Goal: Task Accomplishment & Management: Manage account settings

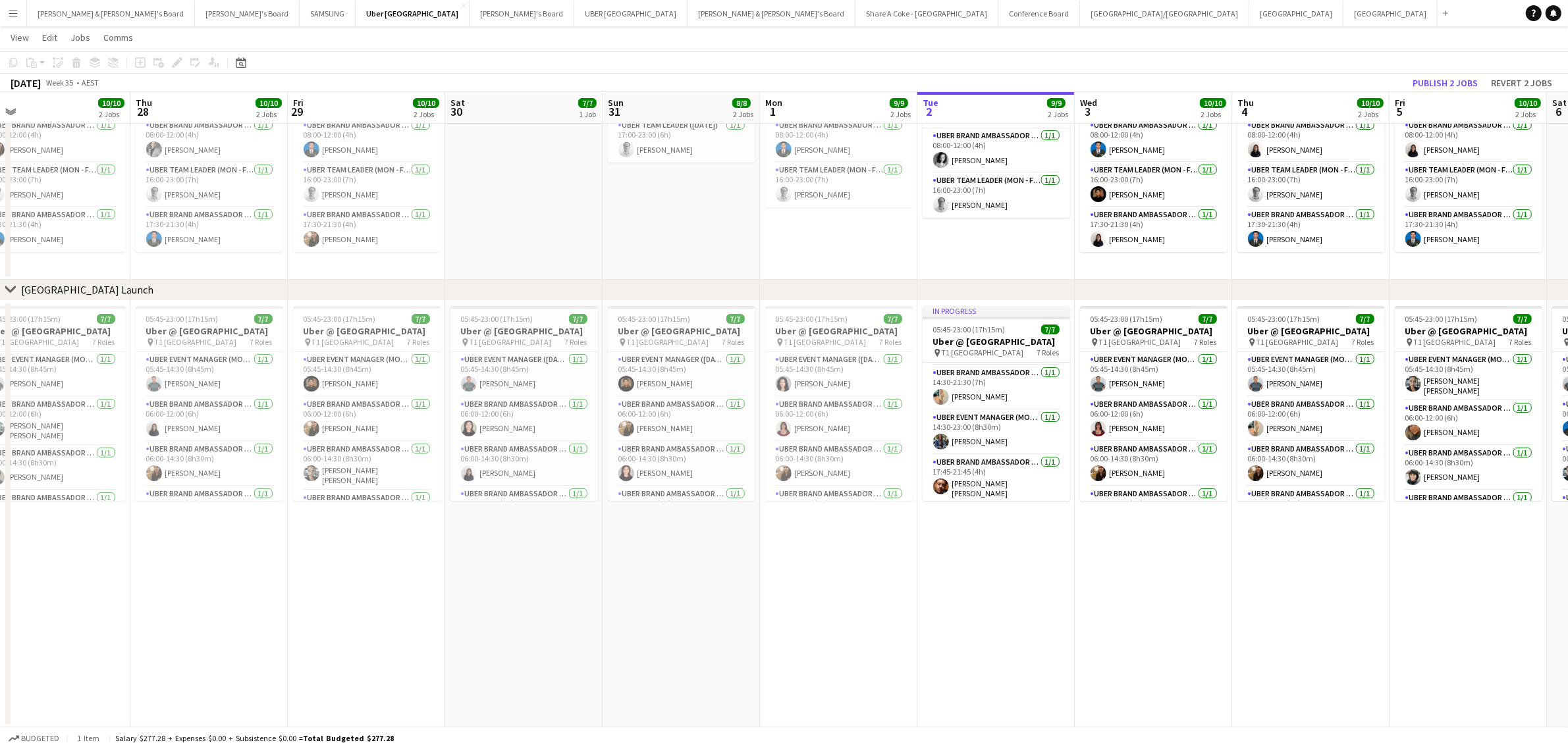
scroll to position [193, 0]
click at [970, 465] on app-card-role "UBER Brand Ambassador (Mon - Fri) 1/1 17:45-21:45 (4h) Carlos Murilo Pinheiro J…" at bounding box center [996, 476] width 148 height 49
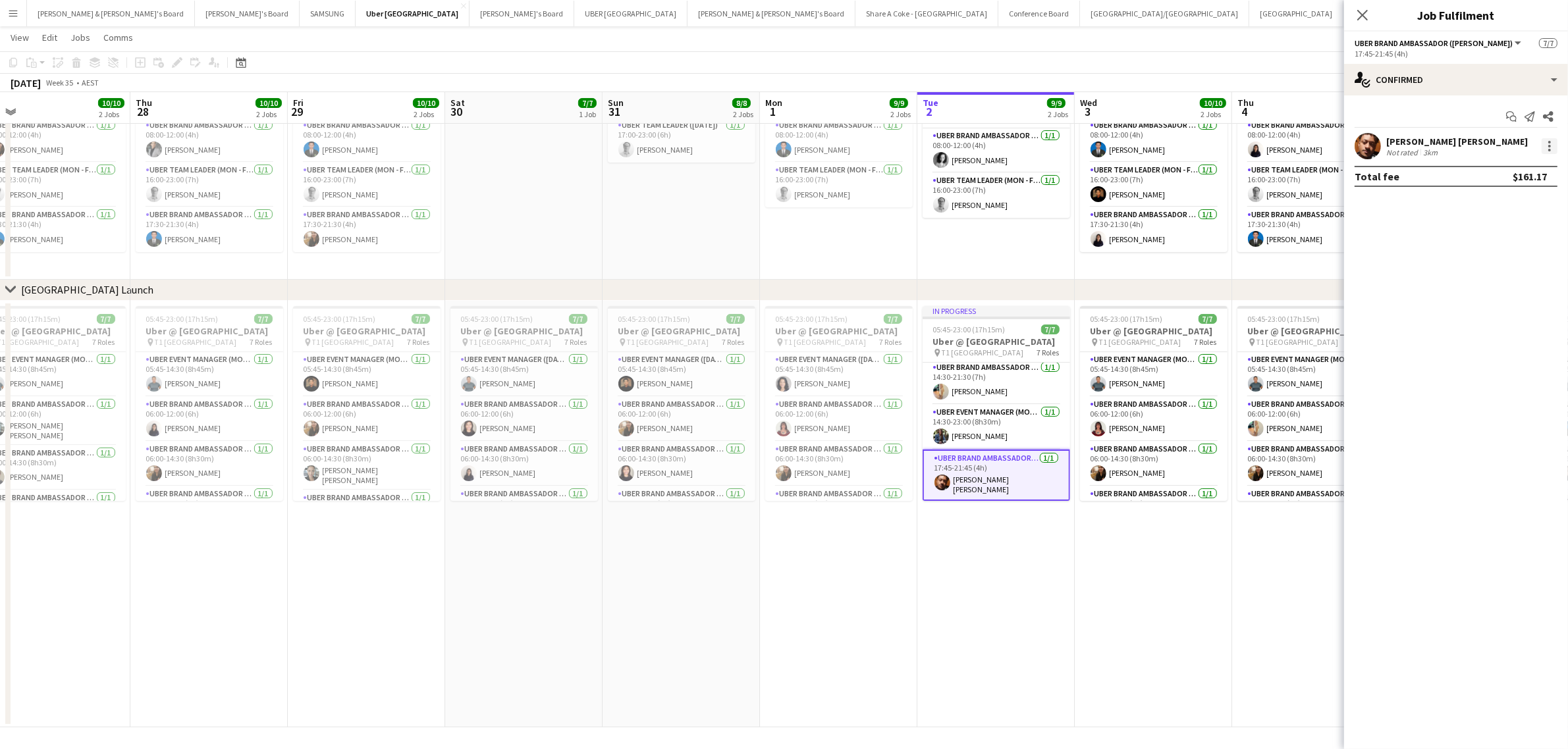
click at [1551, 145] on div at bounding box center [1549, 146] width 15 height 15
click at [1513, 171] on span "Edit fee" at bounding box center [1506, 171] width 81 height 12
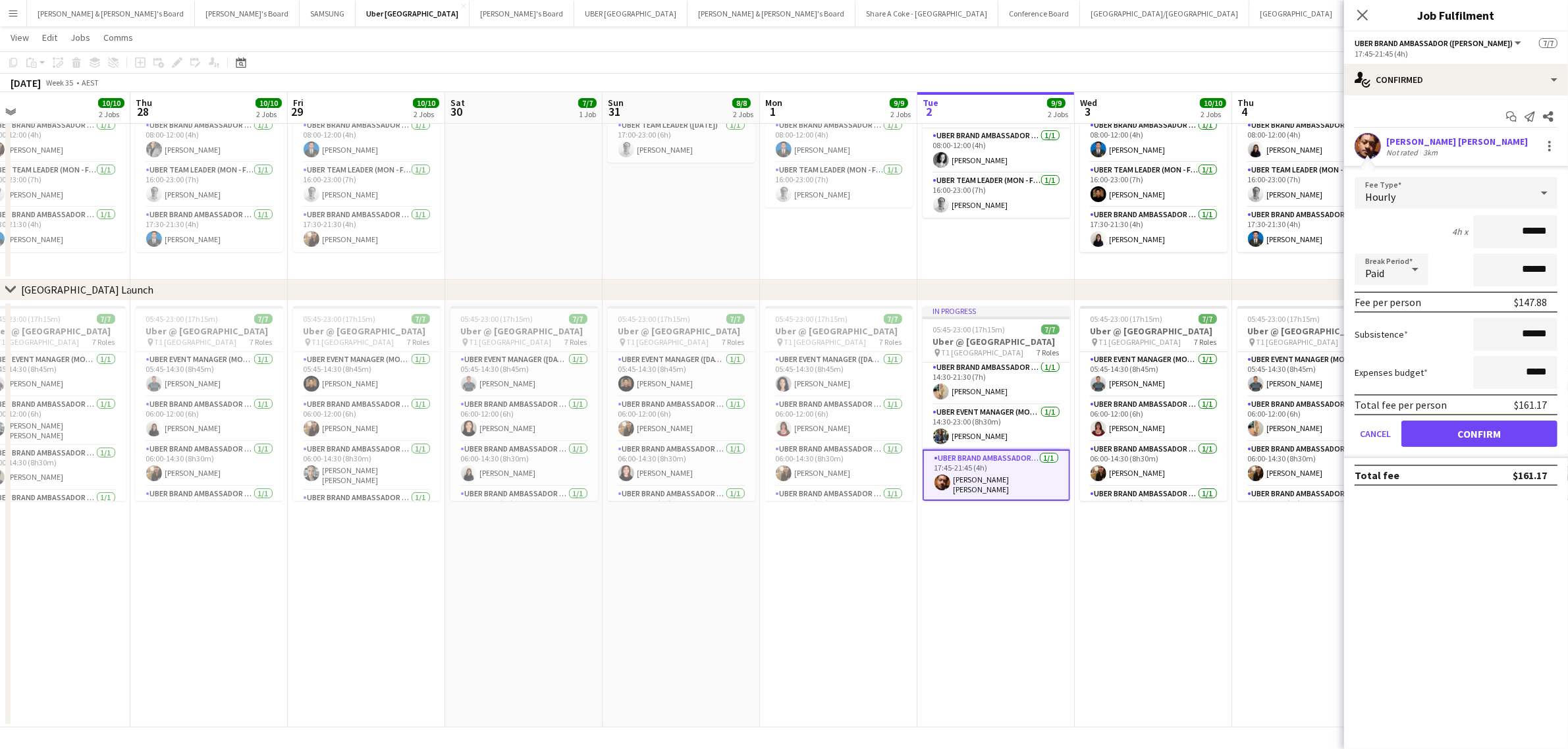
click at [1029, 649] on app-date-cell "In progress 05:45-23:00 (17h15m) 7/7 Uber @ T1 Sydney International Airport pin…" at bounding box center [996, 514] width 157 height 427
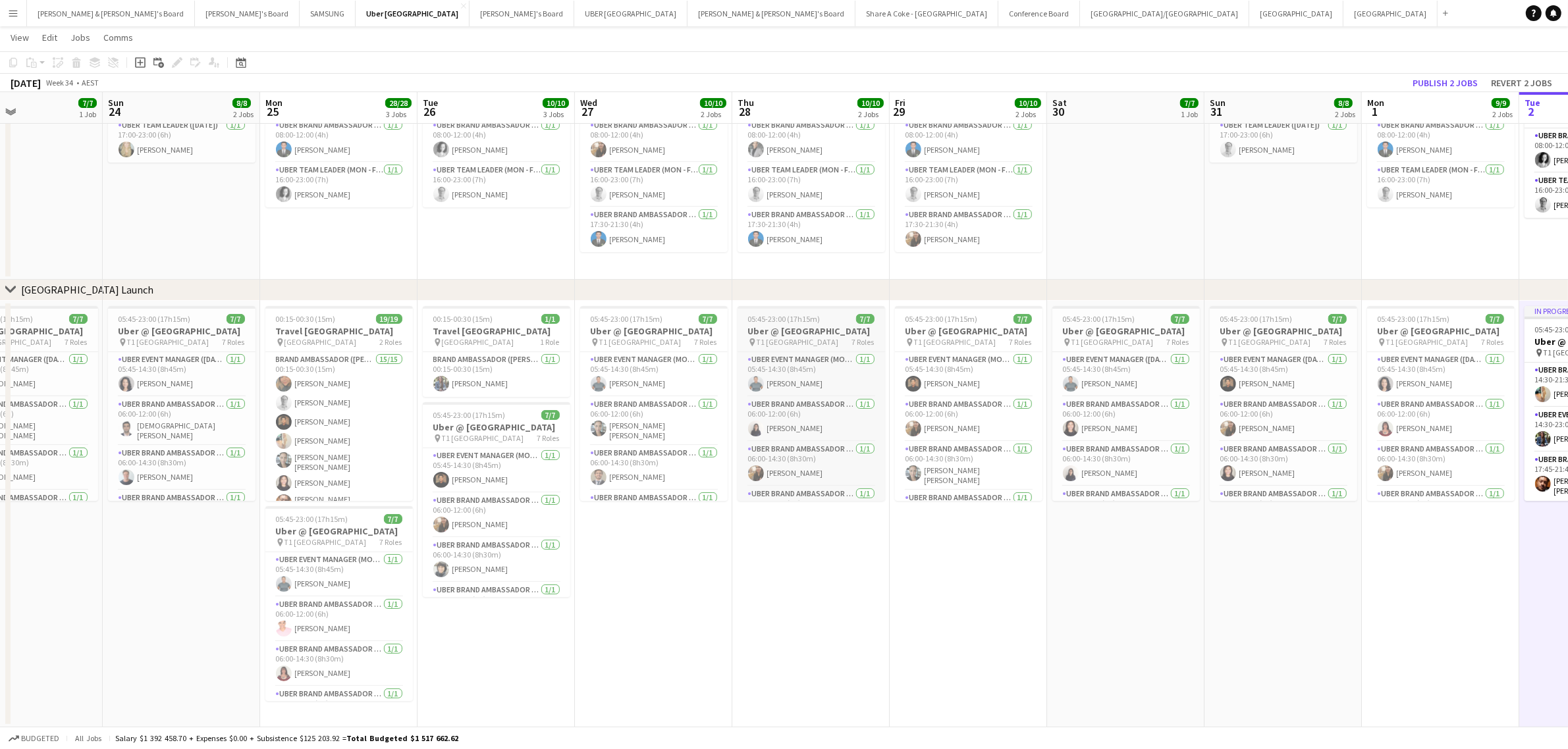
drag, startPoint x: 379, startPoint y: 630, endPoint x: 1187, endPoint y: 478, distance: 822.2
click at [1294, 471] on app-calendar-viewport "Thu 21 10/10 2 Jobs Fri 22 10/10 2 Jobs Sat 23 7/7 1 Job Sun 24 8/8 2 Jobs Mon …" at bounding box center [784, 343] width 1568 height 770
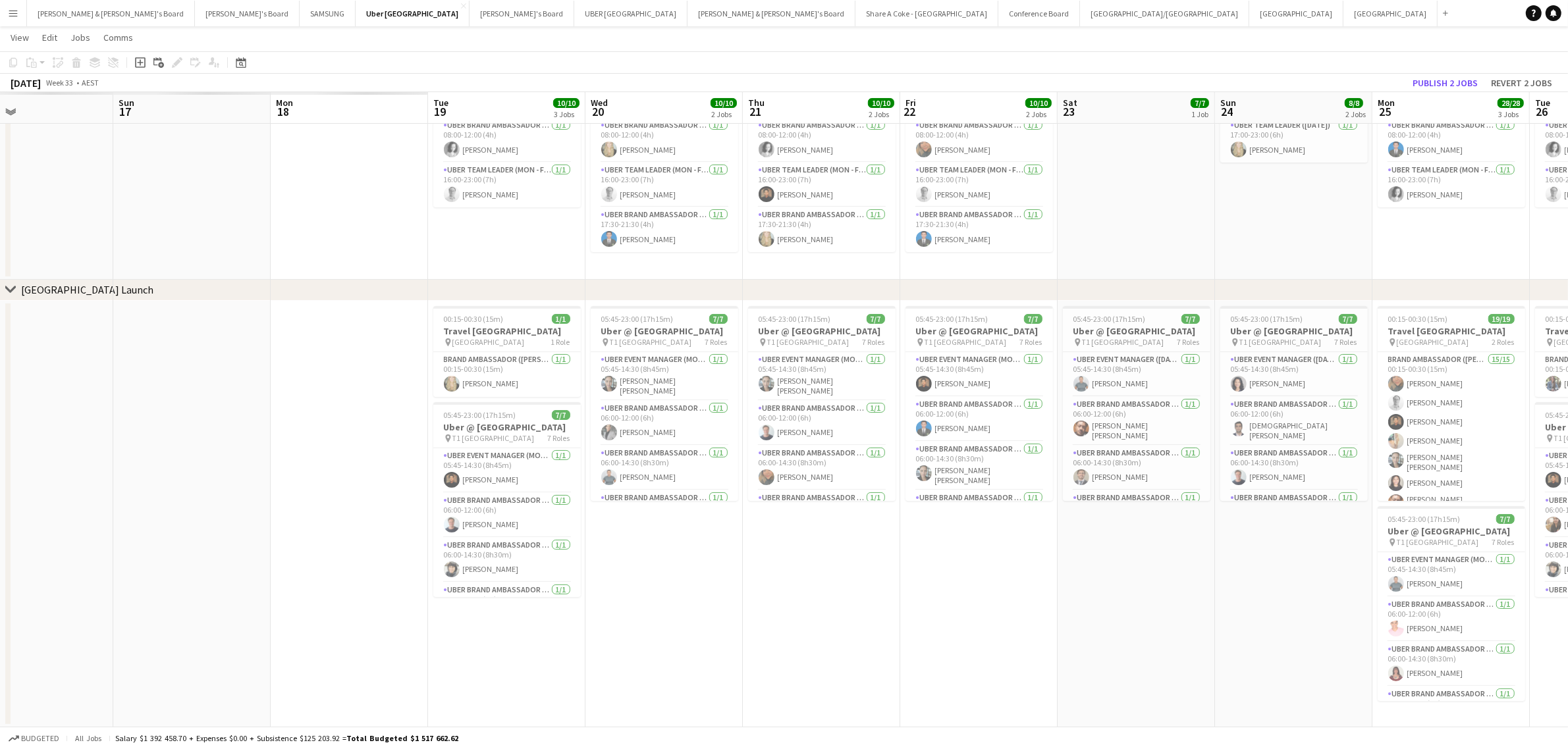
scroll to position [0, 399]
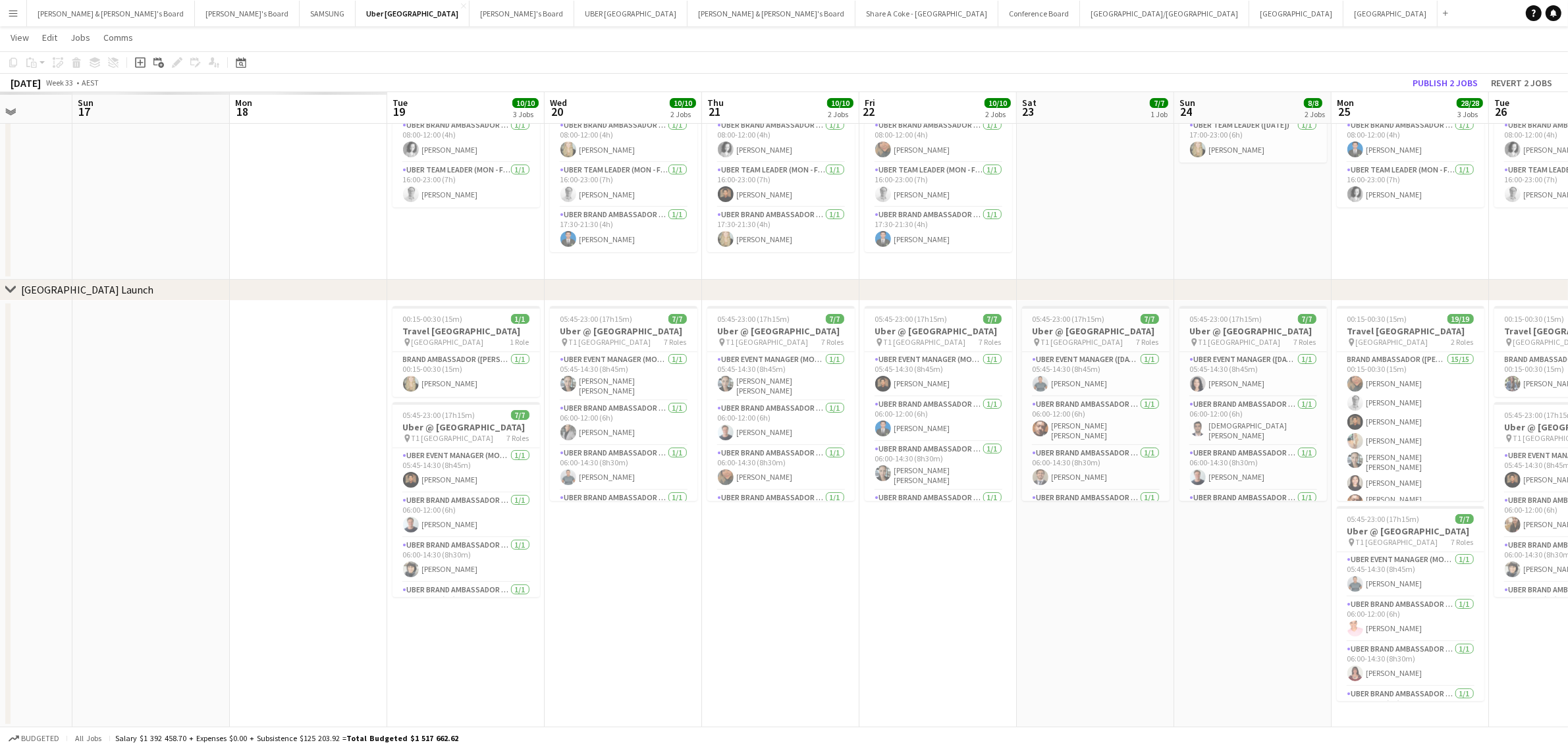
drag, startPoint x: 360, startPoint y: 634, endPoint x: 1117, endPoint y: 523, distance: 765.1
click at [1117, 523] on app-calendar-viewport "Thu 14 Fri 15 Sat 16 Sun 17 Mon 18 Tue 19 10/10 3 Jobs Wed 20 10/10 2 Jobs Thu …" at bounding box center [784, 343] width 1568 height 770
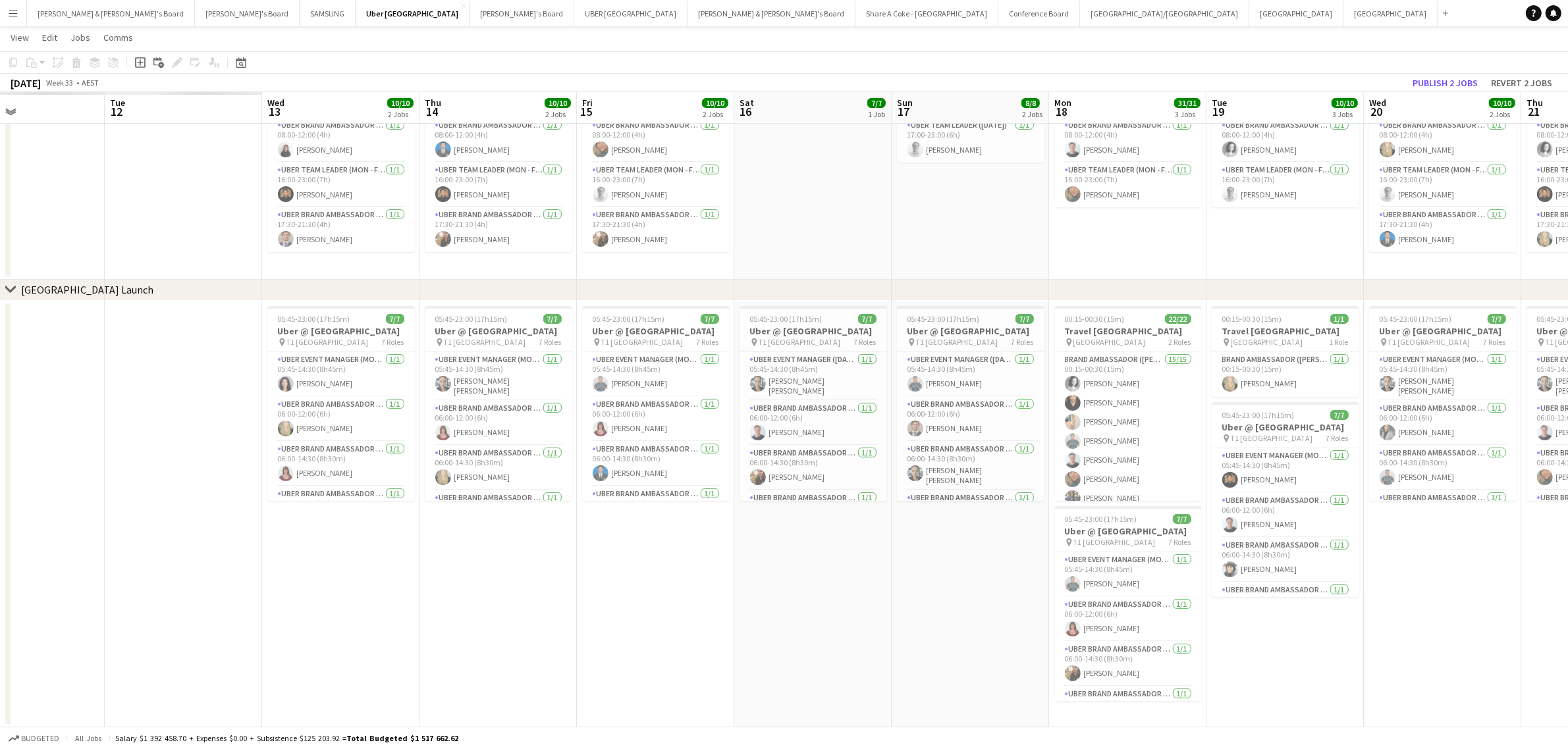
scroll to position [0, 333]
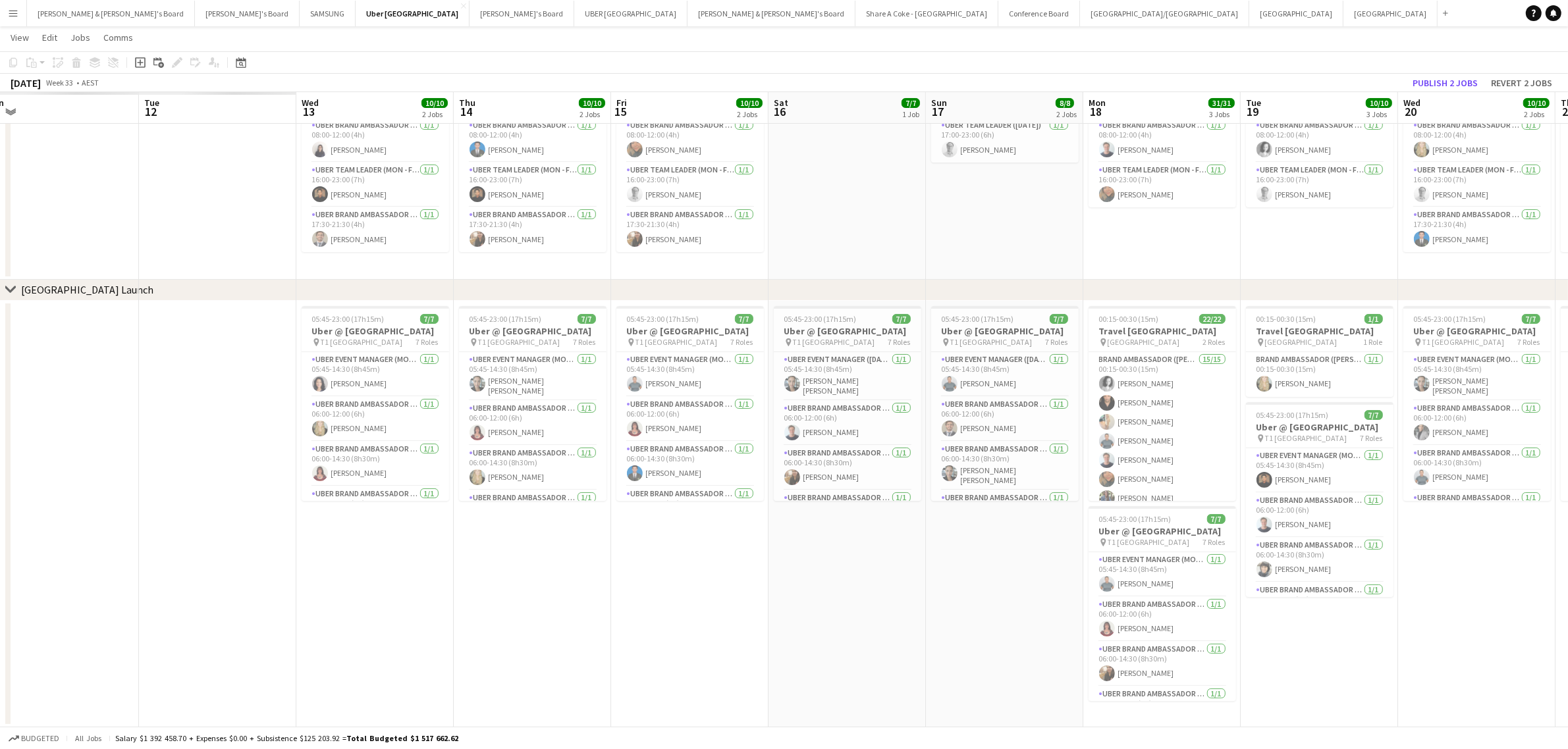
drag, startPoint x: 521, startPoint y: 677, endPoint x: 1374, endPoint y: 514, distance: 868.4
click at [1374, 514] on app-calendar-viewport "Sat 9 Sun 10 Mon 11 Tue 12 Wed 13 10/10 2 Jobs Thu 14 10/10 2 Jobs Fri 15 10/10…" at bounding box center [784, 343] width 1568 height 770
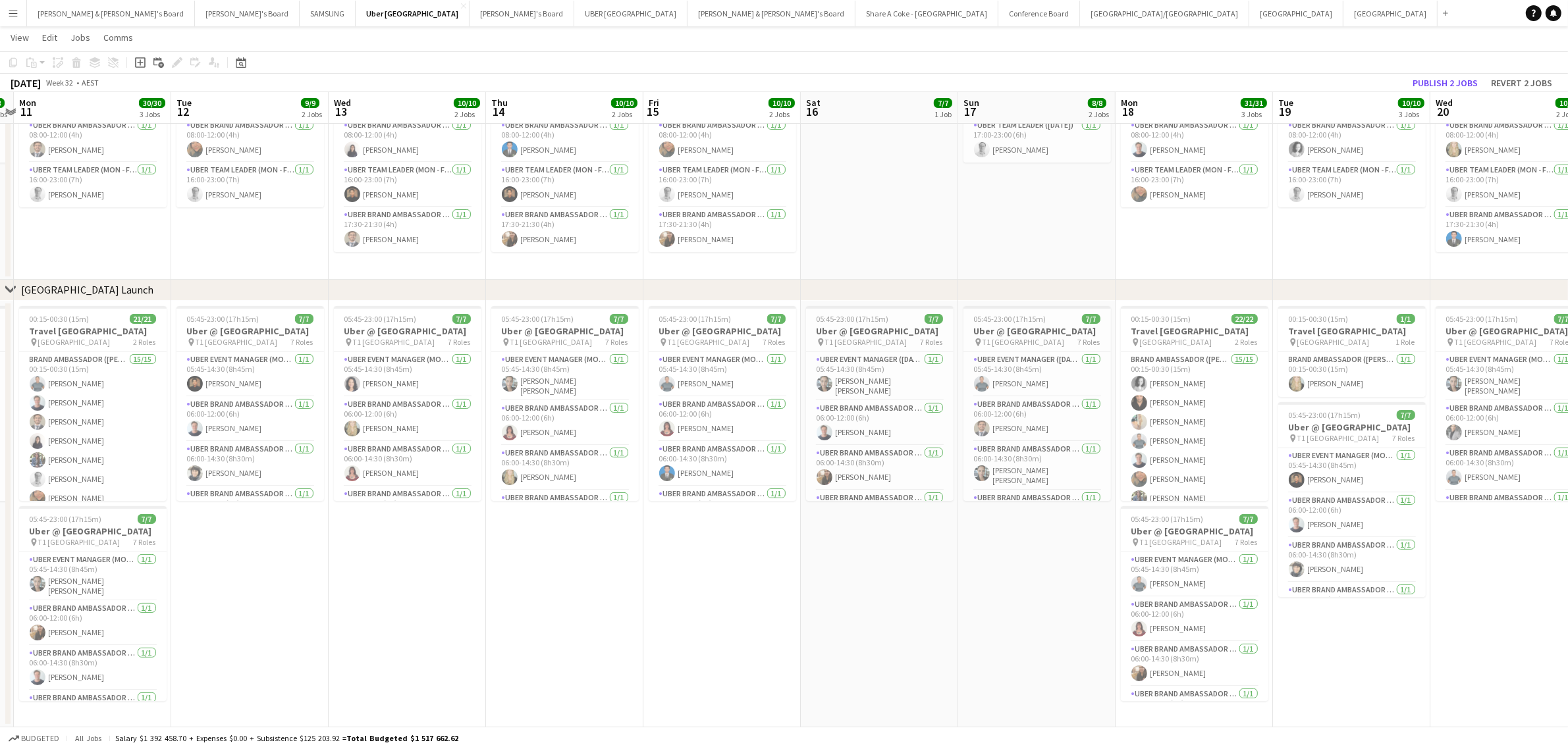
scroll to position [0, 380]
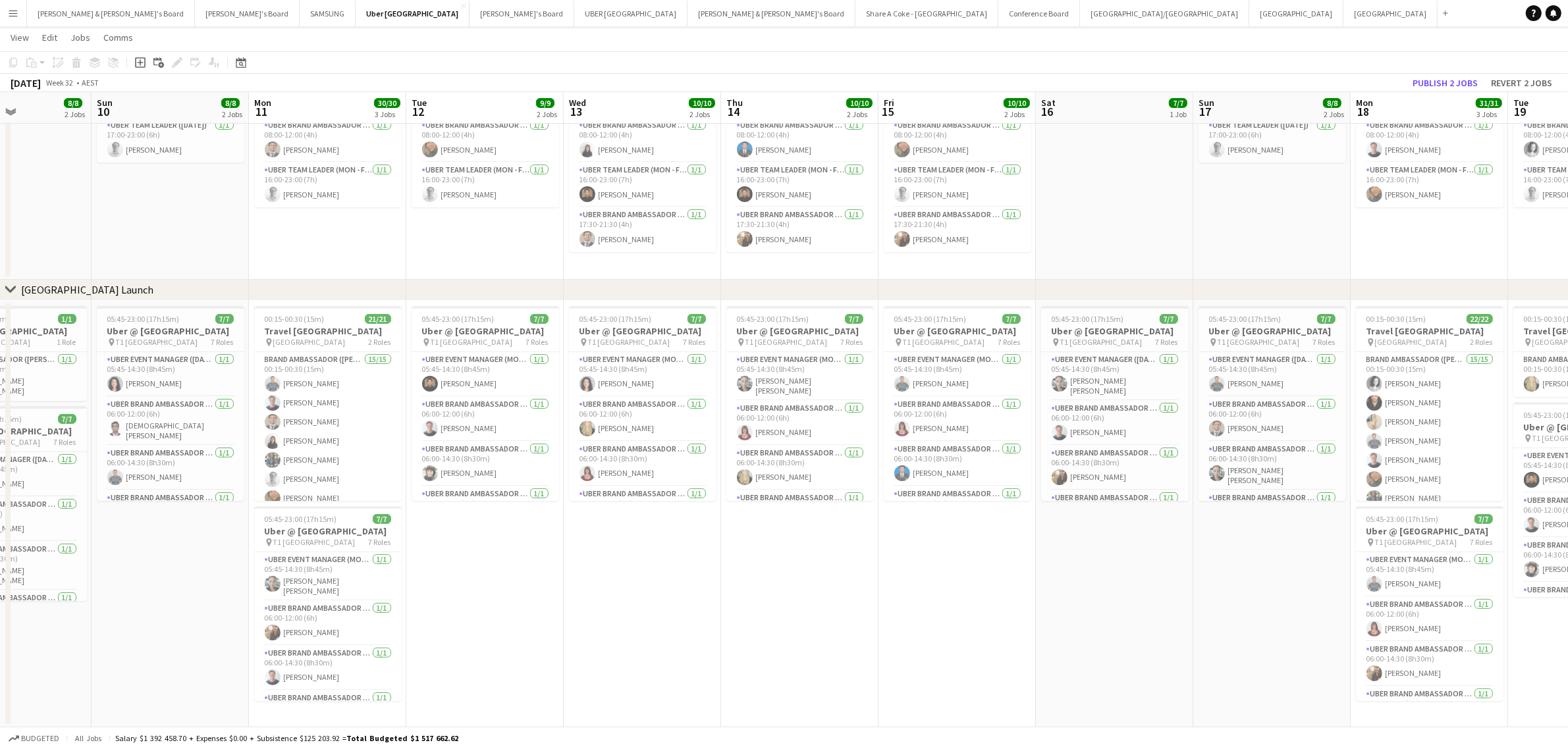
drag, startPoint x: 499, startPoint y: 637, endPoint x: 766, endPoint y: 600, distance: 269.6
click at [766, 600] on app-calendar-viewport "Thu 7 10/10 2 Jobs Fri 8 10/10 2 Jobs Sat 9 8/8 2 Jobs Sun 10 8/8 2 Jobs Mon 11…" at bounding box center [784, 343] width 1568 height 770
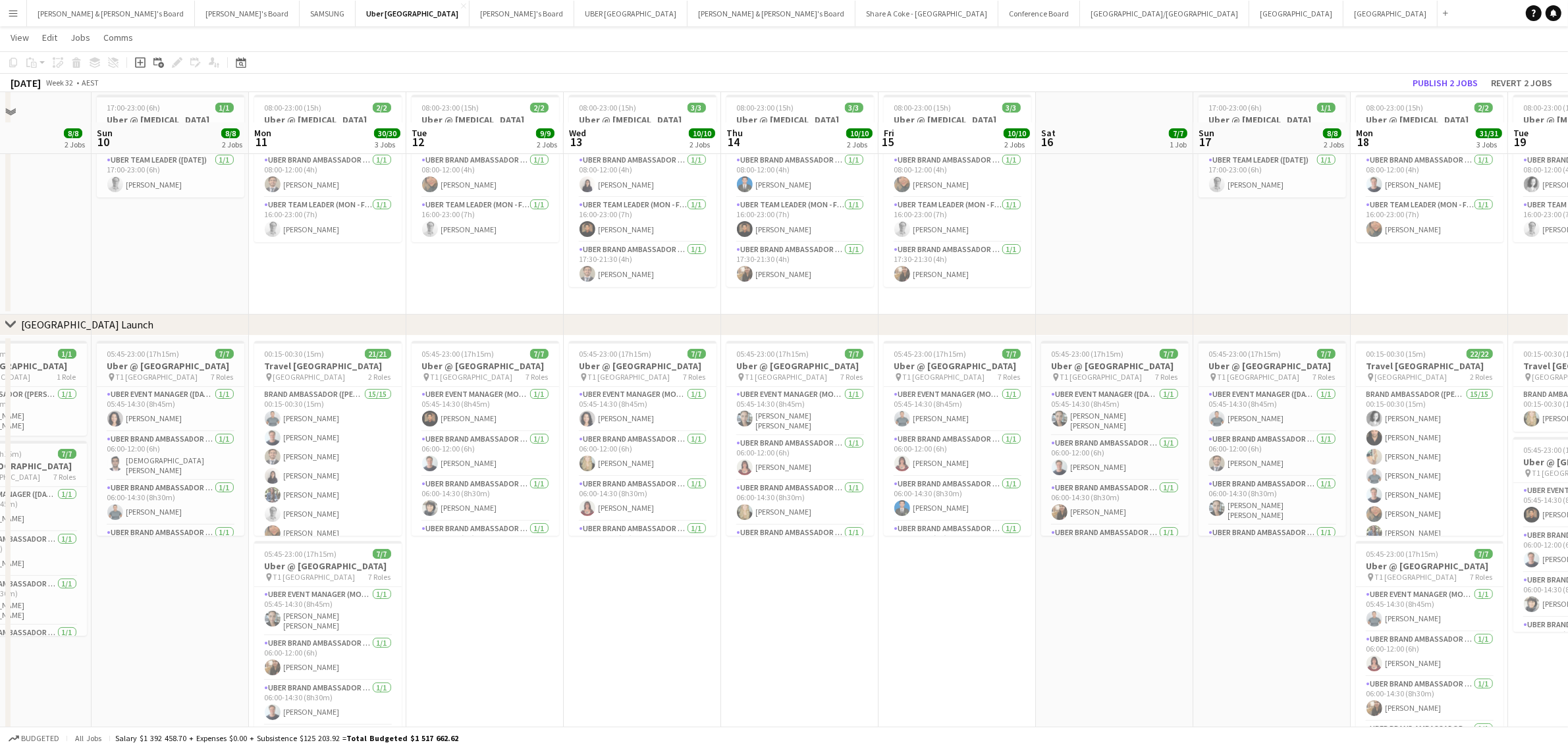
scroll to position [93, 0]
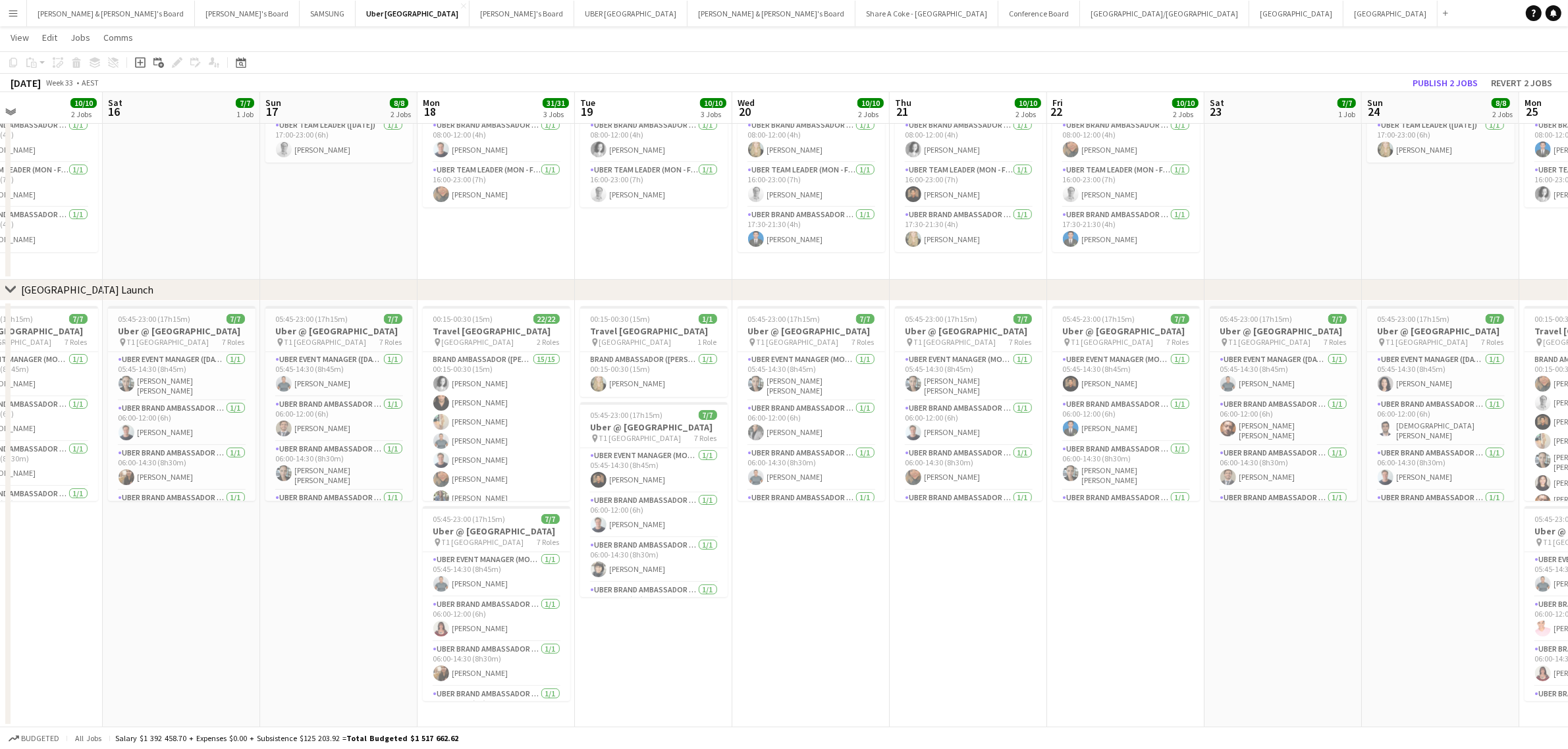
drag, startPoint x: 1068, startPoint y: 587, endPoint x: 281, endPoint y: 622, distance: 787.8
click at [281, 622] on app-calendar-viewport "Tue 12 9/9 2 Jobs Wed 13 10/10 2 Jobs Thu 14 10/10 2 Jobs Fri 15 10/10 2 Jobs S…" at bounding box center [784, 343] width 1568 height 770
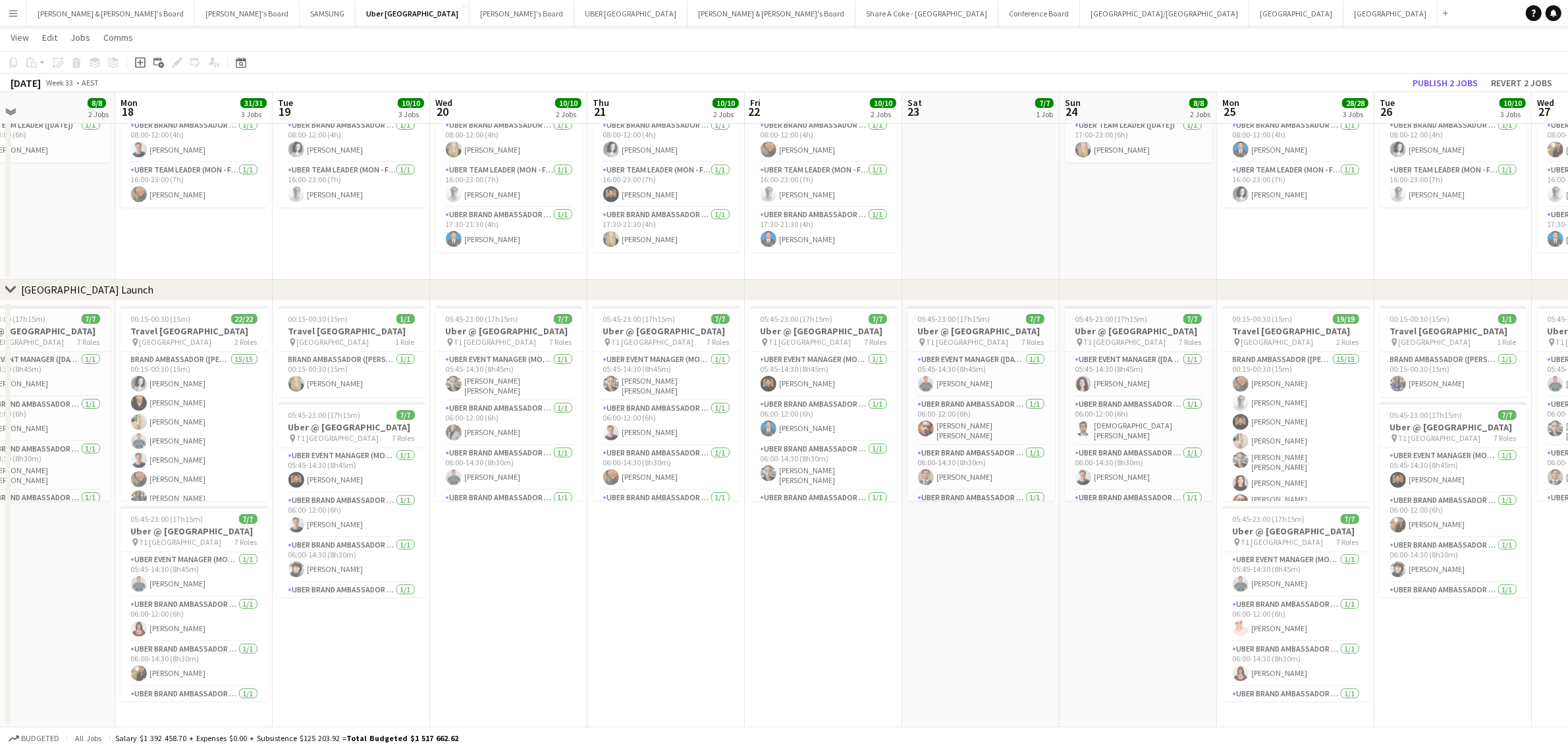
scroll to position [0, 518]
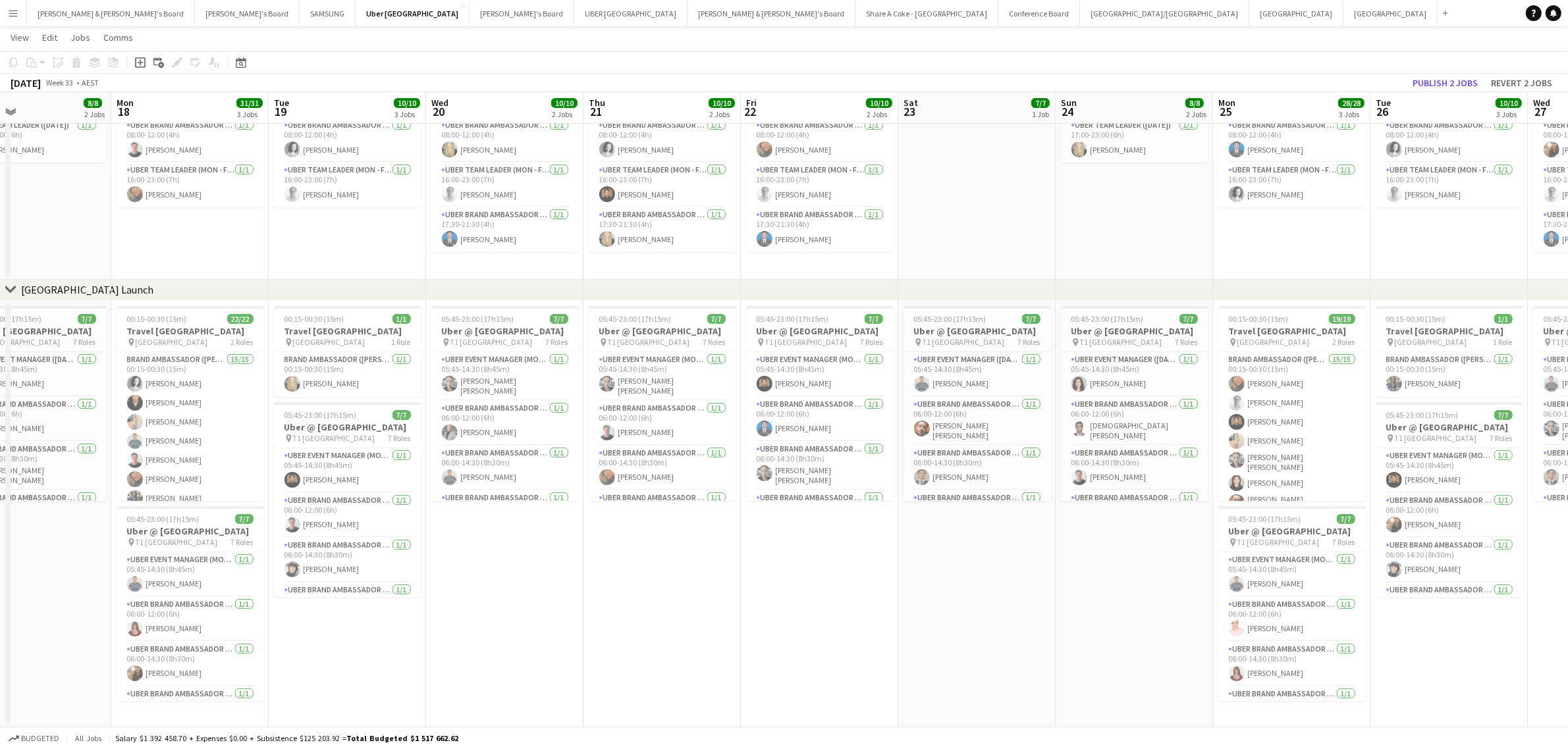
drag, startPoint x: 1156, startPoint y: 620, endPoint x: 704, endPoint y: 640, distance: 452.4
click at [704, 640] on app-calendar-viewport "Thu 14 10/10 2 Jobs Fri 15 10/10 2 Jobs Sat 16 7/7 1 Job Sun 17 8/8 2 Jobs Mon …" at bounding box center [784, 343] width 1568 height 770
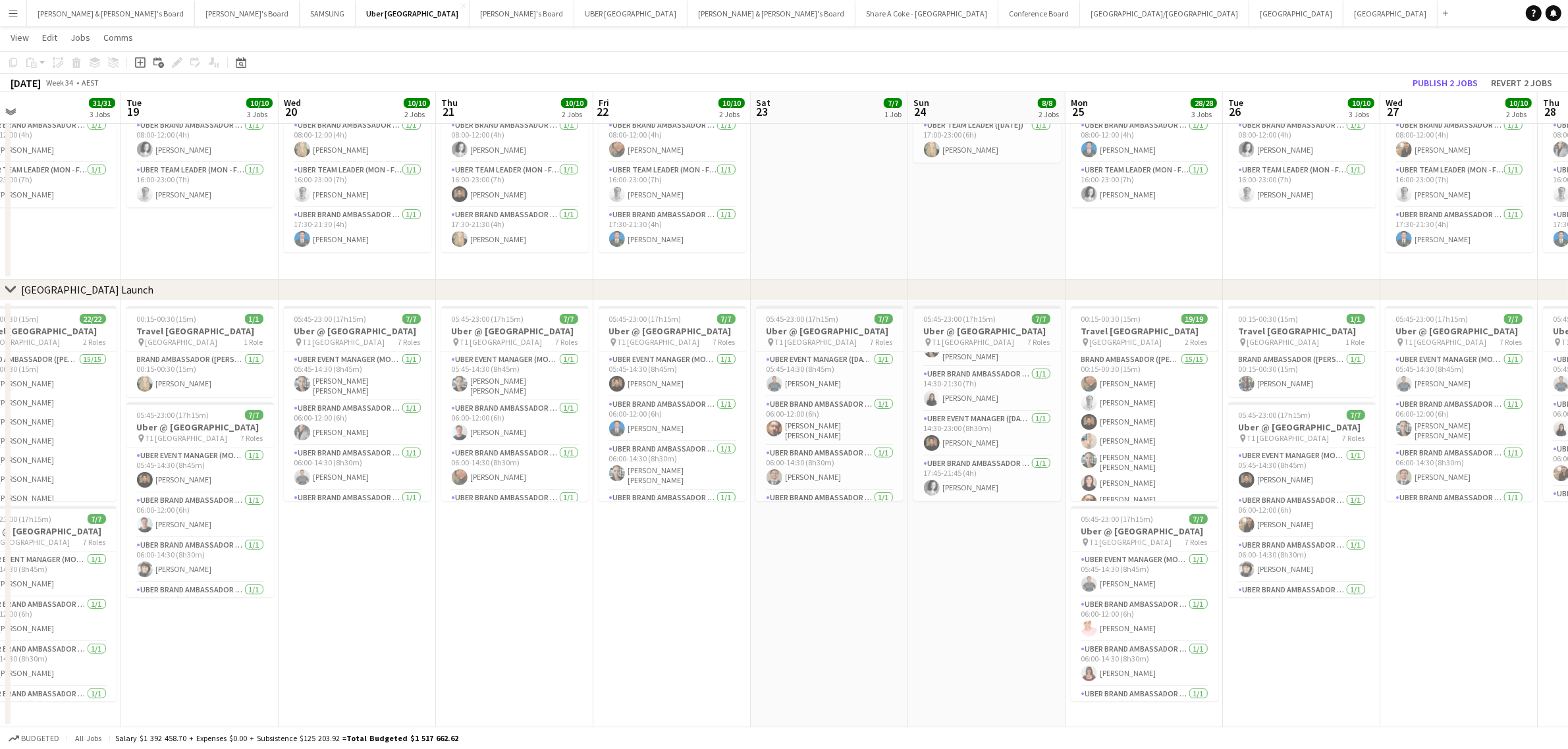
scroll to position [0, 497]
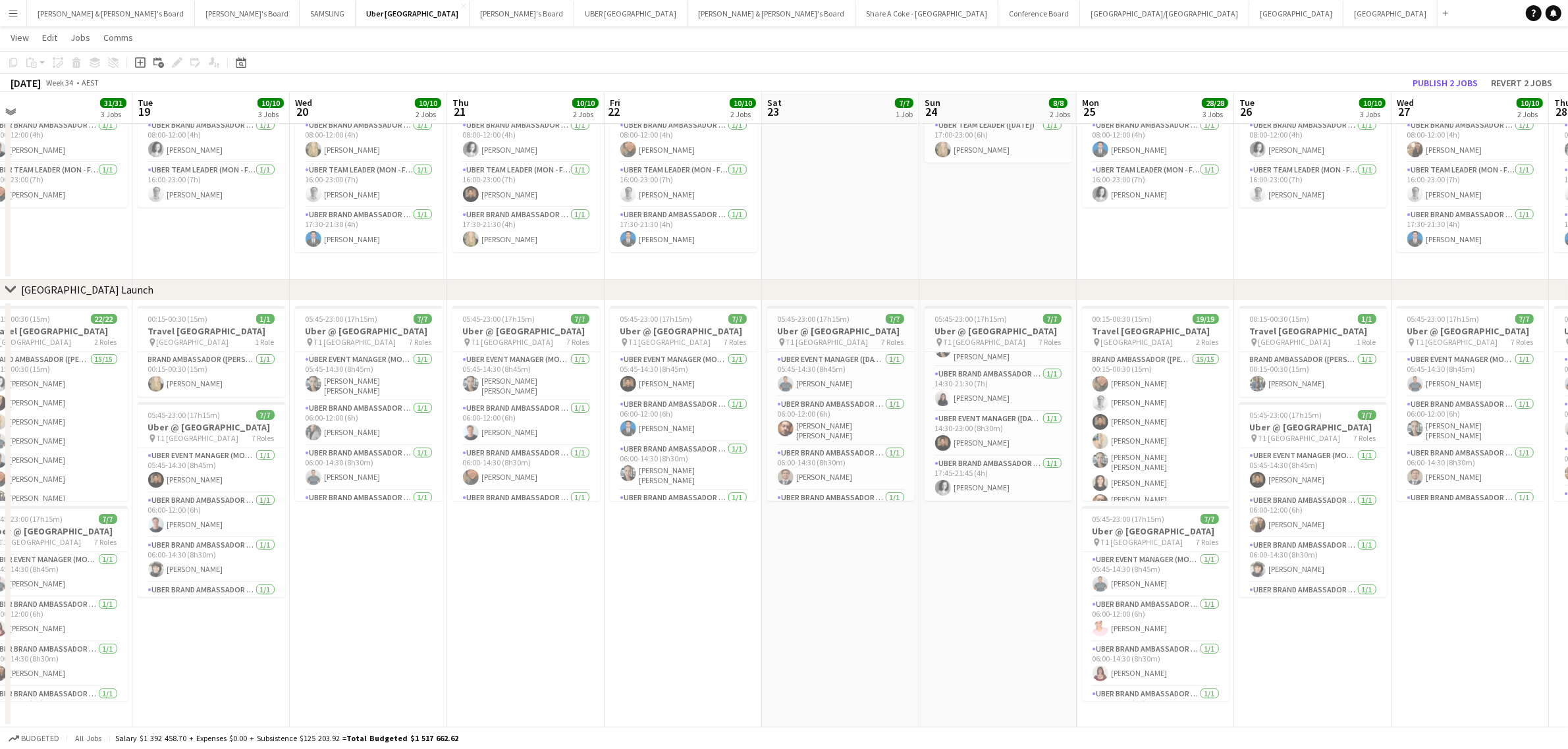
drag, startPoint x: 1136, startPoint y: 628, endPoint x: 686, endPoint y: 617, distance: 450.1
click at [686, 617] on app-calendar-viewport "Fri 15 10/10 2 Jobs Sat 16 7/7 1 Job Sun 17 8/8 2 Jobs Mon 18 31/31 3 Jobs Tue …" at bounding box center [784, 343] width 1568 height 770
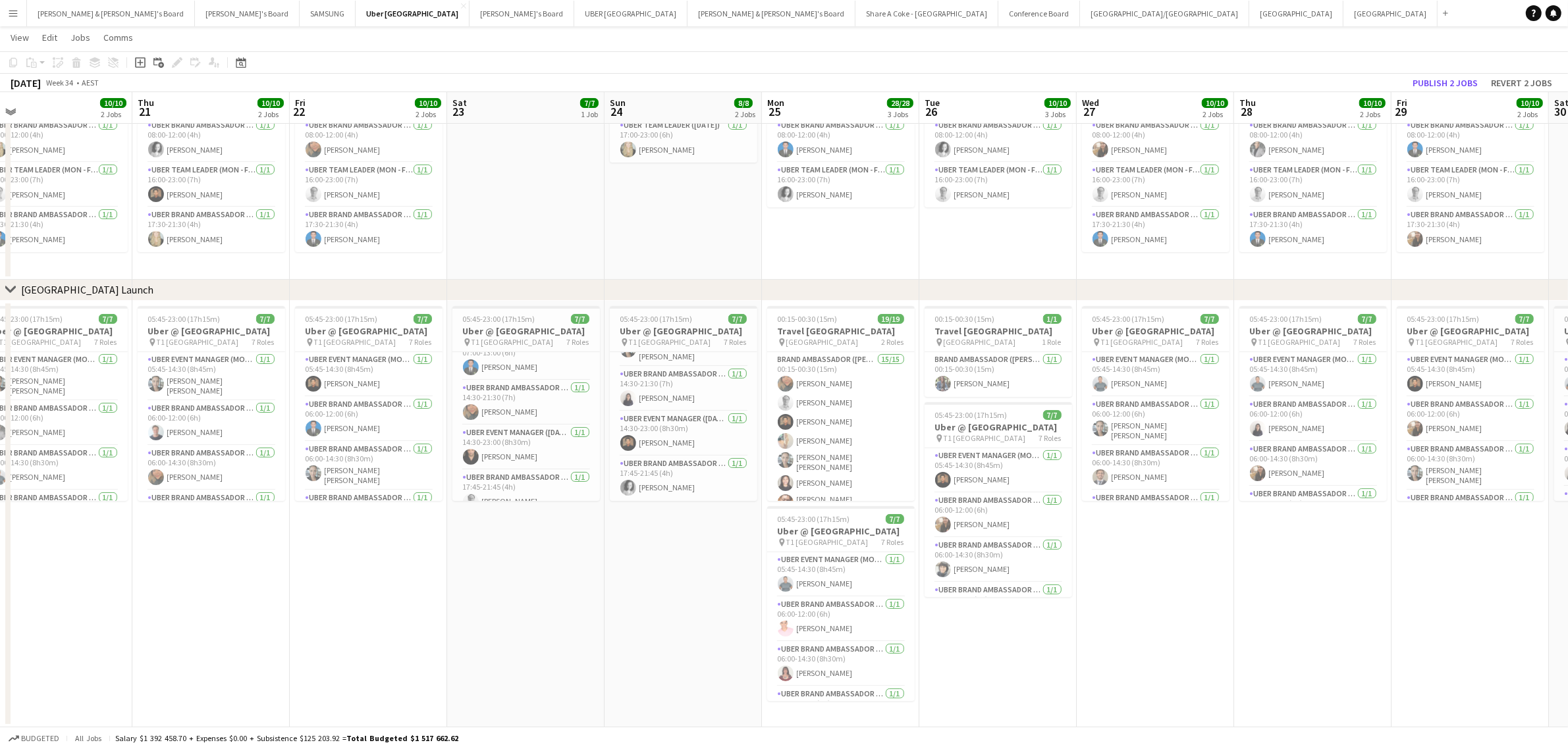
scroll to position [182, 0]
click at [523, 476] on app-card-role "UBER Brand Ambassador (Saturday) 1/1 17:45-21:45 (4h) Nick Mahoney" at bounding box center [526, 479] width 148 height 44
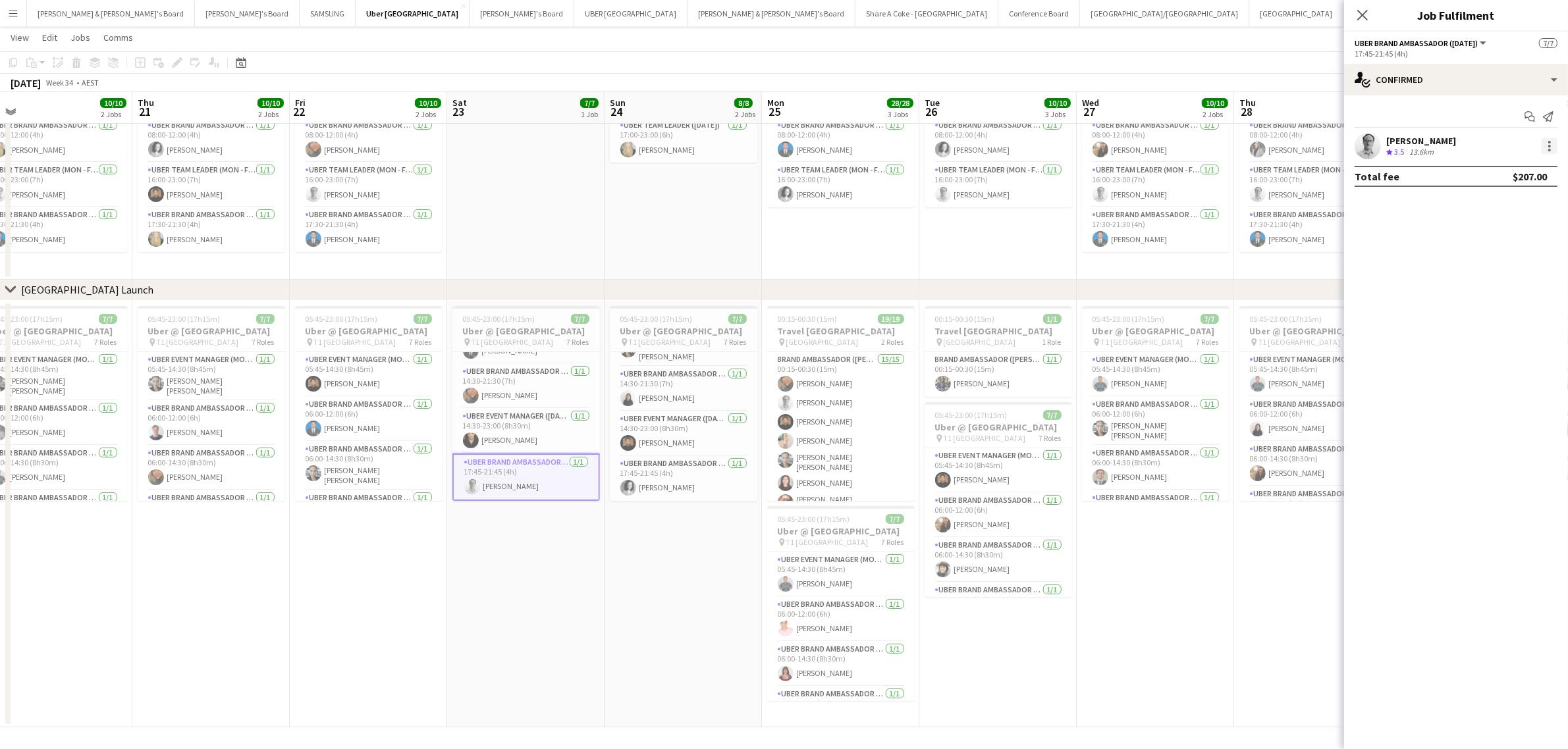
click at [1553, 150] on div at bounding box center [1549, 146] width 15 height 15
click at [1521, 170] on span "Edit fee" at bounding box center [1506, 171] width 81 height 12
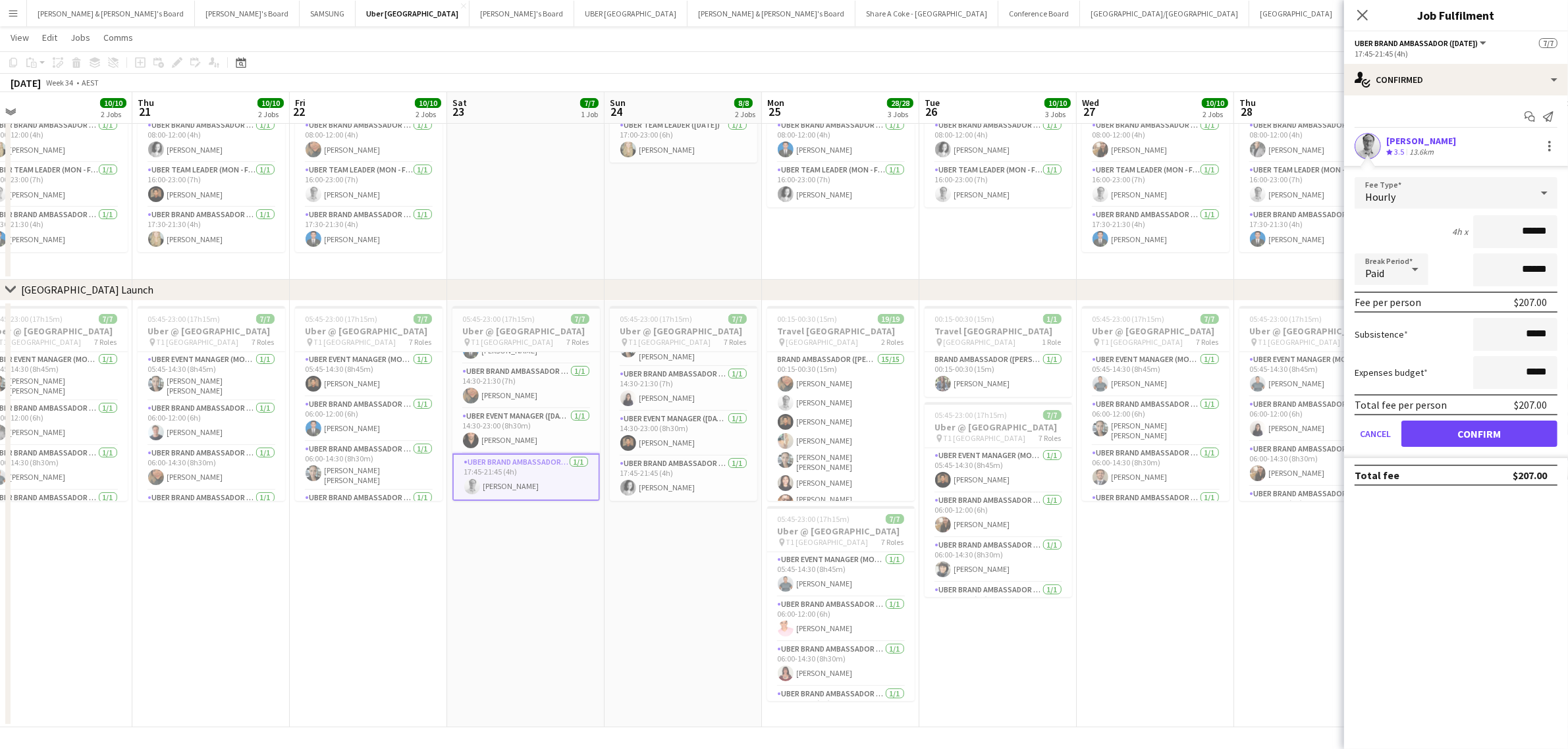
click at [647, 554] on app-date-cell "05:45-23:00 (17h15m) 7/7 Uber @ T1 Sydney International Airport pin T1 Sydney I…" at bounding box center [683, 514] width 157 height 427
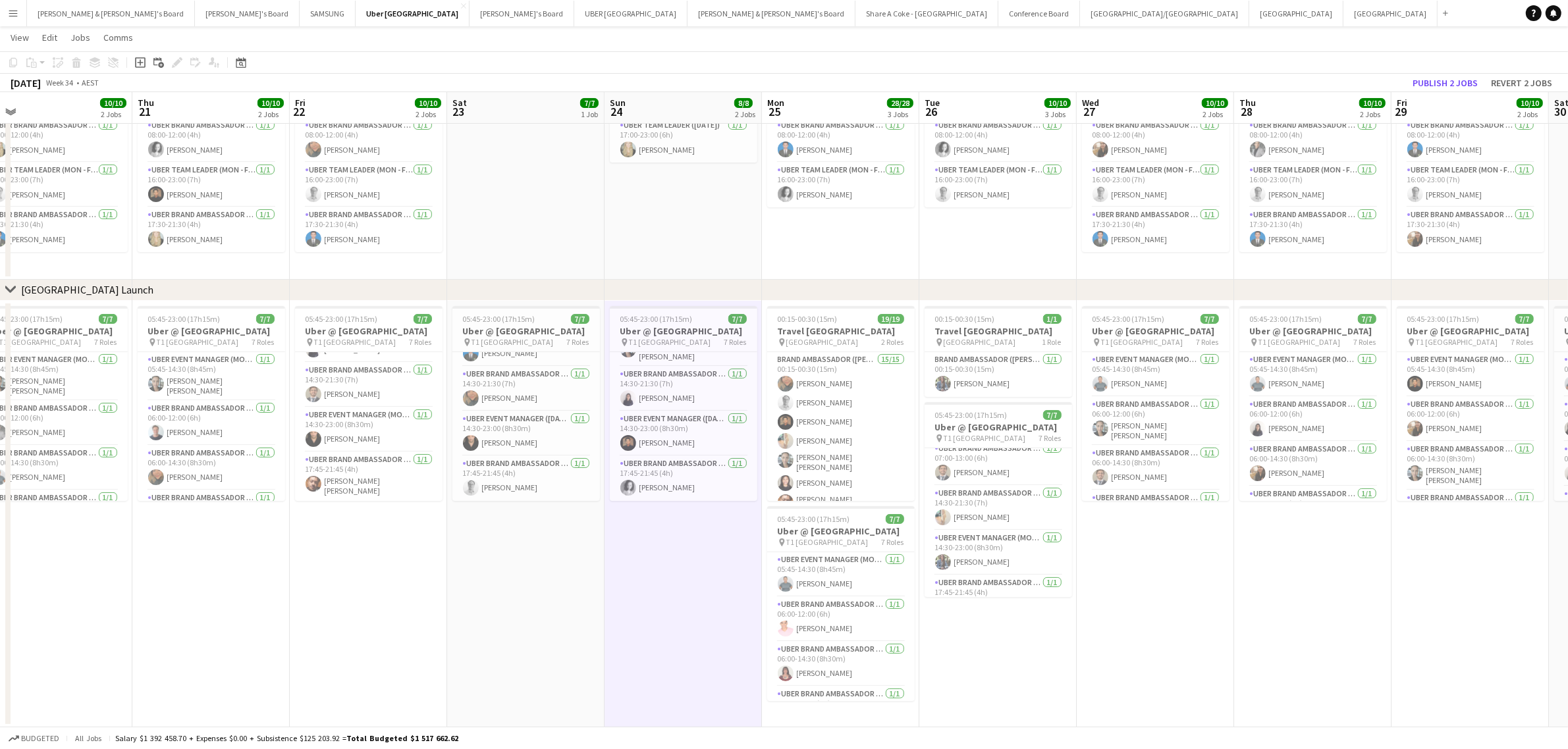
scroll to position [179, 0]
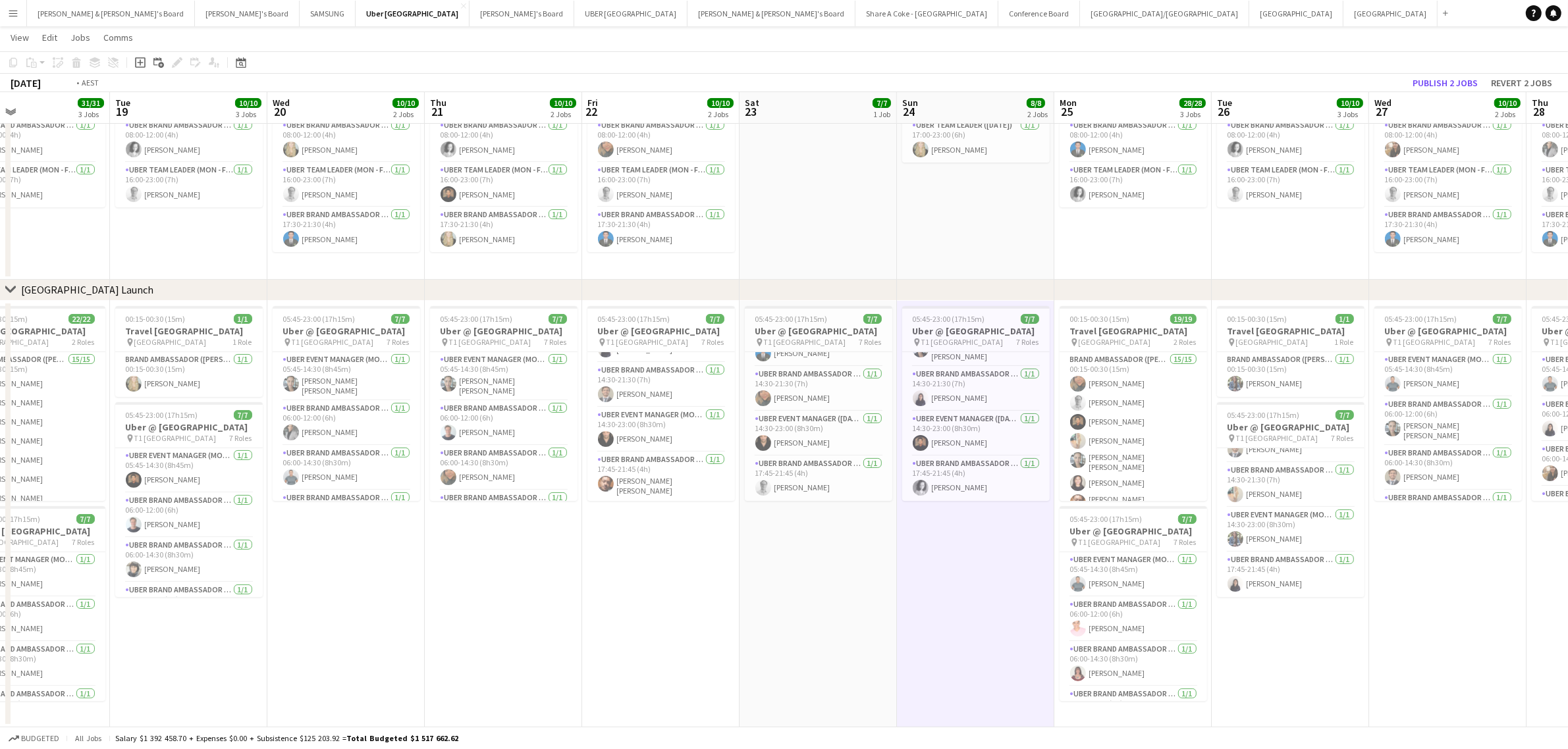
drag, startPoint x: 516, startPoint y: 628, endPoint x: 1496, endPoint y: 427, distance: 1000.4
click at [1497, 427] on app-calendar-viewport "Sun 17 8/8 2 Jobs Mon 18 31/31 3 Jobs Tue 19 10/10 3 Jobs Wed 20 10/10 2 Jobs T…" at bounding box center [784, 343] width 1568 height 770
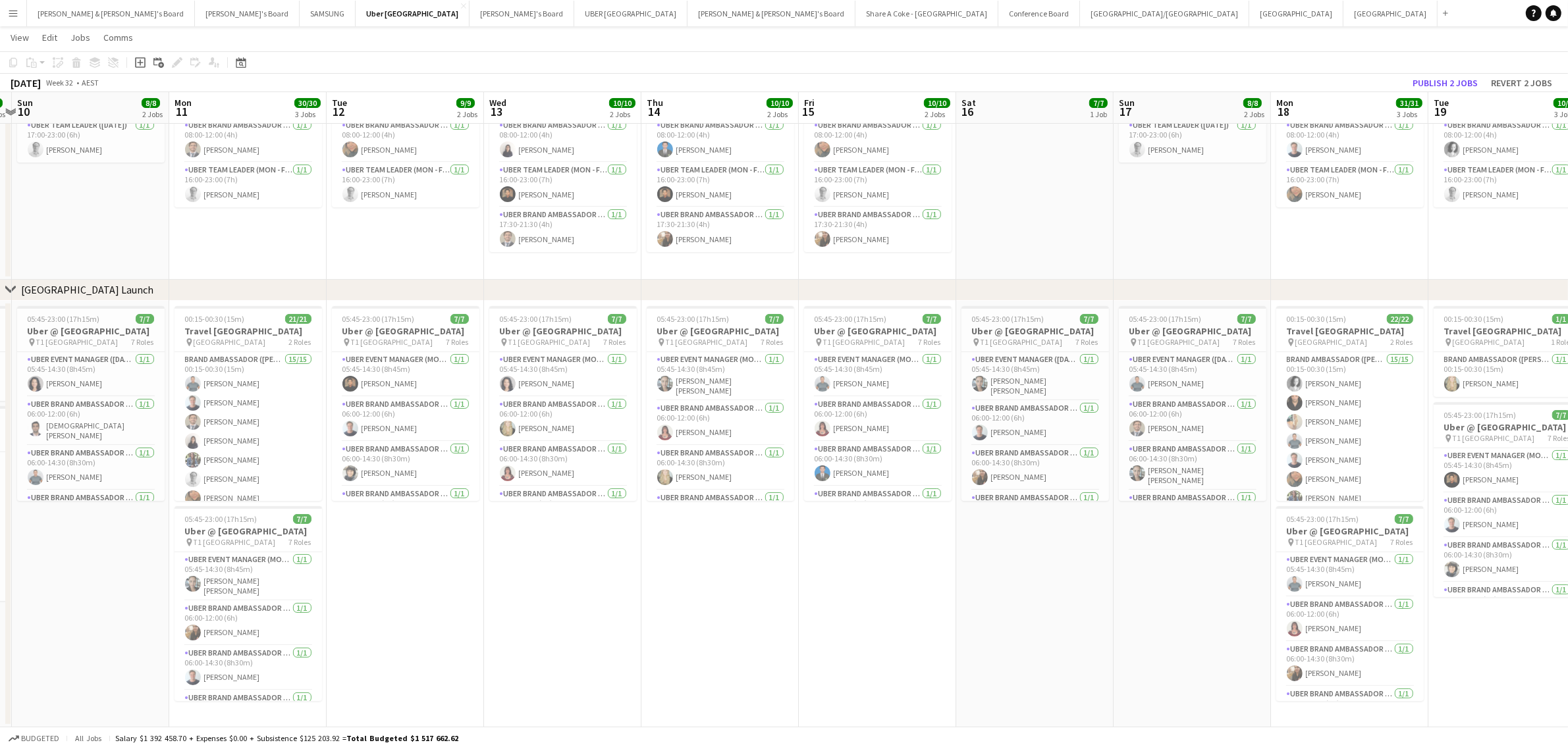
scroll to position [0, 0]
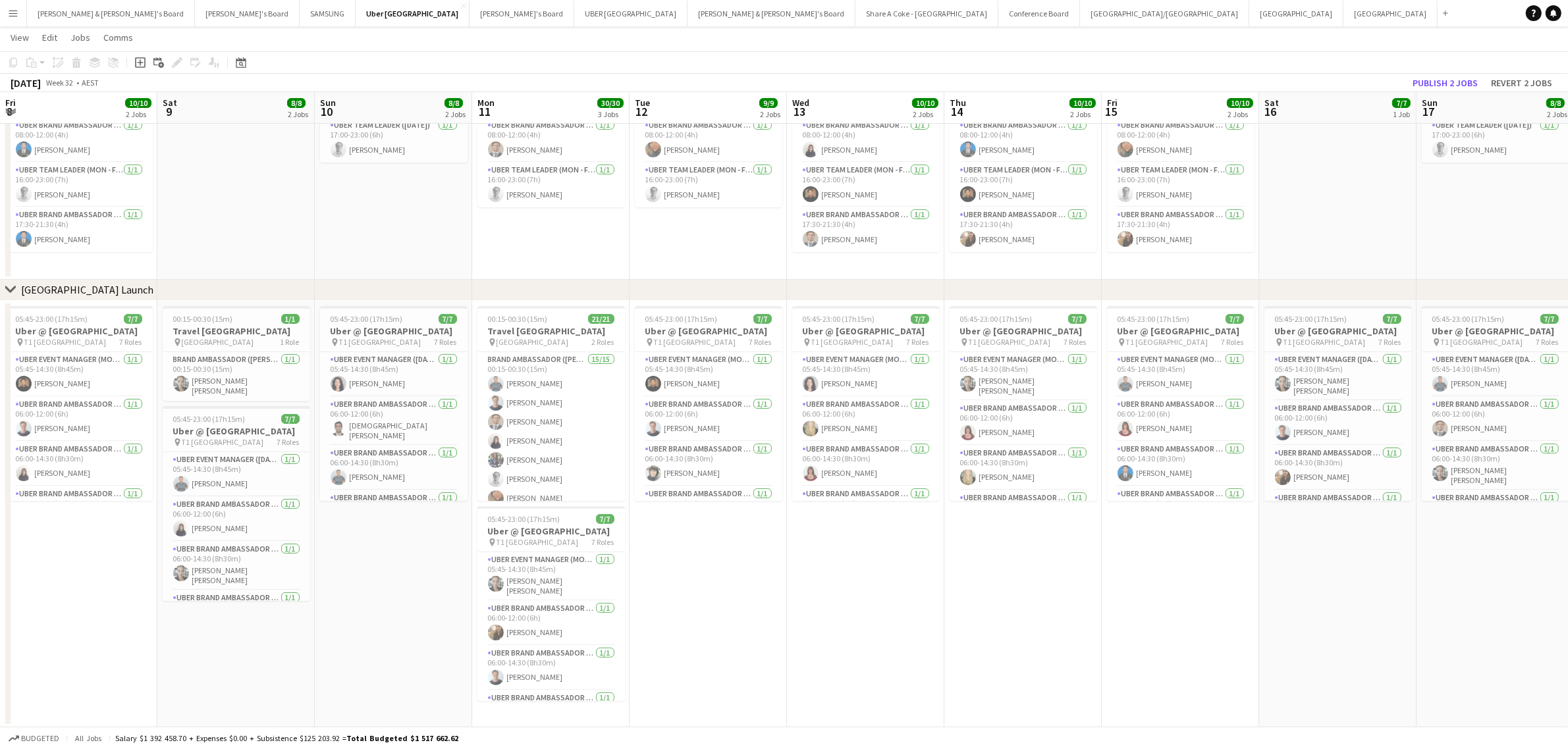
drag, startPoint x: 244, startPoint y: 651, endPoint x: 1269, endPoint y: 488, distance: 1037.9
click at [1279, 488] on app-calendar-viewport "Fri 8 10/10 2 Jobs Sat 9 8/8 2 Jobs Sun 10 8/8 2 Jobs Mon 11 30/30 3 Jobs Tue 1…" at bounding box center [784, 343] width 1568 height 770
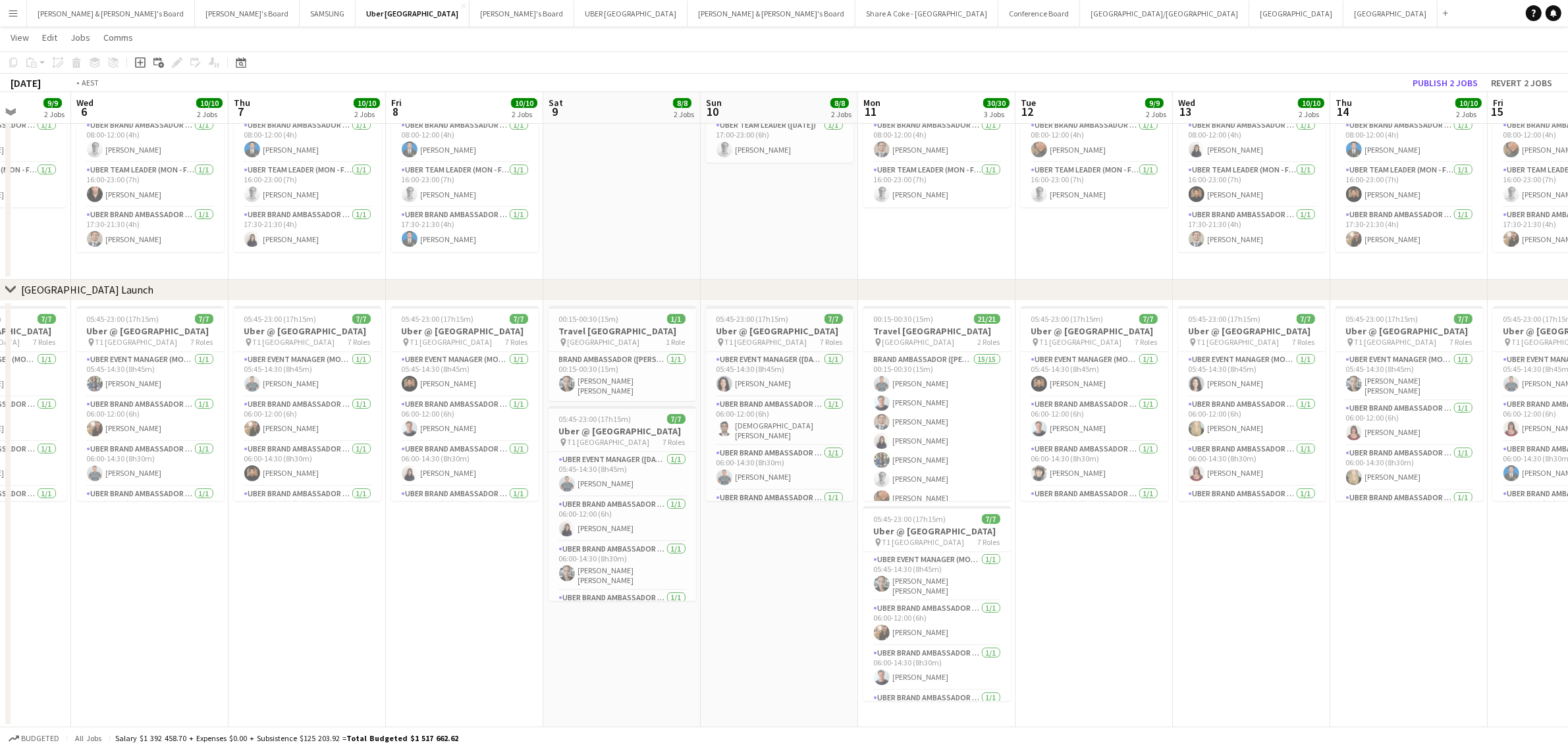
scroll to position [0, 419]
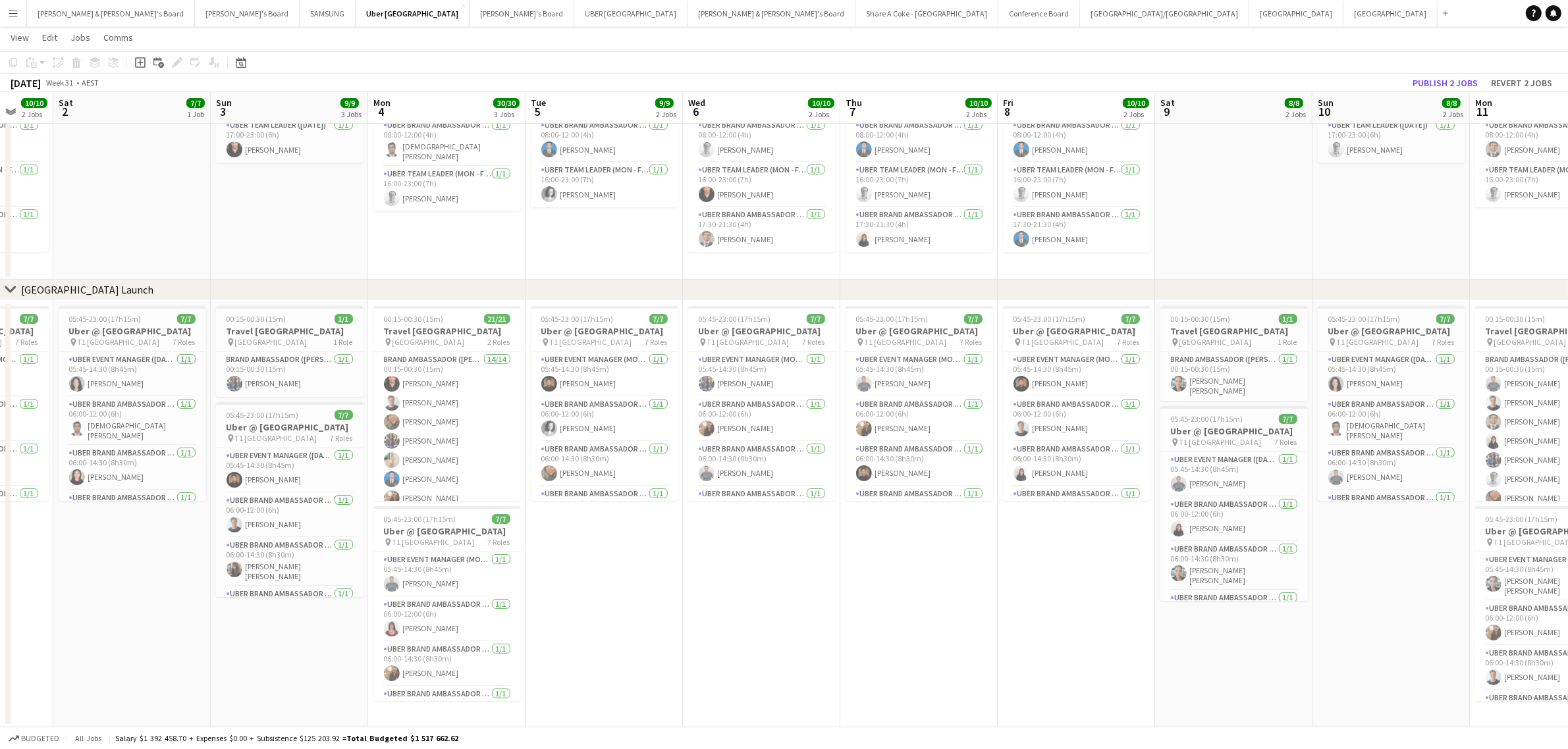
drag, startPoint x: 256, startPoint y: 695, endPoint x: 1151, endPoint y: 549, distance: 906.8
click at [1151, 549] on app-calendar-viewport "Wed 30 10/10 2 Jobs Thu 31 11/11 3 Jobs Fri 1 10/10 2 Jobs Sat 2 7/7 1 Job Sun …" at bounding box center [784, 343] width 1568 height 770
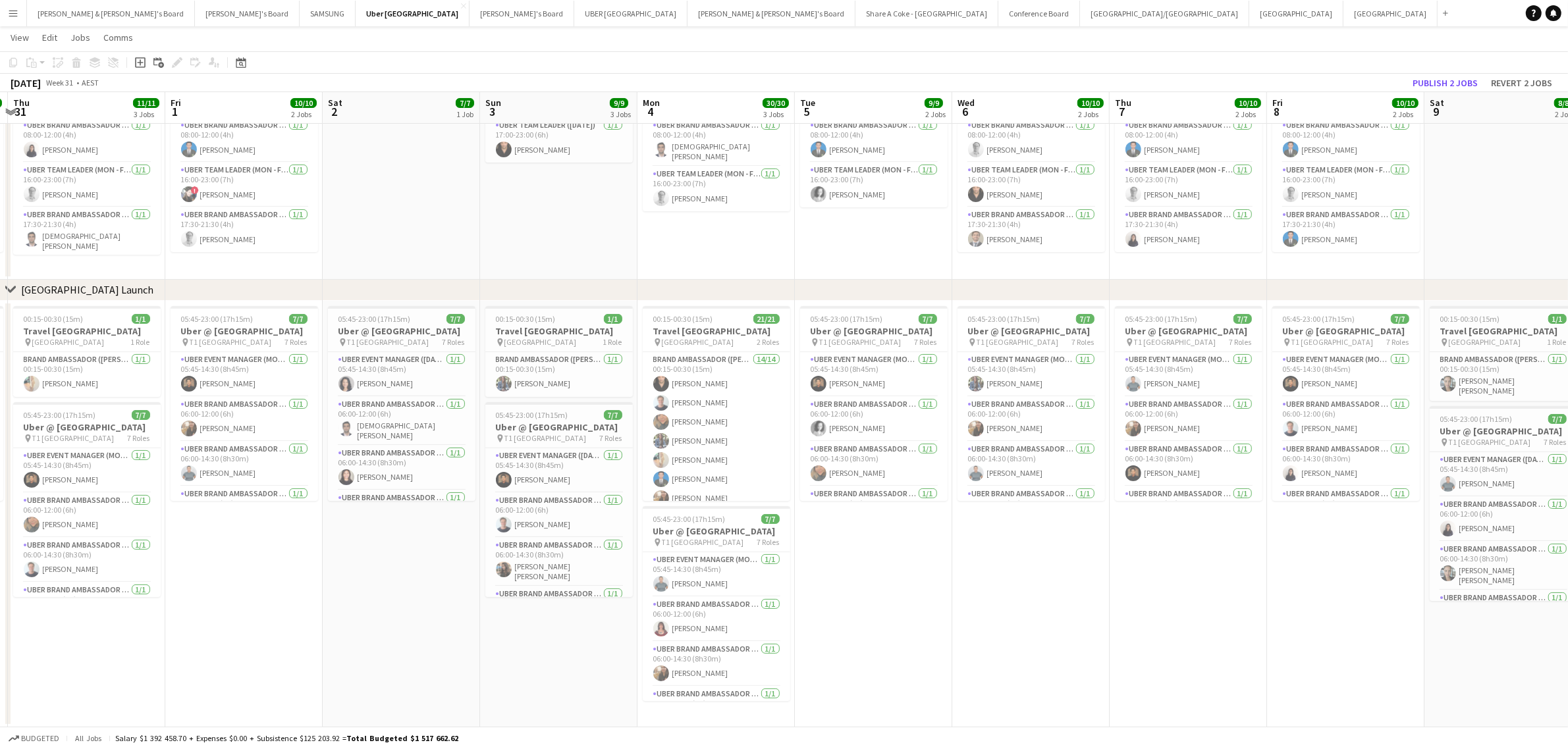
scroll to position [0, 292]
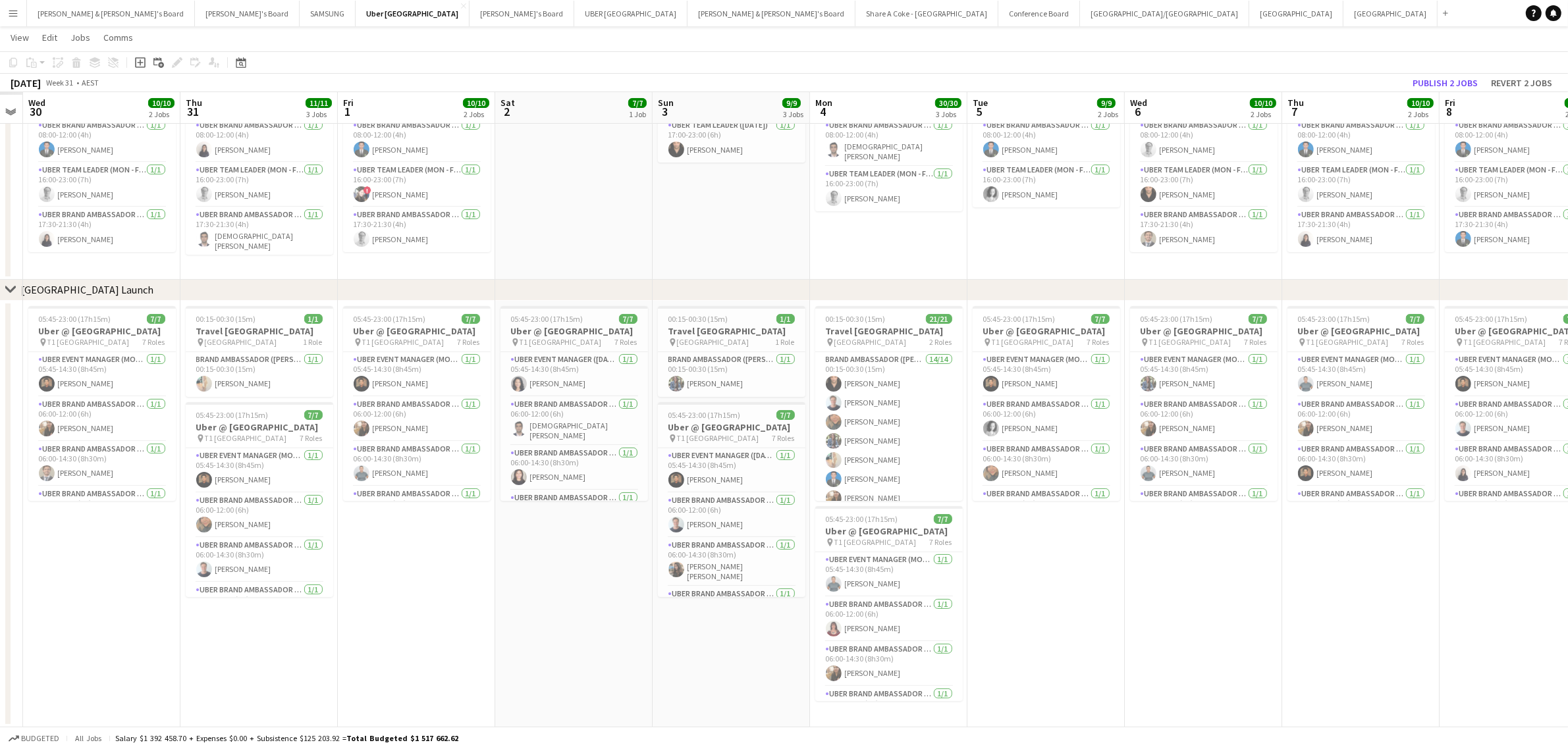
drag, startPoint x: 301, startPoint y: 699, endPoint x: 743, endPoint y: 636, distance: 446.5
click at [743, 636] on app-calendar-viewport "Mon 28 Tue 29 Wed 30 10/10 2 Jobs Thu 31 11/11 3 Jobs Fri 1 10/10 2 Jobs Sat 2 …" at bounding box center [784, 343] width 1568 height 770
click at [397, 469] on app-card-role "UBER Brand Ambassador (Mon - Fri) 1/1 17:45-21:45 (4h) Carlos Murilo Pinheiro J…" at bounding box center [416, 476] width 148 height 49
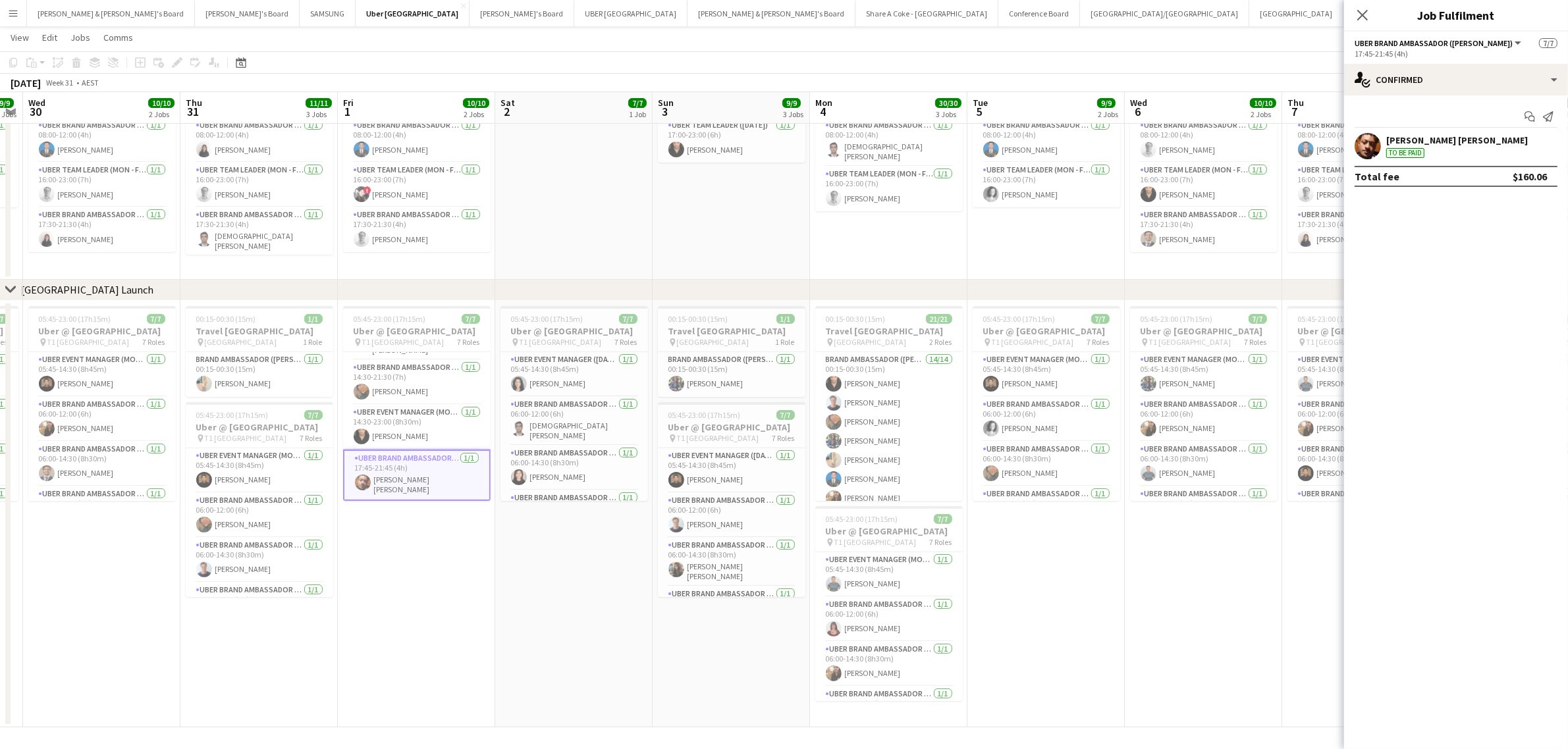
click at [1179, 639] on app-date-cell "05:45-23:00 (17h15m) 7/7 Uber @ T1 Sydney International Airport pin T1 Sydney I…" at bounding box center [1203, 514] width 157 height 427
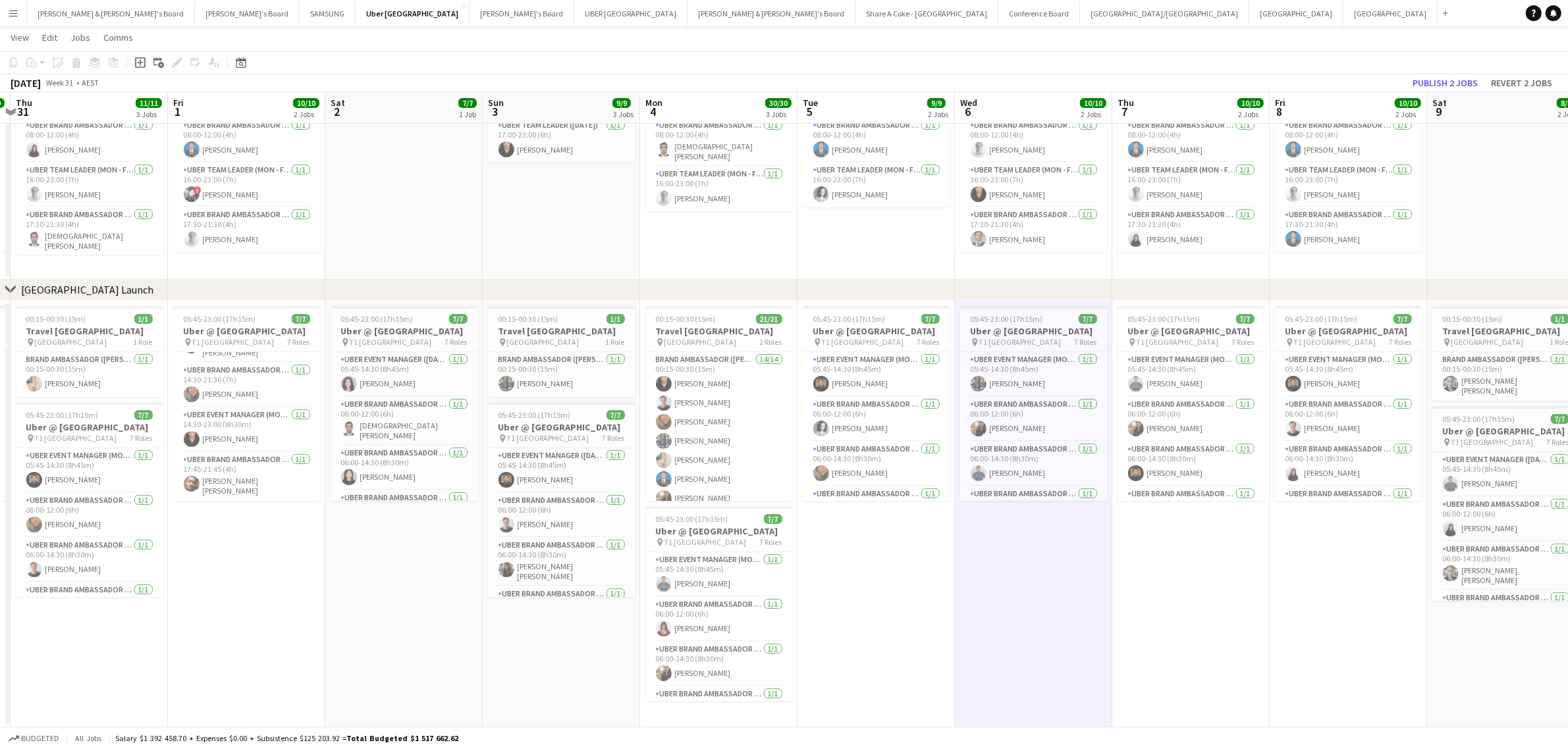
drag, startPoint x: 1396, startPoint y: 628, endPoint x: 778, endPoint y: 674, distance: 619.7
click at [752, 682] on app-calendar-viewport "Mon 28 31/31 3 Jobs Tue 29 9/9 2 Jobs Wed 30 10/10 2 Jobs Thu 31 11/11 3 Jobs F…" at bounding box center [784, 343] width 1568 height 770
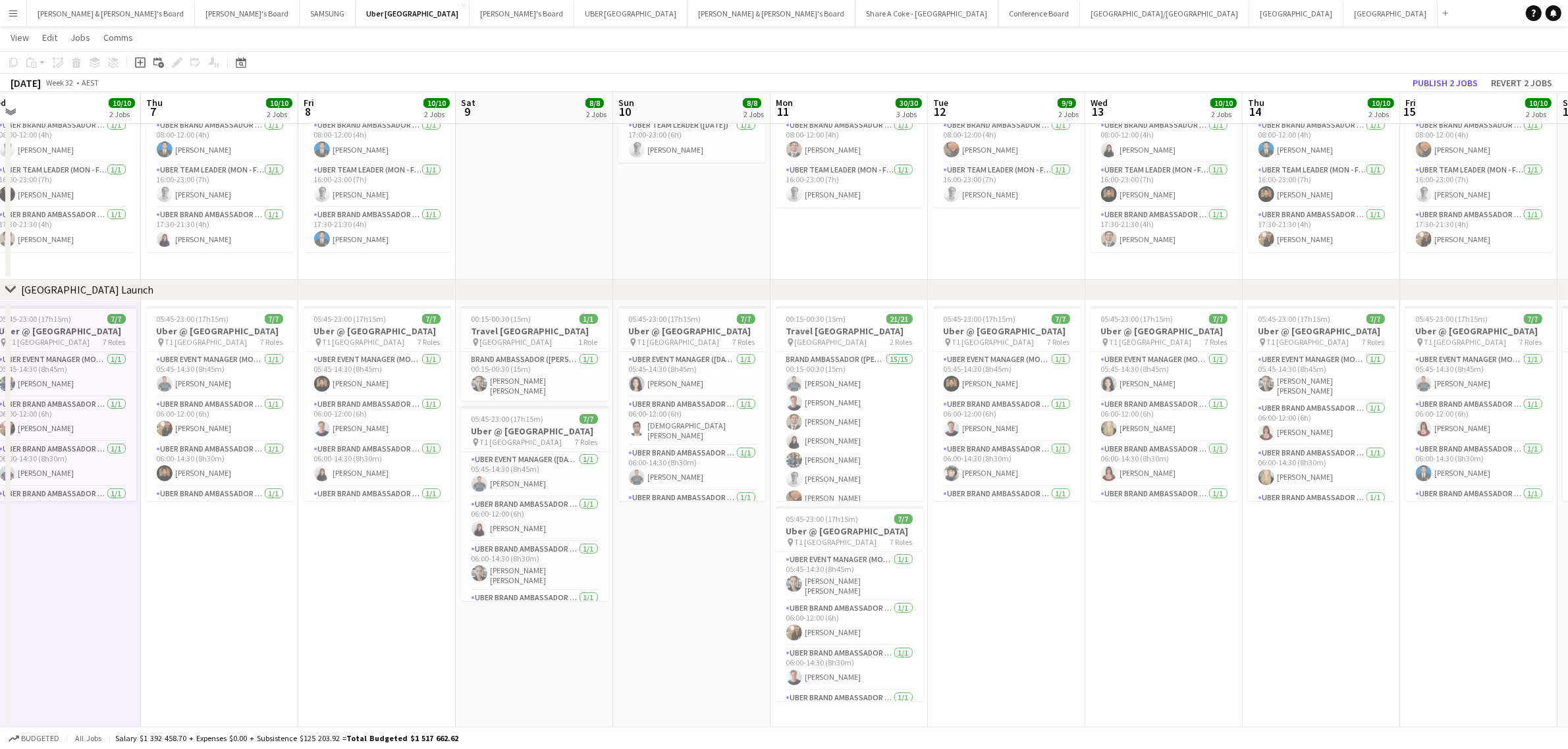
drag, startPoint x: 1150, startPoint y: 650, endPoint x: 611, endPoint y: 657, distance: 539.0
click at [611, 657] on app-calendar-viewport "Sun 3 9/9 3 Jobs Mon 4 30/30 3 Jobs Tue 5 9/9 2 Jobs Wed 6 10/10 2 Jobs Thu 7 1…" at bounding box center [784, 343] width 1568 height 770
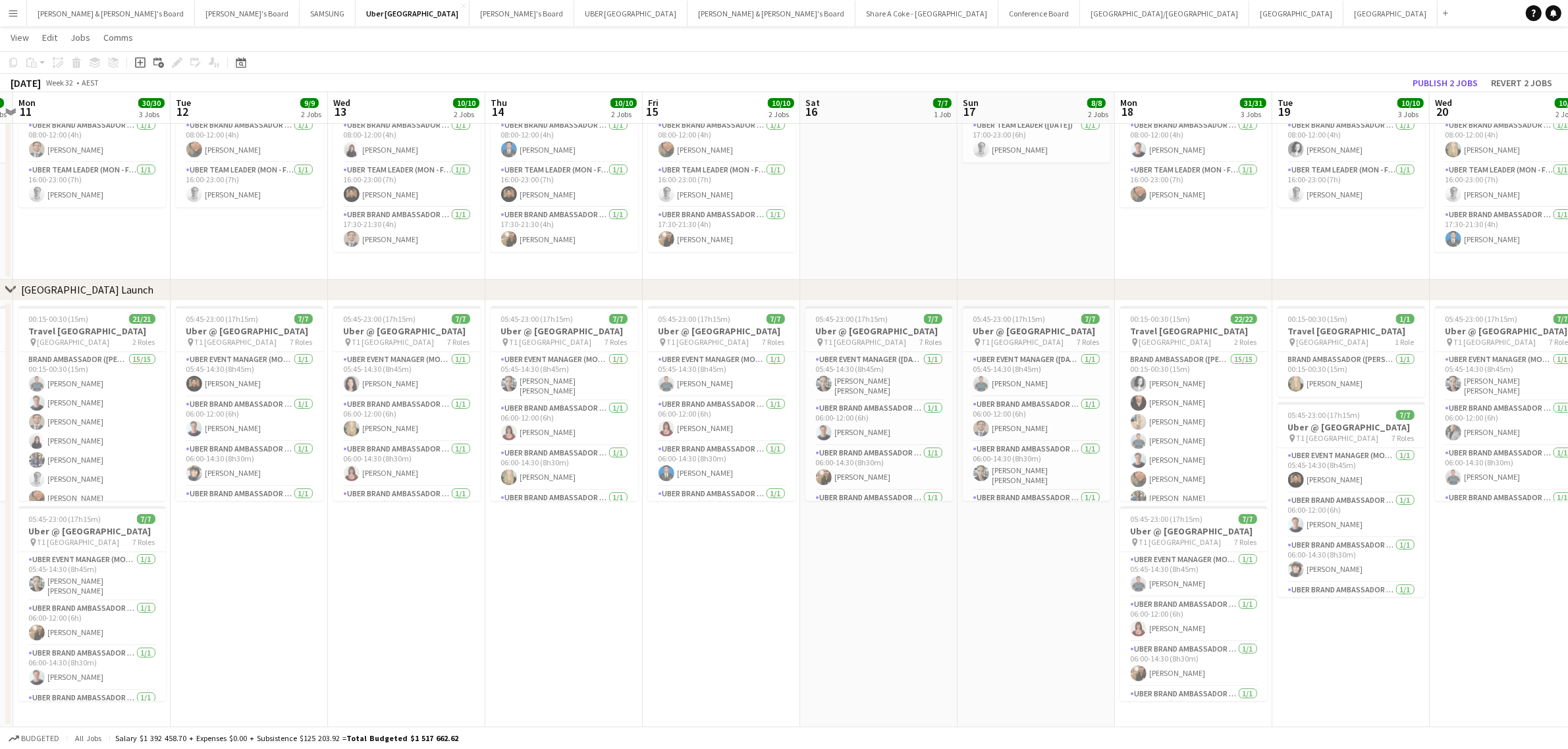
drag, startPoint x: 1216, startPoint y: 649, endPoint x: 716, endPoint y: 681, distance: 501.0
click at [689, 686] on app-calendar-viewport "Thu 7 10/10 2 Jobs Fri 8 10/10 2 Jobs Sat 9 8/8 2 Jobs Sun 10 8/8 2 Jobs Mon 11…" at bounding box center [784, 343] width 1568 height 770
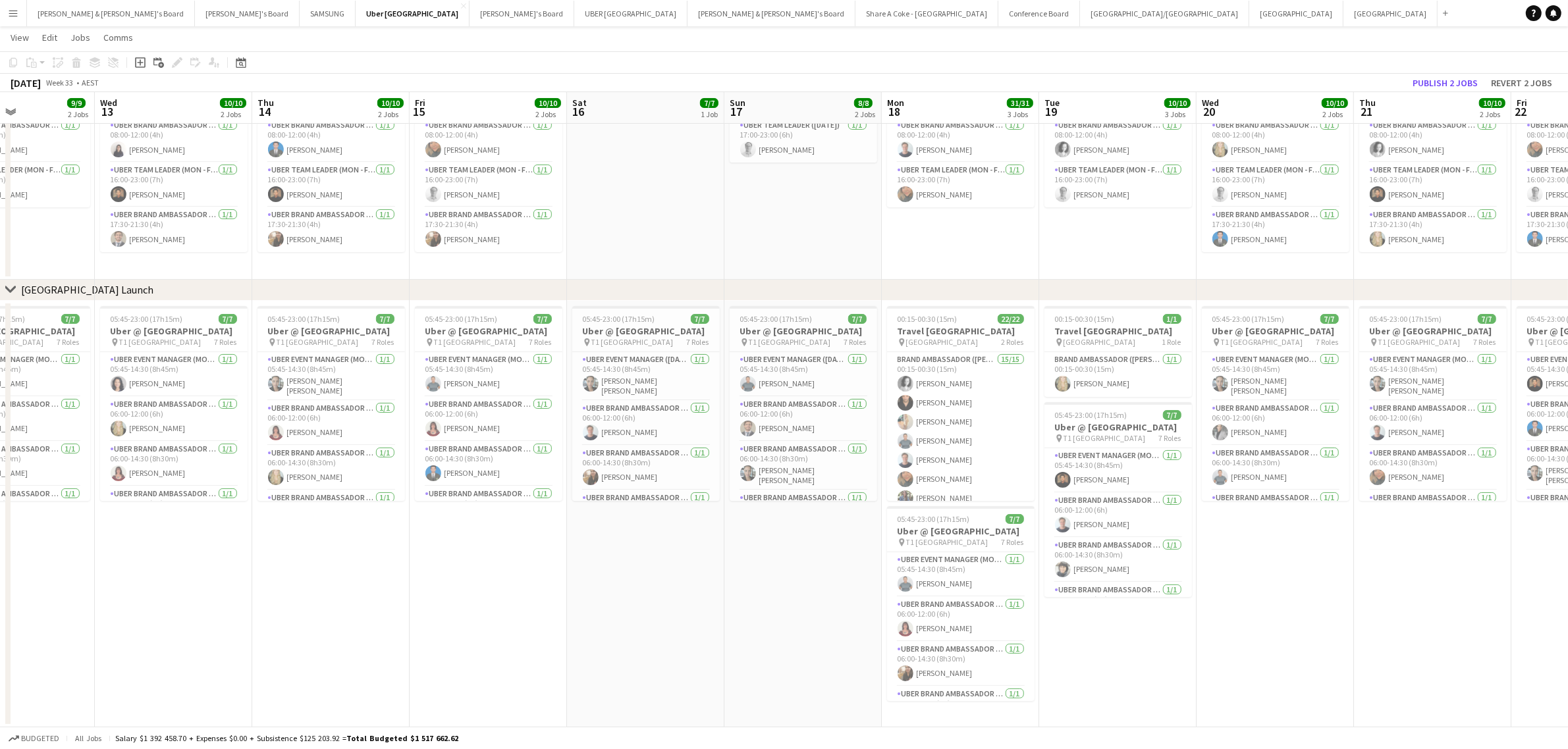
scroll to position [0, 414]
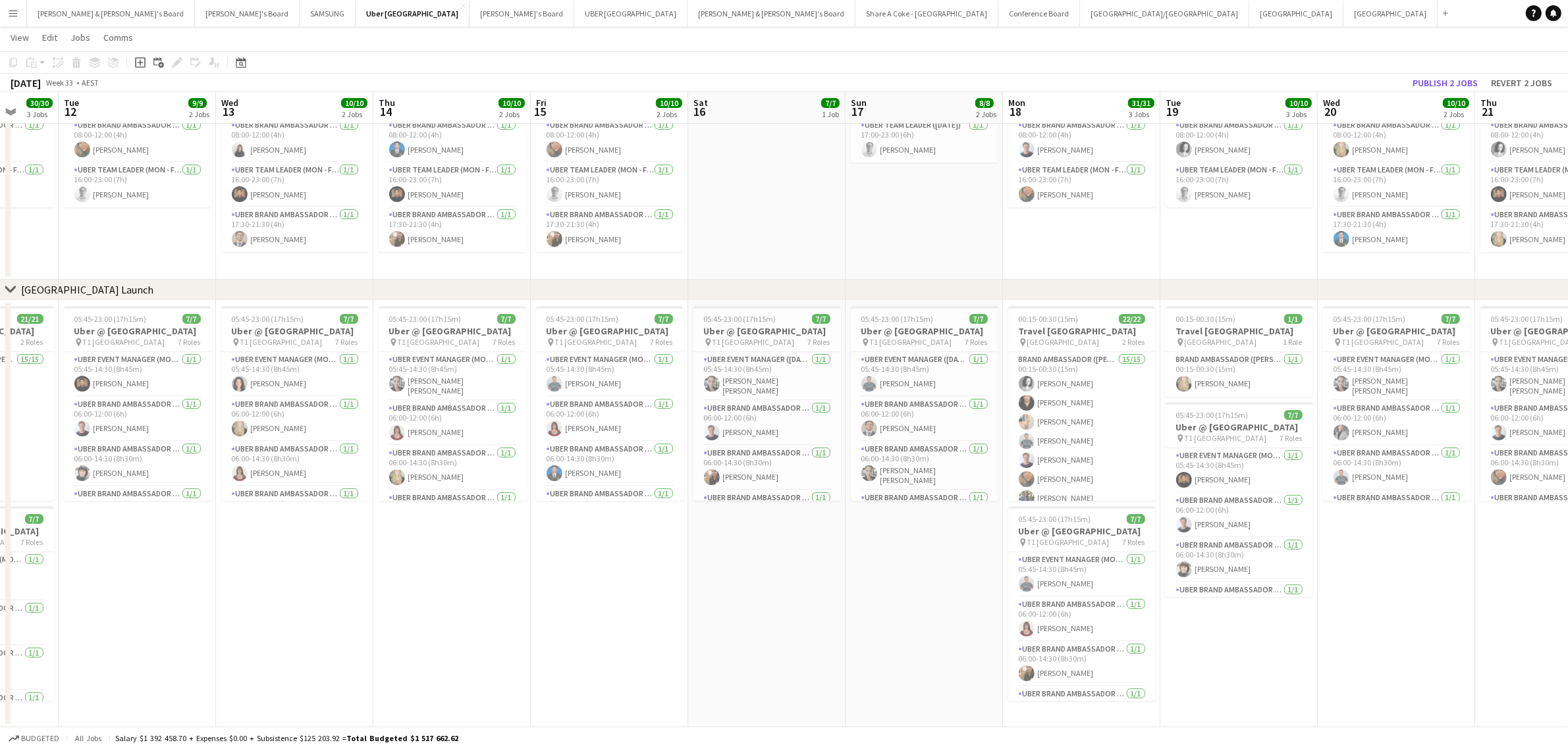
drag, startPoint x: 1022, startPoint y: 665, endPoint x: 722, endPoint y: 689, distance: 301.0
click at [722, 689] on app-calendar-viewport "Sat 9 8/8 2 Jobs Sun 10 8/8 2 Jobs Mon 11 30/30 3 Jobs Tue 12 9/9 2 Jobs Wed 13…" at bounding box center [784, 343] width 1568 height 770
click at [1371, 468] on app-card-role "UBER Brand Ambassador (Mon - Fri) 1/1 17:45-21:45 (4h) Sharayu Pazare" at bounding box center [1396, 479] width 148 height 44
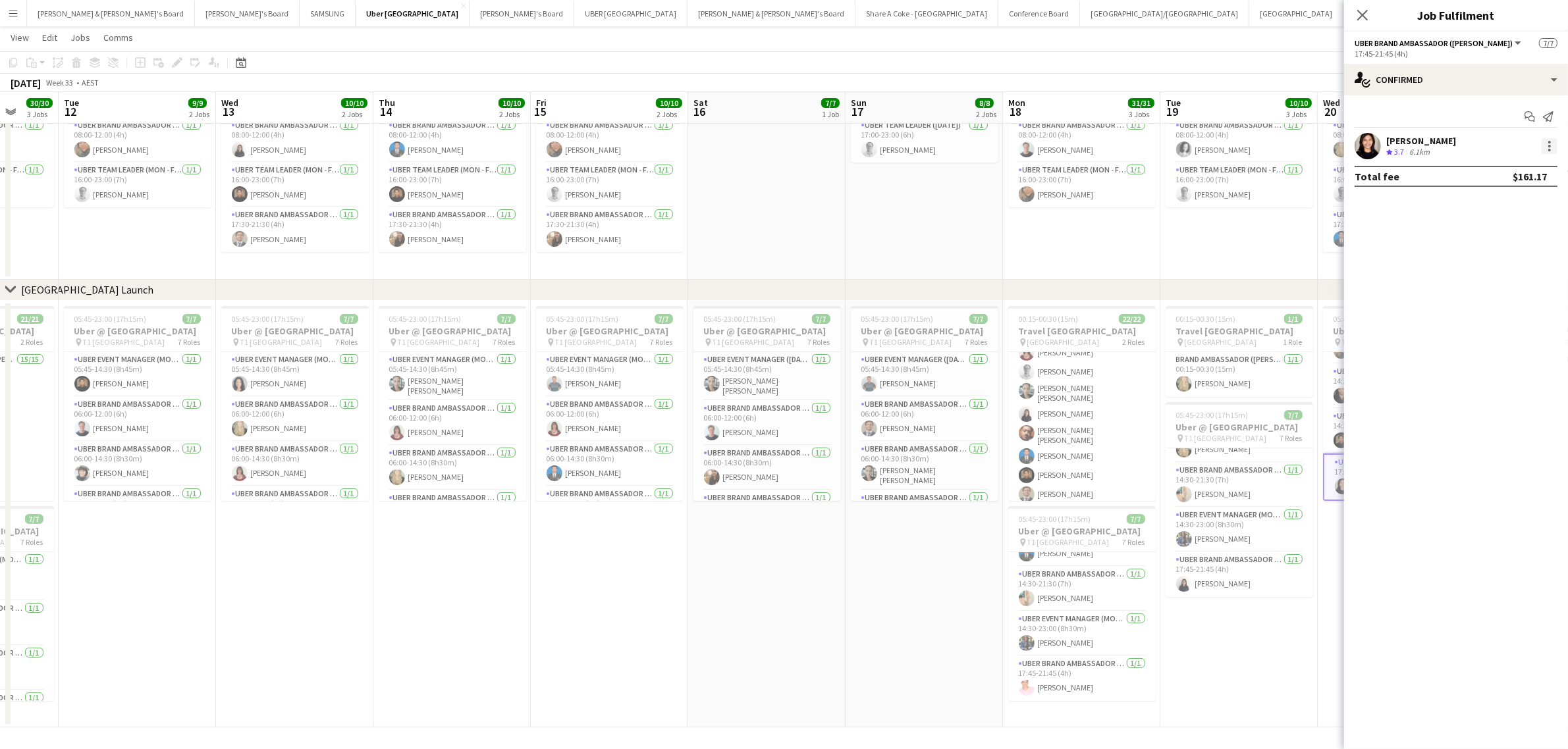
click at [1549, 145] on div at bounding box center [1549, 145] width 3 height 3
click at [1533, 166] on span "Edit fee" at bounding box center [1506, 171] width 81 height 12
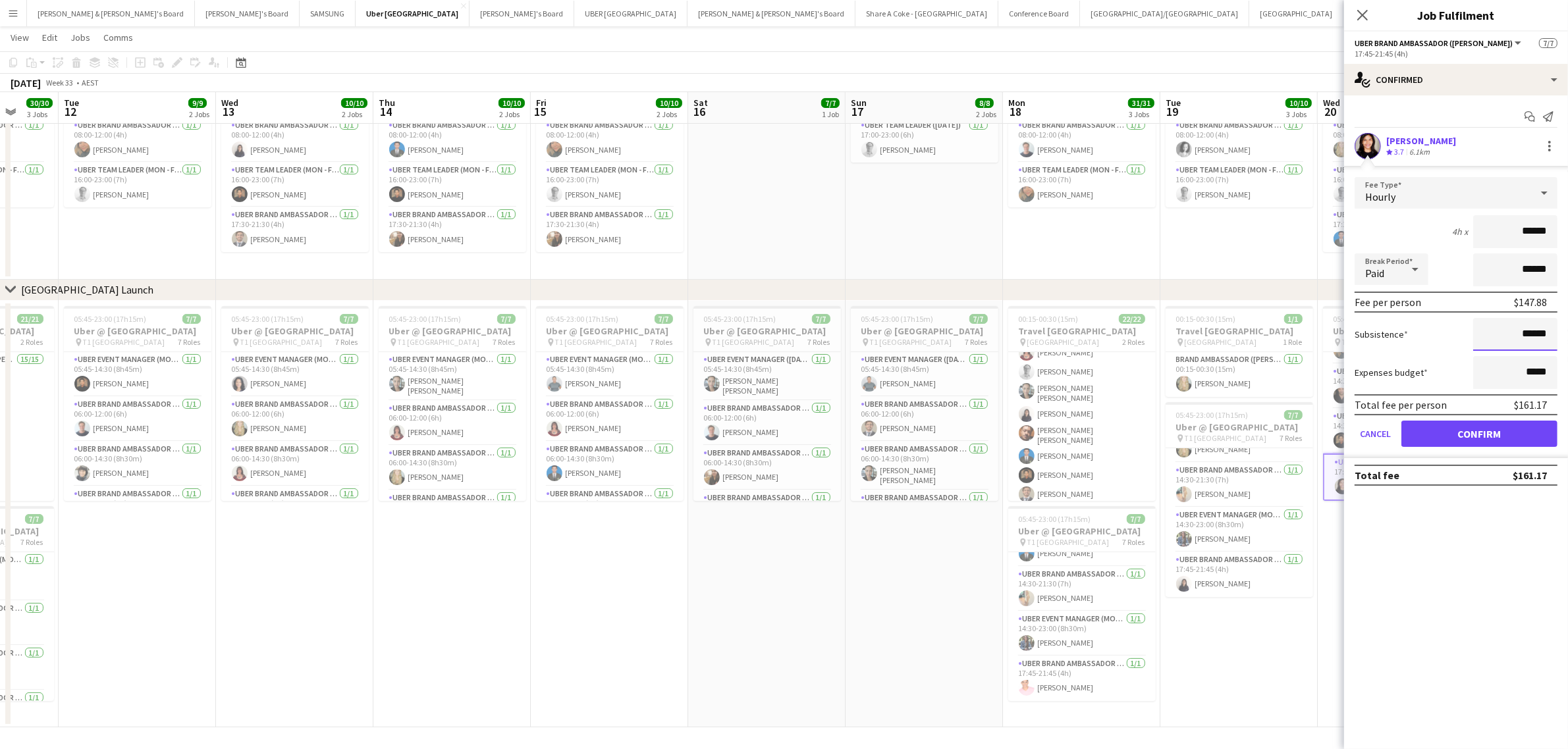
drag, startPoint x: 1512, startPoint y: 333, endPoint x: 1571, endPoint y: 327, distance: 59.3
click at [1567, 327] on html "Menu Boards Boards Boards All jobs Status Workforce Workforce My Workforce Recr…" at bounding box center [784, 328] width 1568 height 843
click at [1272, 622] on app-date-cell "00:15-00:30 (15m) 1/1 Travel Uber Sydney Airport pin Sydney Airport 1 Role Bran…" at bounding box center [1239, 514] width 157 height 427
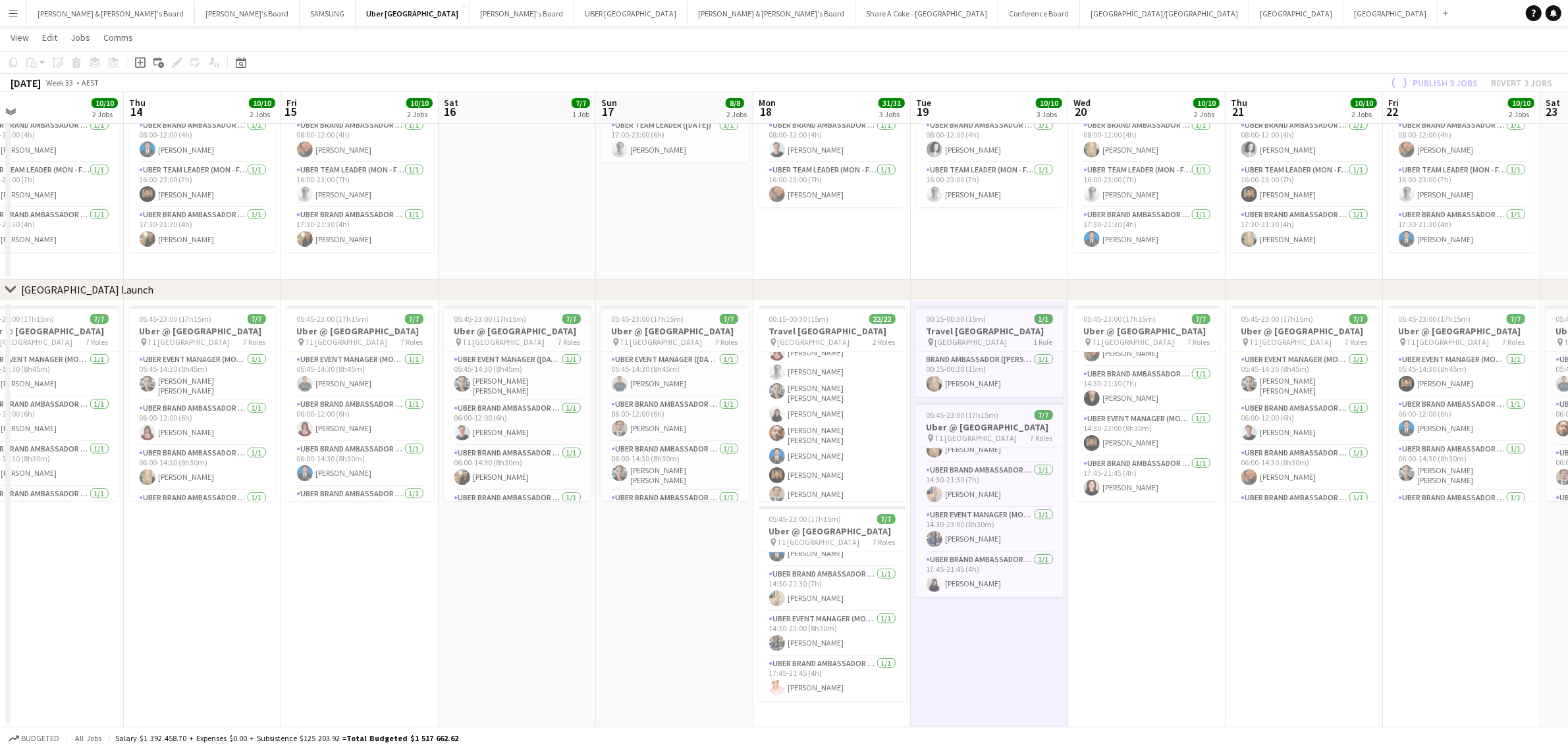
drag, startPoint x: 734, startPoint y: 593, endPoint x: 86, endPoint y: 587, distance: 648.0
click at [86, 587] on app-calendar-viewport "Sat 9 8/8 2 Jobs Sun 10 8/8 2 Jobs Mon 11 30/30 3 Jobs Tue 12 9/9 2 Jobs Wed 13…" at bounding box center [784, 343] width 1568 height 770
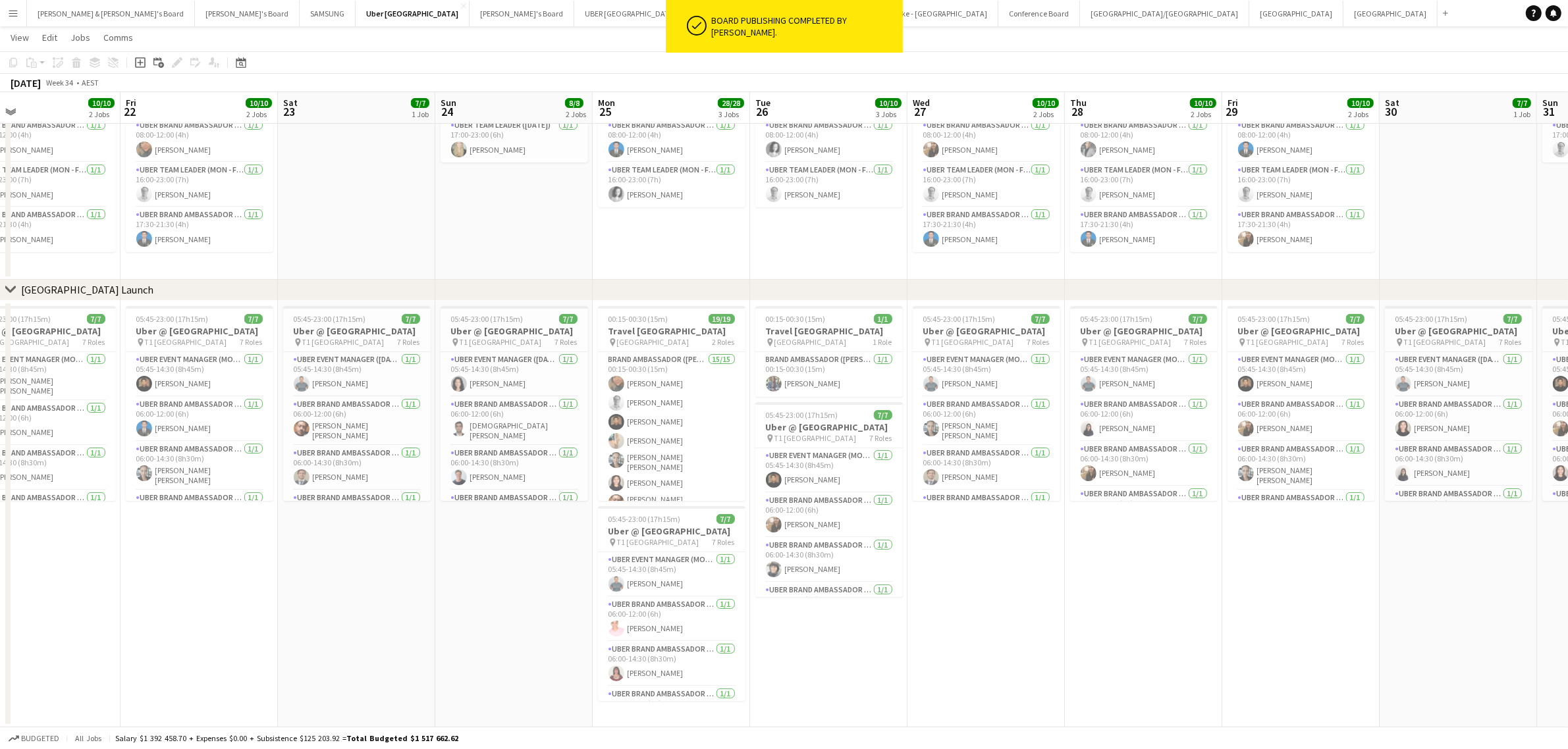
scroll to position [0, 441]
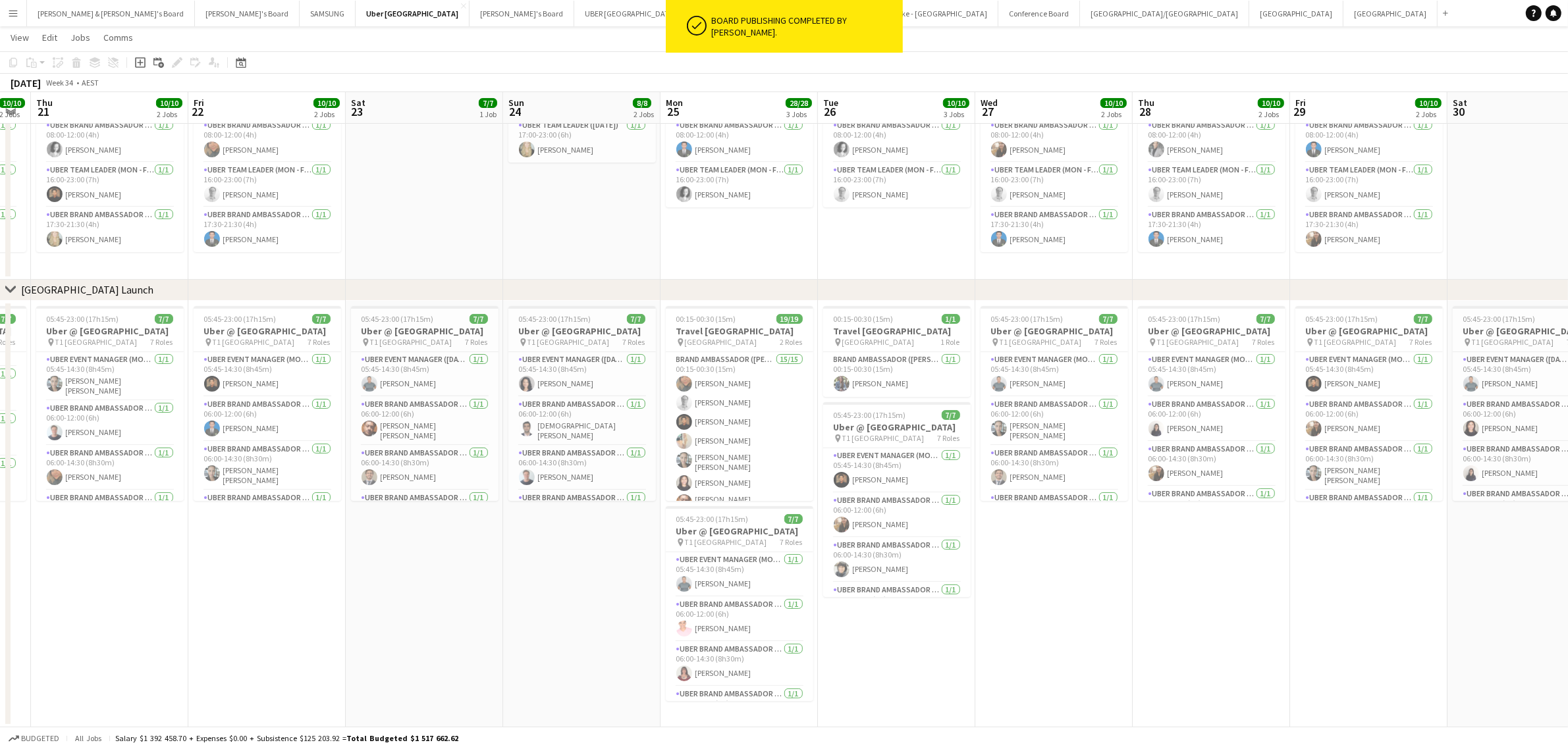
drag, startPoint x: 1087, startPoint y: 589, endPoint x: 133, endPoint y: 590, distance: 954.0
click at [133, 590] on app-calendar-viewport "Mon 18 31/31 3 Jobs Tue 19 10/10 3 Jobs Wed 20 10/10 2 Jobs Thu 21 10/10 2 Jobs…" at bounding box center [784, 343] width 1568 height 770
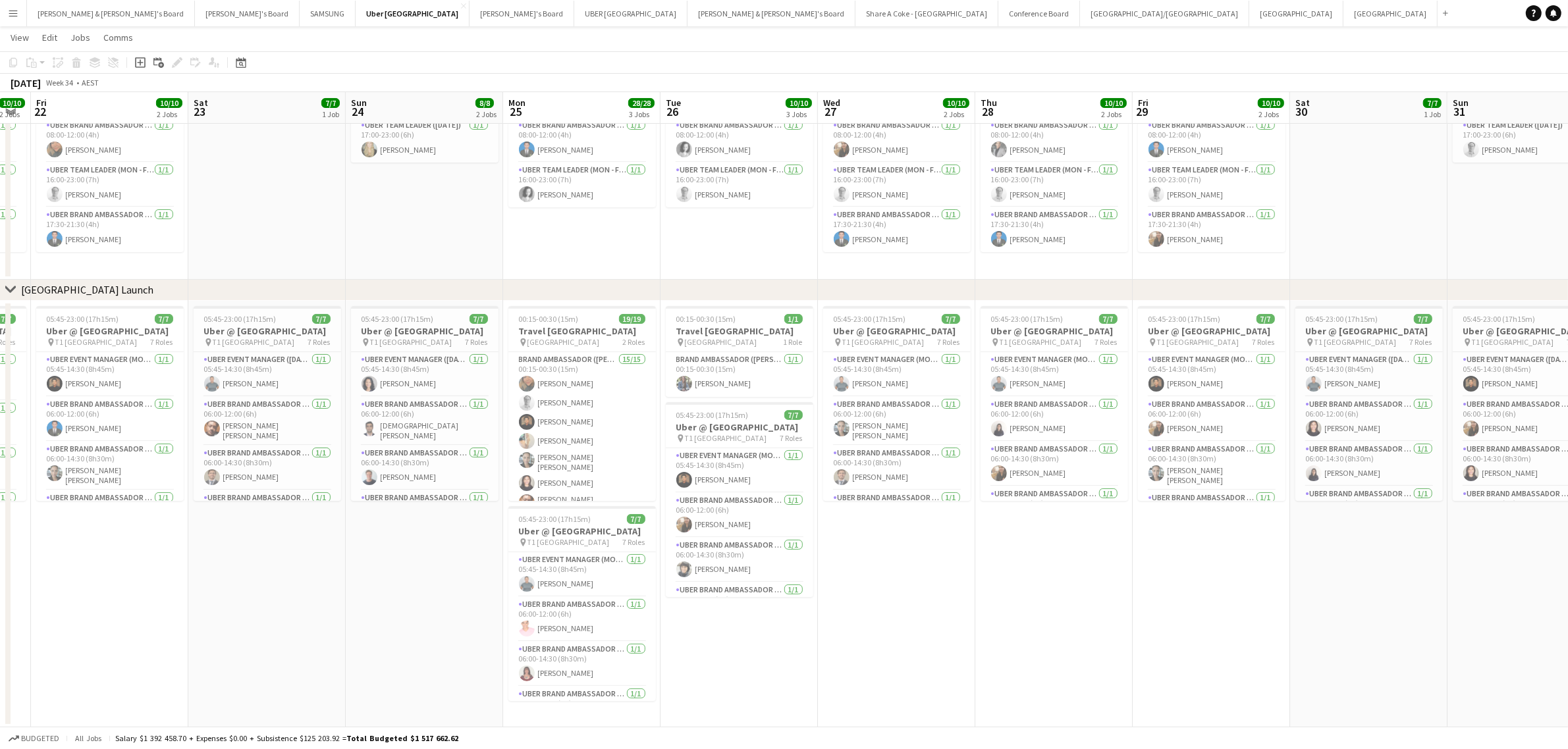
click at [10, 15] on app-icon "Menu" at bounding box center [13, 13] width 10 height 10
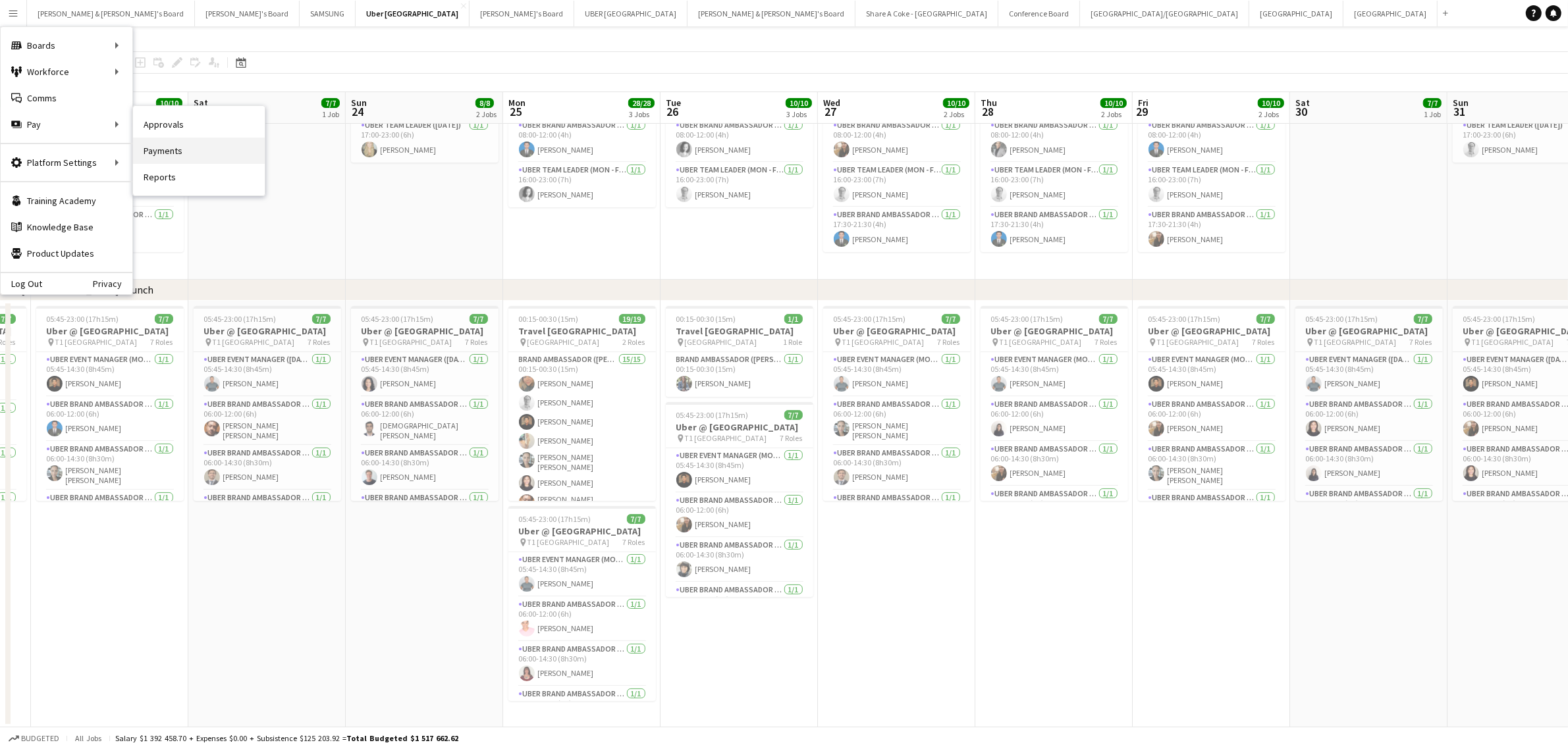
click at [186, 148] on link "Payments" at bounding box center [199, 150] width 132 height 27
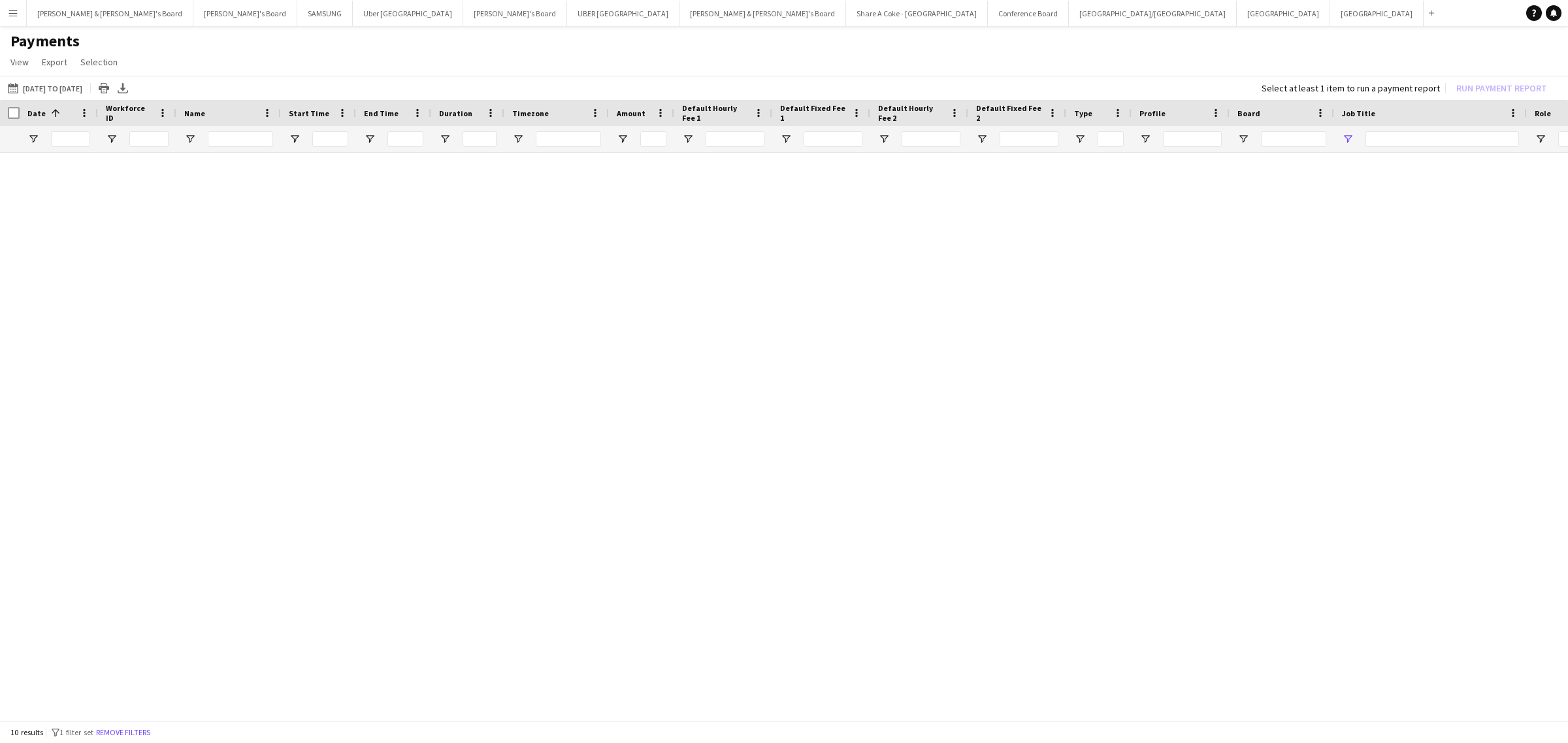
type input "***"
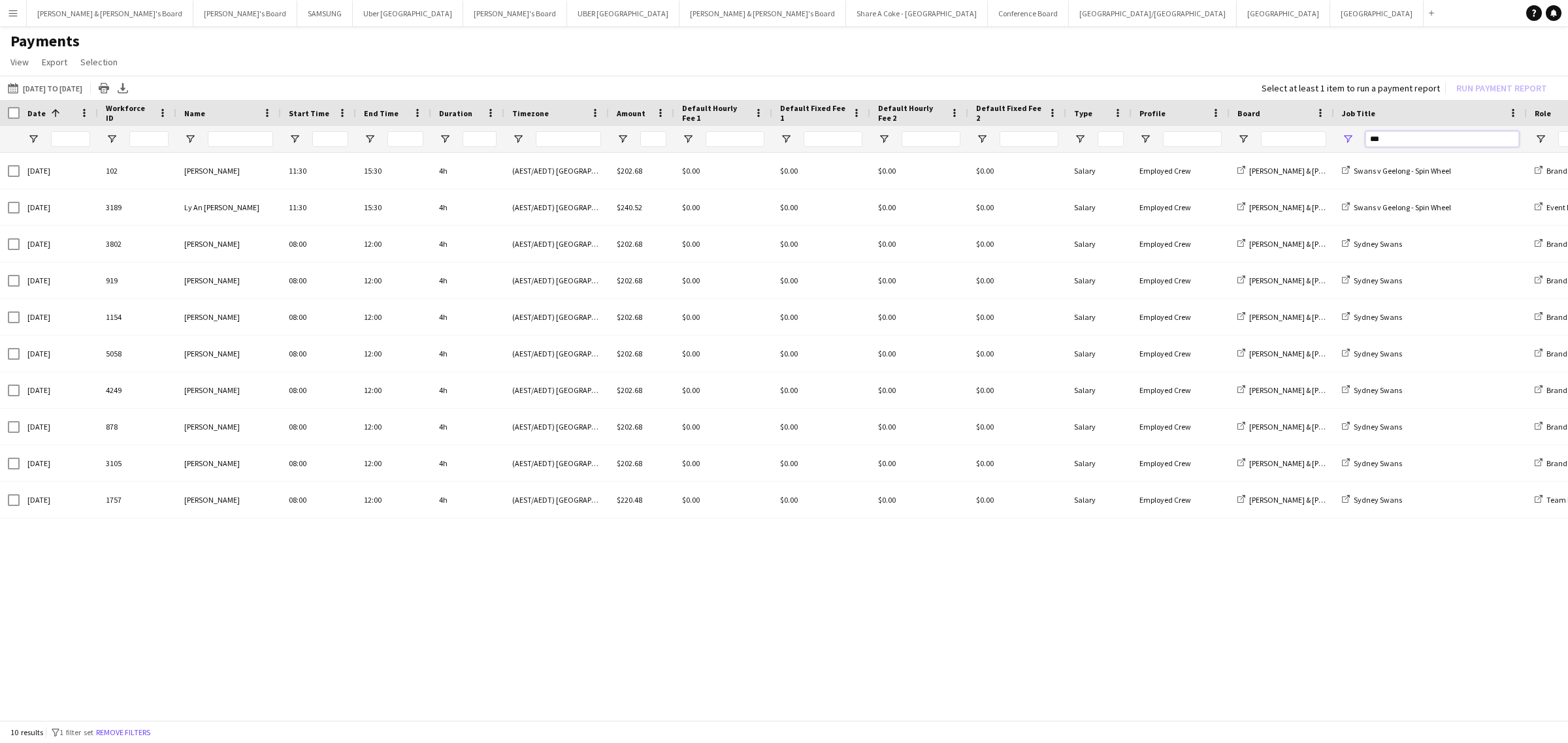
drag, startPoint x: 1394, startPoint y: 134, endPoint x: 1303, endPoint y: 129, distance: 91.1
click at [1303, 129] on div "***" at bounding box center [1123, 139] width 2246 height 26
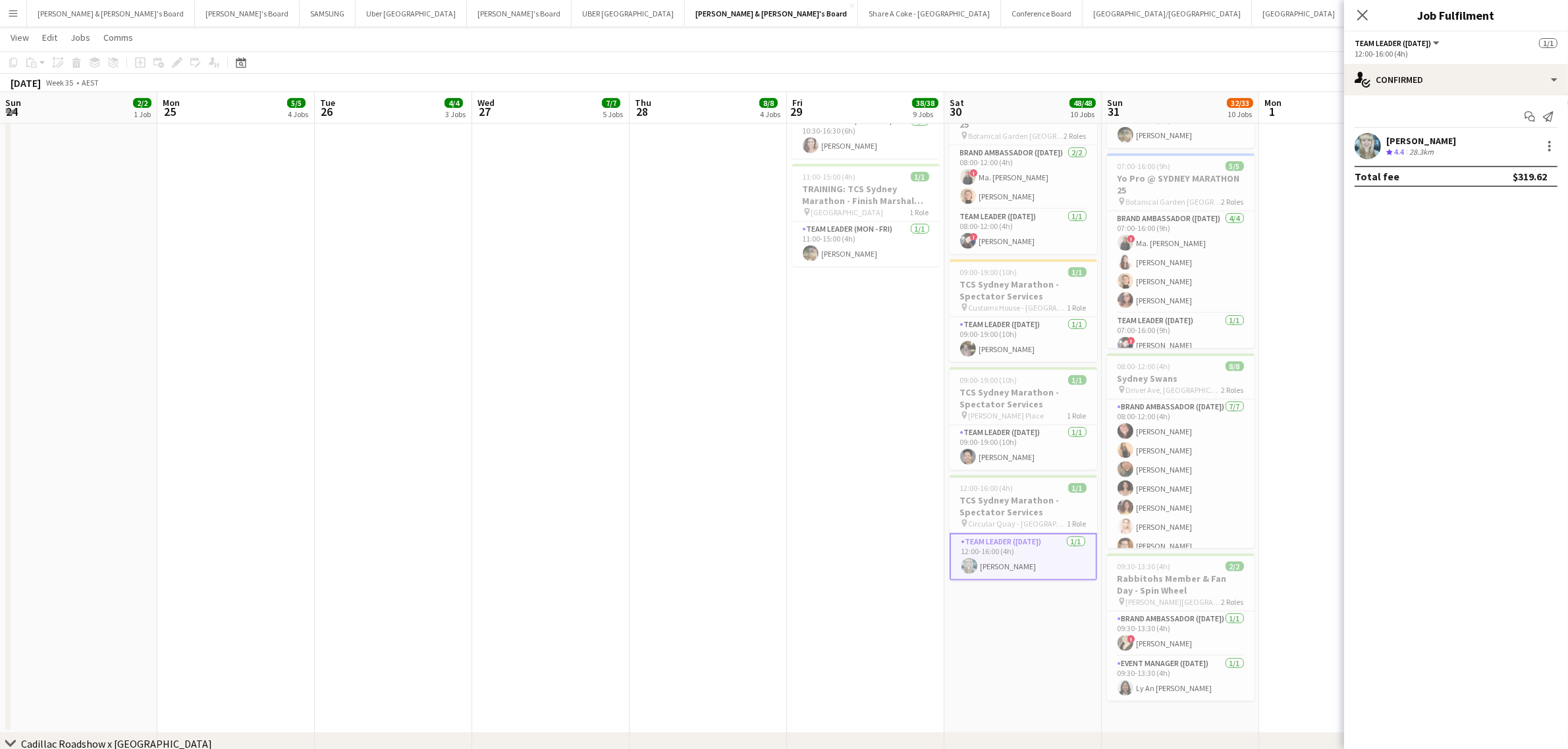
scroll to position [0, 417]
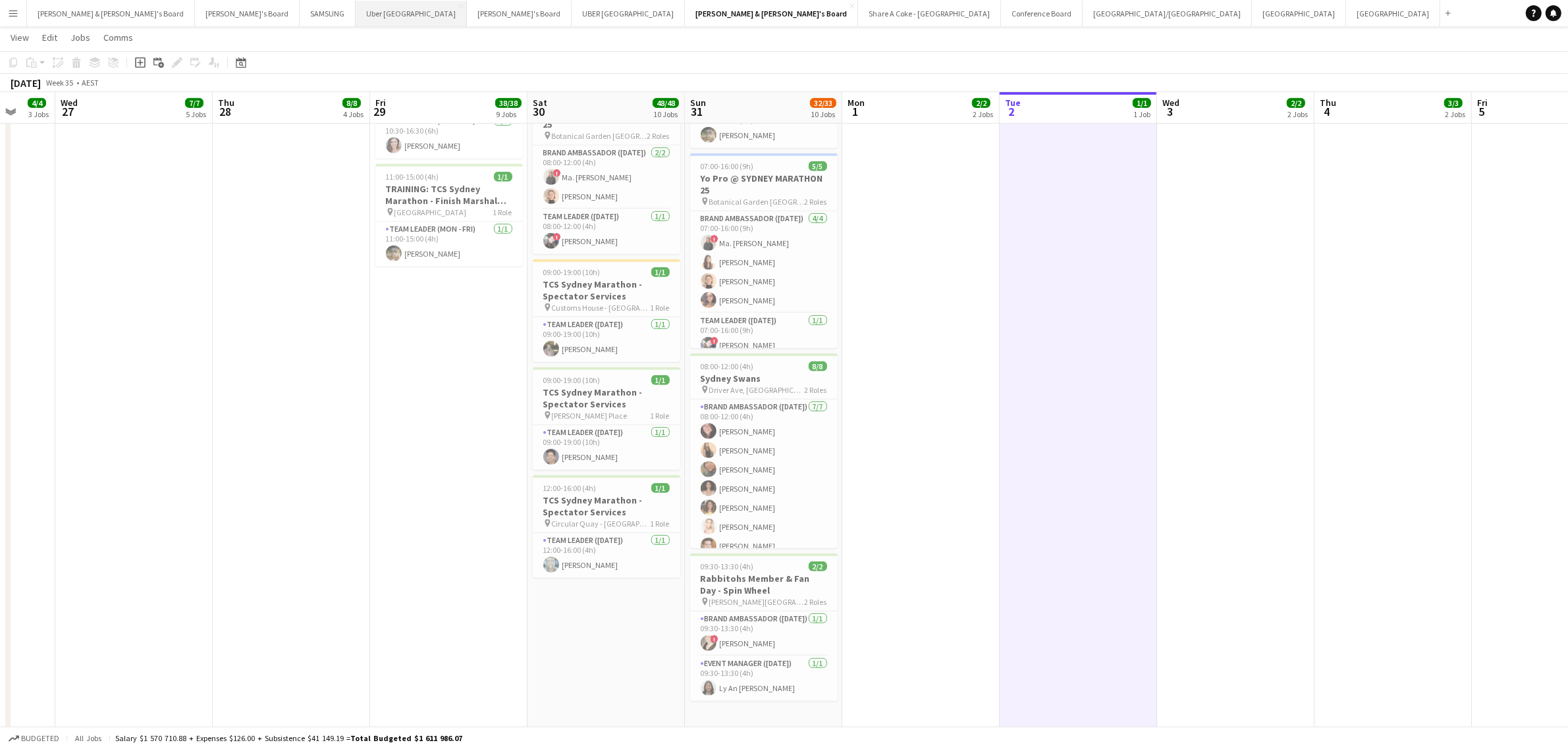
click at [356, 15] on button "Uber Sydney Close" at bounding box center [411, 14] width 111 height 26
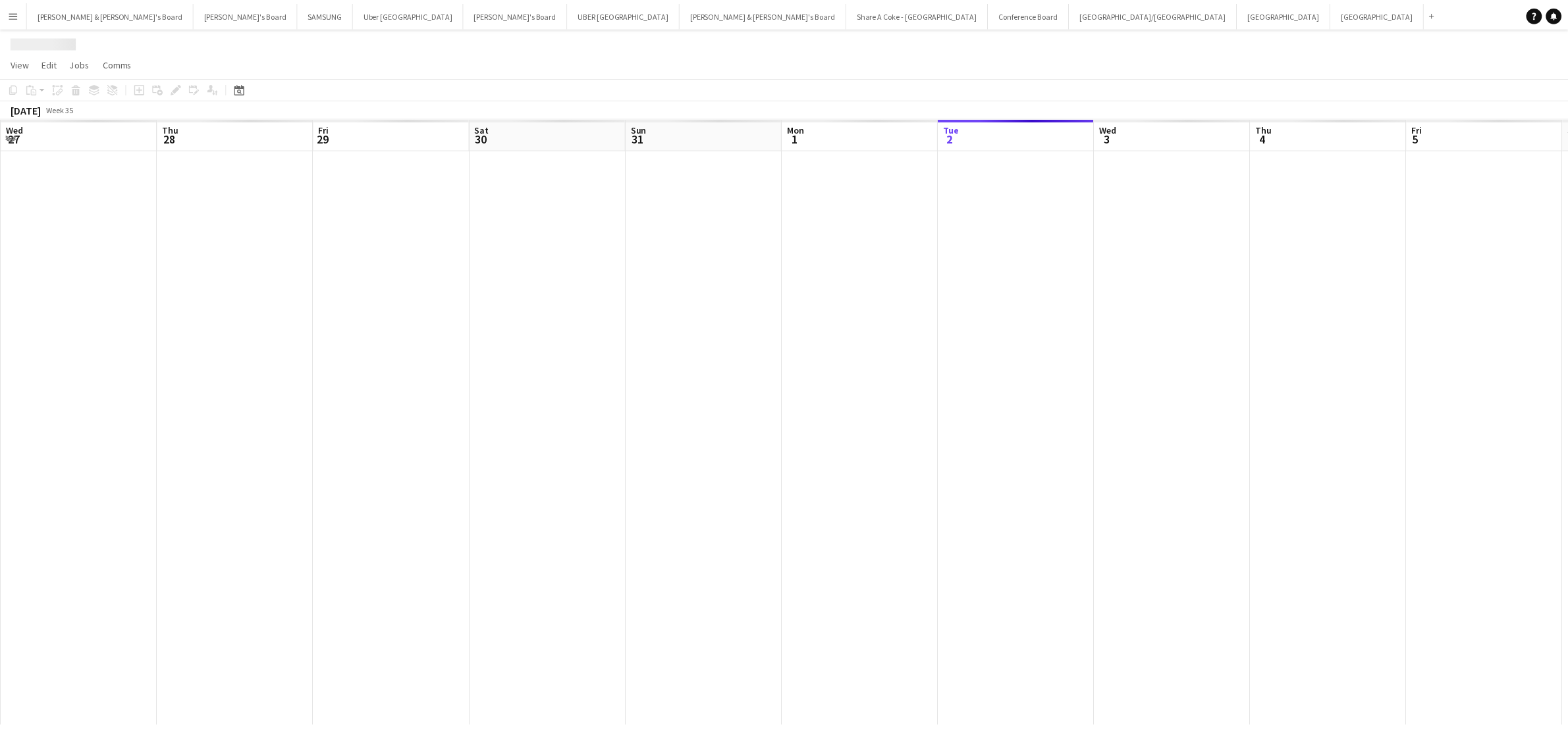
scroll to position [0, 422]
drag, startPoint x: 930, startPoint y: 263, endPoint x: 2915, endPoint y: 887, distance: 2080.8
click at [1567, 749] on html "Menu Boards Boards Boards All jobs Status Workforce Workforce My Workforce Recr…" at bounding box center [790, 374] width 1580 height 749
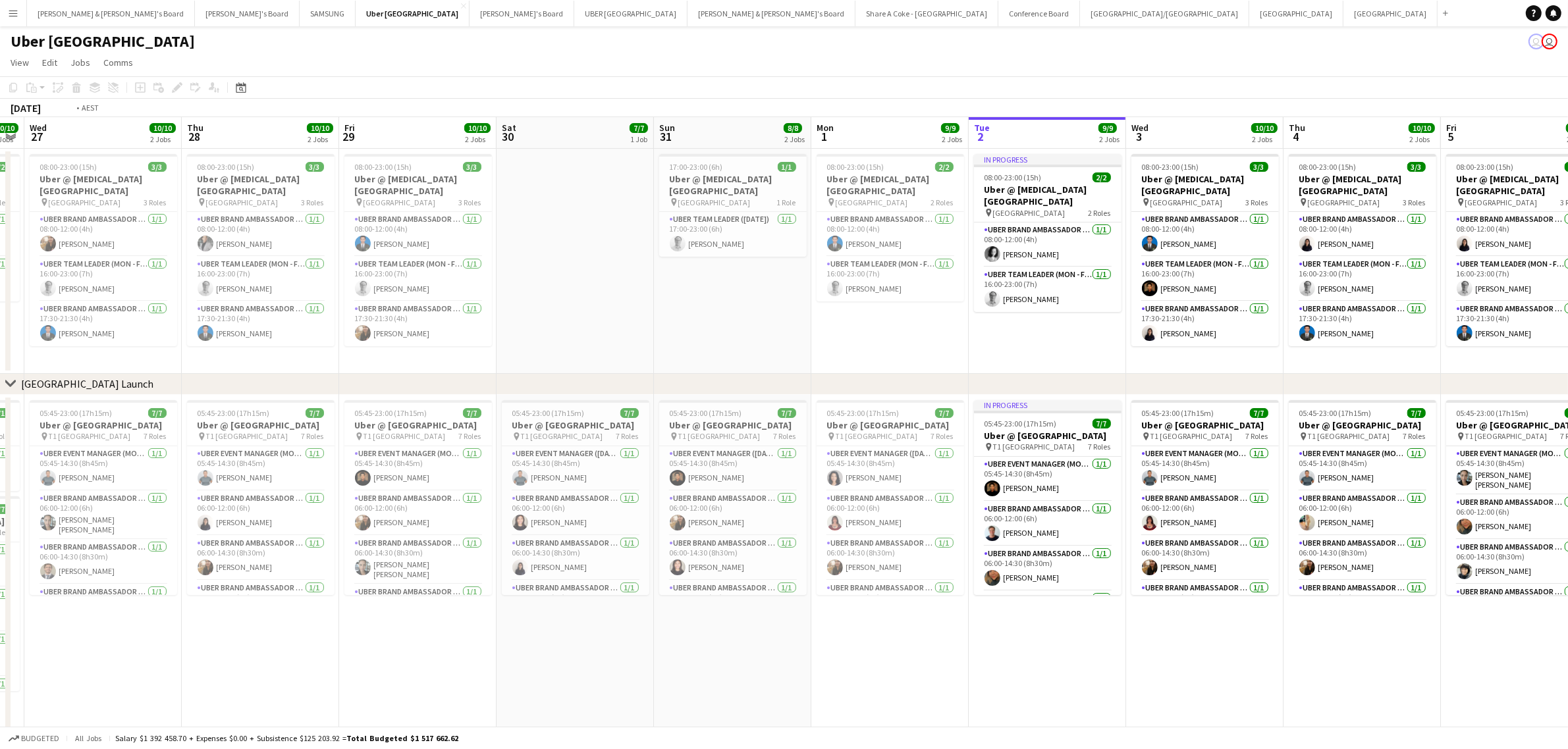
drag, startPoint x: 389, startPoint y: 658, endPoint x: 946, endPoint y: 614, distance: 558.7
click at [1029, 608] on app-calendar-viewport "Mon 25 28/28 3 Jobs Tue 26 10/10 3 Jobs Wed 27 10/10 2 Jobs Thu 28 10/10 2 Jobs…" at bounding box center [784, 469] width 1568 height 705
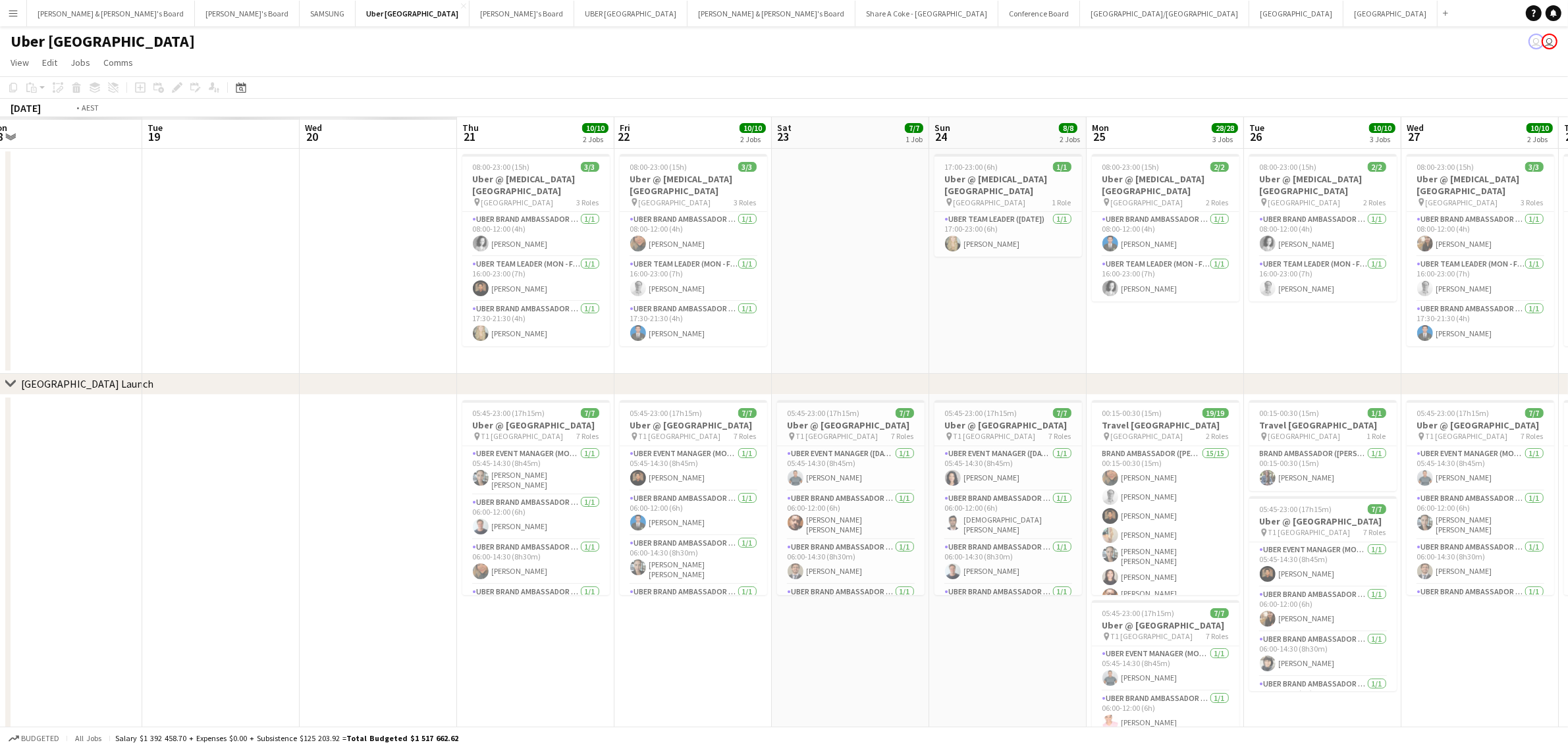
drag, startPoint x: 130, startPoint y: 687, endPoint x: 1268, endPoint y: 472, distance: 1158.1
click at [1312, 469] on app-calendar-viewport "Sat 16 Sun 17 Mon 18 Tue 19 Wed 20 Thu 21 10/10 2 Jobs Fri 22 10/10 2 Jobs Sat …" at bounding box center [784, 469] width 1568 height 705
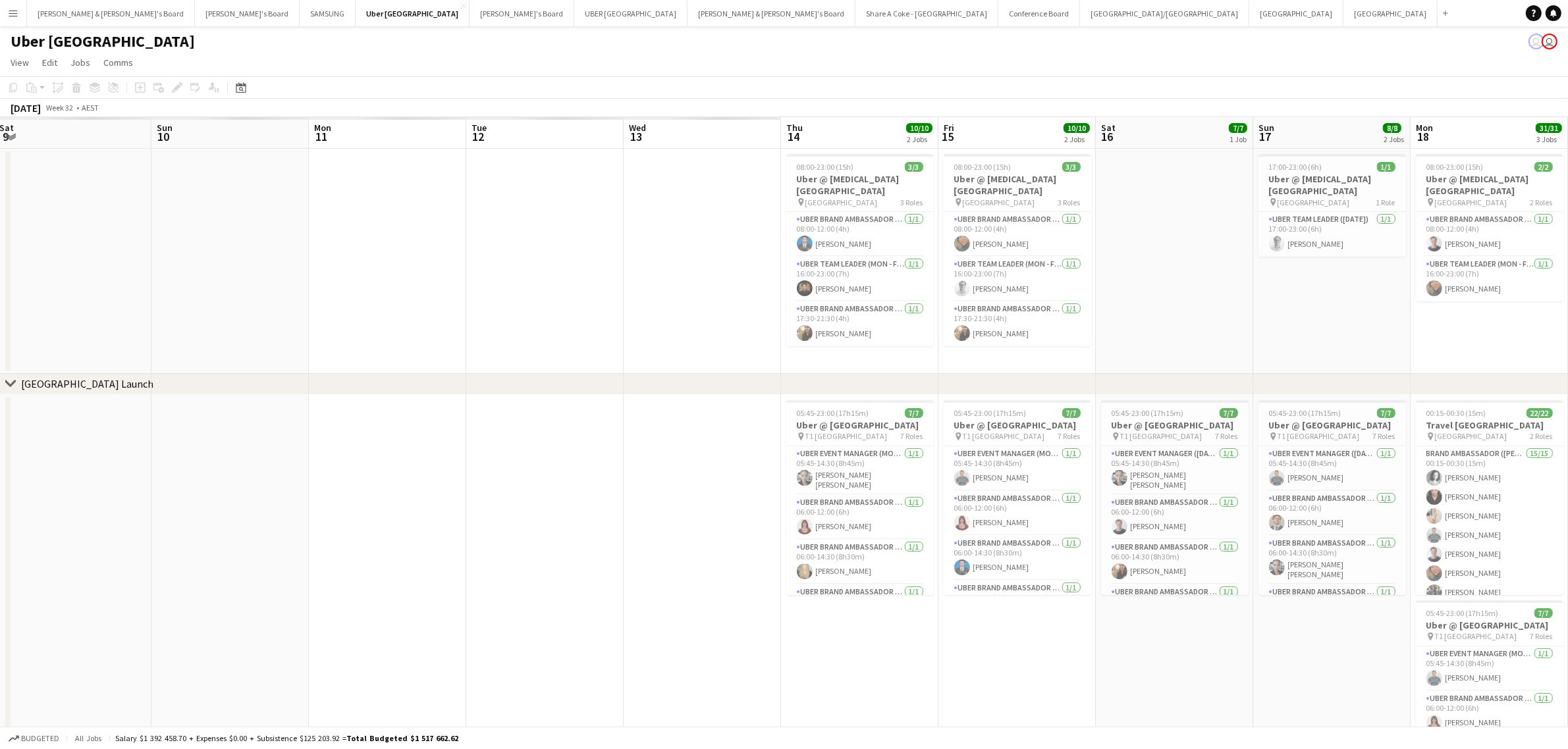
scroll to position [0, 316]
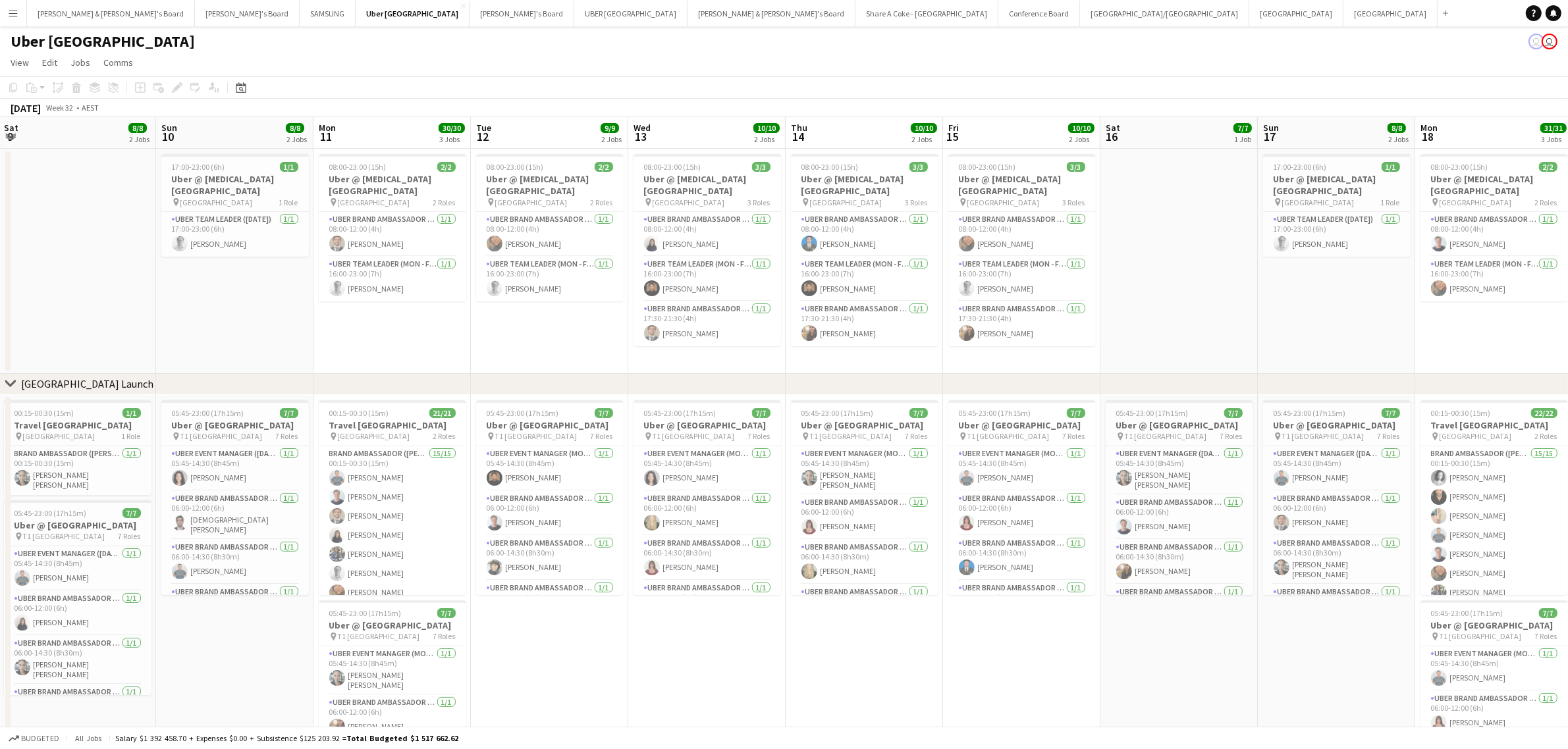
drag, startPoint x: 222, startPoint y: 662, endPoint x: 1341, endPoint y: 517, distance: 1128.4
click at [1341, 517] on app-calendar-viewport "Thu 7 10/10 2 Jobs Fri 8 10/10 2 Jobs Sat 9 8/8 2 Jobs Sun 10 8/8 2 Jobs Mon 11…" at bounding box center [784, 469] width 1568 height 705
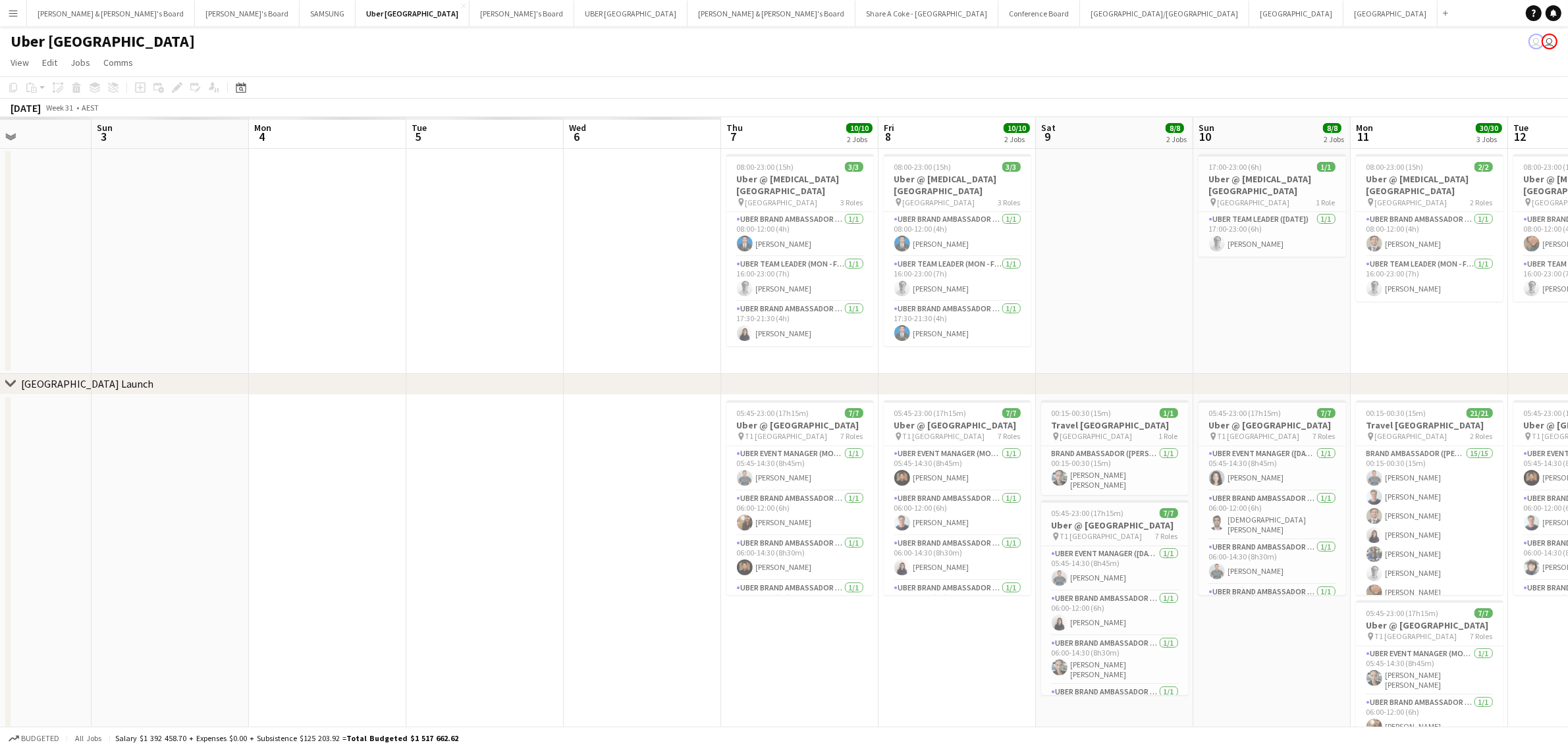
scroll to position [0, 377]
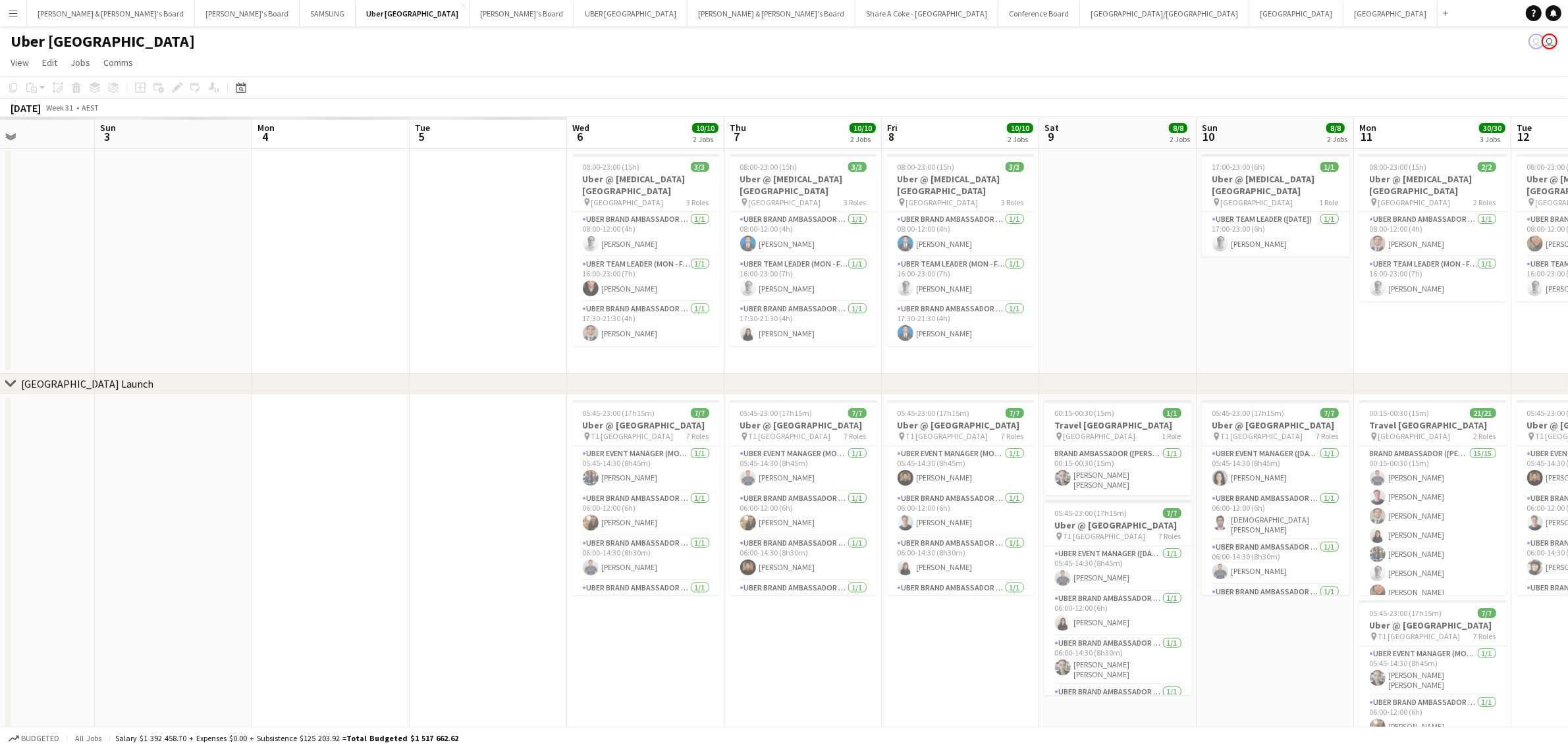
drag, startPoint x: 271, startPoint y: 658, endPoint x: 1311, endPoint y: 517, distance: 1049.5
click at [1311, 517] on app-calendar-viewport "Thu 31 Fri 1 Sat 2 Sun 3 Mon 4 Tue 5 Wed 6 10/10 2 Jobs Thu 7 10/10 2 Jobs Fri …" at bounding box center [784, 469] width 1568 height 705
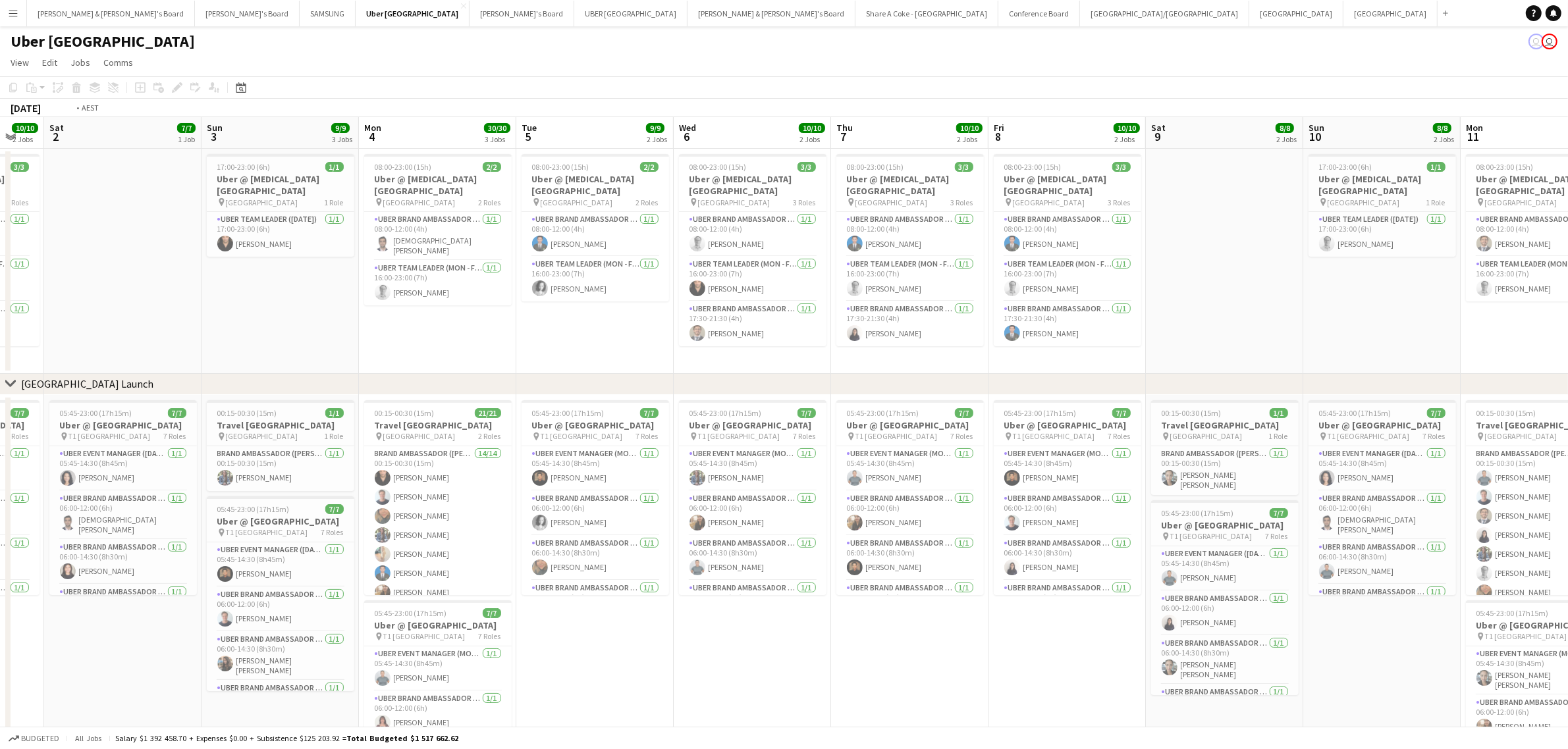
drag, startPoint x: 544, startPoint y: 649, endPoint x: 31, endPoint y: 726, distance: 518.7
click at [30, 729] on app-board "Uber Sydney user user View Day view expanded Day view collapsed Month view Date…" at bounding box center [784, 435] width 1568 height 818
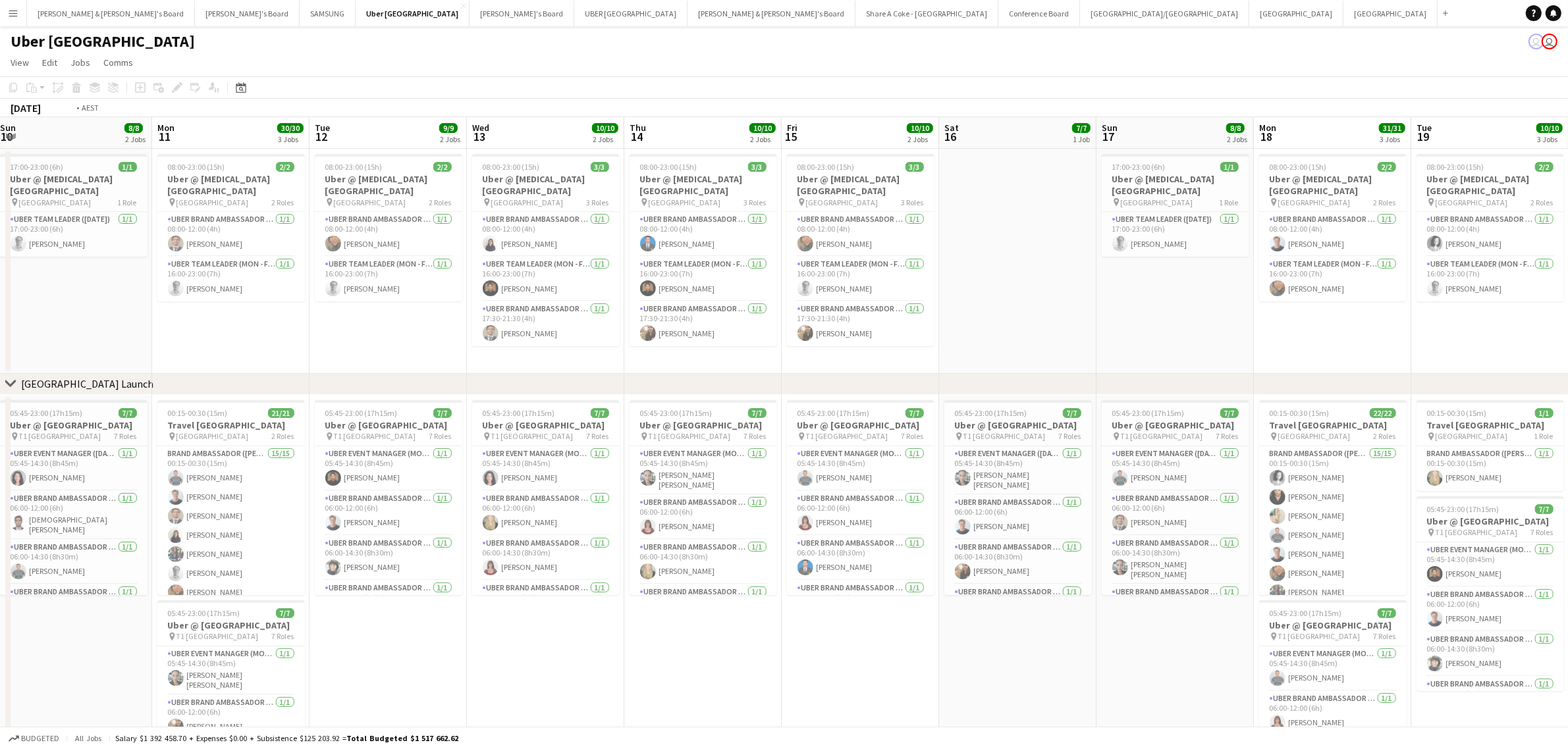
drag, startPoint x: 1306, startPoint y: 643, endPoint x: 310, endPoint y: 705, distance: 997.9
click at [282, 715] on app-calendar-viewport "Tue 5 9/9 2 Jobs Wed 6 10/10 2 Jobs Thu 7 10/10 2 Jobs Fri 8 10/10 2 Jobs Sat 9…" at bounding box center [784, 469] width 1568 height 705
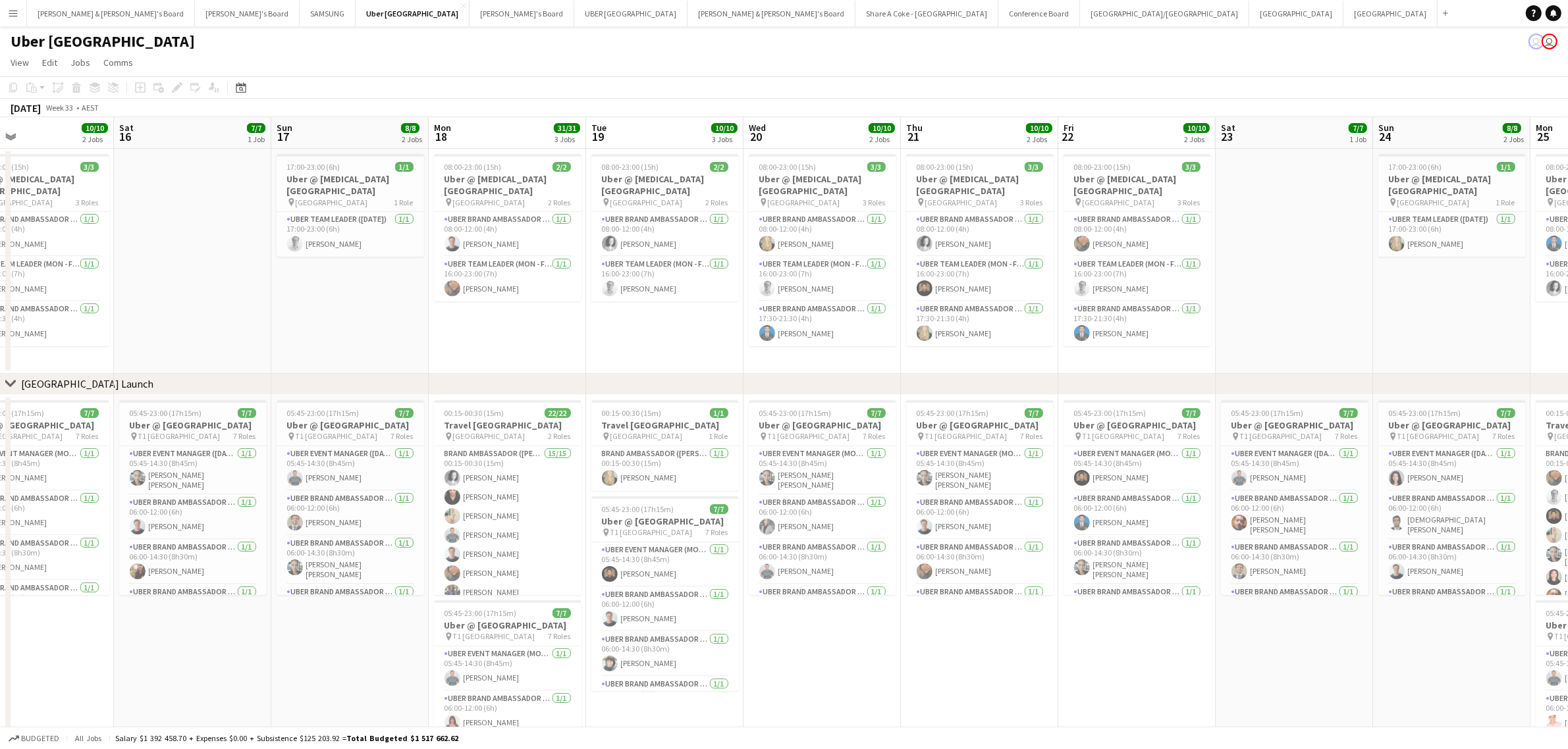
scroll to position [0, 404]
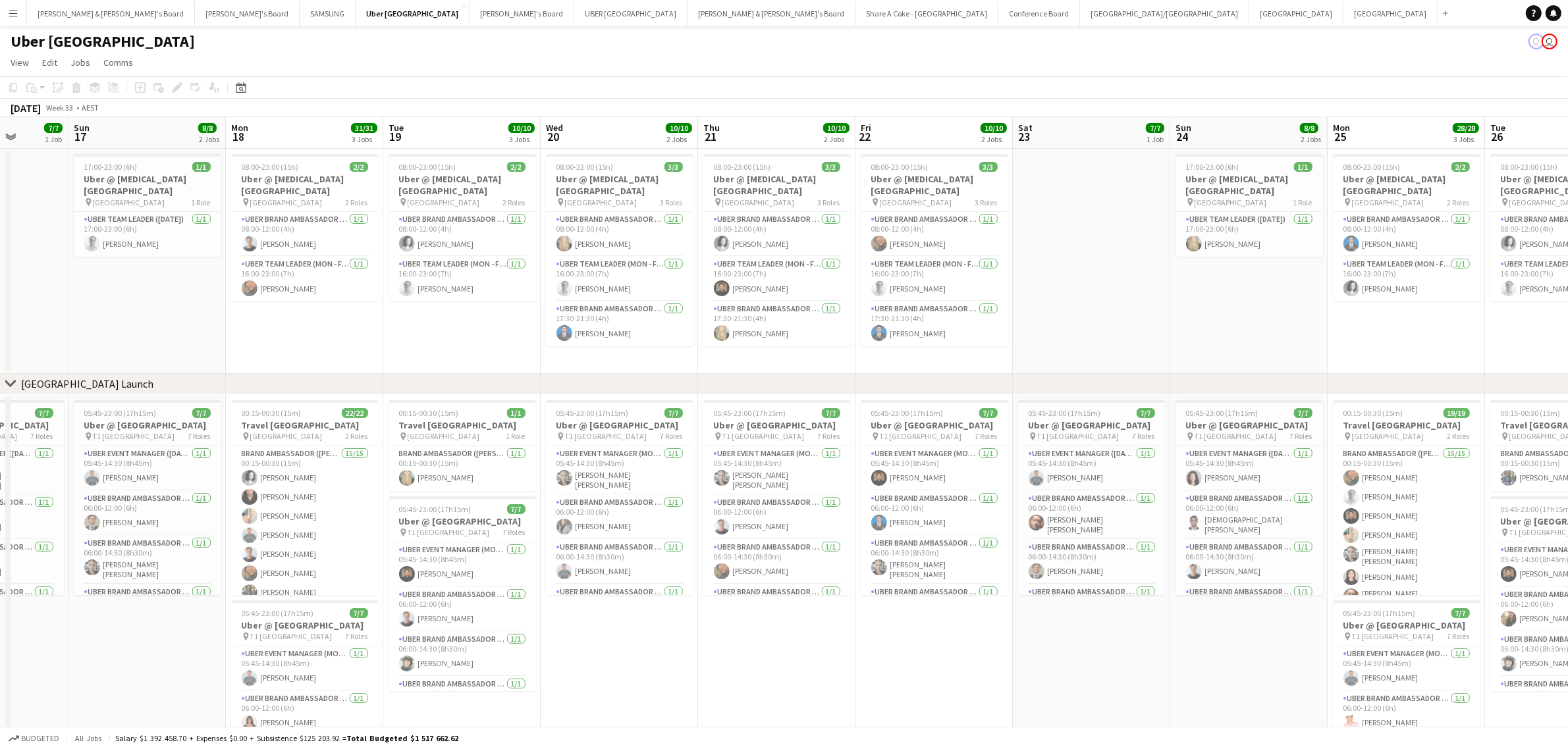
drag, startPoint x: 1249, startPoint y: 655, endPoint x: 408, endPoint y: 705, distance: 842.5
click at [408, 705] on app-calendar-viewport "Thu 14 10/10 2 Jobs Fri 15 10/10 2 Jobs Sat 16 7/7 1 Job Sun 17 8/8 2 Jobs Mon …" at bounding box center [784, 469] width 1568 height 705
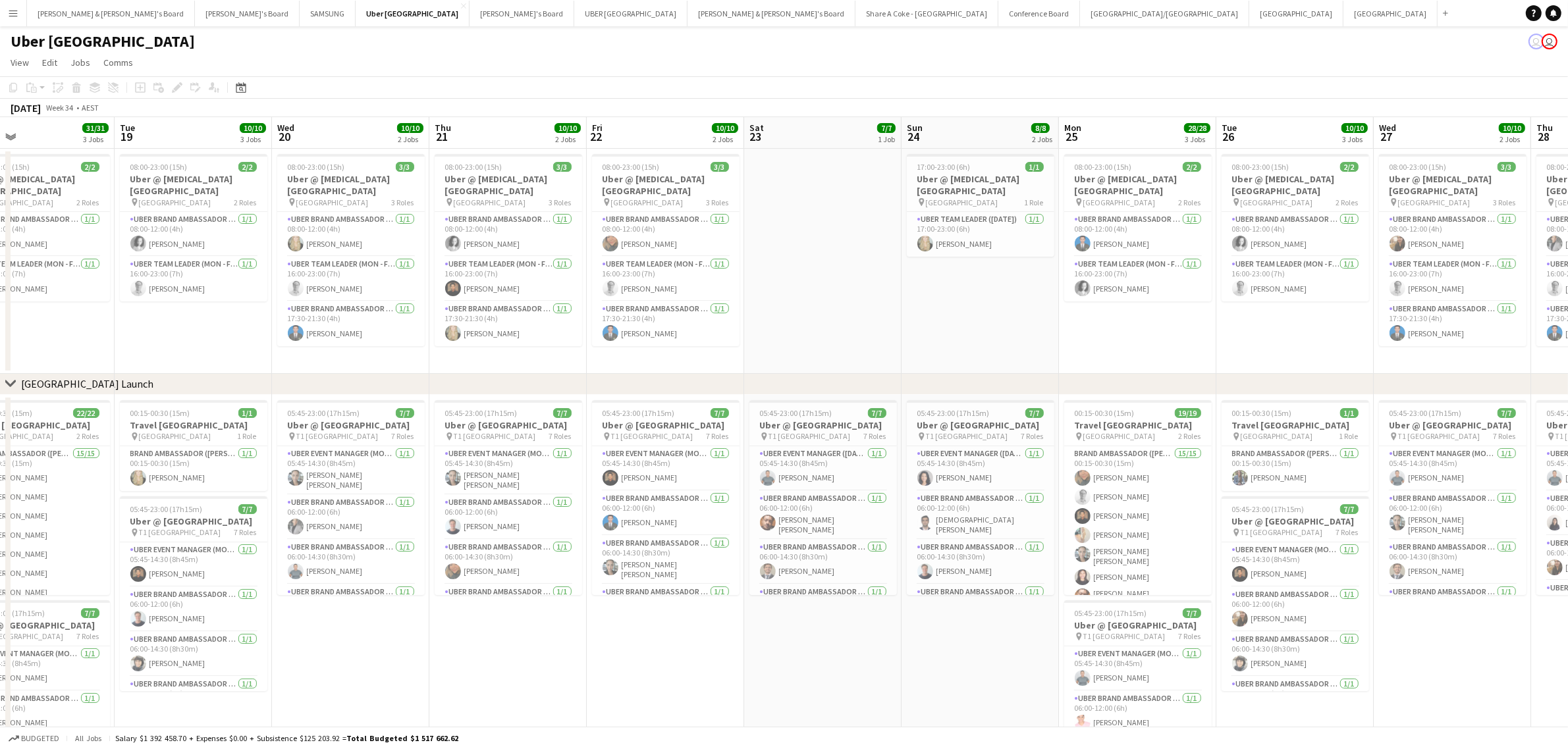
drag, startPoint x: 884, startPoint y: 672, endPoint x: 0, endPoint y: 772, distance: 889.6
click at [0, 749] on html "Menu Boards Boards Boards All jobs Status Workforce Workforce My Workforce Recr…" at bounding box center [784, 422] width 1568 height 844
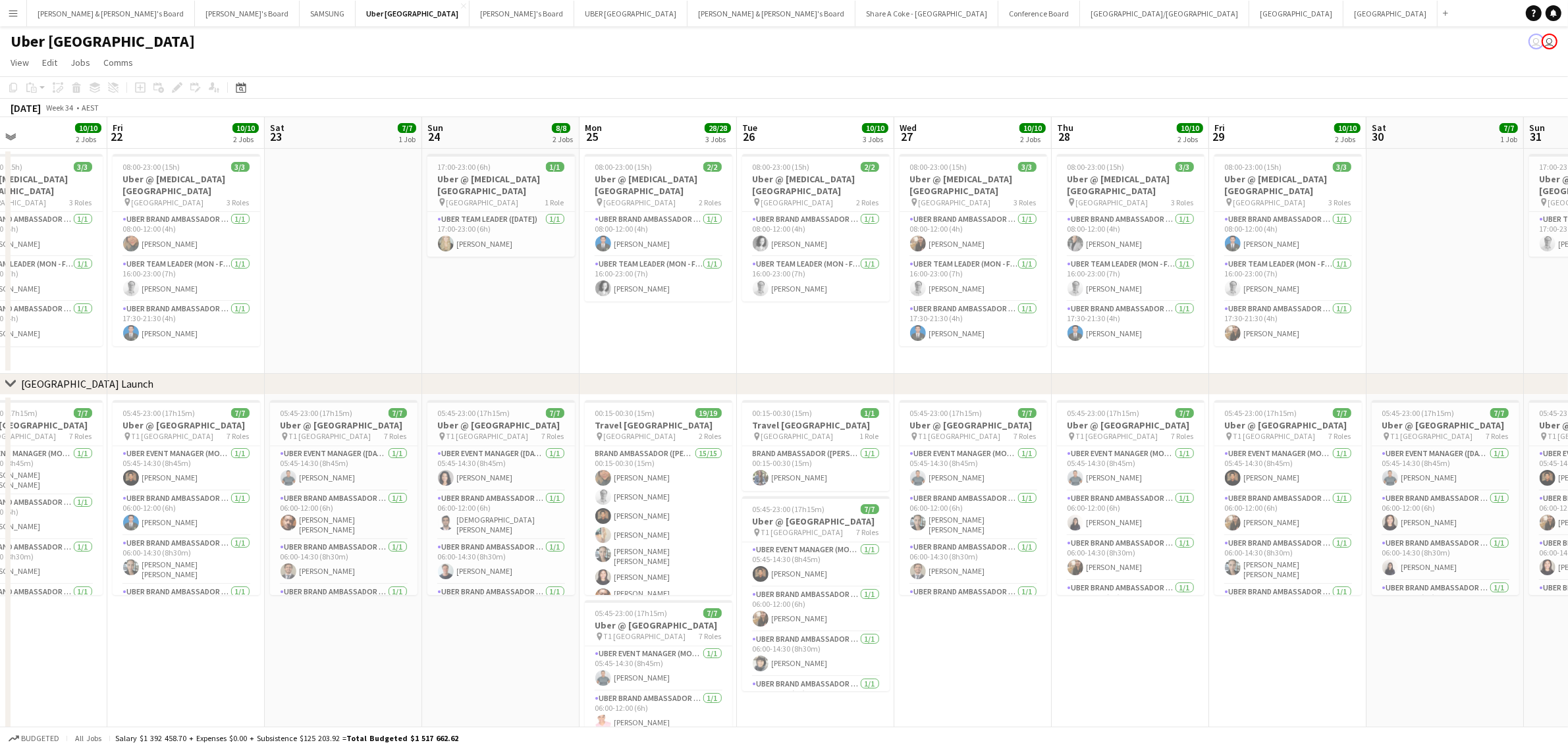
scroll to position [0, 357]
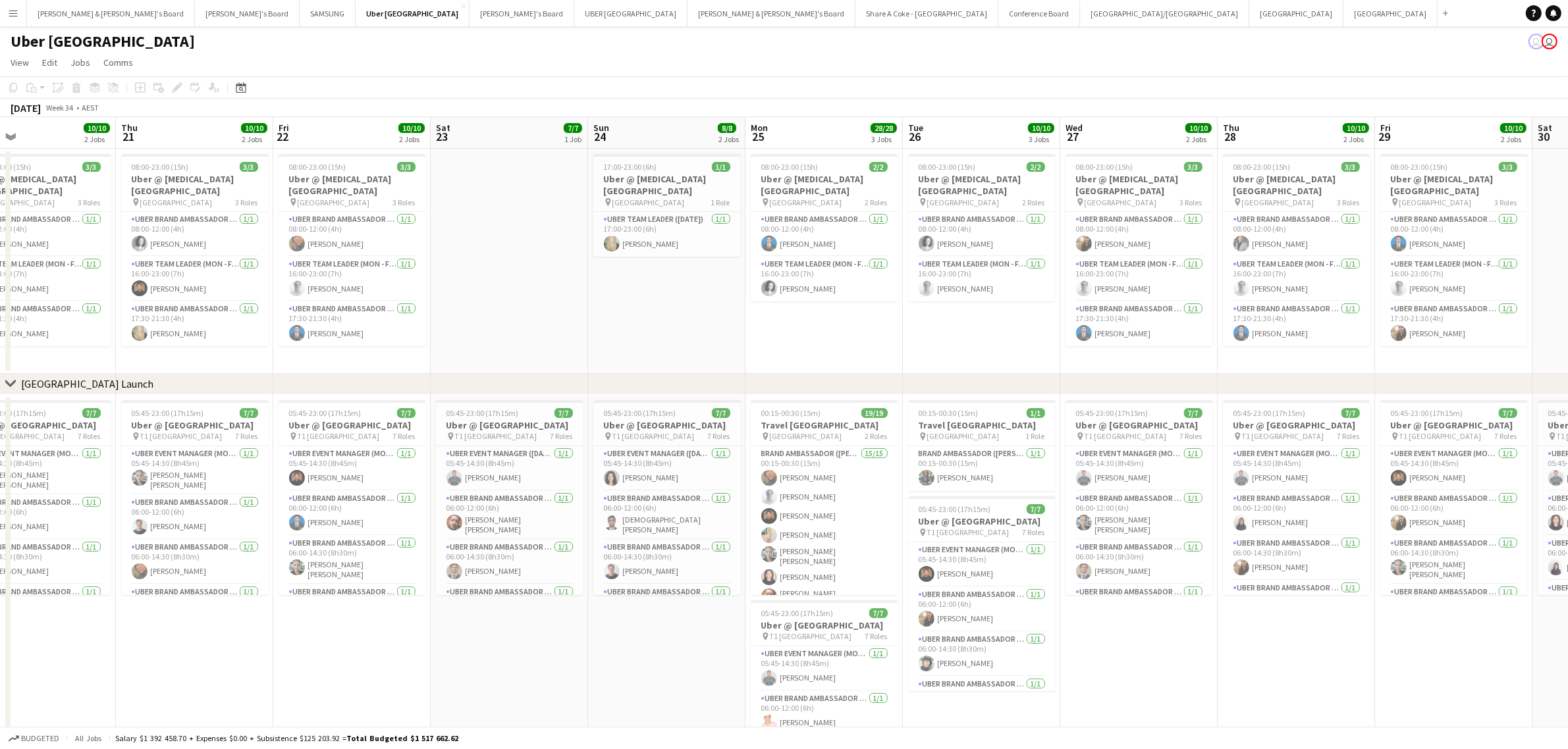
drag, startPoint x: 943, startPoint y: 683, endPoint x: 242, endPoint y: 752, distance: 704.4
click at [242, 749] on html "Menu Boards Boards Boards All jobs Status Workforce Workforce My Workforce Recr…" at bounding box center [784, 422] width 1568 height 844
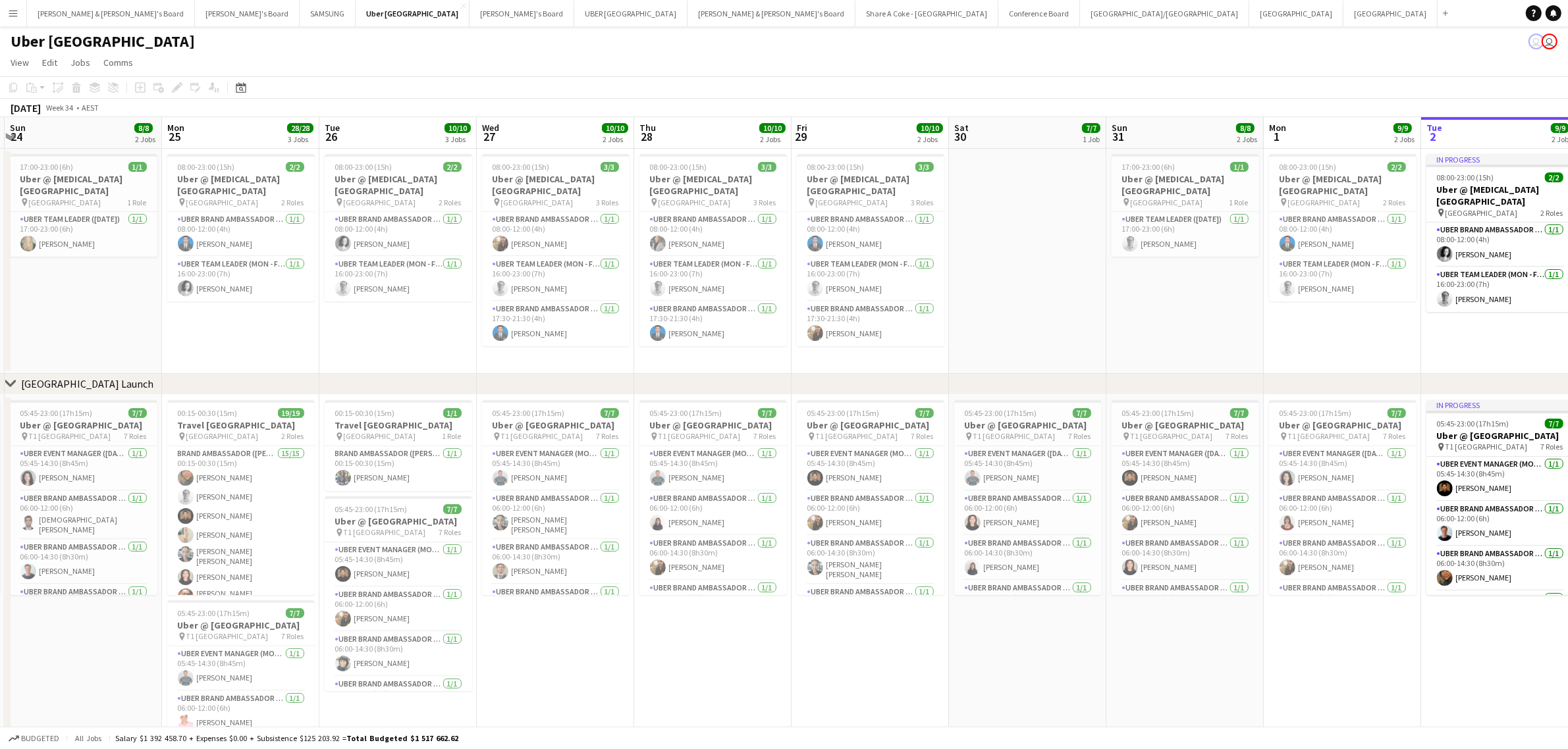
scroll to position [0, 478]
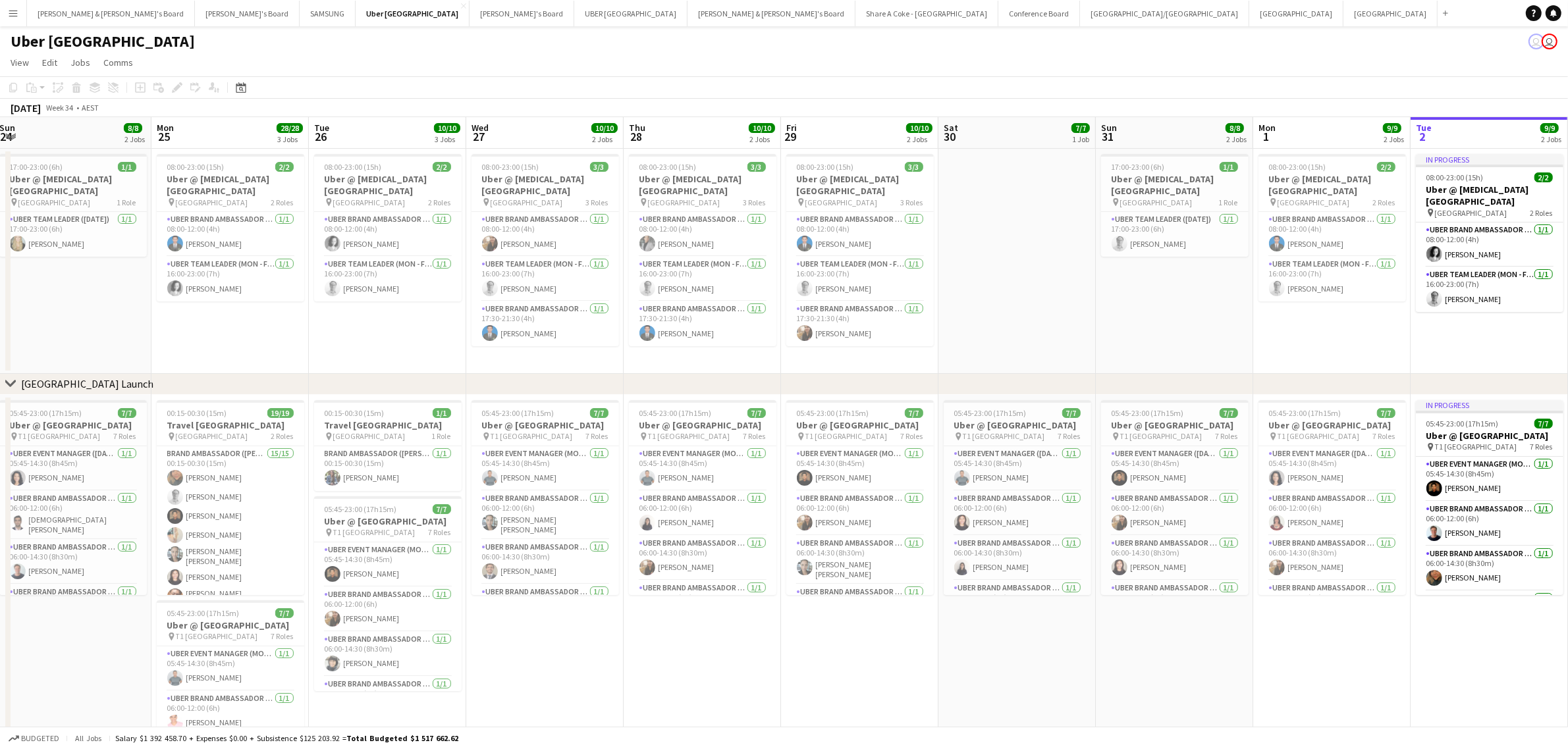
drag, startPoint x: 1345, startPoint y: 633, endPoint x: 752, endPoint y: 676, distance: 594.6
click at [752, 676] on app-calendar-viewport "Thu 21 10/10 2 Jobs Fri 22 10/10 2 Jobs Sat 23 7/7 1 Job Sun 24 8/8 2 Jobs Mon …" at bounding box center [784, 469] width 1568 height 705
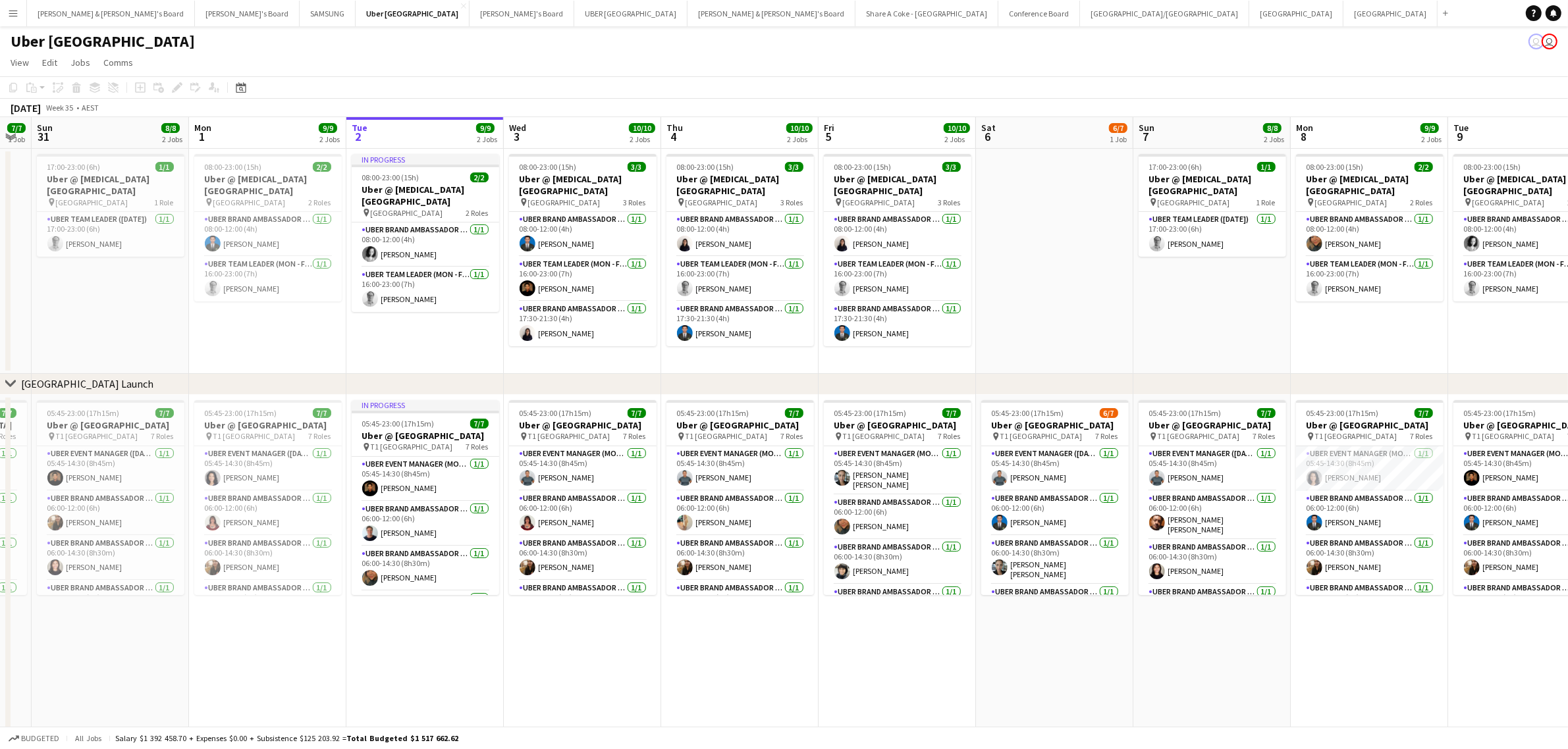
drag, startPoint x: 1256, startPoint y: 591, endPoint x: 383, endPoint y: 689, distance: 878.5
click at [383, 689] on app-calendar-viewport "Wed 27 10/10 2 Jobs Thu 28 10/10 2 Jobs Fri 29 10/10 2 Jobs Sat 30 7/7 1 Job Su…" at bounding box center [784, 469] width 1568 height 705
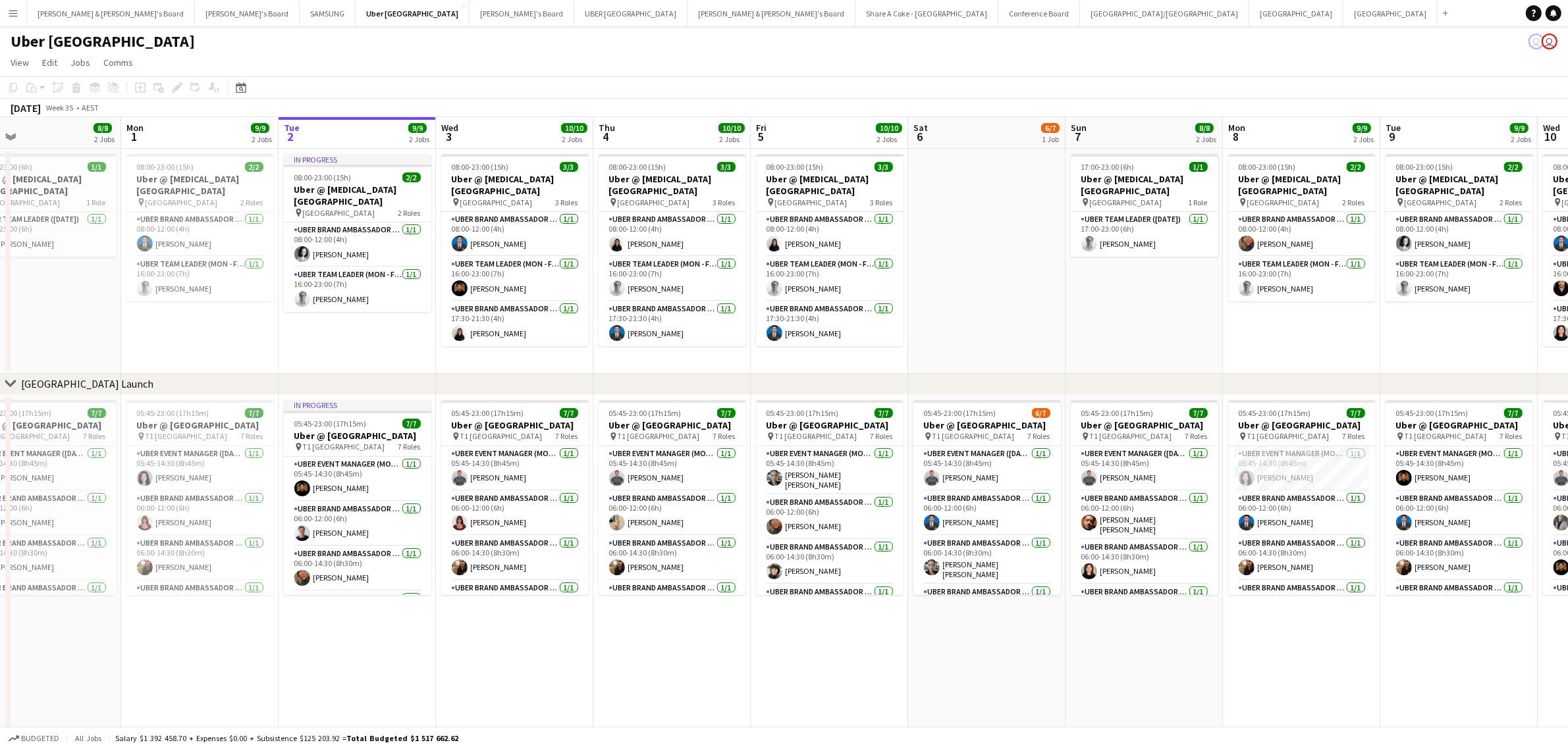
drag, startPoint x: 1058, startPoint y: 651, endPoint x: 795, endPoint y: 675, distance: 264.1
click at [798, 675] on app-calendar-viewport "Thu 28 10/10 2 Jobs Fri 29 10/10 2 Jobs Sat 30 7/7 1 Job Sun 31 8/8 2 Jobs Mon …" at bounding box center [784, 469] width 1568 height 705
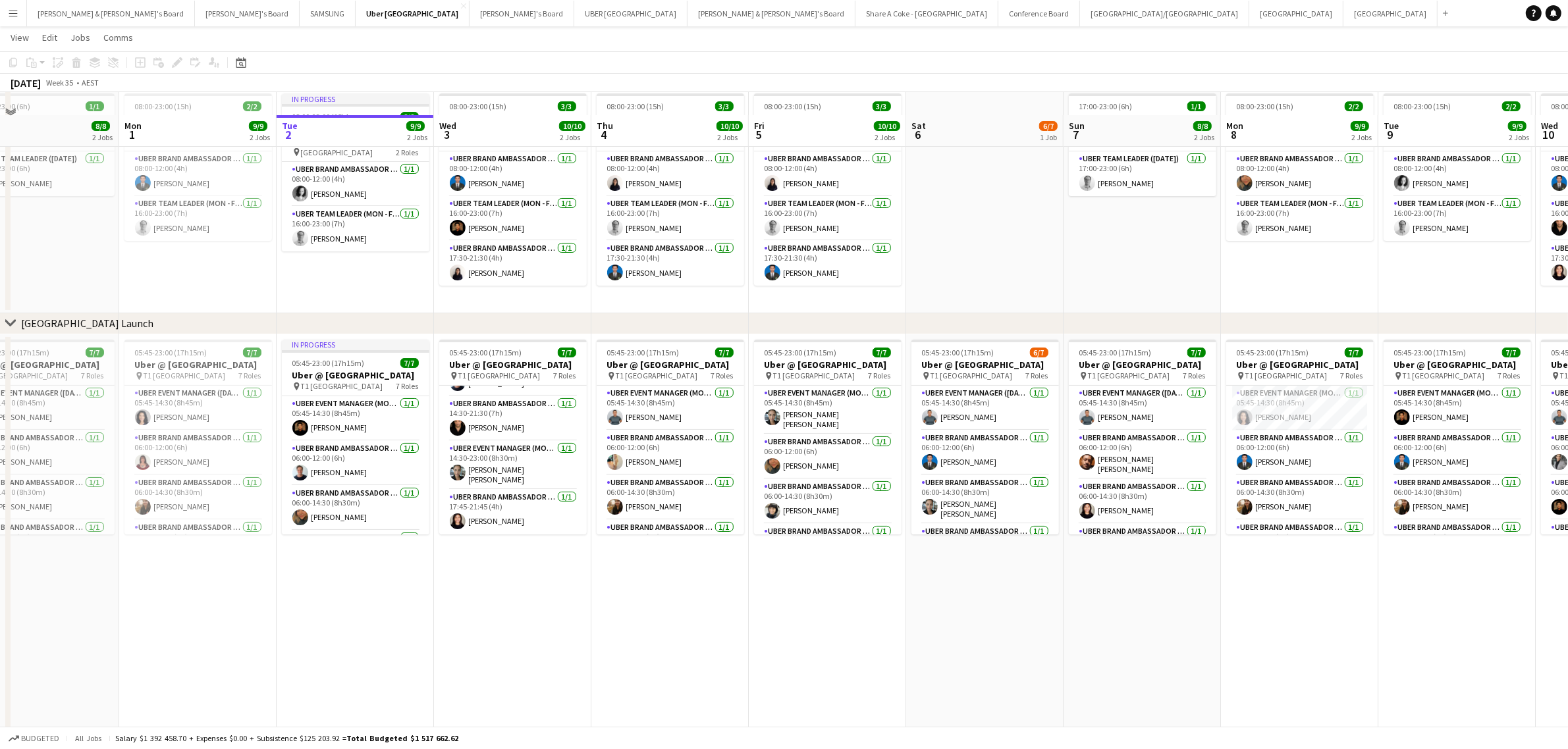
scroll to position [82, 0]
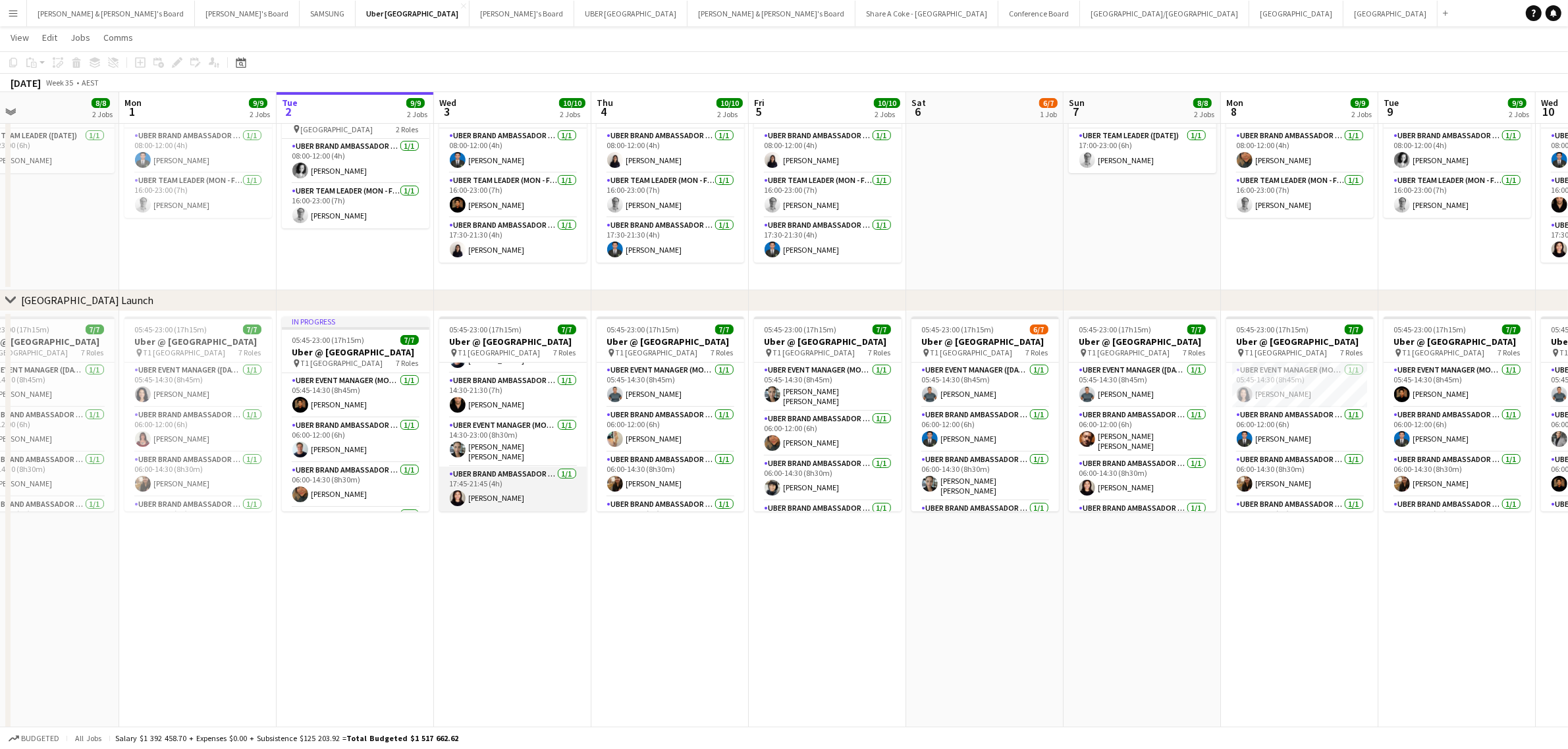
click at [483, 477] on app-card-role "UBER Brand Ambassador (Mon - Fri) 1/1 17:45-21:45 (4h) Sharayu Pazare" at bounding box center [513, 489] width 148 height 44
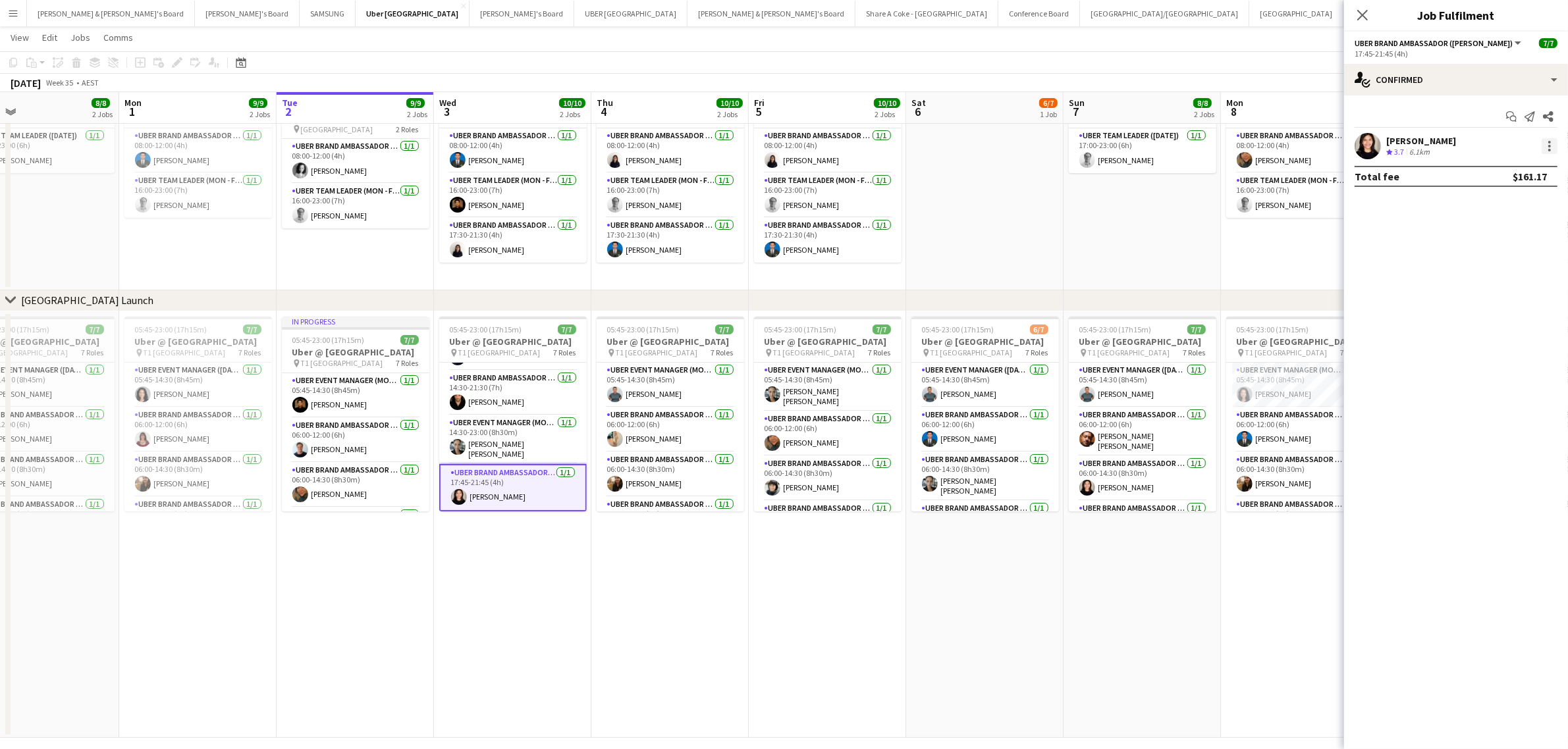
click at [1549, 147] on div at bounding box center [1549, 146] width 15 height 15
click at [1508, 166] on span "Edit fee" at bounding box center [1506, 171] width 81 height 12
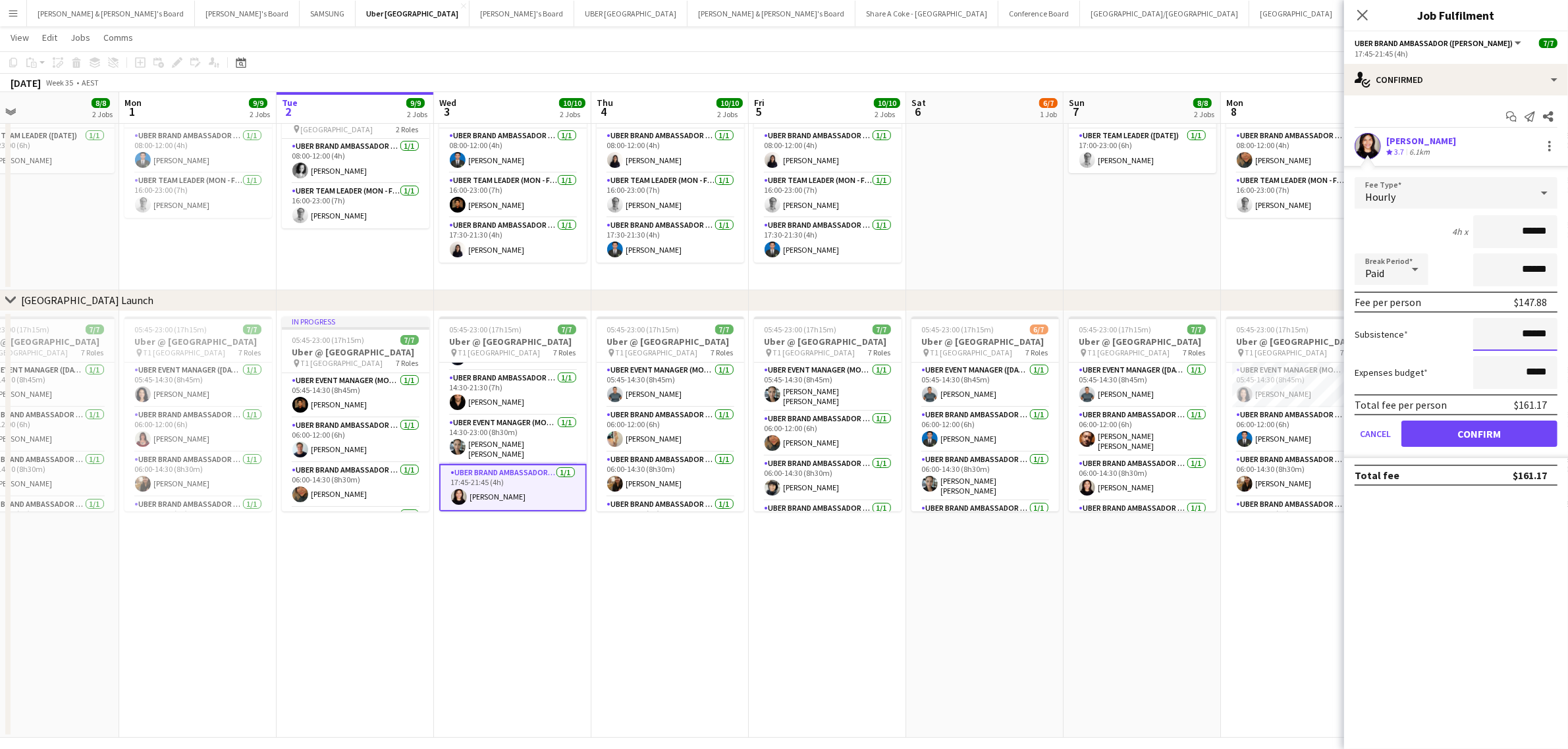
drag, startPoint x: 1523, startPoint y: 330, endPoint x: 1599, endPoint y: 328, distance: 76.0
click at [1567, 328] on html "Menu Boards Boards Boards All jobs Status Workforce Workforce My Workforce Recr…" at bounding box center [784, 339] width 1568 height 843
type input "******"
click at [1500, 427] on button "Confirm" at bounding box center [1479, 433] width 156 height 27
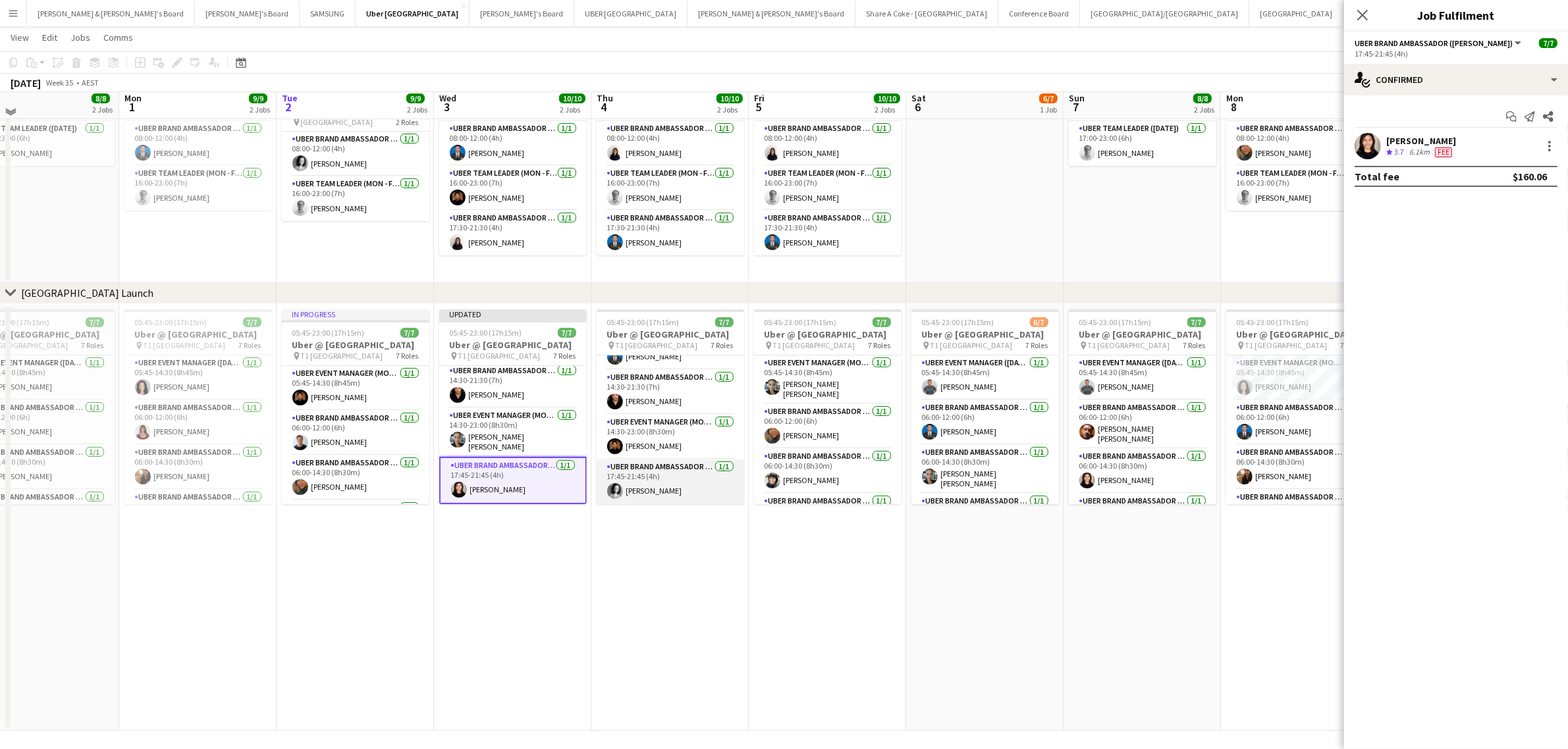
scroll to position [93, 0]
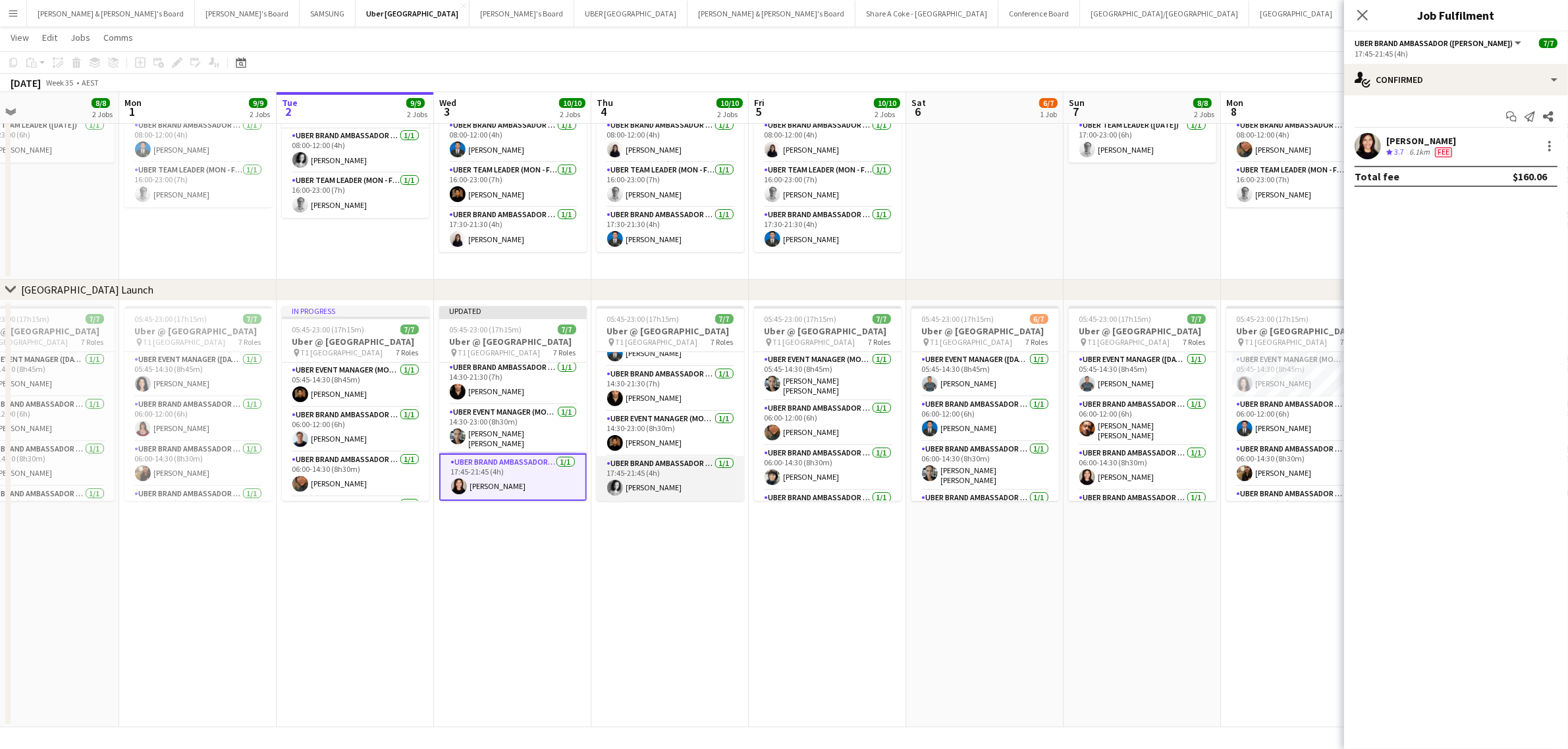
click at [649, 471] on app-card-role "UBER Brand Ambassador (Mon - Fri) 1/1 17:45-21:45 (4h) Bárbara Martins Moreno" at bounding box center [670, 479] width 148 height 44
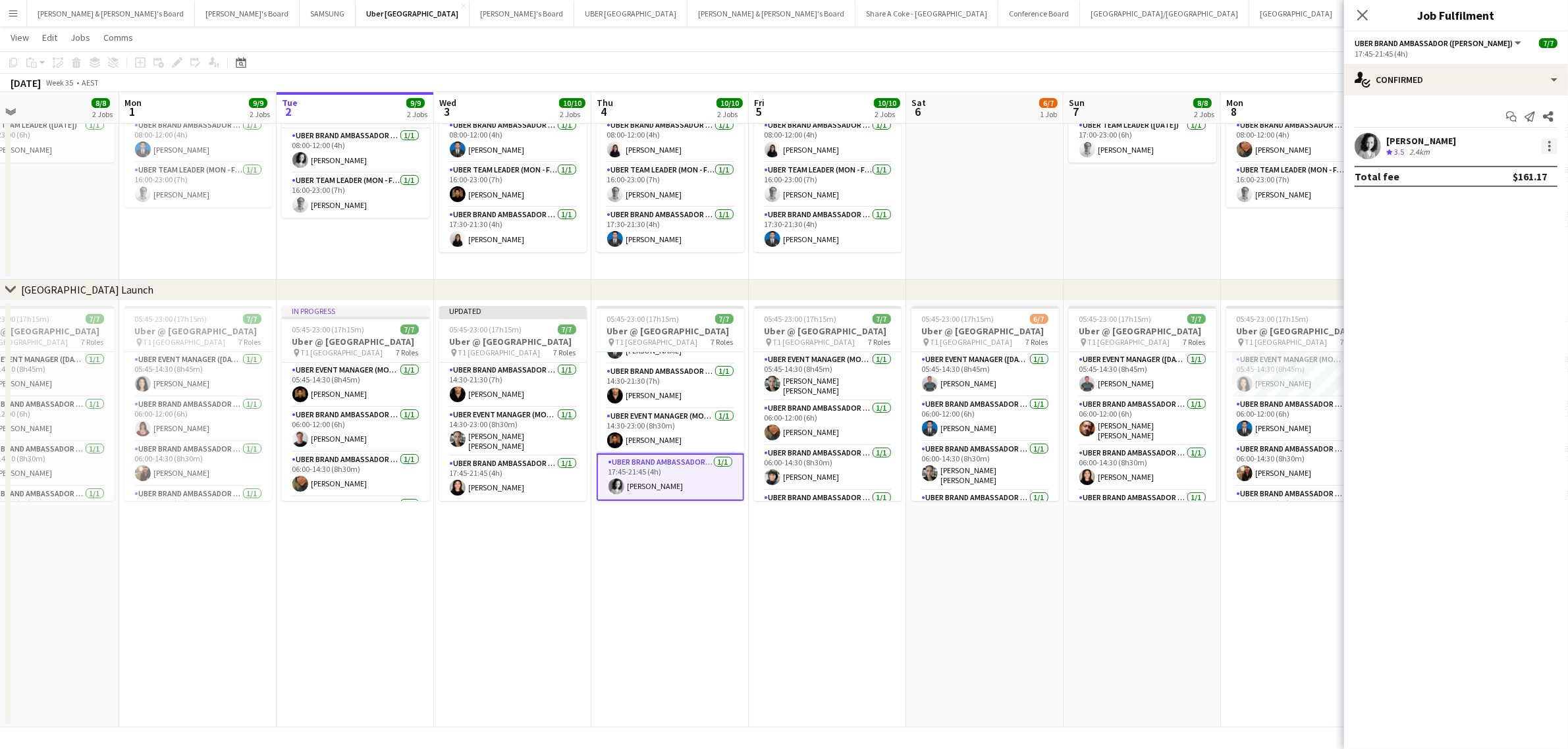
click at [1542, 142] on div at bounding box center [1549, 146] width 15 height 15
click at [1518, 167] on span "Edit fee" at bounding box center [1506, 171] width 81 height 12
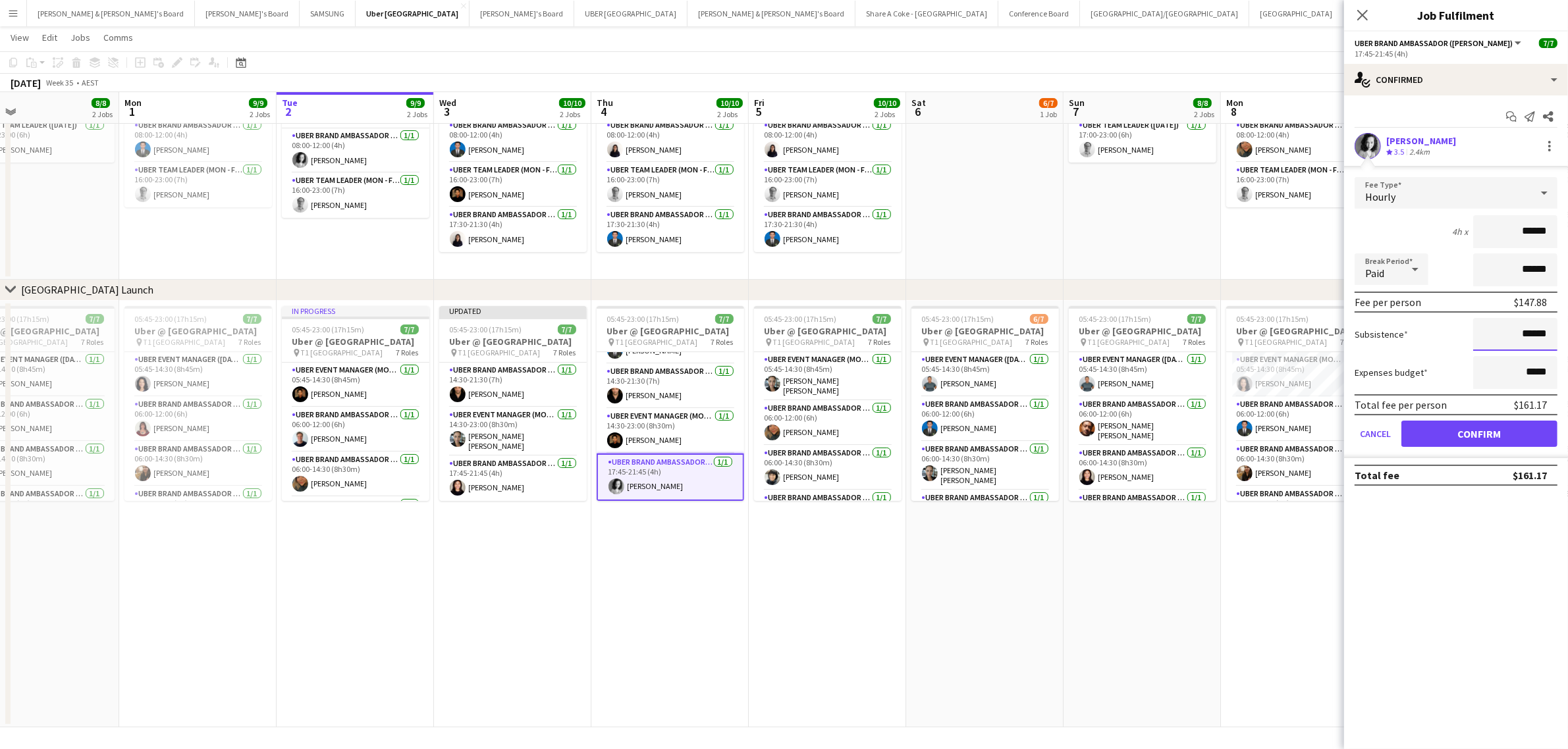
drag, startPoint x: 1509, startPoint y: 337, endPoint x: 1648, endPoint y: 334, distance: 139.0
click at [1567, 334] on html "Menu Boards Boards Boards All jobs Status Workforce Workforce My Workforce Recr…" at bounding box center [784, 328] width 1568 height 843
type input "******"
click at [1466, 425] on button "Confirm" at bounding box center [1479, 433] width 156 height 27
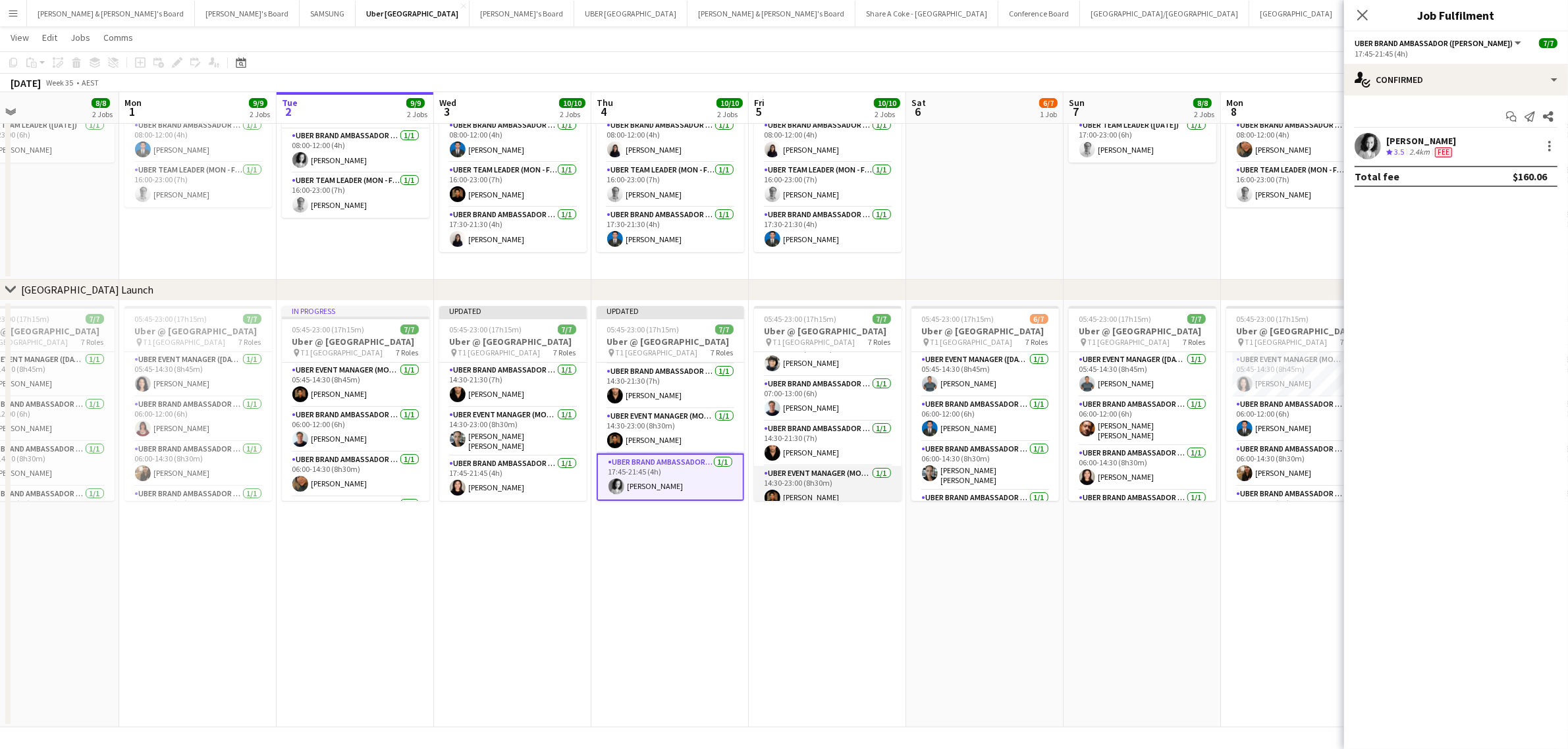
scroll to position [186, 0]
click at [797, 473] on app-card-role "UBER Brand Ambassador (Mon - Fri) 1/1 17:45-21:45 (4h) Carlos Murilo Pinheiro J…" at bounding box center [828, 476] width 148 height 49
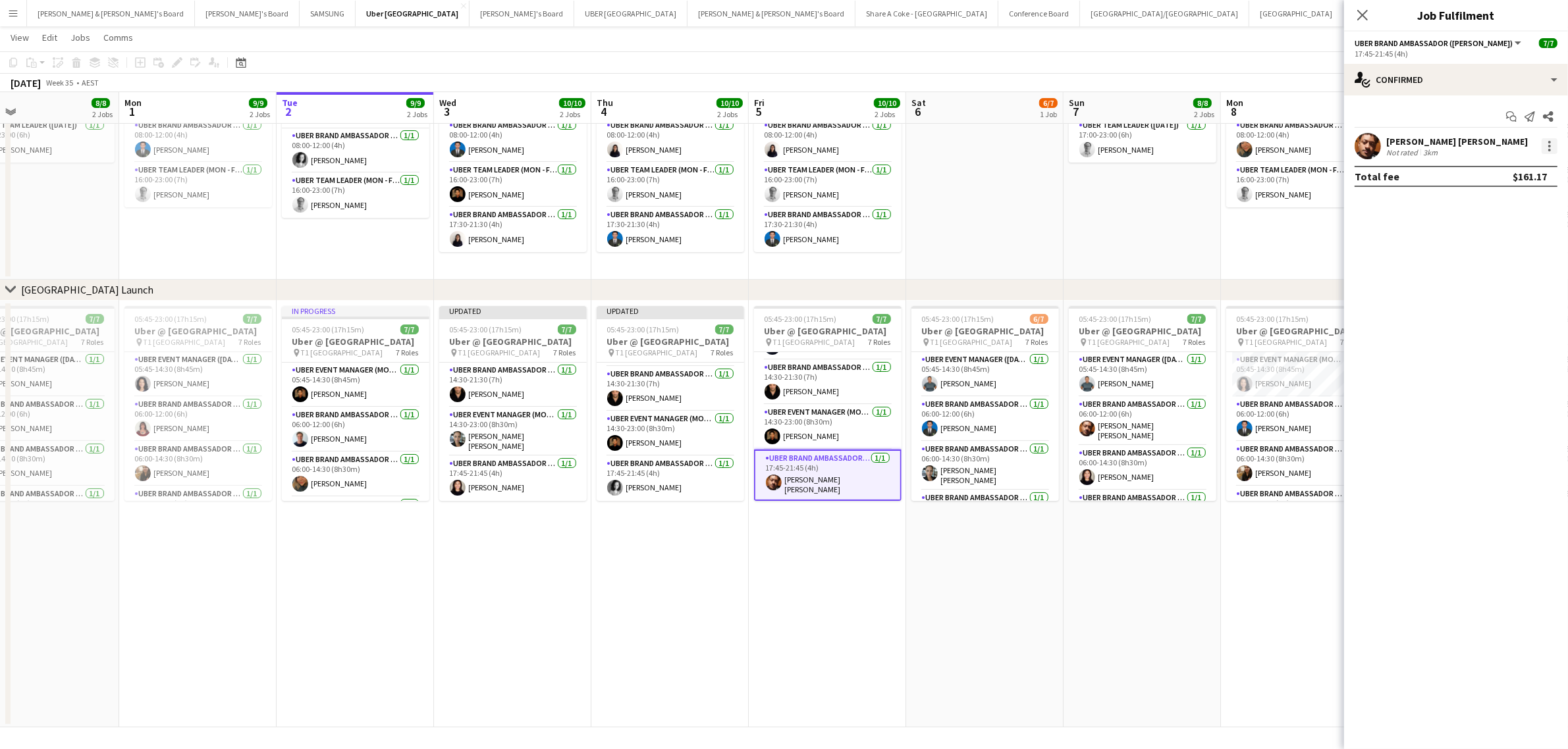
click at [1553, 144] on div at bounding box center [1549, 146] width 15 height 15
click at [1513, 168] on span "Edit fee" at bounding box center [1506, 171] width 81 height 12
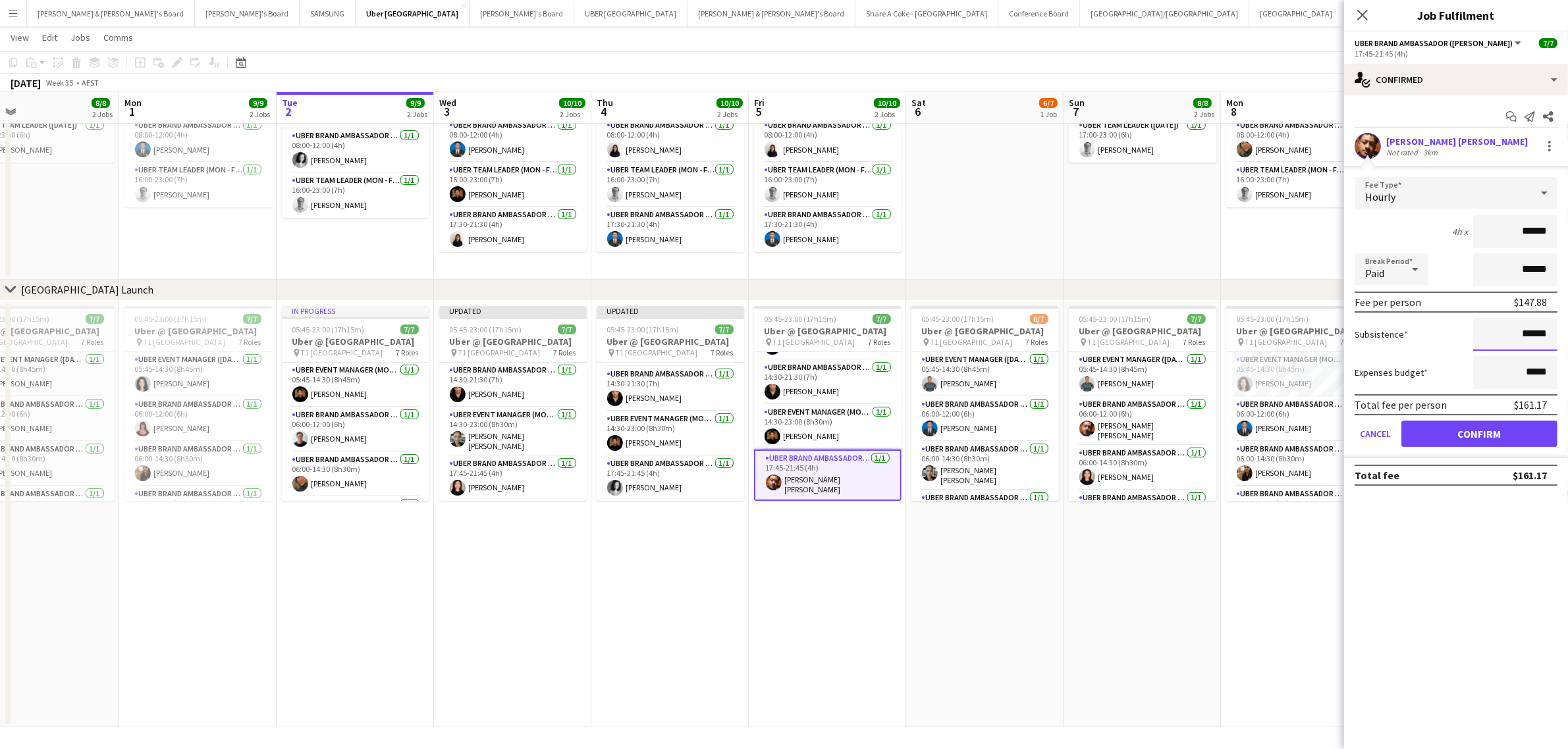
drag, startPoint x: 1510, startPoint y: 337, endPoint x: 1680, endPoint y: 322, distance: 170.7
click at [1567, 322] on html "Menu Boards Boards Boards All jobs Status Workforce Workforce My Workforce Recr…" at bounding box center [784, 328] width 1568 height 843
type input "******"
click at [1447, 426] on button "Confirm" at bounding box center [1479, 433] width 156 height 27
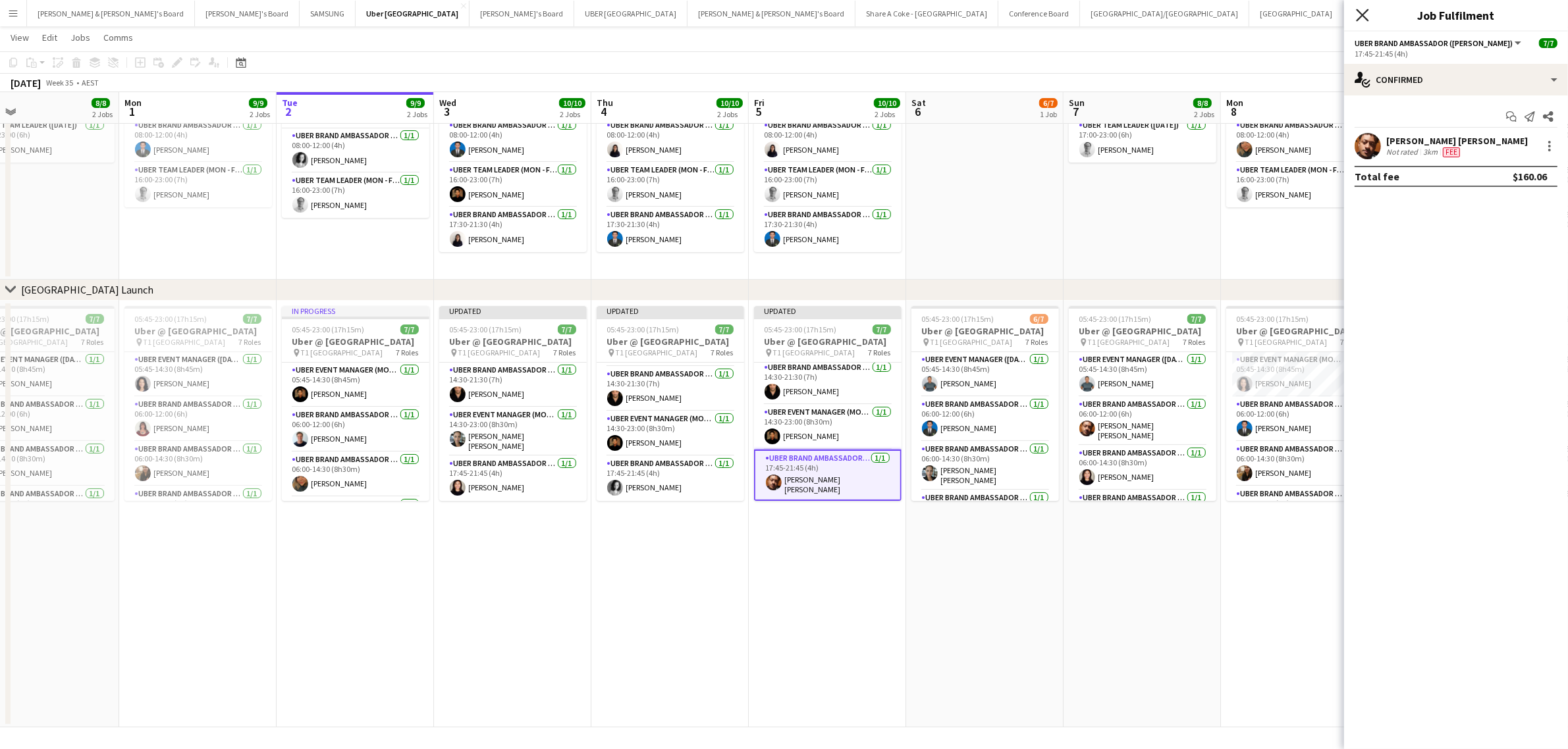
click at [1368, 15] on icon "Close pop-in" at bounding box center [1362, 15] width 13 height 13
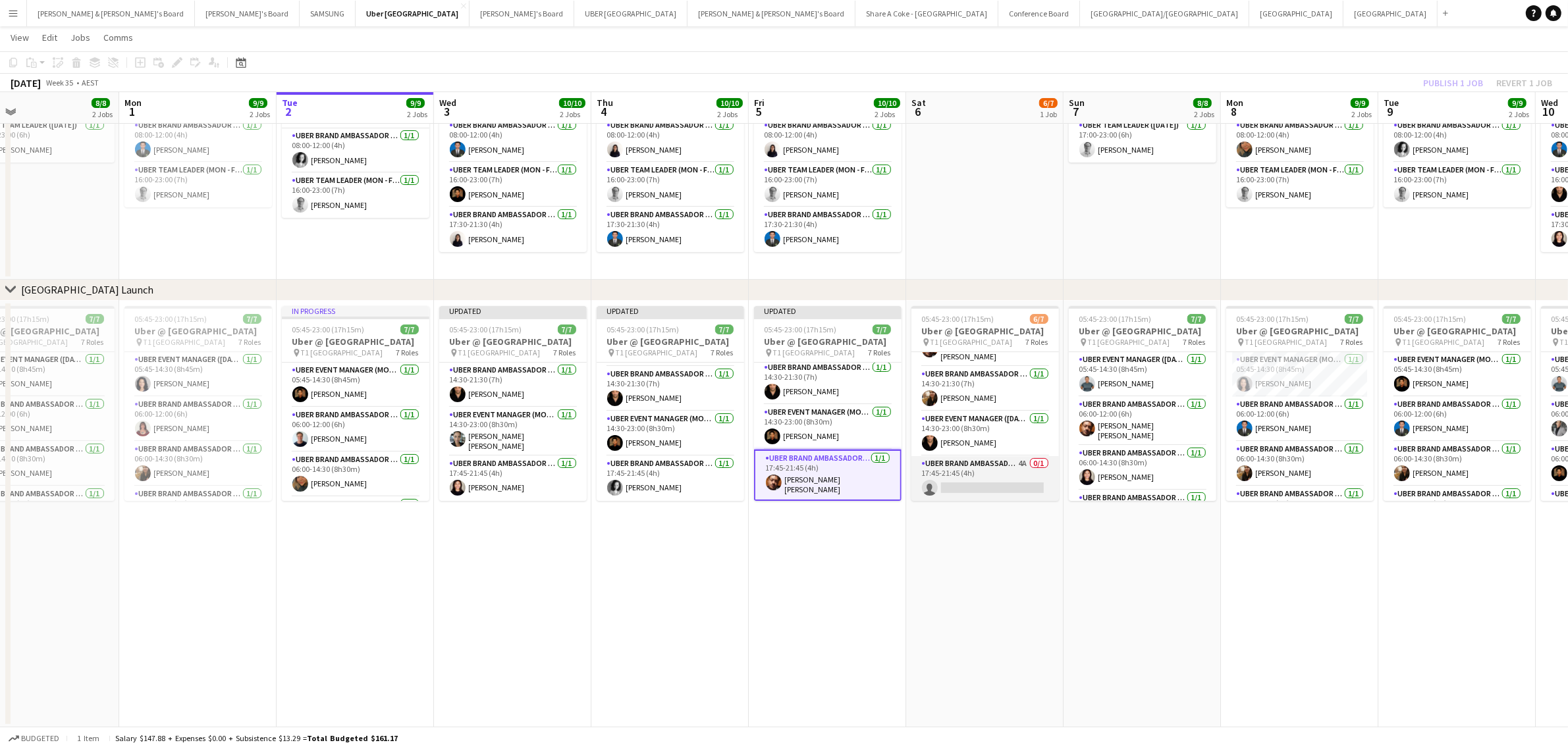
click at [965, 463] on app-card-role "UBER Brand Ambassador (Saturday) 4A 0/1 17:45-21:45 (4h) single-neutral-actions" at bounding box center [985, 479] width 148 height 44
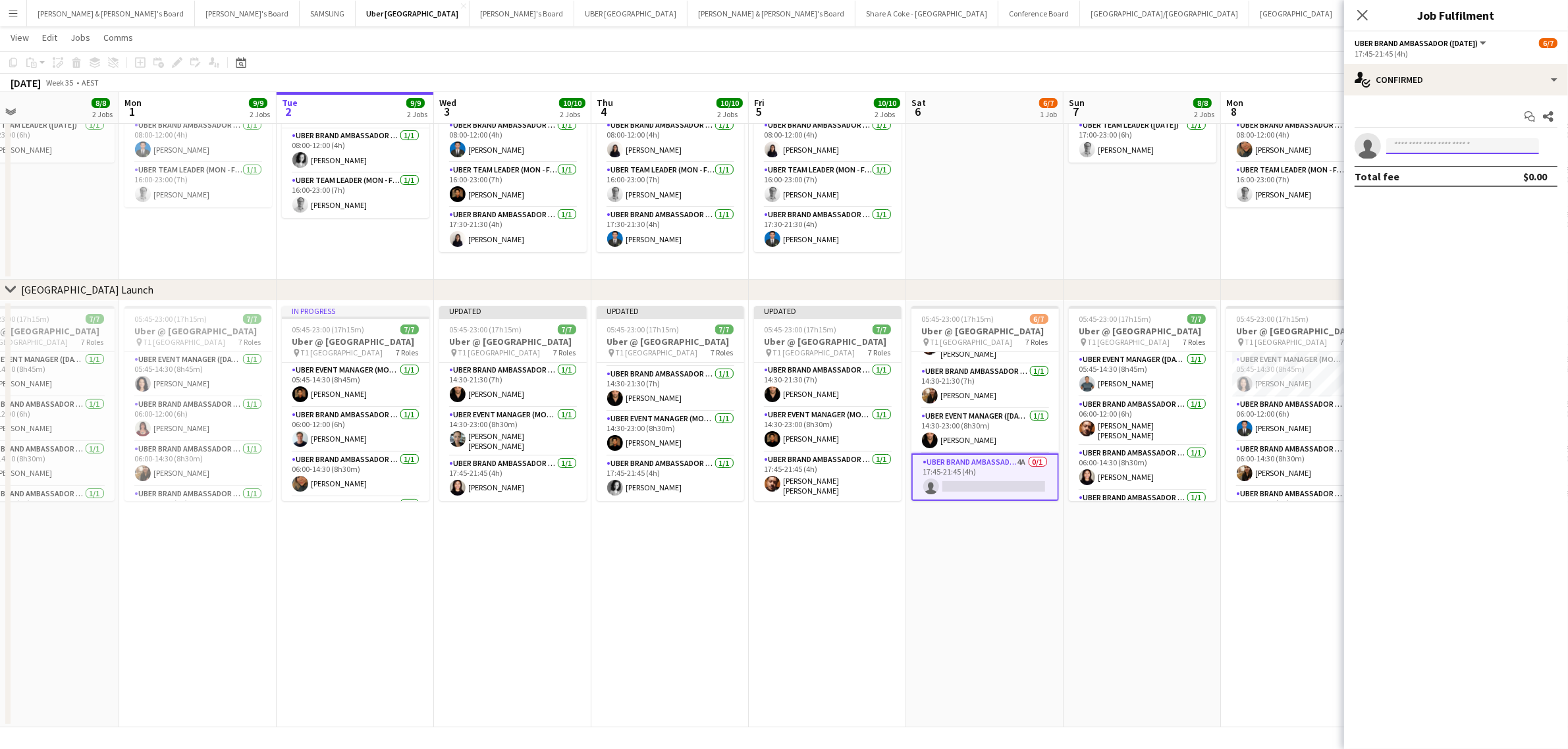
click at [1532, 146] on input at bounding box center [1462, 146] width 153 height 15
click at [1147, 581] on app-date-cell "05:45-23:00 (17h15m) 7/7 Uber @ T1 Sydney International Airport pin T1 Sydney I…" at bounding box center [1142, 514] width 157 height 427
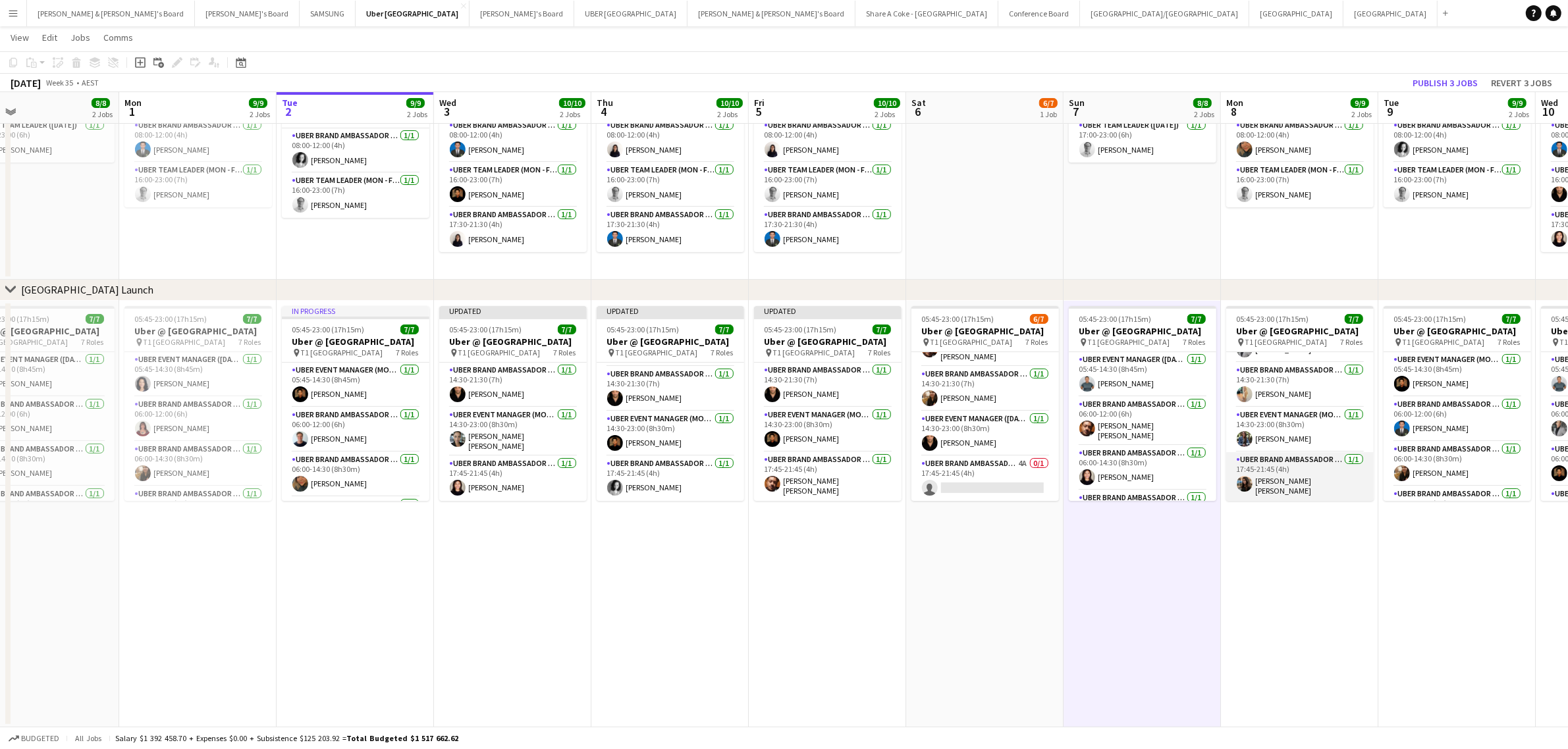
scroll to position [179, 0]
click at [1279, 468] on app-card-role "UBER Brand Ambassador (Mon - Fri) 1/1 17:45-21:45 (4h) Saniya Sanjeev" at bounding box center [1300, 476] width 148 height 49
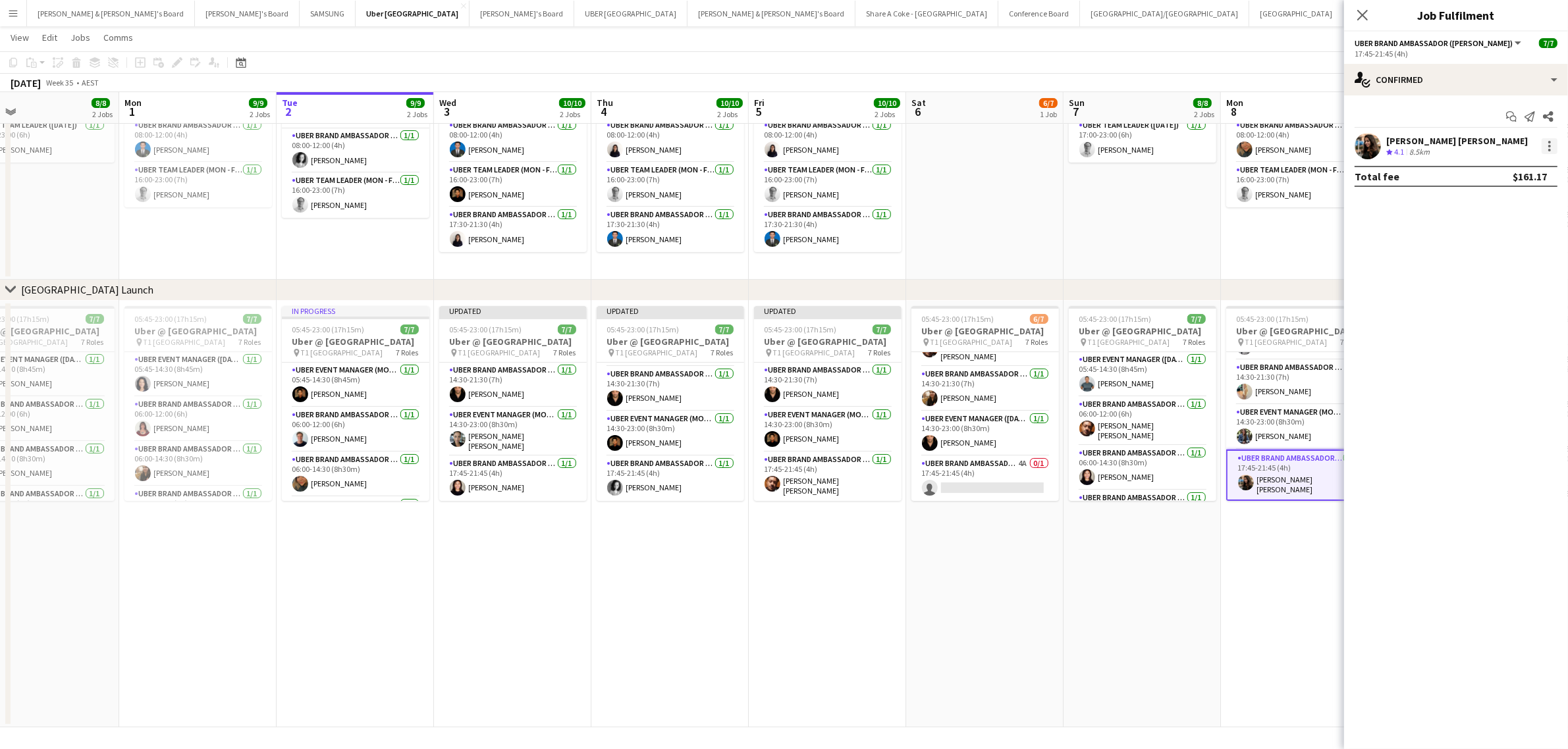
click at [1548, 149] on div at bounding box center [1549, 150] width 3 height 3
click at [1519, 165] on span "Edit fee" at bounding box center [1506, 171] width 81 height 12
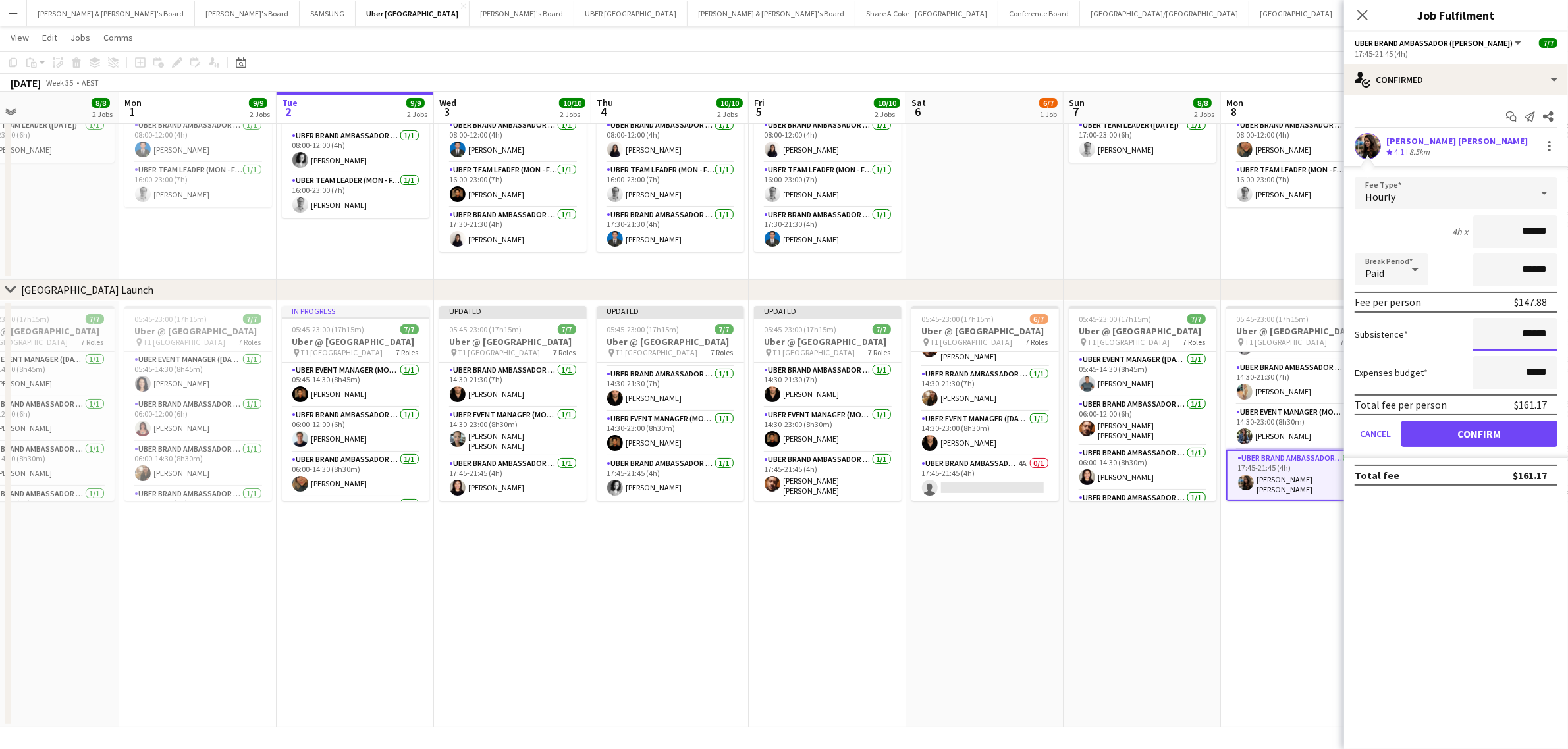
drag, startPoint x: 1512, startPoint y: 336, endPoint x: 1606, endPoint y: 322, distance: 95.0
click at [1567, 322] on html "Menu Boards Boards Boards All jobs Status Workforce Workforce My Workforce Recr…" at bounding box center [784, 328] width 1568 height 843
type input "******"
drag, startPoint x: 1515, startPoint y: 333, endPoint x: 1569, endPoint y: 331, distance: 54.0
click at [1567, 331] on html "Menu Boards Boards Boards All jobs Status Workforce Workforce My Workforce Recr…" at bounding box center [784, 328] width 1568 height 843
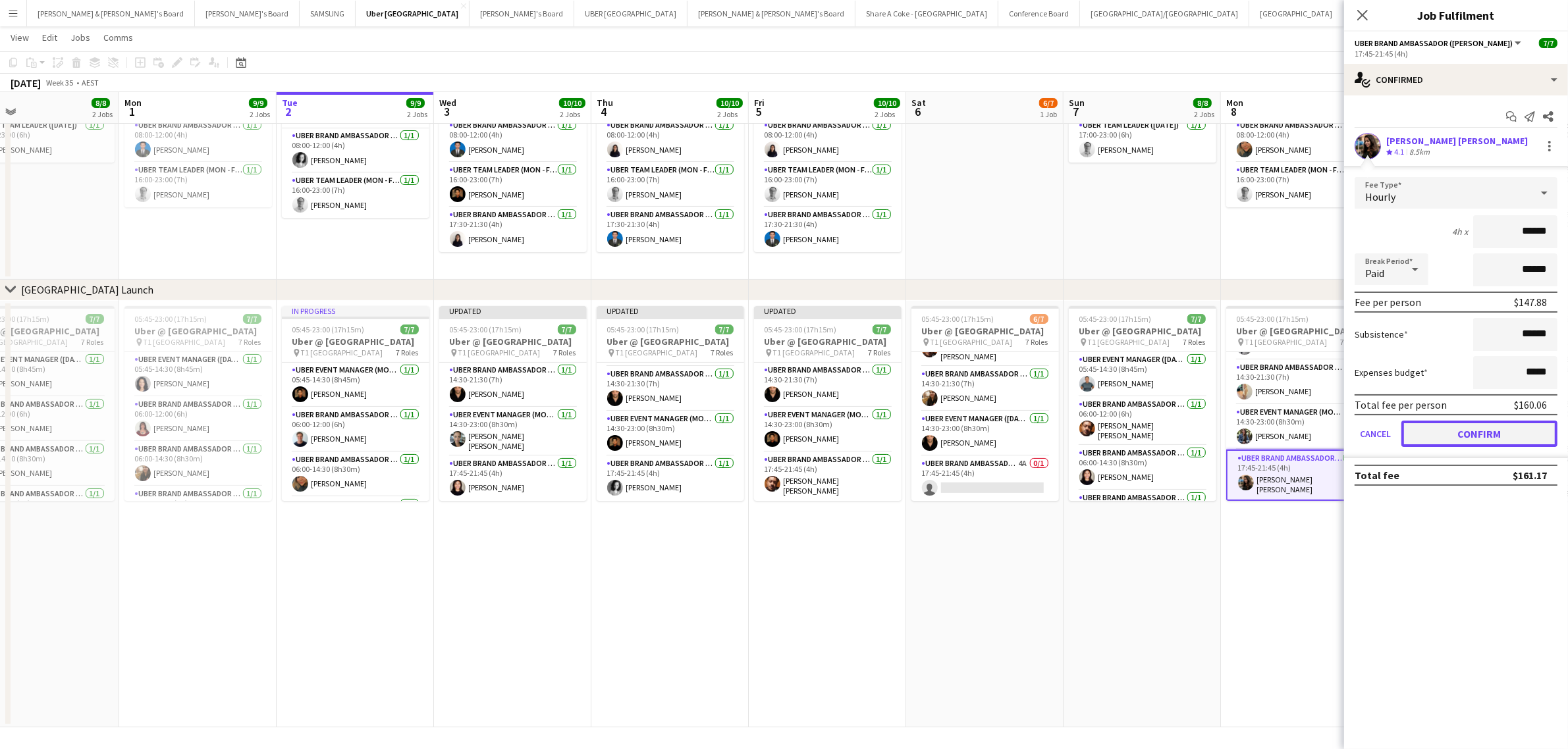
click at [1499, 427] on button "Confirm" at bounding box center [1479, 433] width 156 height 27
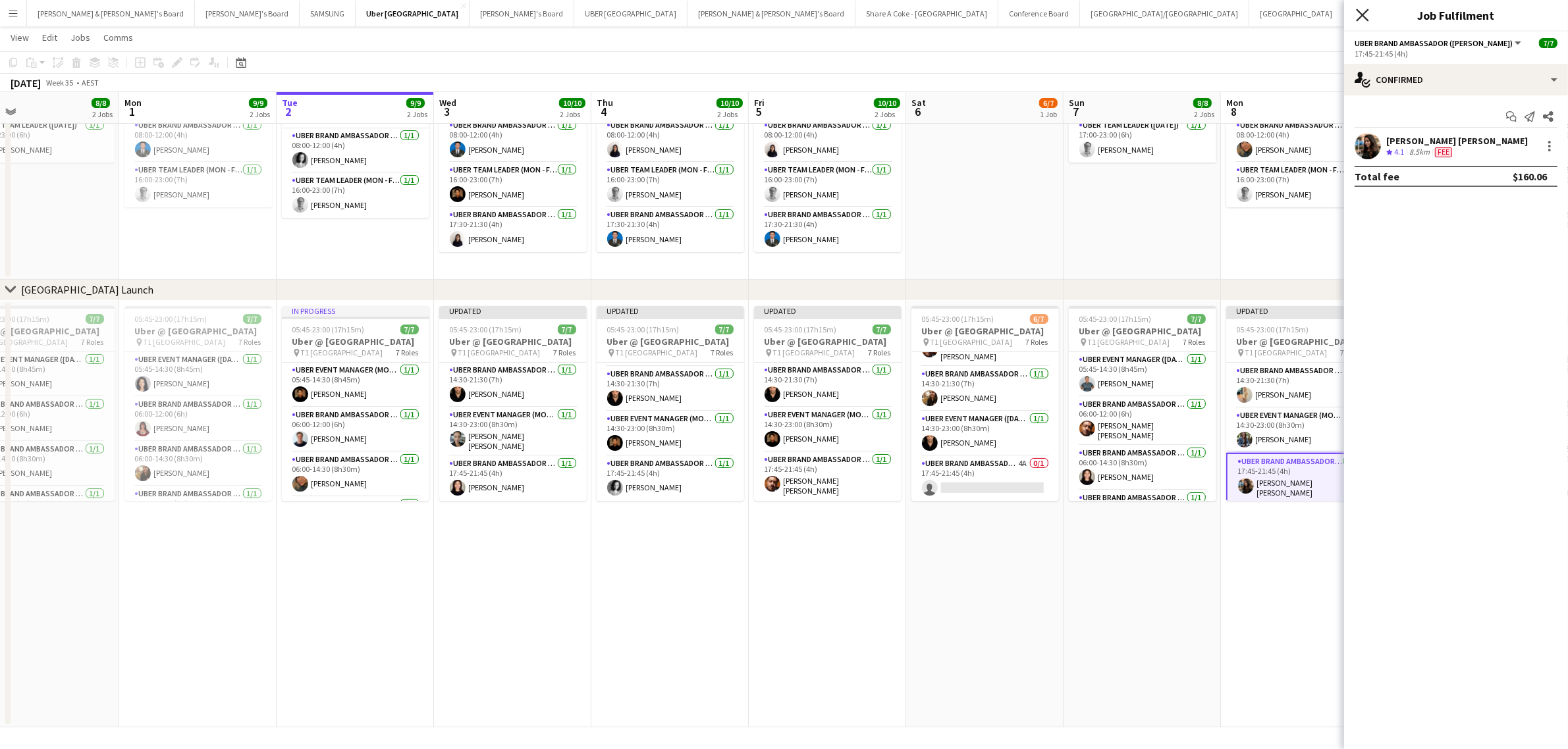
click at [1364, 15] on icon at bounding box center [1362, 15] width 13 height 13
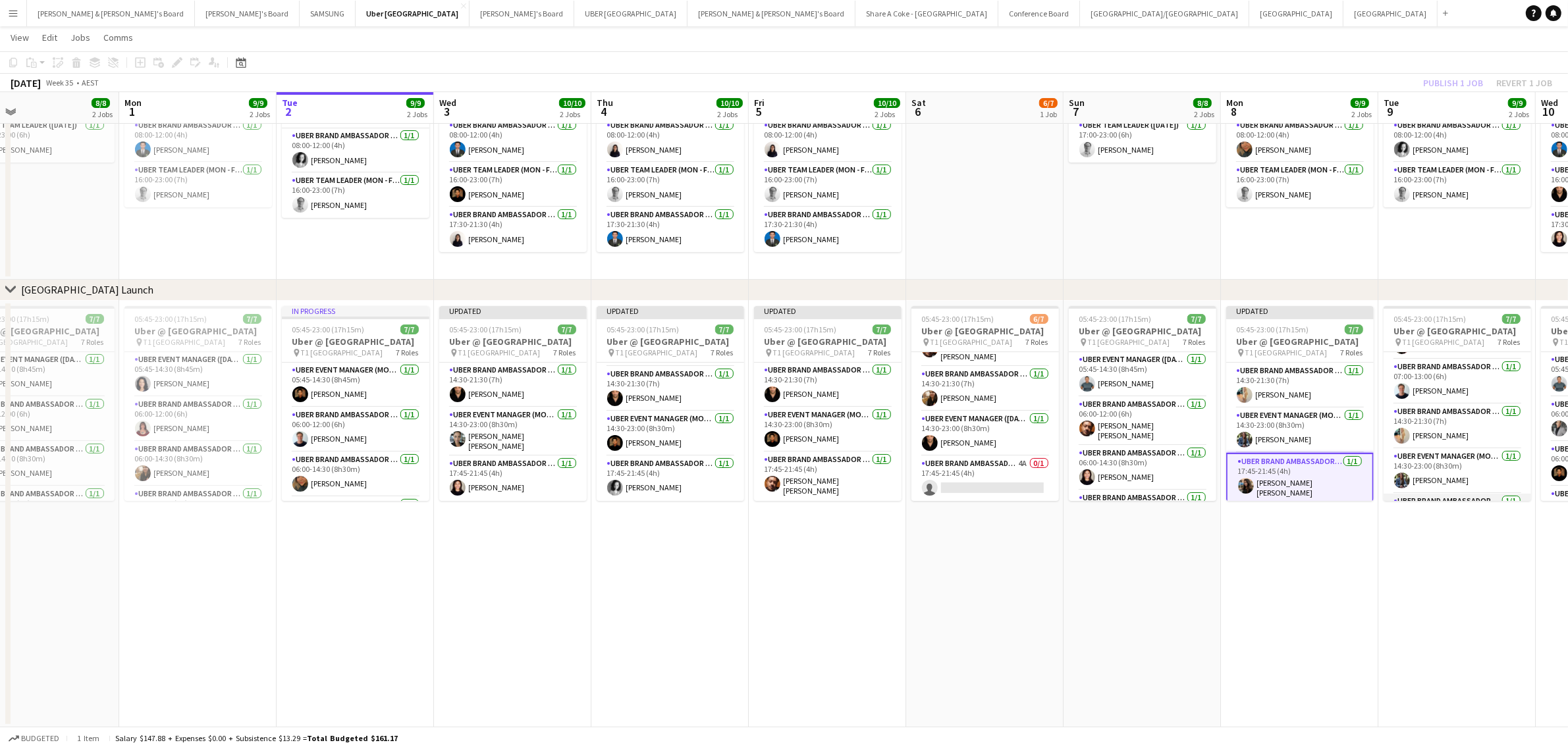
scroll to position [182, 0]
click at [1431, 463] on app-card-role "UBER Brand Ambassador (Mon - Fri) 1/1 17:45-21:45 (4h) Carlos Murilo Pinheiro J…" at bounding box center [1457, 476] width 148 height 49
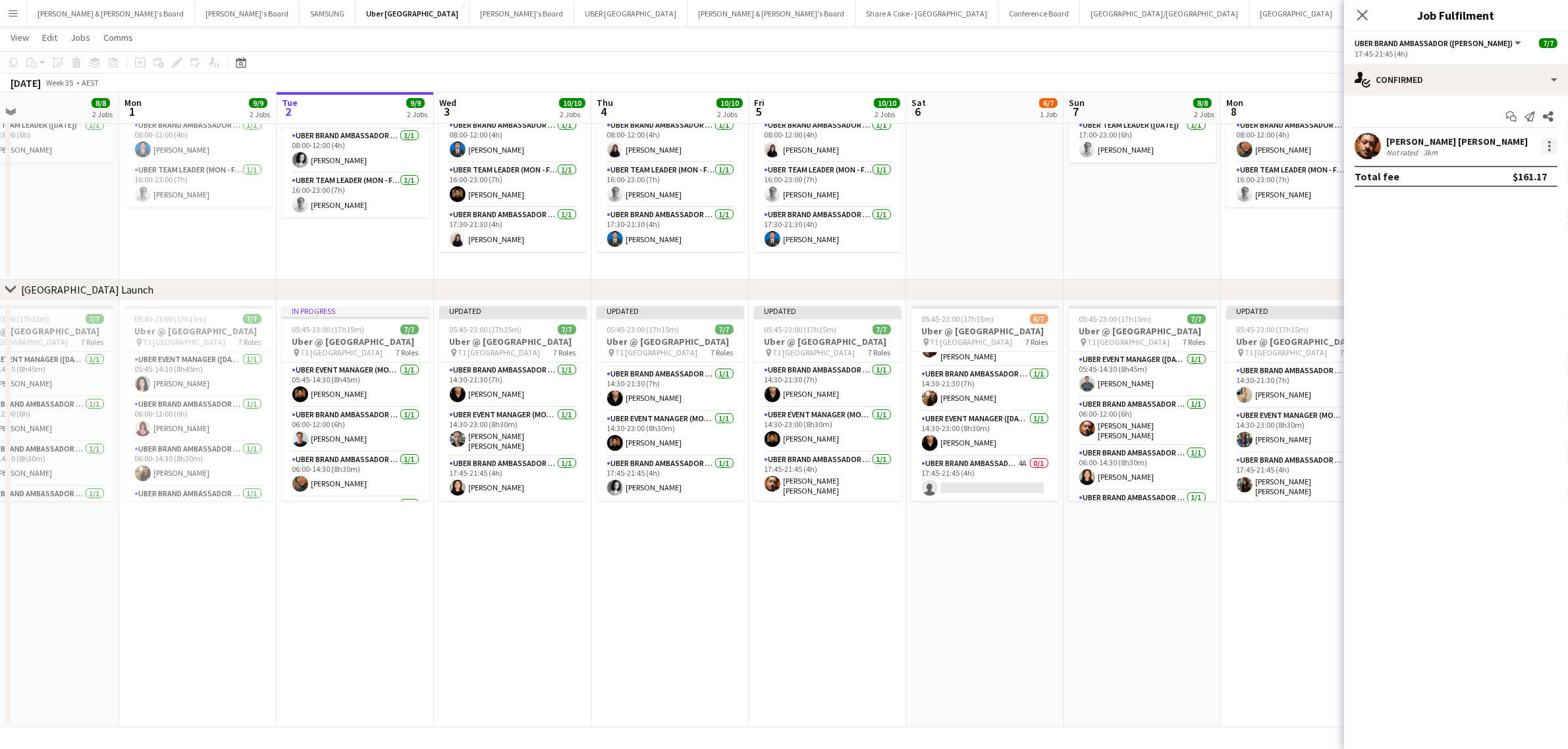
click at [1551, 142] on div at bounding box center [1549, 142] width 3 height 3
click at [1524, 168] on span "Edit fee" at bounding box center [1506, 171] width 81 height 12
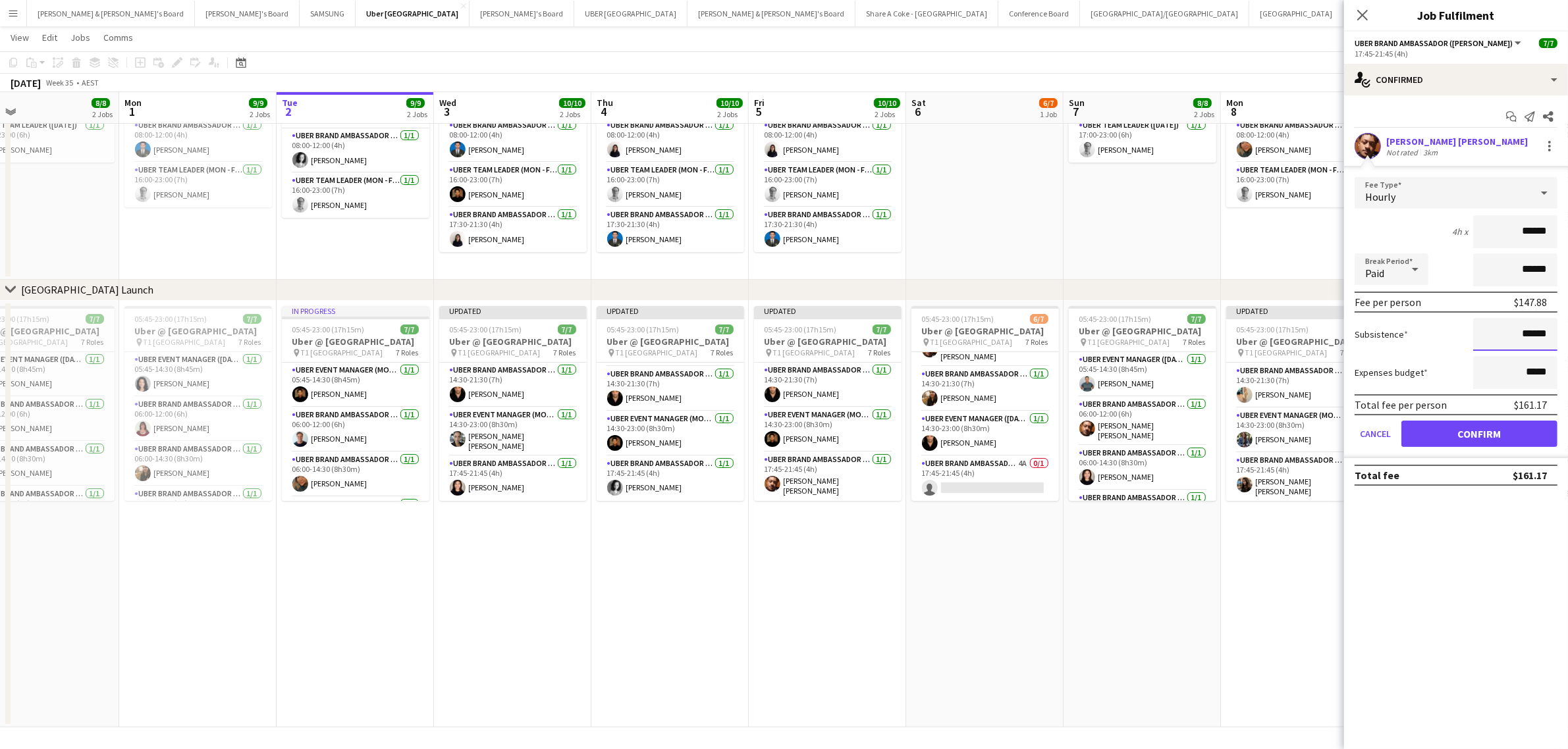
drag, startPoint x: 1506, startPoint y: 333, endPoint x: 1588, endPoint y: 318, distance: 83.4
click at [1567, 318] on html "Menu Boards Boards Boards All jobs Status Workforce Workforce My Workforce Recr…" at bounding box center [784, 328] width 1568 height 843
paste input
type input "******"
click at [1512, 427] on button "Confirm" at bounding box center [1479, 433] width 156 height 27
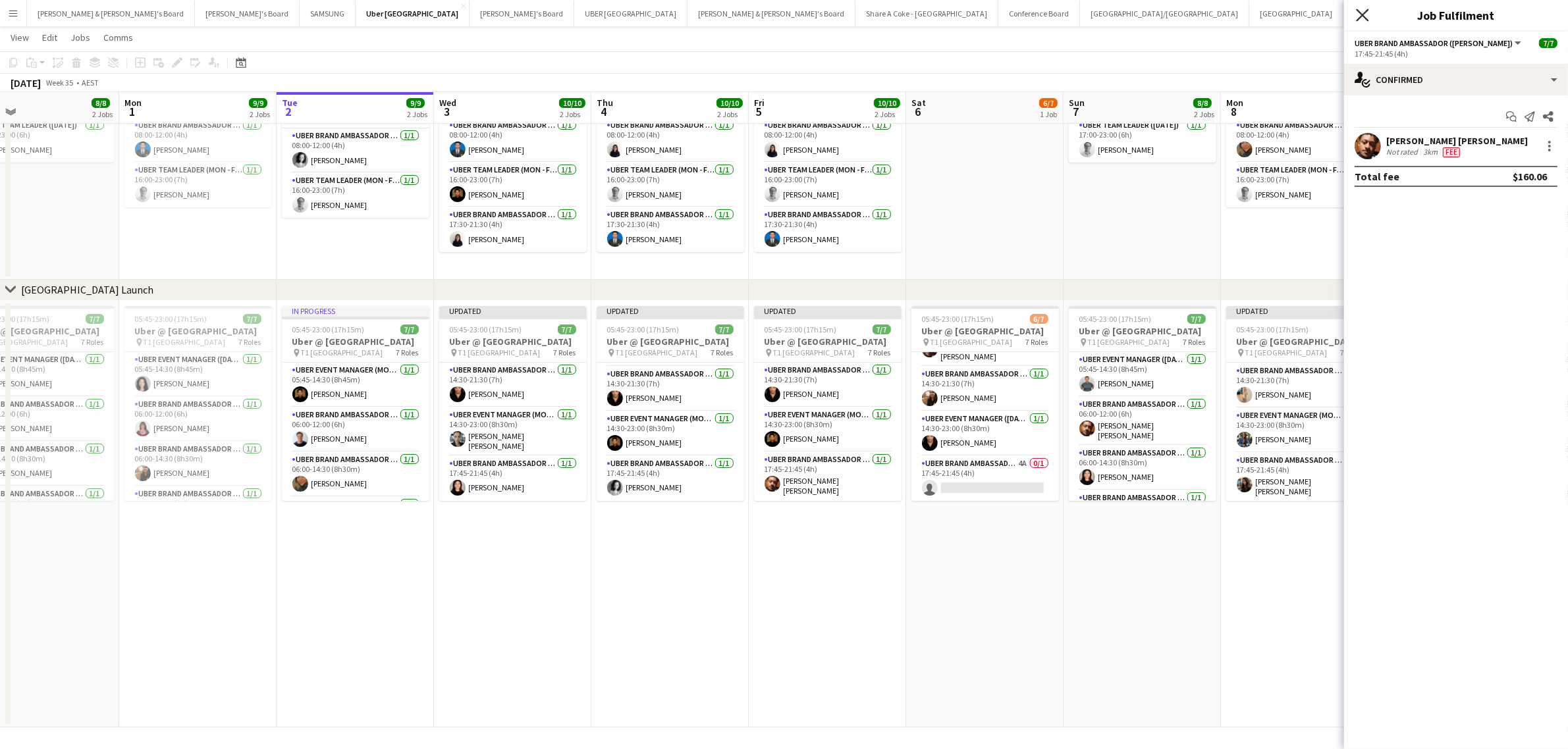
click at [1370, 10] on div "Close pop-in" at bounding box center [1362, 15] width 37 height 30
click at [1361, 15] on icon at bounding box center [1362, 15] width 13 height 13
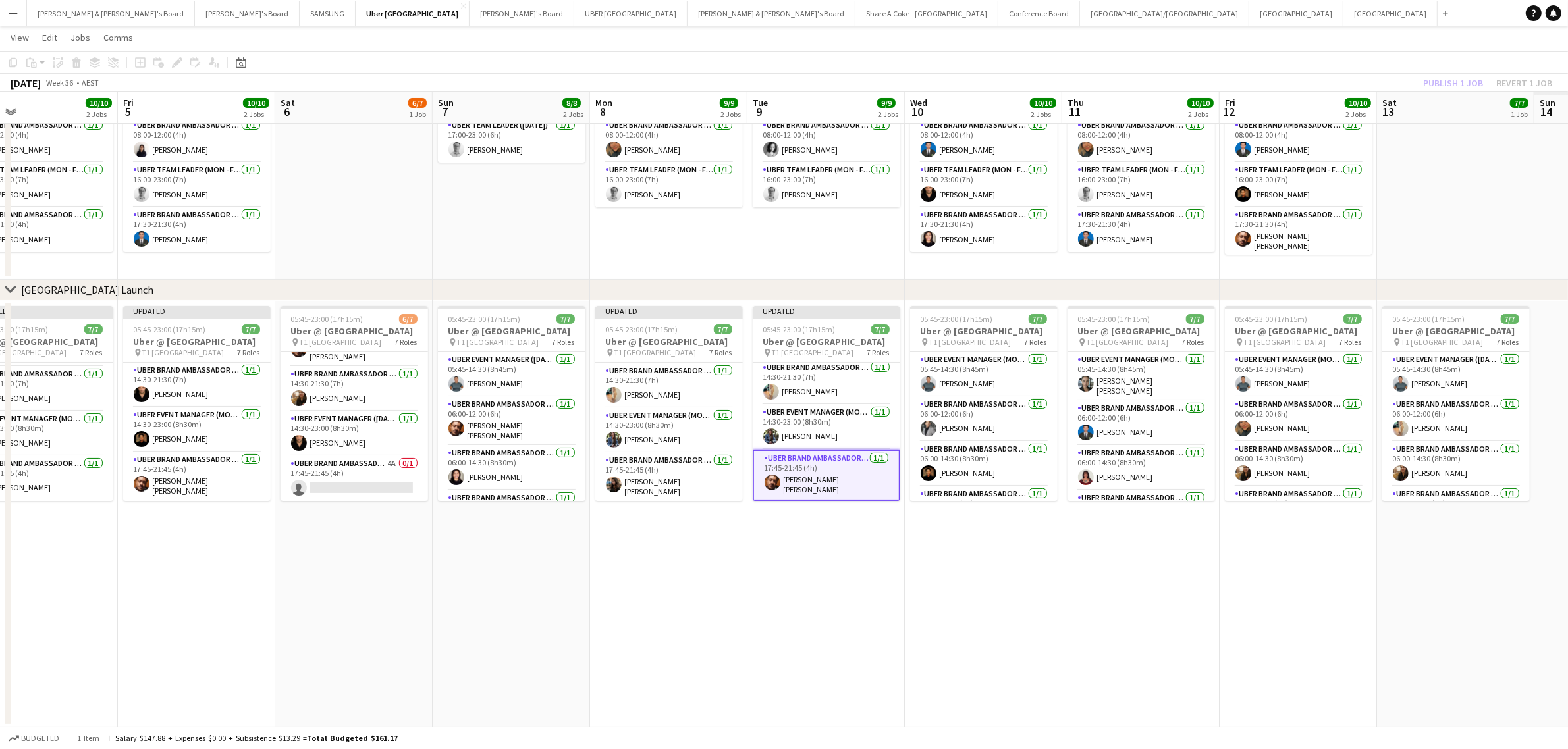
scroll to position [0, 429]
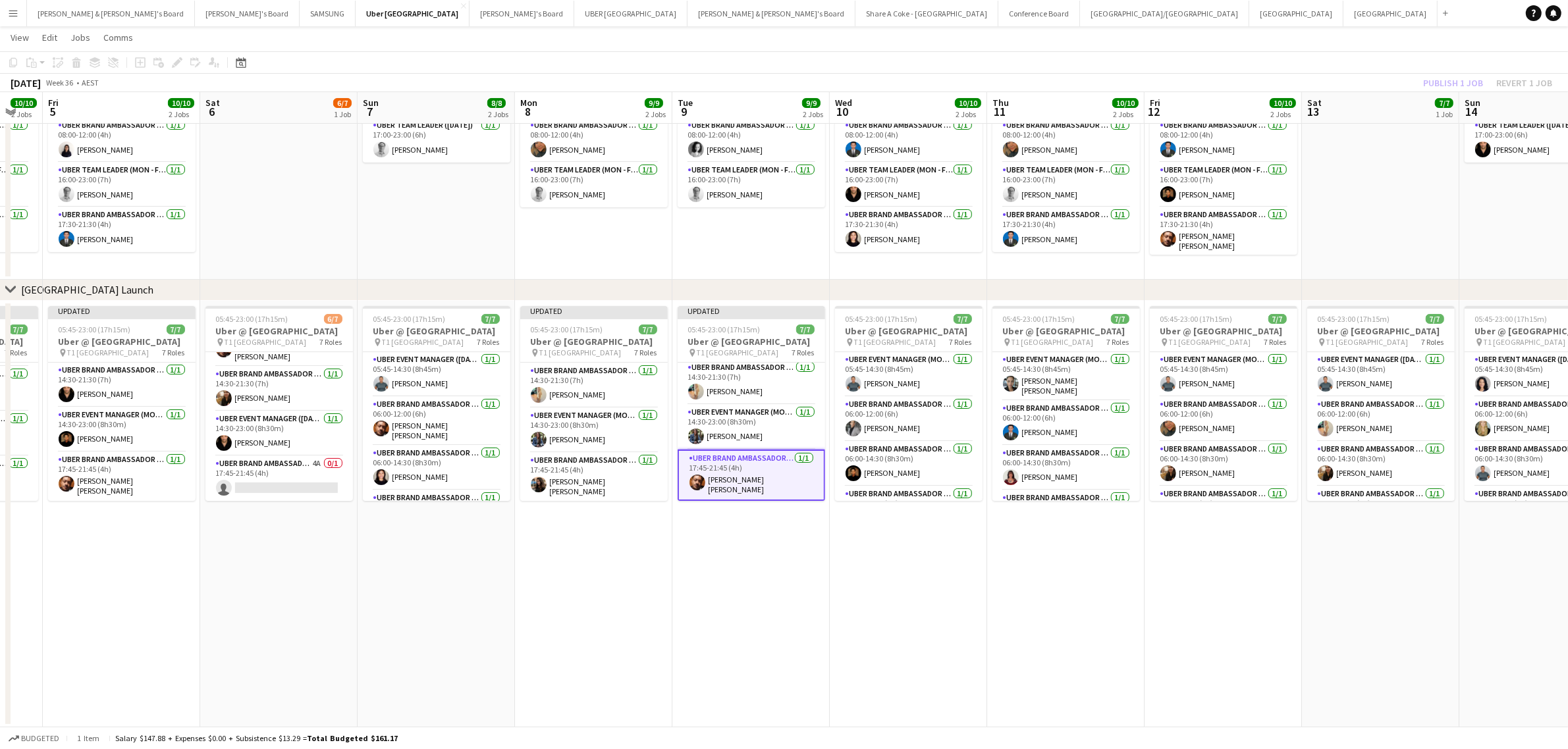
drag, startPoint x: 1479, startPoint y: 581, endPoint x: 772, endPoint y: 637, distance: 709.2
click at [772, 637] on app-calendar-viewport "Tue 2 9/9 2 Jobs Wed 3 10/10 2 Jobs Thu 4 10/10 2 Jobs Fri 5 10/10 2 Jobs Sat 6…" at bounding box center [784, 343] width 1568 height 770
click at [891, 462] on app-card-role "UBER Brand Ambassador (Mon - Fri) 1/1 17:45-21:45 (4h) Saniya Sanjeev" at bounding box center [909, 476] width 148 height 49
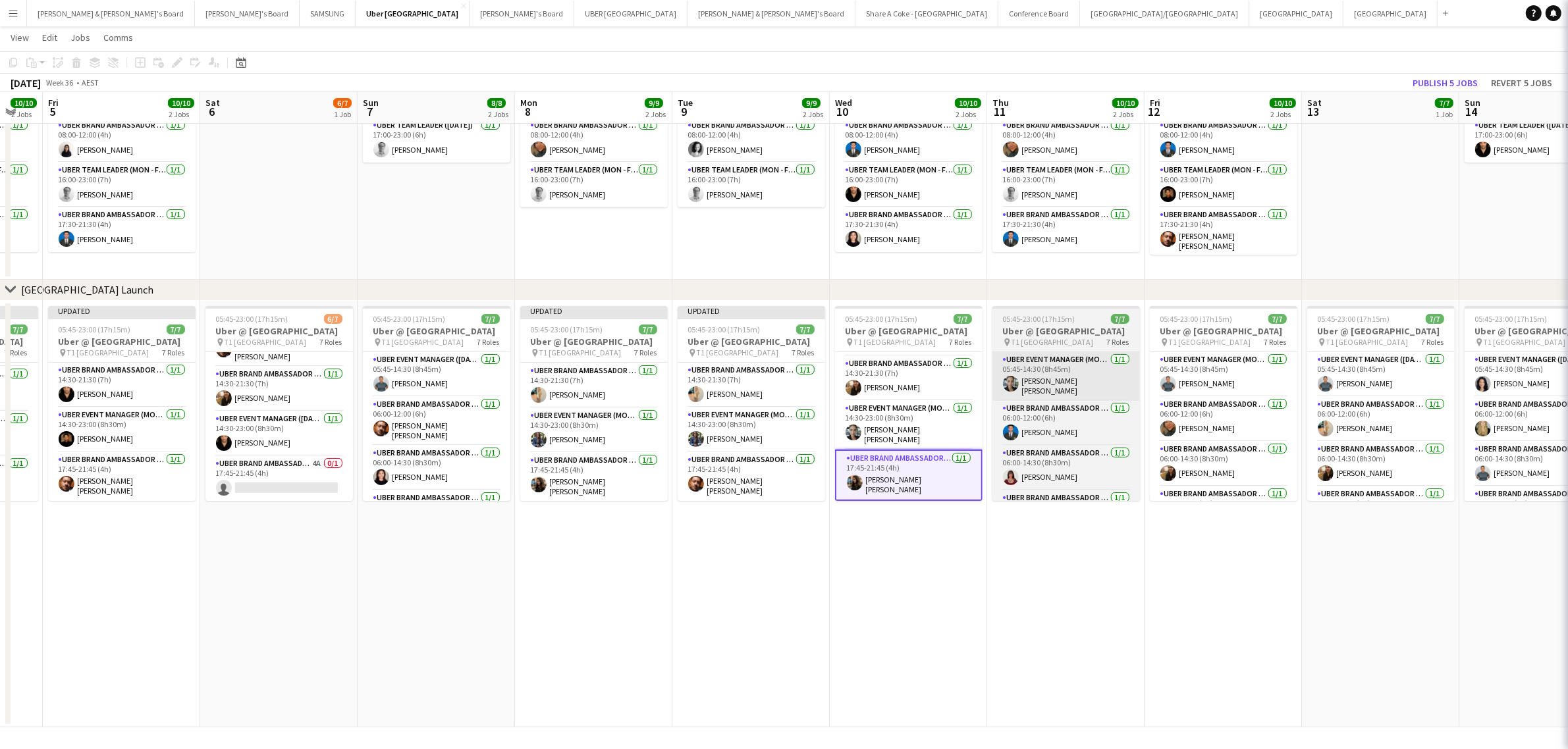
scroll to position [193, 0]
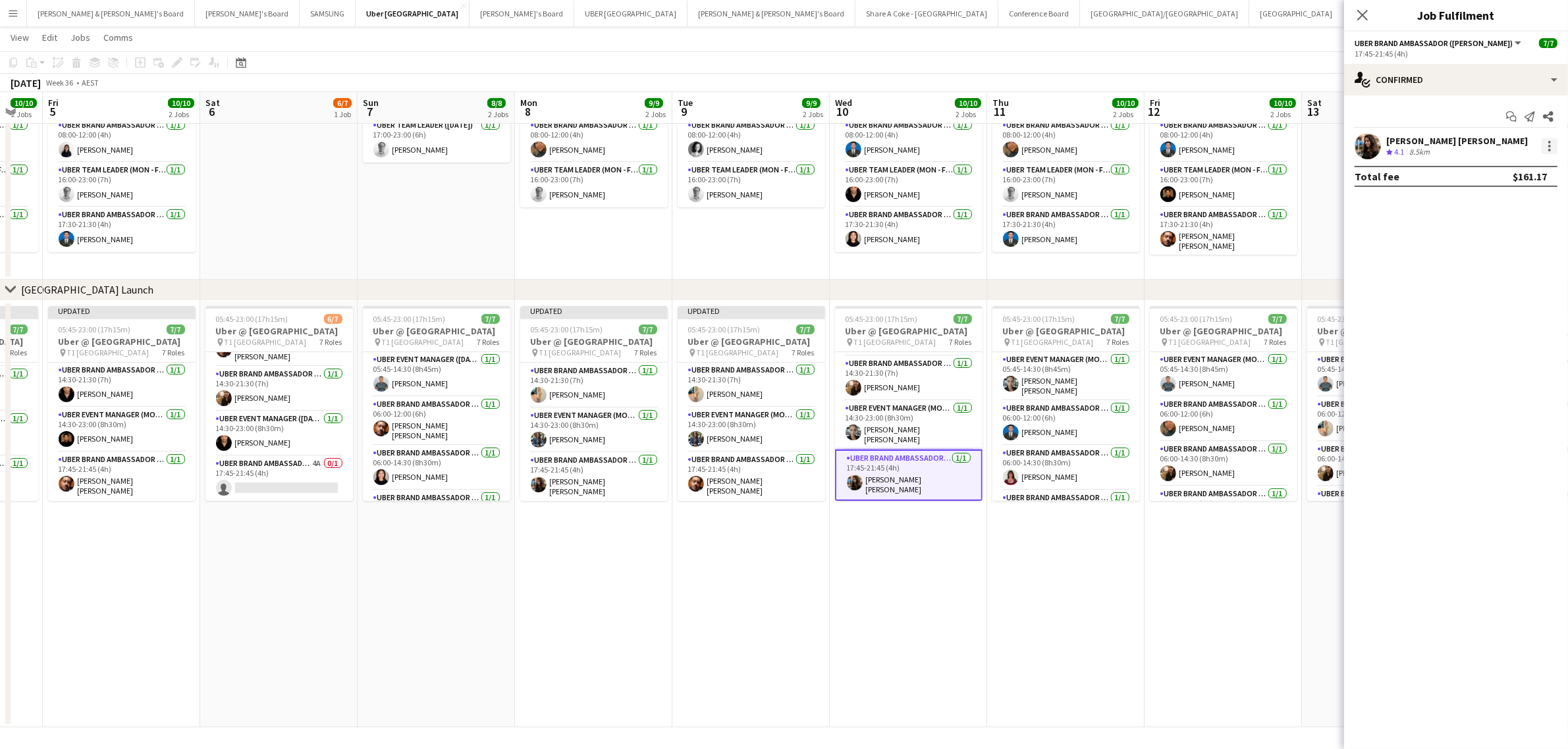
click at [1549, 148] on div at bounding box center [1549, 146] width 15 height 15
click at [1512, 165] on span "Edit fee" at bounding box center [1506, 171] width 81 height 12
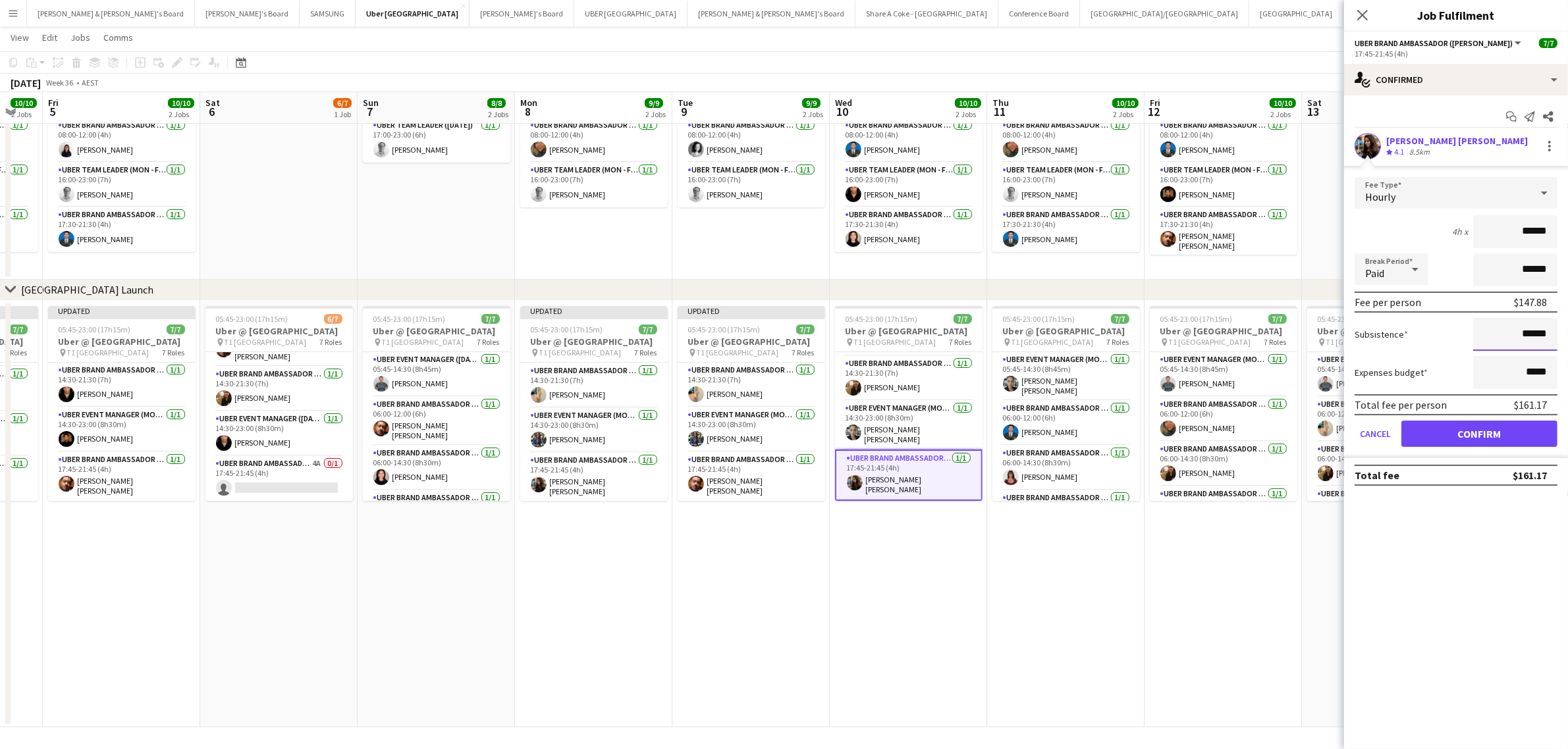
drag, startPoint x: 1513, startPoint y: 337, endPoint x: 1568, endPoint y: 331, distance: 55.3
click at [1567, 331] on html "Menu Boards Boards Boards All jobs Status Workforce Workforce My Workforce Recr…" at bounding box center [784, 328] width 1568 height 843
paste input
type input "******"
click at [1518, 428] on button "Confirm" at bounding box center [1479, 433] width 156 height 27
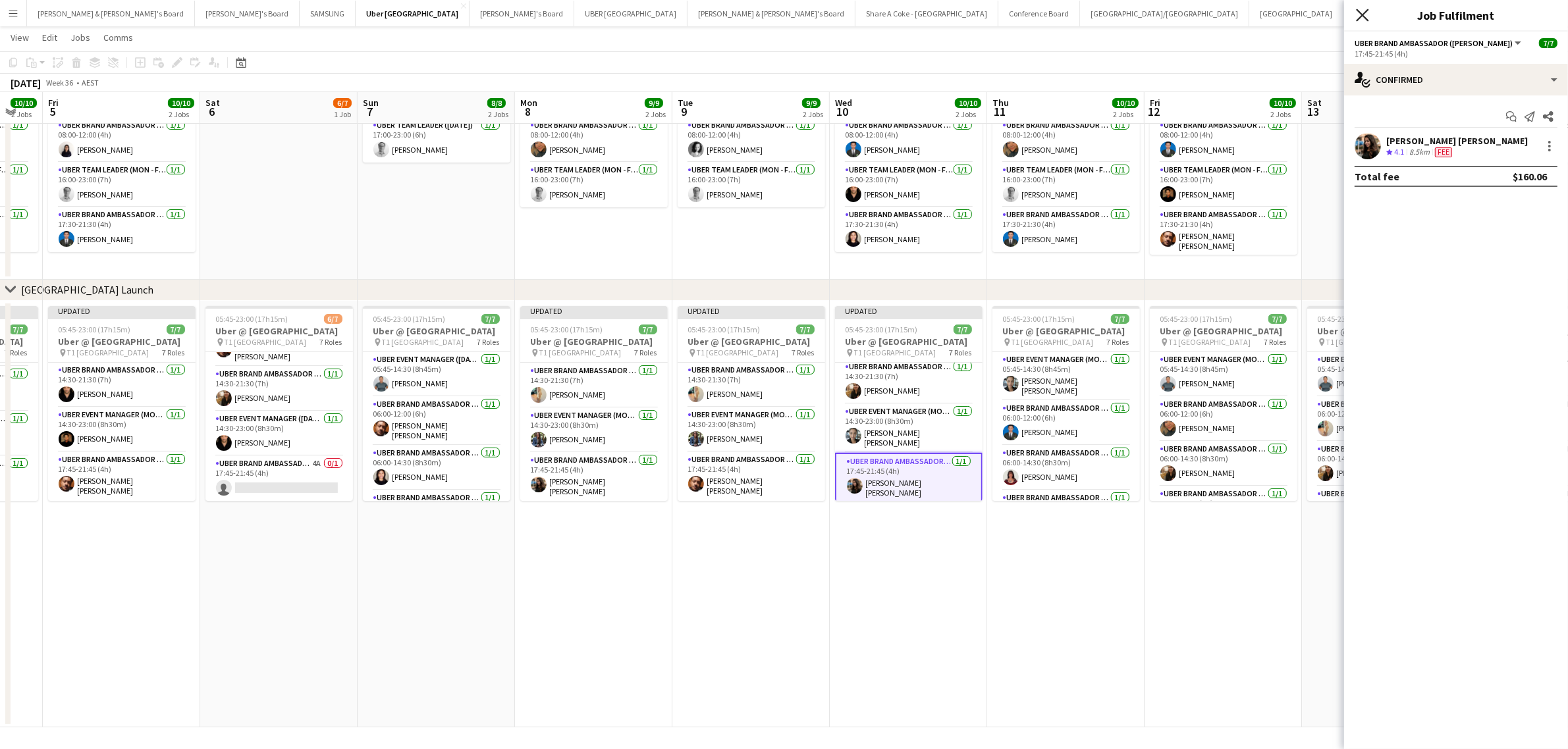
click at [1361, 18] on icon "Close pop-in" at bounding box center [1362, 15] width 13 height 13
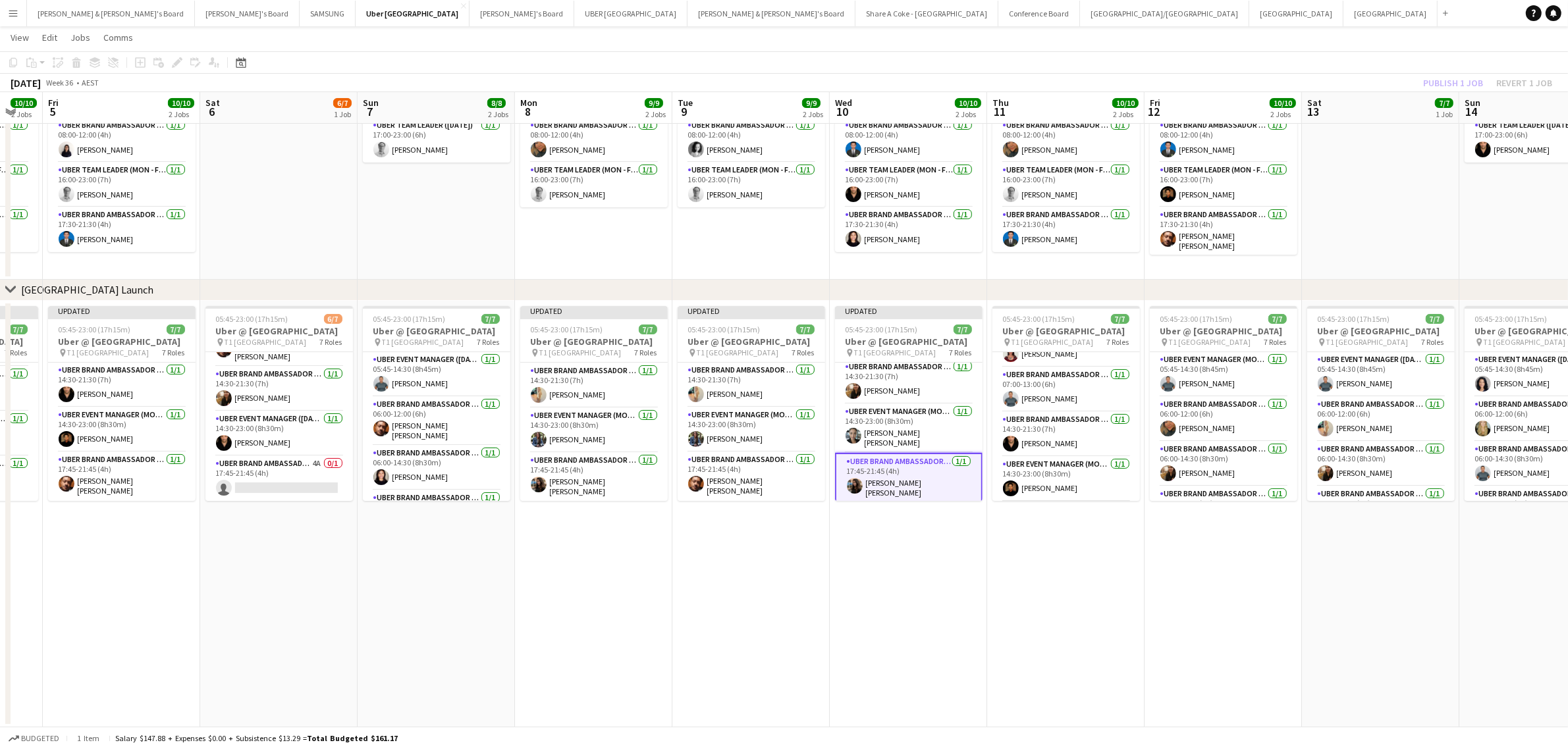
scroll to position [182, 0]
click at [1035, 469] on app-card-role "UBER Brand Ambassador (Mon - Fri) 1/1 17:45-21:45 (4h) Bárbara Martins Moreno" at bounding box center [1066, 479] width 148 height 44
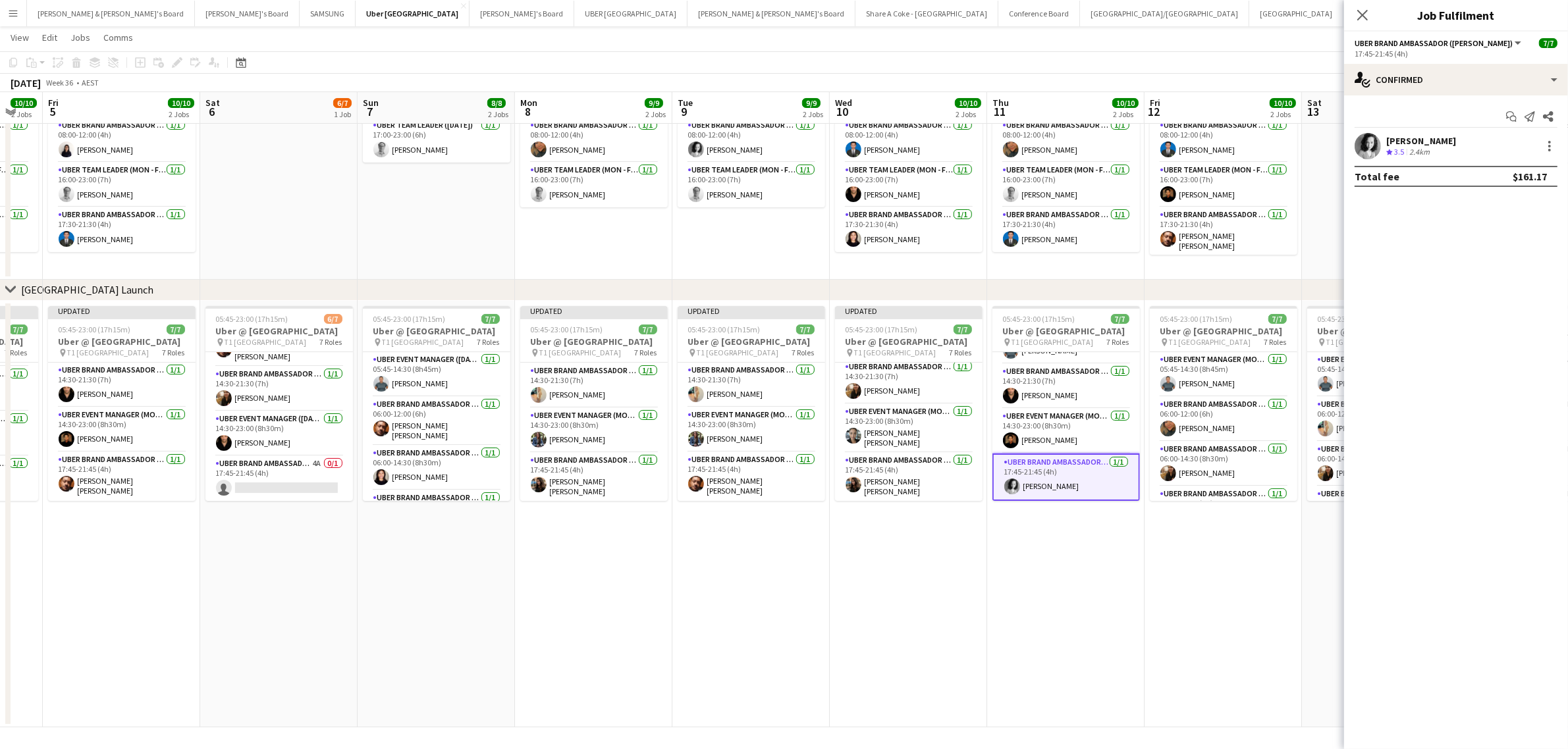
click at [1551, 133] on div "Bárbara Martins Moreno Crew rating 3.5 2.4km" at bounding box center [1456, 146] width 224 height 27
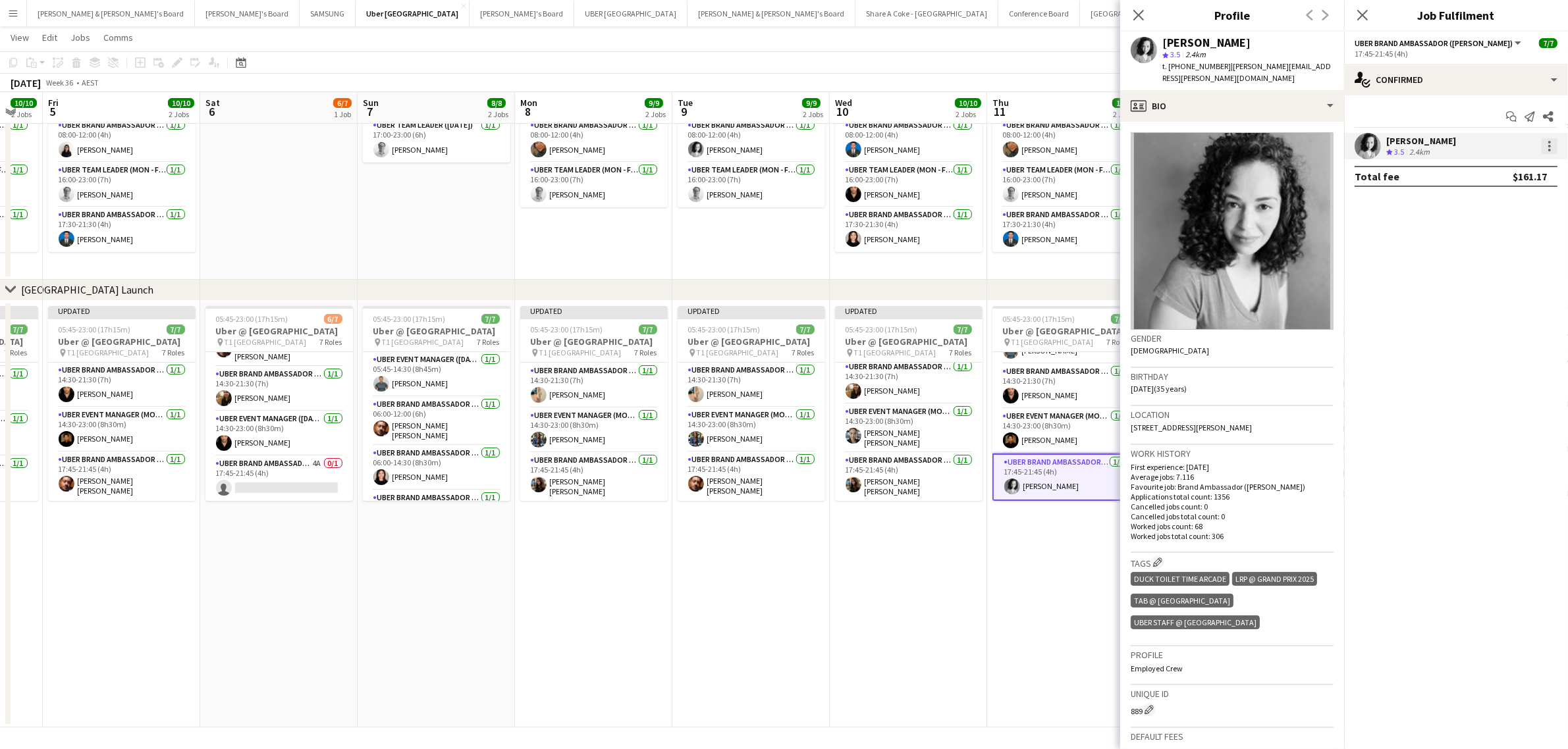
click at [1547, 146] on div at bounding box center [1549, 146] width 15 height 15
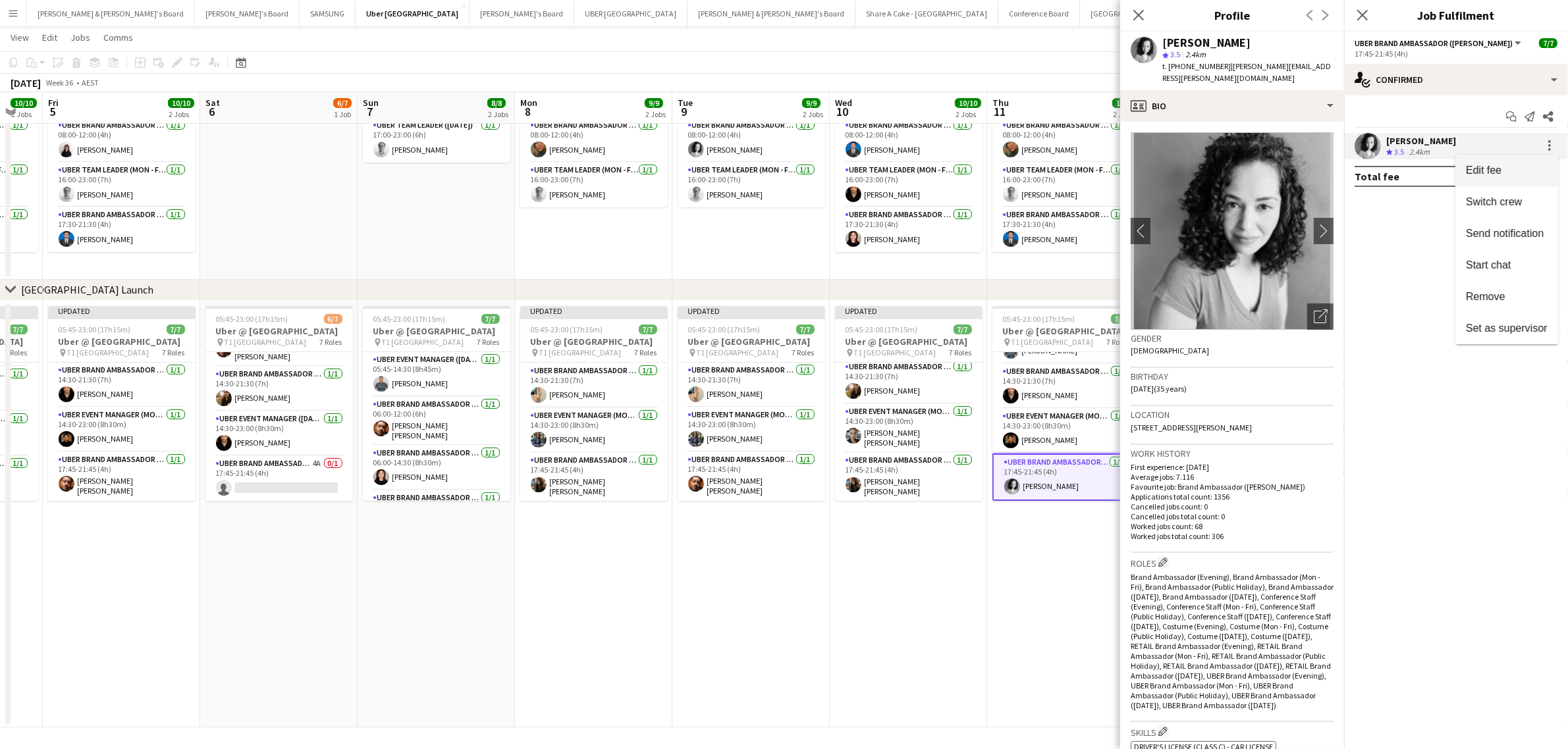
click at [1520, 165] on span "Edit fee" at bounding box center [1506, 171] width 81 height 12
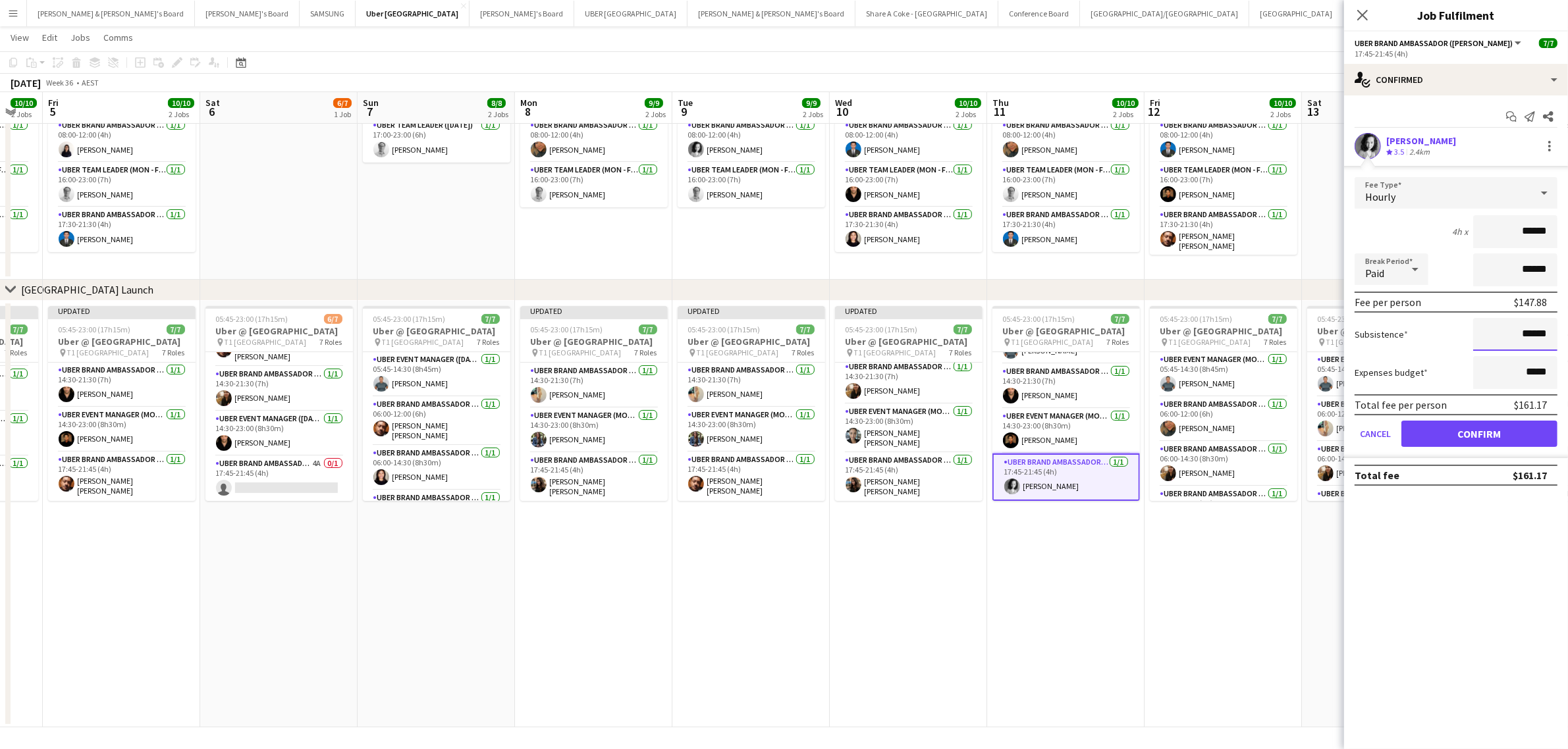
drag, startPoint x: 1510, startPoint y: 333, endPoint x: 1590, endPoint y: 325, distance: 80.4
click at [1567, 325] on html "Menu Boards Boards Boards All jobs Status Workforce Workforce My Workforce Recr…" at bounding box center [784, 328] width 1568 height 843
paste input
type input "******"
click at [1512, 428] on button "Confirm" at bounding box center [1479, 433] width 156 height 27
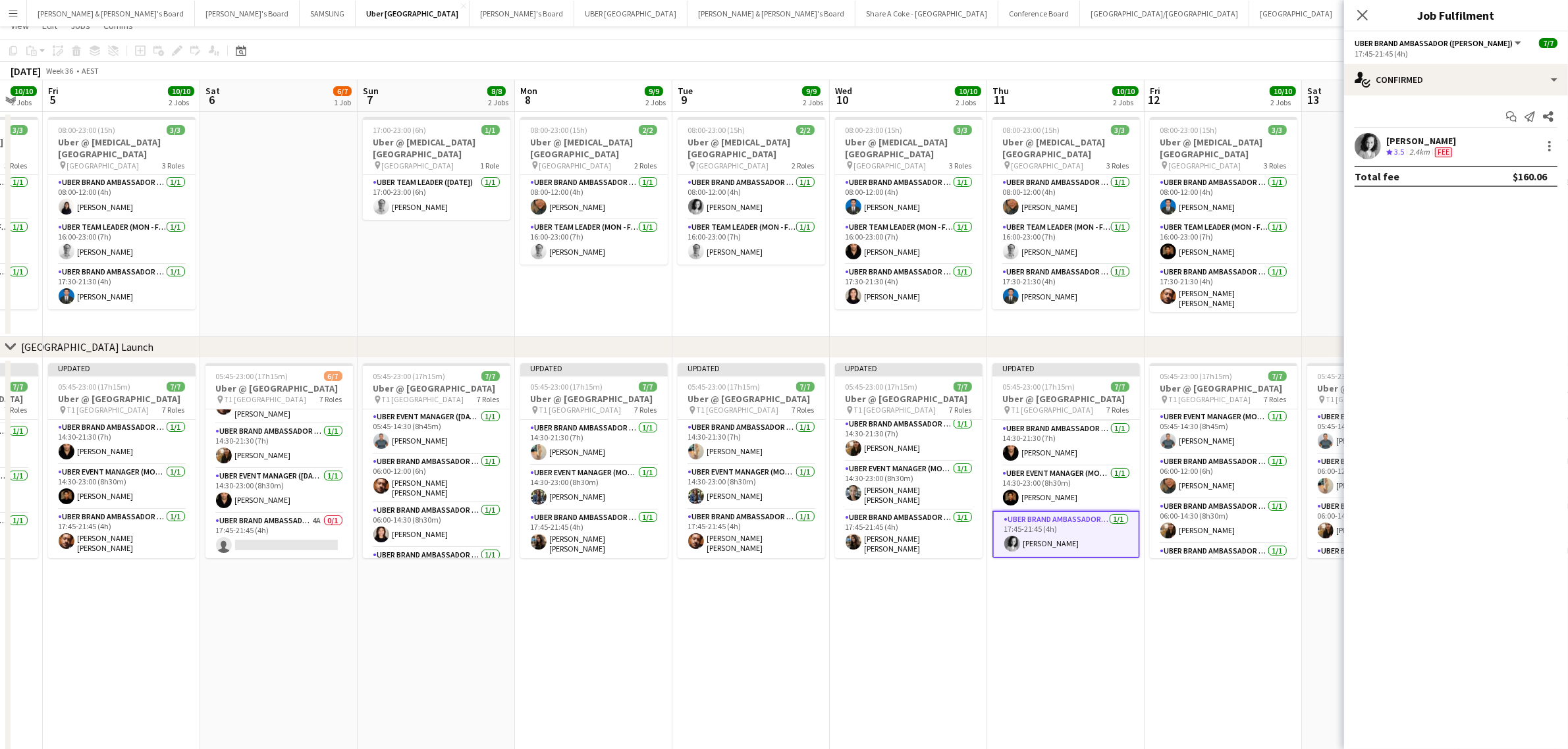
scroll to position [10, 0]
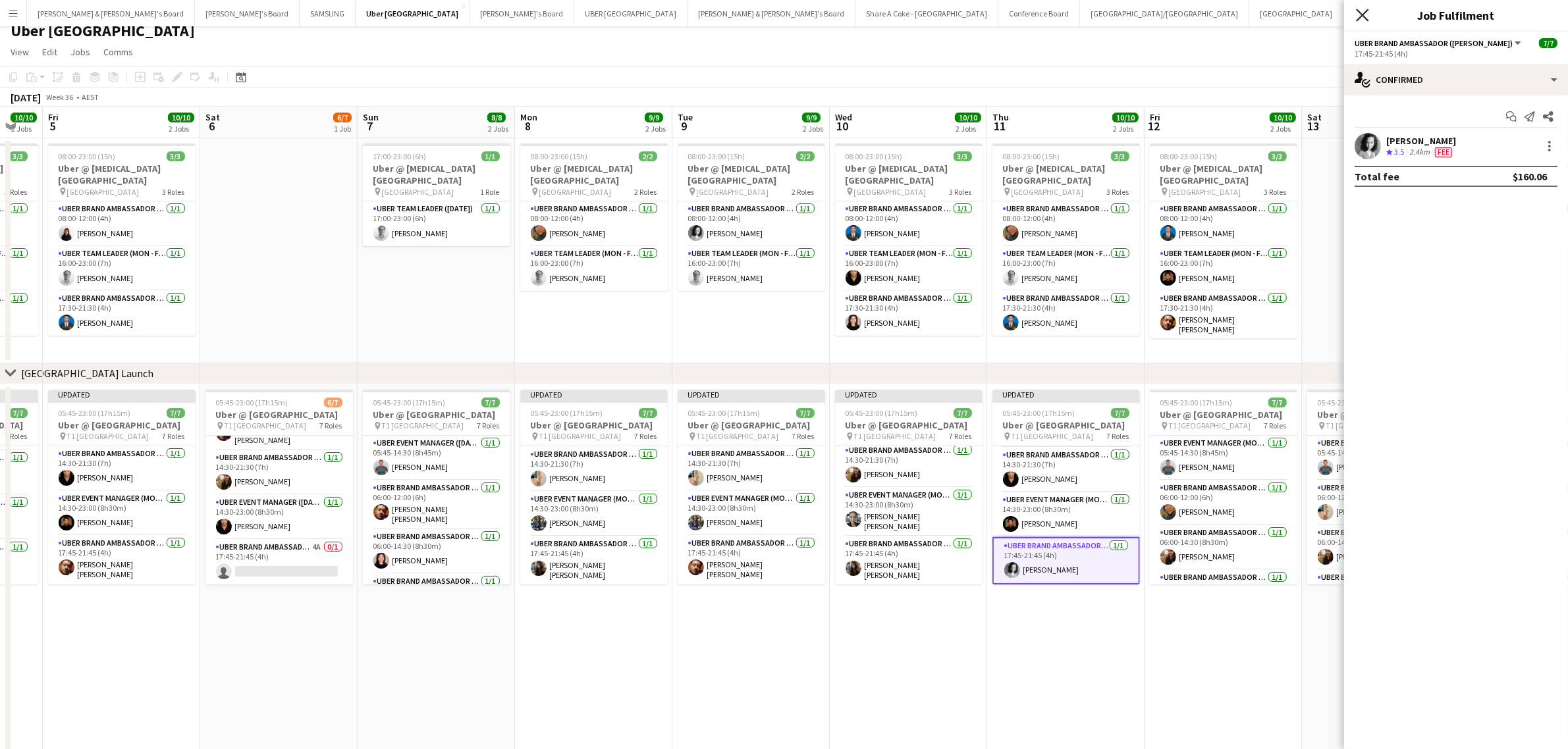
click at [1361, 12] on icon "Close pop-in" at bounding box center [1362, 15] width 13 height 13
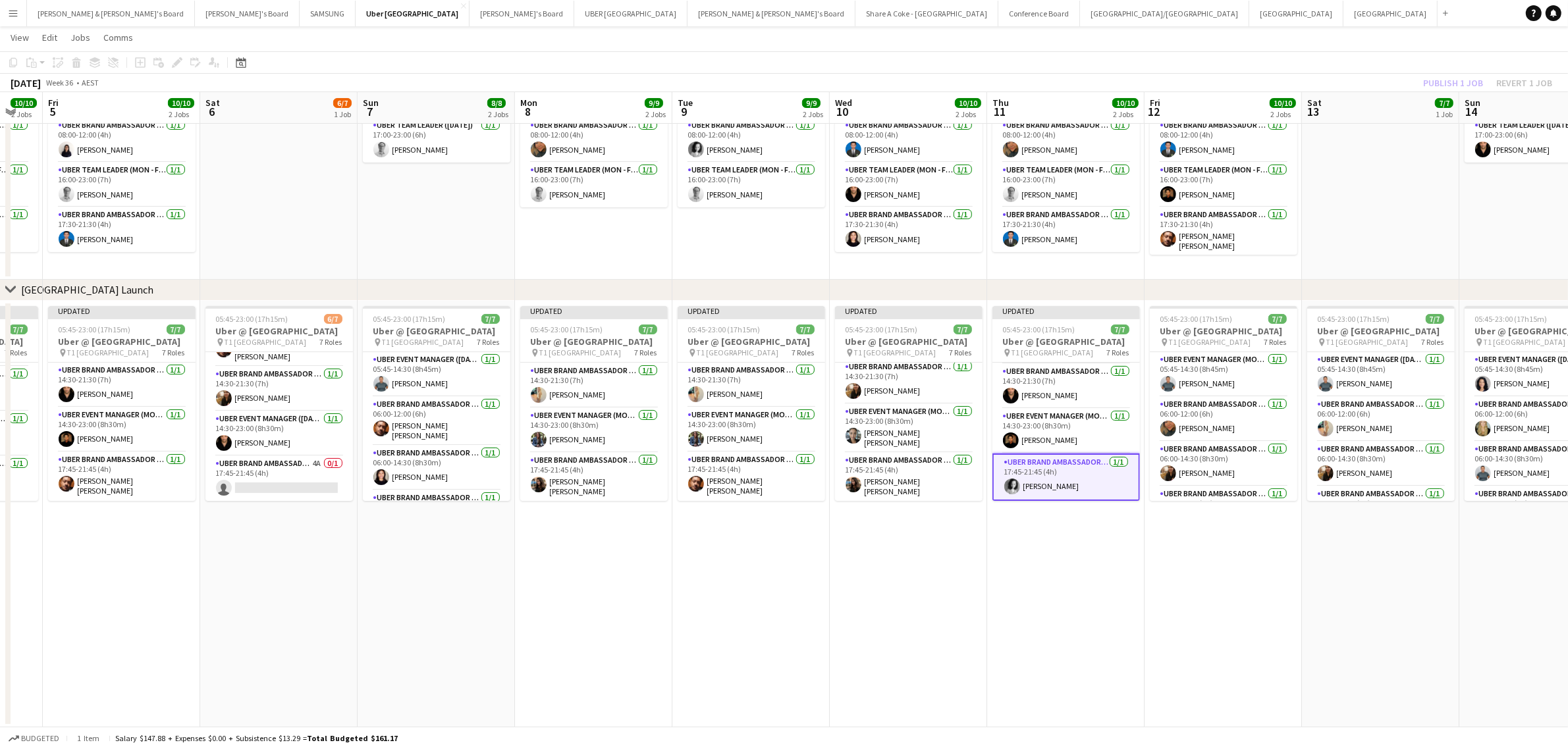
scroll to position [182, 0]
click at [1188, 463] on app-card-role "UBER Brand Ambassador (Mon - Fri) 1/1 17:45-21:45 (4h) Amber Davis" at bounding box center [1223, 479] width 148 height 44
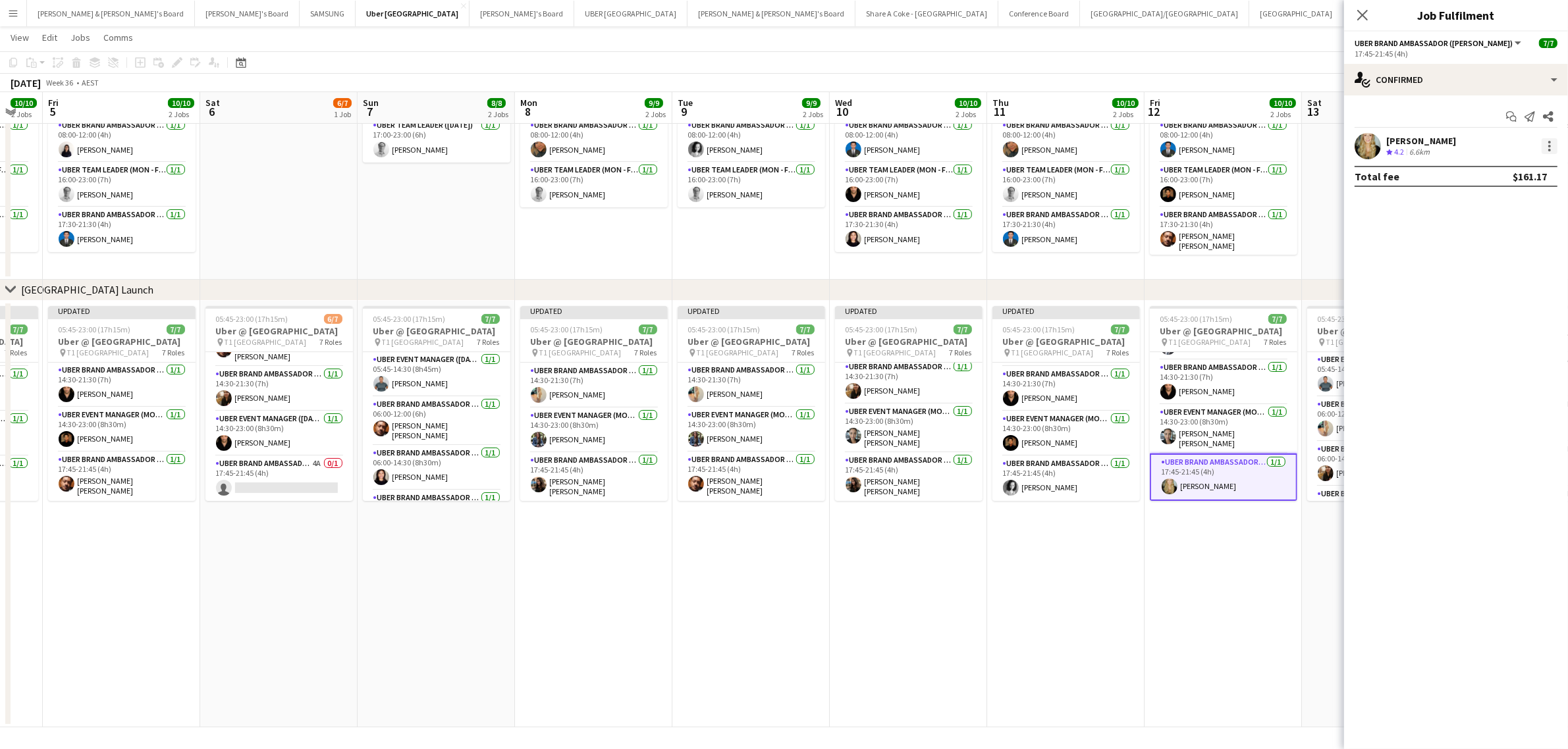
click at [1554, 139] on div at bounding box center [1549, 146] width 15 height 15
click at [1525, 170] on span "Edit fee" at bounding box center [1506, 171] width 81 height 12
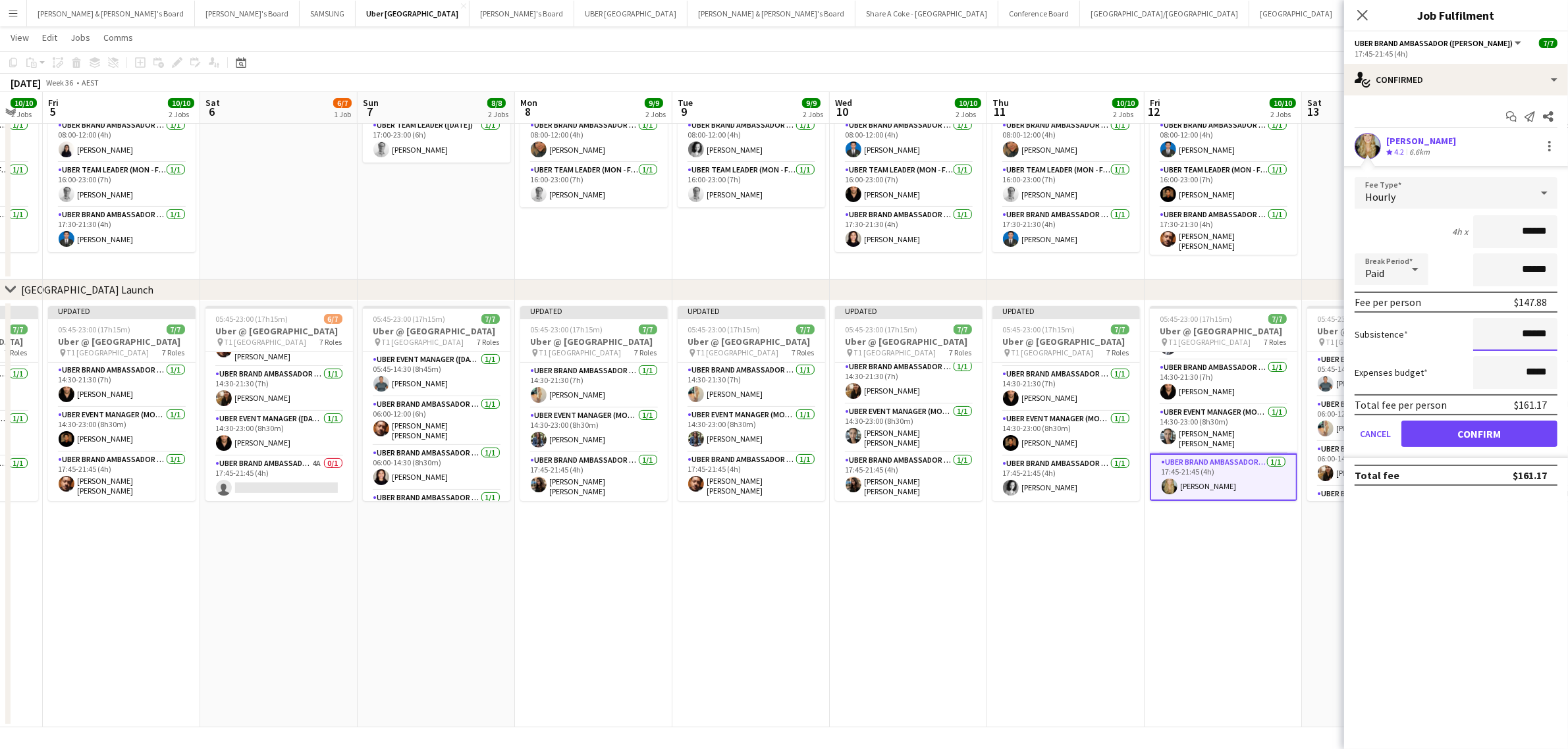
drag, startPoint x: 1514, startPoint y: 333, endPoint x: 1578, endPoint y: 327, distance: 64.3
click at [1567, 327] on html "Menu Boards Boards Boards All jobs Status Workforce Workforce My Workforce Recr…" at bounding box center [784, 328] width 1568 height 843
paste input
type input "******"
click at [1509, 430] on button "Confirm" at bounding box center [1479, 433] width 156 height 27
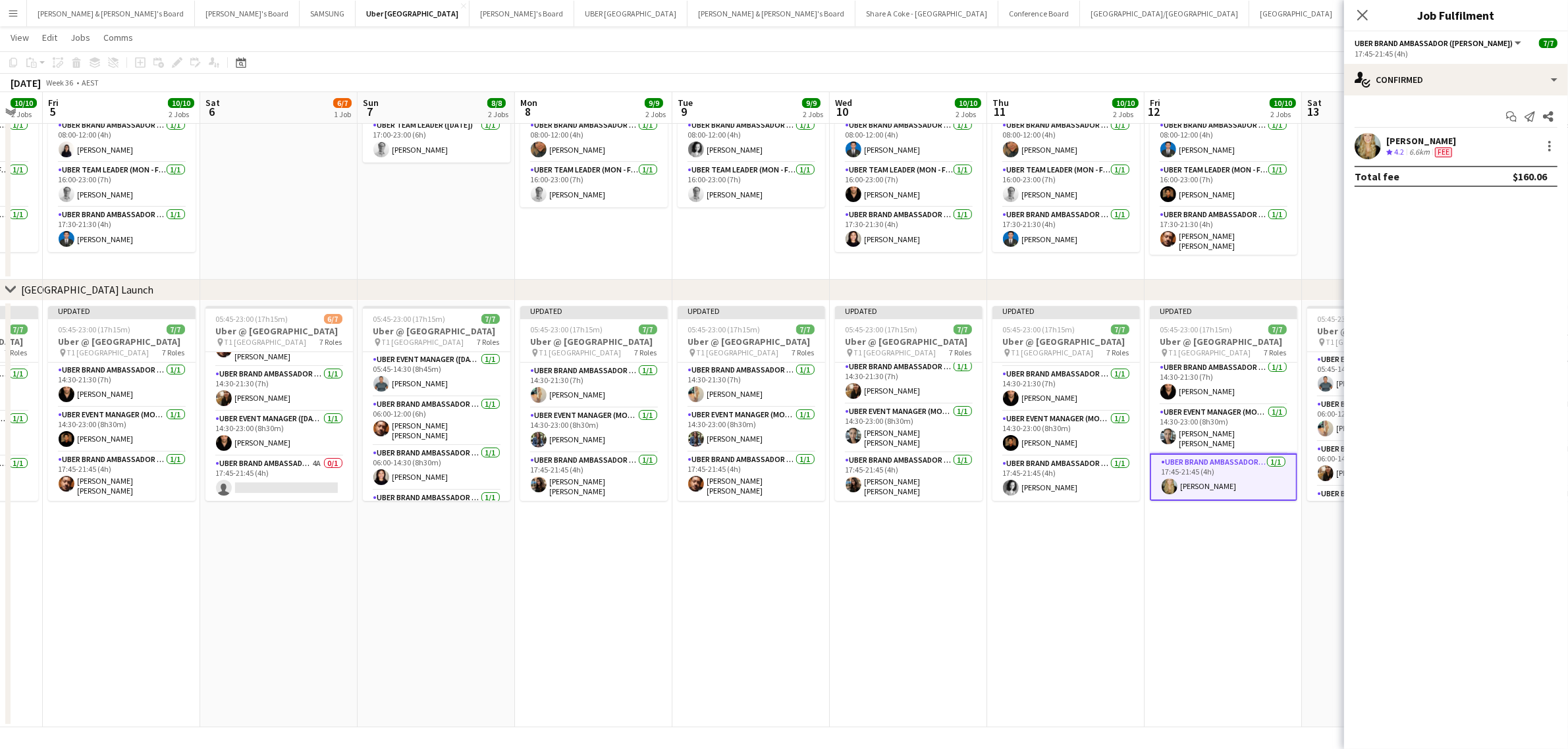
click at [1203, 457] on app-card-role "UBER Brand Ambassador (Mon - Fri) 1/1 17:45-21:45 (4h) Amber Davis" at bounding box center [1223, 477] width 148 height 47
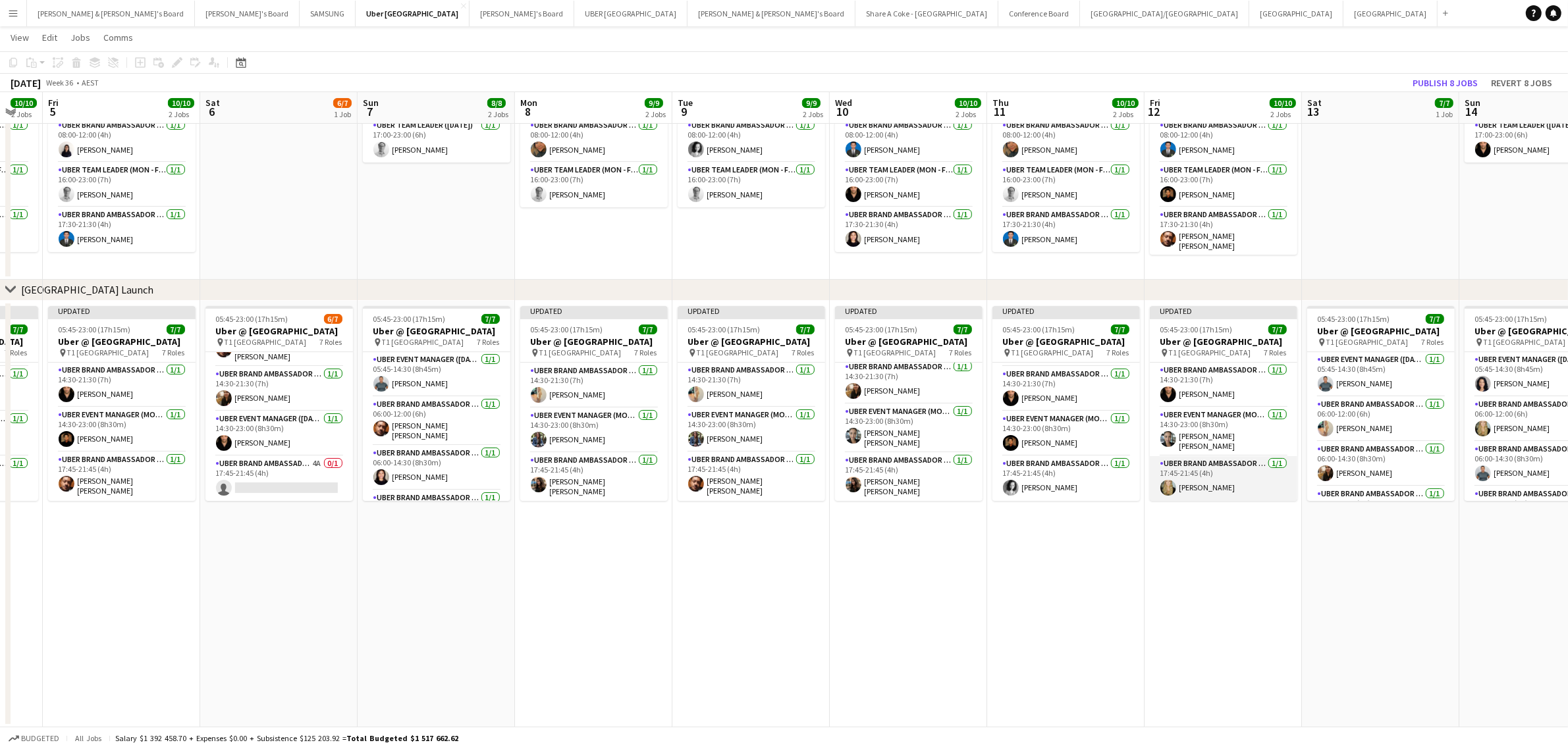
click at [1195, 481] on app-card-role "UBER Brand Ambassador (Mon - Fri) 1/1 17:45-21:45 (4h) Amber Davis" at bounding box center [1223, 479] width 148 height 44
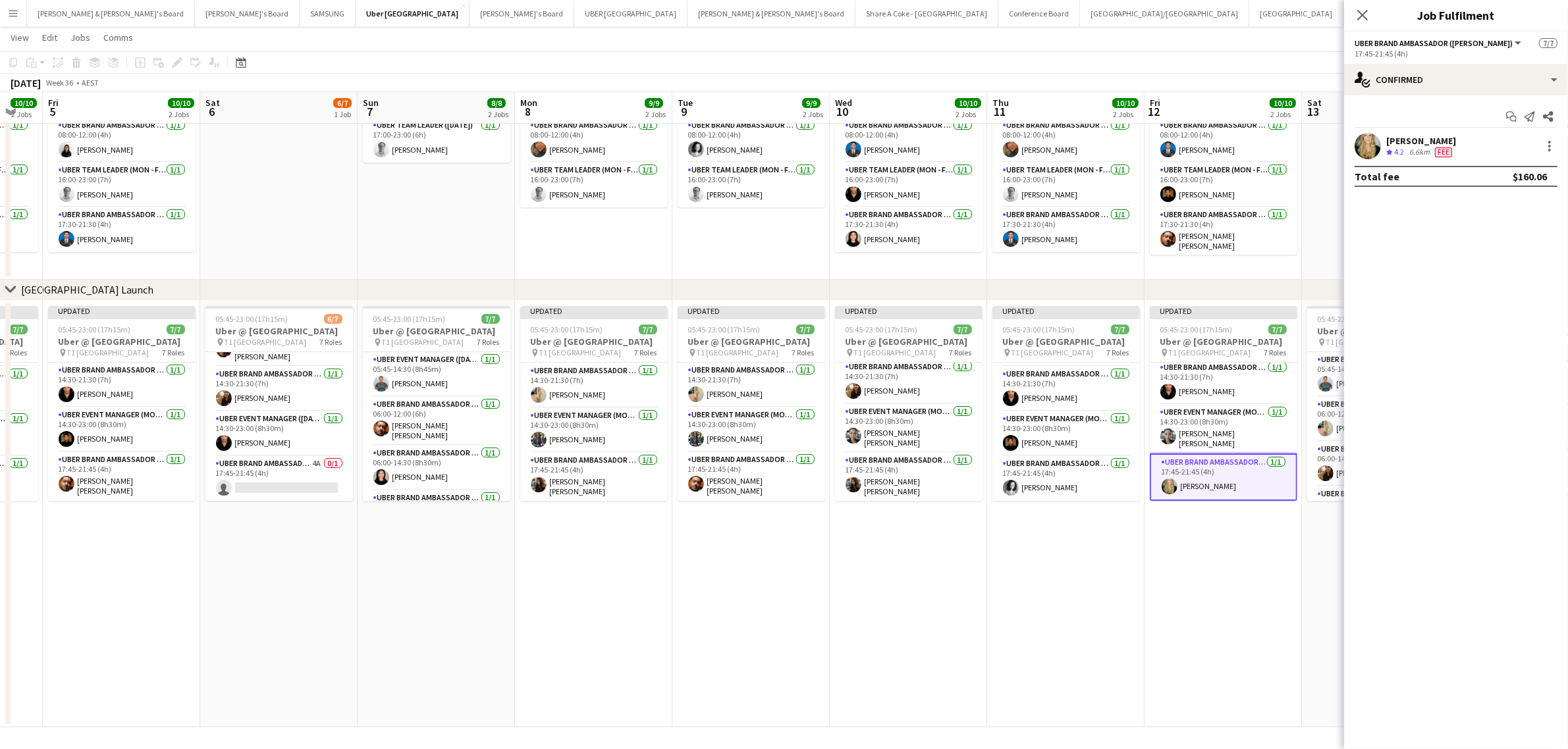
scroll to position [195, 0]
click at [1207, 520] on app-date-cell "Updated 05:45-23:00 (17h15m) 7/7 Uber @ T1 Sydney International Airport pin T1 …" at bounding box center [1223, 514] width 157 height 427
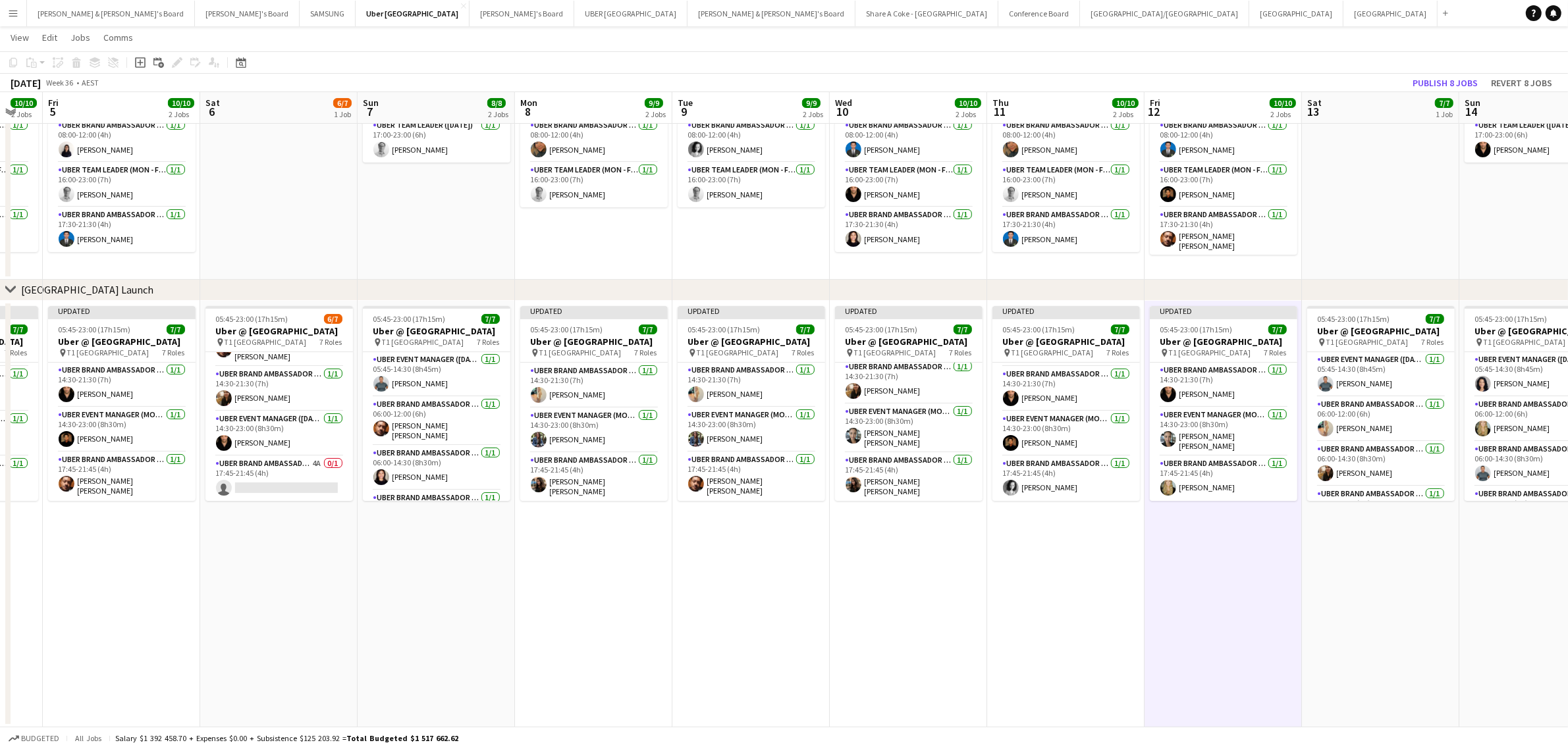
scroll to position [193, 0]
click at [1353, 469] on app-card-role "UBER Brand Ambassador (Saturday) 1/1 06:00-14:30 (8h30m) Nathalia Goertz" at bounding box center [1381, 464] width 148 height 44
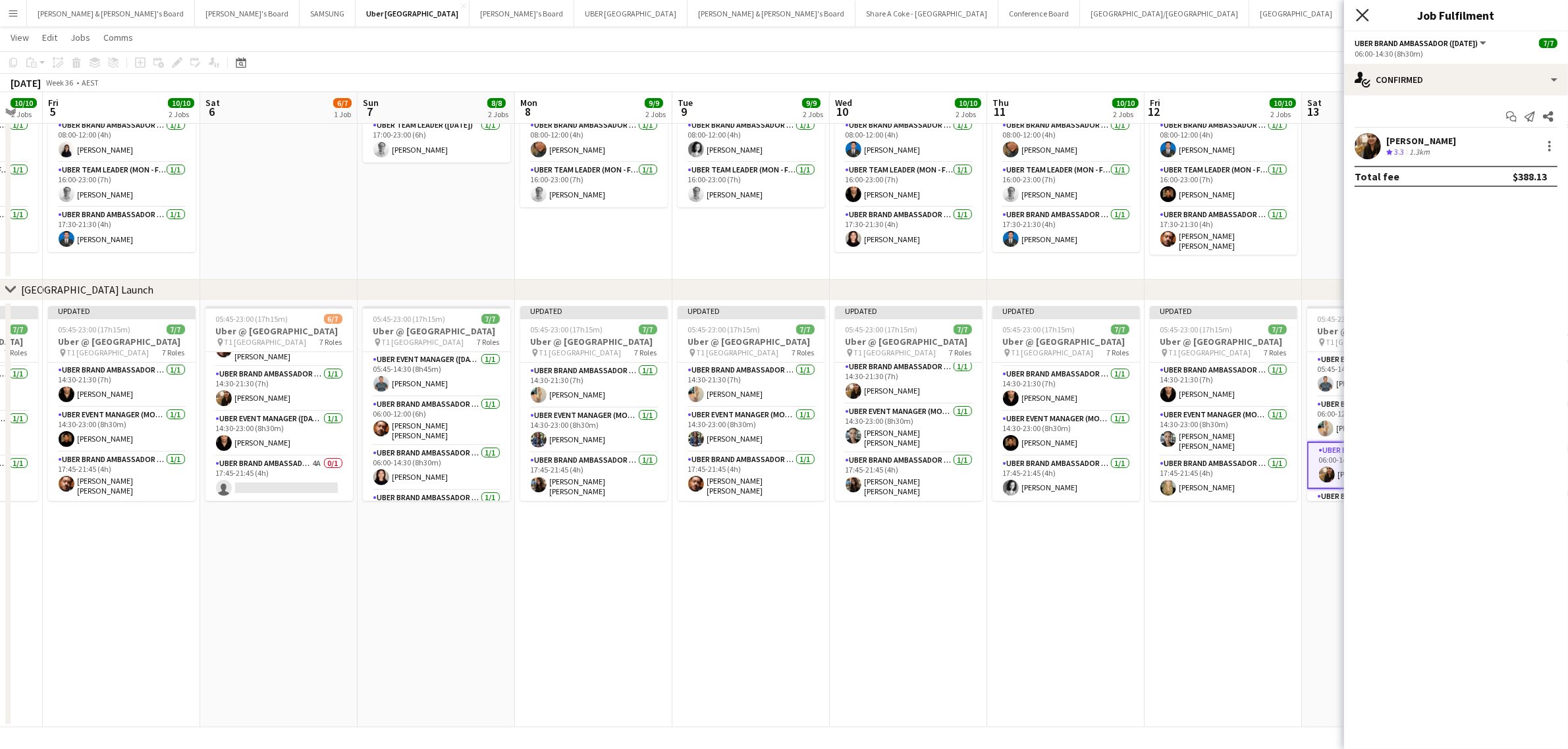
click at [1361, 11] on icon "Close pop-in" at bounding box center [1362, 15] width 13 height 13
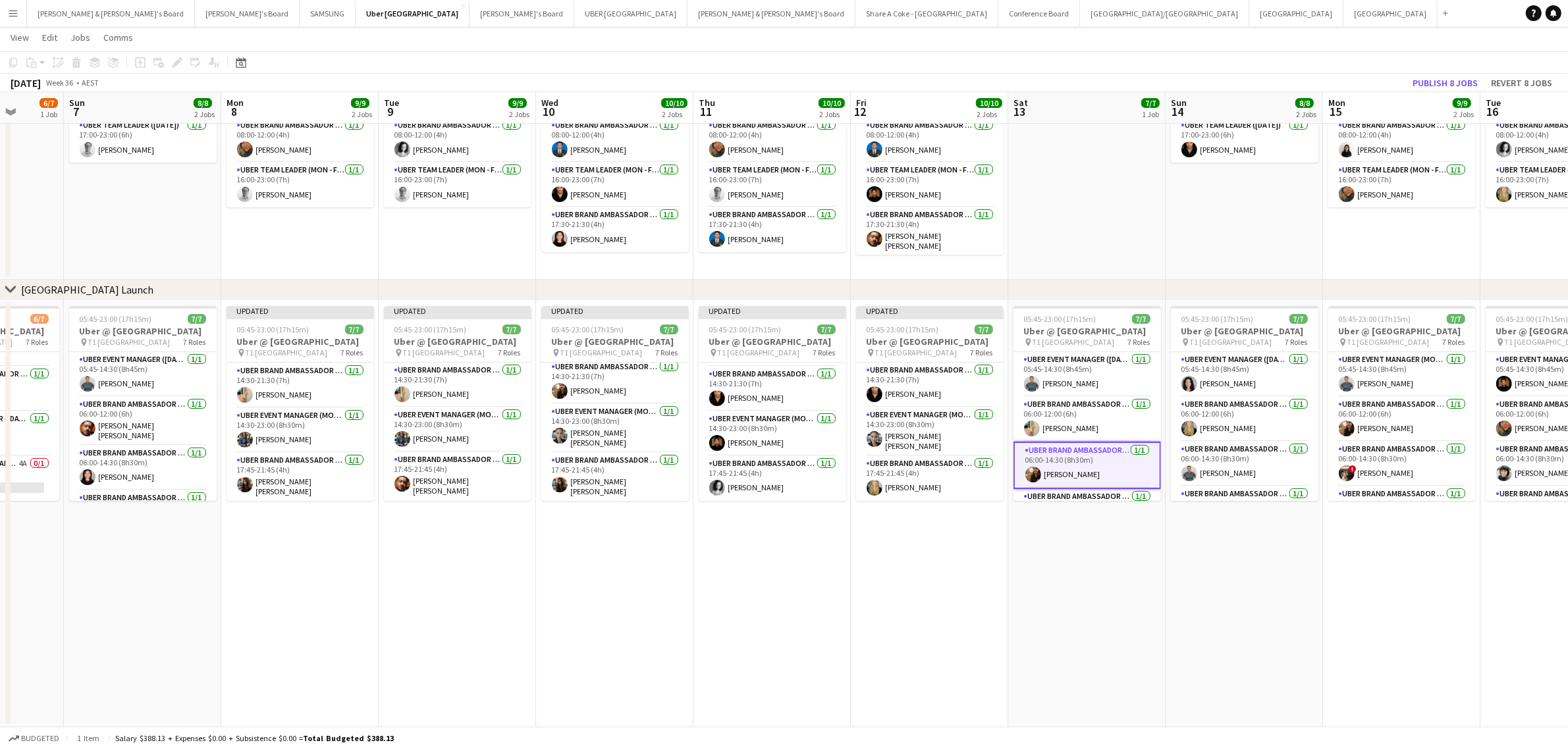
drag, startPoint x: 1429, startPoint y: 543, endPoint x: 1128, endPoint y: 532, distance: 301.2
click at [1128, 532] on app-calendar-viewport "Thu 4 10/10 2 Jobs Fri 5 10/10 2 Jobs Sat 6 6/7 1 Job Sun 7 8/8 2 Jobs Mon 8 9/…" at bounding box center [784, 343] width 1568 height 770
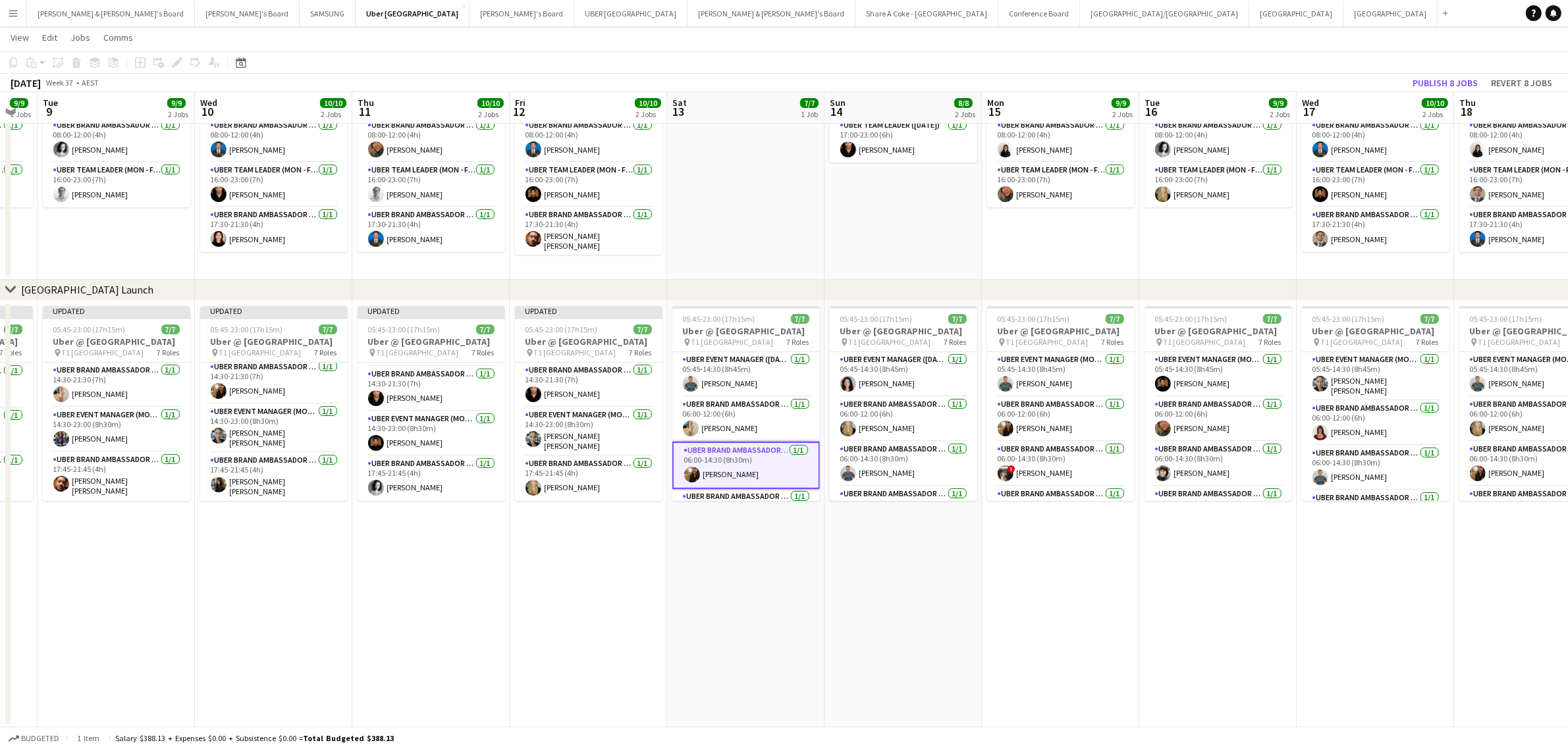
drag, startPoint x: 1466, startPoint y: 592, endPoint x: 1211, endPoint y: 571, distance: 255.9
click at [1134, 593] on app-calendar-viewport "Sat 6 6/7 1 Job Sun 7 8/8 2 Jobs Mon 8 9/9 2 Jobs Tue 9 9/9 2 Jobs Wed 10 10/10…" at bounding box center [784, 343] width 1568 height 770
click at [1037, 464] on app-card-role "UBER Brand Ambassador (Mon - Fri) 1/1 17:45-21:45 (4h) Rhia Fraser" at bounding box center [1060, 479] width 148 height 44
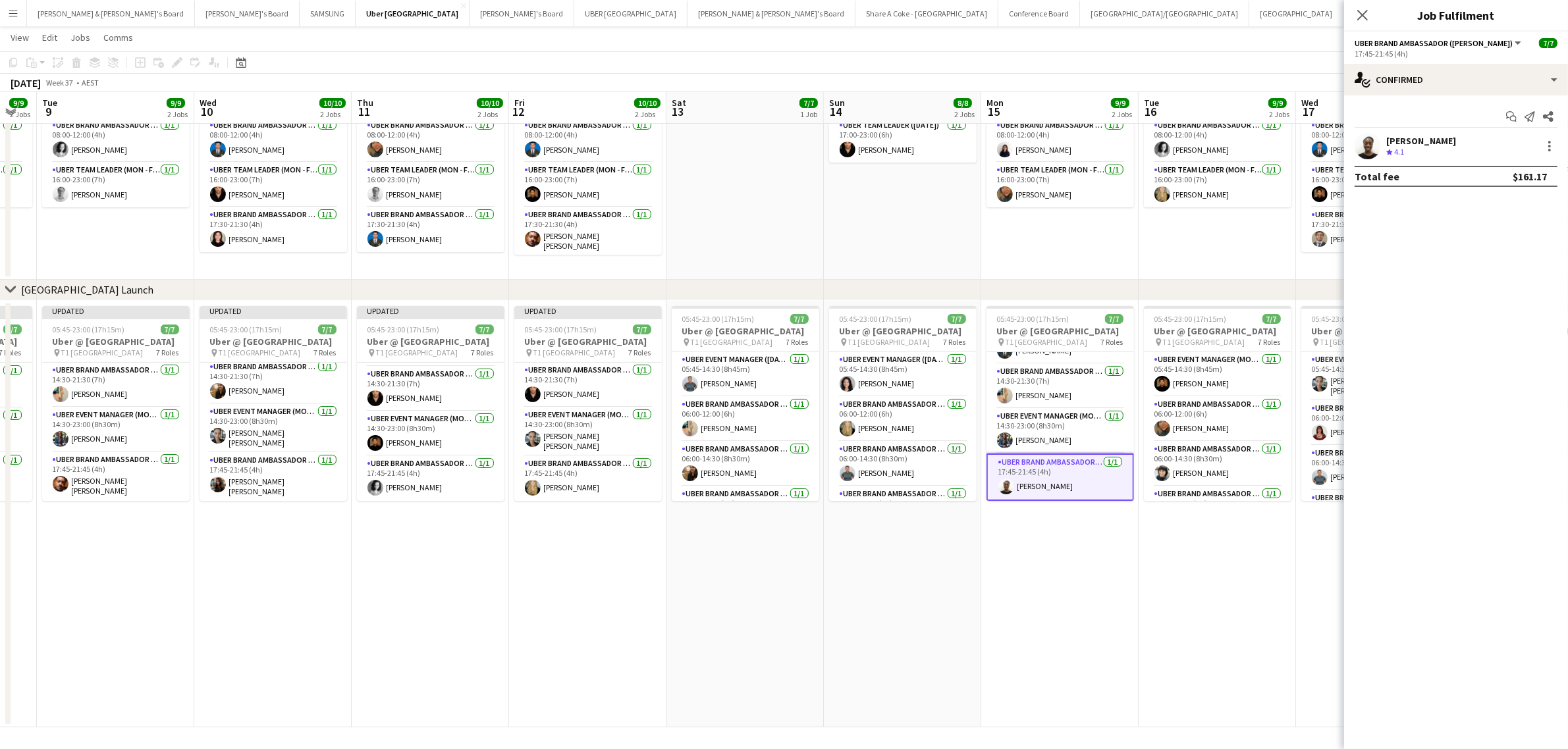
scroll to position [180, 0]
click at [1545, 149] on div at bounding box center [1549, 146] width 15 height 15
click at [1506, 168] on span "Edit fee" at bounding box center [1506, 171] width 81 height 12
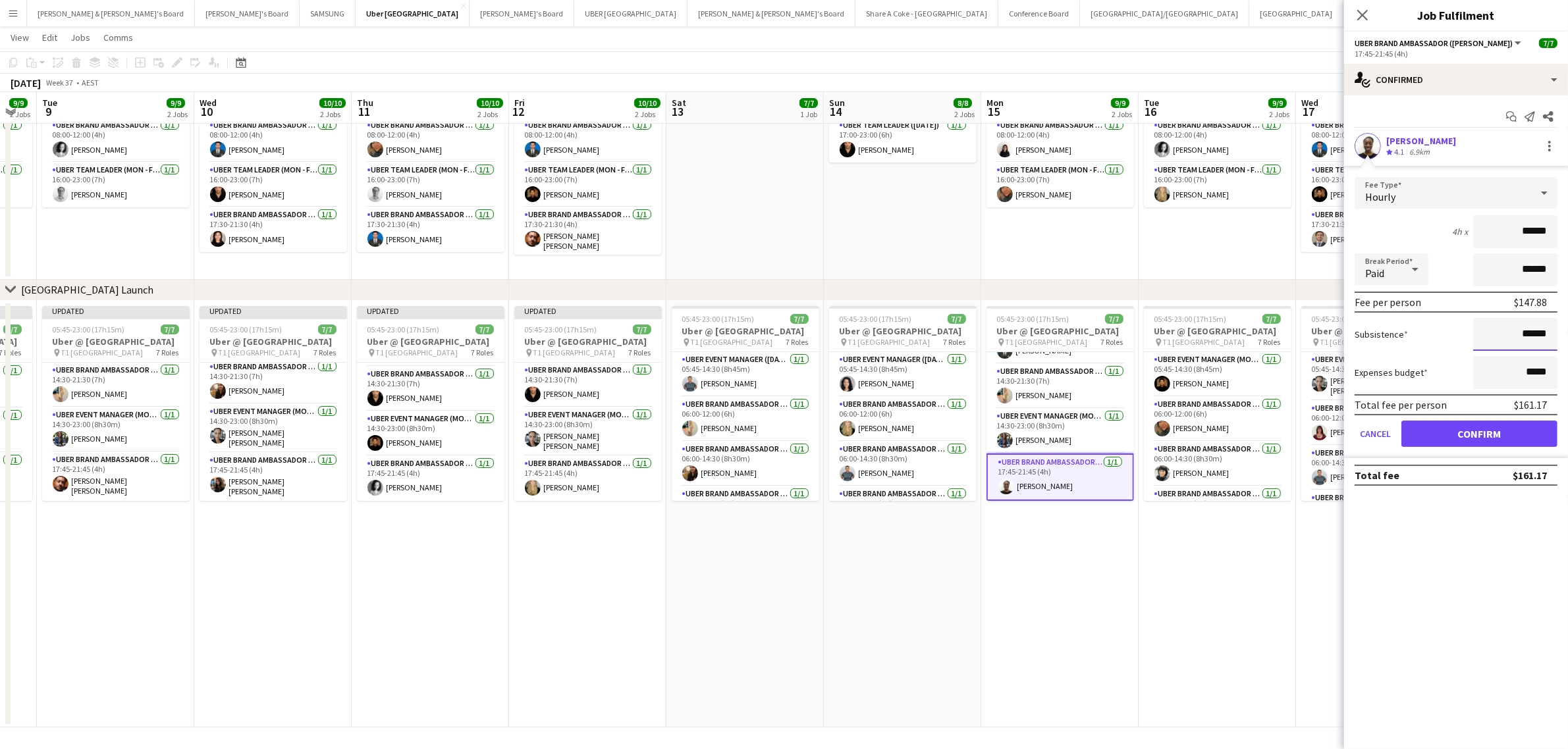
drag, startPoint x: 1518, startPoint y: 331, endPoint x: 1577, endPoint y: 320, distance: 60.0
click at [1567, 320] on html "Menu Boards Boards Boards All jobs Status Workforce Workforce My Workforce Recr…" at bounding box center [784, 328] width 1568 height 843
paste input
type input "******"
click at [1513, 427] on button "Confirm" at bounding box center [1479, 433] width 156 height 27
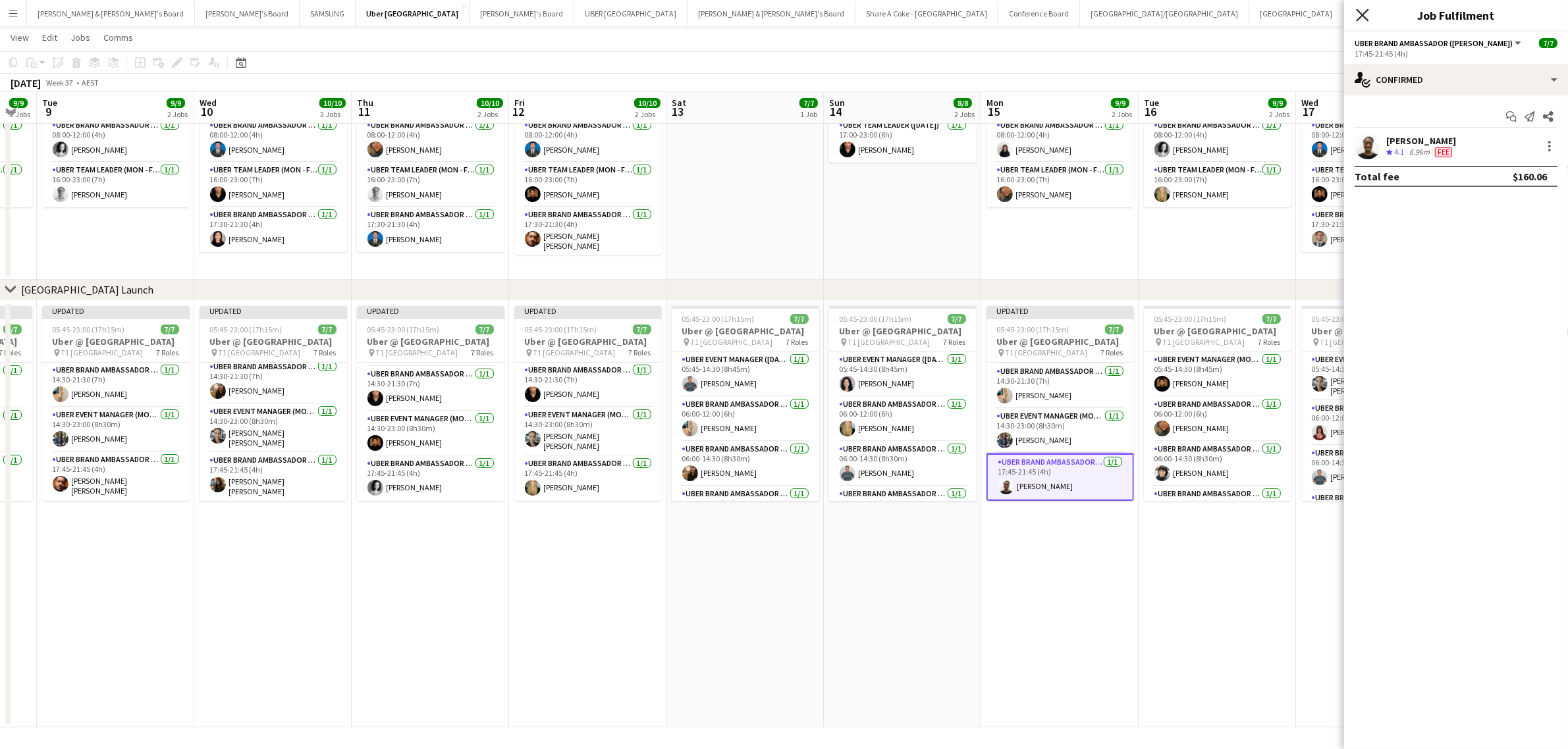
click at [1360, 12] on icon at bounding box center [1362, 15] width 13 height 13
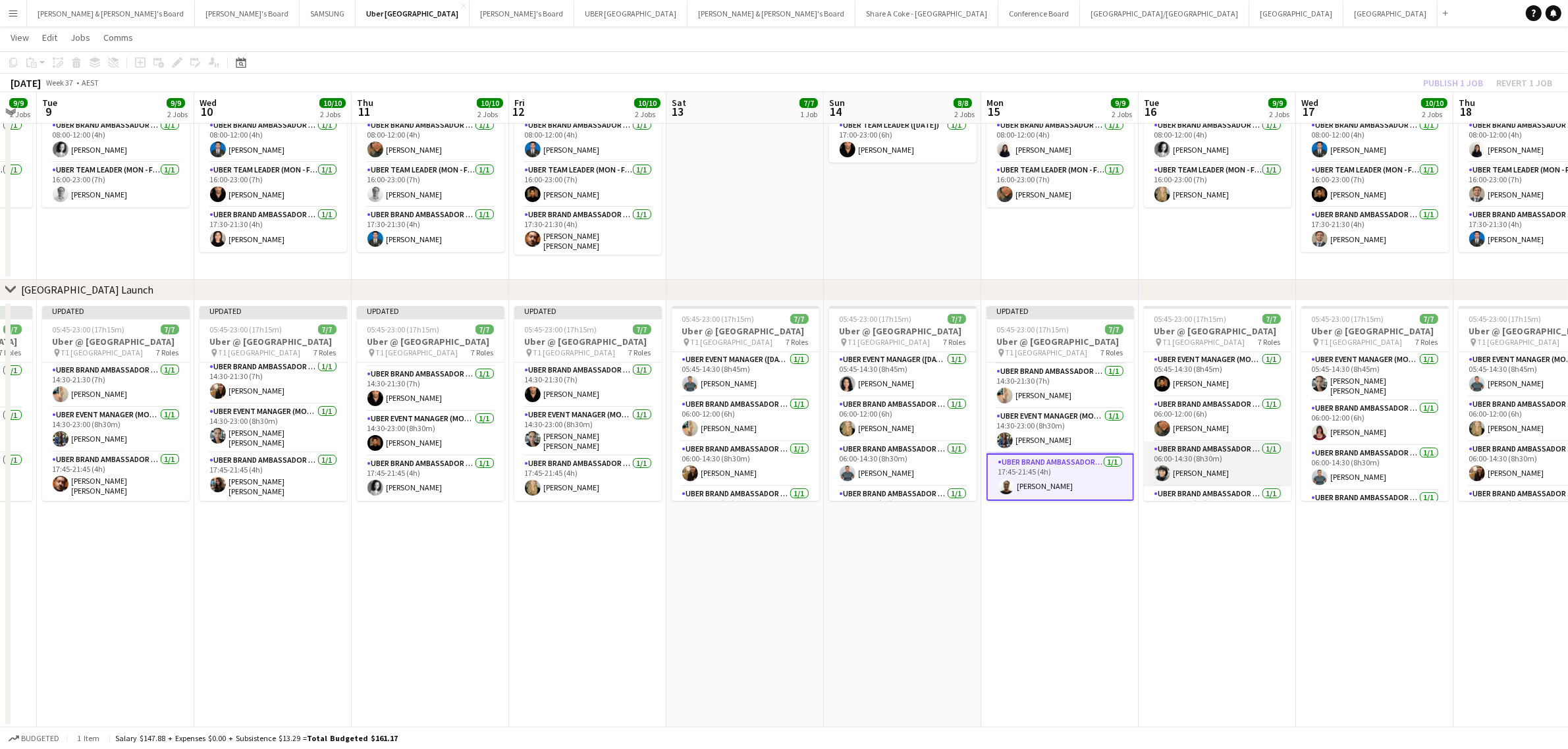
scroll to position [179, 0]
click at [1181, 469] on app-card-role "UBER Brand Ambassador (Mon - Fri) 1/1 17:45-21:45 (4h) Emerson Cassidy" at bounding box center [1217, 479] width 148 height 44
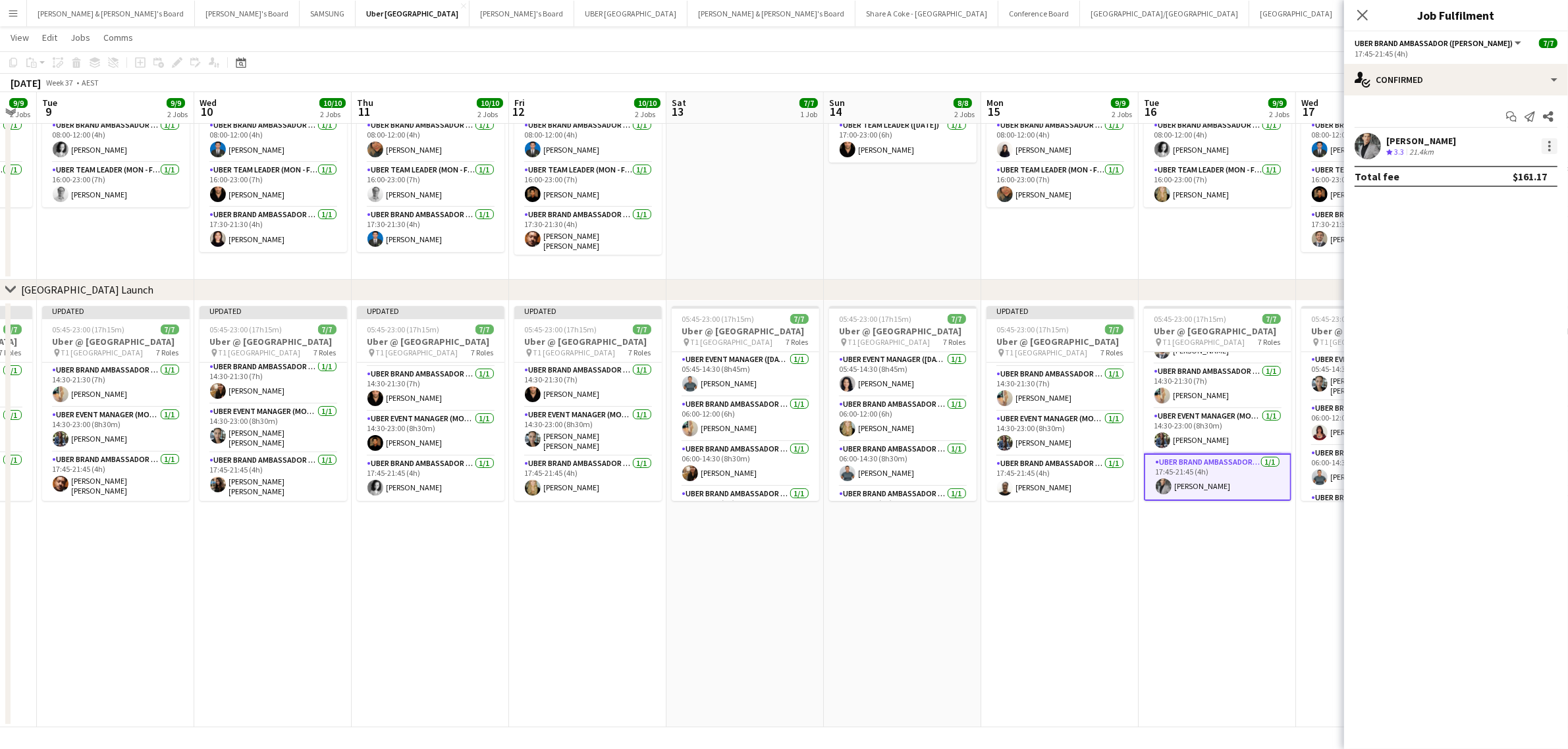
click at [1554, 140] on div at bounding box center [1549, 146] width 15 height 15
click at [1512, 174] on span "Edit fee" at bounding box center [1506, 171] width 81 height 12
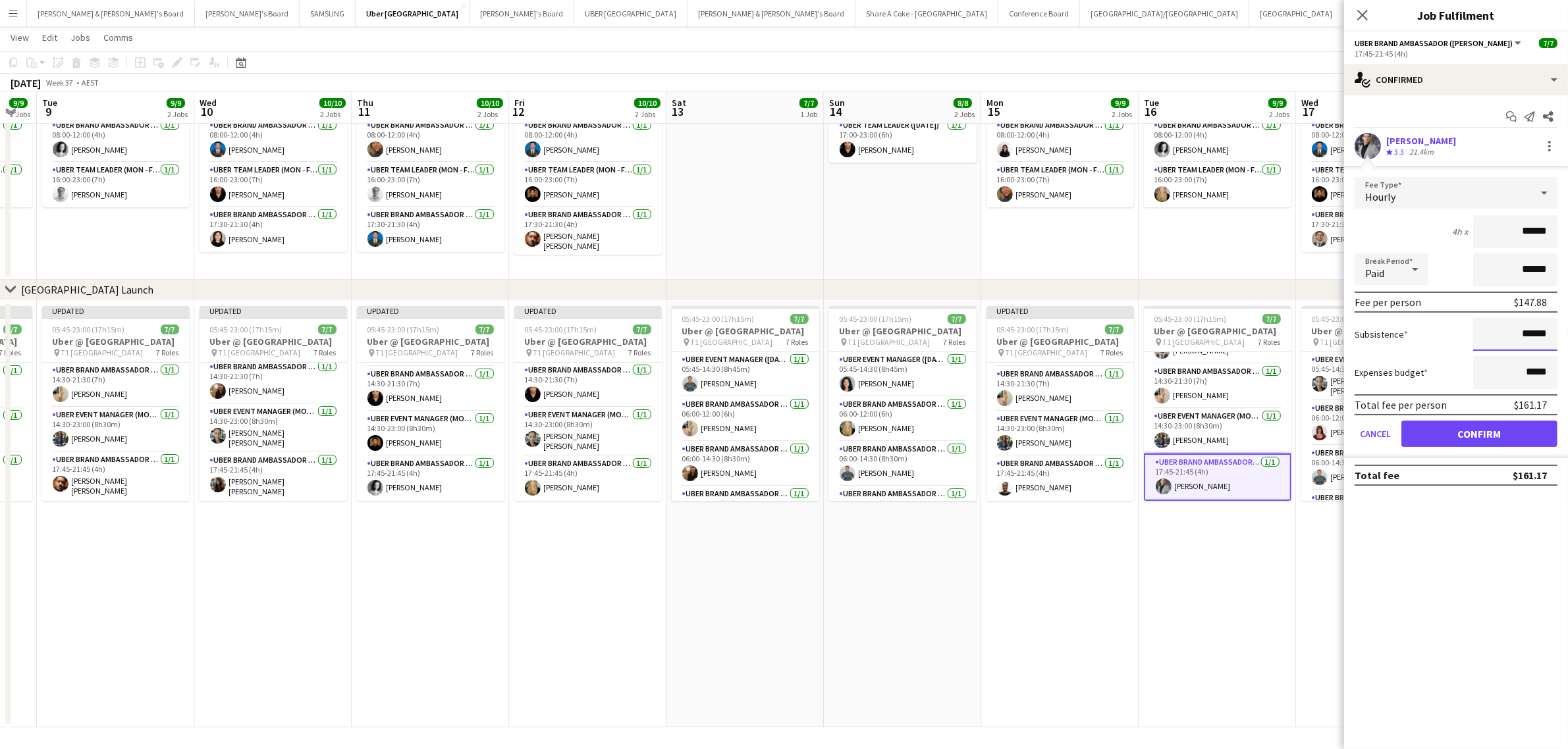
drag, startPoint x: 1510, startPoint y: 331, endPoint x: 1621, endPoint y: 331, distance: 111.0
click at [1567, 331] on html "Menu Boards Boards Boards All jobs Status Workforce Workforce My Workforce Recr…" at bounding box center [784, 328] width 1568 height 843
type input "******"
click at [1263, 652] on app-date-cell "05:45-23:00 (17h15m) 7/7 Uber @ T1 Sydney International Airport pin T1 Sydney I…" at bounding box center [1217, 514] width 157 height 427
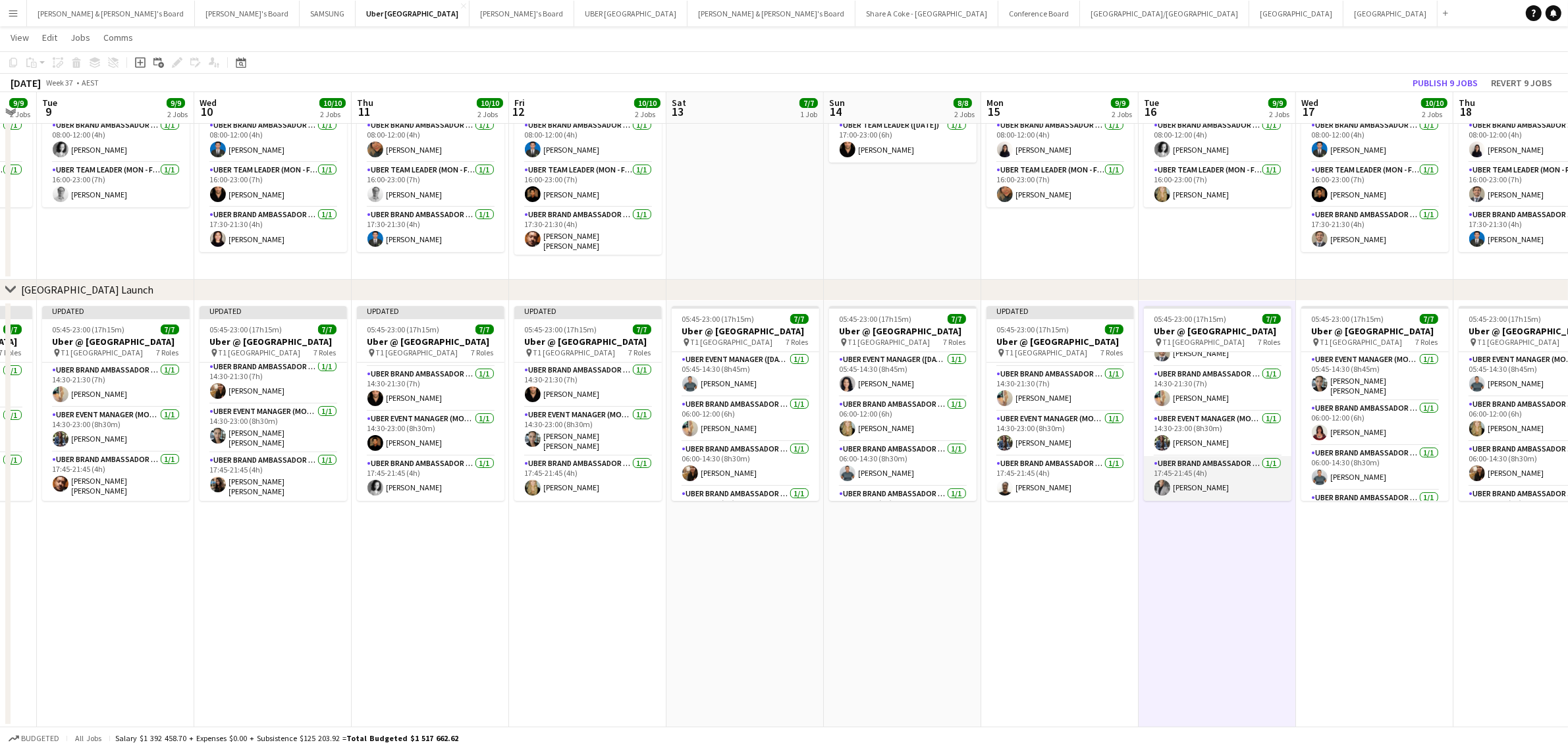
click at [1184, 481] on app-card-role "UBER Brand Ambassador (Mon - Fri) 1/1 17:45-21:45 (4h) Emerson Cassidy" at bounding box center [1217, 479] width 148 height 44
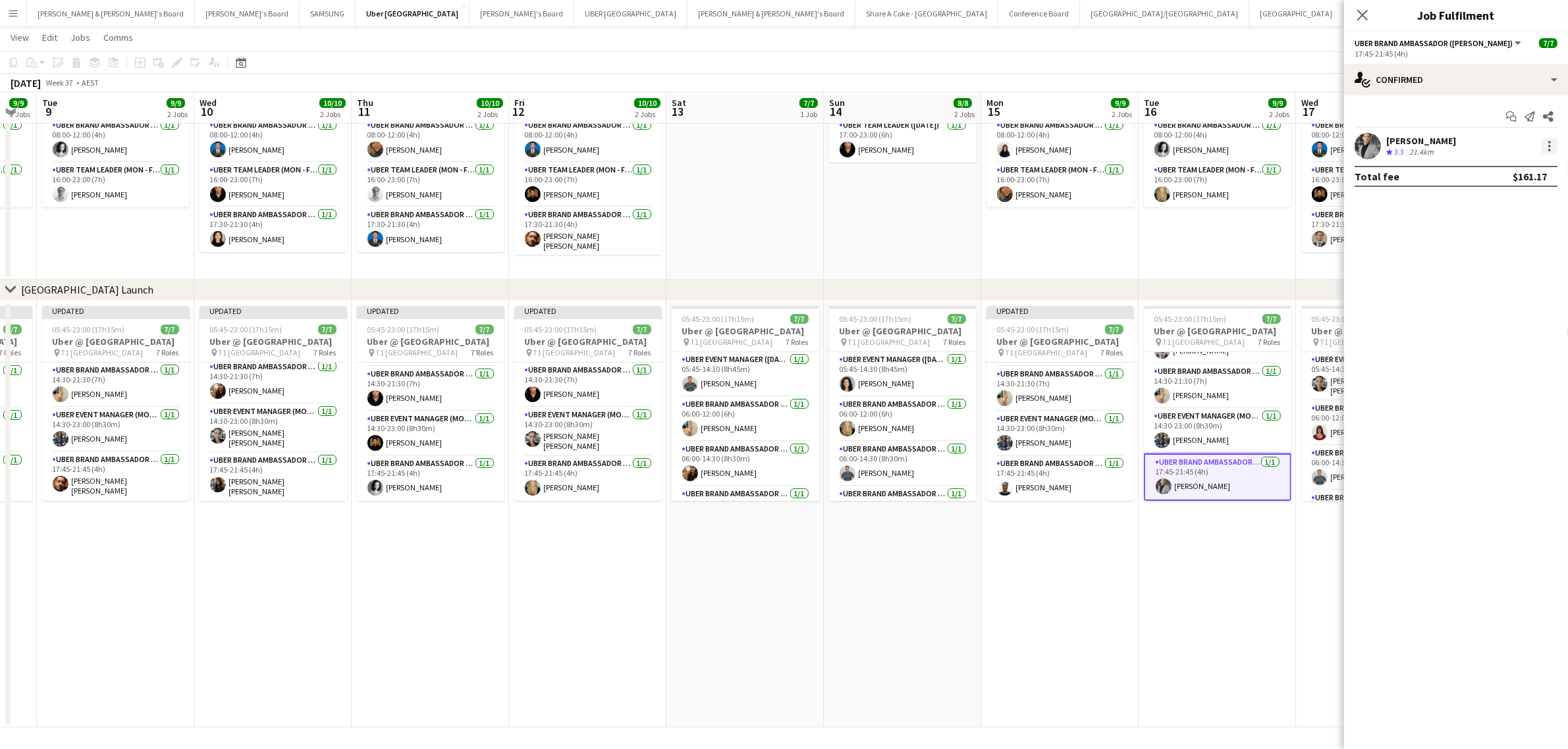
drag, startPoint x: 1553, startPoint y: 139, endPoint x: 1549, endPoint y: 147, distance: 8.9
click at [1553, 139] on div at bounding box center [1549, 146] width 15 height 15
click at [1521, 170] on span "Edit fee" at bounding box center [1506, 171] width 81 height 12
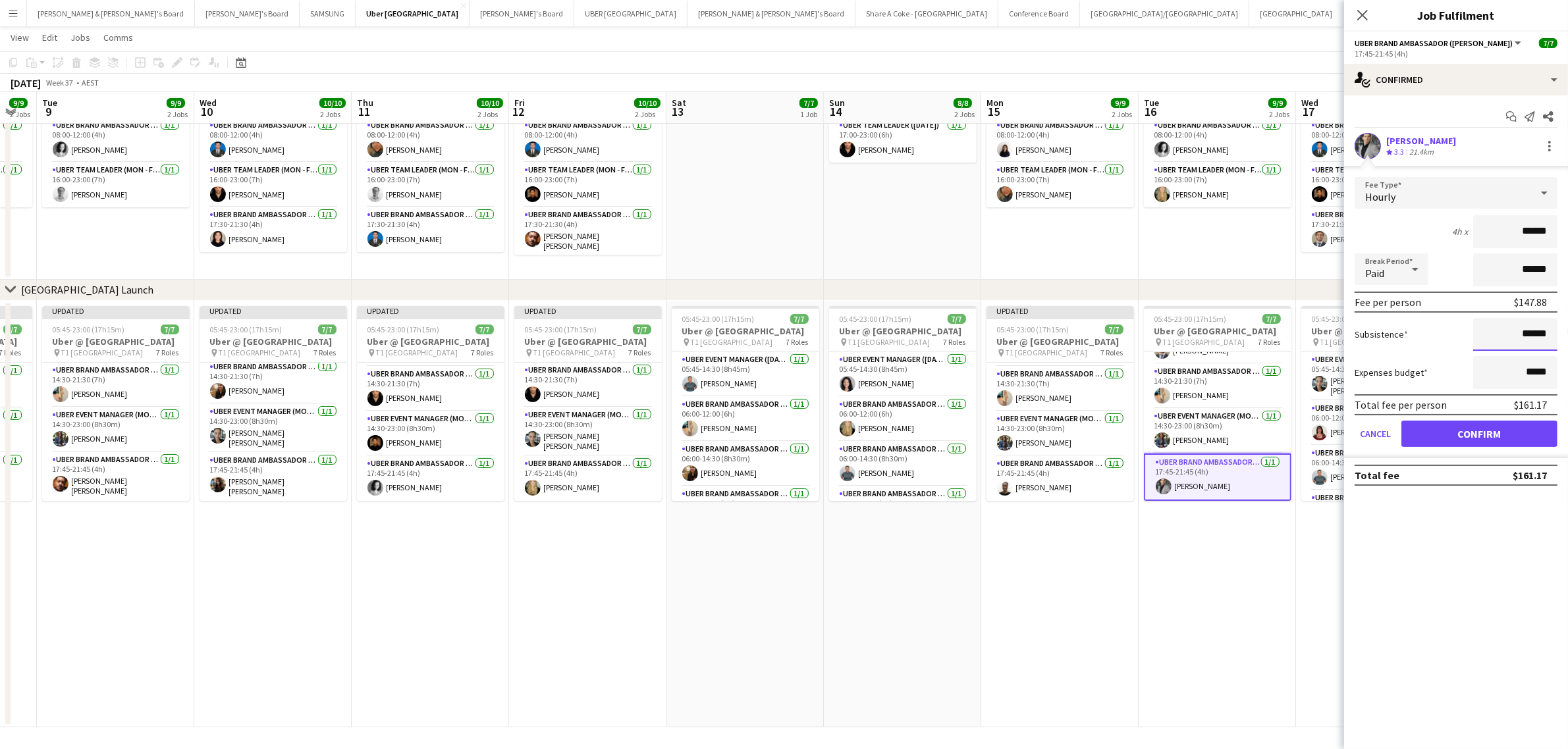
drag, startPoint x: 1514, startPoint y: 333, endPoint x: 1603, endPoint y: 333, distance: 89.0
click at [1567, 333] on html "Menu Boards Boards Boards All jobs Status Workforce Workforce My Workforce Recr…" at bounding box center [784, 328] width 1568 height 843
paste input
type input "******"
click at [1498, 432] on button "Confirm" at bounding box center [1479, 433] width 156 height 27
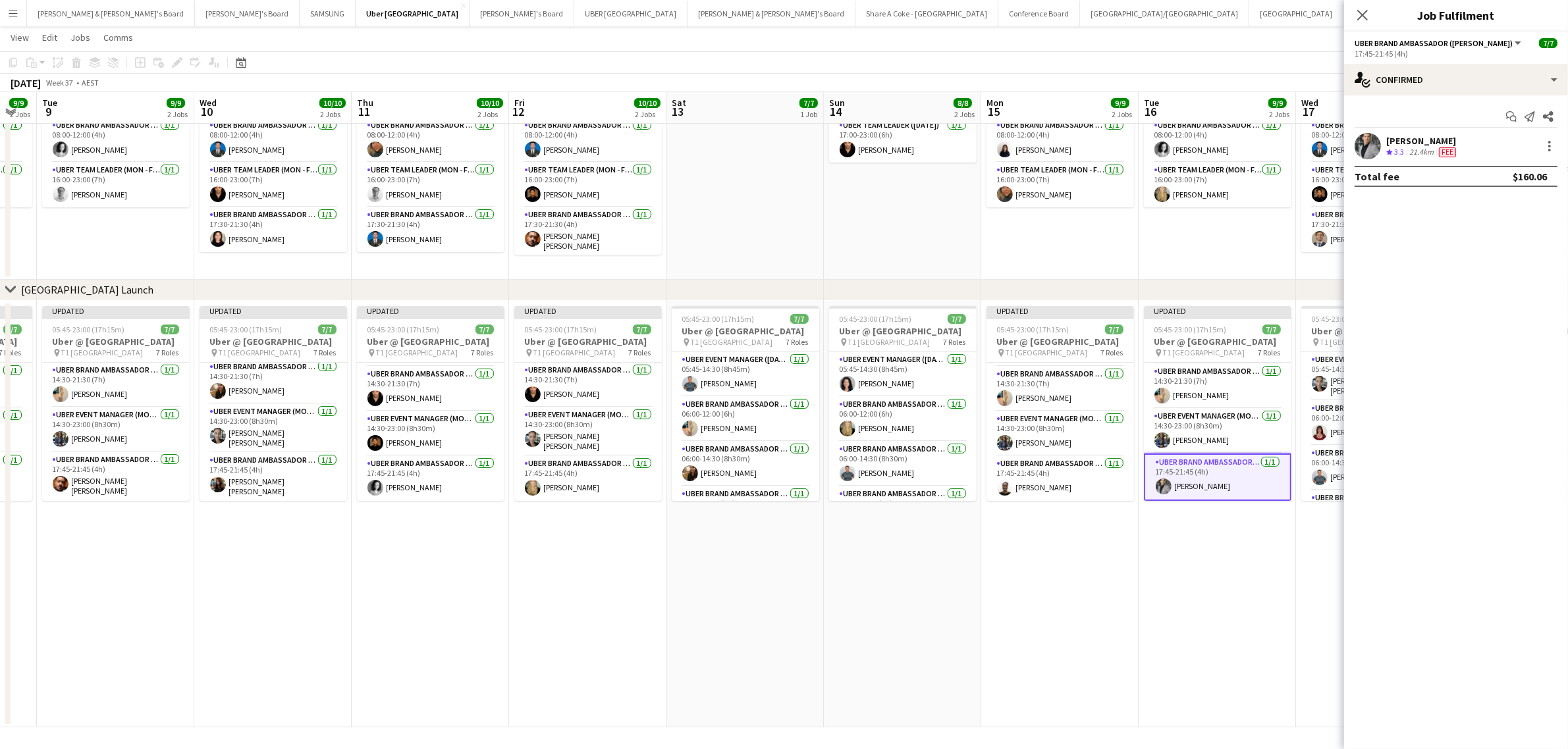
click at [1247, 581] on app-date-cell "Updated 05:45-23:00 (17h15m) 7/7 Uber @ T1 Sydney International Airport pin T1 …" at bounding box center [1217, 514] width 157 height 427
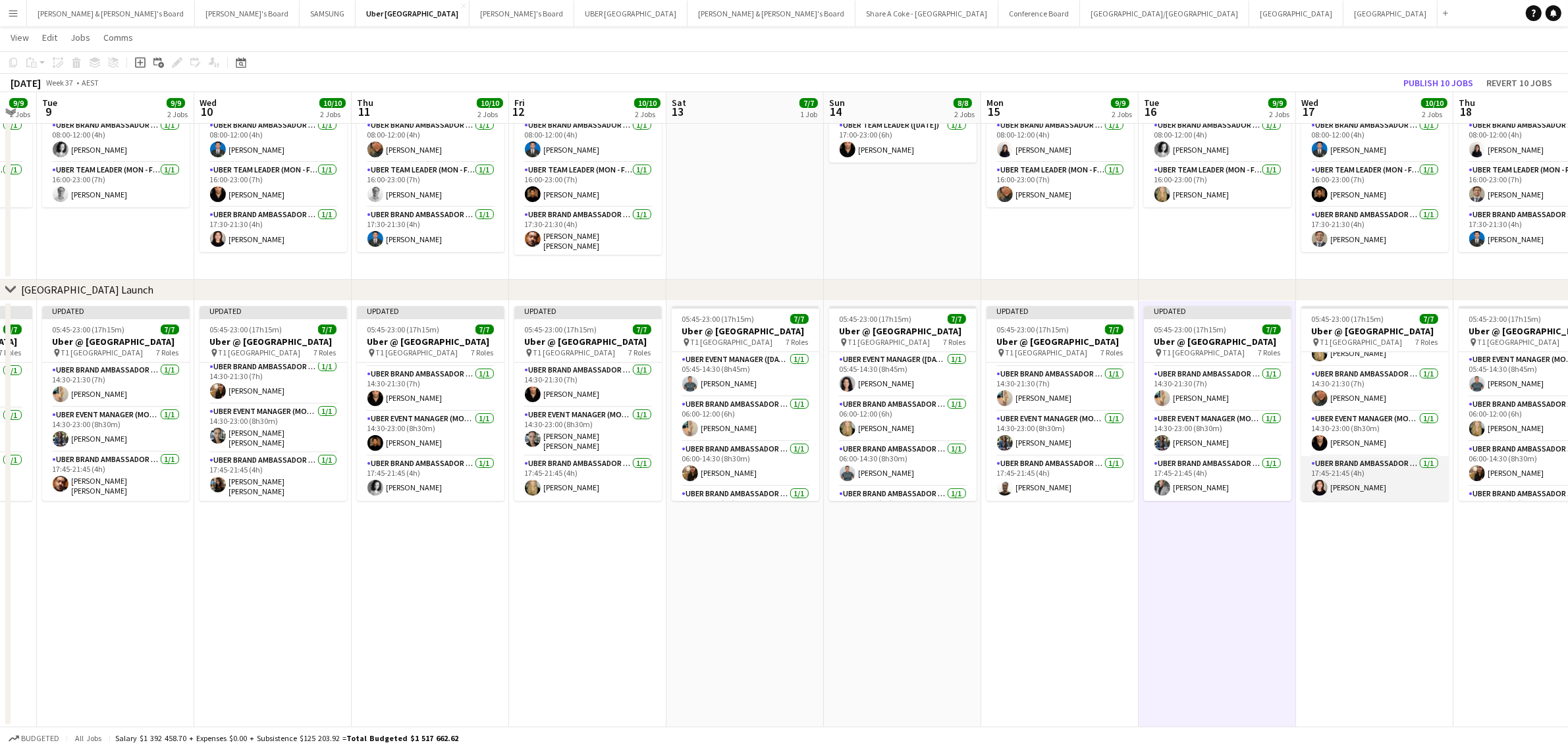
click at [1351, 469] on app-card-role "UBER Brand Ambassador (Mon - Fri) 1/1 17:45-21:45 (4h) Sharayu Pazare" at bounding box center [1375, 479] width 148 height 44
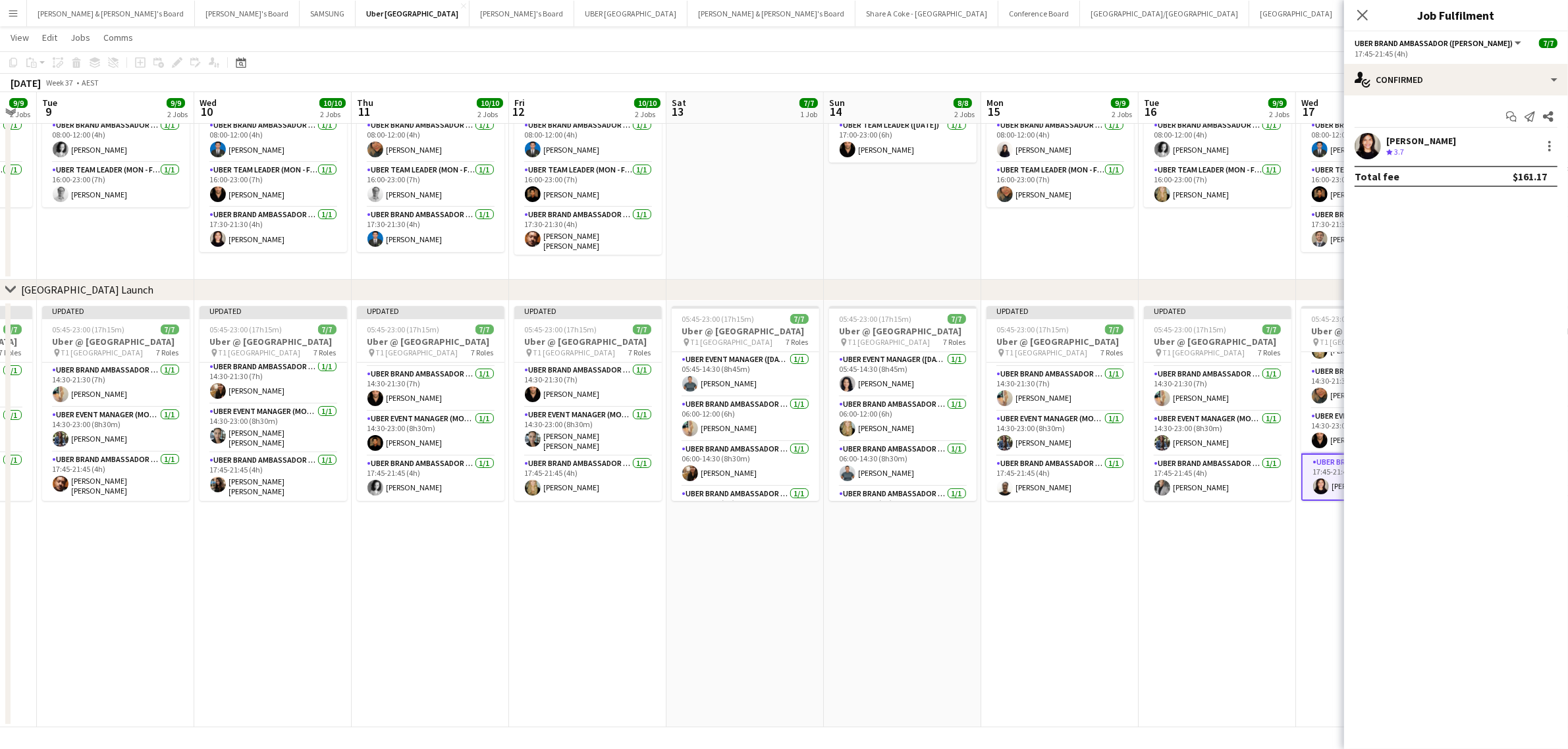
scroll to position [185, 0]
click at [1546, 149] on div at bounding box center [1549, 146] width 15 height 15
click at [1525, 172] on span "Edit fee" at bounding box center [1506, 171] width 81 height 12
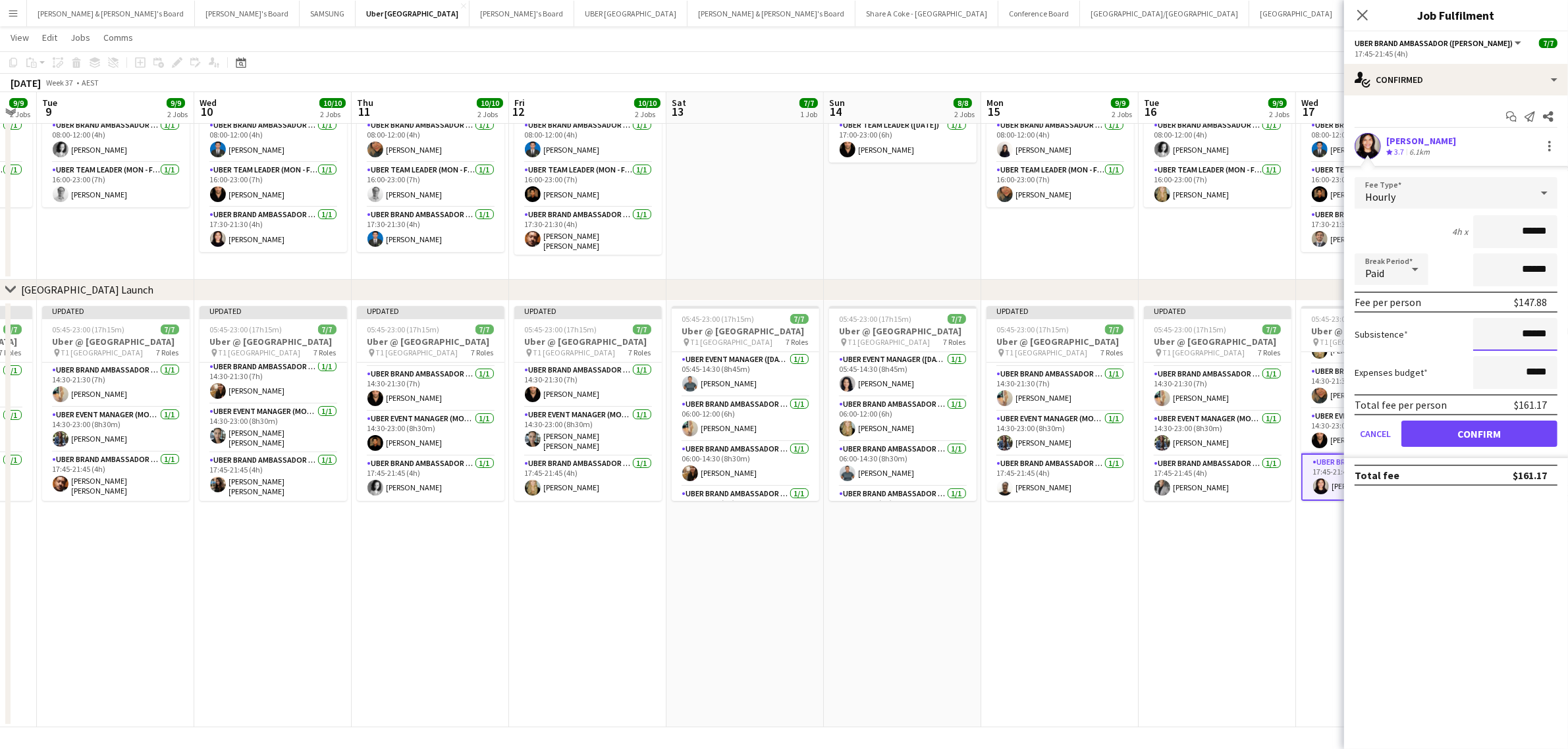
drag, startPoint x: 1519, startPoint y: 337, endPoint x: 1578, endPoint y: 331, distance: 59.3
click at [1567, 331] on html "Menu Boards Boards Boards All jobs Status Workforce Workforce My Workforce Recr…" at bounding box center [784, 328] width 1568 height 843
paste input
type input "******"
click at [1525, 423] on button "Confirm" at bounding box center [1479, 433] width 156 height 27
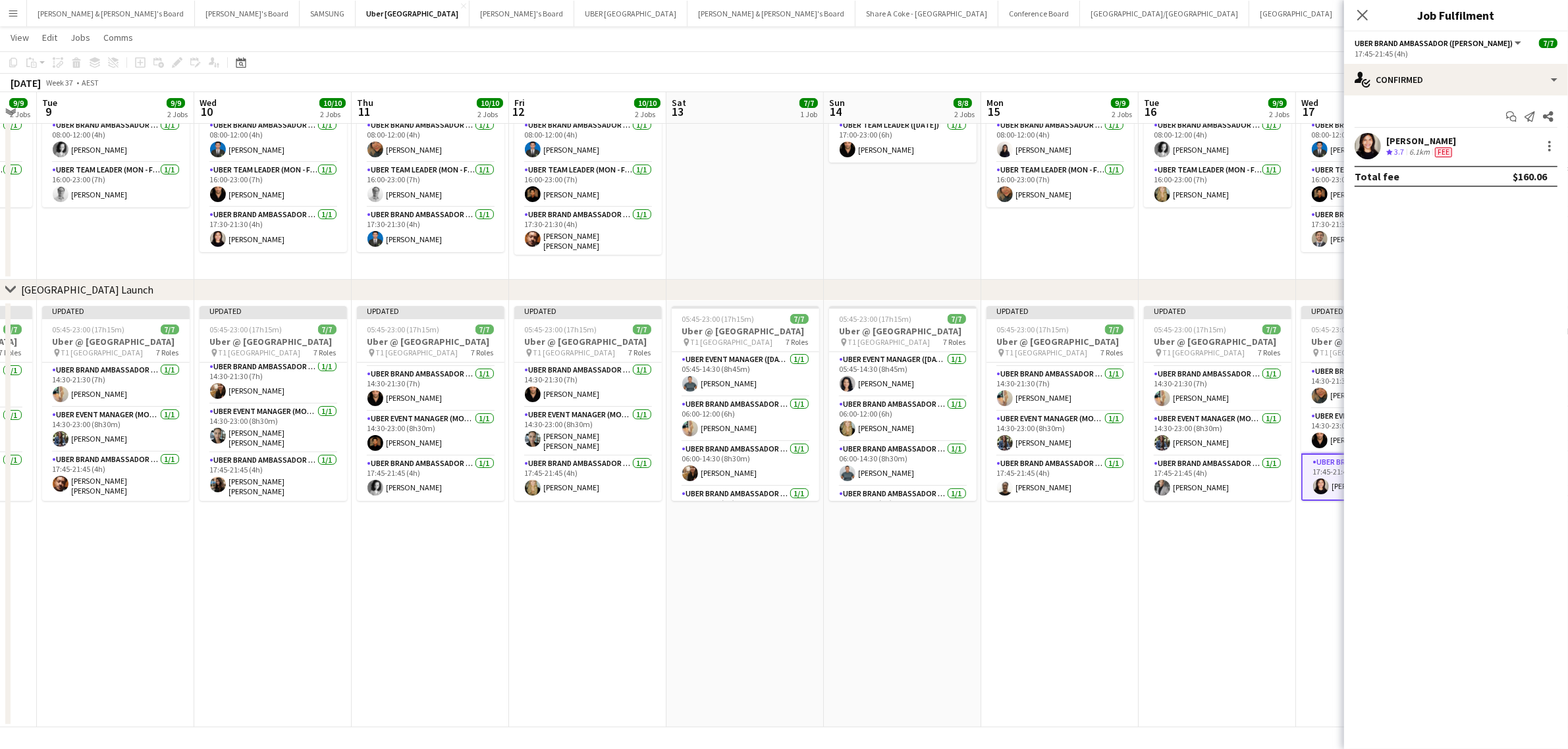
click at [1309, 583] on app-date-cell "Updated 05:45-23:00 (17h15m) 7/7 Uber @ T1 Sydney International Airport pin T1 …" at bounding box center [1375, 514] width 157 height 427
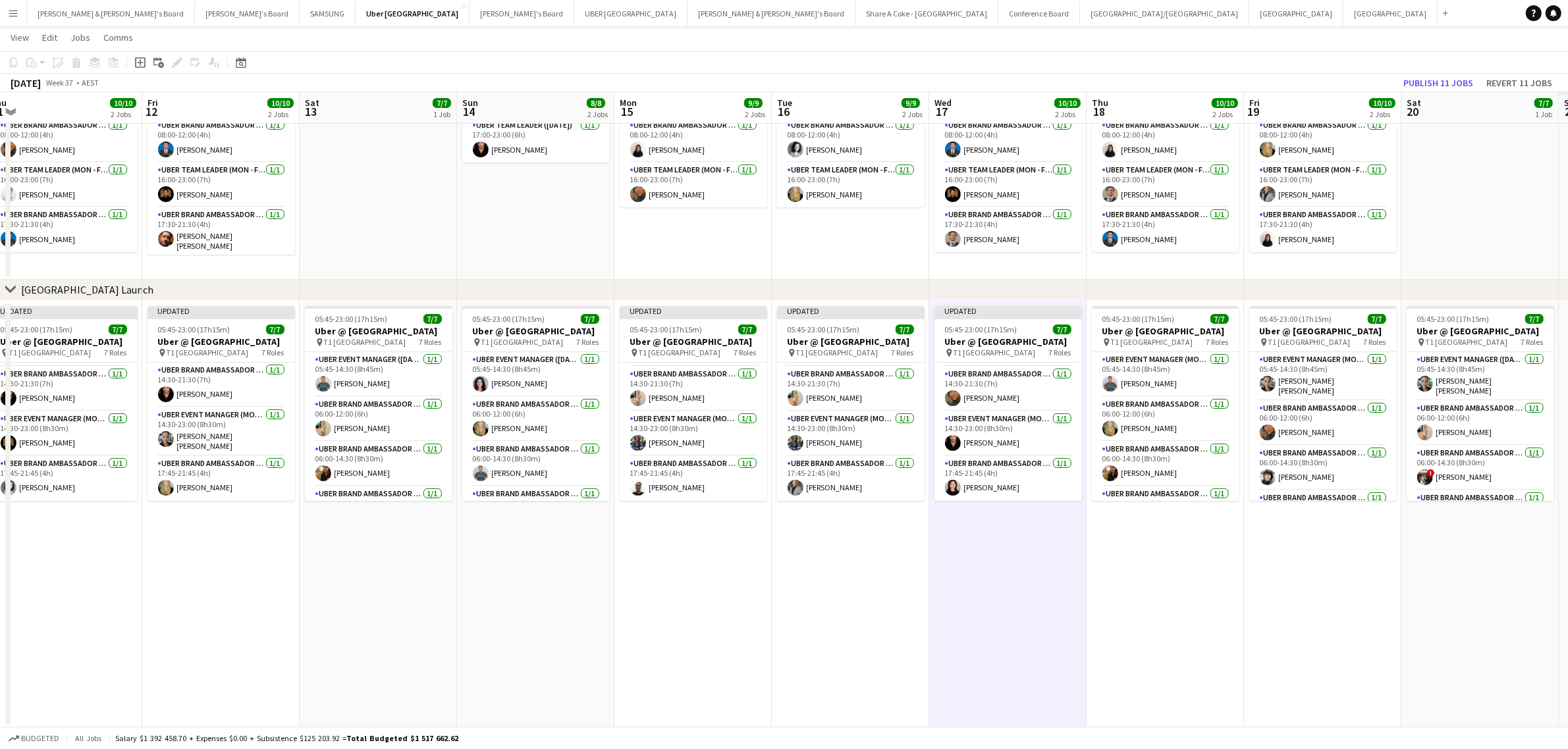
drag, startPoint x: 1465, startPoint y: 605, endPoint x: 787, endPoint y: 585, distance: 678.3
click at [782, 588] on app-calendar-viewport "Mon 8 9/9 2 Jobs Tue 9 9/9 2 Jobs Wed 10 10/10 2 Jobs Thu 11 10/10 2 Jobs Fri 1…" at bounding box center [784, 343] width 1568 height 770
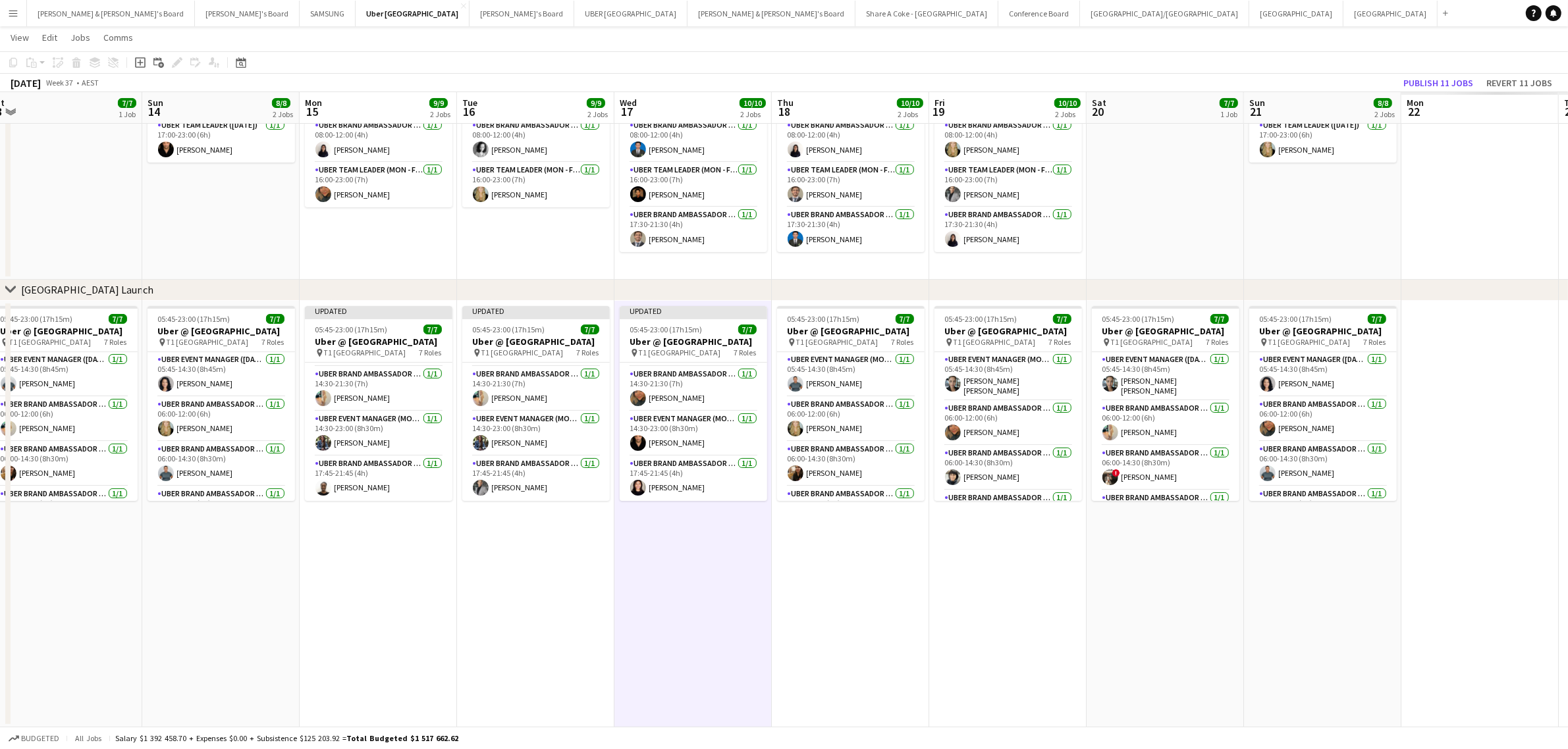
scroll to position [0, 488]
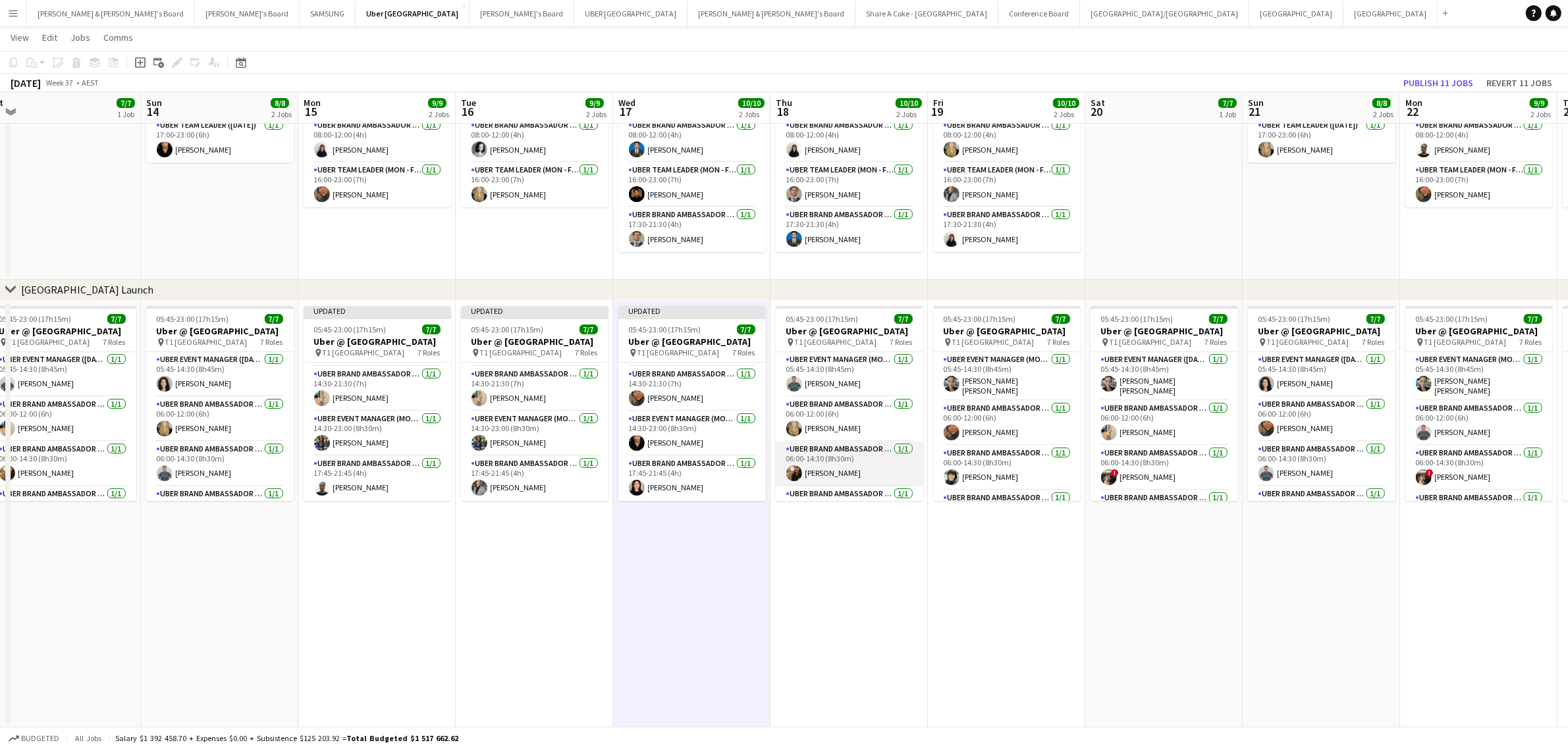
click at [843, 469] on app-card-role "UBER Brand Ambassador (Mon - Fri) 1/1 06:00-14:30 (8h30m) Nathalia Goertz" at bounding box center [849, 464] width 148 height 44
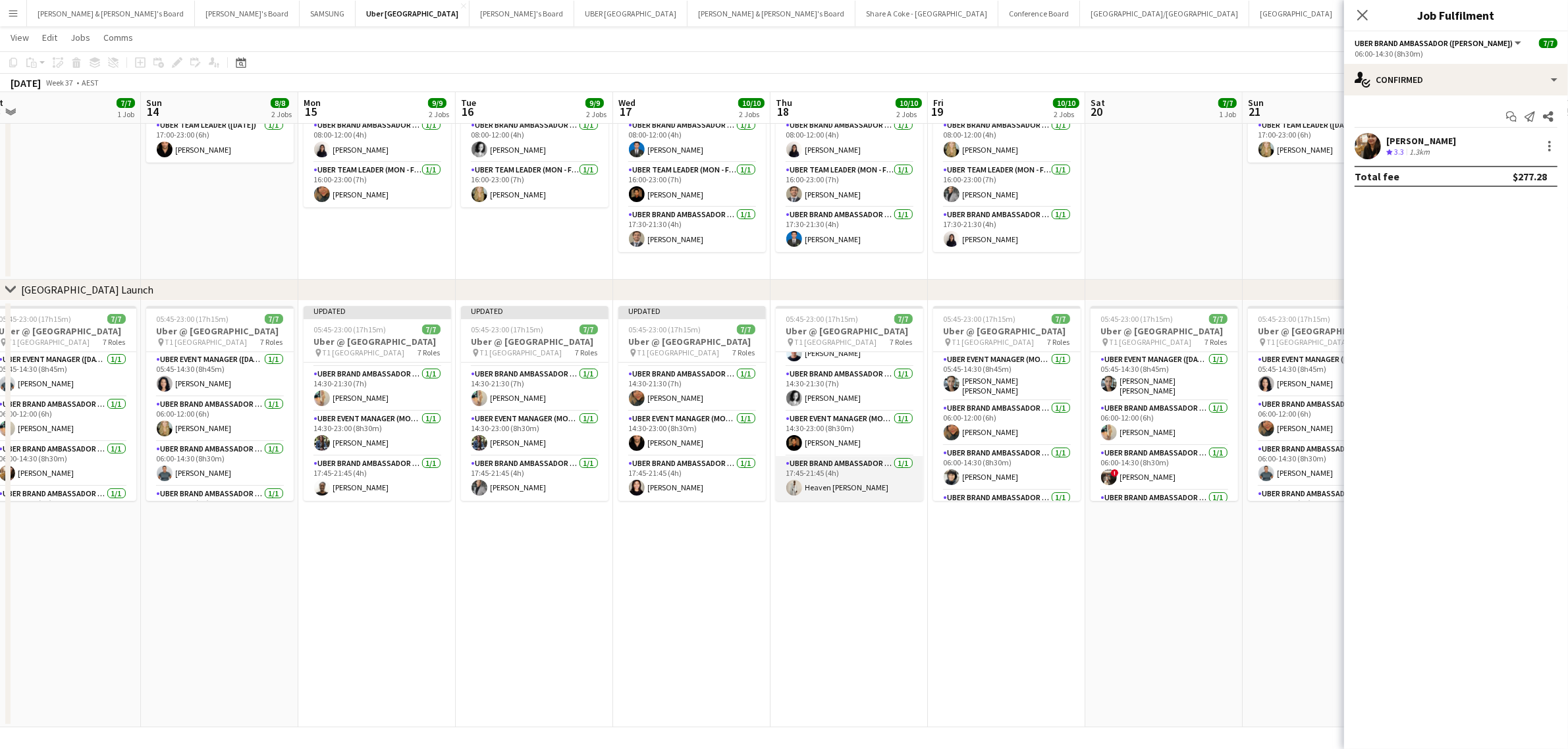
click at [828, 477] on app-card-role "UBER Brand Ambassador (Mon - Fri) 1/1 17:45-21:45 (4h) Heaven Johnson" at bounding box center [849, 479] width 148 height 44
click at [1545, 146] on div at bounding box center [1549, 146] width 15 height 15
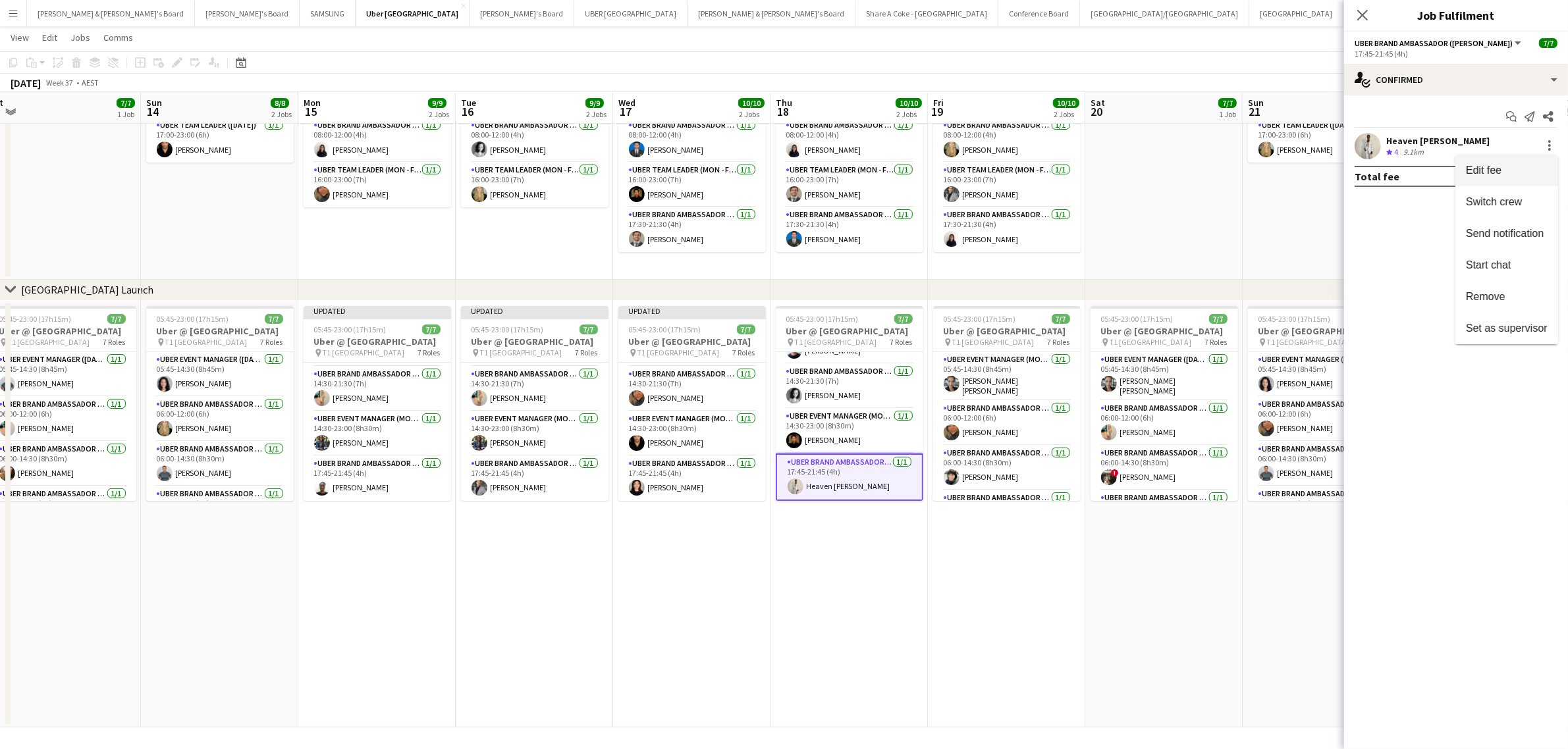
click at [1516, 162] on button "Edit fee" at bounding box center [1506, 170] width 103 height 32
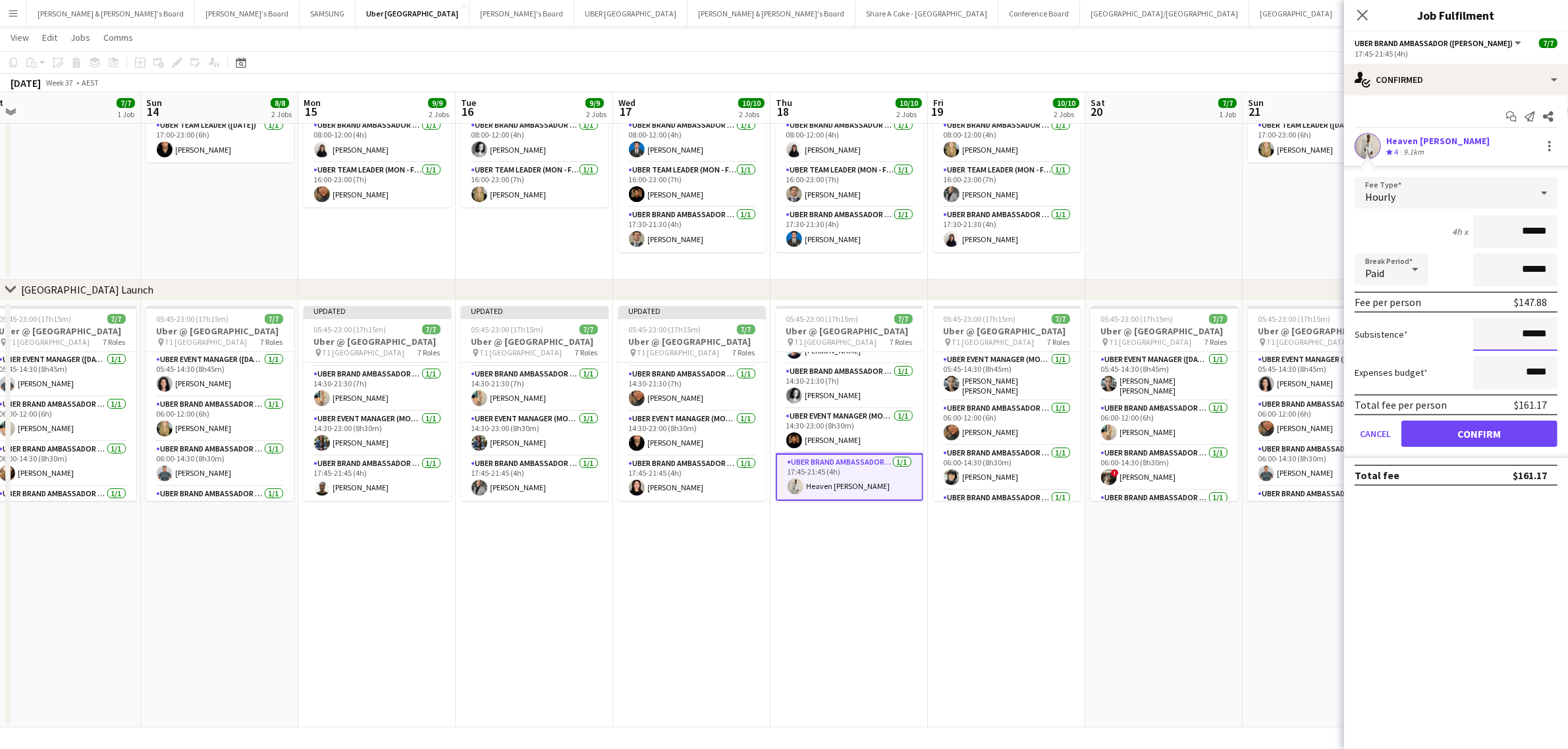
drag, startPoint x: 1506, startPoint y: 339, endPoint x: 1576, endPoint y: 328, distance: 70.9
click at [1567, 328] on html "Menu Boards Boards Boards All jobs Status Workforce Workforce My Workforce Recr…" at bounding box center [784, 328] width 1568 height 843
paste input
type input "******"
click at [1503, 427] on button "Confirm" at bounding box center [1479, 433] width 156 height 27
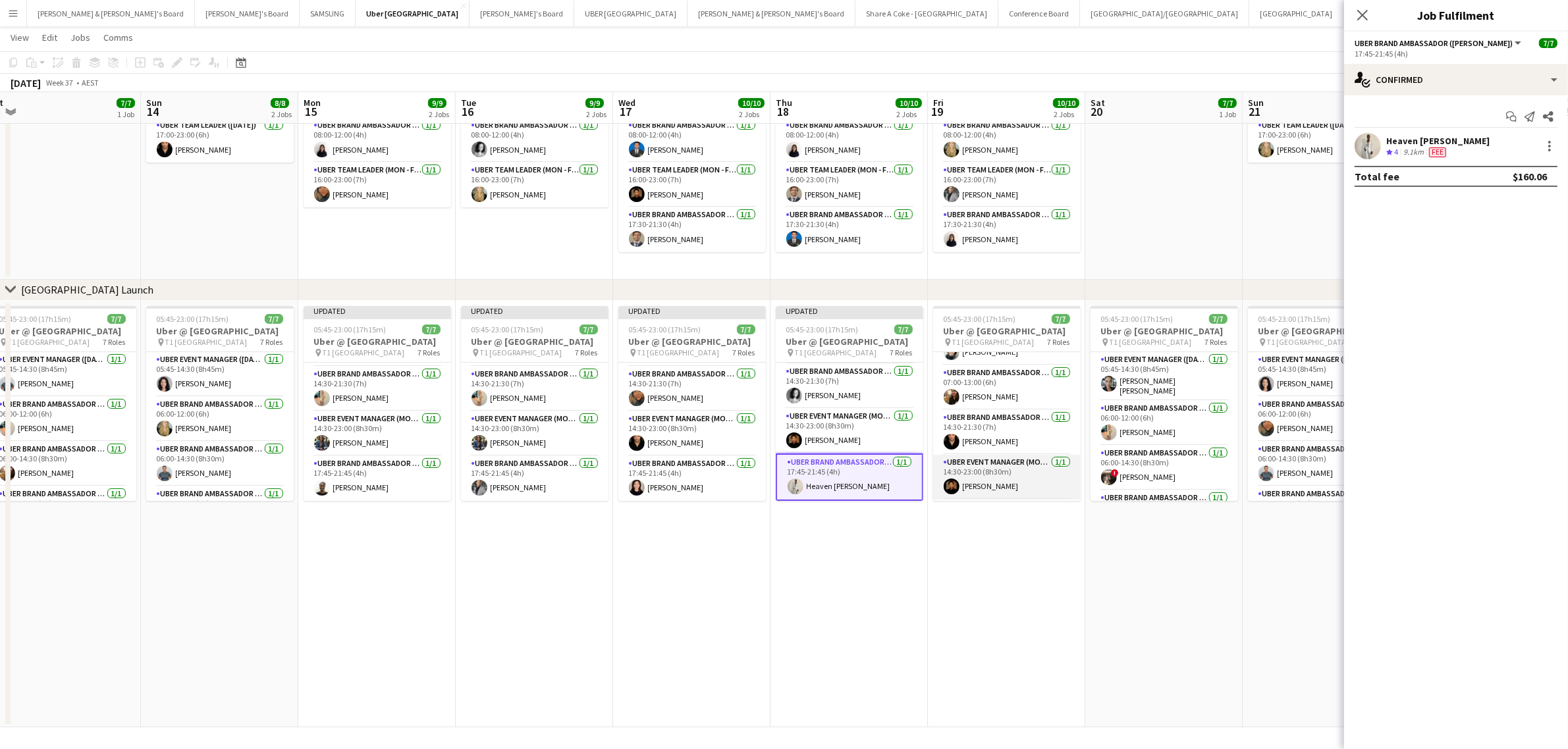
scroll to position [182, 0]
click at [984, 468] on app-card-role "UBER Brand Ambassador (Mon - Fri) 1/1 17:45-21:45 (4h) Saniya Sanjeev" at bounding box center [1006, 476] width 148 height 49
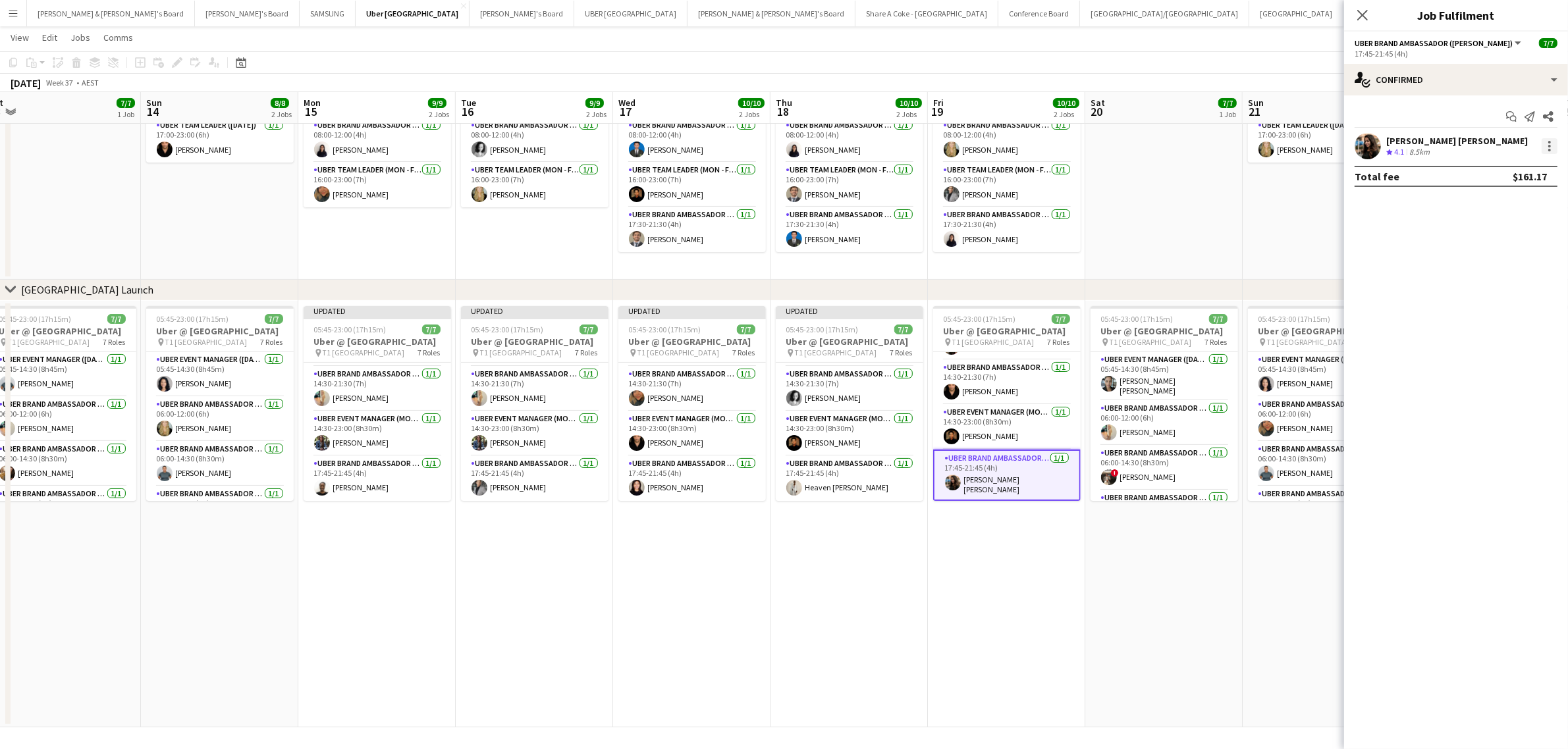
click at [1554, 148] on div at bounding box center [1549, 146] width 15 height 15
click at [1529, 165] on span "Edit fee" at bounding box center [1506, 171] width 81 height 12
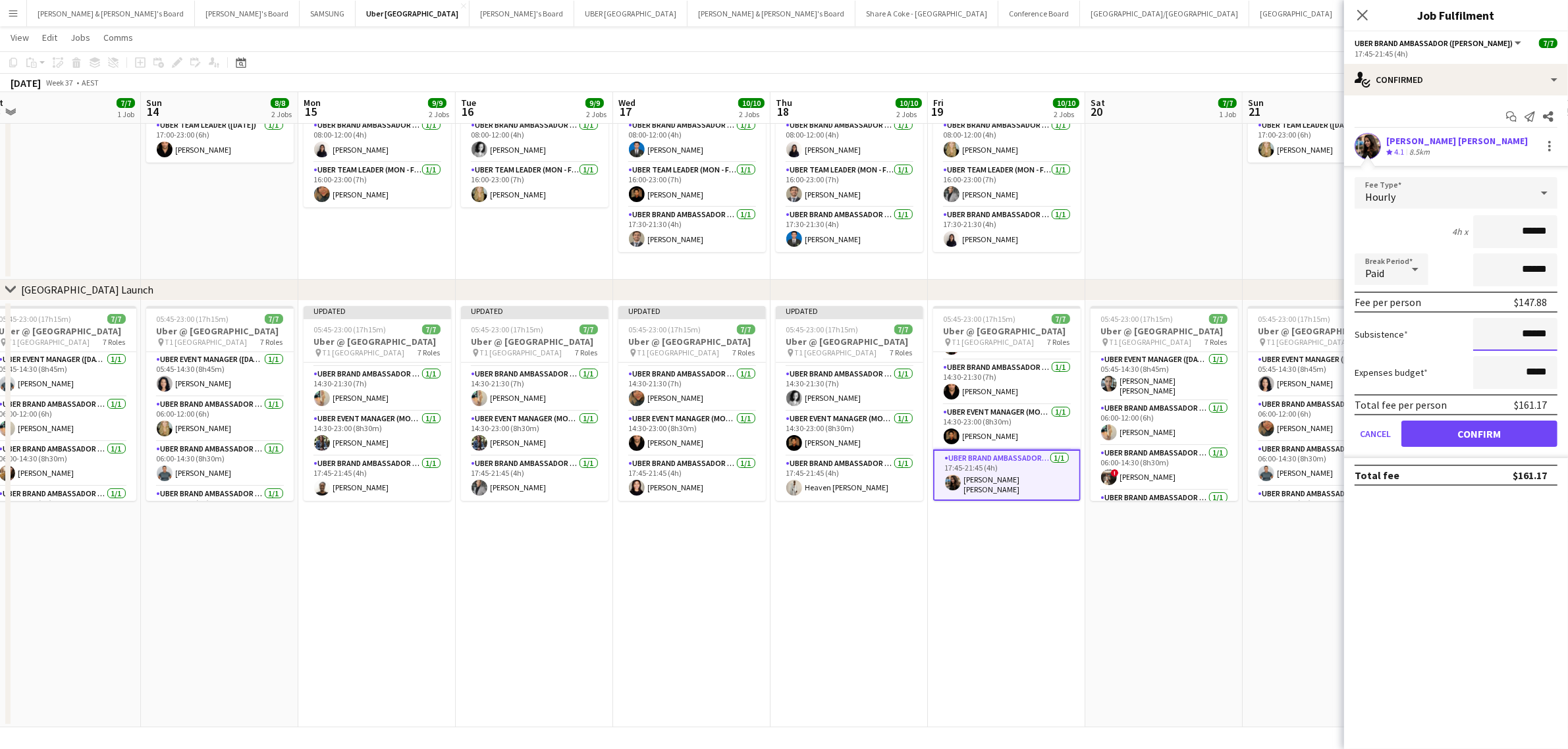
drag, startPoint x: 1506, startPoint y: 331, endPoint x: 1575, endPoint y: 322, distance: 69.6
click at [1567, 322] on html "Menu Boards Boards Boards All jobs Status Workforce Workforce My Workforce Recr…" at bounding box center [784, 328] width 1568 height 843
paste input
type input "******"
click at [1506, 432] on button "Confirm" at bounding box center [1479, 433] width 156 height 27
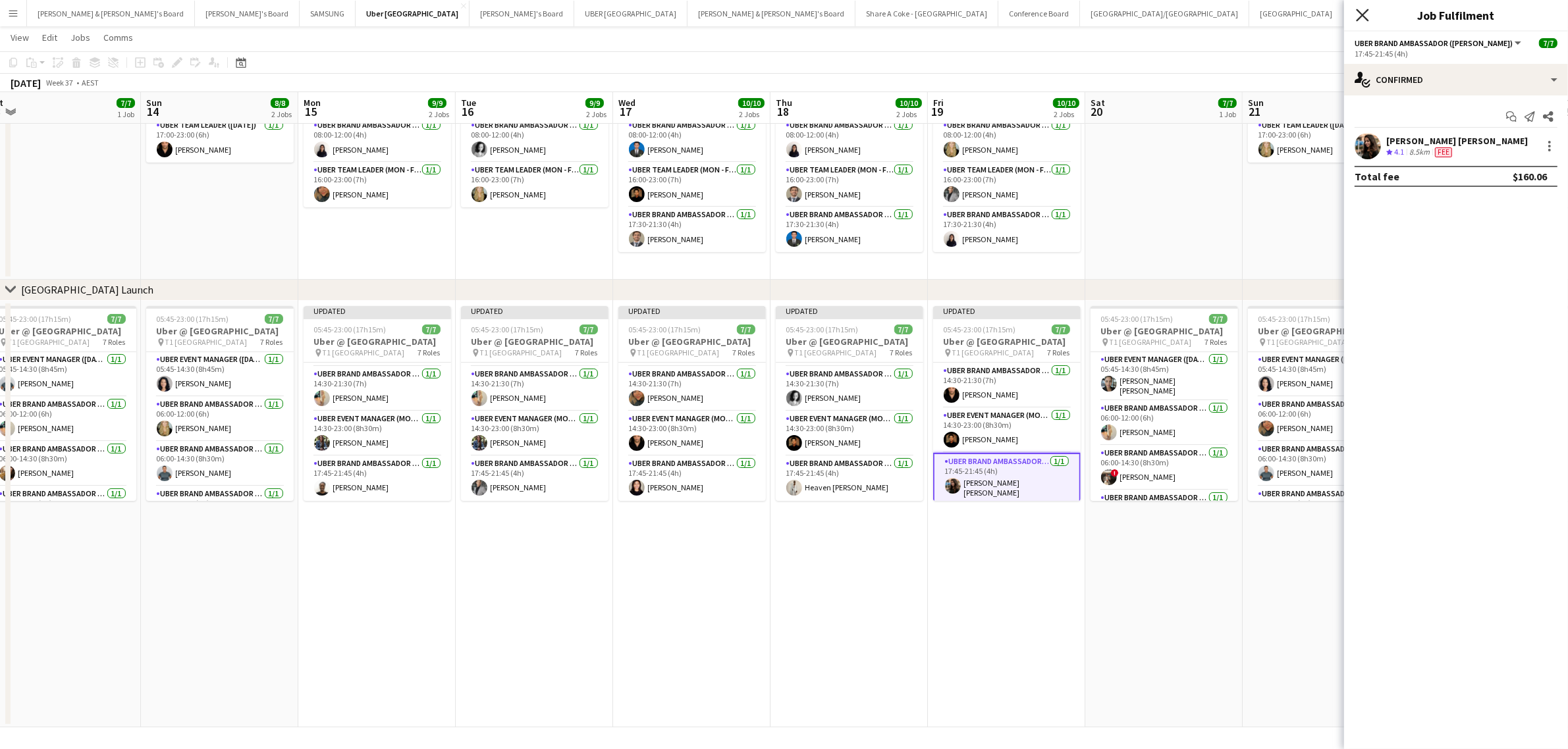
click at [1365, 11] on icon at bounding box center [1362, 15] width 13 height 13
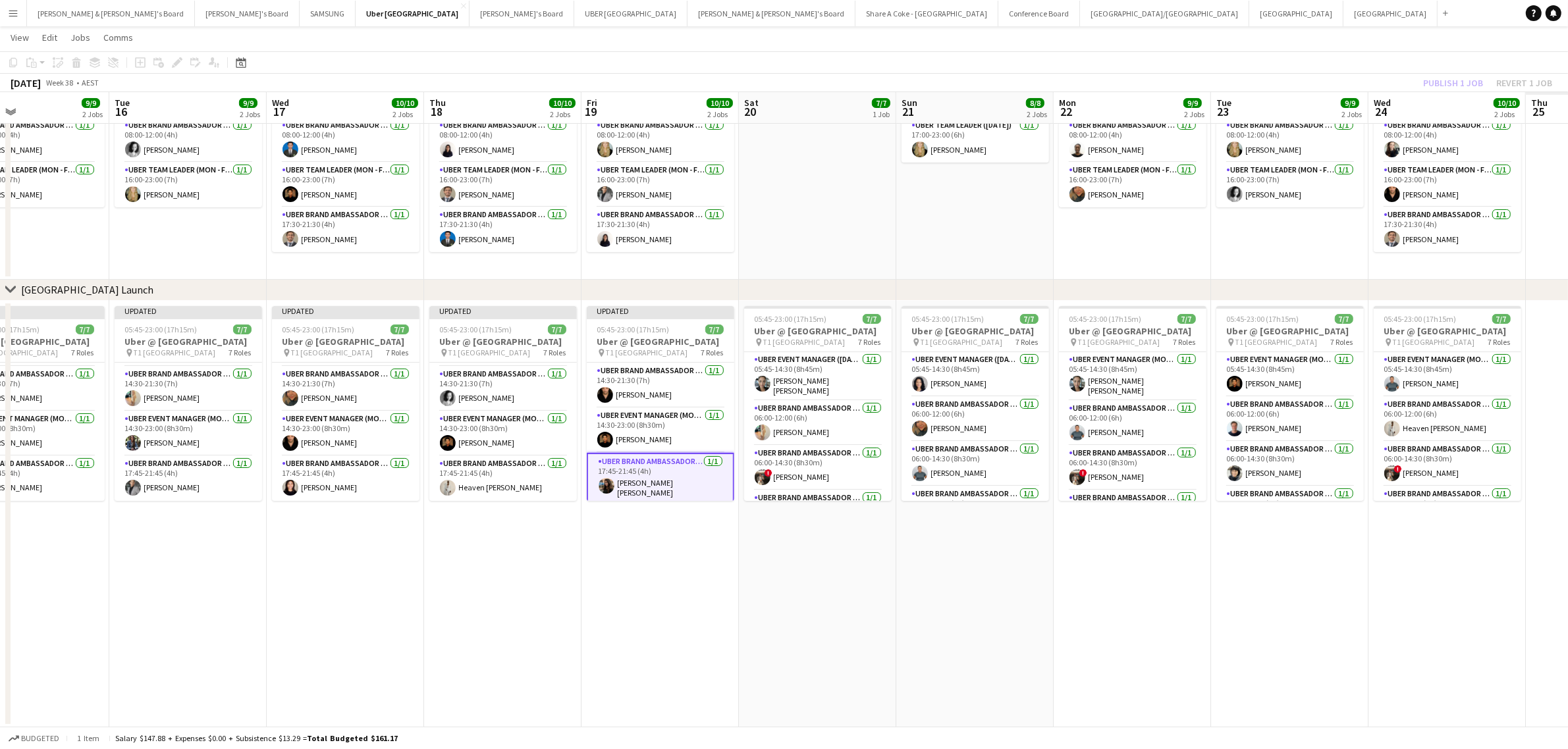
drag, startPoint x: 1360, startPoint y: 585, endPoint x: 932, endPoint y: 569, distance: 428.3
click at [933, 570] on app-calendar-viewport "Fri 12 10/10 2 Jobs Sat 13 7/7 1 Job Sun 14 8/8 2 Jobs Mon 15 9/9 2 Jobs Tue 16…" at bounding box center [784, 343] width 1568 height 770
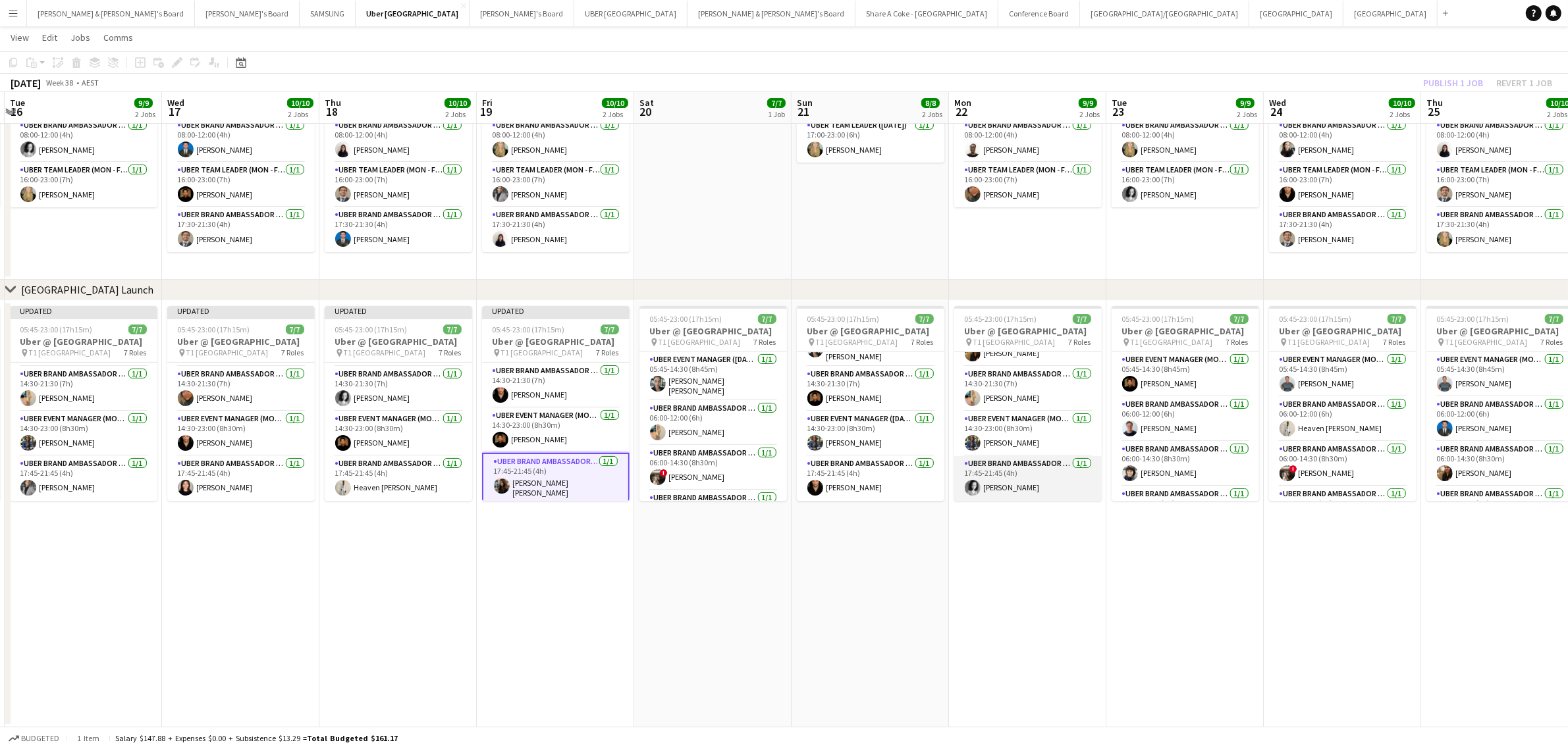
click at [1019, 464] on app-card-role "UBER Brand Ambassador (Mon - Fri) 1/1 17:45-21:45 (4h) Bárbara Martins Moreno" at bounding box center [1028, 479] width 148 height 44
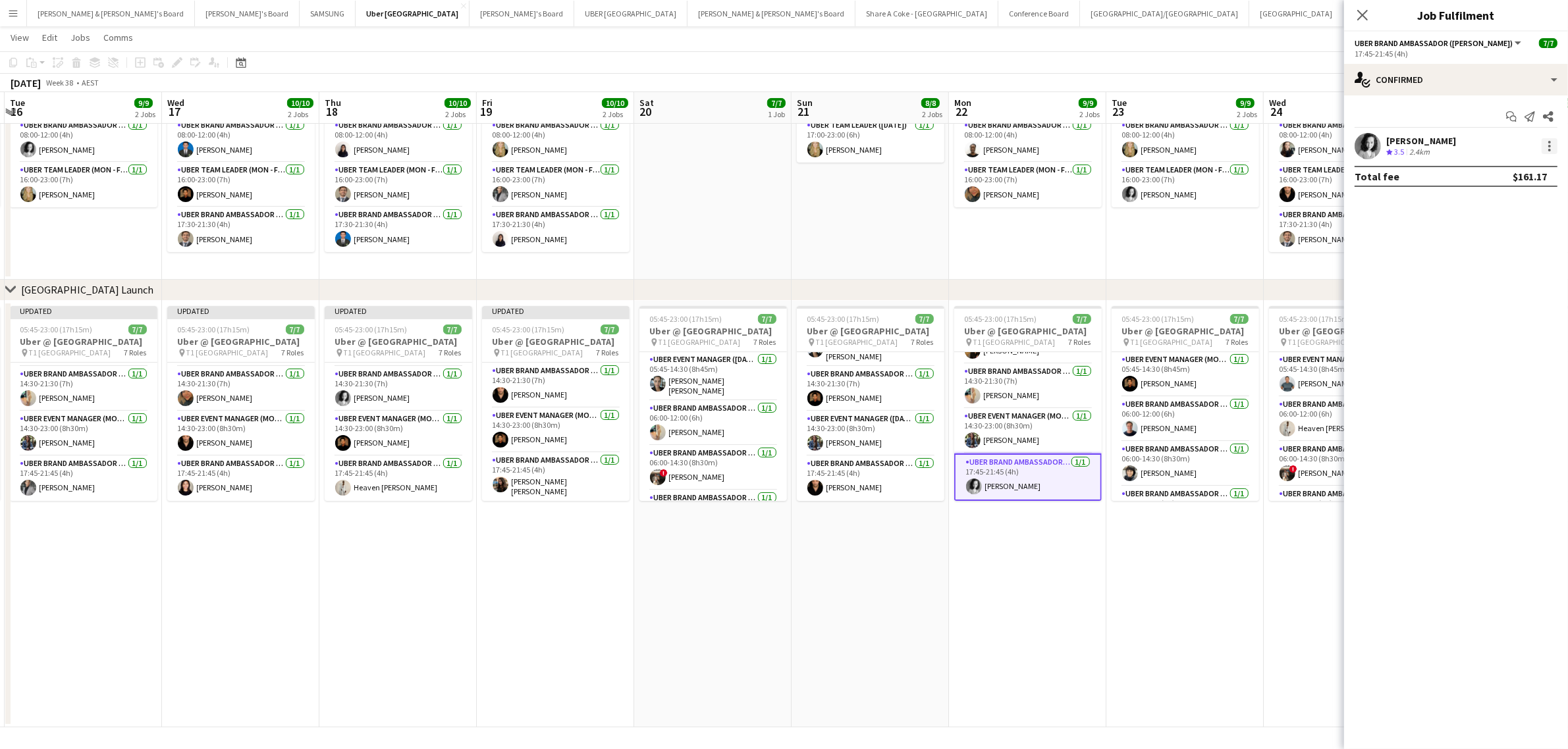
click at [1554, 139] on div at bounding box center [1549, 146] width 15 height 15
click at [1502, 171] on span "Edit fee" at bounding box center [1506, 171] width 81 height 12
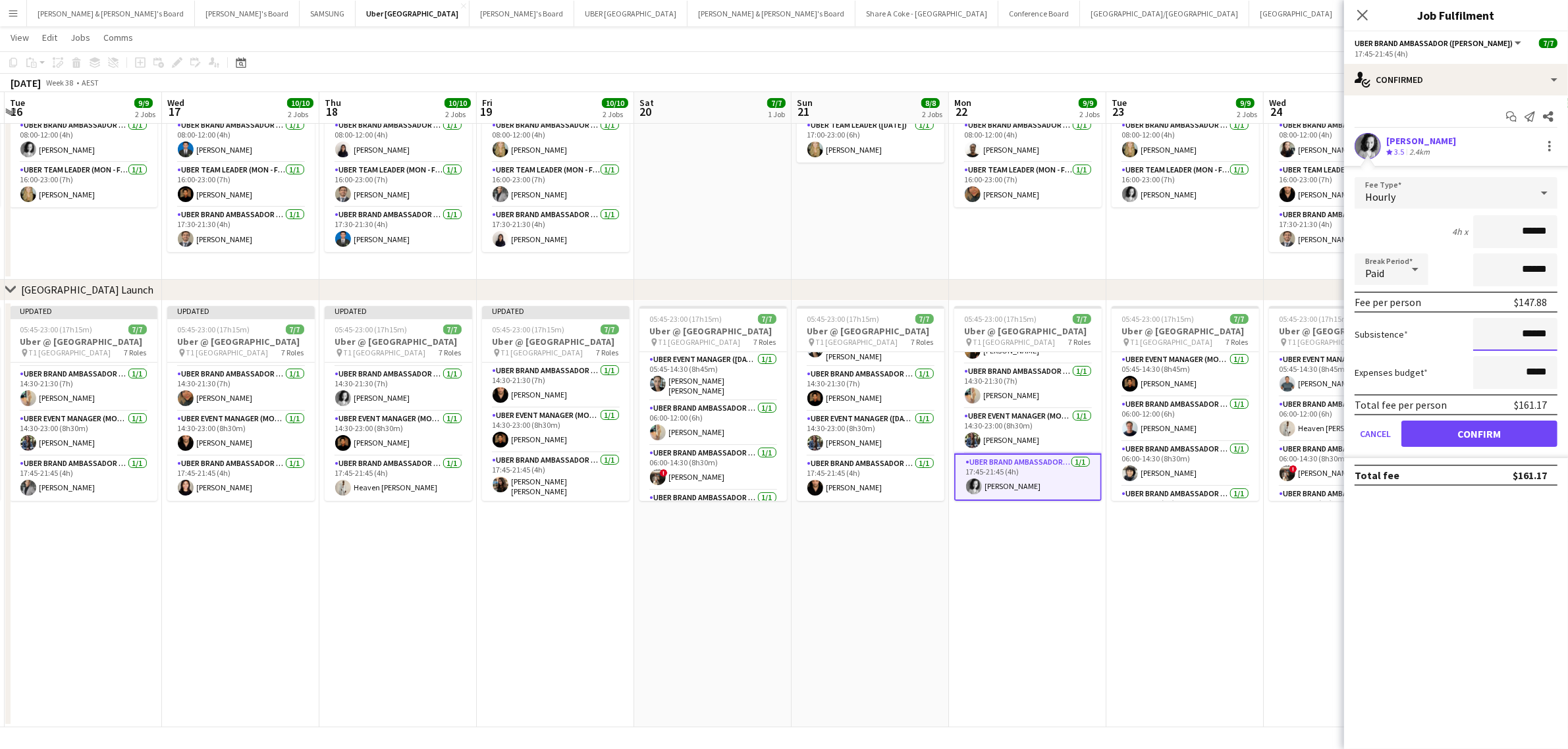
drag, startPoint x: 1508, startPoint y: 331, endPoint x: 1590, endPoint y: 329, distance: 82.0
click at [1567, 329] on html "Menu Boards Boards Boards All jobs Status Workforce Workforce My Workforce Recr…" at bounding box center [784, 328] width 1568 height 843
paste input
type input "******"
click at [1510, 434] on button "Confirm" at bounding box center [1479, 433] width 156 height 27
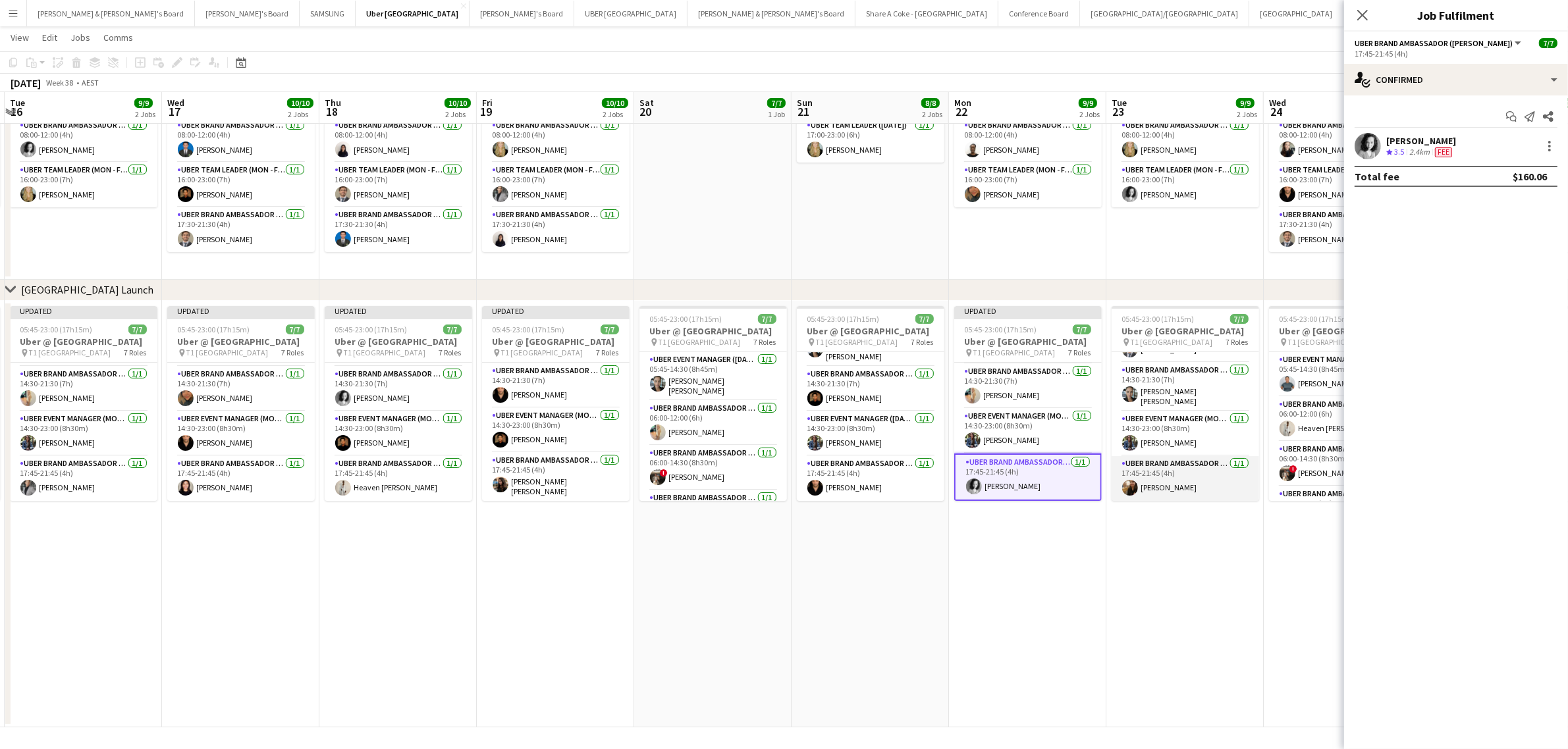
click at [1153, 471] on app-card-role "UBER Brand Ambassador (Mon - Fri) 1/1 17:45-21:45 (4h) Nathalia Goertz" at bounding box center [1185, 479] width 148 height 44
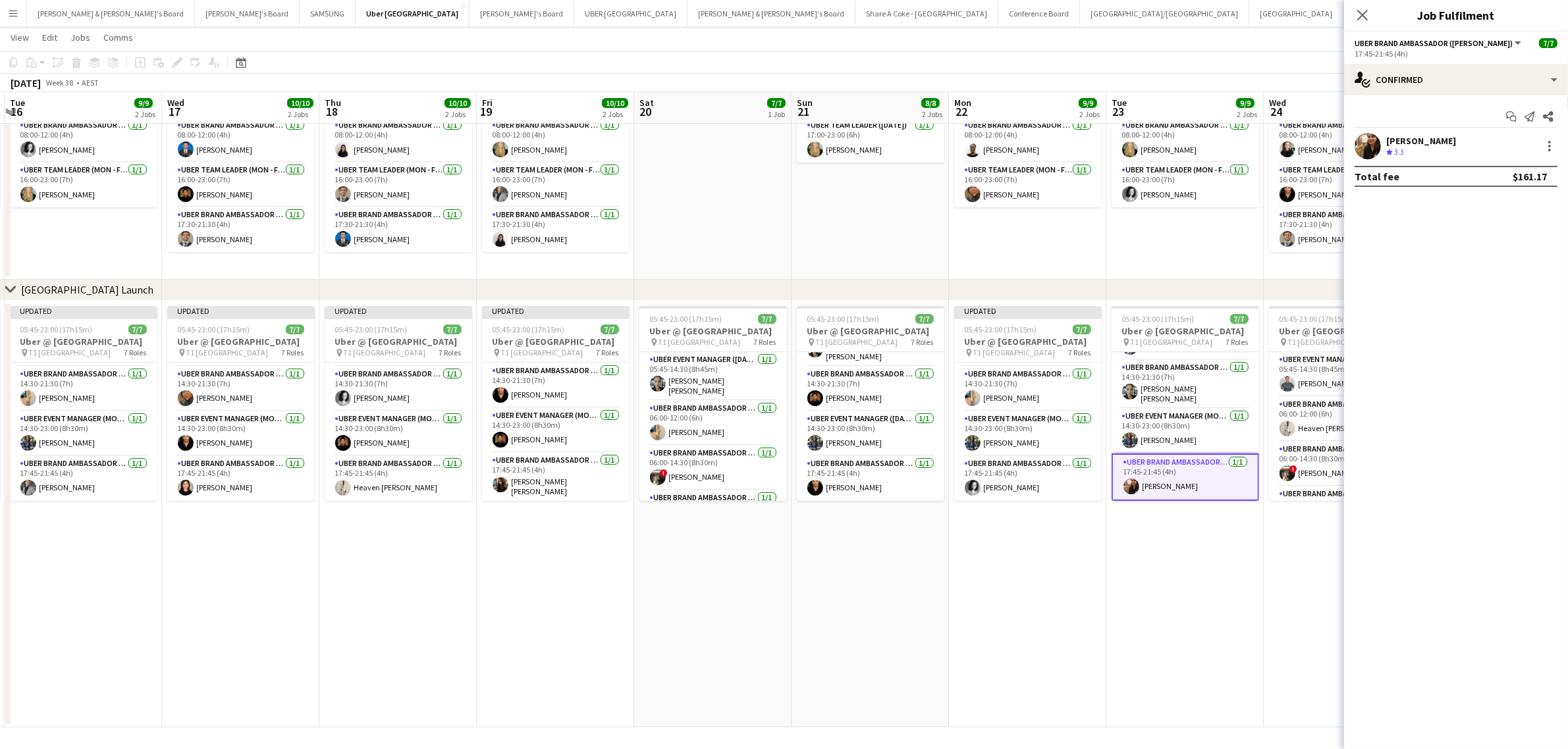
scroll to position [185, 0]
click at [1548, 143] on div at bounding box center [1549, 142] width 3 height 3
click at [1517, 162] on button "Edit fee" at bounding box center [1506, 170] width 103 height 32
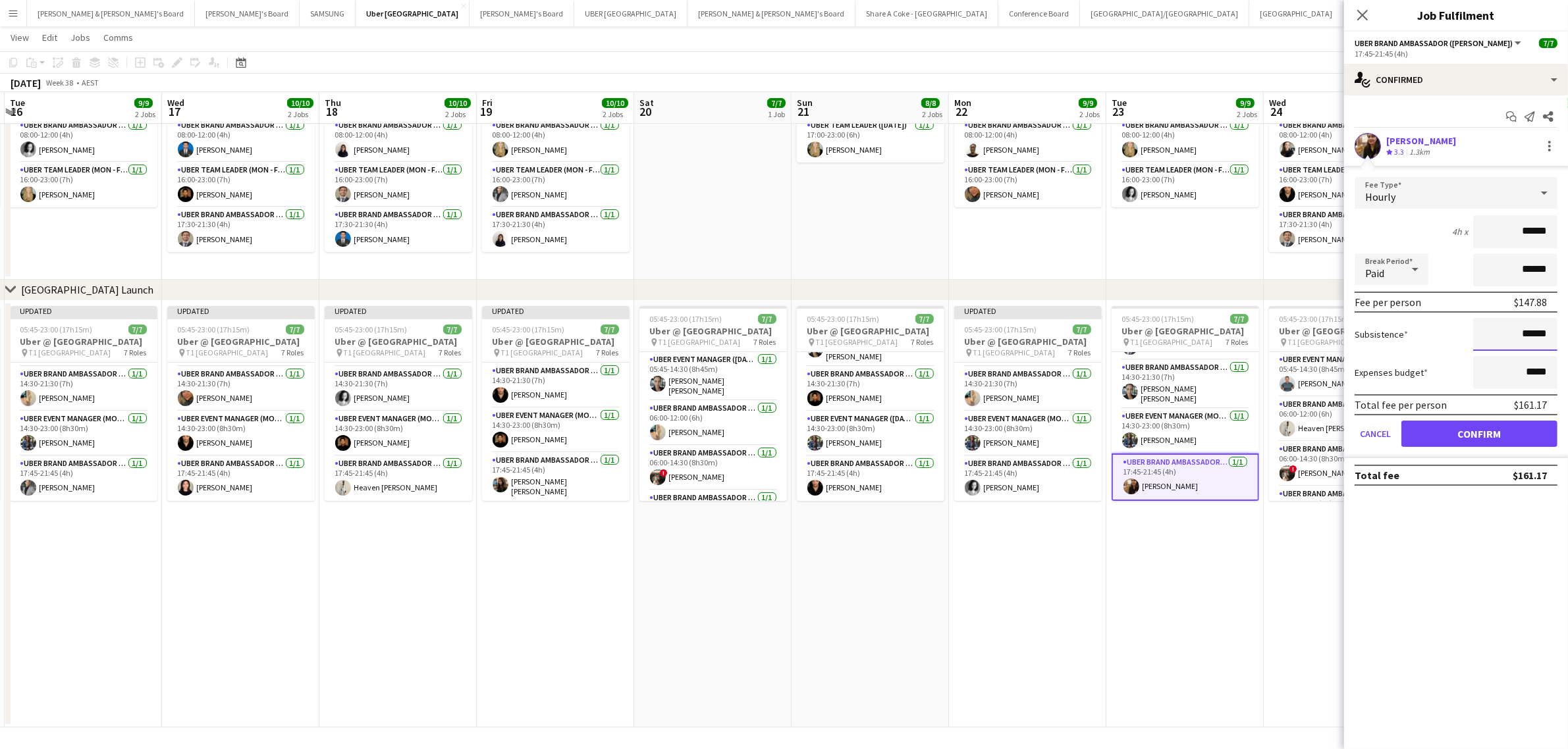
drag, startPoint x: 1502, startPoint y: 338, endPoint x: 1589, endPoint y: 327, distance: 87.7
click at [1567, 327] on html "Menu Boards Boards Boards All jobs Status Workforce Workforce My Workforce Recr…" at bounding box center [784, 328] width 1568 height 843
paste input
type input "******"
click at [1518, 426] on button "Confirm" at bounding box center [1479, 433] width 156 height 27
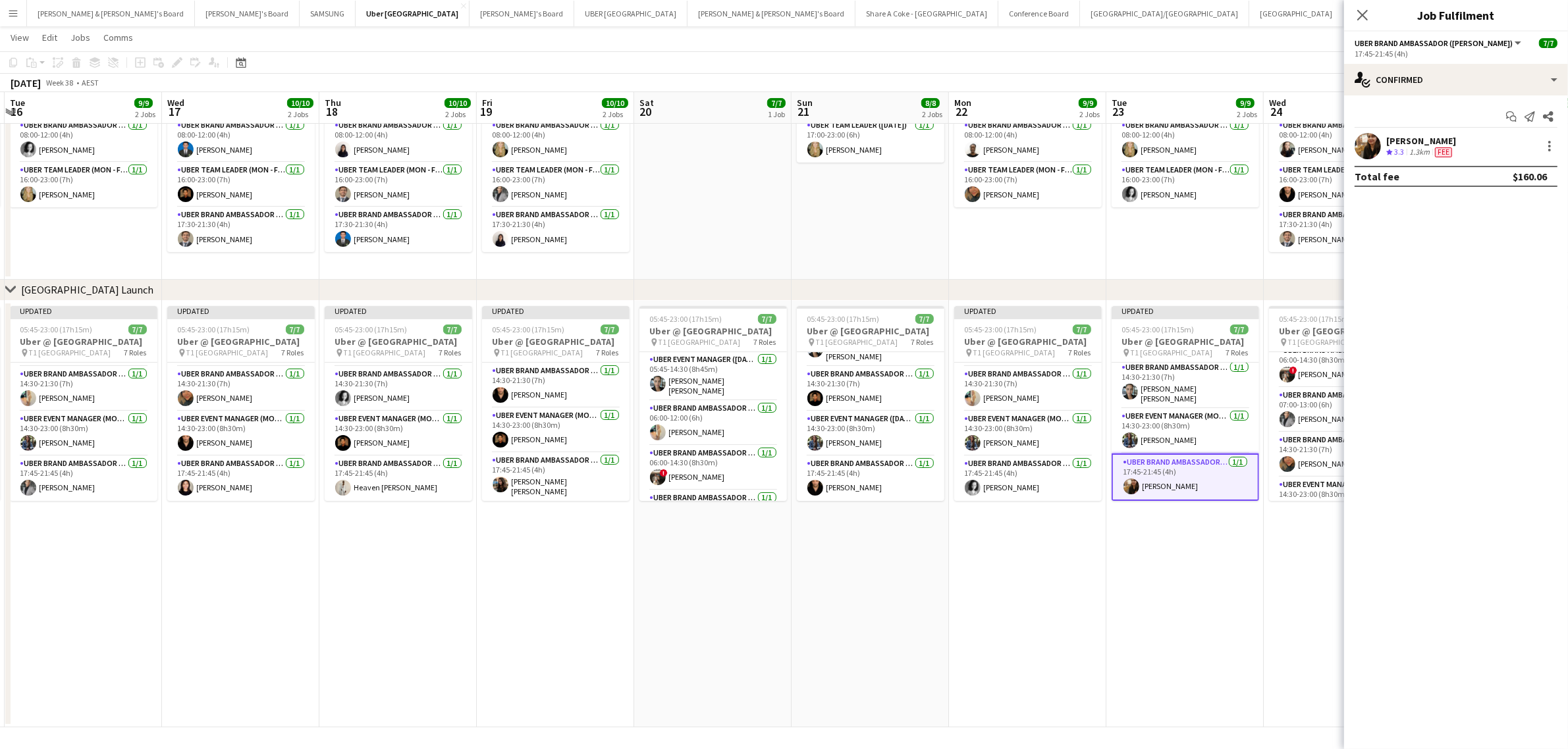
scroll to position [179, 0]
click at [1362, 13] on icon "Close pop-in" at bounding box center [1362, 15] width 13 height 13
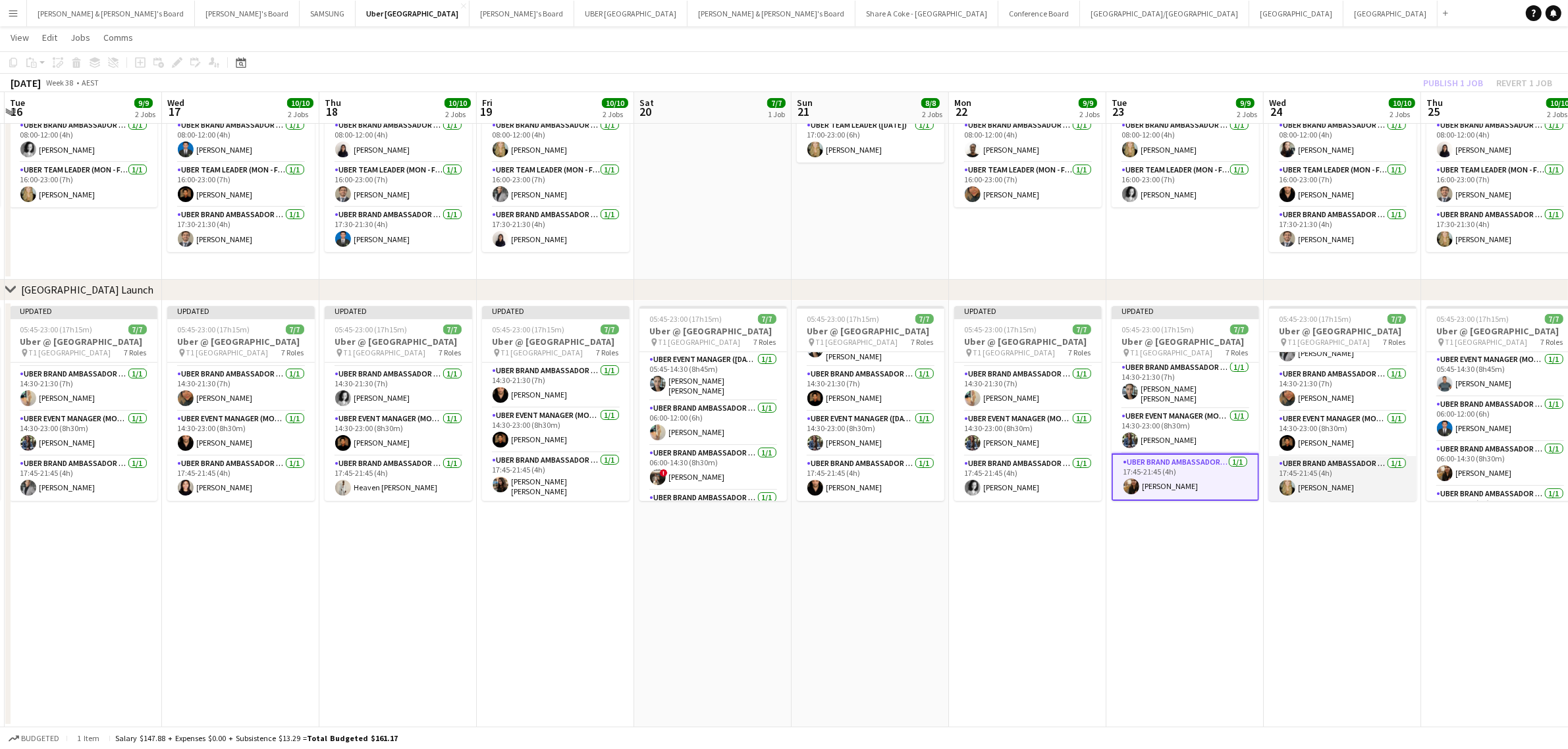
scroll to position [96, 0]
click at [1339, 465] on app-card-role "UBER Brand Ambassador (Mon - Fri) 1/1 14:30-21:30 (7h) Roberta Rodrigues Meirel…" at bounding box center [1342, 457] width 148 height 44
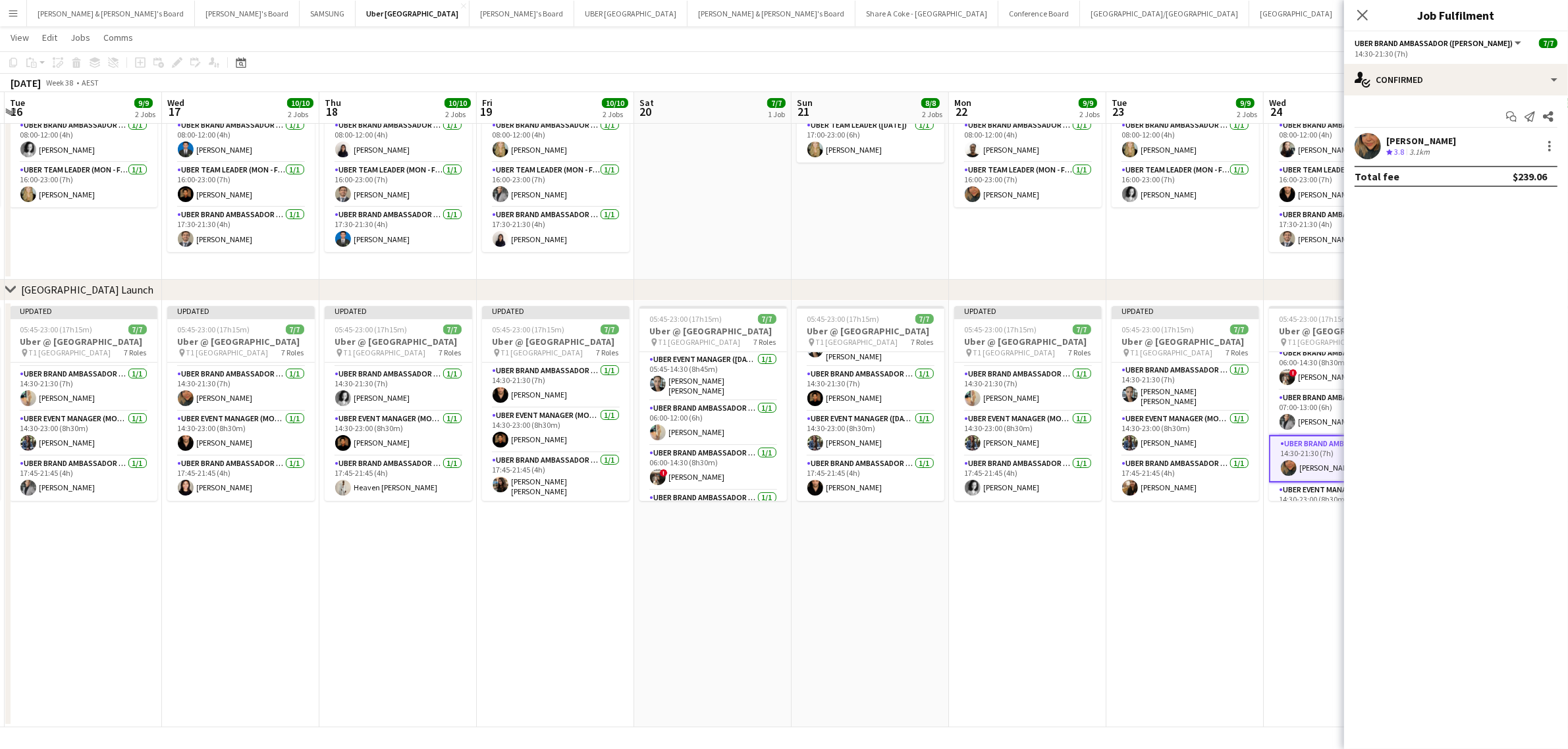
scroll to position [180, 0]
click at [1282, 481] on app-user-avatar at bounding box center [1287, 487] width 15 height 15
click at [1551, 139] on div at bounding box center [1549, 146] width 15 height 15
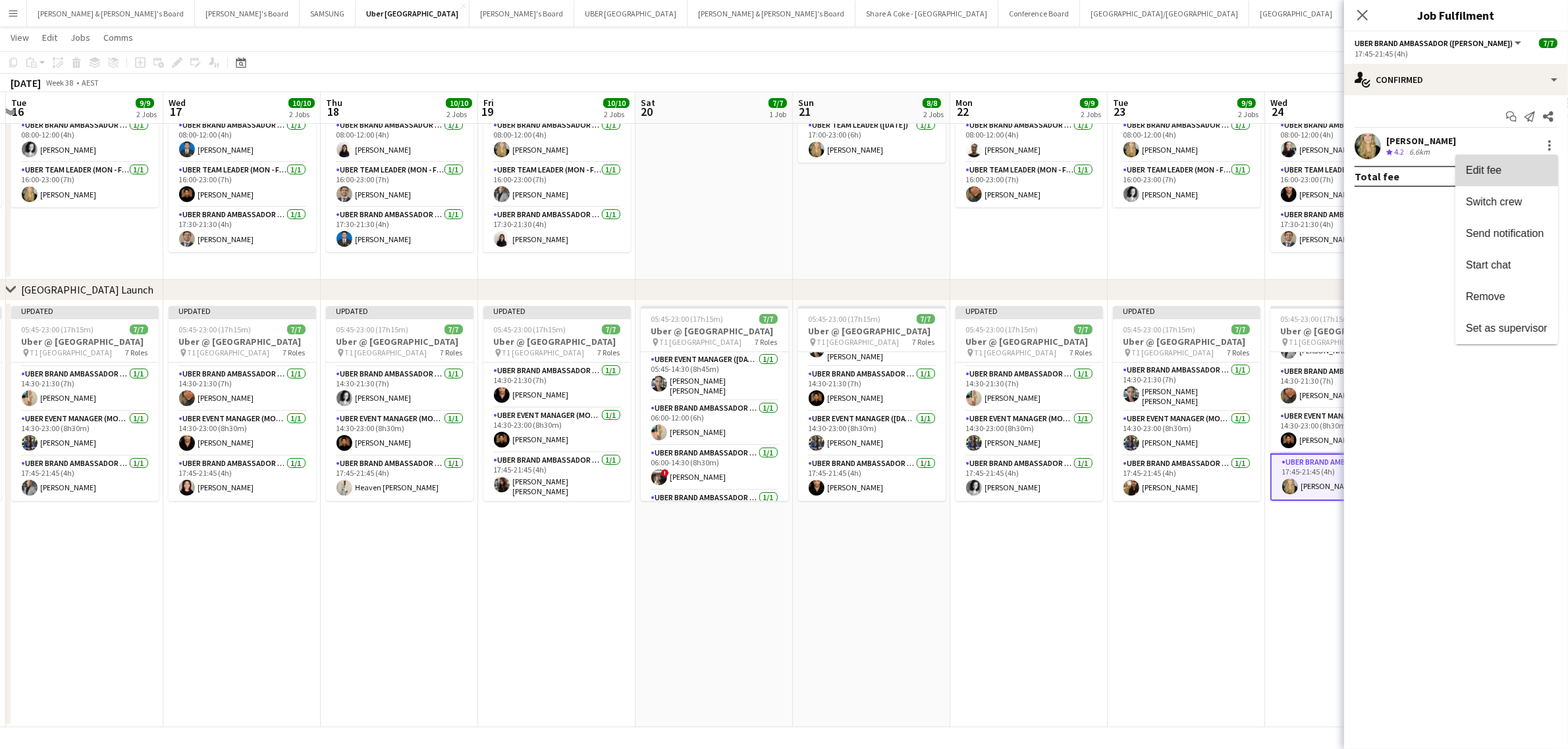
click at [1506, 167] on span "Edit fee" at bounding box center [1506, 171] width 81 height 12
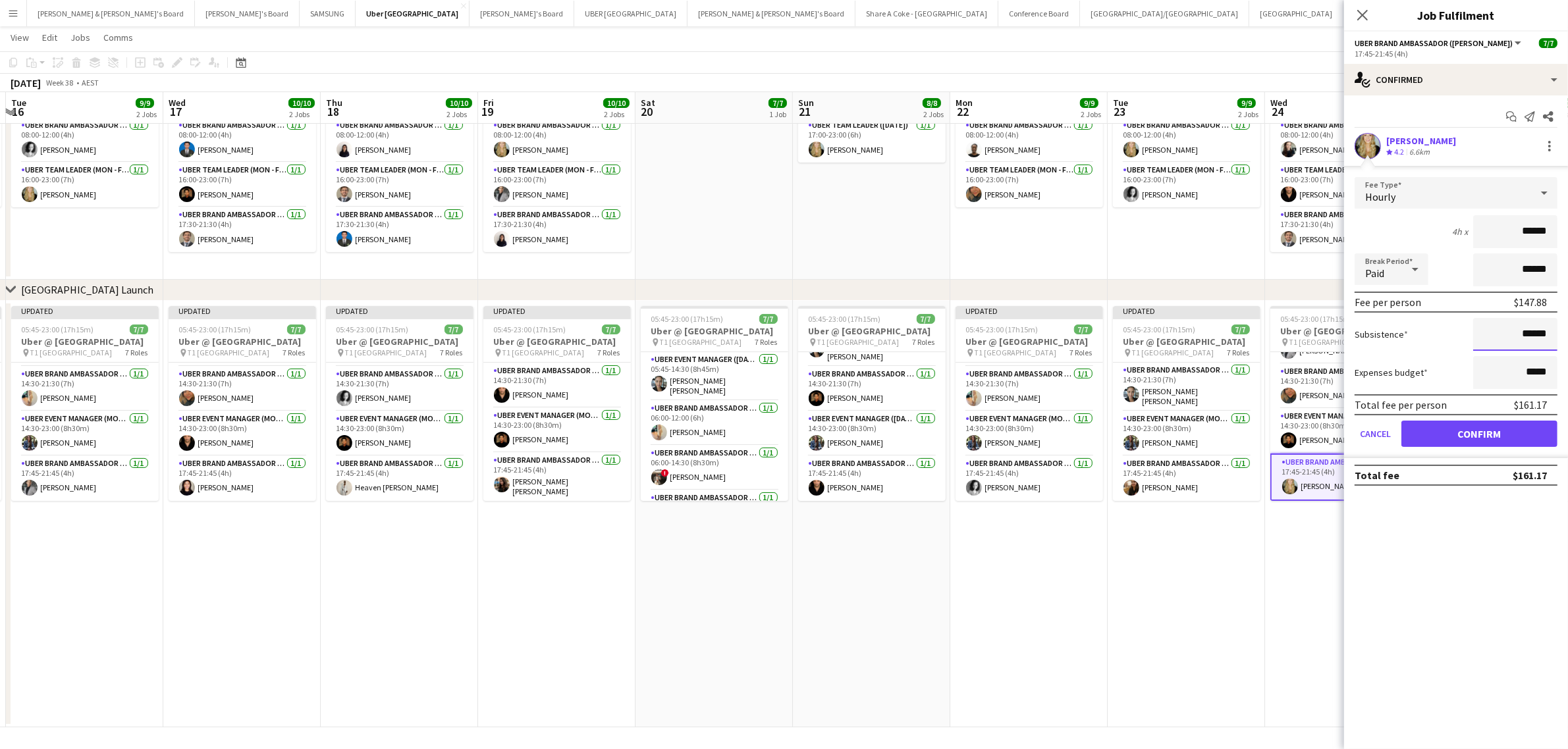
drag, startPoint x: 1510, startPoint y: 333, endPoint x: 1591, endPoint y: 331, distance: 81.0
click at [1567, 331] on html "Menu Boards Boards Boards All jobs Status Workforce Workforce My Workforce Recr…" at bounding box center [784, 328] width 1568 height 843
paste input
type input "******"
click at [1516, 433] on button "Confirm" at bounding box center [1479, 433] width 156 height 27
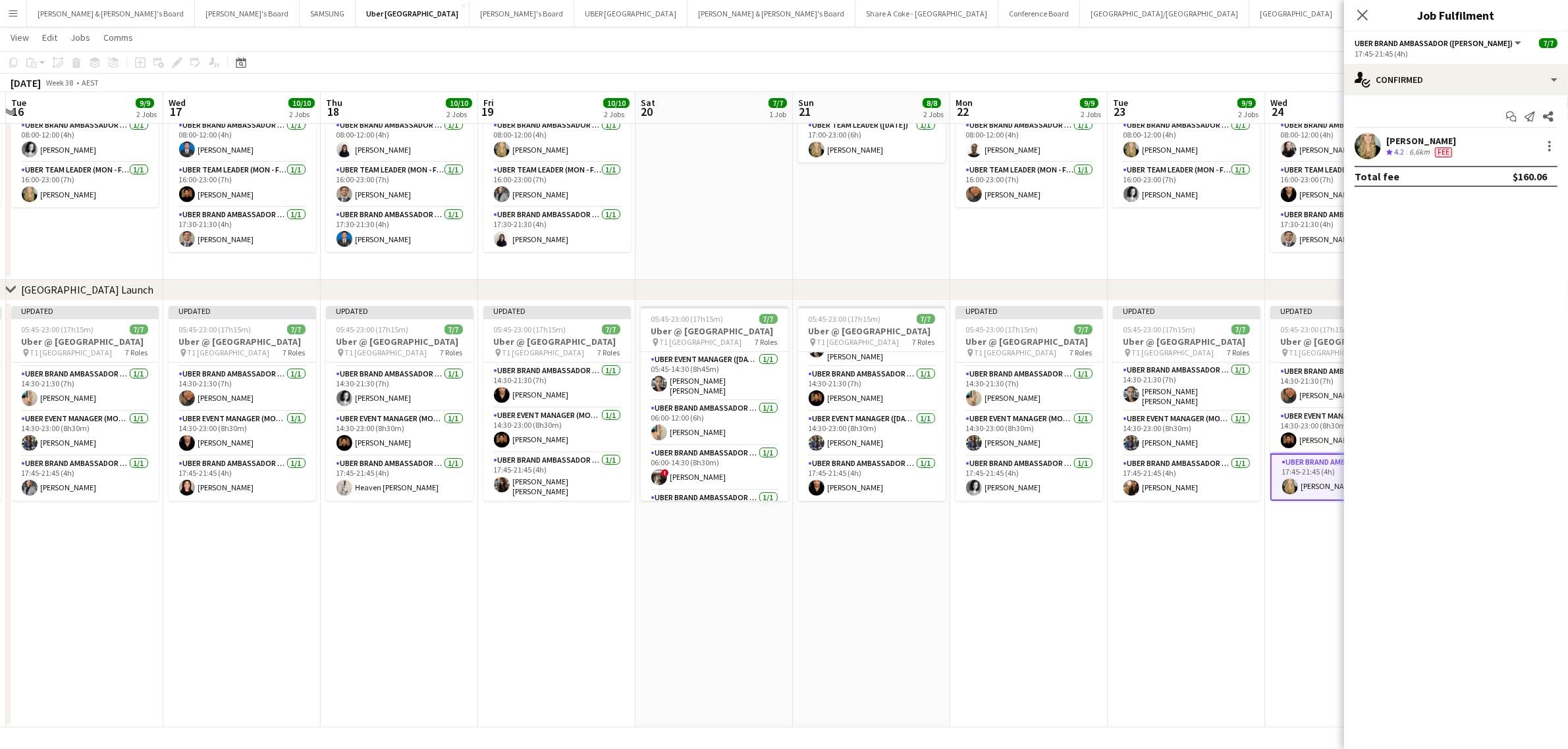
click at [1364, 16] on icon "Close pop-in" at bounding box center [1362, 15] width 10 height 10
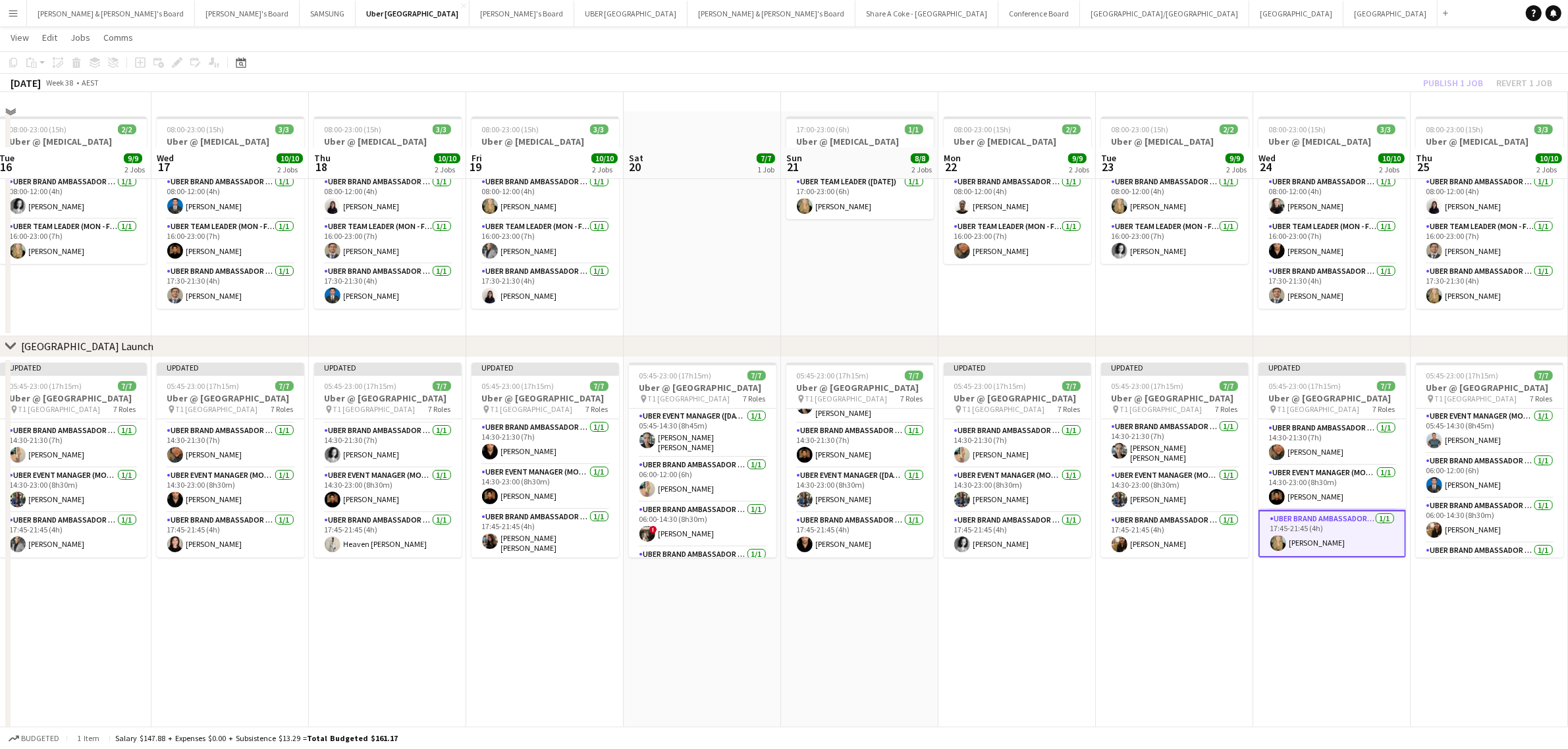
scroll to position [10, 0]
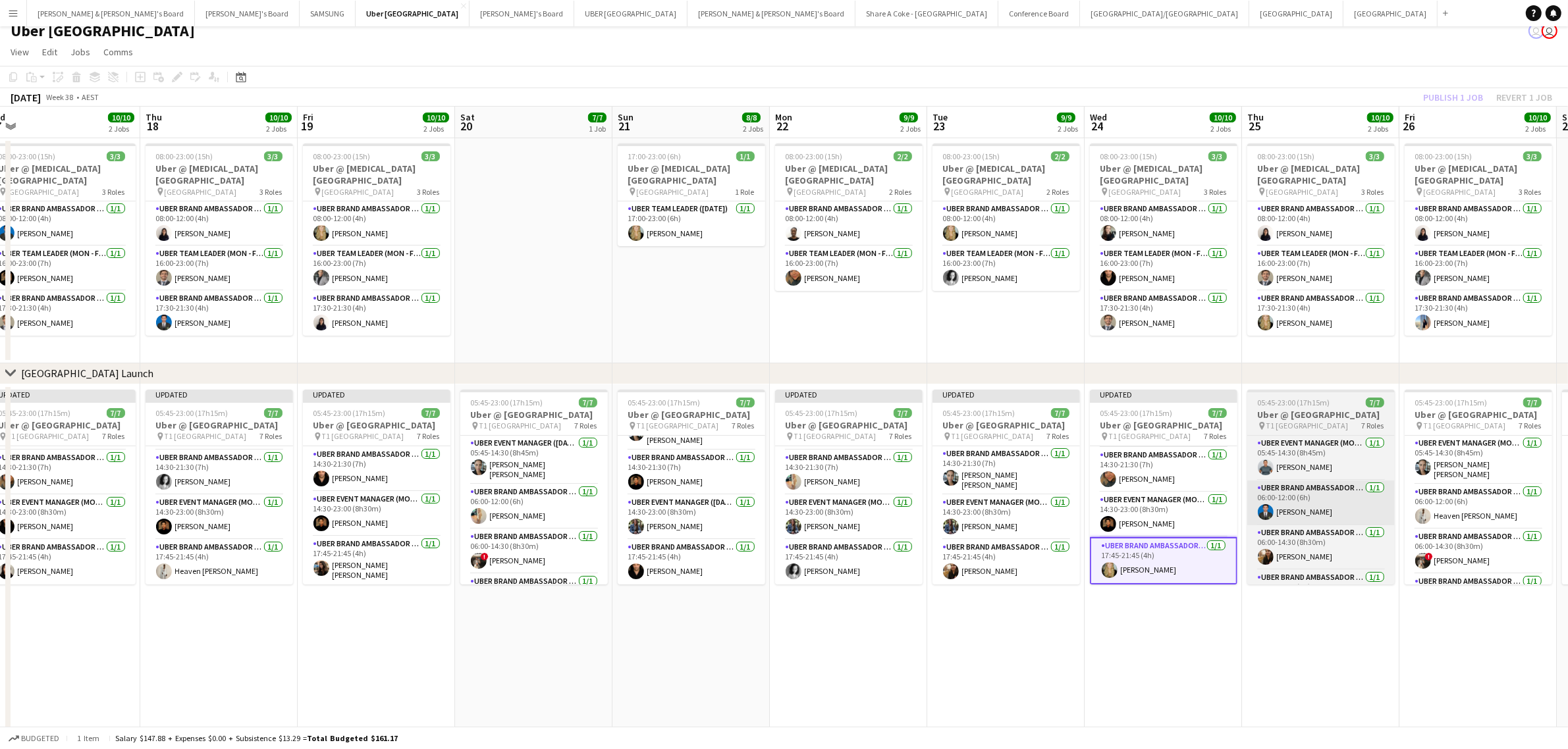
drag, startPoint x: 1472, startPoint y: 551, endPoint x: 1278, endPoint y: 517, distance: 197.0
click at [1278, 519] on app-calendar-viewport "Sun 14 8/8 2 Jobs Mon 15 9/9 2 Jobs Tue 16 9/9 2 Jobs Wed 17 10/10 2 Jobs Thu 1…" at bounding box center [784, 459] width 1568 height 705
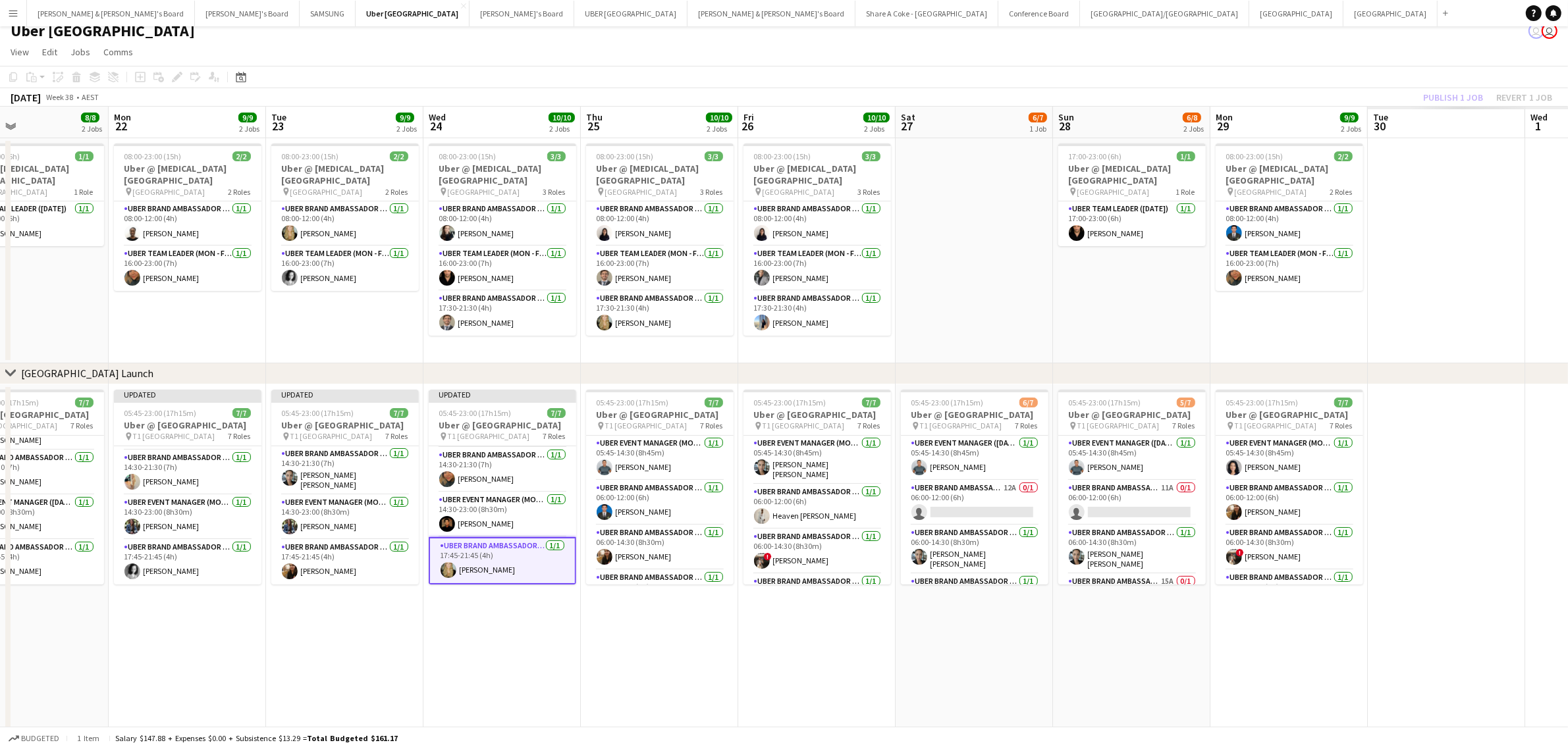
drag, startPoint x: 1453, startPoint y: 643, endPoint x: 827, endPoint y: 605, distance: 627.2
click at [827, 605] on app-calendar-viewport "Thu 18 10/10 2 Jobs Fri 19 10/10 2 Jobs Sat 20 7/7 1 Job Sun 21 8/8 2 Jobs Mon …" at bounding box center [784, 459] width 1568 height 705
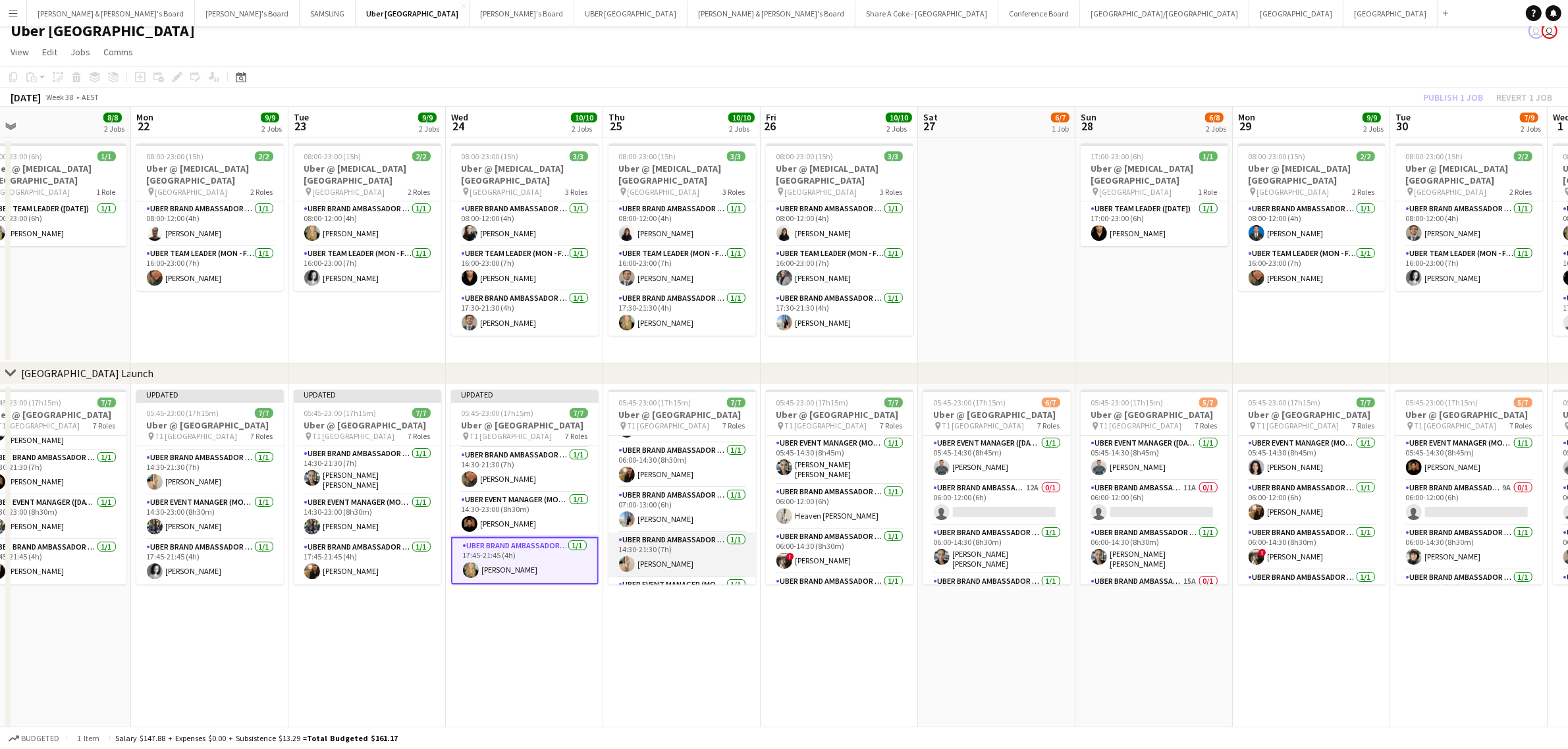
scroll to position [179, 0]
click at [663, 554] on app-card-role "UBER Brand Ambassador (Mon - Fri) 1/1 17:45-21:45 (4h) Bárbara Martins Moreno" at bounding box center [682, 563] width 148 height 44
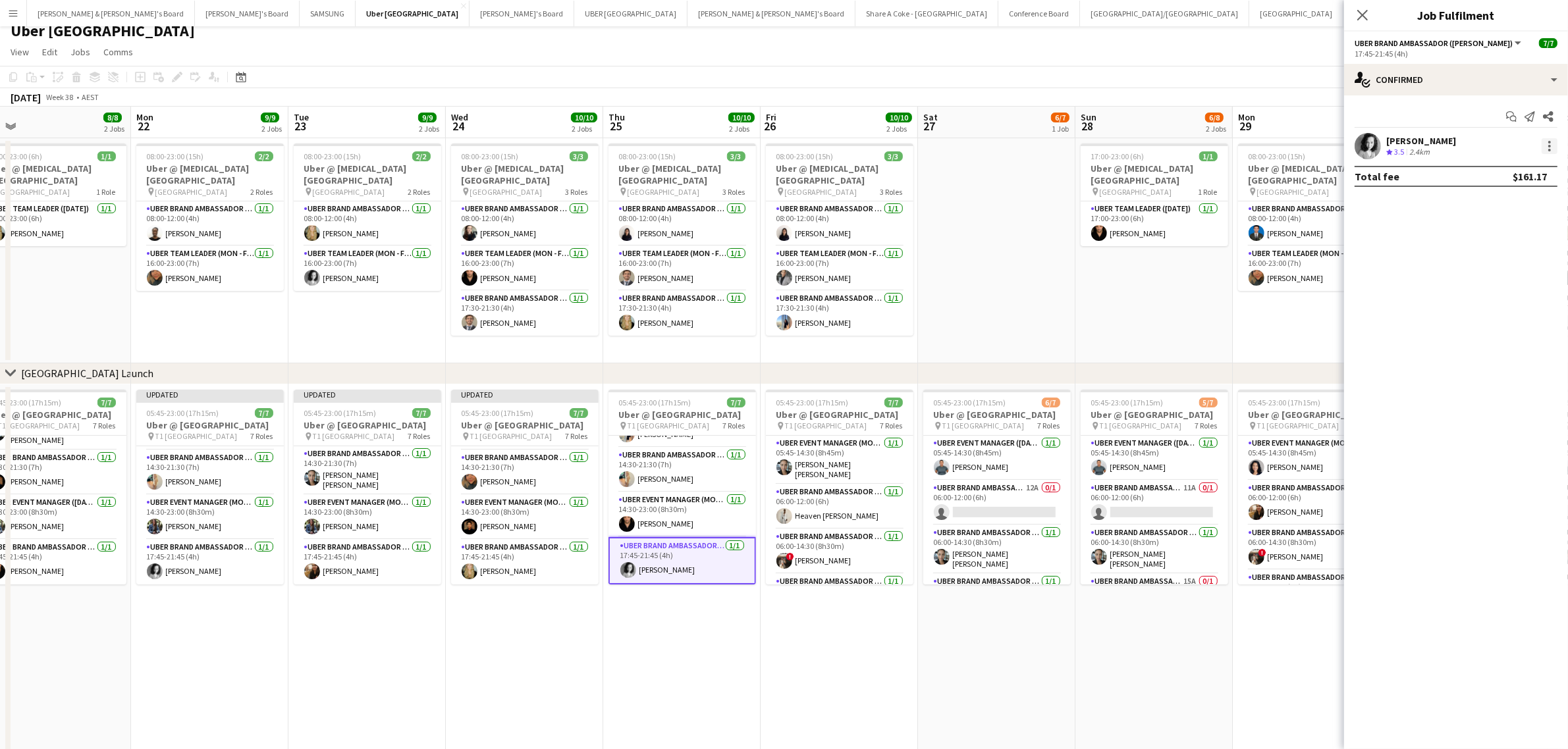
click at [1548, 143] on div at bounding box center [1549, 142] width 3 height 3
click at [1519, 159] on button "Edit fee" at bounding box center [1506, 170] width 103 height 32
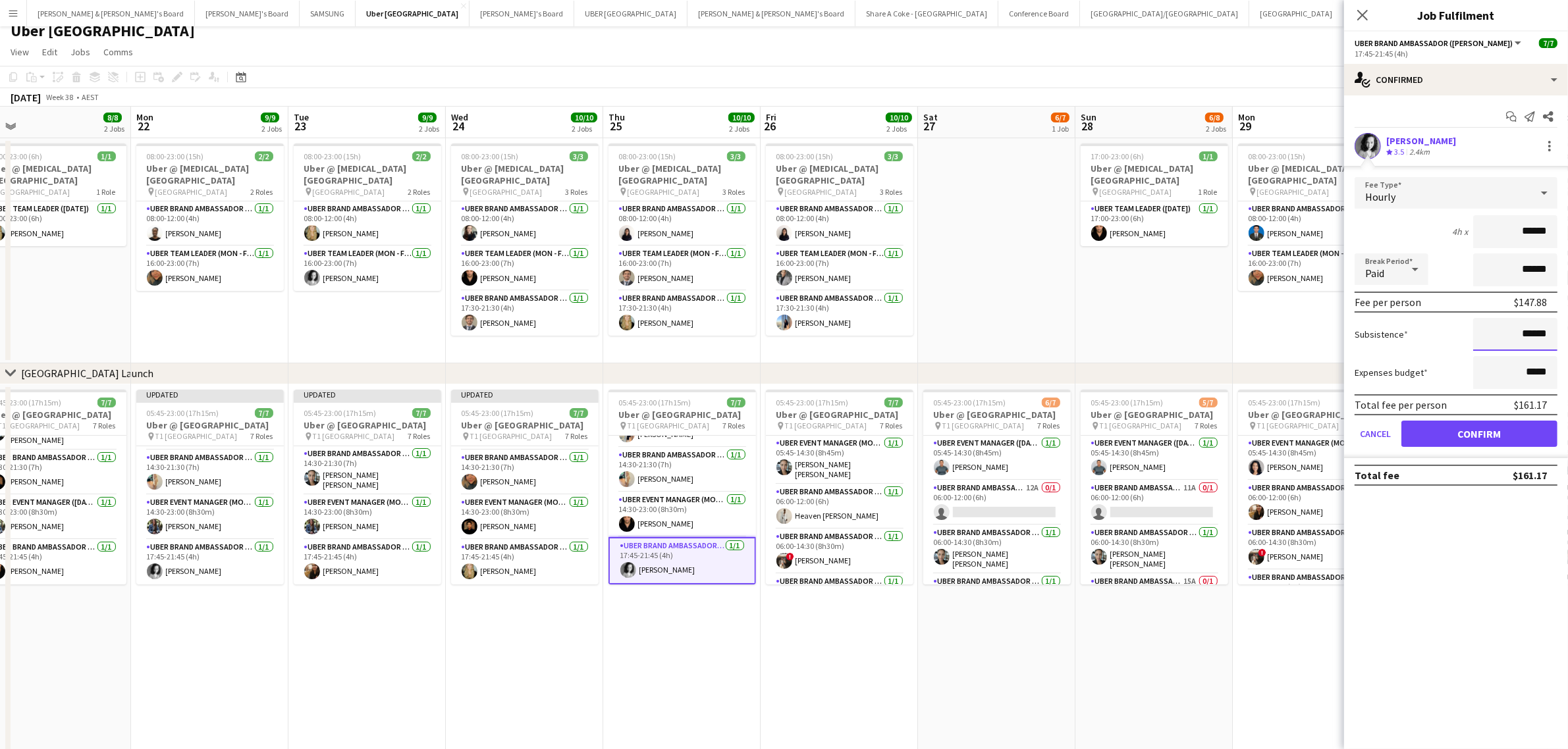
drag, startPoint x: 1513, startPoint y: 323, endPoint x: 1583, endPoint y: 321, distance: 70.0
click at [1567, 321] on html "Menu Boards Boards Boards All jobs Status Workforce Workforce My Workforce Recr…" at bounding box center [784, 411] width 1568 height 844
paste input
type input "******"
click at [1490, 427] on button "Confirm" at bounding box center [1479, 433] width 156 height 27
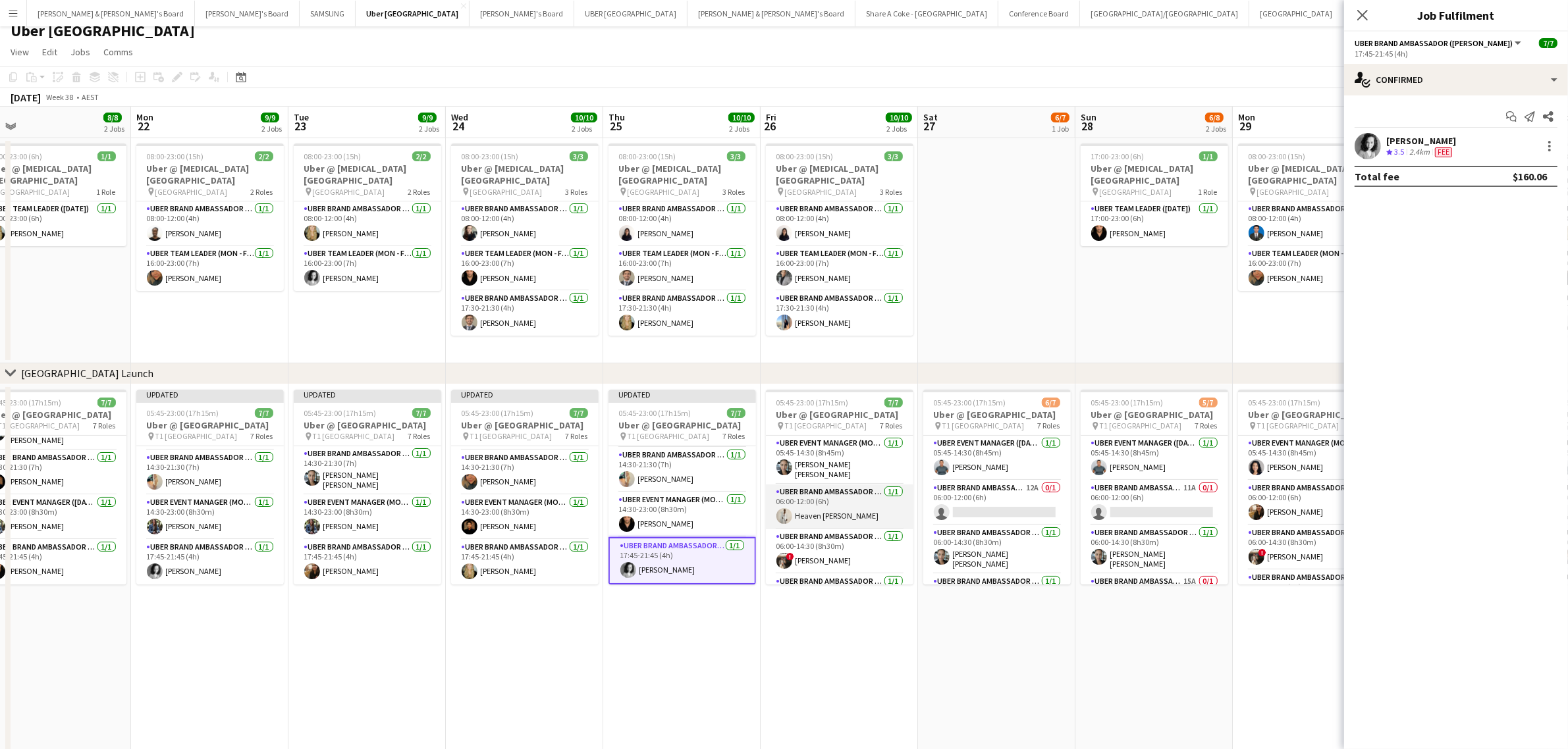
scroll to position [182, 0]
click at [831, 557] on app-card-role "UBER Brand Ambassador (Mon - Fri) 1/1 17:45-21:45 (4h) Saniya Sanjeev" at bounding box center [840, 560] width 148 height 49
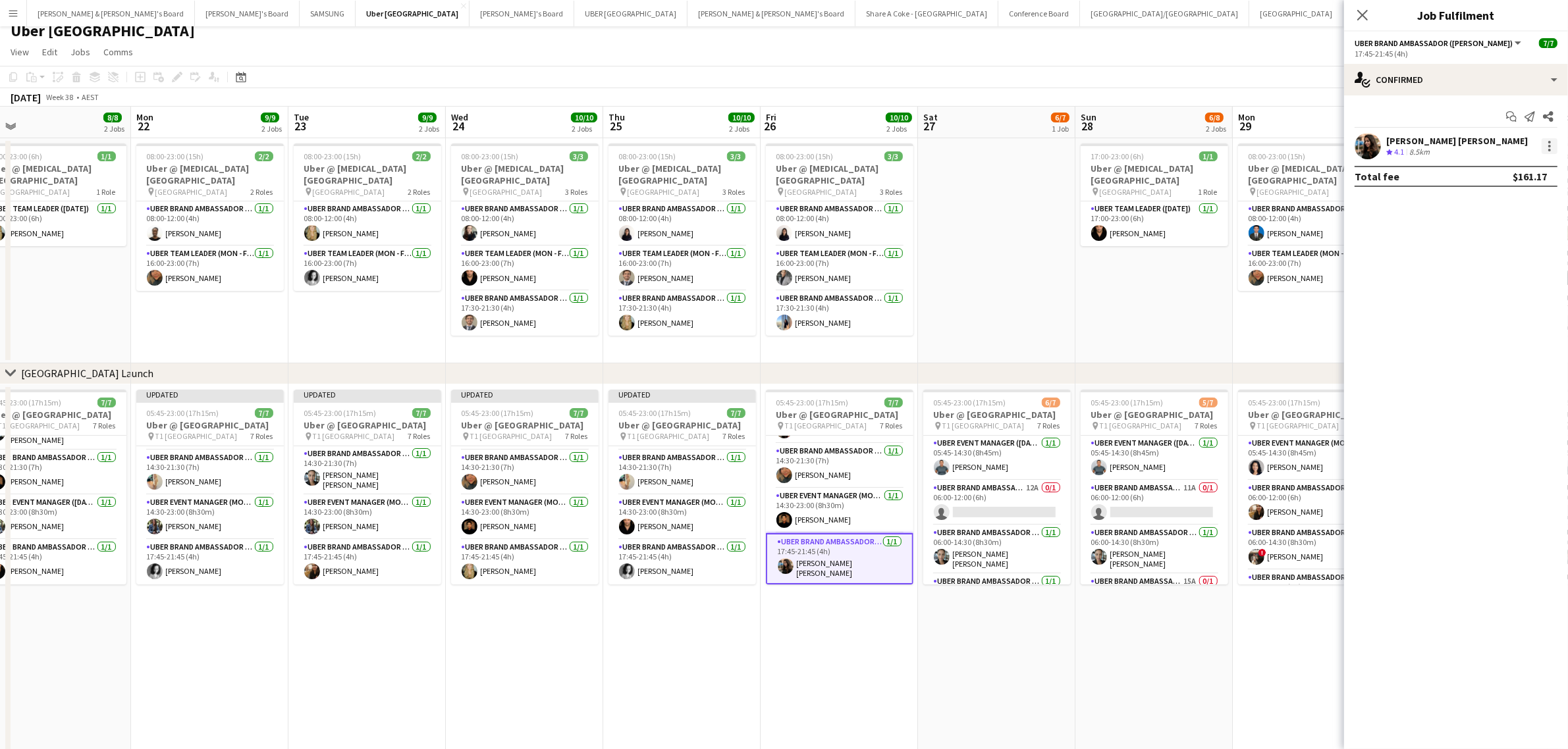
click at [1548, 148] on div at bounding box center [1549, 146] width 15 height 15
click at [1522, 168] on span "Edit fee" at bounding box center [1506, 171] width 81 height 12
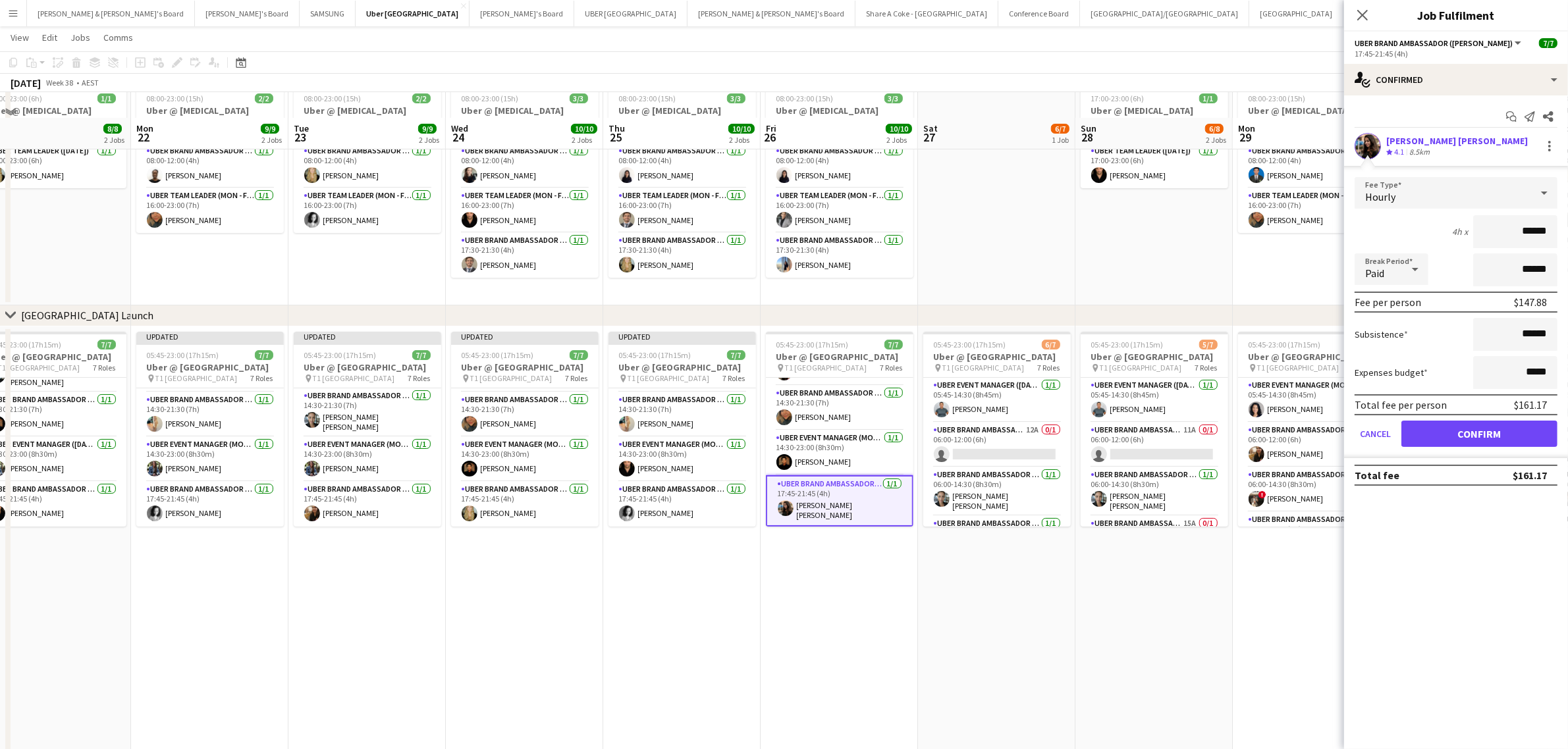
scroll to position [93, 0]
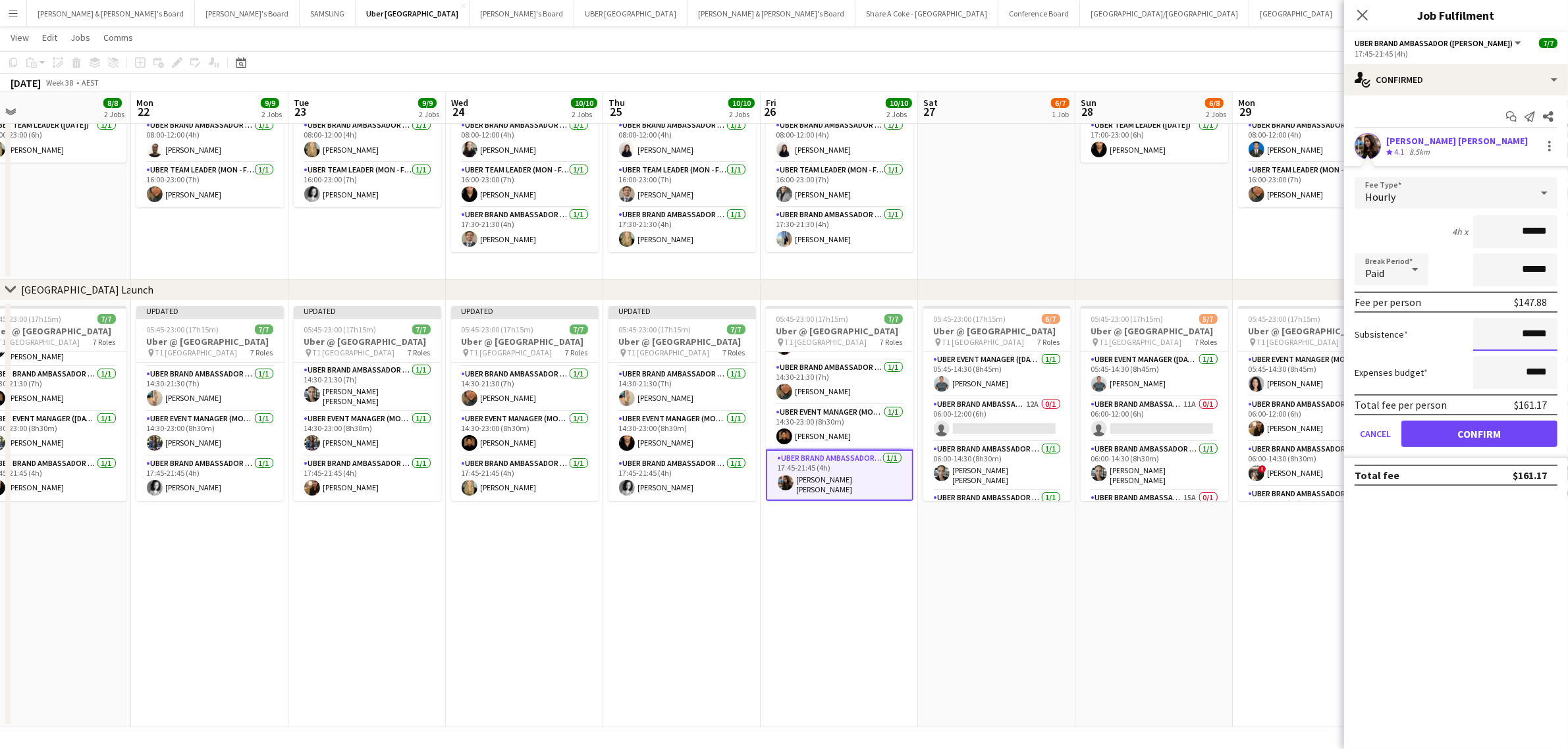
drag, startPoint x: 1500, startPoint y: 329, endPoint x: 1571, endPoint y: 324, distance: 71.2
click at [1567, 324] on html "Menu Boards Boards Boards All jobs Status Workforce Workforce My Workforce Recr…" at bounding box center [784, 328] width 1568 height 843
paste input
type input "******"
click at [1512, 426] on button "Confirm" at bounding box center [1479, 433] width 156 height 27
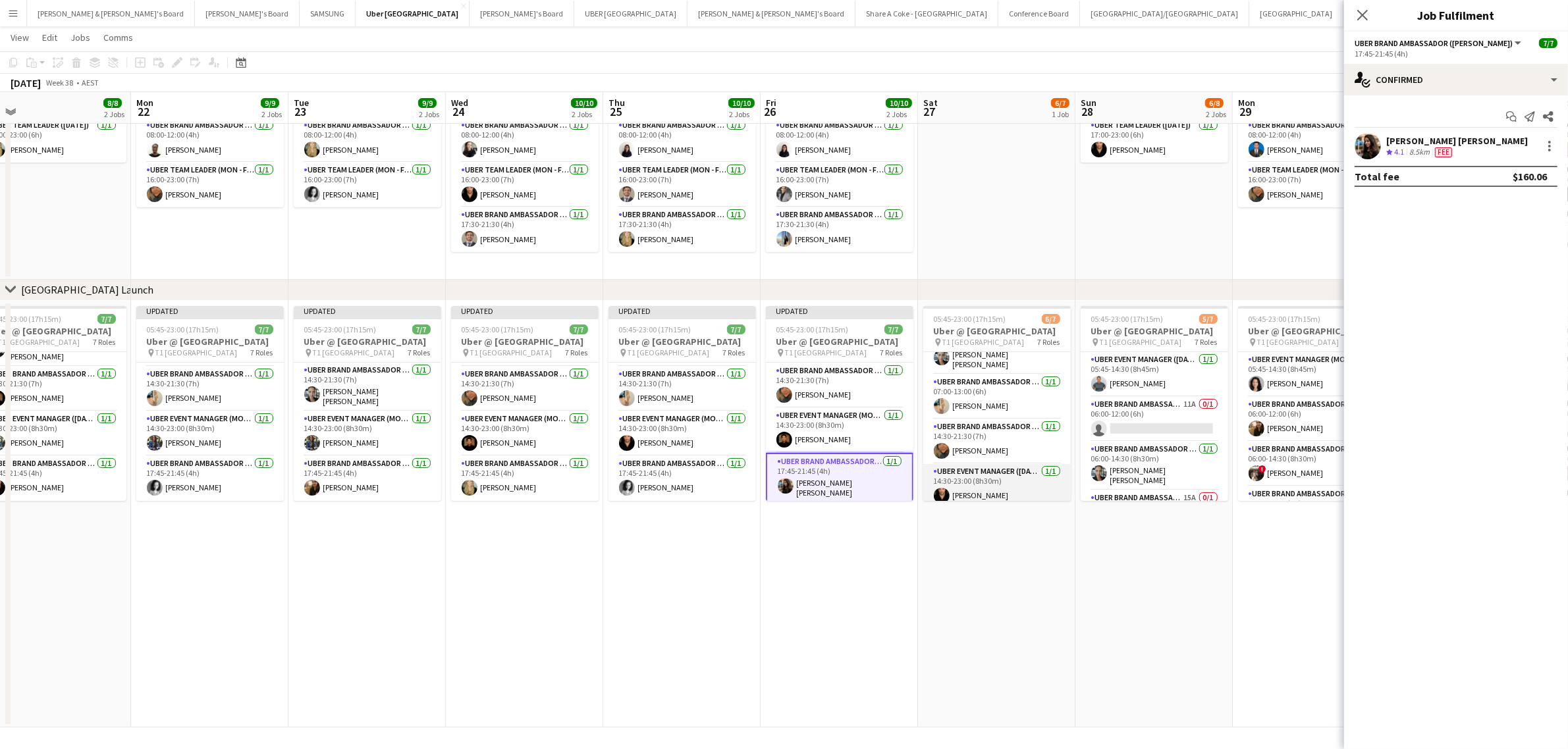
scroll to position [182, 0]
click at [976, 465] on app-card-role "UBER Brand Ambassador (Saturday) 1/1 17:45-21:45 (4h) Nathalia Goertz" at bounding box center [997, 479] width 148 height 44
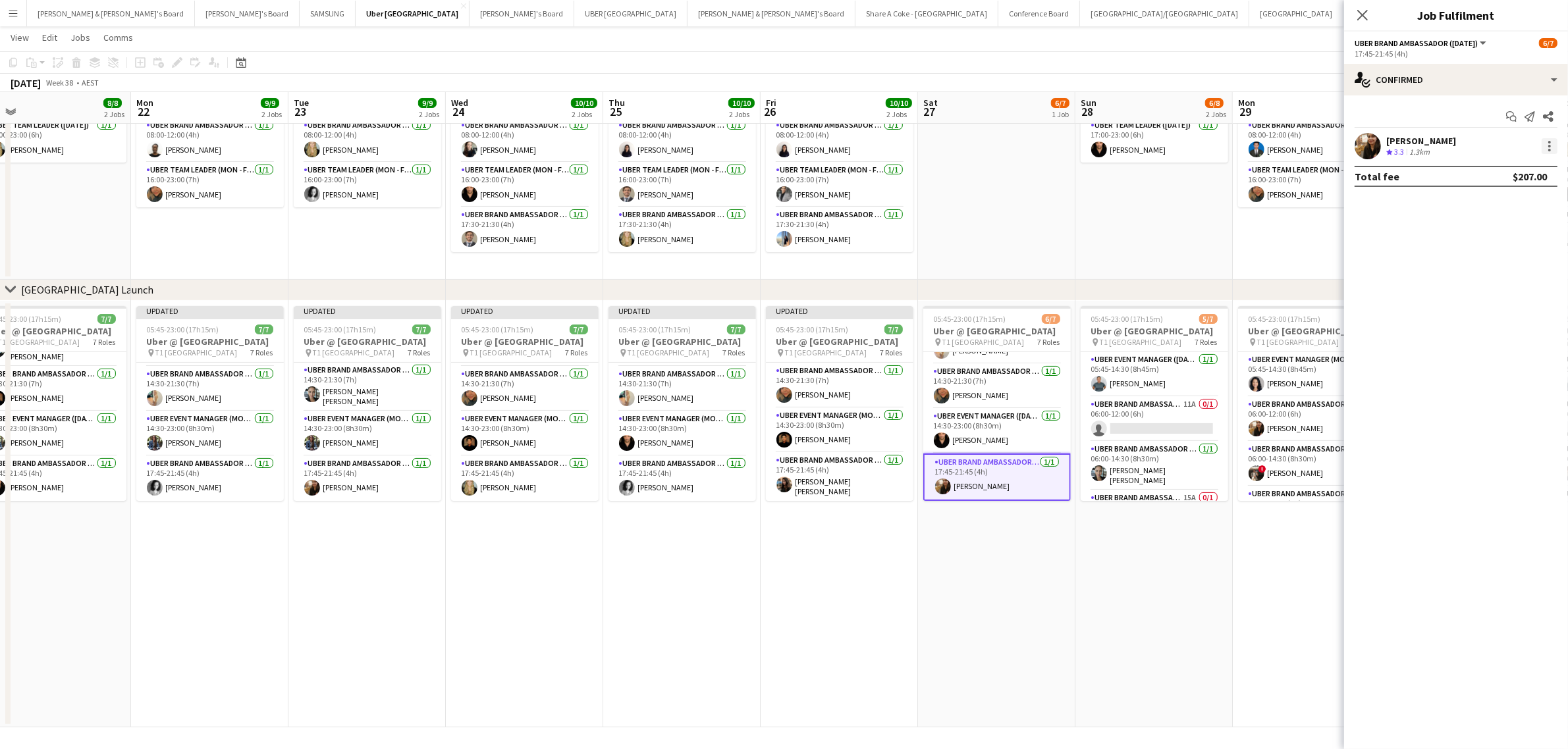
click at [1546, 145] on div at bounding box center [1549, 146] width 15 height 15
click at [1498, 174] on span "Edit fee" at bounding box center [1483, 170] width 36 height 11
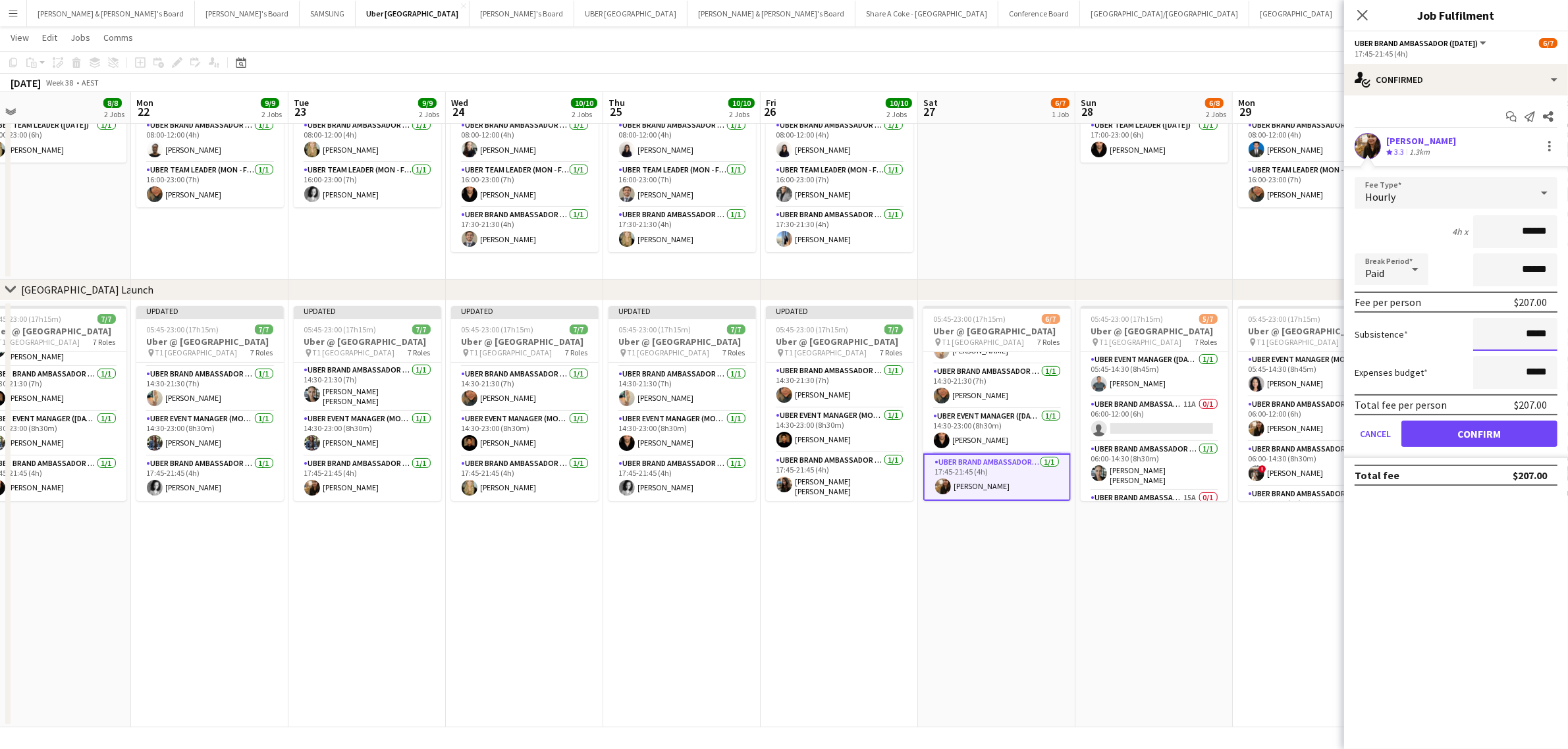
drag, startPoint x: 1512, startPoint y: 336, endPoint x: 1523, endPoint y: 330, distance: 12.5
click at [1523, 330] on input "*****" at bounding box center [1515, 334] width 85 height 33
click at [1363, 15] on icon at bounding box center [1362, 15] width 13 height 13
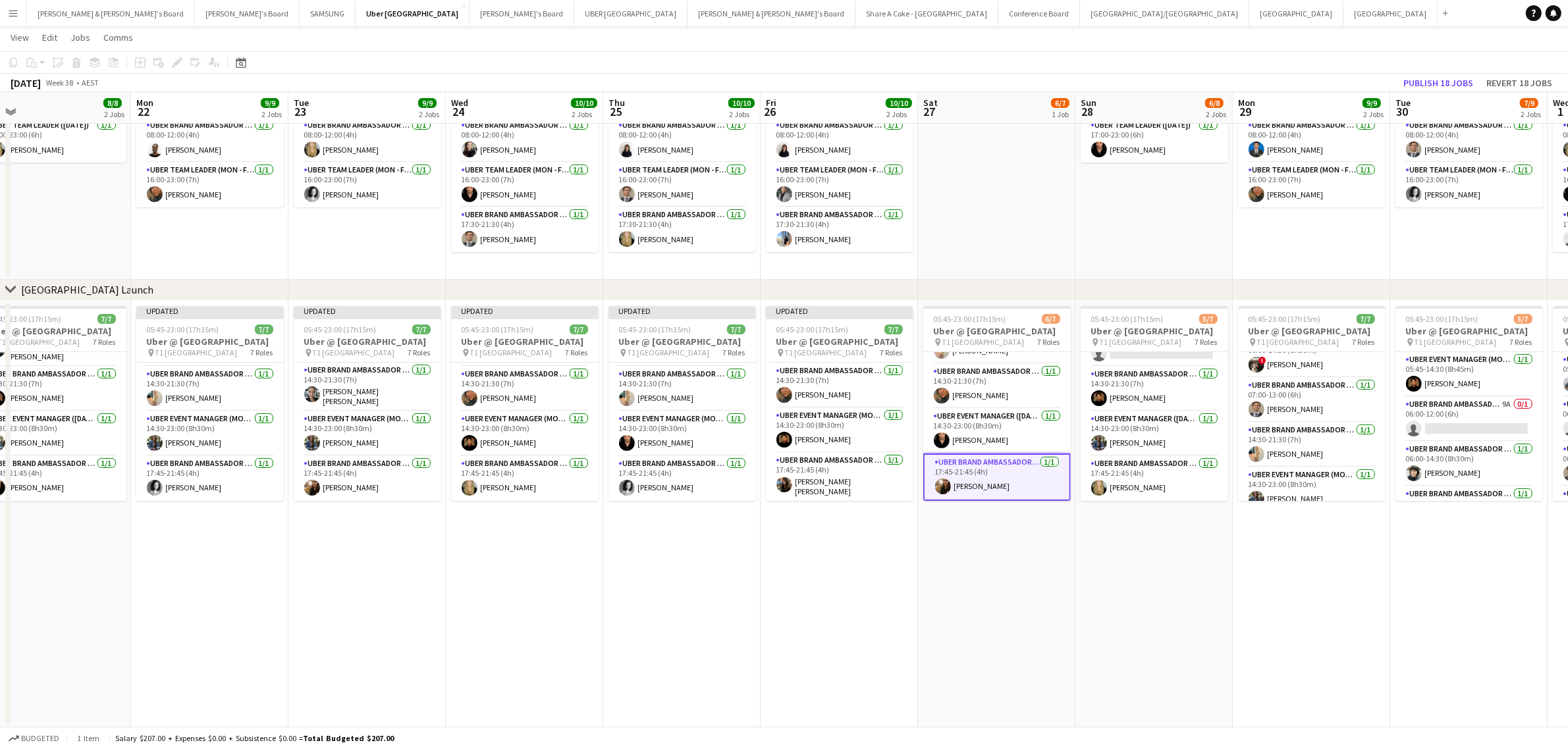
scroll to position [179, 0]
click at [1270, 469] on app-card-role "UBER Brand Ambassador (Mon - Fri) 1/1 17:45-21:45 (4h) Sean Perez" at bounding box center [1312, 479] width 148 height 44
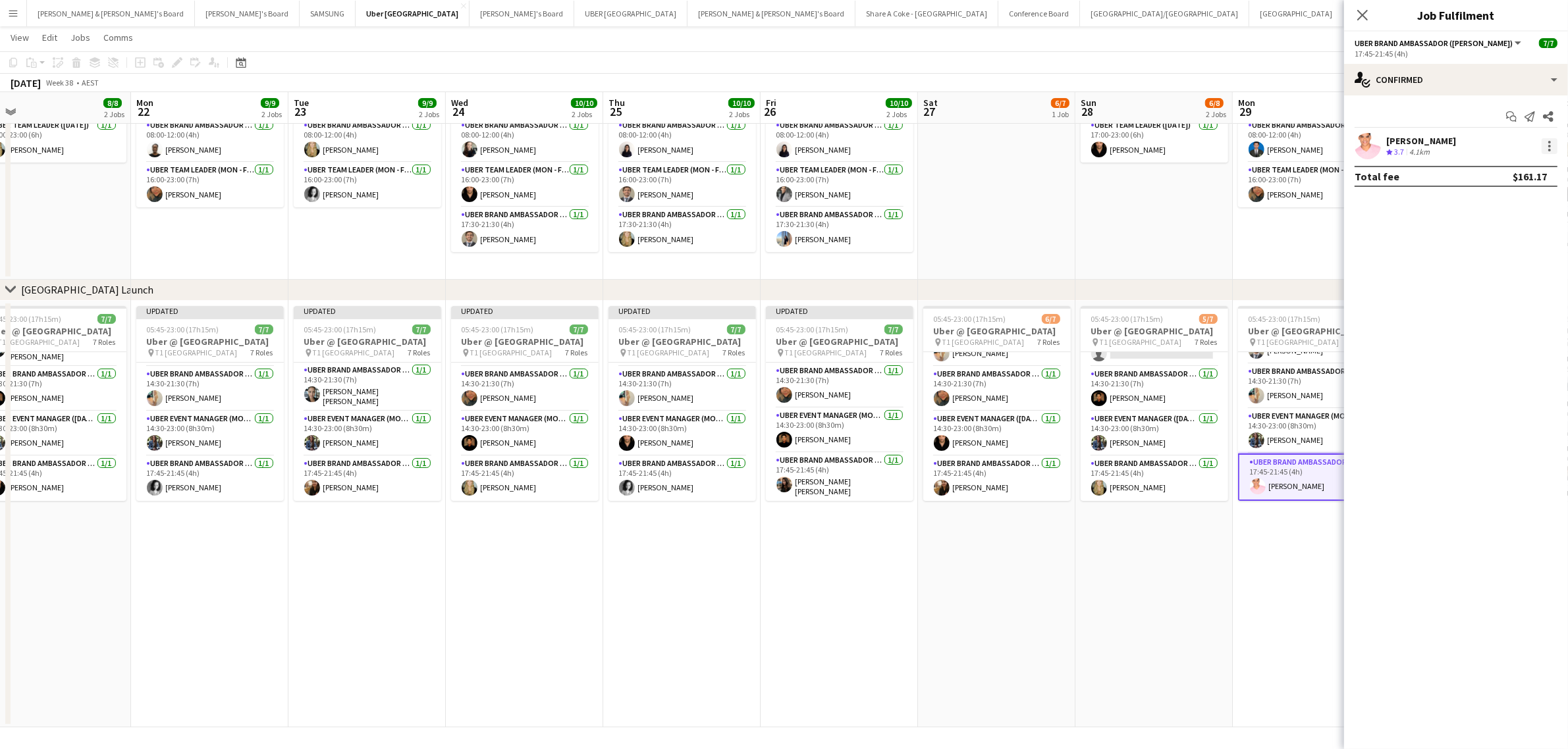
click at [1545, 150] on div at bounding box center [1549, 146] width 15 height 15
click at [1503, 175] on span "Edit fee" at bounding box center [1506, 171] width 81 height 12
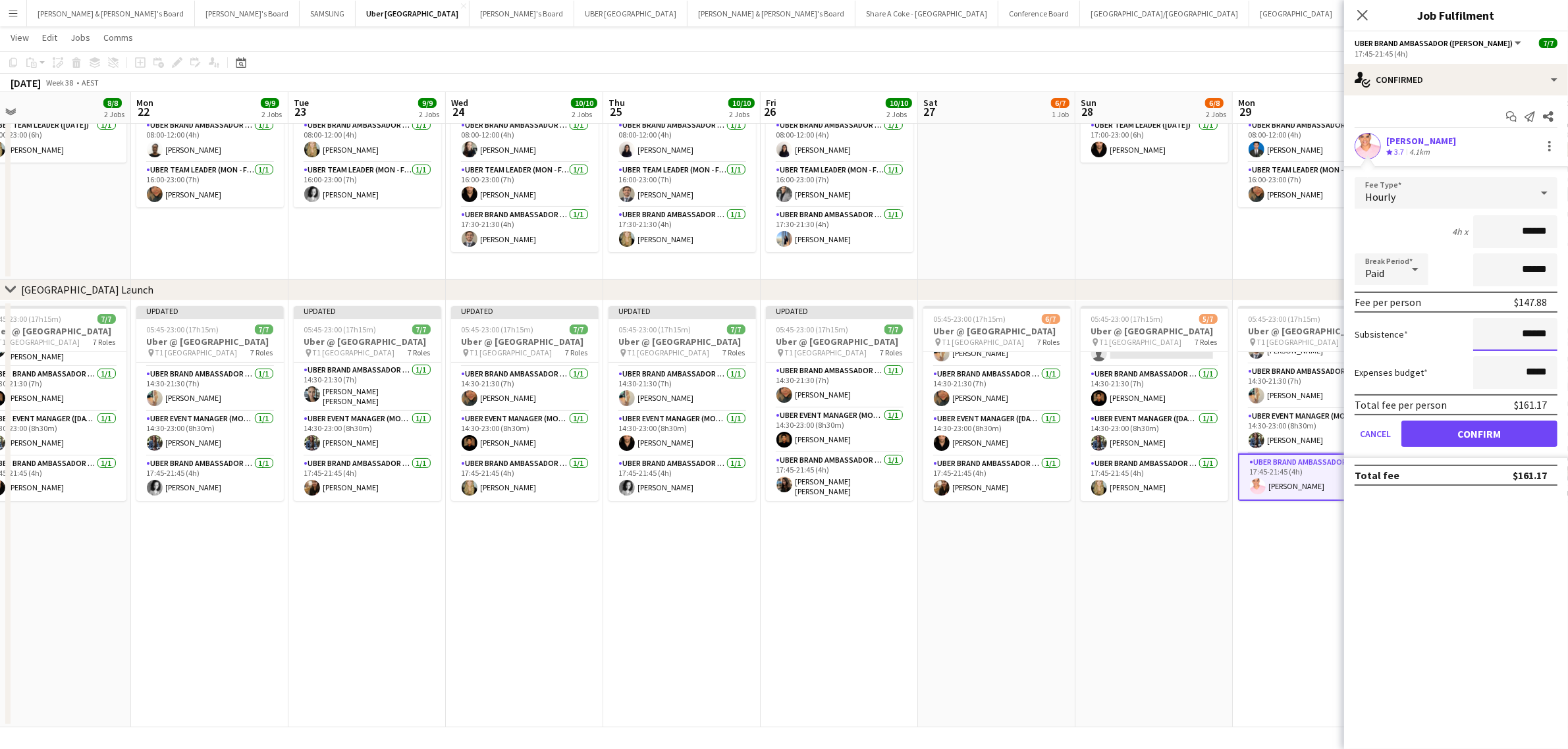
drag, startPoint x: 1509, startPoint y: 345, endPoint x: 1548, endPoint y: 331, distance: 41.4
click at [1548, 331] on input "******" at bounding box center [1515, 334] width 85 height 33
paste input
type input "******"
click at [1518, 427] on button "Confirm" at bounding box center [1479, 433] width 156 height 27
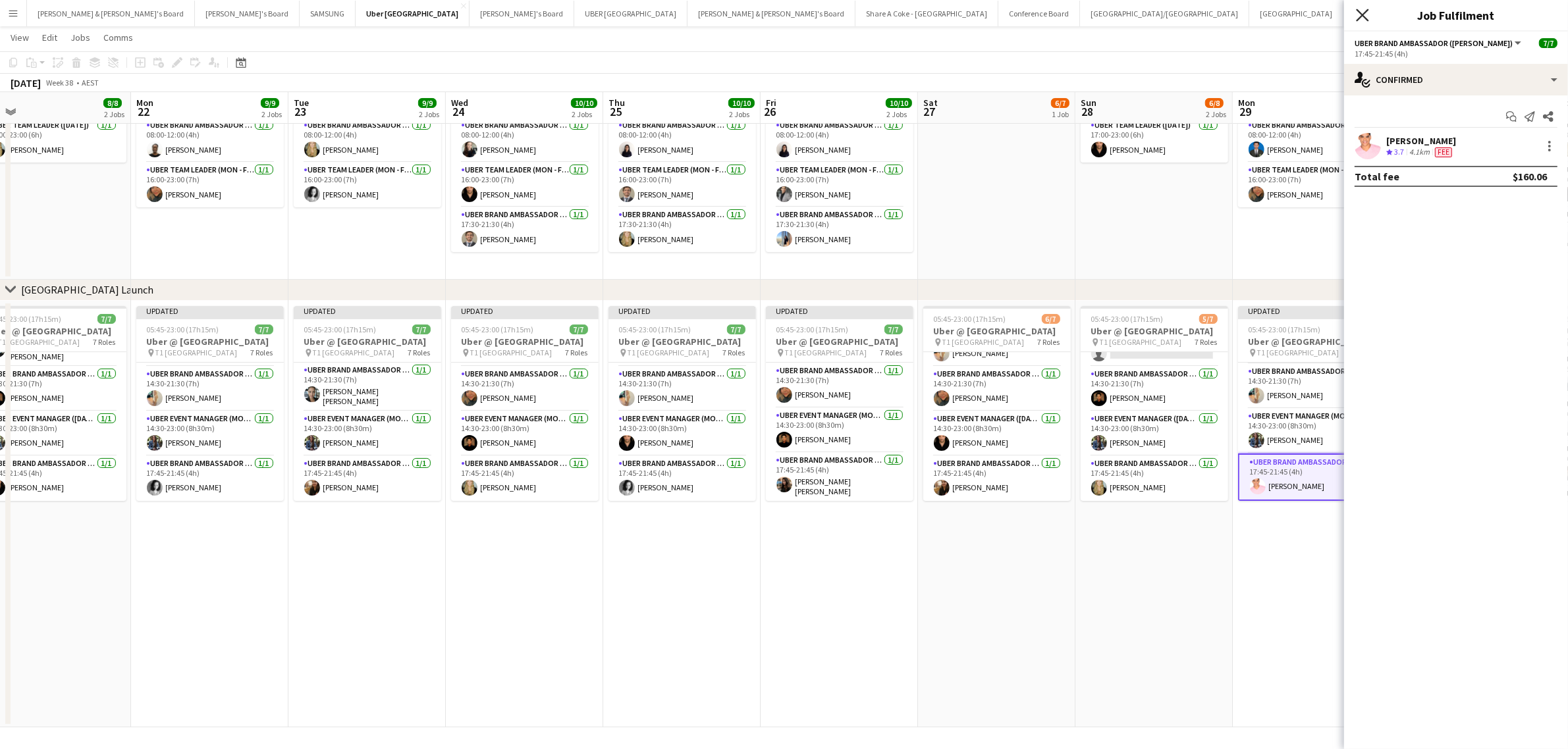
click at [1359, 15] on icon "Close pop-in" at bounding box center [1362, 15] width 13 height 13
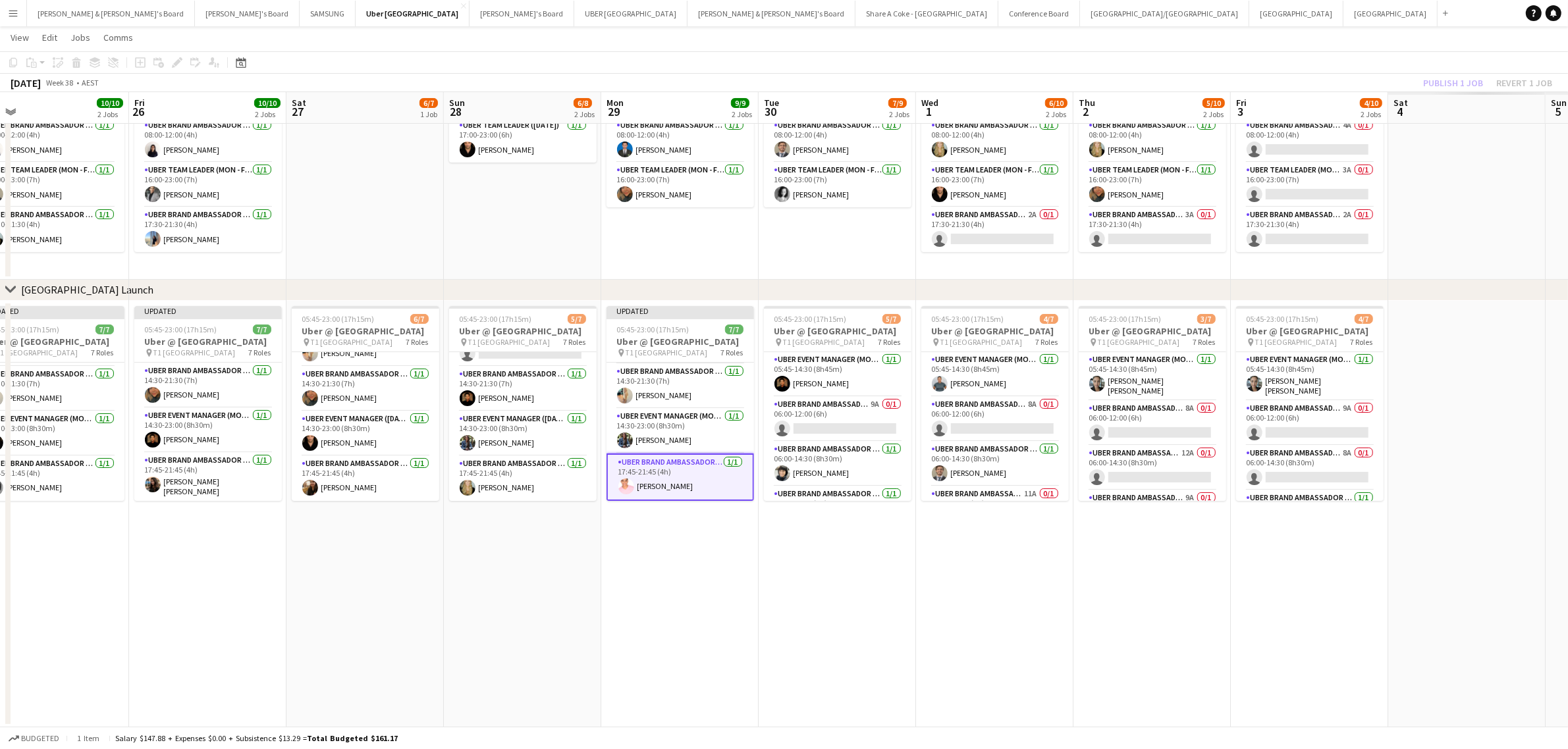
scroll to position [0, 462]
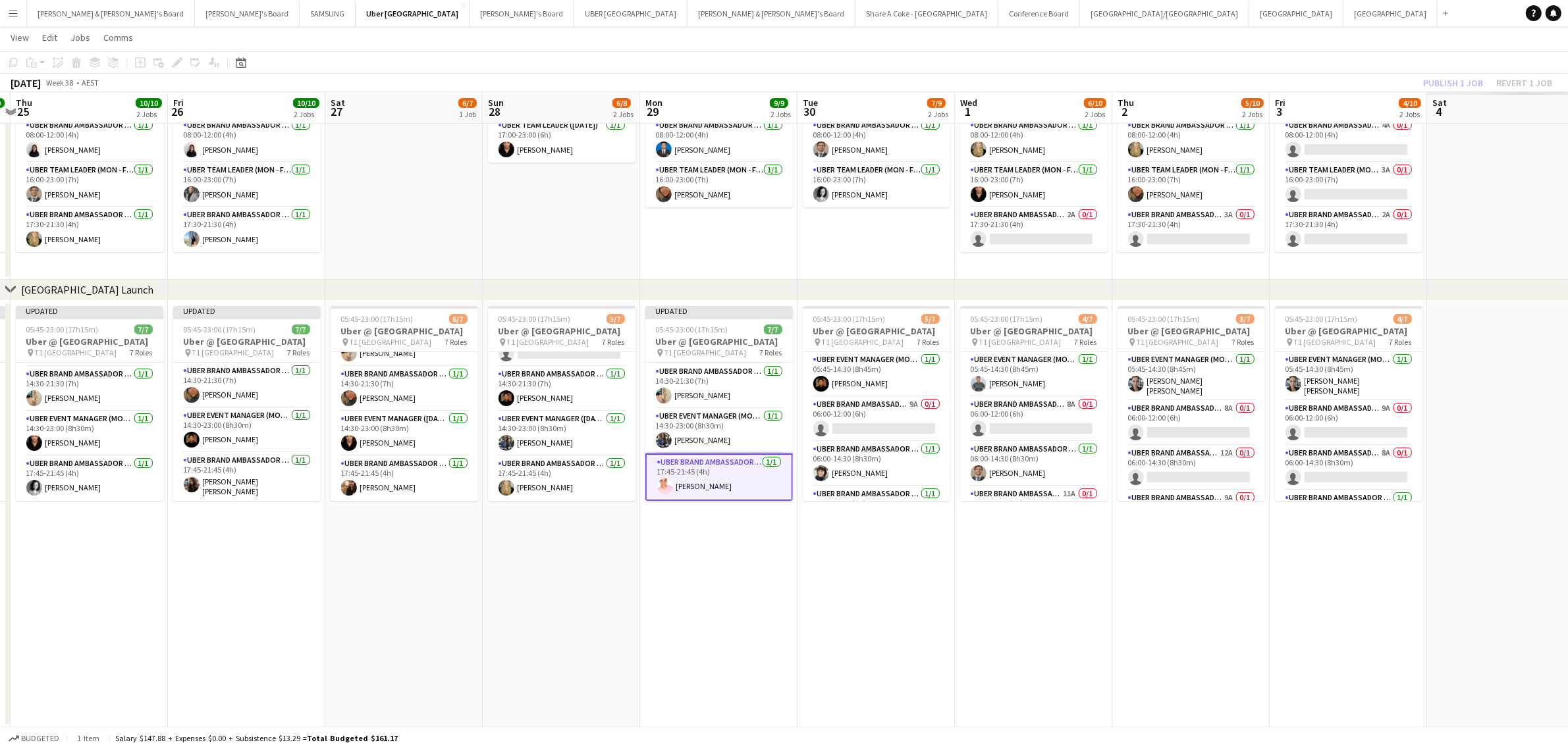
drag, startPoint x: 1425, startPoint y: 612, endPoint x: 833, endPoint y: 606, distance: 592.0
click at [833, 606] on app-calendar-viewport "Mon 22 9/9 2 Jobs Tue 23 9/9 2 Jobs Wed 24 10/10 2 Jobs Thu 25 10/10 2 Jobs Fri…" at bounding box center [784, 343] width 1568 height 770
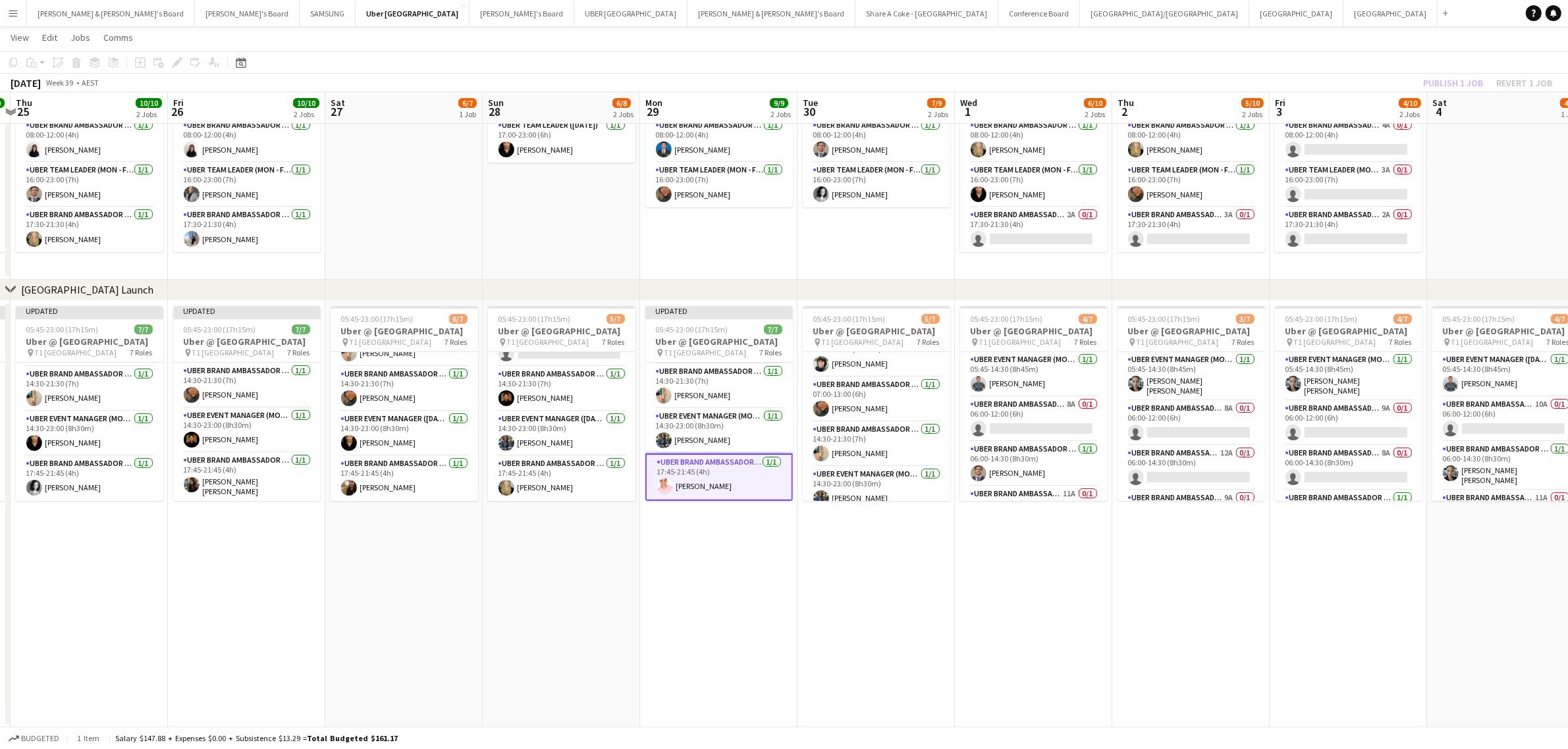
scroll to position [179, 0]
click at [848, 469] on app-card-role "UBER Brand Ambassador (Mon - Fri) 7A 0/1 17:45-21:45 (4h) single-neutral-actions" at bounding box center [876, 479] width 148 height 44
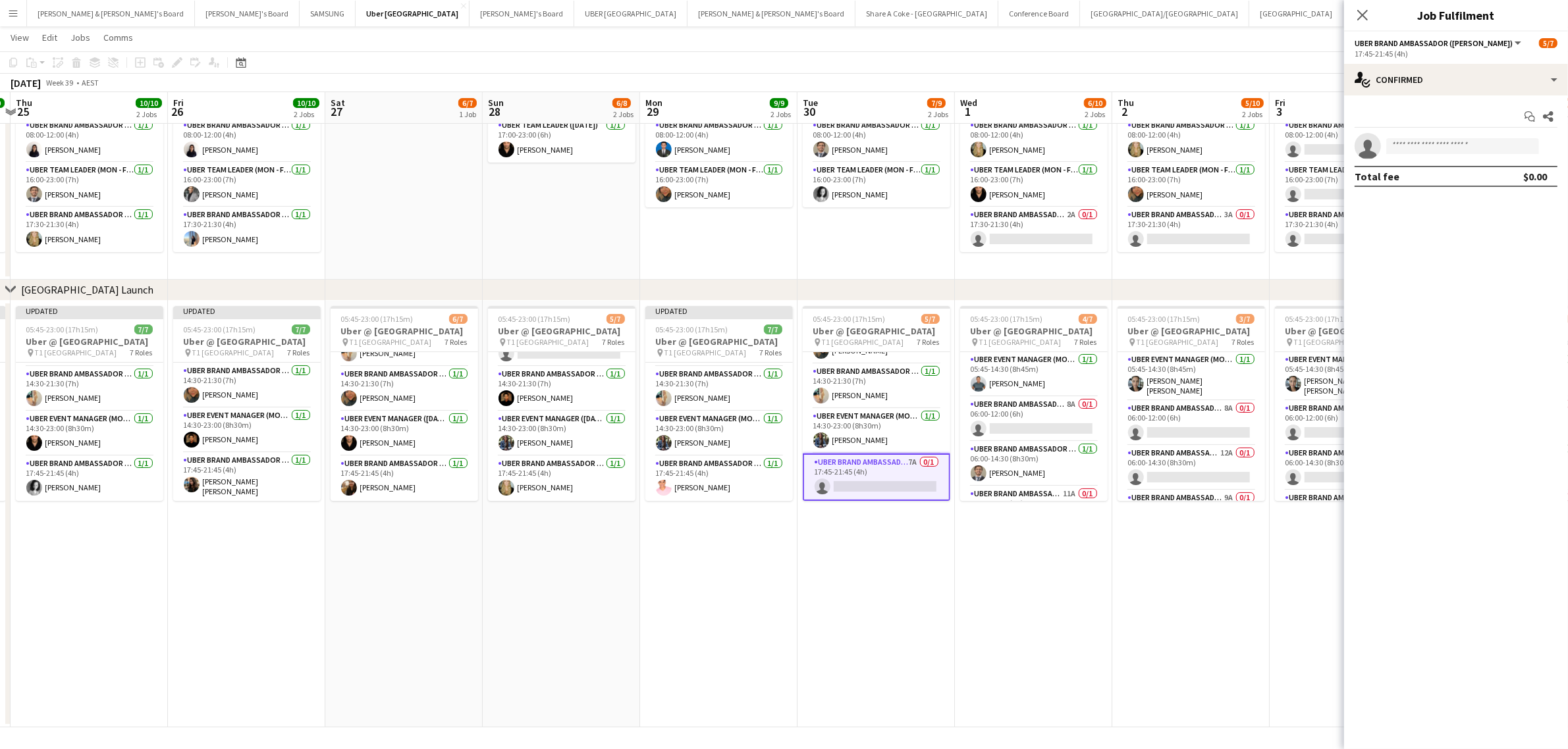
click at [1488, 40] on button "UBER Brand Ambassador (Mon - Fri)" at bounding box center [1438, 44] width 168 height 10
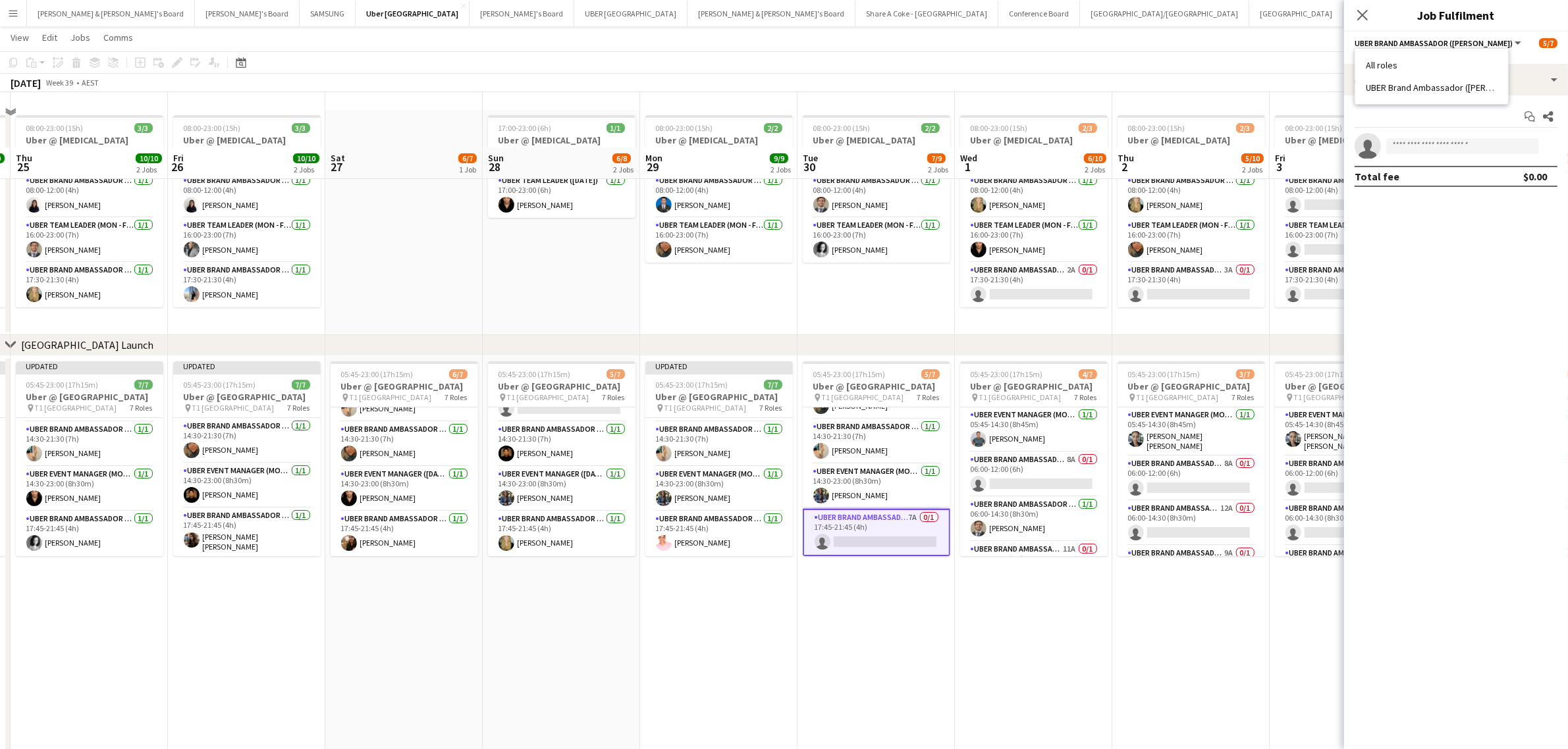
scroll to position [10, 0]
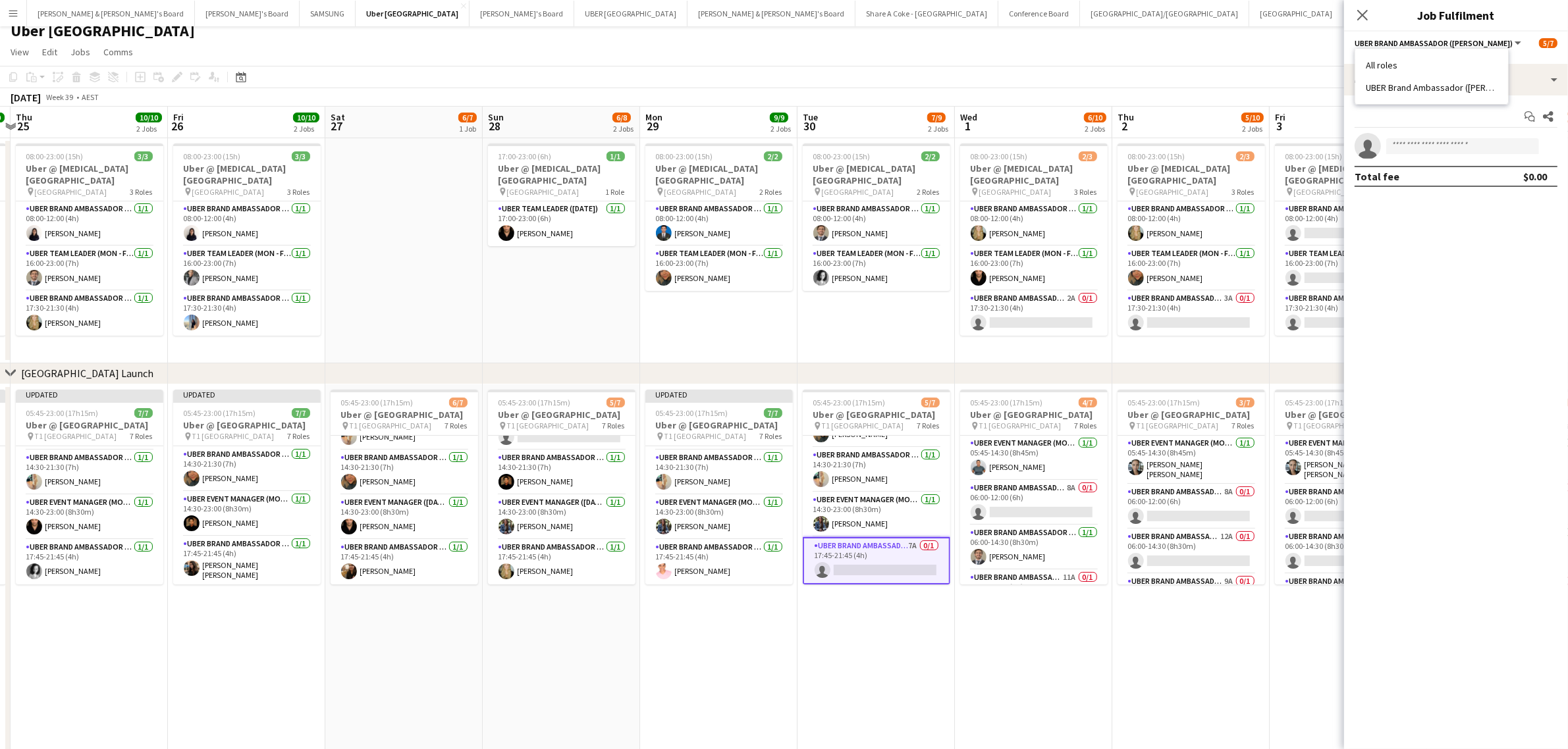
click at [1080, 637] on app-date-cell "05:45-23:00 (17h15m) 4/7 Uber @ T1 Sydney International Airport pin T1 Sydney I…" at bounding box center [1034, 598] width 157 height 427
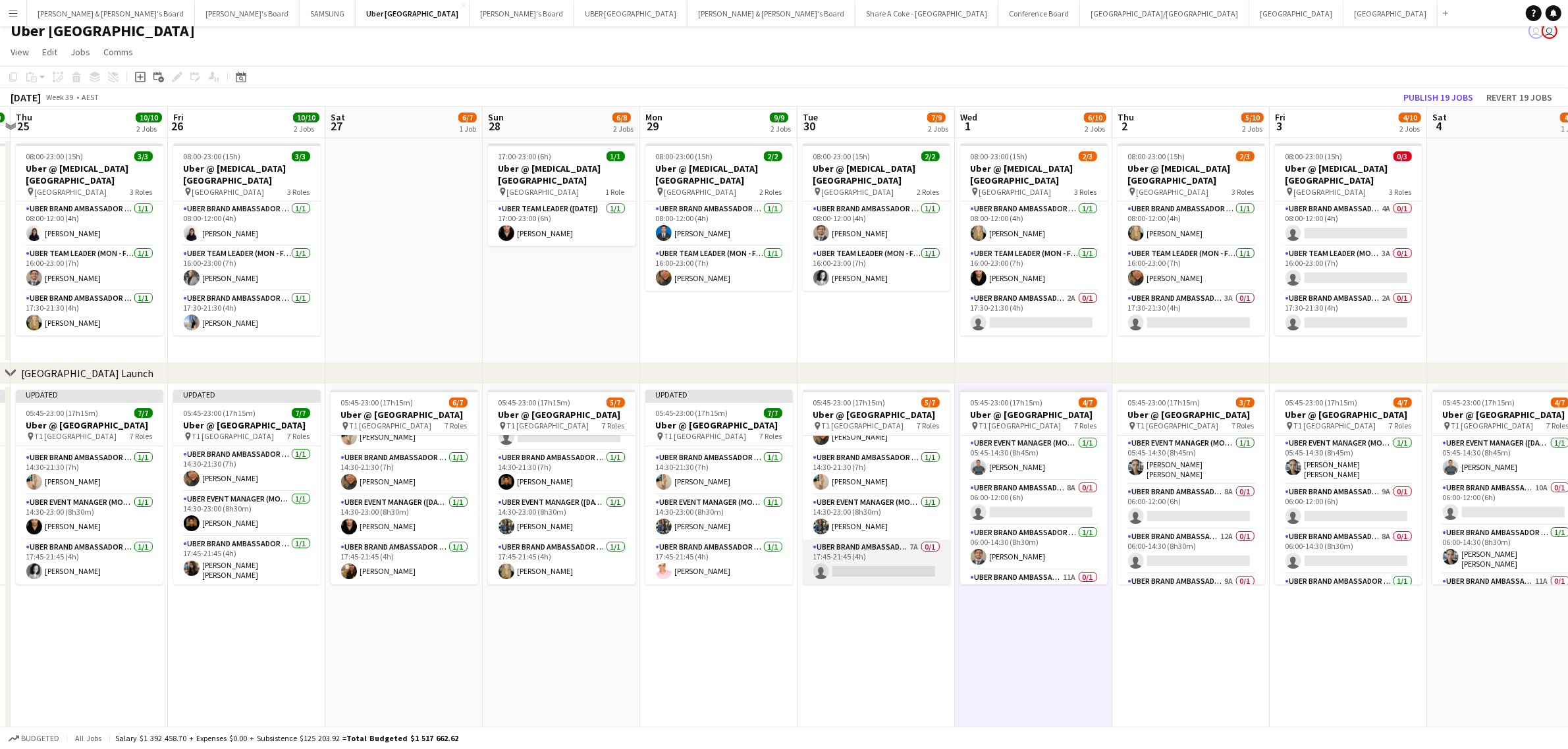
click at [844, 544] on app-card-role "UBER Brand Ambassador (Mon - Fri) 7A 0/1 17:45-21:45 (4h) single-neutral-actions" at bounding box center [876, 563] width 148 height 44
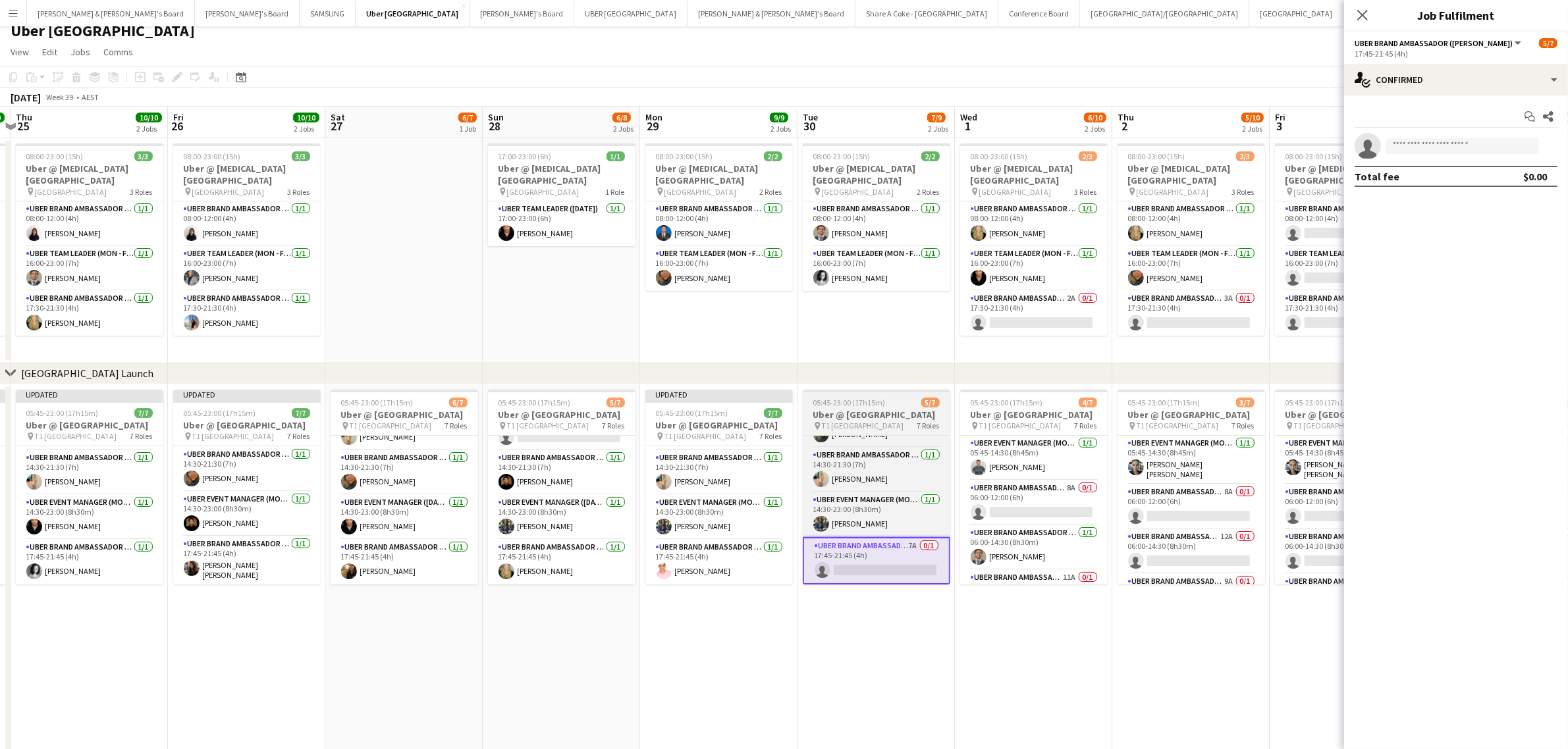
click at [841, 405] on span "05:45-23:00 (17h15m)" at bounding box center [849, 403] width 73 height 10
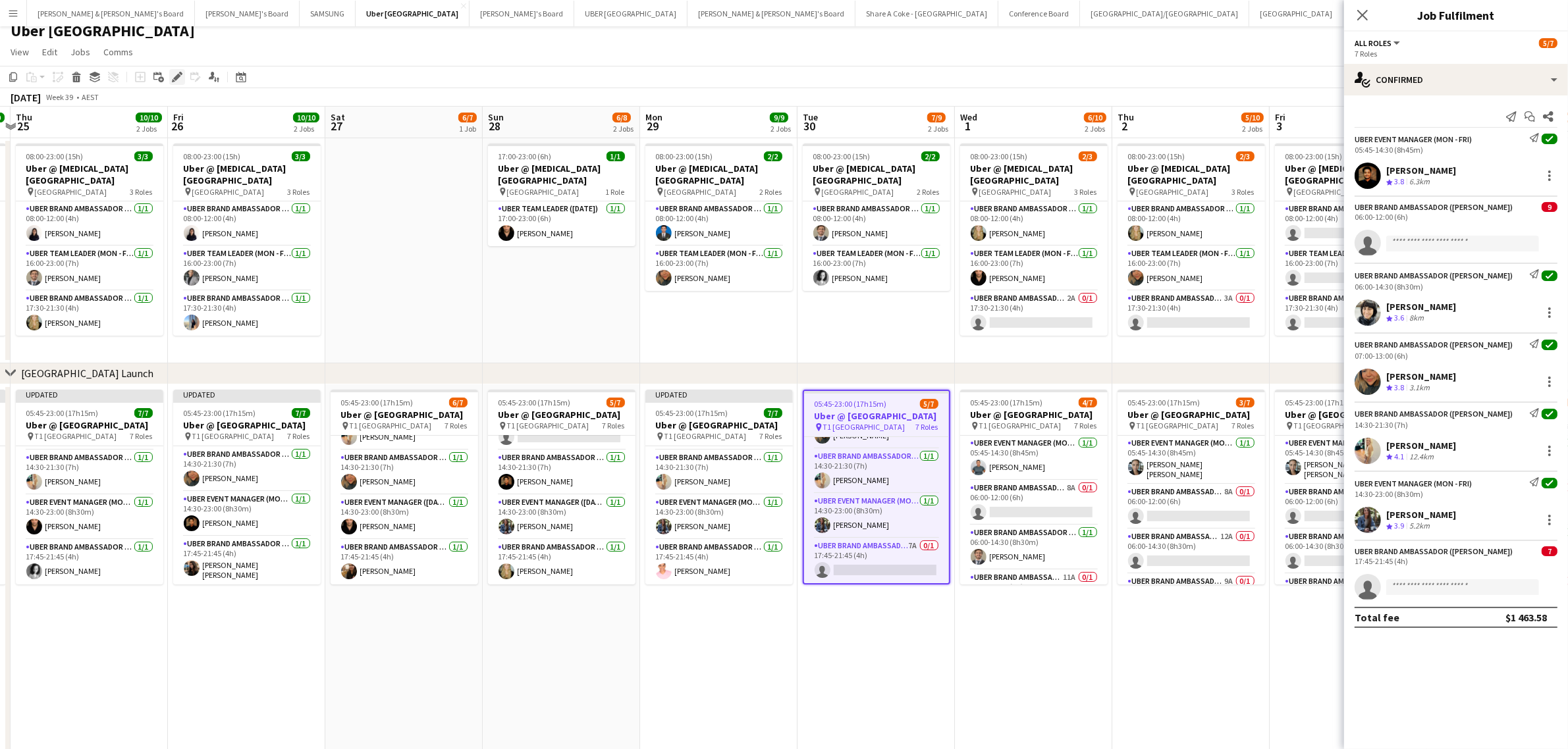
click at [172, 76] on icon "Edit" at bounding box center [177, 77] width 10 height 10
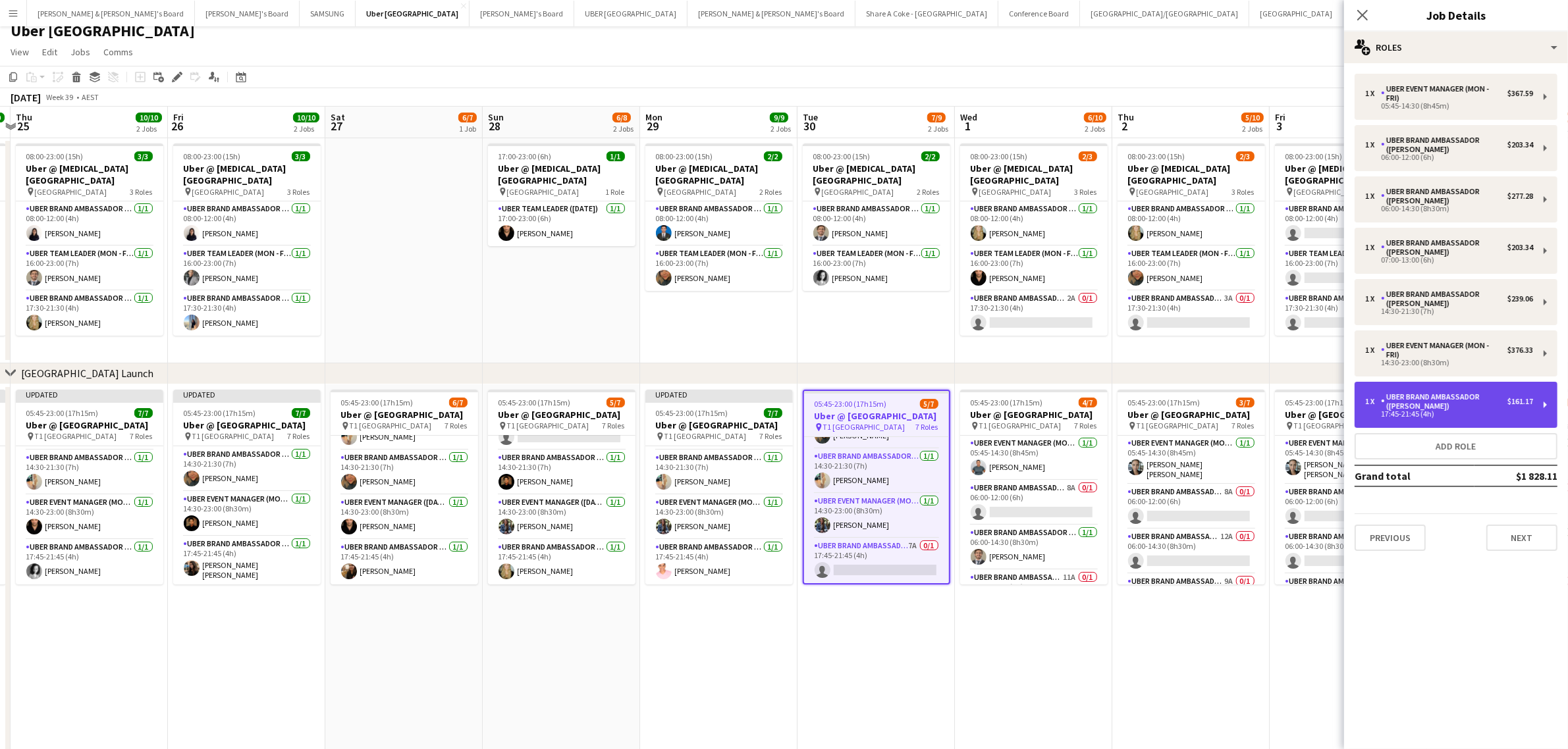
click at [1542, 403] on div "1 x UBER Brand Ambassador (Mon - Fri) $161.17 17:45-21:45 (4h)" at bounding box center [1455, 405] width 203 height 46
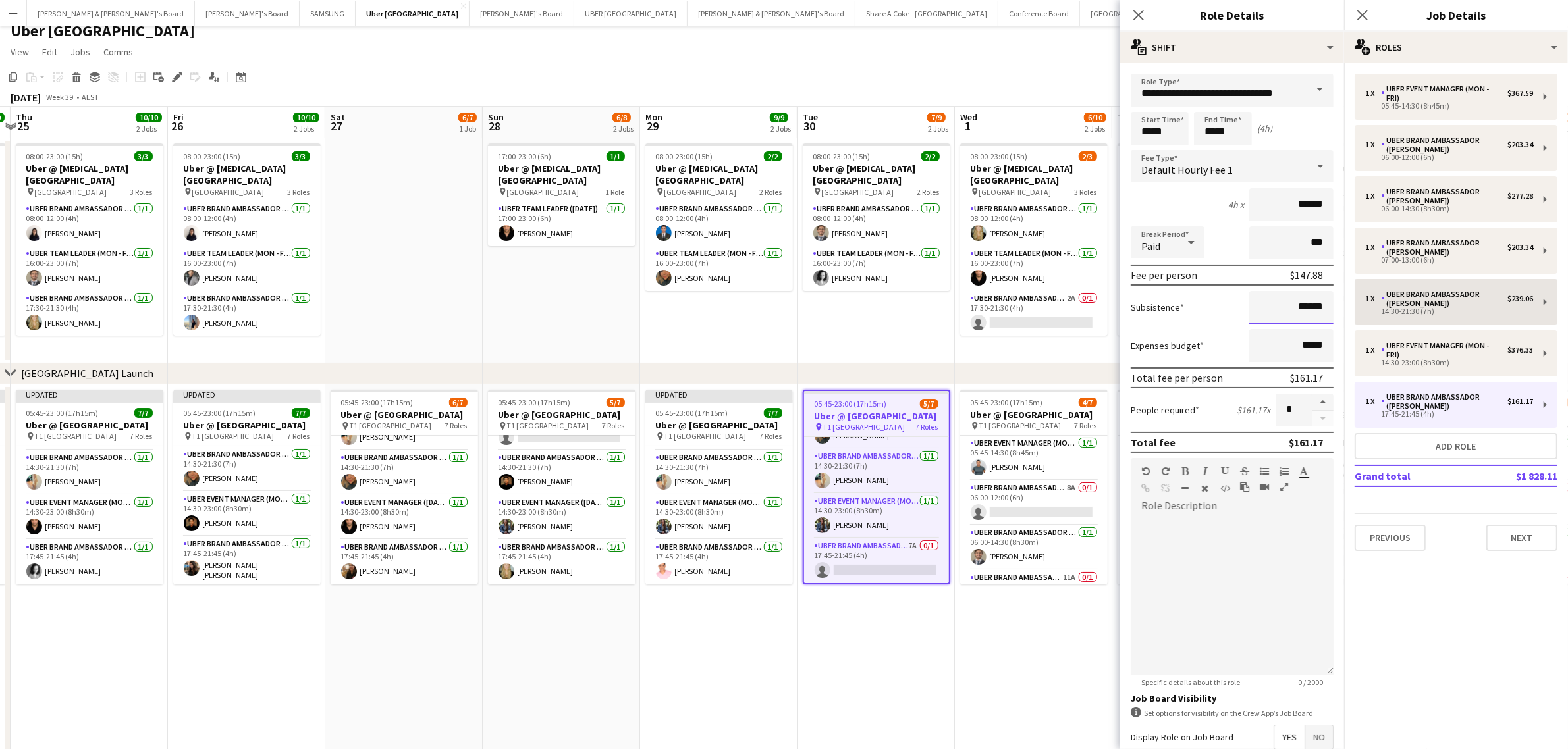
drag, startPoint x: 1258, startPoint y: 304, endPoint x: 1361, endPoint y: 281, distance: 105.5
click at [1361, 281] on body "Menu Boards Boards Boards All jobs Status Workforce Workforce My Workforce Recr…" at bounding box center [784, 411] width 1568 height 844
drag, startPoint x: 1274, startPoint y: 308, endPoint x: 1382, endPoint y: 295, distance: 108.8
click at [1382, 295] on body "Menu Boards Boards Boards All jobs Status Workforce Workforce My Workforce Recr…" at bounding box center [784, 411] width 1568 height 844
drag, startPoint x: 1279, startPoint y: 307, endPoint x: 1312, endPoint y: 306, distance: 33.0
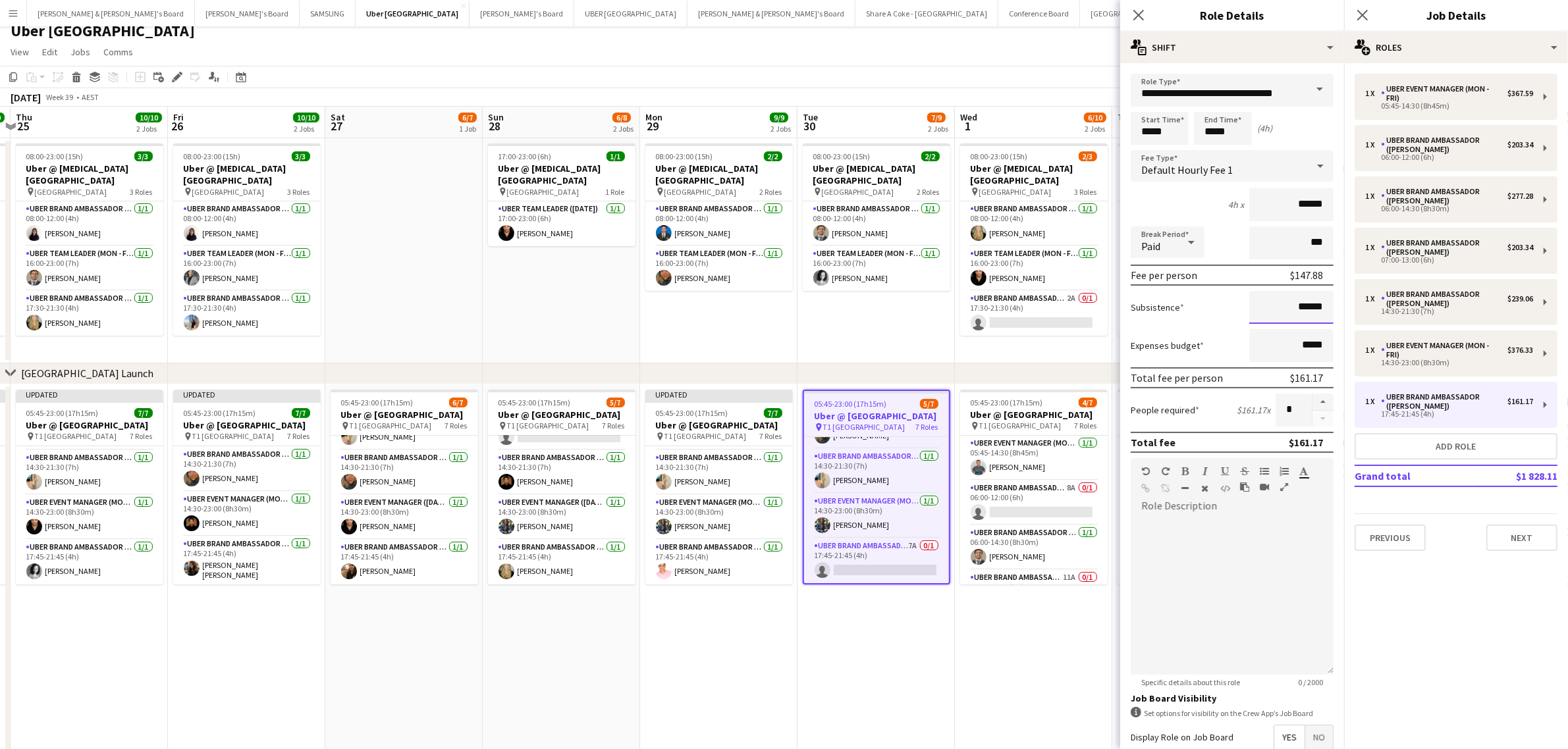
click at [1312, 306] on input "******" at bounding box center [1291, 307] width 85 height 33
paste input
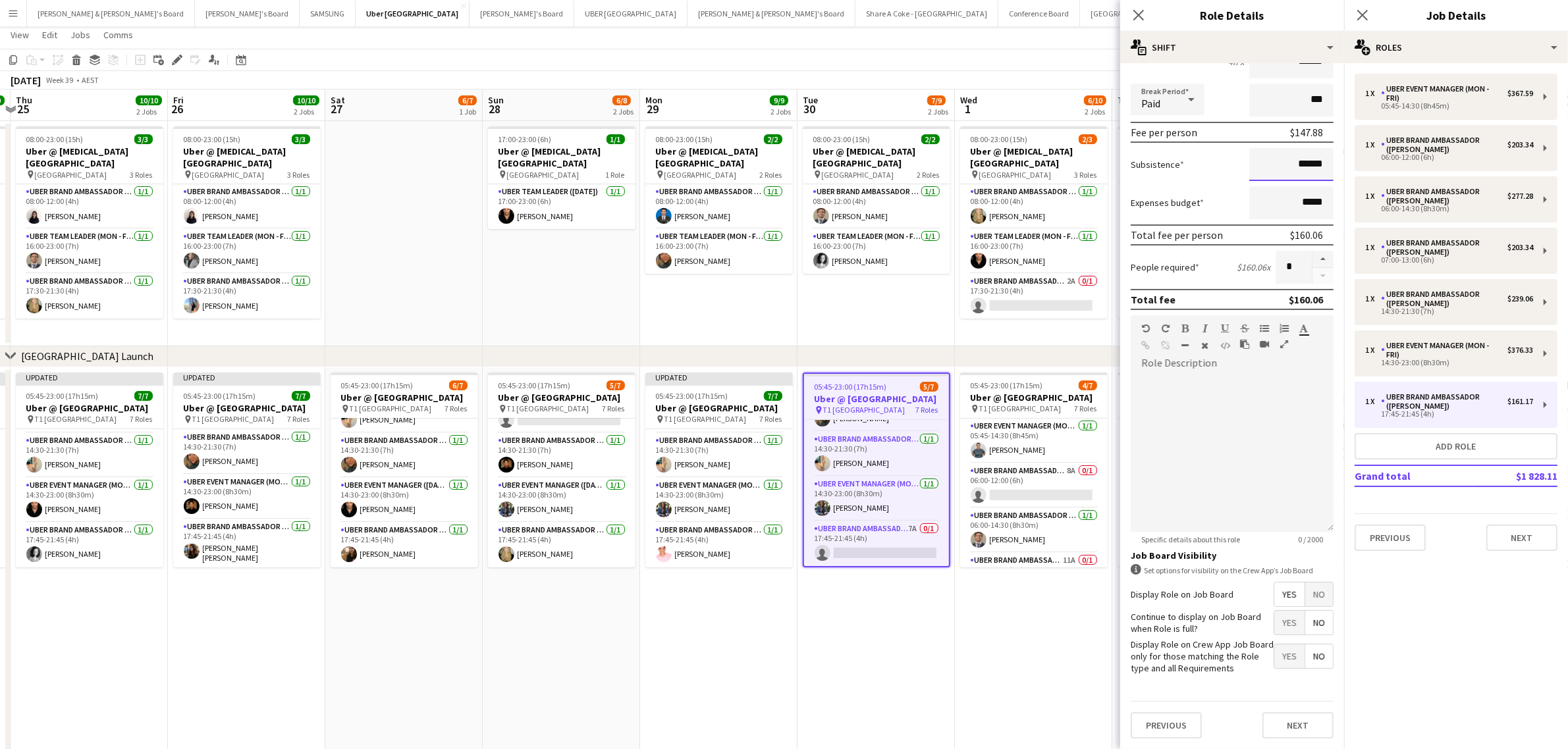
scroll to position [93, 0]
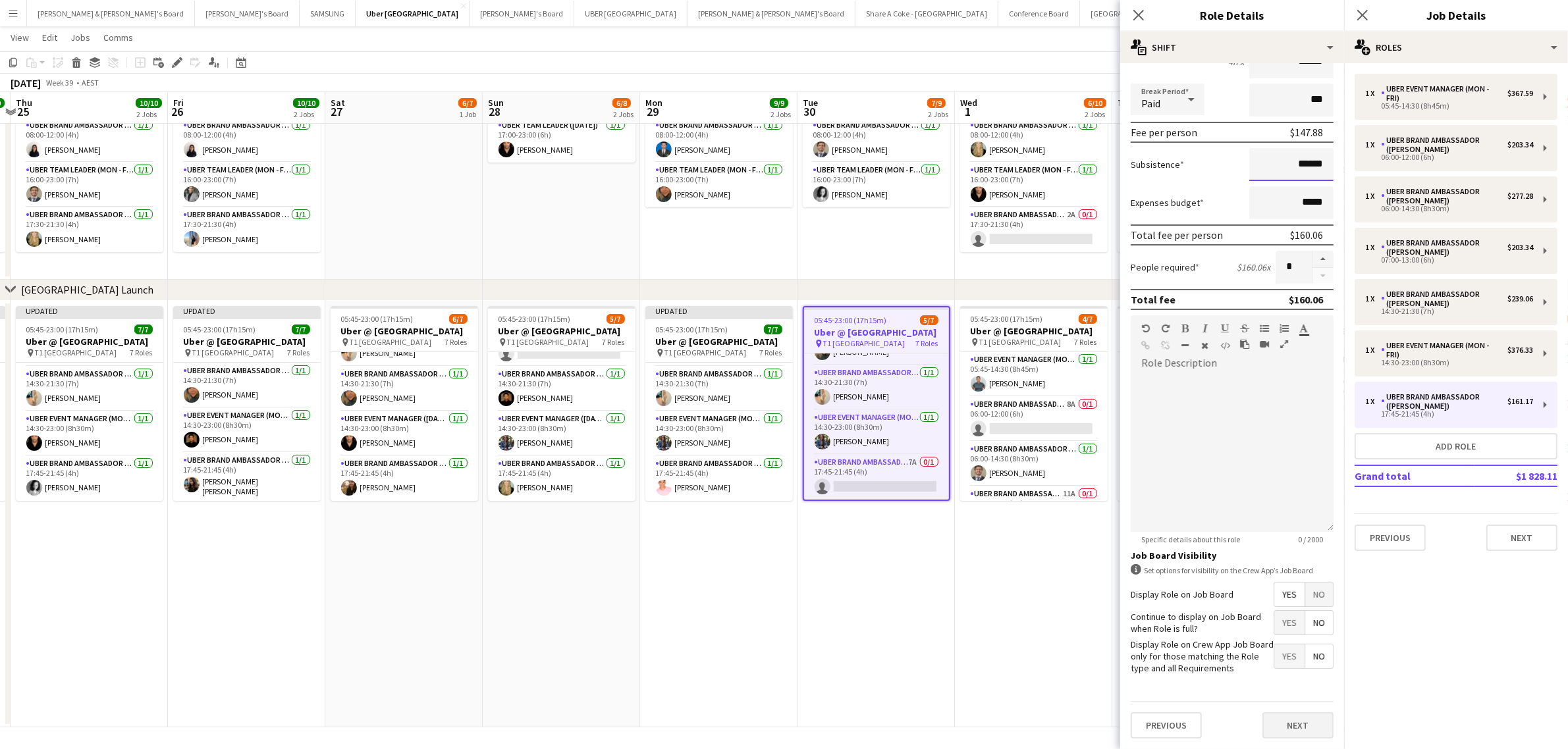
type input "******"
click at [1288, 725] on button "Next" at bounding box center [1297, 725] width 71 height 27
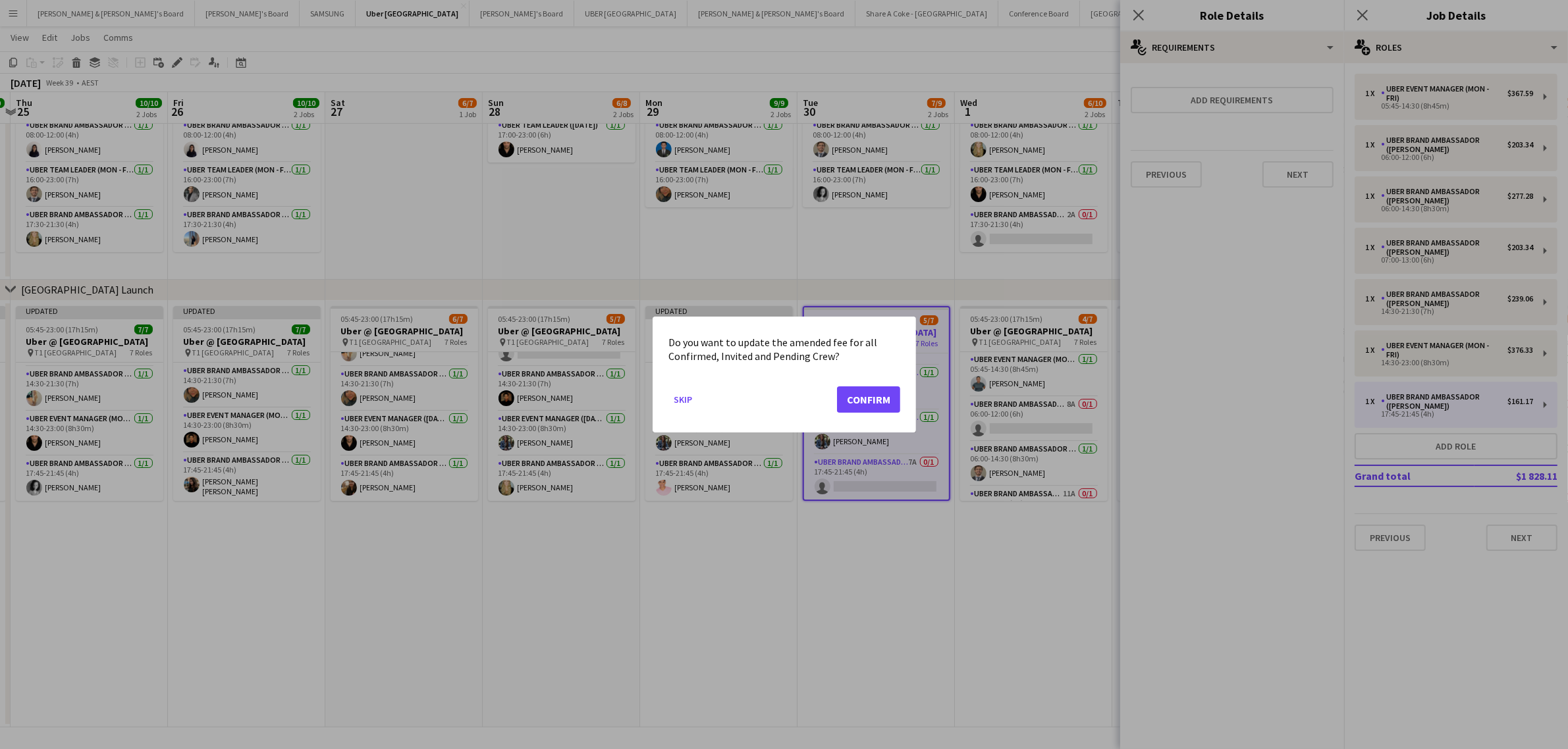
scroll to position [0, 0]
click at [876, 397] on button "Confirm" at bounding box center [869, 399] width 63 height 27
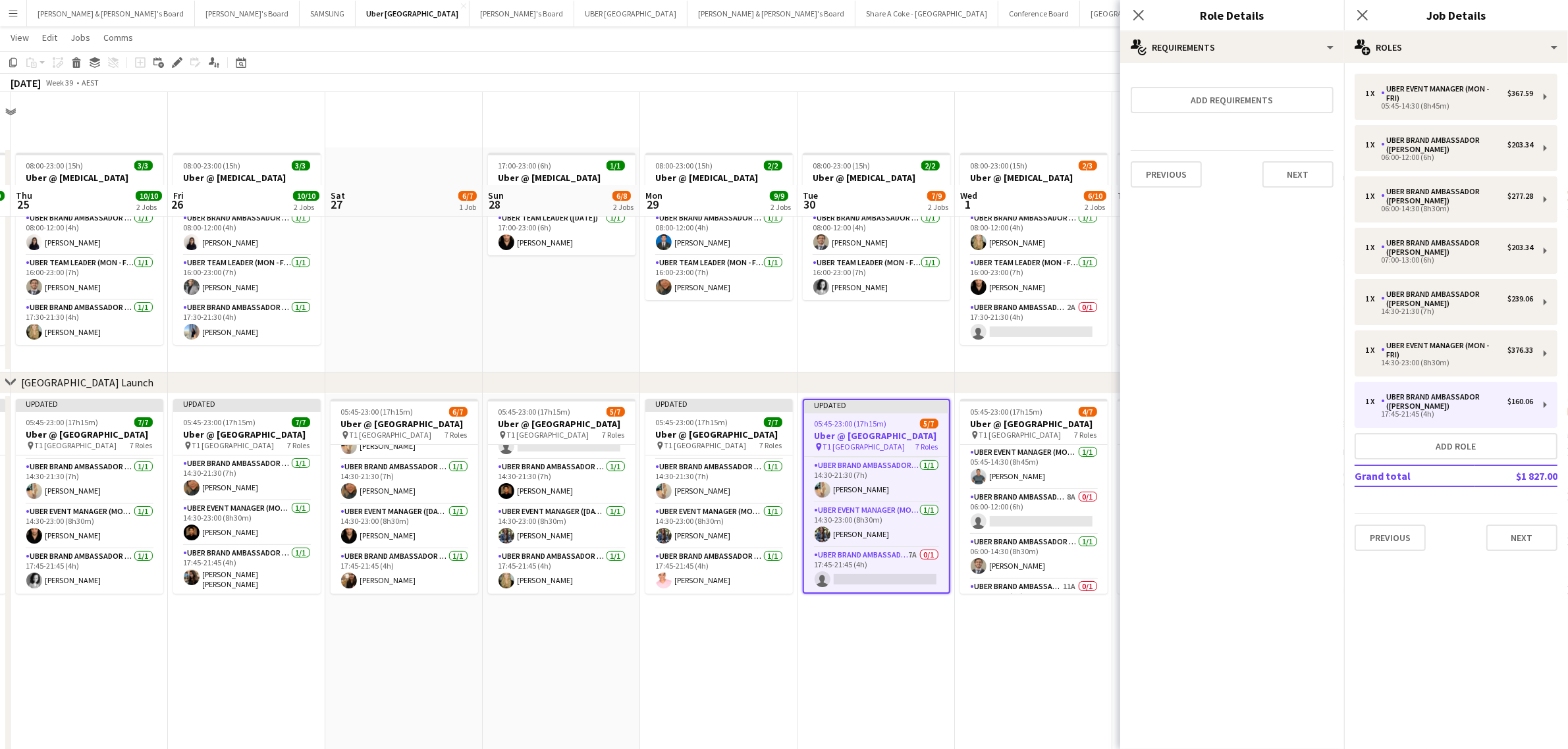
scroll to position [93, 0]
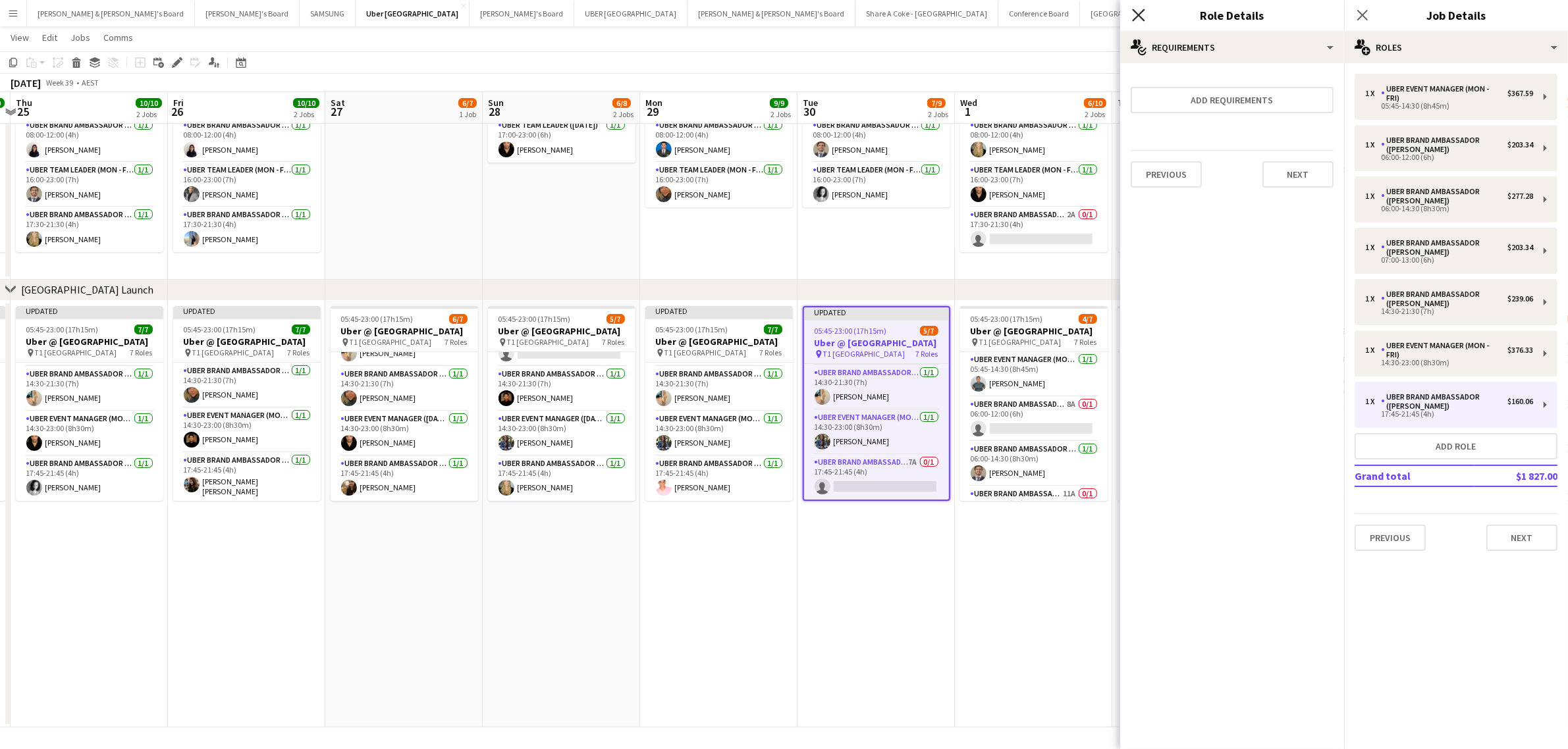
click at [1133, 11] on icon "Close pop-in" at bounding box center [1138, 15] width 13 height 13
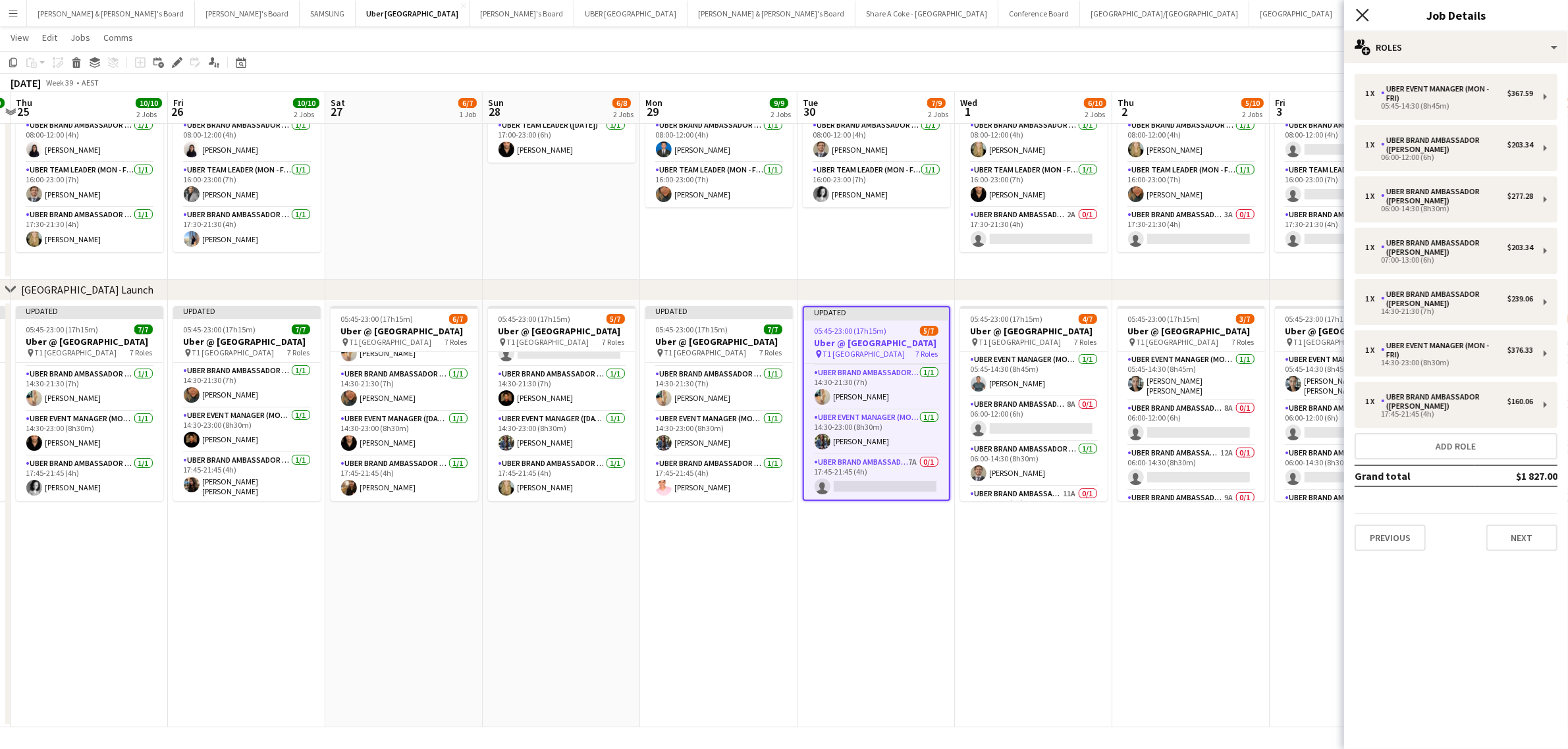
click at [1363, 15] on icon at bounding box center [1362, 15] width 13 height 13
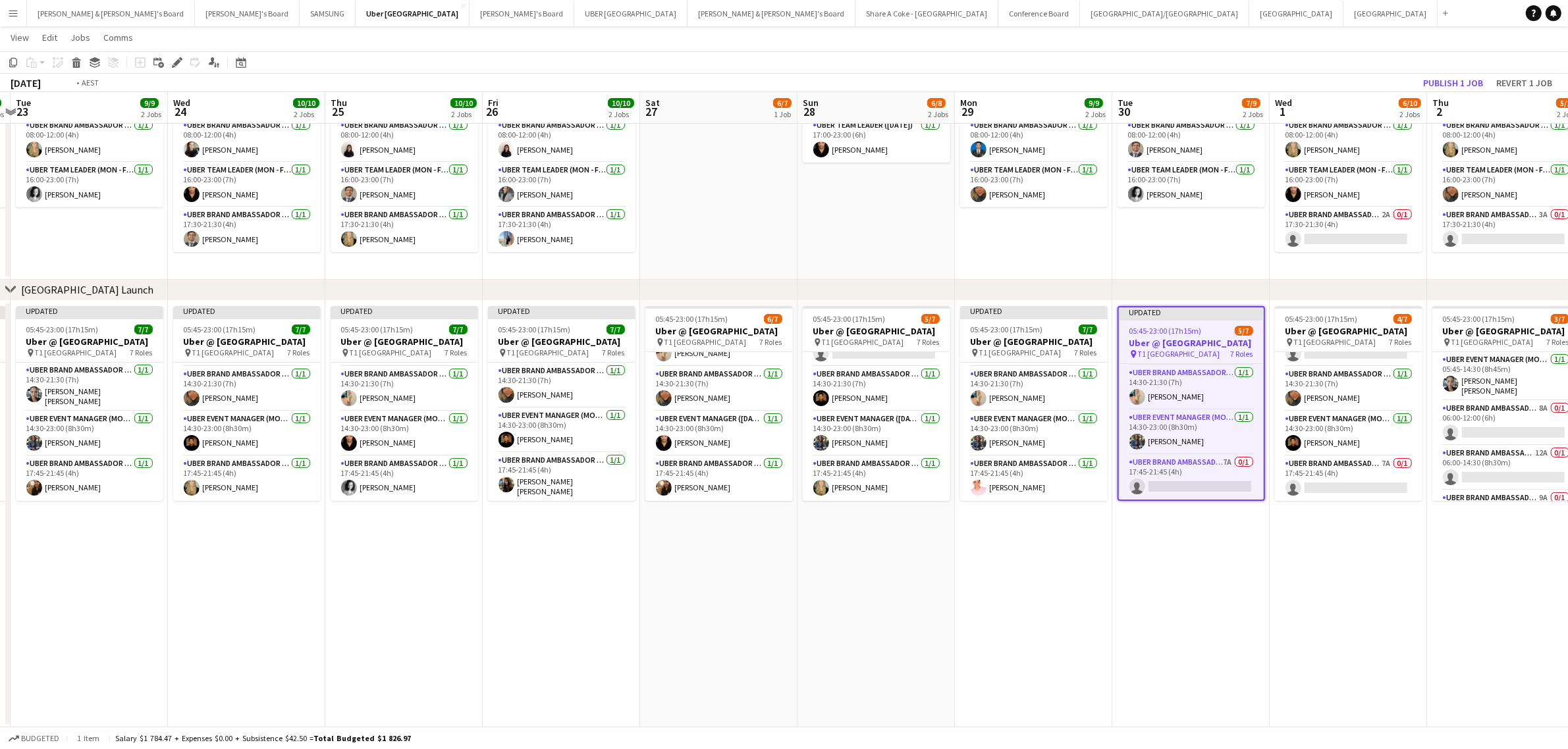
scroll to position [0, 427]
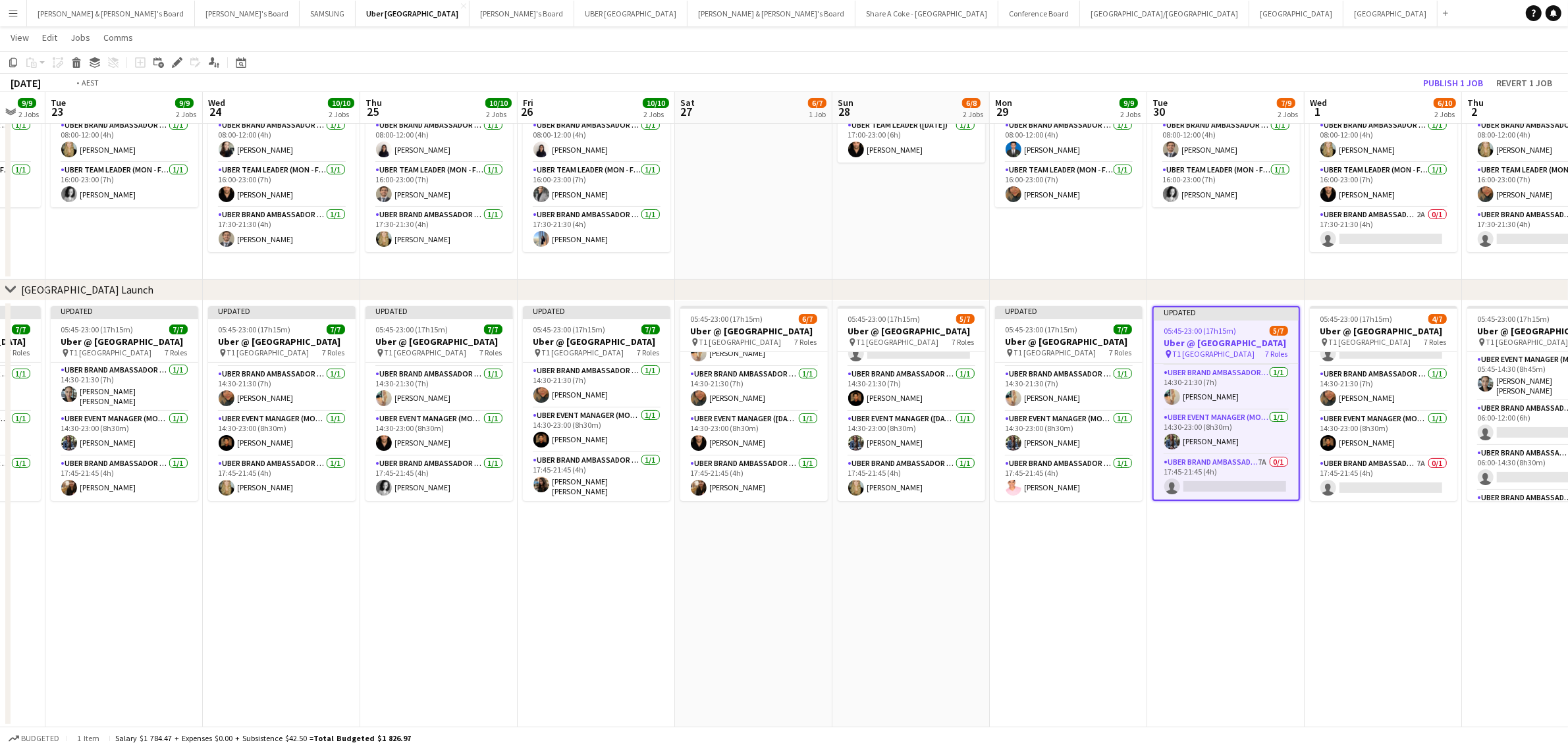
drag, startPoint x: 563, startPoint y: 584, endPoint x: 1542, endPoint y: 456, distance: 987.3
click at [1542, 456] on app-calendar-viewport "Sat 20 7/7 1 Job Sun 21 8/8 2 Jobs Mon 22 9/9 2 Jobs Tue 23 9/9 2 Jobs Wed 24 1…" at bounding box center [784, 343] width 1568 height 770
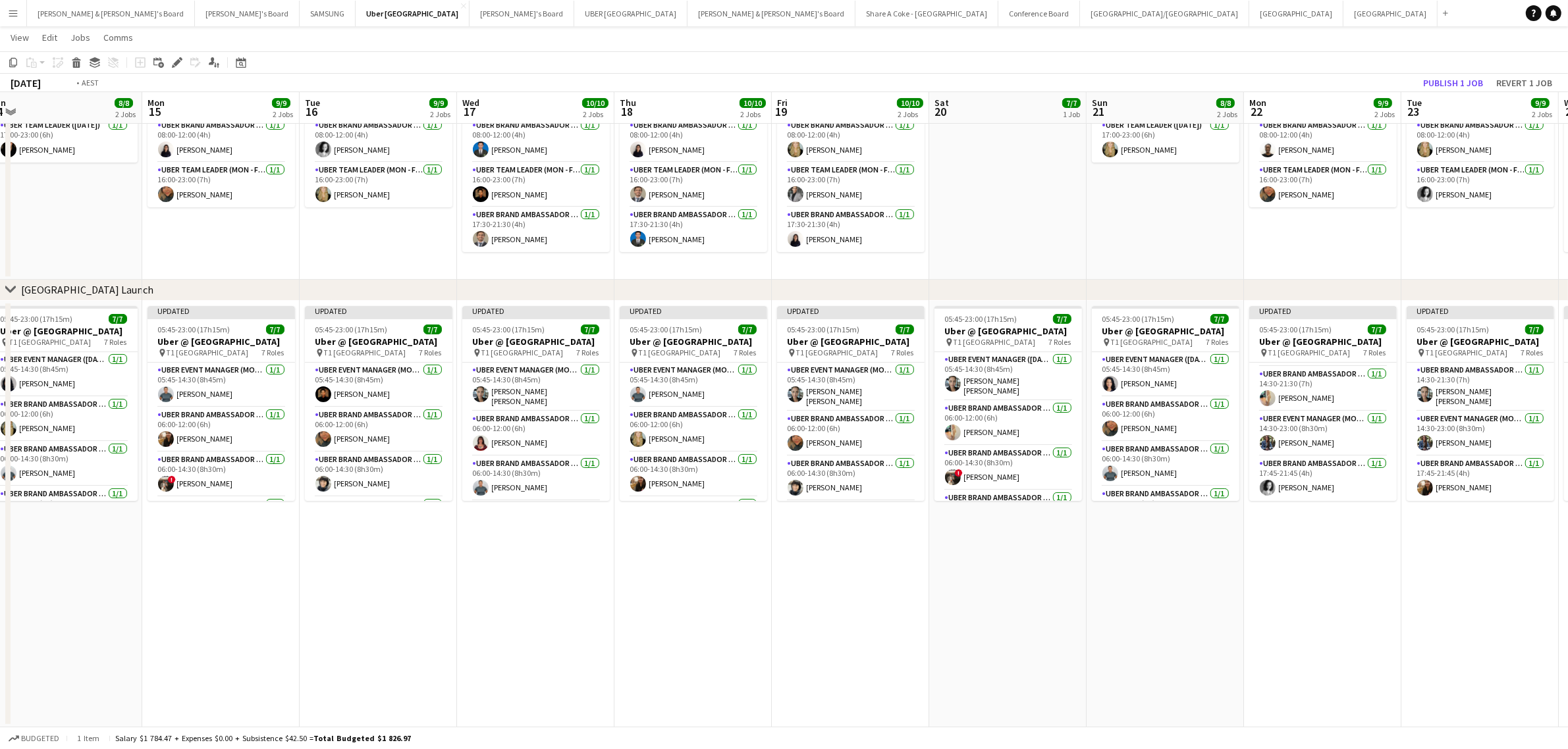
scroll to position [0, 322]
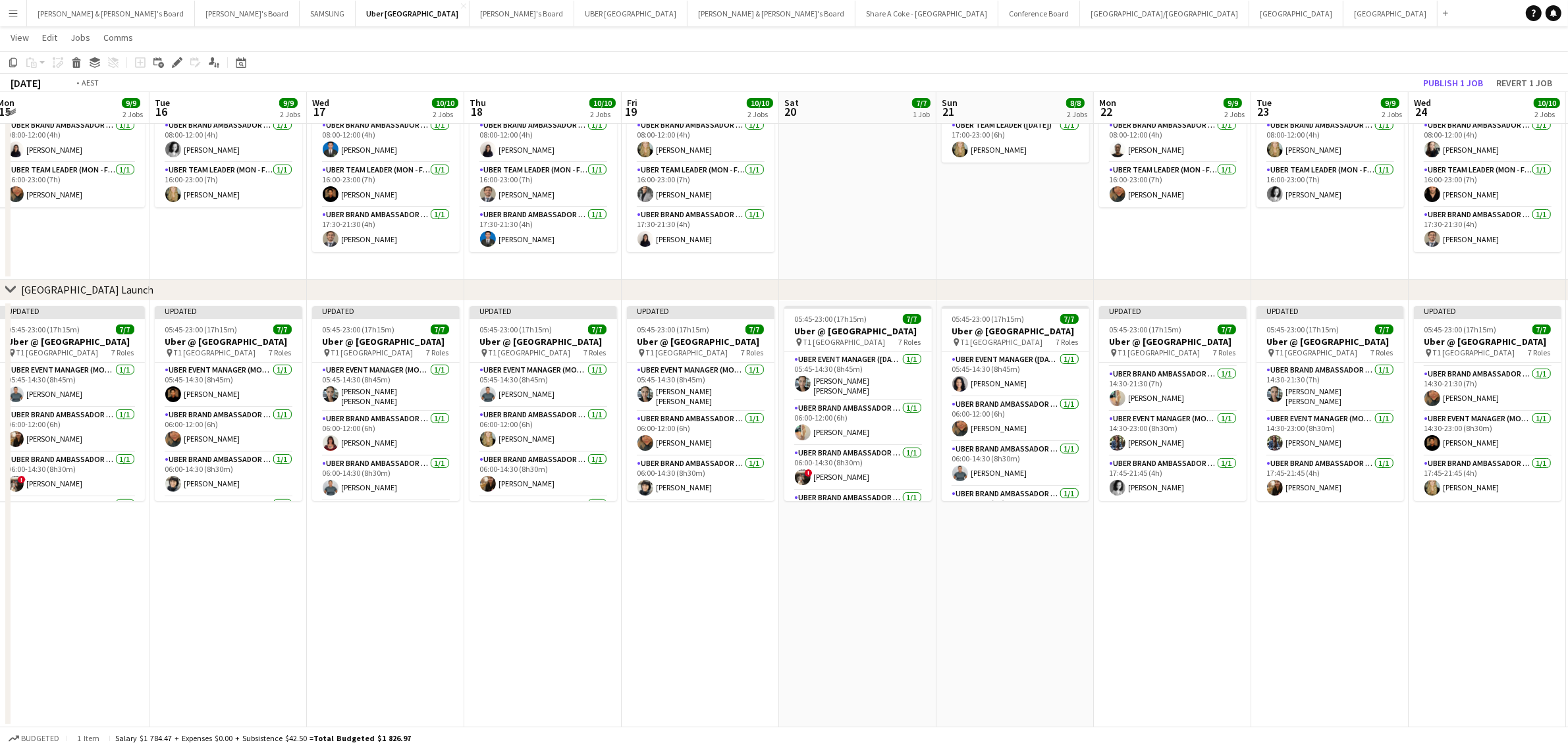
drag, startPoint x: 594, startPoint y: 564, endPoint x: 1328, endPoint y: 494, distance: 737.3
click at [1328, 494] on app-calendar-viewport "Sat 13 7/7 1 Job Sun 14 8/8 2 Jobs Mon 15 9/9 2 Jobs Tue 16 9/9 2 Jobs Wed 17 1…" at bounding box center [784, 343] width 1568 height 770
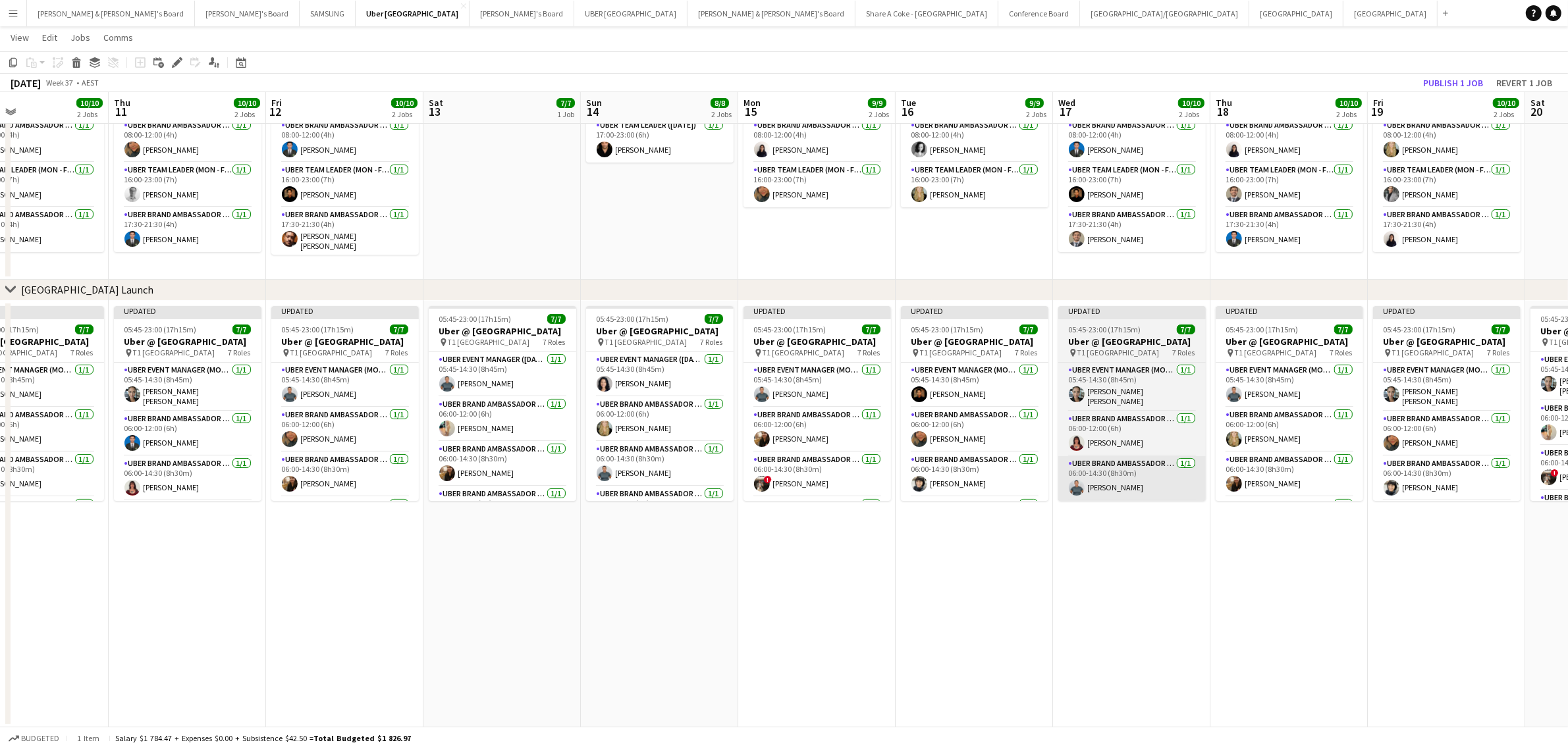
drag, startPoint x: 560, startPoint y: 597, endPoint x: 1432, endPoint y: 475, distance: 880.5
click at [1508, 462] on app-calendar-viewport "Tue 9 9/9 2 Jobs Wed 10 10/10 2 Jobs Thu 11 10/10 2 Jobs Fri 12 10/10 2 Jobs Sa…" at bounding box center [784, 343] width 1568 height 770
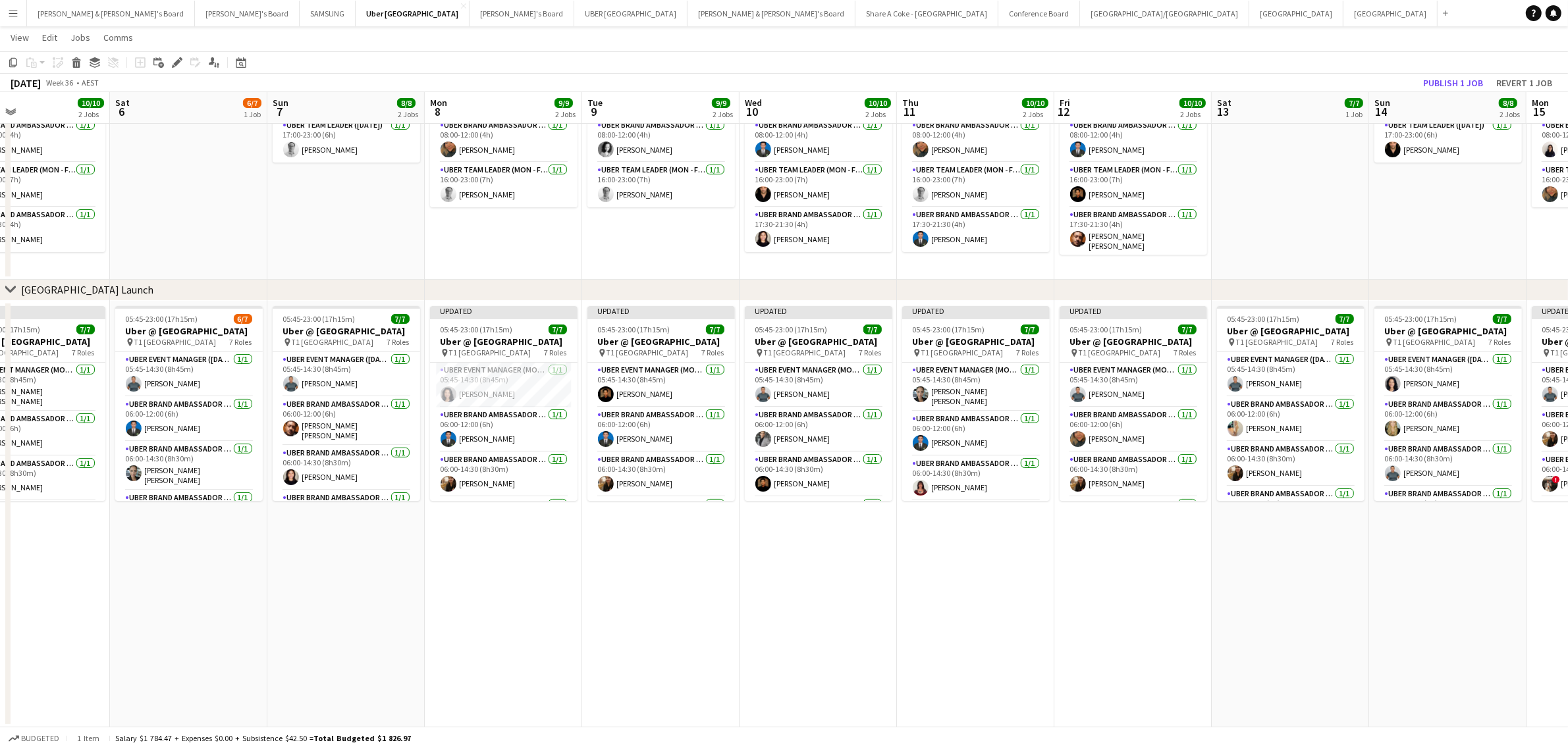
drag, startPoint x: 675, startPoint y: 600, endPoint x: 1105, endPoint y: 547, distance: 433.3
click at [1105, 547] on app-calendar-viewport "Wed 3 10/10 2 Jobs Thu 4 10/10 2 Jobs Fri 5 10/10 2 Jobs Sat 6 6/7 1 Job Sun 7 …" at bounding box center [784, 343] width 1568 height 770
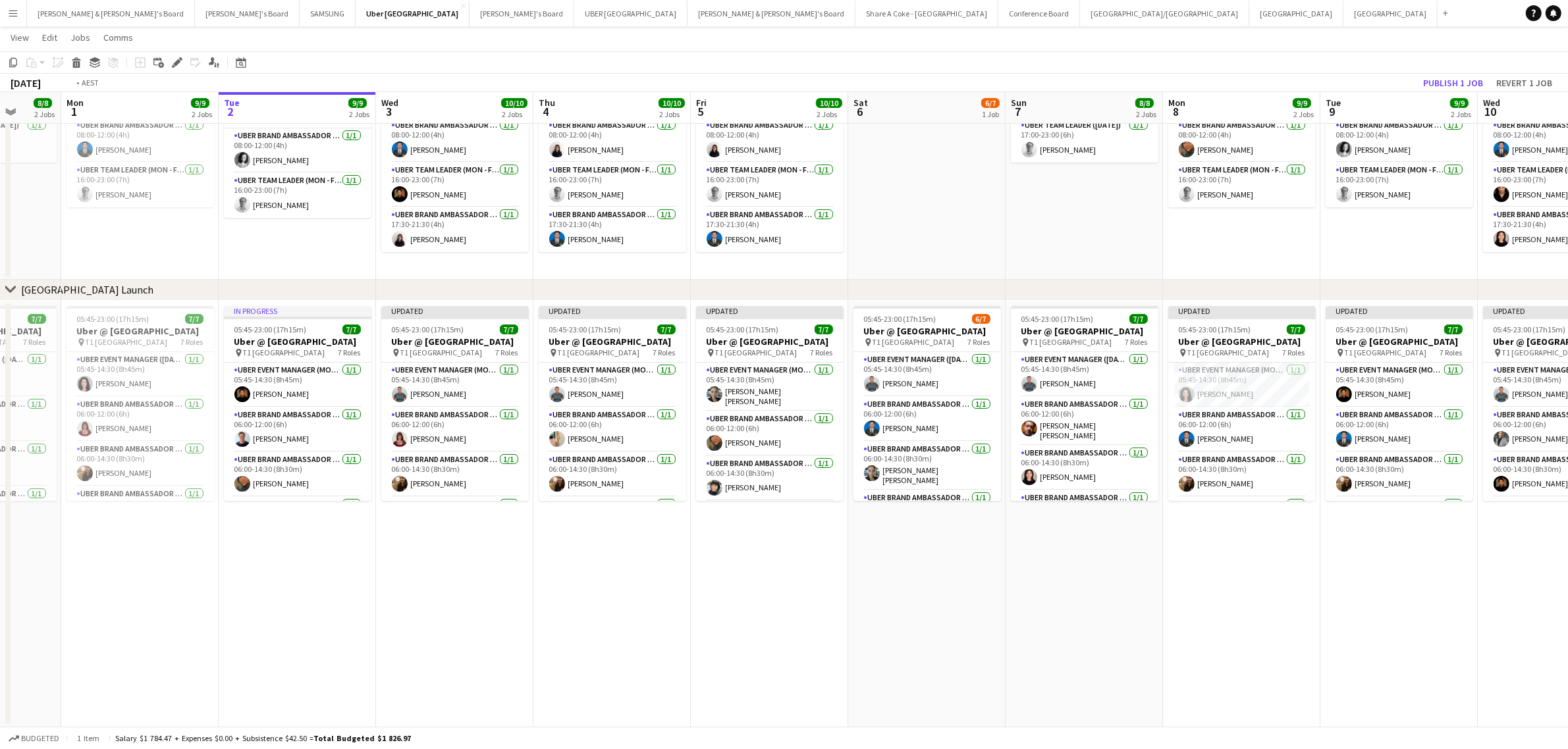
scroll to position [0, 393]
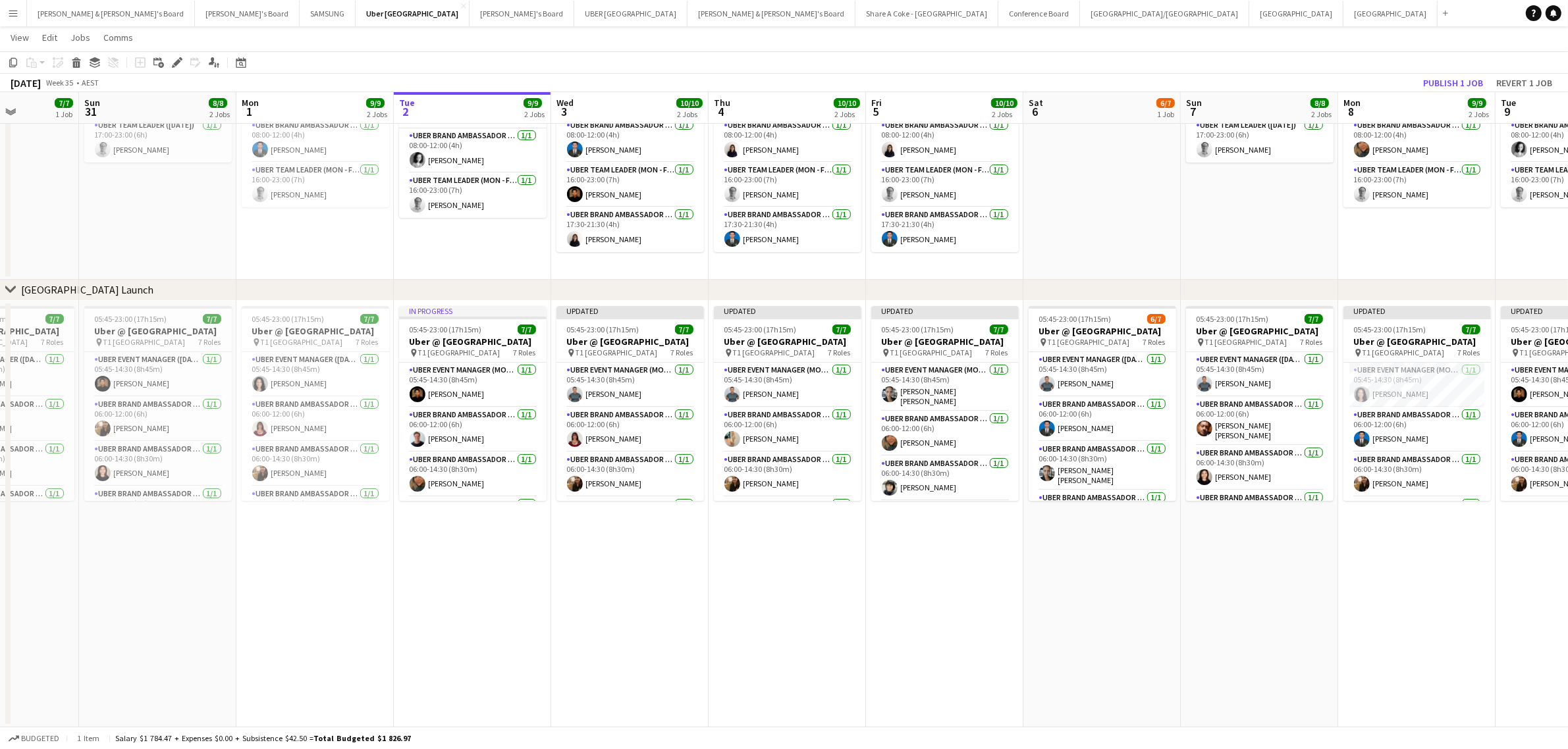
drag, startPoint x: 610, startPoint y: 600, endPoint x: 1523, endPoint y: 394, distance: 936.0
click at [1523, 394] on app-calendar-viewport "Thu 28 10/10 2 Jobs Fri 29 10/10 2 Jobs Sat 30 7/7 1 Job Sun 31 8/8 2 Jobs Mon …" at bounding box center [784, 343] width 1568 height 770
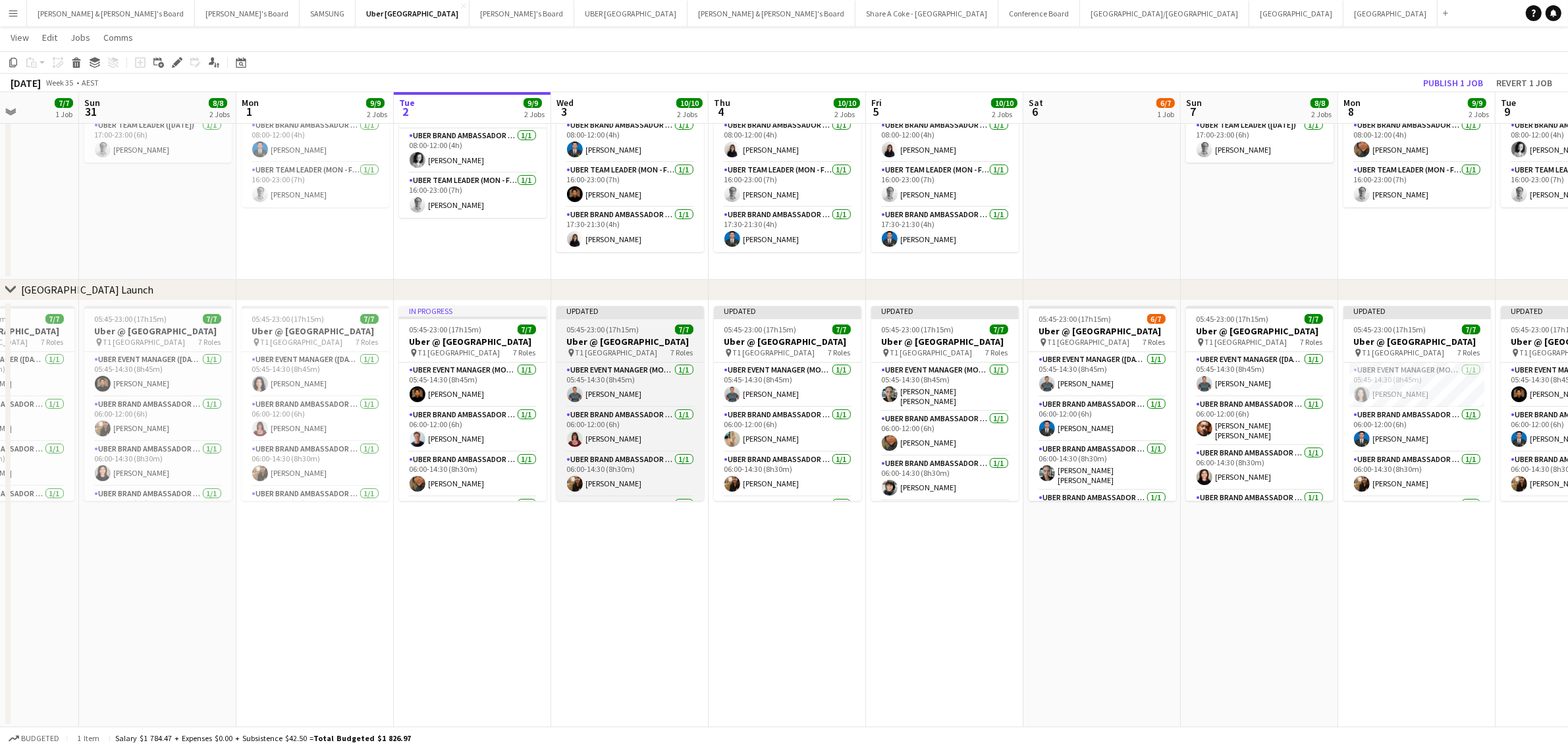
click at [591, 337] on h3 "Uber @ T1 Sydney International Airport" at bounding box center [630, 342] width 148 height 12
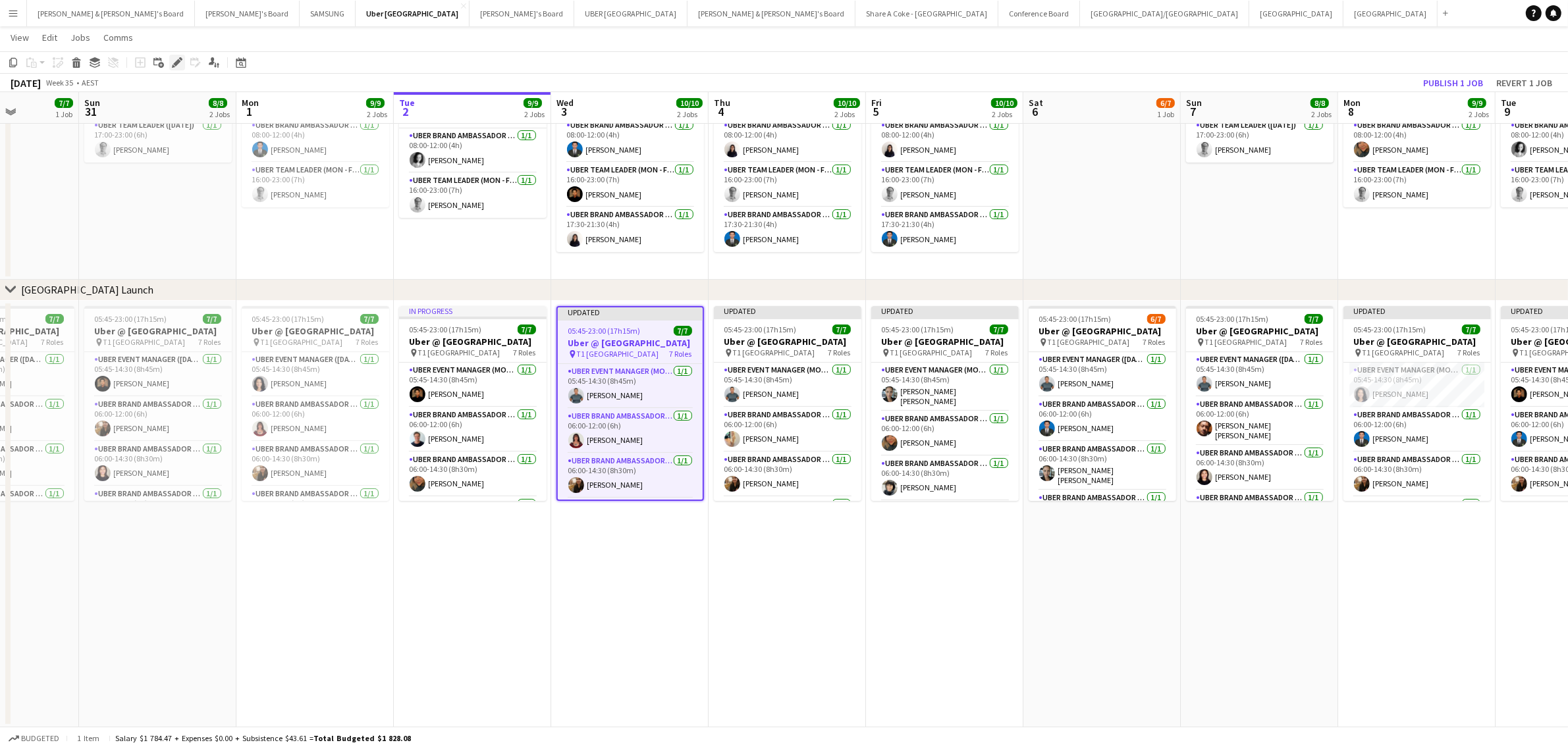
click at [172, 62] on icon "Edit" at bounding box center [177, 62] width 10 height 10
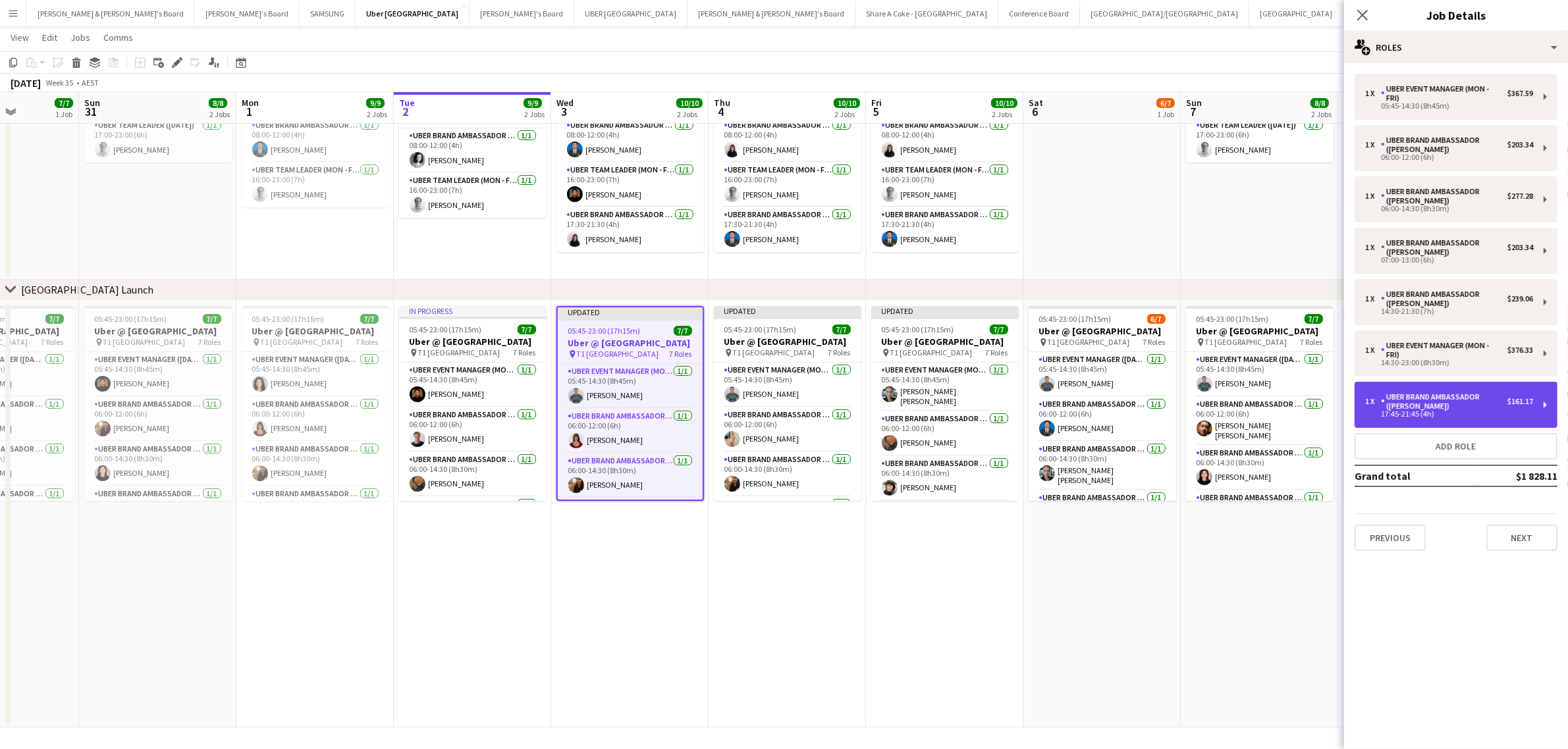
click at [1546, 402] on div "1 x UBER Brand Ambassador (Mon - Fri) $161.17 17:45-21:45 (4h)" at bounding box center [1455, 405] width 203 height 46
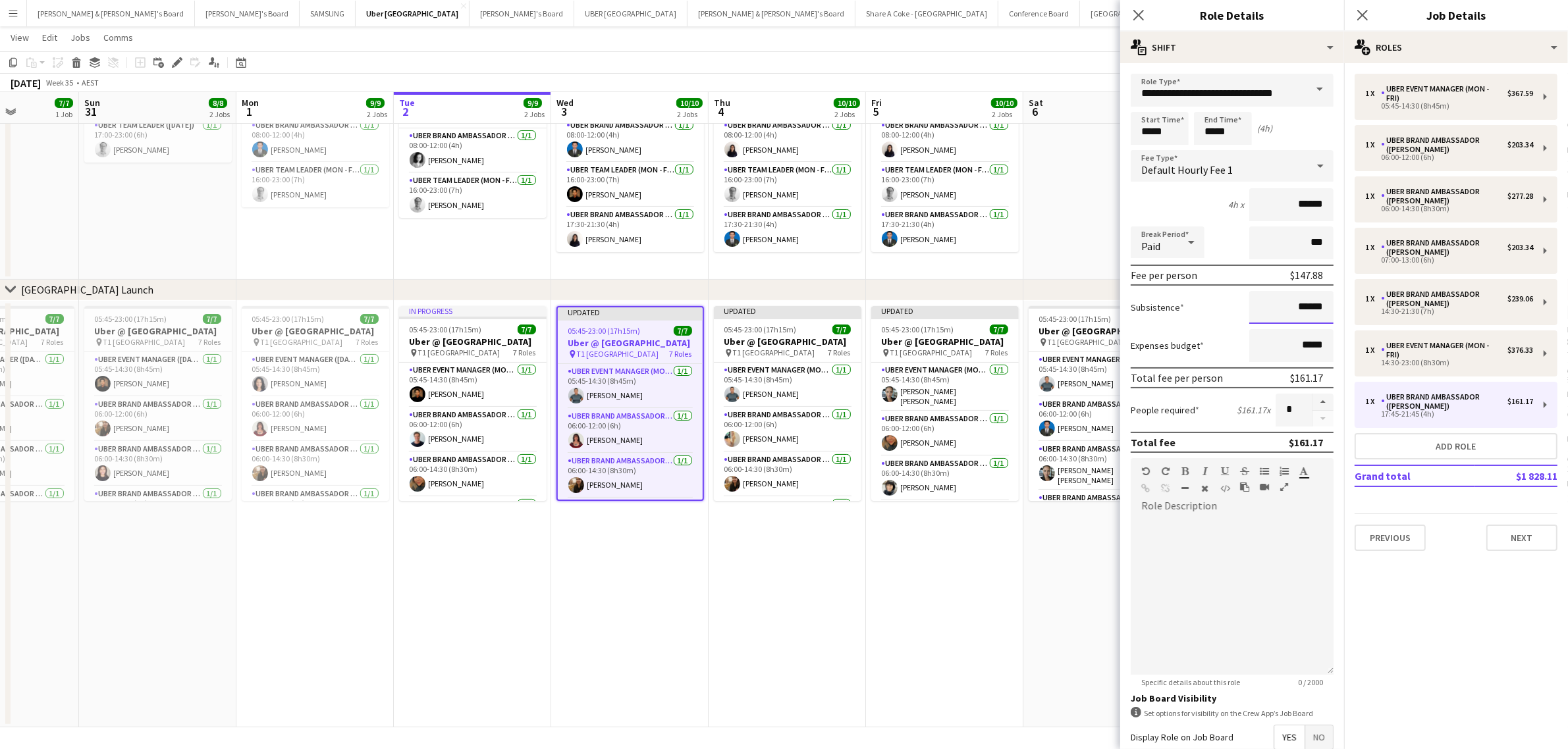
drag, startPoint x: 1262, startPoint y: 311, endPoint x: 1351, endPoint y: 299, distance: 89.8
click at [1351, 299] on body "Menu Boards Boards Boards All jobs Status Workforce Workforce My Workforce Recr…" at bounding box center [784, 328] width 1568 height 843
drag, startPoint x: 1270, startPoint y: 307, endPoint x: 1328, endPoint y: 301, distance: 58.3
click at [1328, 301] on form "**********" at bounding box center [1232, 482] width 224 height 818
paste input
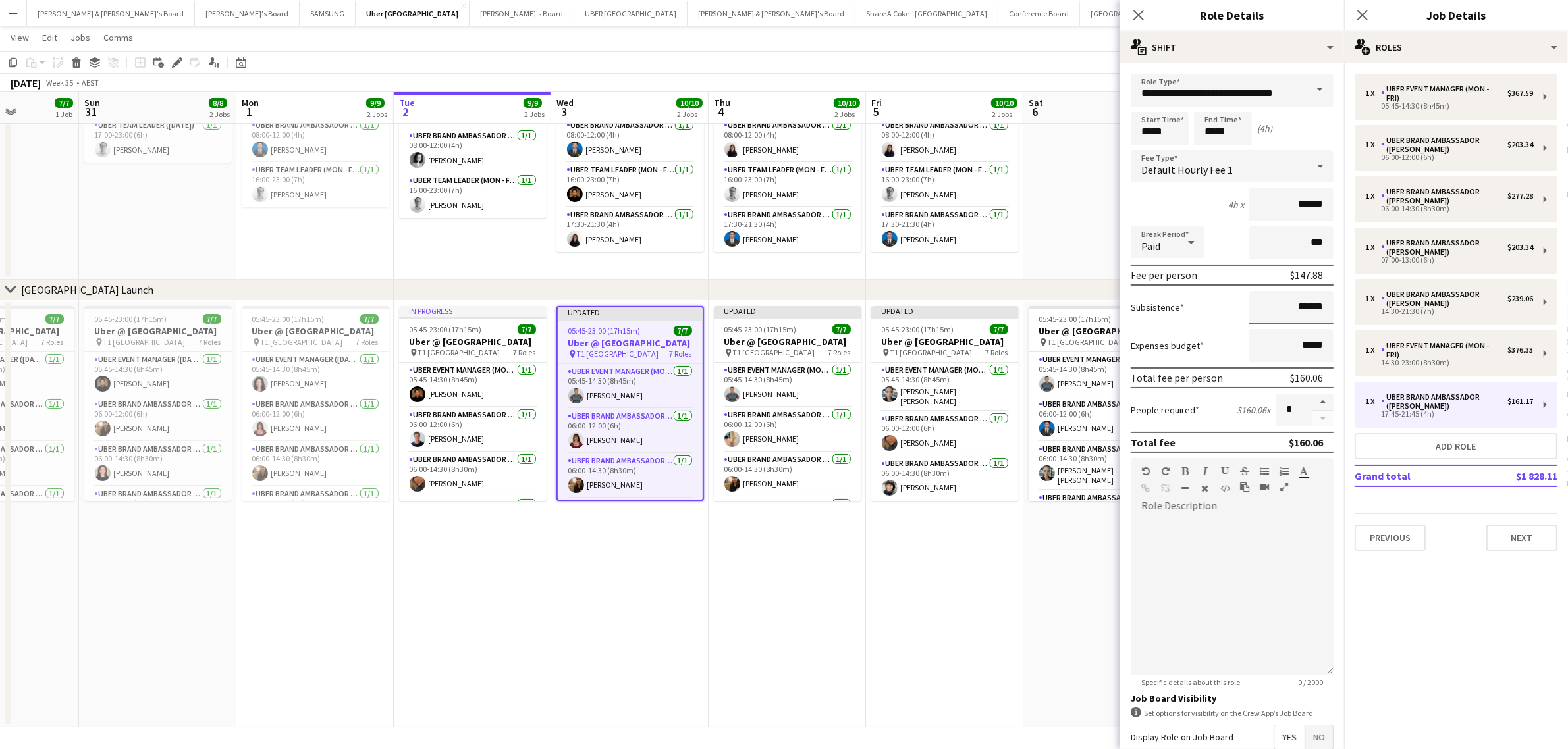
scroll to position [150, 0]
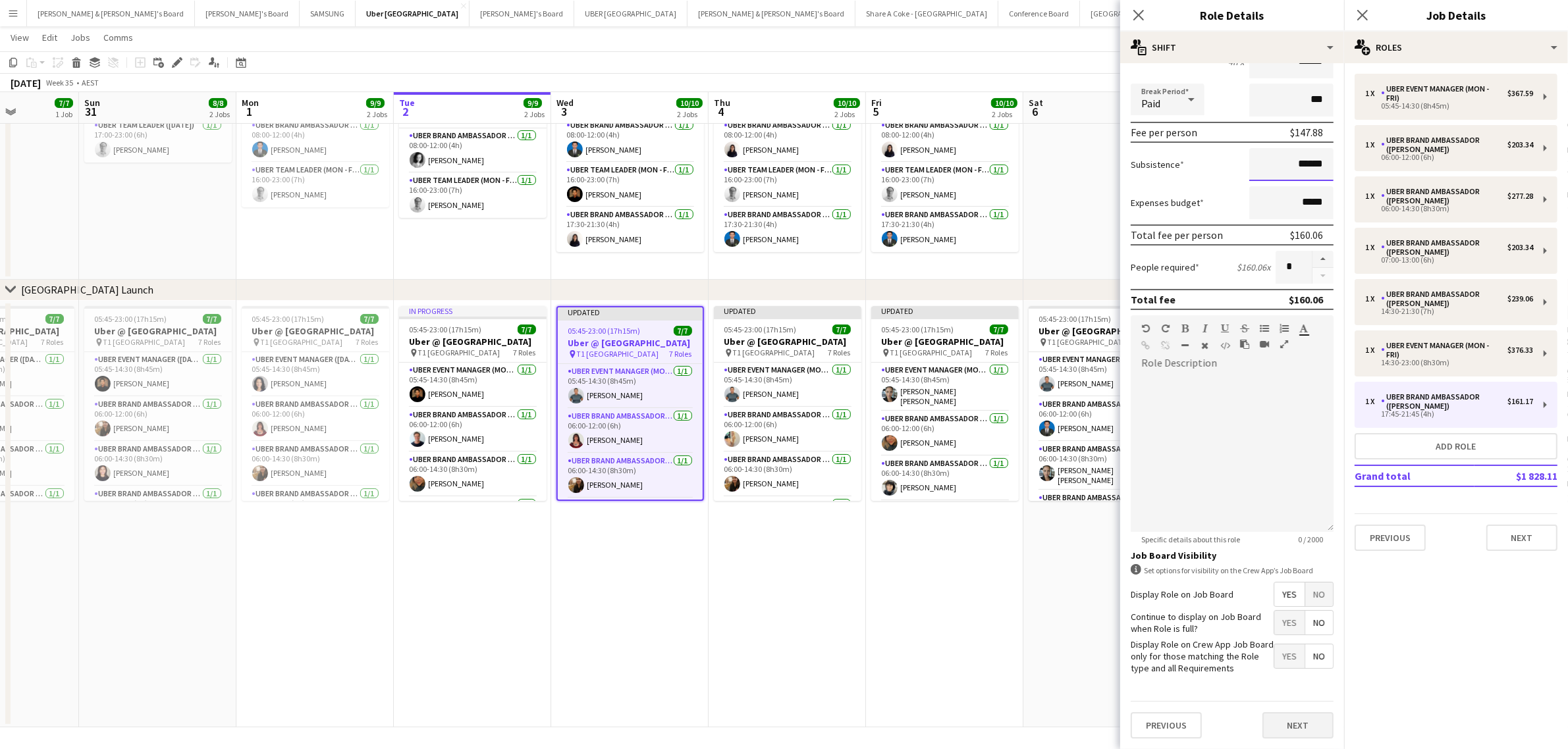
type input "******"
click at [1304, 722] on button "Next" at bounding box center [1297, 725] width 71 height 27
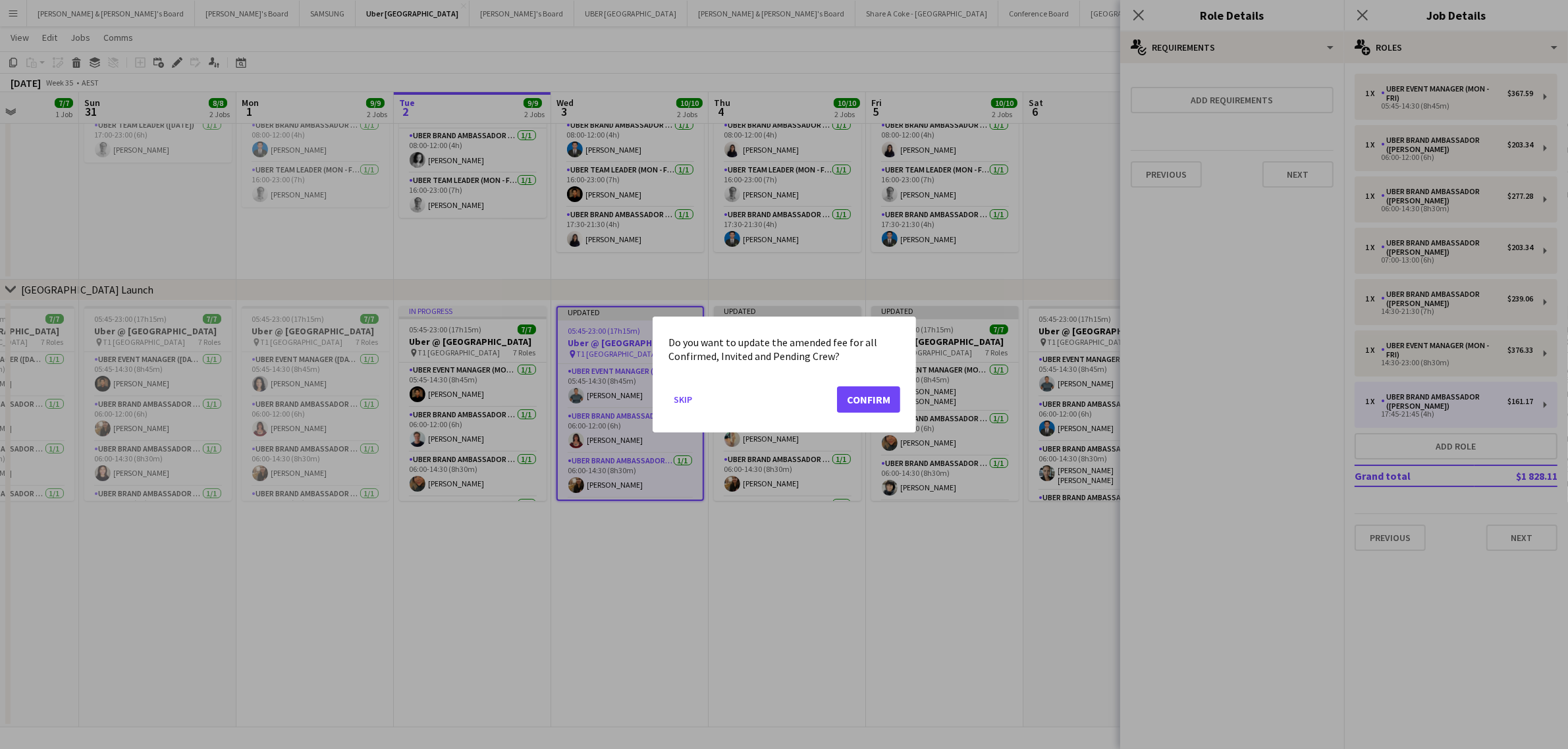
scroll to position [0, 0]
click at [889, 405] on button "Confirm" at bounding box center [869, 399] width 63 height 27
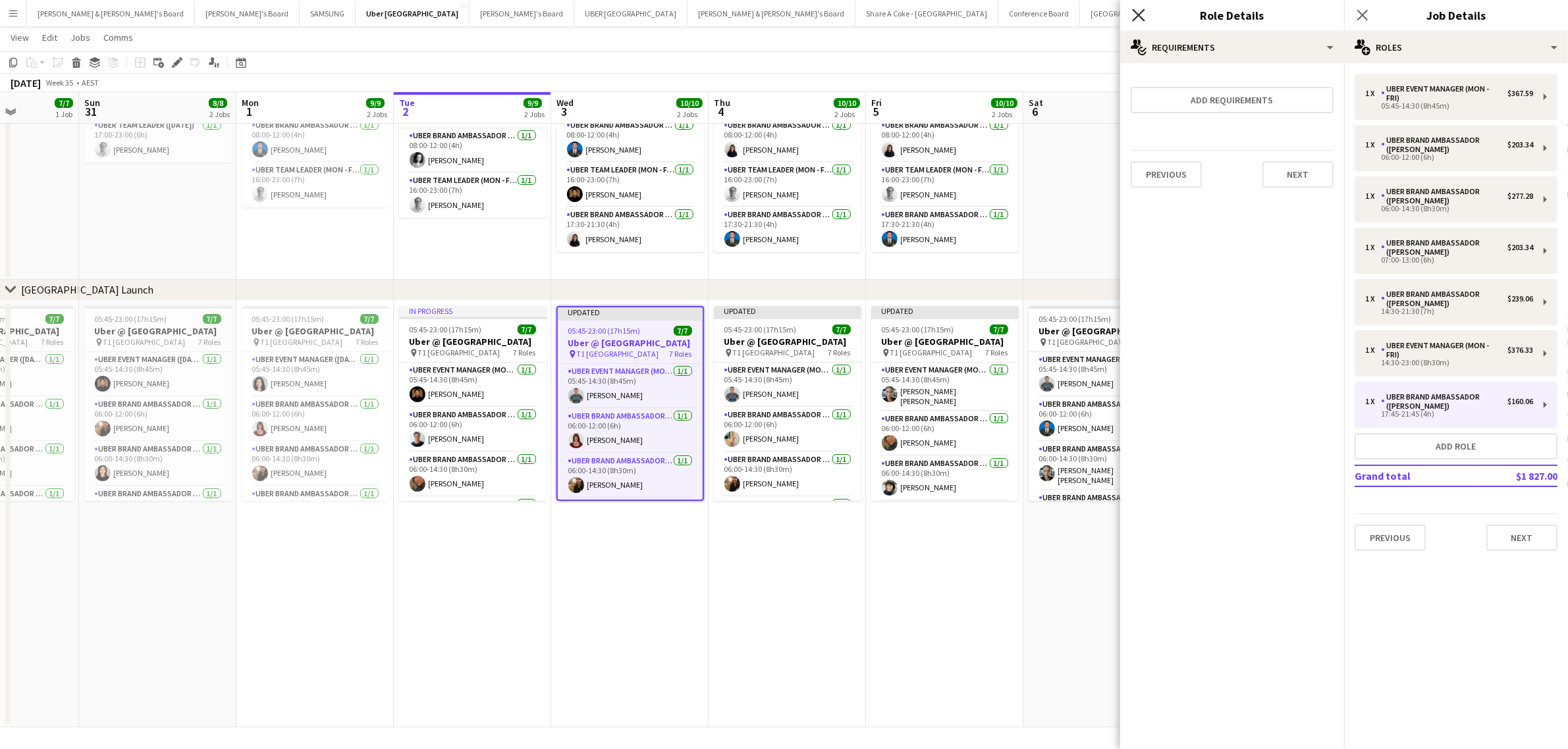
click at [1141, 11] on icon at bounding box center [1138, 15] width 13 height 13
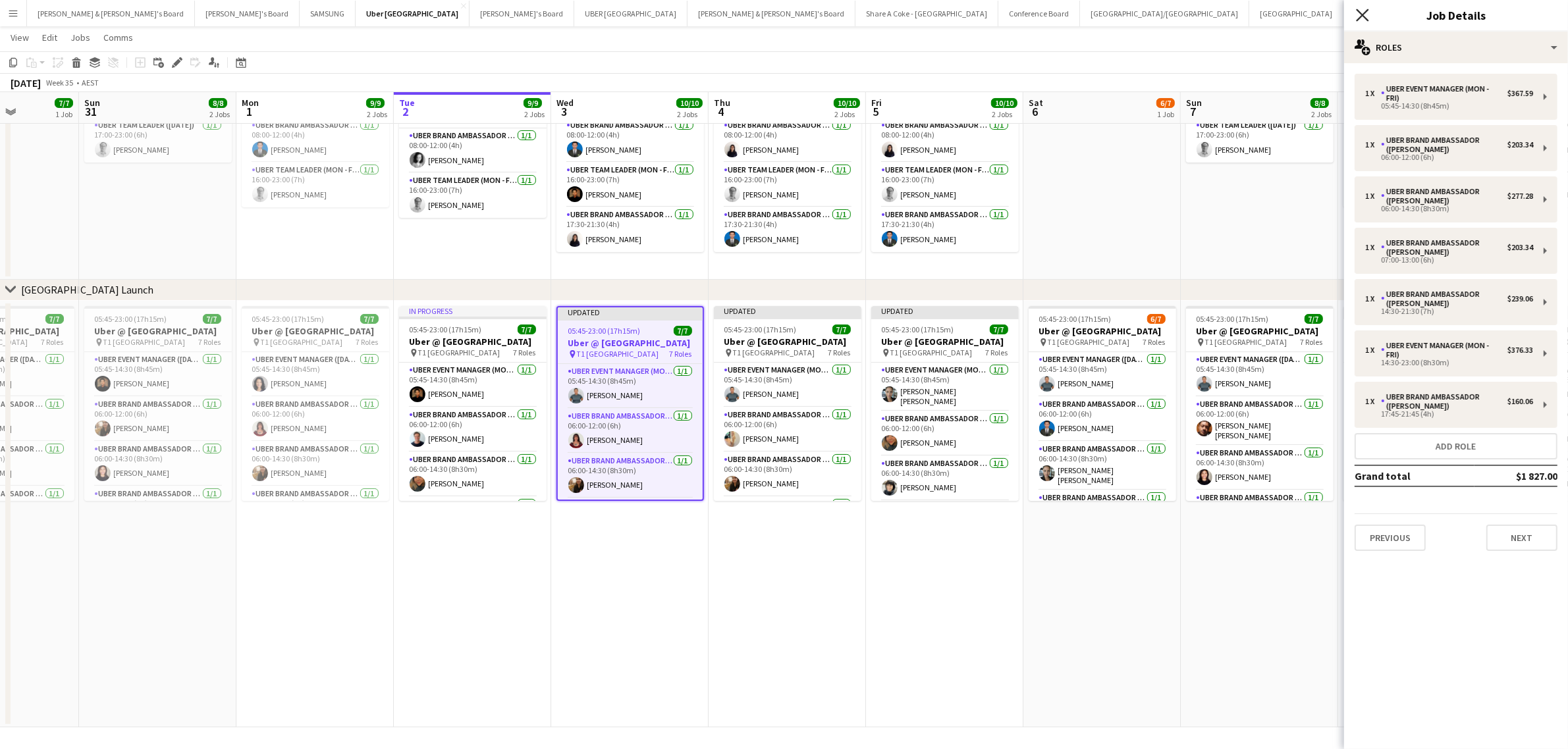
click at [1366, 11] on icon at bounding box center [1362, 15] width 13 height 13
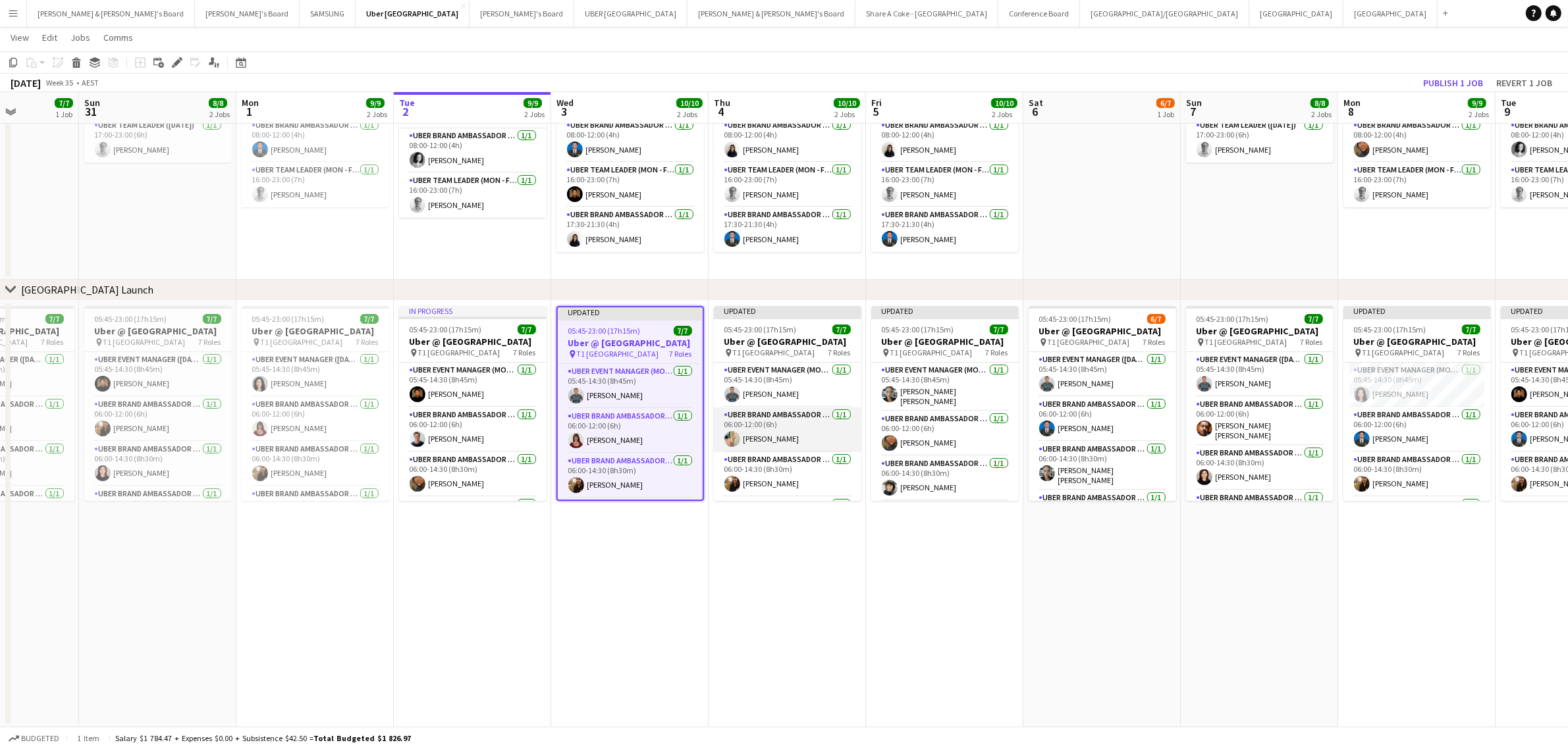
scroll to position [189, 0]
click at [754, 327] on span "05:45-23:00 (17h15m)" at bounding box center [760, 330] width 73 height 10
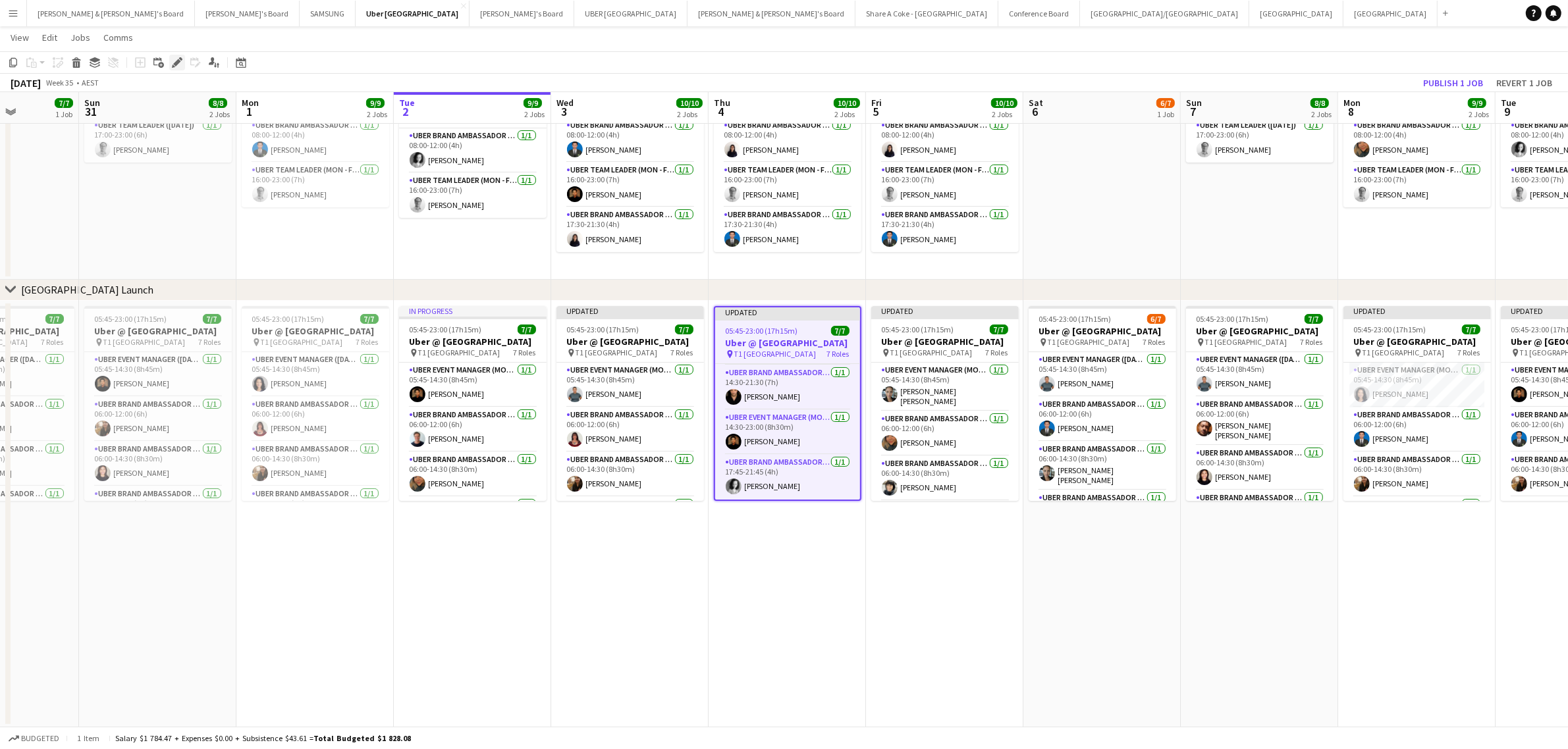
click at [174, 57] on icon "Edit" at bounding box center [177, 62] width 10 height 10
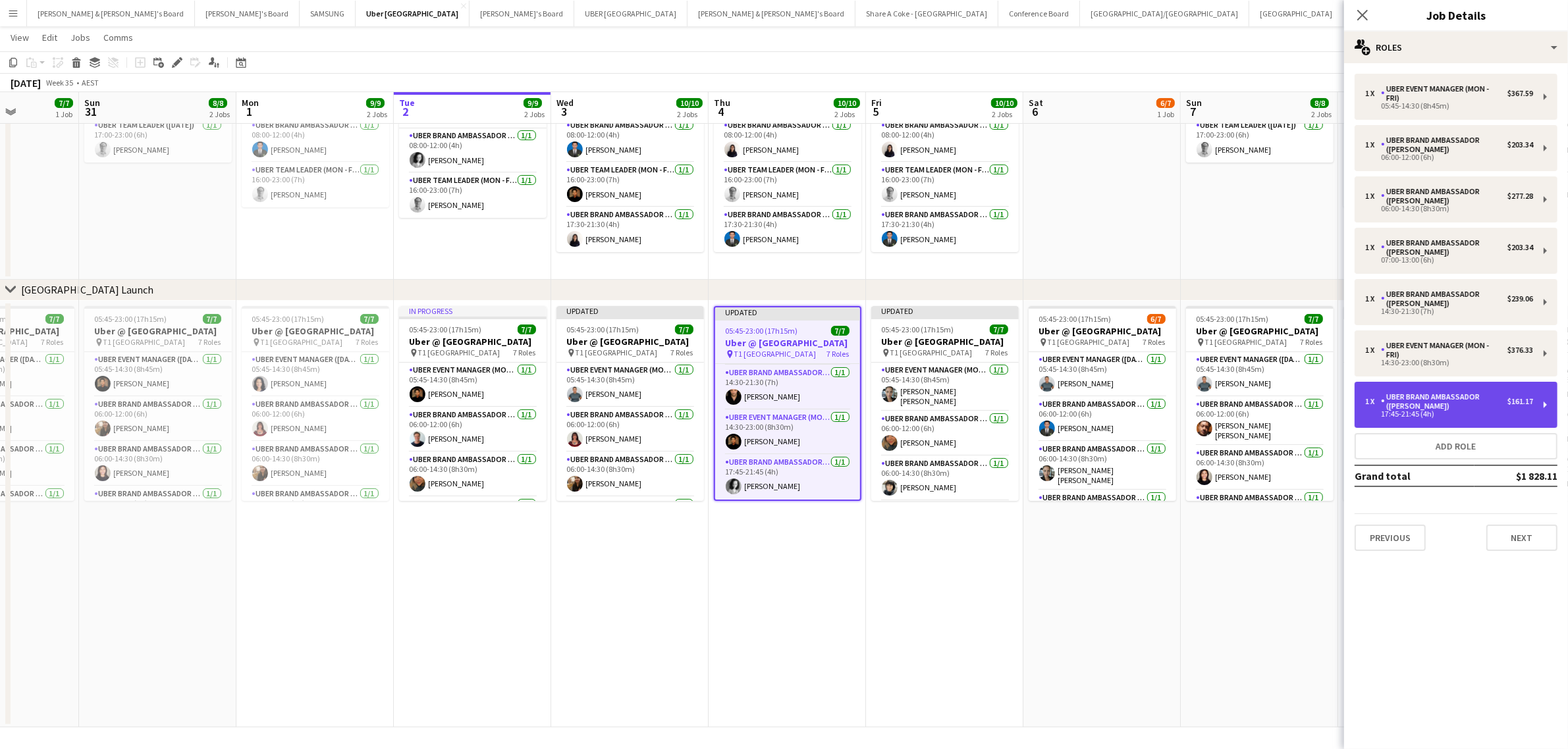
click at [1541, 409] on div "1 x UBER Brand Ambassador (Mon - Fri) $161.17 17:45-21:45 (4h)" at bounding box center [1455, 405] width 203 height 46
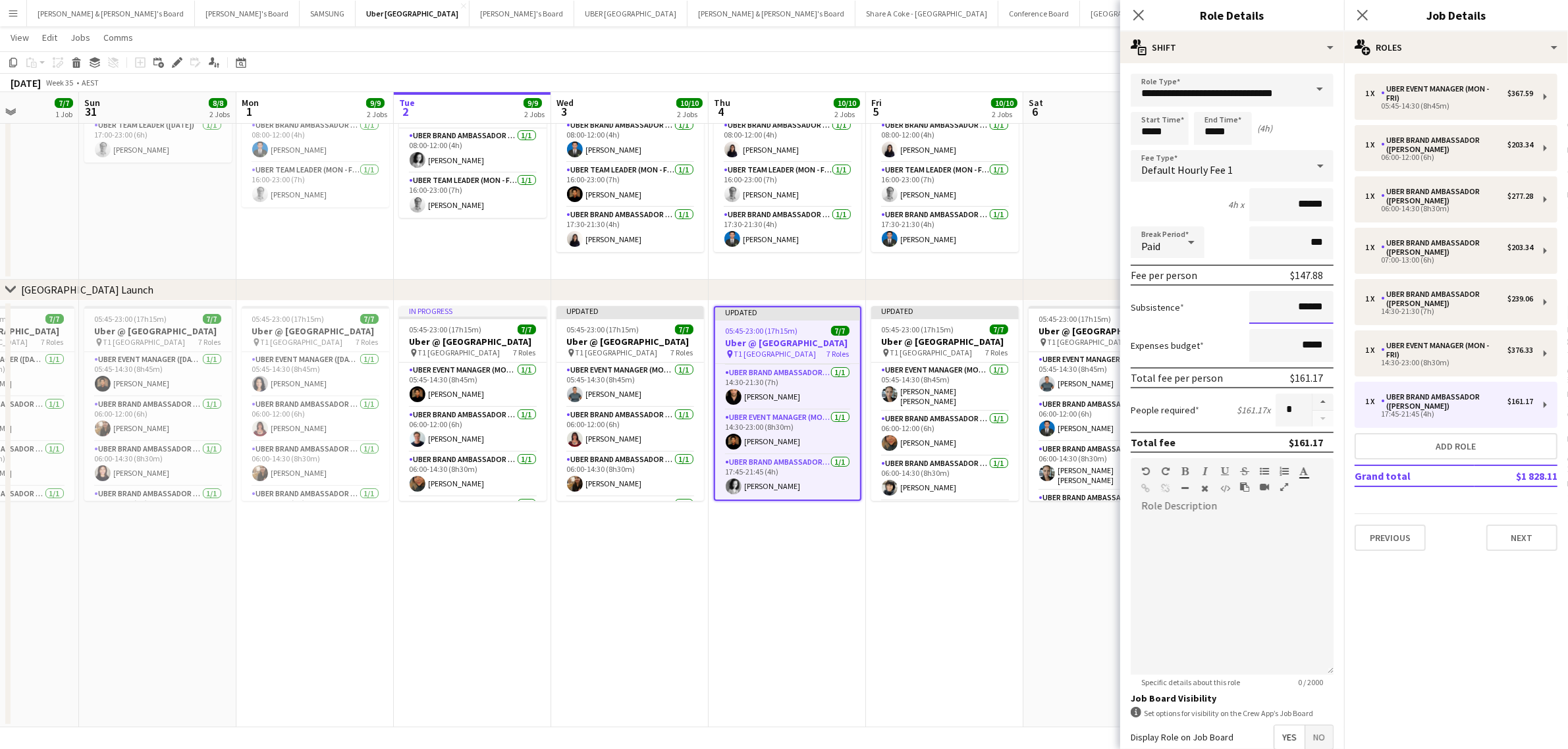
drag, startPoint x: 1278, startPoint y: 307, endPoint x: 1352, endPoint y: 307, distance: 74.0
click at [1352, 307] on body "Menu Boards Boards Boards All jobs Status Workforce Workforce My Workforce Recr…" at bounding box center [784, 328] width 1568 height 843
drag, startPoint x: 1271, startPoint y: 310, endPoint x: 1335, endPoint y: 299, distance: 64.9
click at [1335, 299] on mat-expansion-panel "**********" at bounding box center [1232, 406] width 224 height 687
paste input
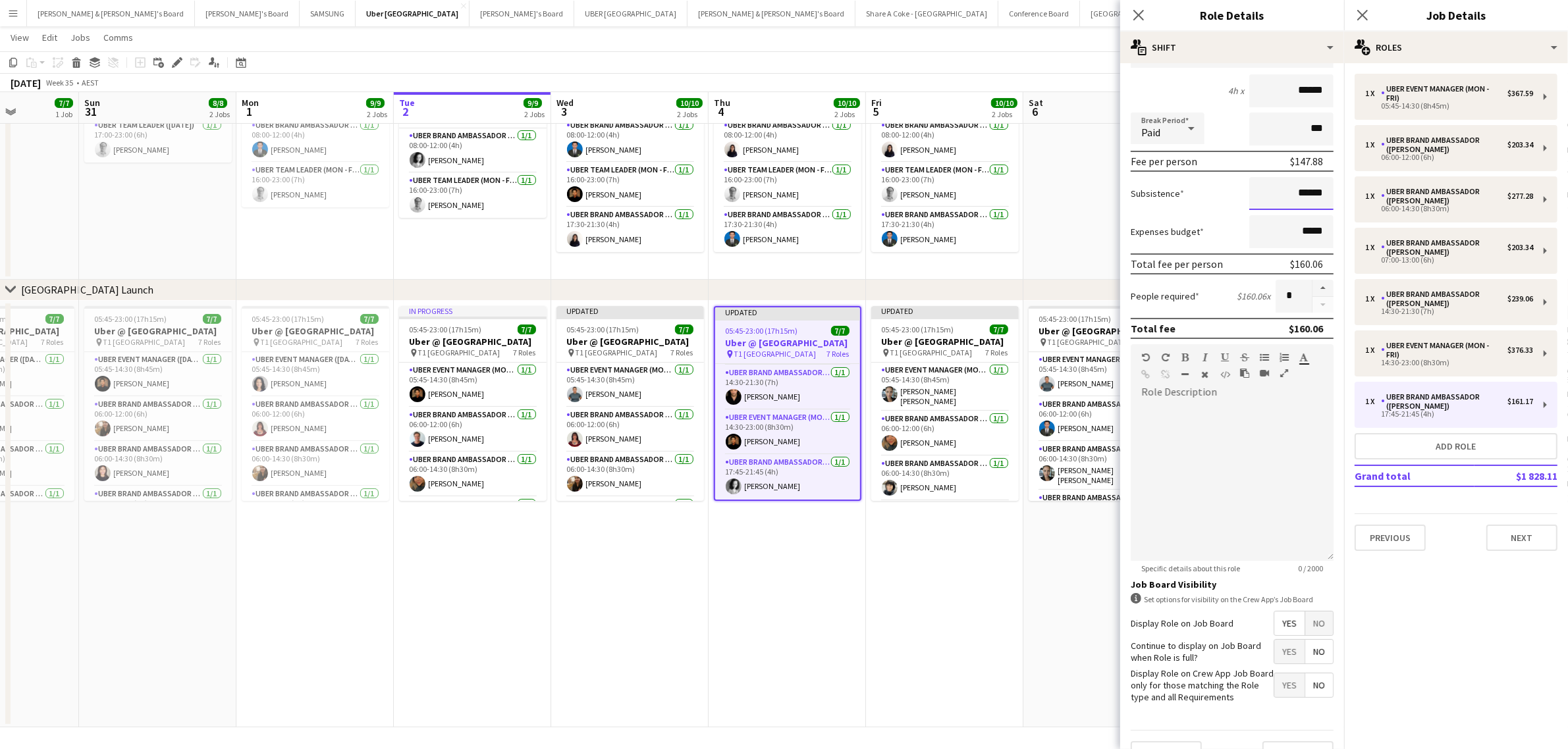
scroll to position [150, 0]
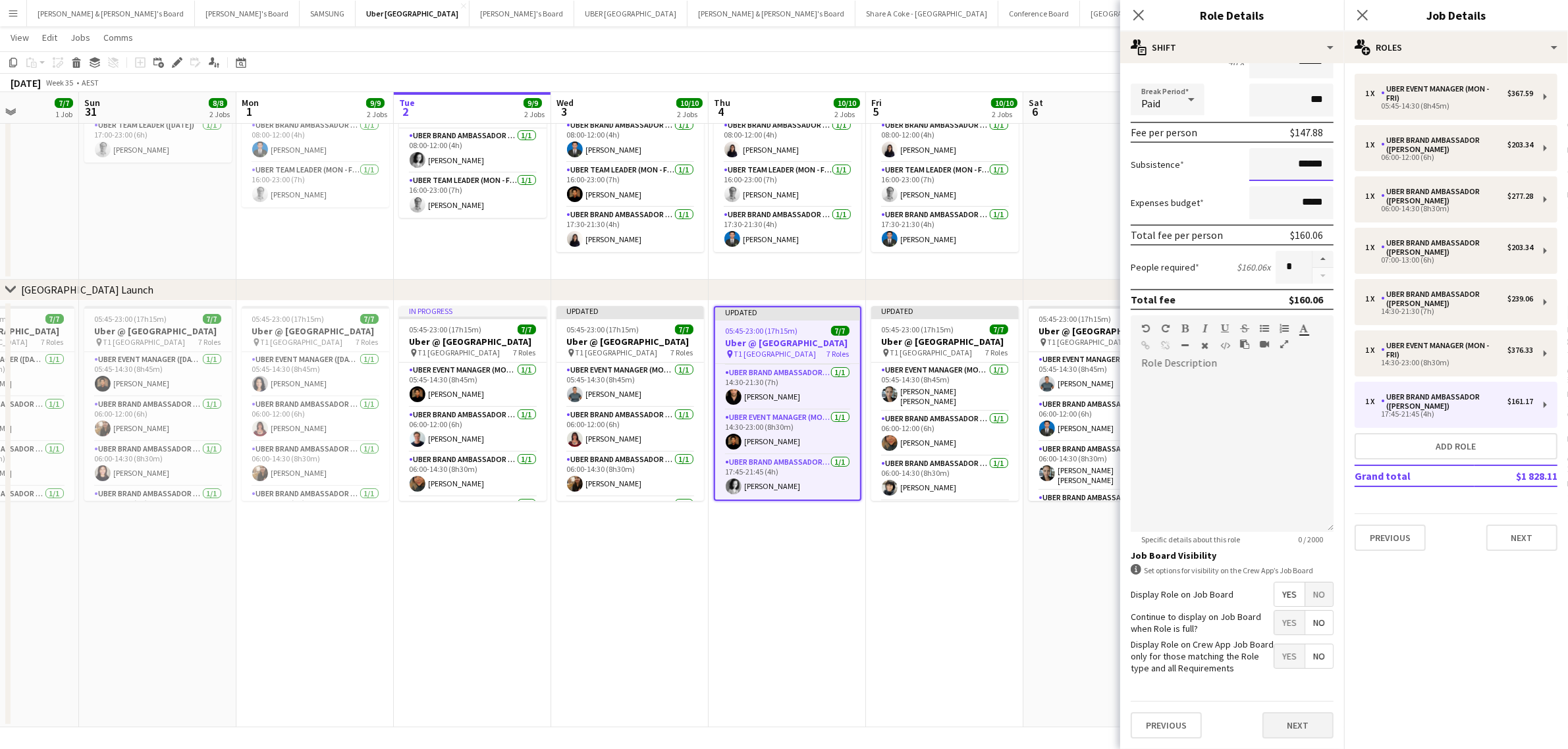
type input "******"
click at [1296, 725] on button "Next" at bounding box center [1297, 725] width 71 height 27
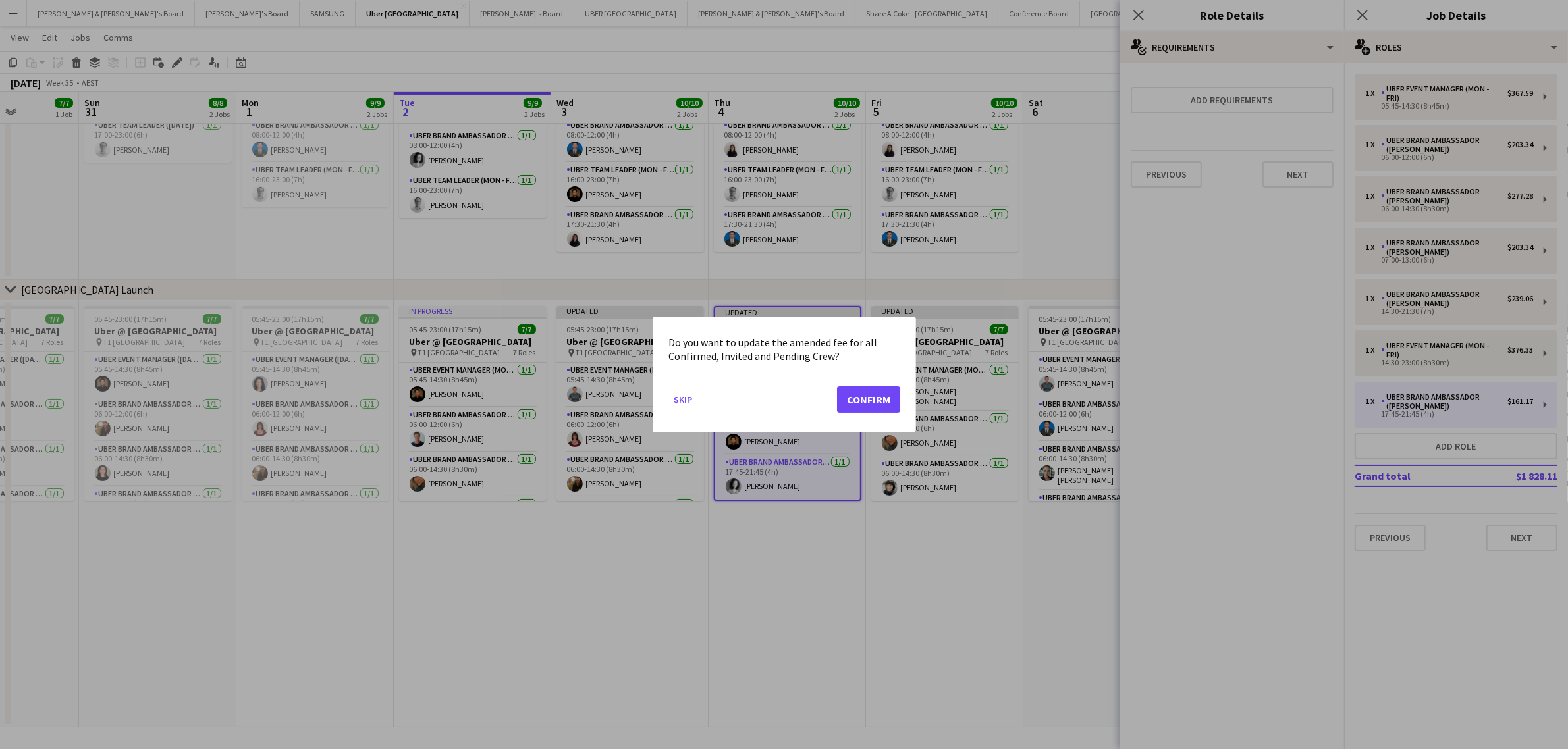
scroll to position [0, 0]
click at [884, 404] on button "Confirm" at bounding box center [869, 399] width 63 height 27
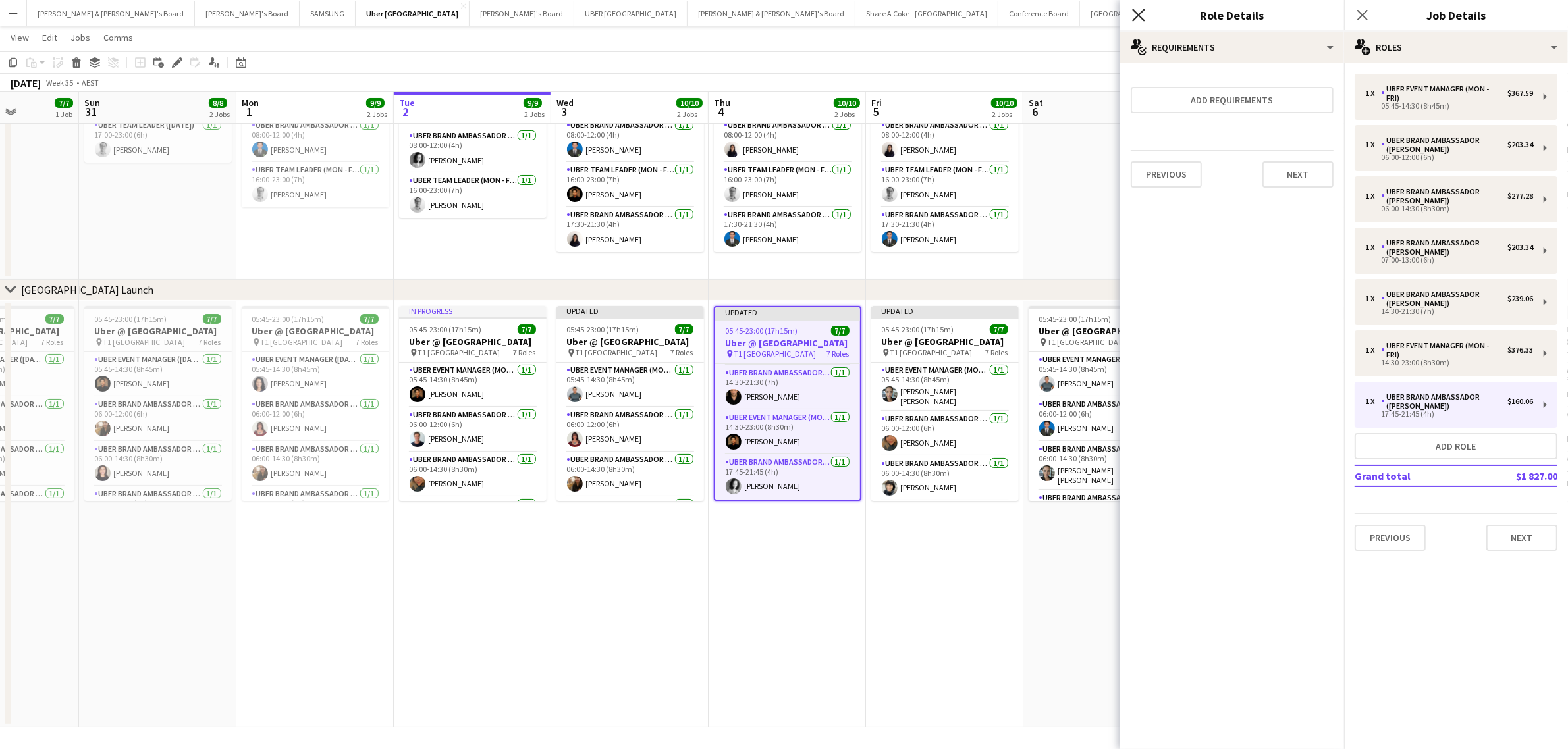
click at [1139, 11] on icon "Close pop-in" at bounding box center [1138, 15] width 13 height 13
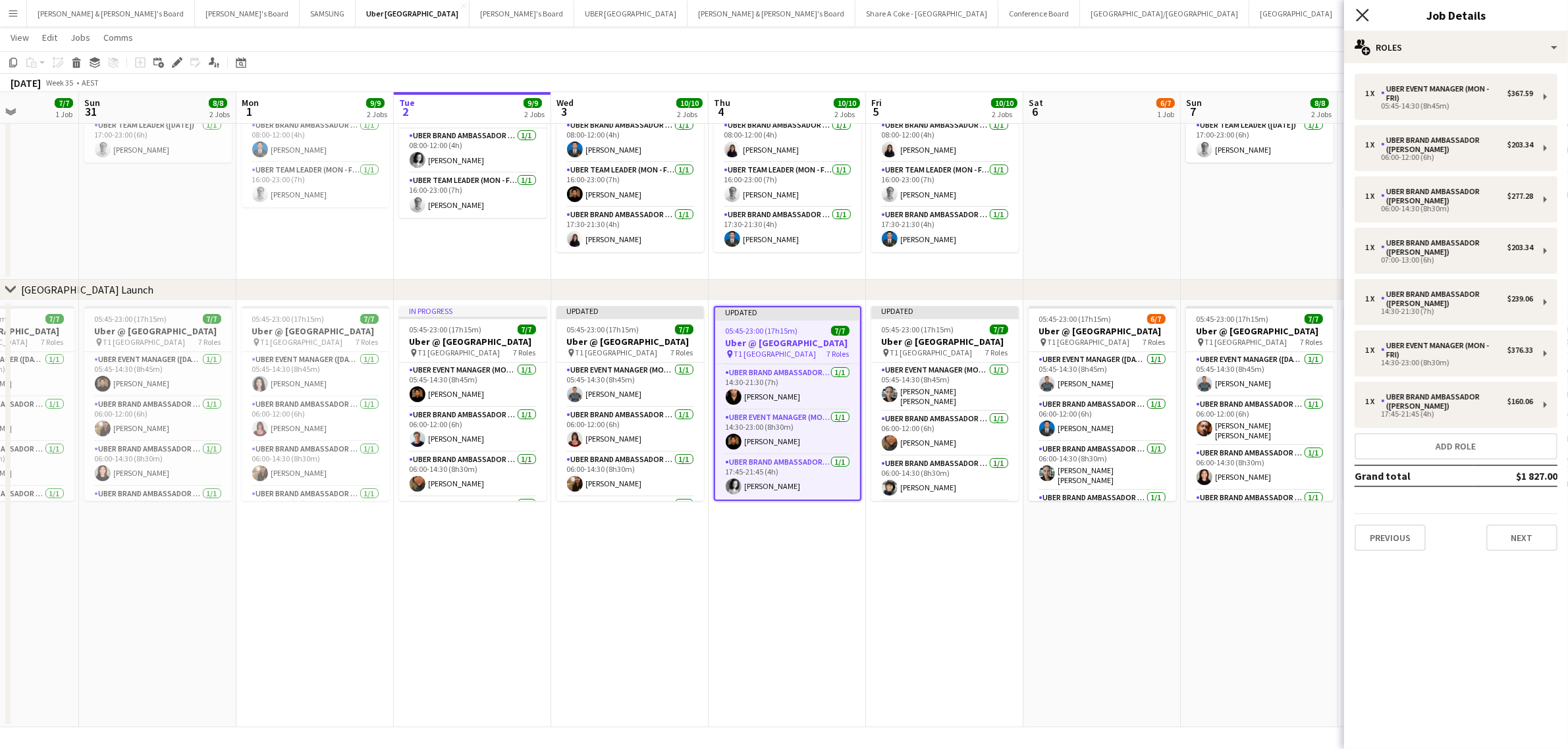
click at [1360, 12] on icon at bounding box center [1362, 15] width 13 height 13
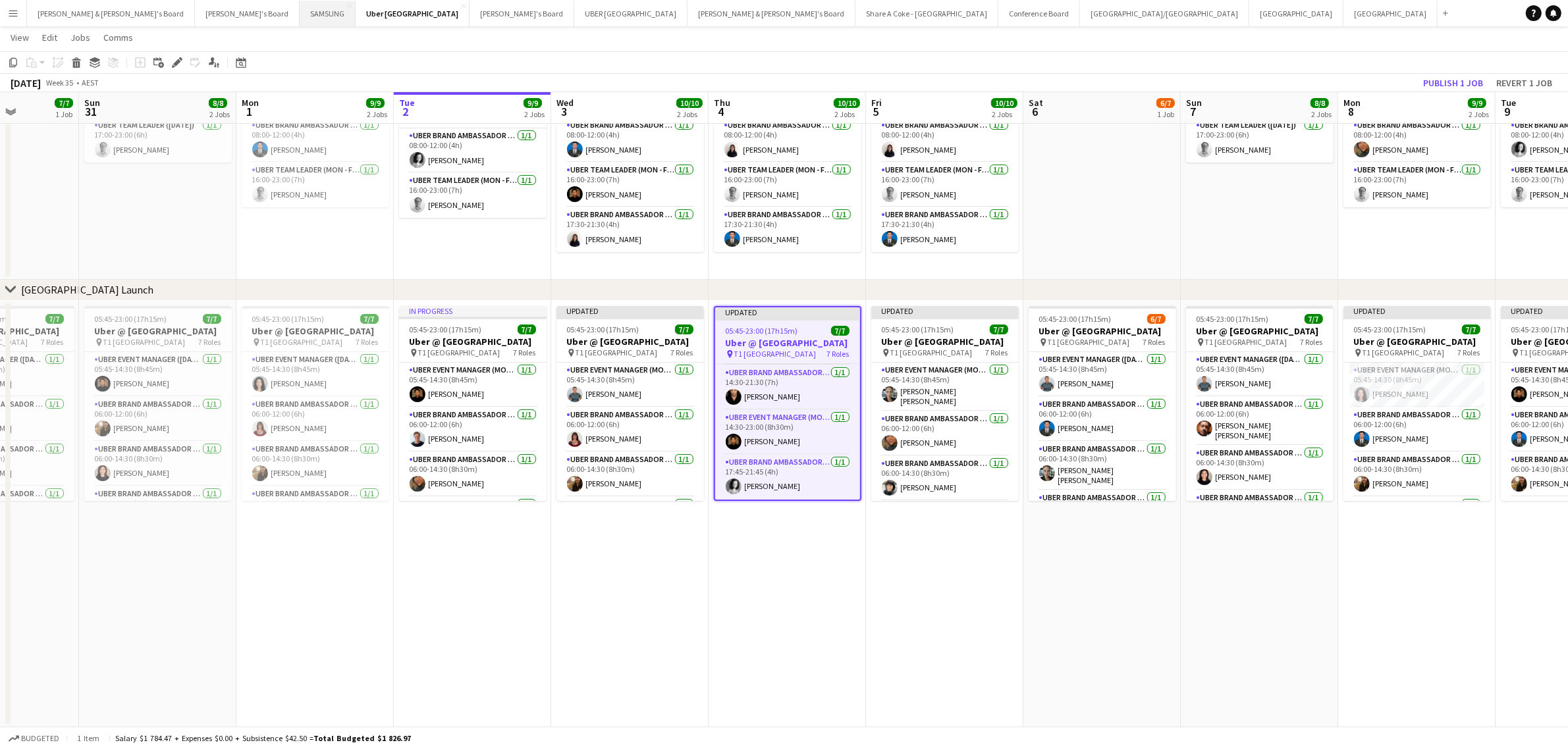
click at [299, 14] on button "SAMSUNG Close" at bounding box center [327, 14] width 56 height 26
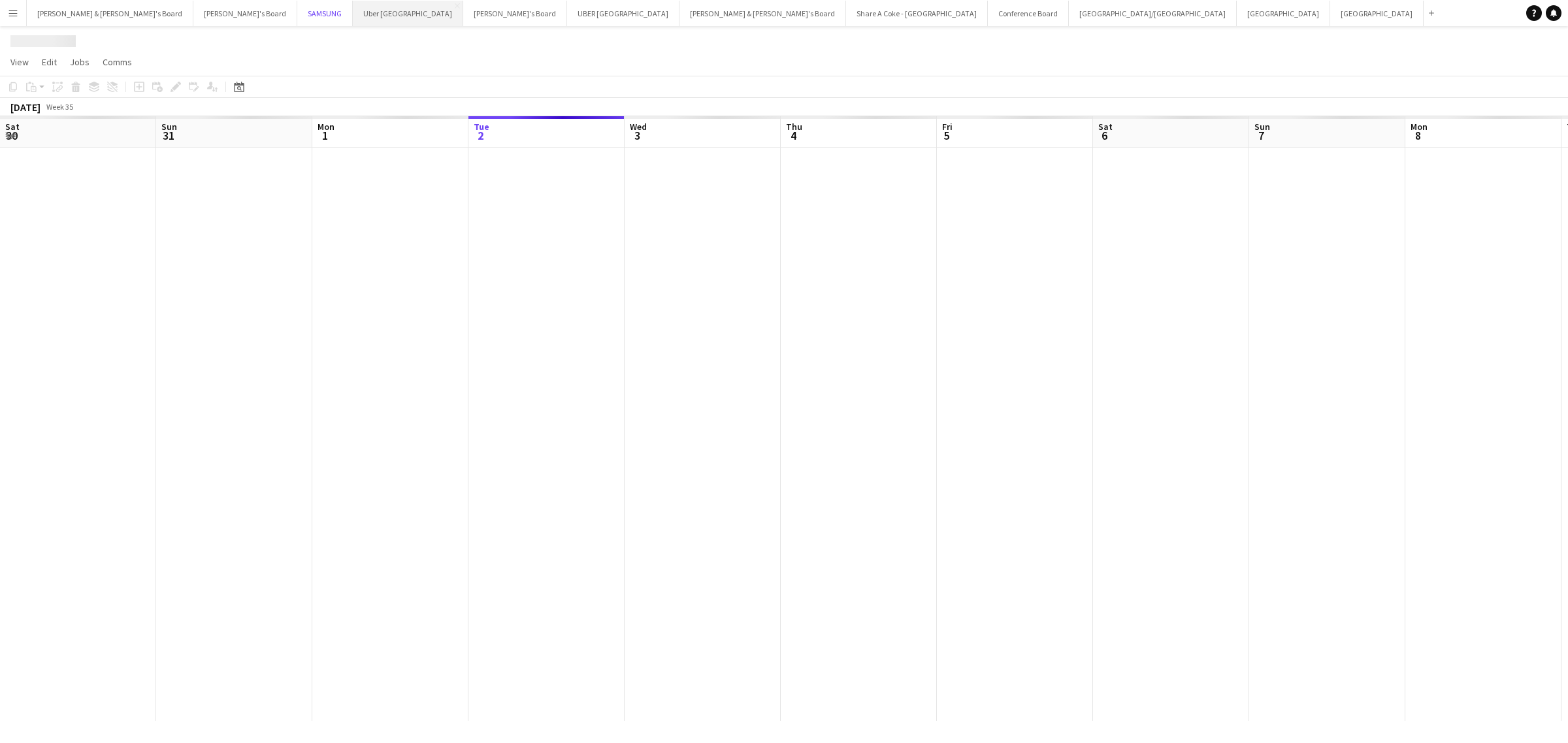
scroll to position [0, 311]
click at [354, 12] on button "Uber Sydney Close" at bounding box center [409, 14] width 110 height 25
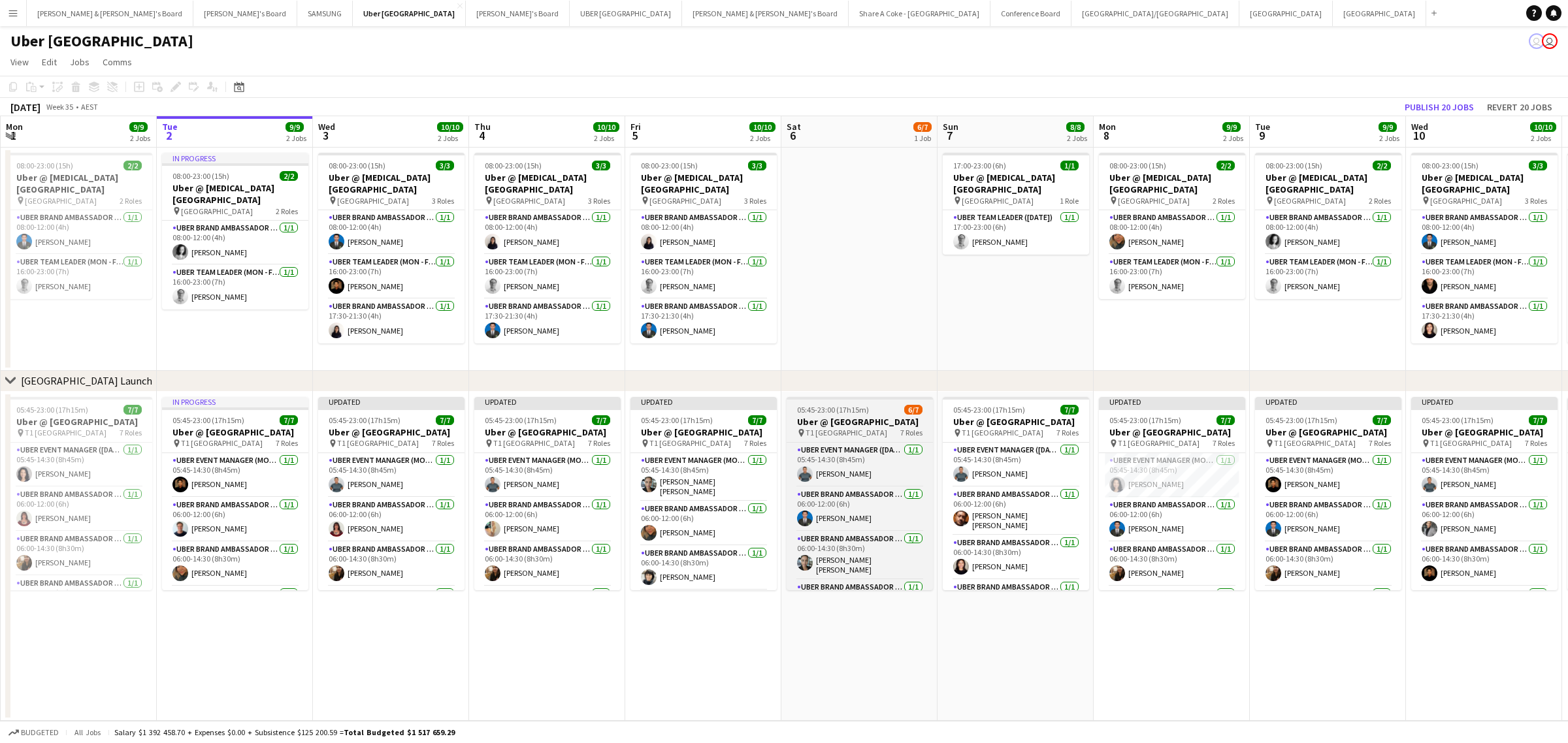
click at [837, 410] on span "05:45-23:00 (17h15m)" at bounding box center [833, 410] width 72 height 10
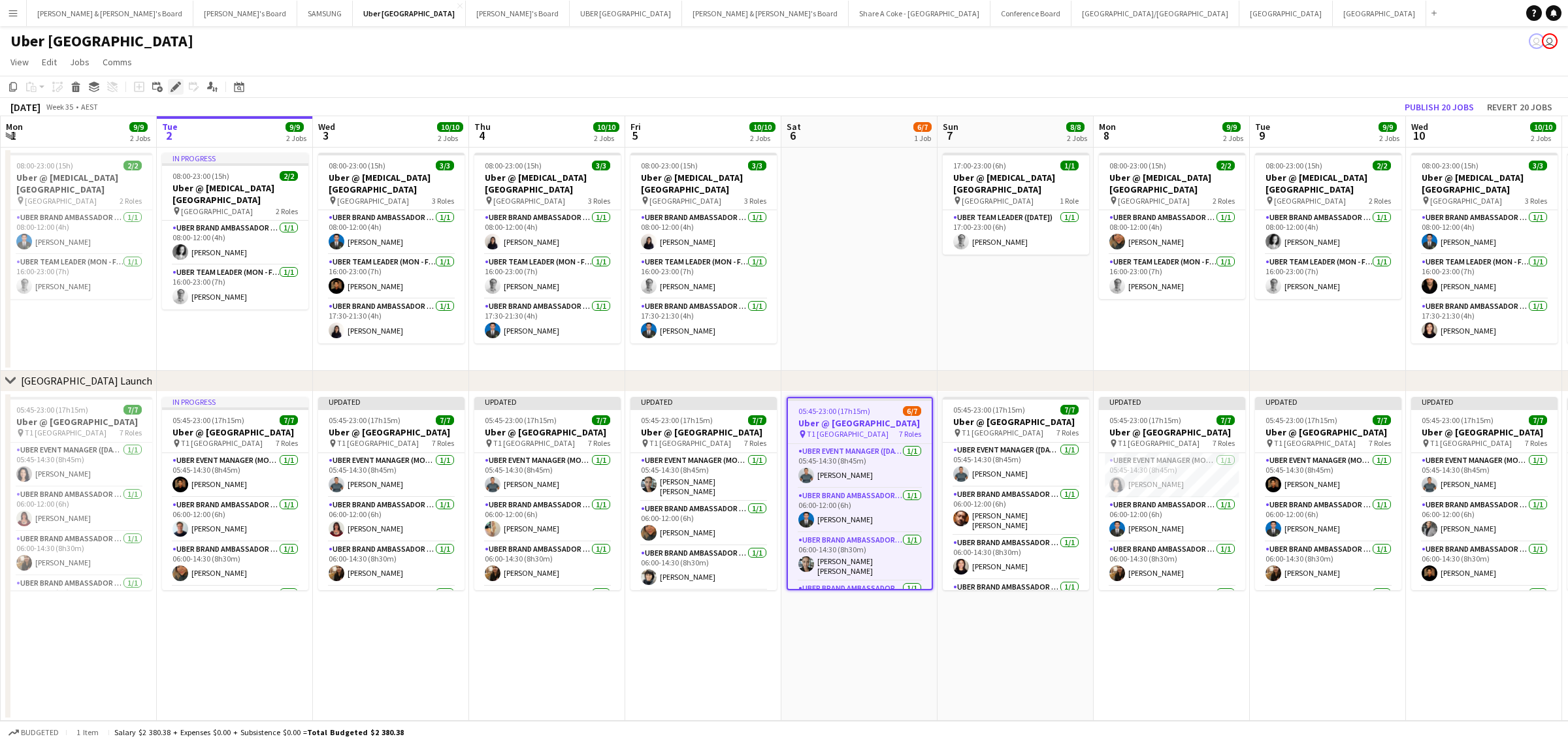
click at [171, 84] on icon "Edit" at bounding box center [176, 87] width 10 height 10
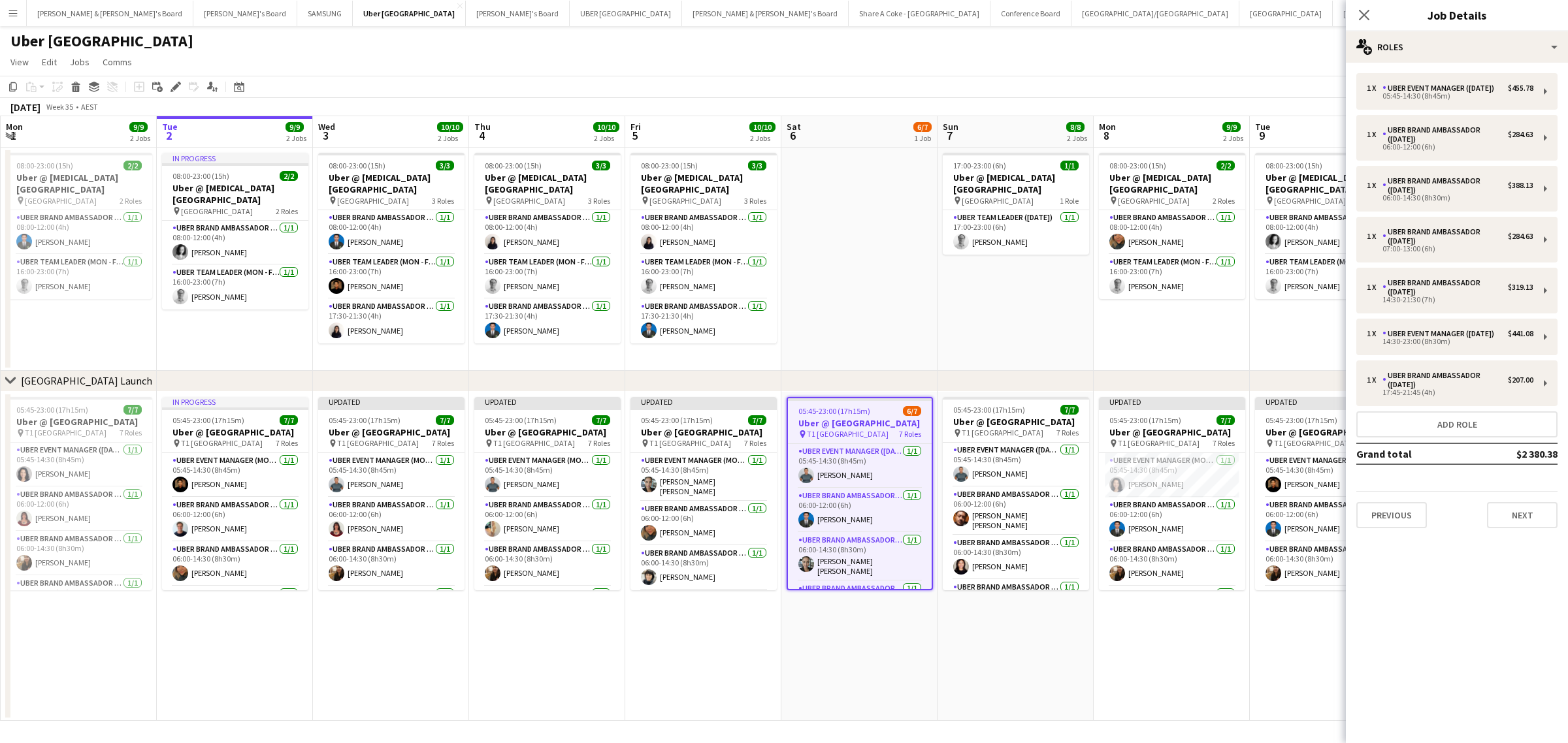
click at [1071, 695] on app-date-cell "05:45-23:00 (17h15m) 7/7 Uber @ T1 Sydney International Airport pin T1 Sydney I…" at bounding box center [1016, 556] width 156 height 330
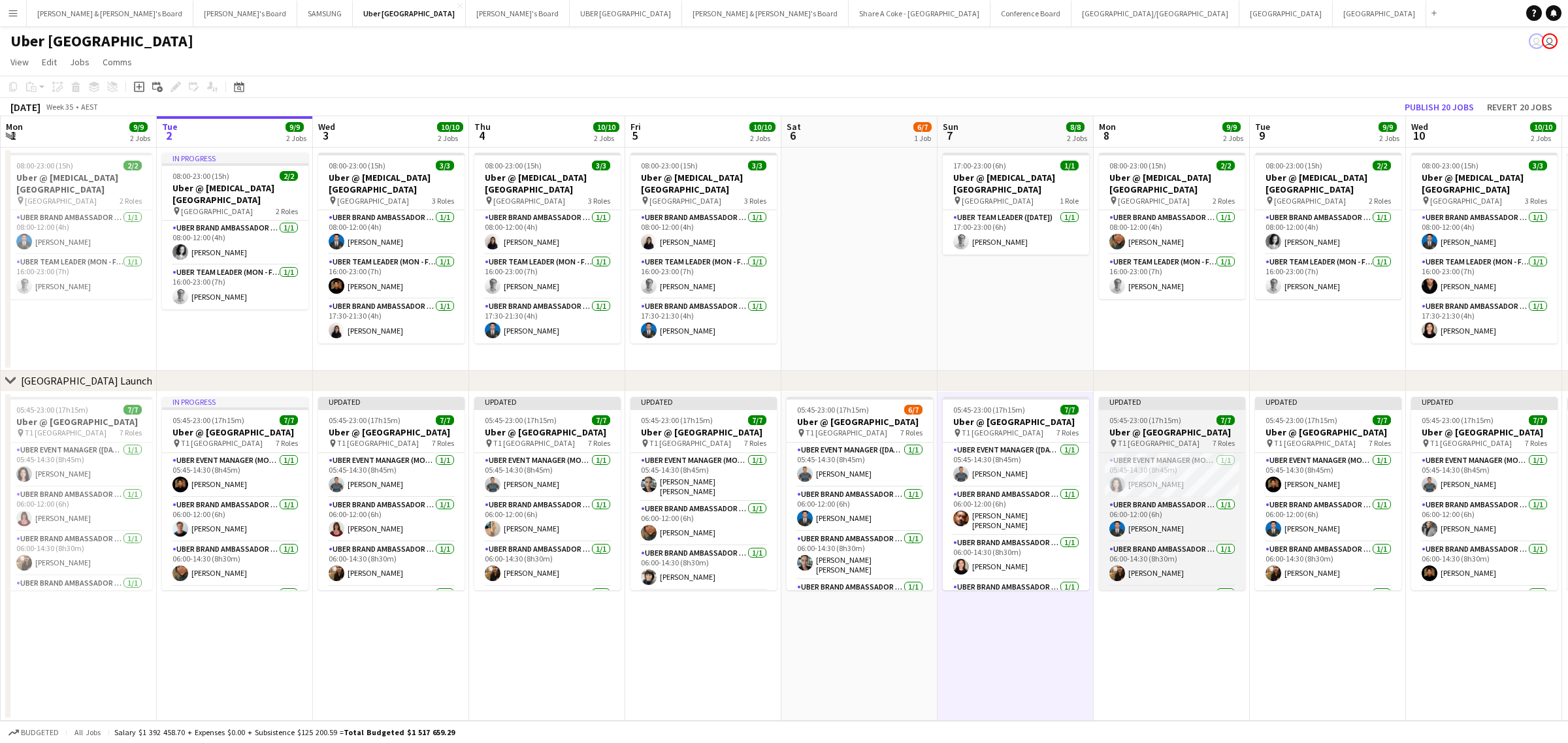
click at [1139, 422] on span "05:45-23:00 (17h15m)" at bounding box center [1145, 421] width 72 height 10
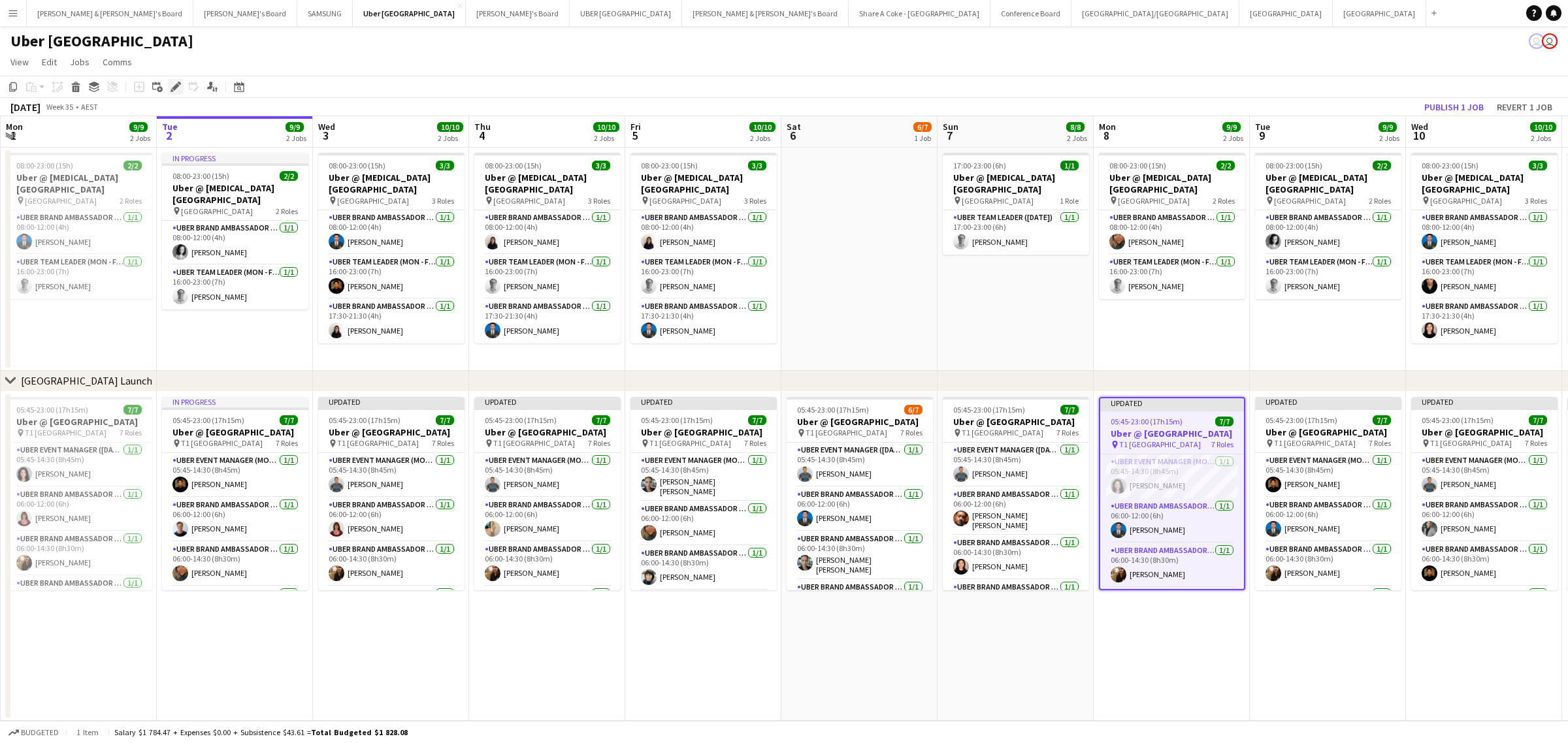
click at [177, 90] on icon "Edit" at bounding box center [176, 87] width 10 height 10
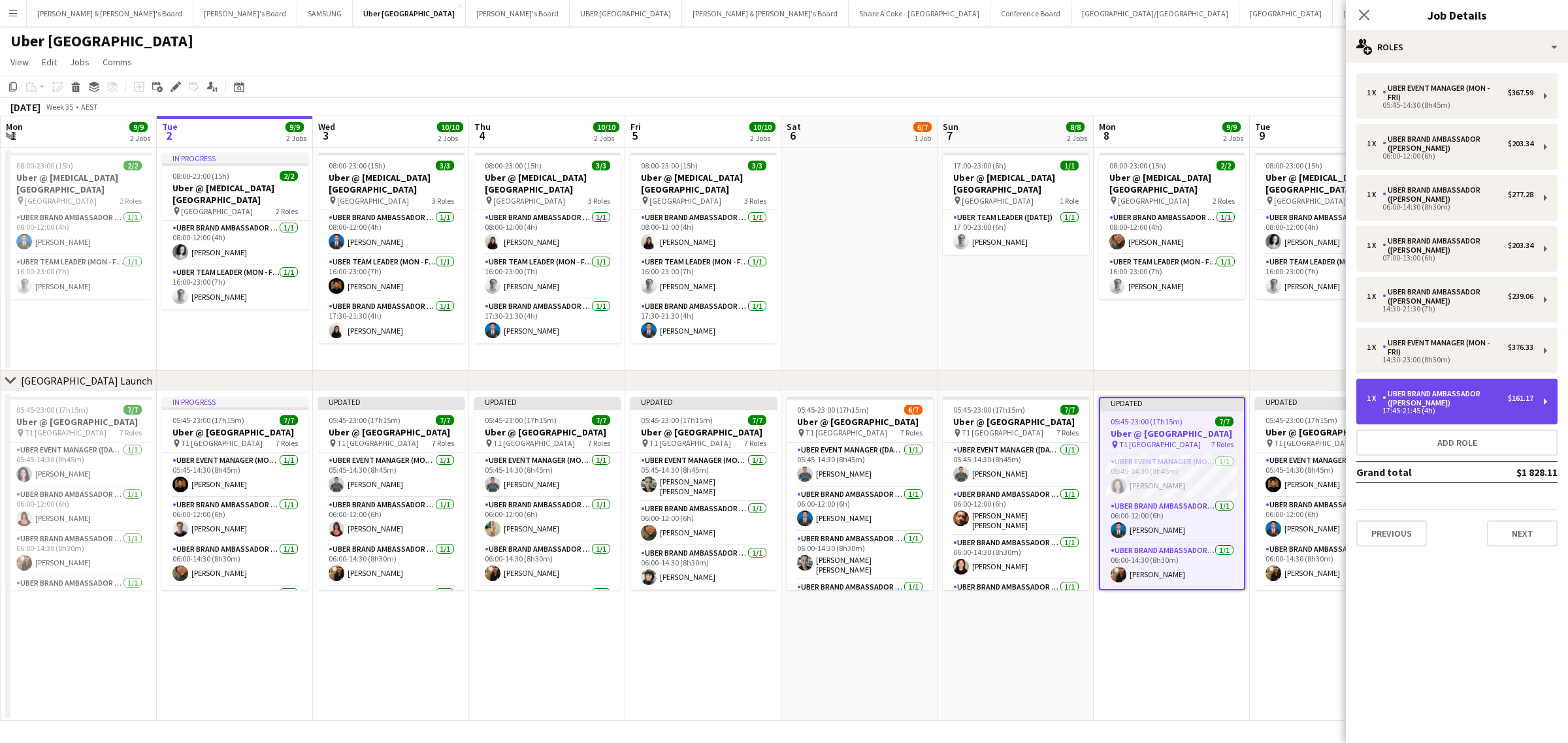
click at [1546, 399] on div "1 x UBER Brand Ambassador (Mon - Fri) $161.17 17:45-21:45 (4h)" at bounding box center [1457, 402] width 201 height 46
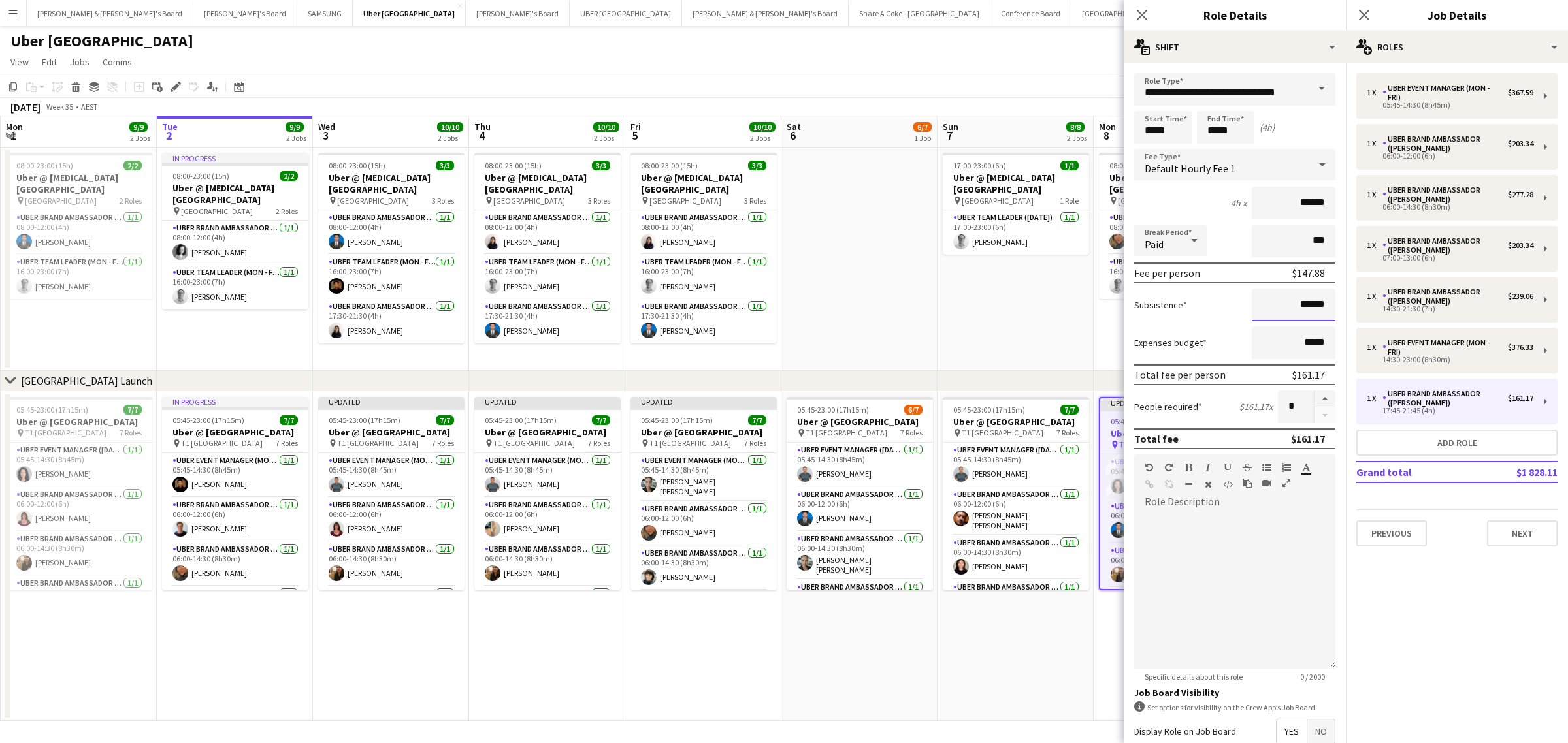
drag, startPoint x: 1273, startPoint y: 301, endPoint x: 1347, endPoint y: 299, distance: 74.0
click at [1347, 299] on body "Menu Boards Boards Boards All jobs Status Workforce Workforce My Workforce Recr…" at bounding box center [784, 372] width 1568 height 743
drag, startPoint x: 1281, startPoint y: 307, endPoint x: 1314, endPoint y: 304, distance: 33.1
click at [1314, 304] on input "******" at bounding box center [1294, 304] width 84 height 33
paste input
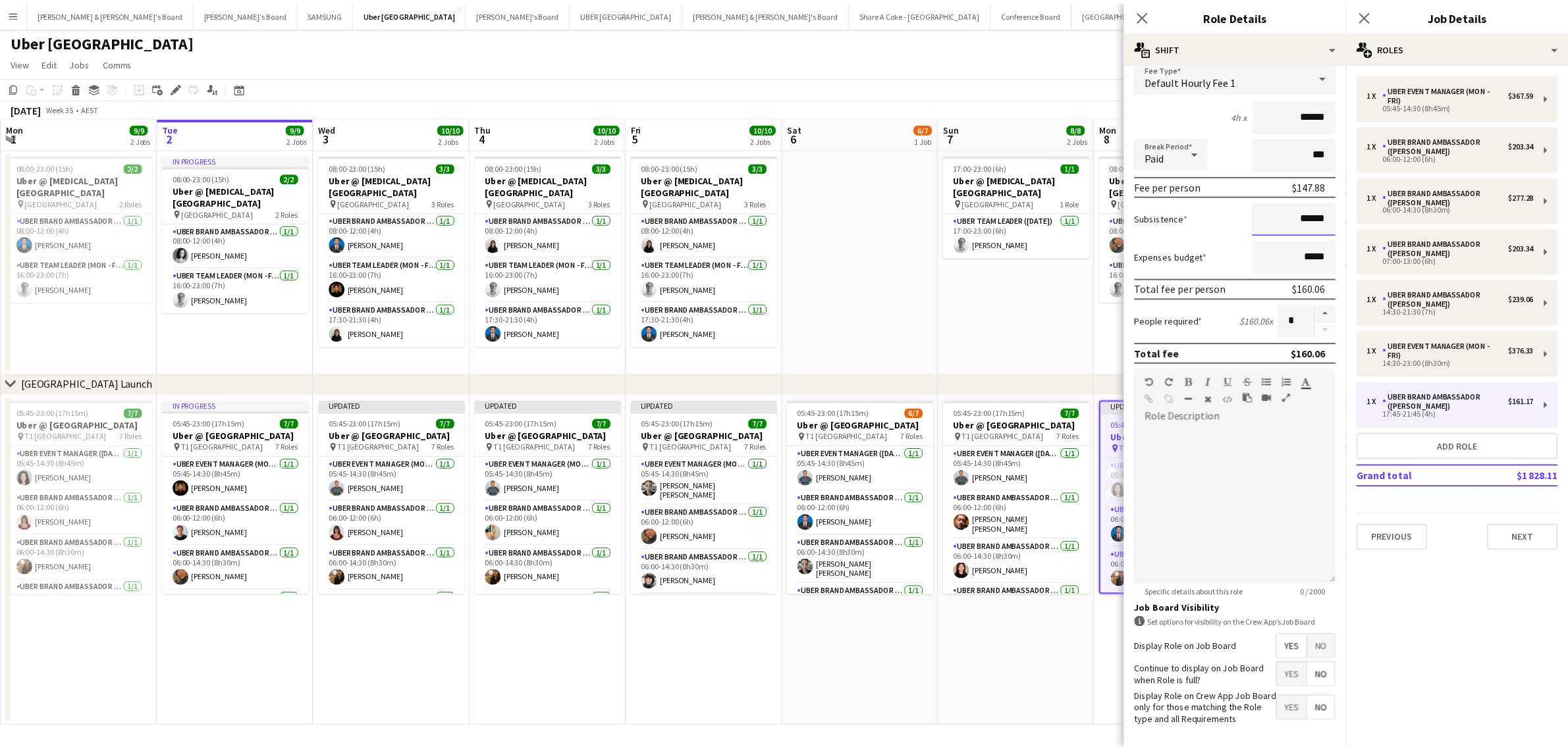
scroll to position [150, 0]
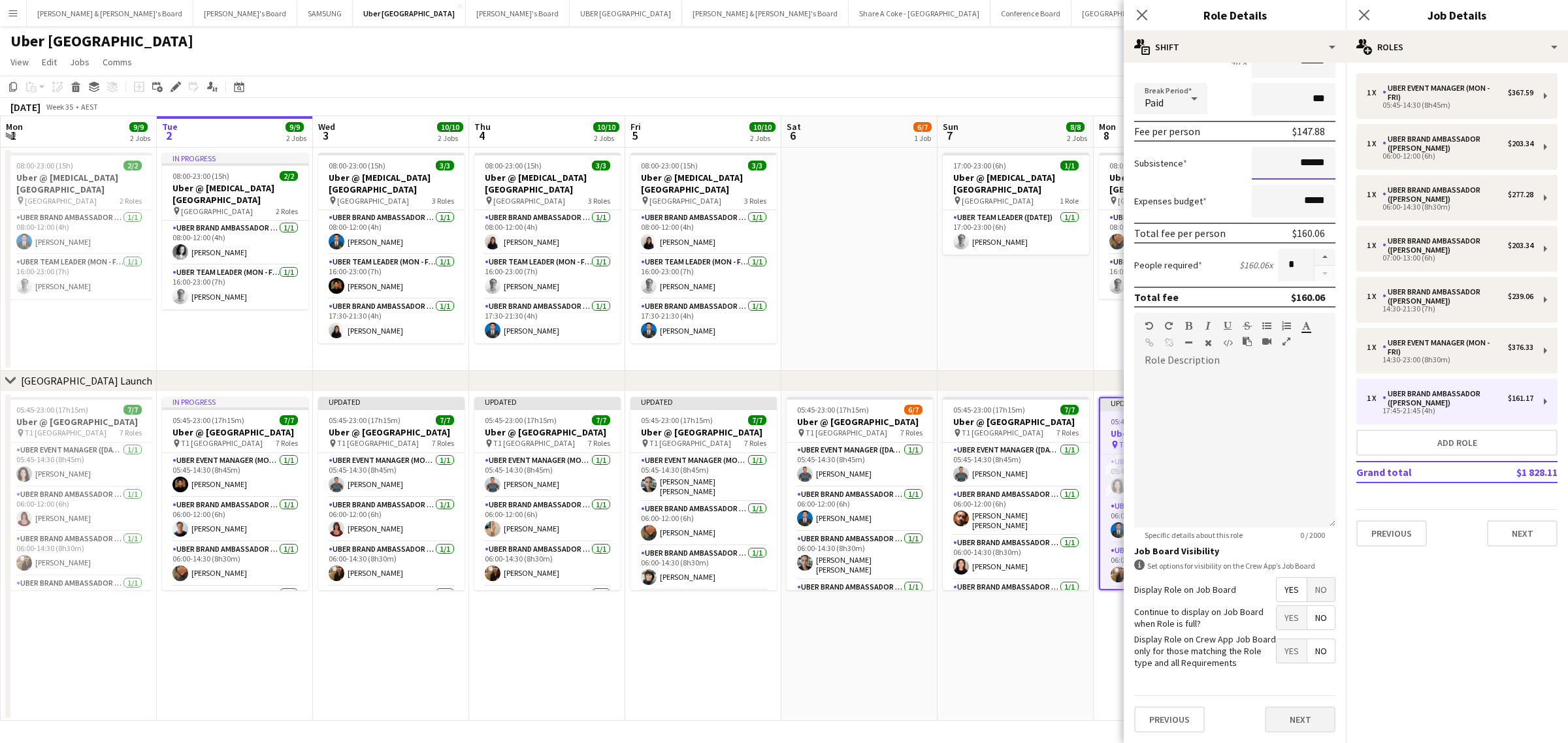
type input "******"
click at [1297, 716] on button "Next" at bounding box center [1300, 719] width 70 height 26
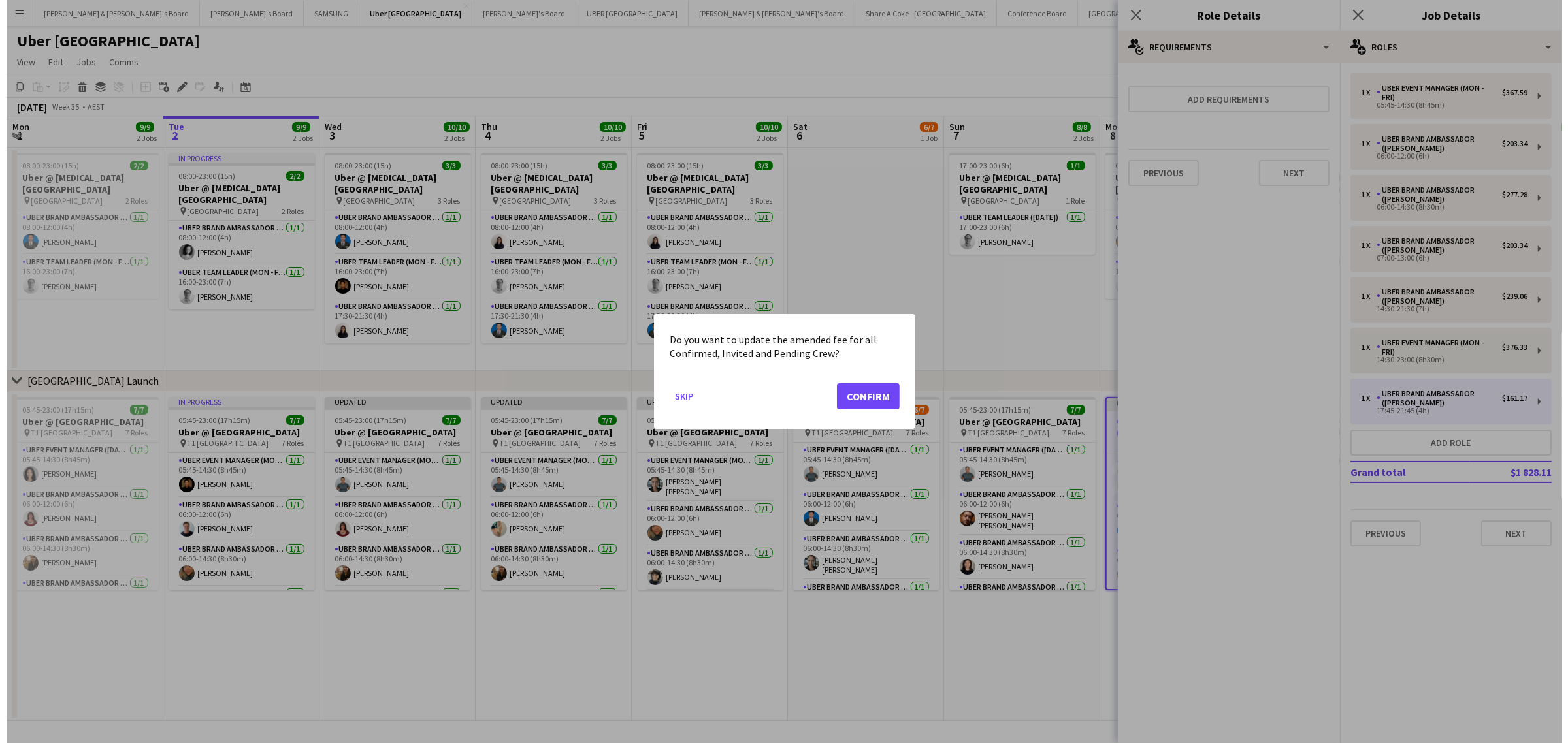
scroll to position [0, 0]
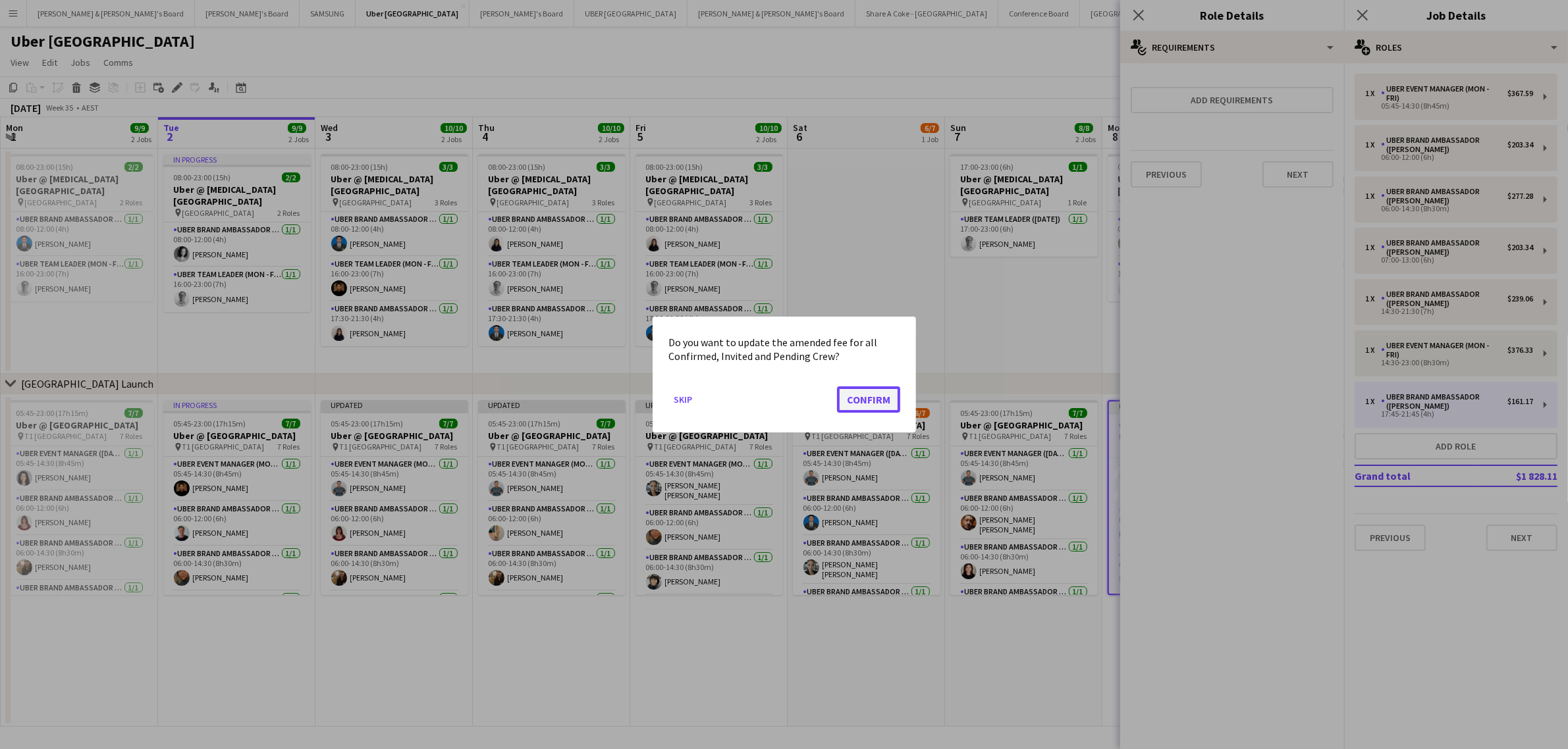
click at [869, 407] on button "Confirm" at bounding box center [869, 399] width 63 height 27
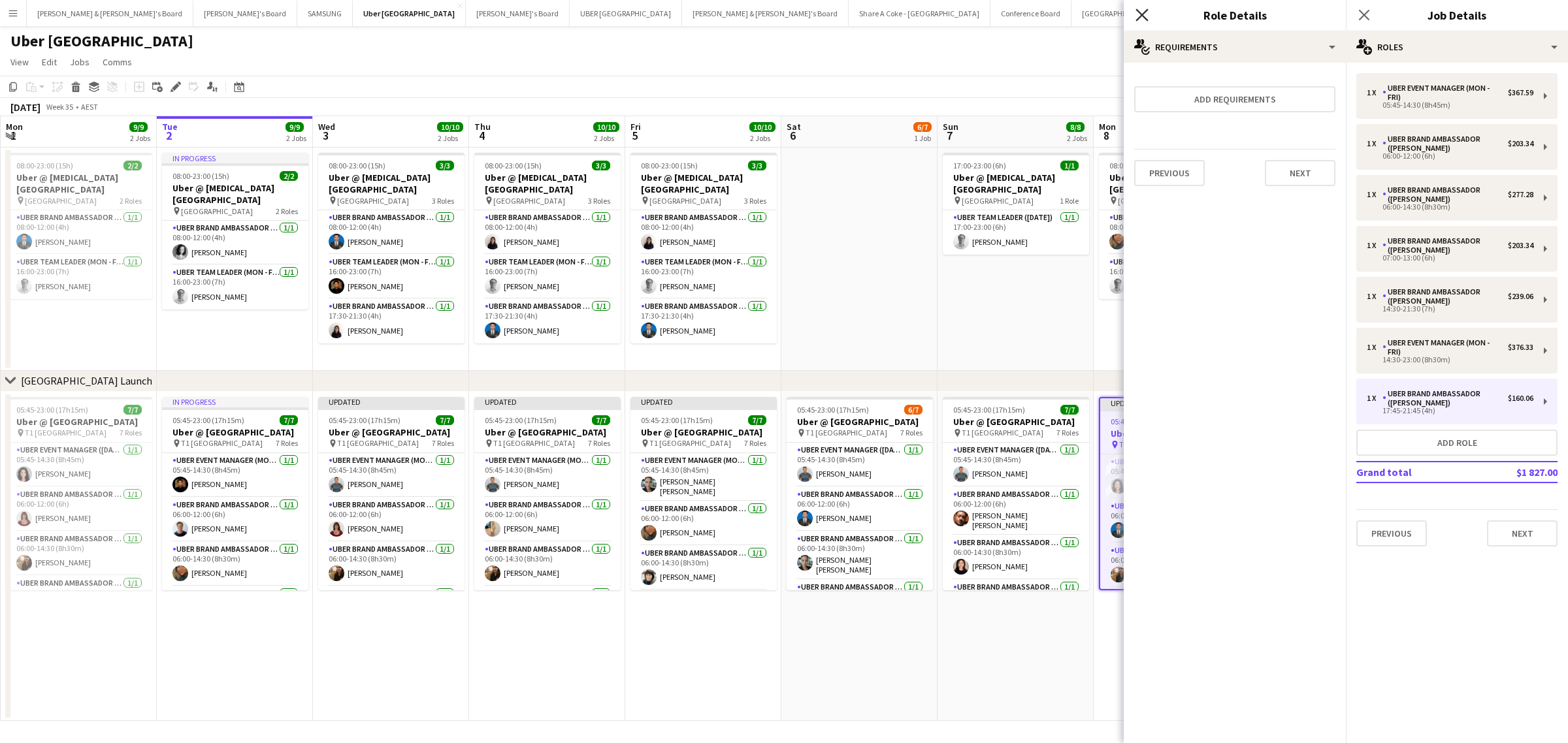
click at [1136, 13] on icon "Close pop-in" at bounding box center [1142, 14] width 13 height 13
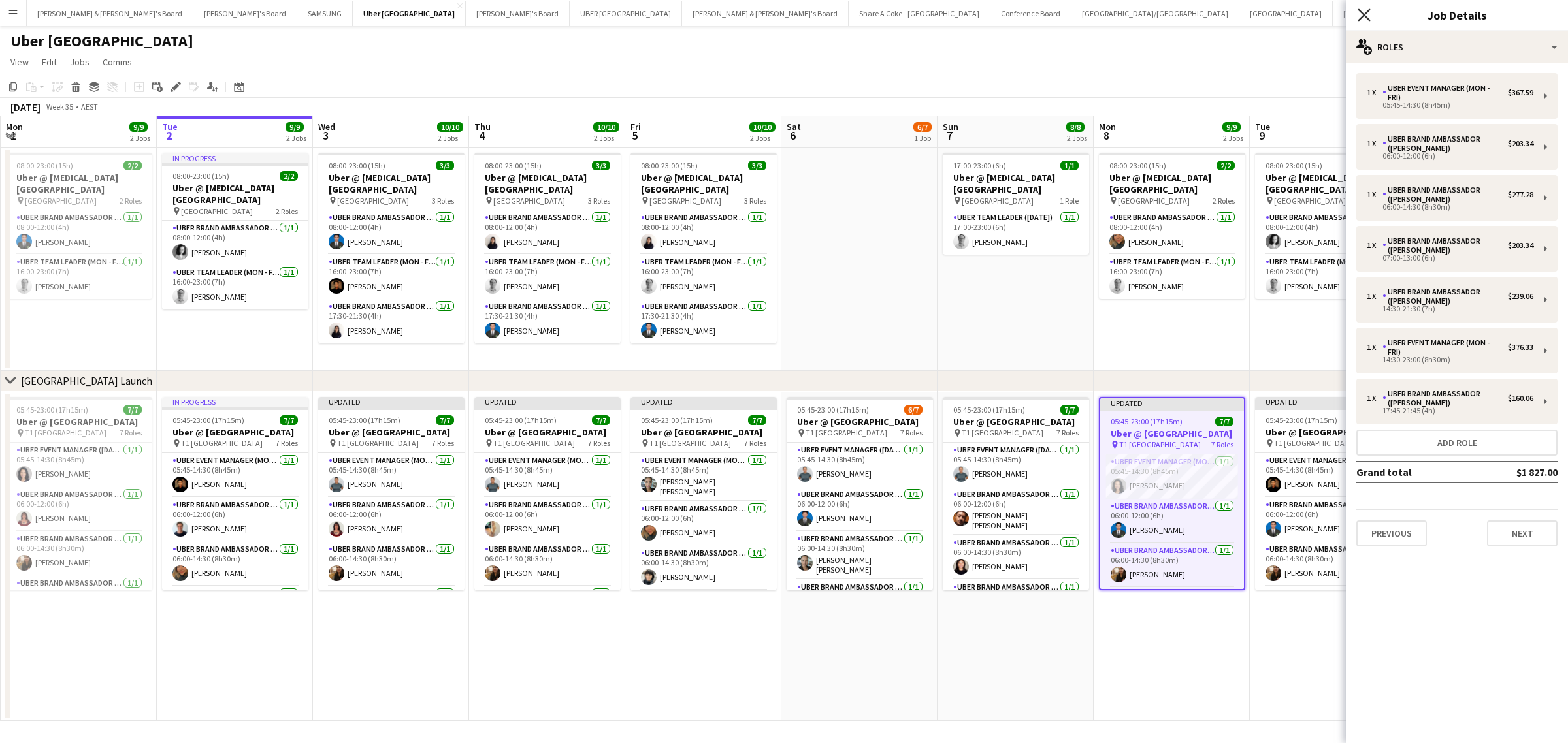
click at [1366, 12] on icon "Close pop-in" at bounding box center [1364, 14] width 13 height 13
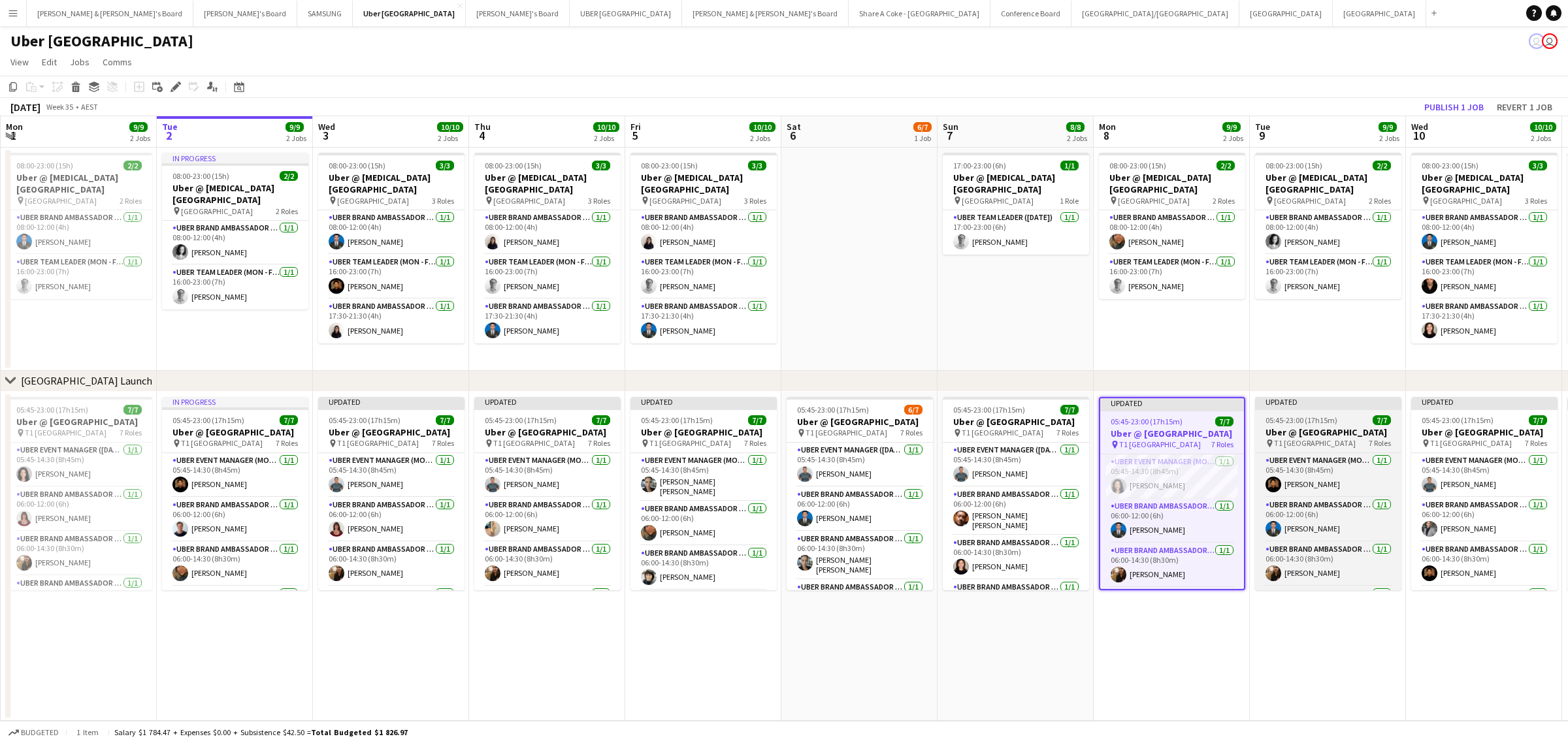
click at [1297, 402] on div "Updated" at bounding box center [1328, 402] width 147 height 10
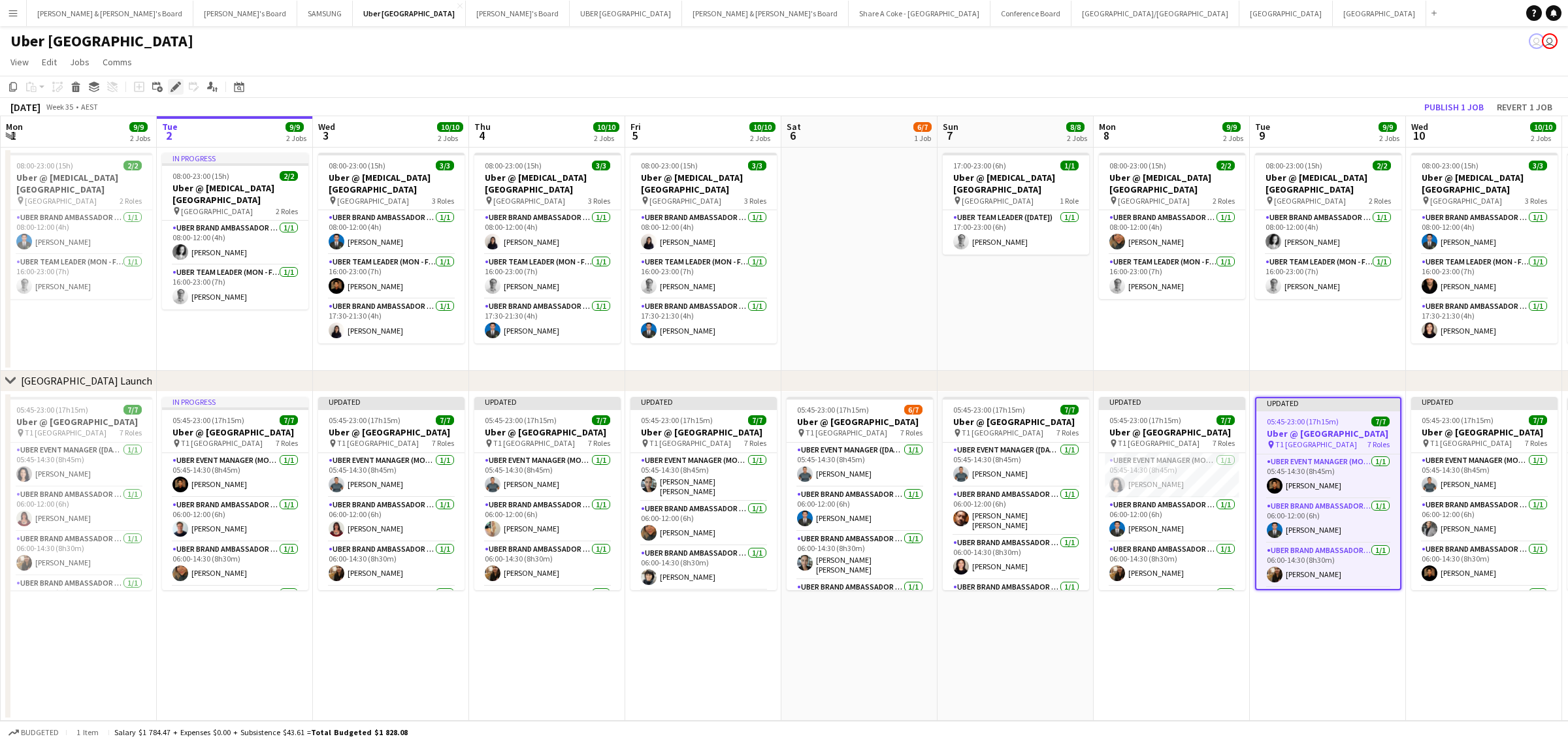
click at [175, 89] on icon at bounding box center [176, 87] width 7 height 7
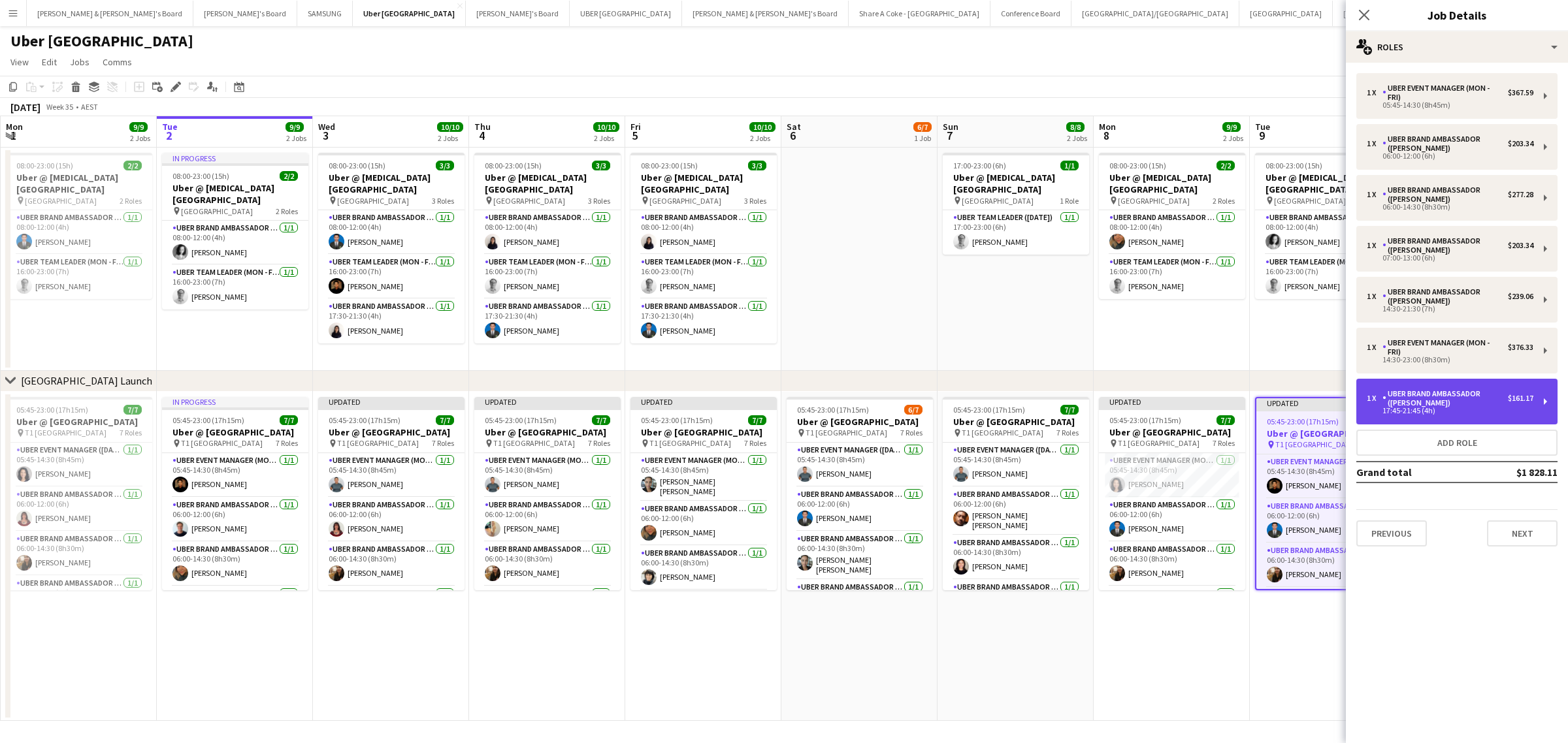
click at [1547, 402] on div "1 x UBER Brand Ambassador (Mon - Fri) $161.17 17:45-21:45 (4h)" at bounding box center [1457, 402] width 201 height 46
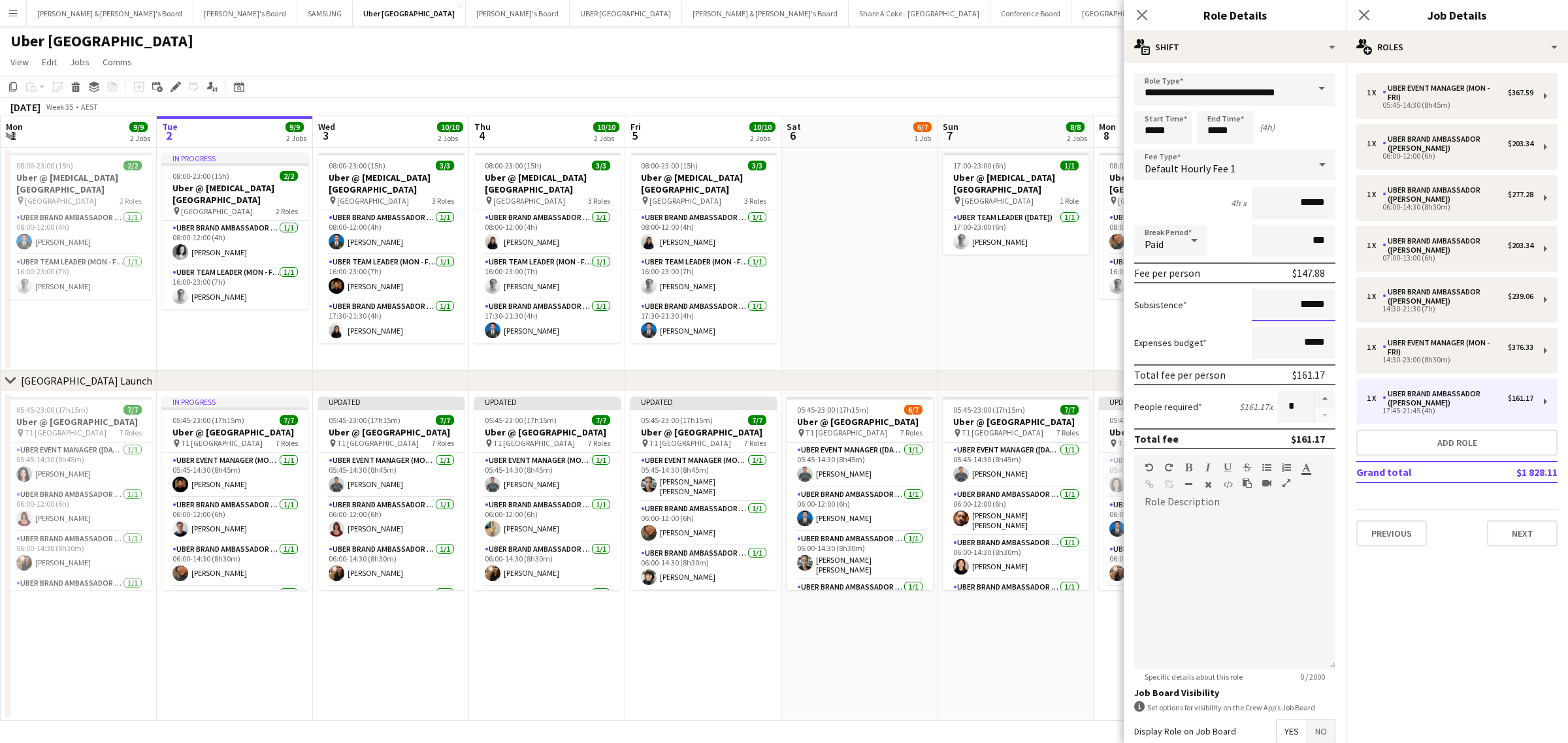
drag, startPoint x: 1281, startPoint y: 305, endPoint x: 1331, endPoint y: 297, distance: 50.6
click at [1331, 297] on form "**********" at bounding box center [1235, 478] width 222 height 812
paste input
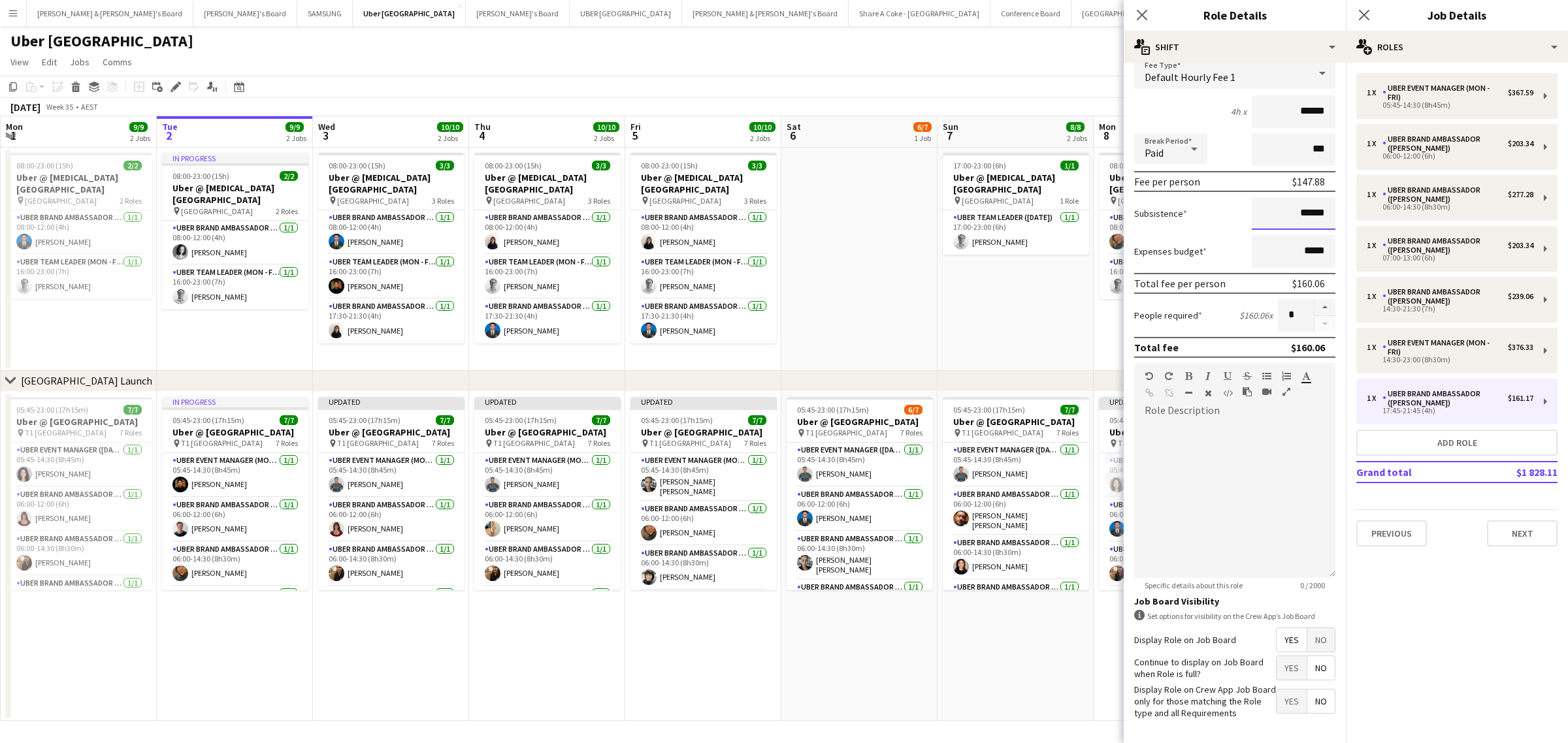
scroll to position [149, 0]
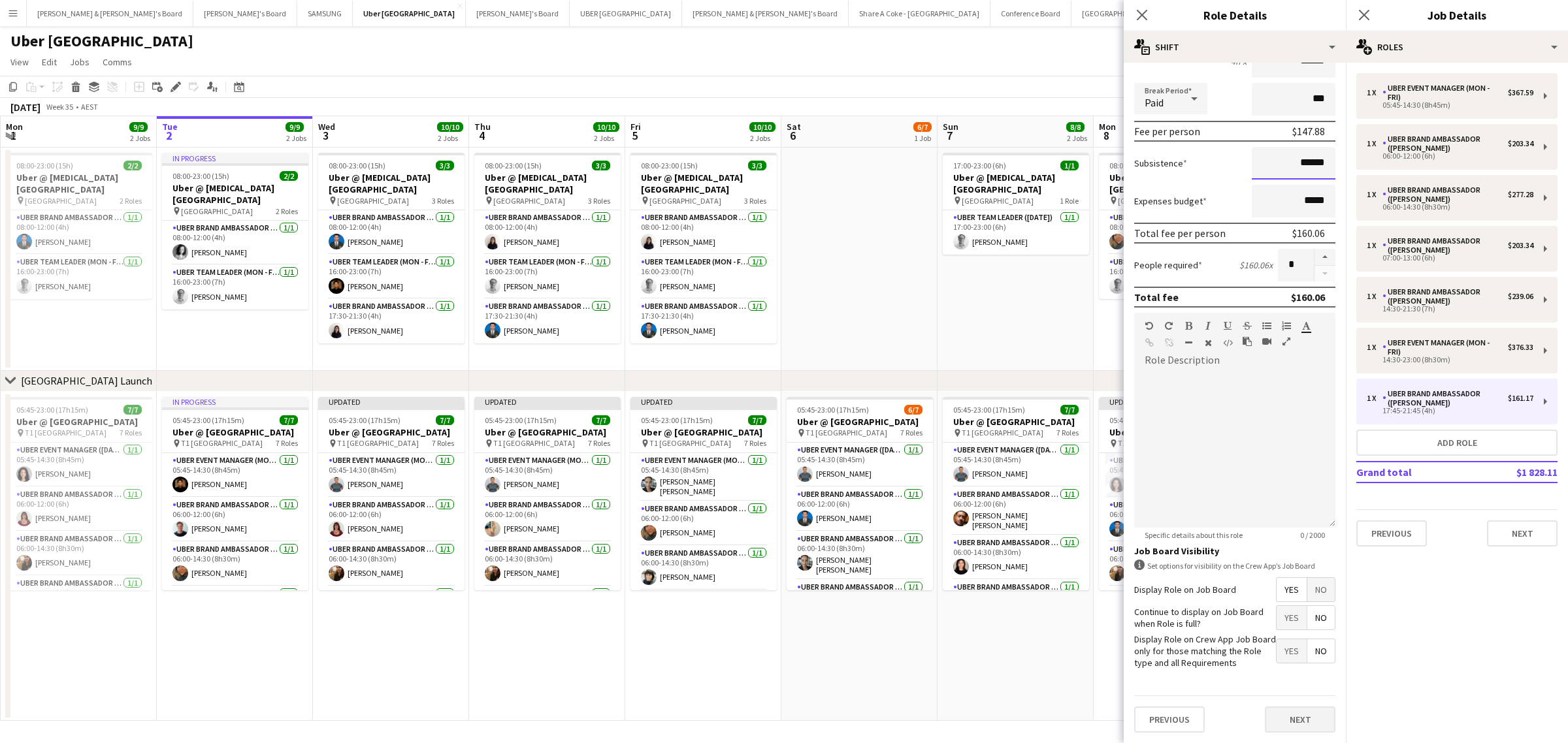
type input "******"
click at [1295, 716] on button "Next" at bounding box center [1300, 719] width 70 height 26
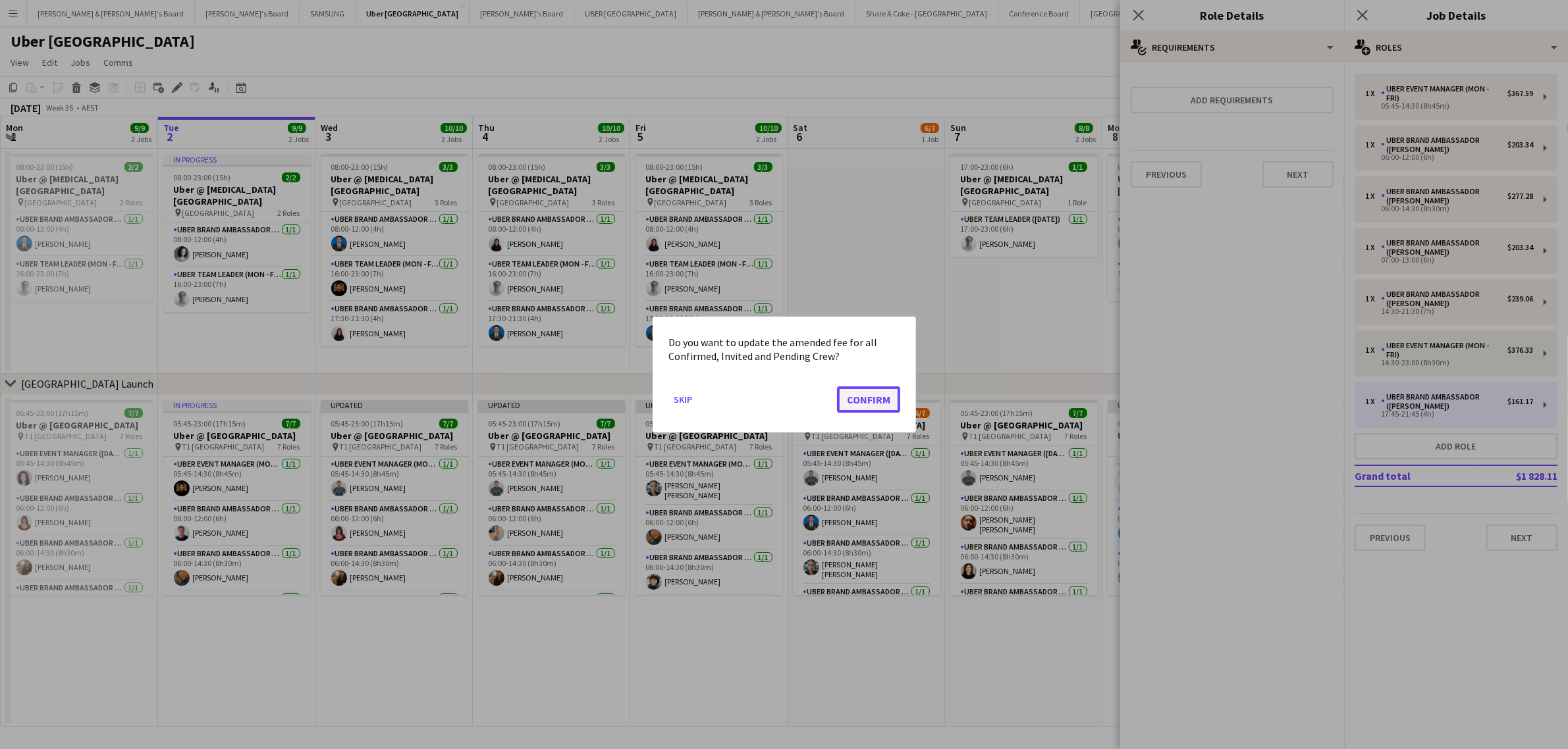
click at [884, 397] on button "Confirm" at bounding box center [869, 399] width 63 height 27
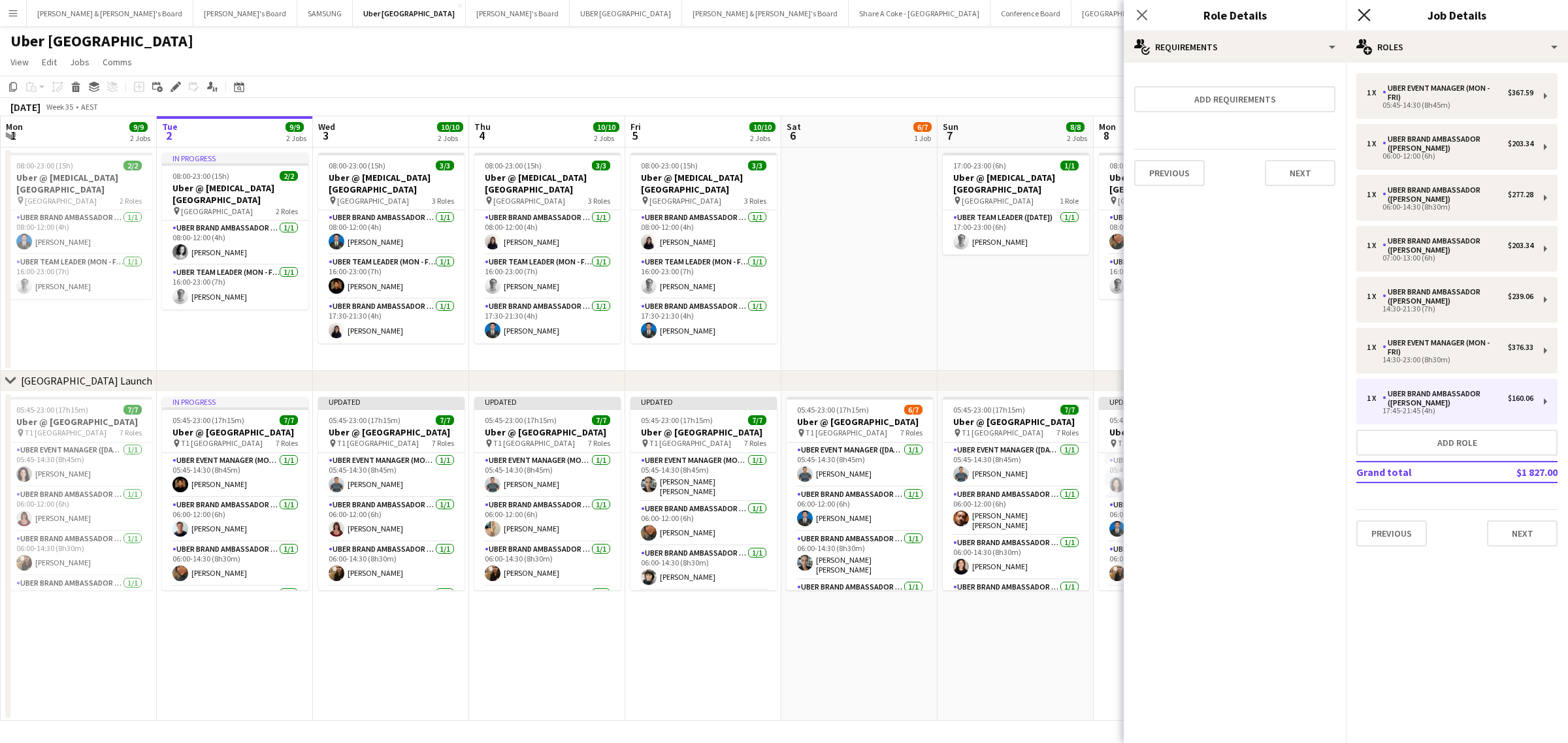
click at [1363, 12] on icon at bounding box center [1364, 14] width 13 height 13
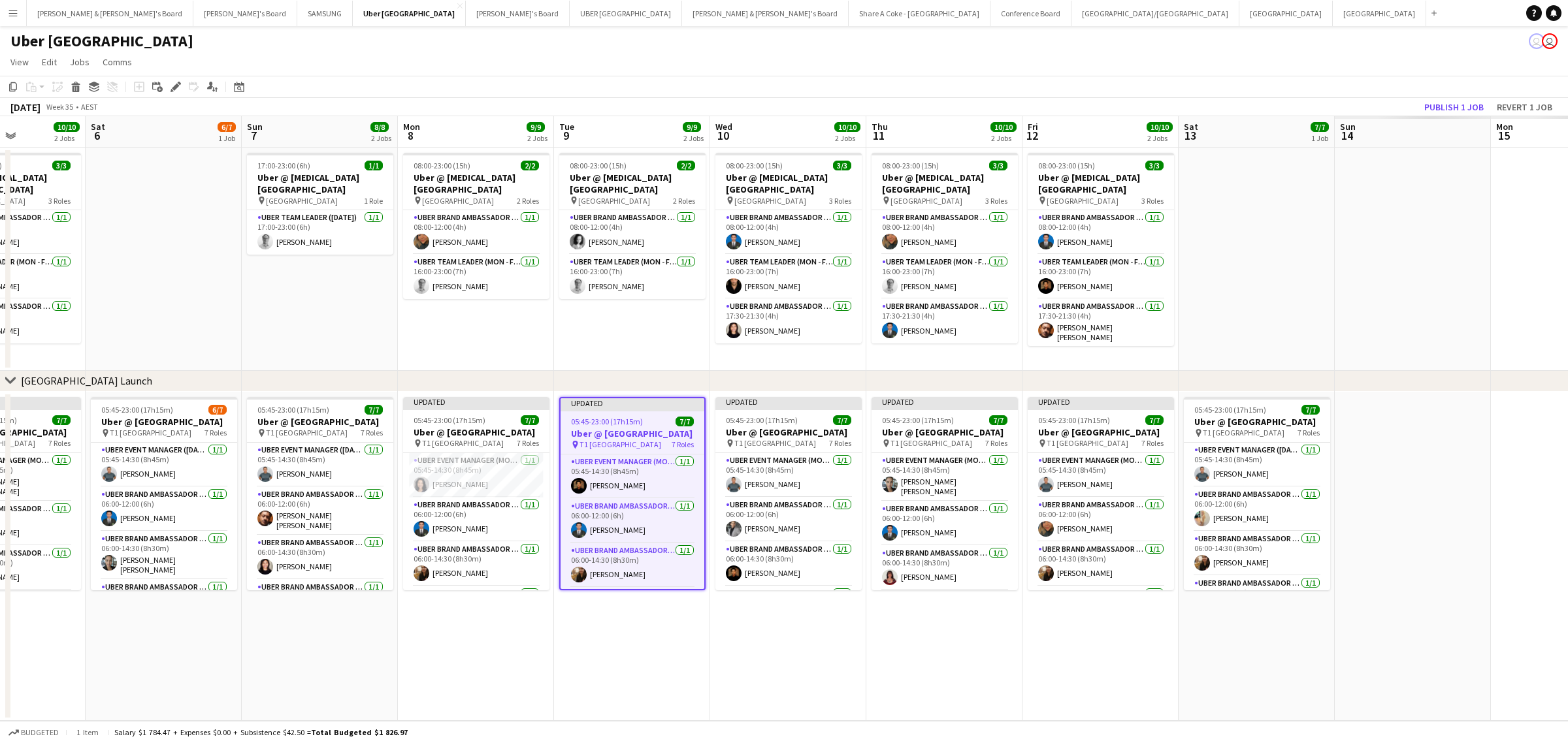
scroll to position [0, 442]
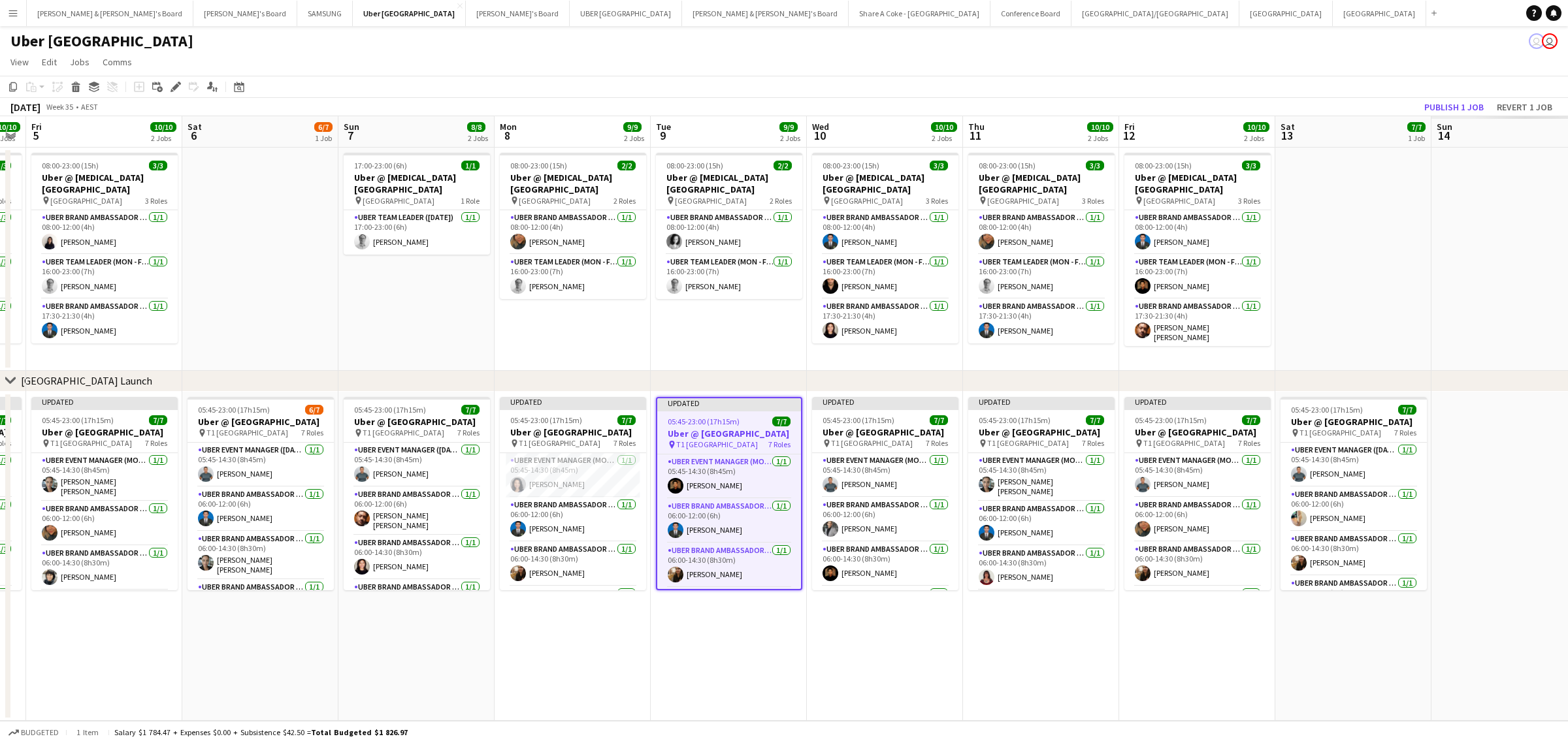
drag, startPoint x: 1410, startPoint y: 621, endPoint x: 655, endPoint y: 665, distance: 756.3
click at [655, 665] on app-calendar-viewport "Tue 2 9/9 2 Jobs Wed 3 10/10 2 Jobs Thu 4 10/10 2 Jobs Fri 5 10/10 2 Jobs Sat 6…" at bounding box center [784, 418] width 1568 height 605
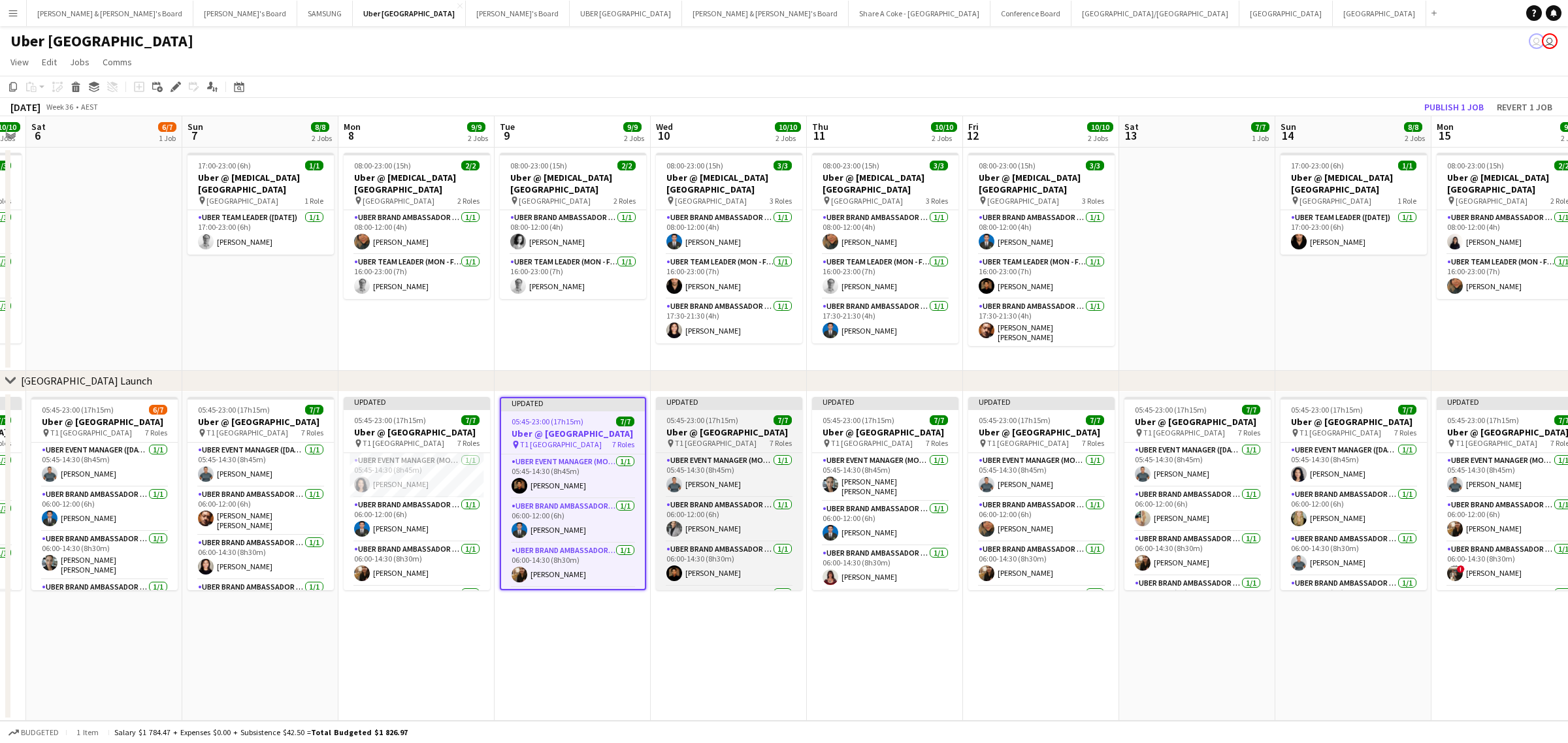
click at [692, 403] on div "Updated" at bounding box center [729, 402] width 147 height 10
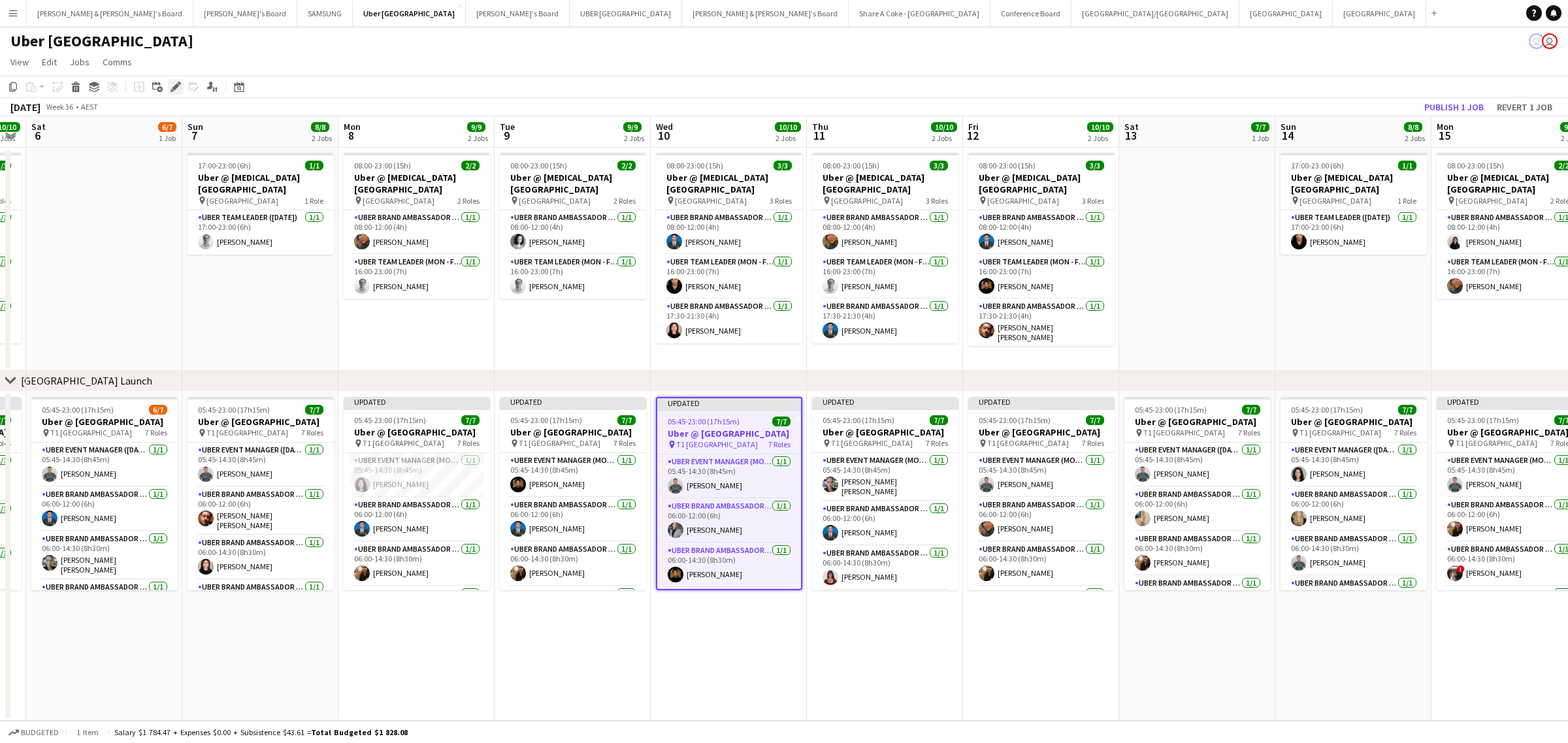
click at [176, 83] on icon "Edit" at bounding box center [176, 87] width 10 height 10
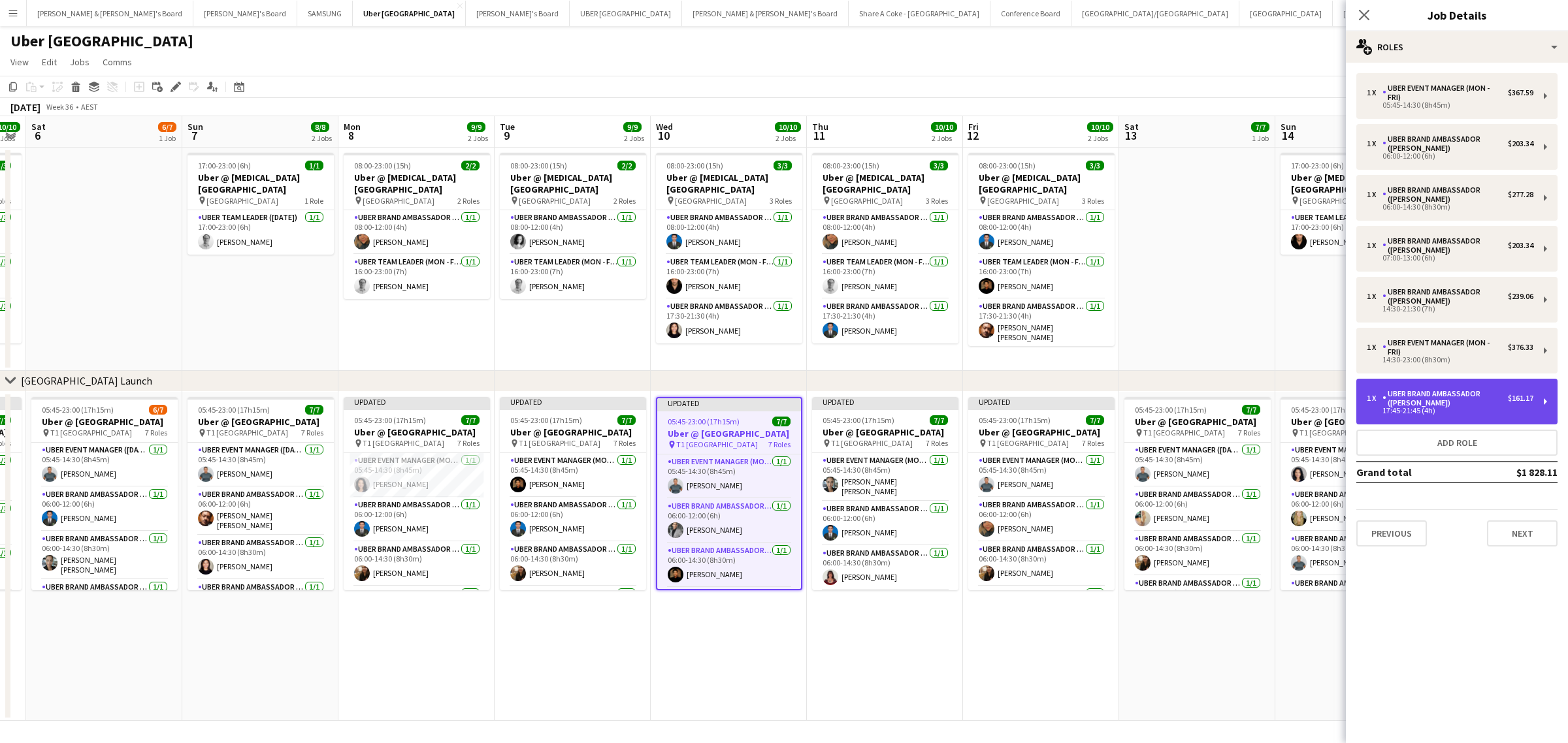
click at [1539, 399] on div "1 x UBER Brand Ambassador (Mon - Fri) $161.17 17:45-21:45 (4h)" at bounding box center [1457, 402] width 201 height 46
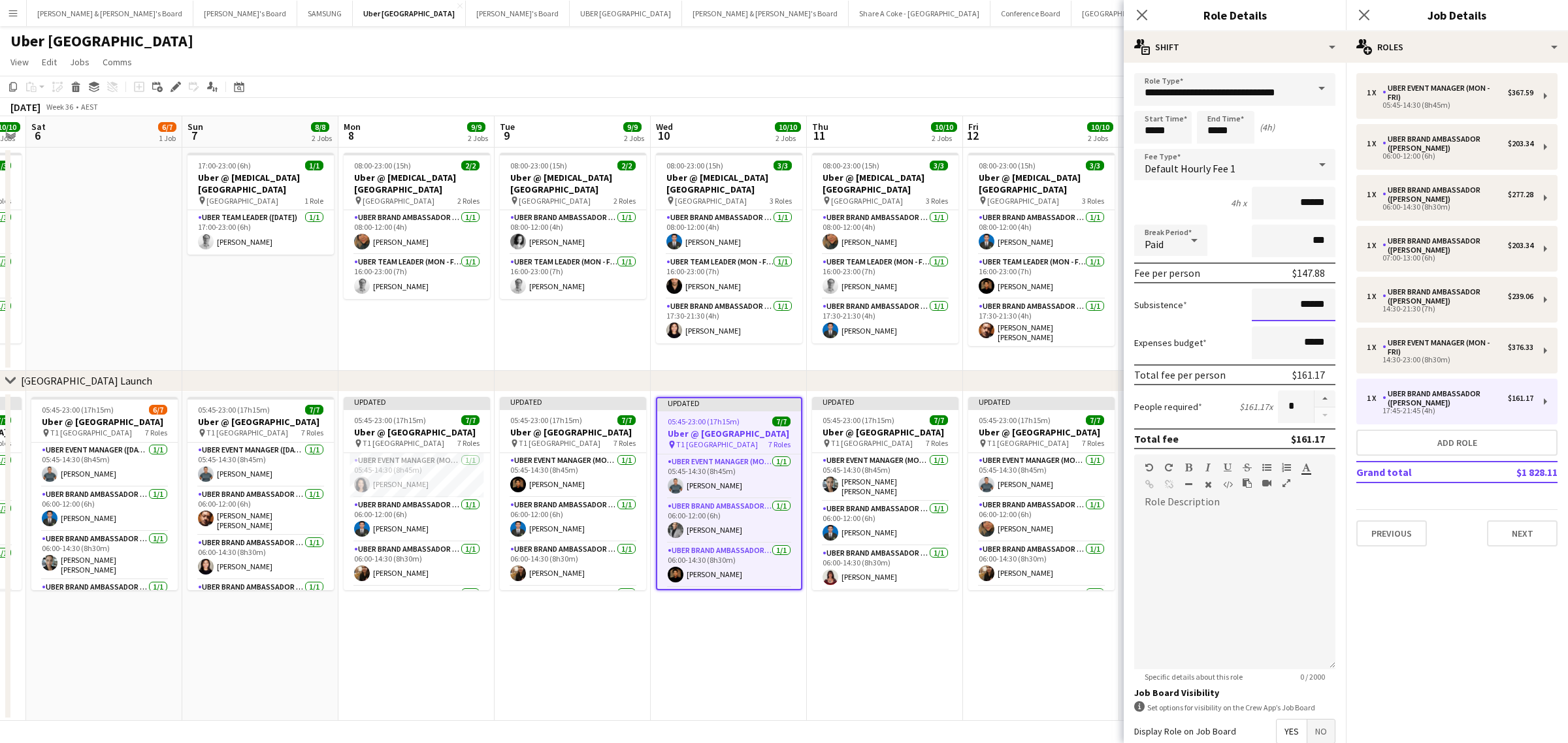
drag, startPoint x: 1267, startPoint y: 304, endPoint x: 1347, endPoint y: 291, distance: 81.0
click at [1347, 291] on body "Menu Boards Boards Boards All jobs Status Workforce Workforce My Workforce Recr…" at bounding box center [784, 372] width 1568 height 743
drag, startPoint x: 1279, startPoint y: 303, endPoint x: 1335, endPoint y: 298, distance: 56.2
click at [1335, 298] on mat-expansion-panel "**********" at bounding box center [1235, 403] width 222 height 681
paste input
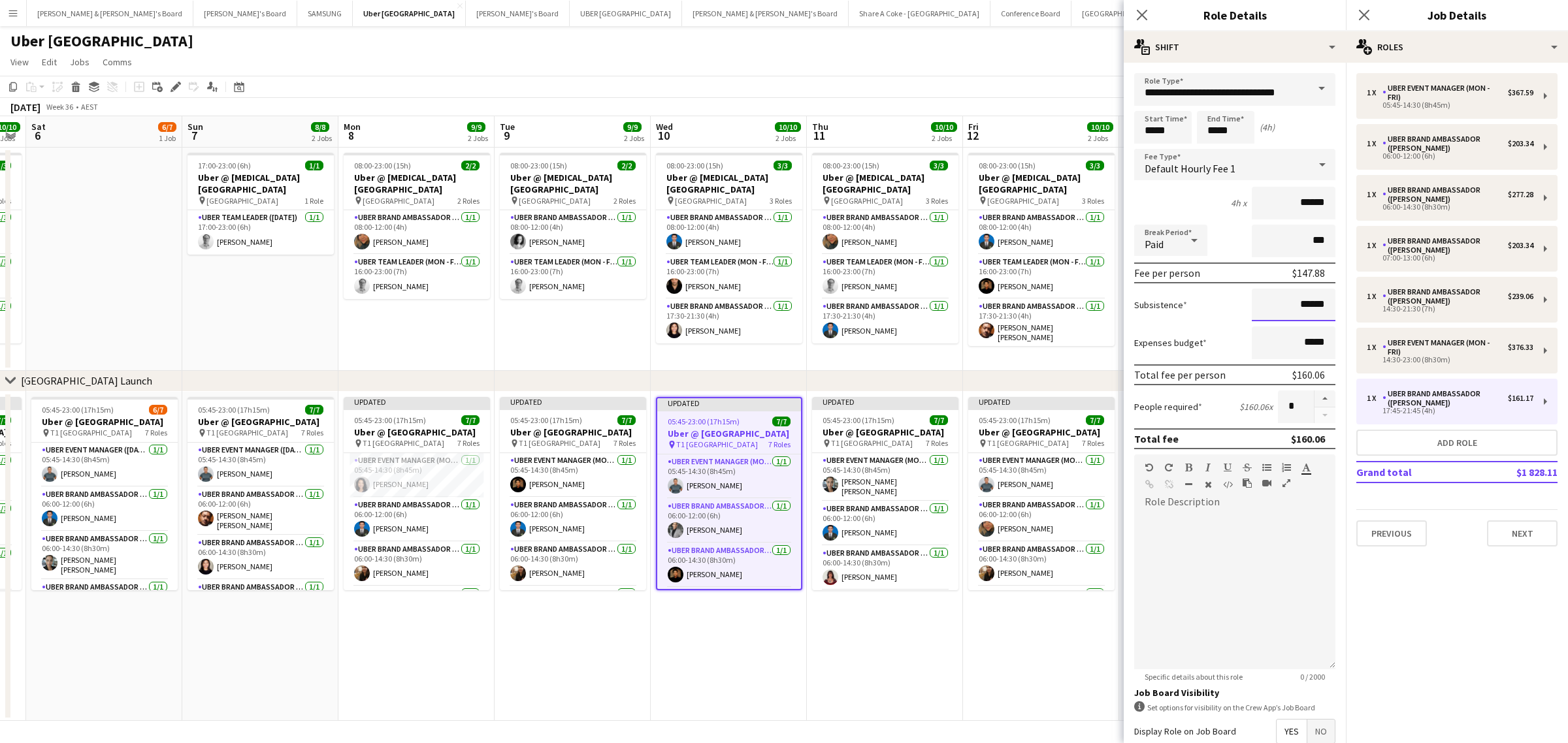
scroll to position [149, 0]
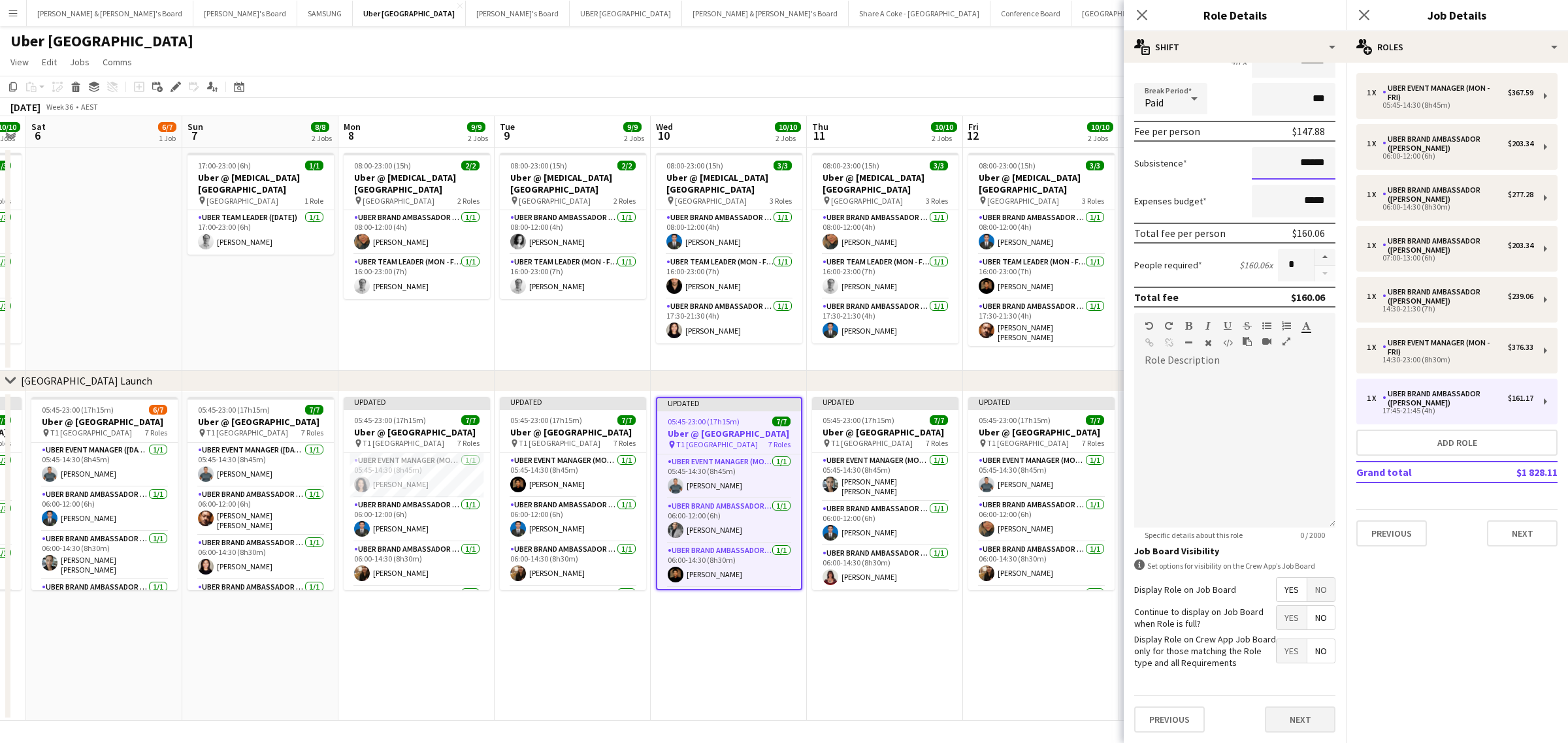
type input "******"
click at [1302, 717] on button "Next" at bounding box center [1300, 719] width 70 height 26
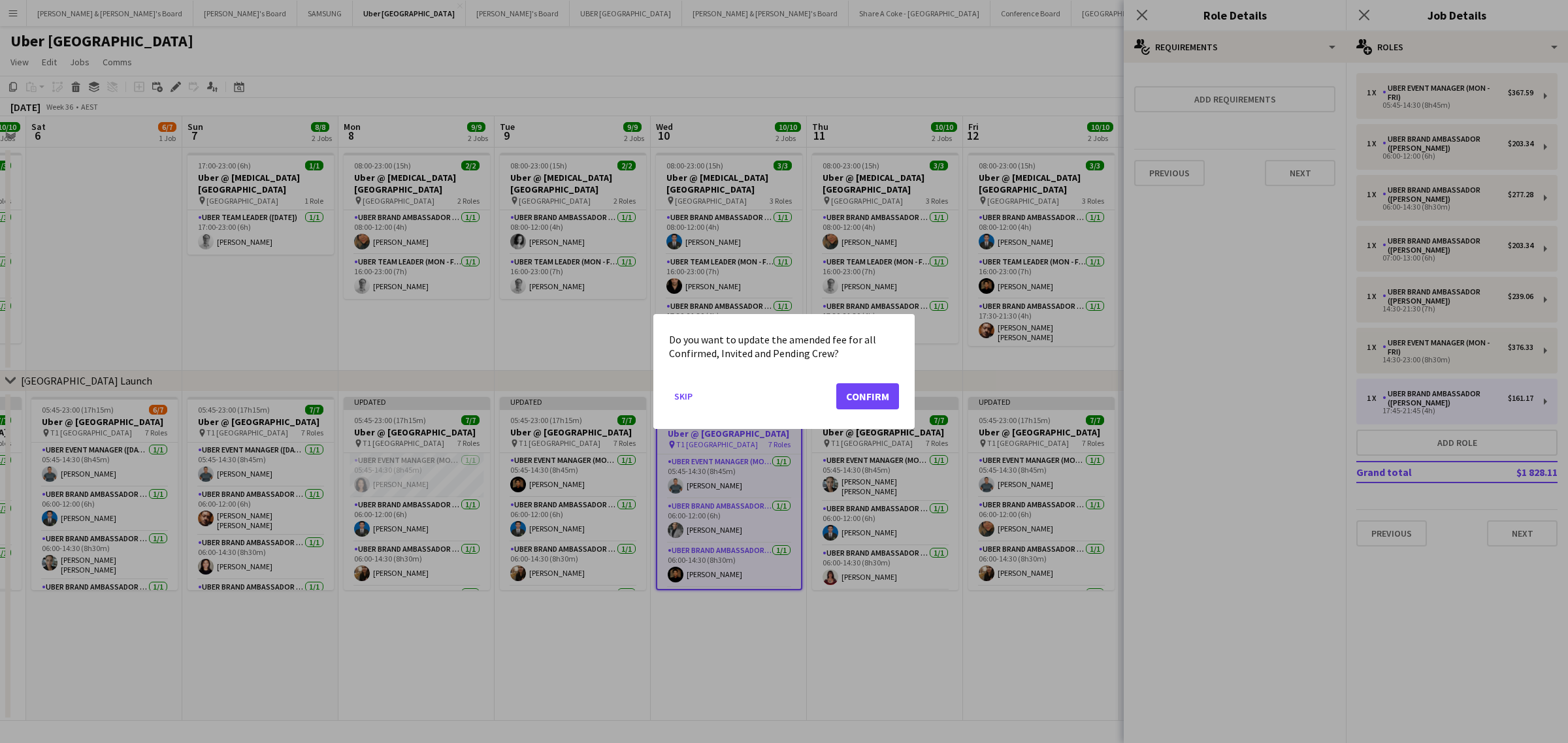
scroll to position [0, 0]
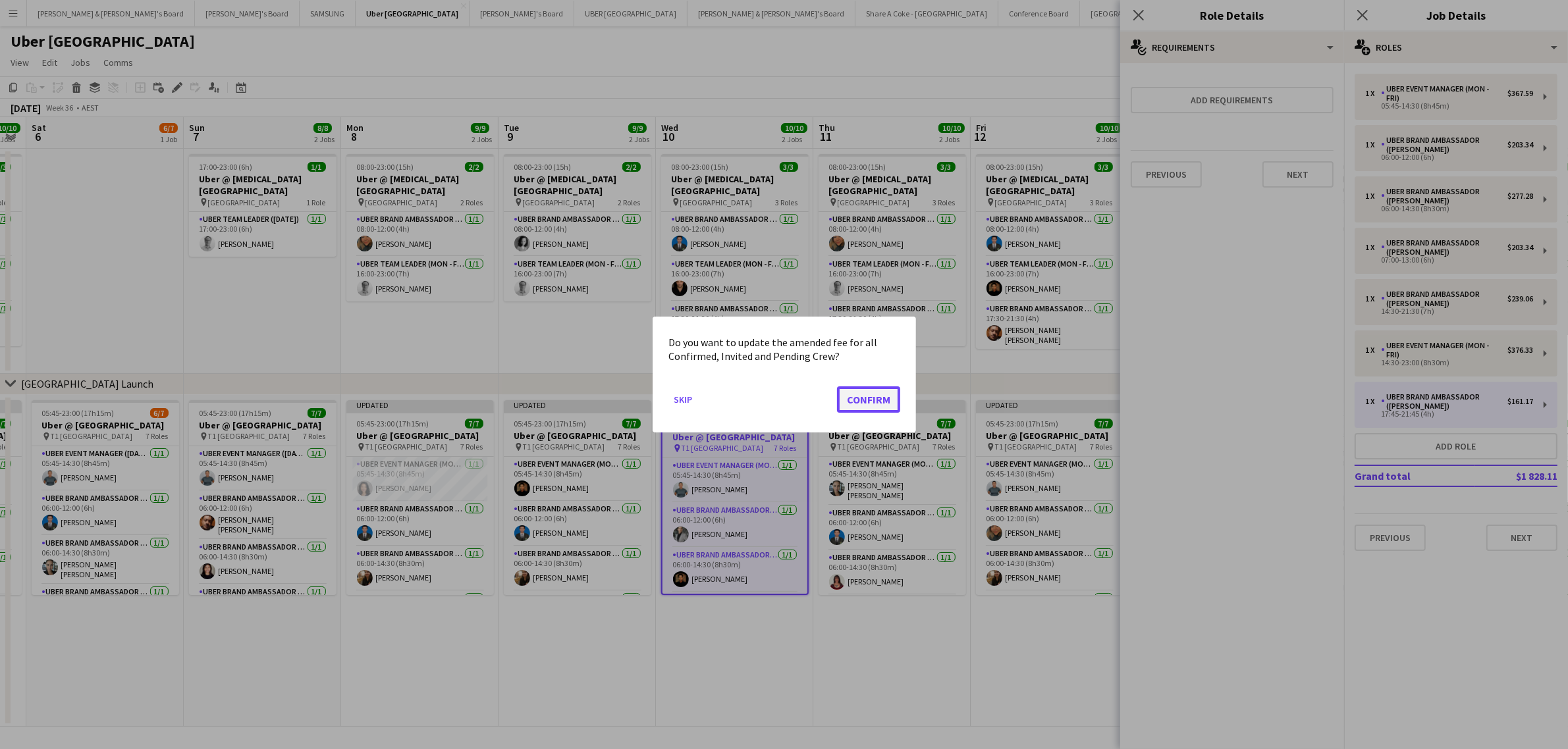
click at [864, 408] on button "Confirm" at bounding box center [869, 399] width 63 height 27
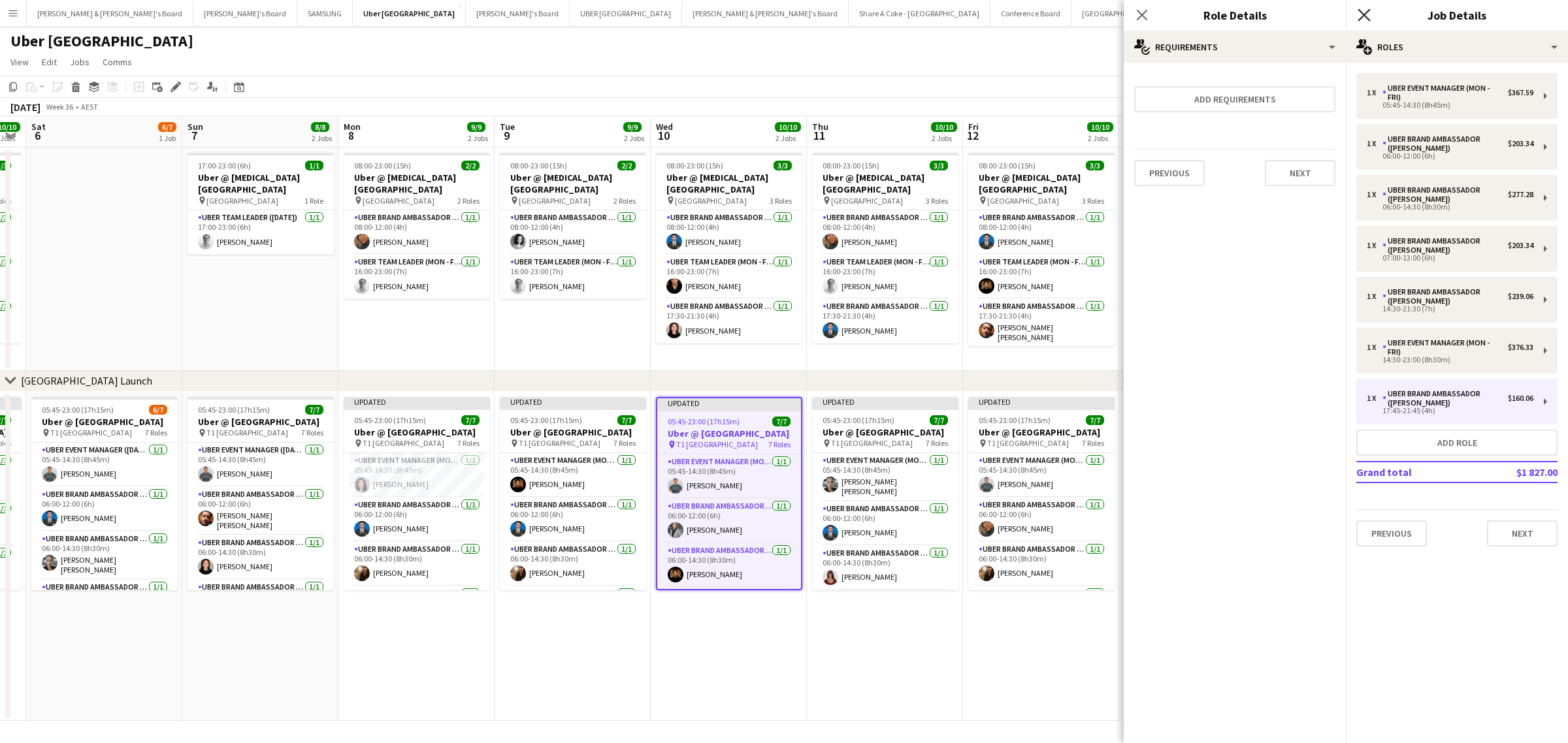
click at [1364, 15] on icon at bounding box center [1364, 14] width 13 height 13
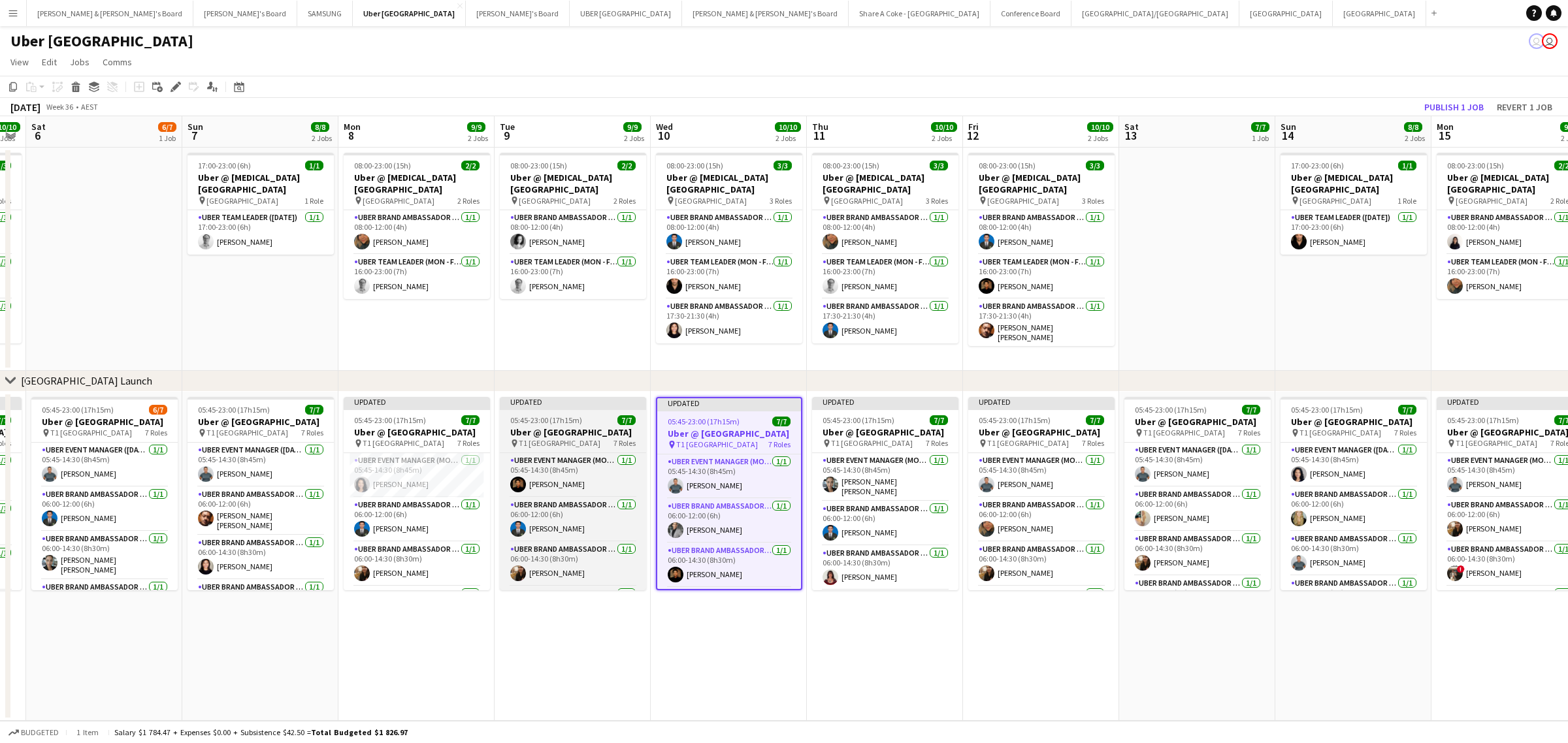
click at [574, 427] on h3 "Uber @ T1 Sydney International Airport" at bounding box center [573, 433] width 147 height 12
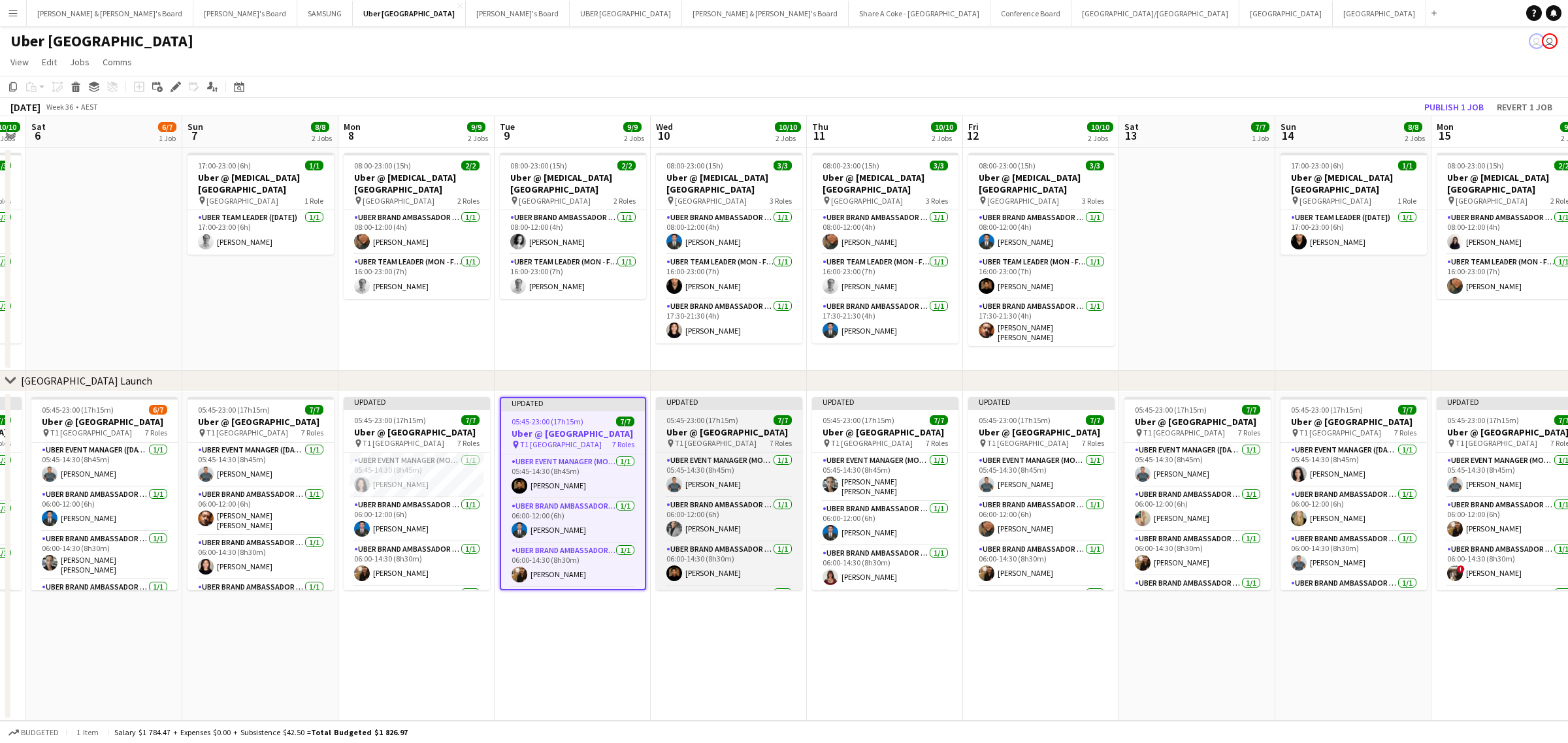
click at [714, 418] on span "05:45-23:00 (17h15m)" at bounding box center [703, 421] width 72 height 10
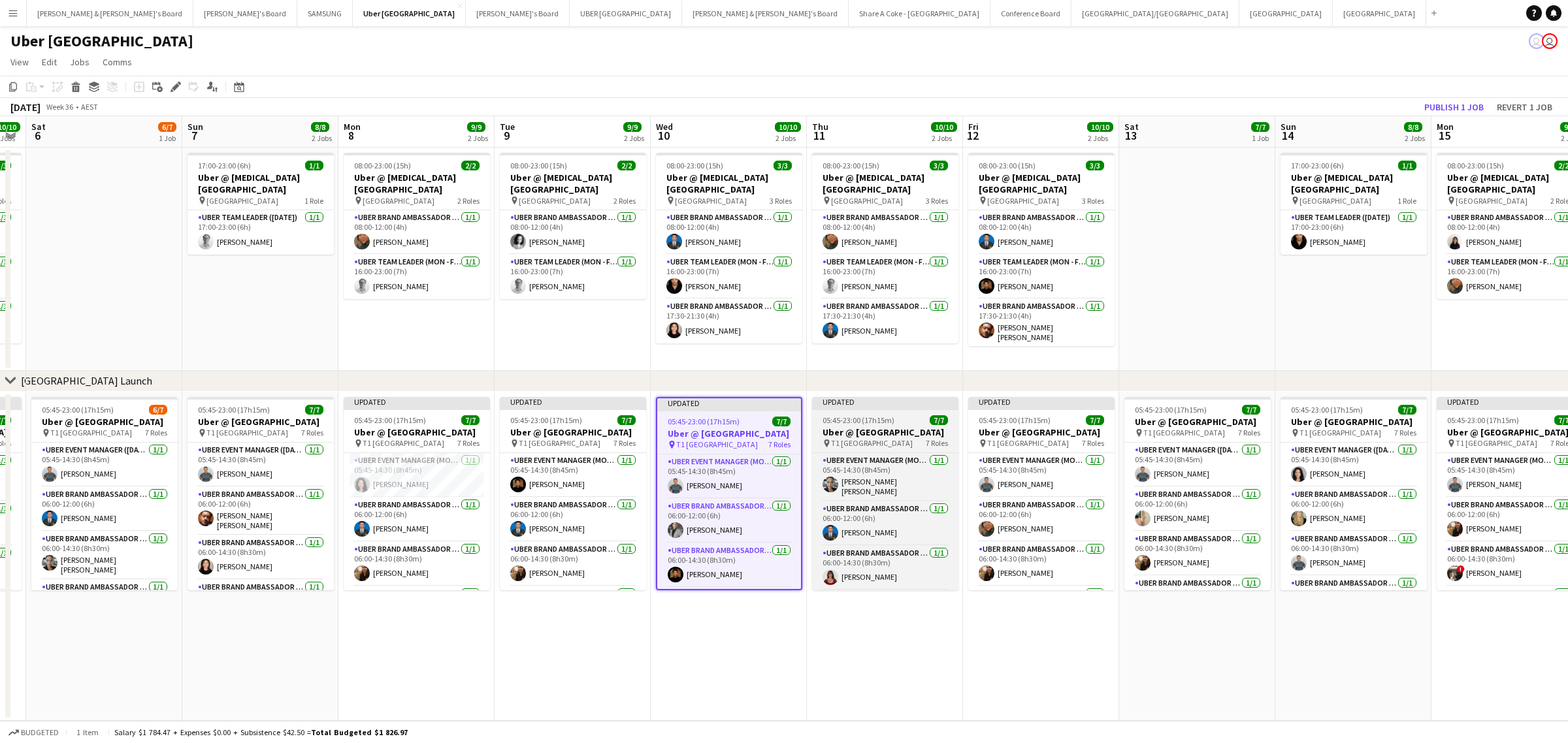
click at [850, 423] on span "05:45-23:00 (17h15m)" at bounding box center [859, 421] width 72 height 10
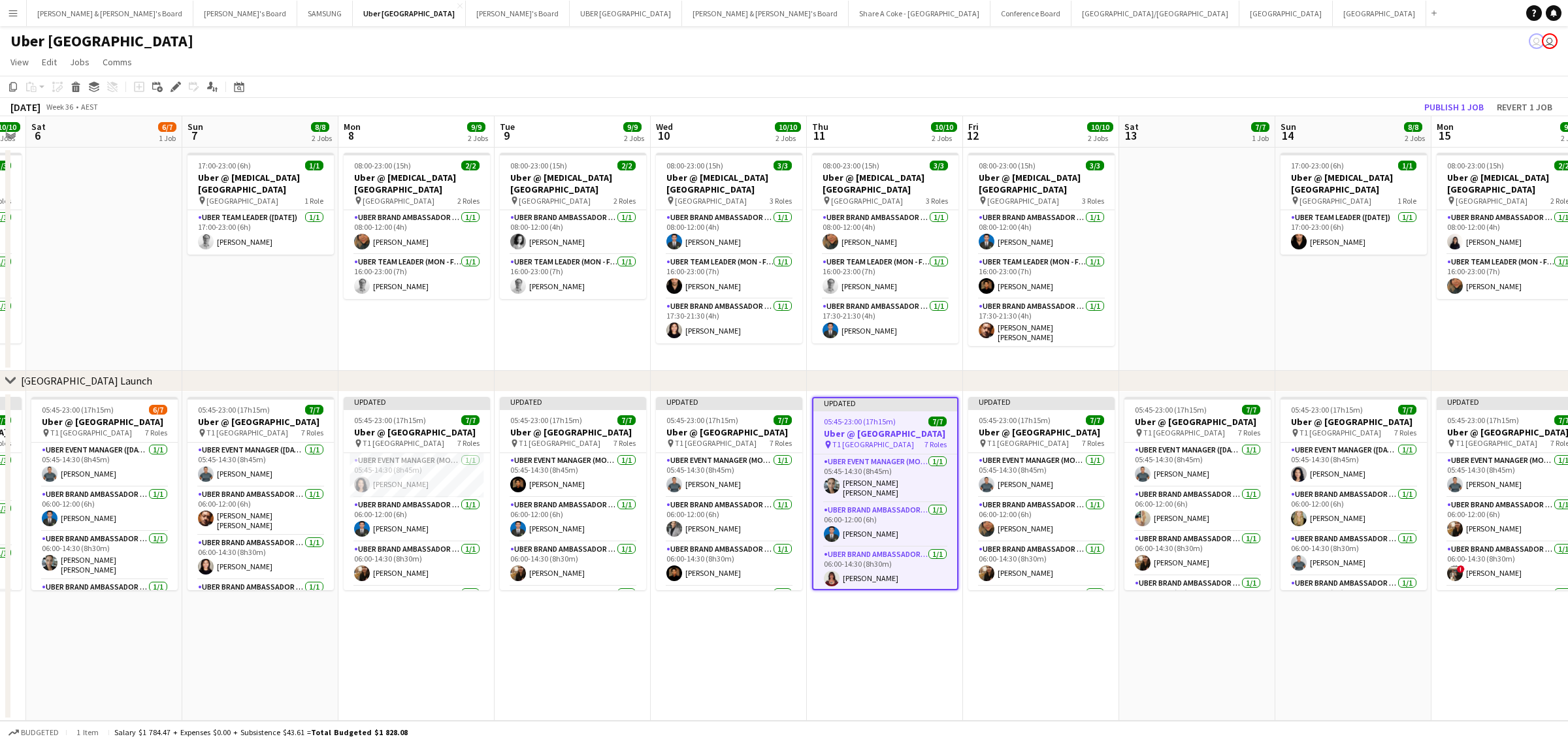
click at [840, 416] on span "05:45-23:00 (17h15m)" at bounding box center [860, 422] width 72 height 10
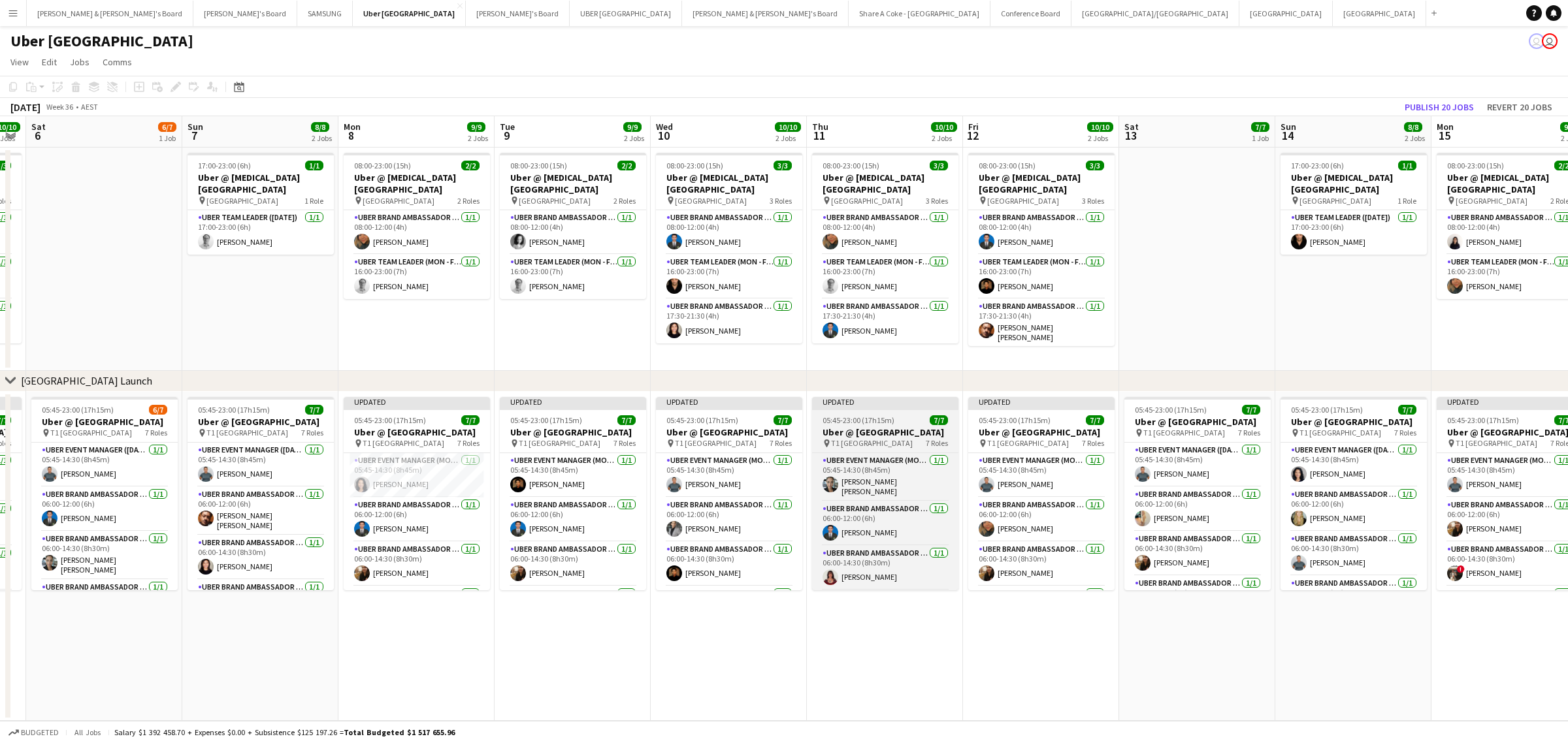
click at [860, 439] on h3 "Uber @ T1 Sydney International Airport" at bounding box center [885, 433] width 147 height 12
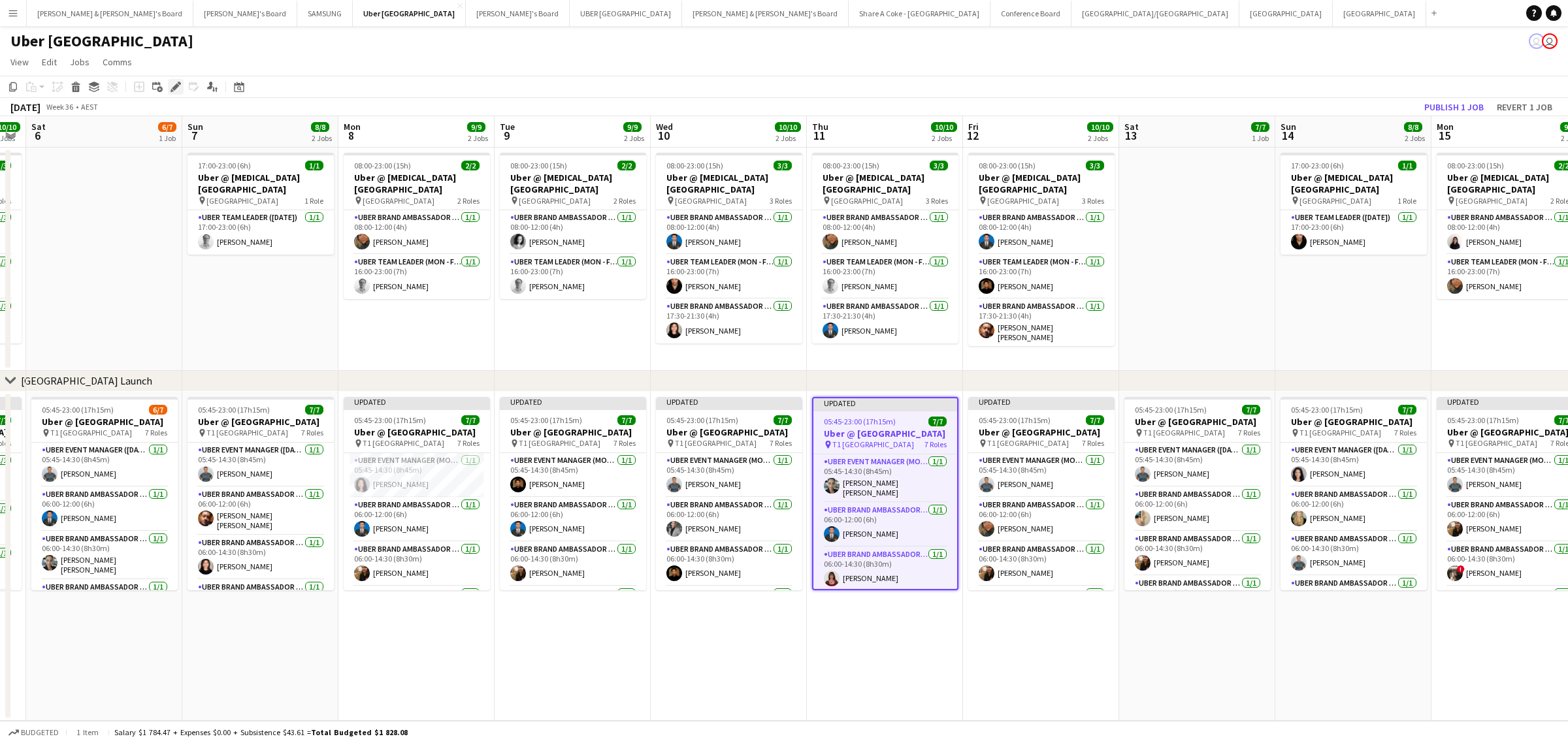
click at [174, 88] on icon at bounding box center [176, 87] width 7 height 7
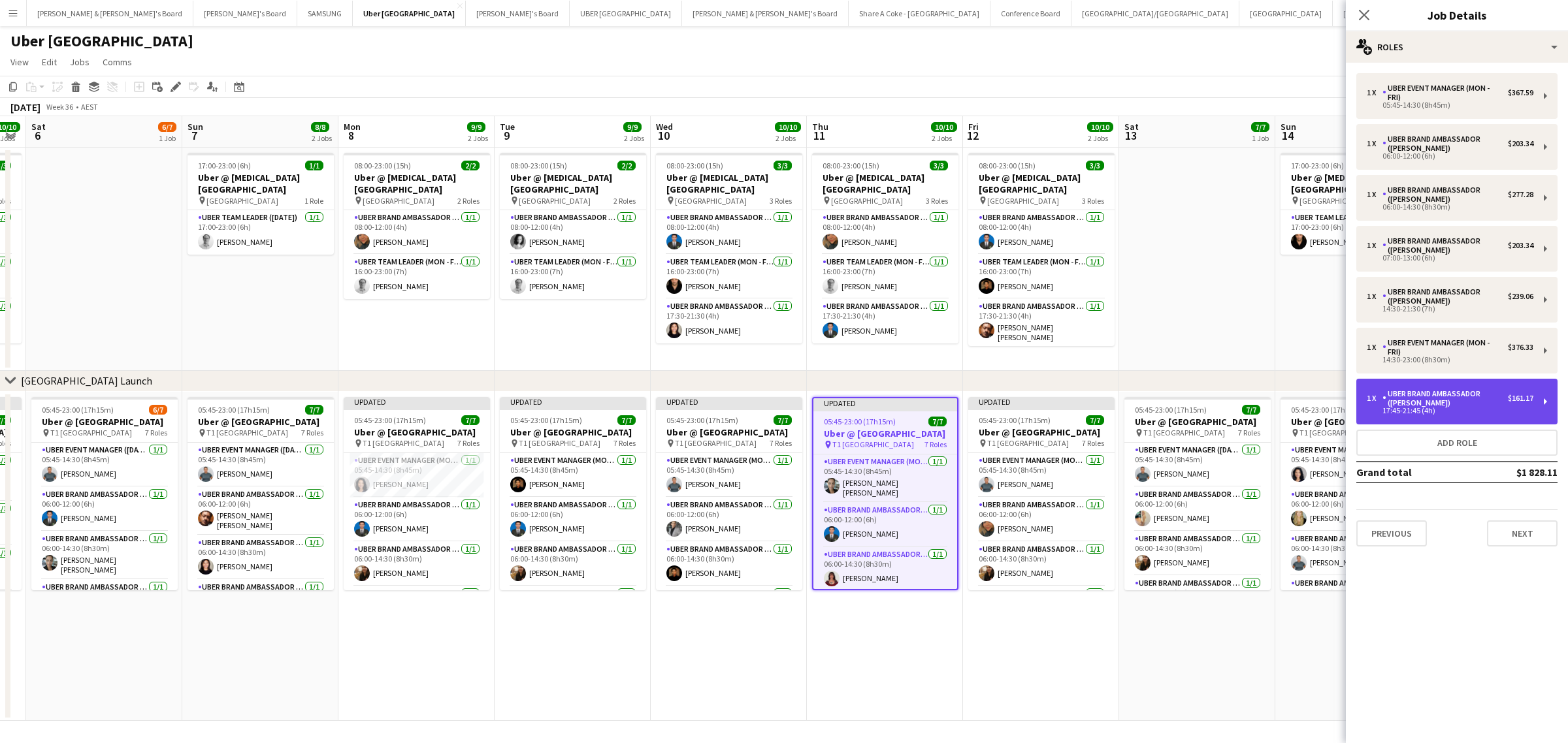
click at [1537, 404] on div "1 x UBER Brand Ambassador (Mon - Fri) $161.17 17:45-21:45 (4h)" at bounding box center [1457, 402] width 201 height 46
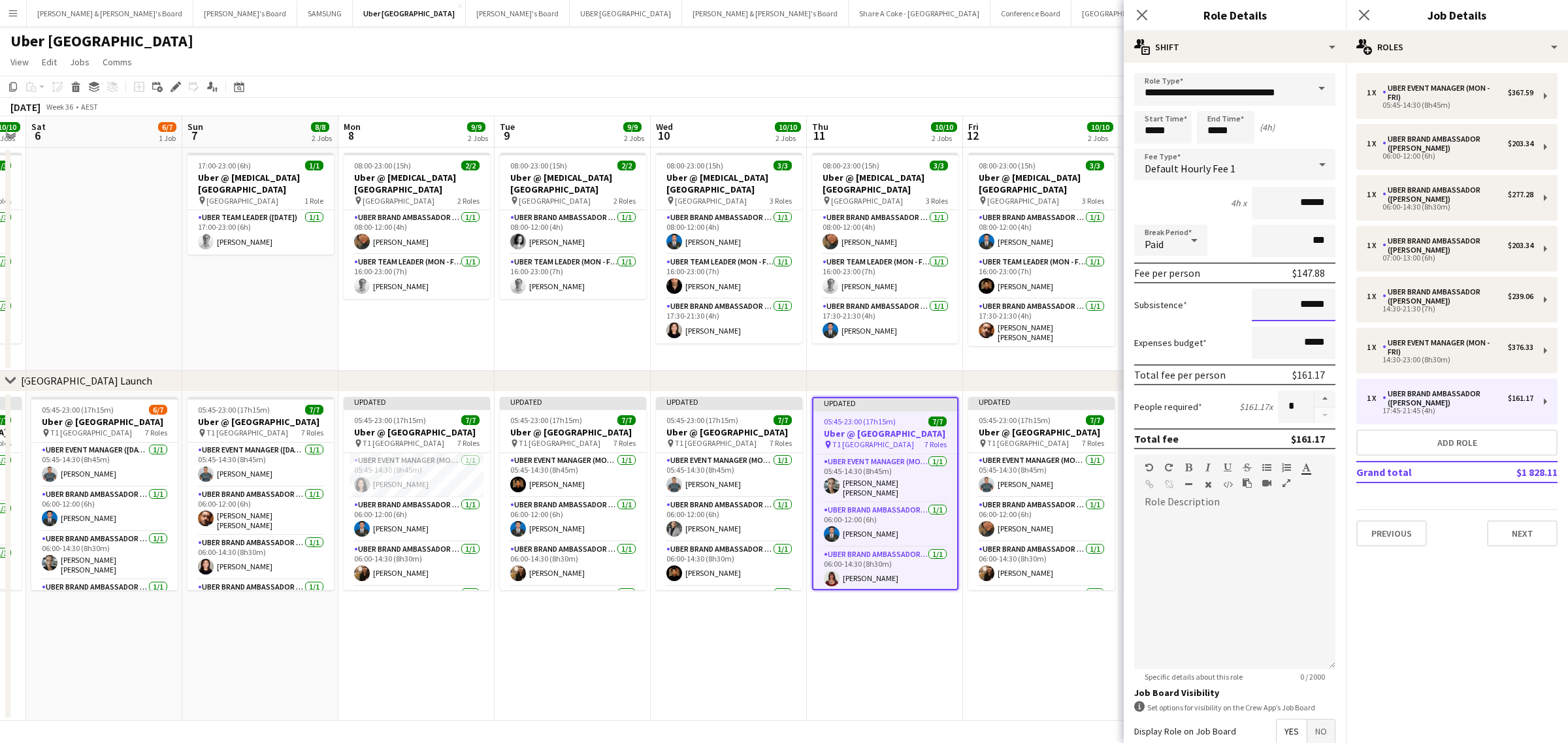
drag, startPoint x: 1280, startPoint y: 303, endPoint x: 1341, endPoint y: 302, distance: 61.0
click at [1341, 302] on mat-expansion-panel "**********" at bounding box center [1235, 403] width 222 height 681
paste input
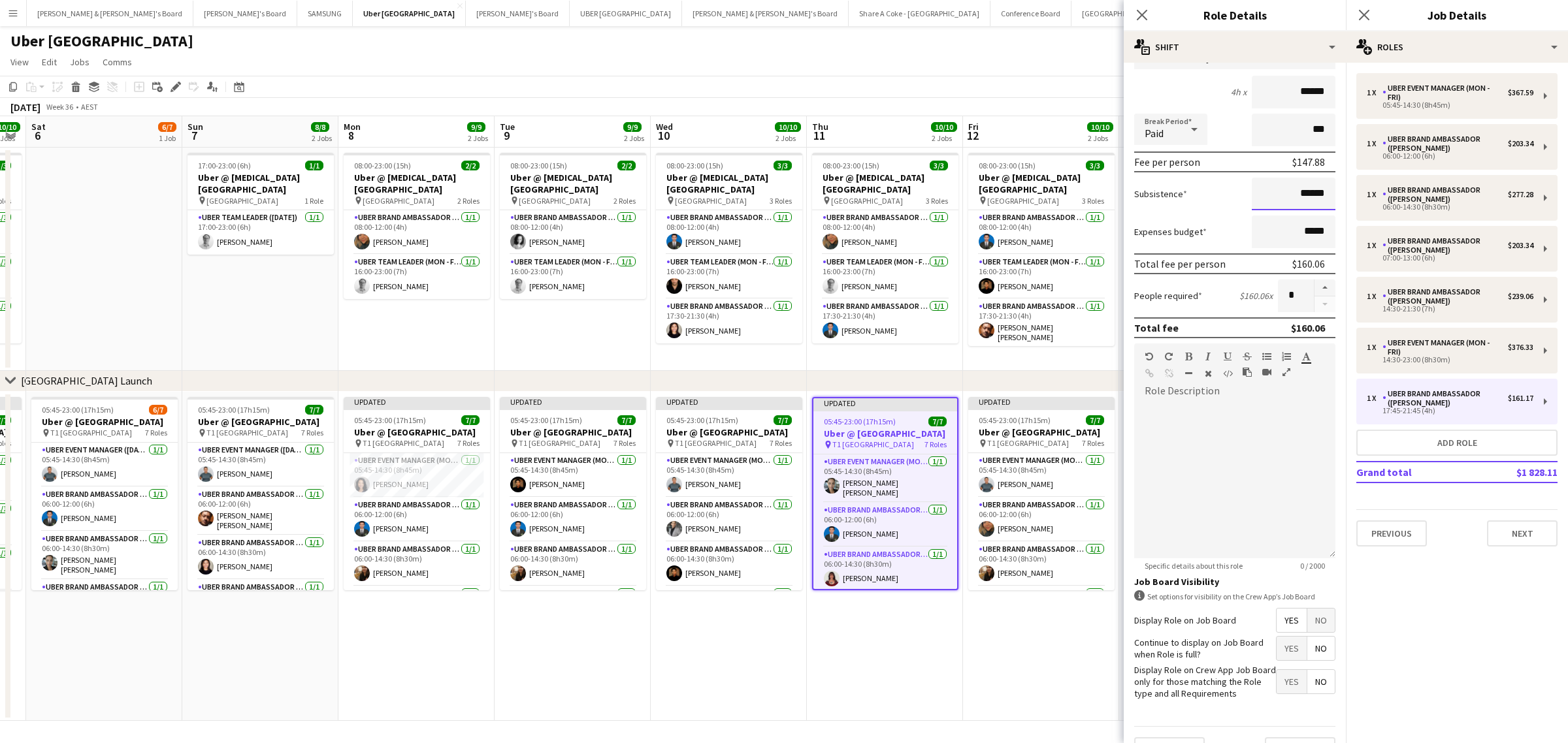
scroll to position [149, 0]
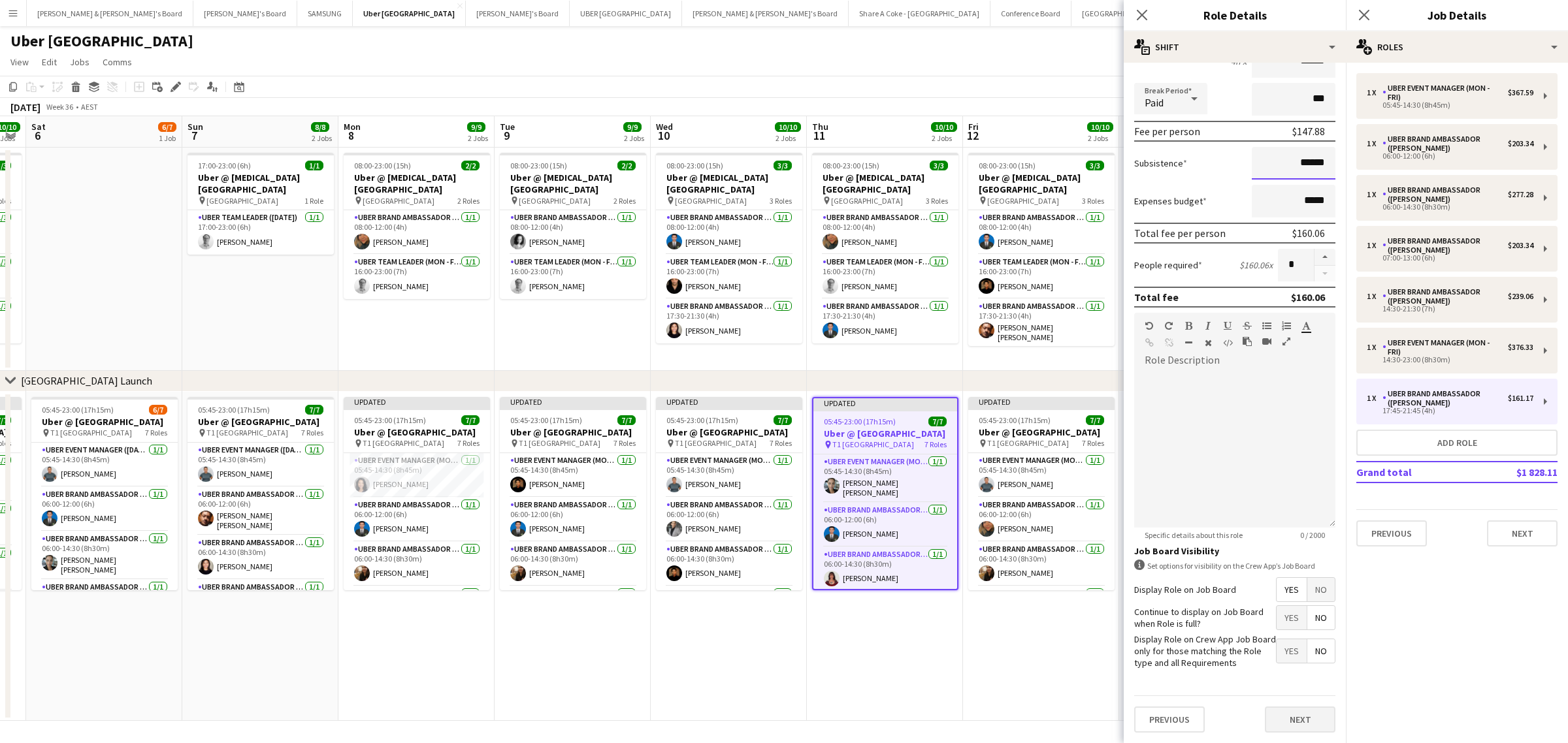
type input "******"
click at [1314, 713] on button "Next" at bounding box center [1300, 719] width 70 height 26
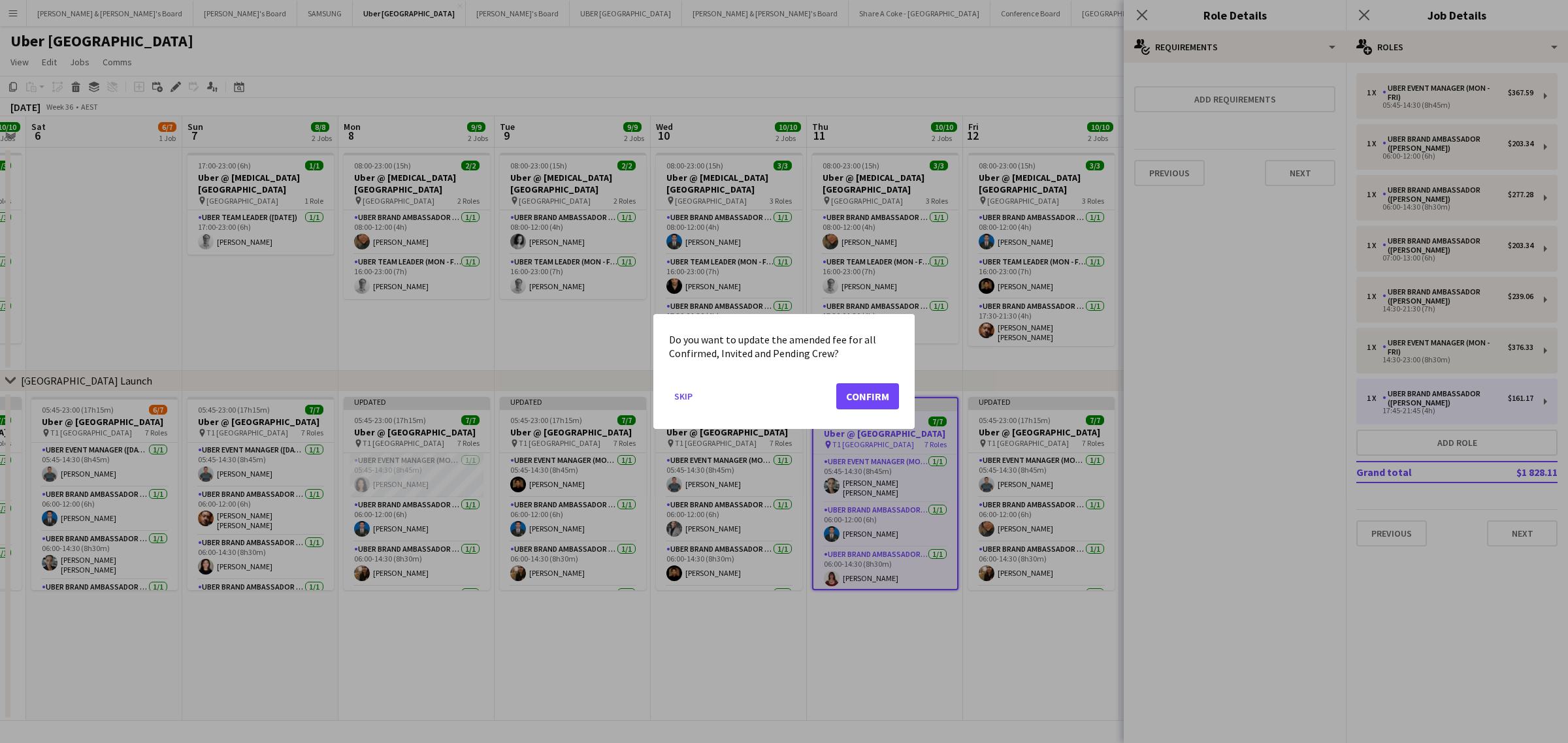
scroll to position [0, 0]
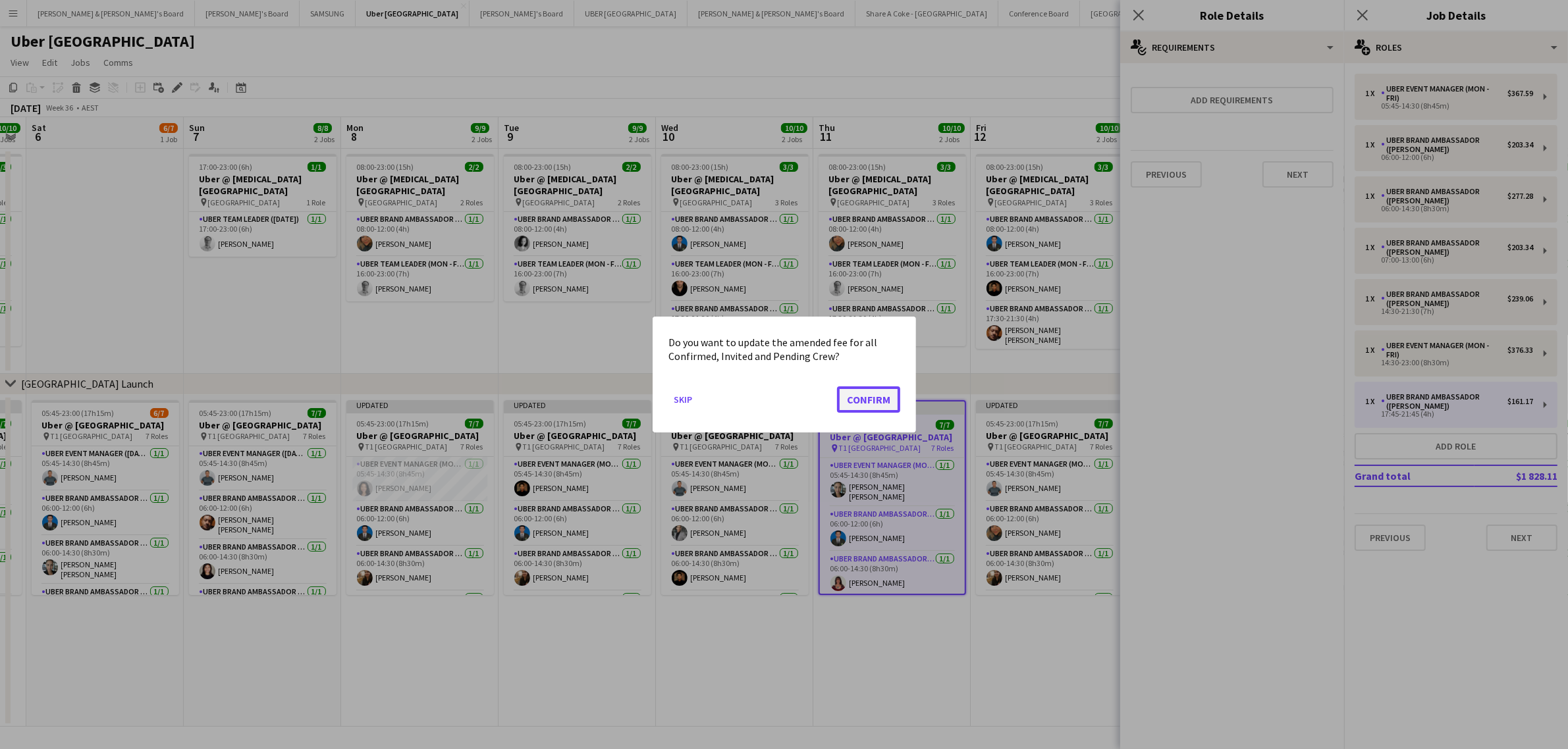
click at [871, 398] on button "Confirm" at bounding box center [869, 399] width 63 height 27
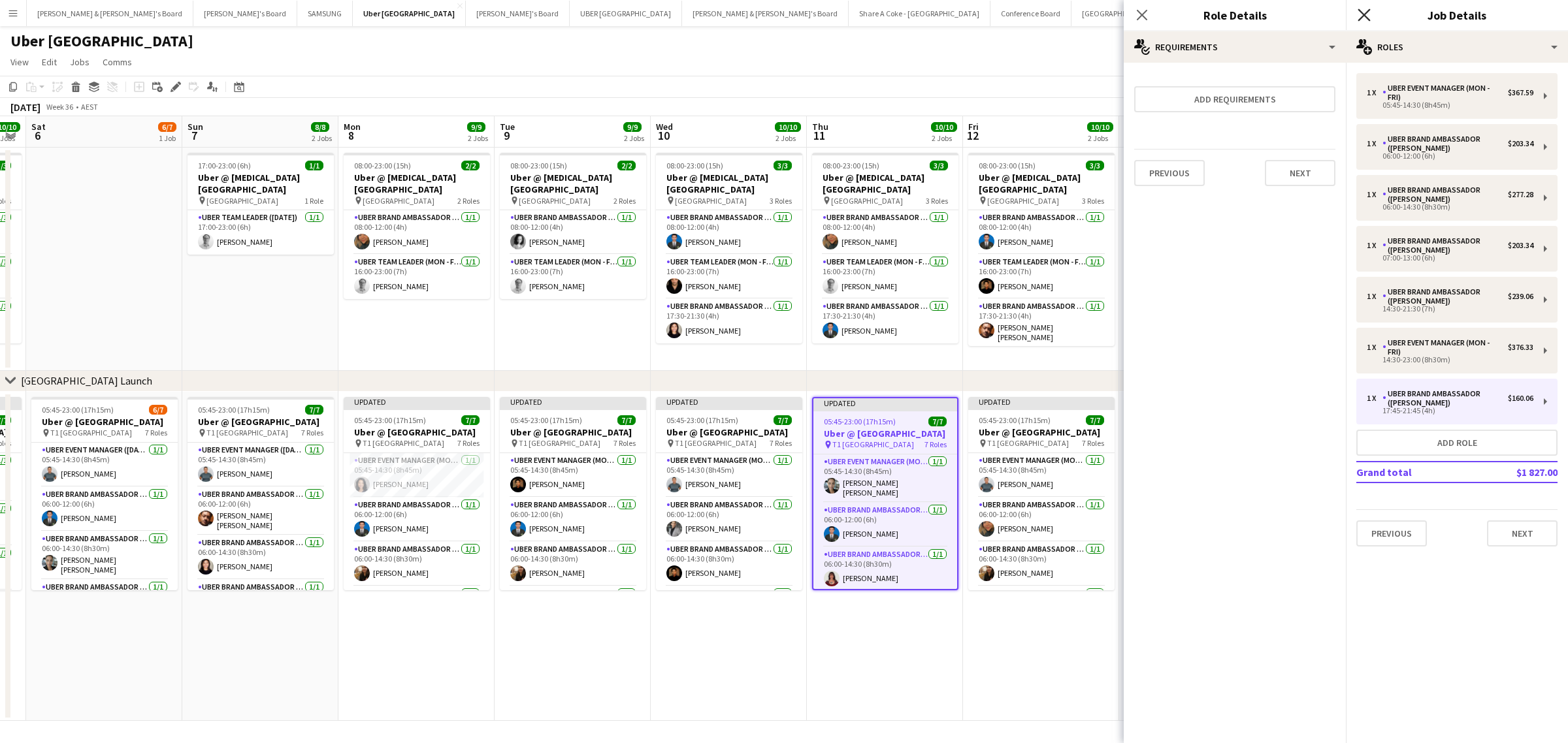
click at [1363, 8] on icon "Close pop-in" at bounding box center [1364, 14] width 13 height 13
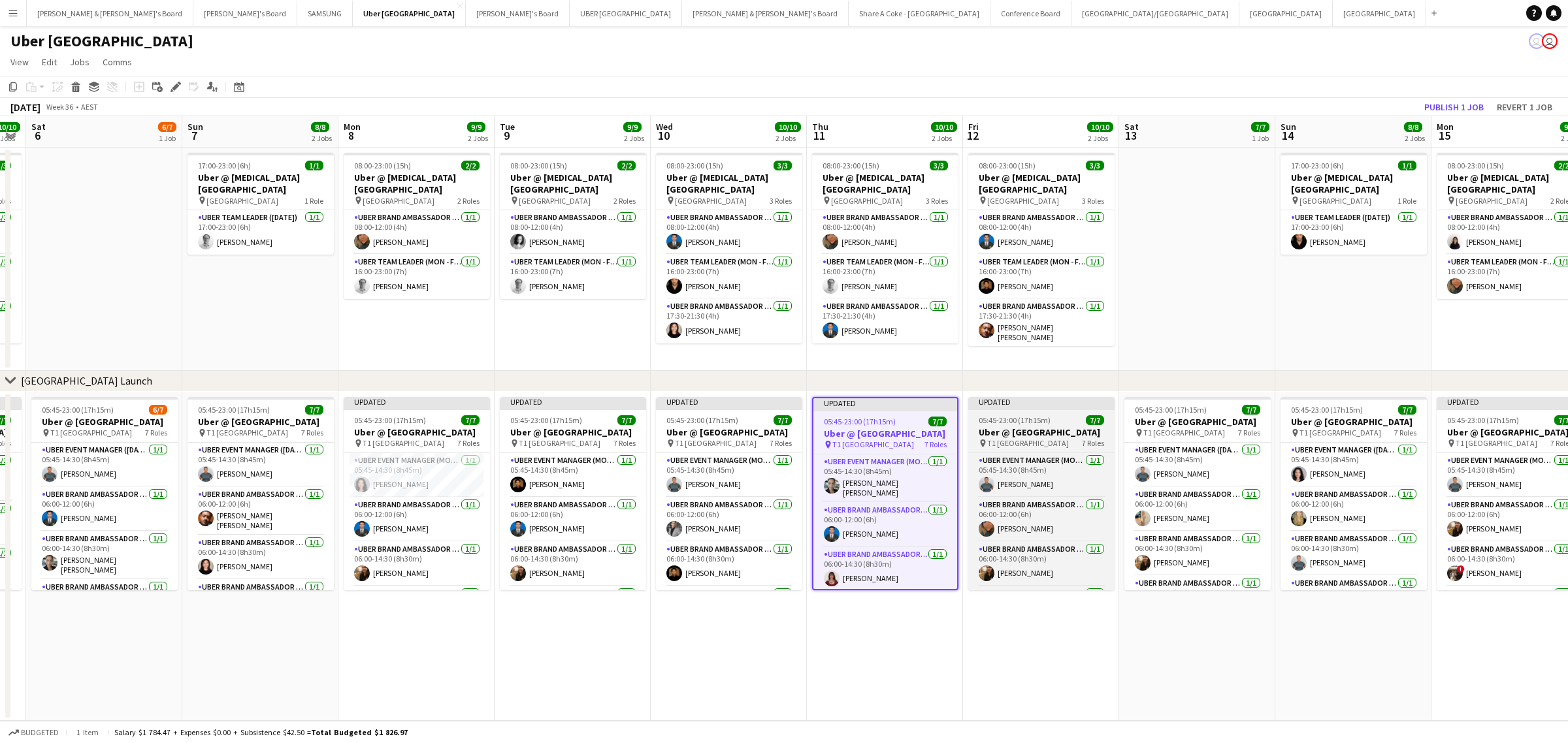
click at [999, 428] on h3 "Uber @ T1 Sydney International Airport" at bounding box center [1041, 433] width 147 height 12
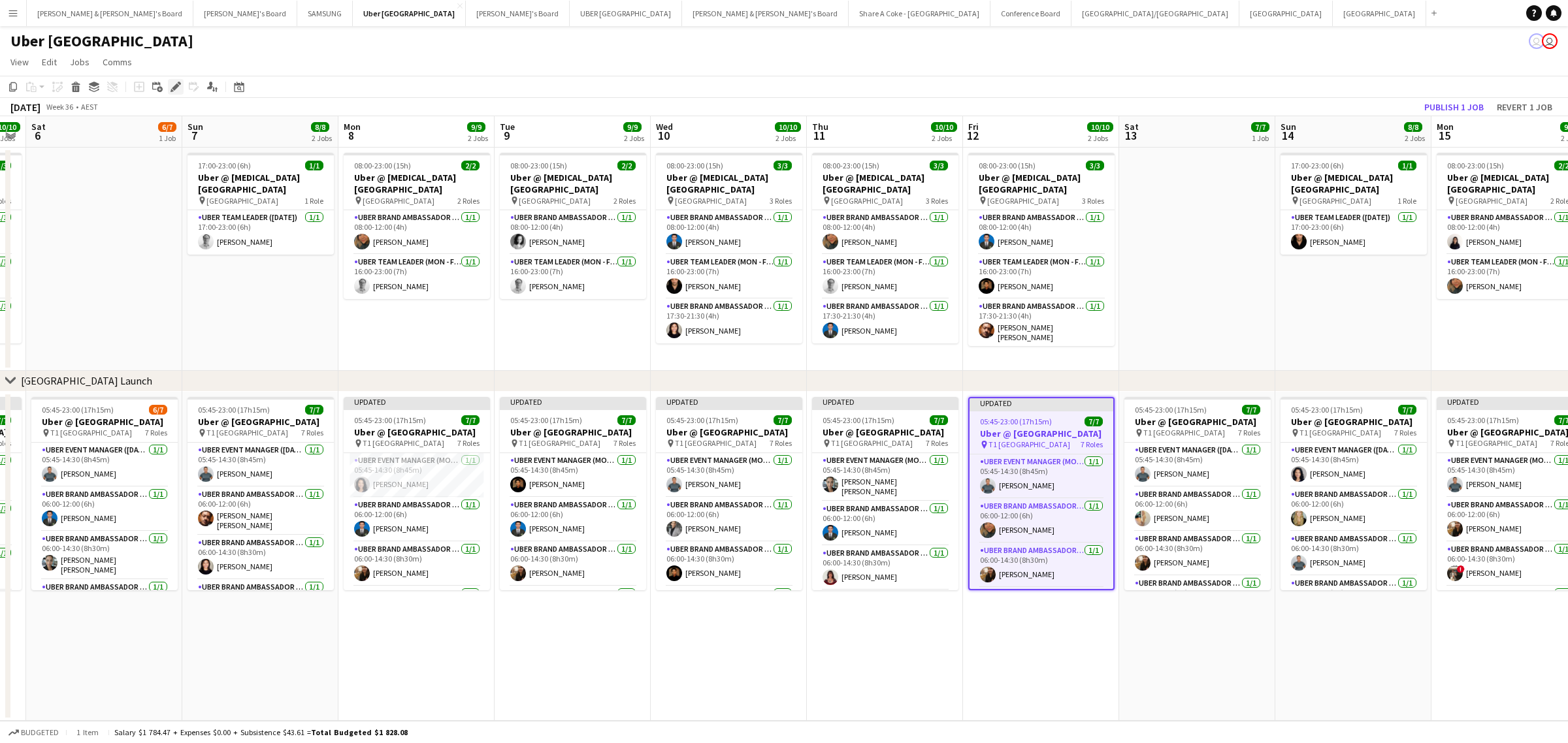
click at [173, 87] on icon at bounding box center [176, 87] width 7 height 7
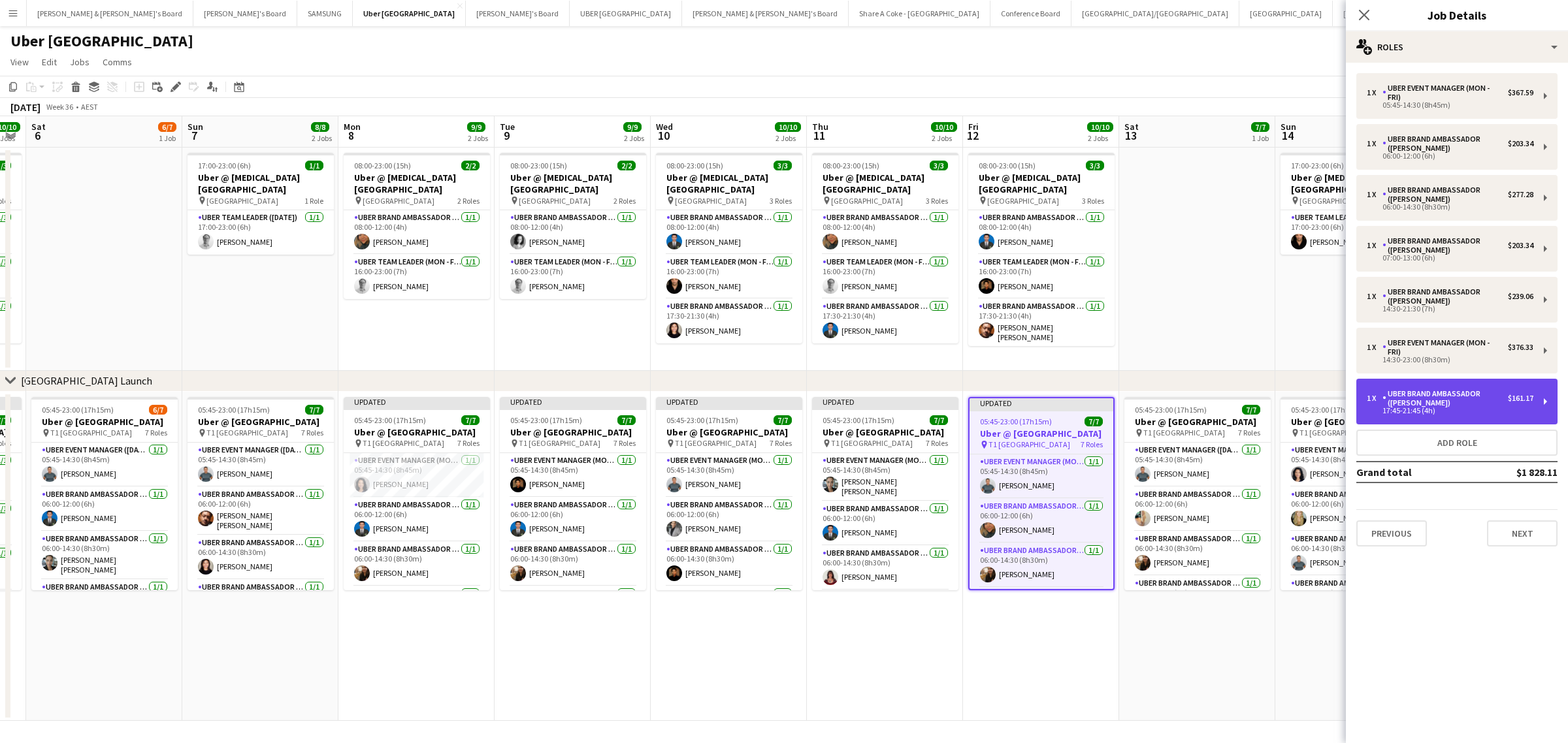
click at [1544, 397] on div "1 x UBER Brand Ambassador (Mon - Fri) $161.17 17:45-21:45 (4h)" at bounding box center [1457, 402] width 201 height 46
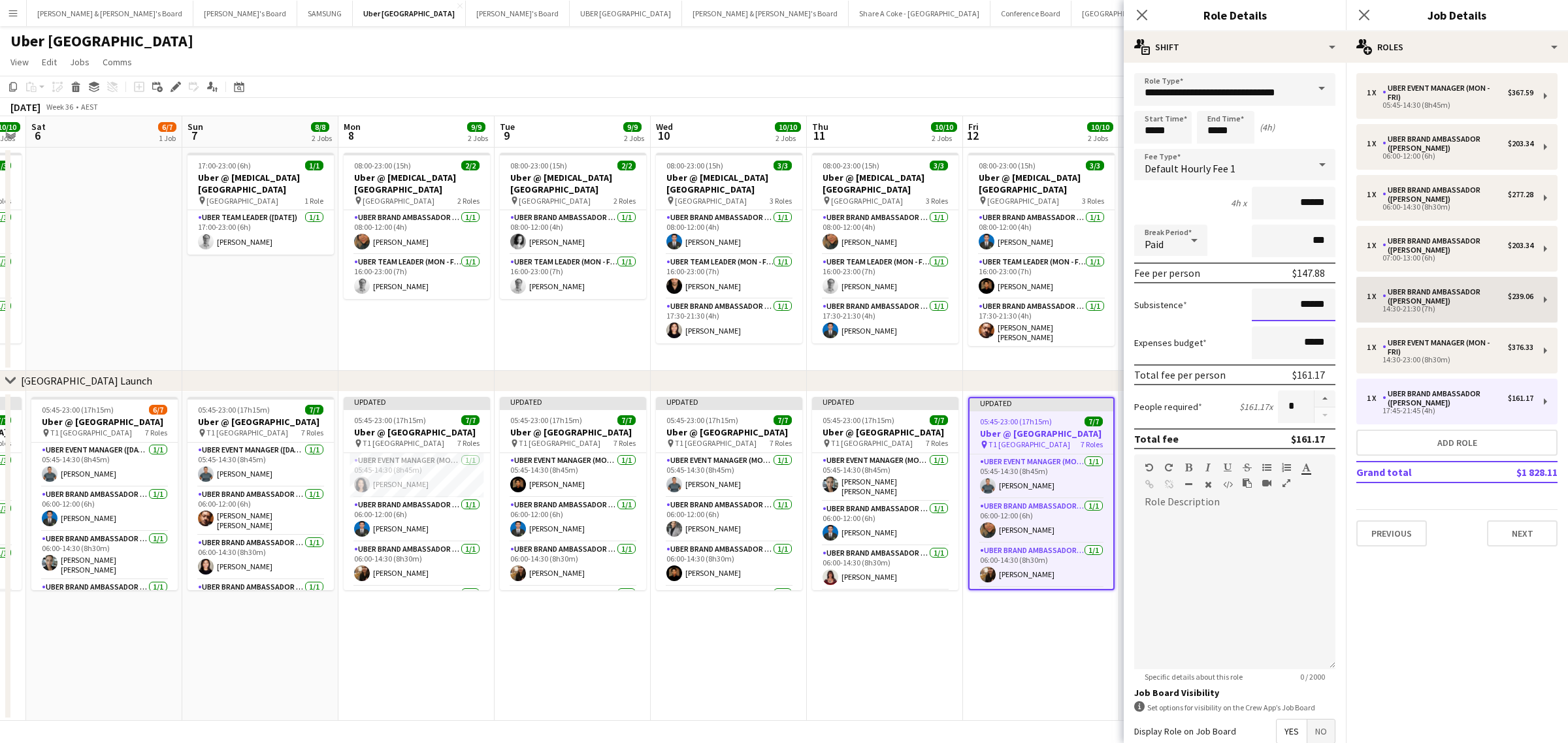
drag, startPoint x: 1273, startPoint y: 302, endPoint x: 1383, endPoint y: 294, distance: 110.3
click at [1383, 294] on body "Menu Boards Boards Boards All jobs Status Workforce Workforce My Workforce Recr…" at bounding box center [784, 372] width 1568 height 743
drag, startPoint x: 1275, startPoint y: 311, endPoint x: 1347, endPoint y: 294, distance: 74.0
click at [1347, 294] on body "Menu Boards Boards Boards All jobs Status Workforce Workforce My Workforce Recr…" at bounding box center [784, 372] width 1568 height 743
drag, startPoint x: 1271, startPoint y: 304, endPoint x: 1314, endPoint y: 303, distance: 43.0
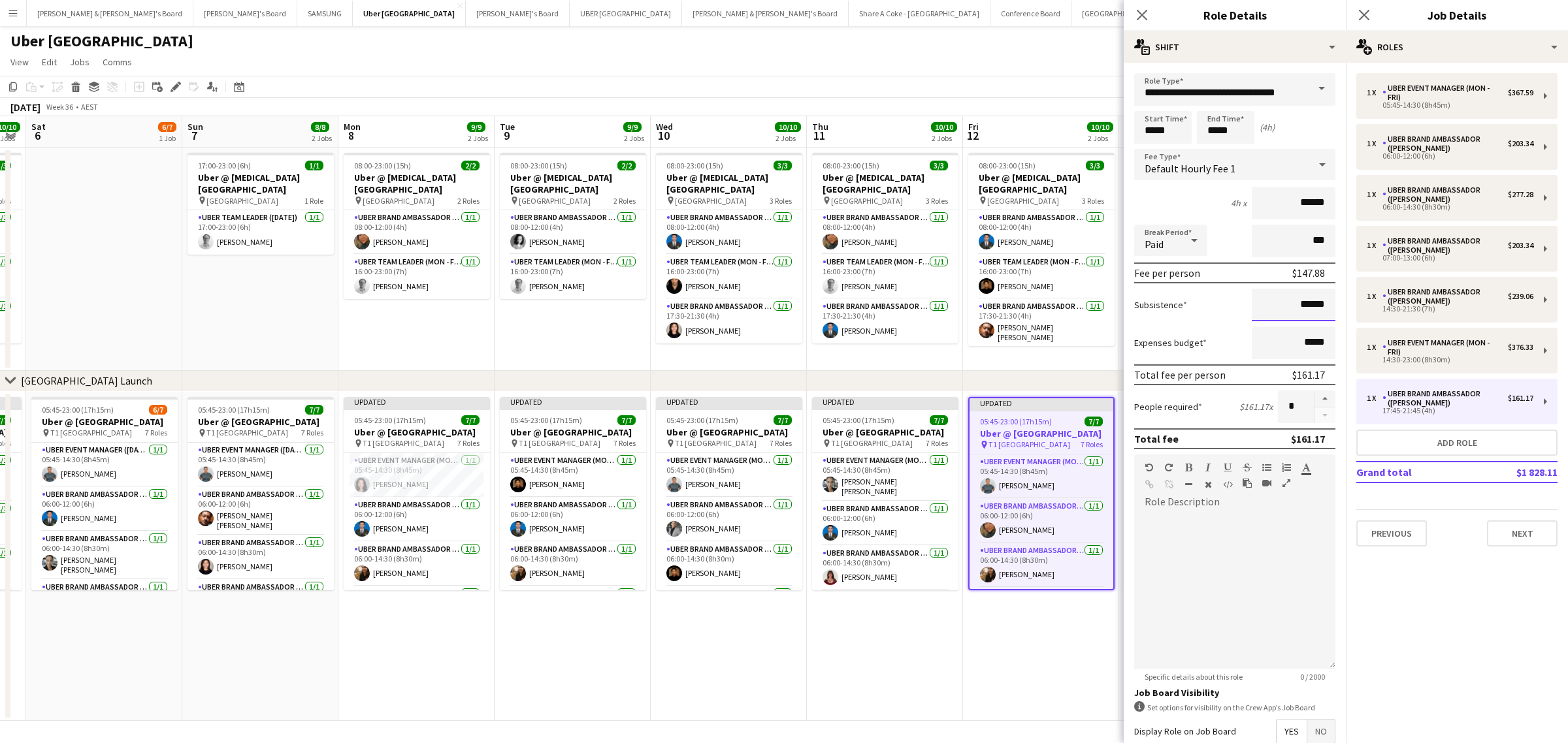
click at [1314, 303] on input "******" at bounding box center [1294, 304] width 84 height 33
paste input
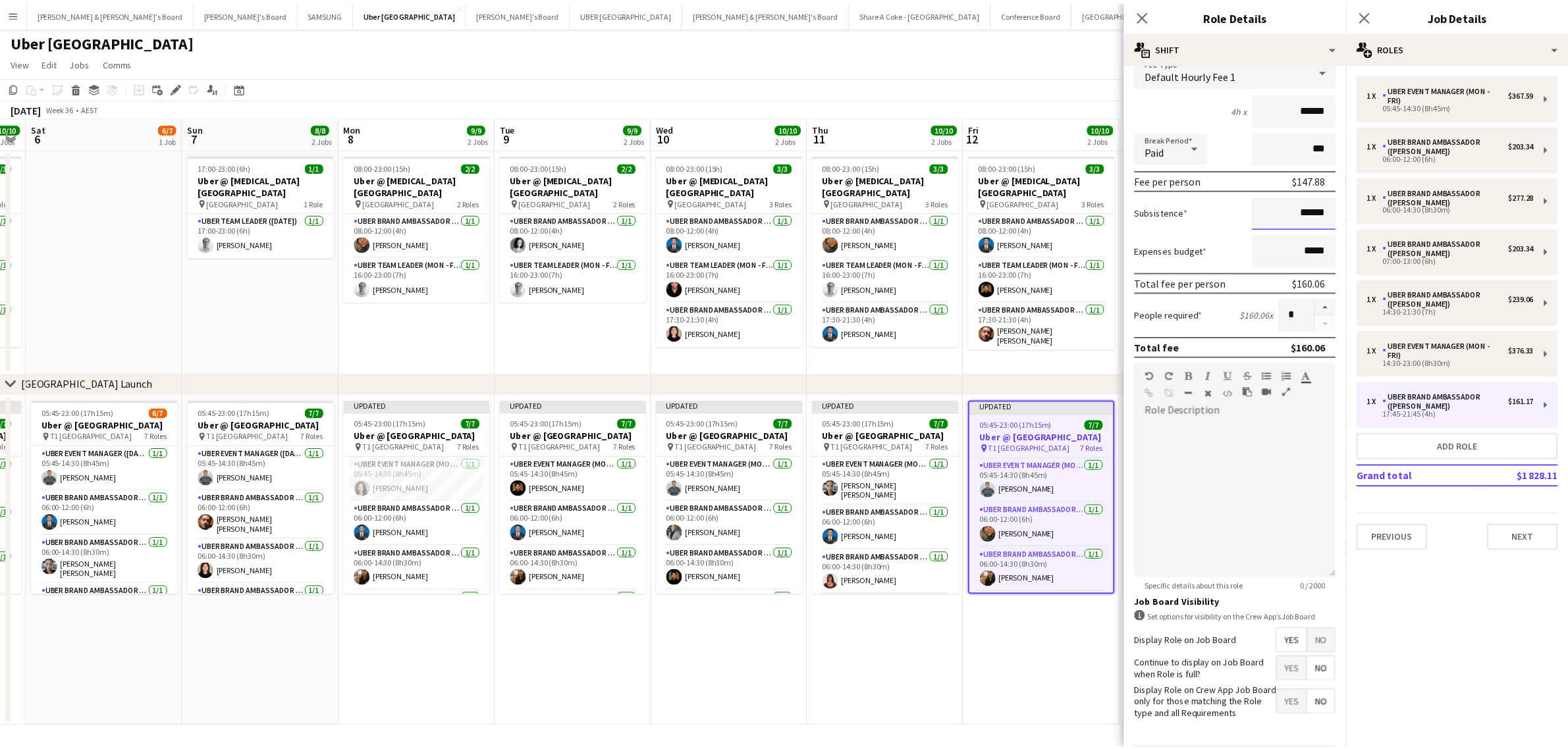
scroll to position [150, 0]
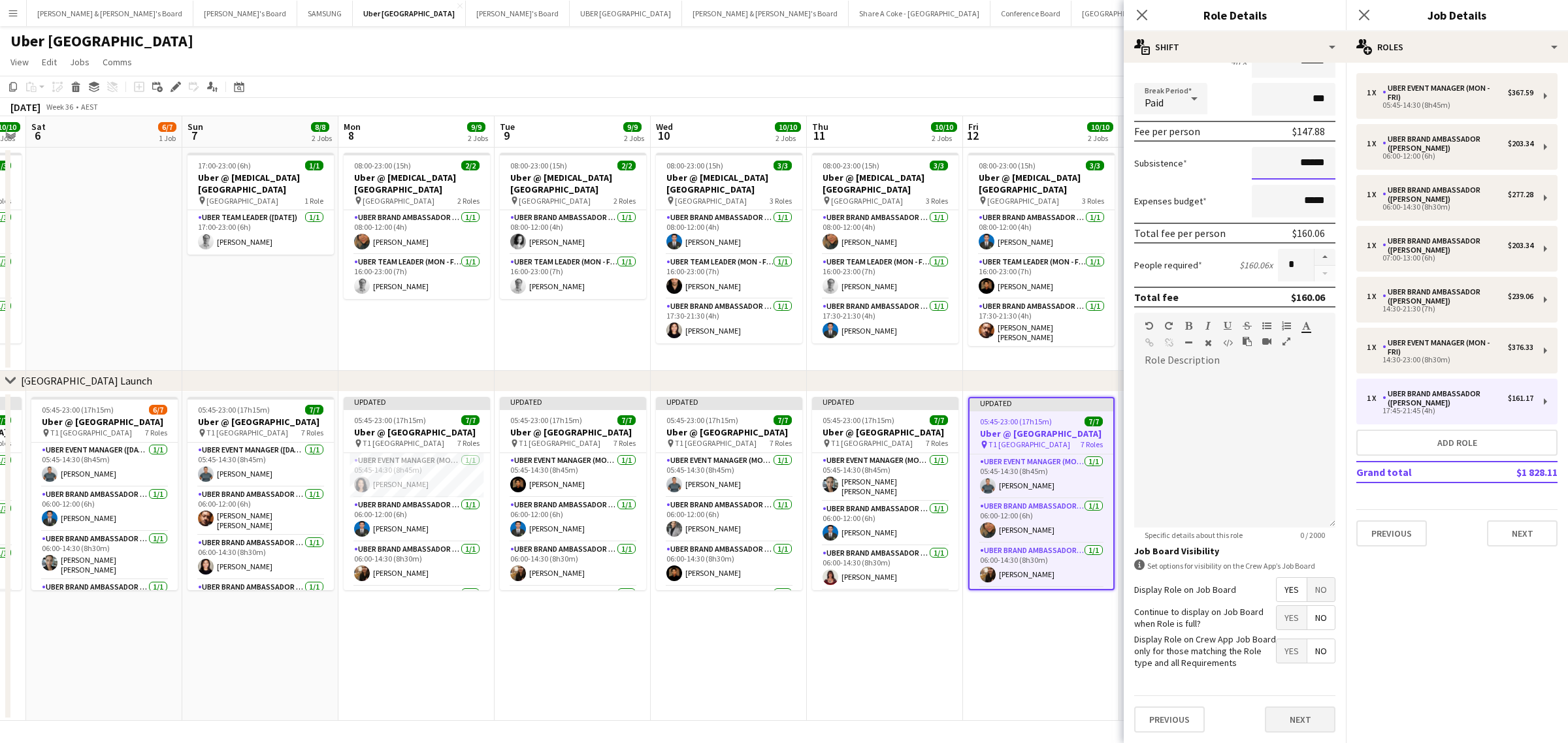
type input "******"
click at [1304, 718] on button "Next" at bounding box center [1300, 719] width 70 height 26
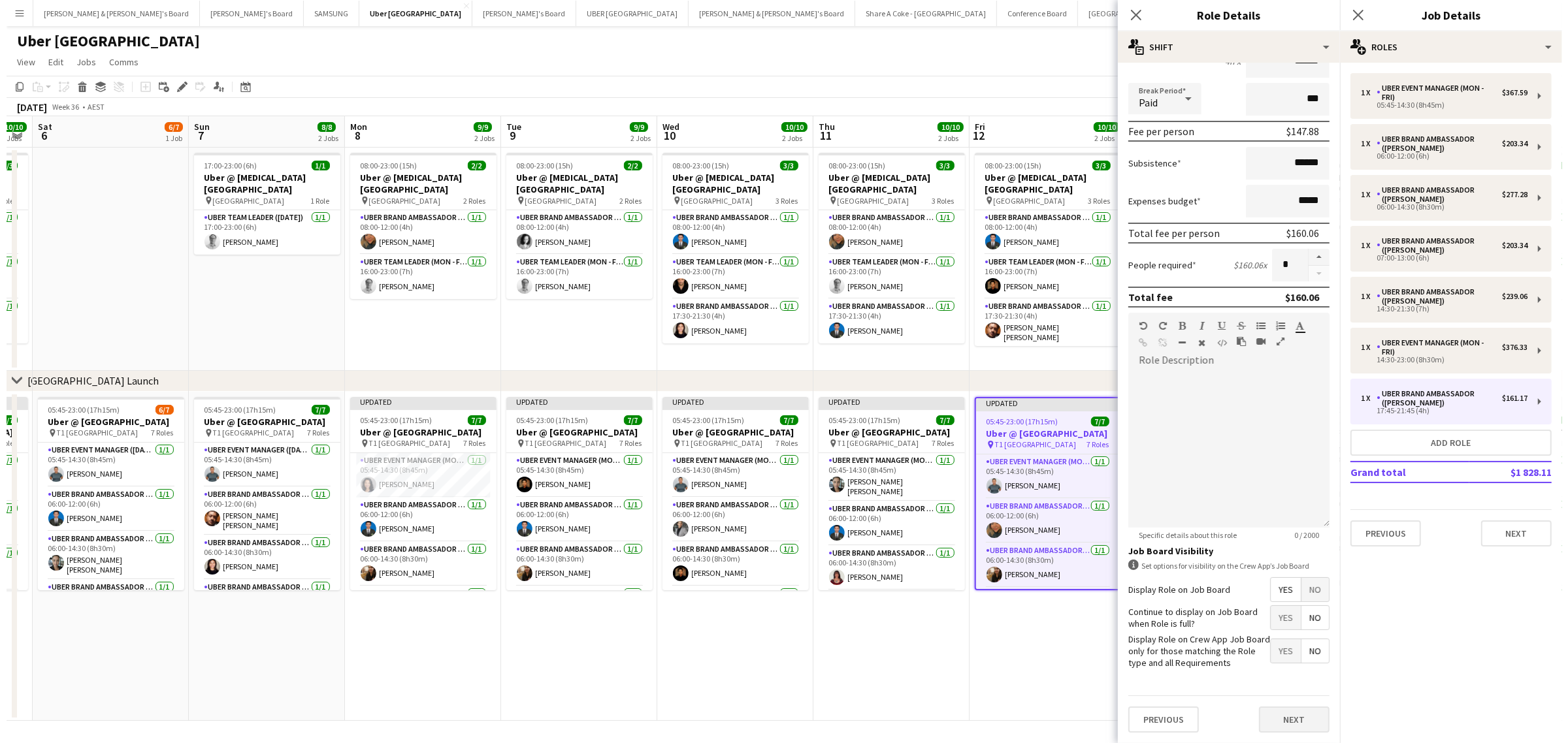
scroll to position [0, 0]
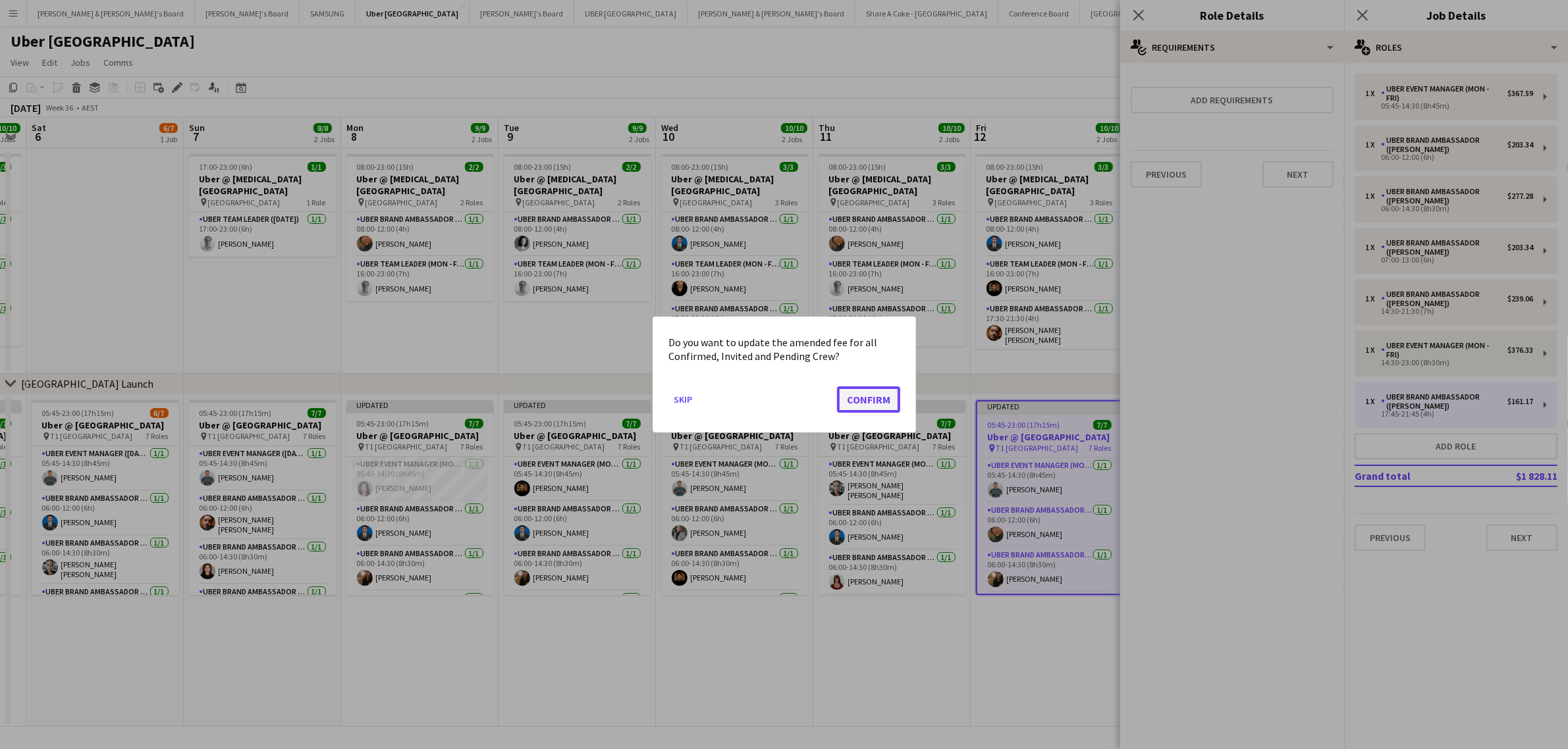
click at [869, 396] on button "Confirm" at bounding box center [869, 399] width 63 height 27
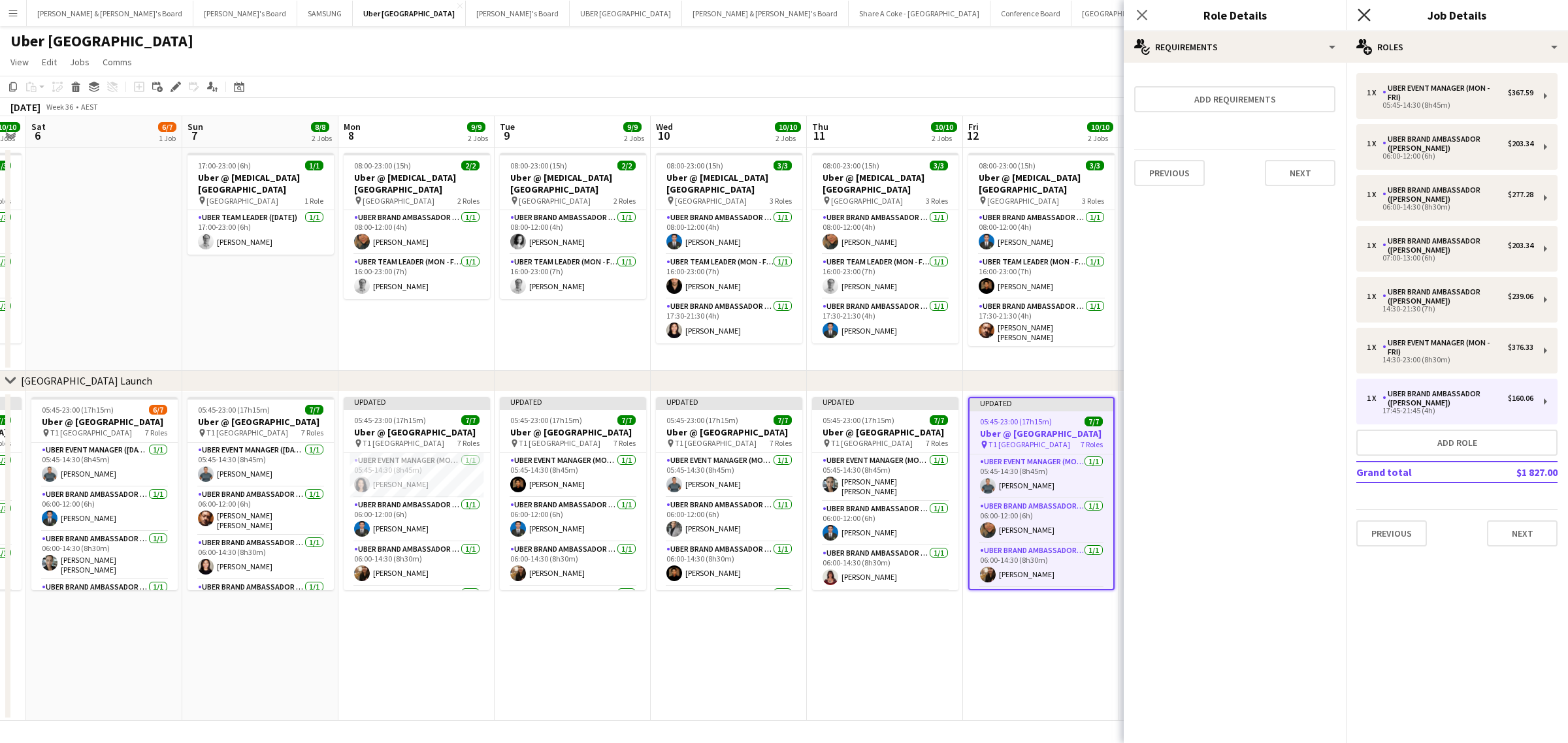
click at [1360, 14] on icon "Close pop-in" at bounding box center [1364, 14] width 13 height 13
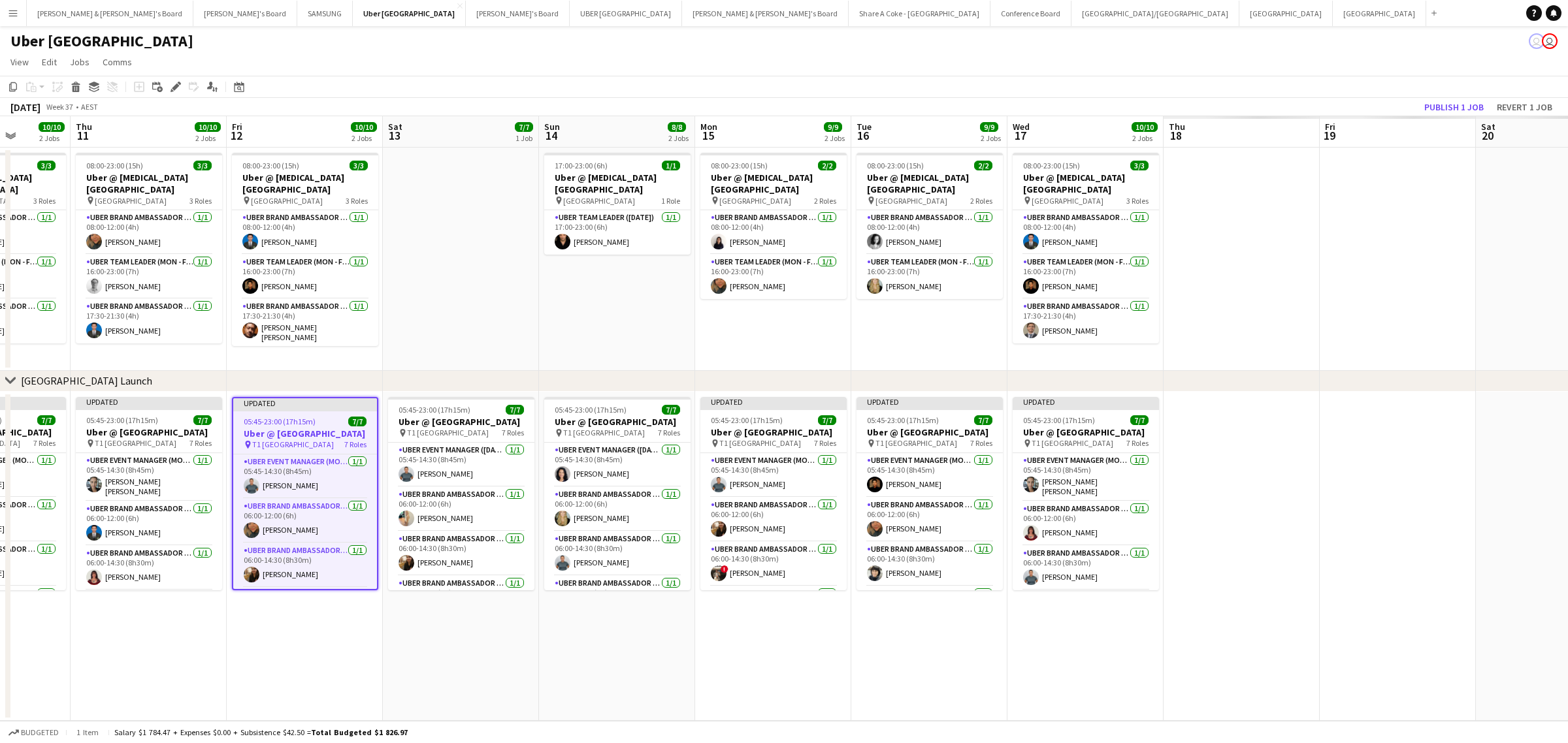
scroll to position [0, 425]
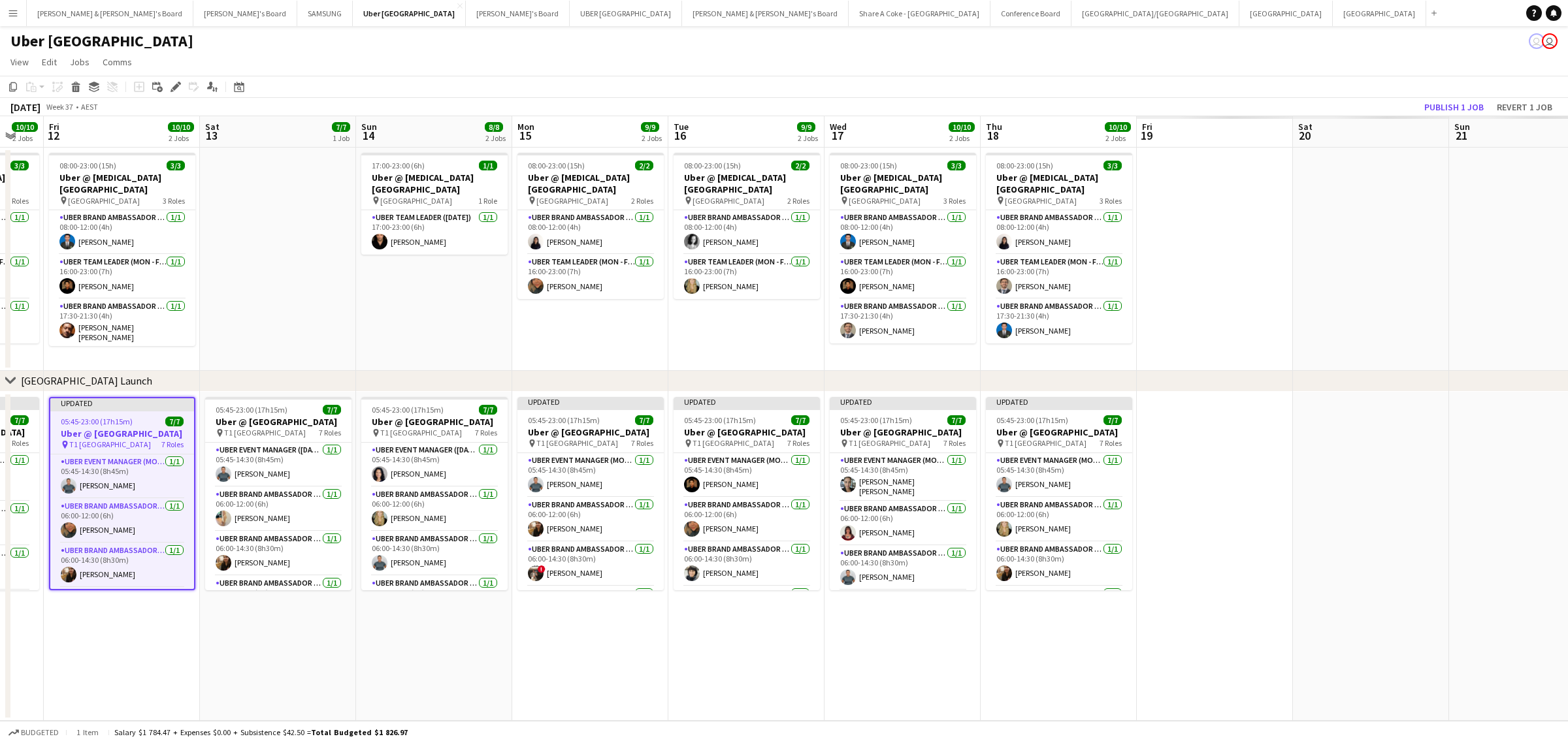
drag, startPoint x: 1217, startPoint y: 670, endPoint x: 297, endPoint y: 690, distance: 920.2
click at [297, 690] on app-calendar-viewport "Tue 9 9/9 2 Jobs Wed 10 10/10 2 Jobs Thu 11 10/10 2 Jobs Fri 12 10/10 2 Jobs Sa…" at bounding box center [784, 418] width 1568 height 605
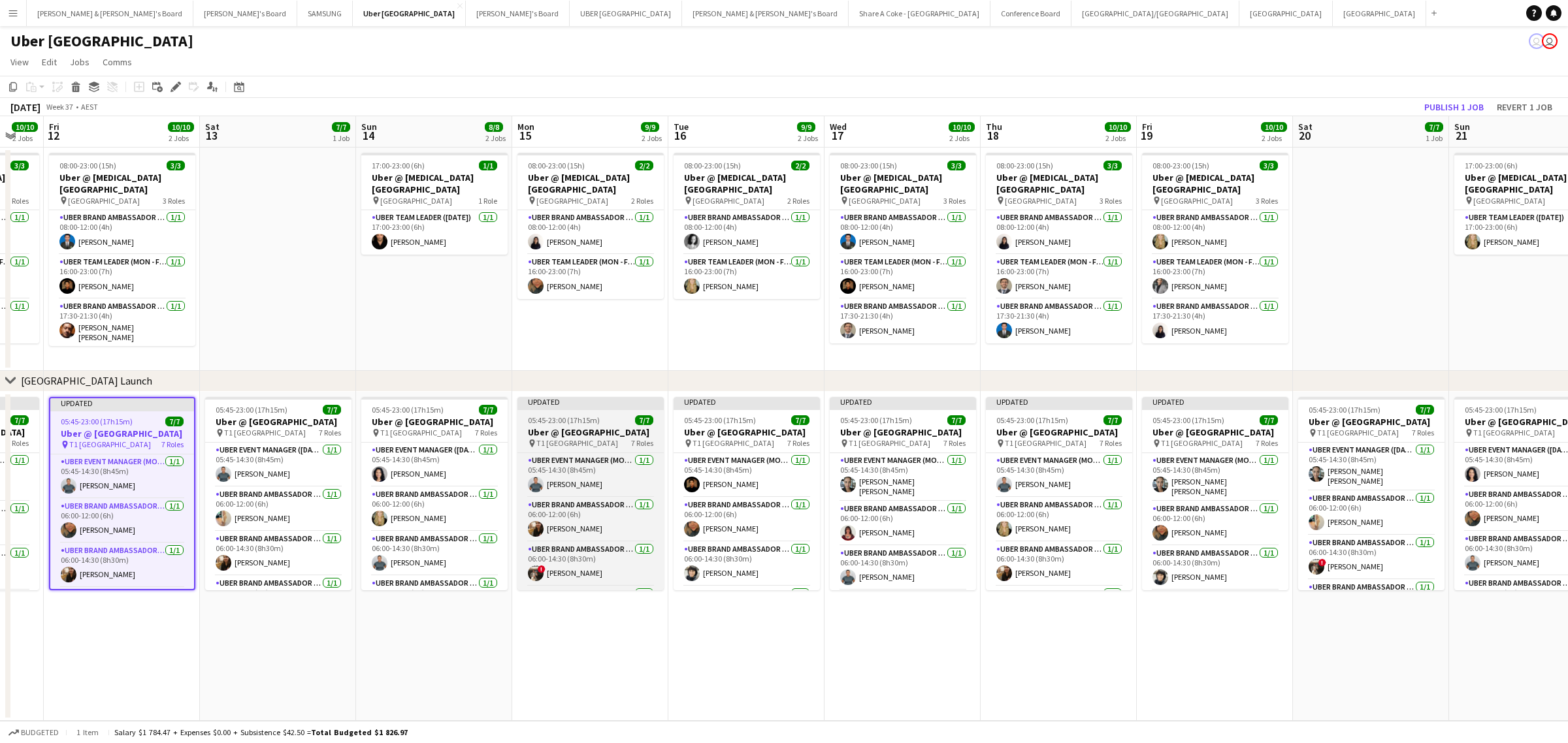
click at [553, 416] on span "05:45-23:00 (17h15m)" at bounding box center [563, 421] width 72 height 10
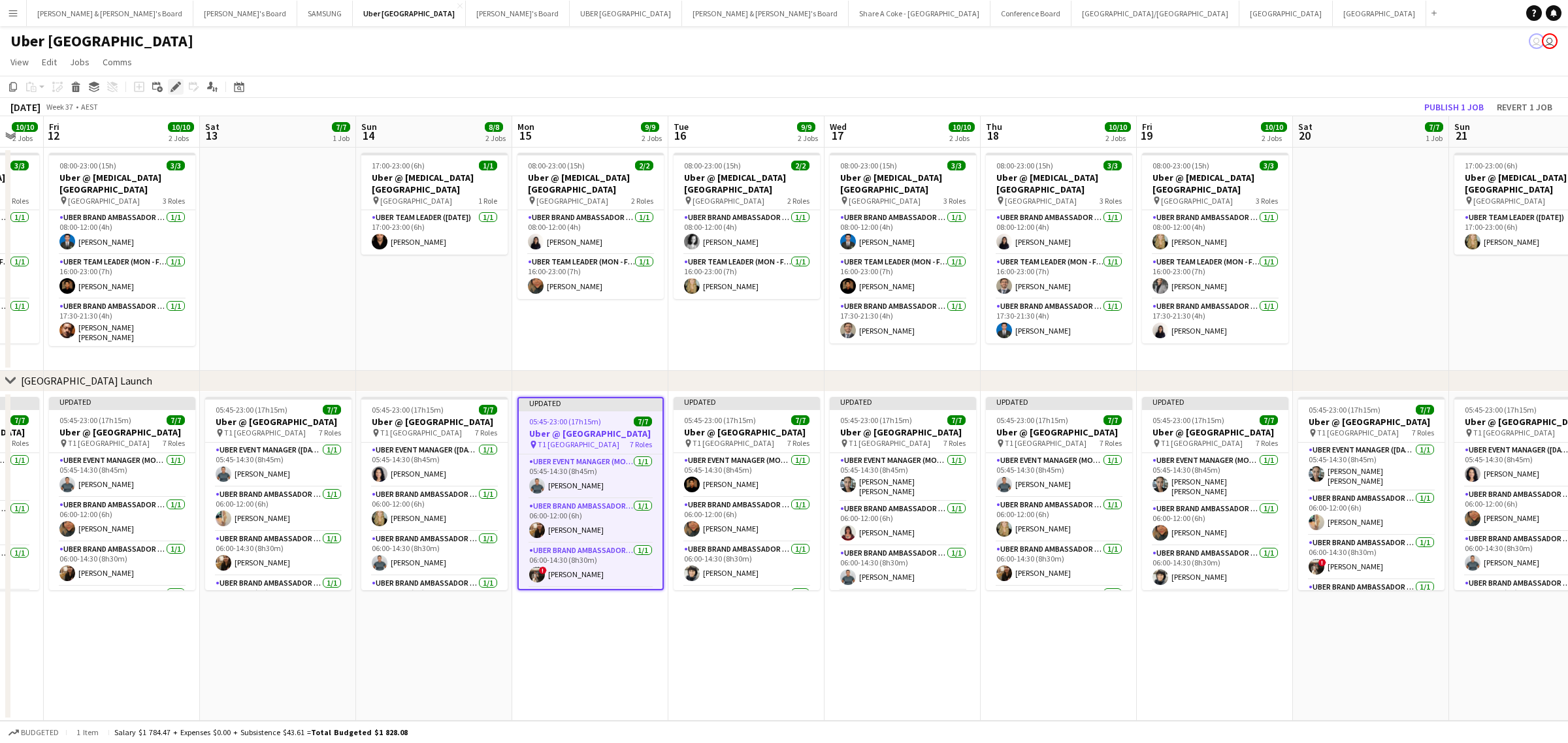
click at [172, 92] on div "Edit" at bounding box center [176, 87] width 15 height 15
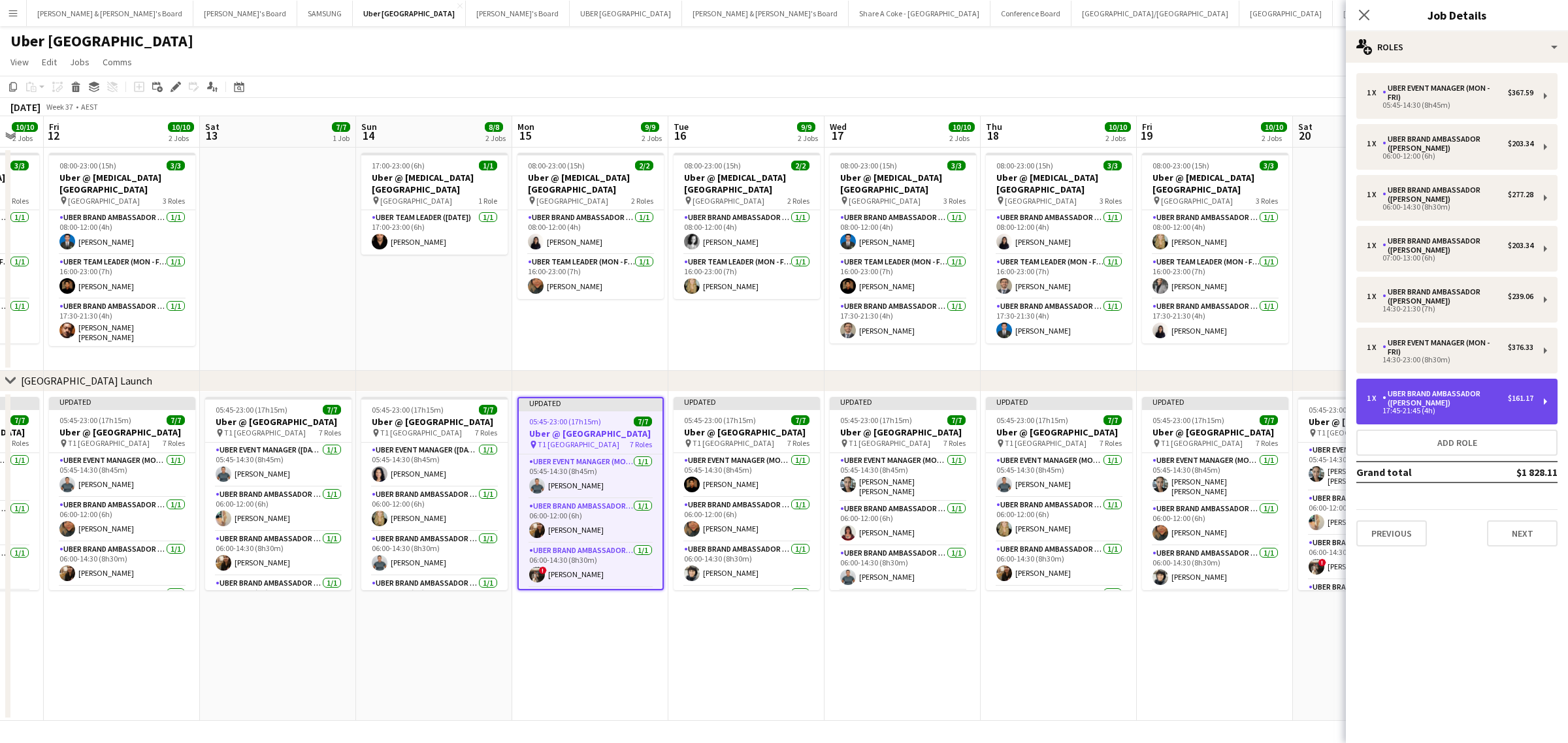
click at [1548, 404] on div "1 x UBER Brand Ambassador (Mon - Fri) $161.17 17:45-21:45 (4h)" at bounding box center [1457, 402] width 201 height 46
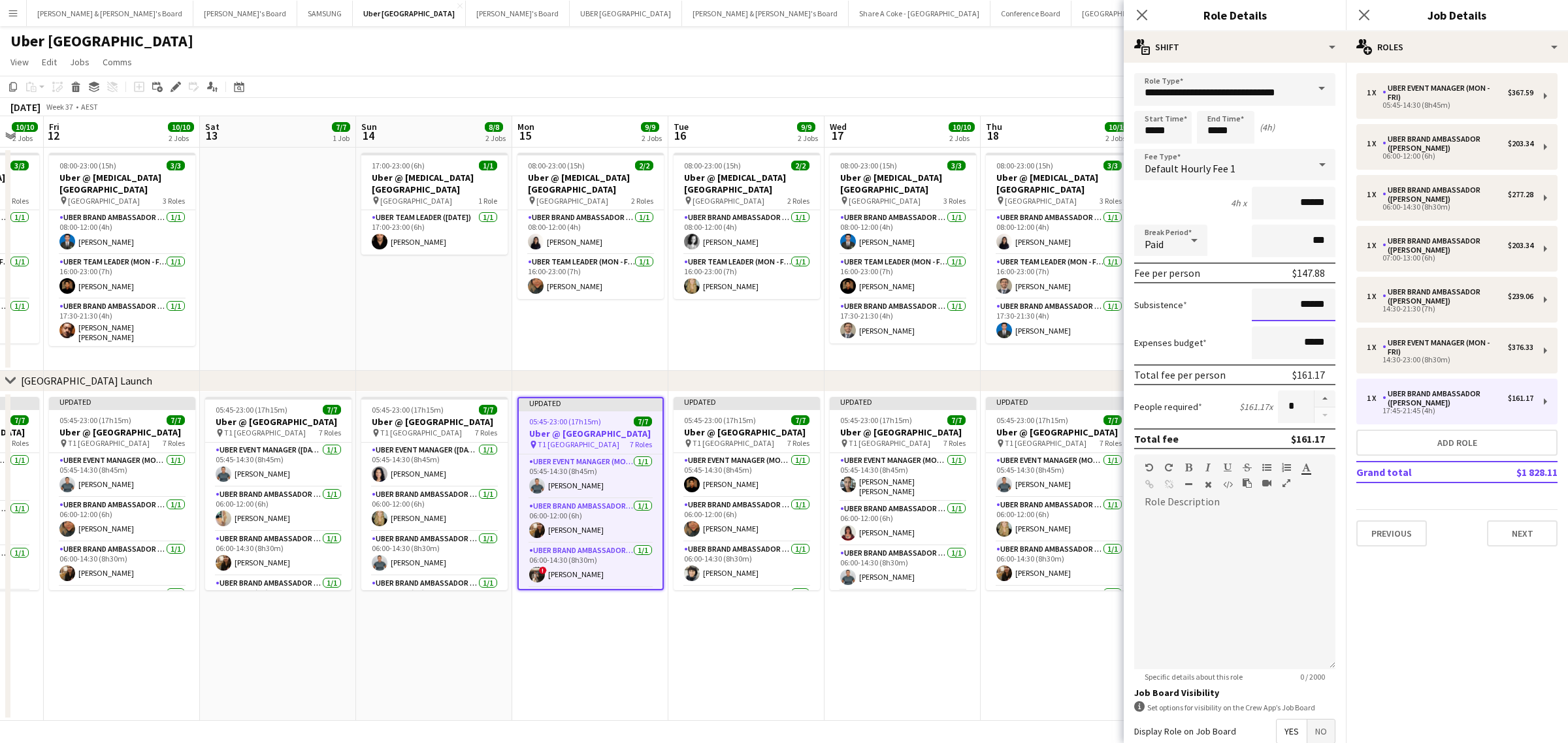
drag, startPoint x: 1284, startPoint y: 304, endPoint x: 1320, endPoint y: 299, distance: 36.3
click at [1320, 299] on input "******" at bounding box center [1294, 304] width 84 height 33
paste input
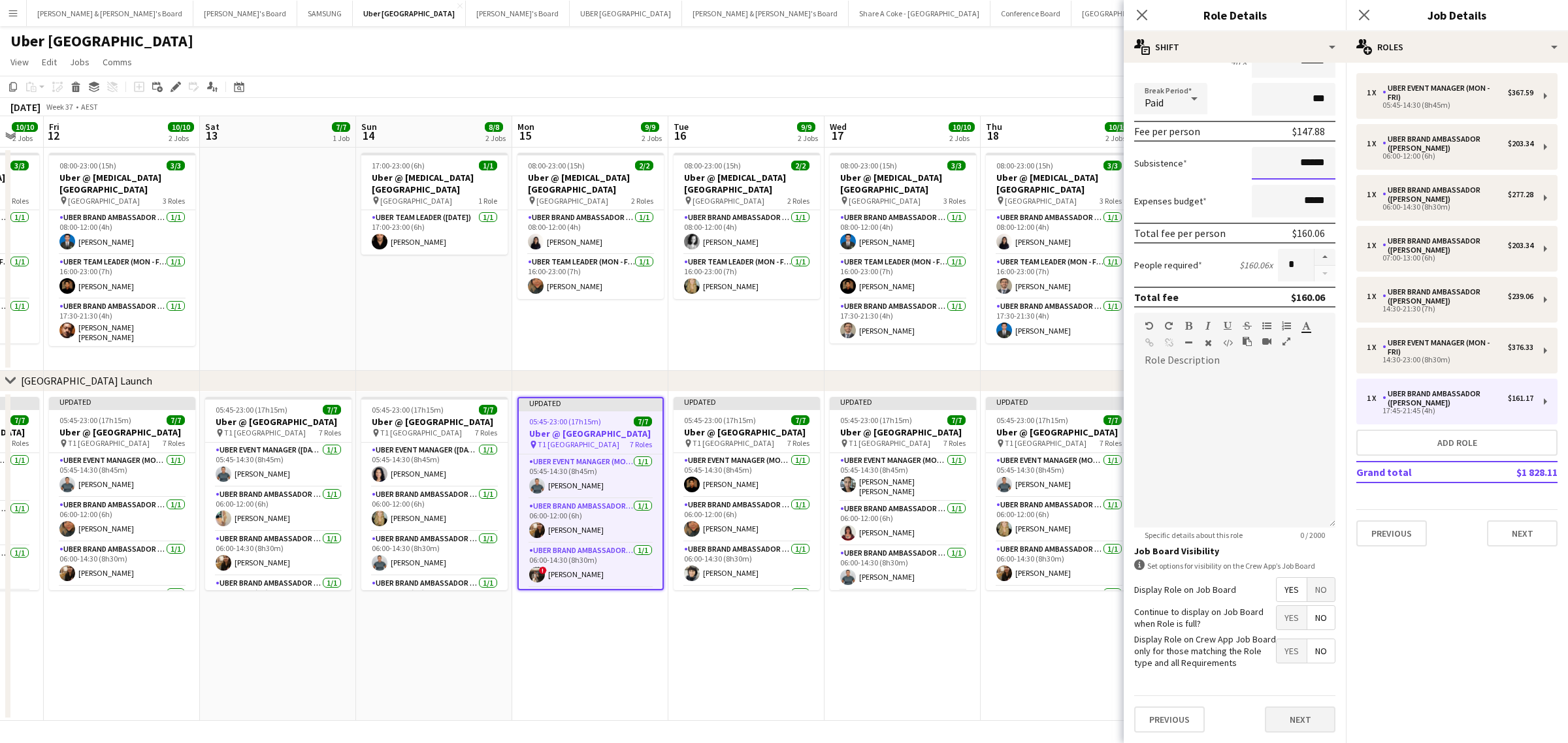
type input "******"
click at [1301, 710] on button "Next" at bounding box center [1300, 719] width 70 height 26
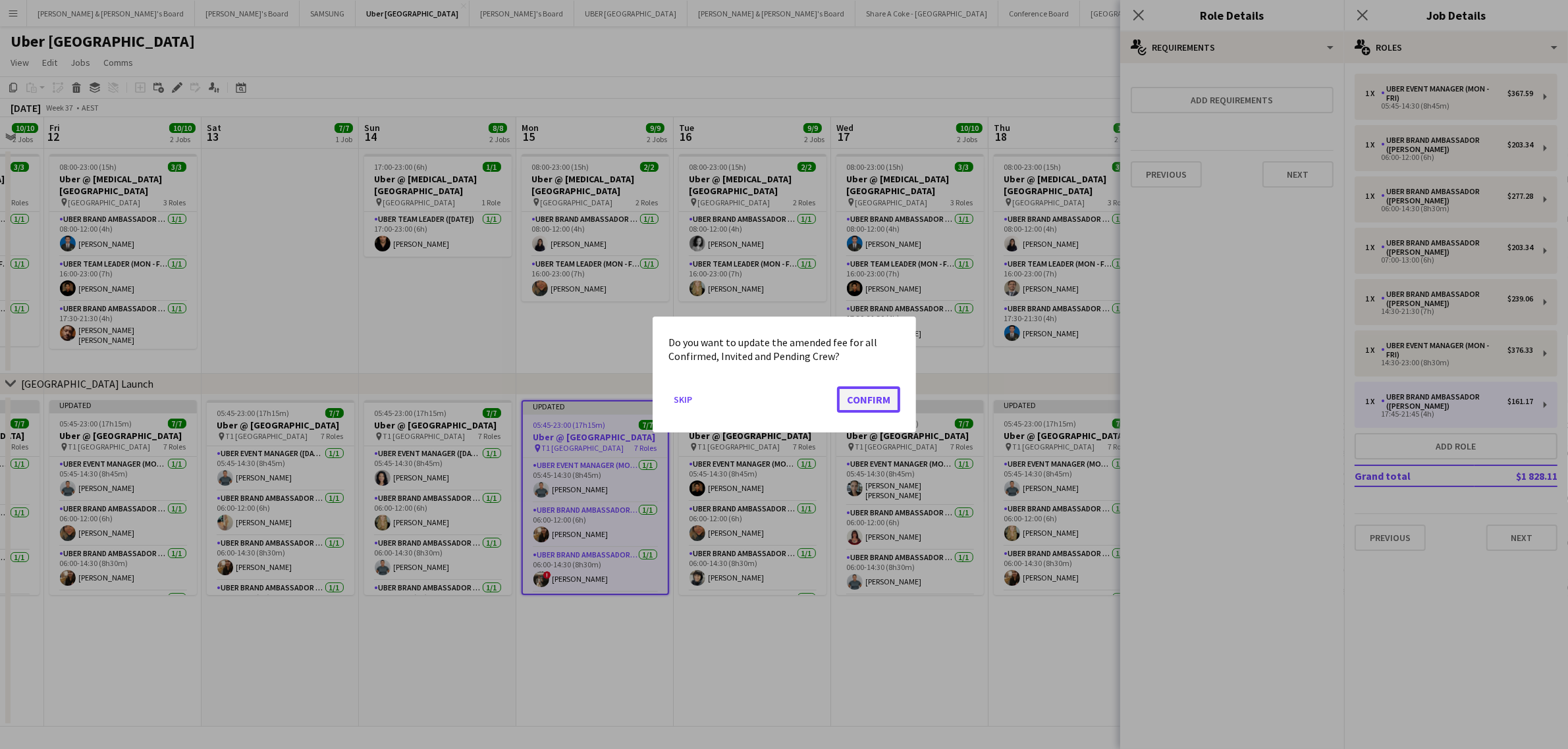
click at [879, 392] on button "Confirm" at bounding box center [869, 399] width 63 height 27
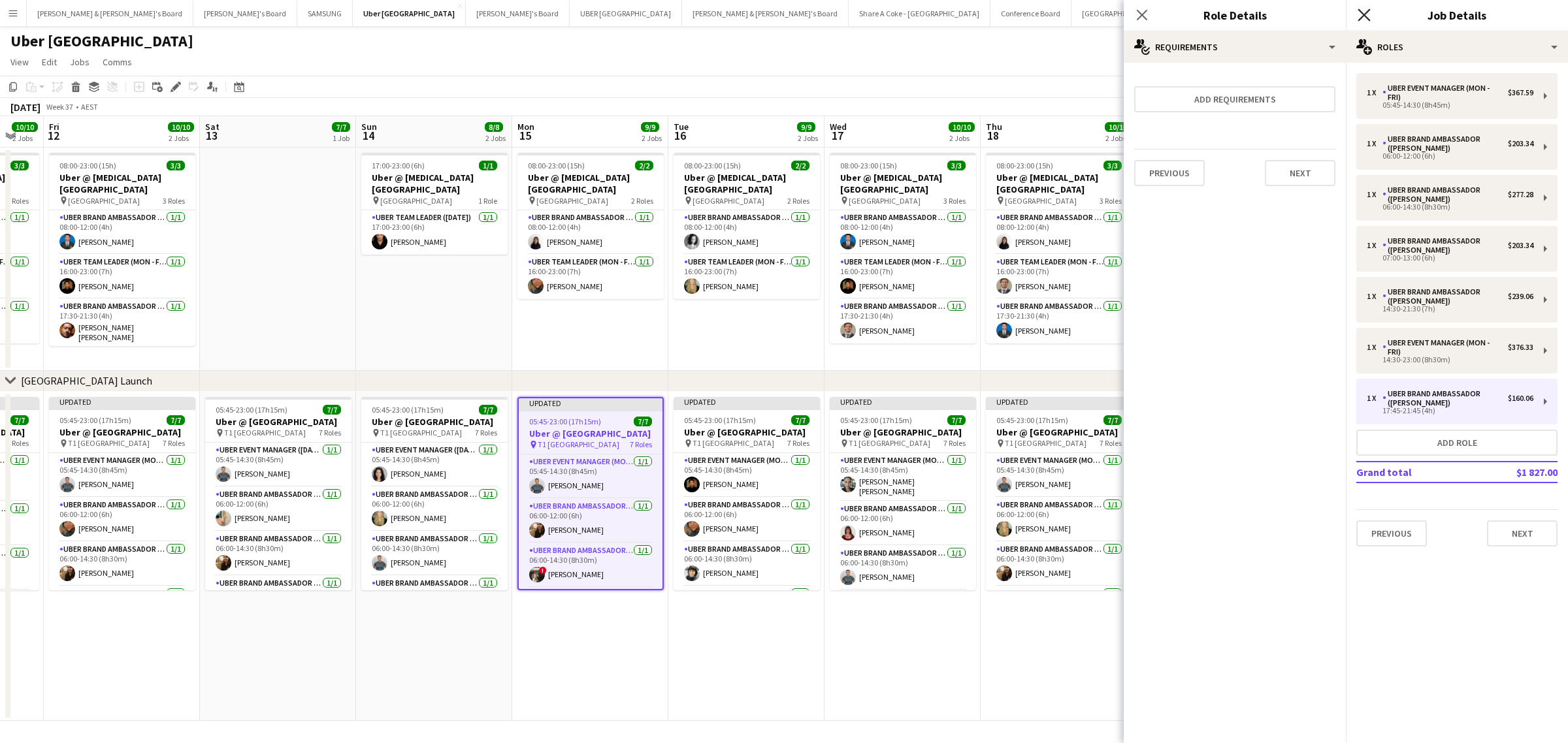
click at [1364, 13] on icon at bounding box center [1364, 14] width 13 height 13
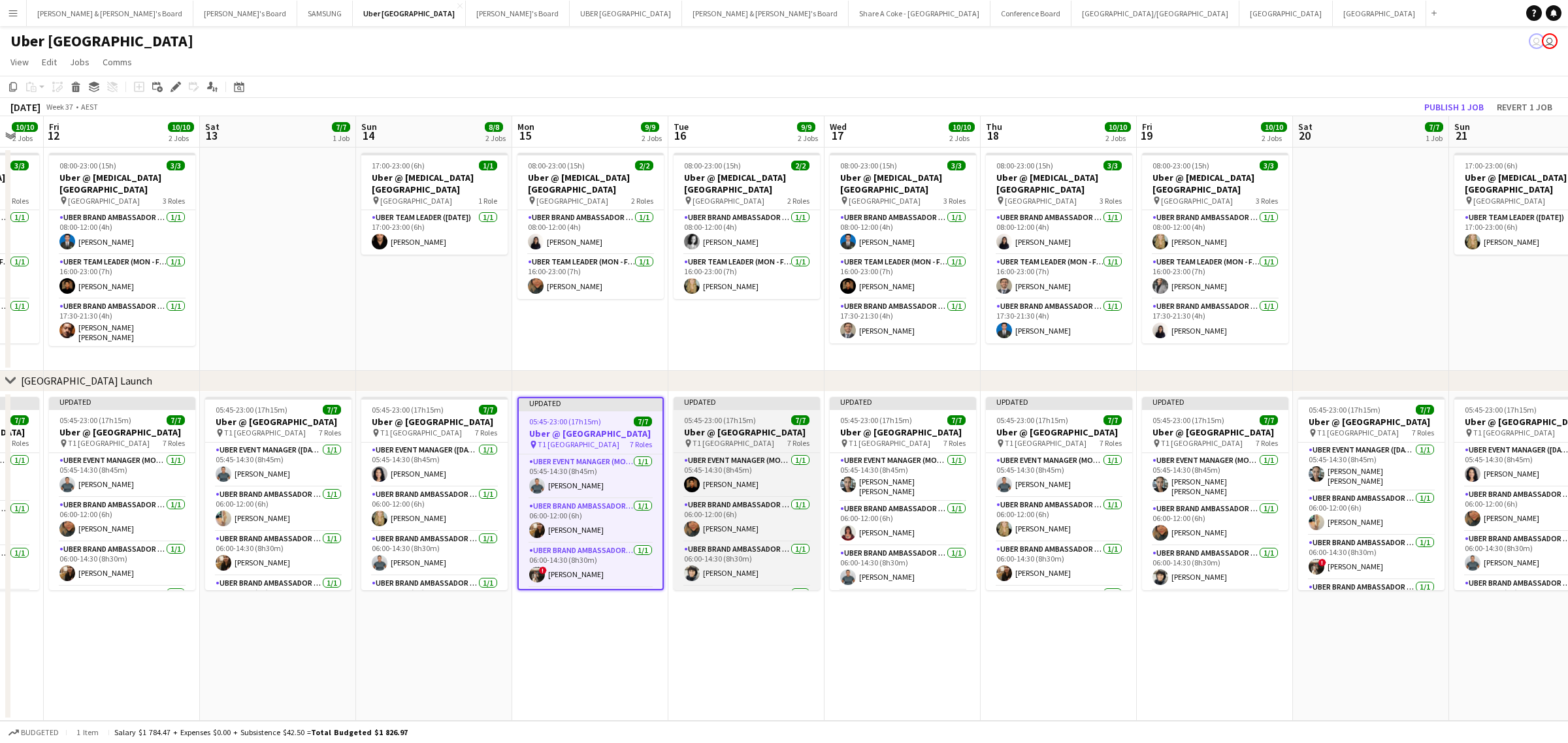
click at [726, 423] on span "05:45-23:00 (17h15m)" at bounding box center [720, 421] width 72 height 10
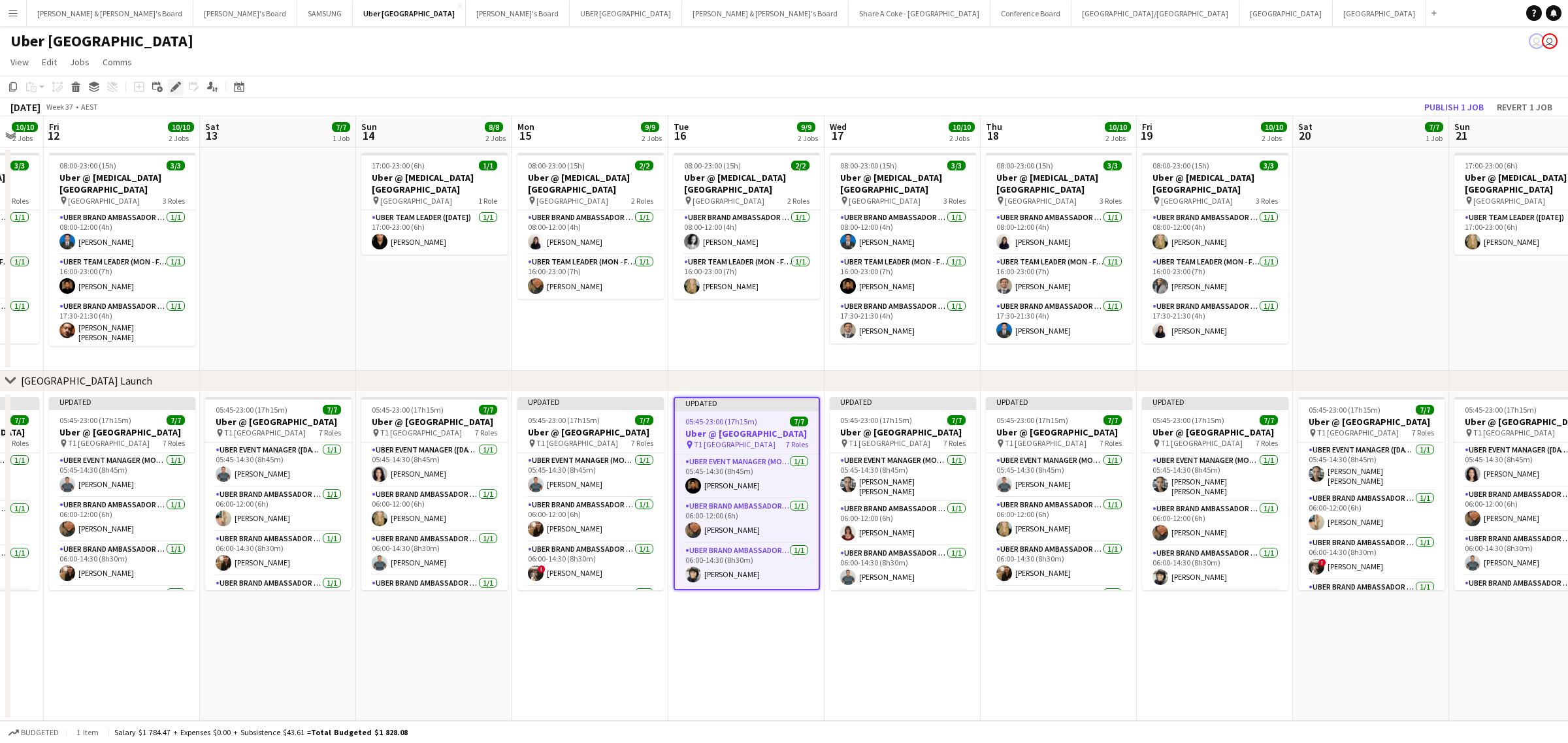
click at [171, 87] on icon "Edit" at bounding box center [176, 87] width 10 height 10
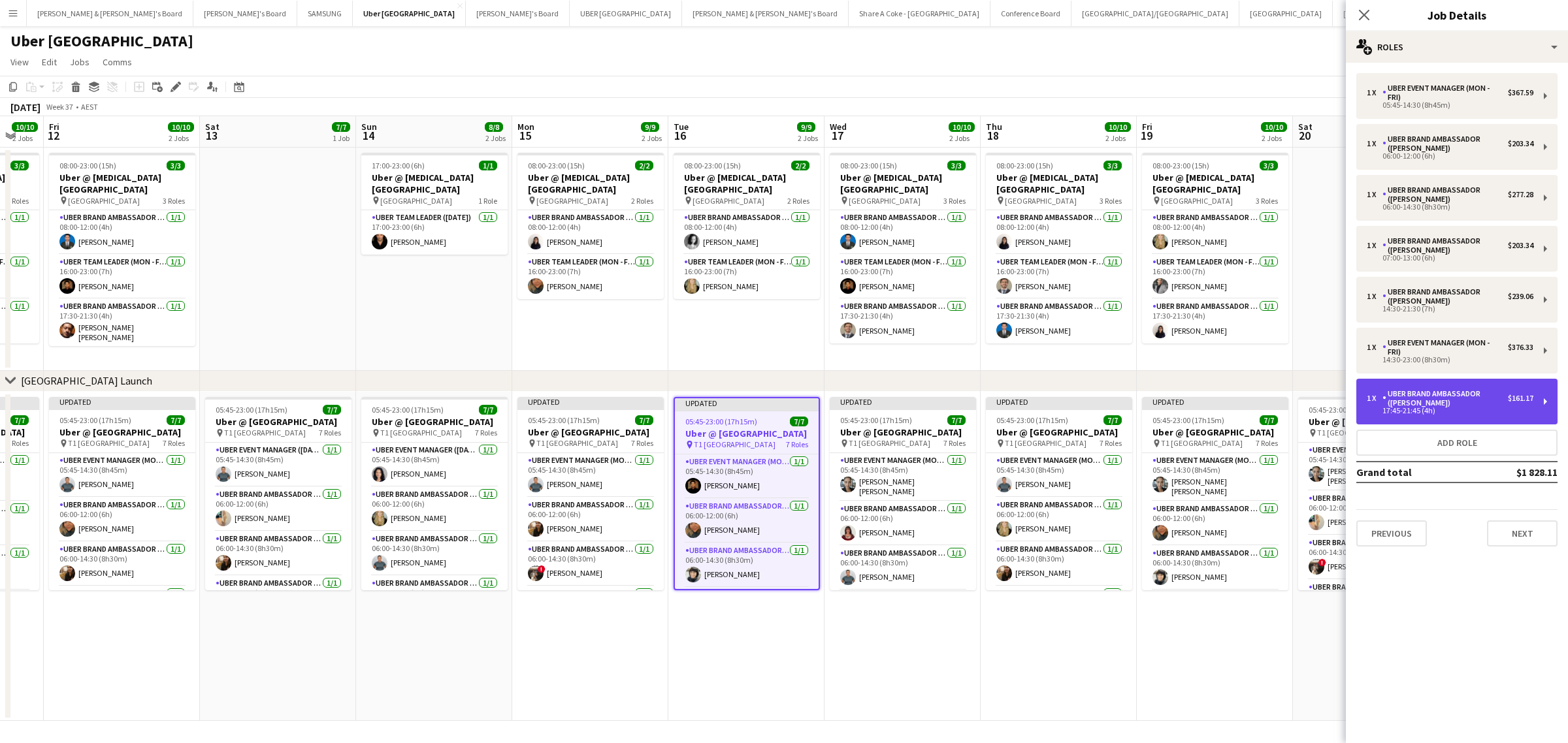
click at [1543, 396] on div "1 x UBER Brand Ambassador (Mon - Fri) $161.17 17:45-21:45 (4h)" at bounding box center [1457, 402] width 201 height 46
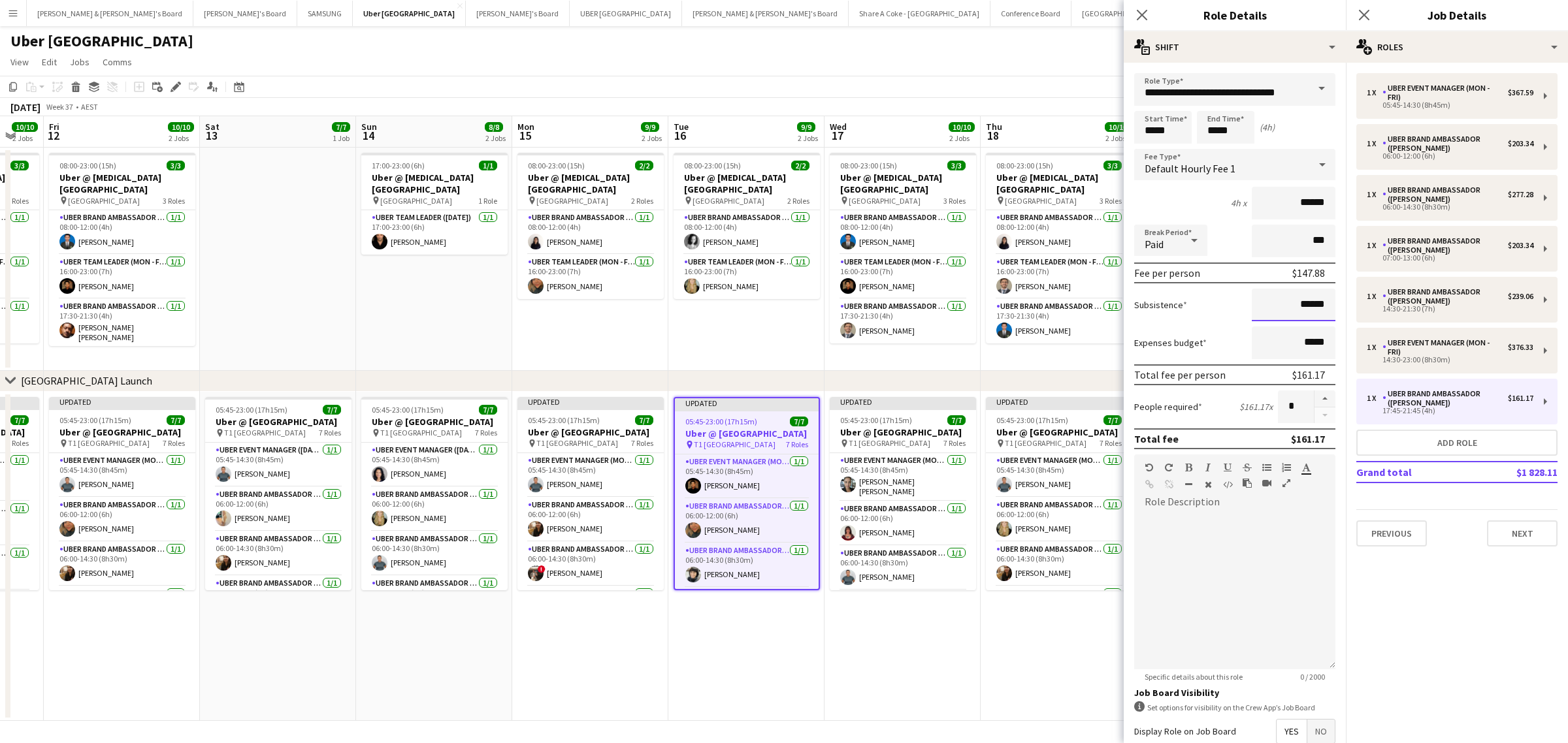
drag, startPoint x: 1271, startPoint y: 309, endPoint x: 1336, endPoint y: 303, distance: 65.3
click at [1336, 303] on mat-expansion-panel "**********" at bounding box center [1235, 403] width 222 height 681
paste input
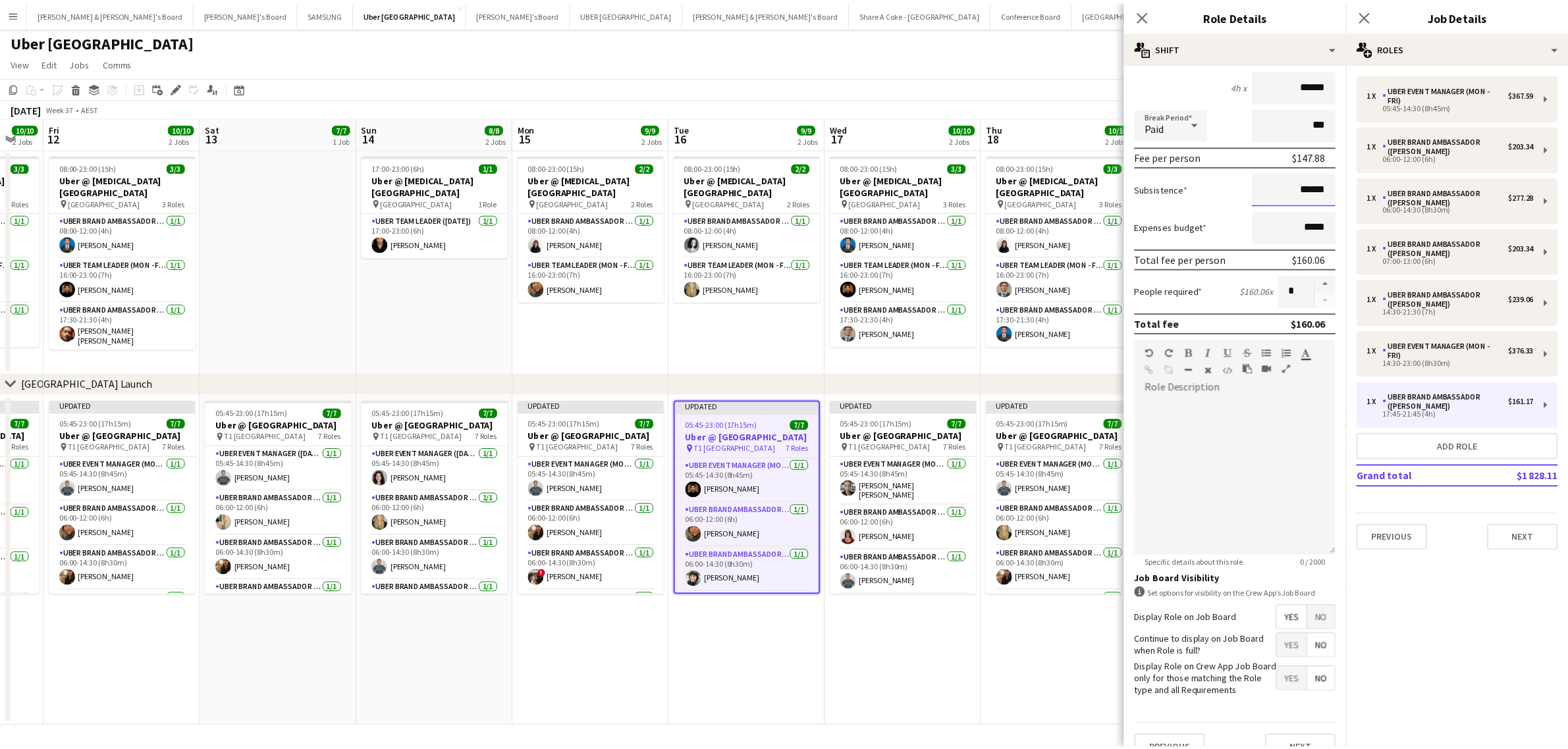
scroll to position [150, 0]
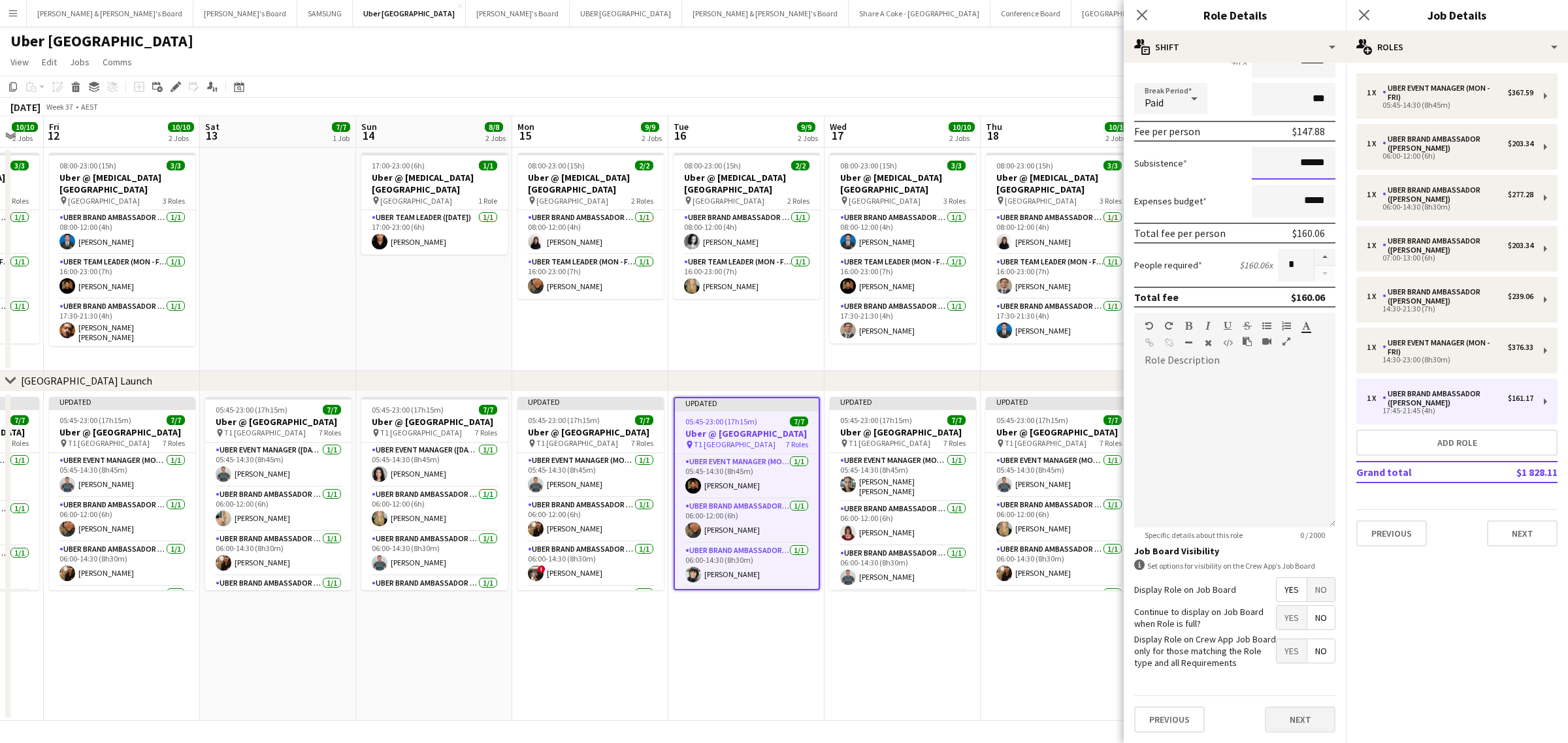
type input "******"
click at [1291, 713] on button "Next" at bounding box center [1300, 719] width 70 height 26
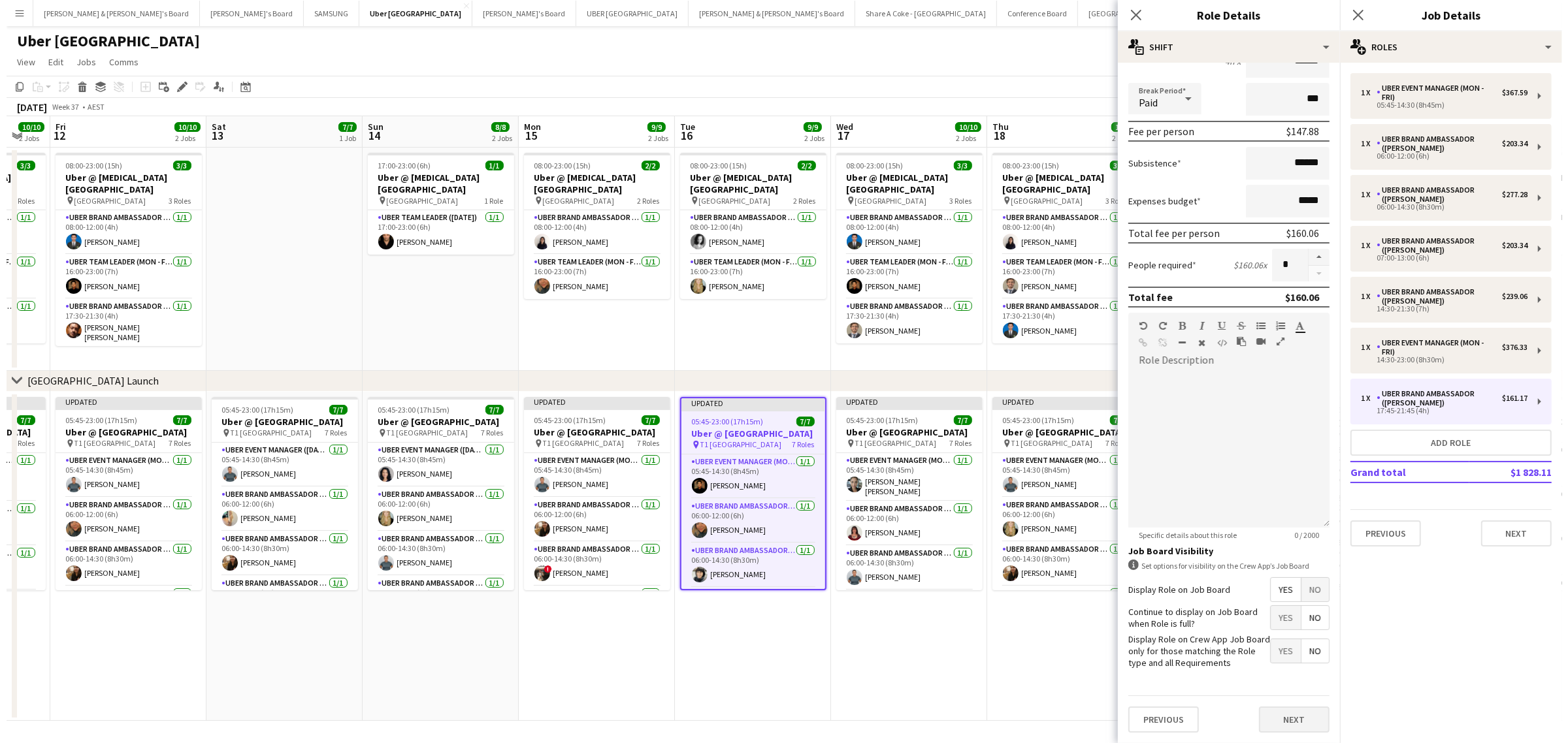
scroll to position [0, 0]
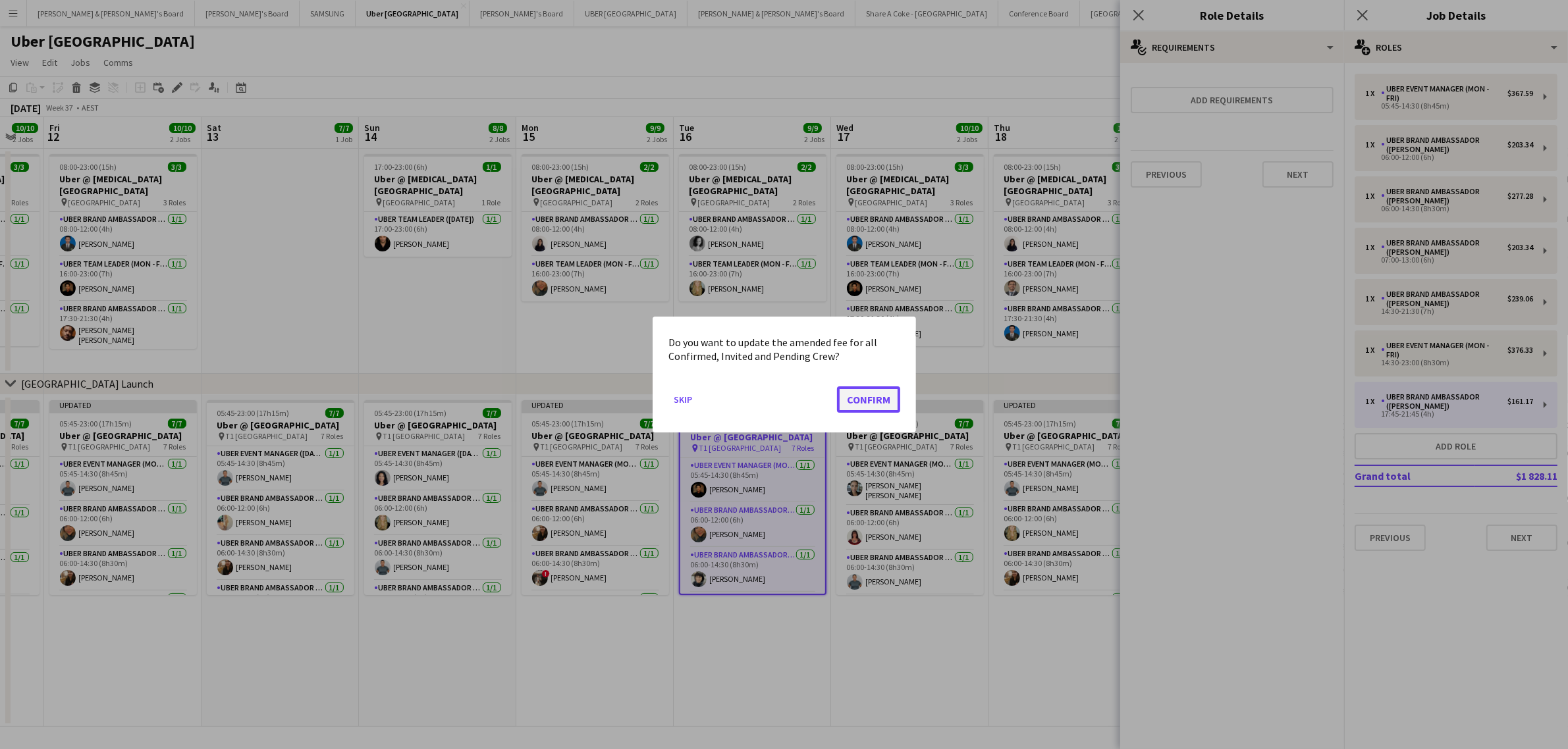
click at [882, 398] on button "Confirm" at bounding box center [869, 399] width 63 height 27
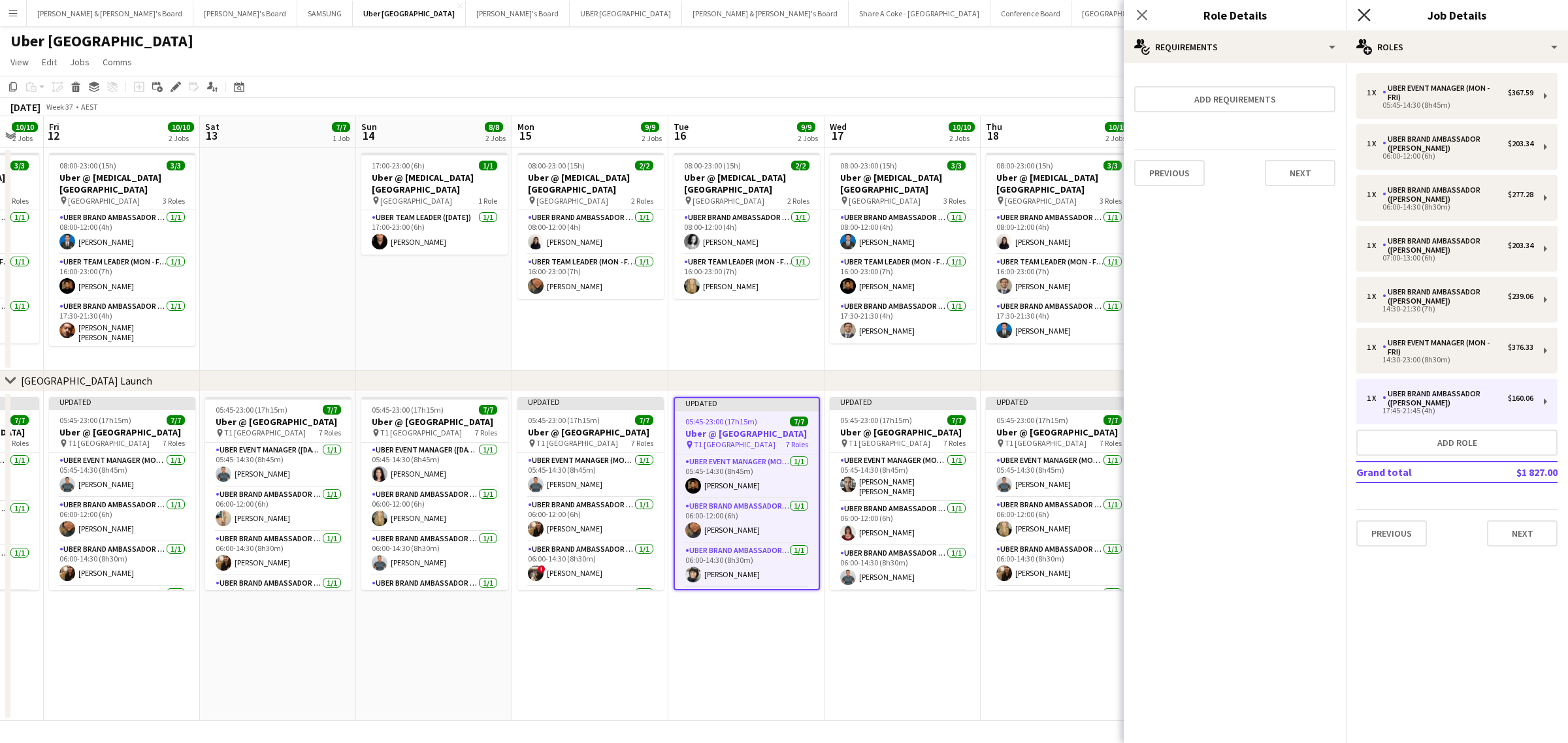
click at [1367, 10] on icon "Close pop-in" at bounding box center [1364, 14] width 13 height 13
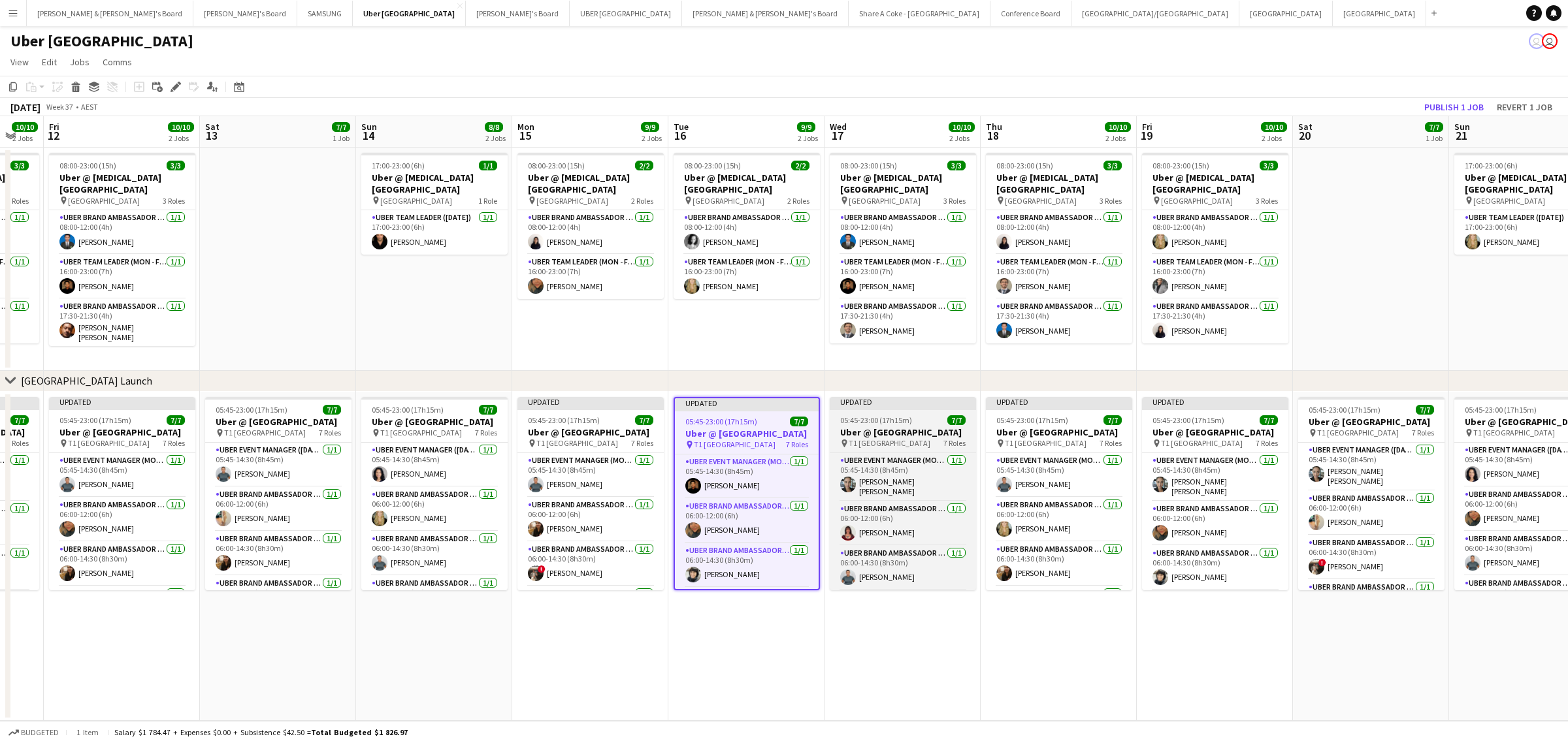
click at [903, 435] on h3 "Uber @ T1 Sydney International Airport" at bounding box center [903, 433] width 147 height 12
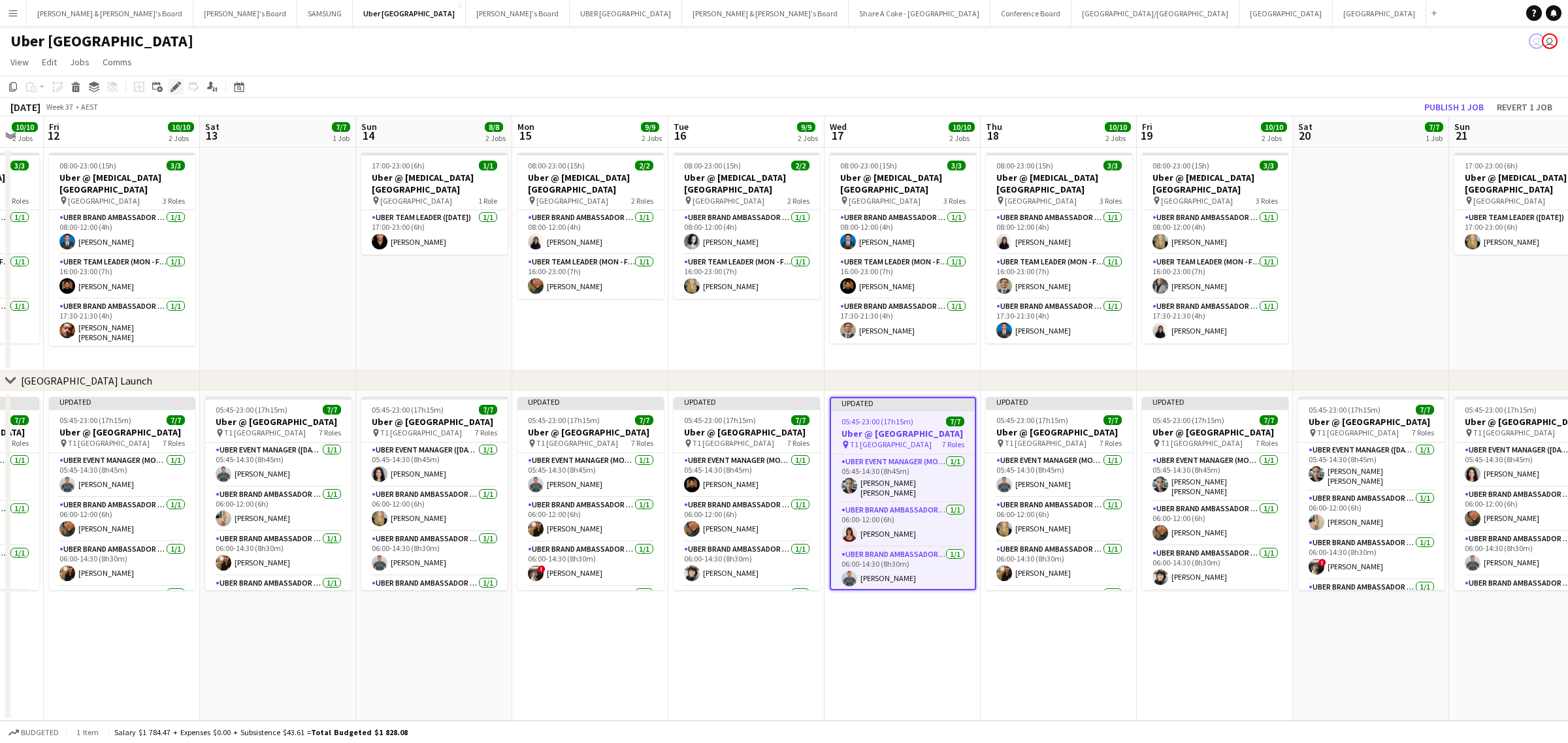
click at [174, 83] on icon "Edit" at bounding box center [176, 87] width 10 height 10
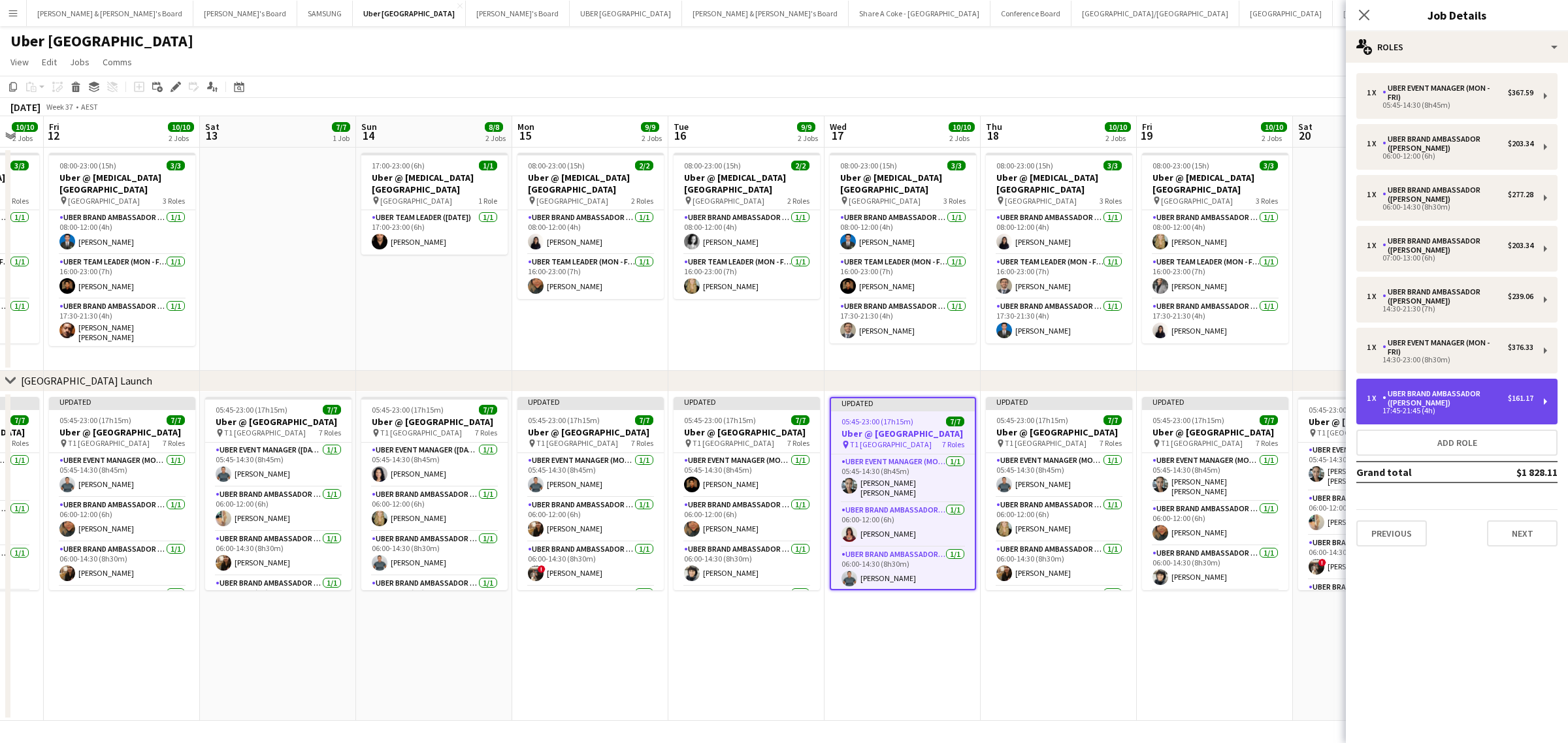
click at [1548, 411] on div "1 x UBER Brand Ambassador (Mon - Fri) $161.17 17:45-21:45 (4h)" at bounding box center [1457, 402] width 201 height 46
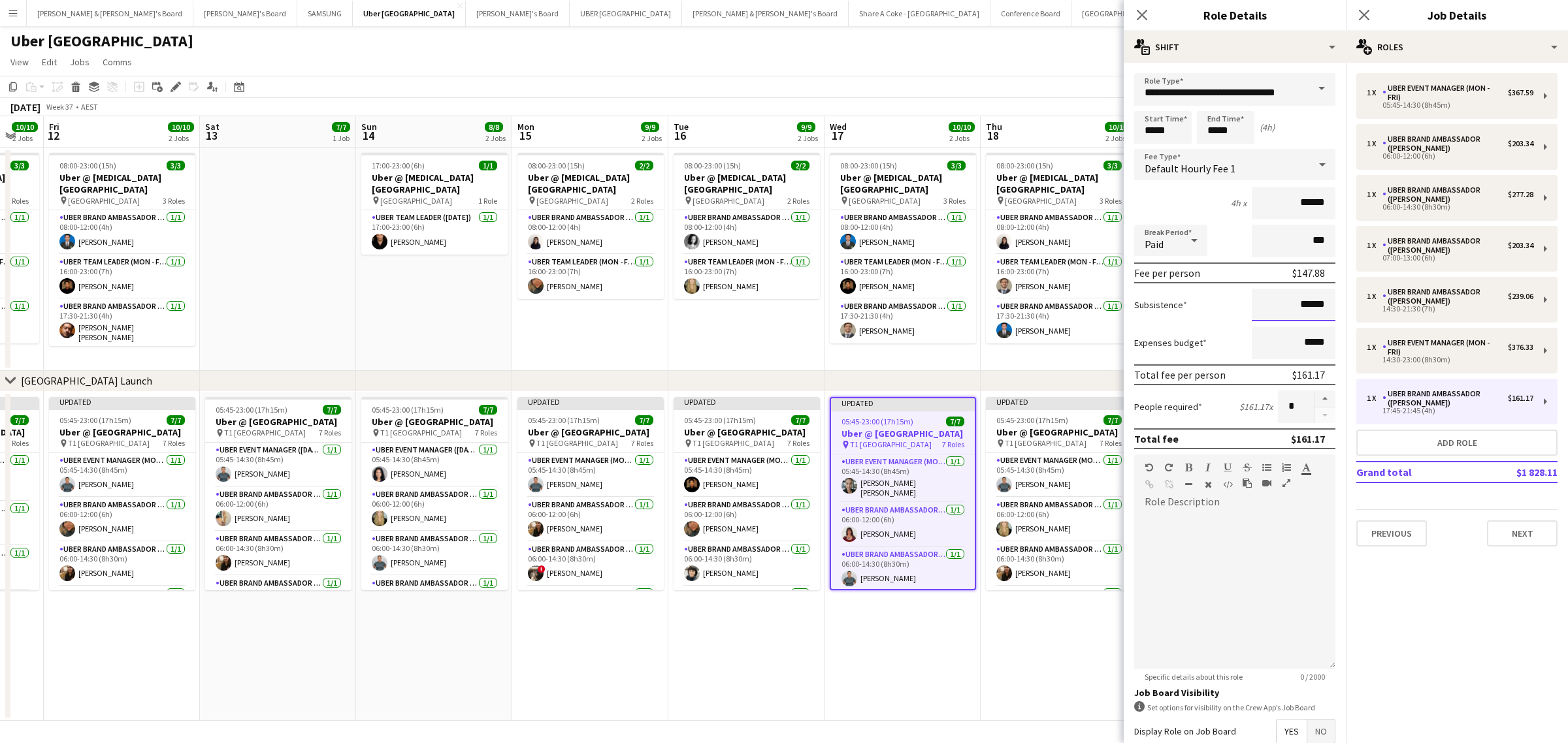
drag, startPoint x: 1284, startPoint y: 299, endPoint x: 1324, endPoint y: 296, distance: 40.1
click at [1324, 296] on form "**********" at bounding box center [1235, 478] width 222 height 812
paste input
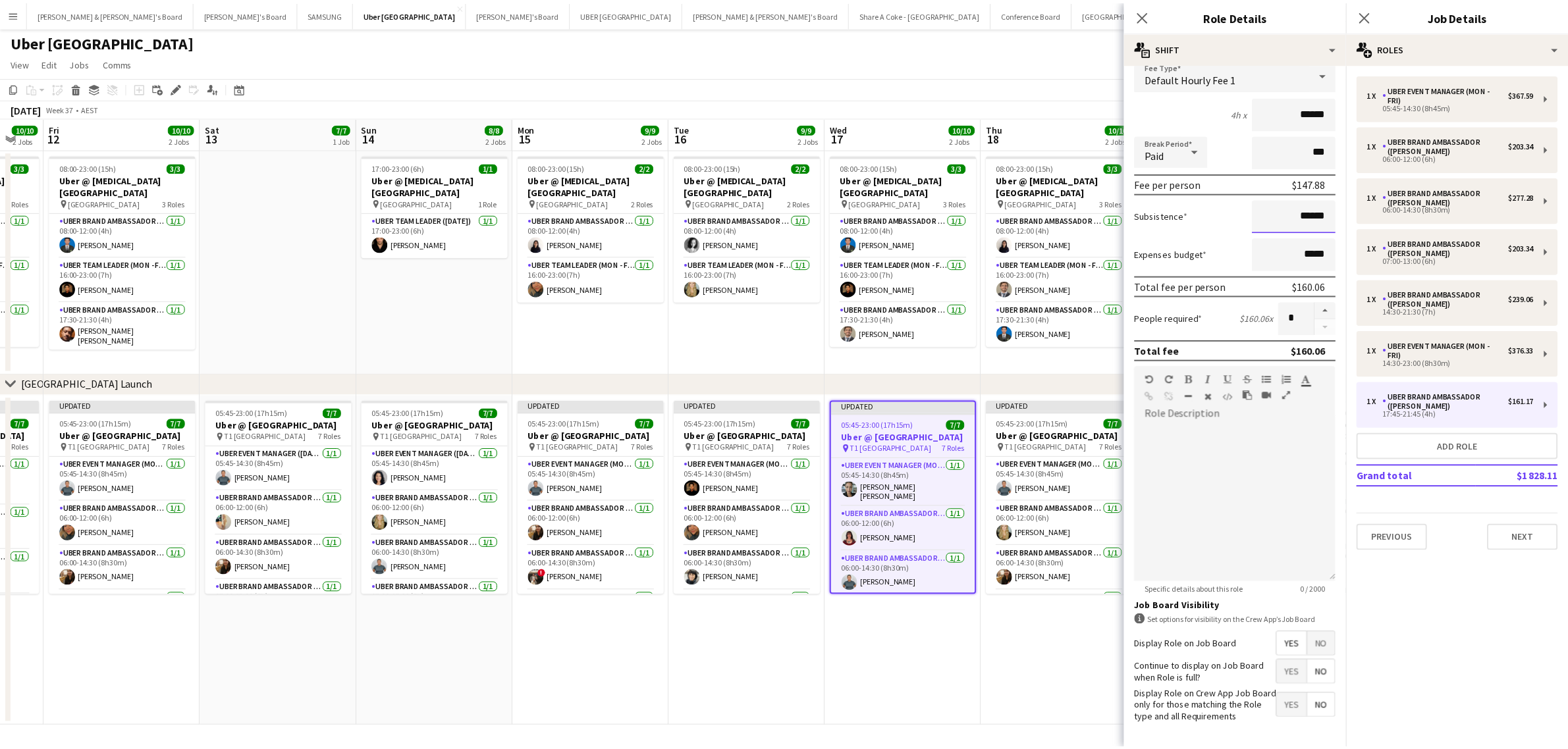
scroll to position [150, 0]
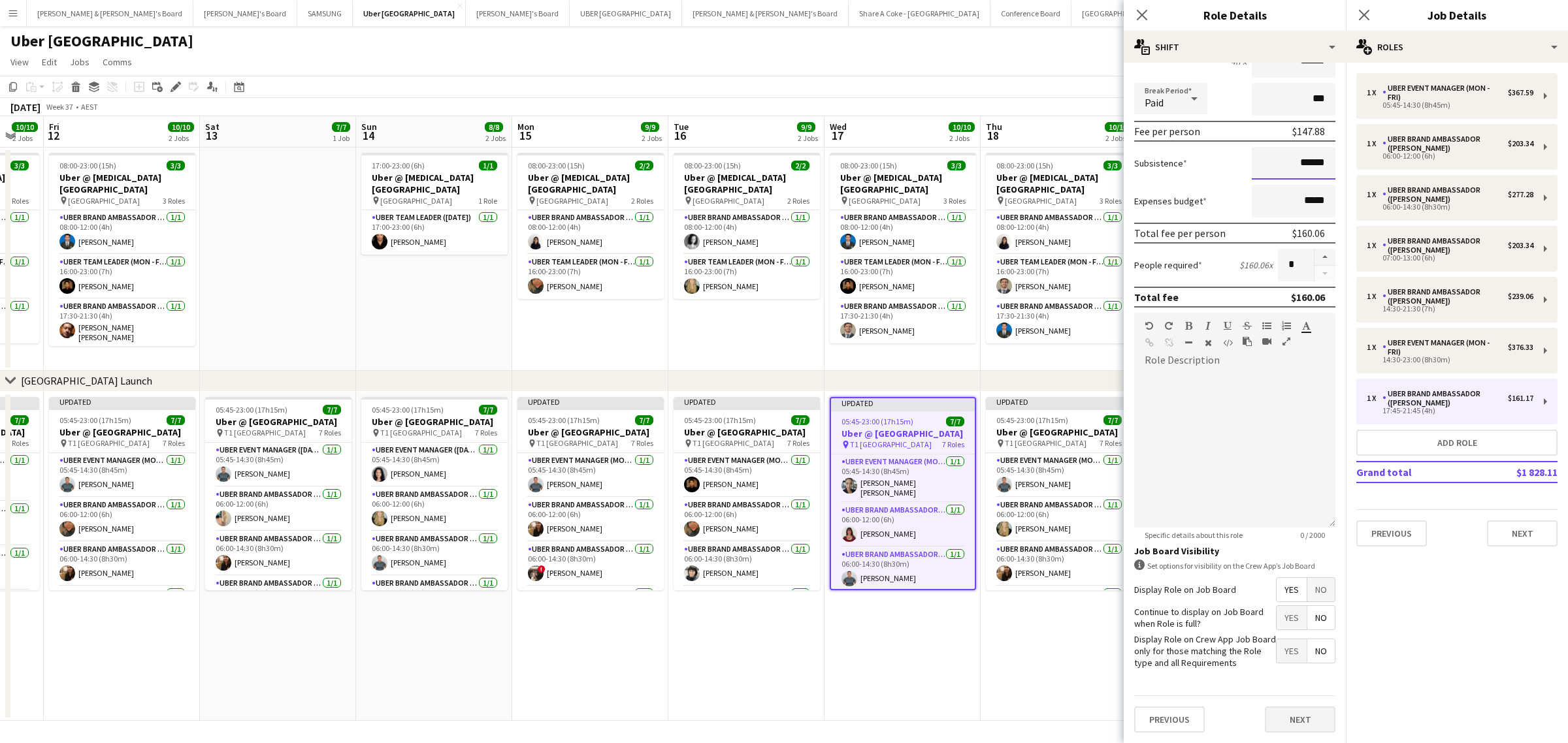
type input "******"
click at [1301, 719] on button "Next" at bounding box center [1300, 719] width 70 height 26
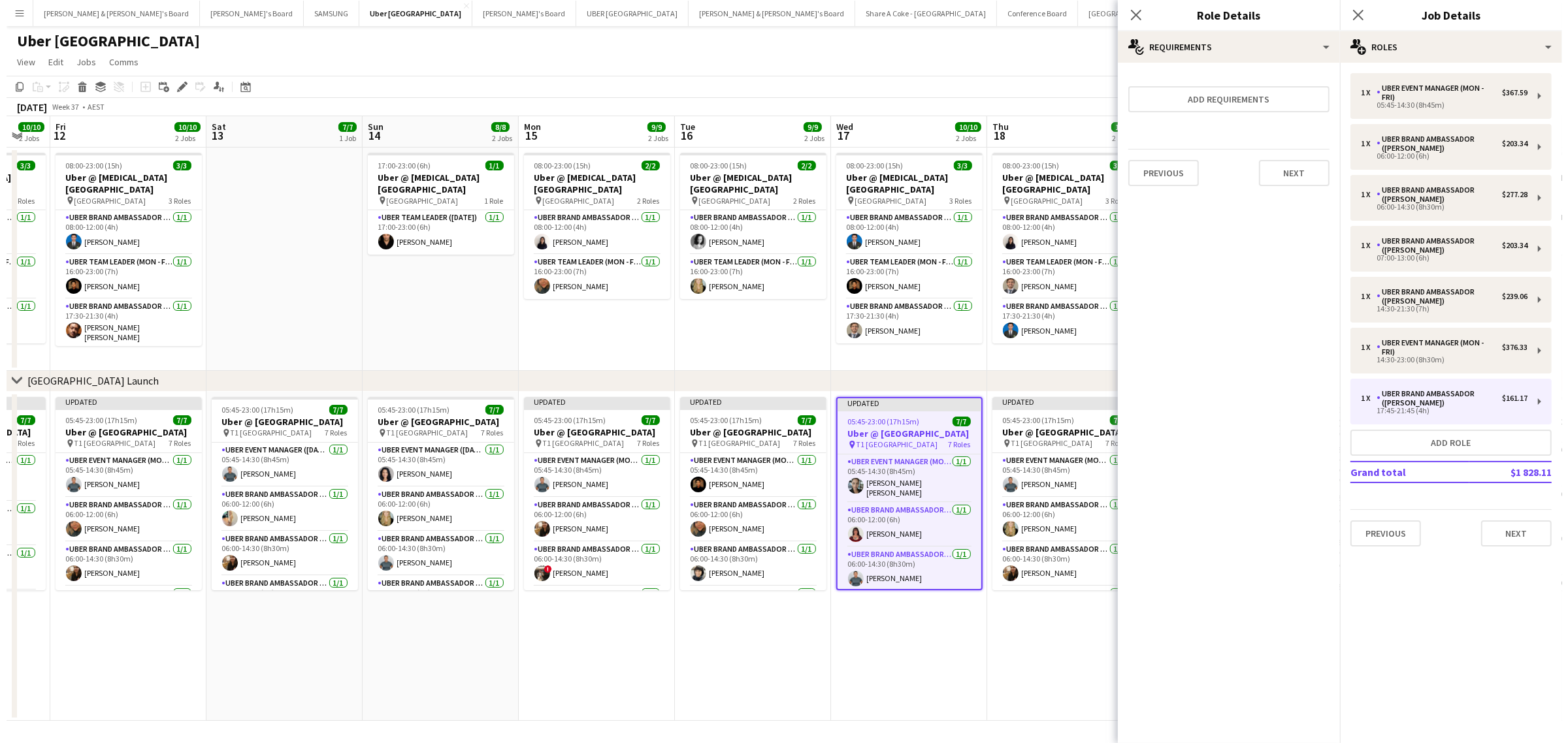
scroll to position [0, 0]
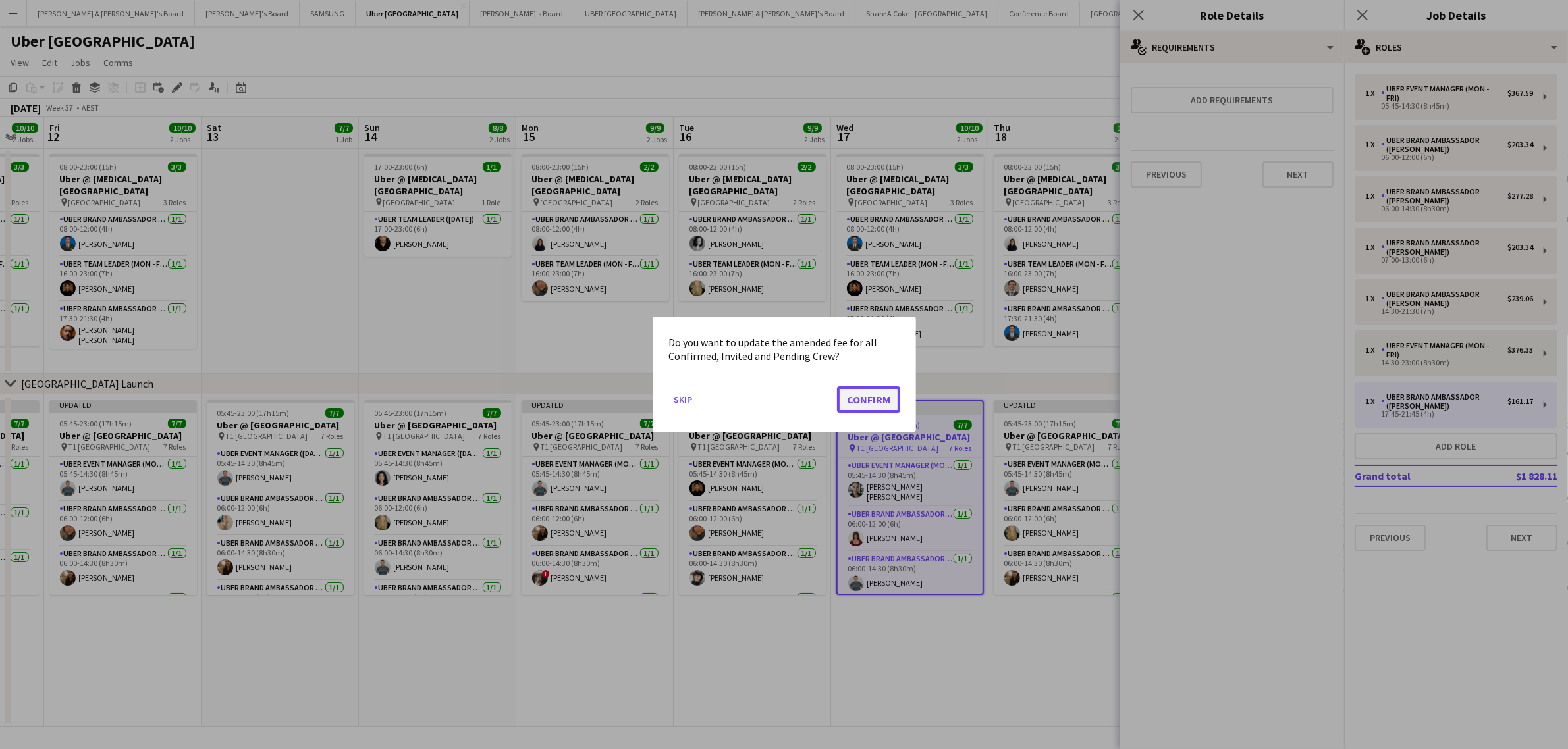
click at [863, 405] on button "Confirm" at bounding box center [869, 399] width 63 height 27
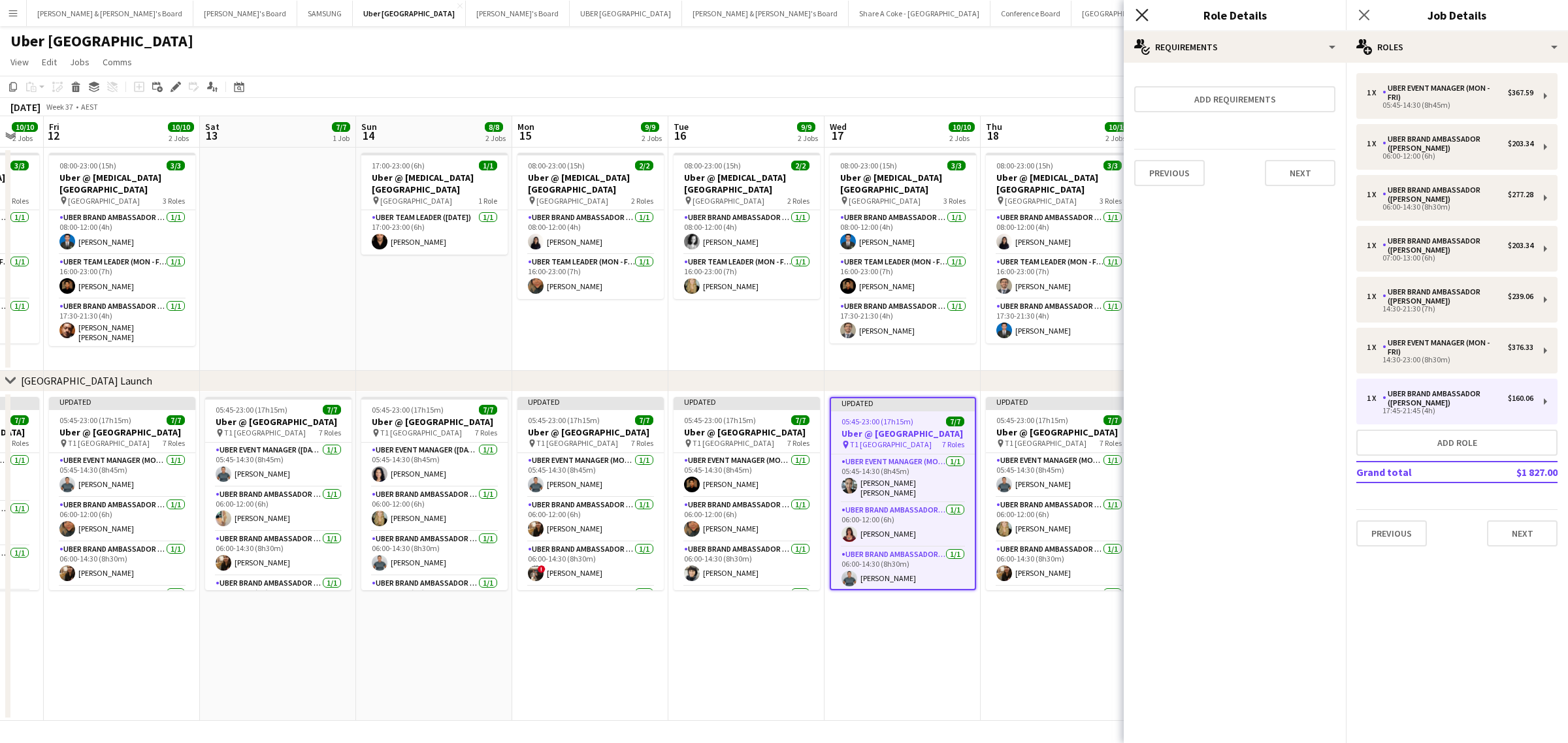
click at [1145, 12] on icon at bounding box center [1142, 14] width 13 height 13
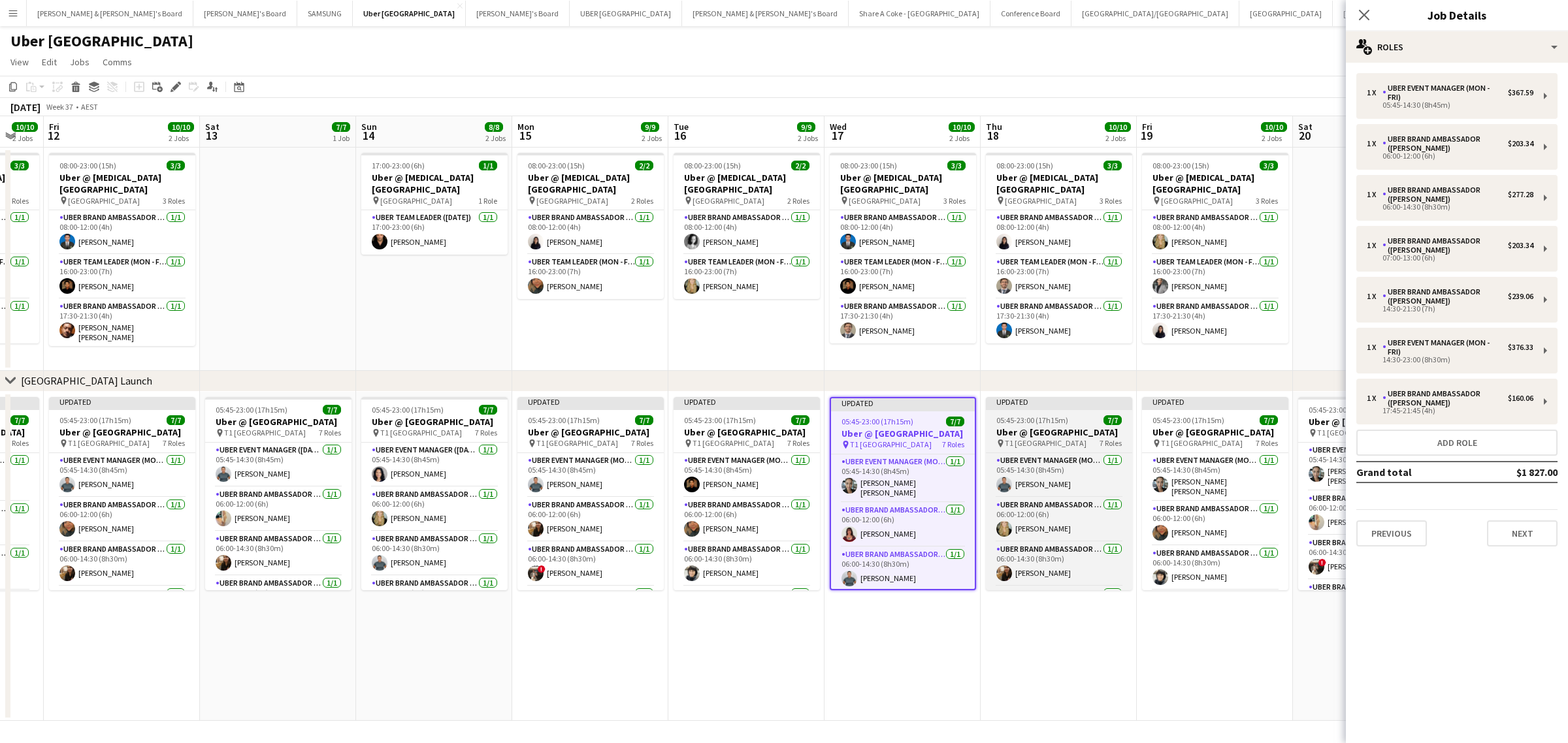
click at [1047, 422] on span "05:45-23:00 (17h15m)" at bounding box center [1032, 421] width 72 height 10
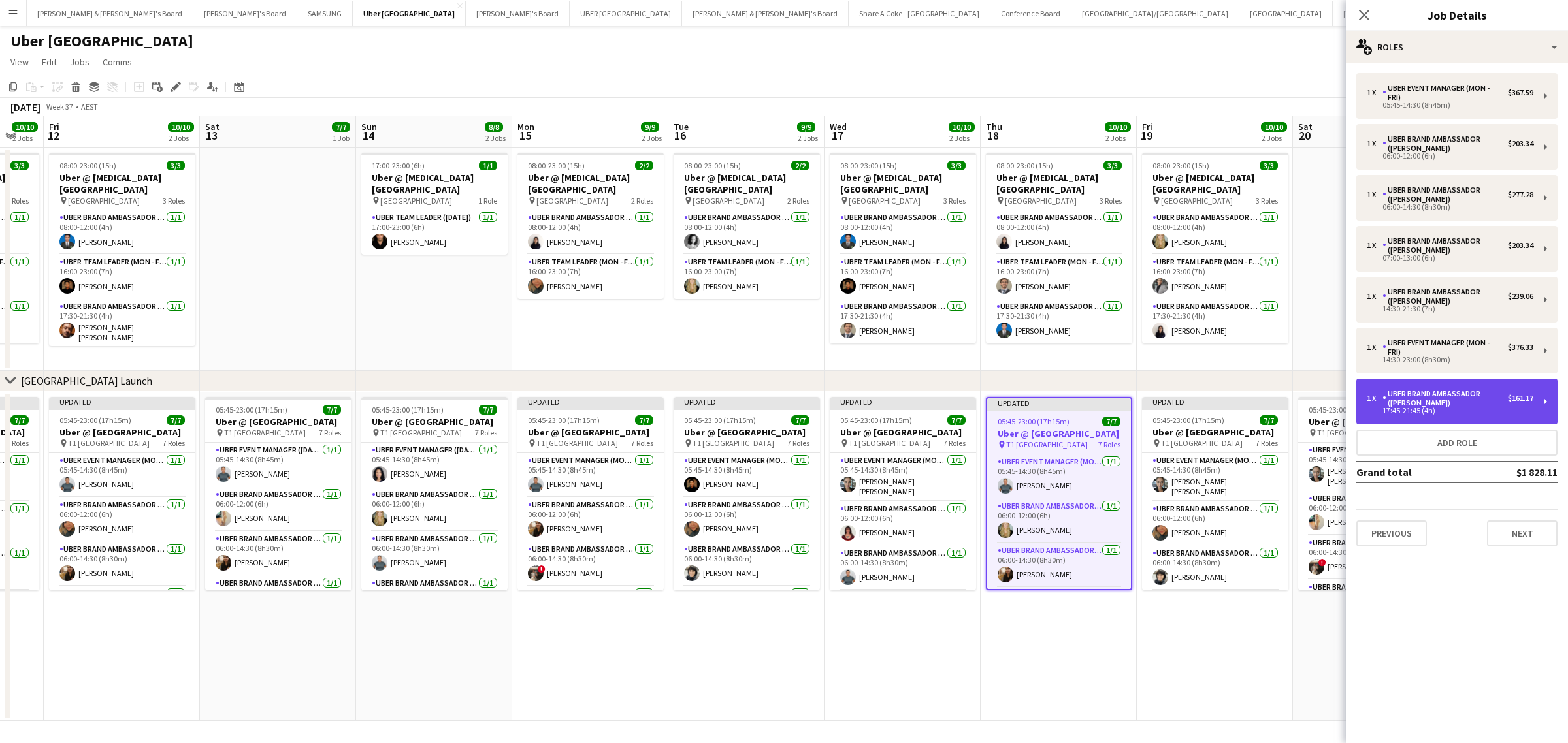
click at [1547, 402] on div "1 x UBER Brand Ambassador (Mon - Fri) $161.17 17:45-21:45 (4h)" at bounding box center [1457, 402] width 201 height 46
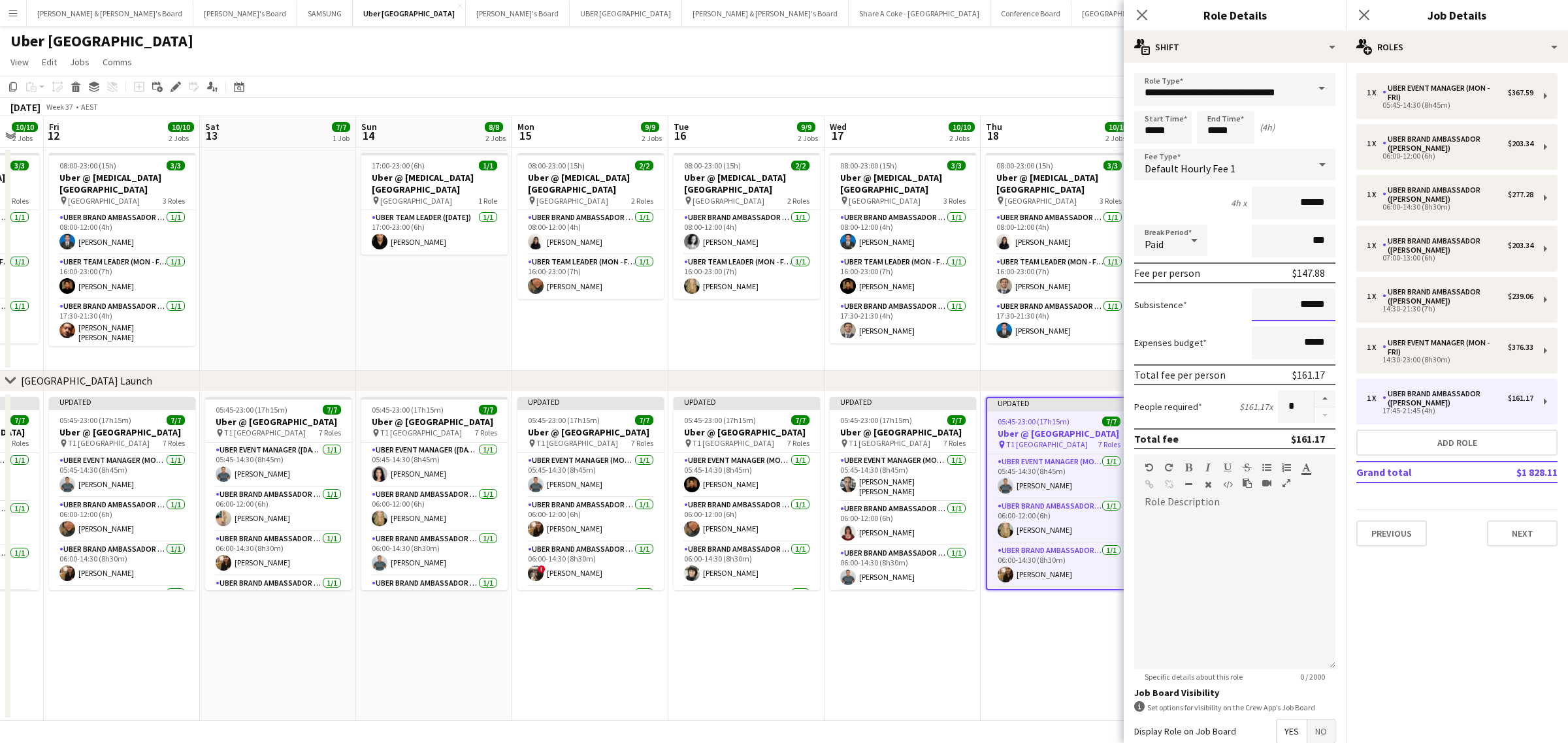
drag, startPoint x: 1279, startPoint y: 300, endPoint x: 1330, endPoint y: 299, distance: 51.0
click at [1330, 299] on form "**********" at bounding box center [1235, 478] width 222 height 812
paste input
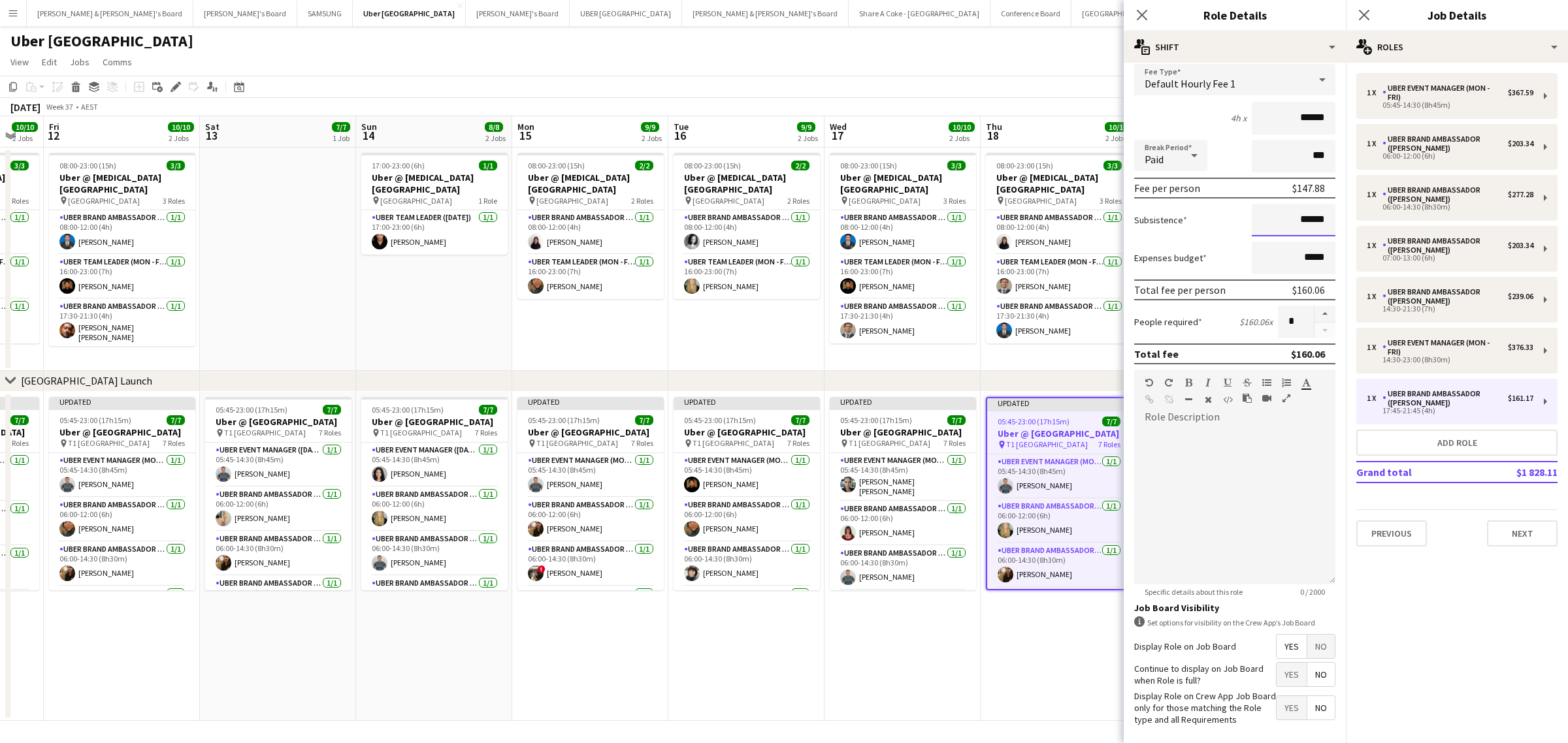
scroll to position [149, 0]
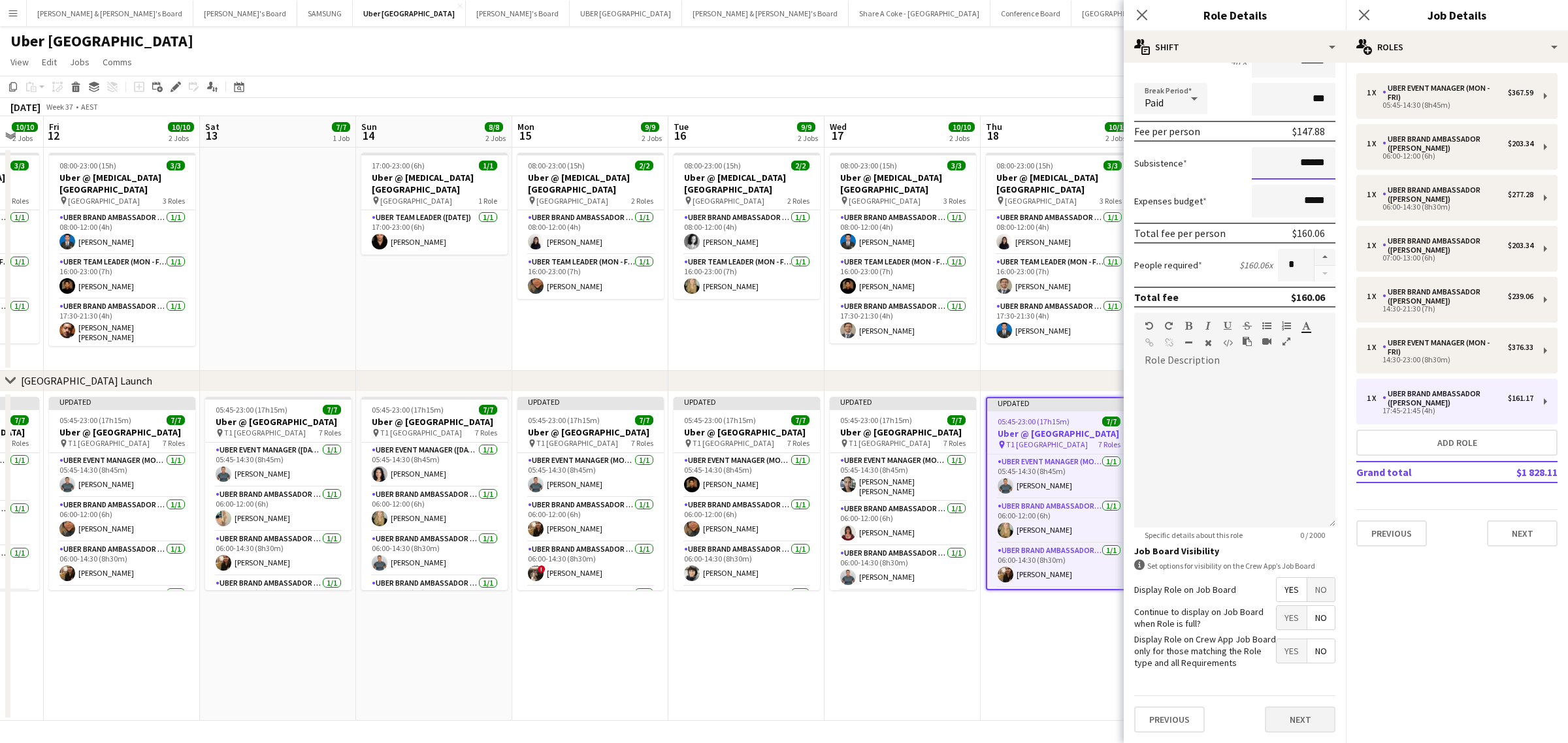
type input "******"
click at [1301, 713] on button "Next" at bounding box center [1300, 719] width 70 height 26
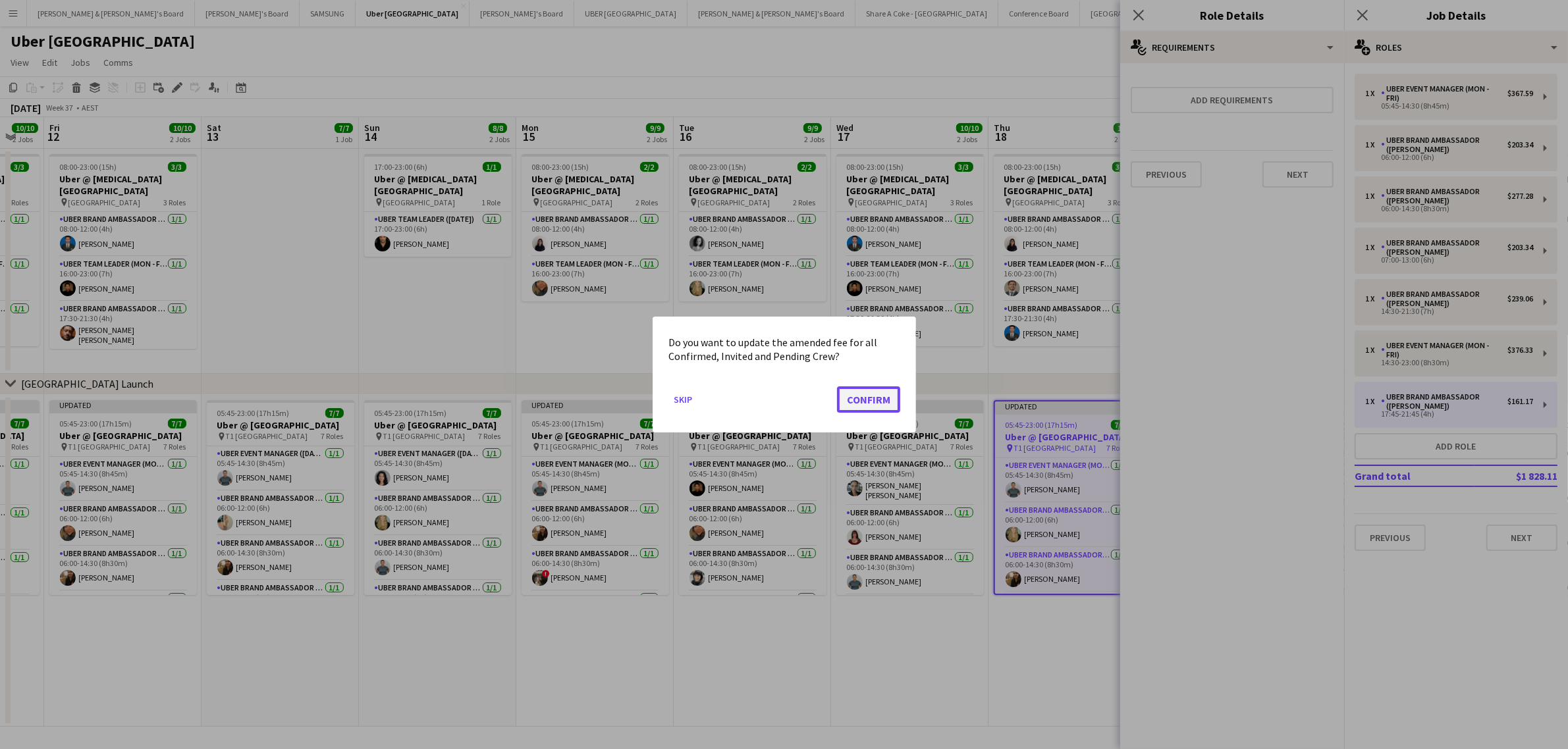
click at [861, 403] on button "Confirm" at bounding box center [869, 399] width 63 height 27
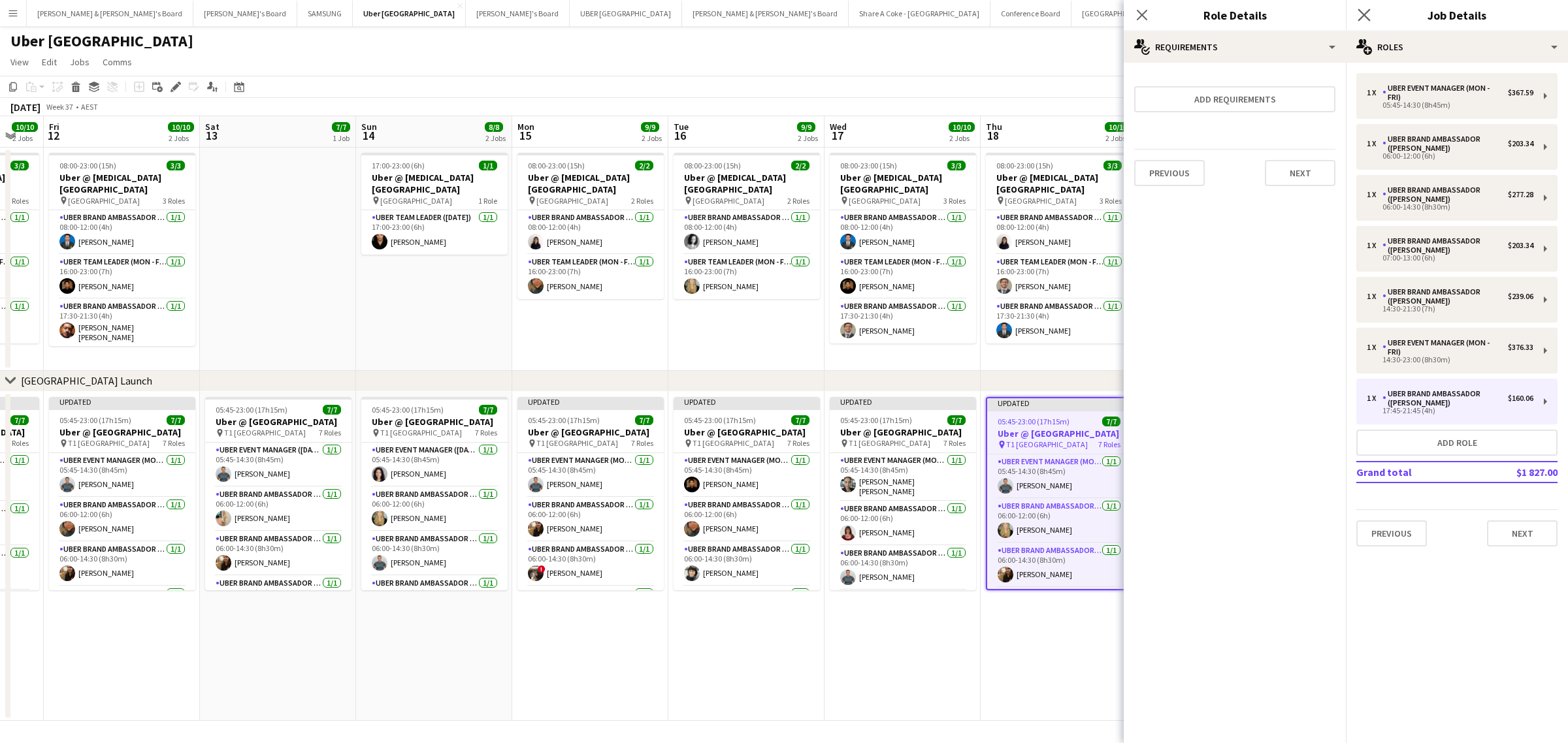
click at [1366, 8] on icon "Close pop-in" at bounding box center [1364, 14] width 13 height 13
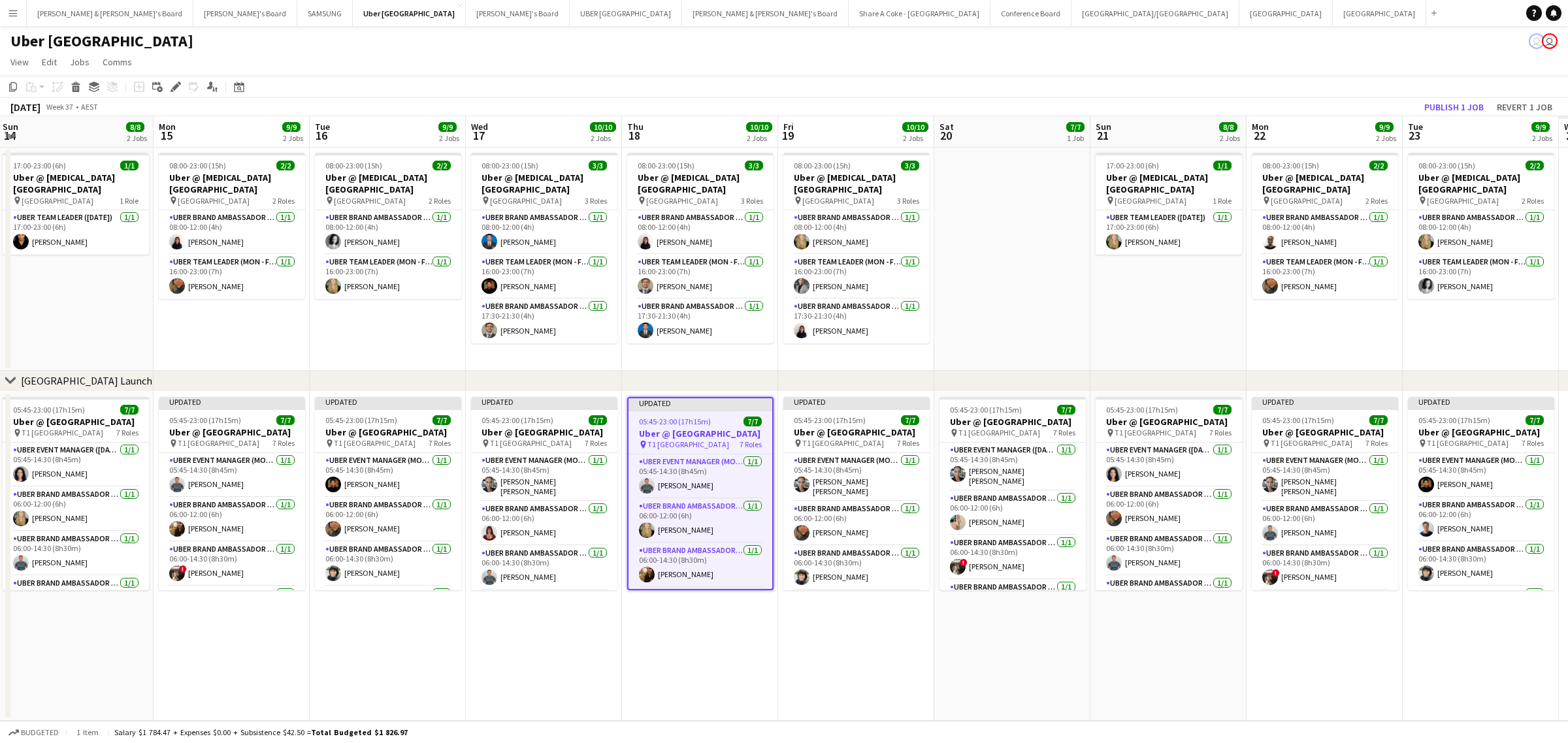
scroll to position [0, 378]
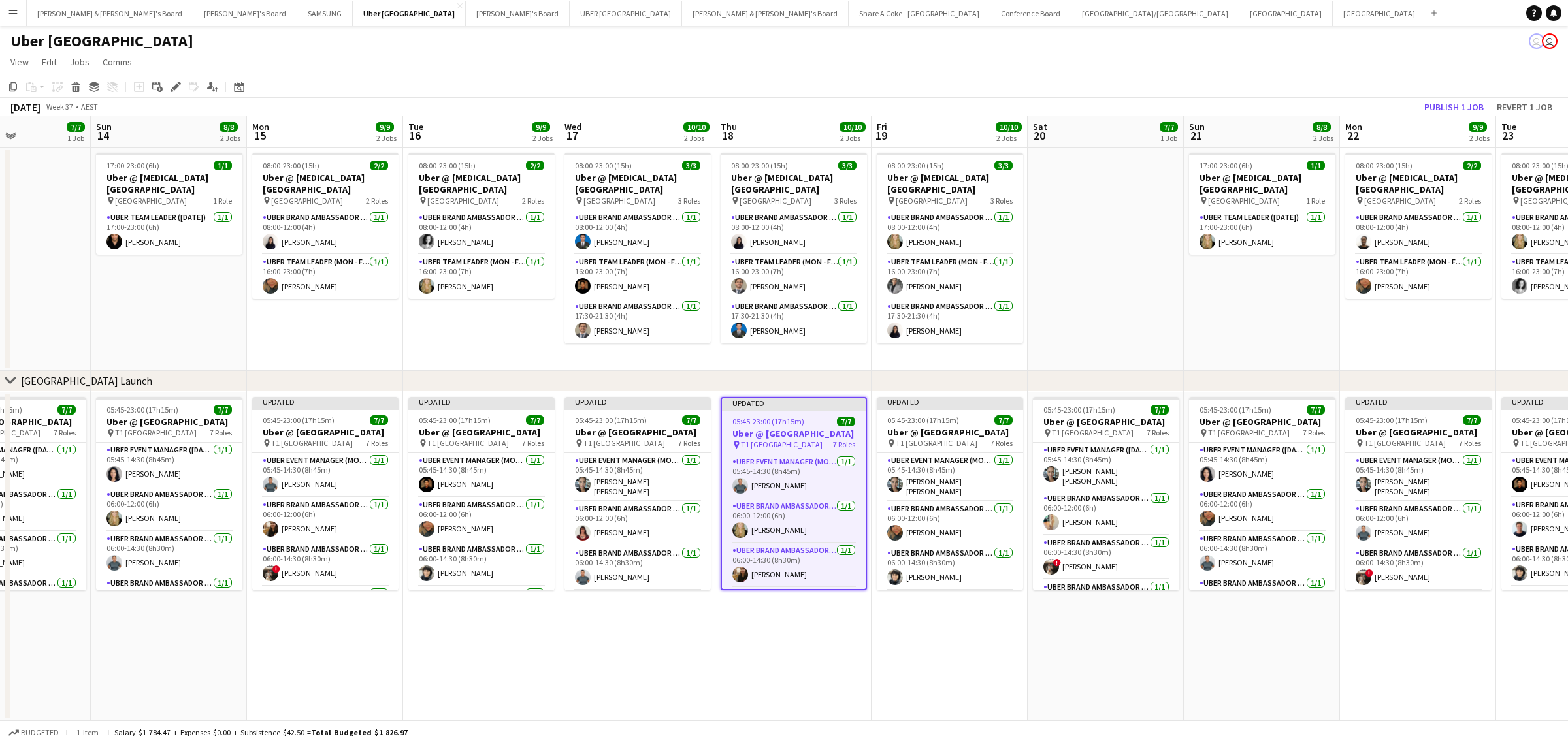
drag, startPoint x: 1301, startPoint y: 622, endPoint x: 883, endPoint y: 652, distance: 419.1
click at [879, 654] on app-calendar-viewport "Thu 11 10/10 2 Jobs Fri 12 10/10 2 Jobs Sat 13 7/7 1 Job Sun 14 8/8 2 Jobs Mon …" at bounding box center [784, 418] width 1568 height 605
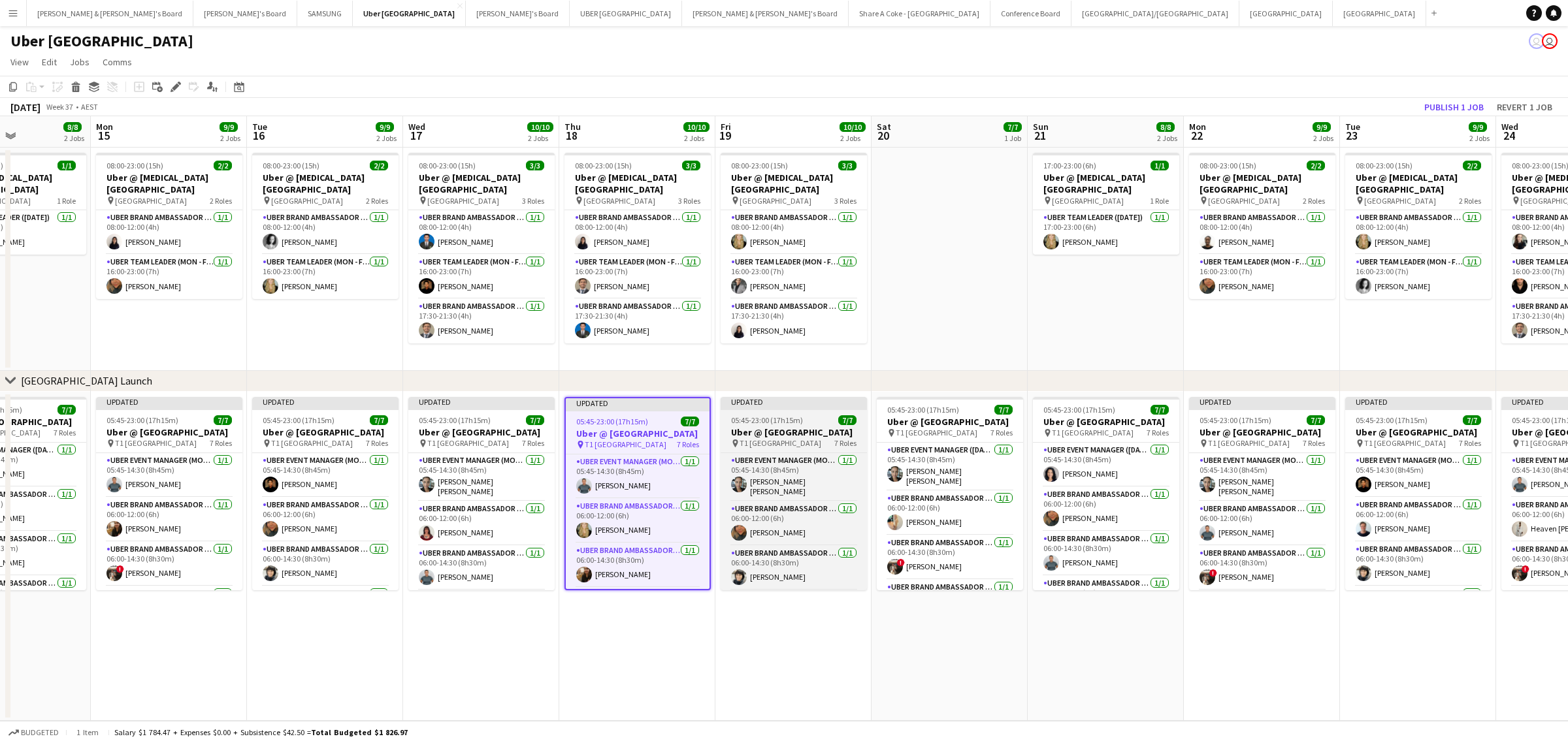
click at [762, 420] on span "05:45-23:00 (17h15m)" at bounding box center [767, 421] width 72 height 10
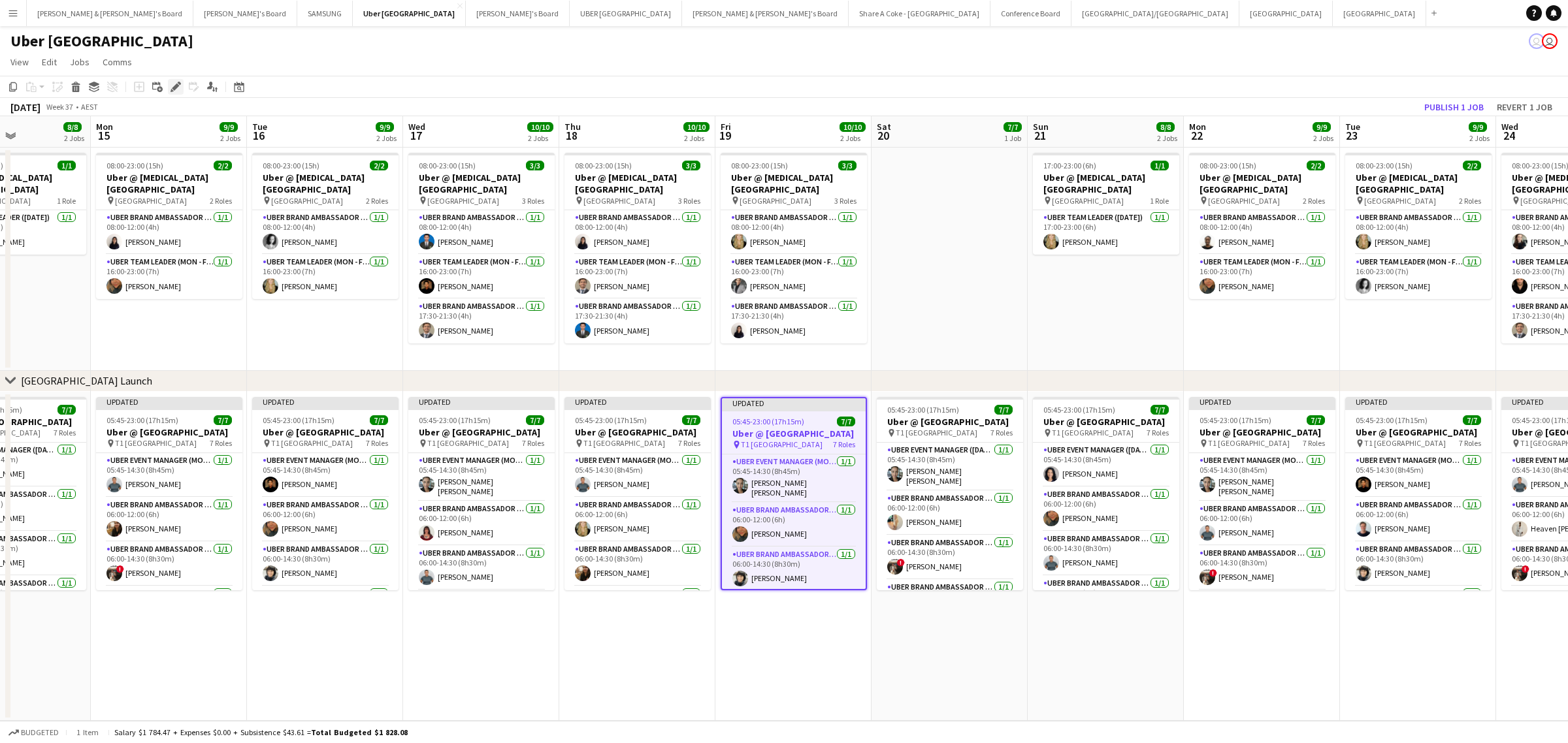
click at [175, 87] on icon at bounding box center [176, 87] width 7 height 7
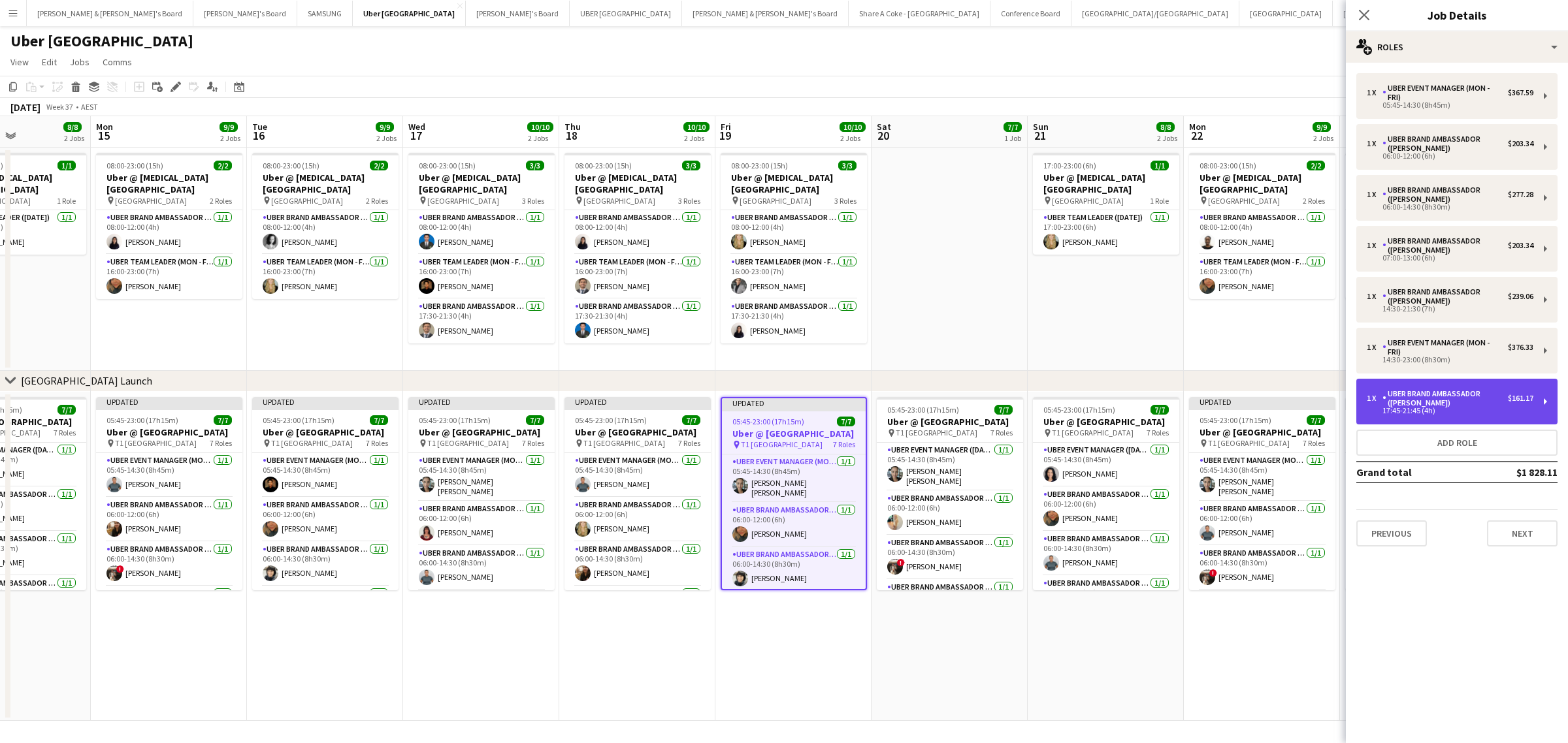
click at [1540, 403] on div "1 x UBER Brand Ambassador (Mon - Fri) $161.17 17:45-21:45 (4h)" at bounding box center [1457, 402] width 201 height 46
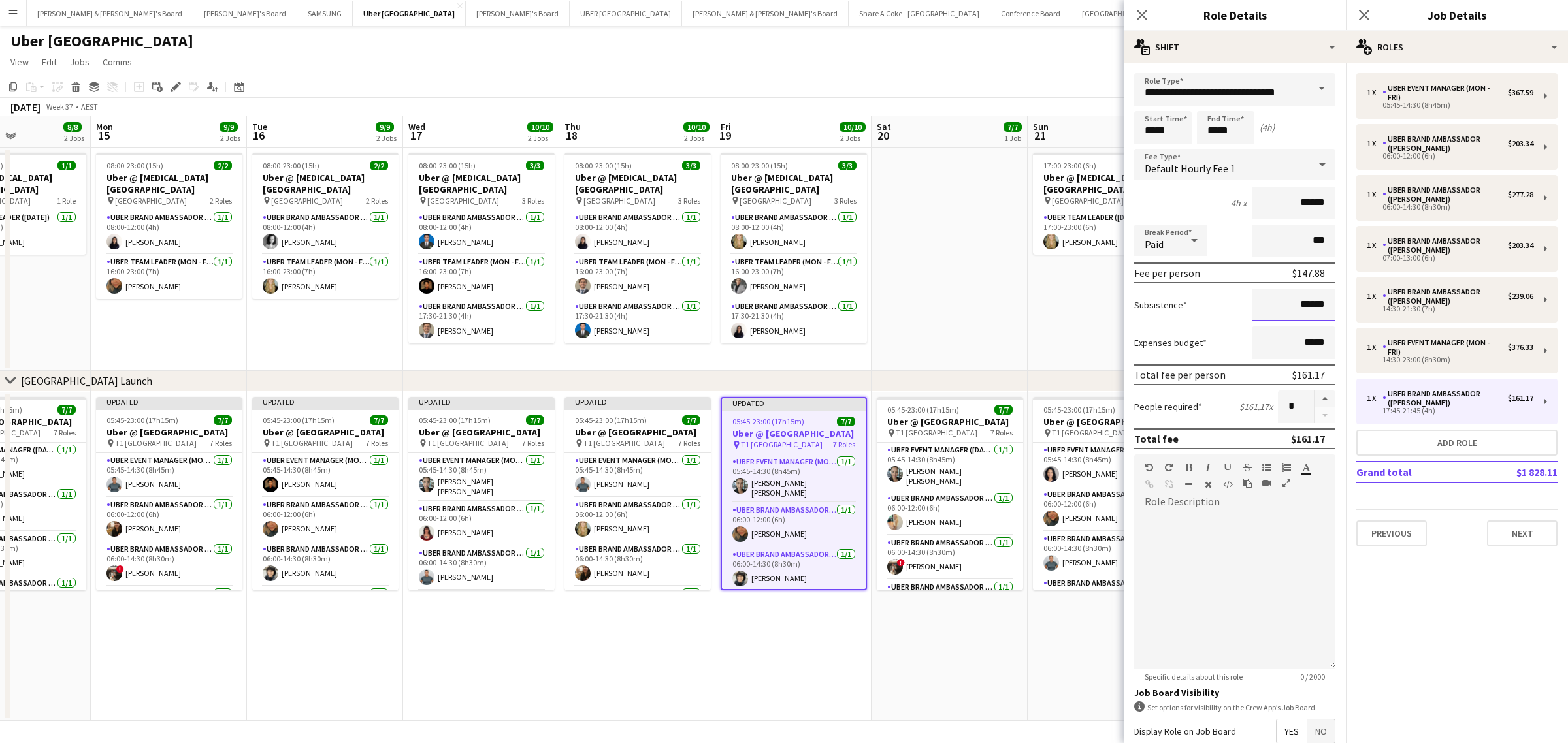
drag, startPoint x: 1259, startPoint y: 305, endPoint x: 1347, endPoint y: 304, distance: 88.0
click at [1347, 304] on body "Menu Boards Boards Boards All jobs Status Workforce Workforce My Workforce Recr…" at bounding box center [784, 372] width 1568 height 743
drag, startPoint x: 1282, startPoint y: 305, endPoint x: 1353, endPoint y: 299, distance: 71.3
click at [1353, 299] on body "Menu Boards Boards Boards All jobs Status Workforce Workforce My Workforce Recr…" at bounding box center [784, 372] width 1568 height 743
drag, startPoint x: 1279, startPoint y: 304, endPoint x: 1315, endPoint y: 299, distance: 36.3
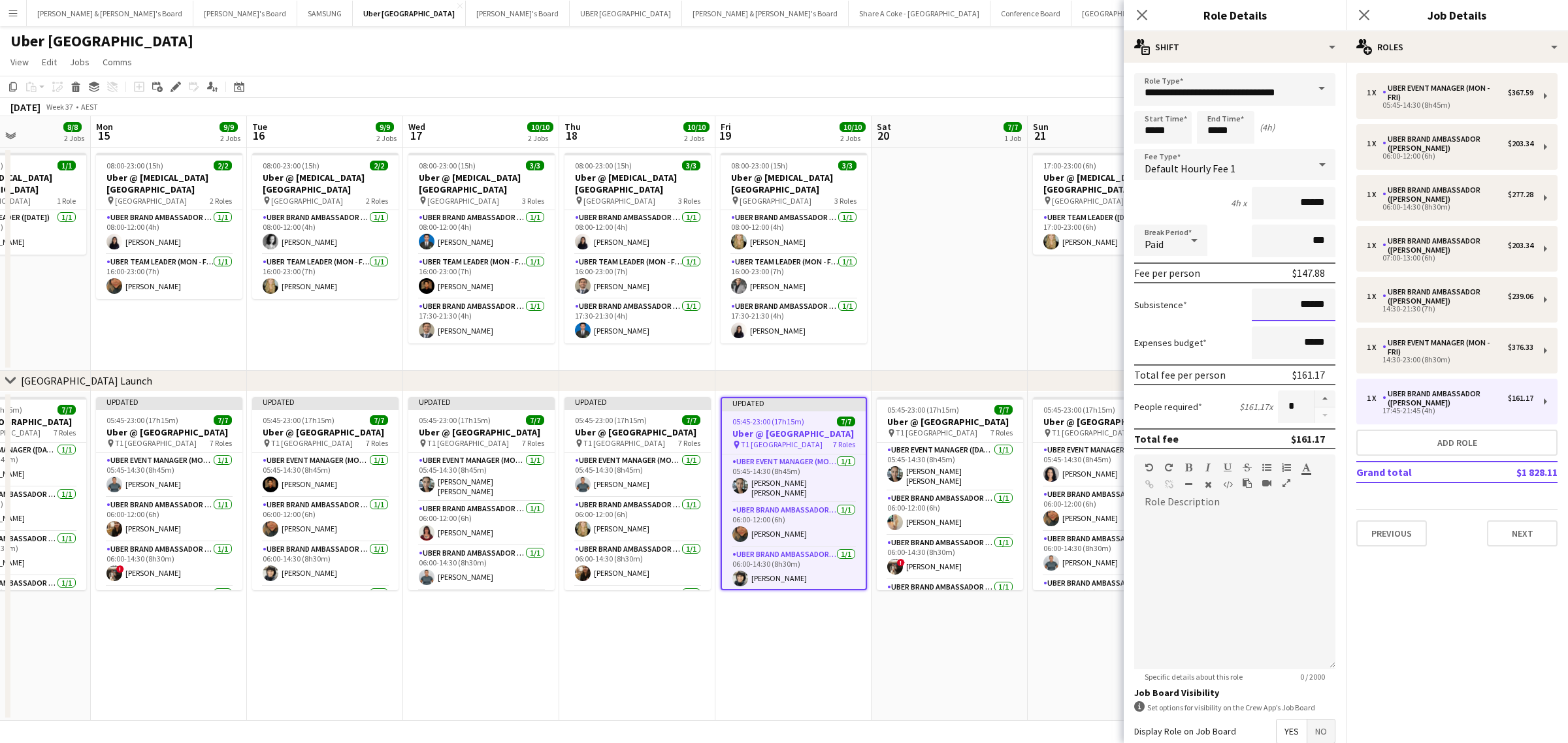
click at [1315, 299] on input "******" at bounding box center [1294, 304] width 84 height 33
paste input
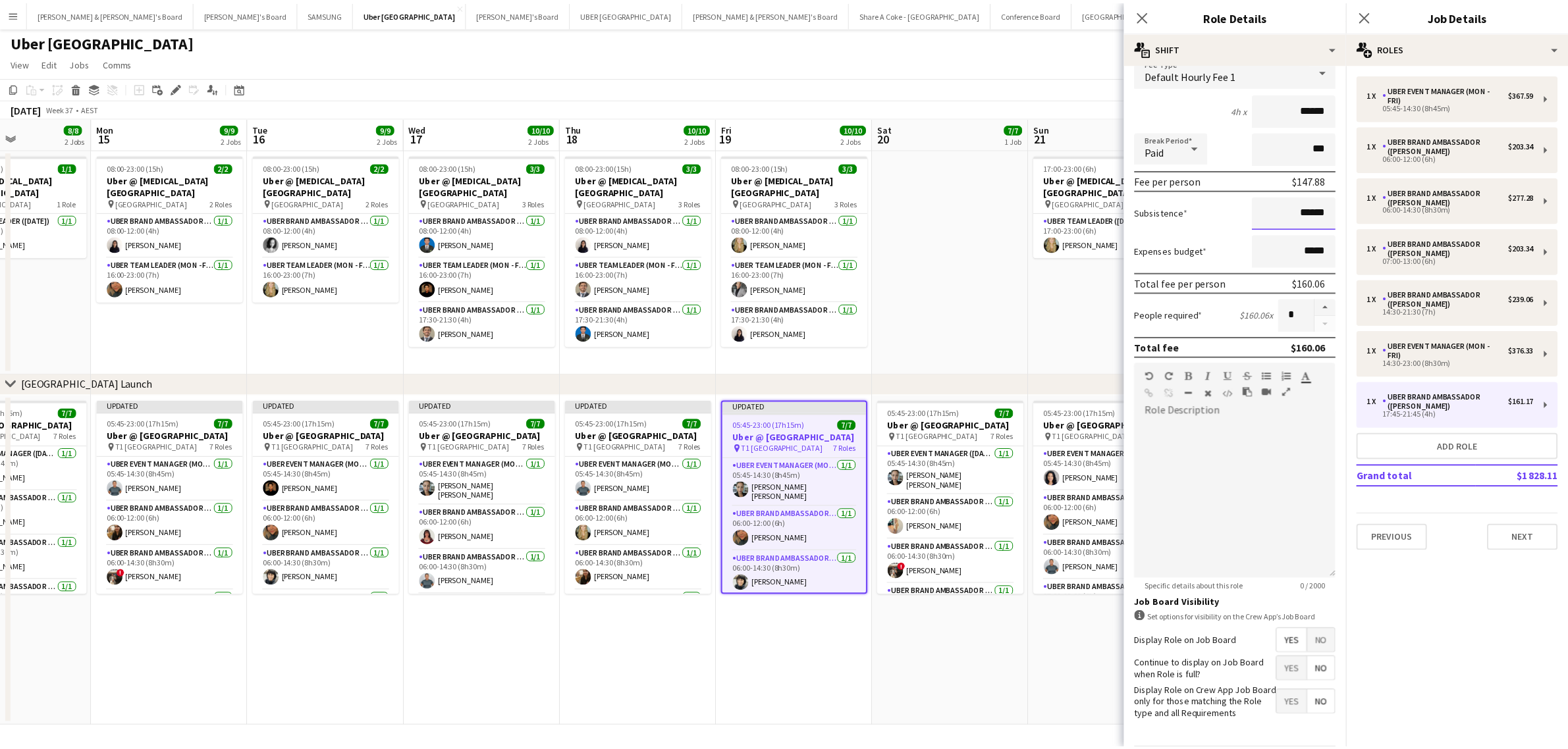
scroll to position [150, 0]
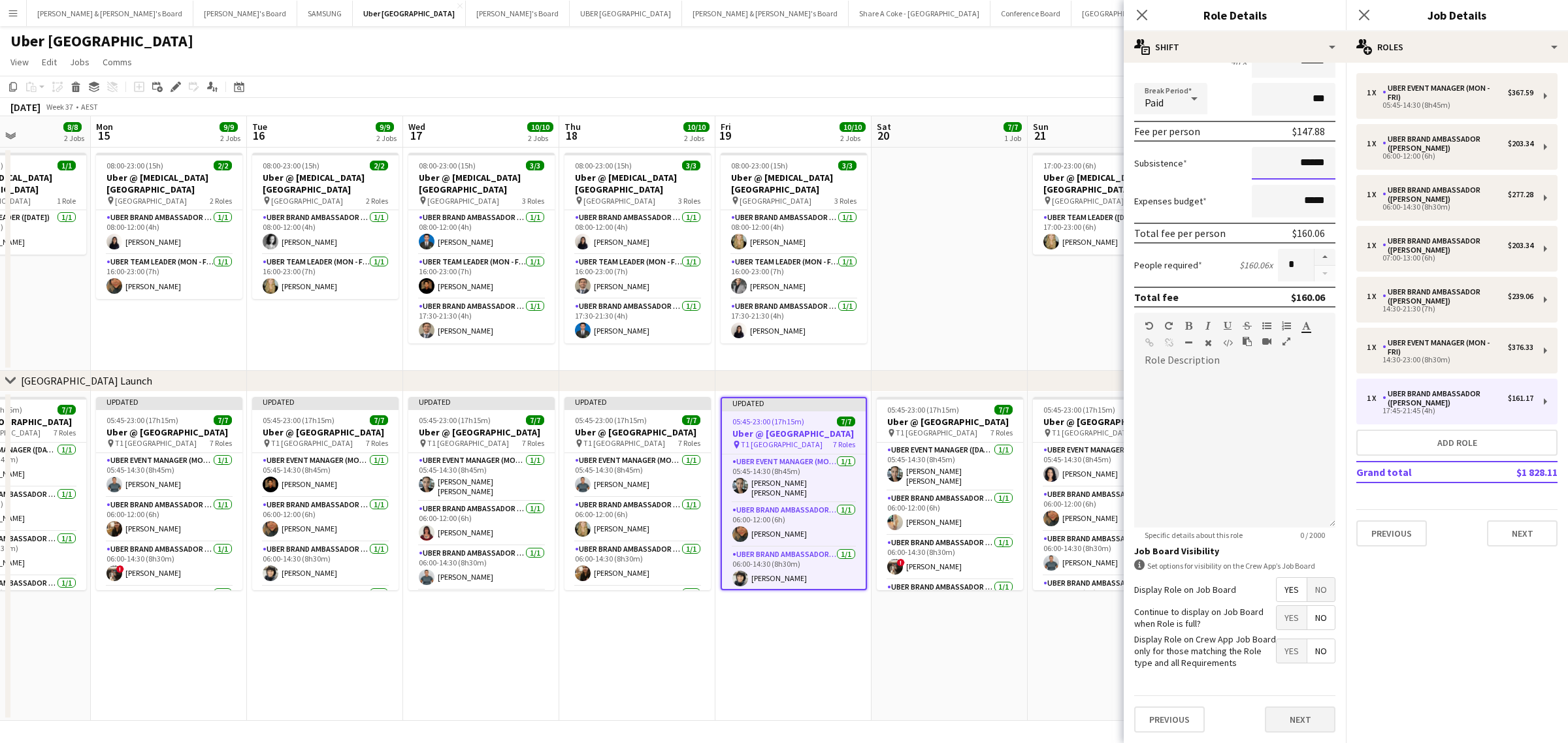
type input "******"
click at [1301, 719] on button "Next" at bounding box center [1300, 719] width 70 height 26
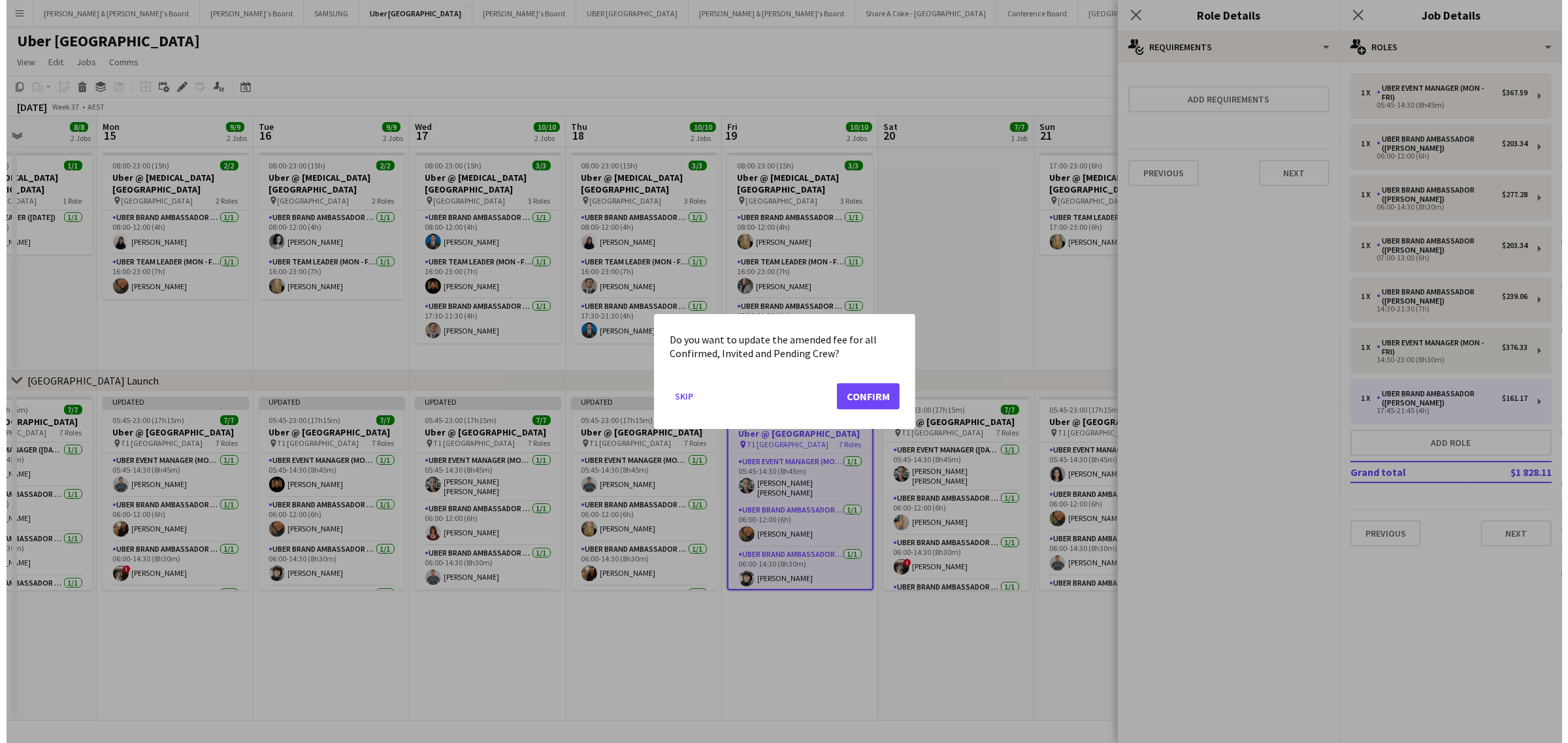
scroll to position [0, 0]
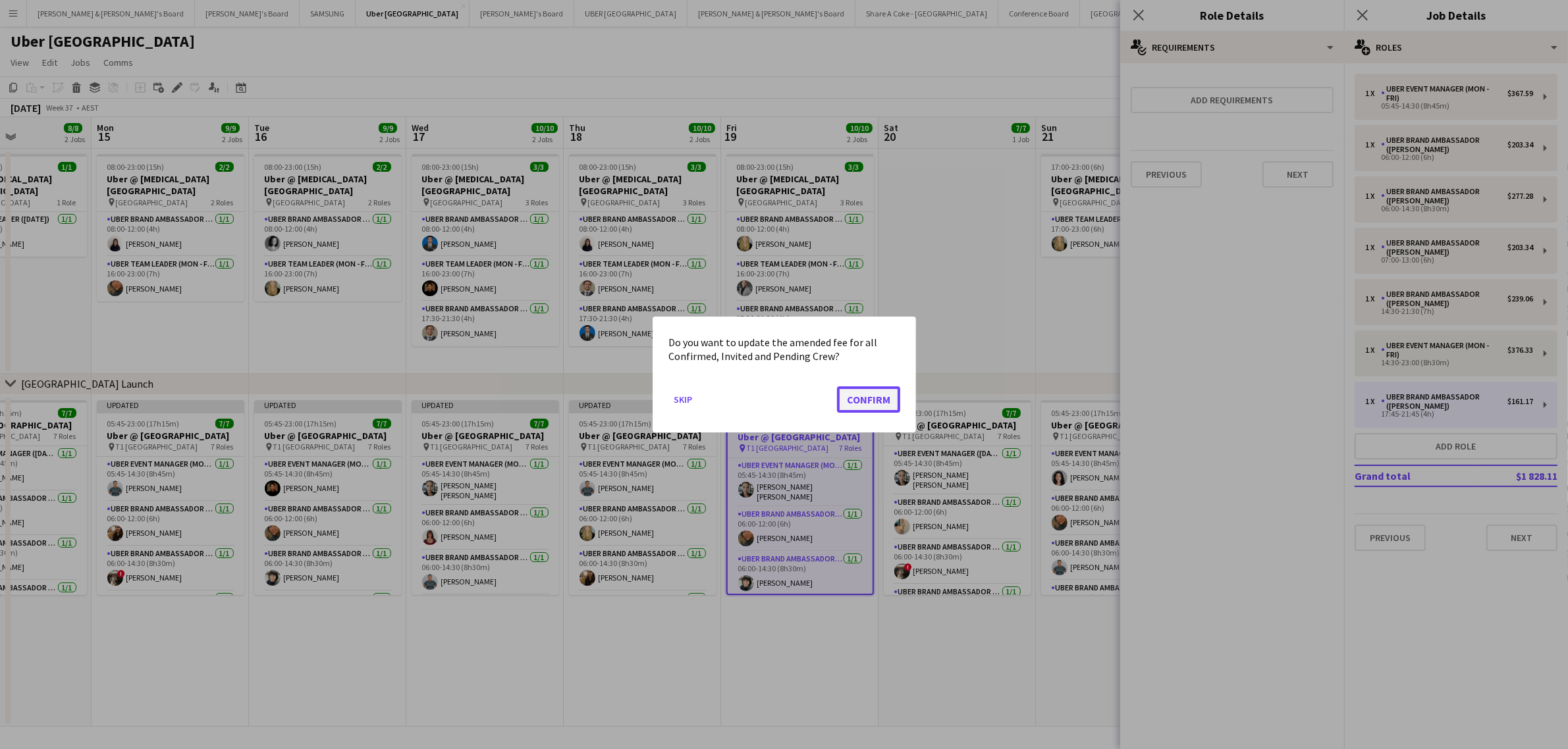
click at [861, 403] on button "Confirm" at bounding box center [869, 399] width 63 height 27
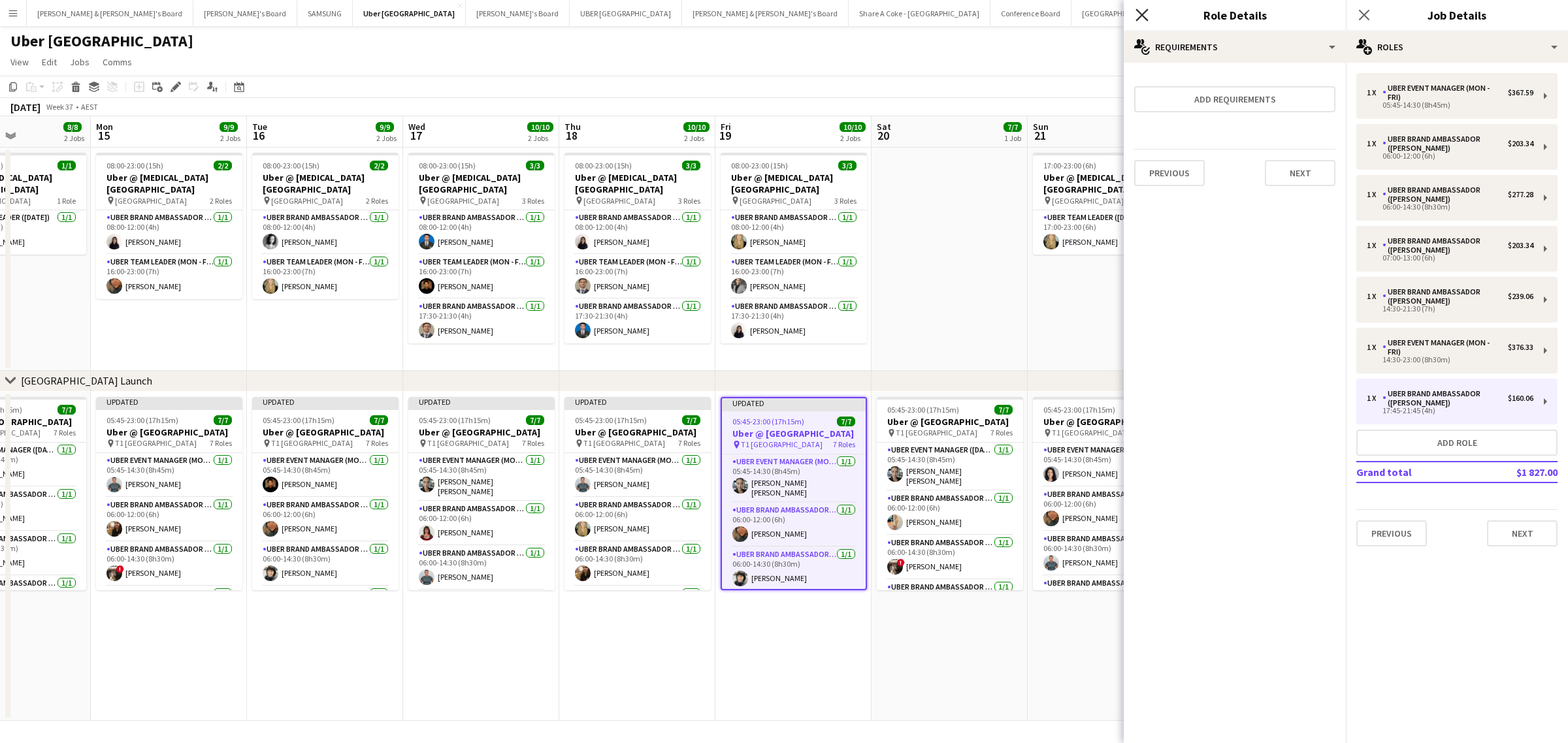
click at [1147, 11] on icon "Close pop-in" at bounding box center [1142, 14] width 13 height 13
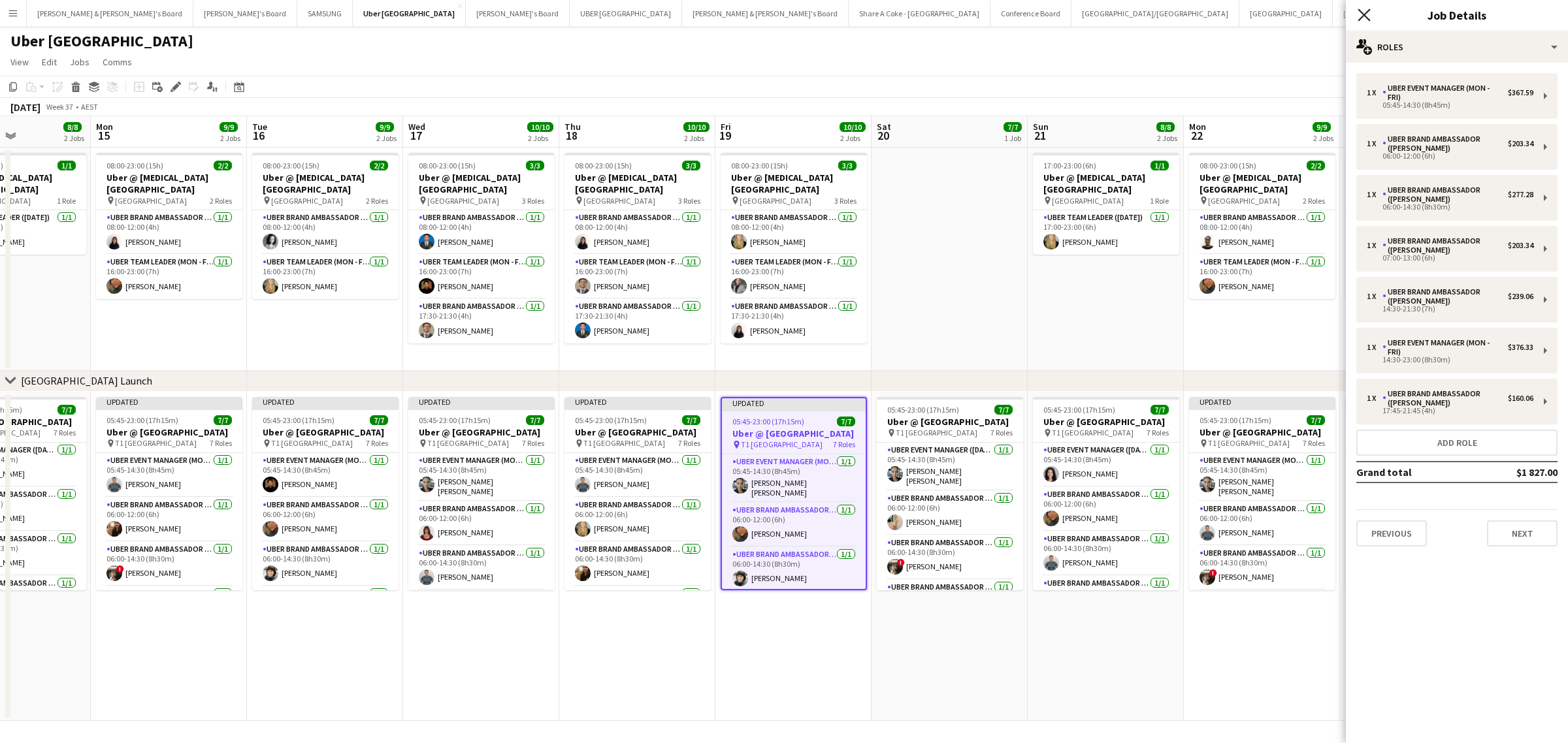
click at [1363, 17] on icon at bounding box center [1364, 14] width 13 height 13
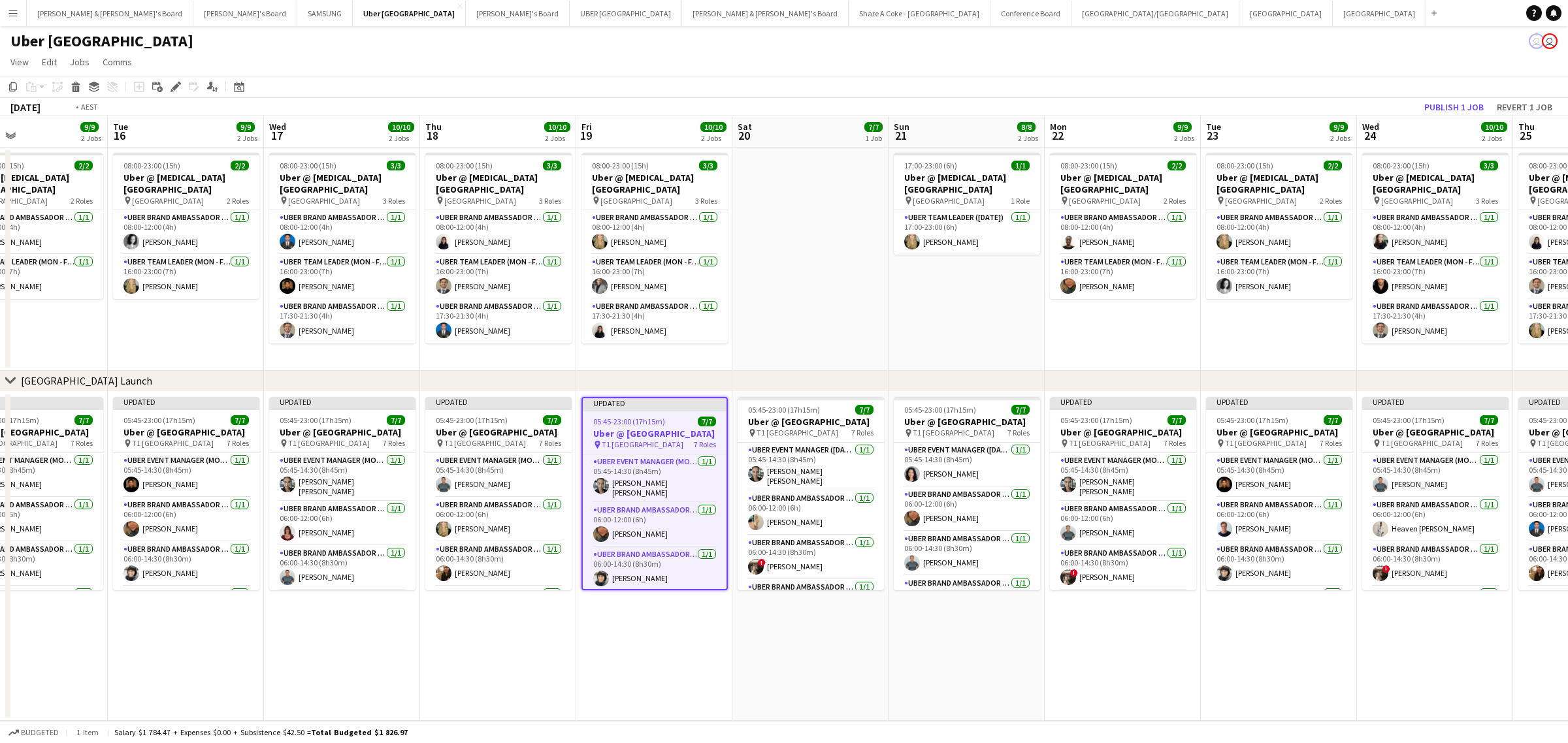
scroll to position [0, 524]
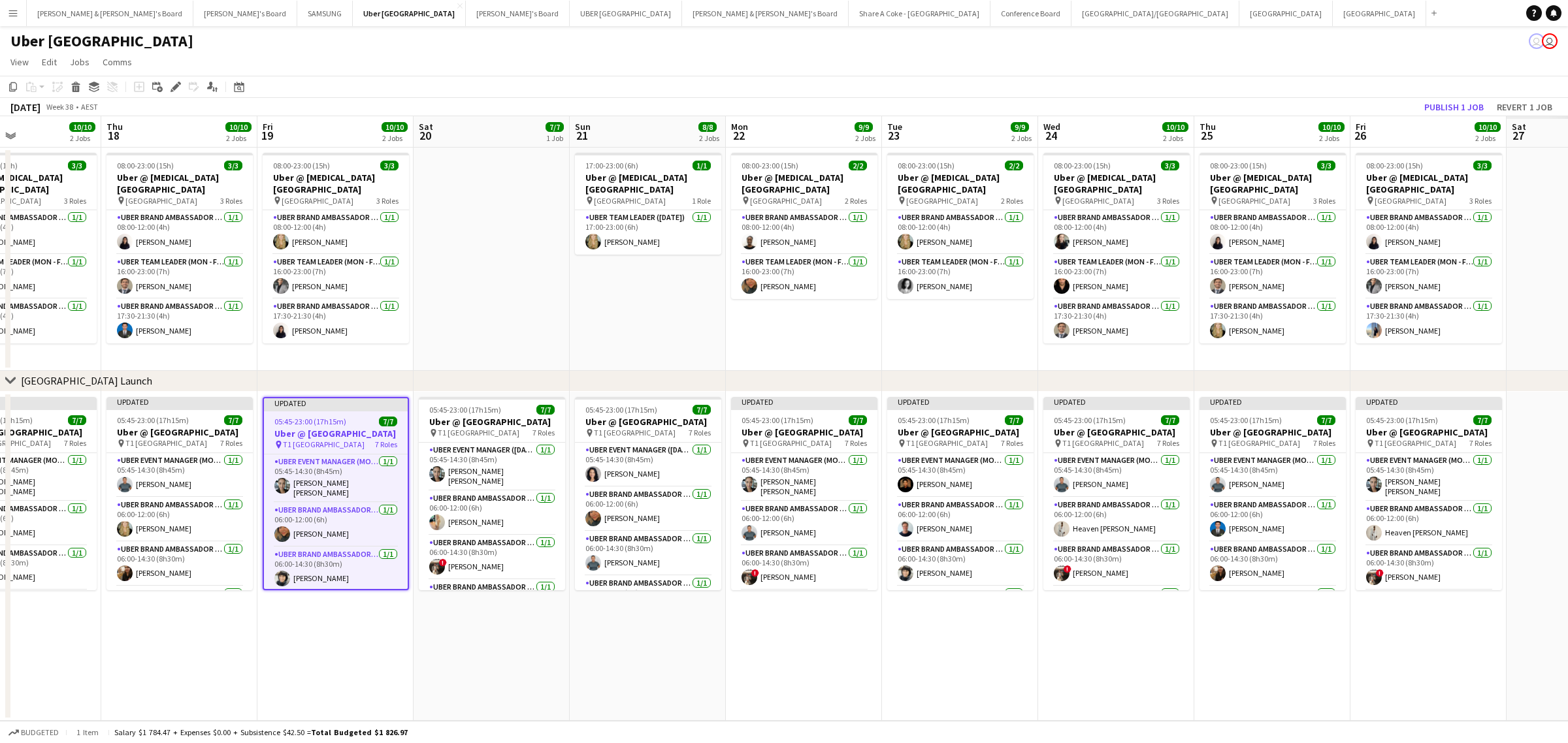
drag, startPoint x: 1303, startPoint y: 635, endPoint x: 846, endPoint y: 602, distance: 458.2
click at [846, 602] on app-calendar-viewport "Sun 14 8/8 2 Jobs Mon 15 9/9 2 Jobs Tue 16 9/9 2 Jobs Wed 17 10/10 2 Jobs Thu 1…" at bounding box center [784, 418] width 1568 height 605
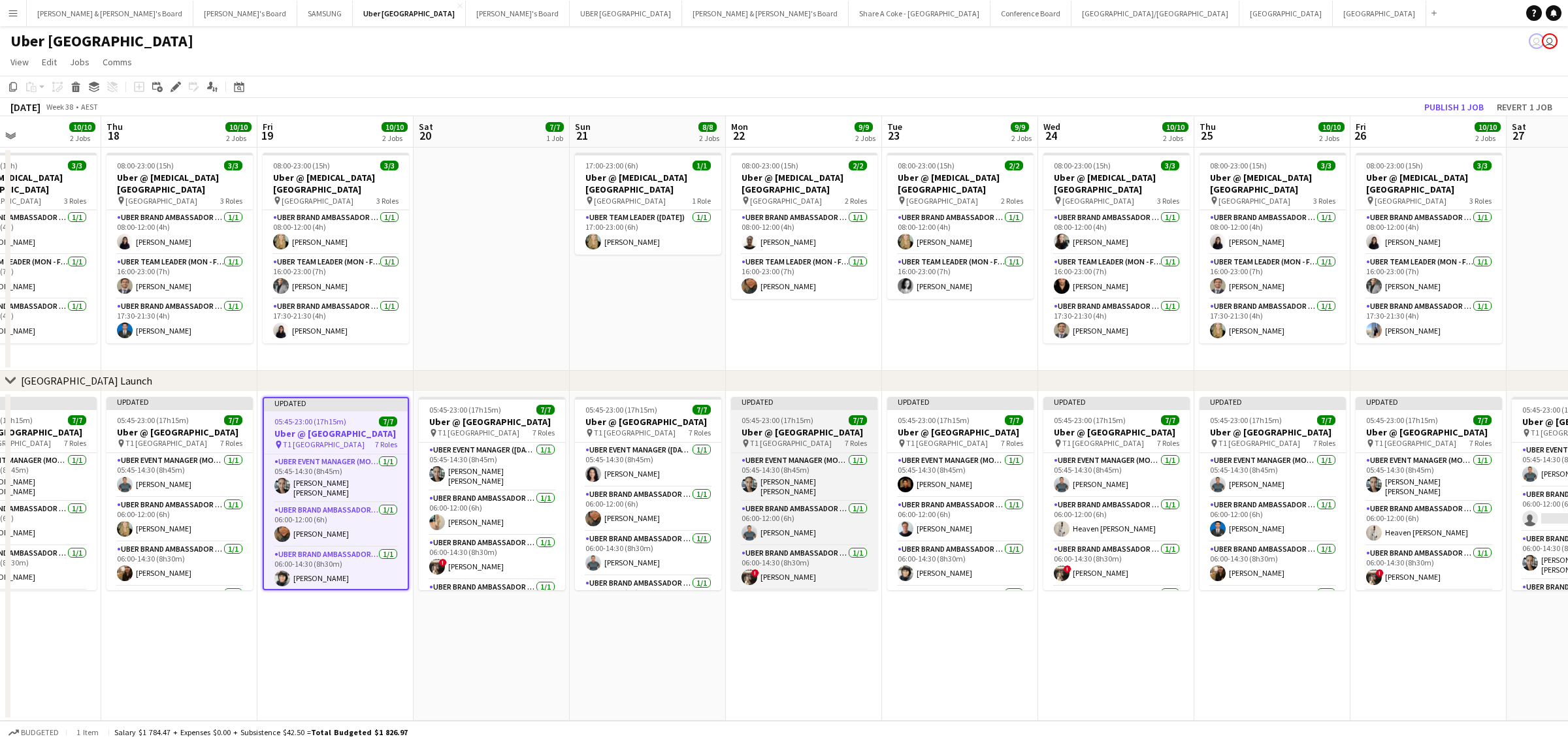
click at [761, 416] on span "05:45-23:00 (17h15m)" at bounding box center [777, 421] width 72 height 10
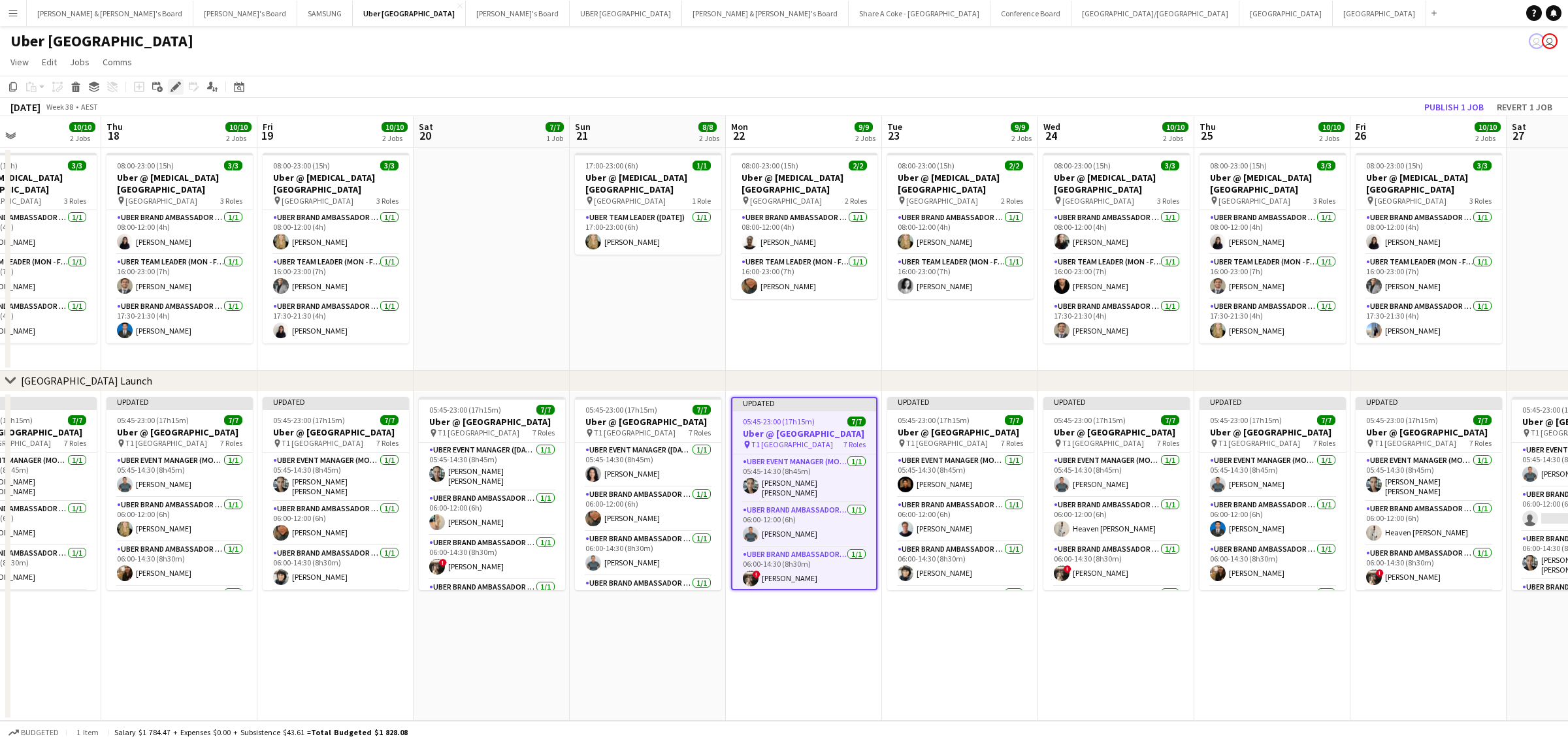
click at [169, 86] on div "Edit" at bounding box center [176, 87] width 15 height 15
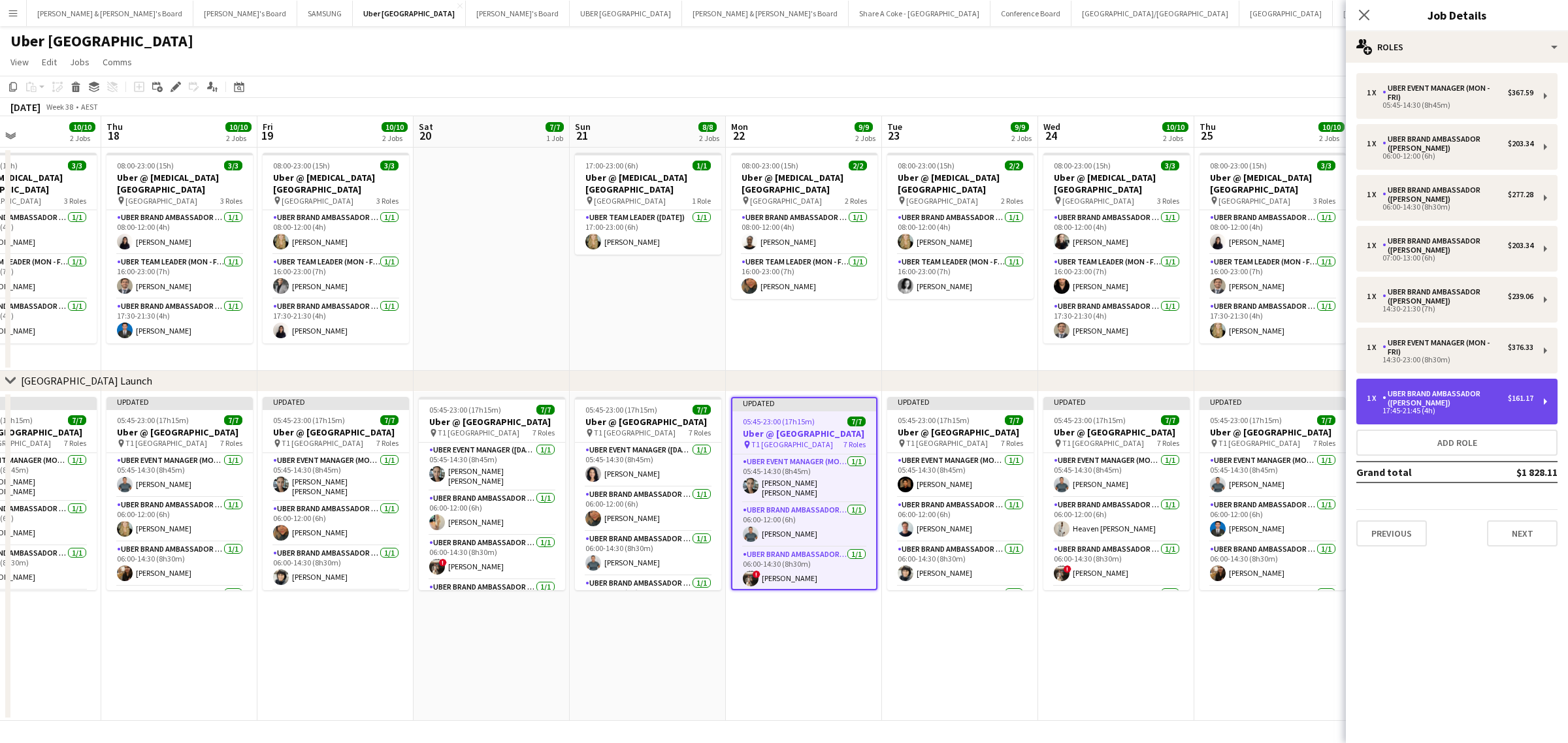
click at [1549, 402] on div "1 x UBER Brand Ambassador (Mon - Fri) $161.17 17:45-21:45 (4h)" at bounding box center [1457, 402] width 201 height 46
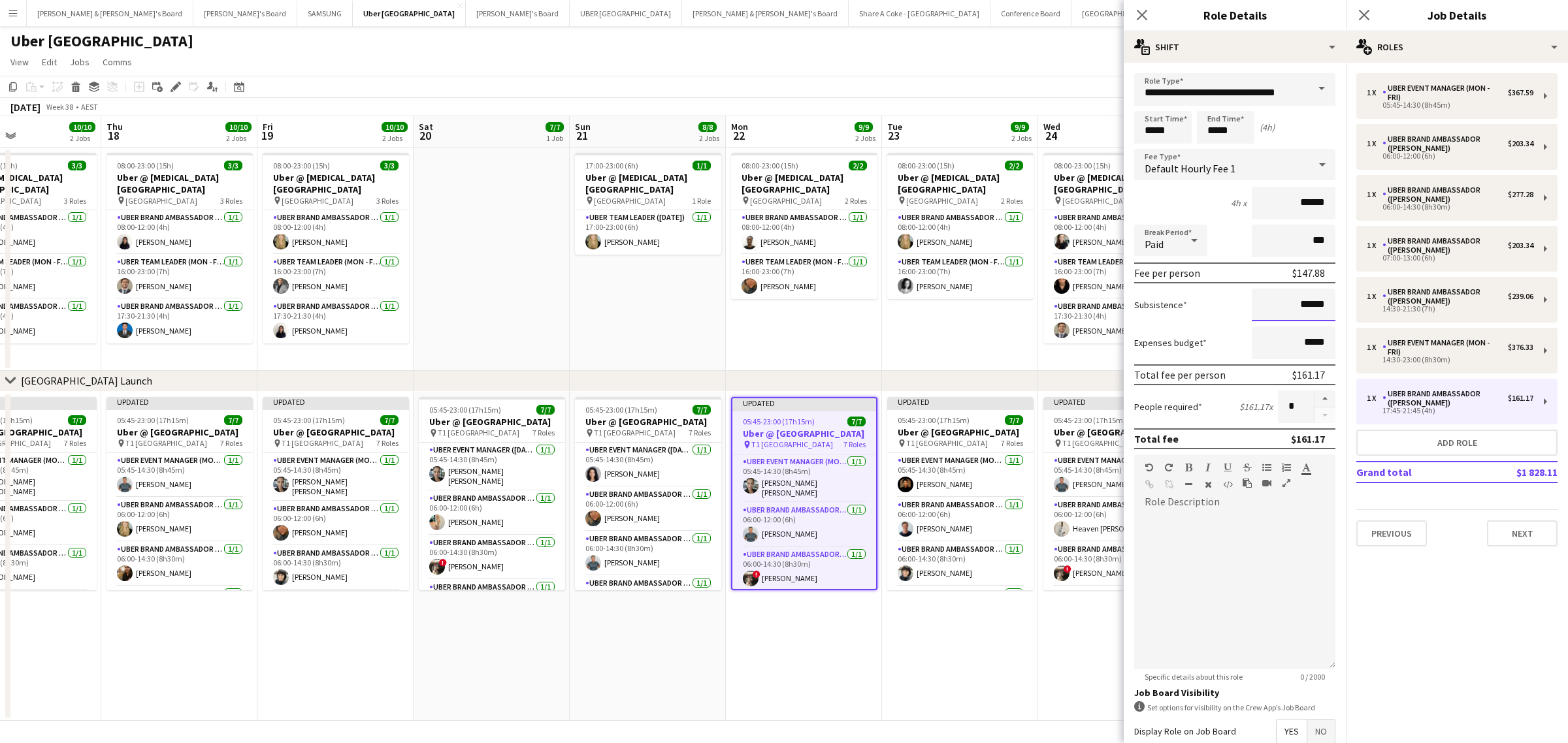
drag, startPoint x: 1278, startPoint y: 305, endPoint x: 1336, endPoint y: 300, distance: 58.2
click at [1336, 300] on mat-expansion-panel "**********" at bounding box center [1235, 403] width 222 height 681
paste input
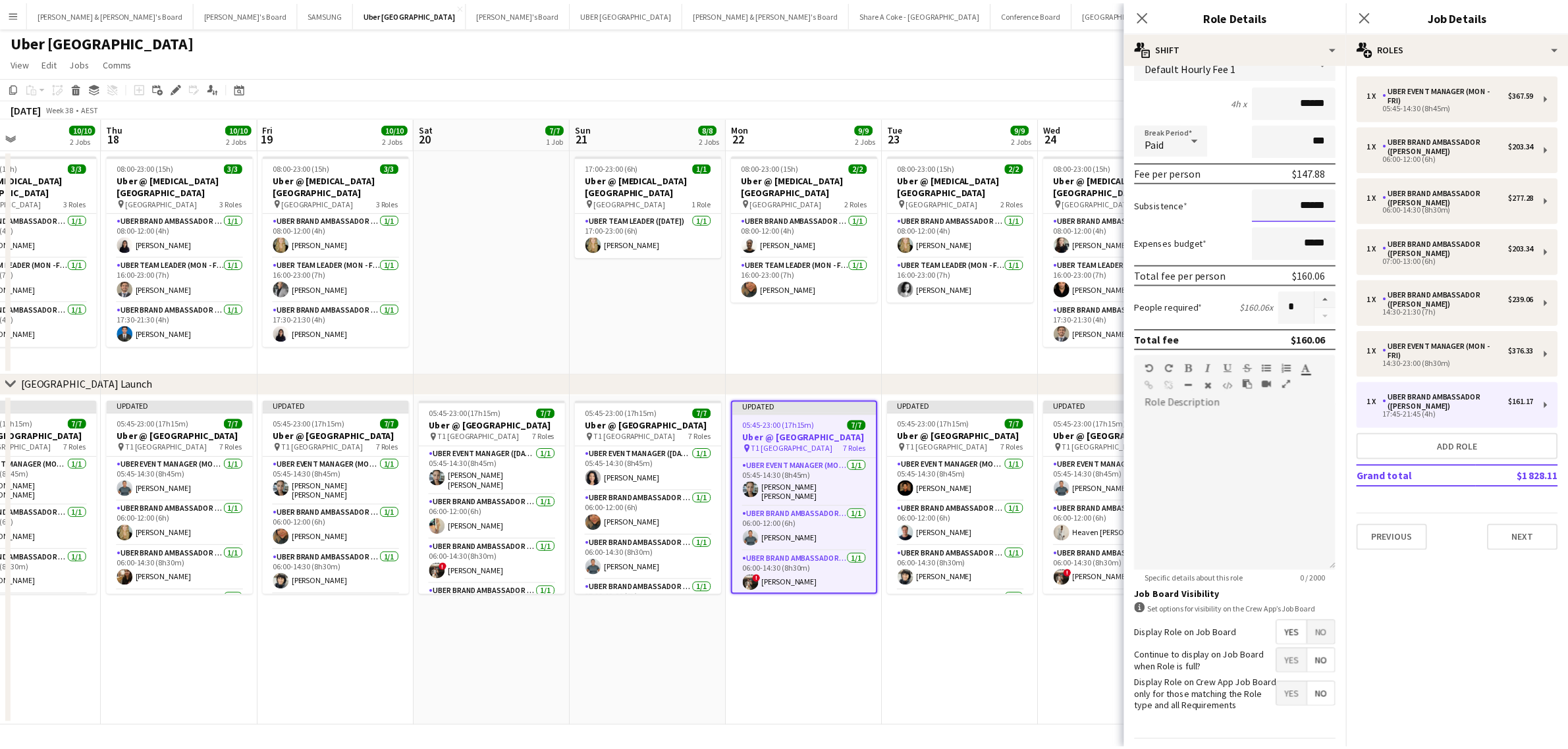
scroll to position [150, 0]
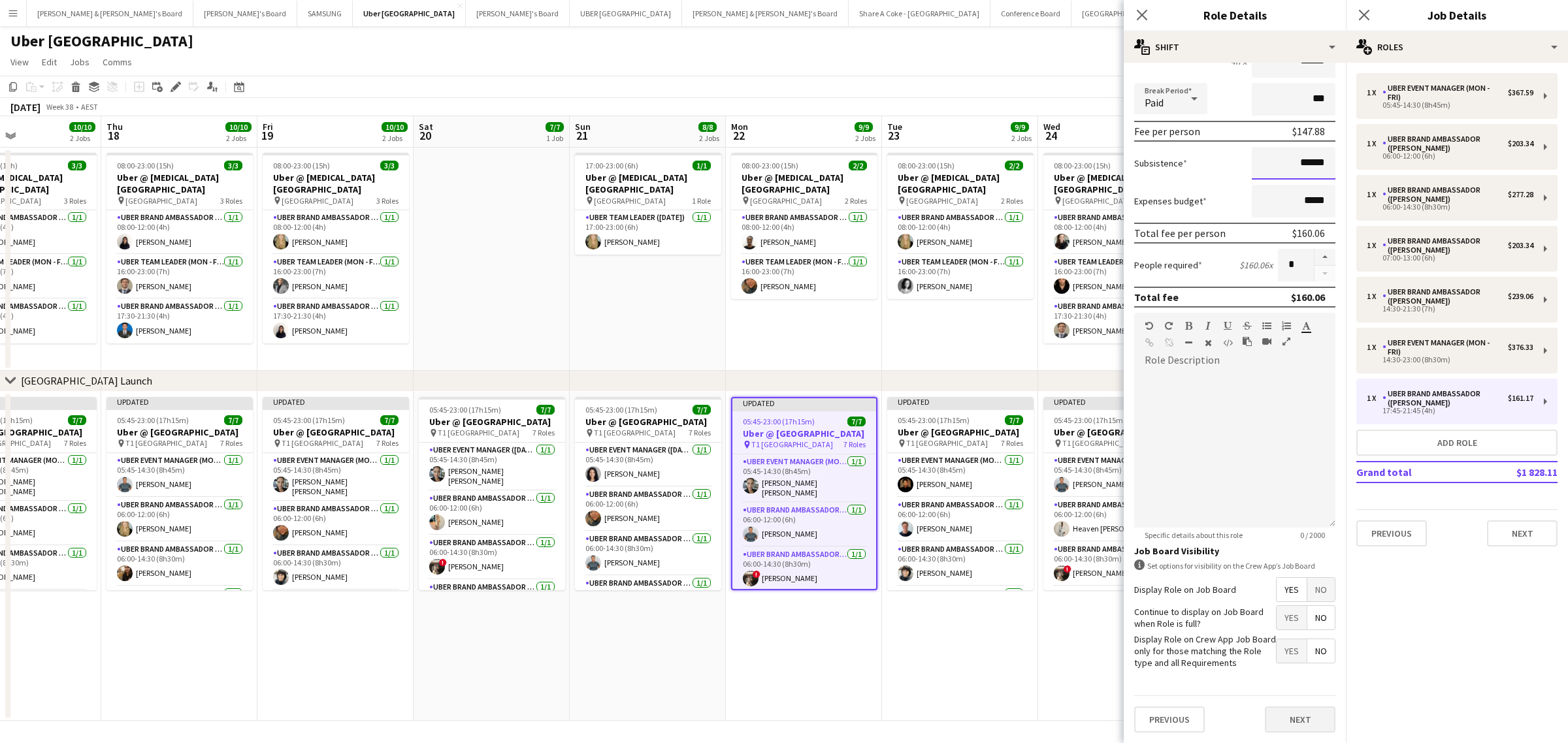
type input "******"
click at [1305, 710] on button "Next" at bounding box center [1300, 719] width 70 height 26
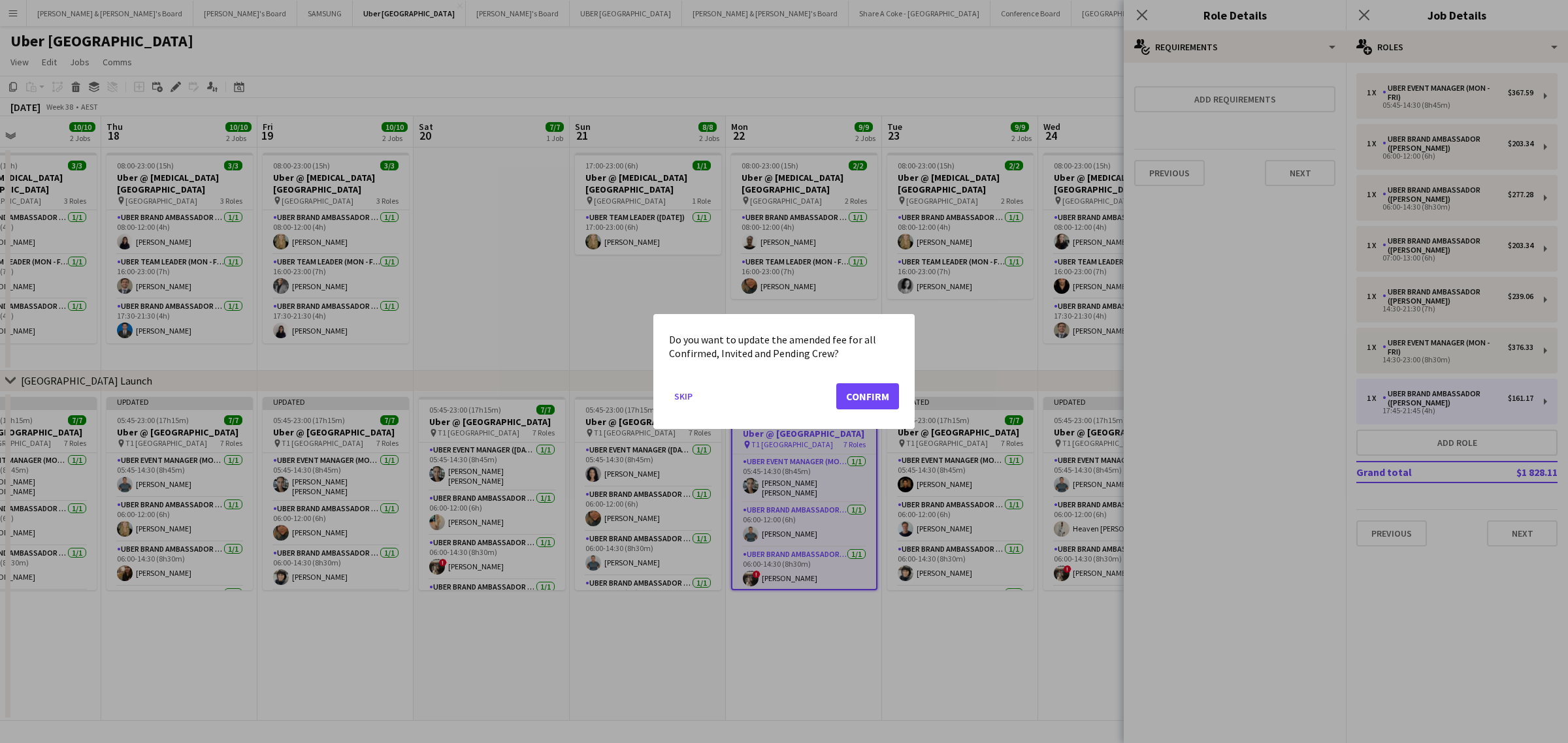
scroll to position [0, 0]
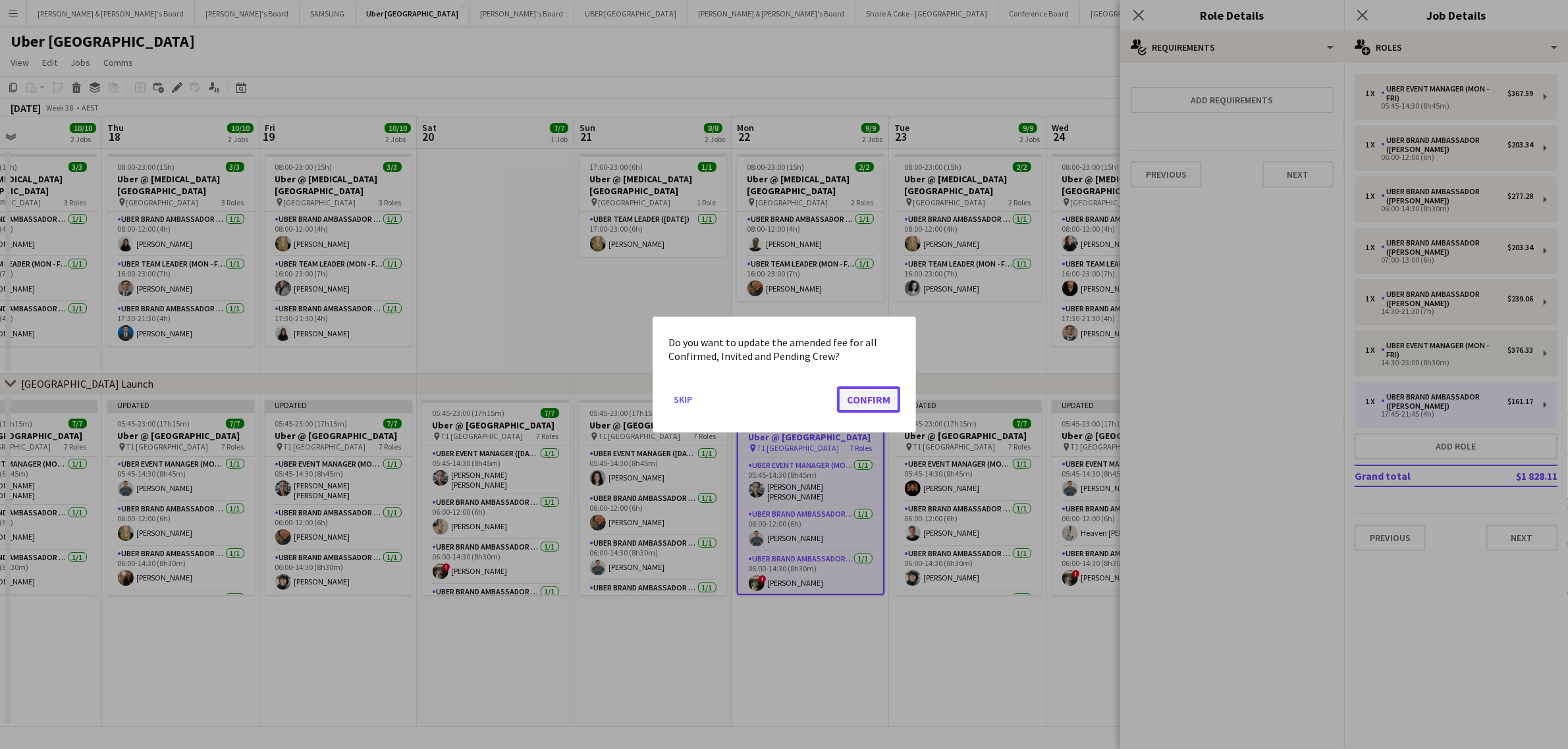
click at [882, 399] on button "Confirm" at bounding box center [869, 399] width 63 height 27
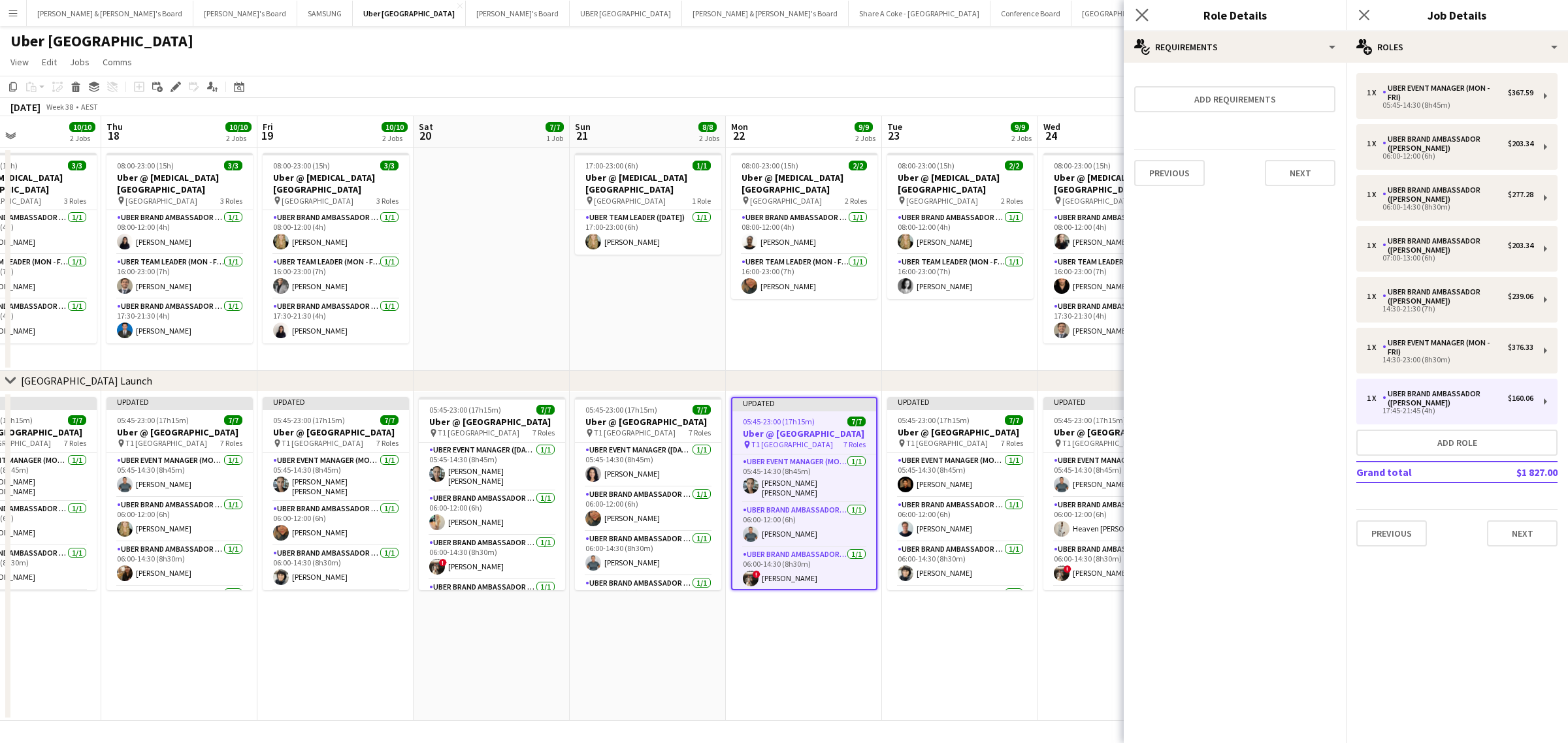
click at [1136, 8] on icon "Close pop-in" at bounding box center [1142, 14] width 13 height 13
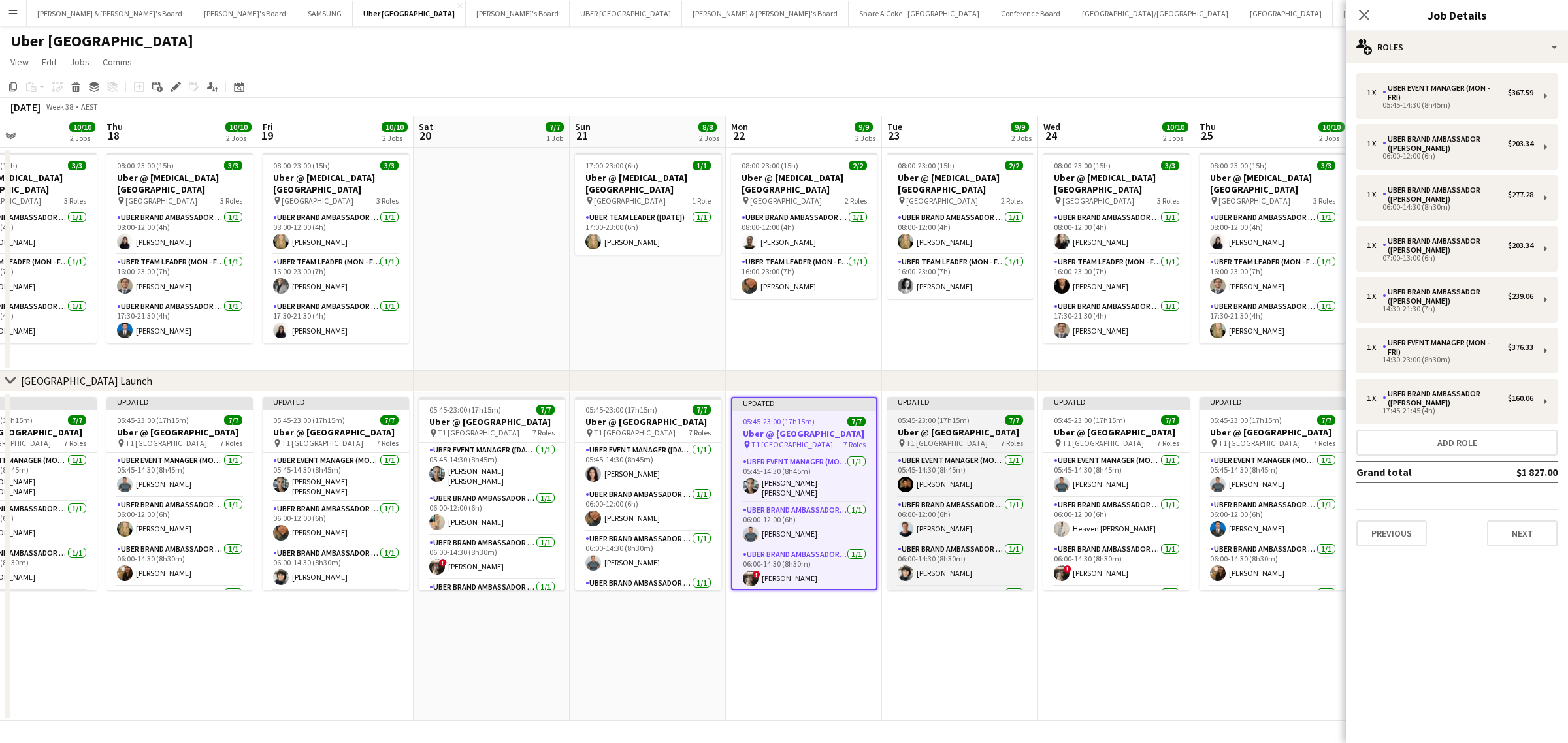
click at [937, 408] on div at bounding box center [960, 409] width 147 height 3
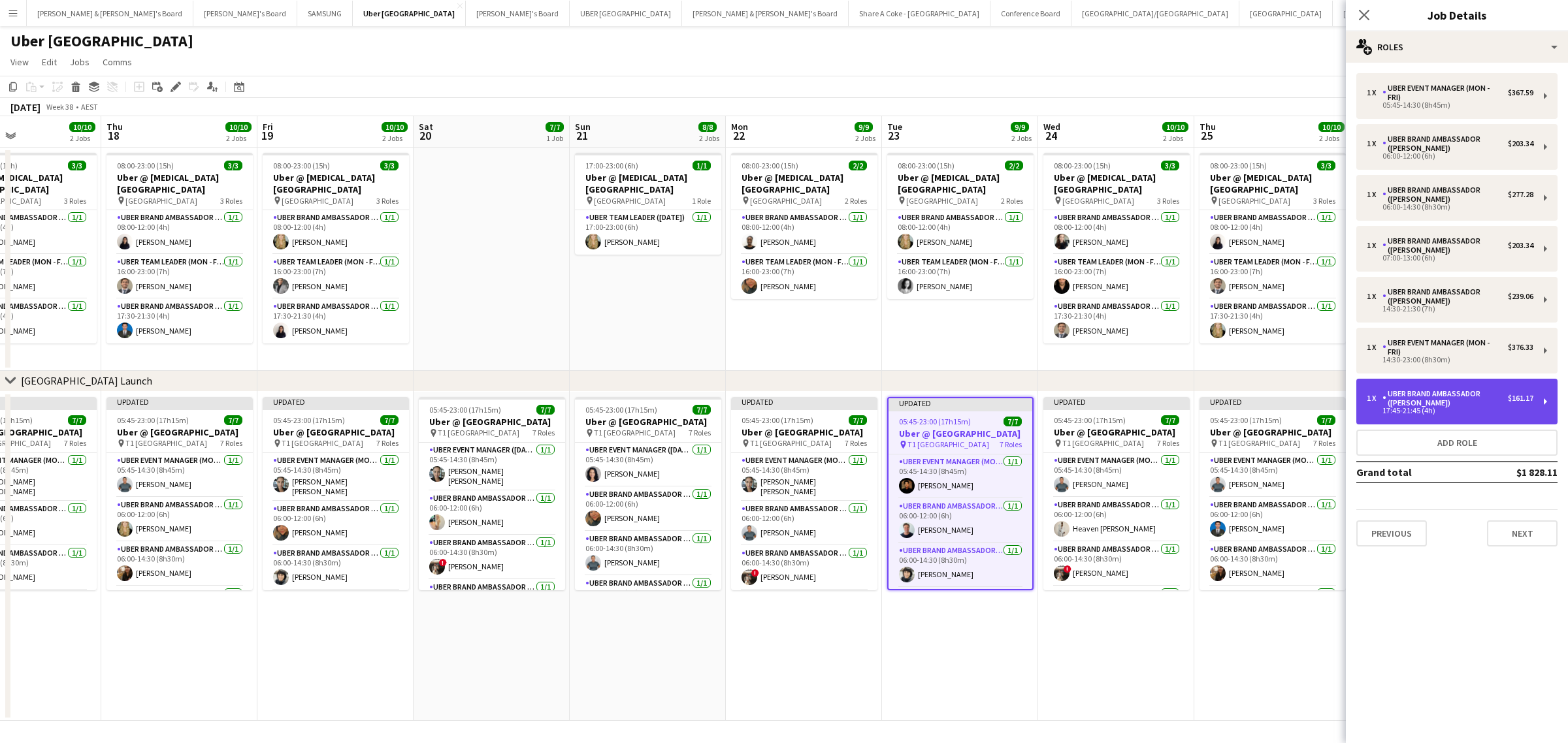
click at [1539, 399] on div "1 x UBER Brand Ambassador (Mon - Fri) $161.17 17:45-21:45 (4h)" at bounding box center [1457, 402] width 201 height 46
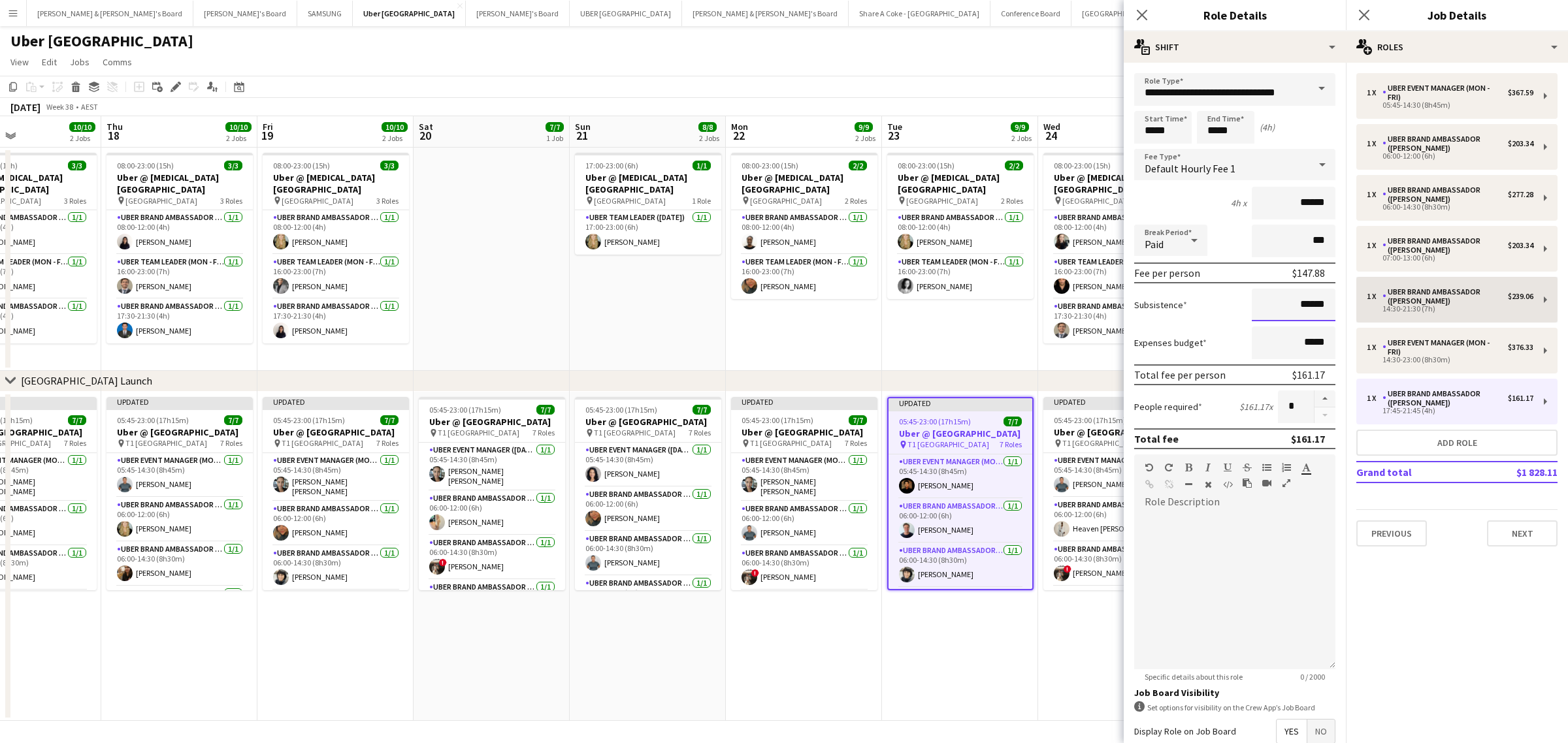
drag, startPoint x: 1273, startPoint y: 305, endPoint x: 1360, endPoint y: 299, distance: 87.2
click at [1360, 299] on body "Menu Boards Boards Boards All jobs Status Workforce Workforce My Workforce Recr…" at bounding box center [784, 372] width 1568 height 743
drag, startPoint x: 1276, startPoint y: 303, endPoint x: 1338, endPoint y: 305, distance: 62.0
click at [1338, 305] on mat-expansion-panel "**********" at bounding box center [1235, 403] width 222 height 681
paste input
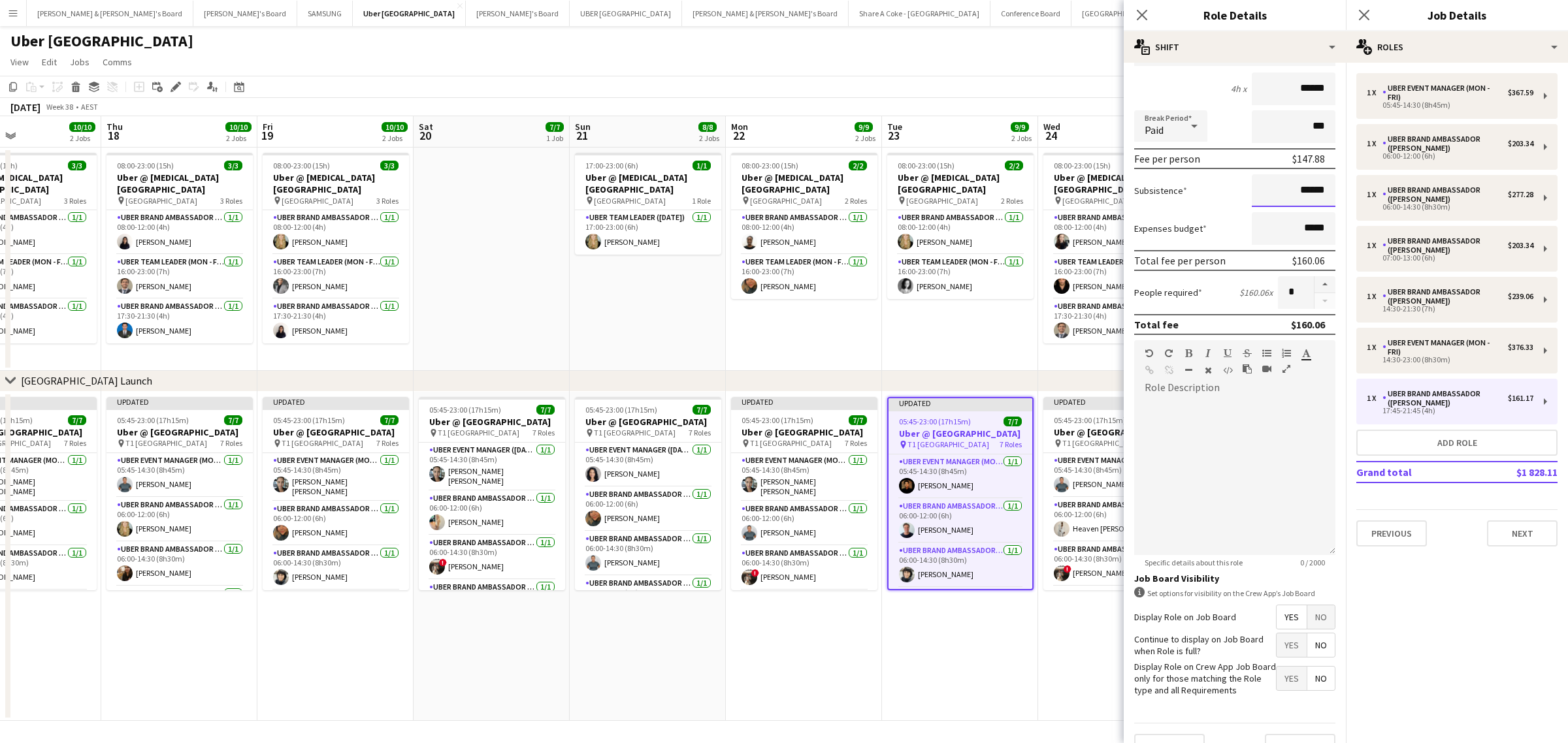
scroll to position [149, 0]
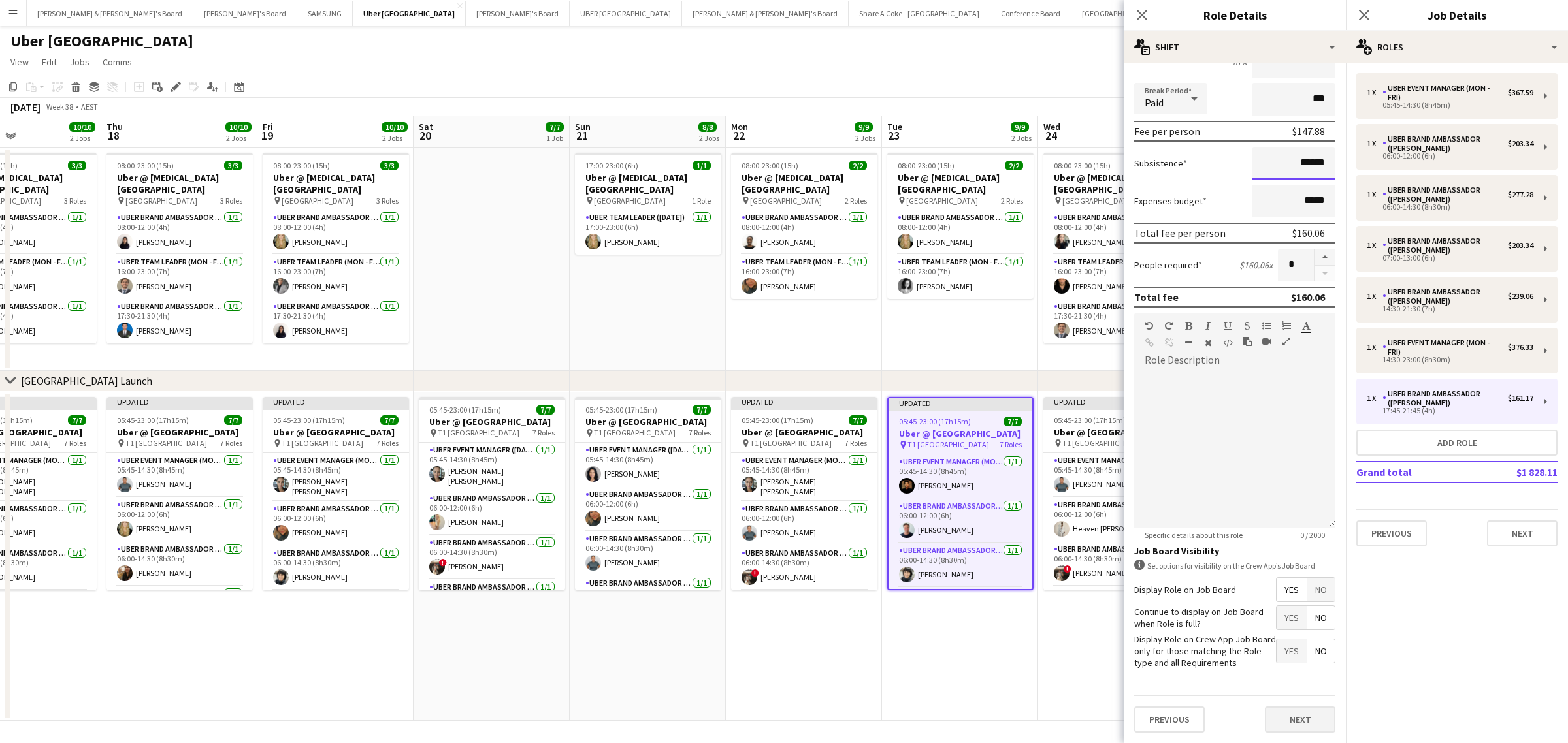
type input "******"
click at [1301, 713] on button "Next" at bounding box center [1300, 719] width 70 height 26
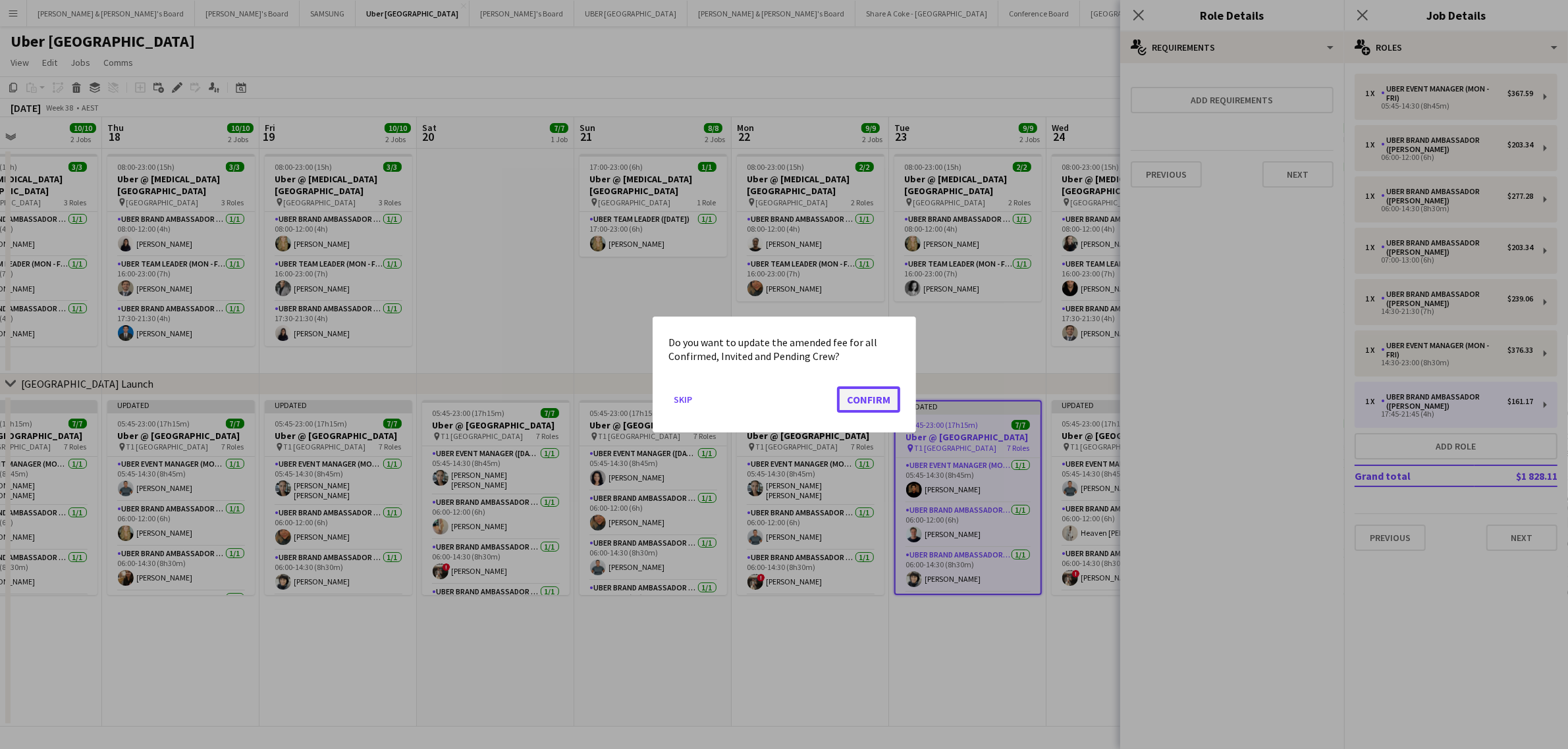
click at [893, 397] on button "Confirm" at bounding box center [869, 399] width 63 height 27
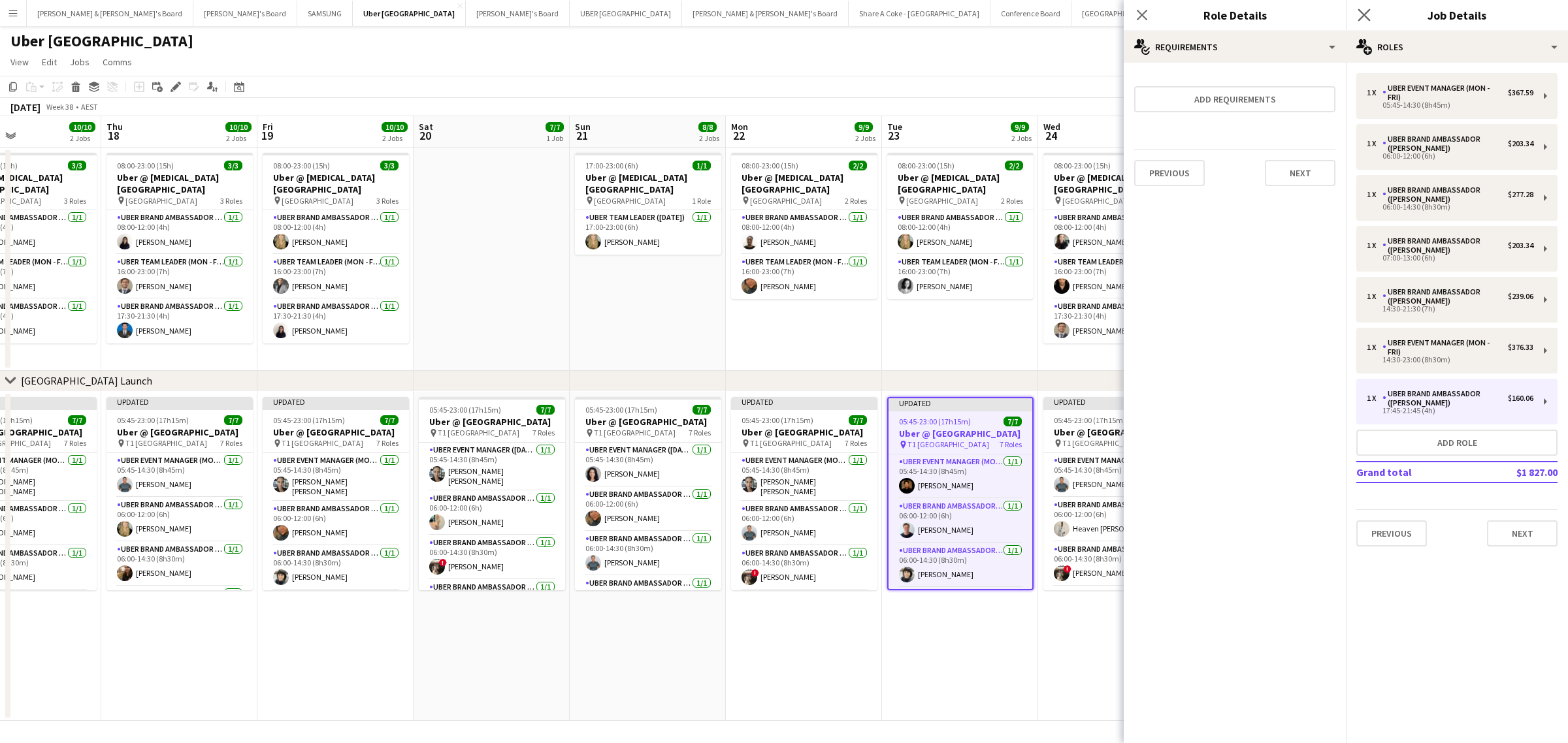
click at [1364, 8] on app-icon "Close pop-in" at bounding box center [1364, 15] width 19 height 19
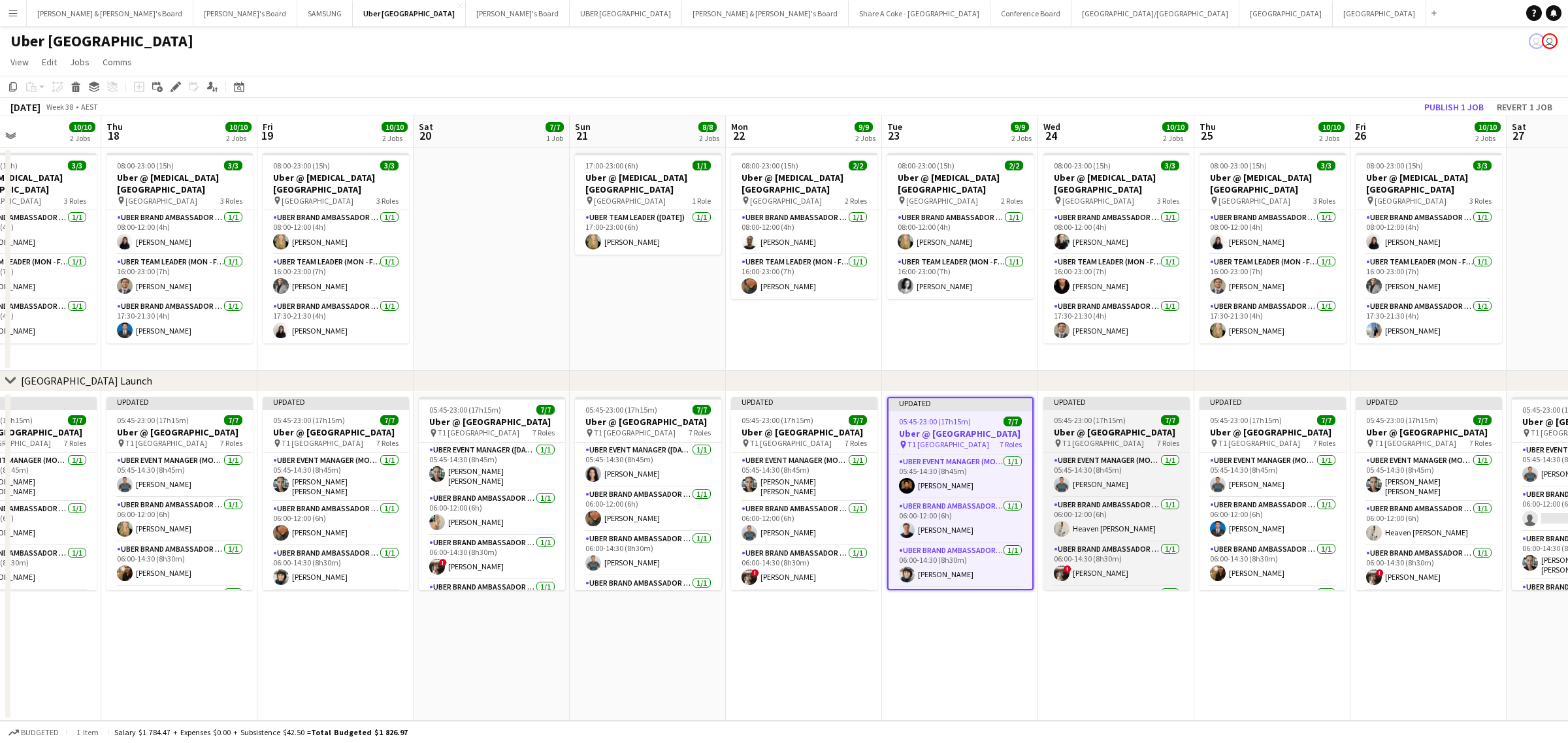
click at [1095, 416] on span "05:45-23:00 (17h15m)" at bounding box center [1089, 421] width 72 height 10
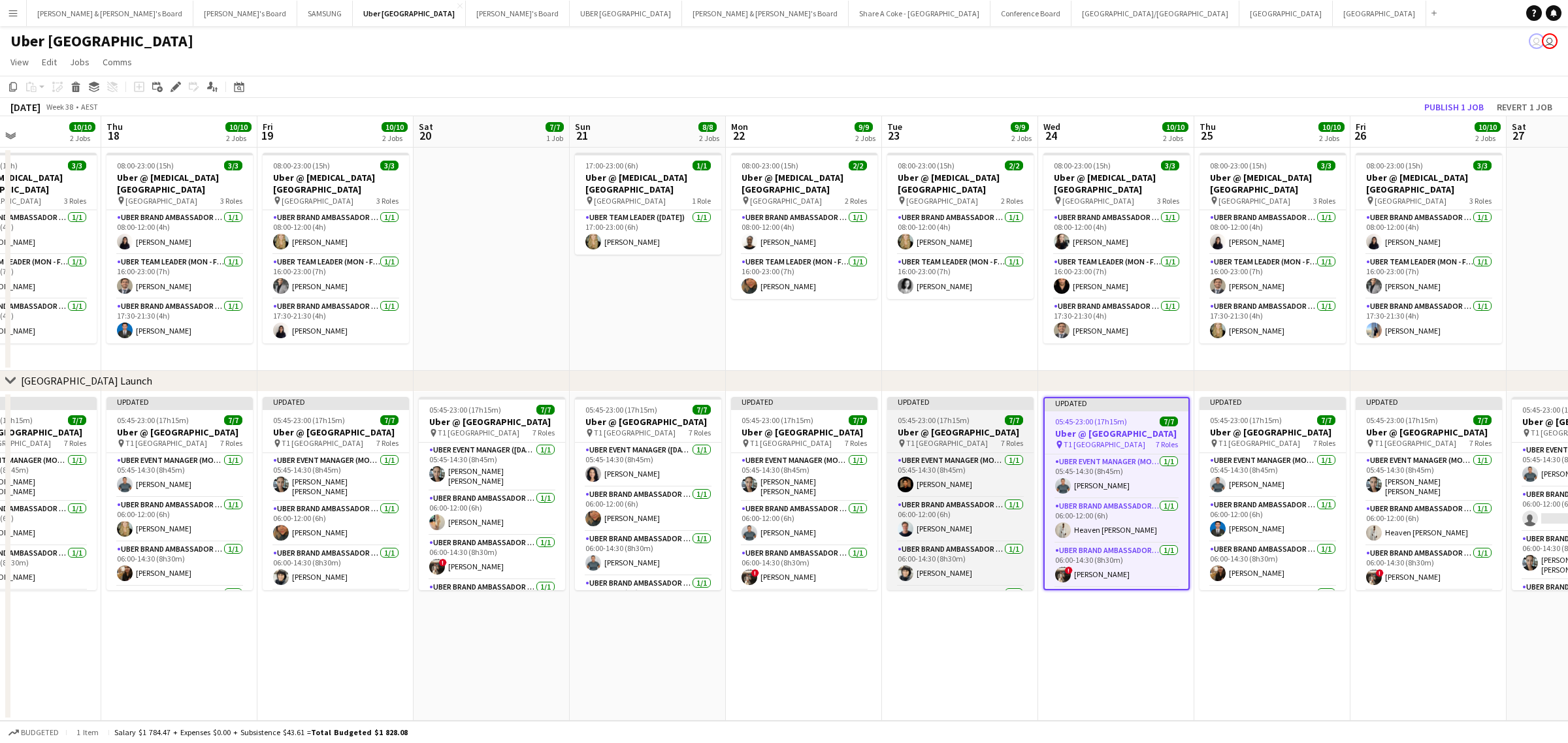
click at [951, 423] on span "05:45-23:00 (17h15m)" at bounding box center [933, 421] width 72 height 10
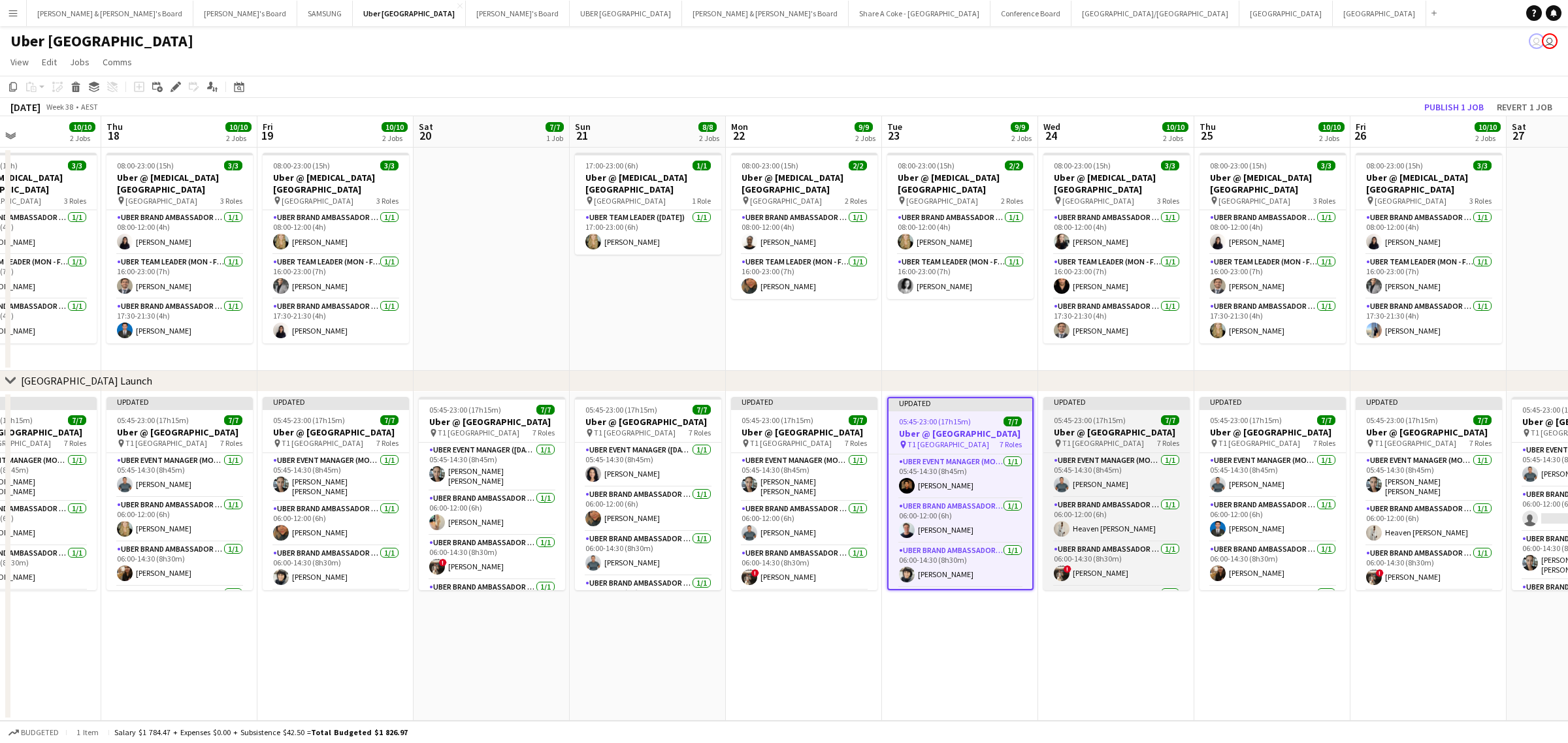
click at [1099, 427] on h3 "Uber @ T1 Sydney International Airport" at bounding box center [1117, 433] width 147 height 12
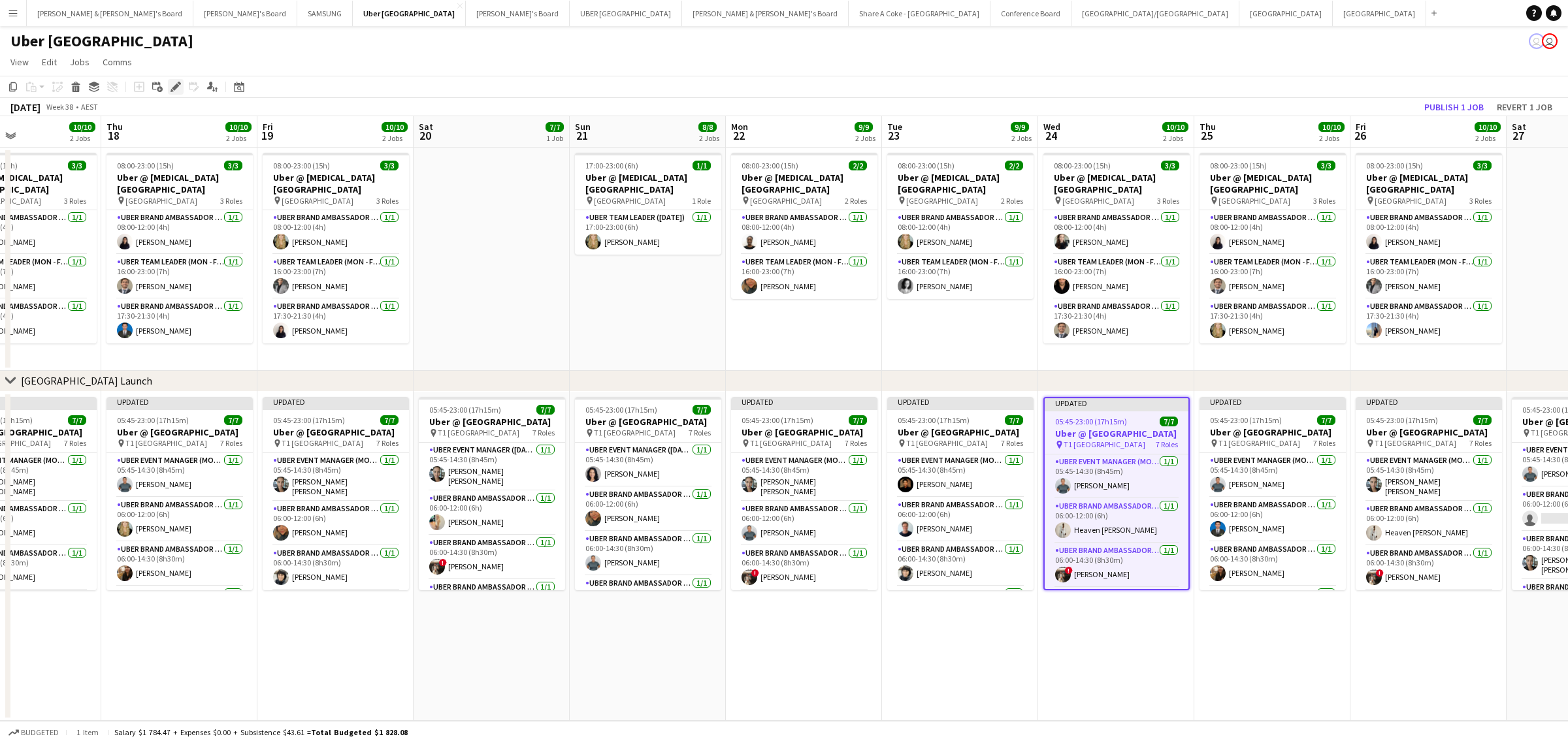
click at [171, 89] on icon "Edit" at bounding box center [176, 87] width 10 height 10
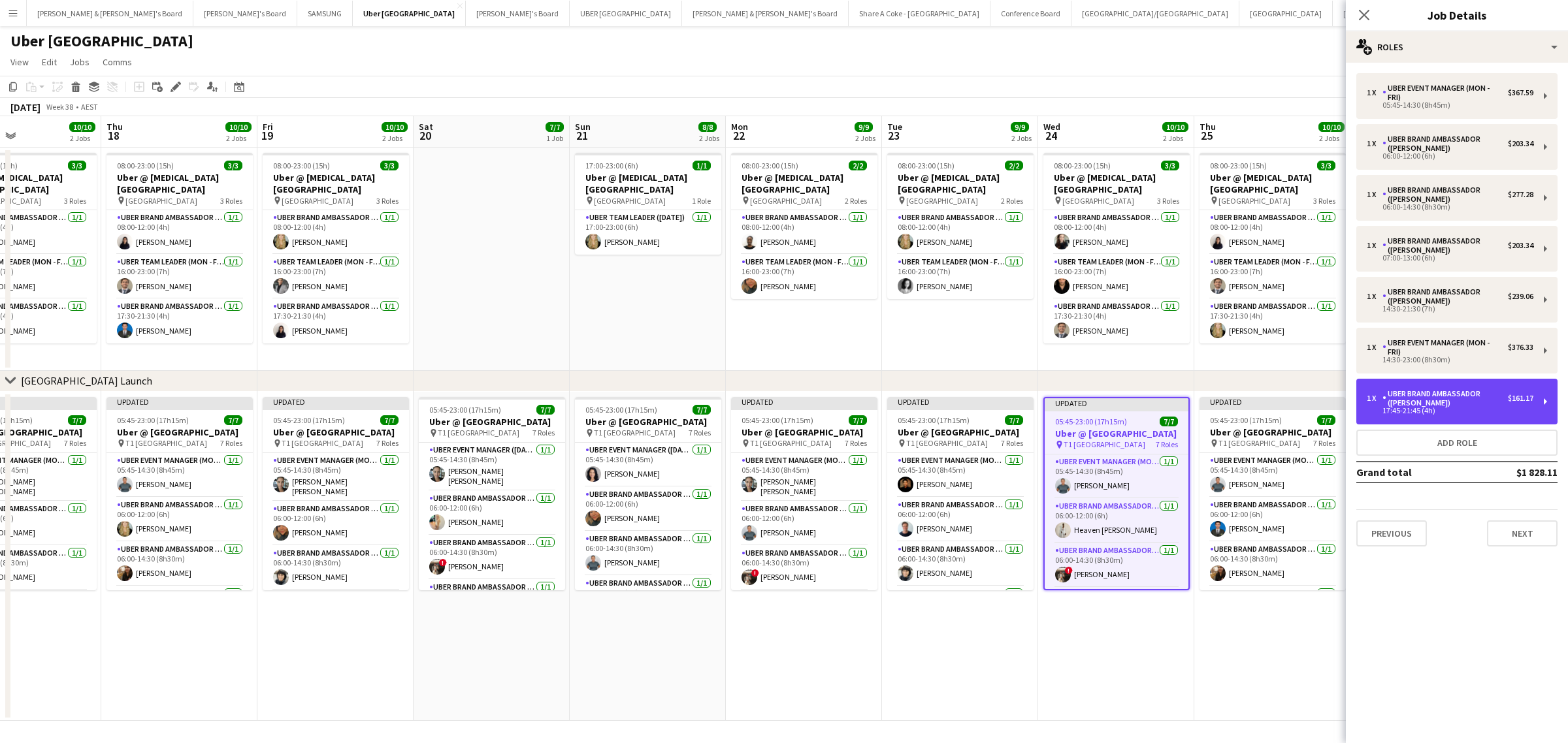
click at [1550, 403] on div "1 x UBER Brand Ambassador (Mon - Fri) $161.17 17:45-21:45 (4h)" at bounding box center [1457, 402] width 201 height 46
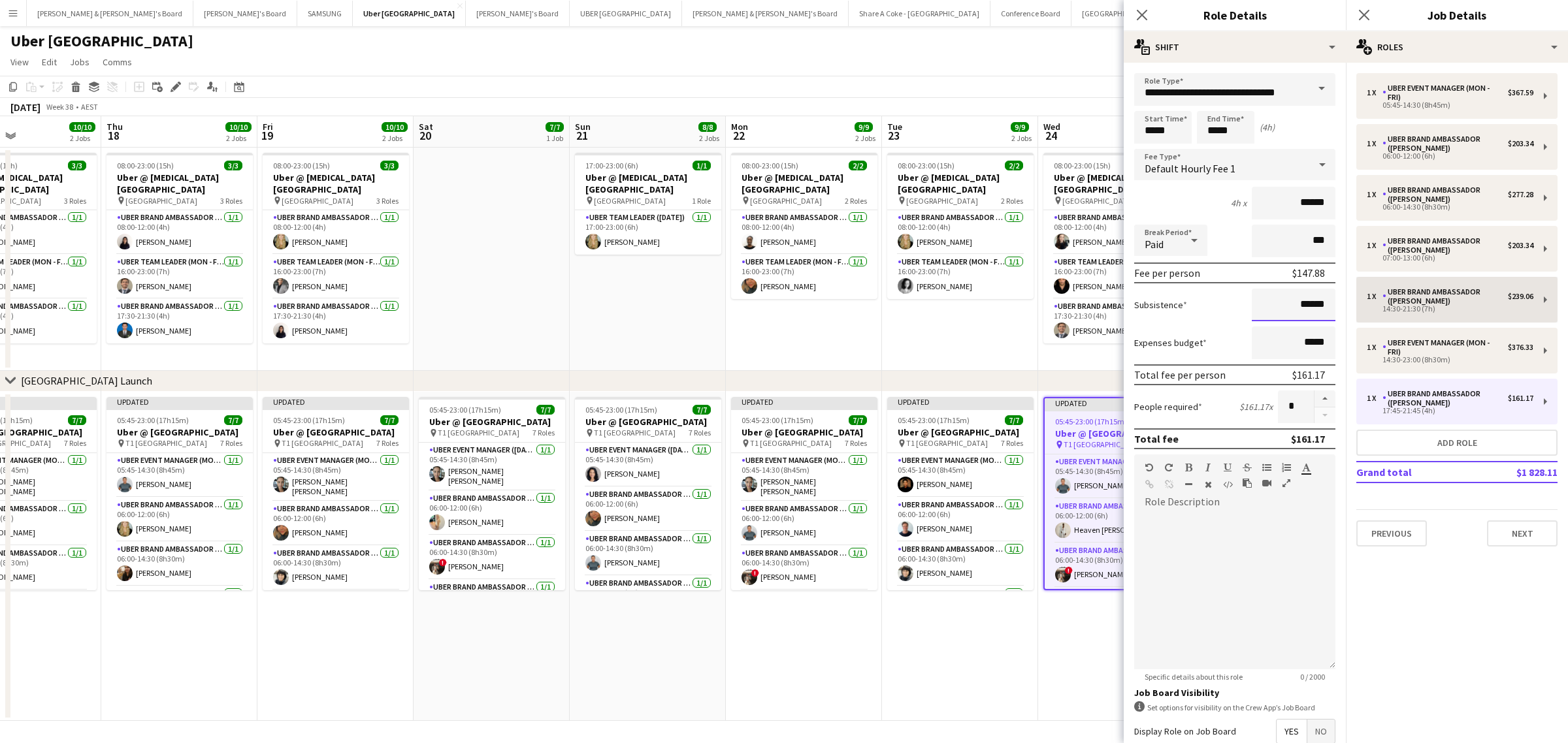
drag, startPoint x: 1272, startPoint y: 297, endPoint x: 1369, endPoint y: 291, distance: 97.2
click at [1369, 291] on body "Menu Boards Boards Boards All jobs Status Workforce Workforce My Workforce Recr…" at bounding box center [784, 372] width 1568 height 743
drag, startPoint x: 1283, startPoint y: 299, endPoint x: 1350, endPoint y: 309, distance: 67.7
click at [1350, 309] on body "Menu Boards Boards Boards All jobs Status Workforce Workforce My Workforce Recr…" at bounding box center [784, 372] width 1568 height 743
drag, startPoint x: 1282, startPoint y: 311, endPoint x: 1325, endPoint y: 308, distance: 43.1
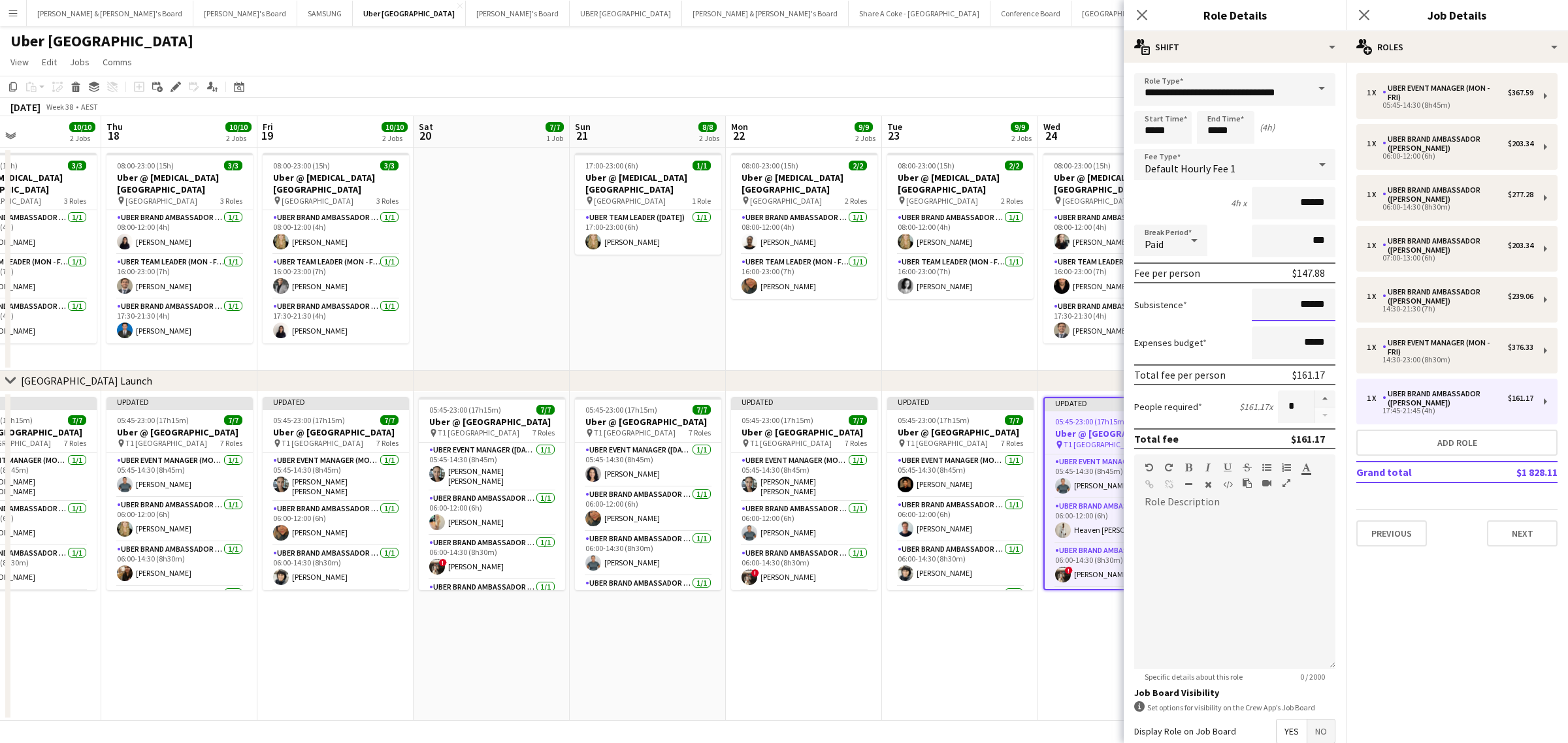
click at [1325, 308] on form "**********" at bounding box center [1235, 478] width 222 height 812
paste input
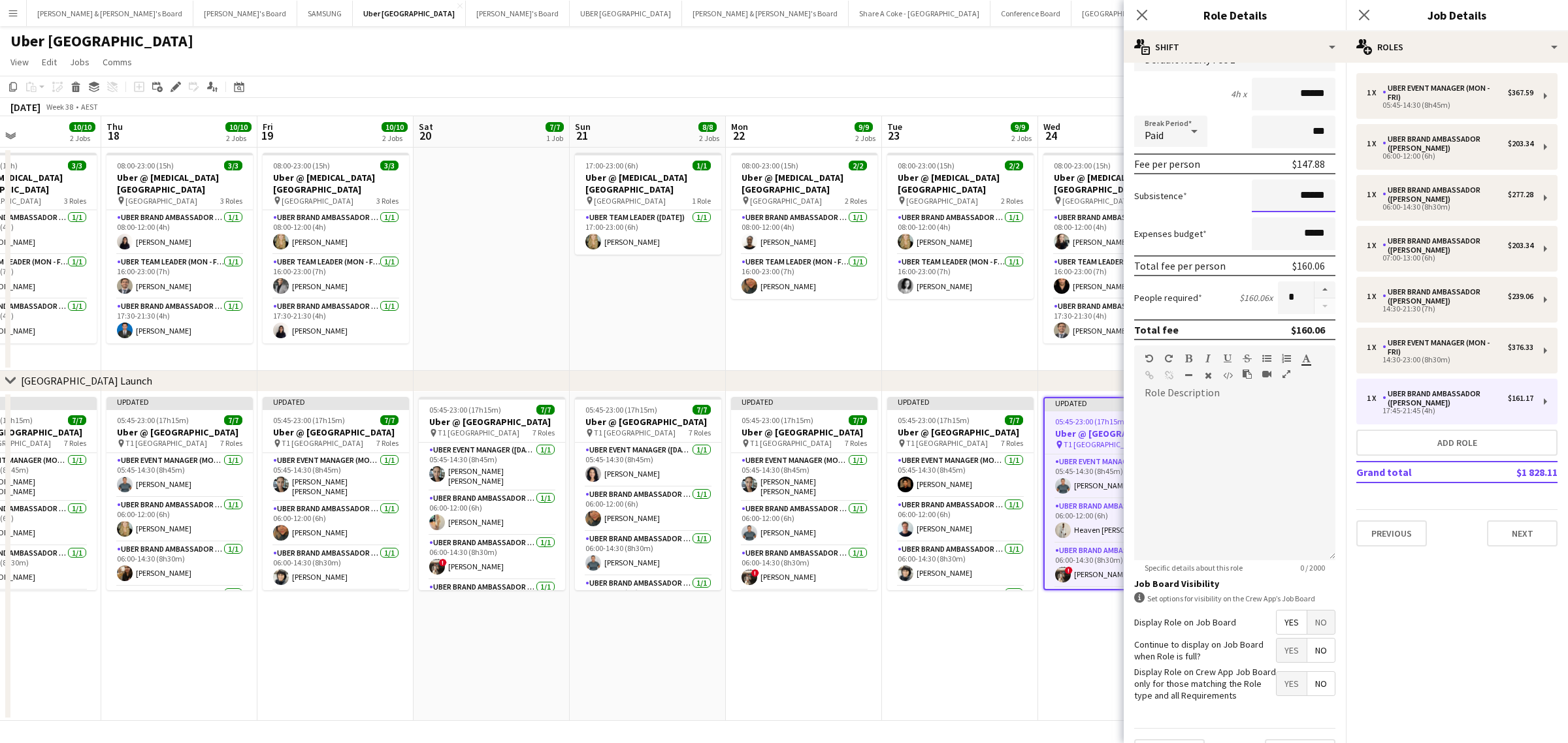
scroll to position [149, 0]
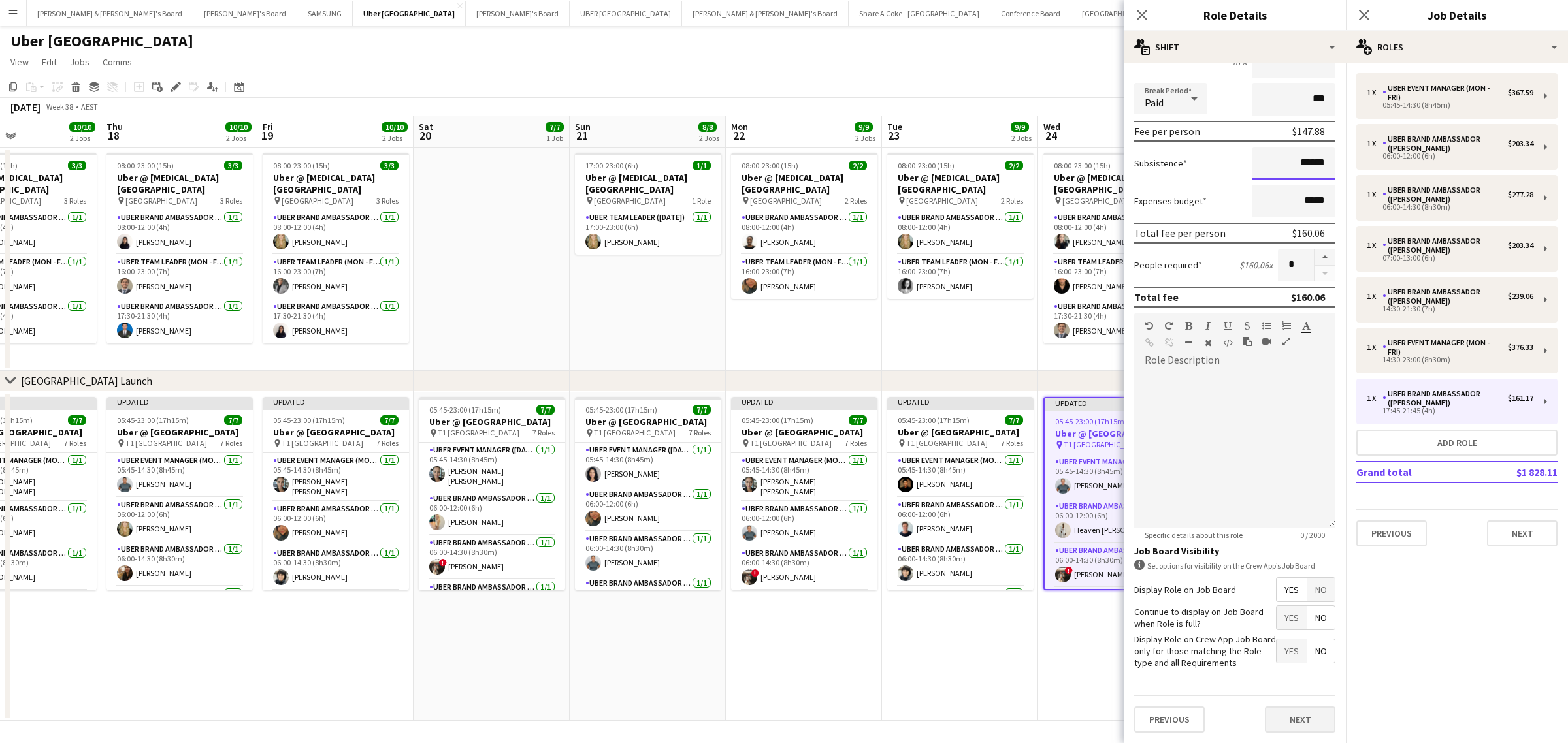
type input "******"
click at [1304, 717] on button "Next" at bounding box center [1300, 719] width 70 height 26
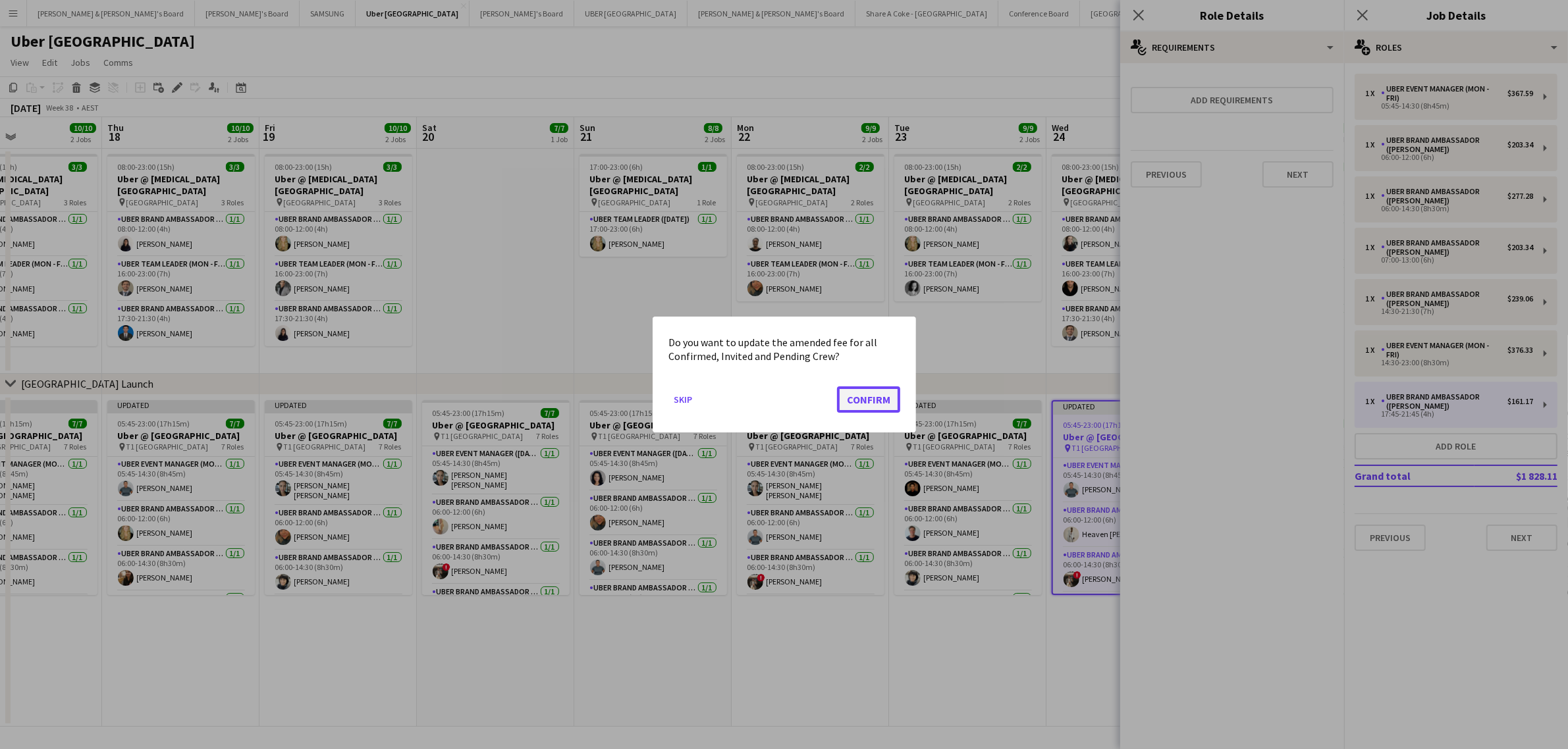
click at [880, 388] on button "Confirm" at bounding box center [869, 399] width 63 height 27
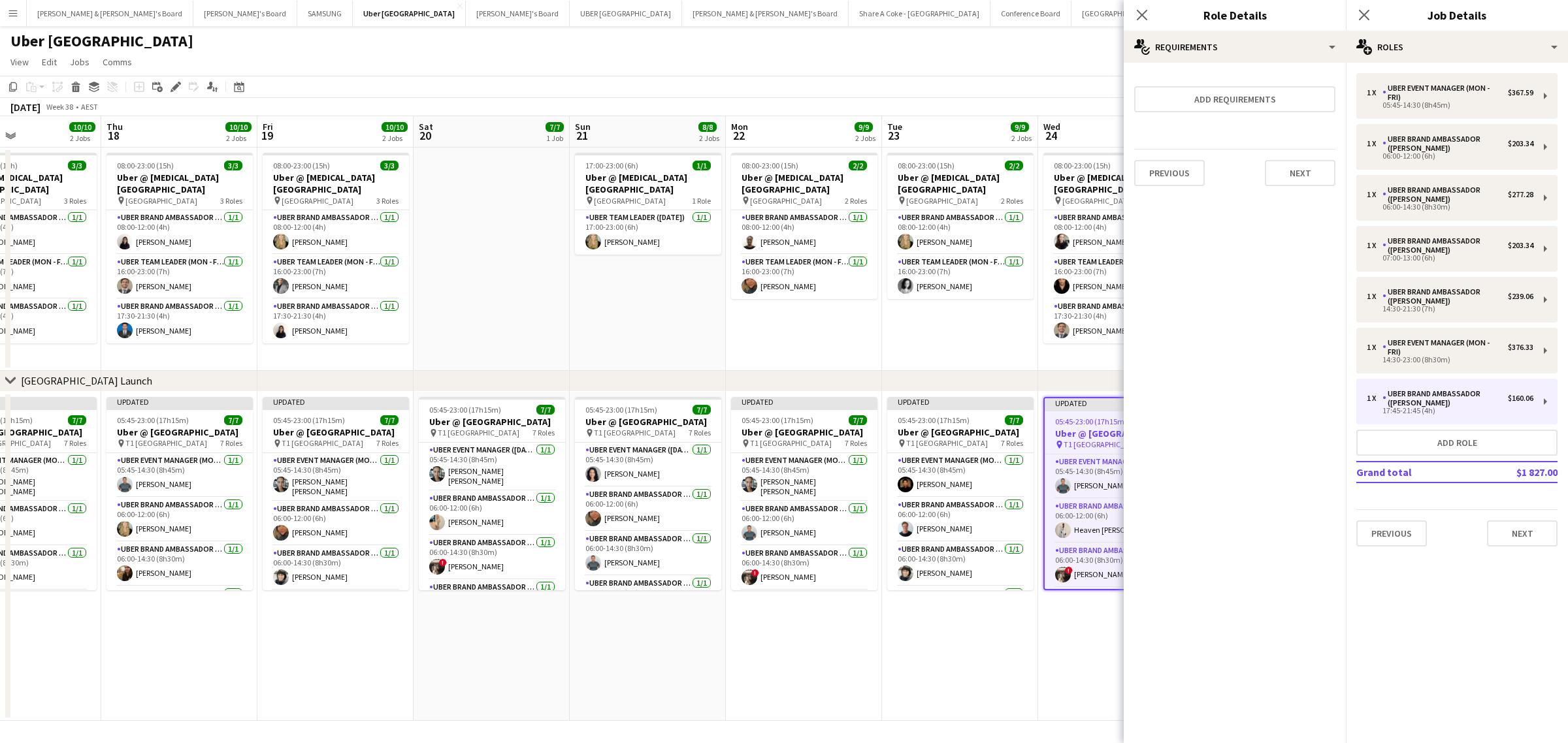
click at [1369, 5] on div "Close pop-in" at bounding box center [1364, 14] width 36 height 30
click at [1369, 12] on icon "Close pop-in" at bounding box center [1364, 14] width 13 height 13
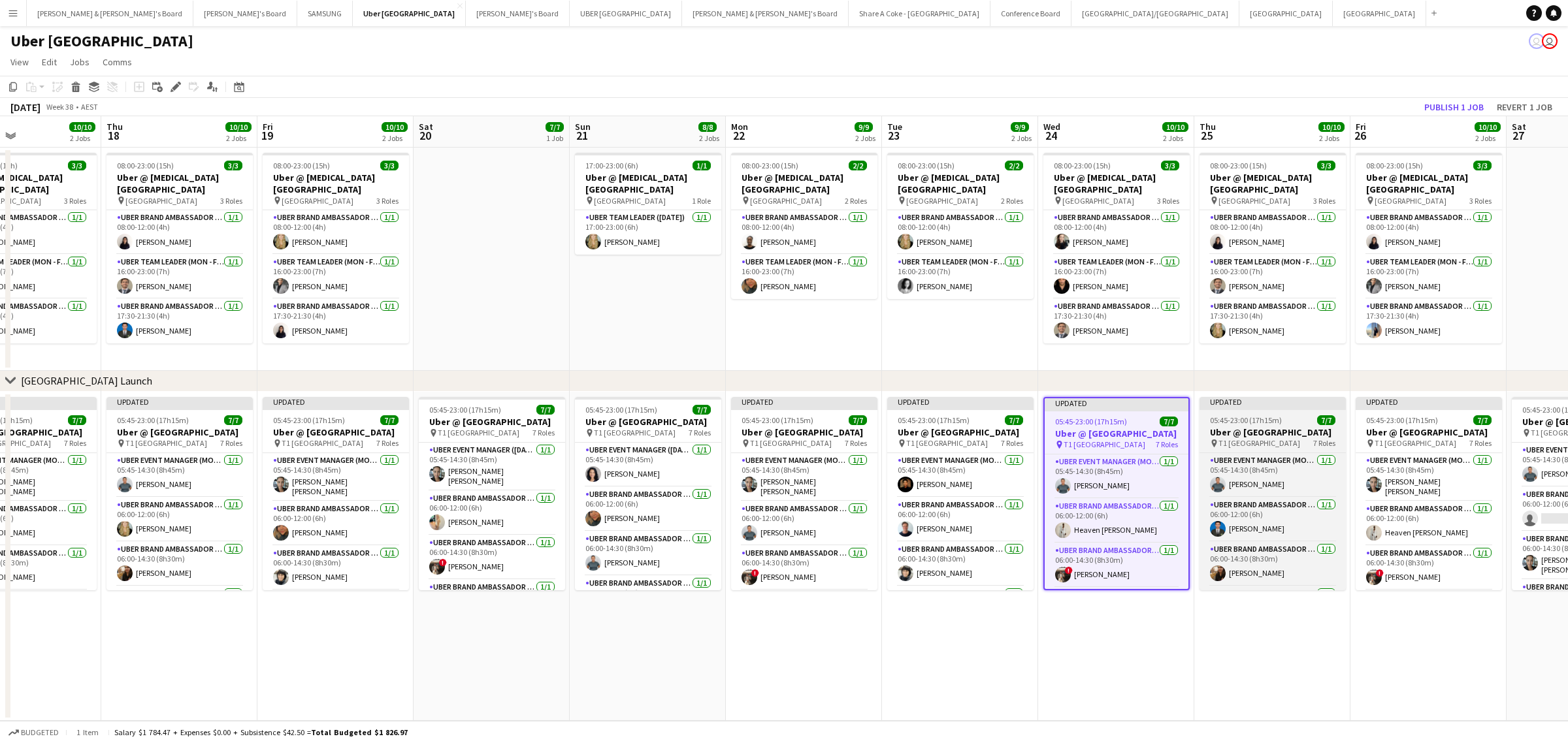
click at [1258, 422] on span "05:45-23:00 (17h15m)" at bounding box center [1246, 421] width 72 height 10
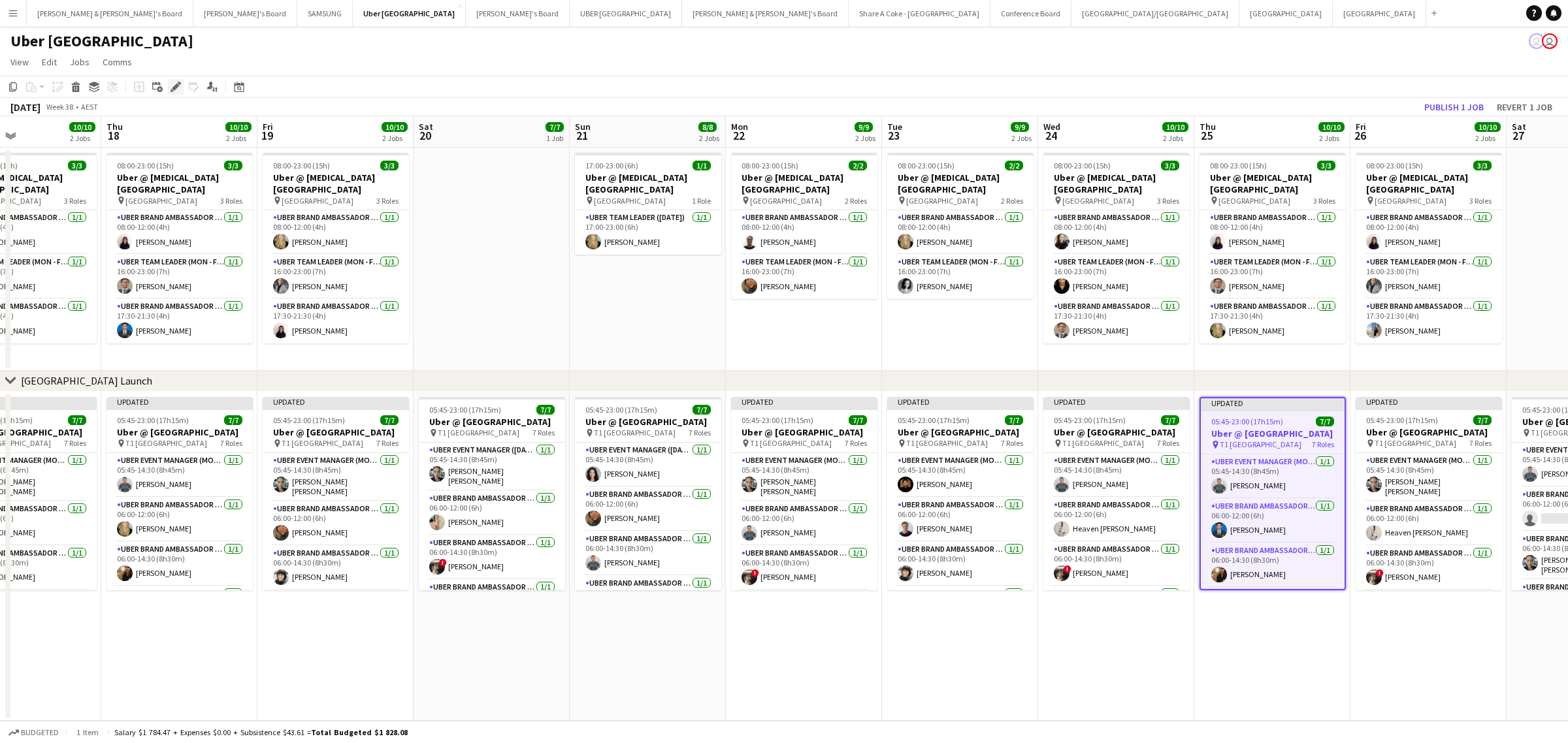
click at [177, 89] on icon "Edit" at bounding box center [176, 87] width 10 height 10
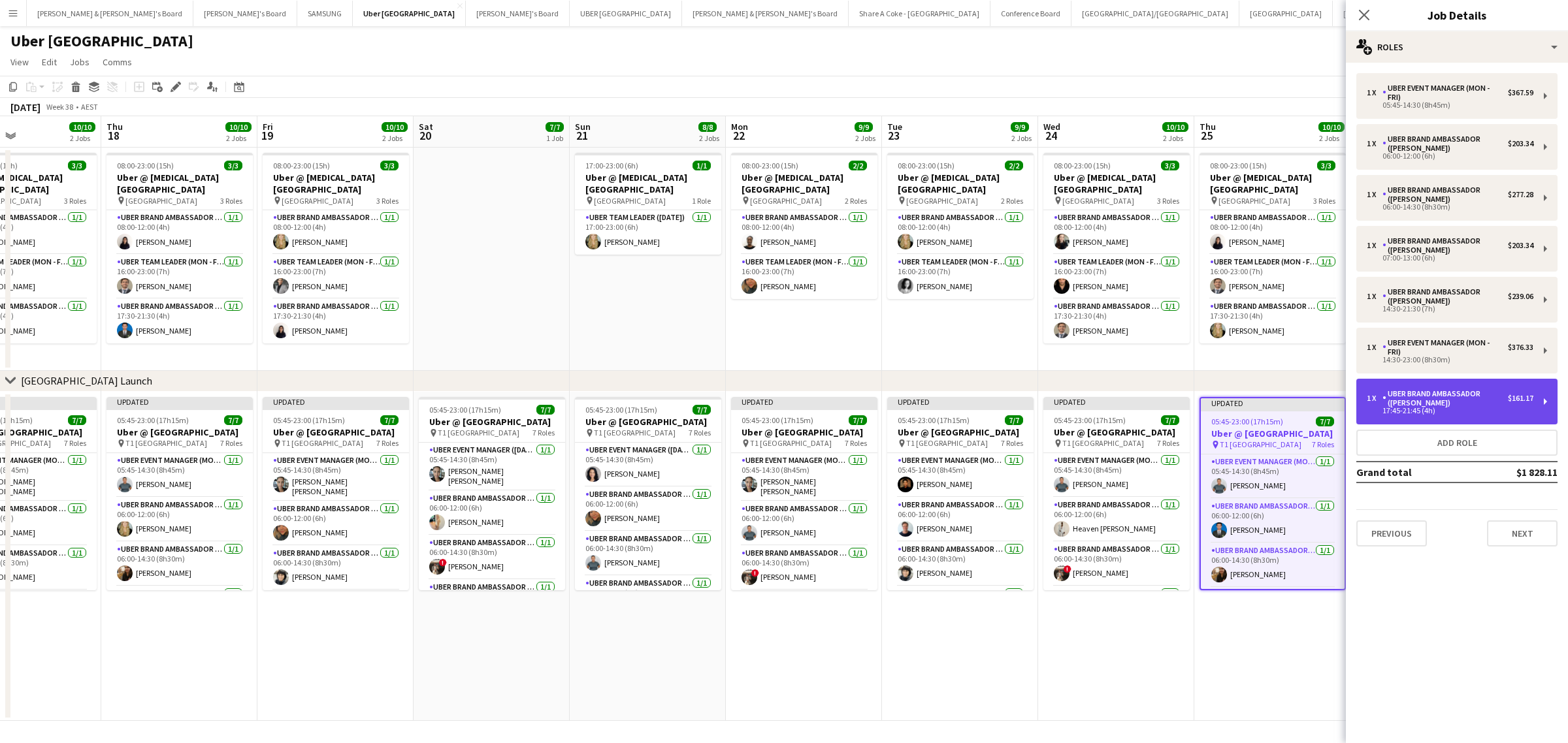
click at [1543, 399] on div "1 x UBER Brand Ambassador (Mon - Fri) $161.17 17:45-21:45 (4h)" at bounding box center [1457, 402] width 201 height 46
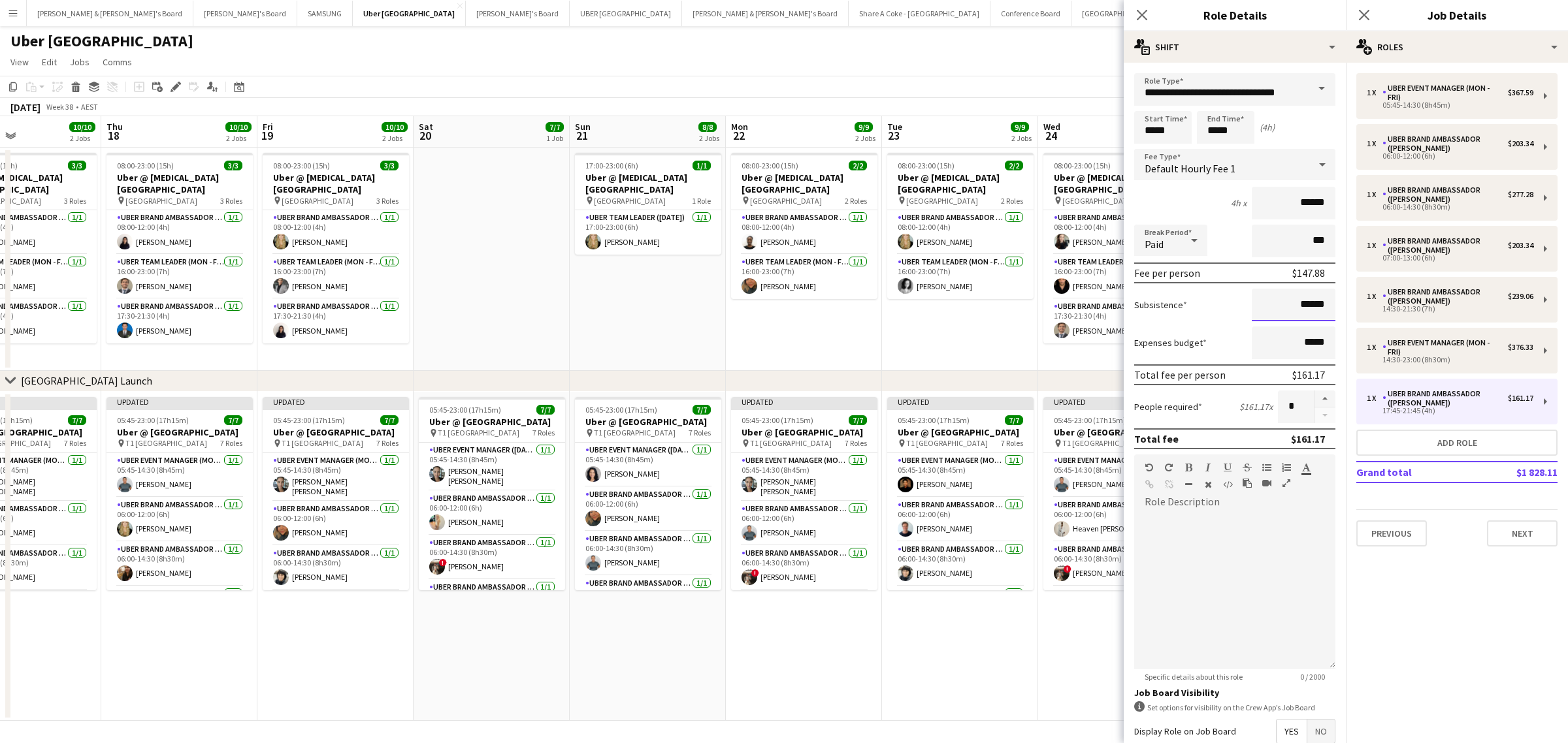
drag, startPoint x: 1278, startPoint y: 304, endPoint x: 1324, endPoint y: 300, distance: 46.2
click at [1324, 300] on form "**********" at bounding box center [1235, 478] width 222 height 812
paste input
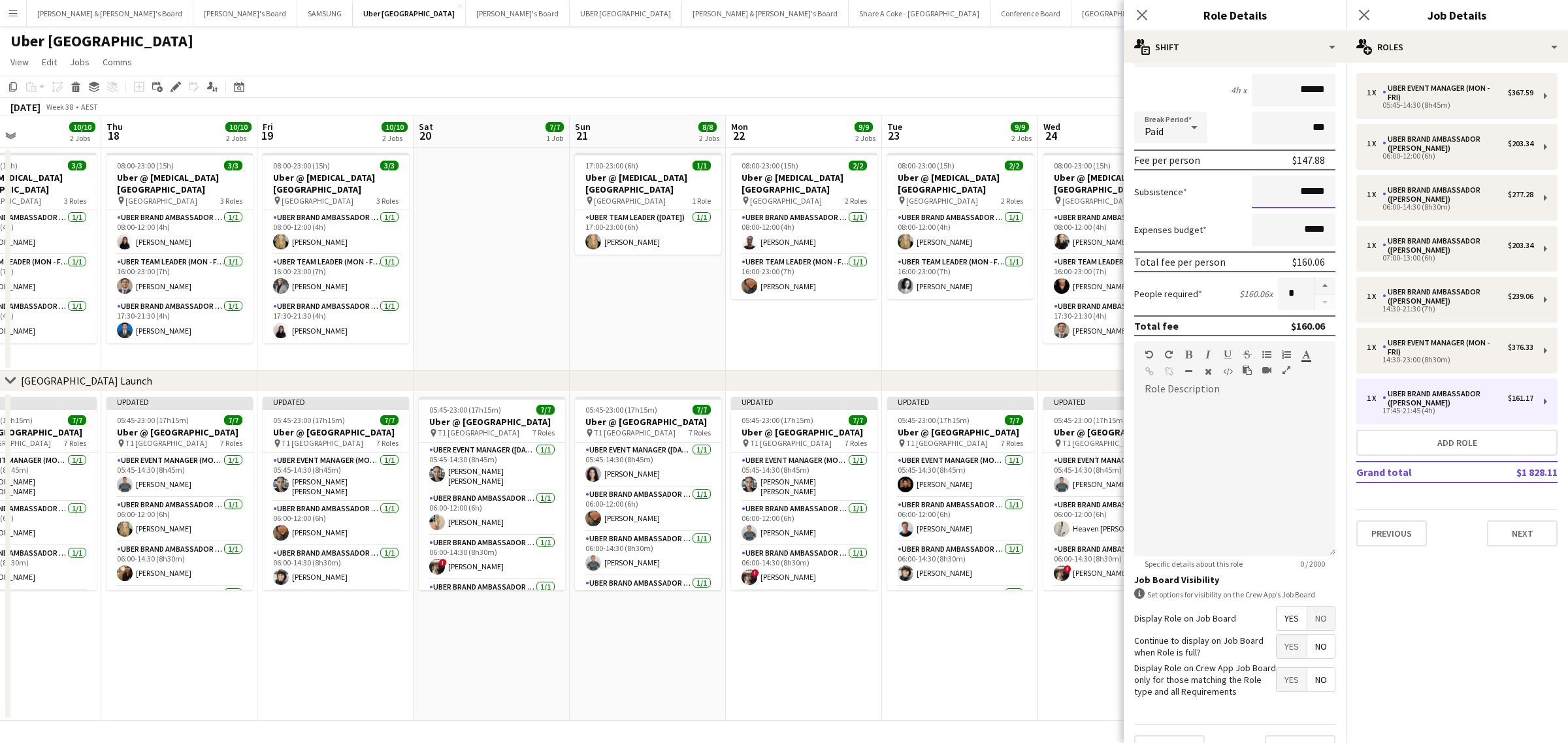
scroll to position [149, 0]
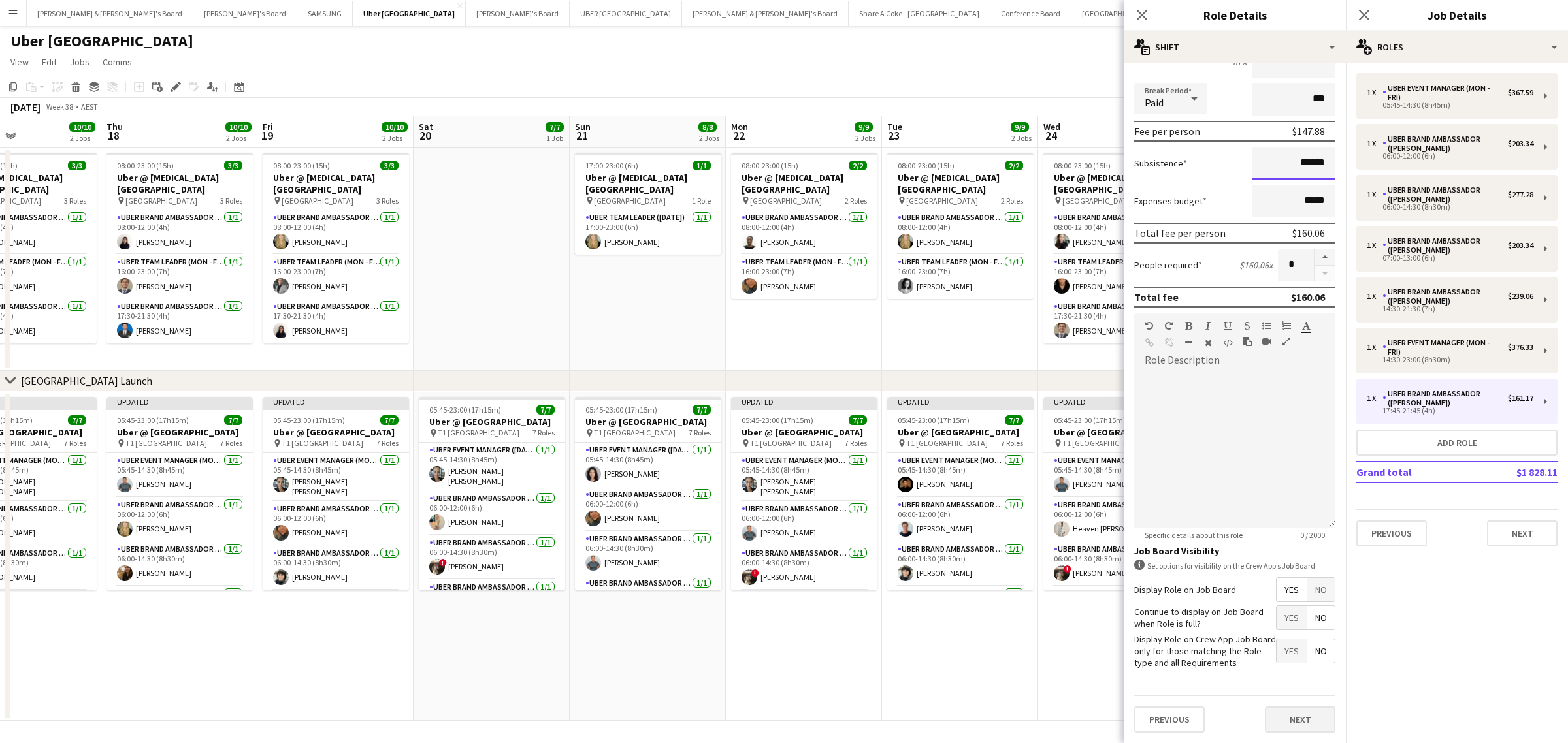
type input "******"
click at [1288, 719] on button "Next" at bounding box center [1300, 719] width 70 height 26
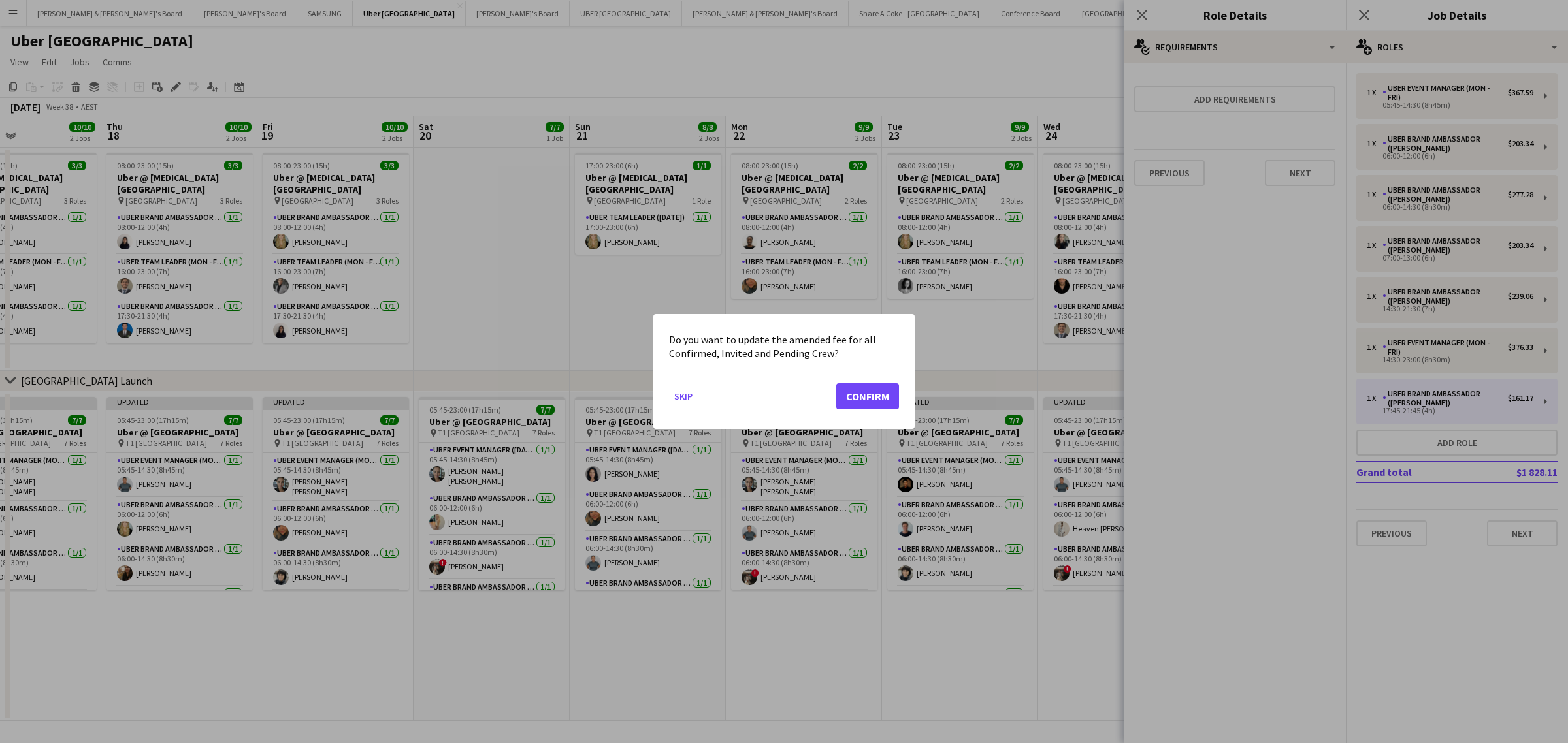
scroll to position [0, 0]
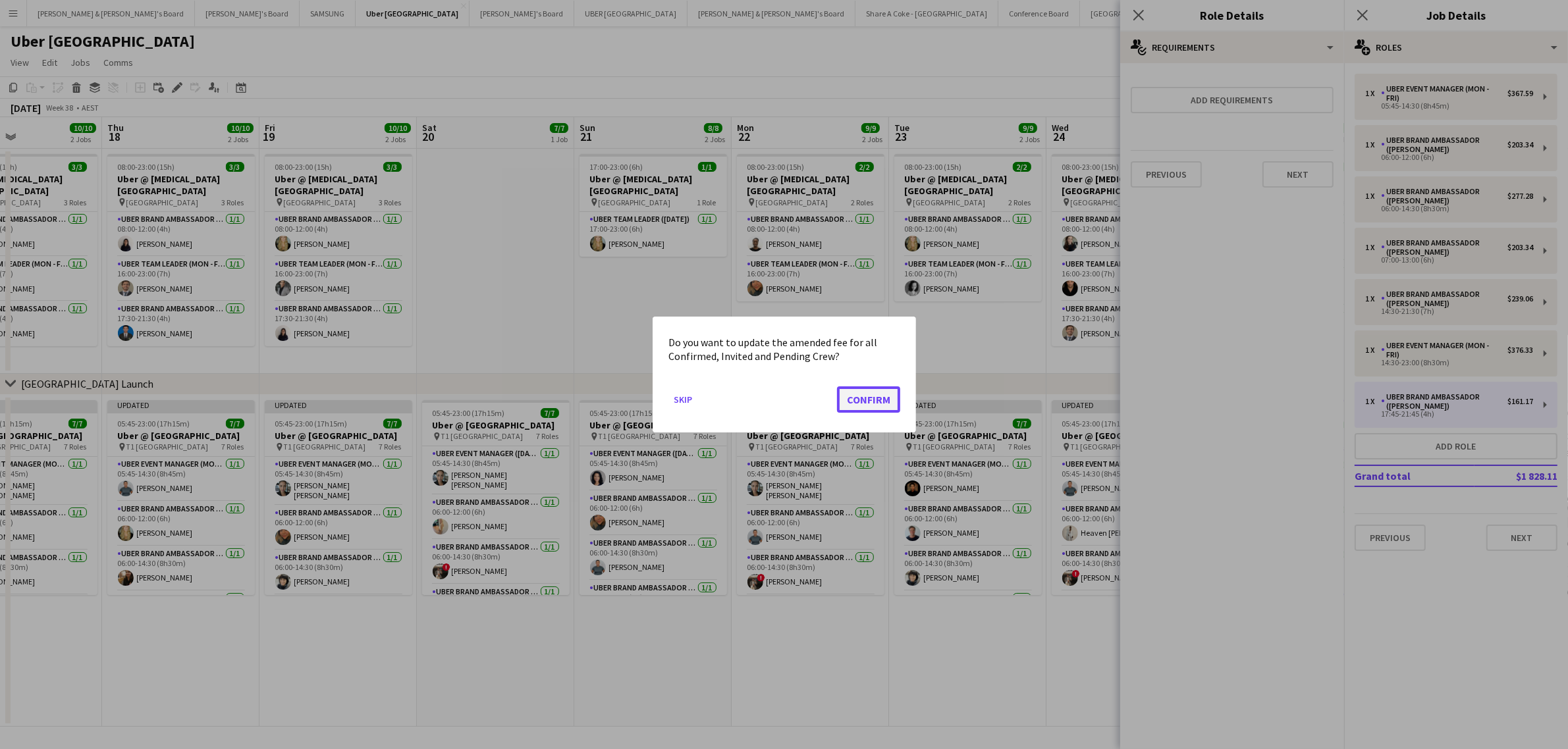
click at [855, 394] on button "Confirm" at bounding box center [869, 399] width 63 height 27
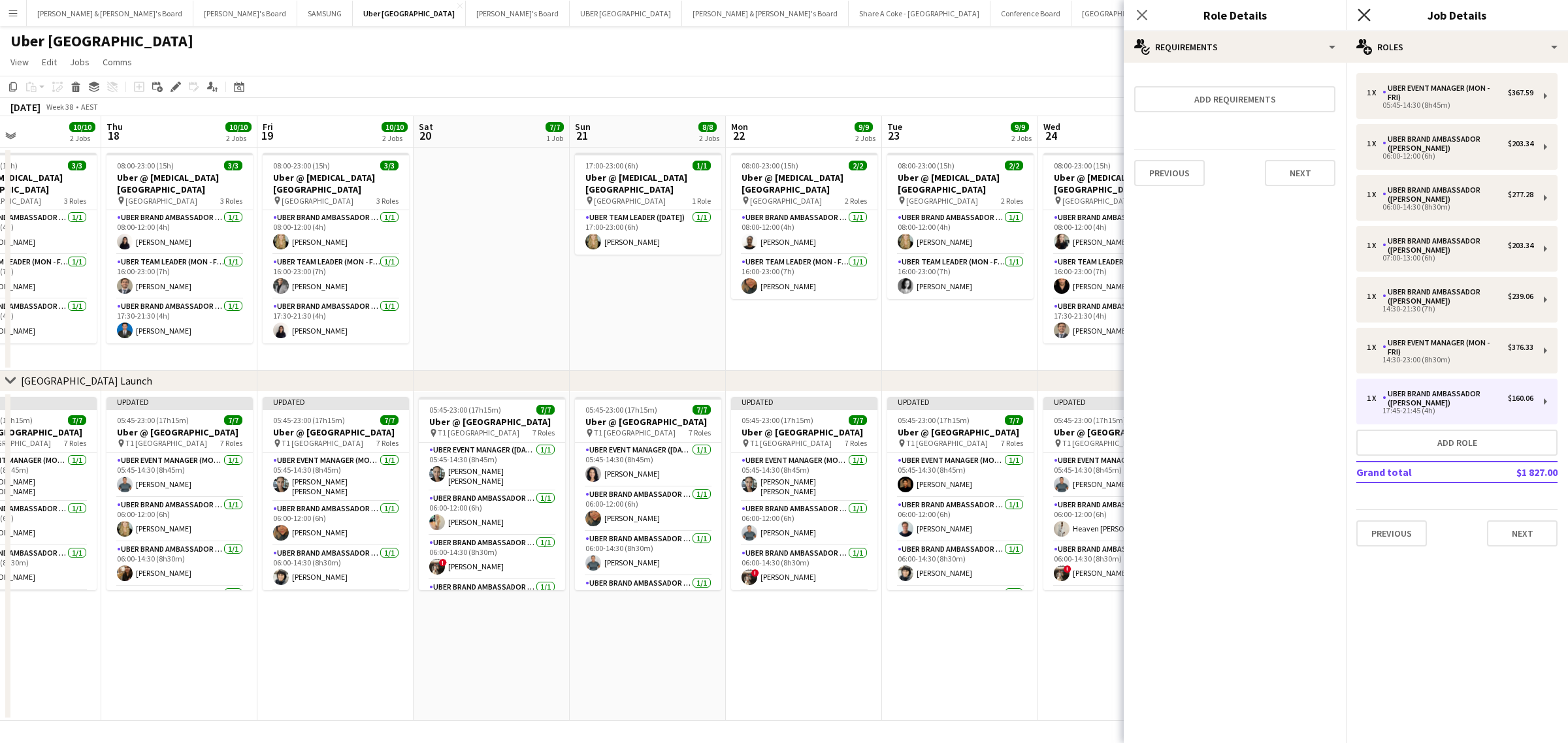
click at [1361, 14] on icon "Close pop-in" at bounding box center [1364, 14] width 13 height 13
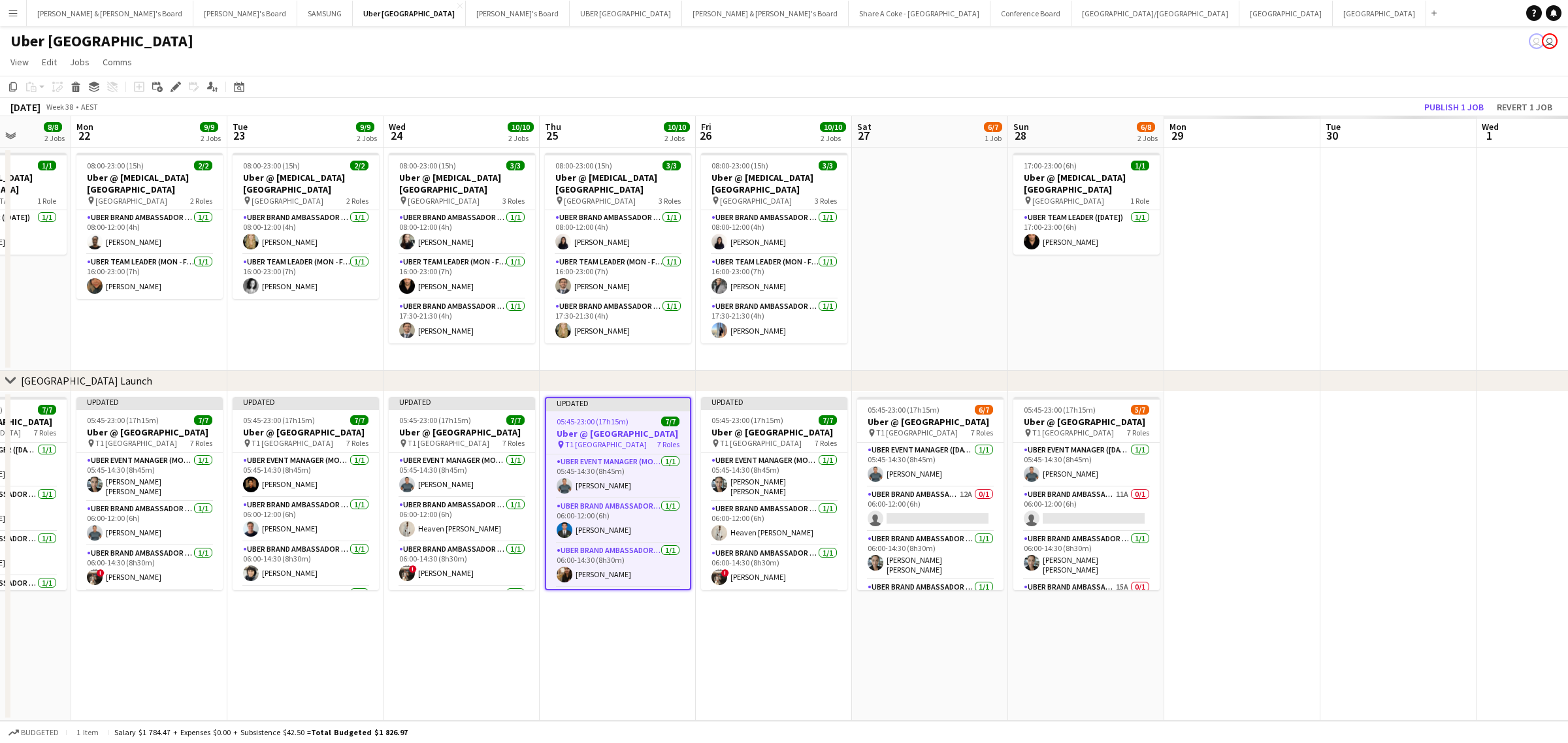
scroll to position [0, 434]
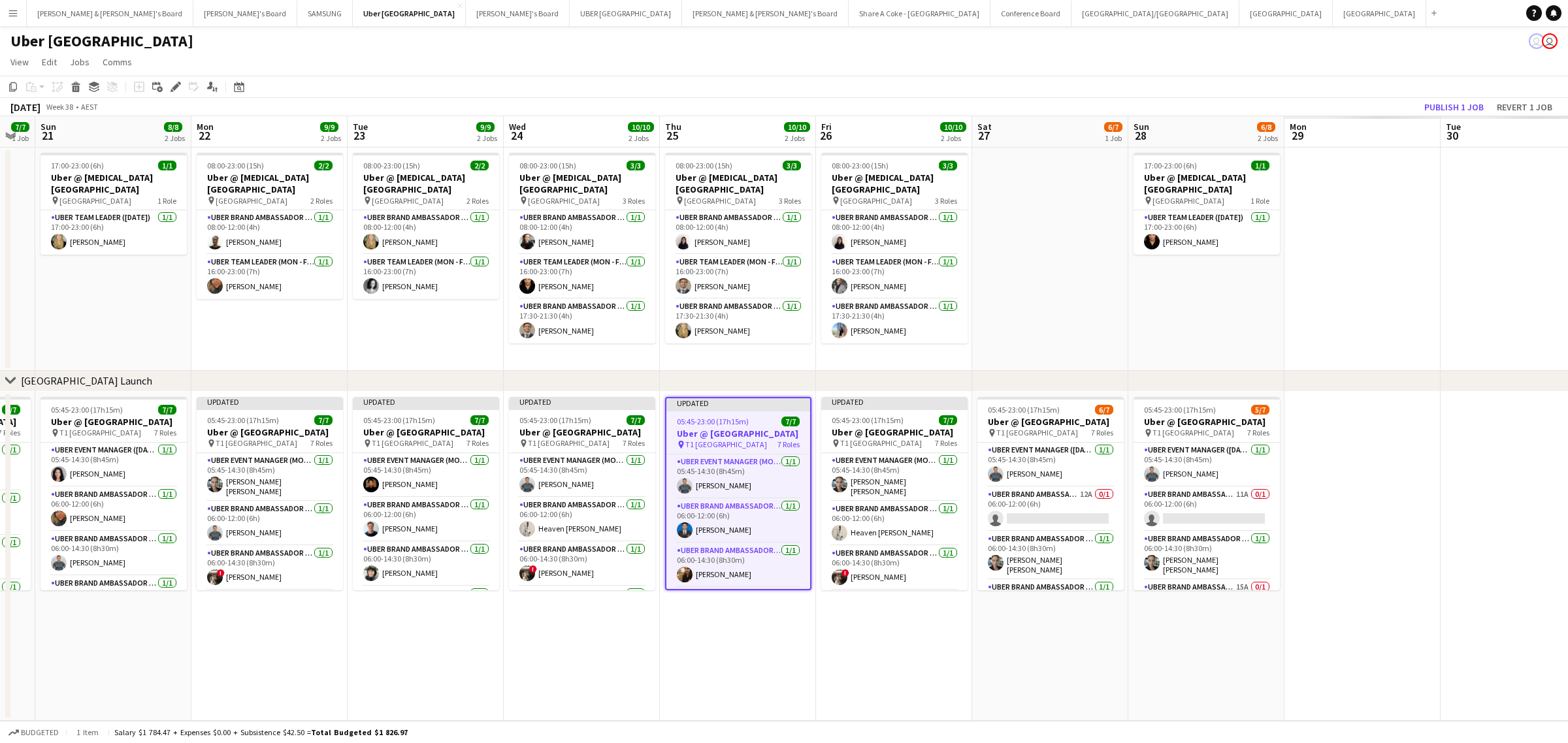
drag, startPoint x: 1364, startPoint y: 624, endPoint x: 828, endPoint y: 628, distance: 536.0
click at [828, 628] on app-calendar-viewport "Thu 18 10/10 2 Jobs Fri 19 10/10 2 Jobs Sat 20 7/7 1 Job Sun 21 8/8 2 Jobs Mon …" at bounding box center [784, 418] width 1568 height 605
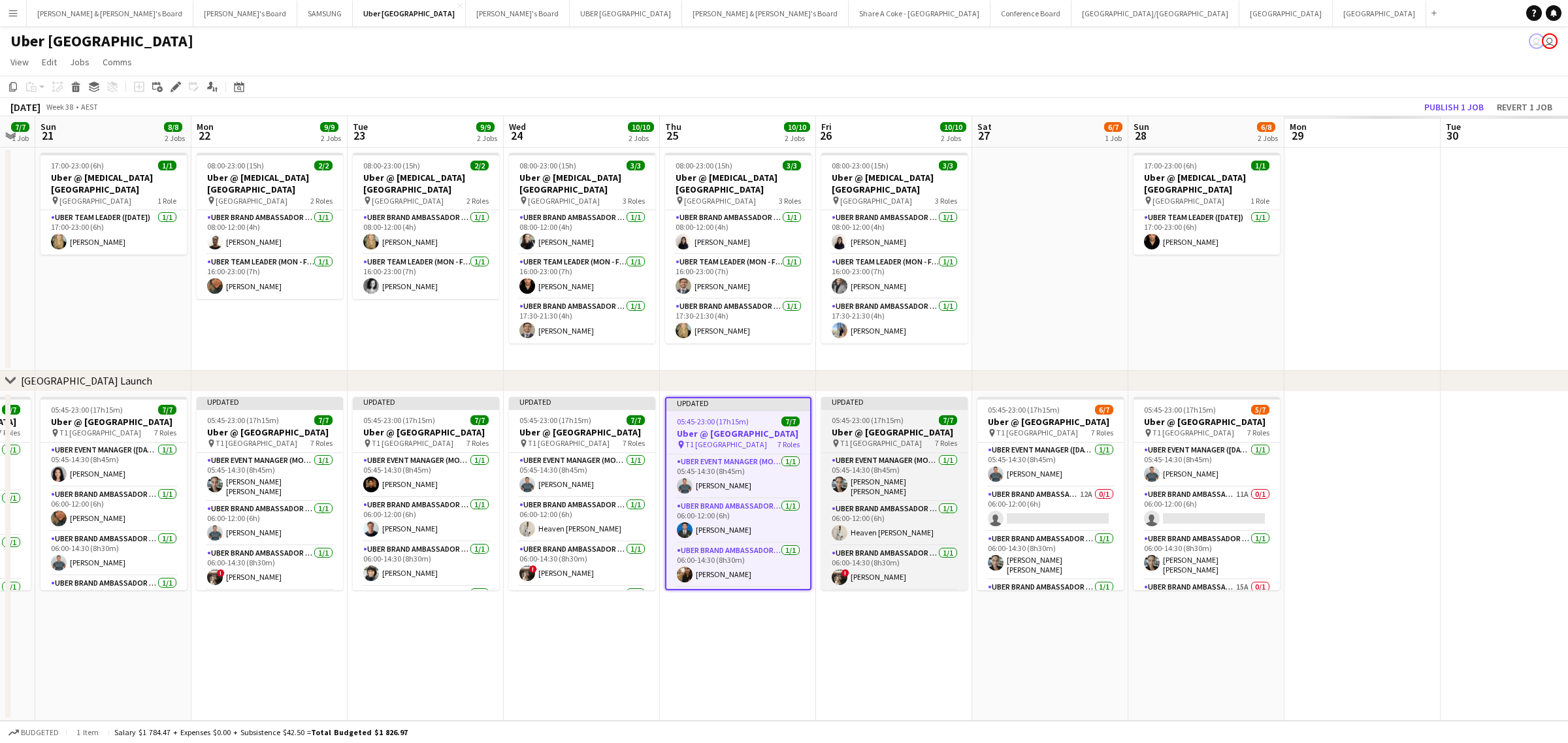
click at [882, 431] on h3 "Uber @ T1 Sydney International Airport" at bounding box center [894, 433] width 147 height 12
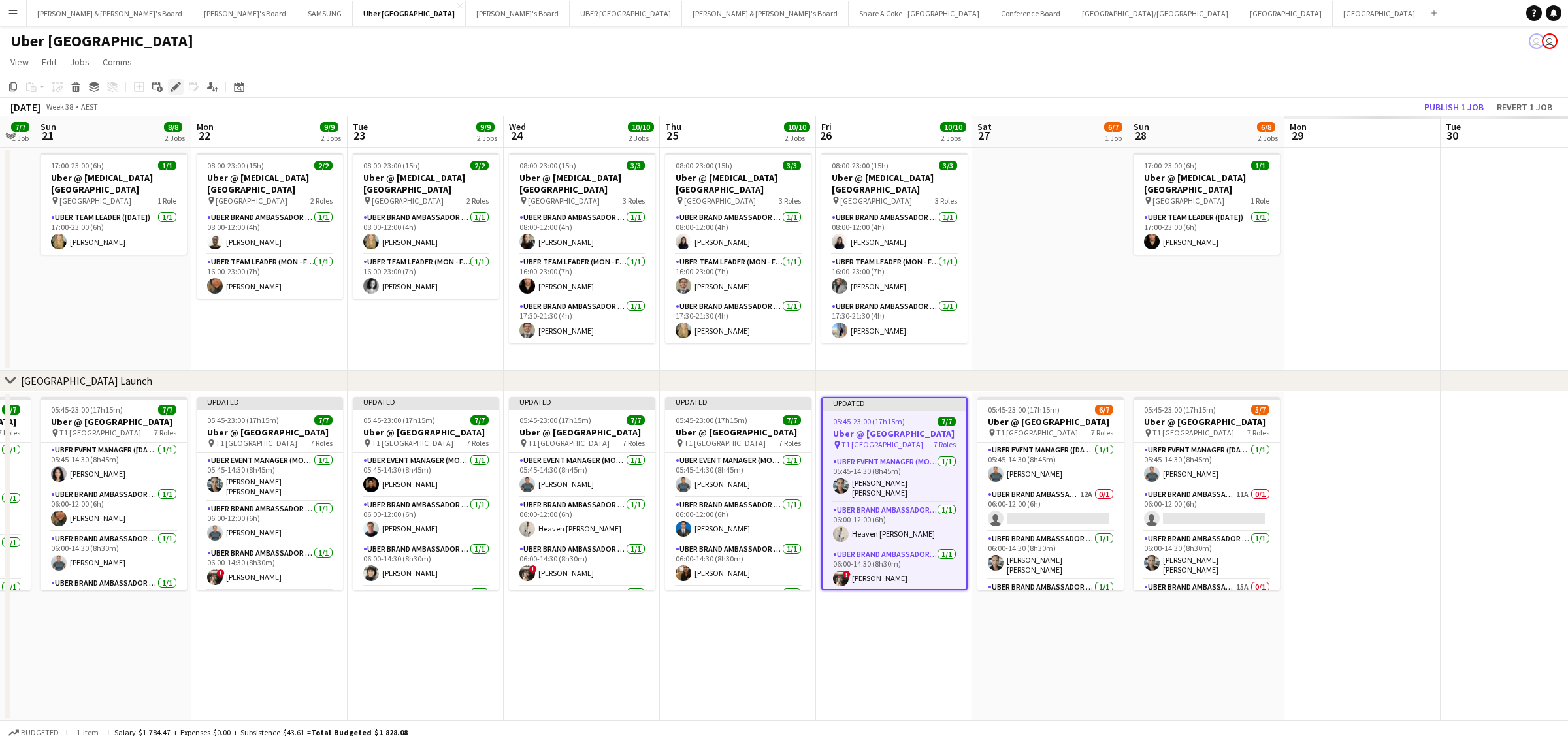
click at [175, 84] on icon "Edit" at bounding box center [176, 87] width 10 height 10
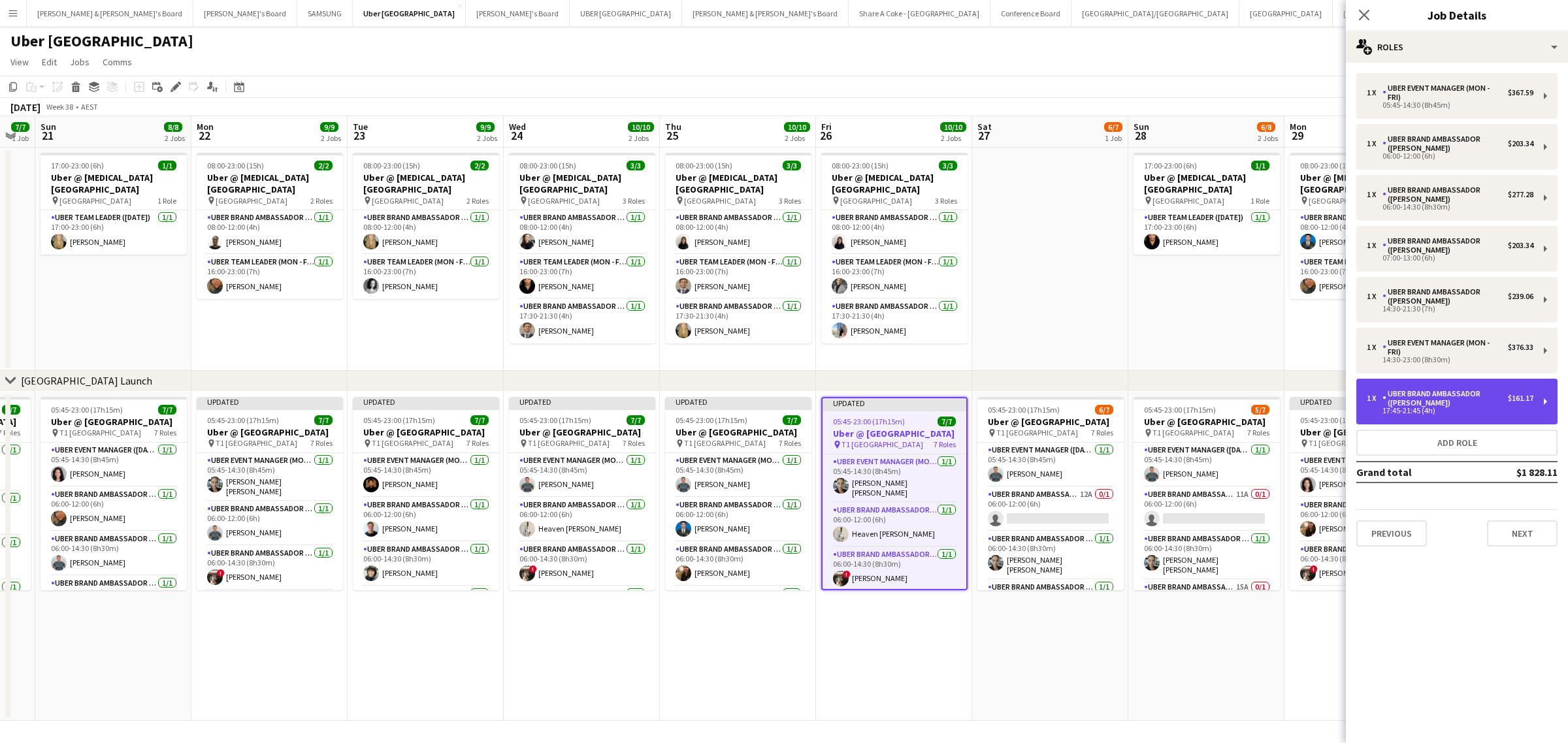
click at [1537, 409] on div "1 x UBER Brand Ambassador (Mon - Fri) $161.17 17:45-21:45 (4h)" at bounding box center [1457, 402] width 201 height 46
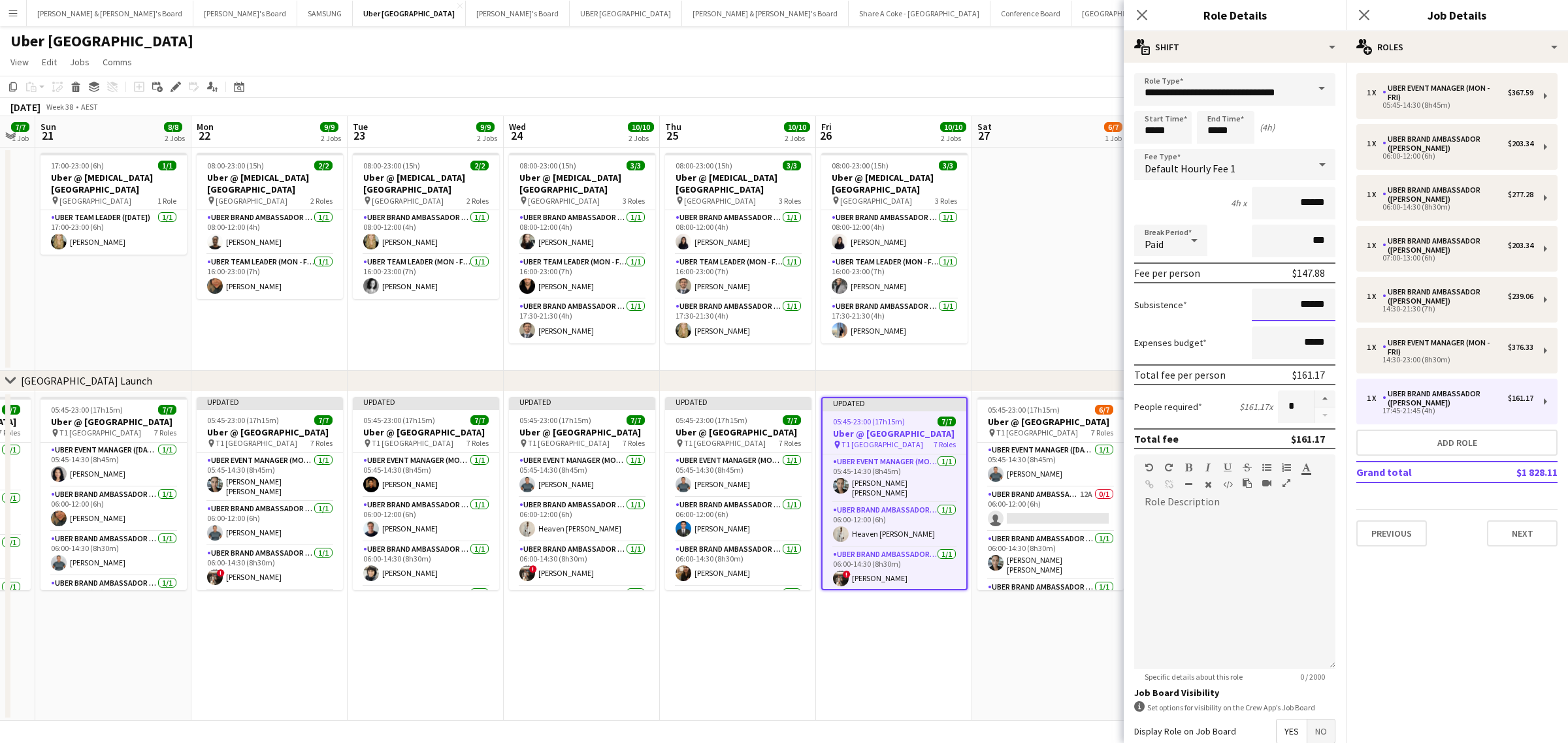
drag, startPoint x: 1281, startPoint y: 309, endPoint x: 1324, endPoint y: 304, distance: 43.3
click at [1324, 304] on form "**********" at bounding box center [1235, 478] width 222 height 812
paste input
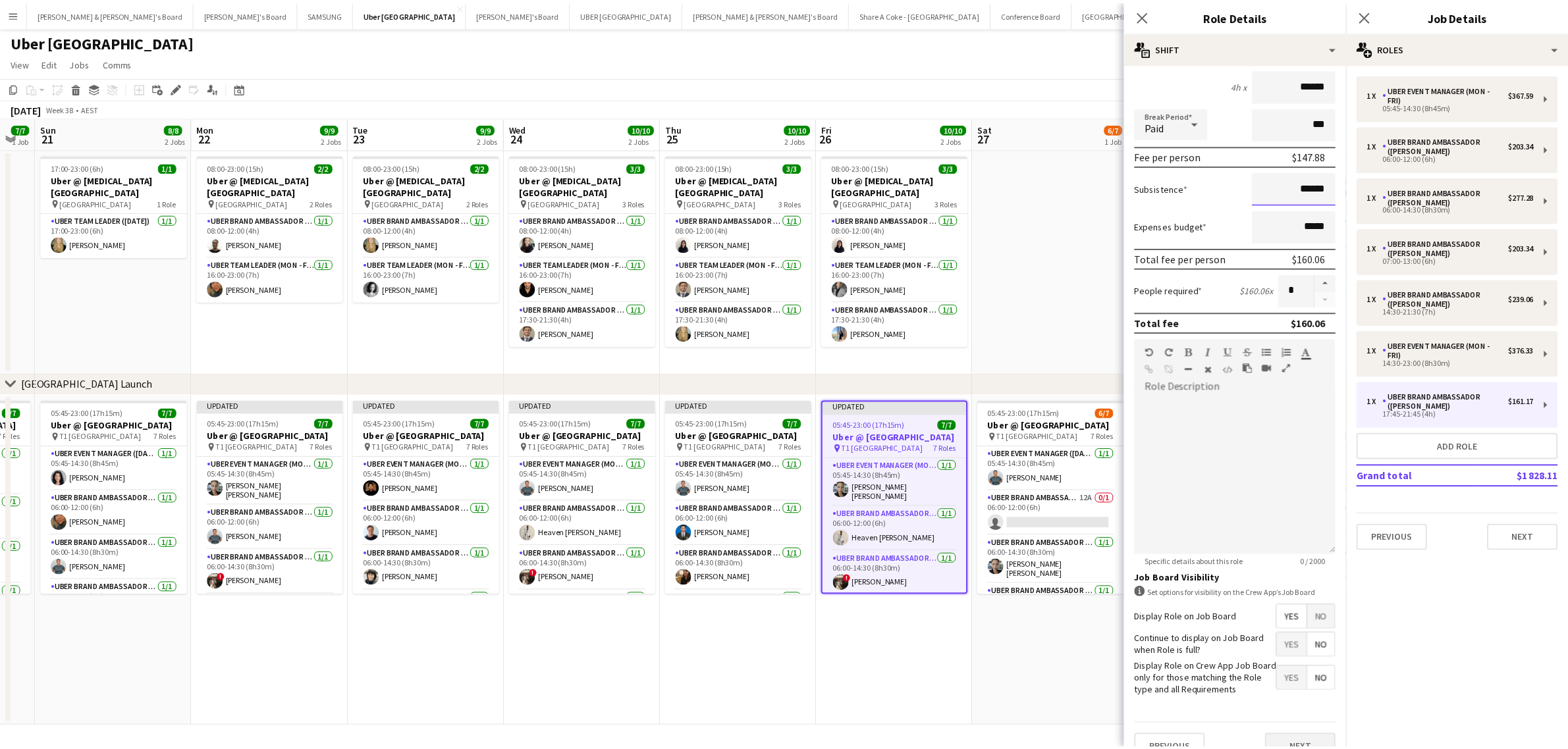
scroll to position [150, 0]
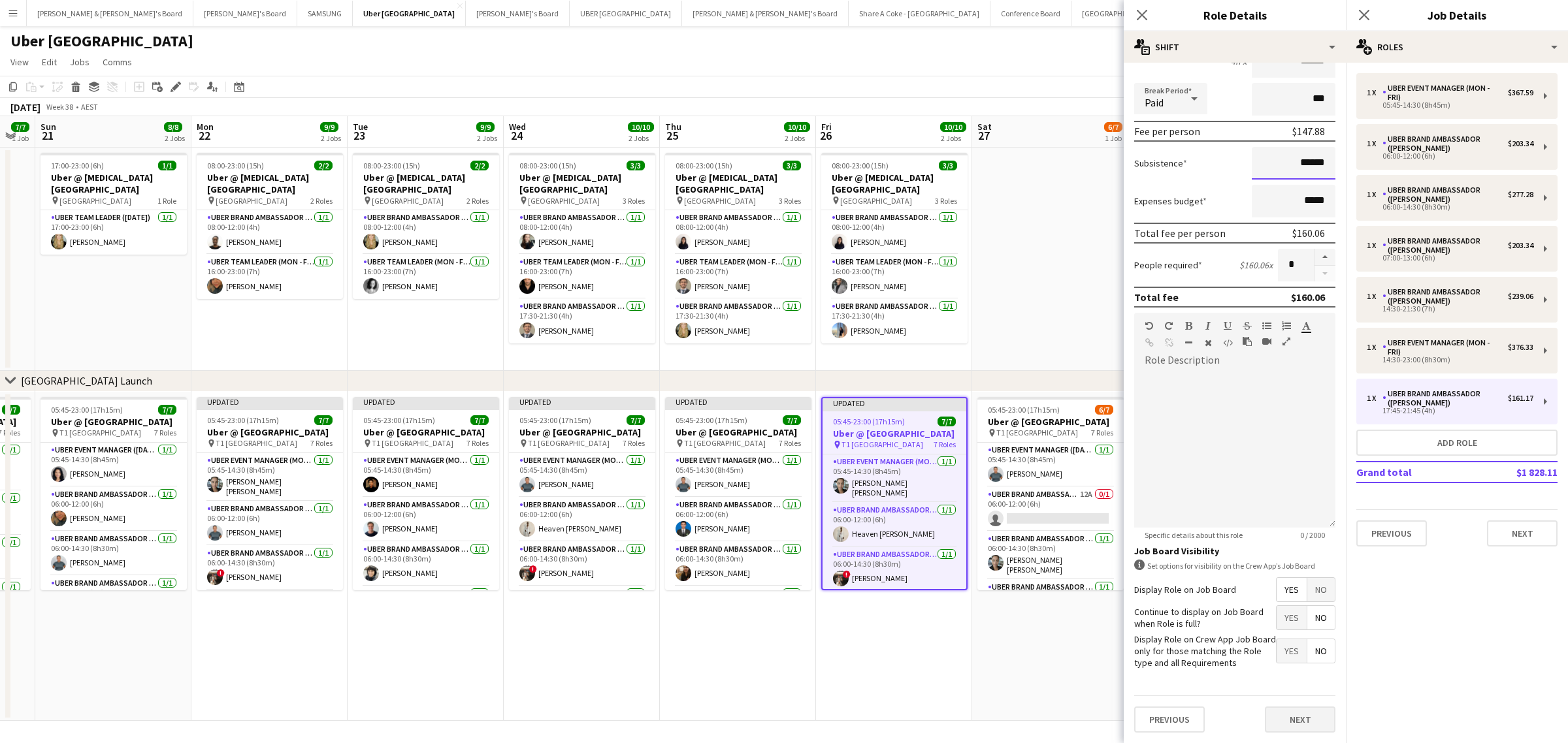
type input "******"
click at [1312, 717] on button "Next" at bounding box center [1300, 719] width 70 height 26
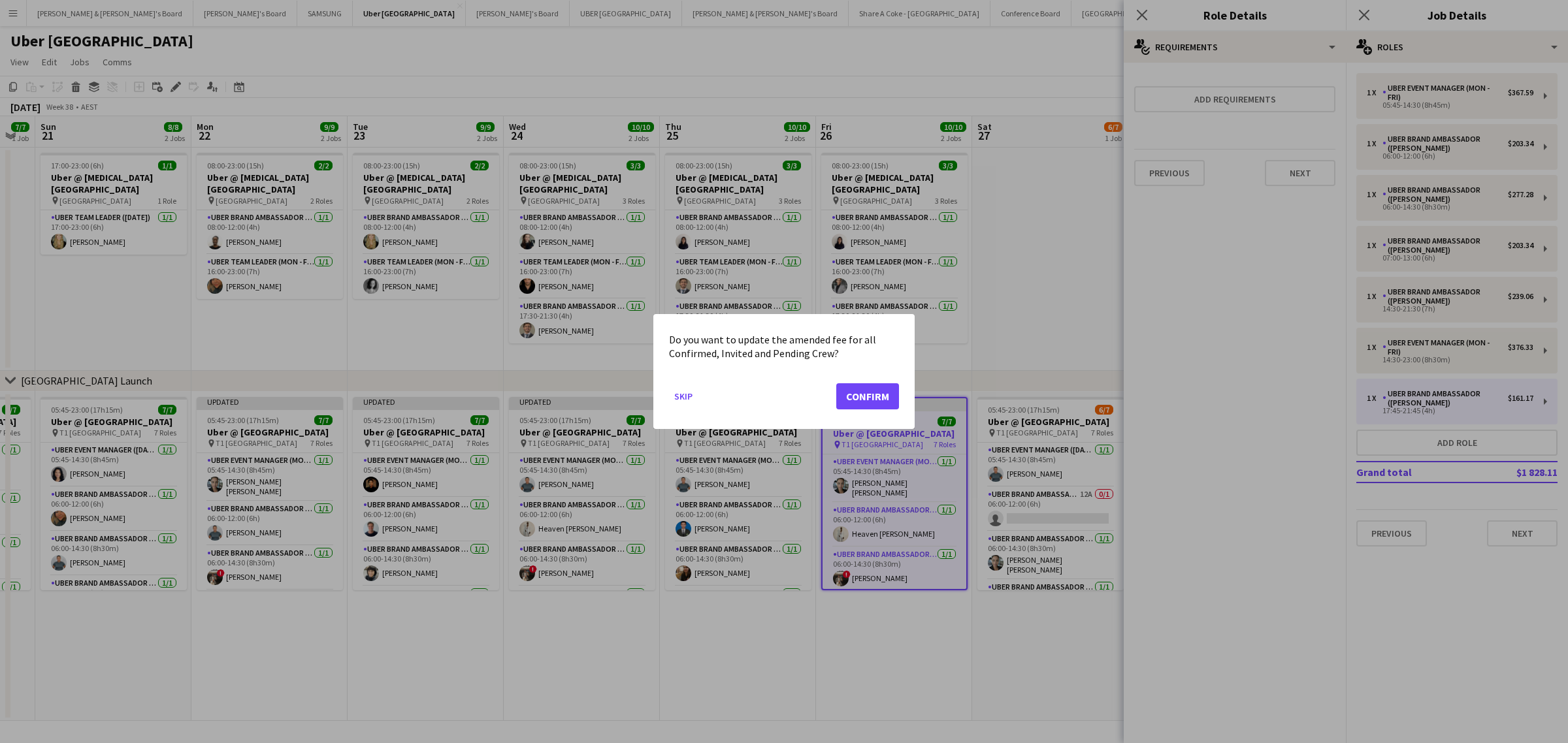
scroll to position [0, 0]
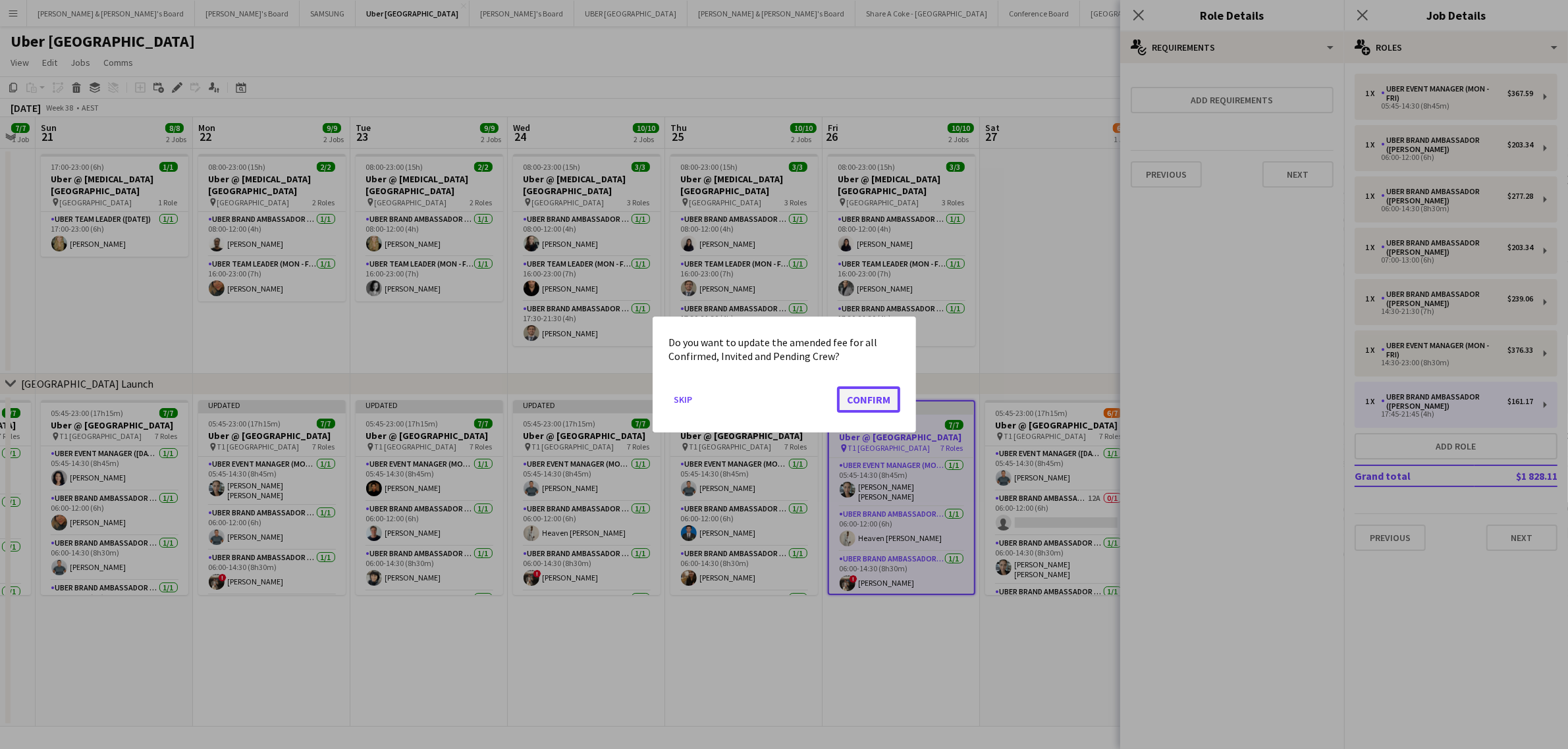
click at [876, 394] on button "Confirm" at bounding box center [869, 399] width 63 height 27
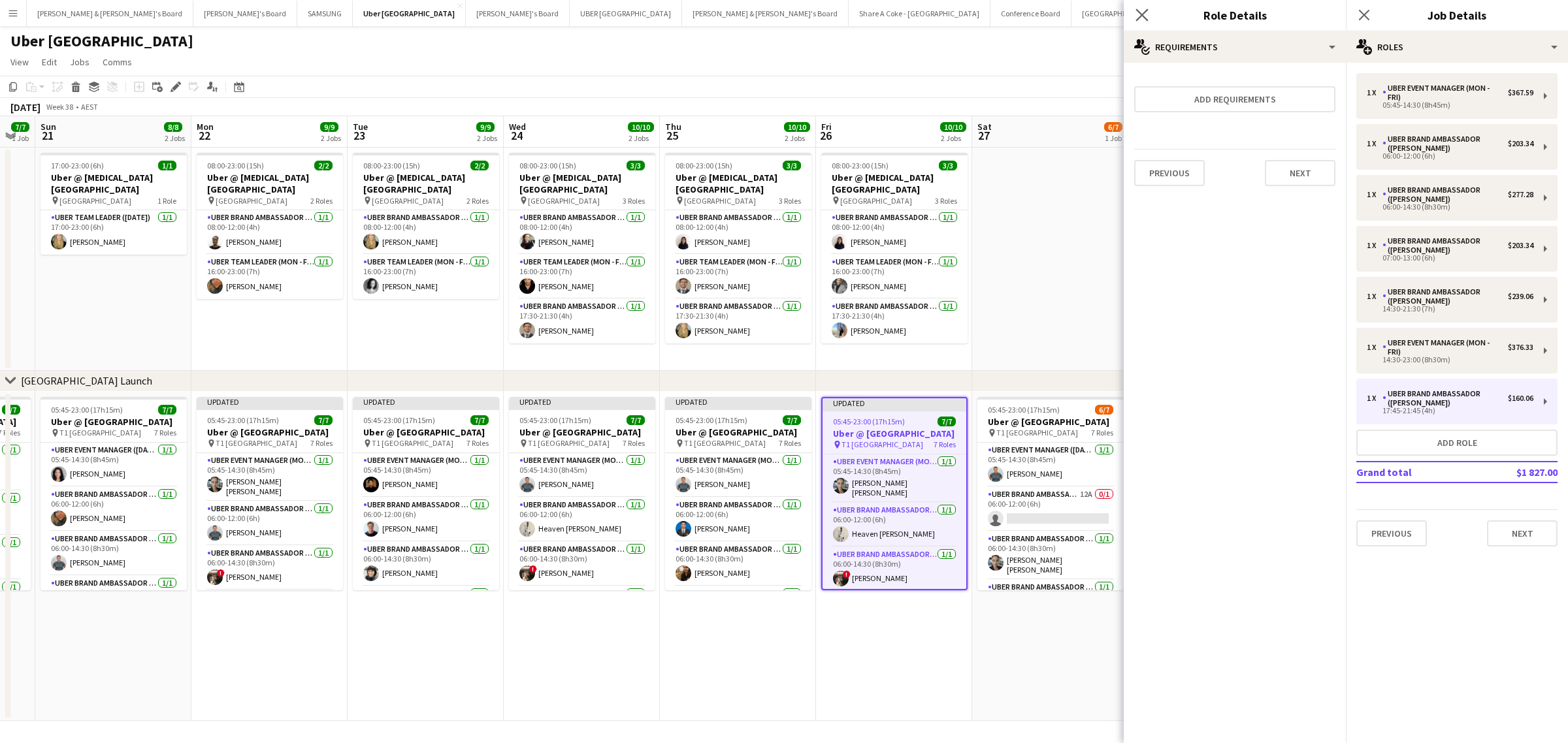
click at [1148, 14] on icon "Close pop-in" at bounding box center [1142, 14] width 13 height 13
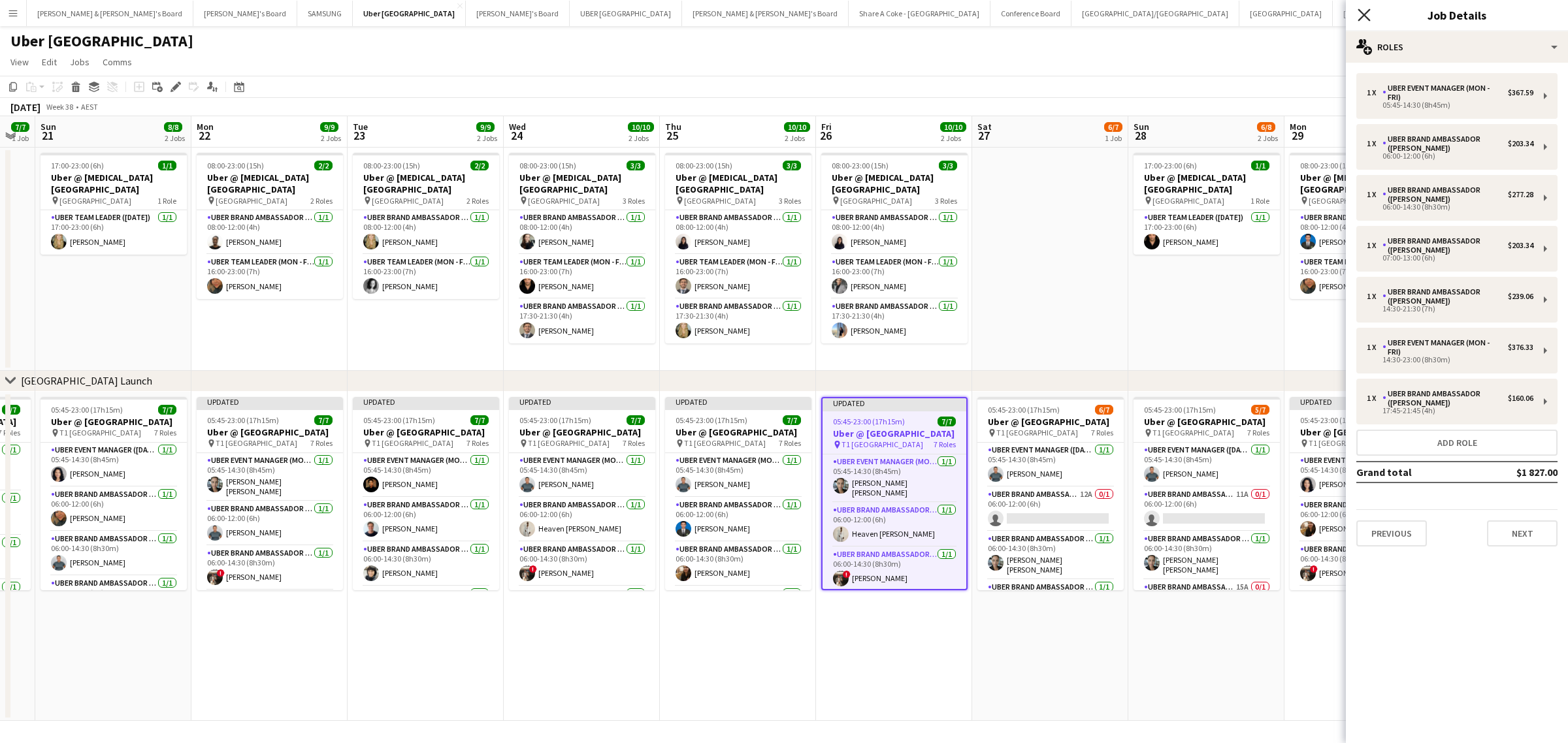
click at [1364, 13] on icon "Close pop-in" at bounding box center [1364, 14] width 13 height 13
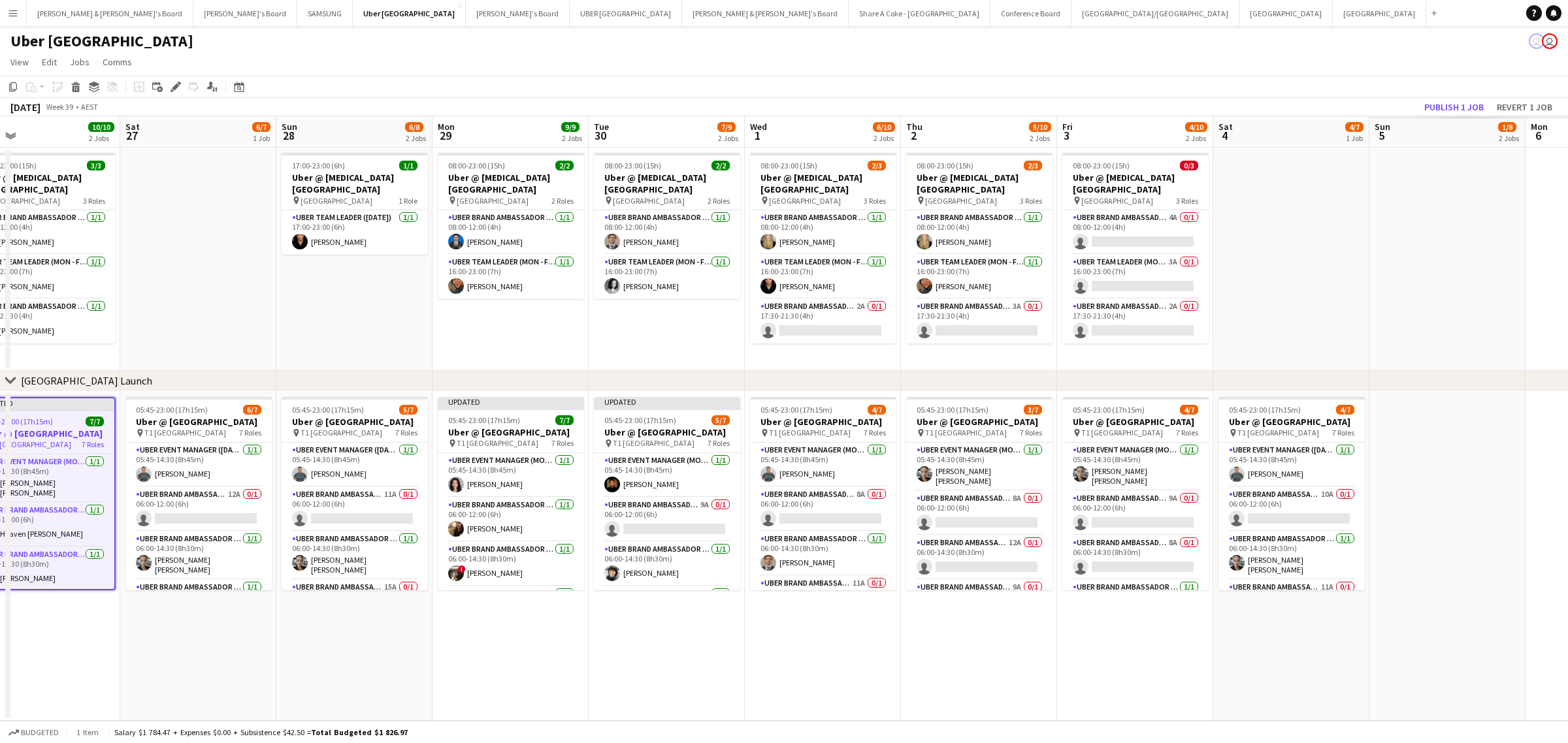
scroll to position [0, 422]
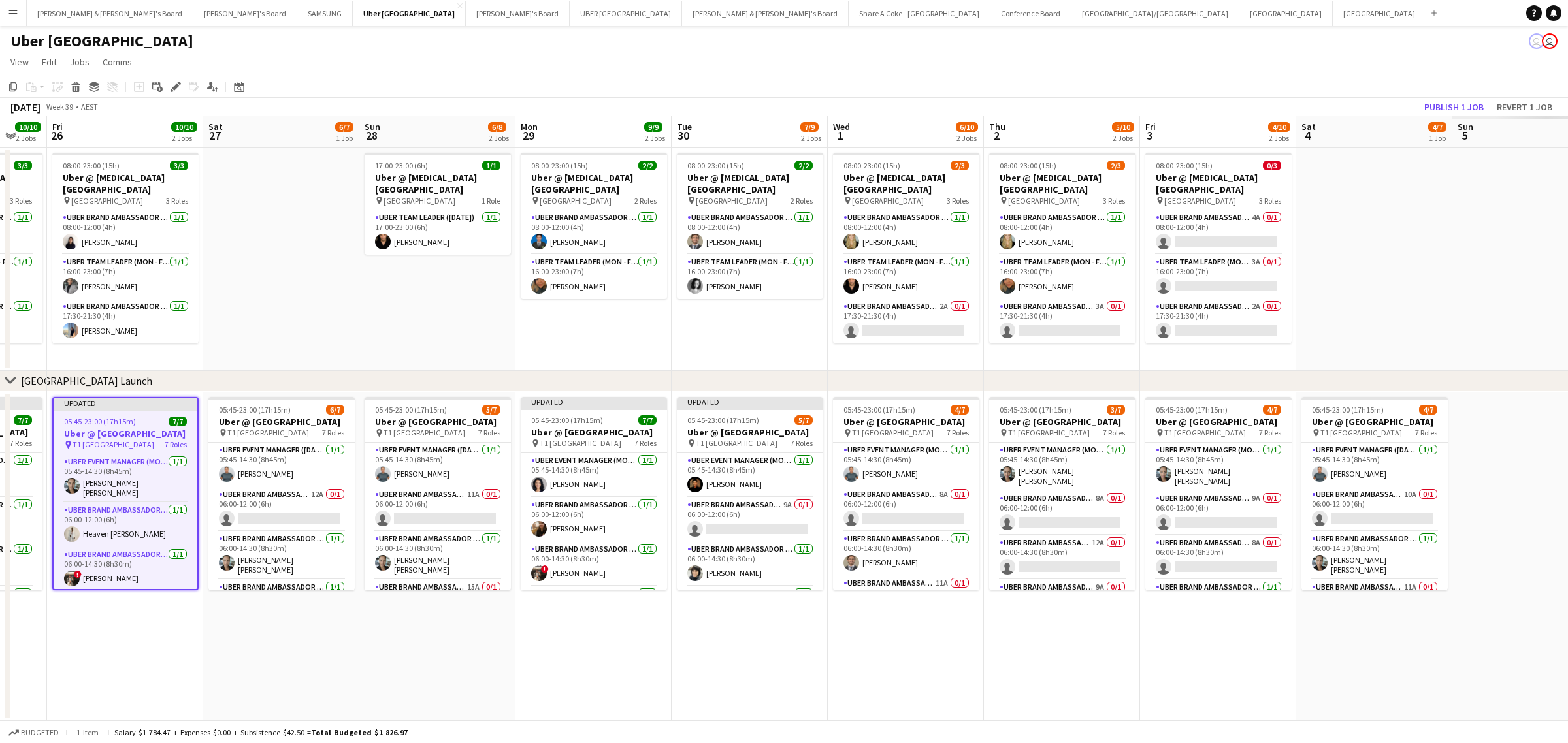
drag, startPoint x: 1380, startPoint y: 595, endPoint x: 615, endPoint y: 599, distance: 765.0
click at [615, 599] on app-calendar-viewport "Tue 23 9/9 2 Jobs Wed 24 10/10 2 Jobs Thu 25 10/10 2 Jobs Fri 26 10/10 2 Jobs S…" at bounding box center [784, 418] width 1568 height 605
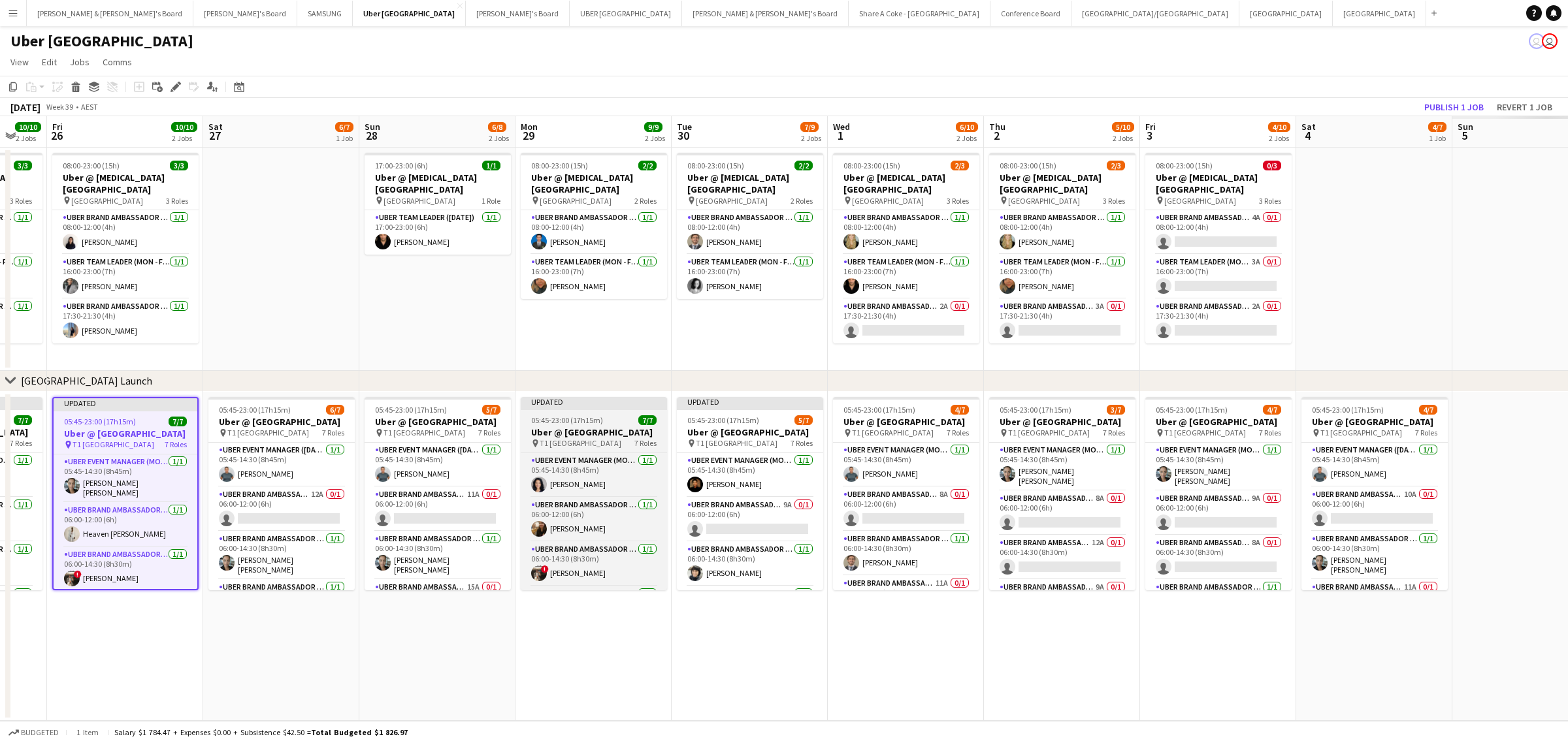
click at [570, 416] on span "05:45-23:00 (17h15m)" at bounding box center [567, 421] width 72 height 10
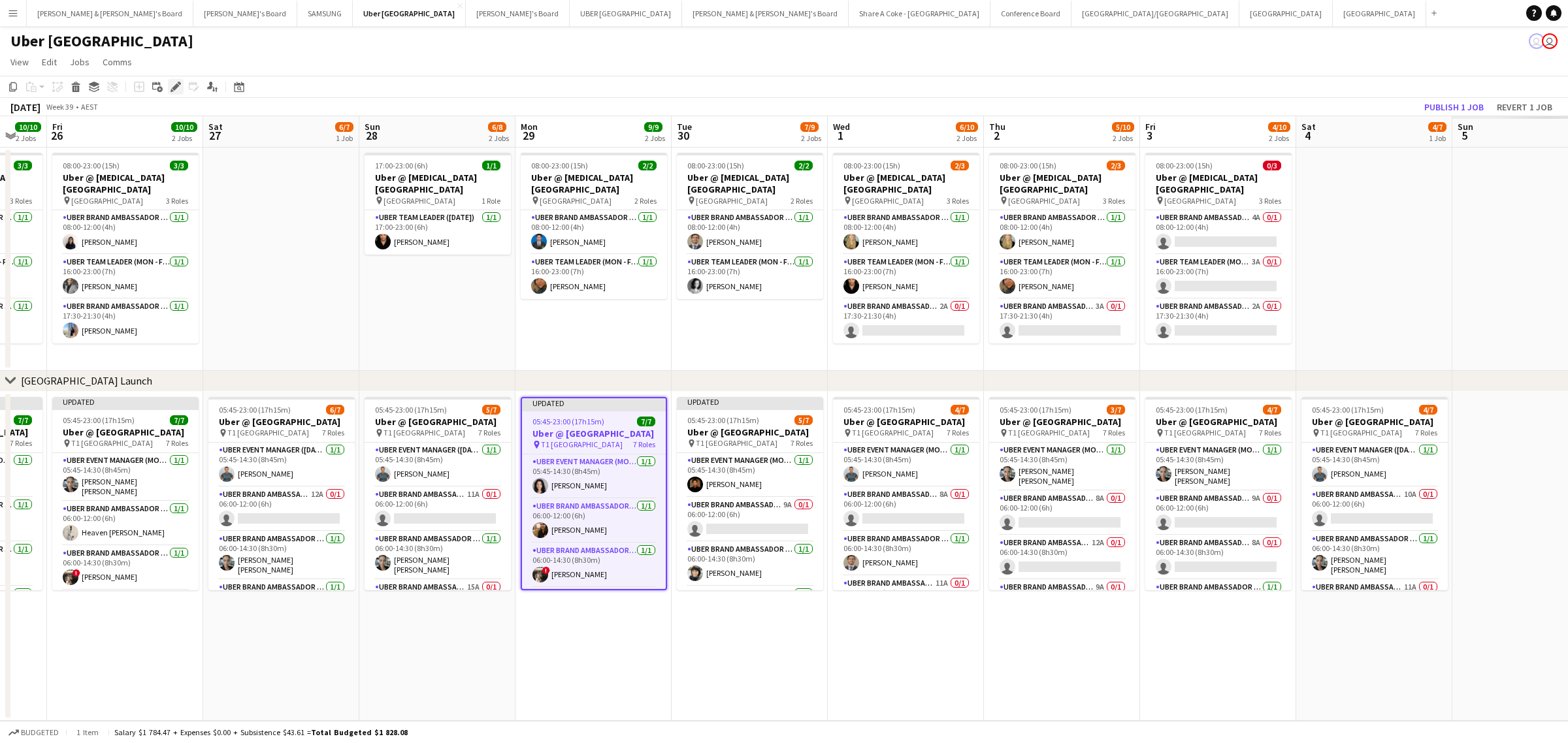
click at [174, 89] on icon at bounding box center [176, 87] width 7 height 7
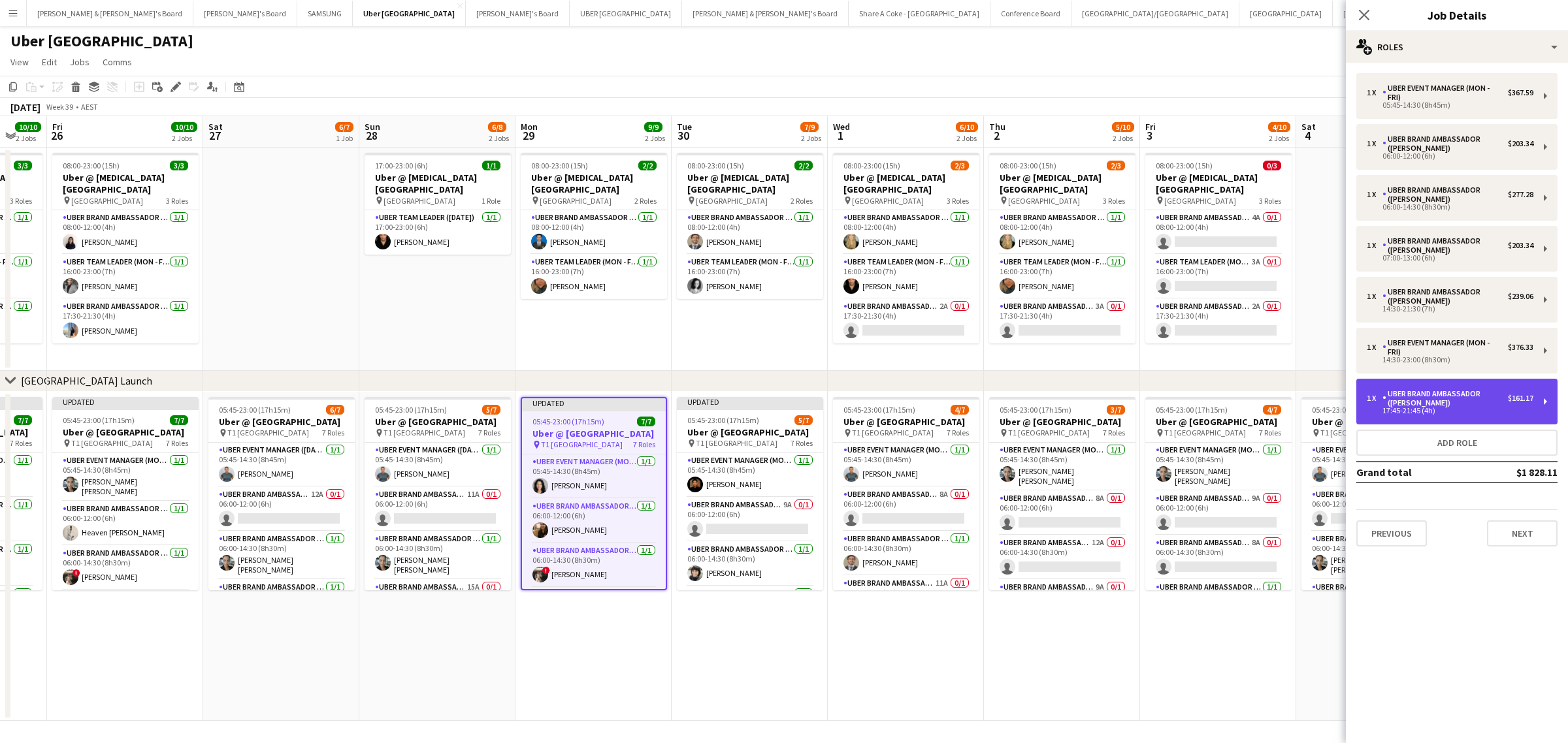
click at [1541, 407] on div "1 x UBER Brand Ambassador (Mon - Fri) $161.17 17:45-21:45 (4h)" at bounding box center [1457, 402] width 201 height 46
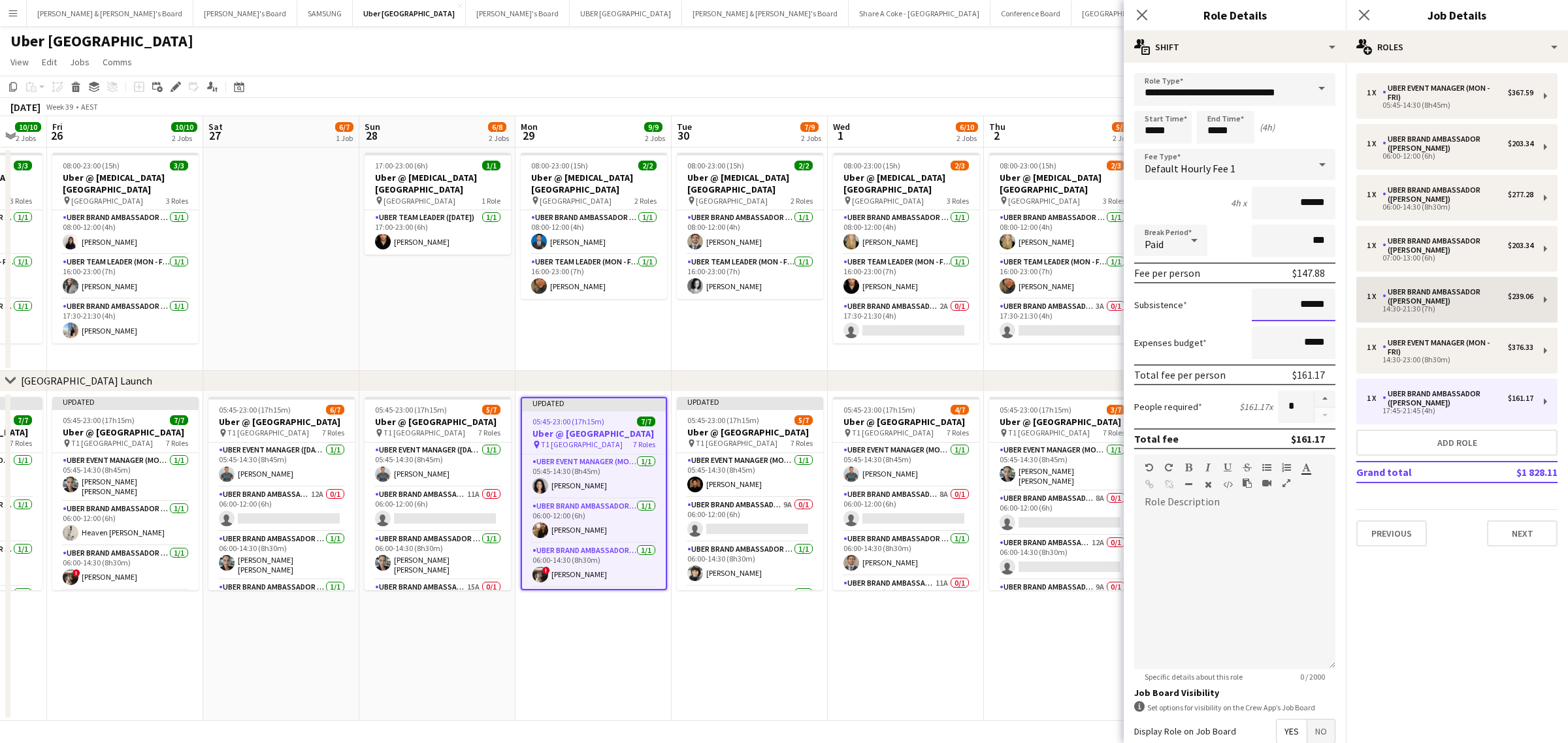
drag, startPoint x: 1281, startPoint y: 299, endPoint x: 1357, endPoint y: 299, distance: 76.0
click at [1357, 299] on body "Menu Boards Boards Boards All jobs Status Workforce Workforce My Workforce Recr…" at bounding box center [784, 372] width 1568 height 743
drag, startPoint x: 1281, startPoint y: 303, endPoint x: 1330, endPoint y: 307, distance: 49.2
click at [1330, 307] on form "**********" at bounding box center [1235, 478] width 222 height 812
paste input
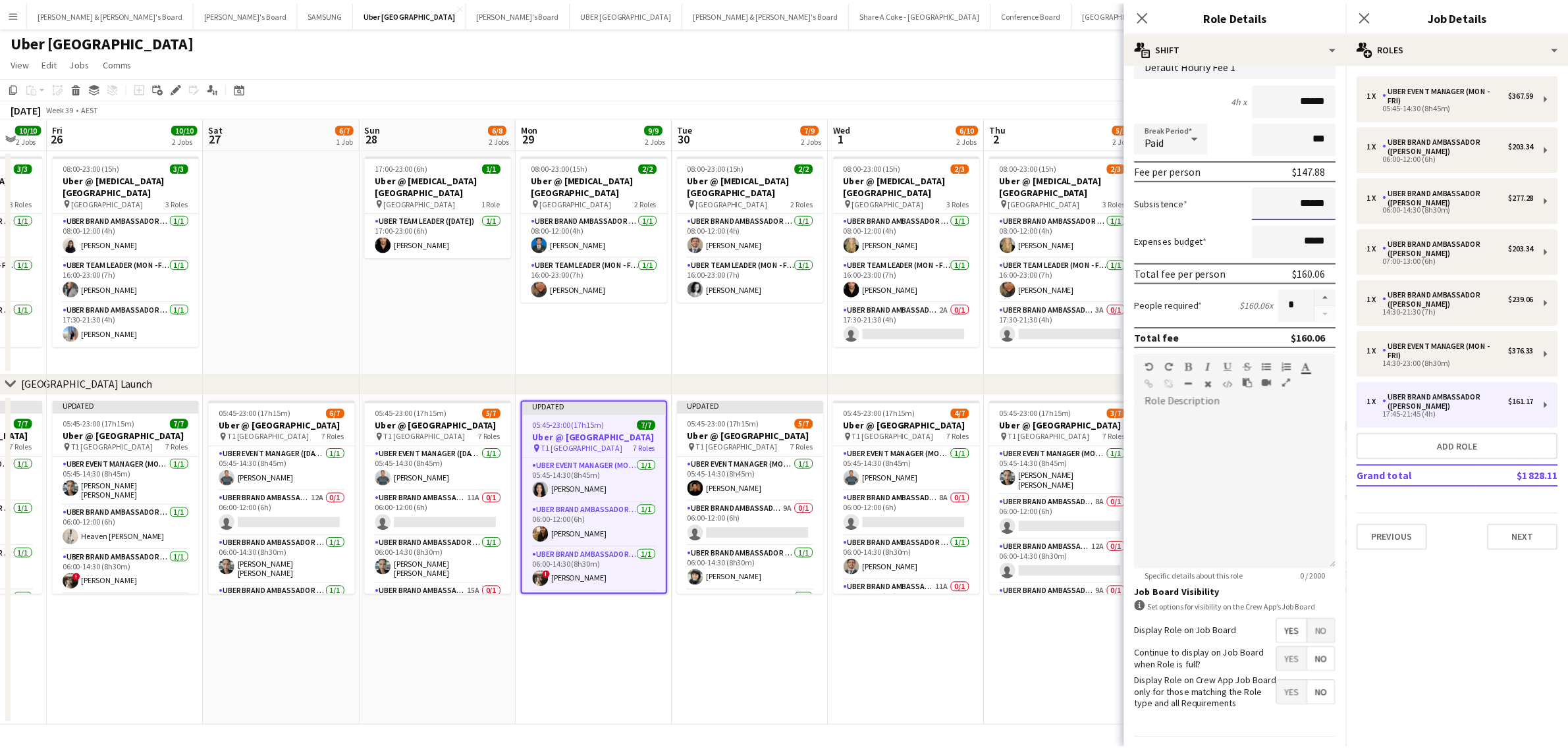
scroll to position [150, 0]
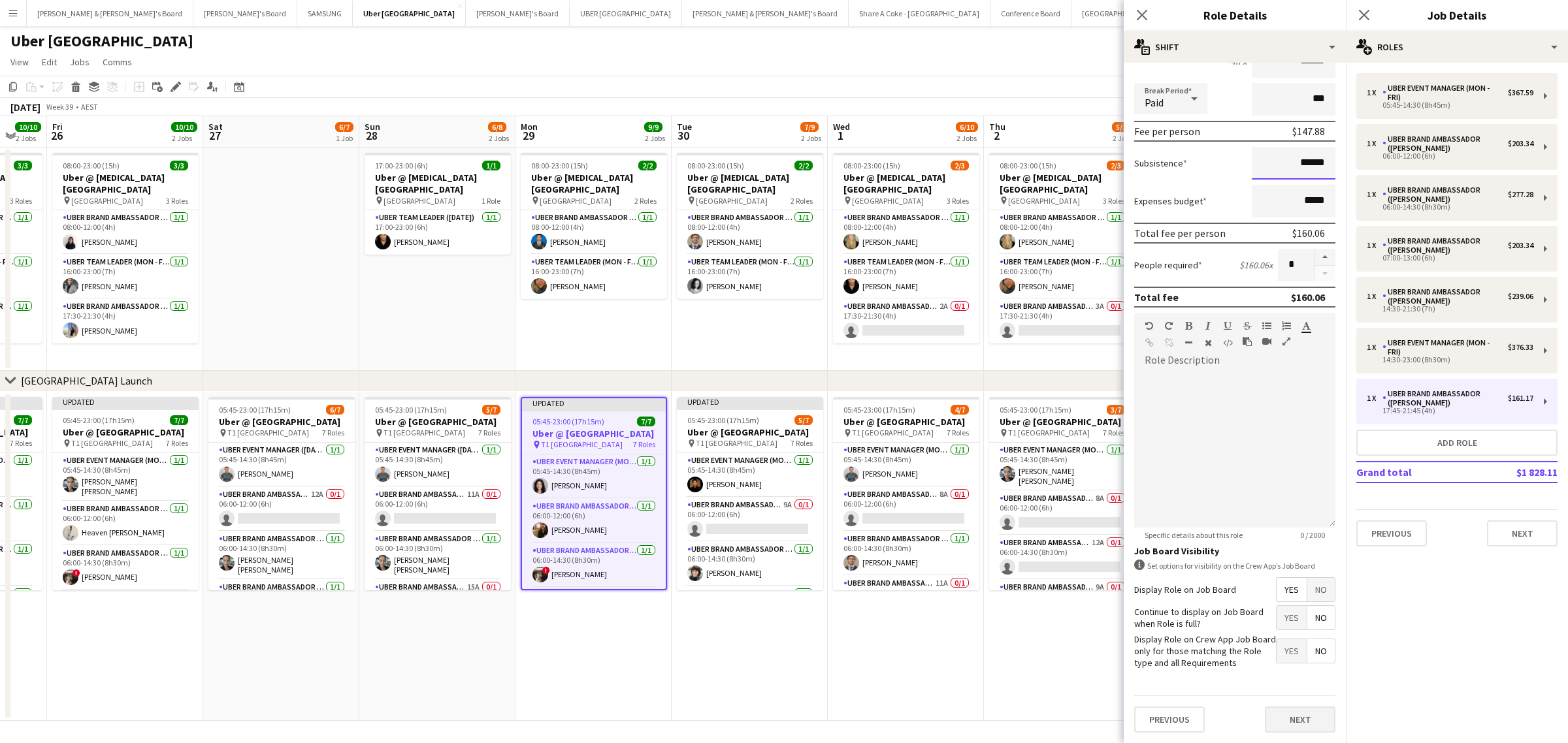
type input "******"
click at [1301, 713] on button "Next" at bounding box center [1300, 719] width 70 height 26
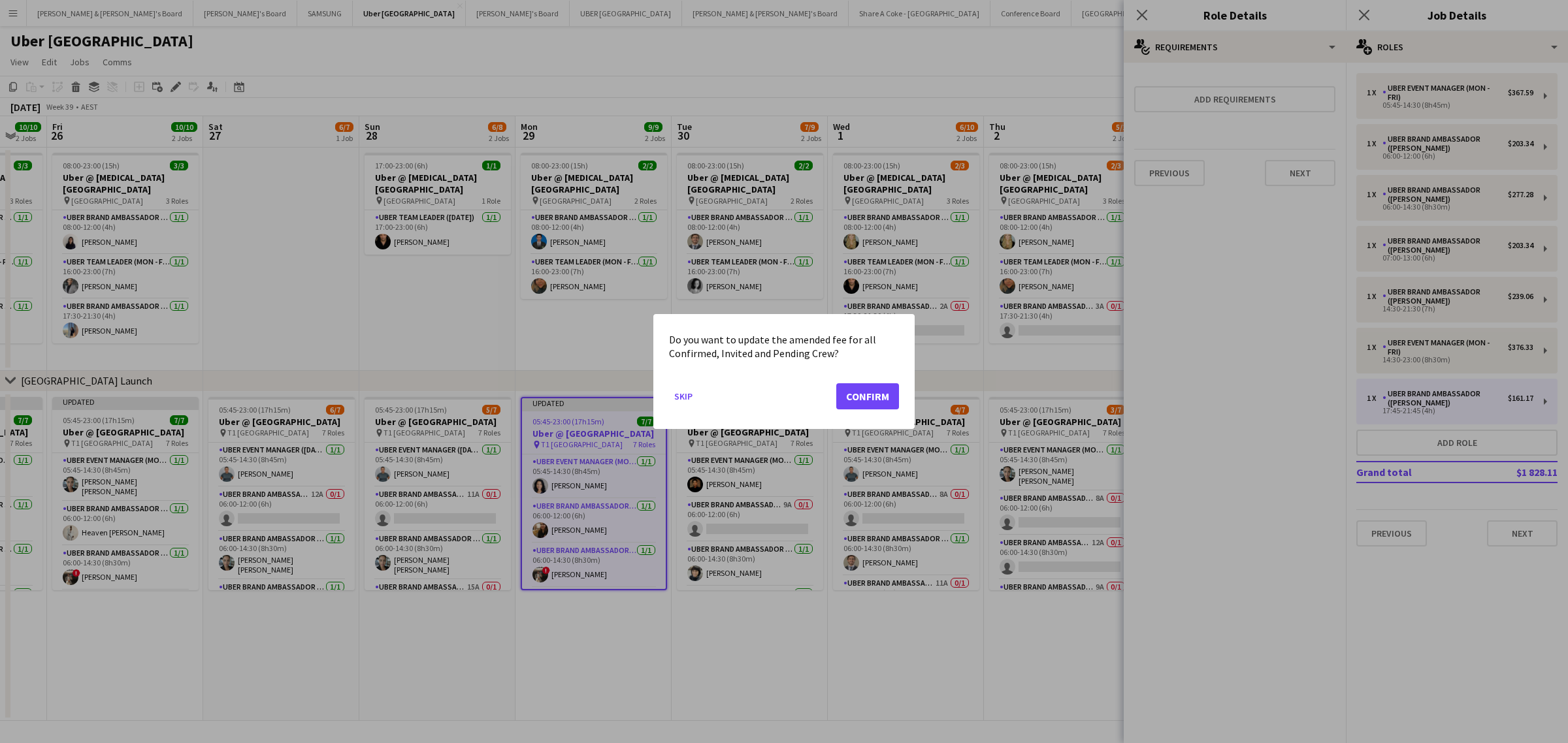
scroll to position [0, 0]
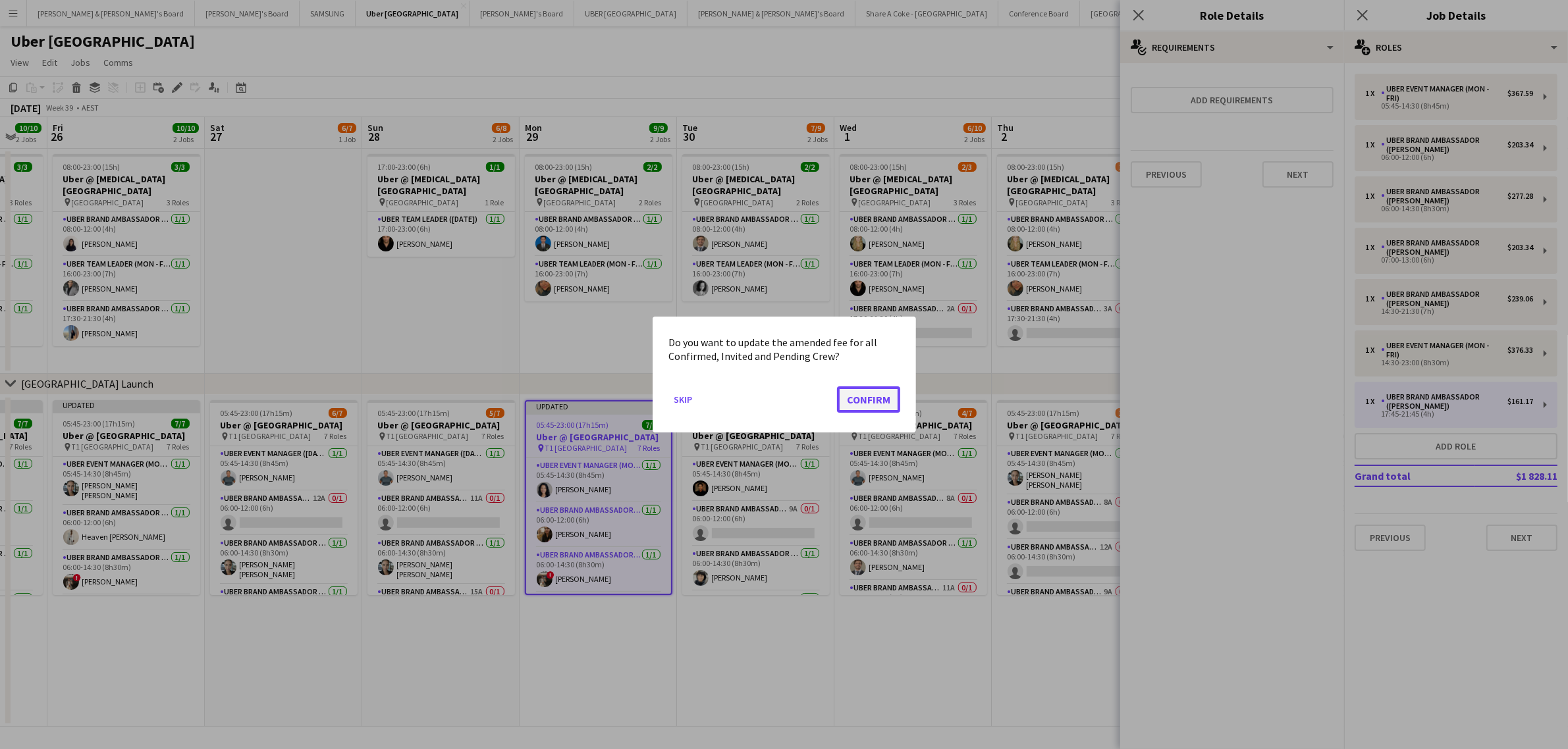
click at [879, 405] on button "Confirm" at bounding box center [869, 399] width 63 height 27
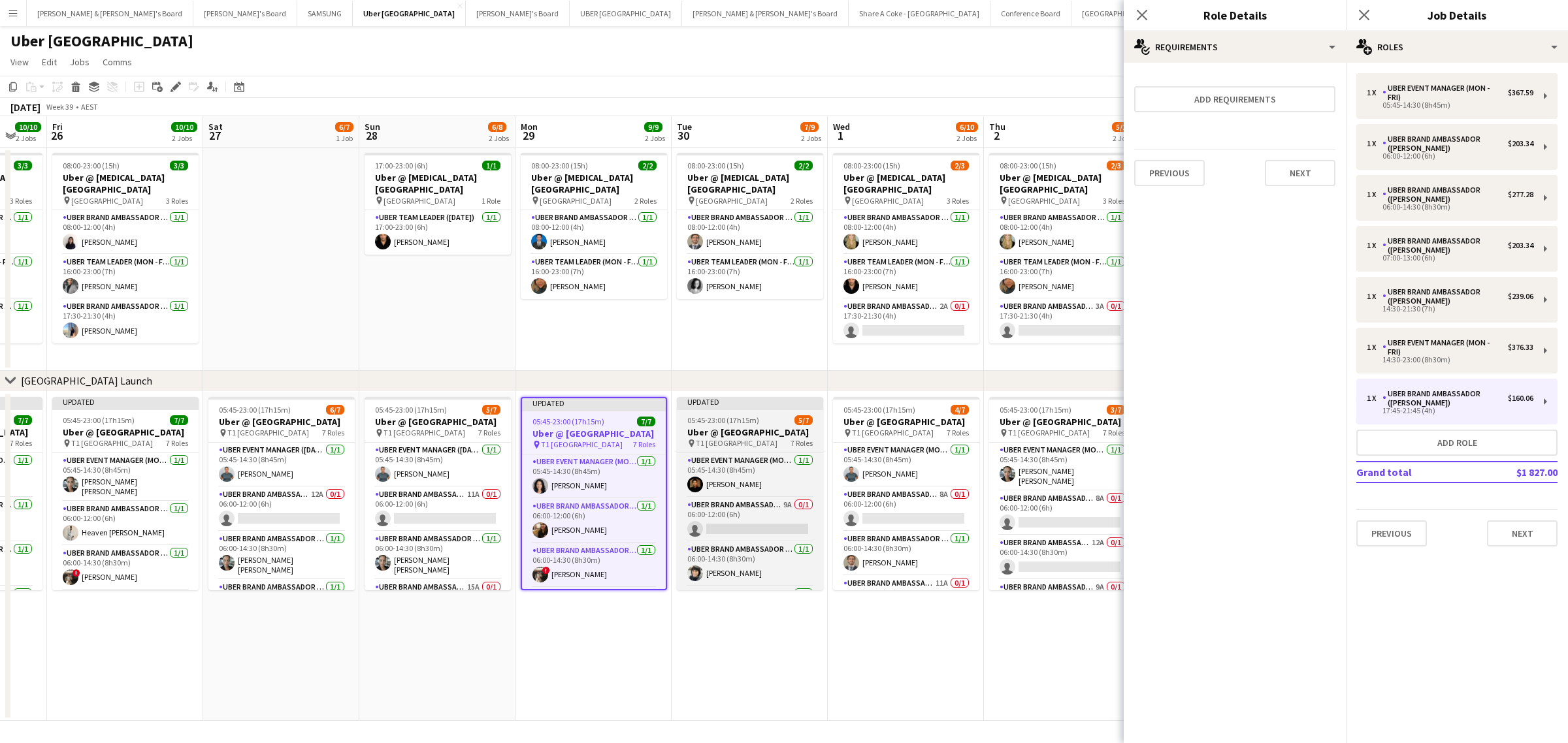
click at [714, 429] on h3 "Uber @ T1 Sydney International Airport" at bounding box center [750, 433] width 147 height 12
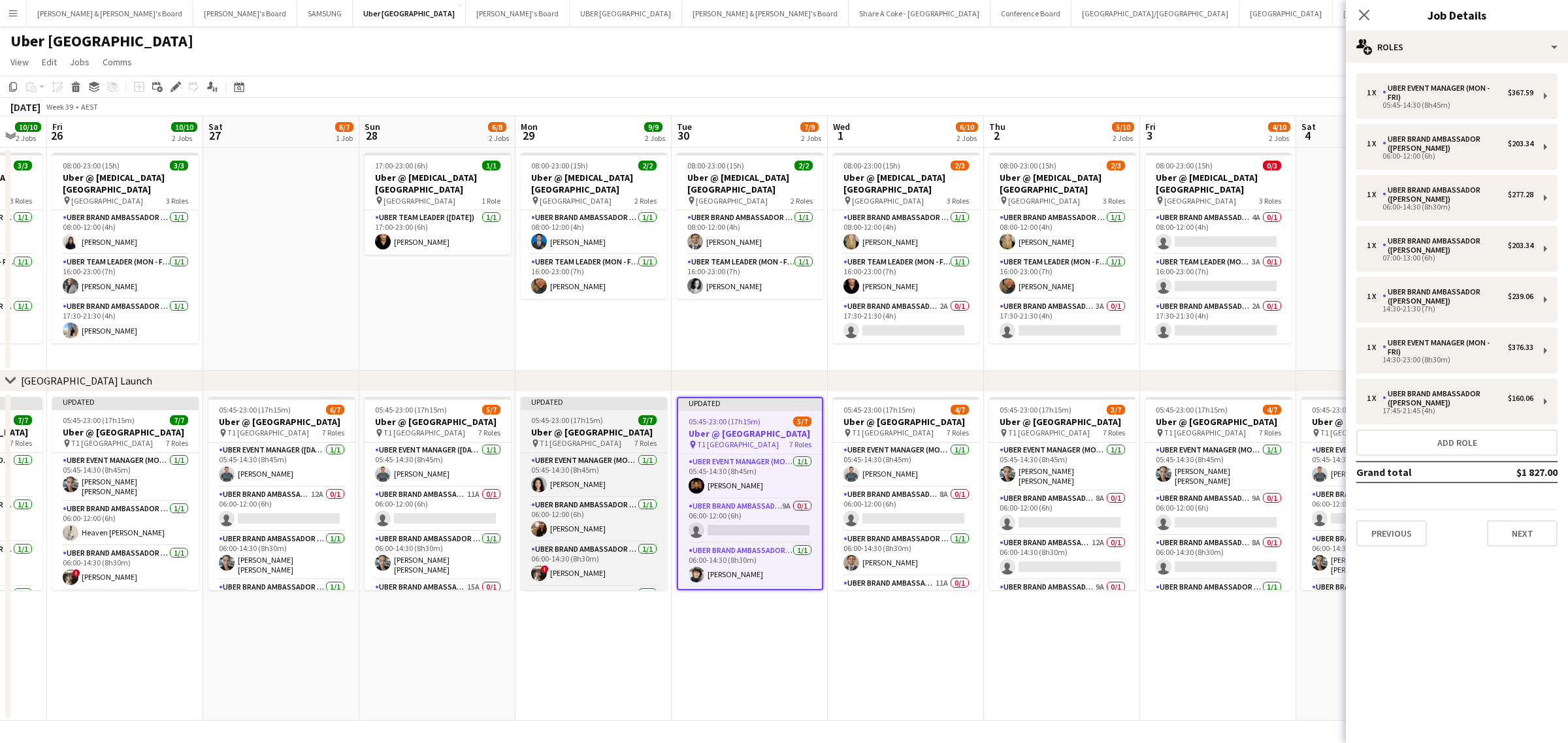
click at [588, 416] on span "05:45-23:00 (17h15m)" at bounding box center [567, 421] width 72 height 10
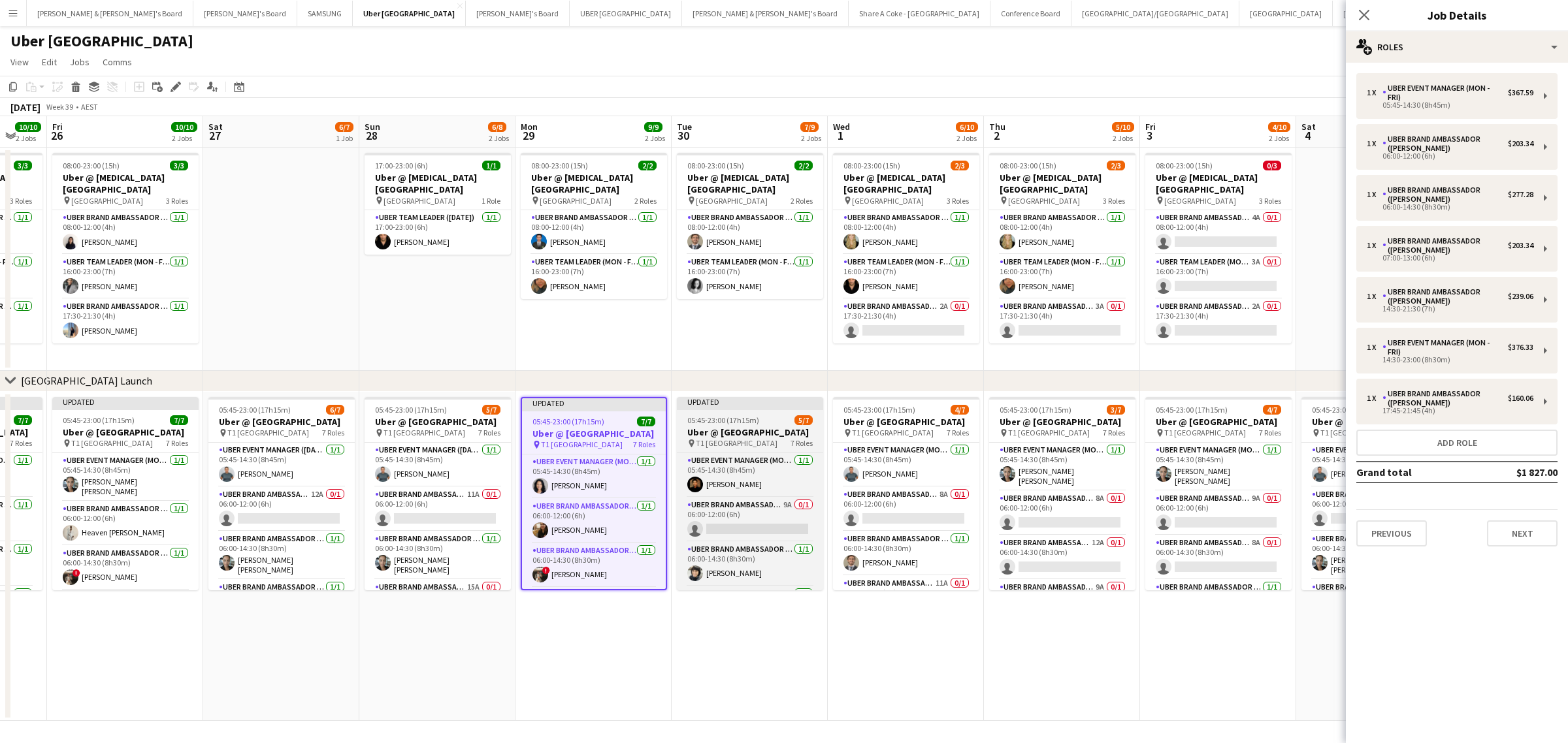
click at [724, 406] on div "Updated" at bounding box center [750, 402] width 147 height 10
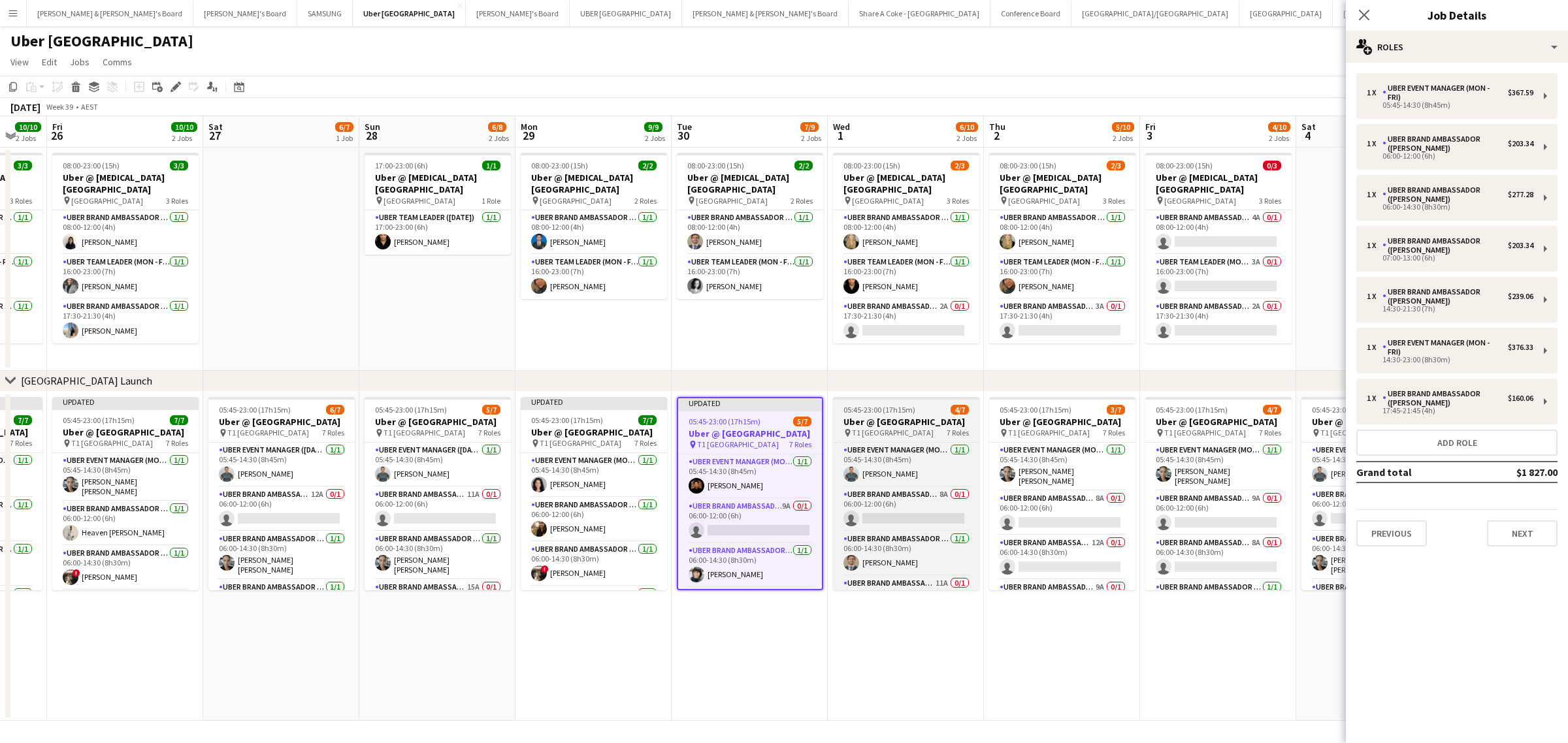
click at [877, 405] on span "05:45-23:00 (17h15m)" at bounding box center [879, 410] width 72 height 10
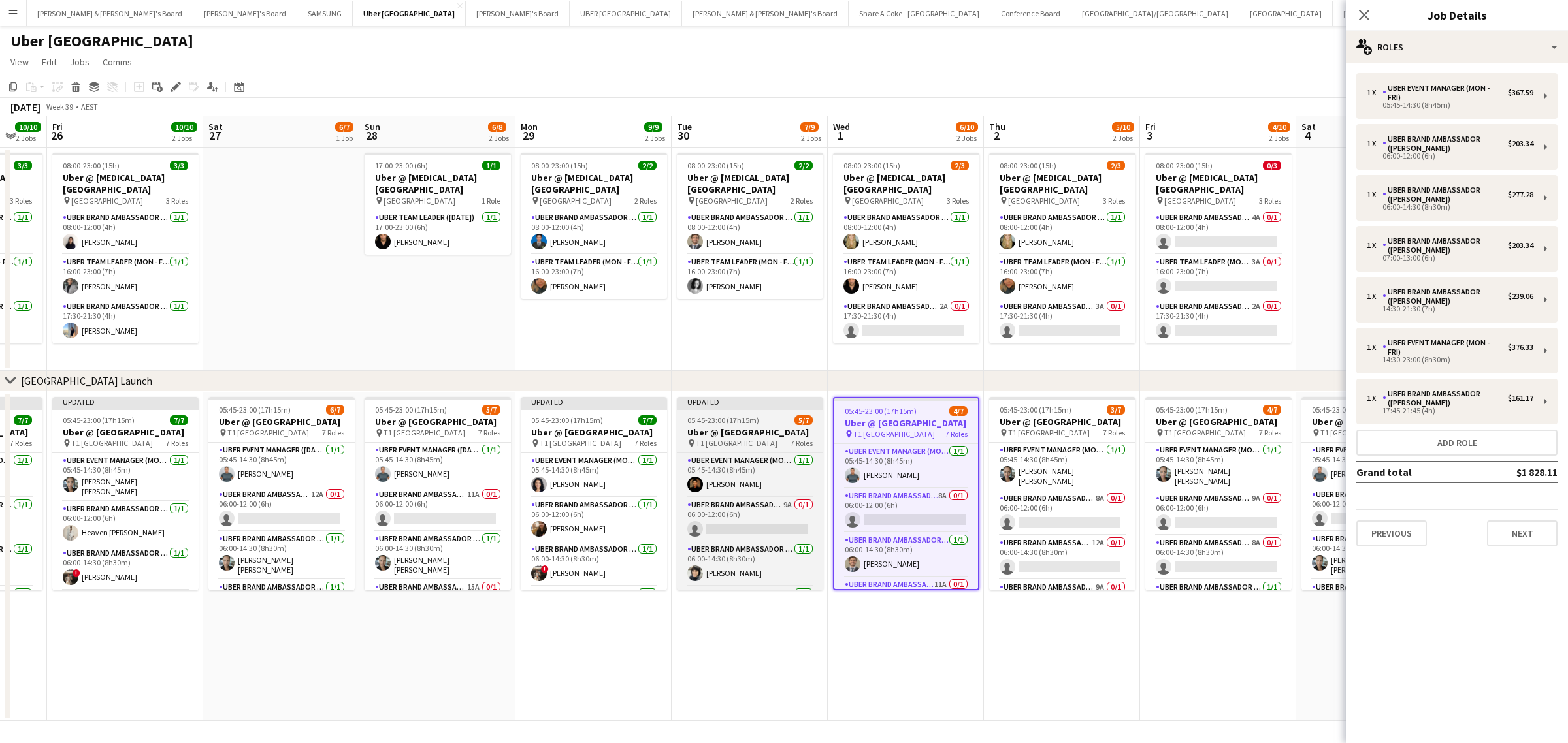
click at [717, 427] on h3 "Uber @ T1 Sydney International Airport" at bounding box center [750, 433] width 147 height 12
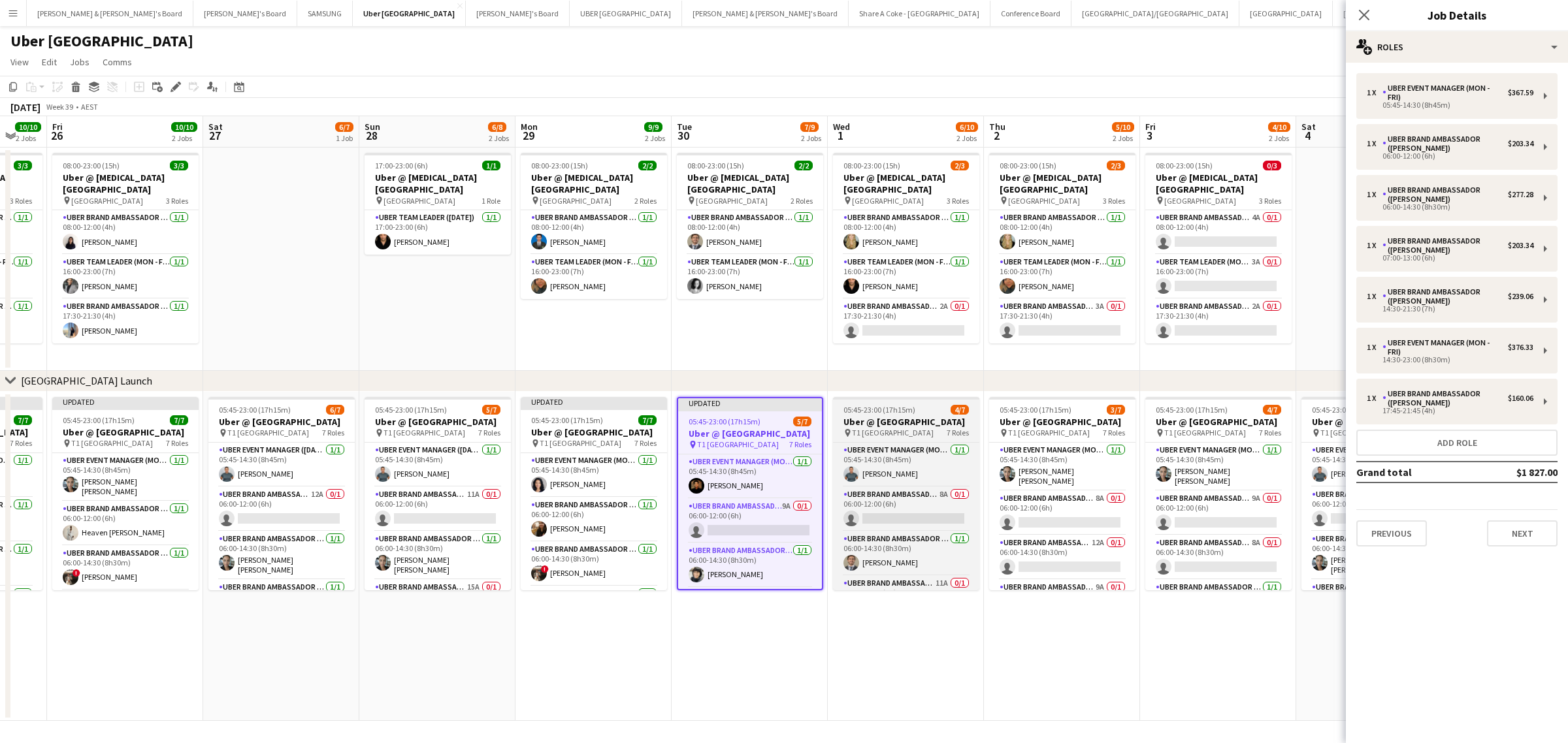
click at [896, 418] on h3 "Uber @ T1 Sydney International Airport" at bounding box center [906, 422] width 147 height 12
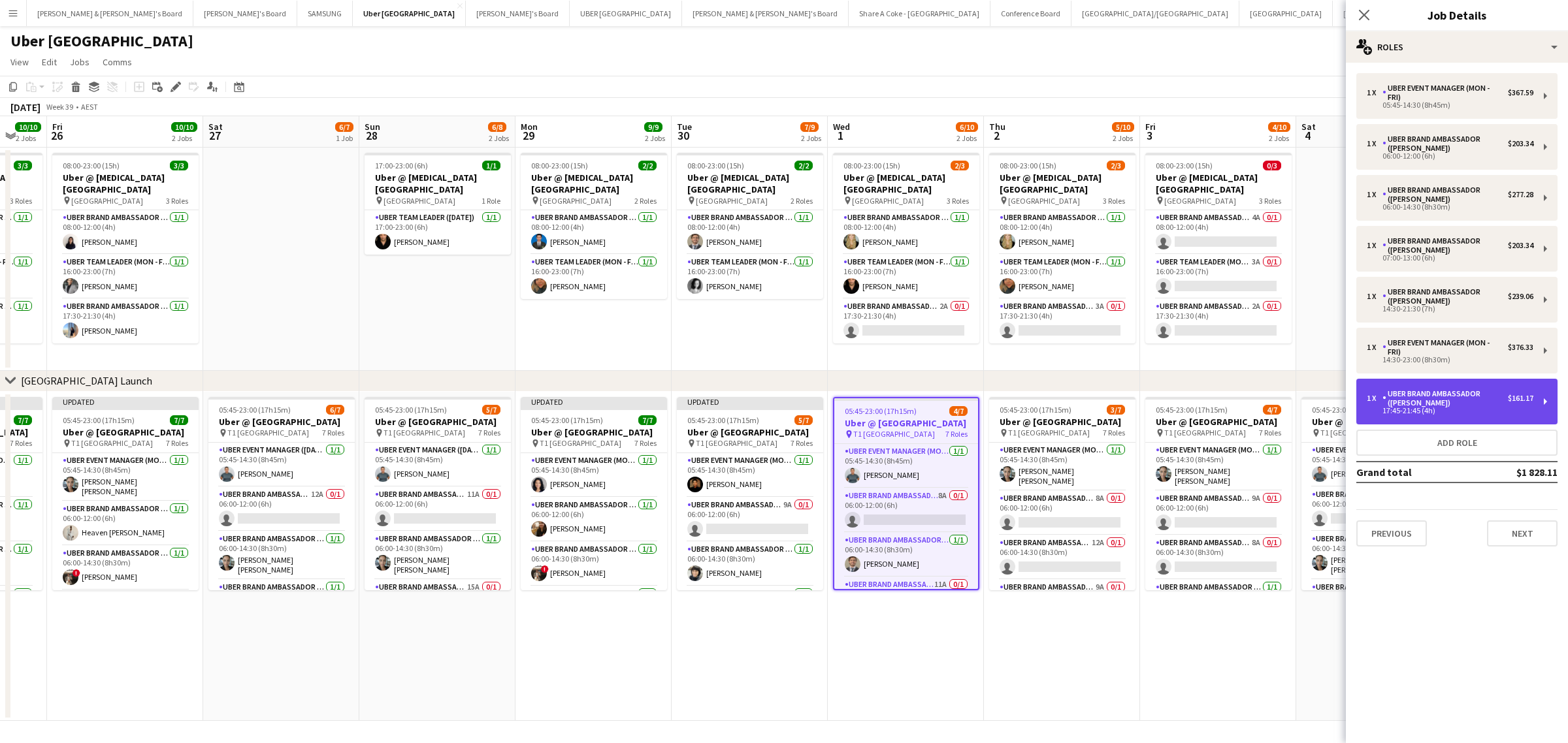
click at [1548, 399] on div "1 x UBER Brand Ambassador (Mon - Fri) $161.17 17:45-21:45 (4h)" at bounding box center [1457, 402] width 201 height 46
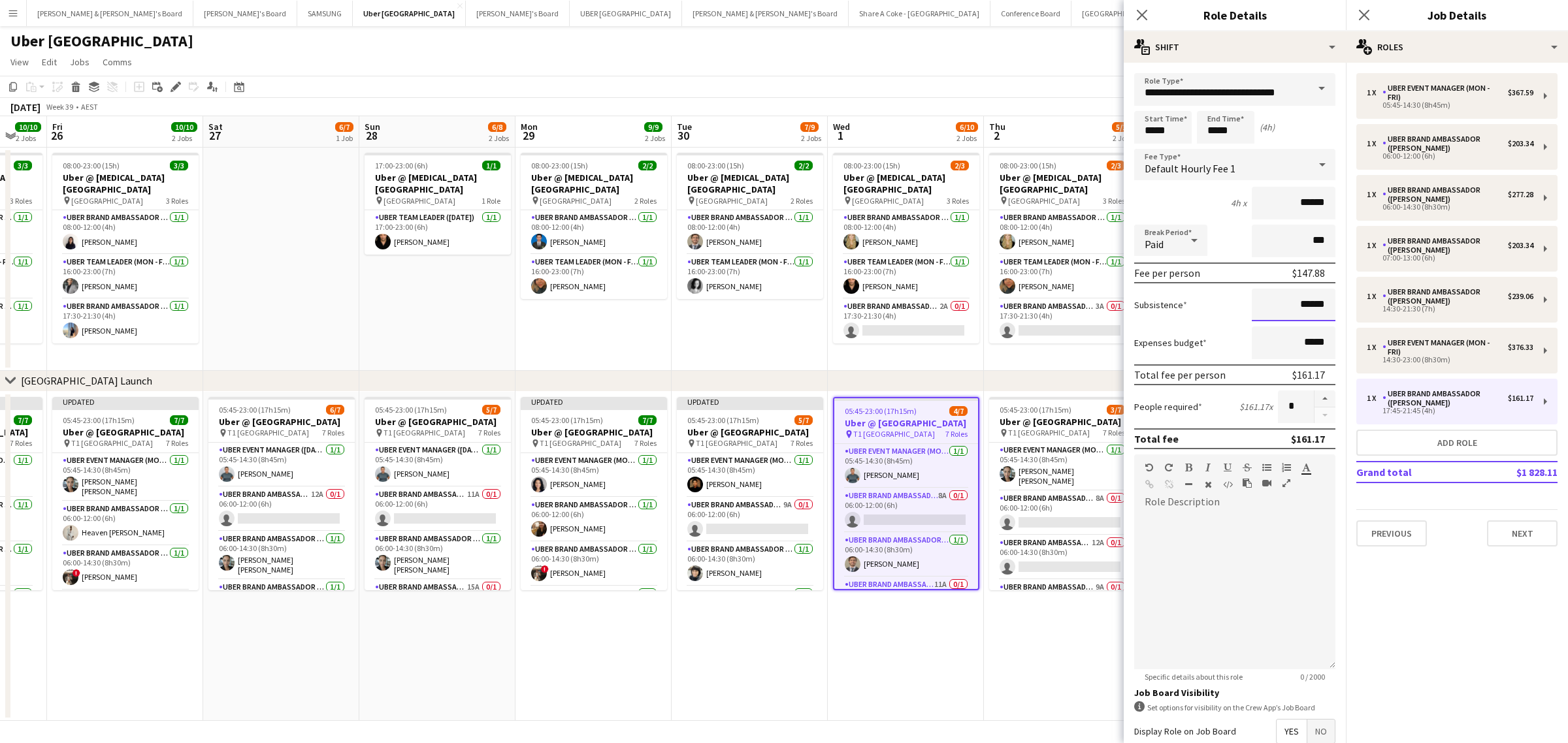
drag, startPoint x: 1281, startPoint y: 302, endPoint x: 1335, endPoint y: 300, distance: 54.0
click at [1335, 300] on mat-expansion-panel "**********" at bounding box center [1235, 403] width 222 height 681
paste input
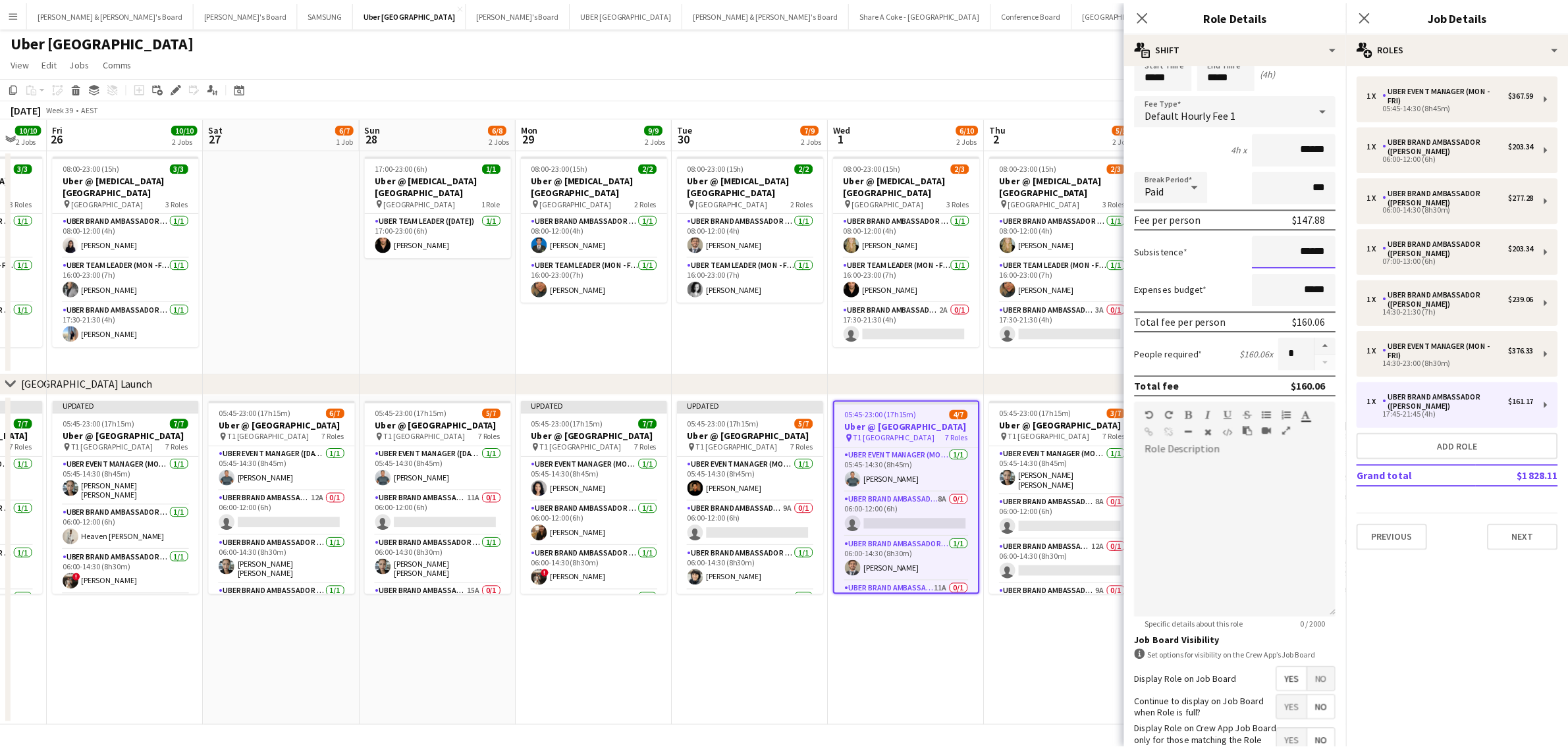
scroll to position [150, 0]
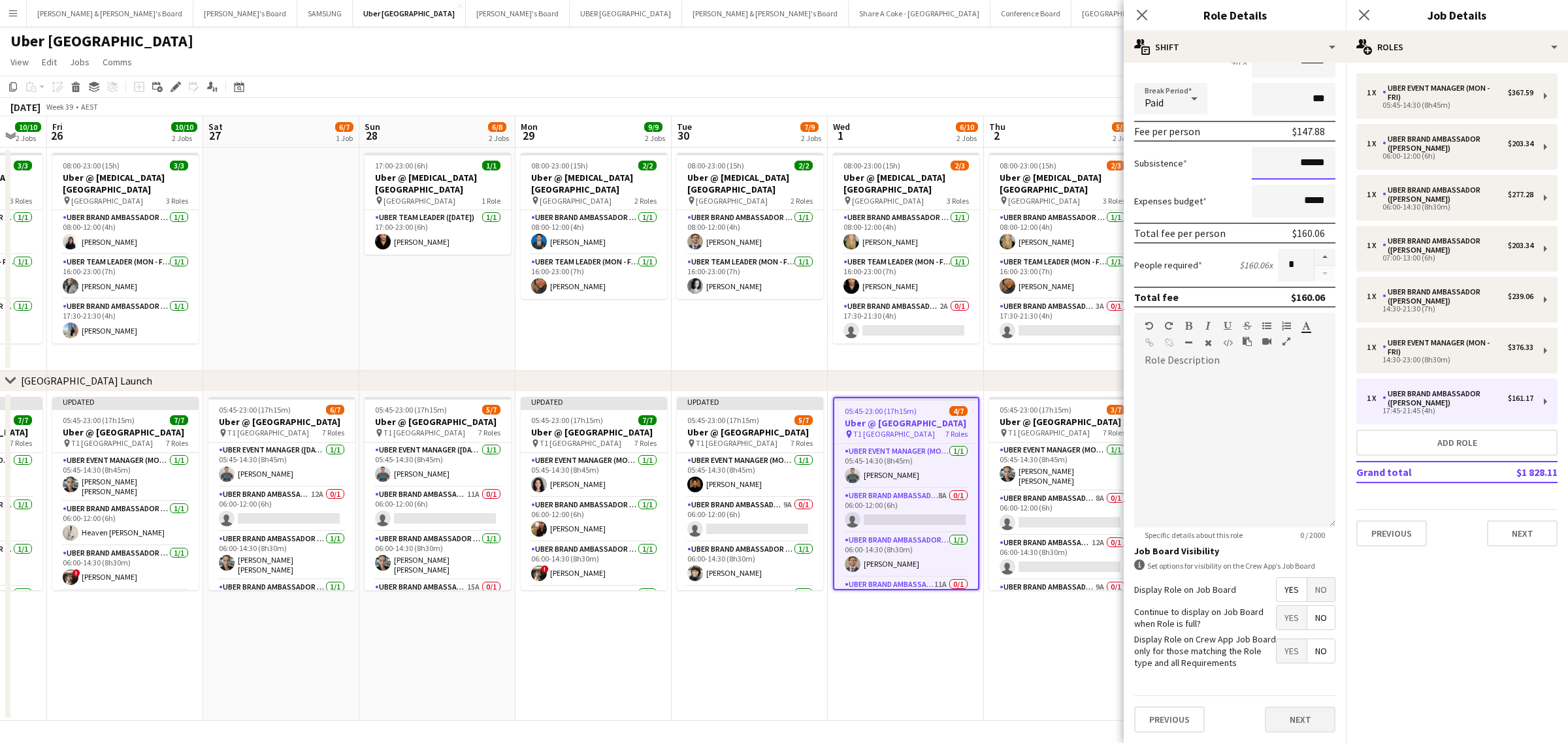
type input "******"
click at [1294, 717] on button "Next" at bounding box center [1300, 719] width 70 height 26
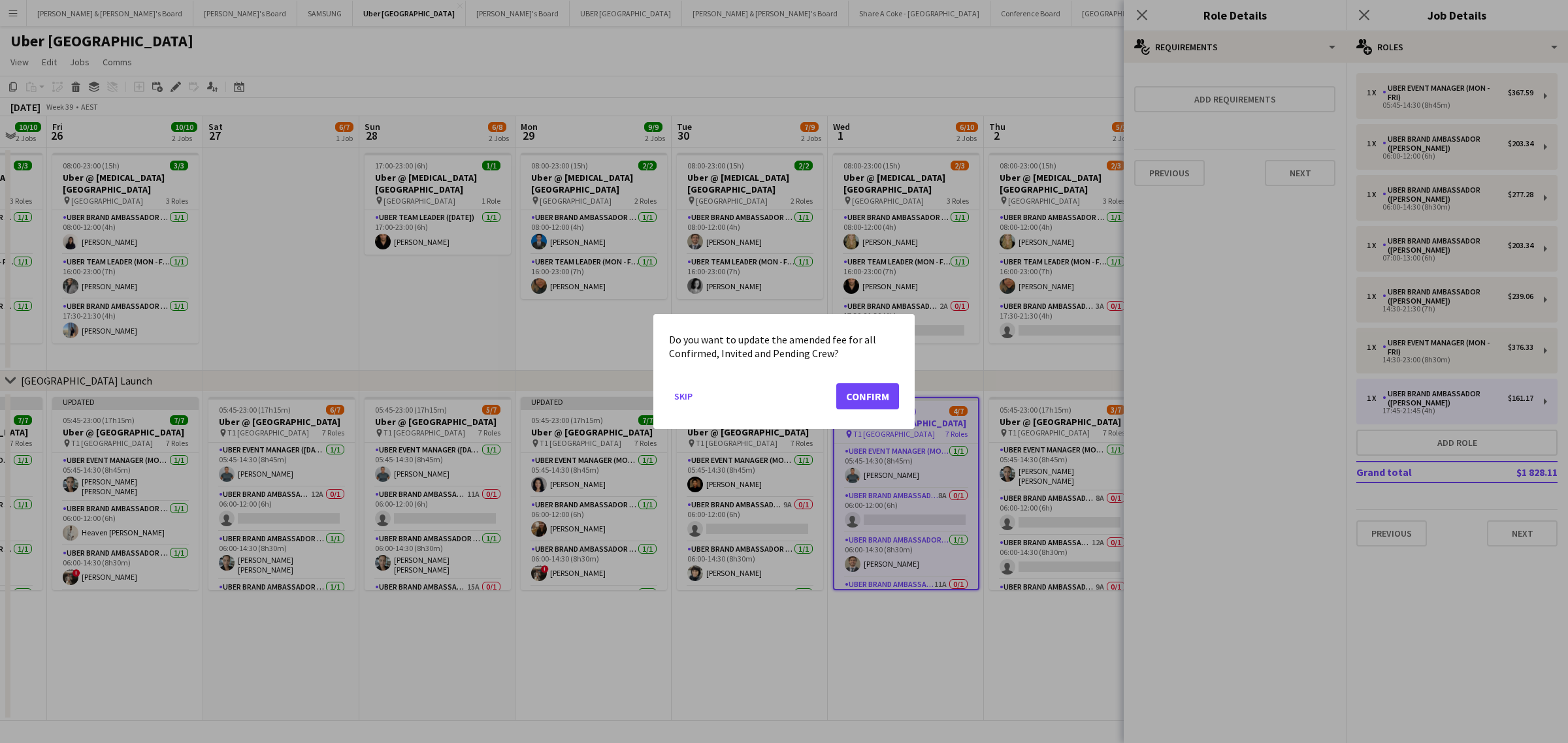
scroll to position [0, 0]
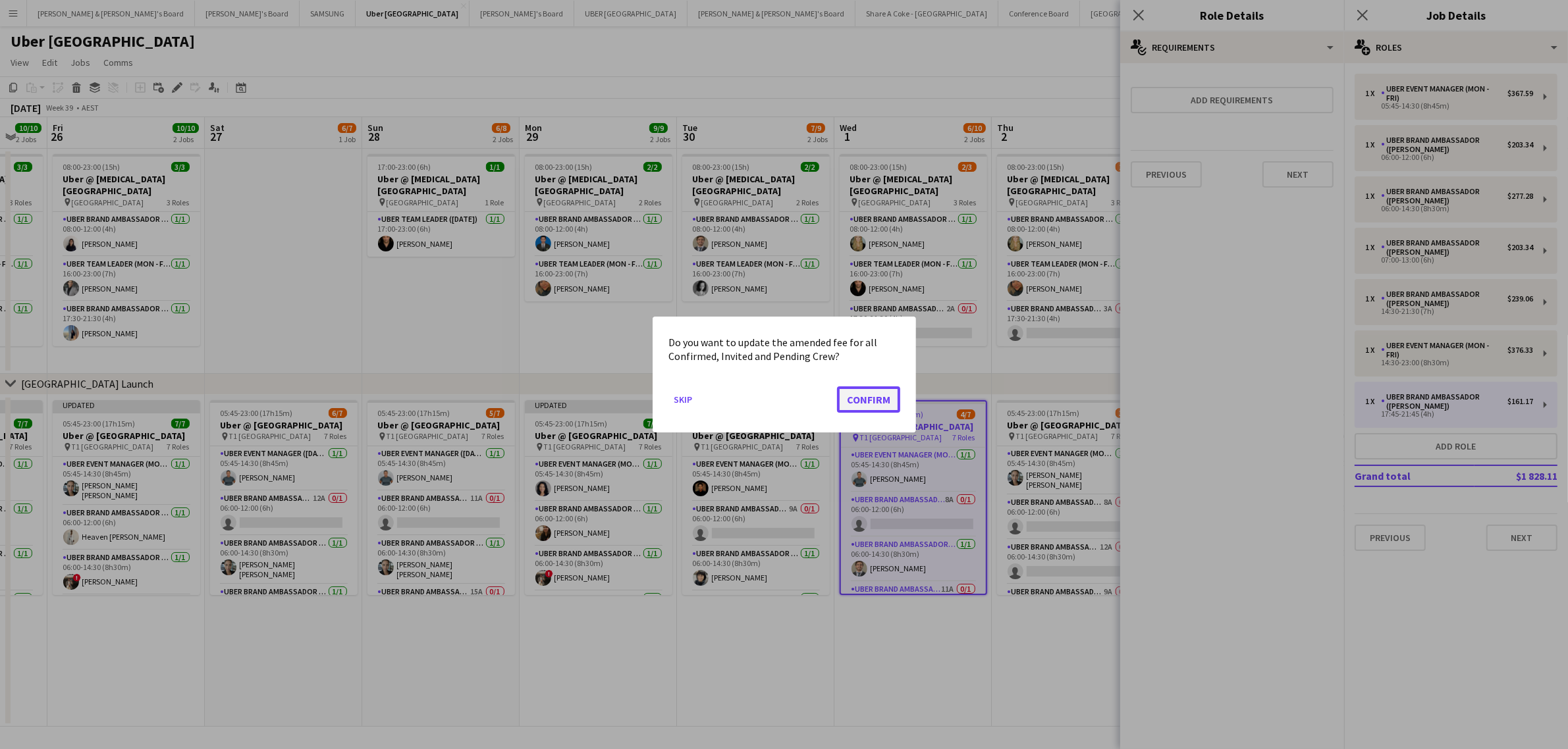
click at [870, 397] on button "Confirm" at bounding box center [869, 399] width 63 height 27
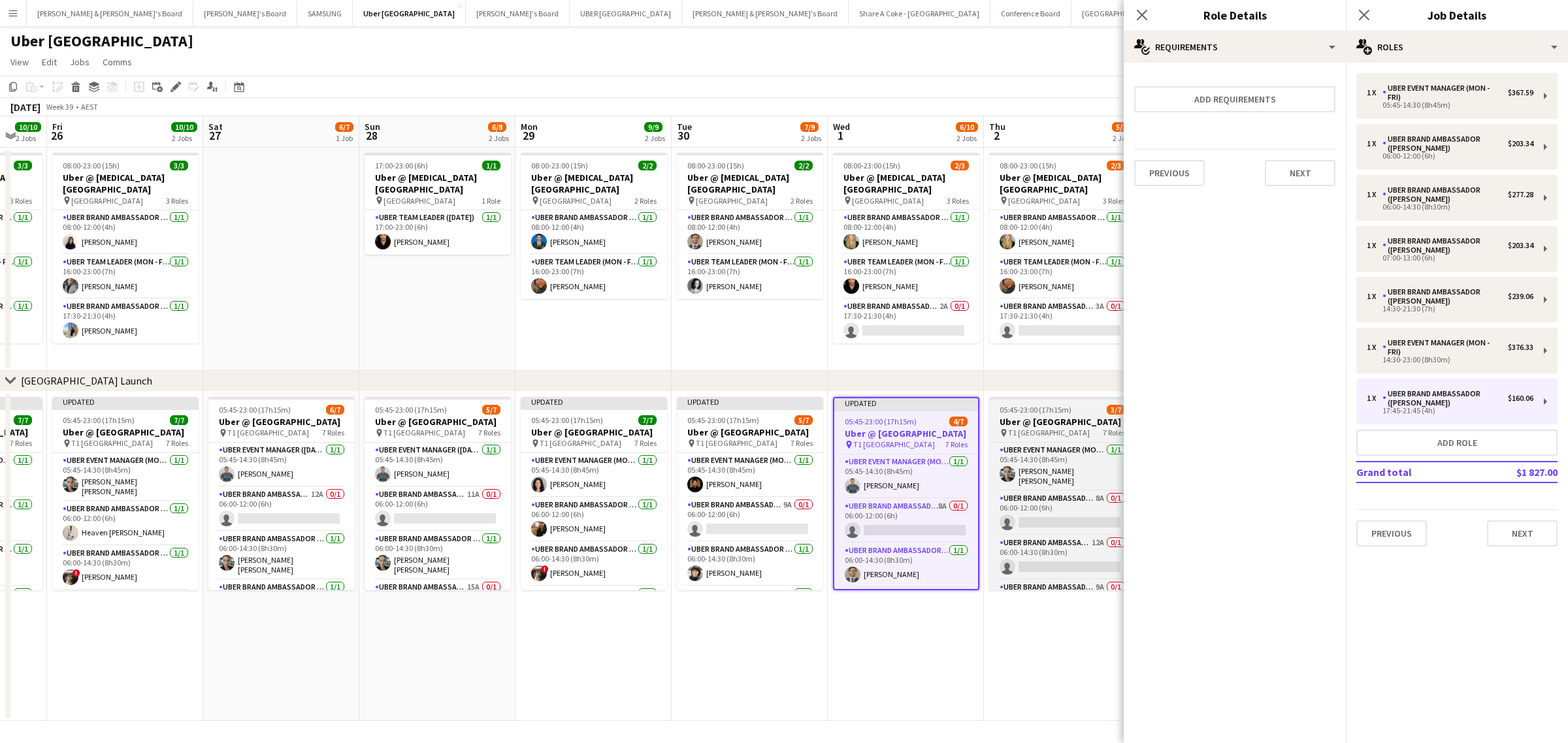
click at [1039, 422] on h3 "Uber @ T1 Sydney International Airport" at bounding box center [1062, 422] width 147 height 12
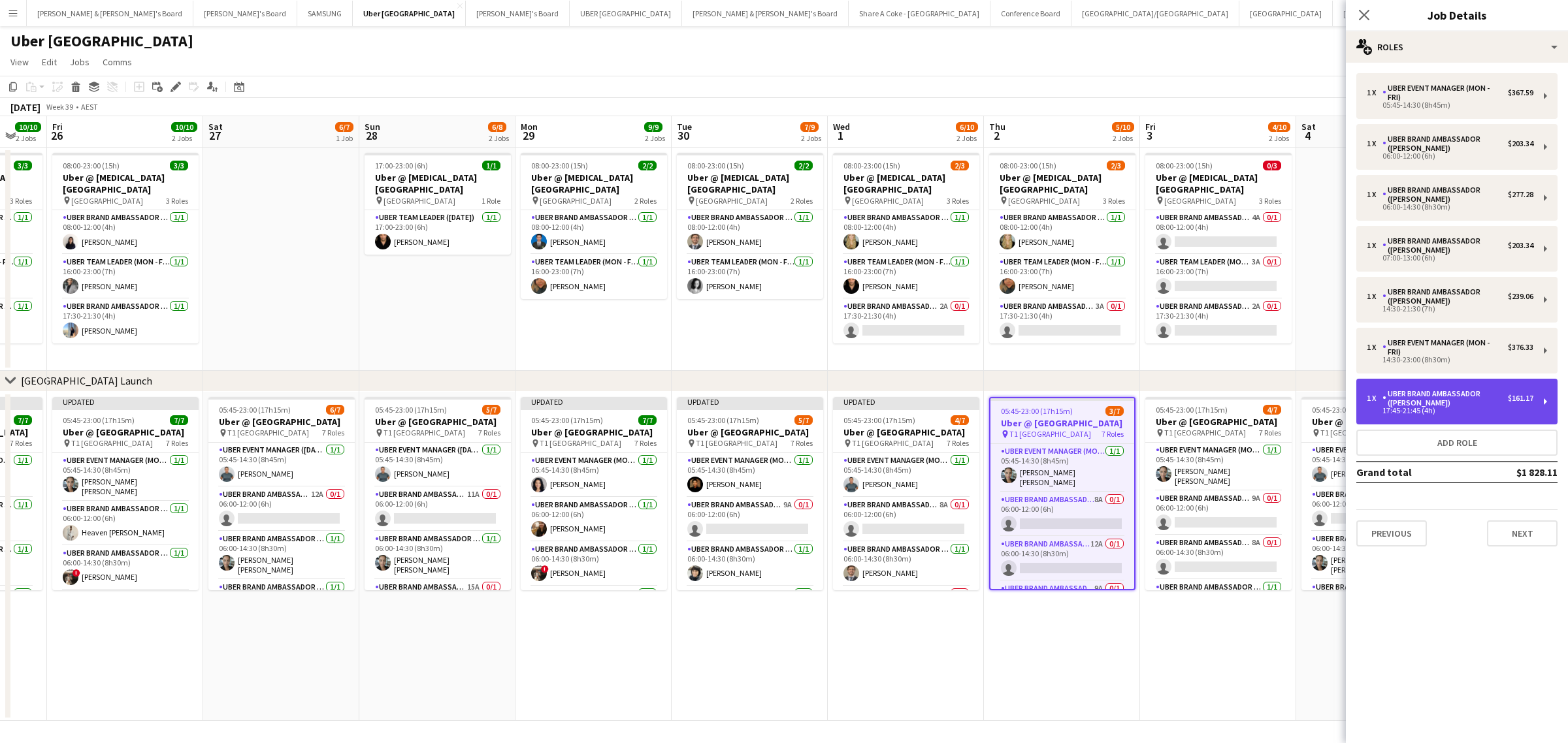
click at [1543, 399] on div "1 x UBER Brand Ambassador (Mon - Fri) $161.17 17:45-21:45 (4h)" at bounding box center [1457, 402] width 201 height 46
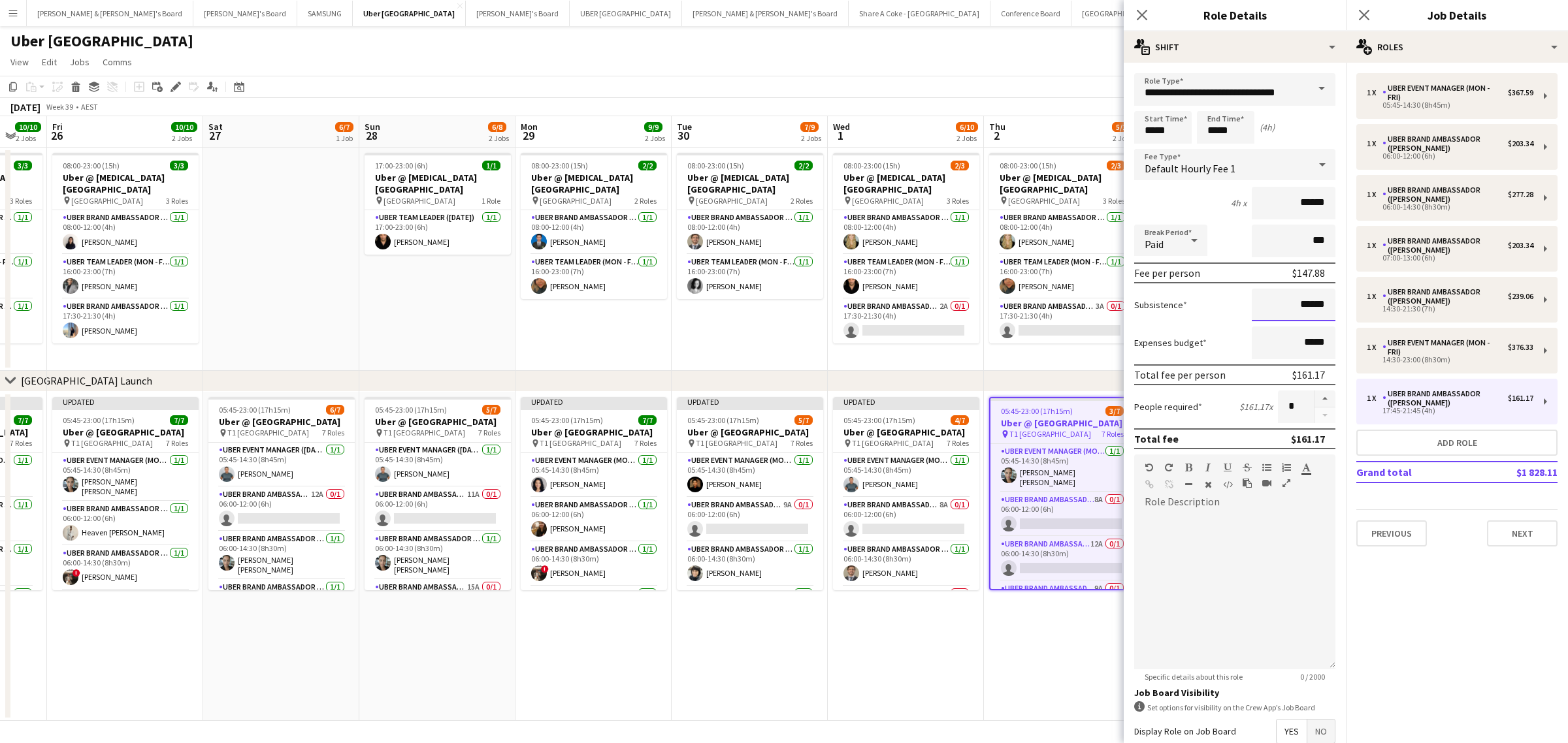
drag, startPoint x: 1276, startPoint y: 303, endPoint x: 1333, endPoint y: 296, distance: 57.4
click at [1333, 296] on form "**********" at bounding box center [1235, 478] width 222 height 812
paste input
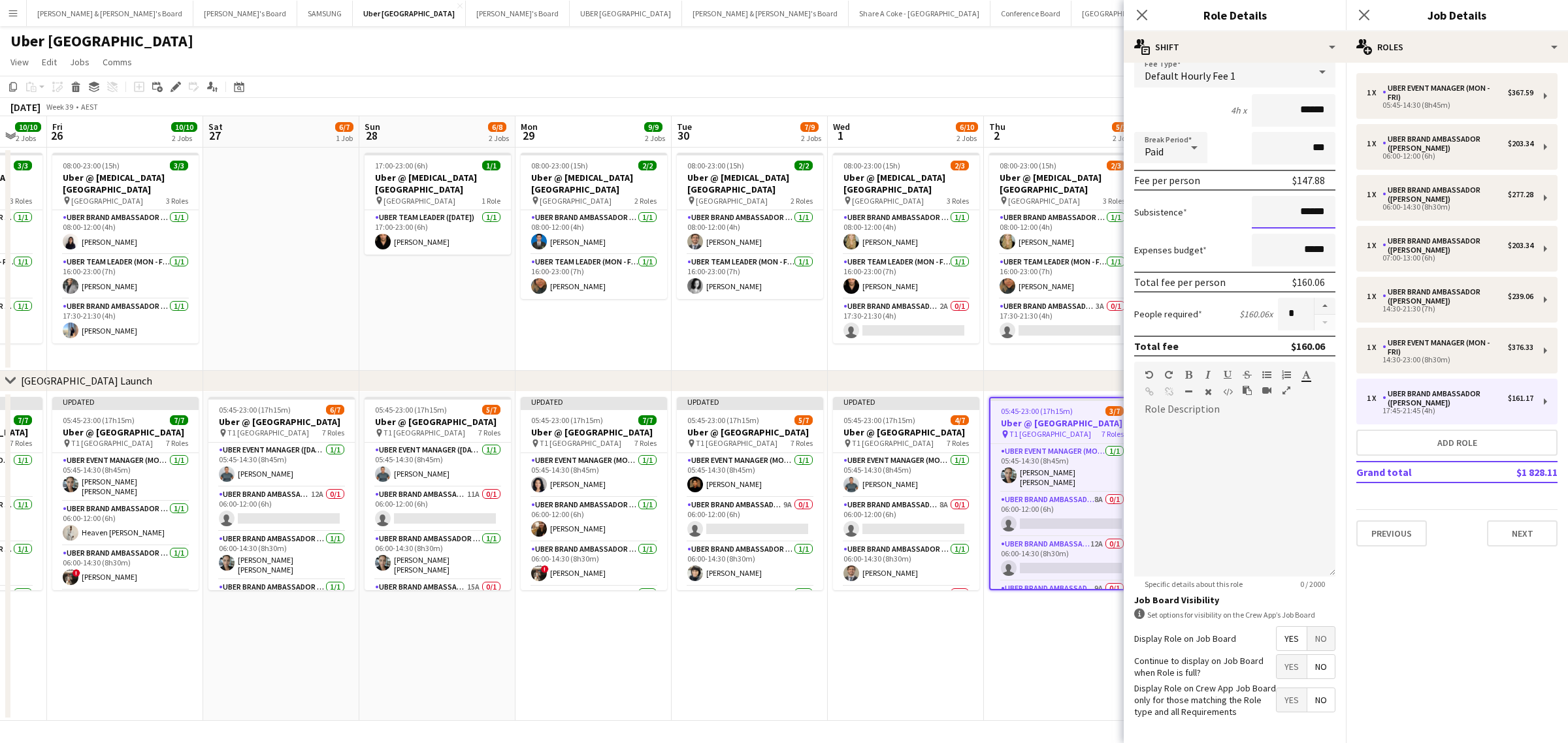
scroll to position [149, 0]
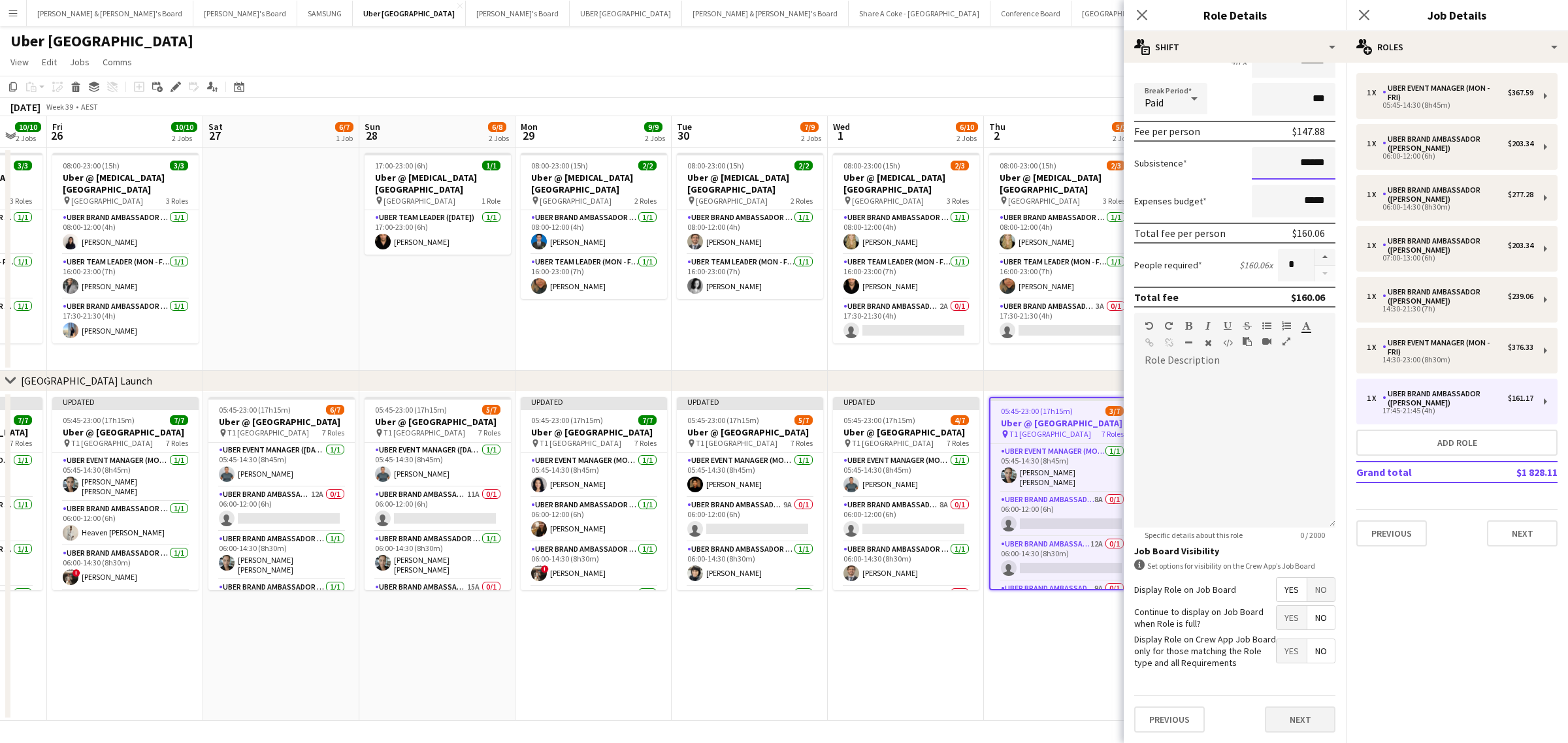
type input "******"
click at [1298, 716] on button "Next" at bounding box center [1300, 719] width 70 height 26
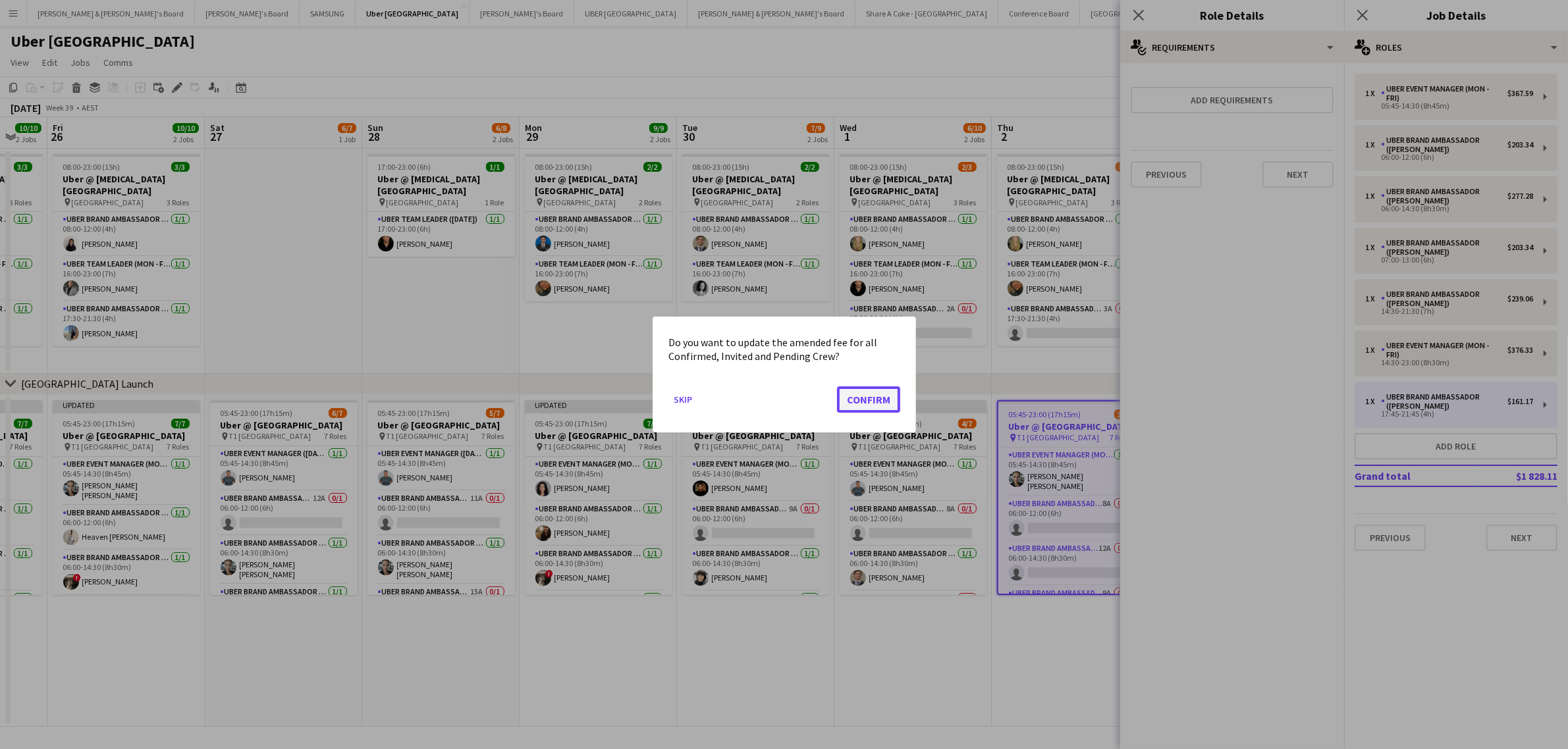
click at [884, 392] on button "Confirm" at bounding box center [869, 399] width 63 height 27
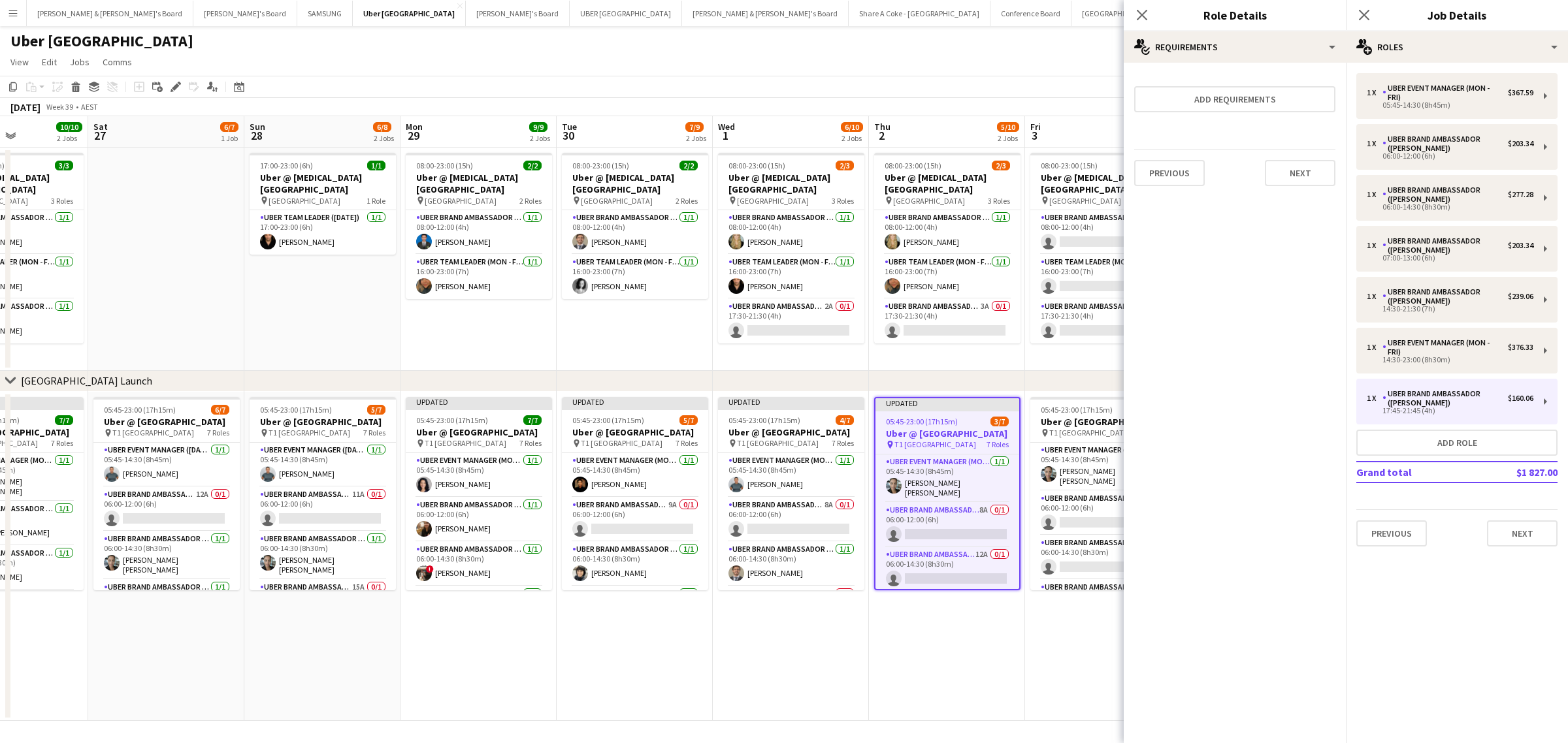
scroll to position [0, 518]
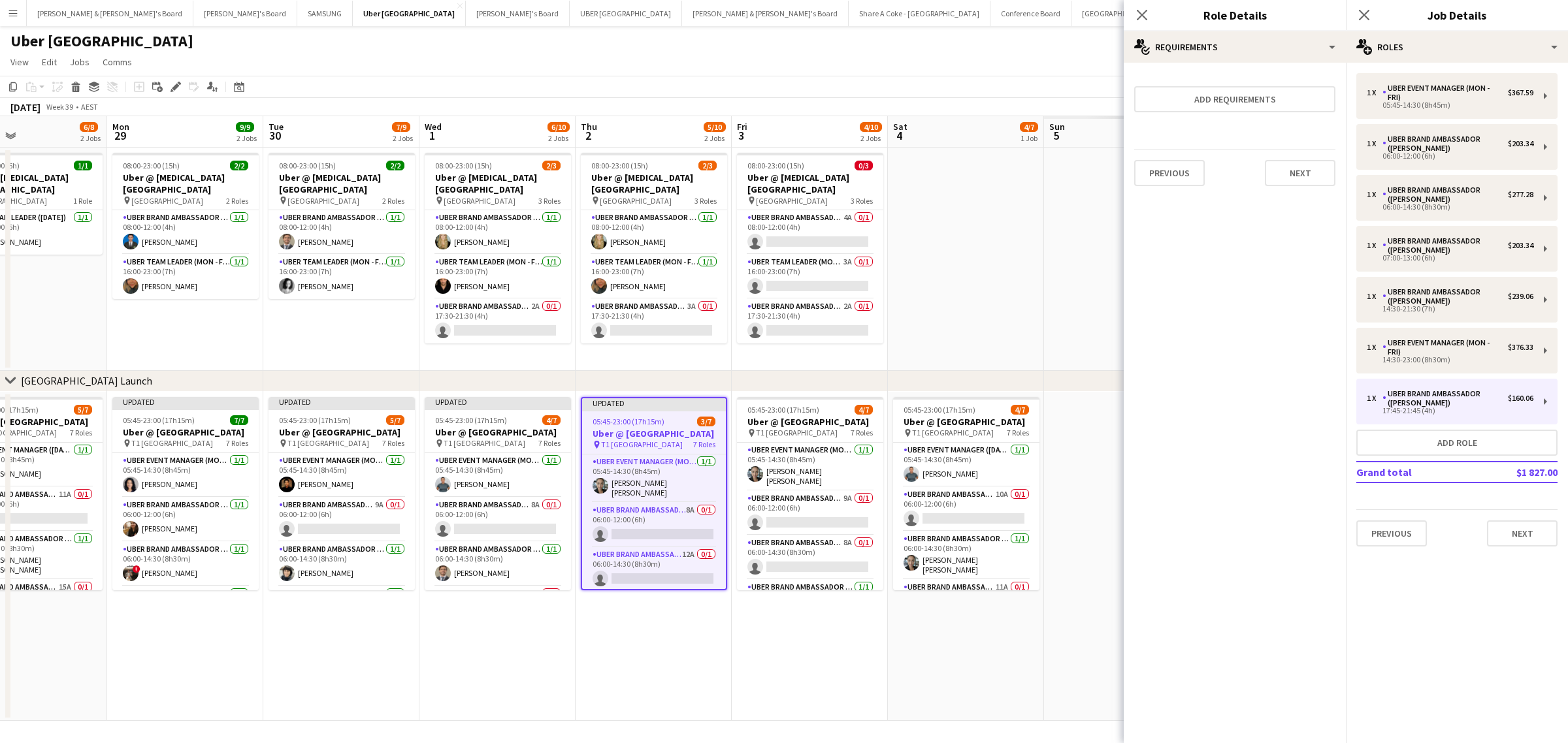
drag, startPoint x: 998, startPoint y: 655, endPoint x: 612, endPoint y: 651, distance: 386.0
click at [612, 651] on app-calendar-viewport "Thu 25 10/10 2 Jobs Fri 26 10/10 2 Jobs Sat 27 6/7 1 Job Sun 28 6/8 2 Jobs Mon …" at bounding box center [784, 418] width 1568 height 605
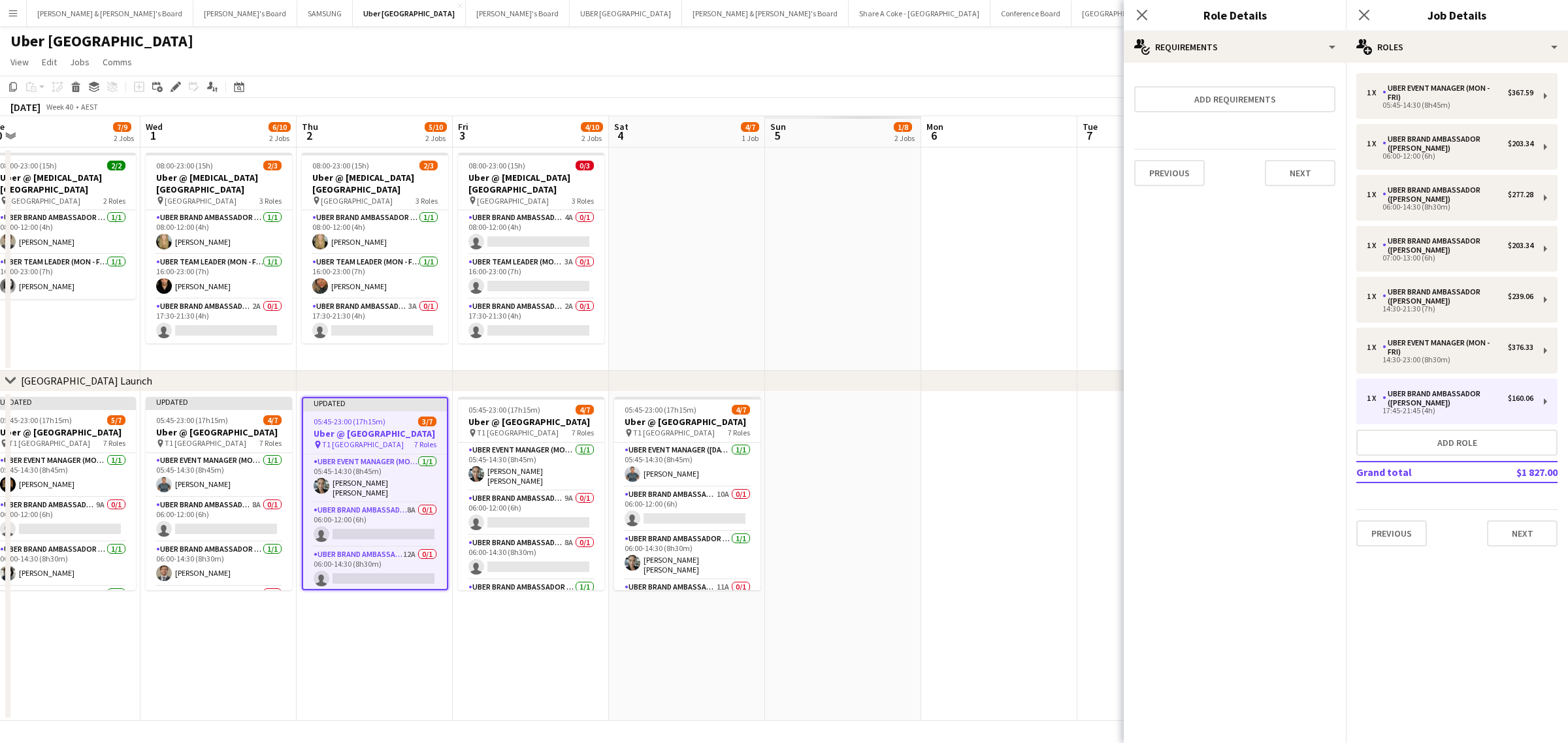
drag, startPoint x: 854, startPoint y: 670, endPoint x: 562, endPoint y: 663, distance: 292.1
click at [570, 678] on app-calendar-viewport "Sat 27 6/7 1 Job Sun 28 6/8 2 Jobs Mon 29 9/9 2 Jobs Tue 30 7/9 2 Jobs Wed 1 6/…" at bounding box center [784, 418] width 1568 height 605
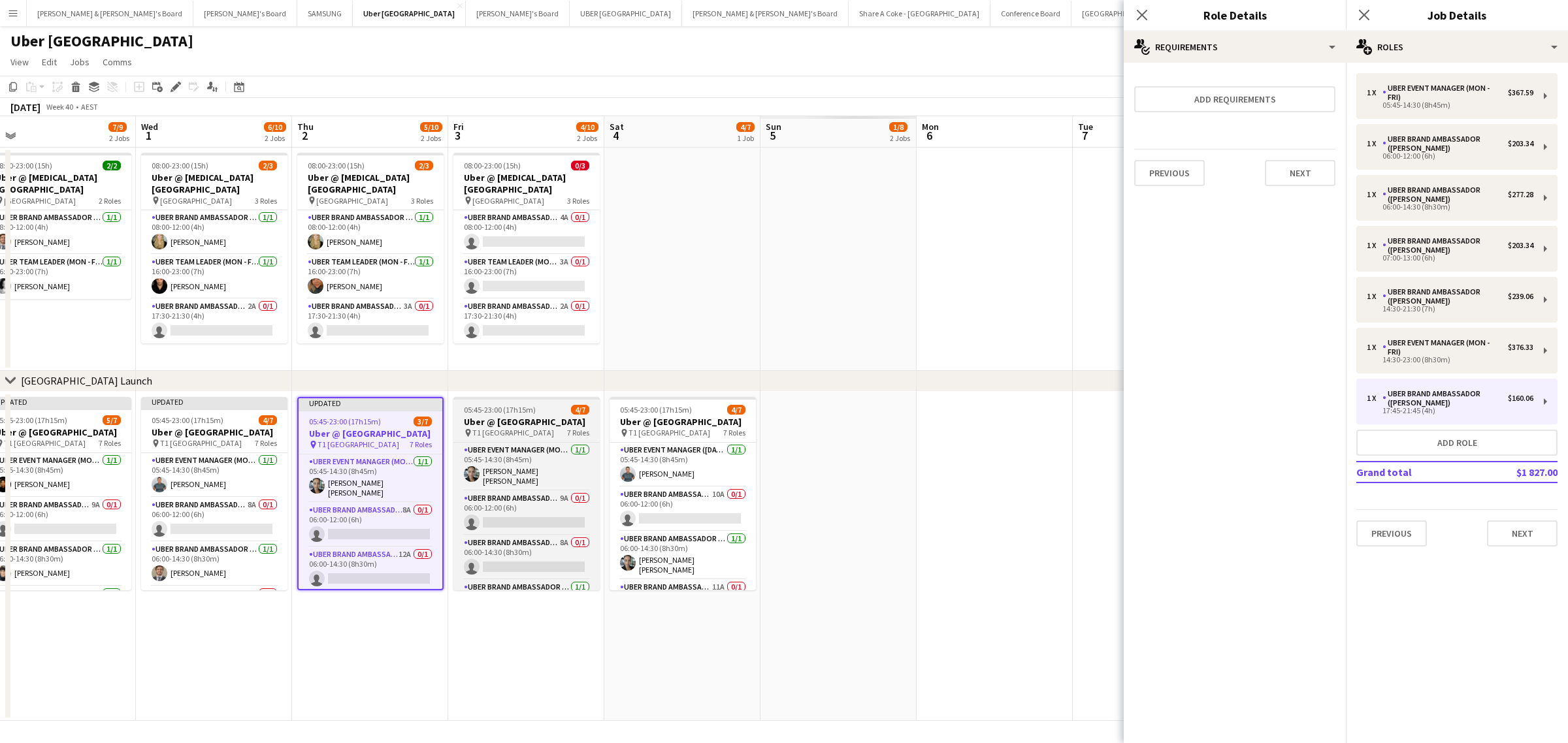
click at [519, 413] on span "05:45-23:00 (17h15m)" at bounding box center [500, 410] width 72 height 10
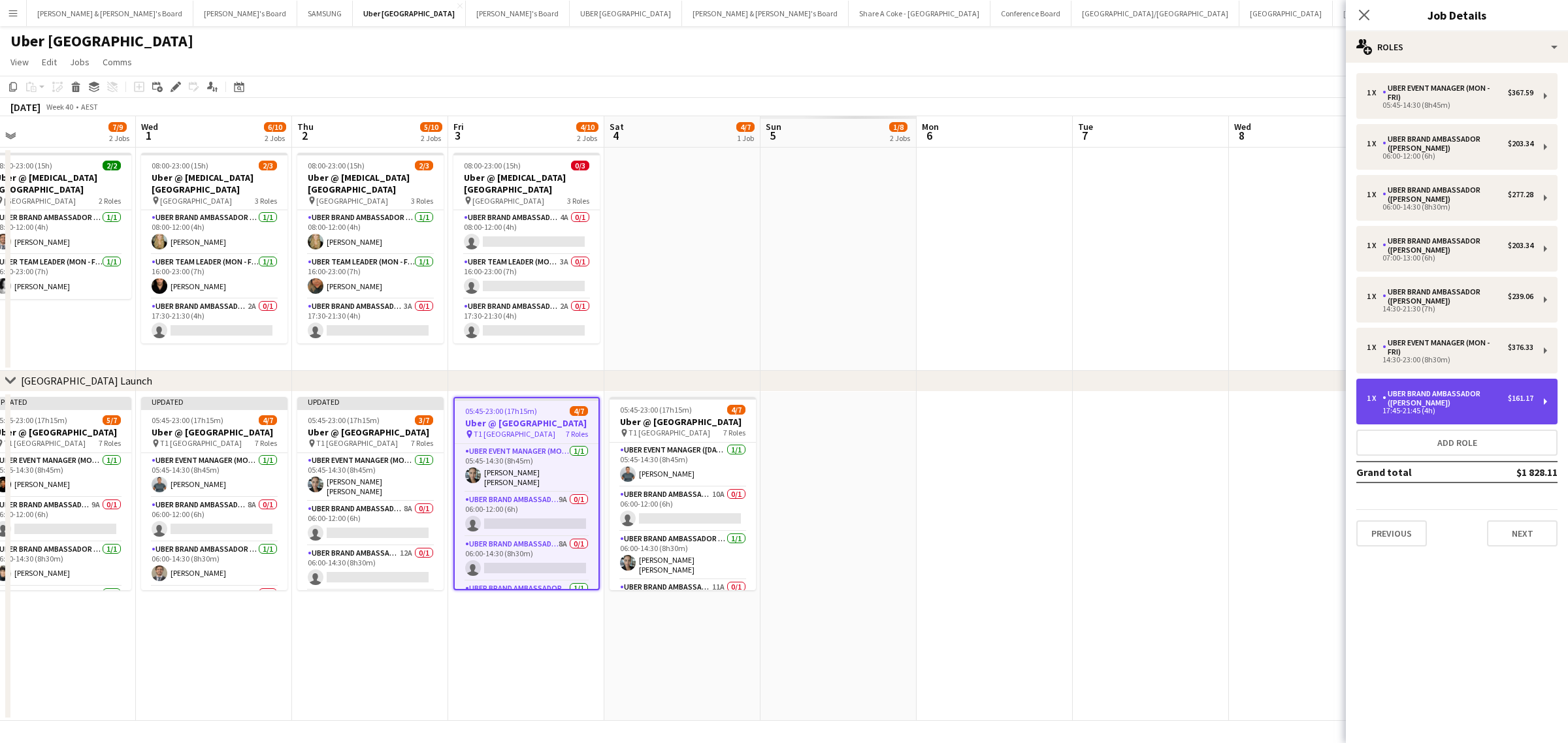
click at [1543, 397] on div "1 x UBER Brand Ambassador (Mon - Fri) $161.17 17:45-21:45 (4h)" at bounding box center [1457, 402] width 201 height 46
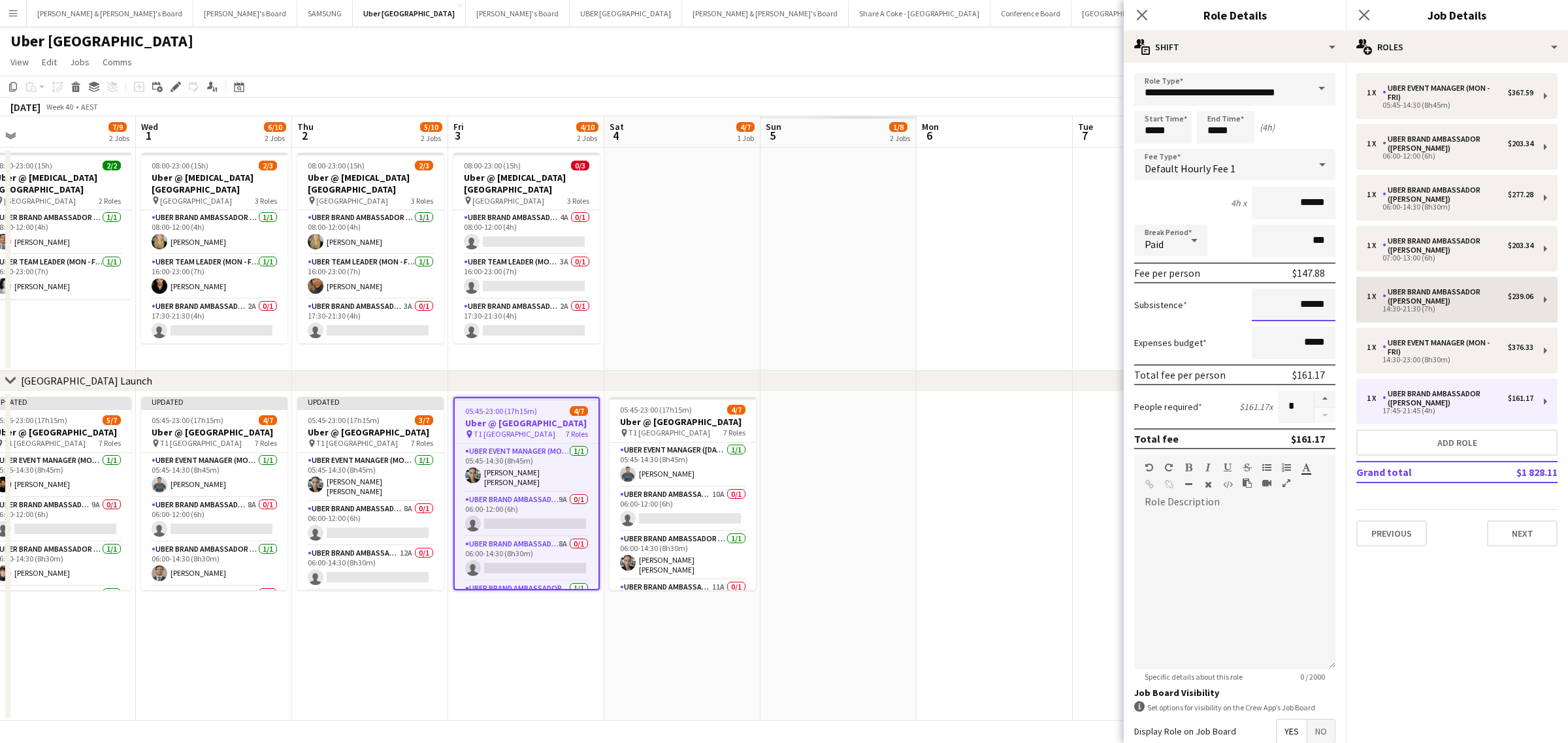
drag, startPoint x: 1276, startPoint y: 301, endPoint x: 1357, endPoint y: 301, distance: 81.0
click at [1357, 301] on body "Menu Boards Boards Boards All jobs Status Workforce Workforce My Workforce Recr…" at bounding box center [784, 372] width 1568 height 743
drag, startPoint x: 1298, startPoint y: 305, endPoint x: 1324, endPoint y: 302, distance: 26.2
click at [1324, 302] on input "******" at bounding box center [1294, 304] width 84 height 33
paste input
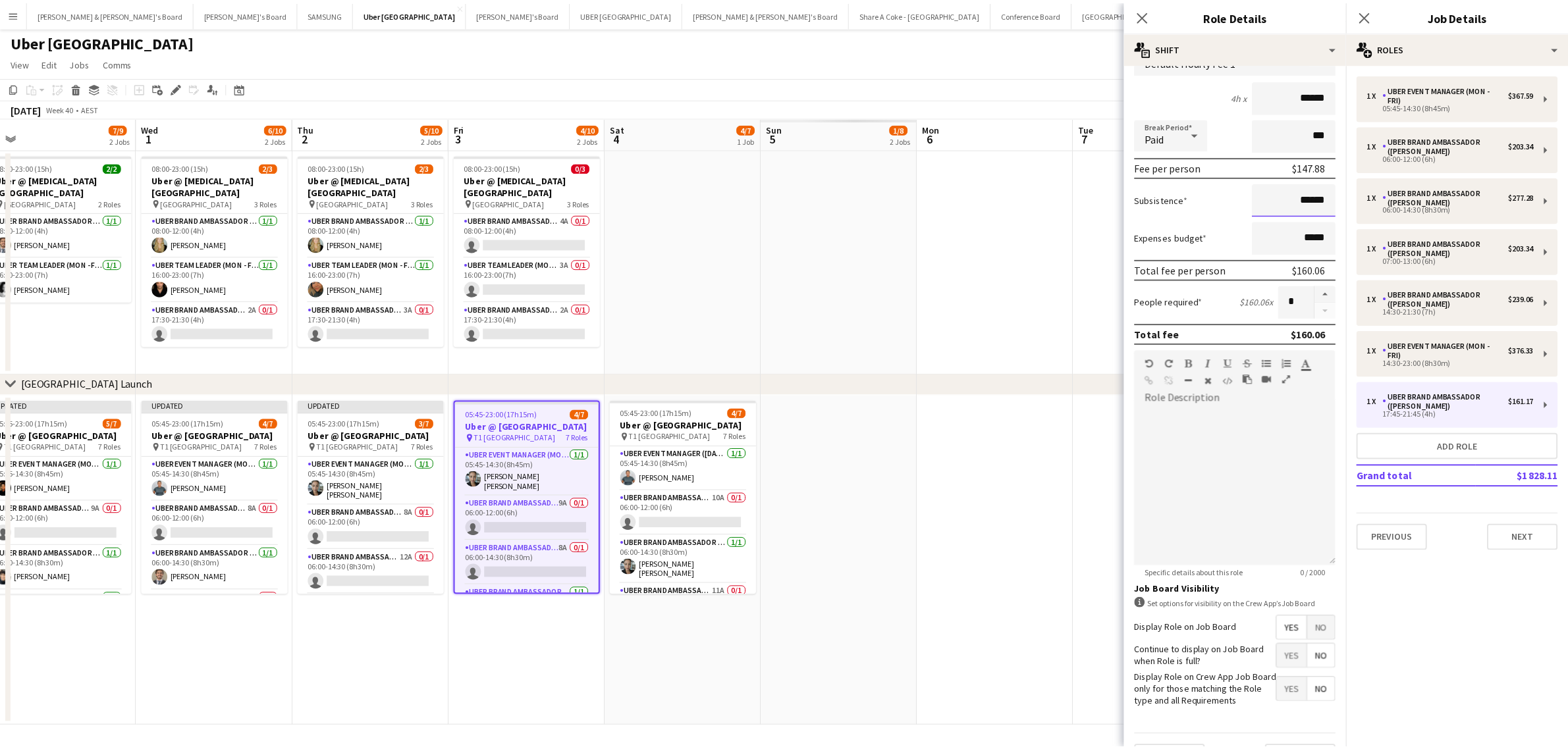
scroll to position [150, 0]
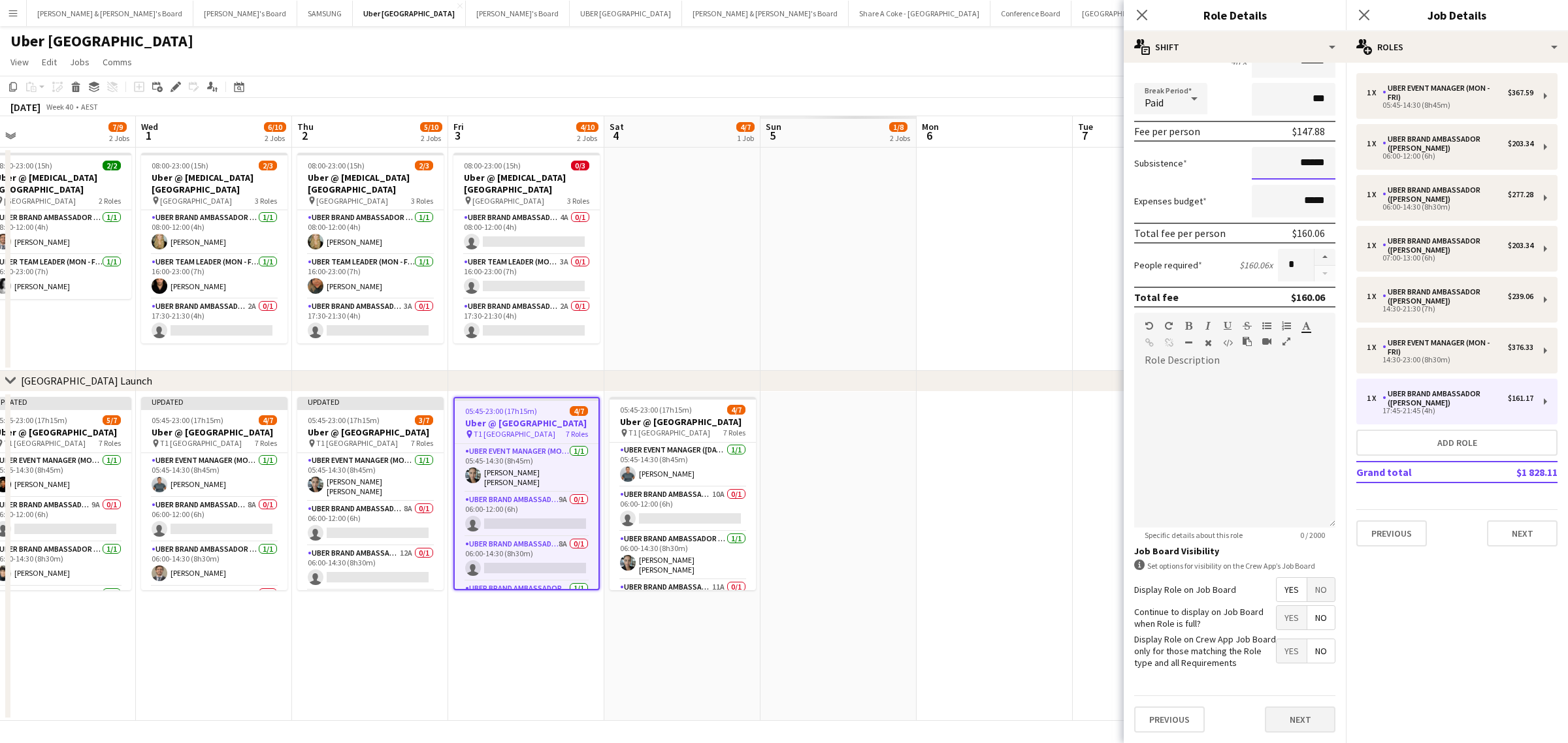
type input "******"
click at [1294, 719] on button "Next" at bounding box center [1300, 719] width 70 height 26
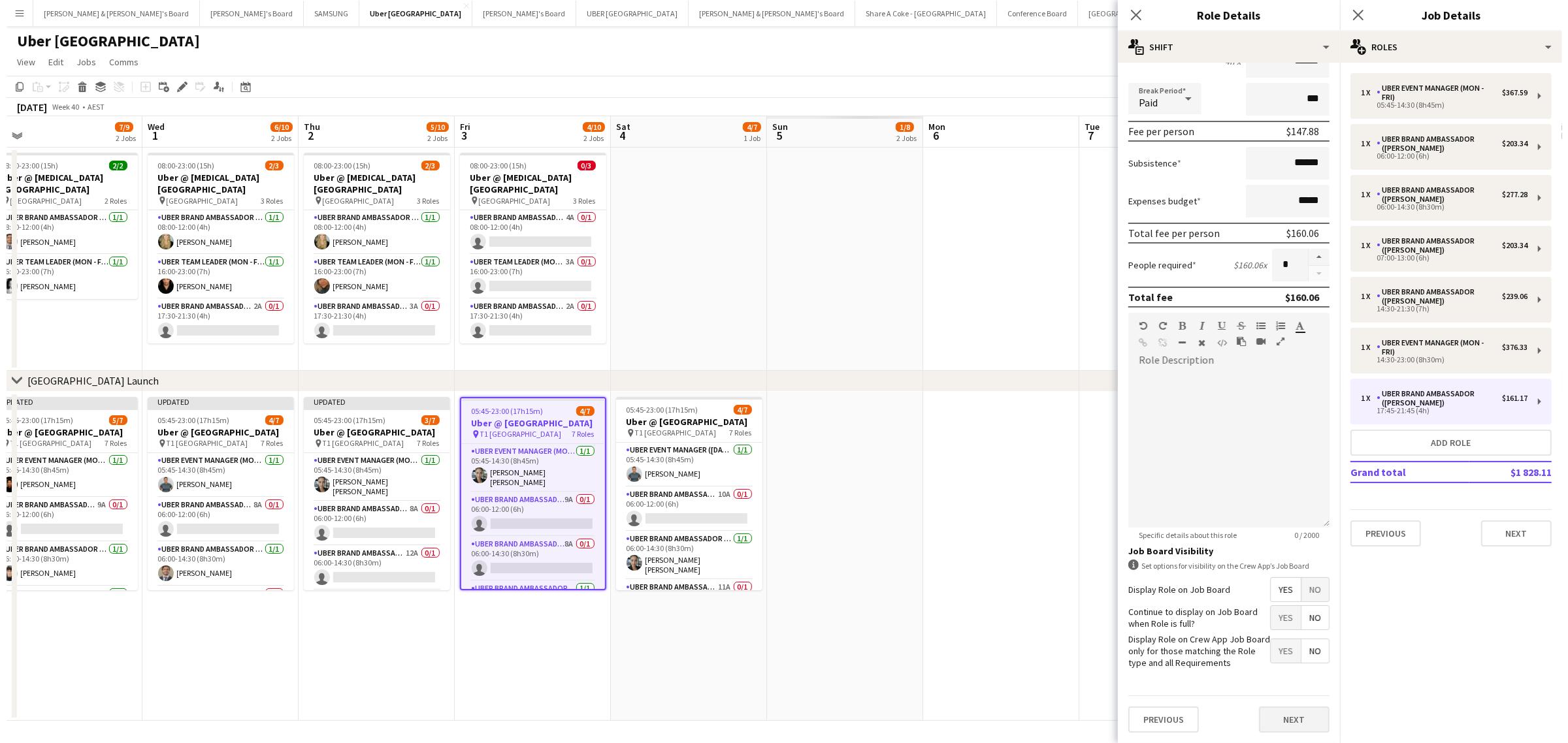
scroll to position [0, 0]
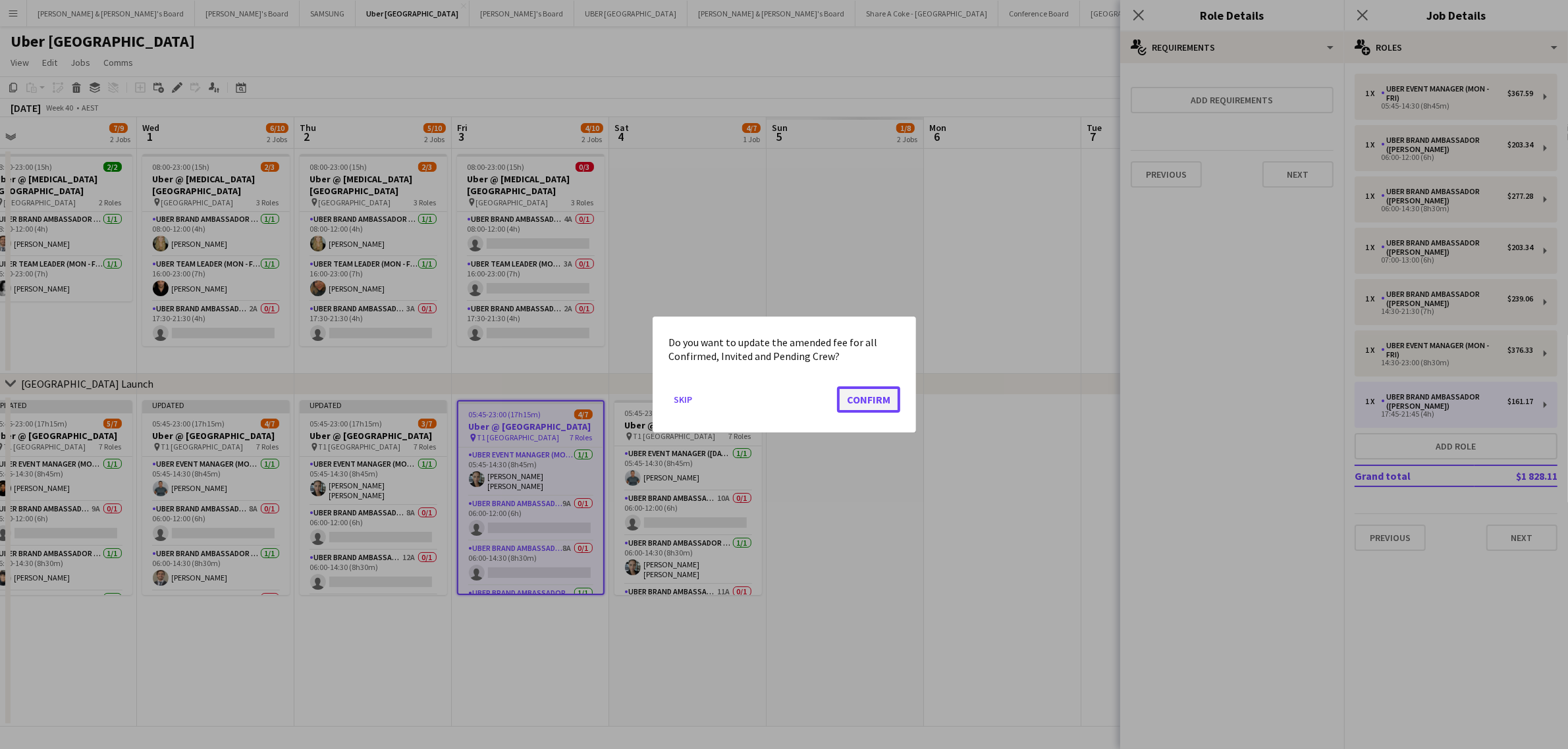
click at [881, 402] on button "Confirm" at bounding box center [869, 399] width 63 height 27
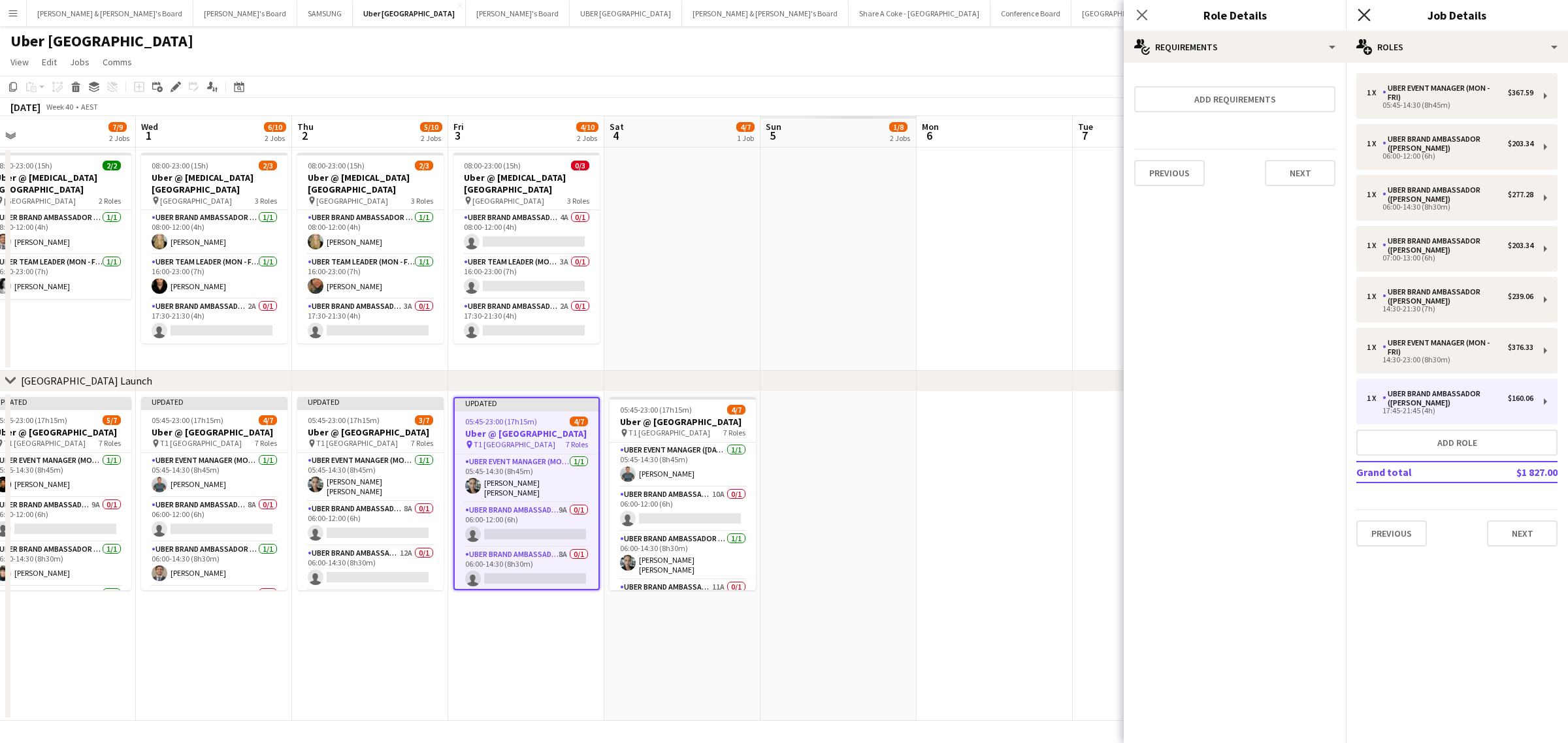
click at [1368, 11] on icon at bounding box center [1364, 14] width 13 height 13
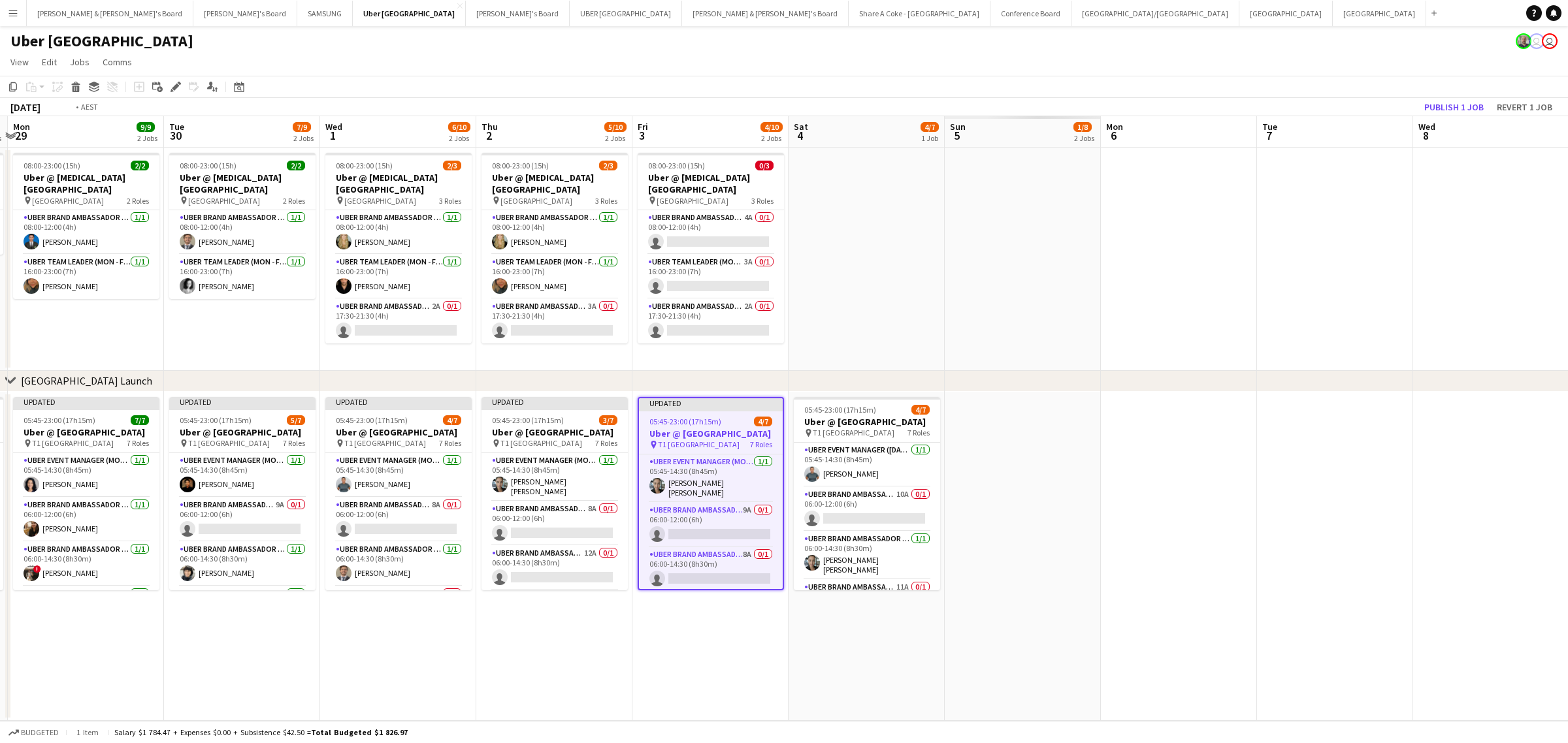
scroll to position [0, 371]
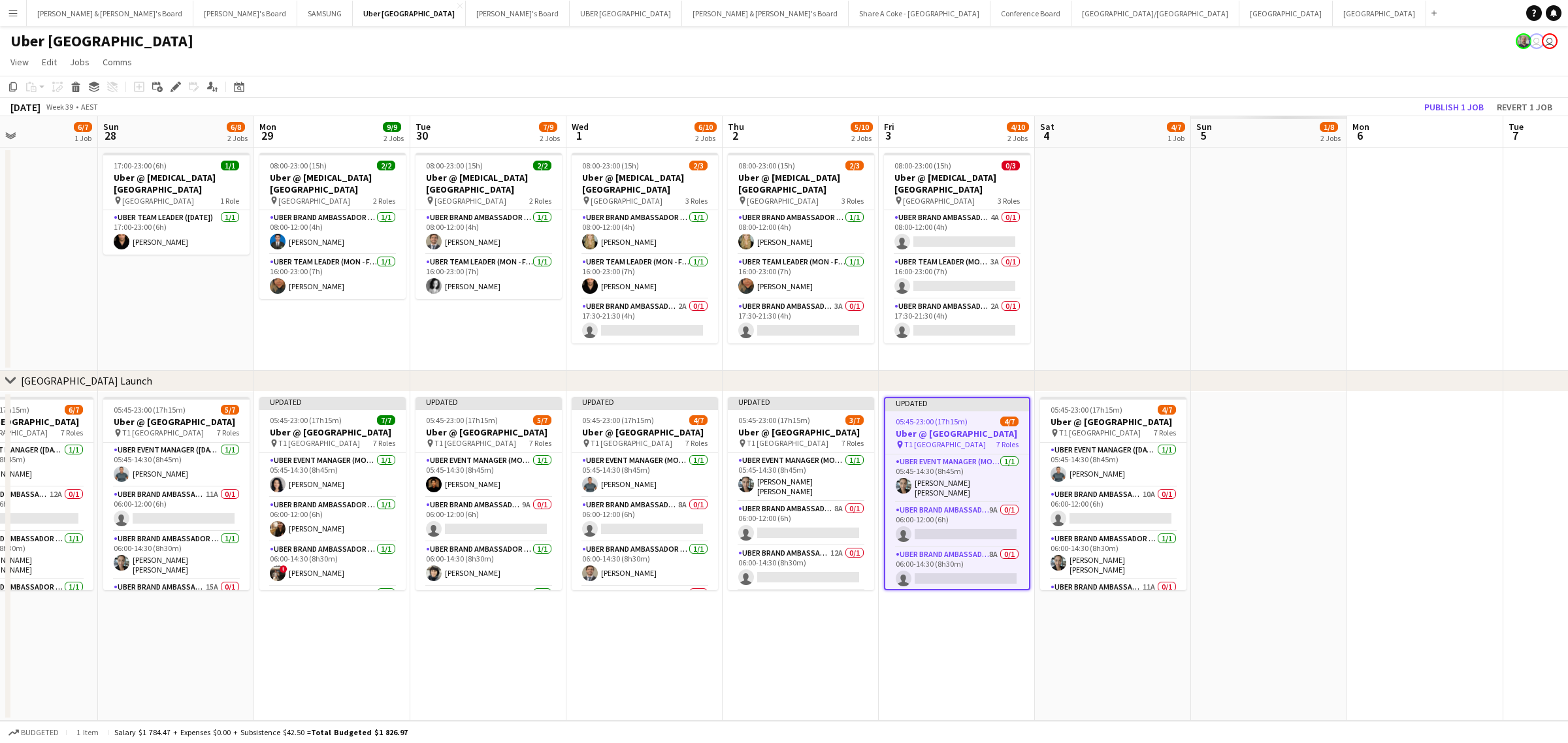
drag, startPoint x: 718, startPoint y: 618, endPoint x: 1148, endPoint y: 564, distance: 433.4
click at [1148, 564] on app-calendar-viewport "Thu 25 10/10 2 Jobs Fri 26 10/10 2 Jobs Sat 27 6/7 1 Job Sun 28 6/8 2 Jobs Mon …" at bounding box center [784, 418] width 1568 height 605
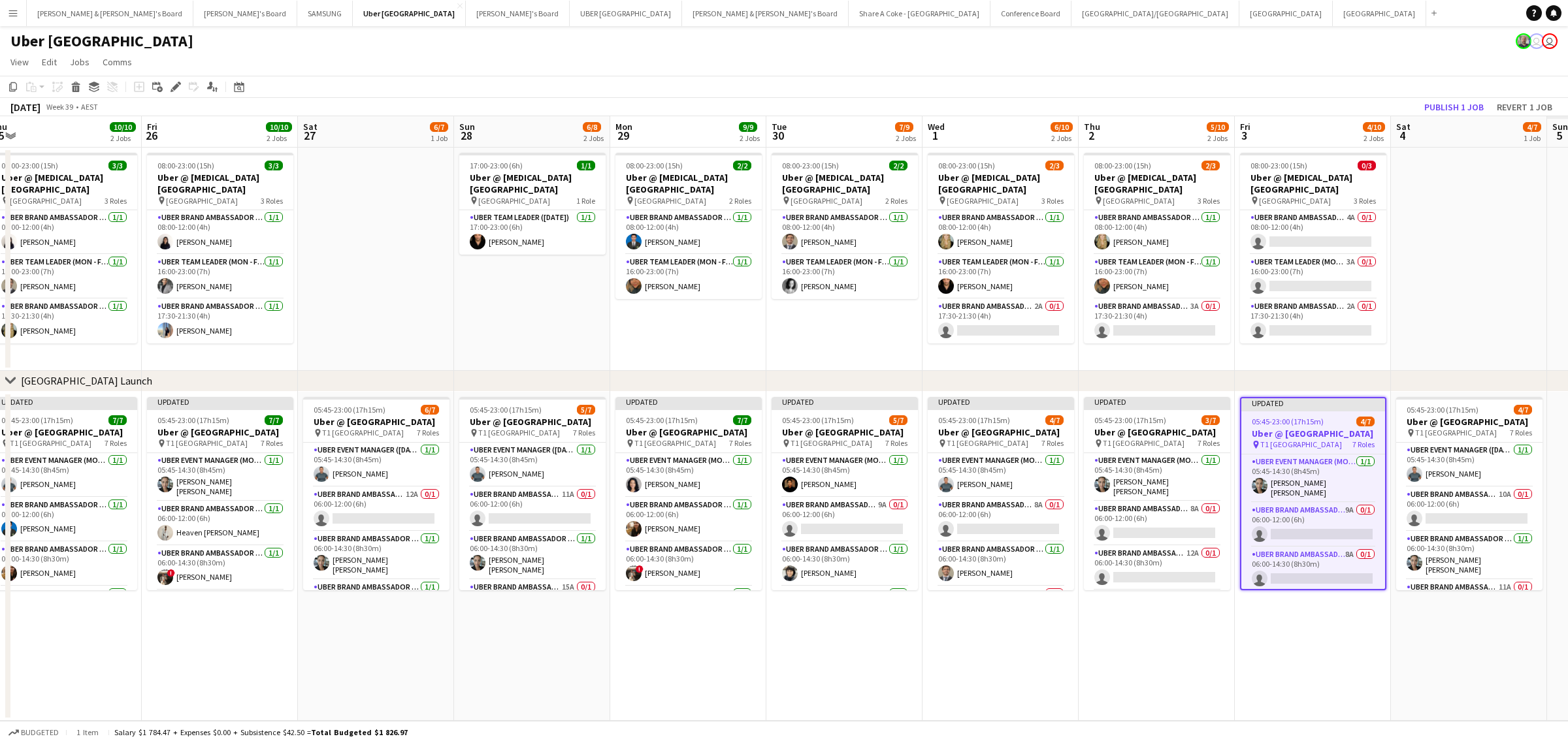
drag, startPoint x: 787, startPoint y: 656, endPoint x: 1168, endPoint y: 609, distance: 383.9
click at [1168, 609] on app-calendar-viewport "Tue 23 9/9 2 Jobs Wed 24 10/10 2 Jobs Thu 25 10/10 2 Jobs Fri 26 10/10 2 Jobs S…" at bounding box center [784, 418] width 1568 height 605
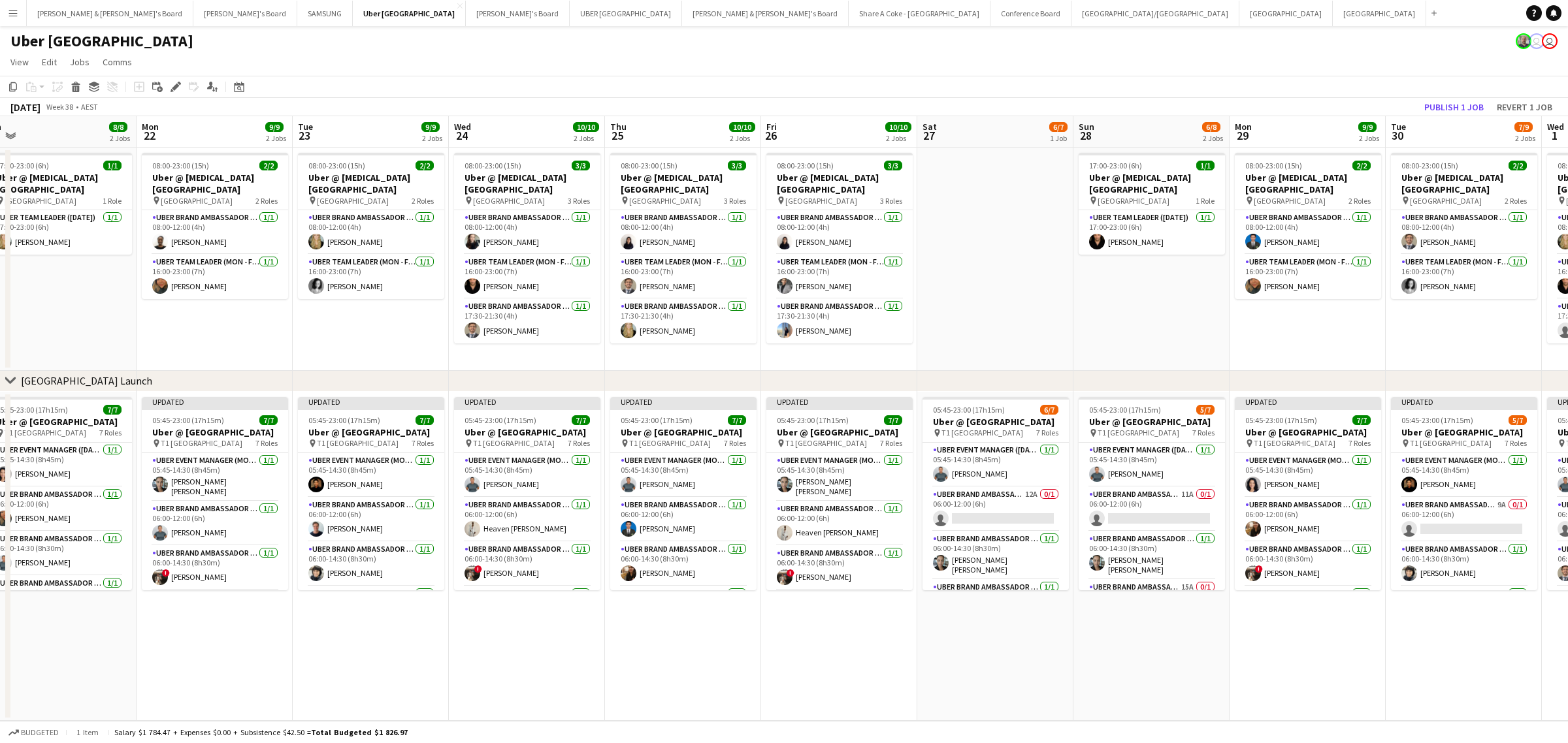
drag, startPoint x: 613, startPoint y: 712, endPoint x: 1210, endPoint y: 599, distance: 607.6
click at [1210, 599] on app-calendar-viewport "Fri 19 10/10 2 Jobs Sat 20 7/7 1 Job Sun 21 8/8 2 Jobs Mon 22 9/9 2 Jobs Tue 23…" at bounding box center [784, 418] width 1568 height 605
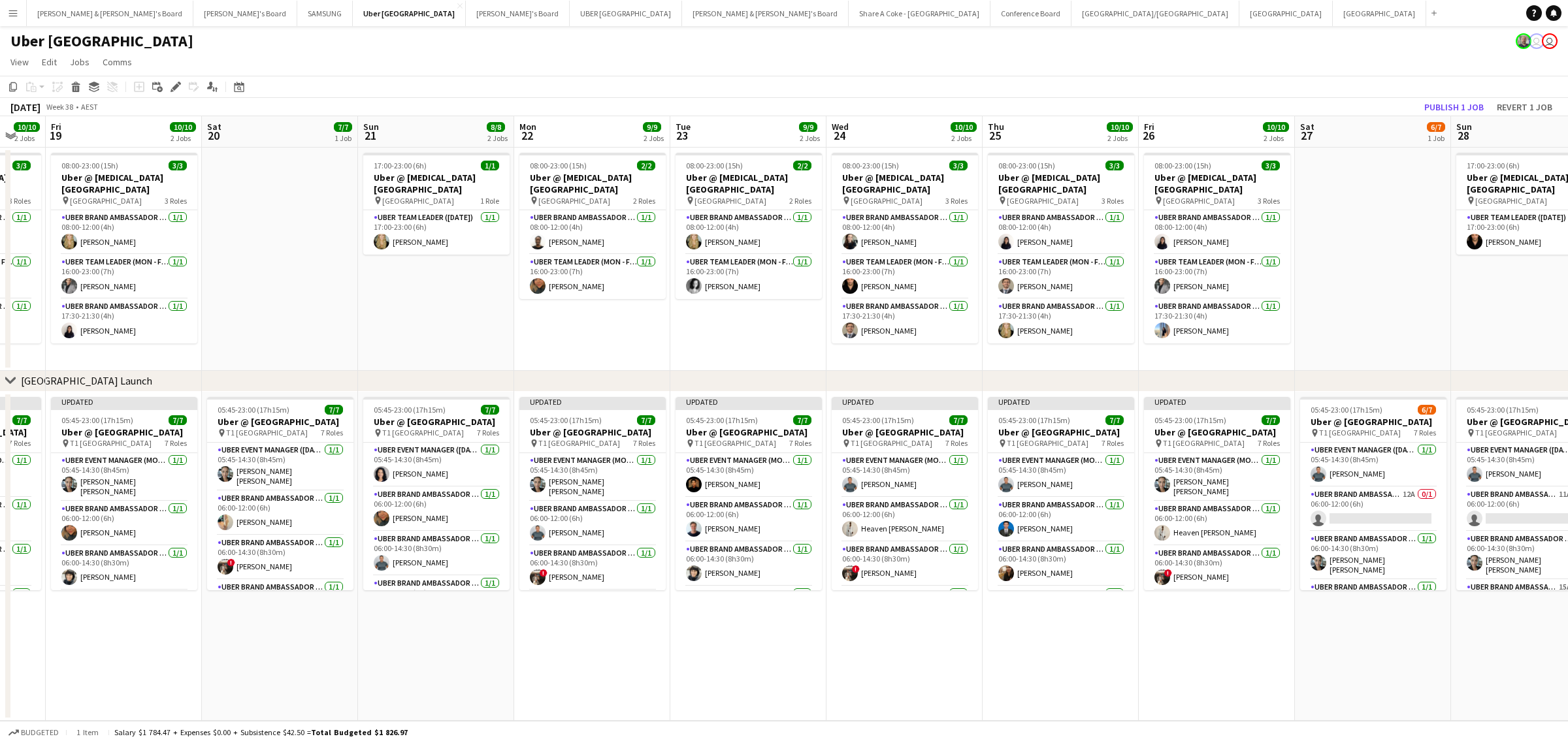
drag, startPoint x: 720, startPoint y: 691, endPoint x: 1096, endPoint y: 652, distance: 378.0
click at [1098, 654] on app-calendar-viewport "Wed 17 10/10 2 Jobs Thu 18 10/10 2 Jobs Fri 19 10/10 2 Jobs Sat 20 7/7 1 Job Su…" at bounding box center [784, 418] width 1568 height 605
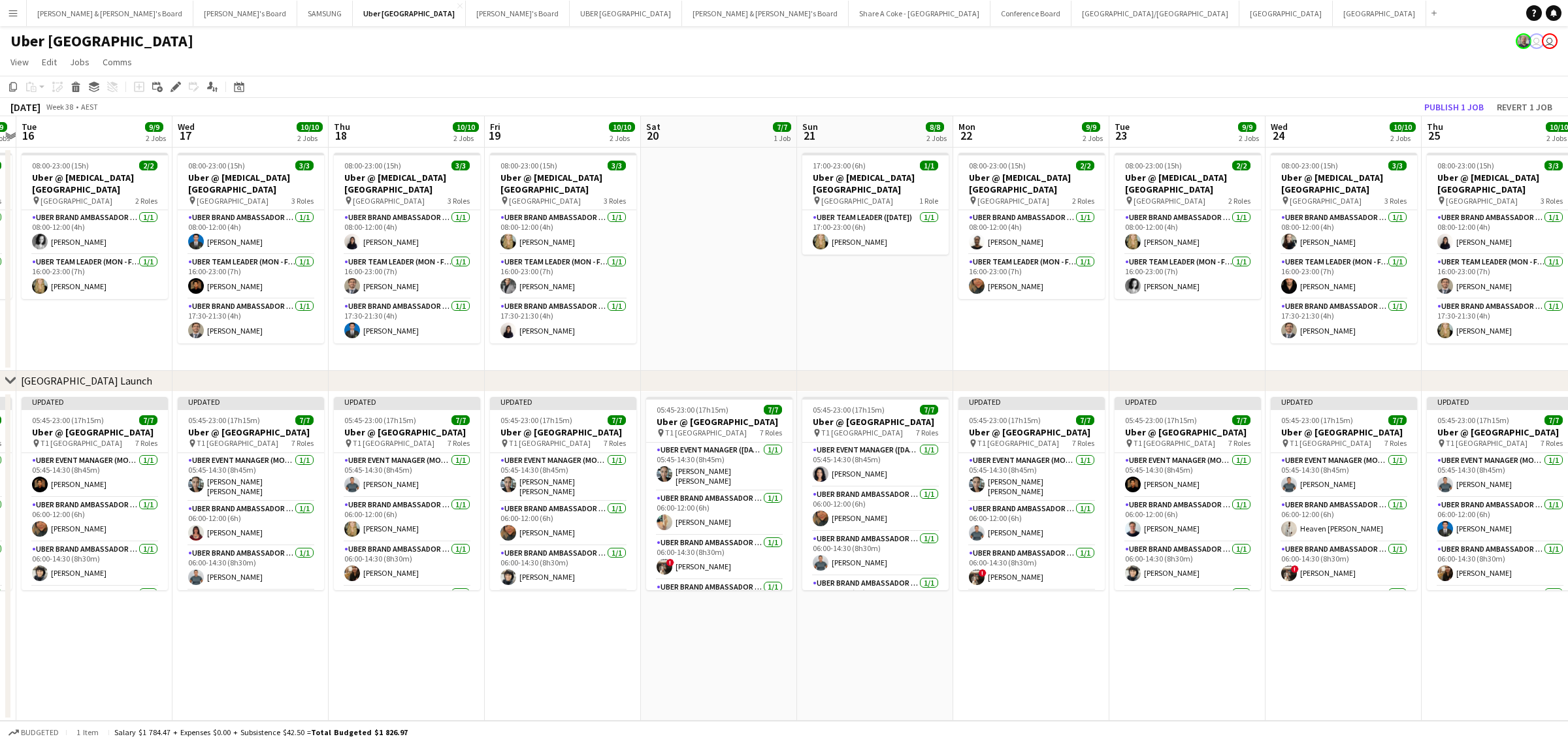
drag, startPoint x: 505, startPoint y: 690, endPoint x: 943, endPoint y: 641, distance: 440.7
click at [943, 641] on app-calendar-viewport "Sun 14 8/8 2 Jobs Mon 15 9/9 2 Jobs Tue 16 9/9 2 Jobs Wed 17 10/10 2 Jobs Thu 1…" at bounding box center [784, 418] width 1568 height 605
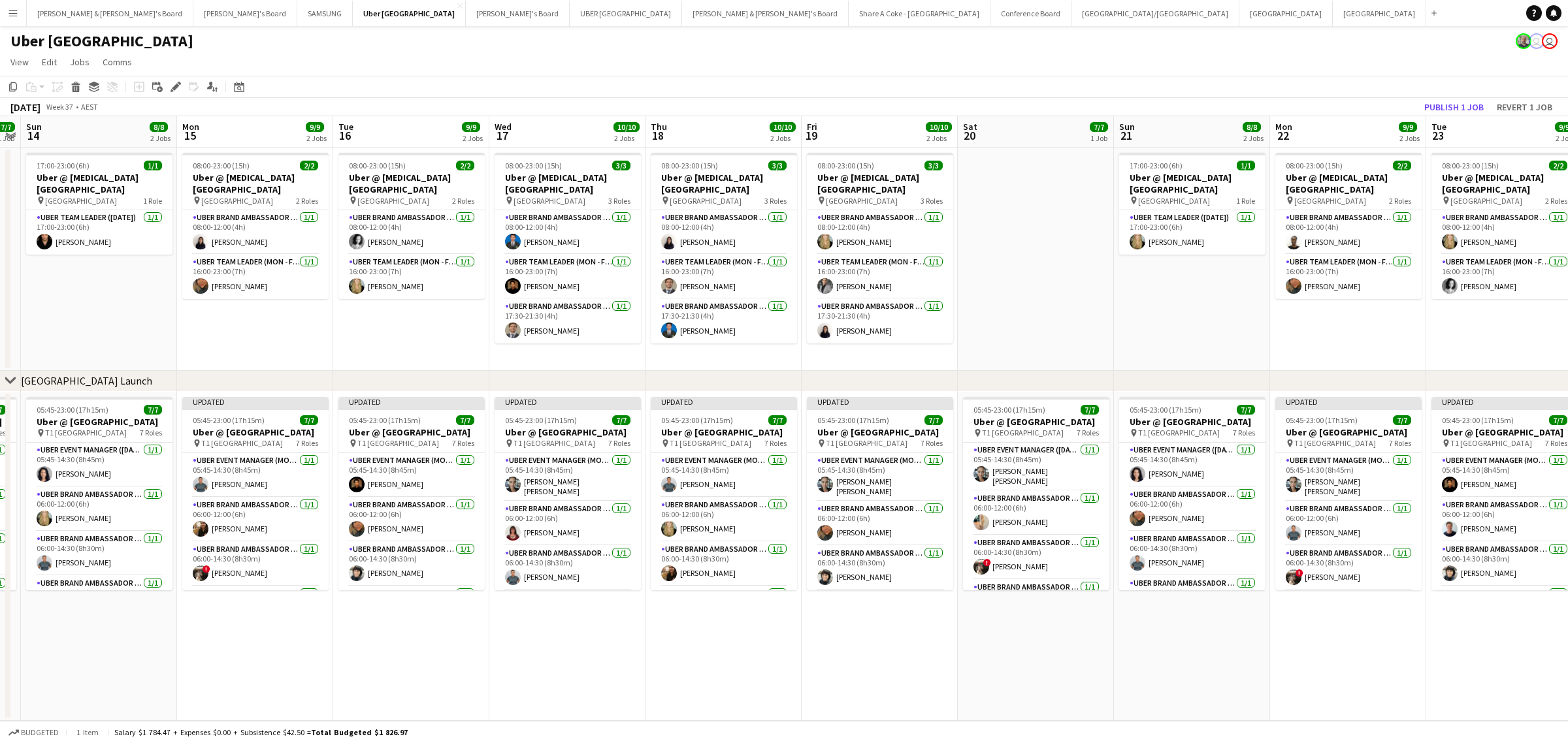
scroll to position [0, 291]
drag, startPoint x: 531, startPoint y: 668, endPoint x: 849, endPoint y: 665, distance: 318.0
click at [849, 665] on app-calendar-viewport "Fri 12 10/10 2 Jobs Sat 13 7/7 1 Job Sun 14 8/8 2 Jobs Mon 15 9/9 2 Jobs Tue 16…" at bounding box center [784, 418] width 1568 height 605
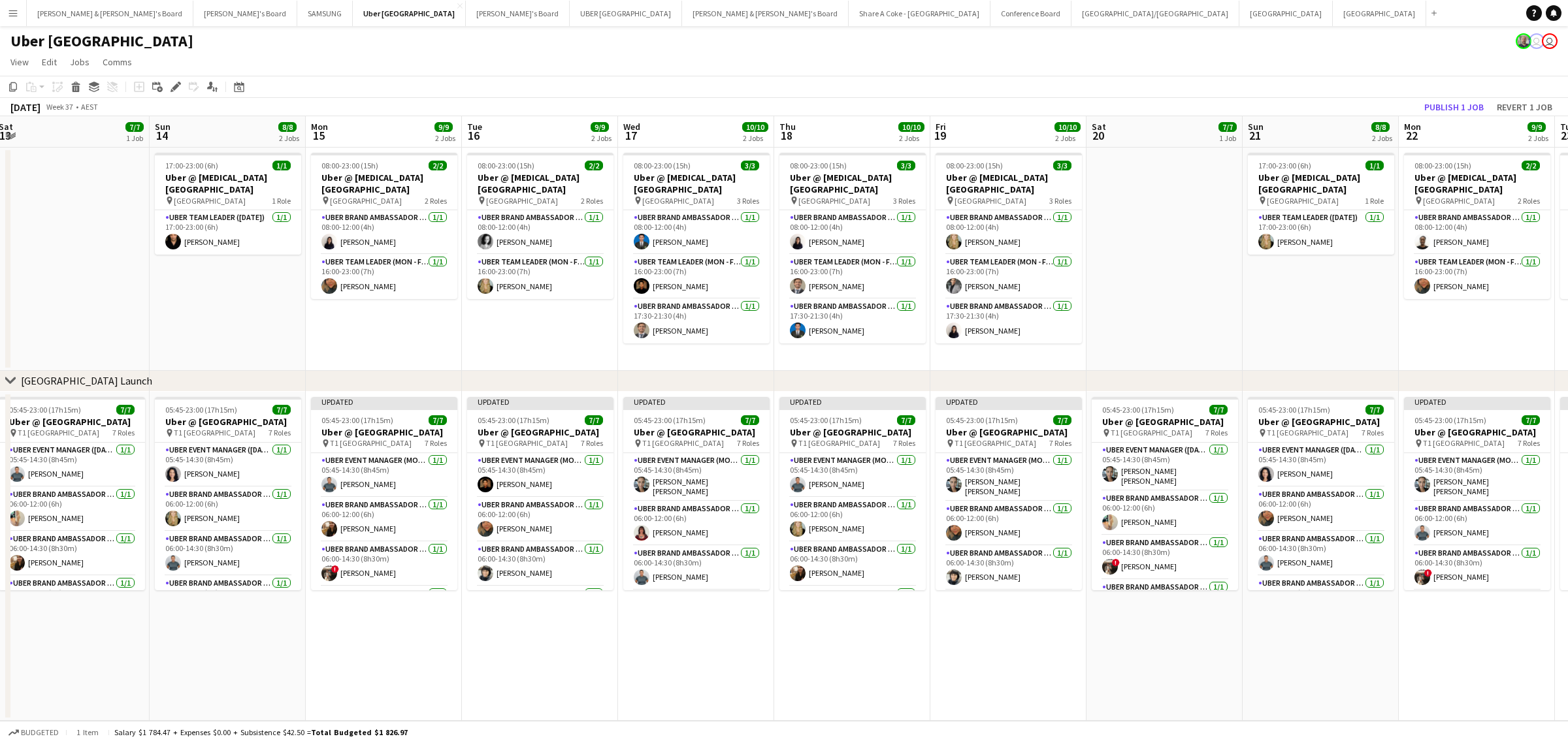
scroll to position [0, 325]
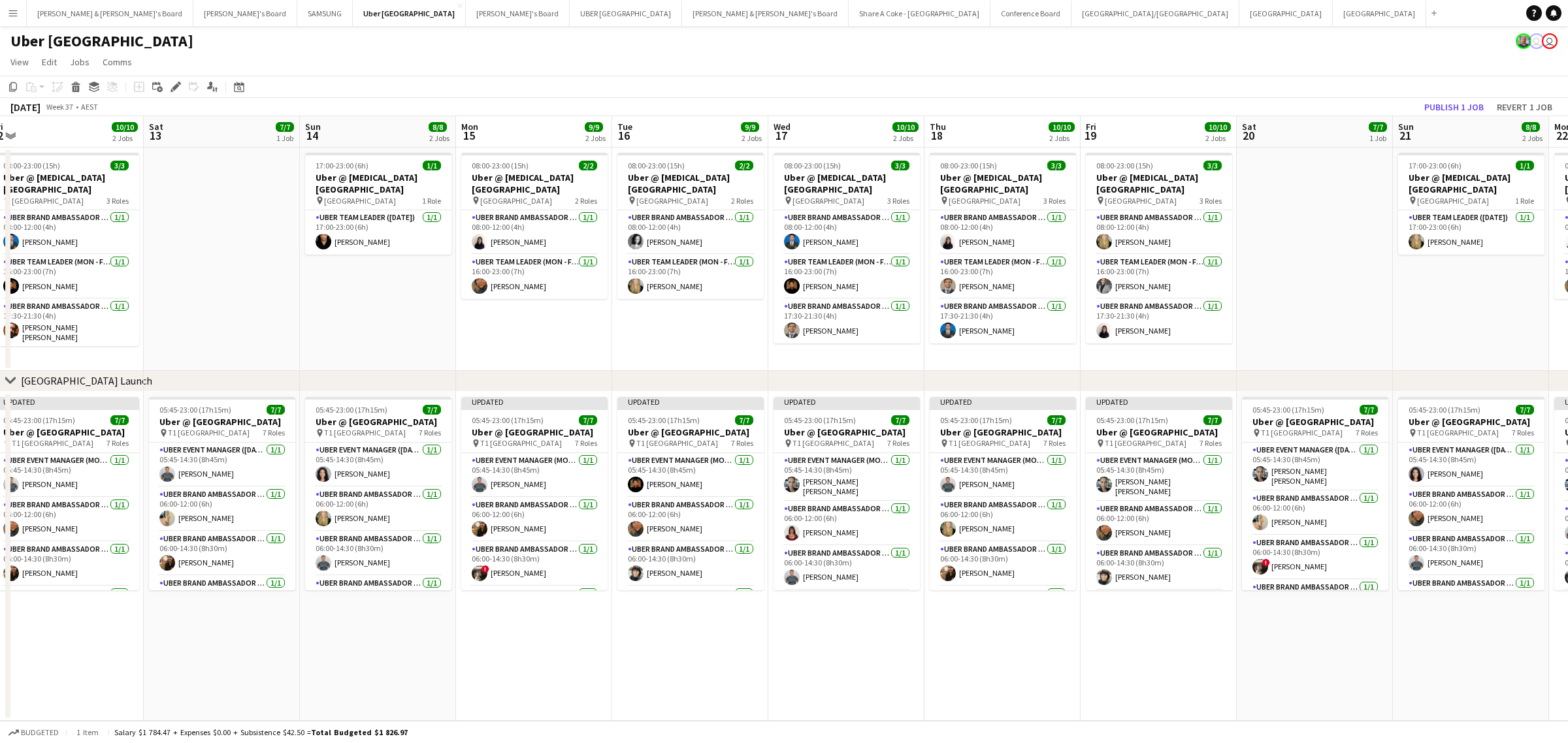
drag, startPoint x: 613, startPoint y: 673, endPoint x: 891, endPoint y: 652, distance: 278.8
click at [891, 652] on app-calendar-viewport "Wed 10 10/10 2 Jobs Thu 11 10/10 2 Jobs Fri 12 10/10 2 Jobs Sat 13 7/7 1 Job Su…" at bounding box center [784, 418] width 1568 height 605
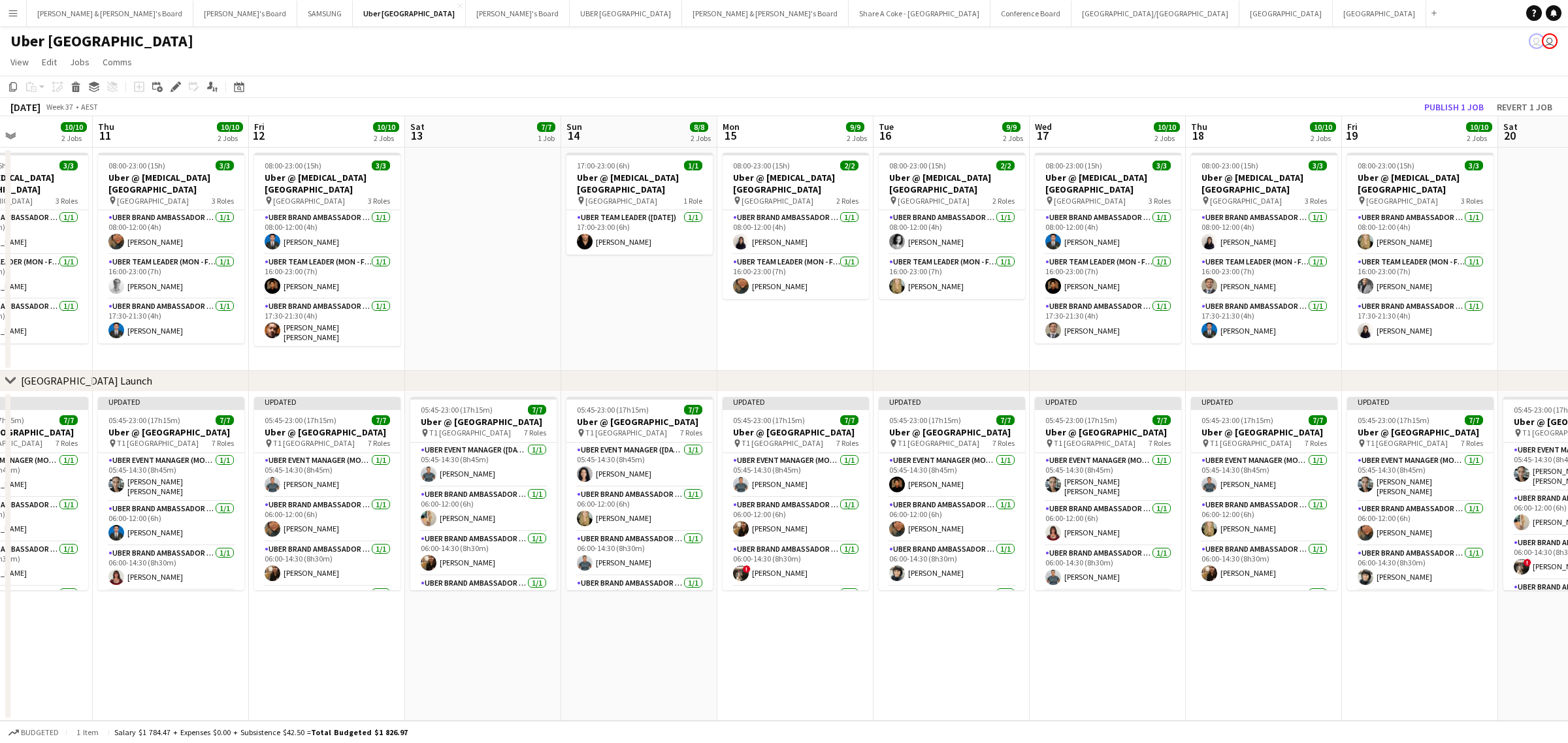
scroll to position [0, 374]
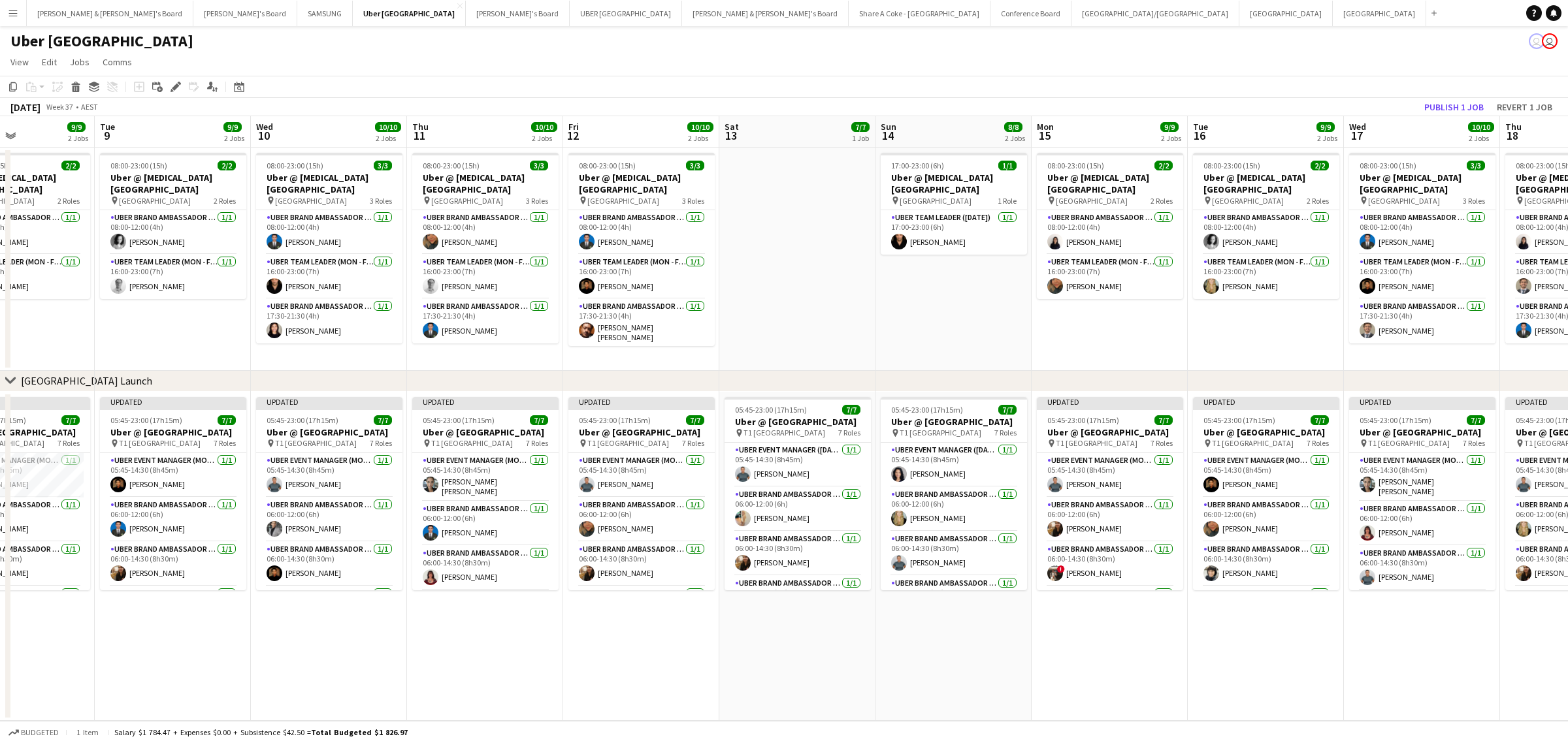
drag, startPoint x: 709, startPoint y: 621, endPoint x: 1285, endPoint y: 570, distance: 578.3
click at [1285, 570] on app-calendar-viewport "Sat 6 6/7 1 Job Sun 7 8/8 2 Jobs Mon 8 9/9 2 Jobs Tue 9 9/9 2 Jobs Wed 10 10/10…" at bounding box center [784, 418] width 1568 height 605
drag, startPoint x: 298, startPoint y: 733, endPoint x: 789, endPoint y: 655, distance: 497.2
click at [789, 655] on app-board "Uber Sydney user user View Day view expanded Day view collapsed Month view Date…" at bounding box center [784, 385] width 1568 height 718
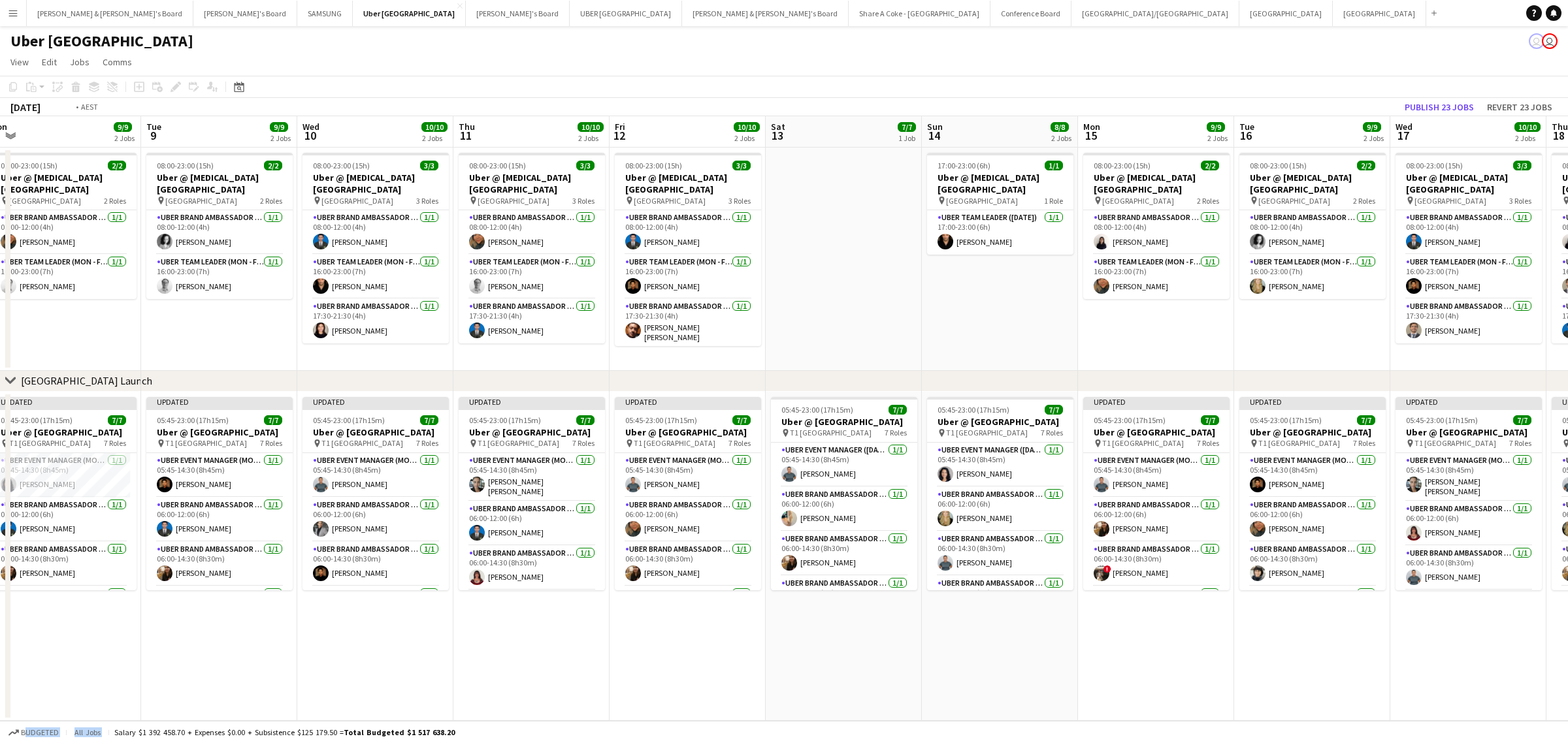
scroll to position [0, 389]
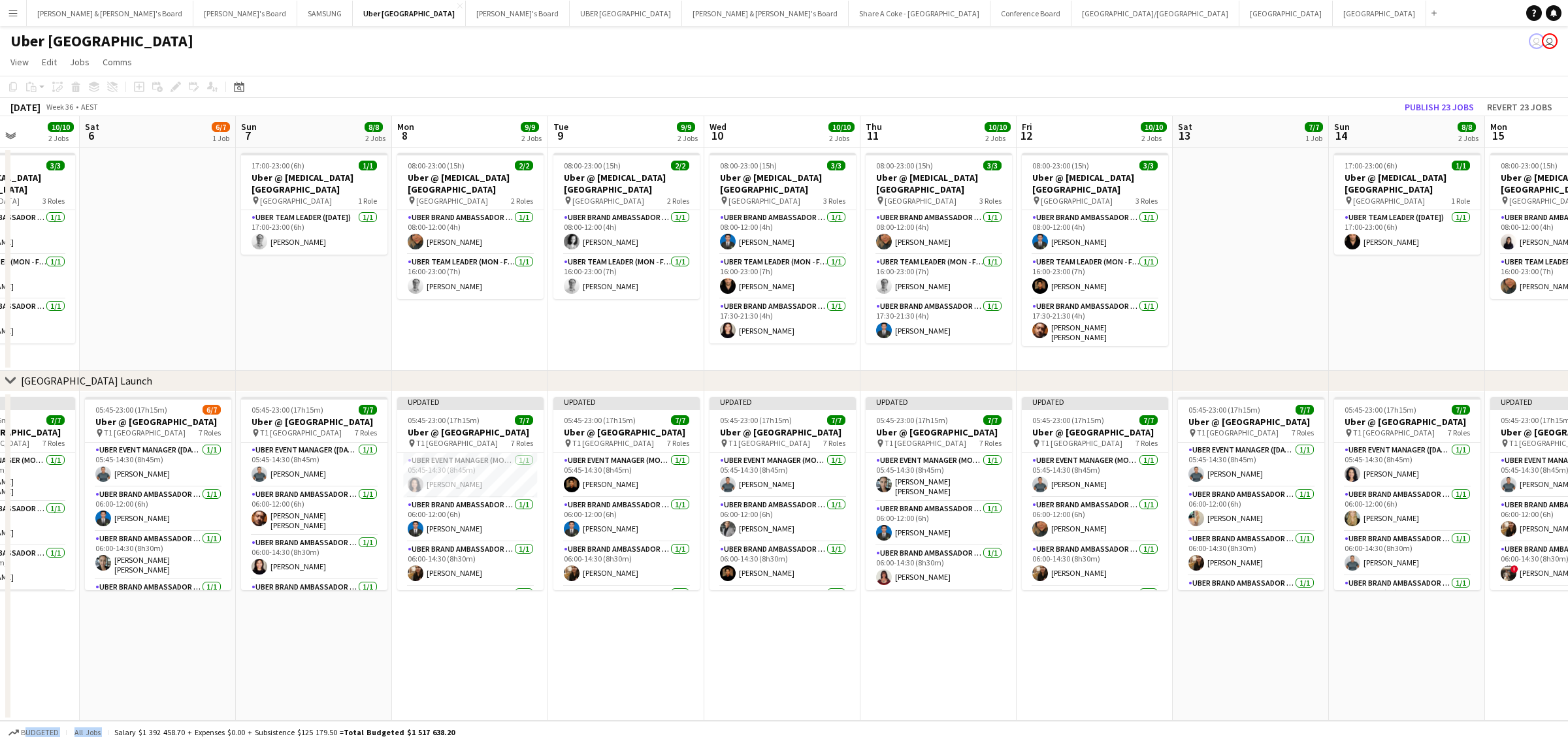
drag, startPoint x: 538, startPoint y: 661, endPoint x: 991, endPoint y: 598, distance: 457.4
click at [991, 598] on app-calendar-viewport "Wed 3 10/10 2 Jobs Thu 4 10/10 2 Jobs Fri 5 10/10 2 Jobs Sat 6 6/7 1 Job Sun 7 …" at bounding box center [784, 418] width 1568 height 605
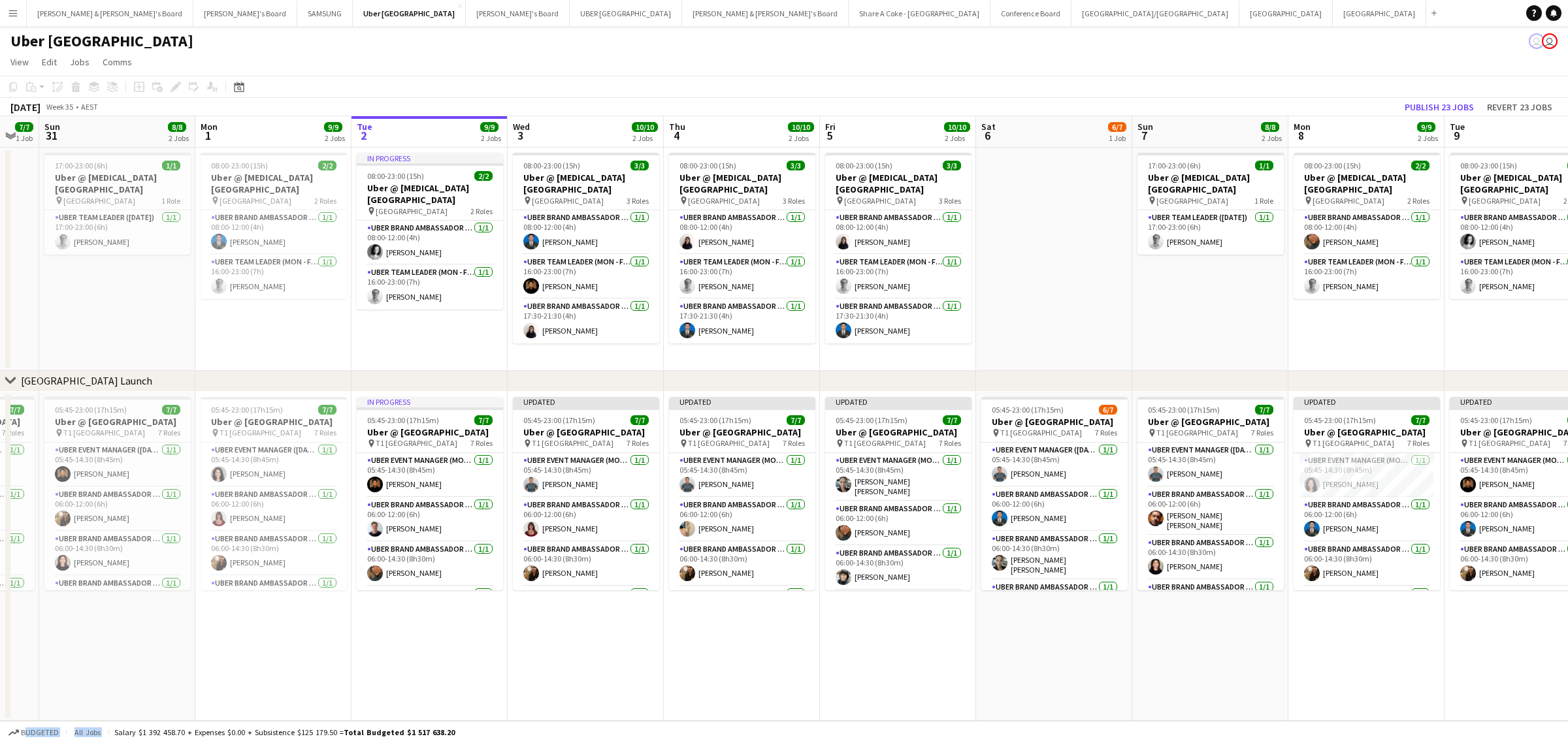
drag, startPoint x: 553, startPoint y: 672, endPoint x: 1423, endPoint y: 552, distance: 878.2
click at [1423, 552] on app-calendar-viewport "Fri 29 Sat 30 7/7 1 Job Sun 31 8/8 2 Jobs Mon 1 9/9 2 Jobs Tue 2 9/9 2 Jobs Wed…" at bounding box center [784, 418] width 1568 height 605
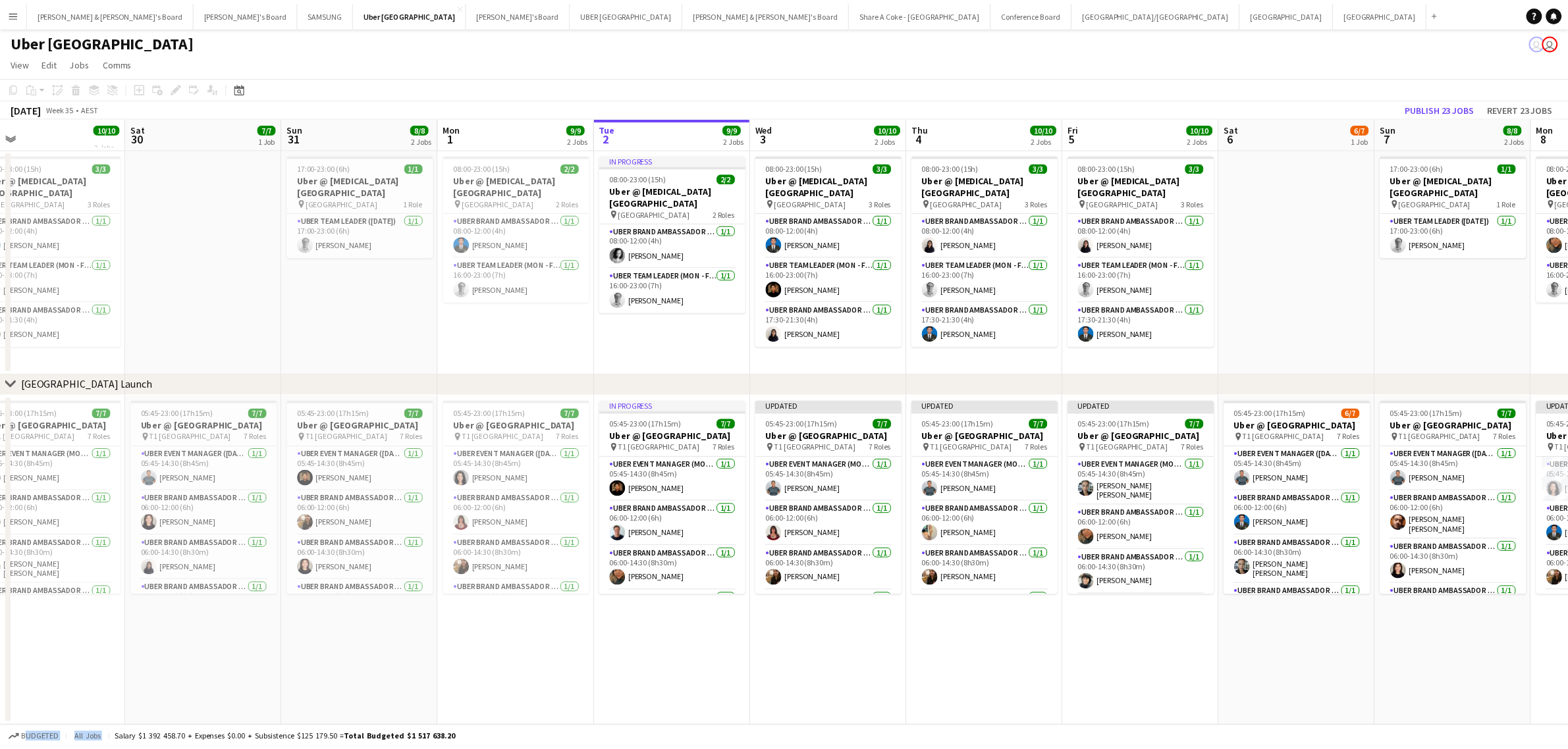
scroll to position [0, 366]
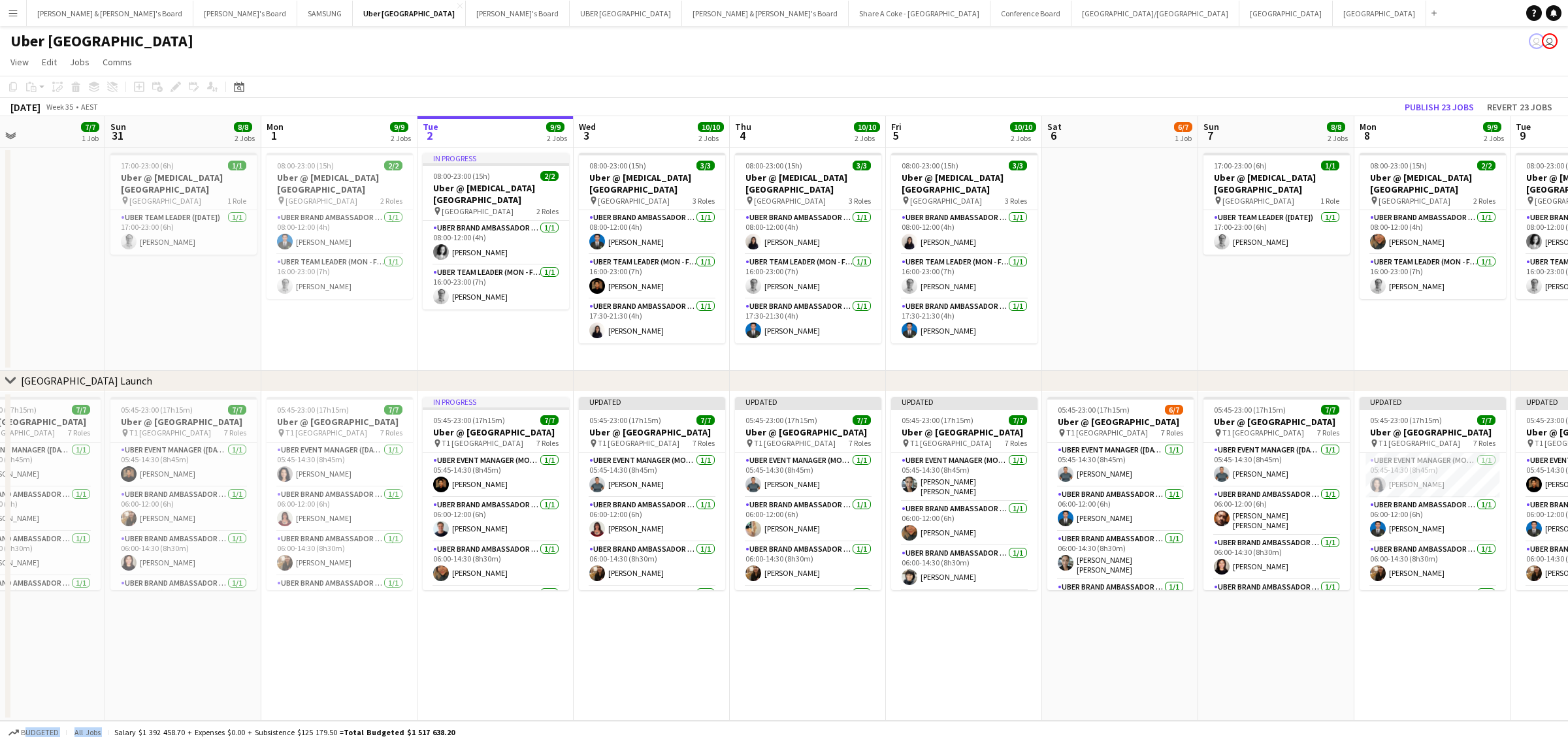
drag, startPoint x: 547, startPoint y: 642, endPoint x: 927, endPoint y: 628, distance: 380.3
click at [927, 628] on app-calendar-viewport "Thu 28 Fri 29 10/10 2 Jobs Sat 30 7/7 1 Job Sun 31 8/8 2 Jobs Mon 1 9/9 2 Jobs …" at bounding box center [784, 418] width 1568 height 605
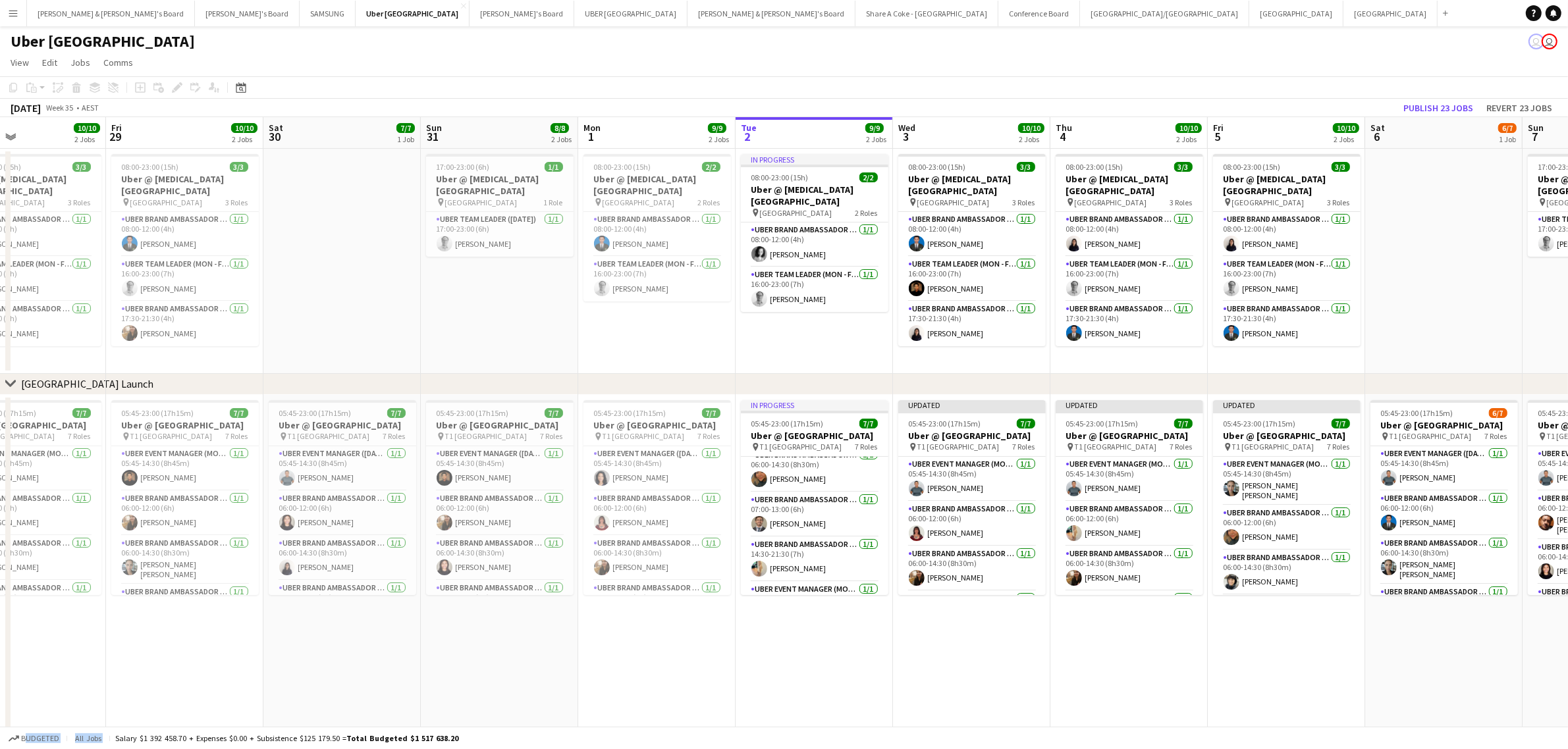
scroll to position [193, 0]
click at [799, 403] on div "In progress" at bounding box center [814, 405] width 148 height 10
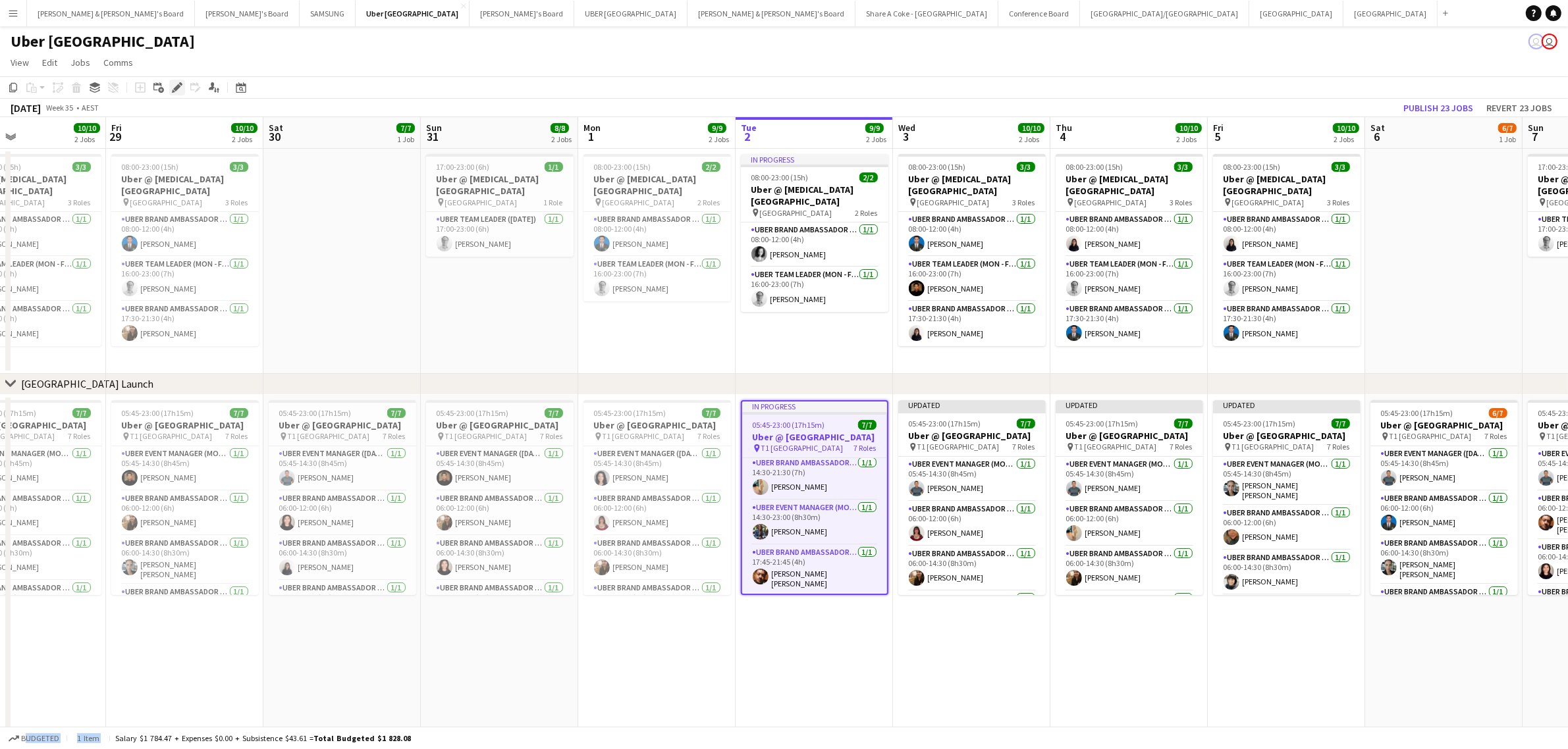
click at [176, 89] on icon at bounding box center [177, 88] width 7 height 7
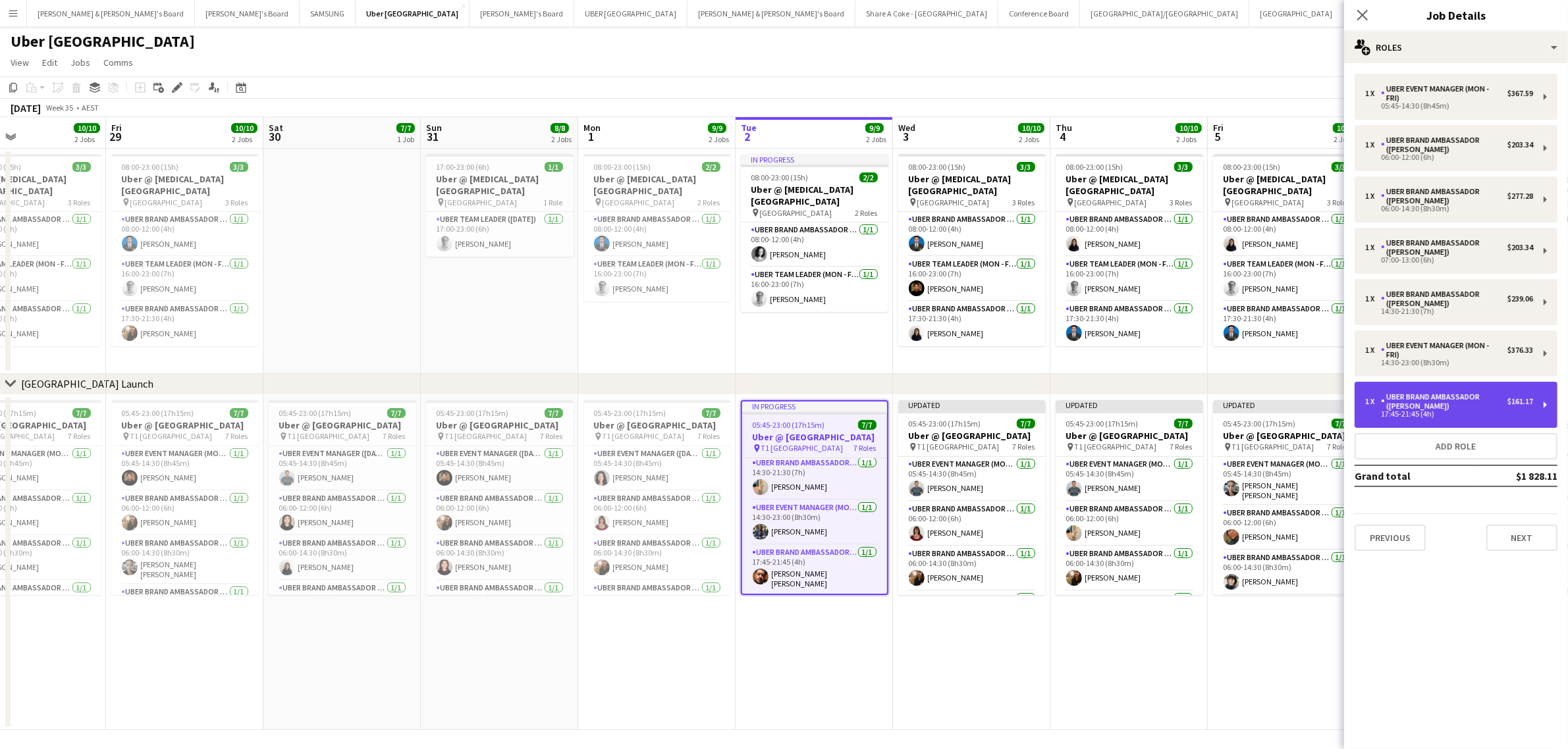
click at [1529, 403] on div "$161.17" at bounding box center [1520, 401] width 26 height 9
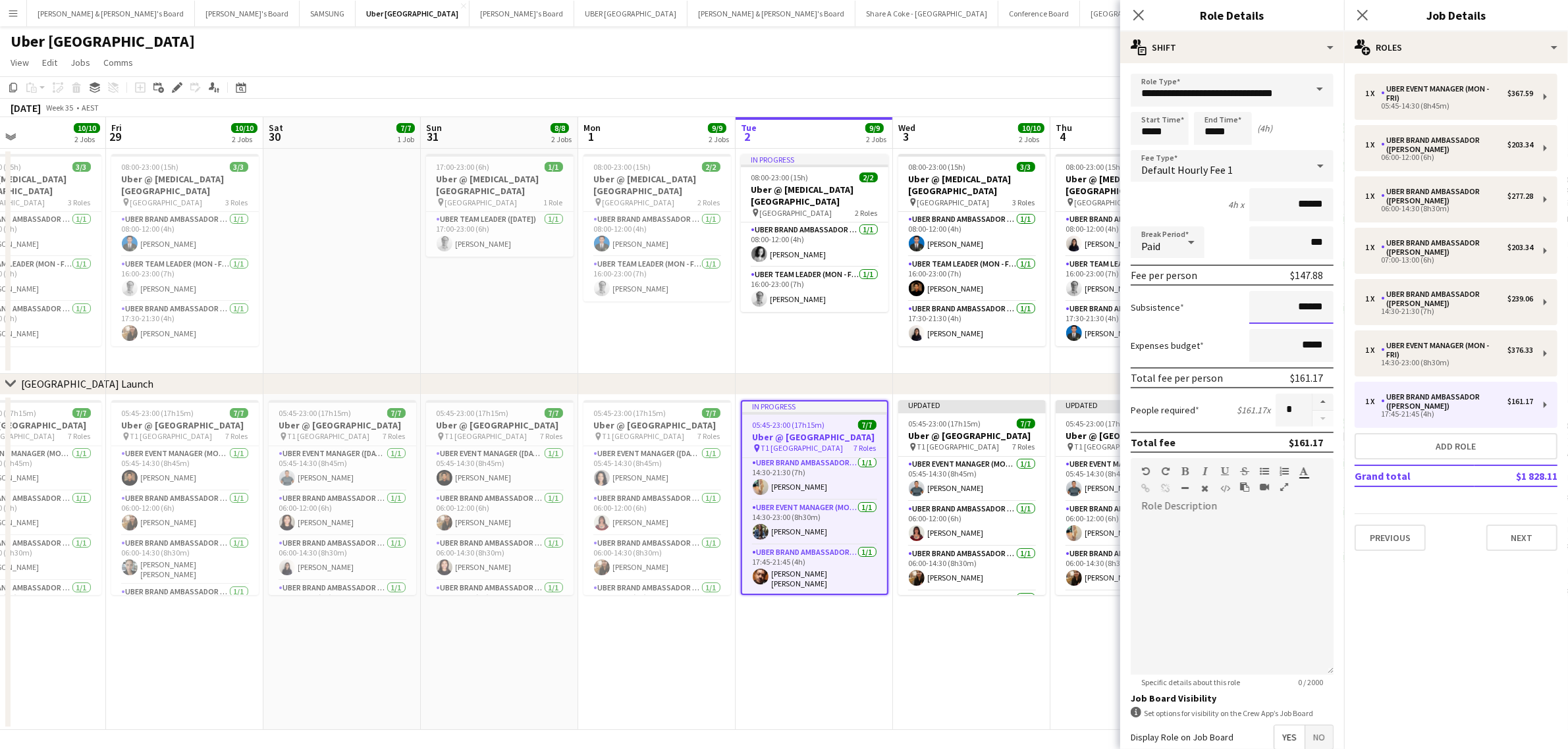
drag, startPoint x: 1271, startPoint y: 310, endPoint x: 1351, endPoint y: 300, distance: 80.6
click at [1351, 300] on body "Menu Boards Boards Boards All jobs Status Workforce Workforce My Workforce Recr…" at bounding box center [784, 376] width 1568 height 752
drag, startPoint x: 1279, startPoint y: 304, endPoint x: 1317, endPoint y: 305, distance: 38.0
click at [1317, 305] on input "******" at bounding box center [1291, 307] width 85 height 33
paste input
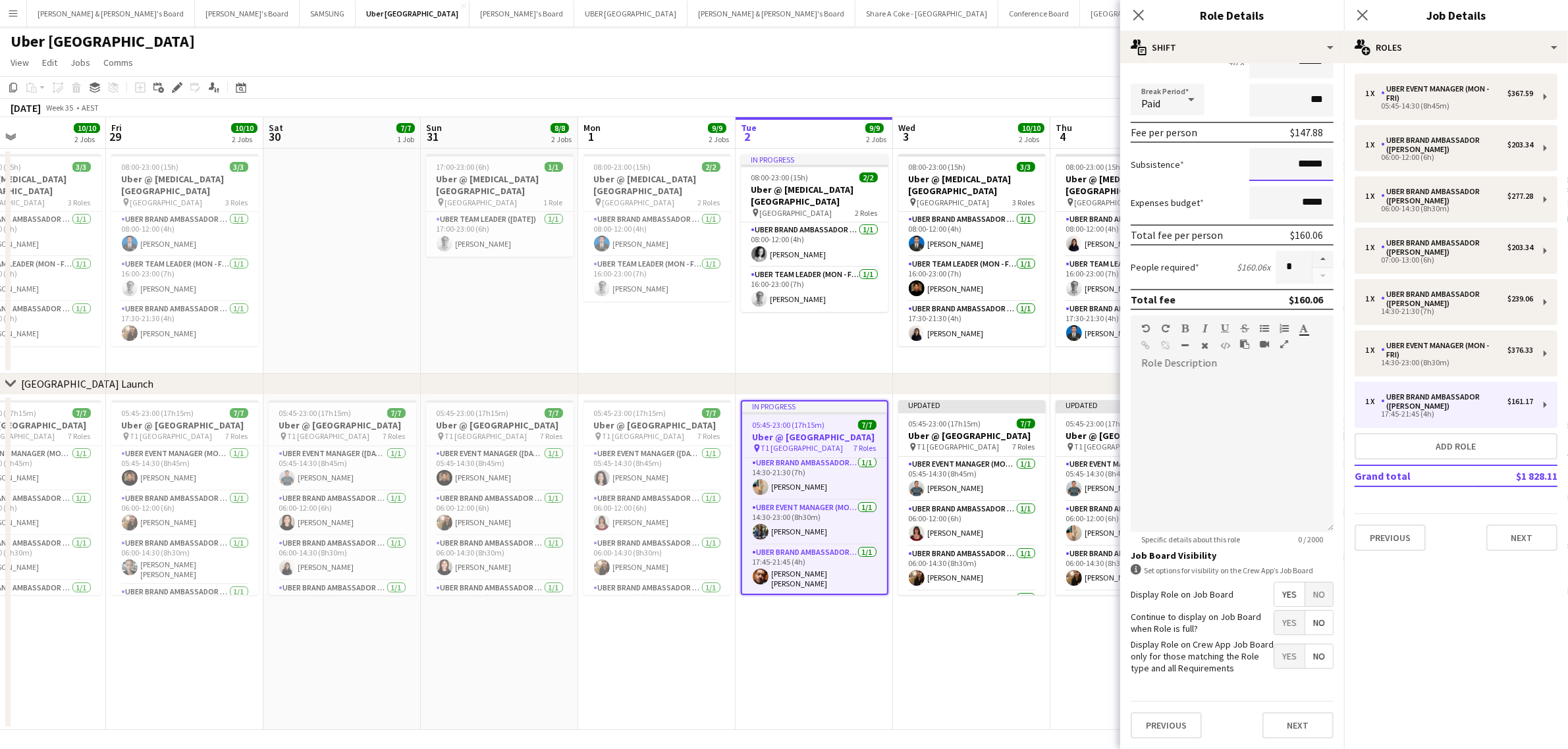
scroll to position [2, 0]
type input "******"
click at [1300, 721] on button "Next" at bounding box center [1297, 725] width 71 height 27
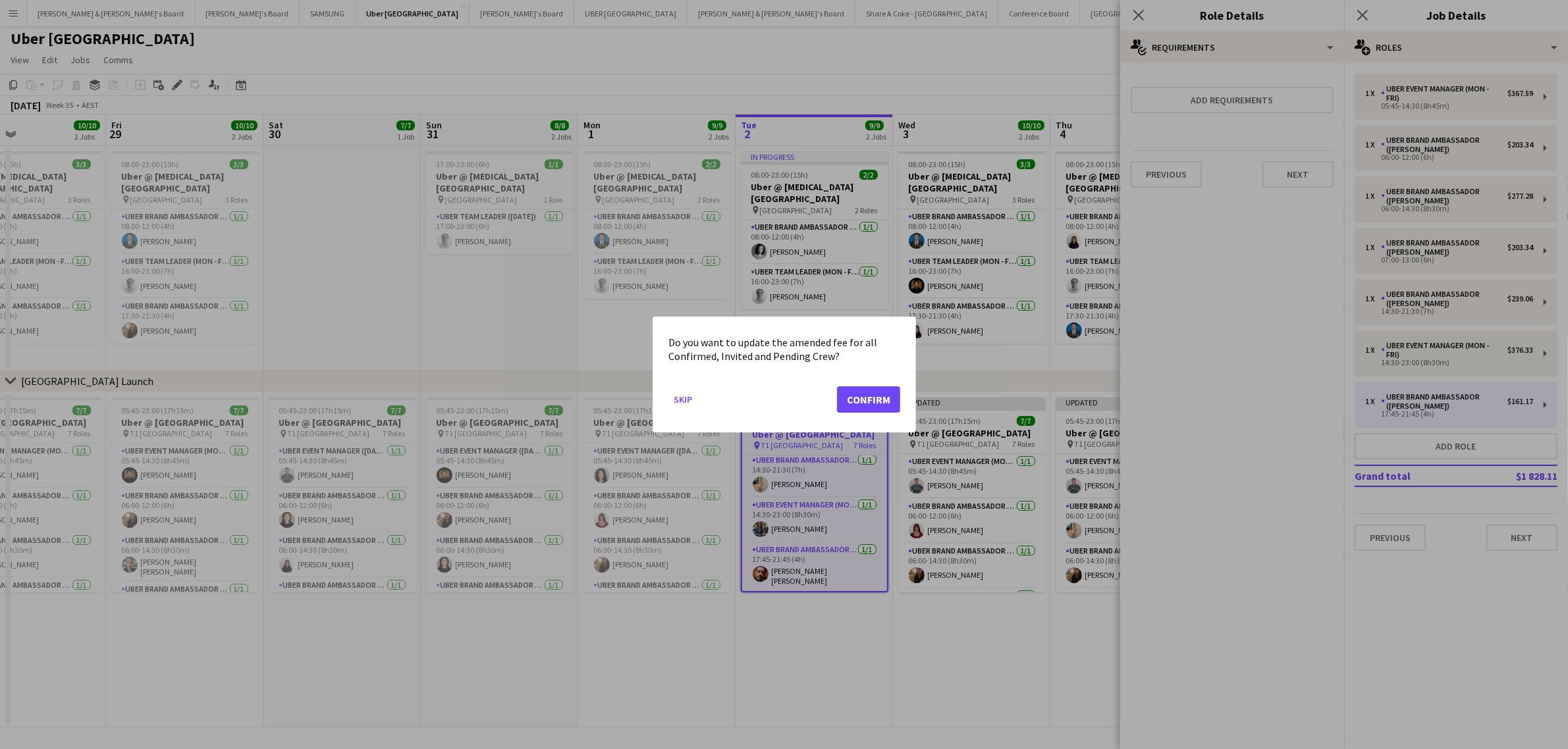
scroll to position [0, 0]
click at [861, 399] on button "Confirm" at bounding box center [869, 399] width 63 height 27
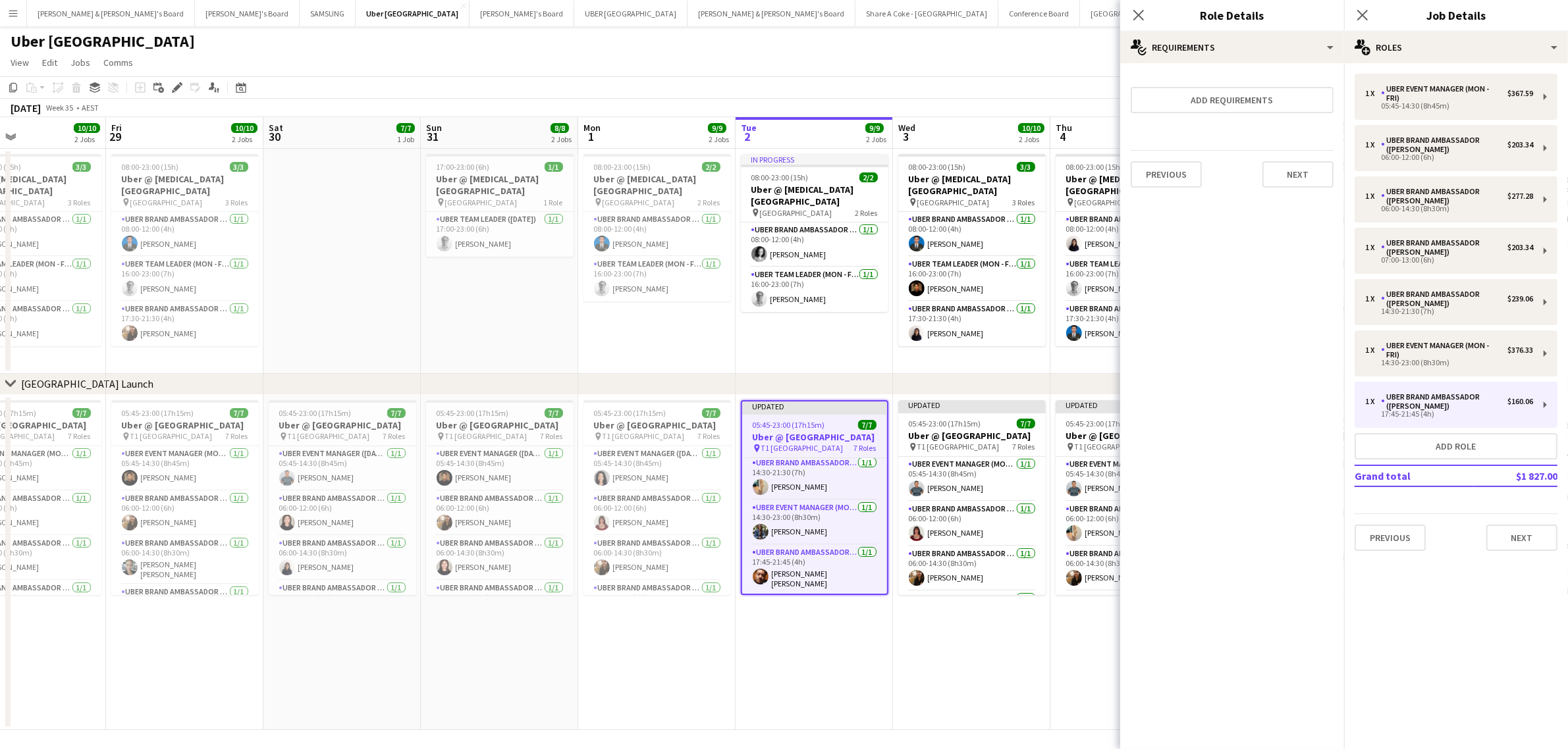
scroll to position [2, 0]
click at [629, 420] on h3 "Uber @ T1 Sydney International Airport" at bounding box center [657, 423] width 148 height 12
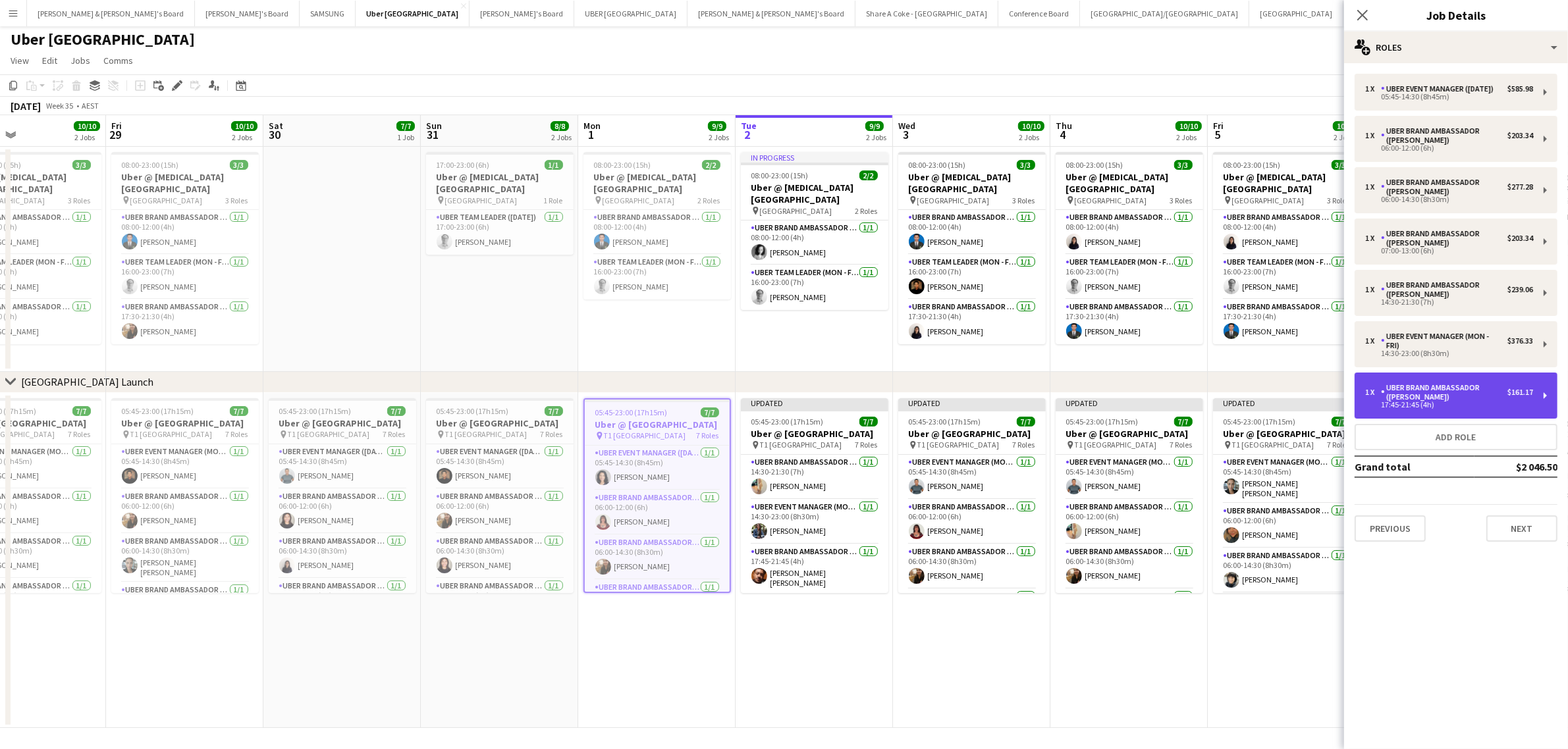
click at [1546, 392] on div "1 x UBER Brand Ambassador (Mon - Fri) $161.17 17:45-21:45 (4h)" at bounding box center [1455, 396] width 203 height 46
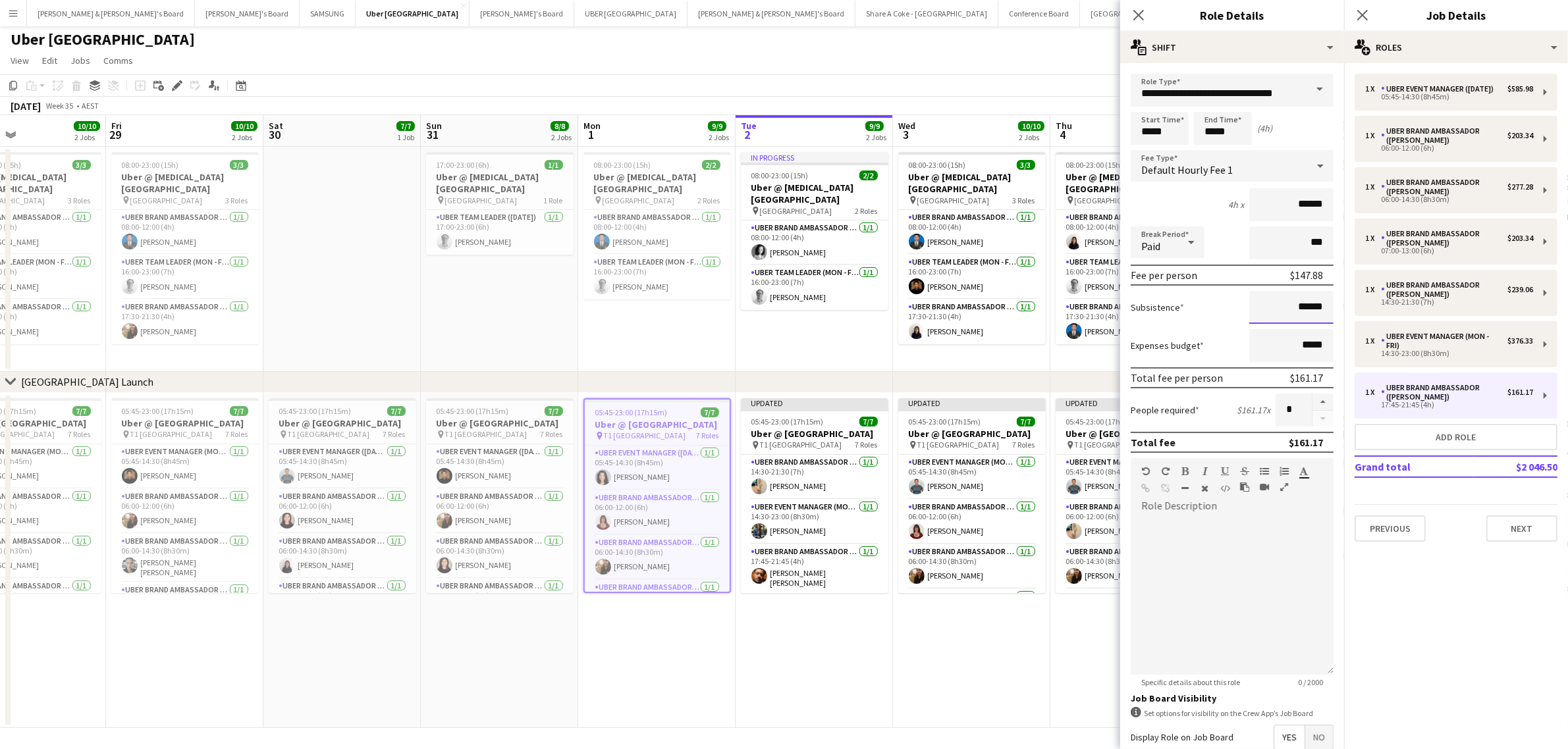
drag, startPoint x: 1282, startPoint y: 310, endPoint x: 1327, endPoint y: 305, distance: 45.3
click at [1327, 305] on form "**********" at bounding box center [1232, 482] width 224 height 818
paste input
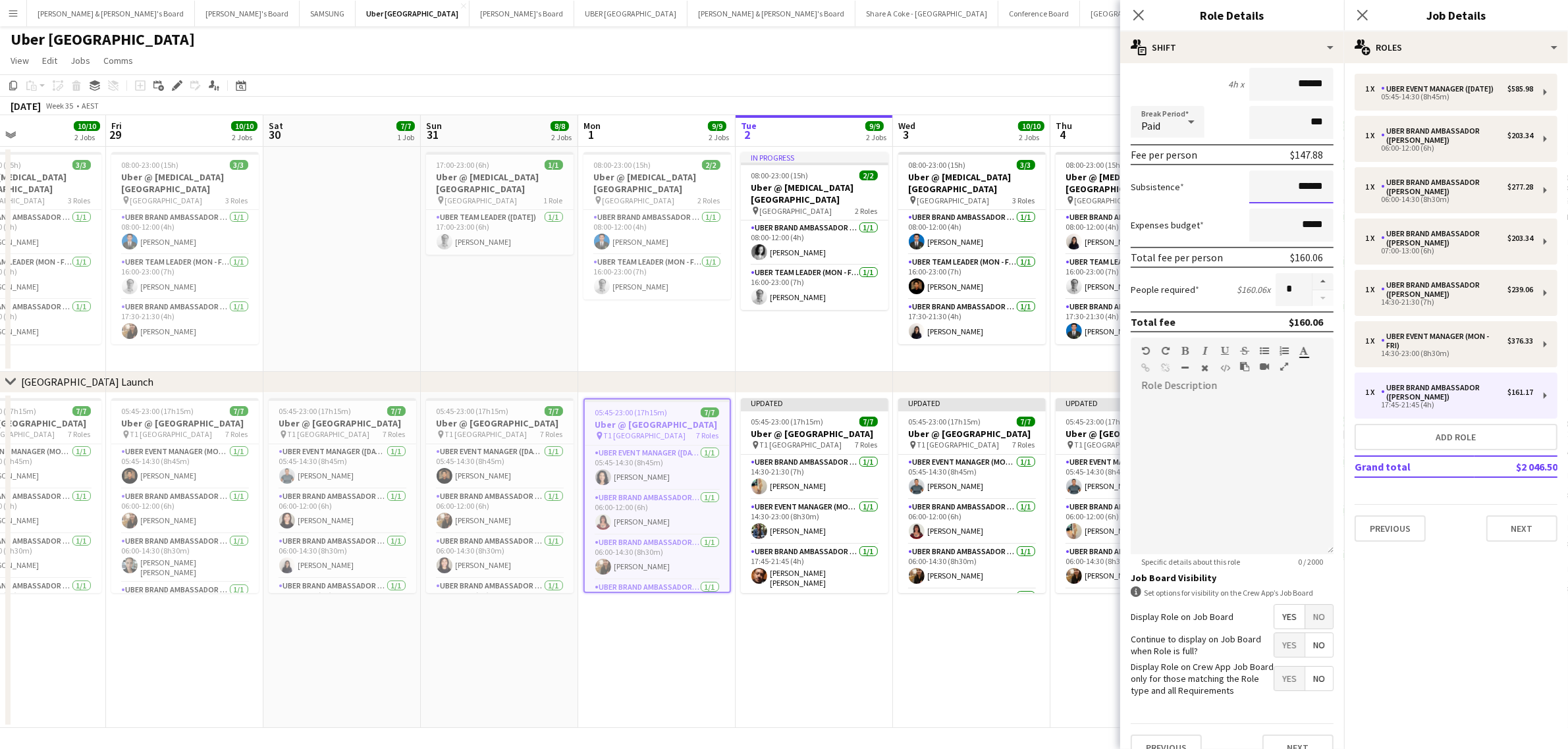
scroll to position [150, 0]
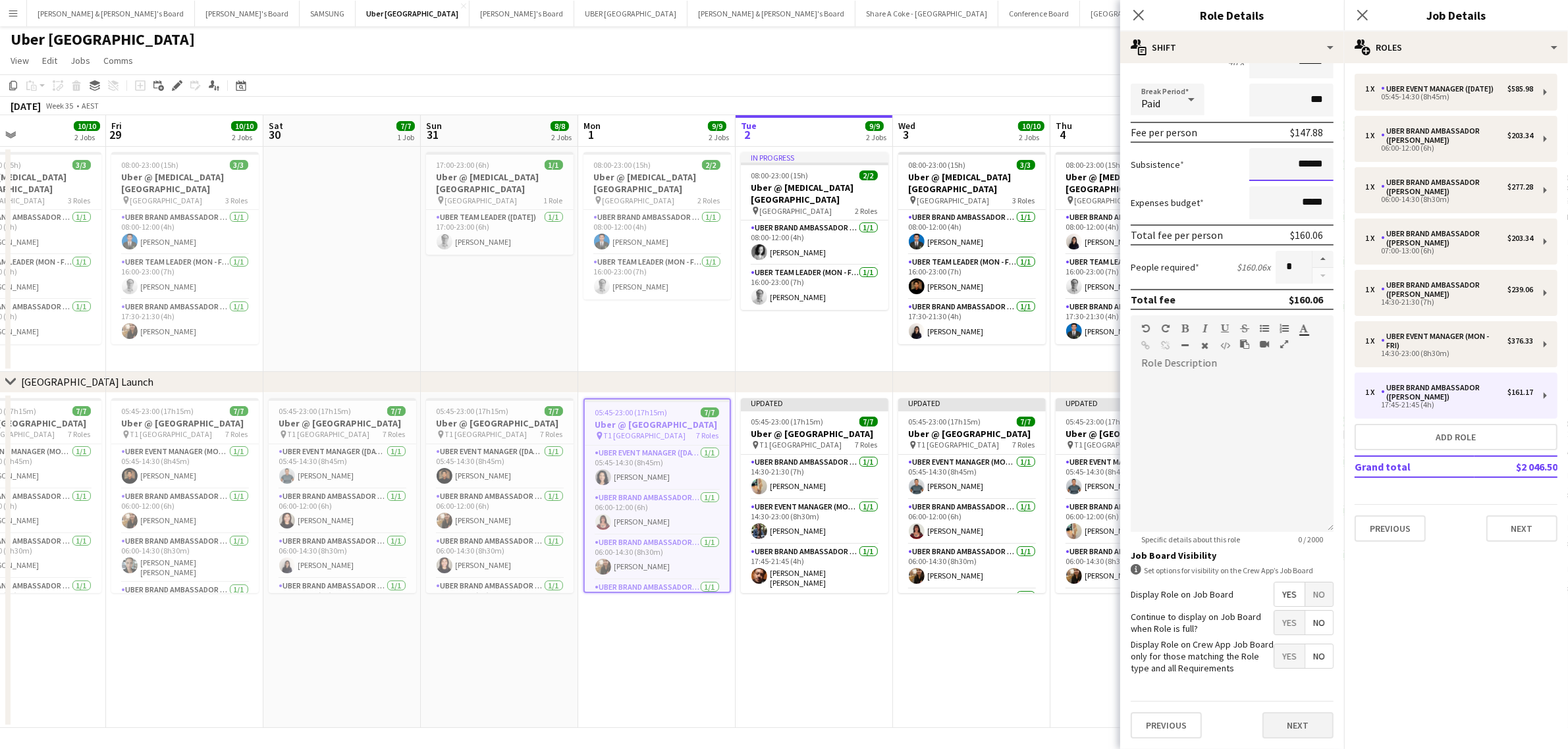
type input "******"
click at [1295, 725] on button "Next" at bounding box center [1297, 725] width 71 height 27
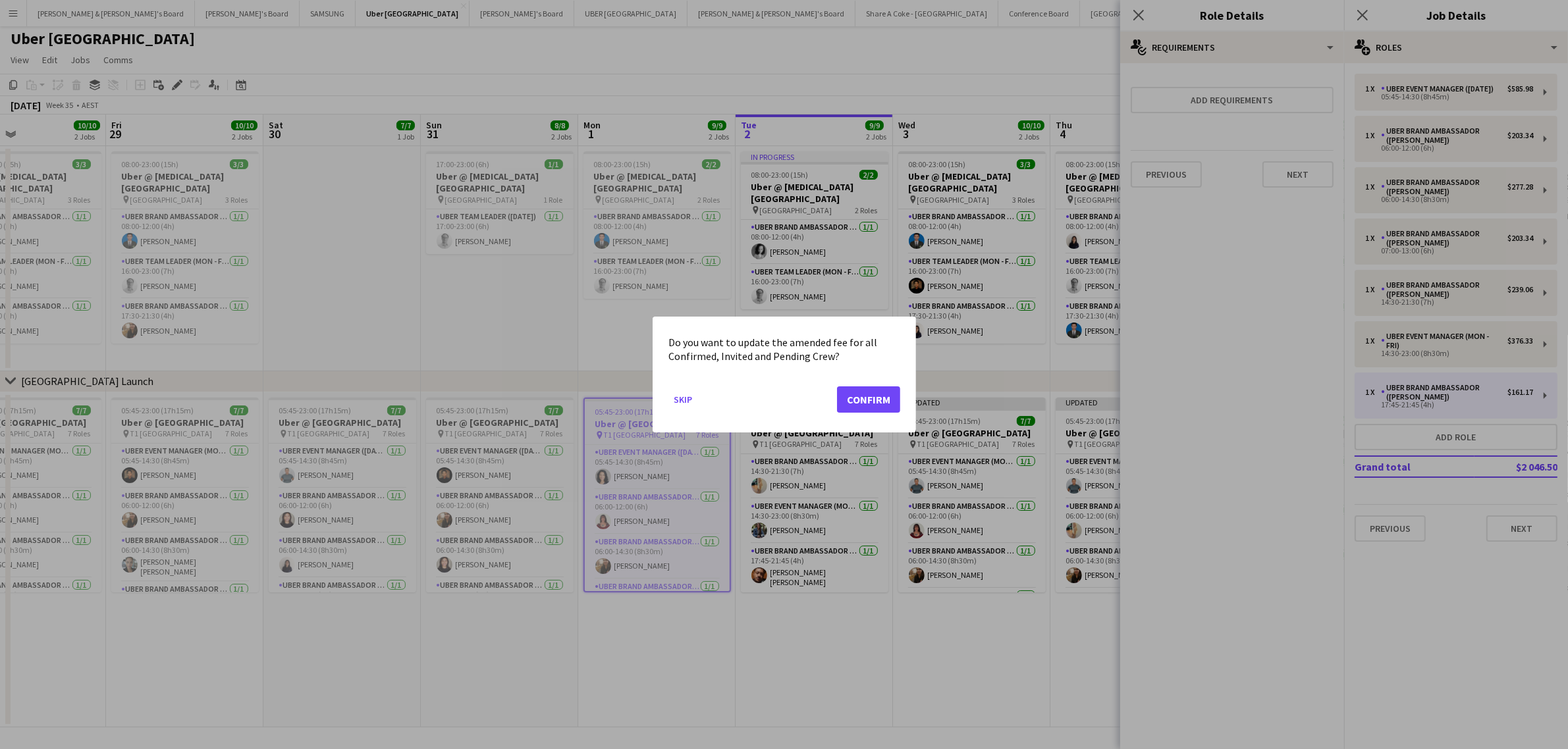
scroll to position [0, 0]
click at [852, 397] on button "Confirm" at bounding box center [869, 399] width 63 height 27
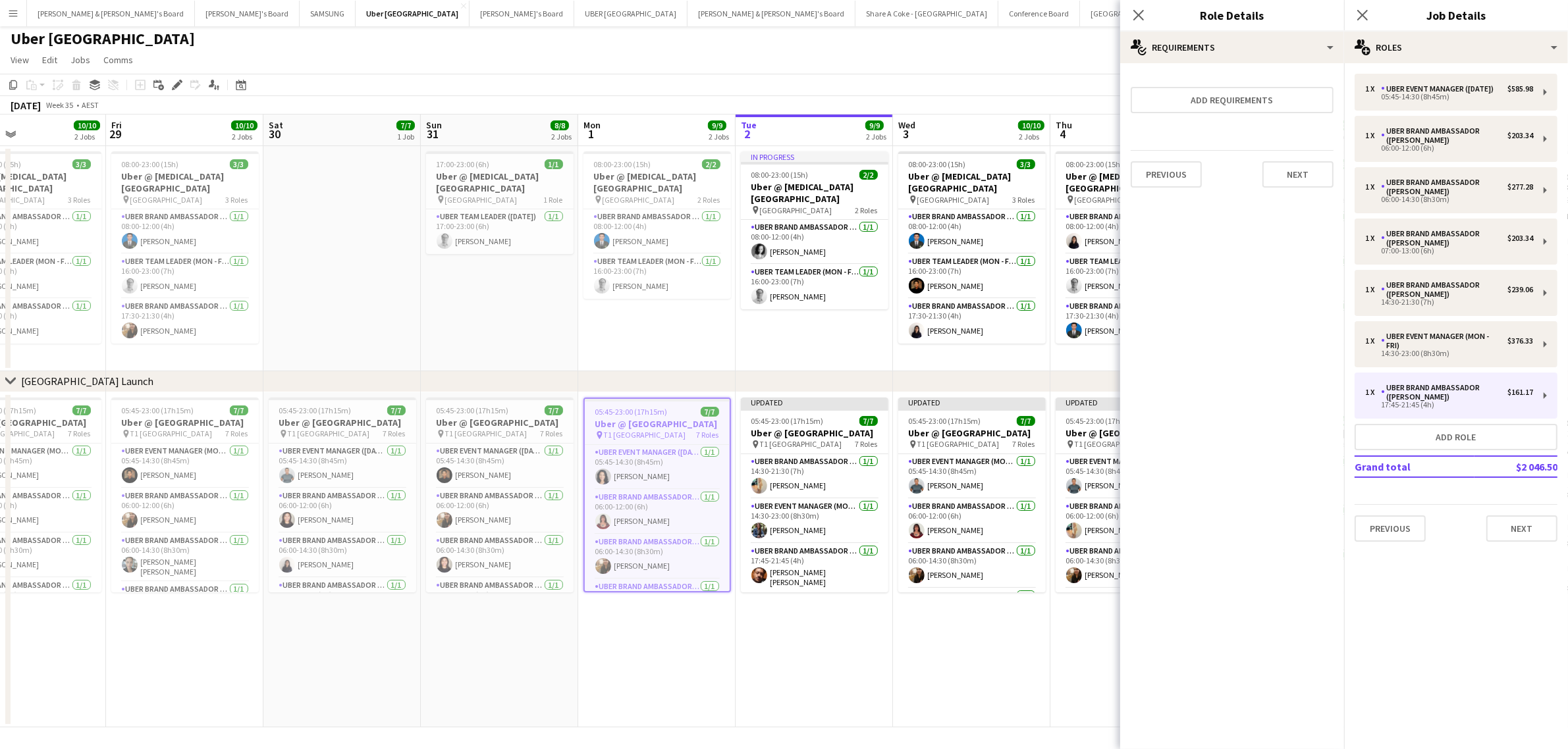
scroll to position [2, 0]
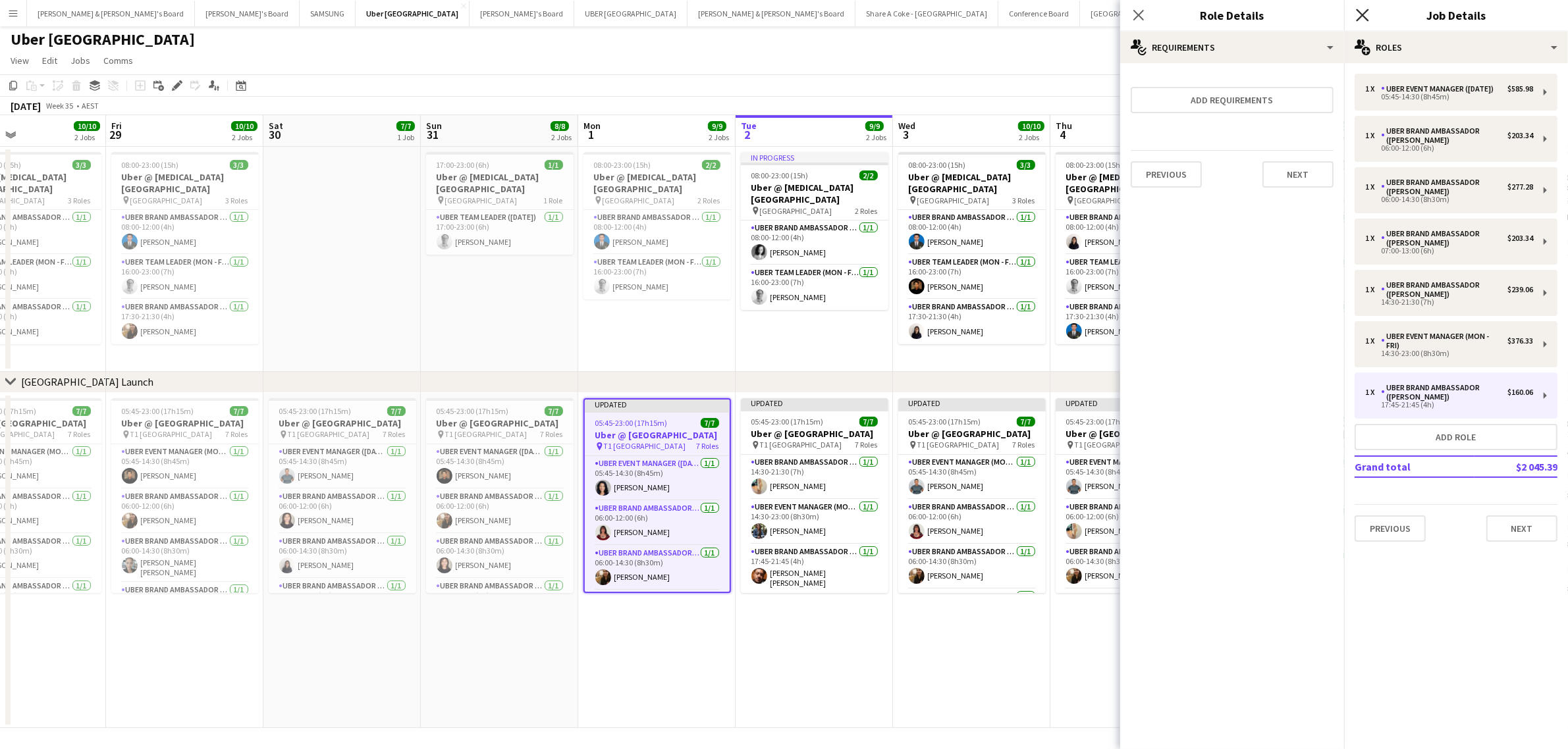
click at [1364, 11] on icon "Close pop-in" at bounding box center [1362, 15] width 13 height 13
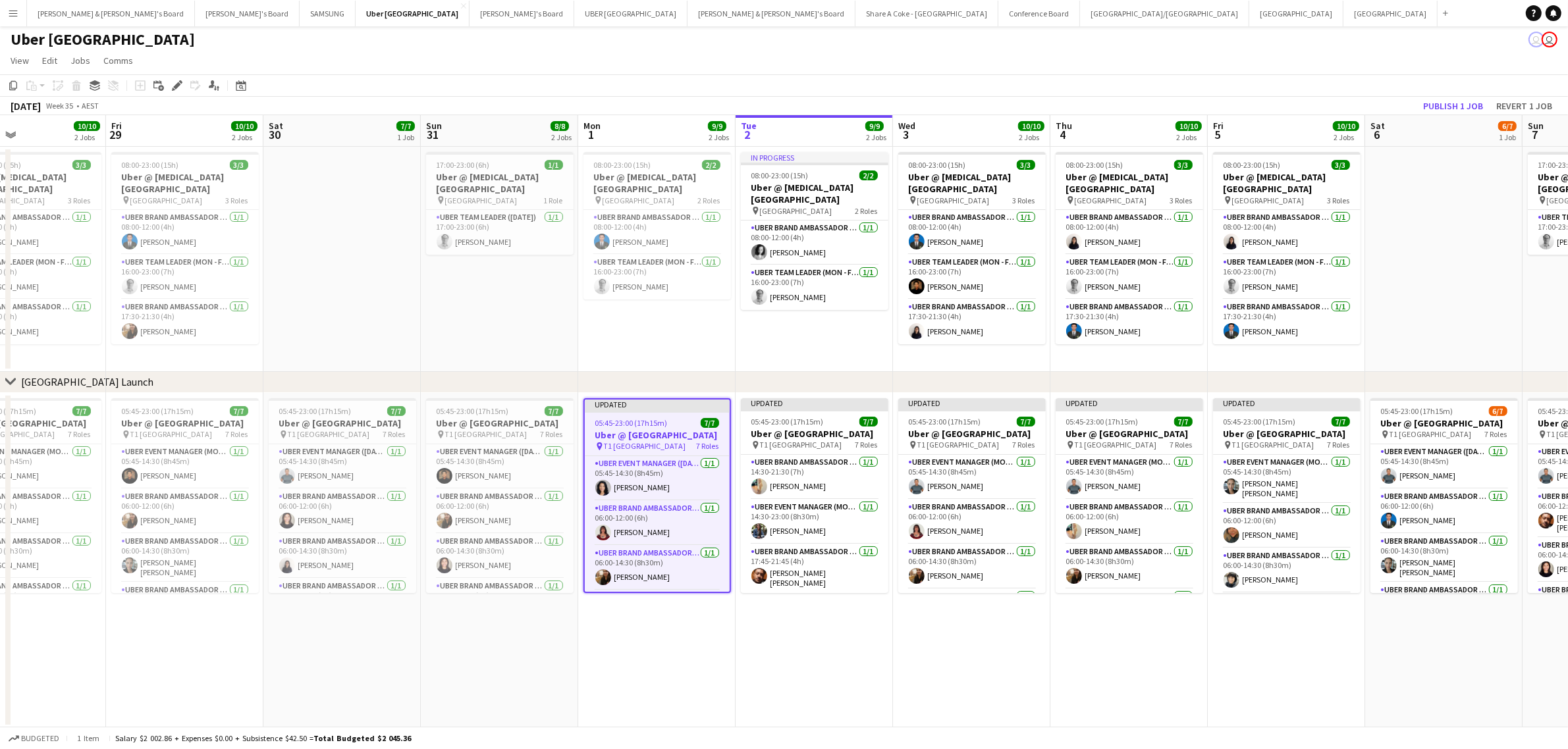
click at [860, 626] on app-date-cell "Updated 05:45-23:00 (17h15m) 7/7 Uber @ T1 Sydney International Airport pin T1 …" at bounding box center [814, 561] width 157 height 336
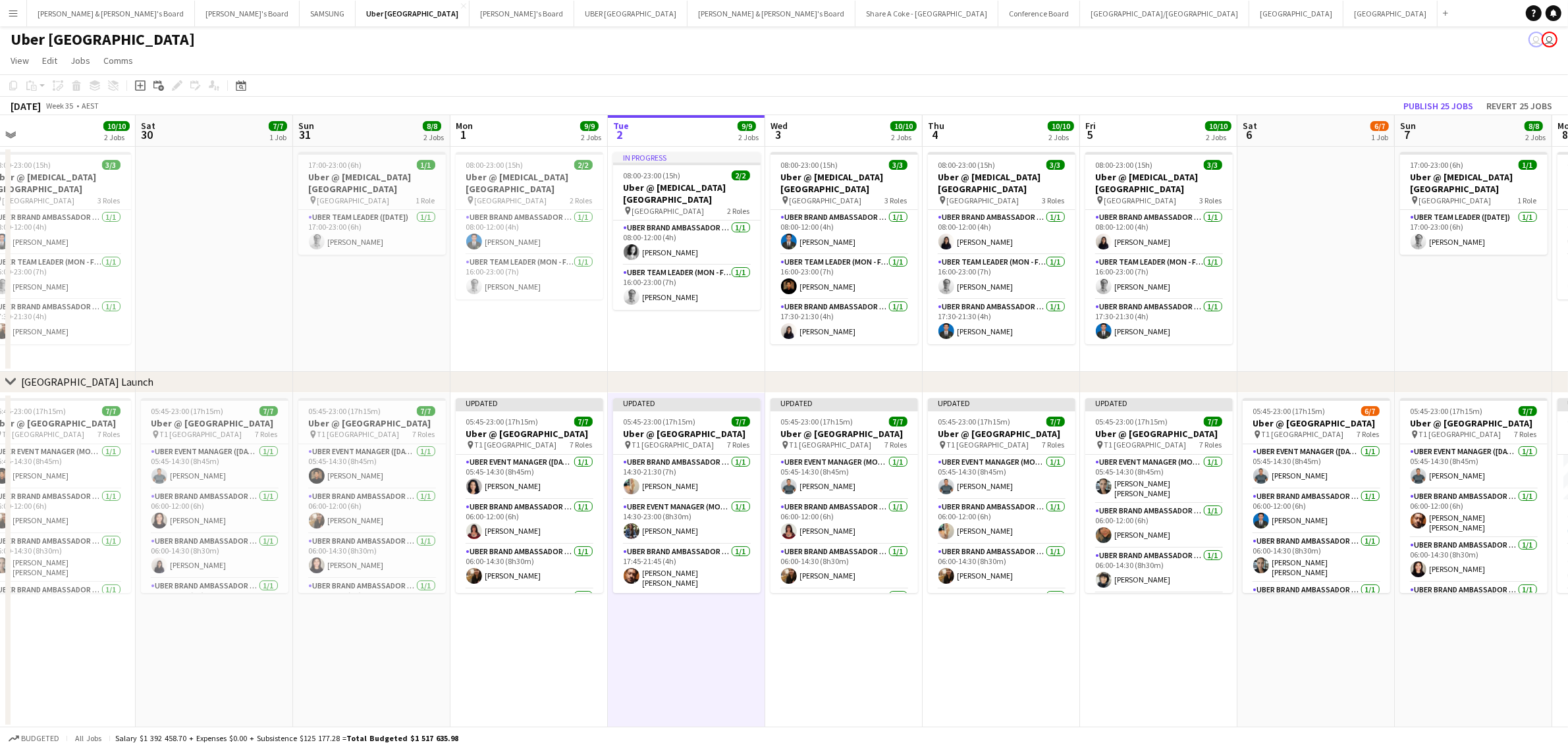
drag, startPoint x: 1062, startPoint y: 655, endPoint x: 610, endPoint y: 681, distance: 452.7
click at [610, 681] on app-calendar-viewport "Tue 26 10/10 3 Jobs Wed 27 10/10 2 Jobs Thu 28 10/10 2 Jobs Fri 29 10/10 2 Jobs…" at bounding box center [784, 422] width 1568 height 613
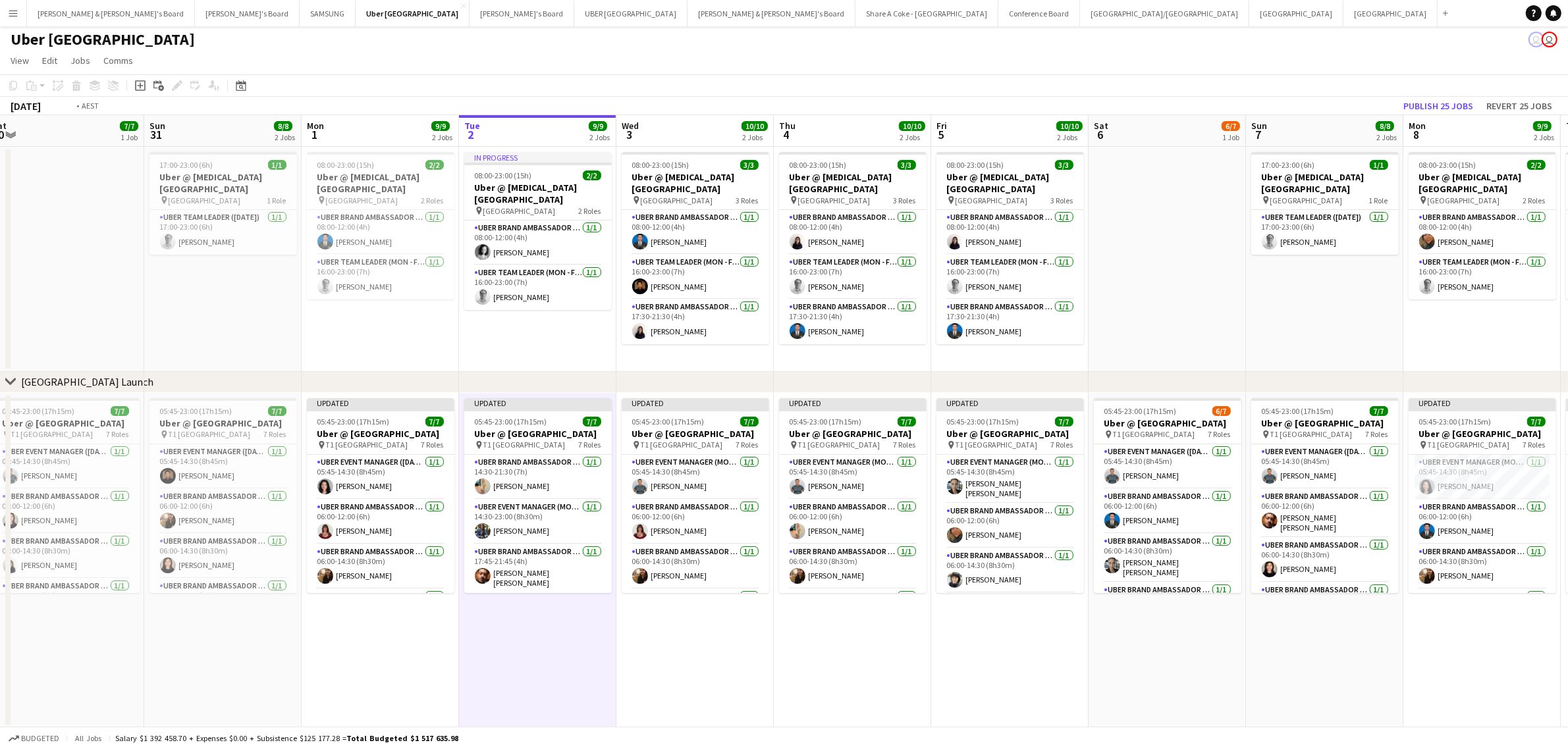
drag, startPoint x: 1262, startPoint y: 679, endPoint x: 539, endPoint y: 770, distance: 728.7
click at [539, 749] on html "Menu Boards Boards Boards All jobs Status Workforce Workforce My Workforce Recr…" at bounding box center [784, 374] width 1568 height 752
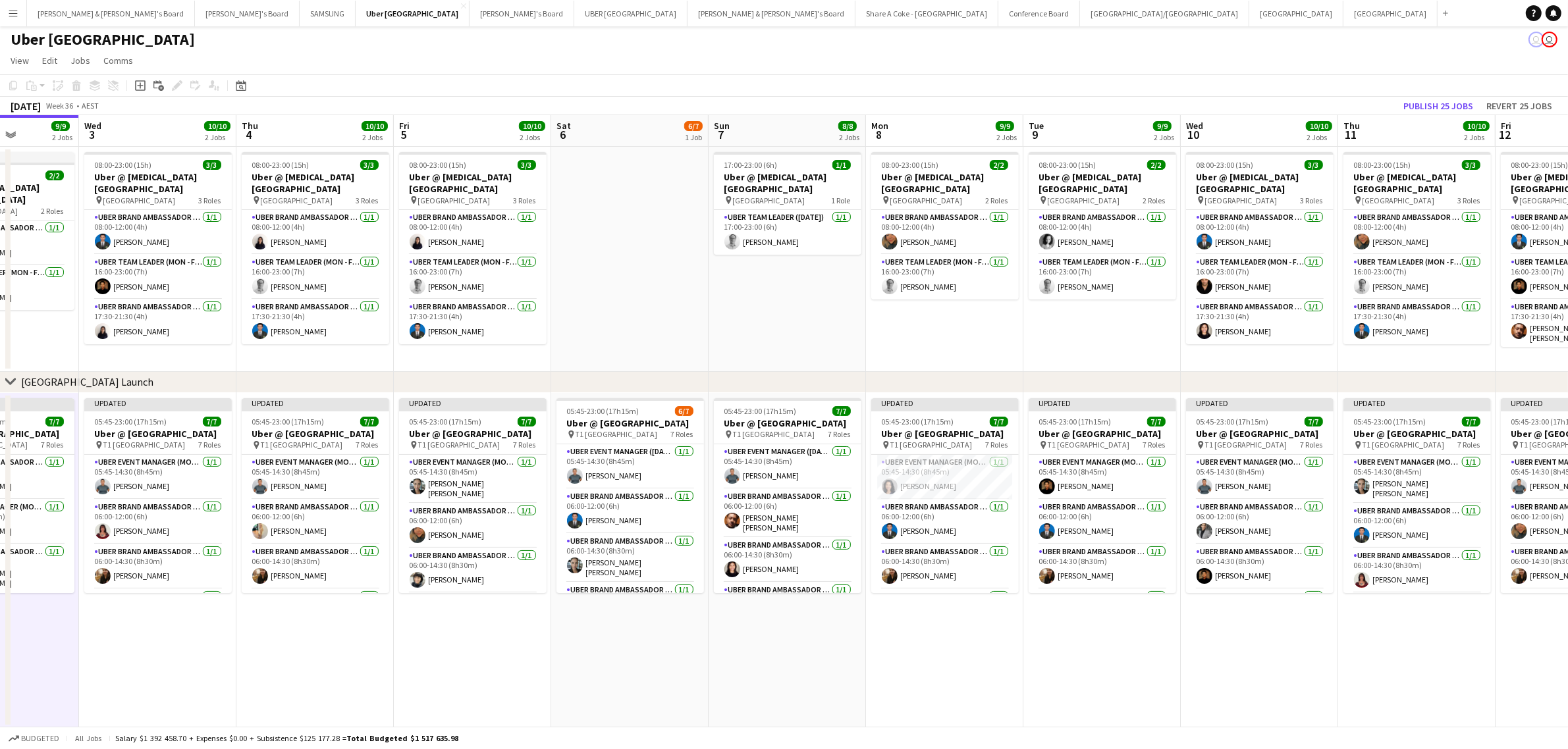
drag, startPoint x: 1123, startPoint y: 686, endPoint x: 732, endPoint y: 732, distance: 393.7
click at [732, 732] on app-board "Uber Sydney user user View Day view expanded Day view collapsed Month view Date…" at bounding box center [784, 386] width 1568 height 726
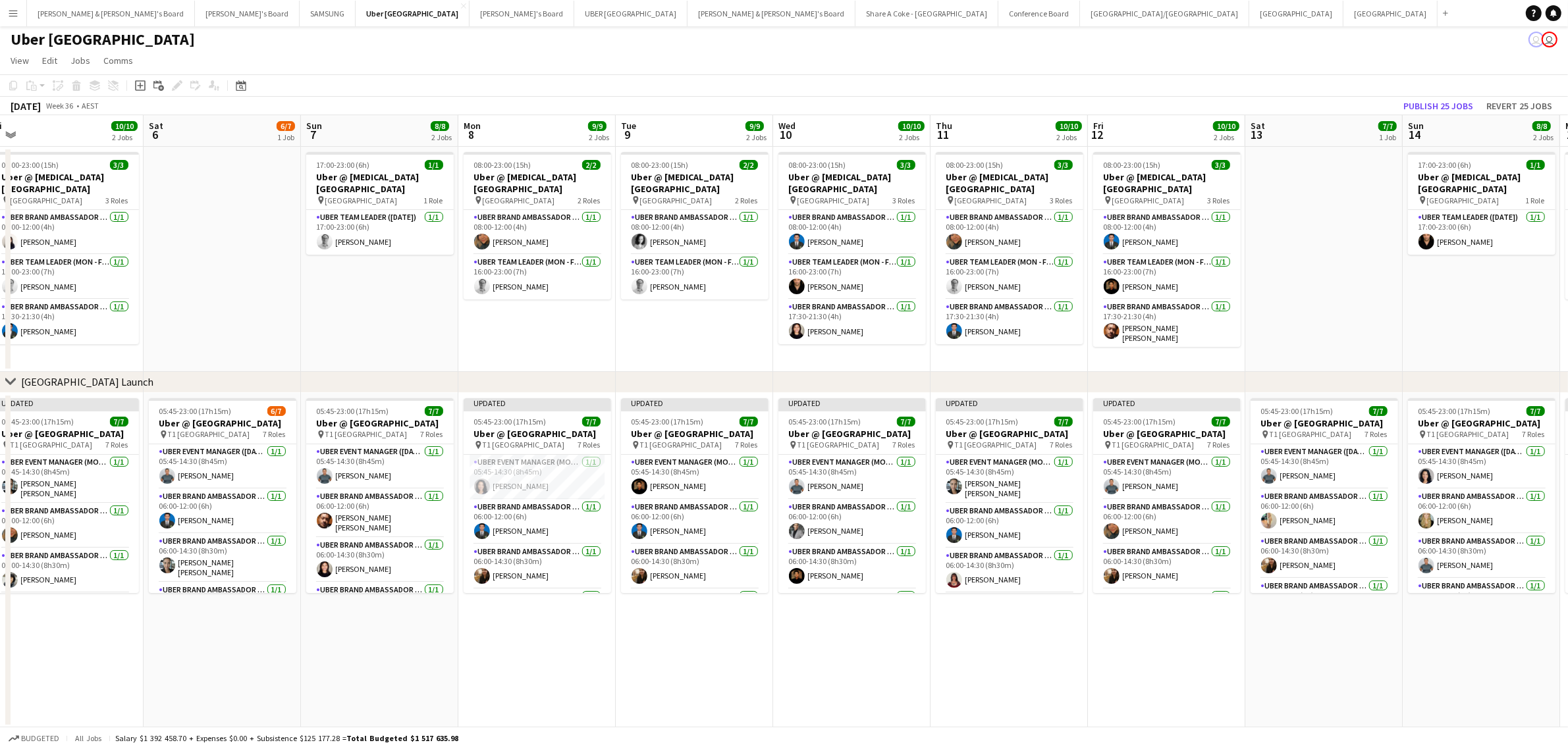
scroll to position [0, 451]
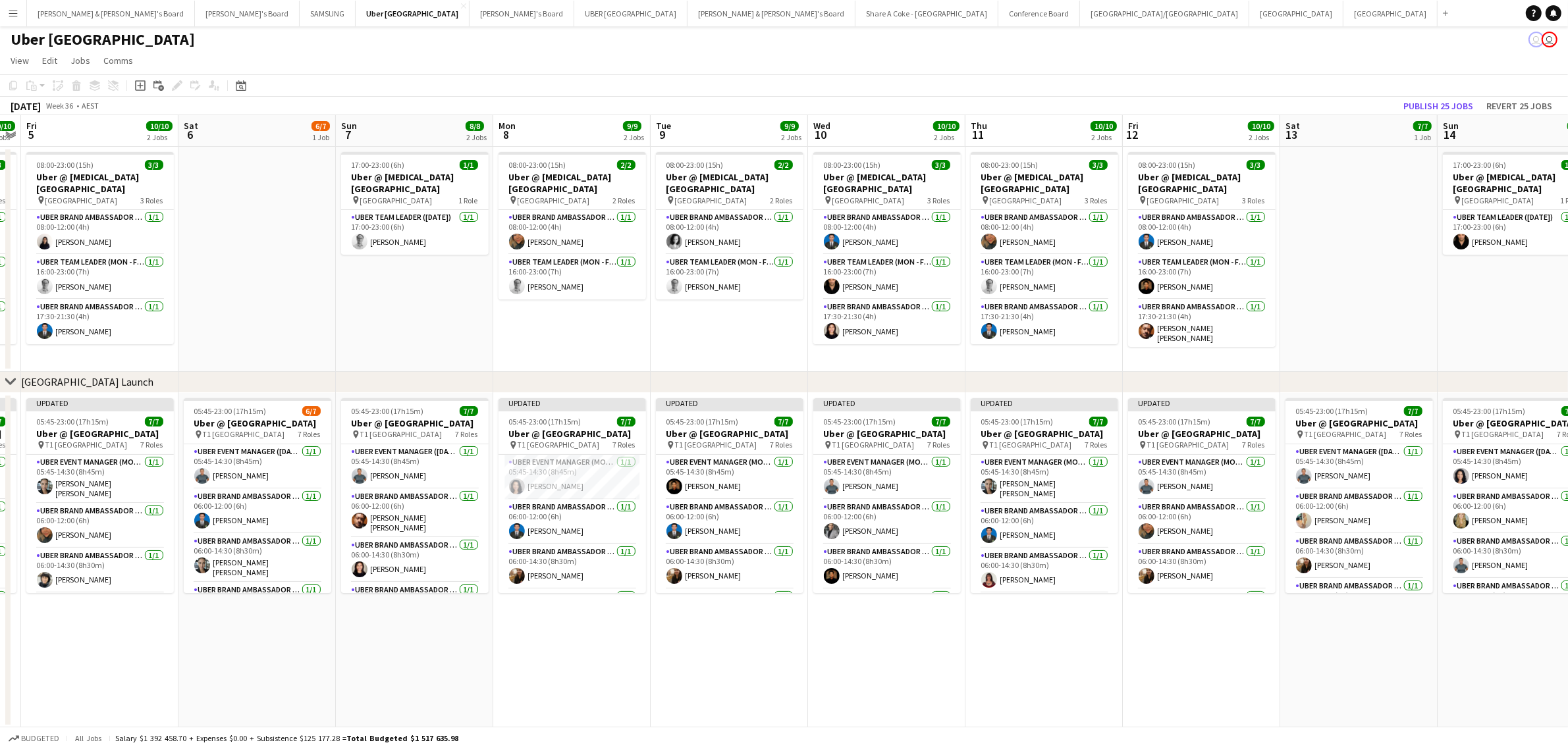
drag, startPoint x: 1115, startPoint y: 681, endPoint x: 742, endPoint y: 717, distance: 374.7
click at [742, 717] on app-calendar-viewport "Tue 2 9/9 2 Jobs Wed 3 10/10 2 Jobs Thu 4 10/10 2 Jobs Fri 5 10/10 2 Jobs Sat 6…" at bounding box center [784, 422] width 1568 height 613
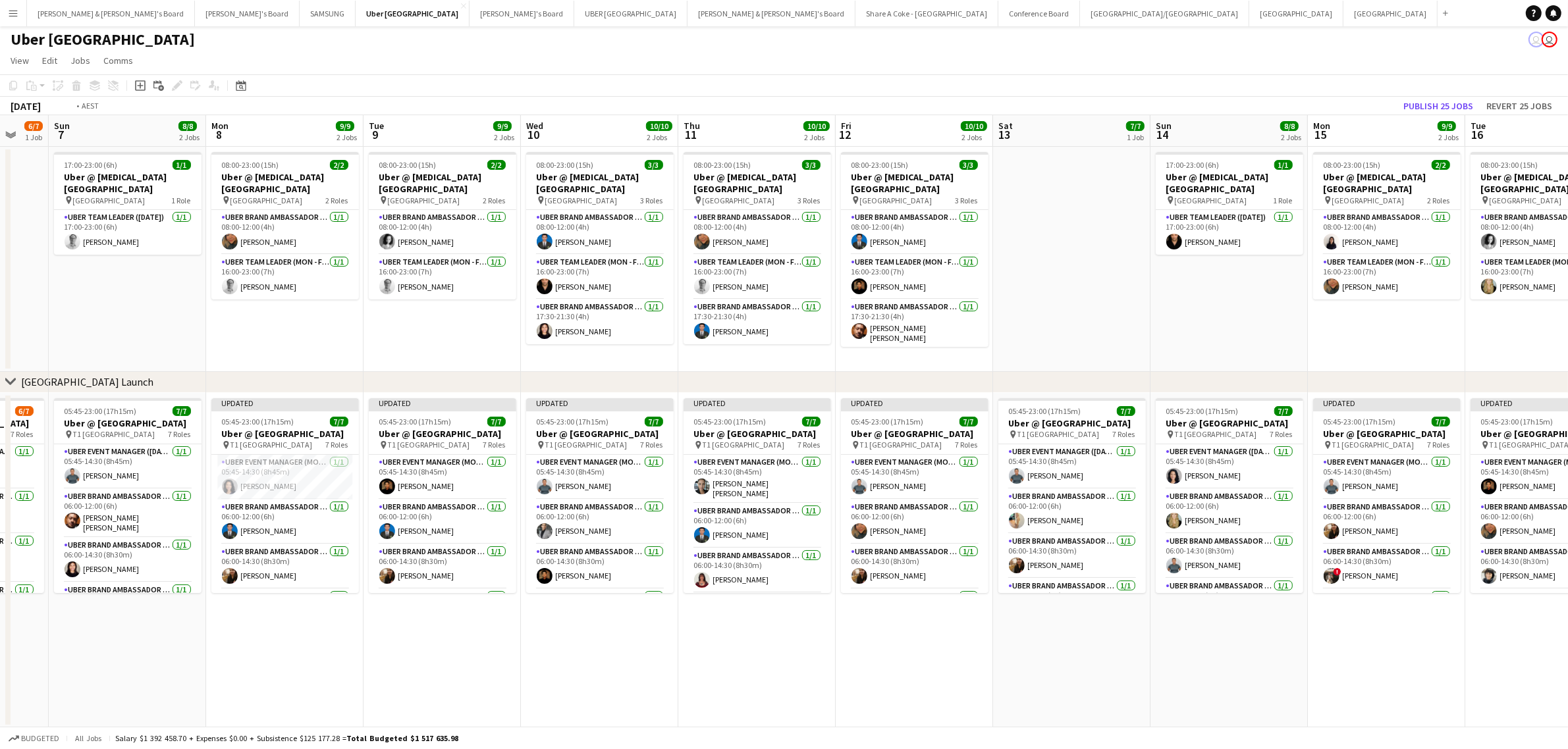
drag, startPoint x: 1424, startPoint y: 676, endPoint x: 808, endPoint y: 740, distance: 619.3
click at [808, 740] on app-board "Uber Sydney user user View Day view expanded Day view collapsed Month view Date…" at bounding box center [784, 386] width 1568 height 726
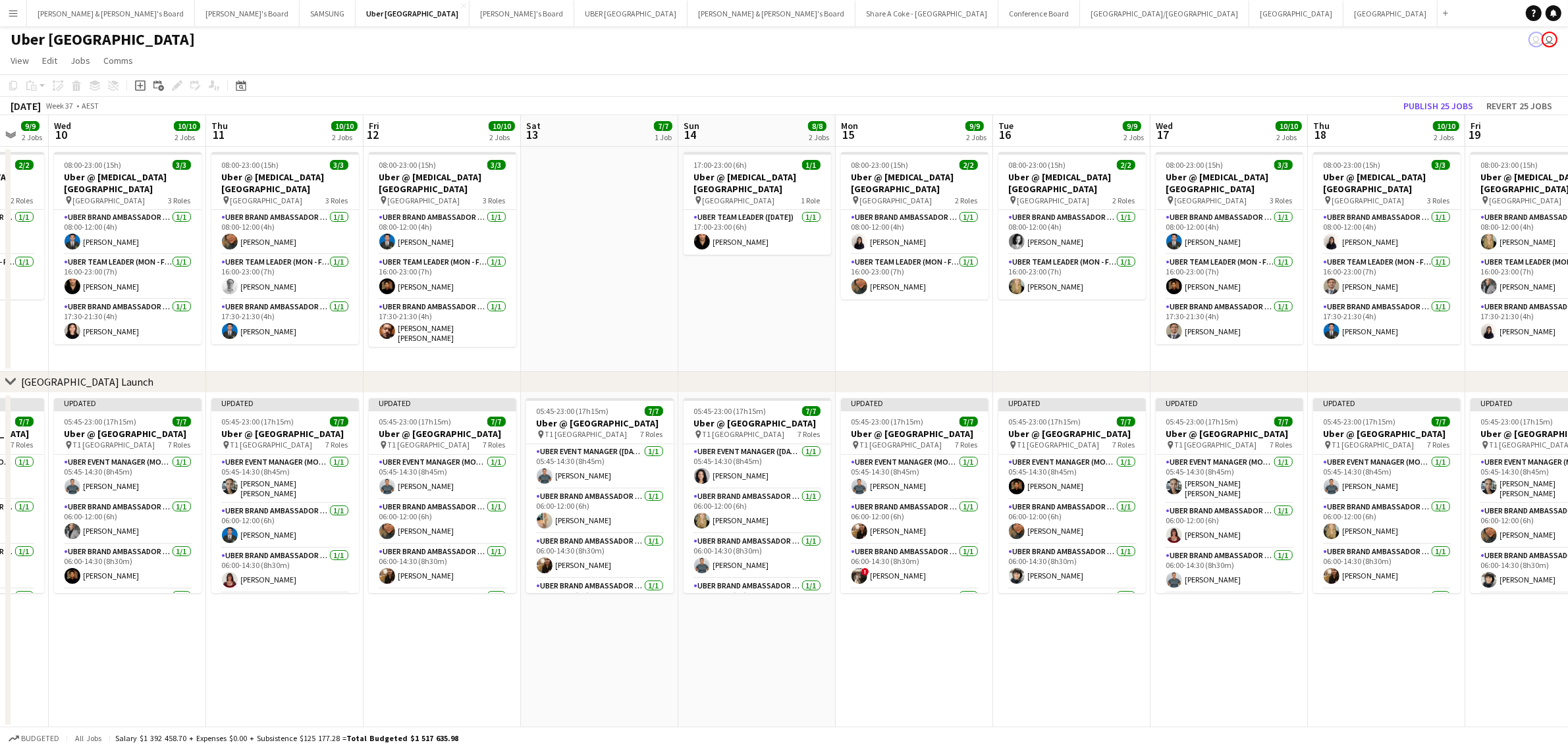
scroll to position [0, 431]
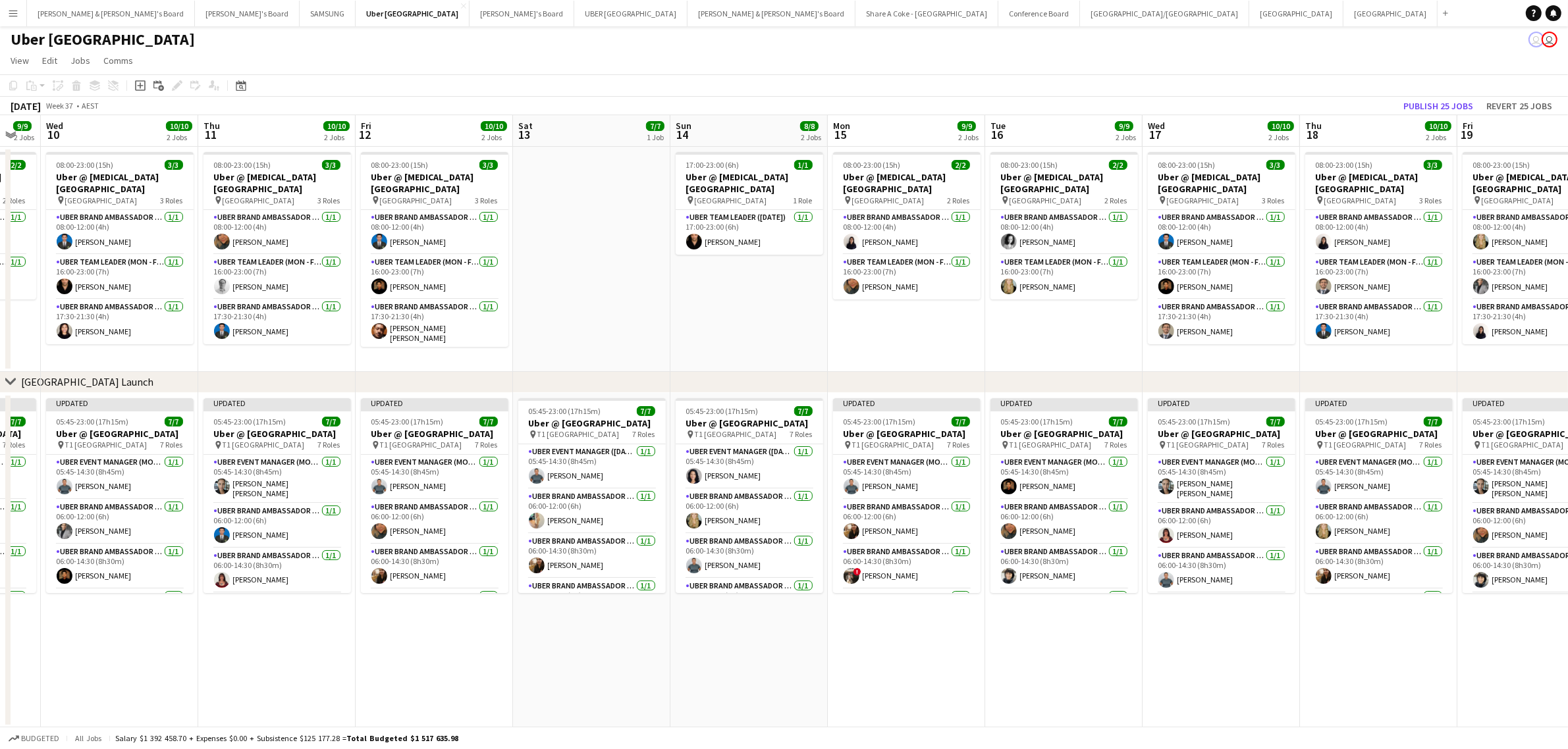
drag, startPoint x: 1176, startPoint y: 704, endPoint x: 526, endPoint y: 777, distance: 654.1
click at [526, 749] on html "Menu Boards Boards Boards All jobs Status Workforce Workforce My Workforce Recr…" at bounding box center [784, 374] width 1568 height 752
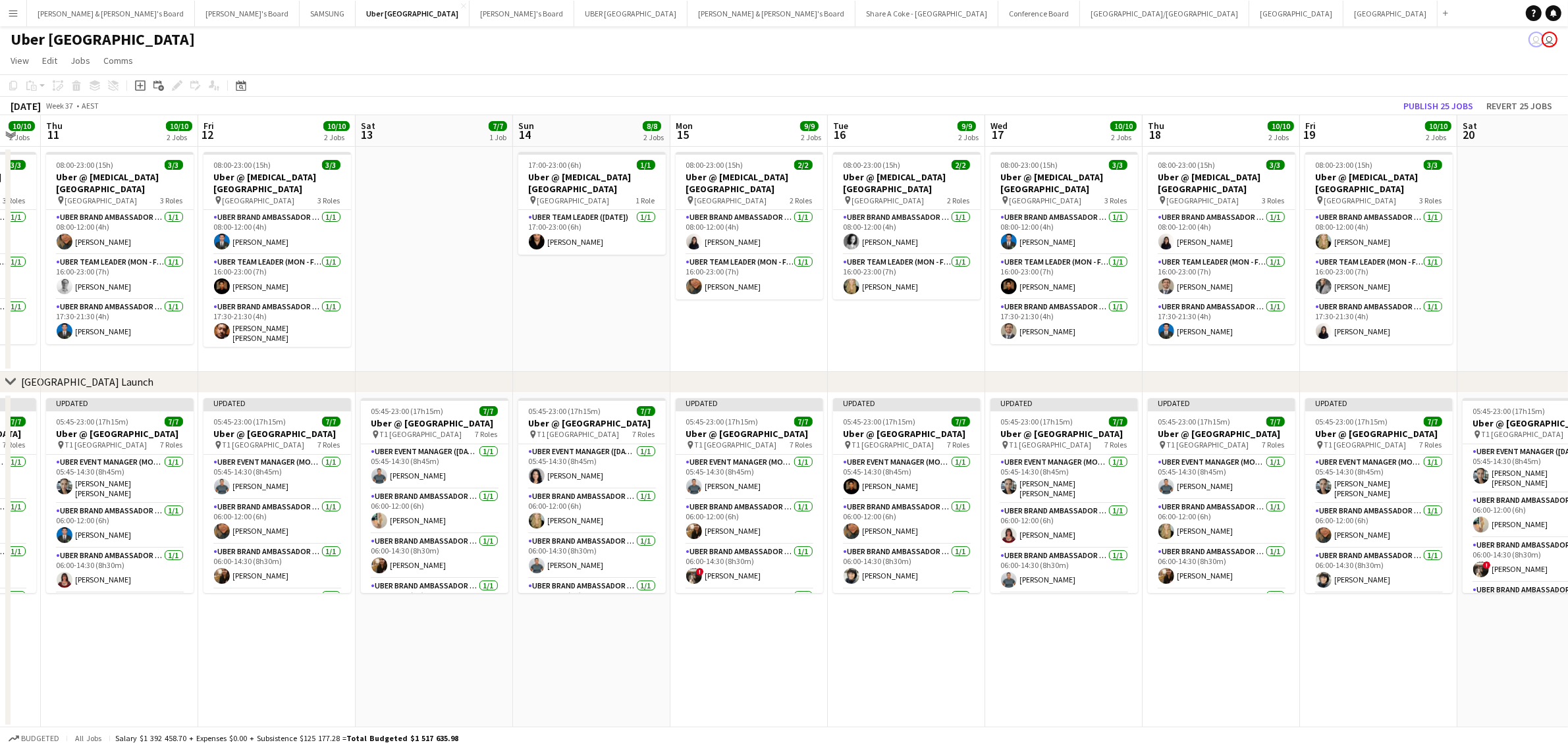
drag, startPoint x: 1131, startPoint y: 732, endPoint x: 604, endPoint y: 788, distance: 530.0
click at [604, 749] on html "Menu Boards Boards Boards All jobs Status Workforce Workforce My Workforce Recr…" at bounding box center [784, 374] width 1568 height 752
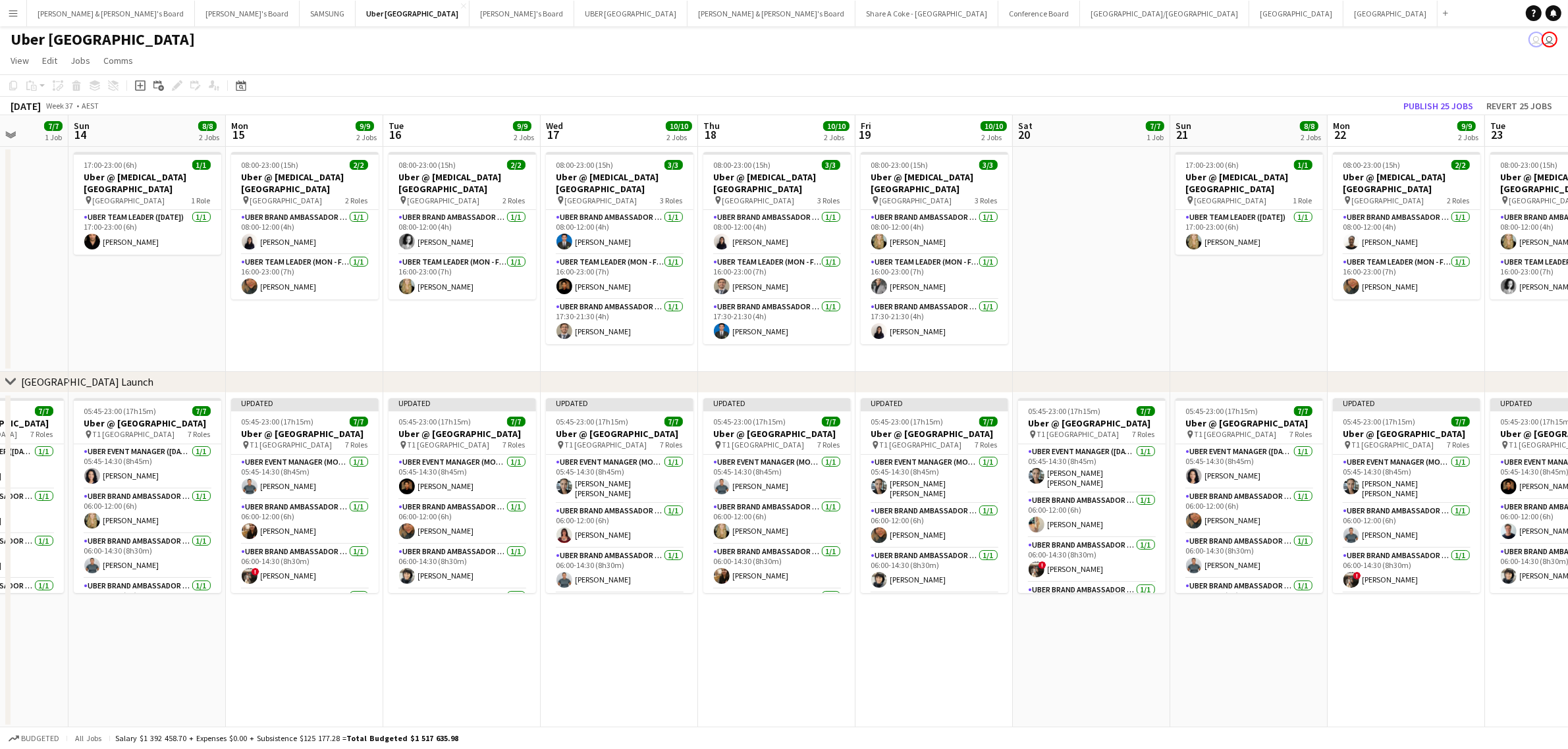
drag, startPoint x: 1115, startPoint y: 663, endPoint x: 486, endPoint y: 740, distance: 633.7
click at [486, 740] on app-board "Uber Sydney user user View Day view expanded Day view collapsed Month view Date…" at bounding box center [784, 386] width 1568 height 726
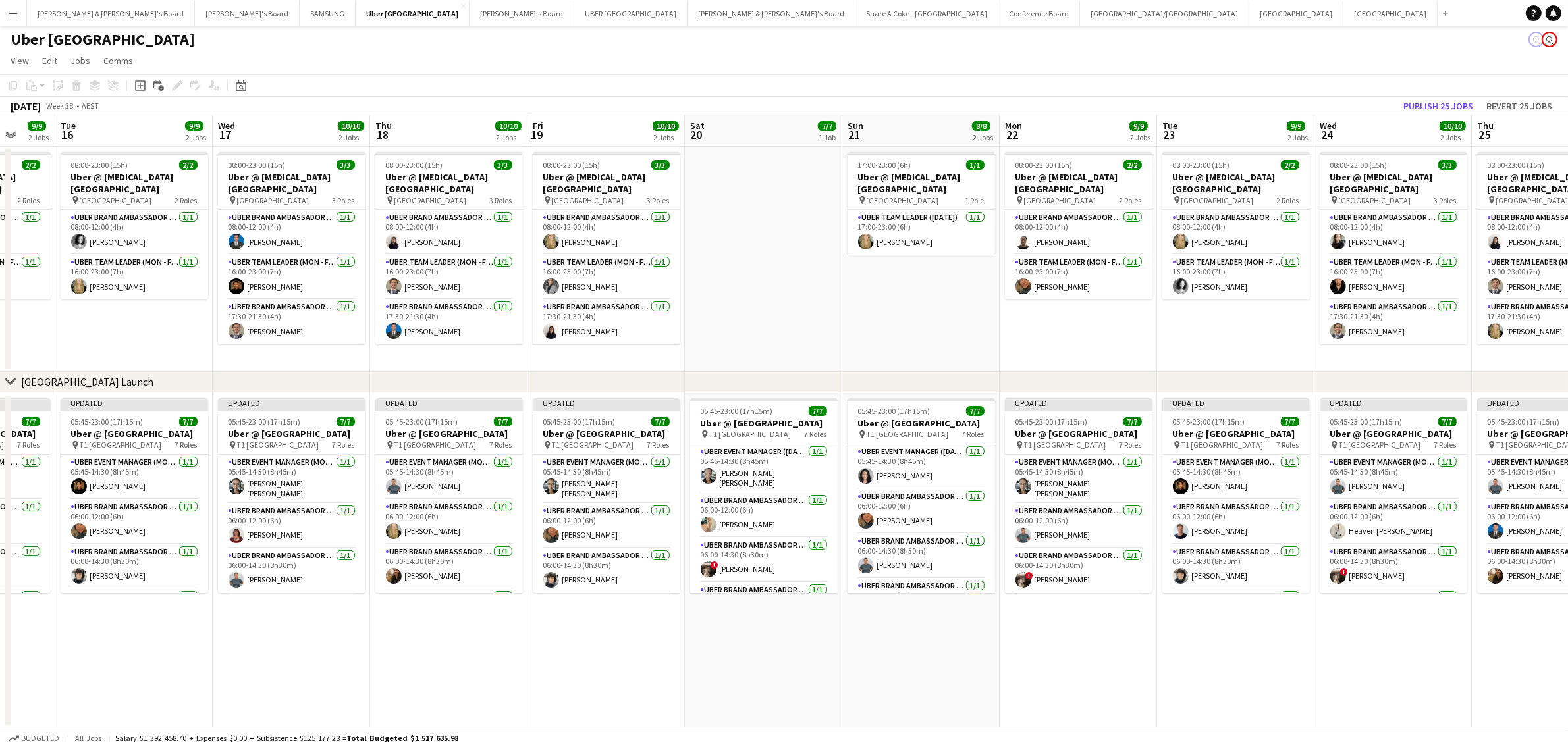
drag, startPoint x: 904, startPoint y: 662, endPoint x: 481, endPoint y: 729, distance: 428.3
click at [482, 729] on app-board "Uber Sydney user user View Day view expanded Day view collapsed Month view Date…" at bounding box center [784, 386] width 1568 height 726
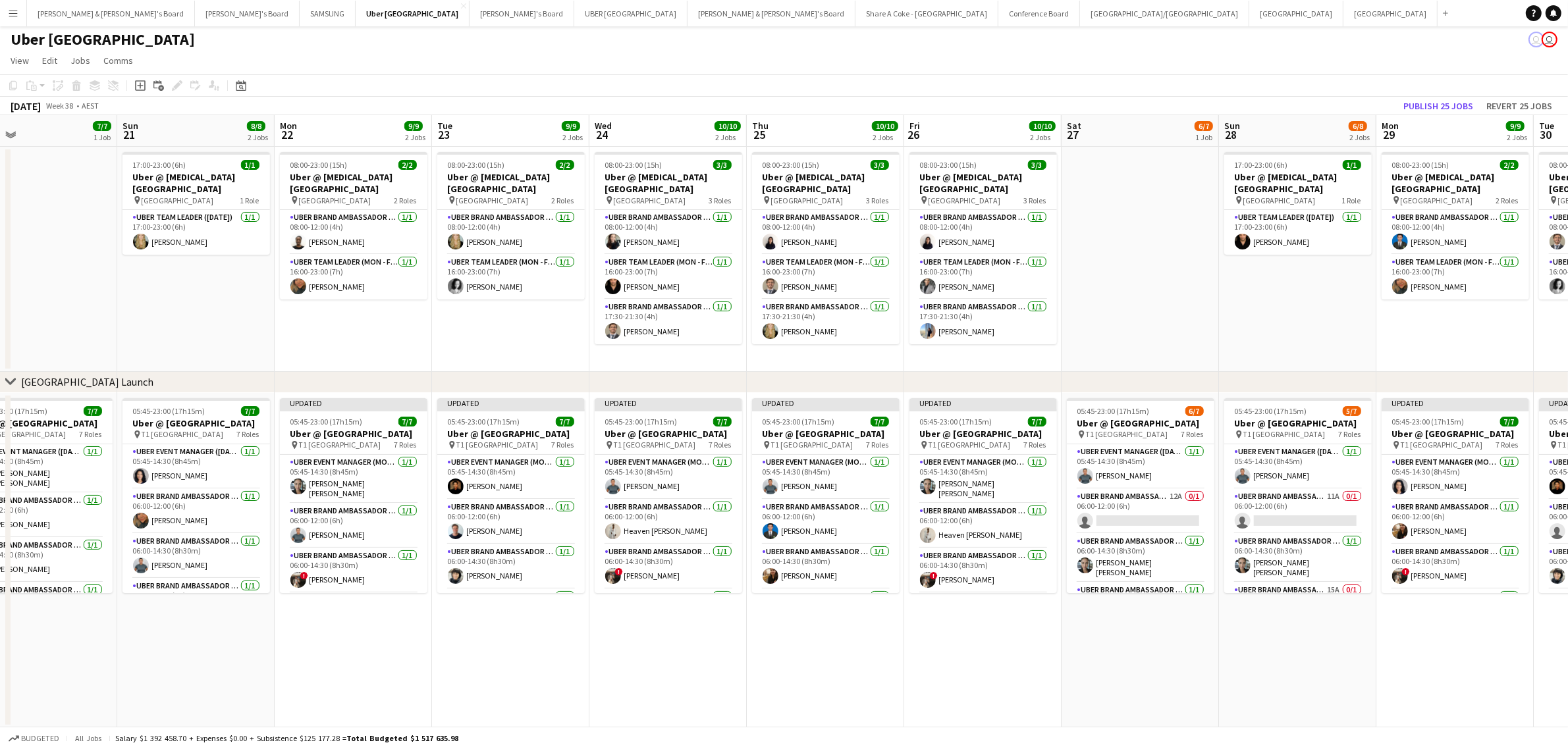
drag, startPoint x: 1259, startPoint y: 669, endPoint x: 716, endPoint y: 720, distance: 545.4
click at [549, 738] on app-board "Uber Sydney user user View Day view expanded Day view collapsed Month view Date…" at bounding box center [784, 386] width 1568 height 726
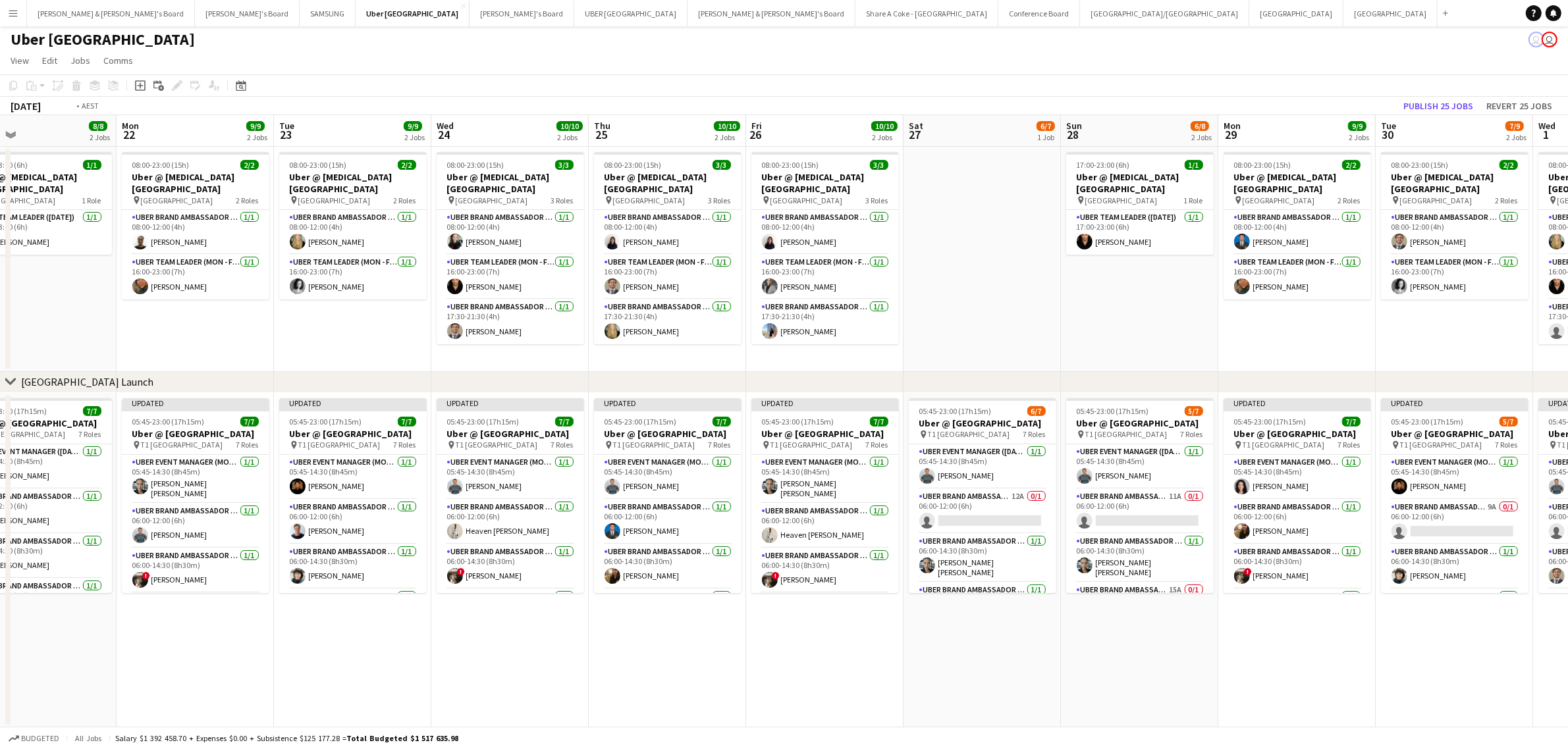
drag, startPoint x: 1176, startPoint y: 637, endPoint x: 561, endPoint y: 732, distance: 622.3
click at [570, 729] on app-board "Uber Sydney user user View Day view expanded Day view collapsed Month view Date…" at bounding box center [784, 386] width 1568 height 726
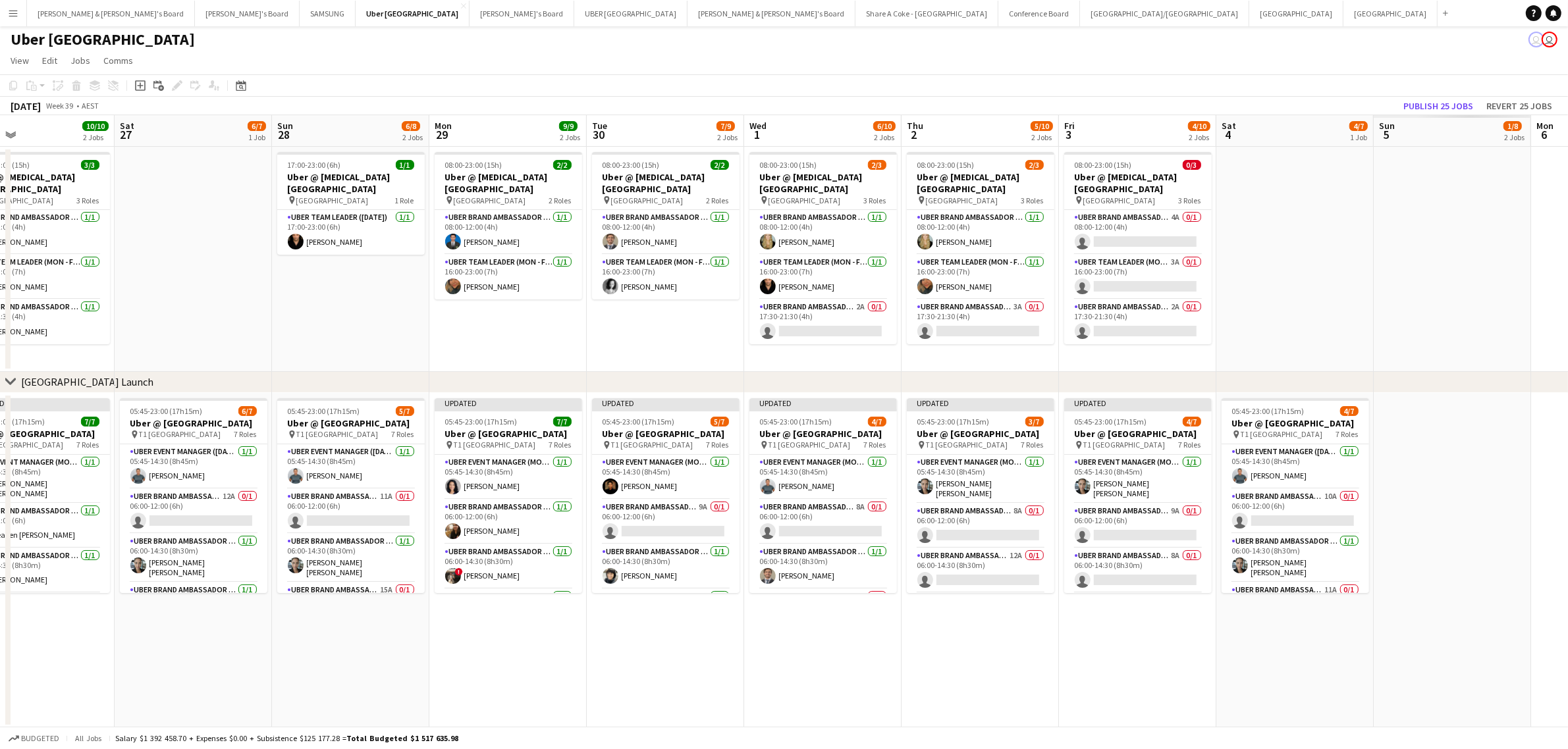
drag, startPoint x: 1051, startPoint y: 709, endPoint x: 432, endPoint y: 765, distance: 621.5
click at [432, 749] on html "Menu Boards Boards Boards All jobs Status Workforce Workforce My Workforce Recr…" at bounding box center [784, 374] width 1568 height 752
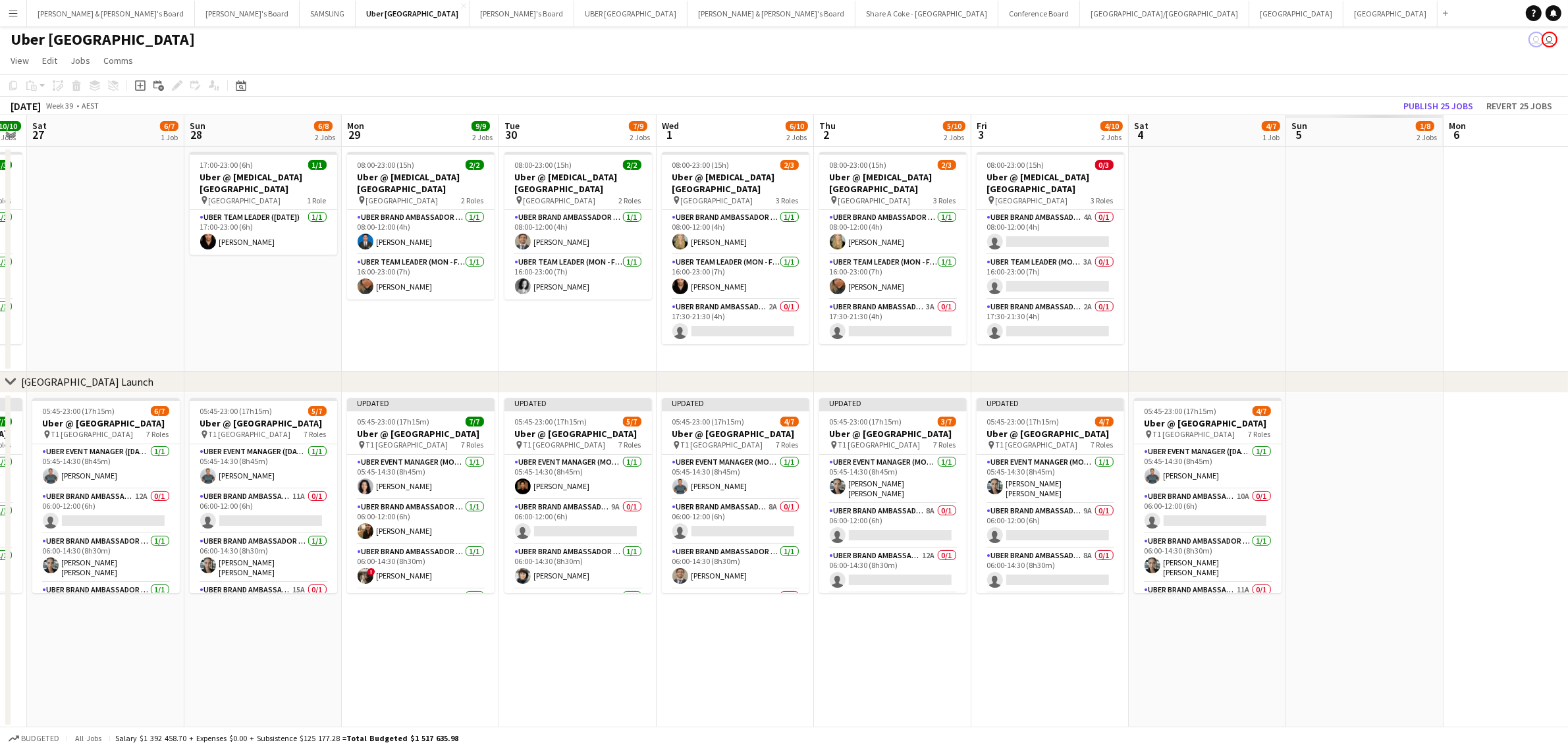
drag, startPoint x: 1012, startPoint y: 721, endPoint x: 565, endPoint y: 763, distance: 449.0
click at [565, 749] on html "Menu Boards Boards Boards All jobs Status Workforce Workforce My Workforce Recr…" at bounding box center [784, 374] width 1568 height 752
click at [1459, 99] on button "Publish 25 jobs" at bounding box center [1438, 106] width 80 height 17
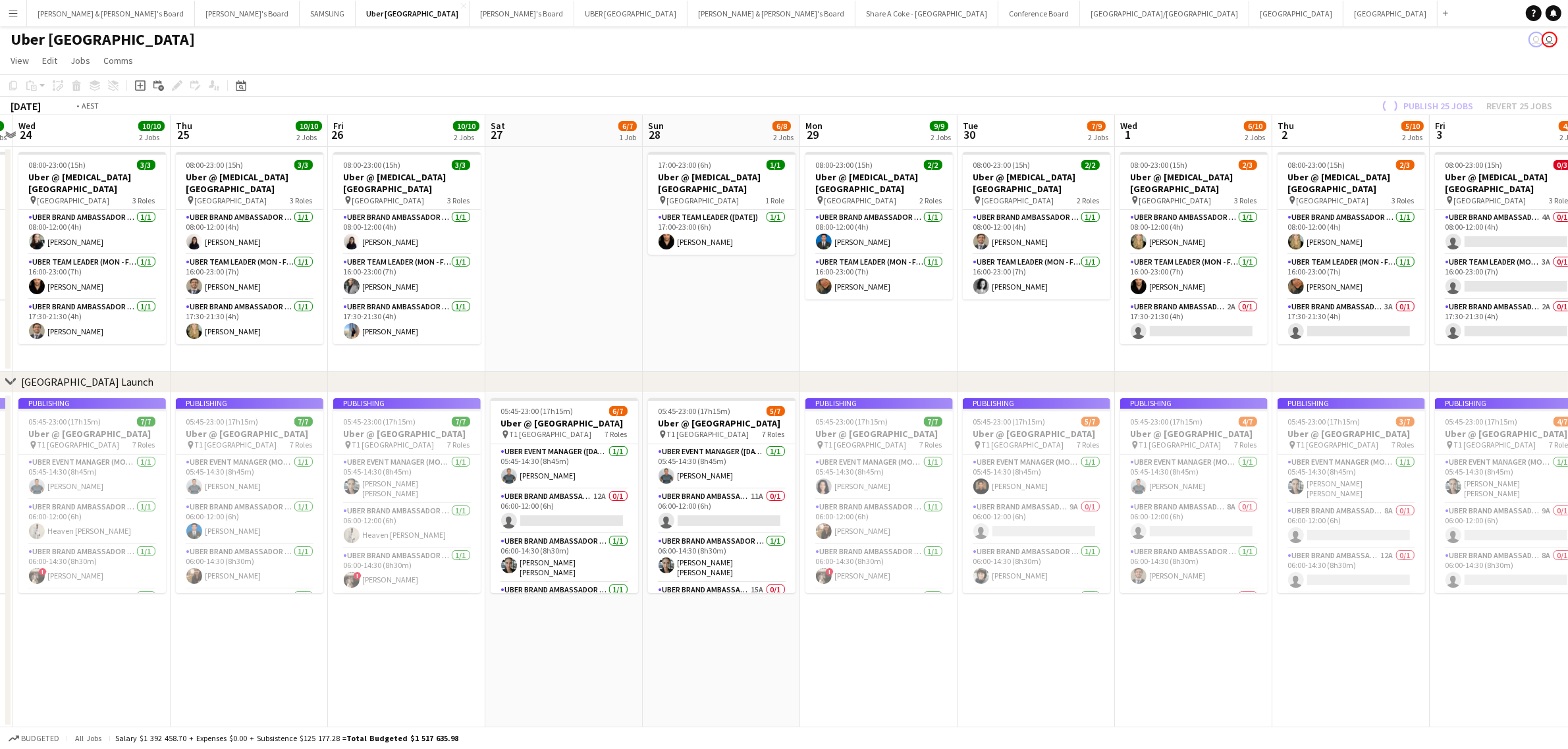
drag, startPoint x: 162, startPoint y: 660, endPoint x: 1127, endPoint y: 520, distance: 975.1
click at [1127, 520] on app-calendar-viewport "Mon 22 9/9 2 Jobs Tue 23 9/9 2 Jobs Wed 24 10/10 2 Jobs Thu 25 10/10 2 Jobs Fri…" at bounding box center [784, 422] width 1568 height 613
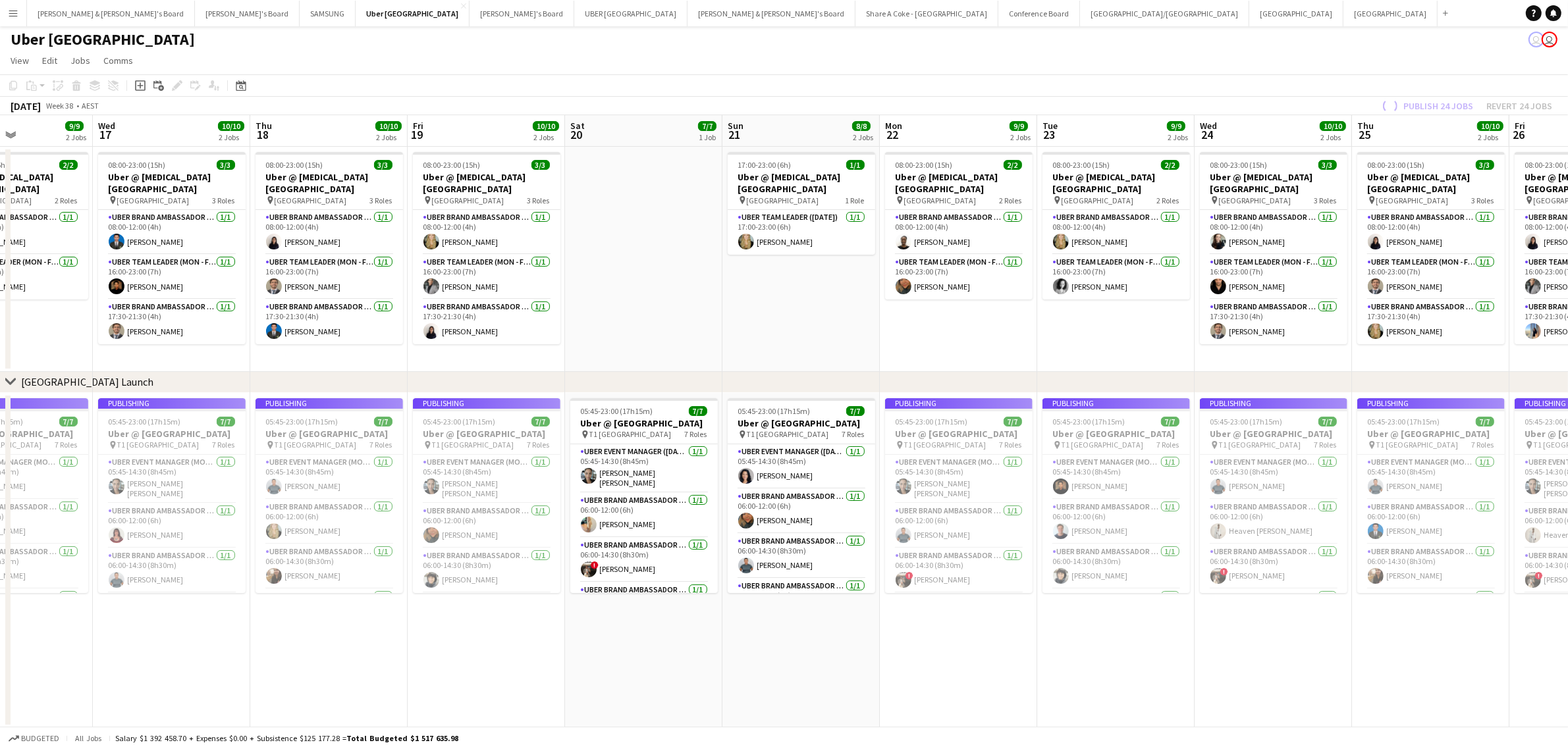
drag, startPoint x: 558, startPoint y: 639, endPoint x: 1232, endPoint y: 517, distance: 685.0
click at [1232, 517] on app-calendar-viewport "Mon 15 9/9 2 Jobs Tue 16 9/9 2 Jobs Wed 17 10/10 2 Jobs Thu 18 10/10 2 Jobs Fri…" at bounding box center [784, 422] width 1568 height 613
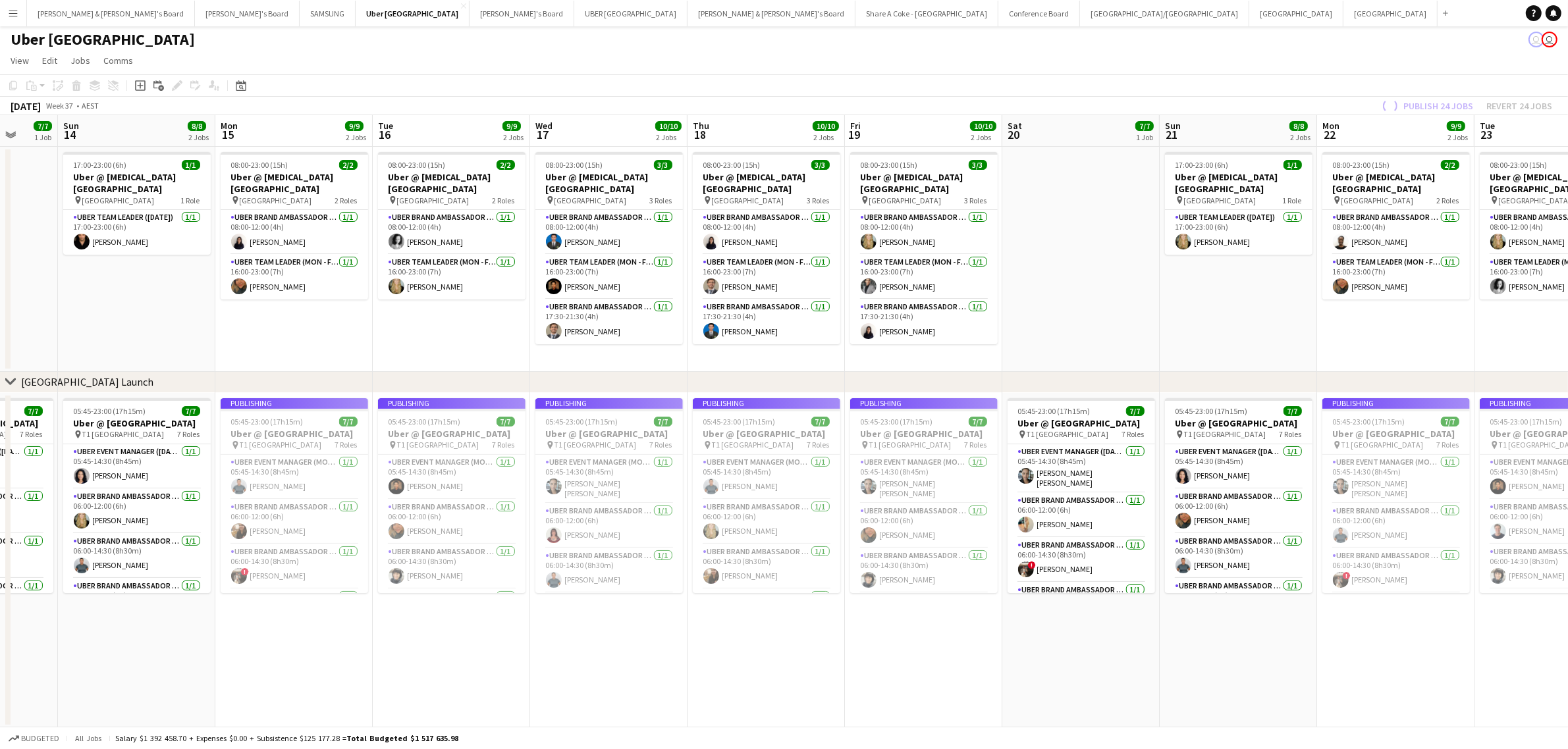
drag, startPoint x: 549, startPoint y: 626, endPoint x: 1194, endPoint y: 598, distance: 645.6
click at [1194, 598] on app-calendar-viewport "Fri 12 10/10 2 Jobs Sat 13 7/7 1 Job Sun 14 8/8 2 Jobs Mon 15 9/9 2 Jobs Tue 16…" at bounding box center [784, 422] width 1568 height 613
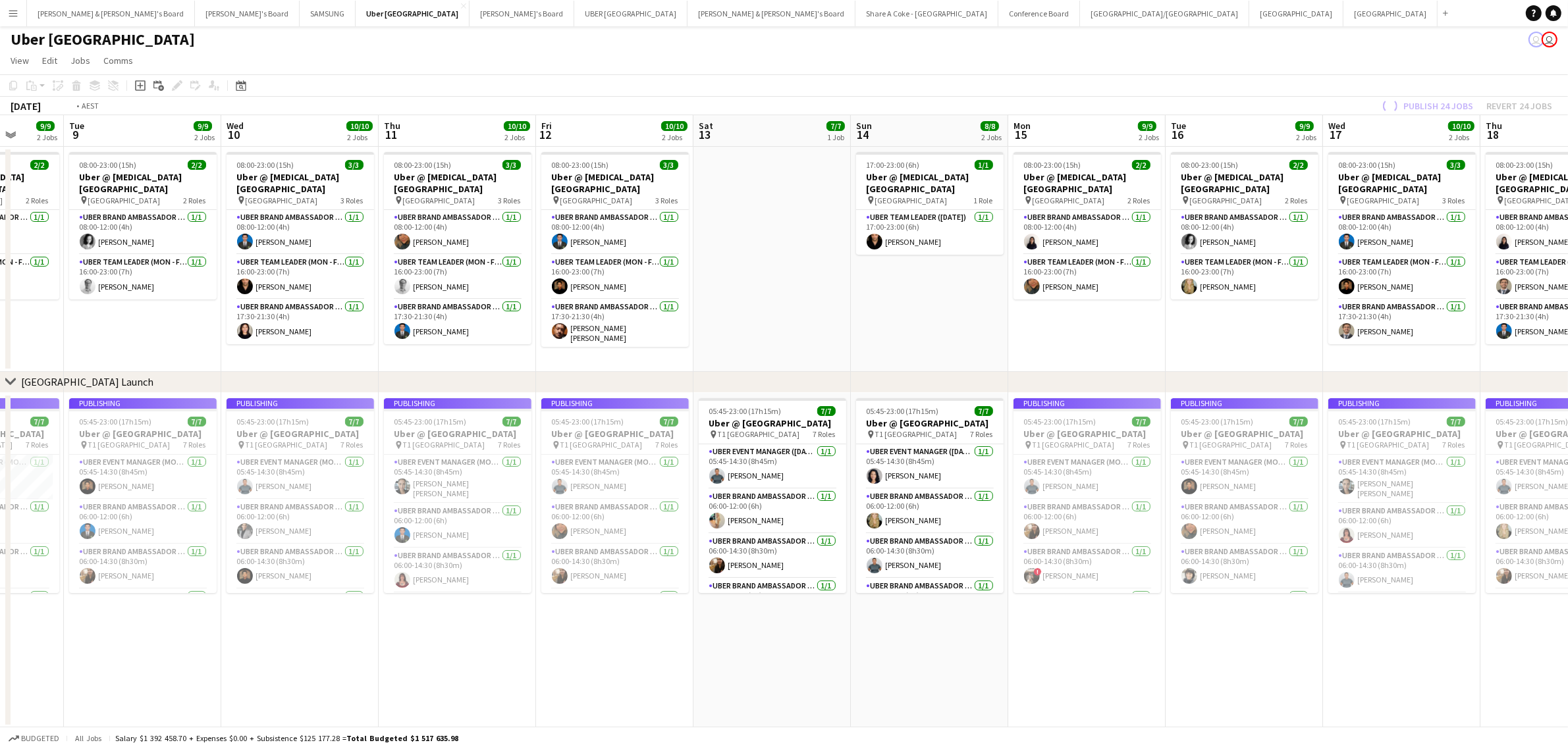
drag, startPoint x: 616, startPoint y: 663, endPoint x: 1270, endPoint y: 573, distance: 660.2
click at [1273, 575] on app-calendar-viewport "Sun 7 8/8 2 Jobs Mon 8 9/9 2 Jobs Tue 9 9/9 2 Jobs Wed 10 10/10 2 Jobs Thu 11 1…" at bounding box center [784, 422] width 1568 height 613
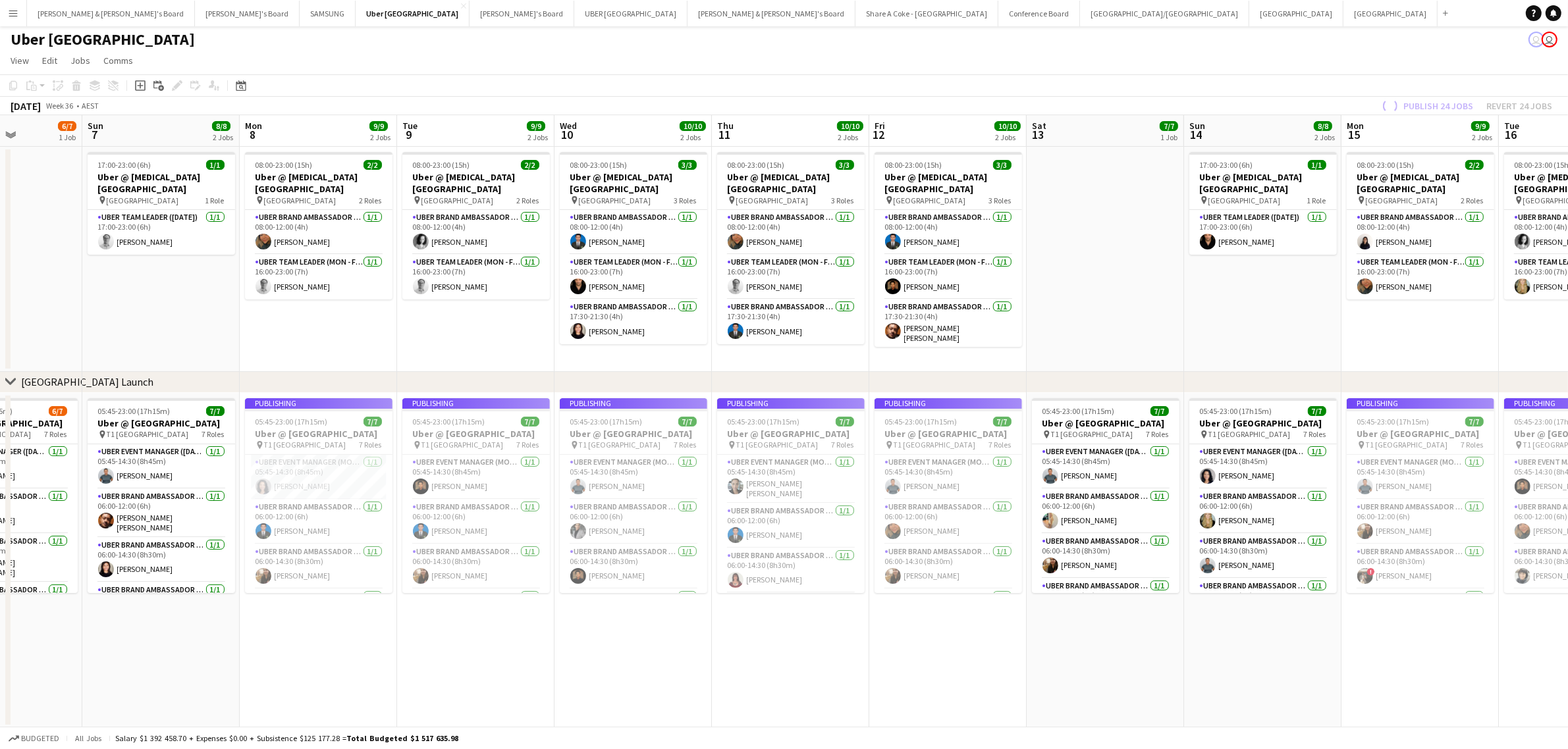
drag, startPoint x: 571, startPoint y: 663, endPoint x: 1325, endPoint y: 558, distance: 761.3
click at [1325, 560] on app-calendar-viewport "Fri 5 10/10 2 Jobs Sat 6 6/7 1 Job Sun 7 8/8 2 Jobs Mon 8 9/9 2 Jobs Tue 9 9/9 …" at bounding box center [784, 422] width 1568 height 613
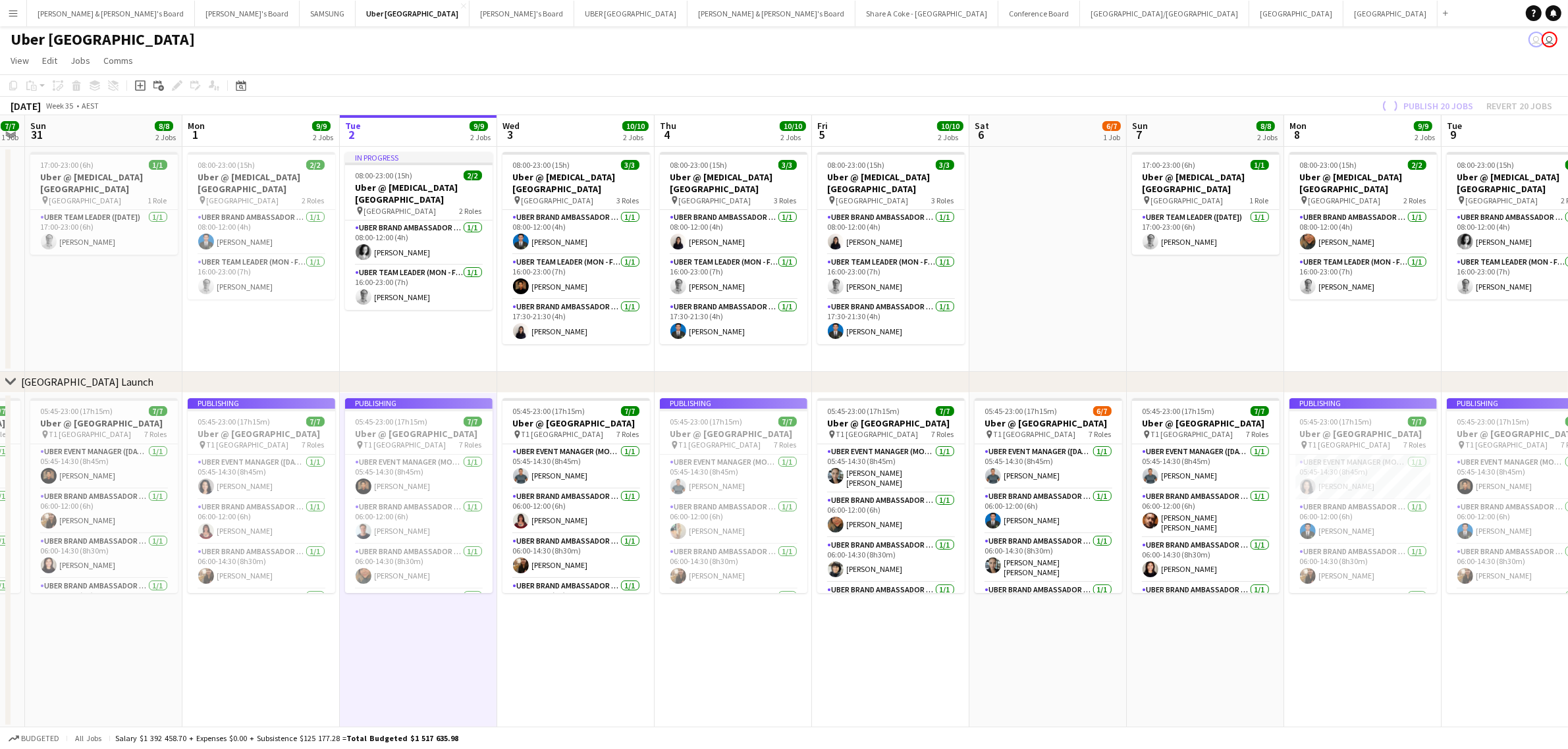
scroll to position [0, 321]
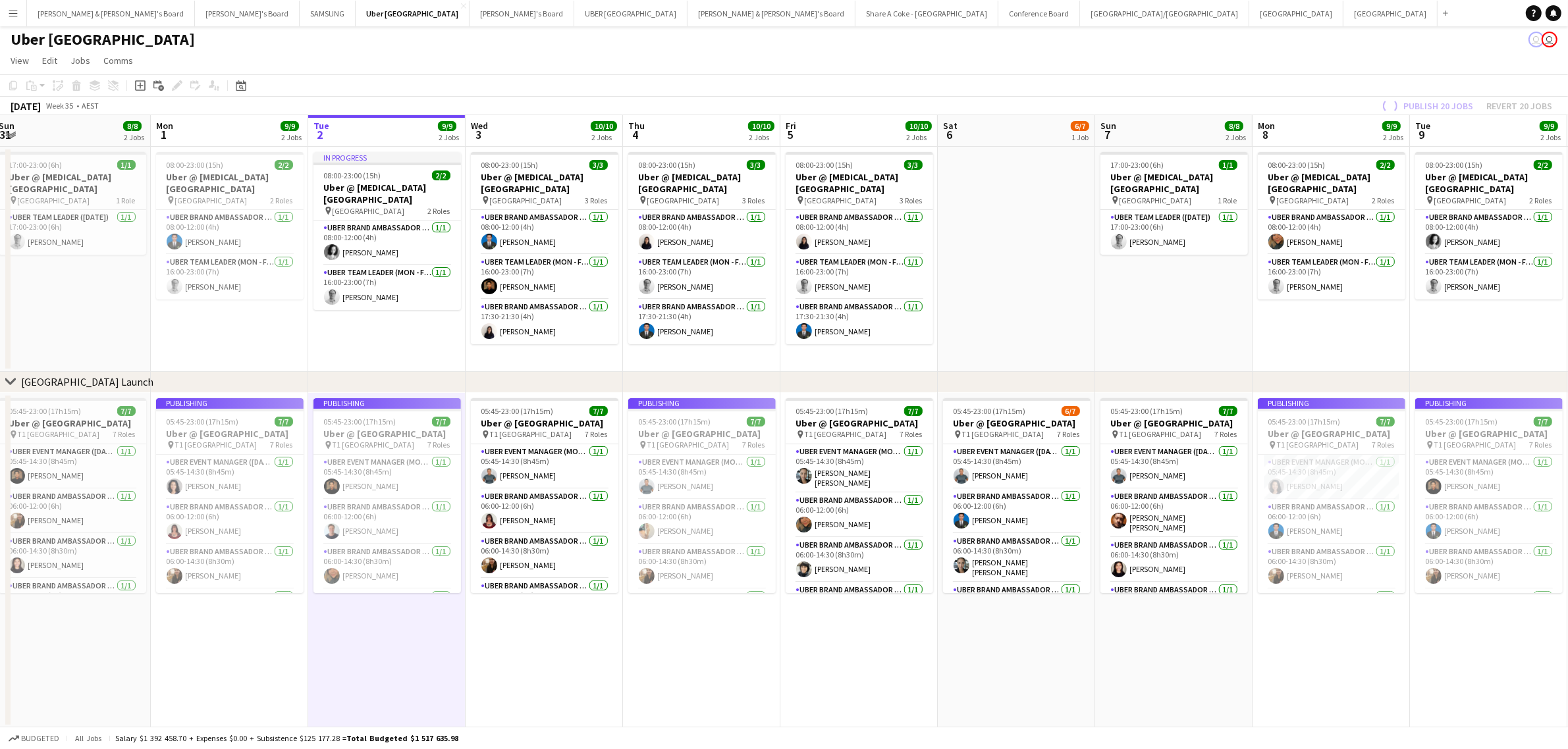
drag, startPoint x: 663, startPoint y: 659, endPoint x: 1074, endPoint y: 646, distance: 411.2
click at [1074, 646] on app-calendar-viewport "Fri 29 10/10 2 Jobs Sat 30 7/7 1 Job Sun 31 8/8 2 Jobs Mon 1 9/9 2 Jobs Tue 2 9…" at bounding box center [784, 422] width 1568 height 613
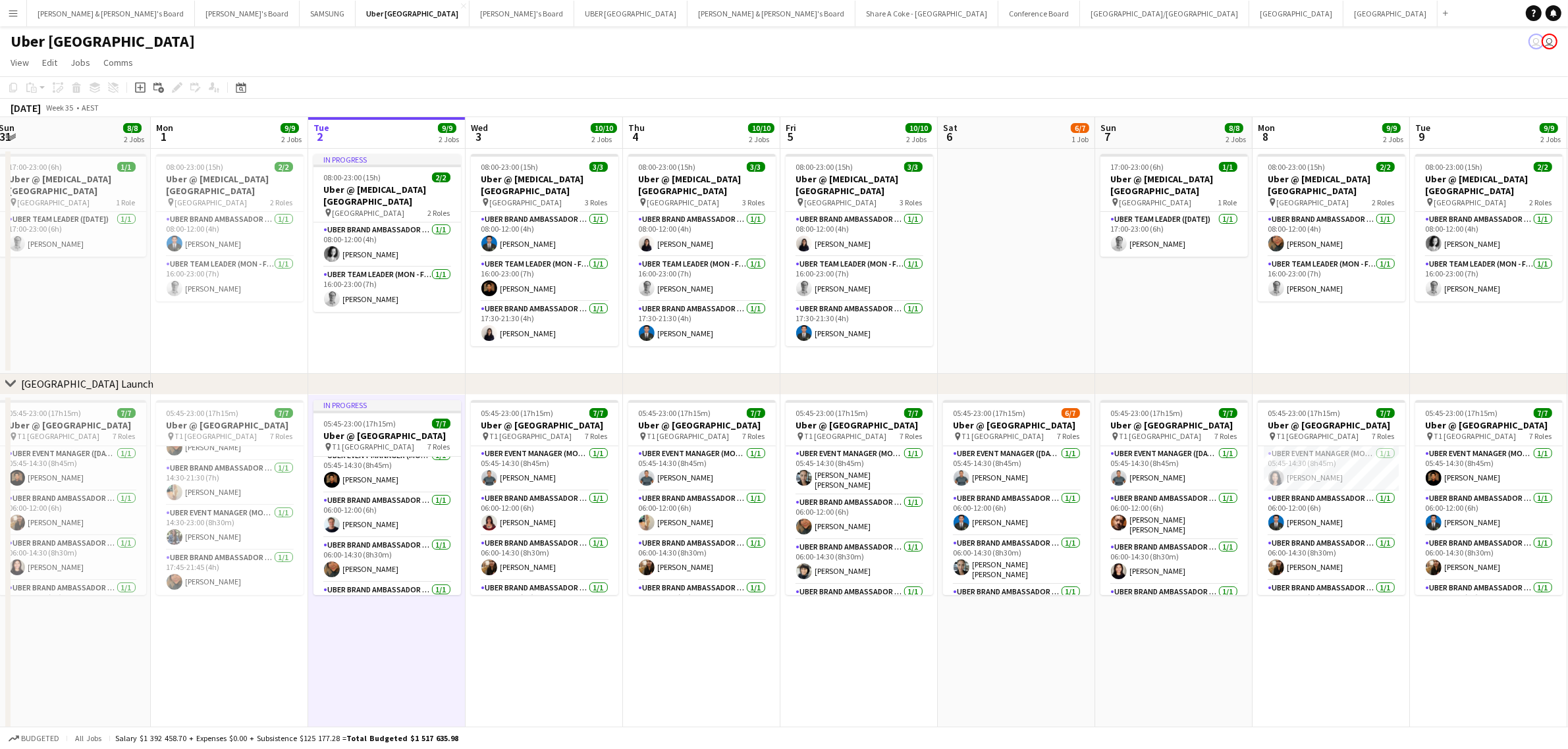
scroll to position [0, 0]
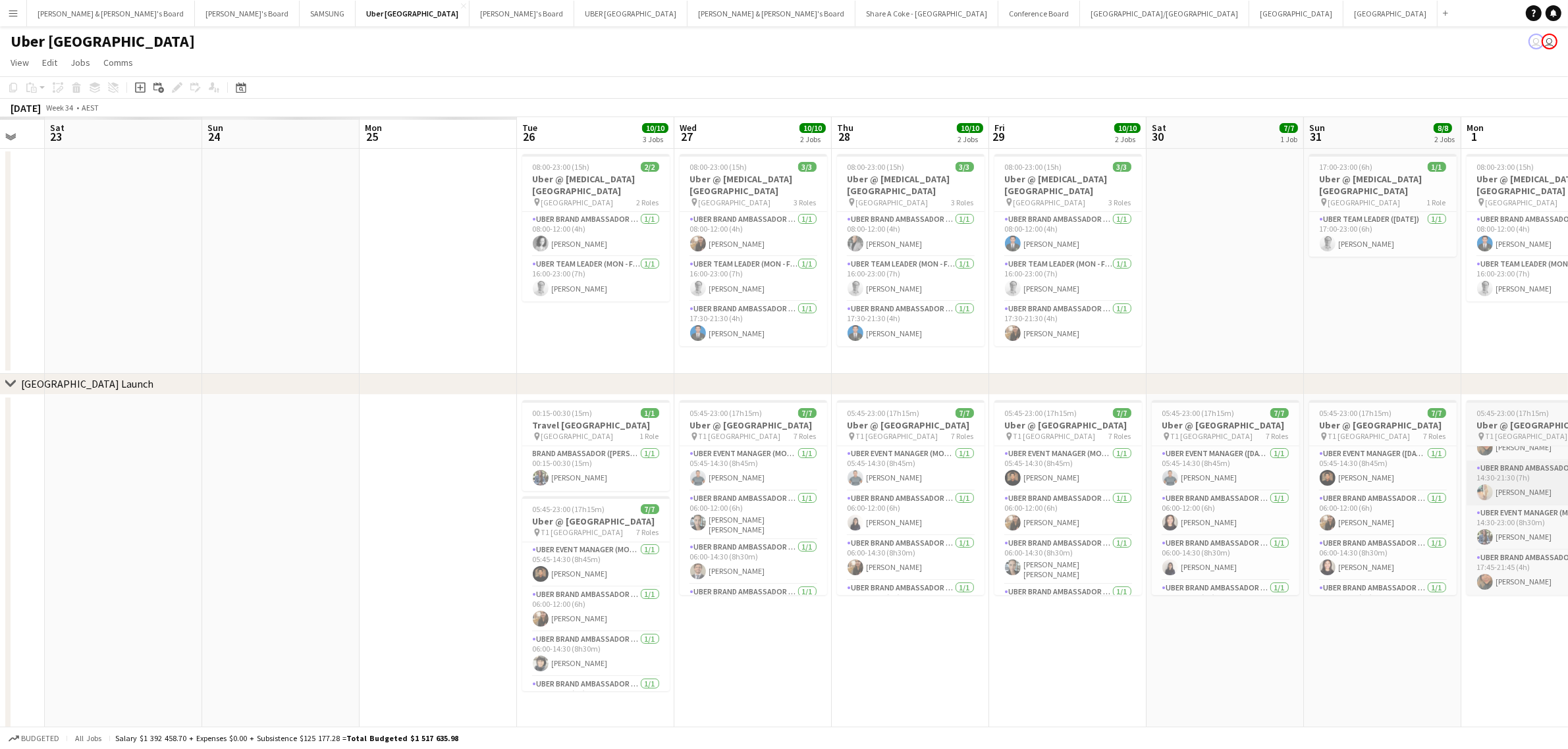
drag, startPoint x: 540, startPoint y: 663, endPoint x: 1223, endPoint y: 461, distance: 712.2
click at [1557, 387] on div "chevron-right Sydney Airport Launch Fri 22 Sat 23 Sun 24 Mon 25 Tue 26 10/10 3 …" at bounding box center [784, 423] width 1568 height 613
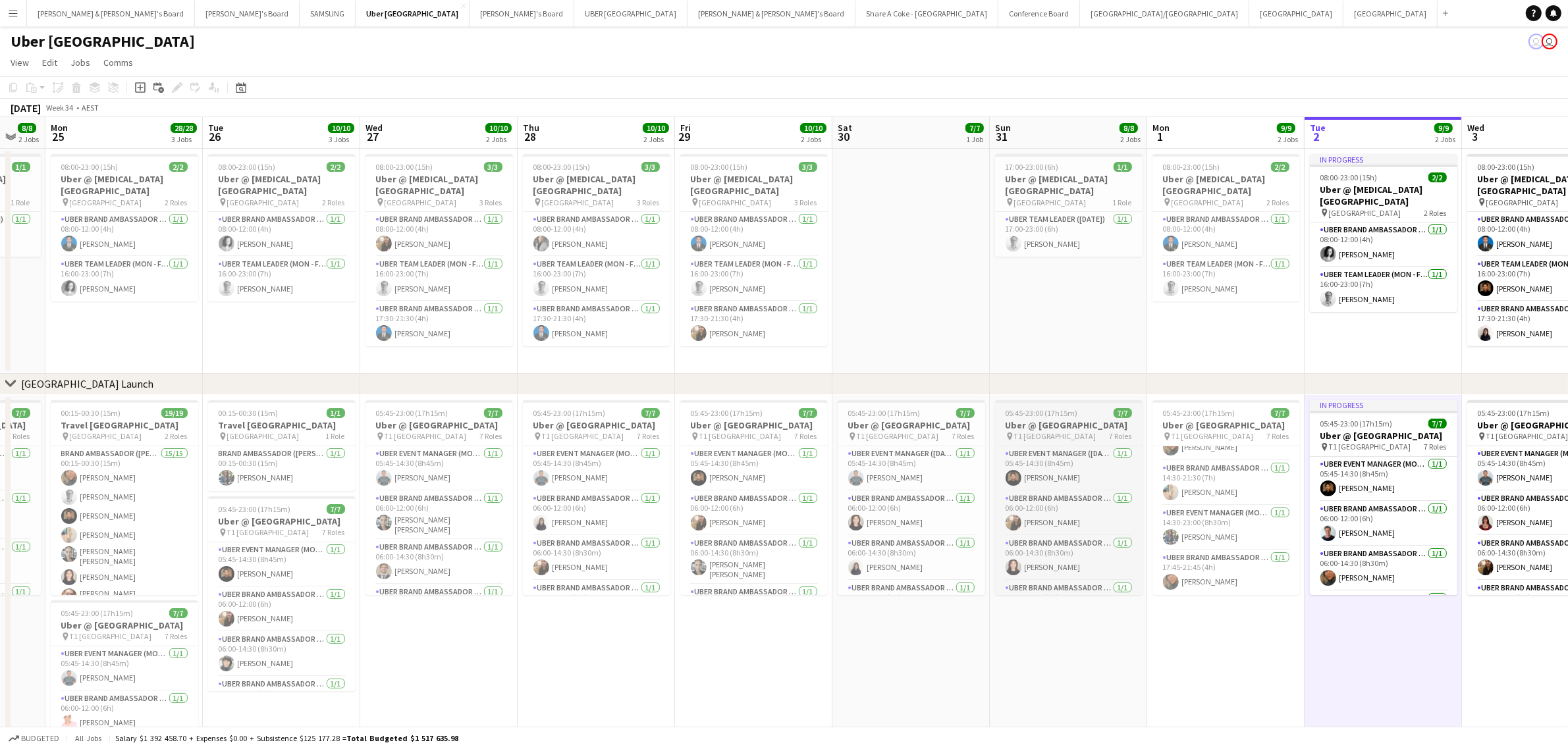
click at [1056, 414] on span "05:45-23:00 (17h15m)" at bounding box center [1041, 413] width 73 height 10
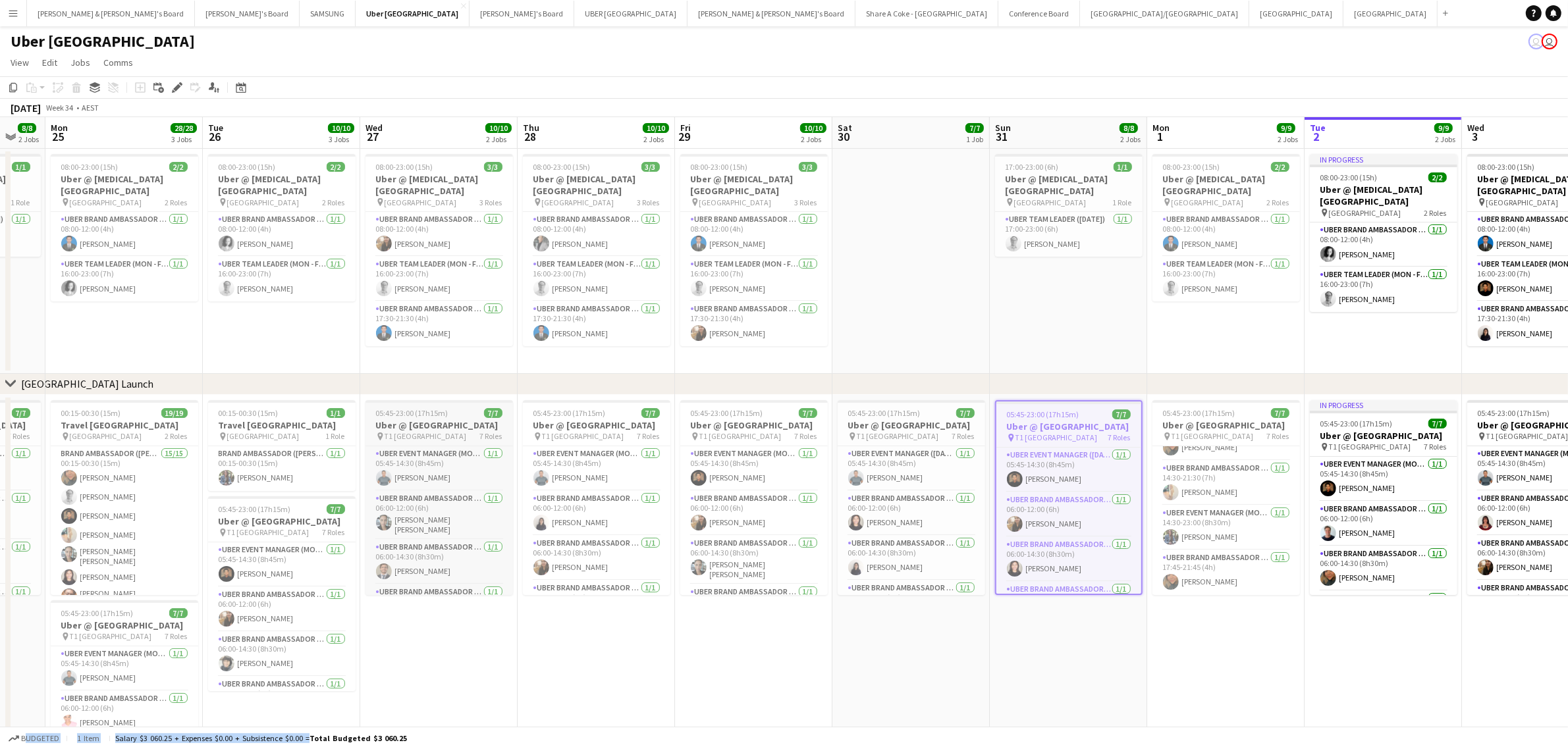
click at [400, 429] on h3 "Uber @ T1 Sydney International Airport" at bounding box center [439, 426] width 148 height 12
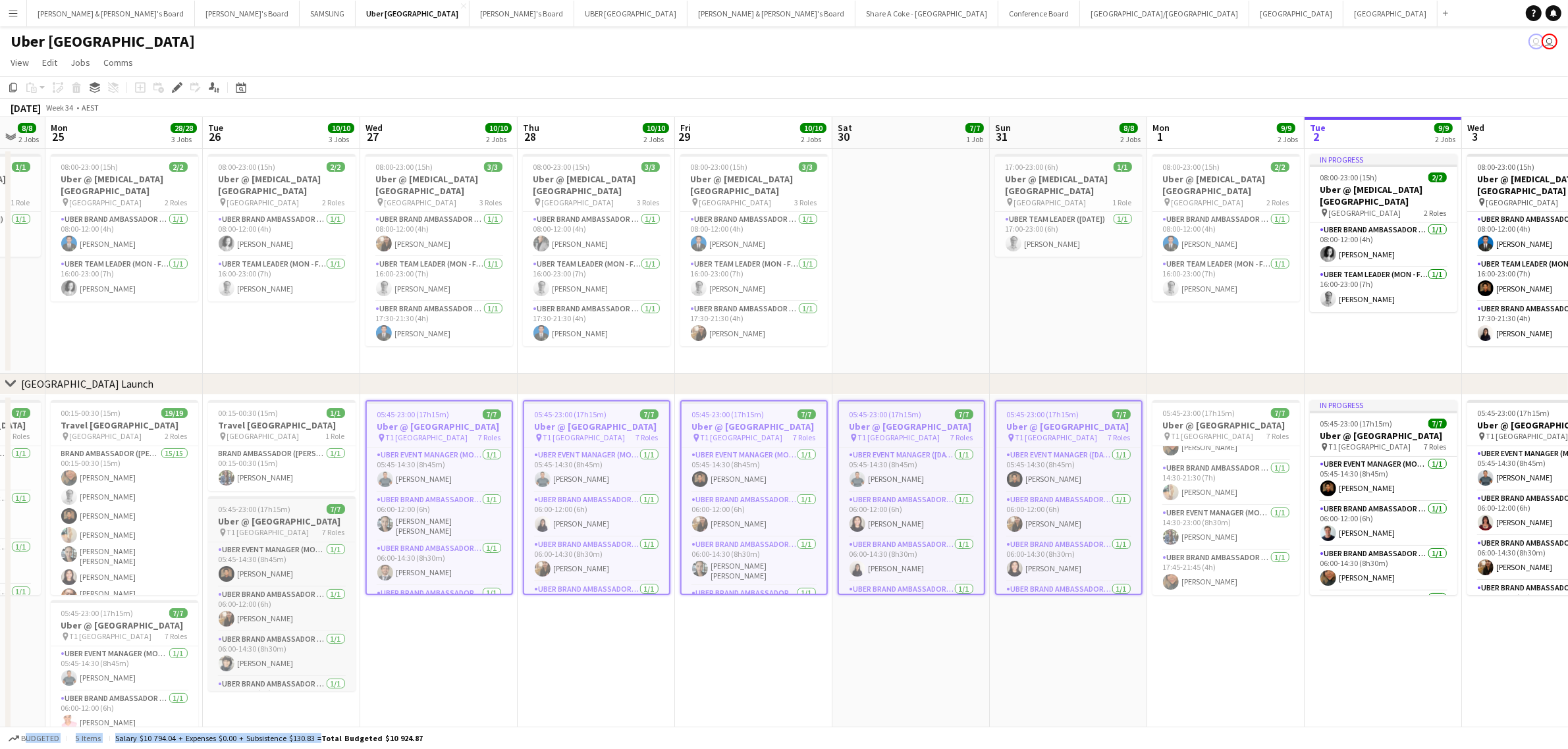
click at [262, 528] on h3 "Uber @ T1 Sydney International Airport" at bounding box center [281, 522] width 148 height 12
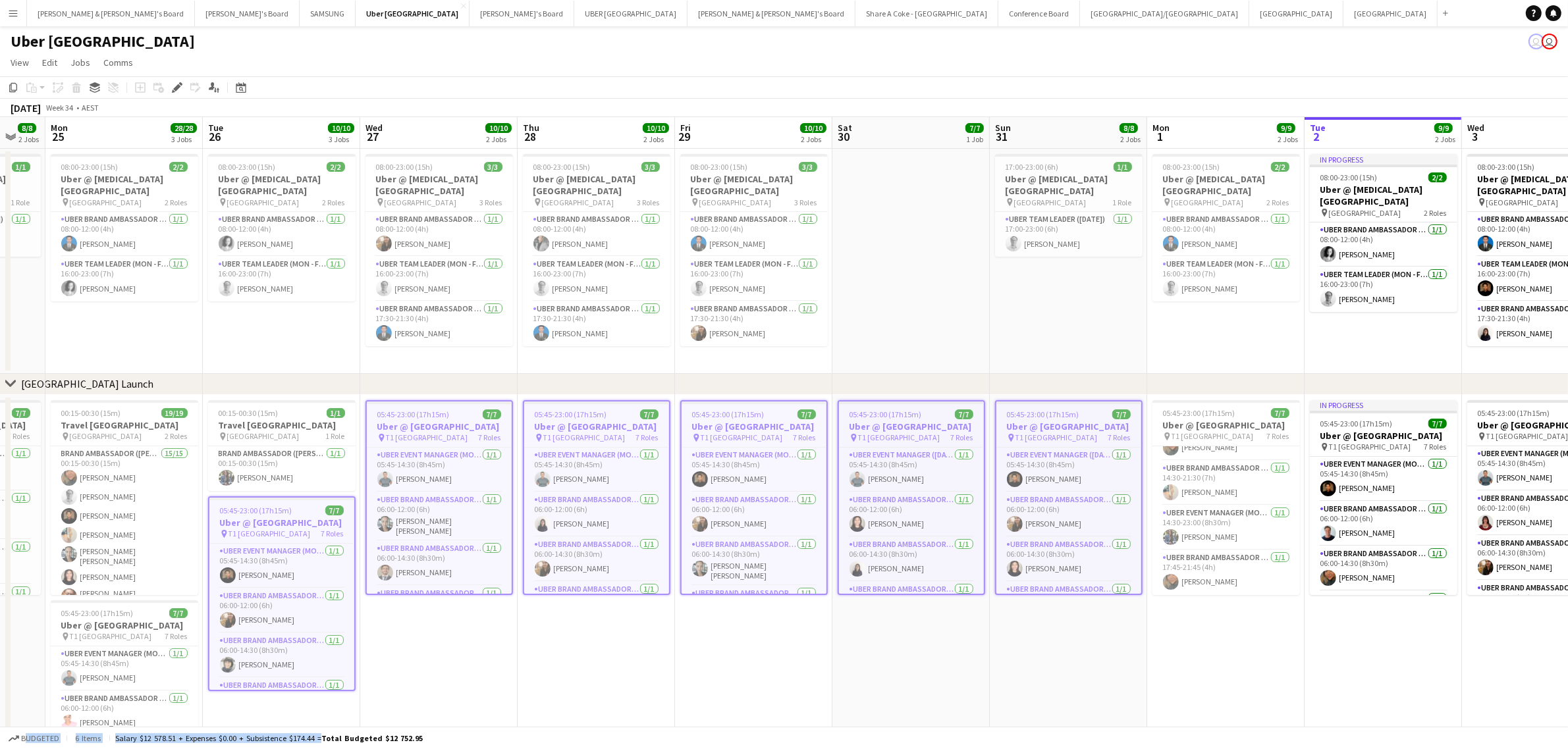
drag, startPoint x: 1058, startPoint y: 658, endPoint x: 1058, endPoint y: 649, distance: 9.0
click at [1058, 658] on app-date-cell "05:45-23:00 (17h15m) 7/7 Uber @ T1 Sydney International Airport pin T1 Sydney I…" at bounding box center [1069, 608] width 157 height 427
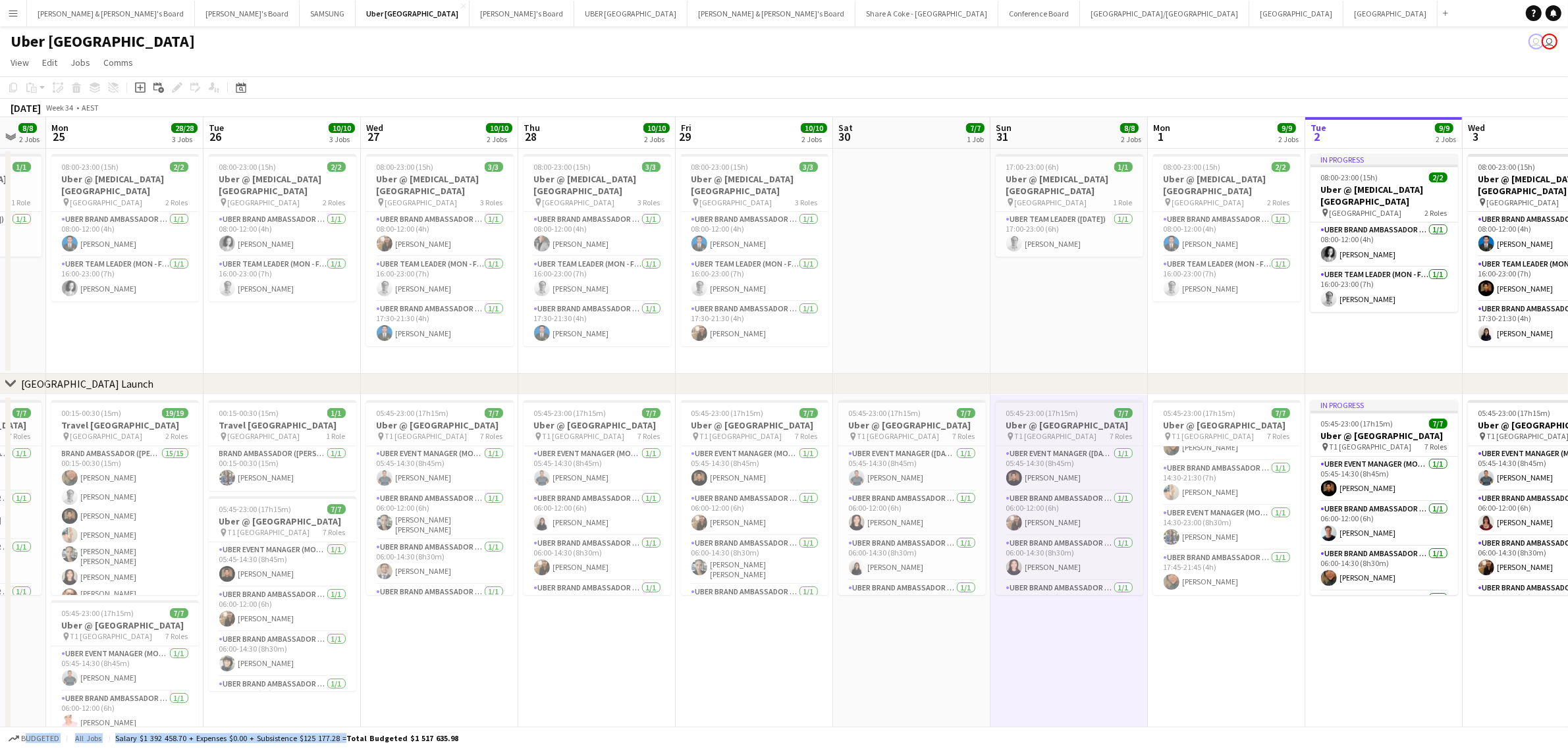
click at [1058, 428] on h3 "Uber @ T1 Sydney International Airport" at bounding box center [1069, 426] width 148 height 12
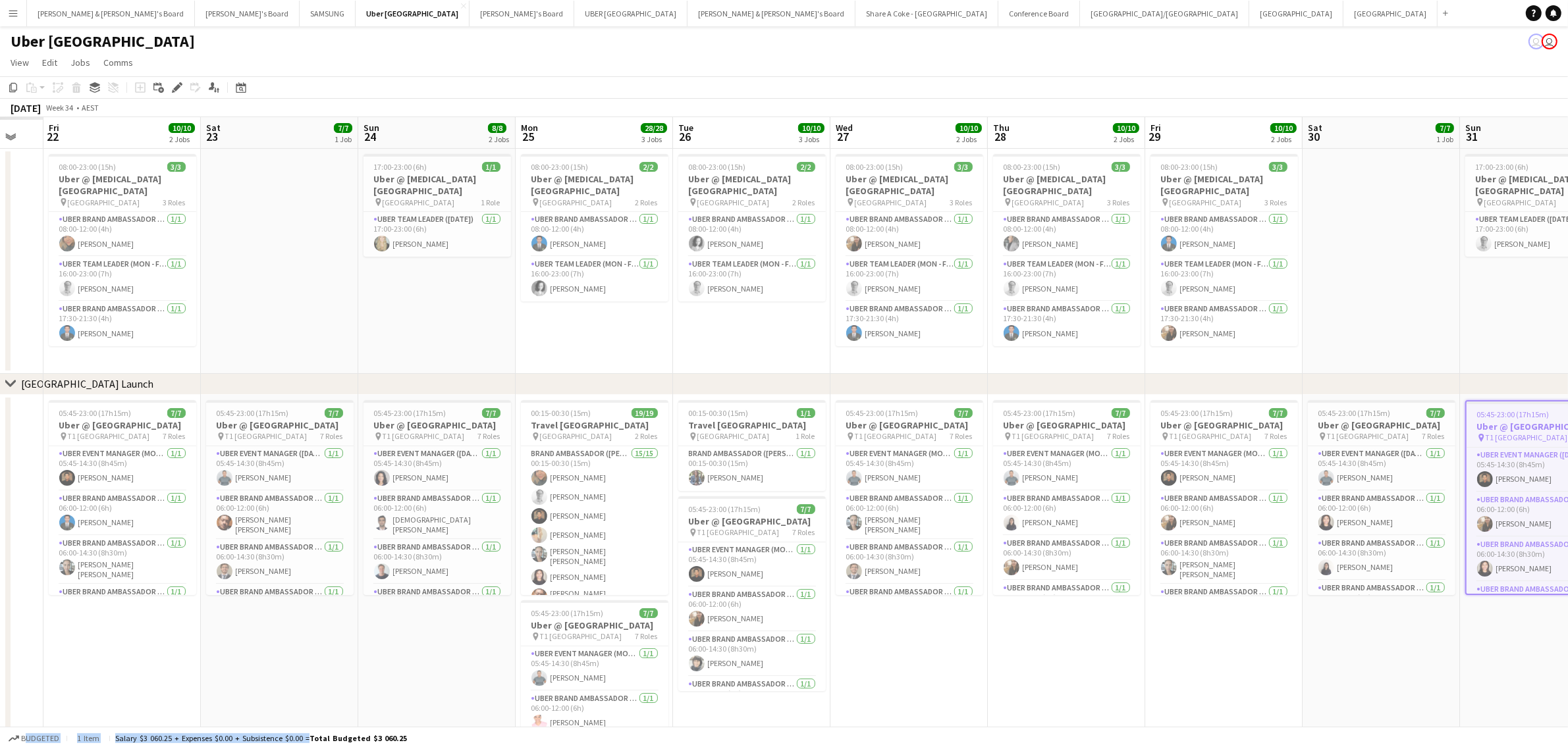
scroll to position [0, 420]
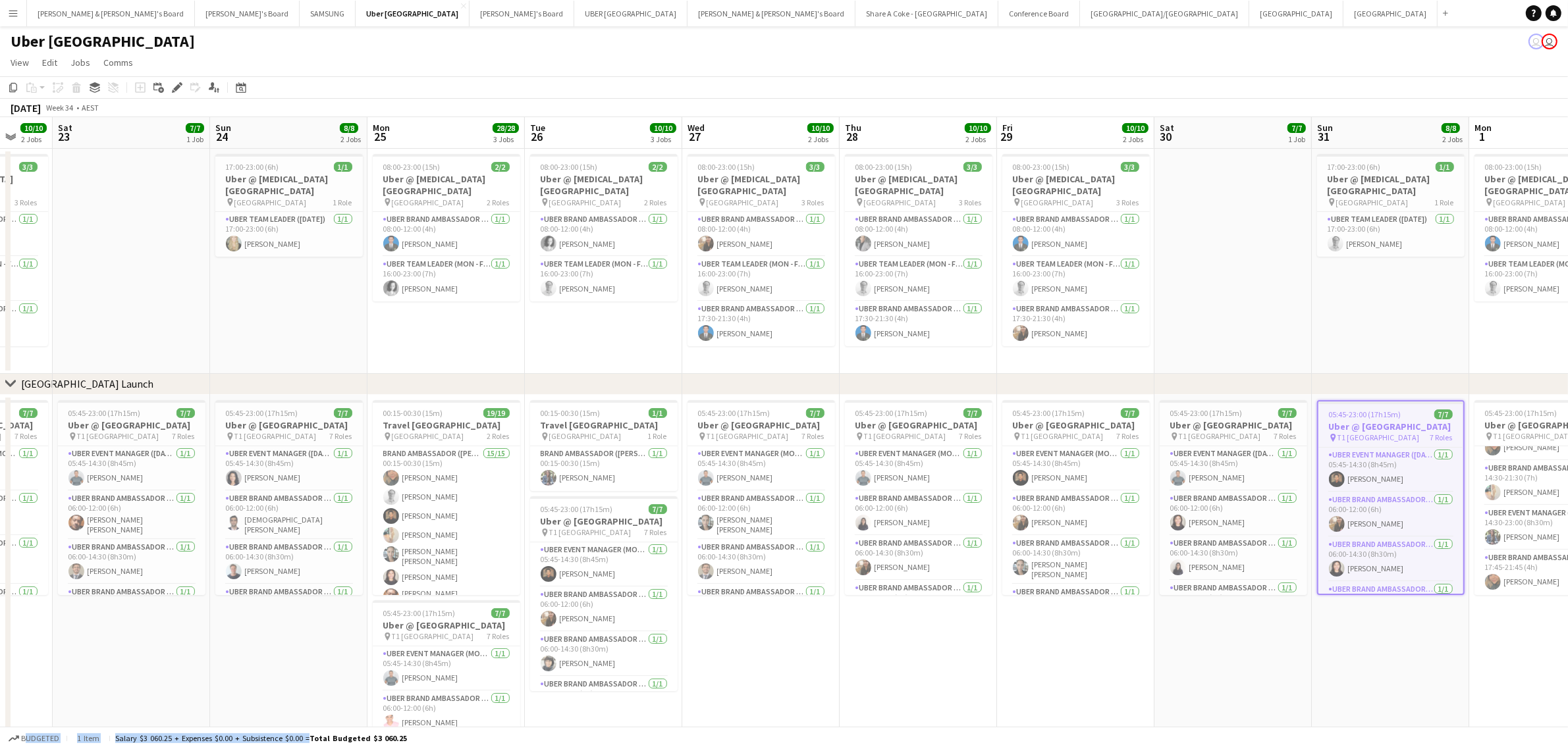
drag, startPoint x: 624, startPoint y: 697, endPoint x: 1103, endPoint y: 616, distance: 485.8
click at [1103, 616] on app-calendar-viewport "Wed 20 Thu 21 Fri 22 10/10 2 Jobs Sat 23 7/7 1 Job Sun 24 8/8 2 Jobs Mon 25 28/…" at bounding box center [784, 469] width 1568 height 705
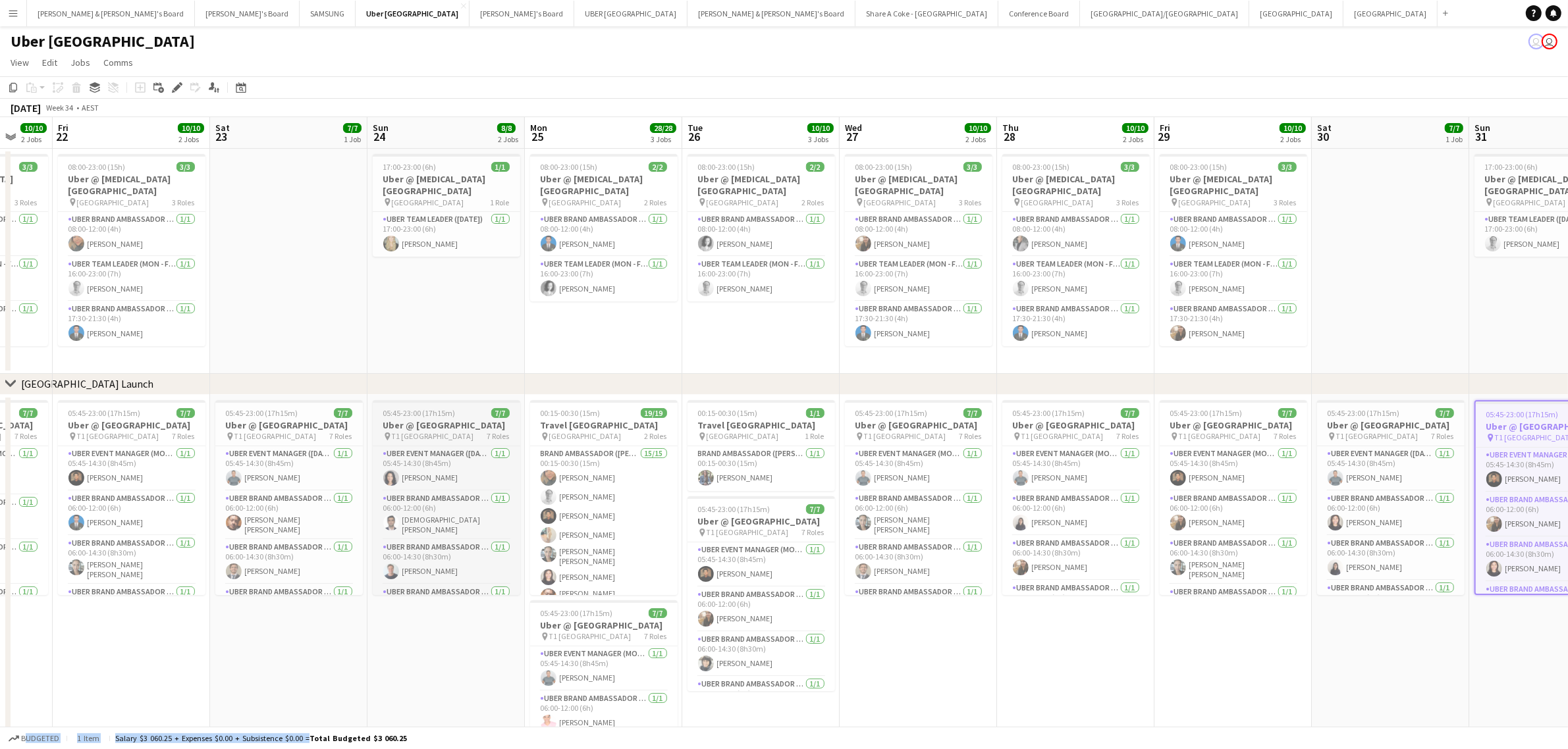
click at [416, 431] on h3 "Uber @ T1 Sydney International Airport" at bounding box center [446, 426] width 148 height 12
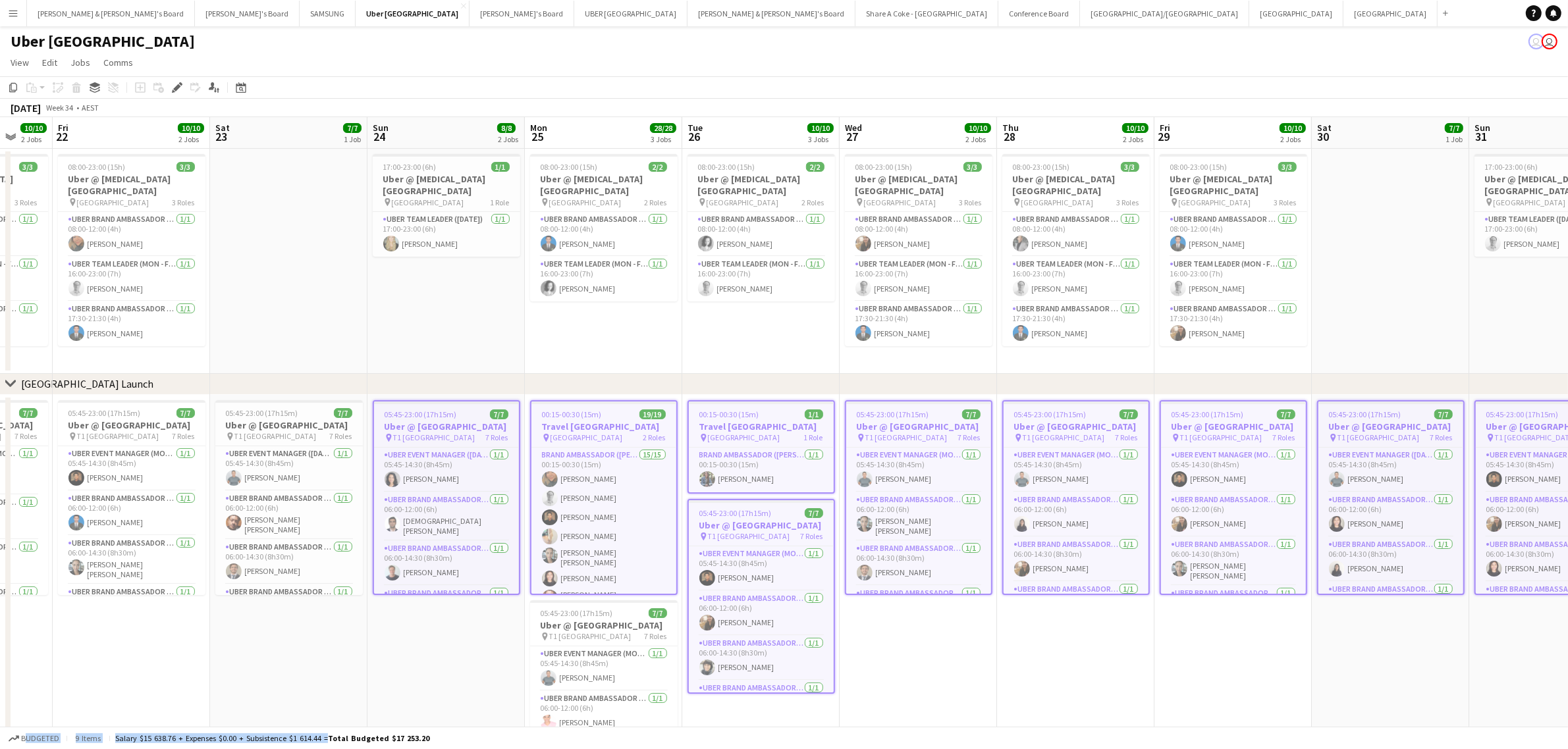
click at [749, 427] on h3 "Travel [GEOGRAPHIC_DATA]" at bounding box center [761, 427] width 144 height 12
click at [614, 427] on h3 "Travel [GEOGRAPHIC_DATA]" at bounding box center [604, 427] width 144 height 12
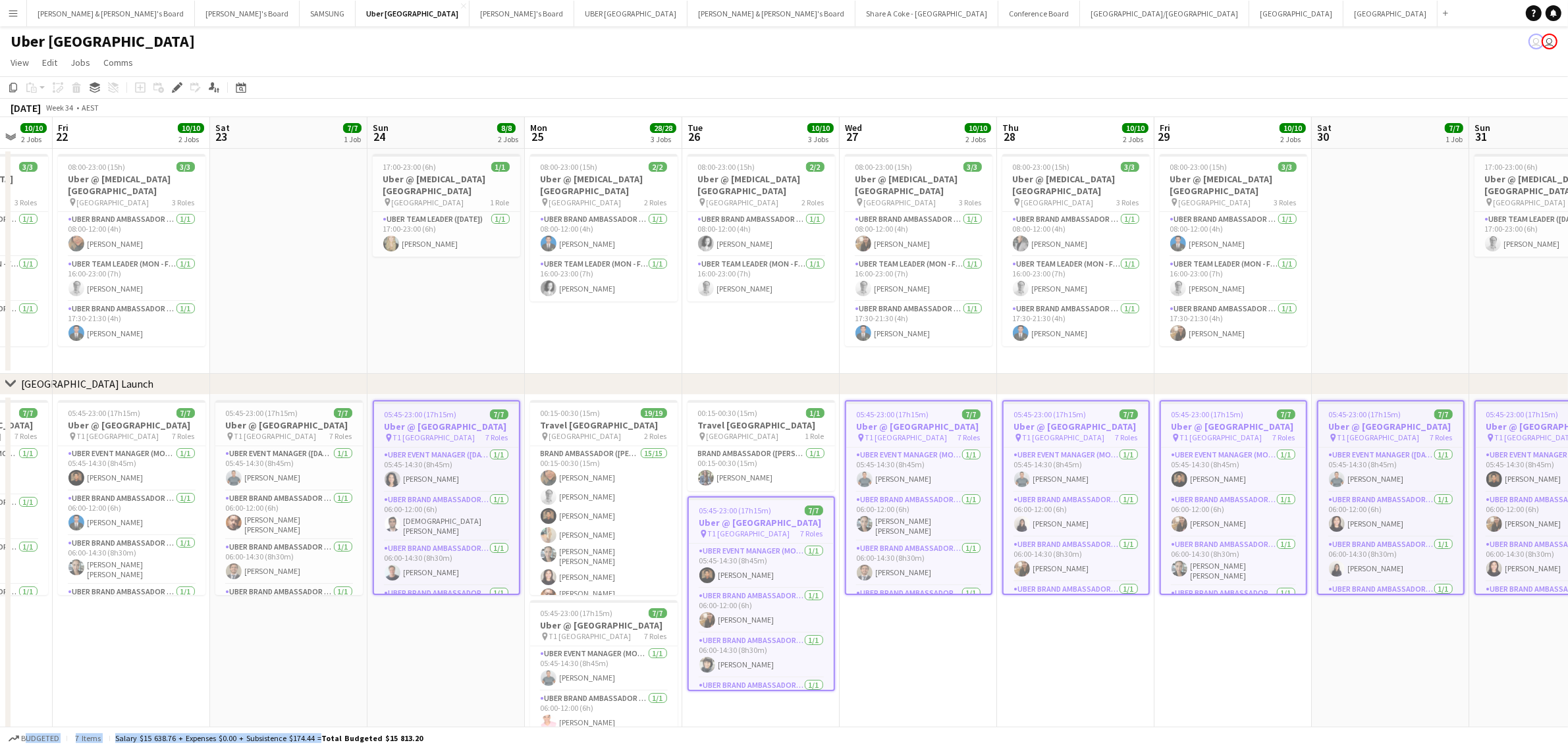
click at [981, 683] on app-date-cell "05:45-23:00 (17h15m) 7/7 Uber @ T1 Sydney International Airport pin T1 Sydney I…" at bounding box center [918, 608] width 157 height 427
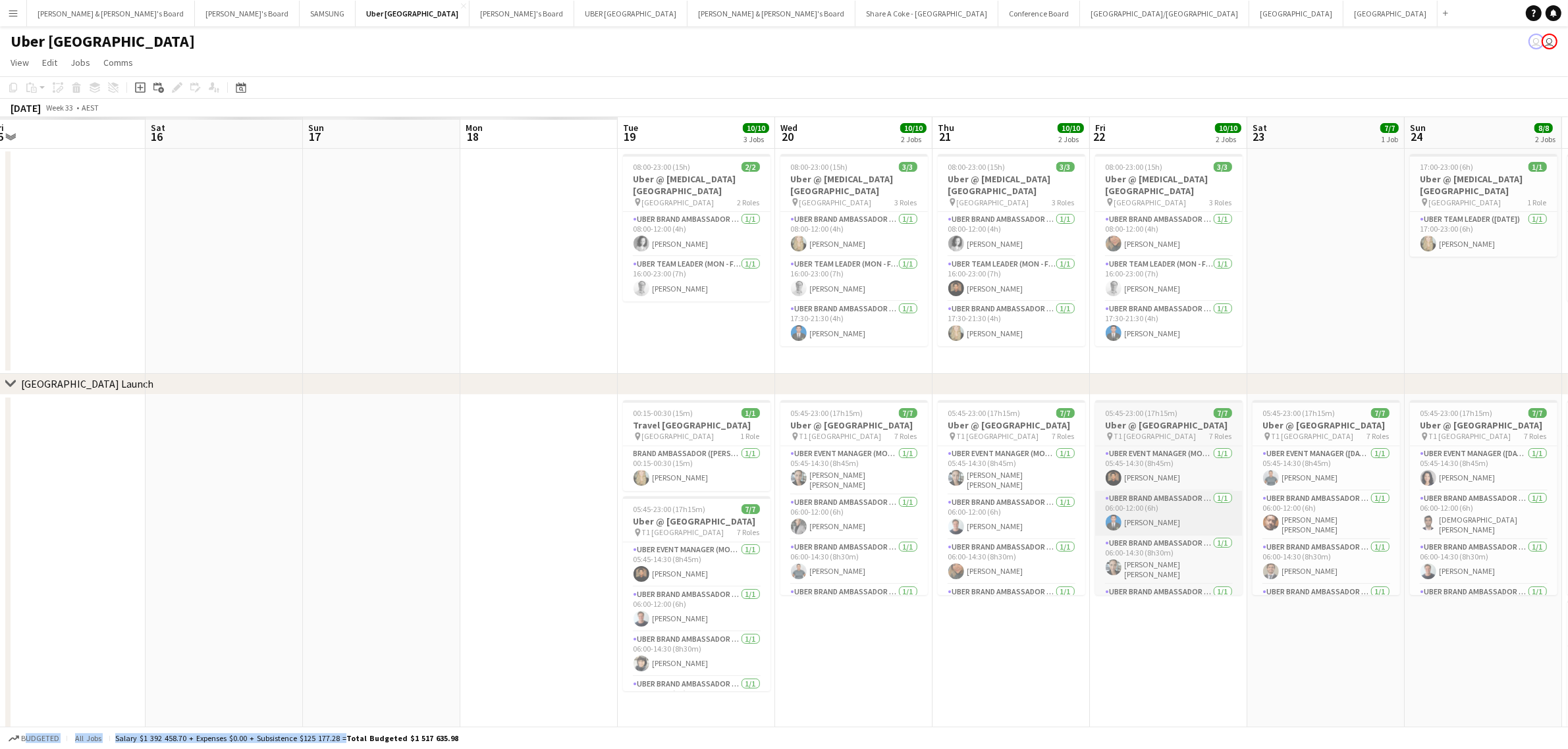
drag, startPoint x: 351, startPoint y: 688, endPoint x: 1188, endPoint y: 532, distance: 851.4
click at [1388, 500] on app-calendar-viewport "Wed 13 Thu 14 Fri 15 Sat 16 Sun 17 Mon 18 Tue 19 10/10 3 Jobs Wed 20 10/10 2 Jo…" at bounding box center [784, 469] width 1568 height 705
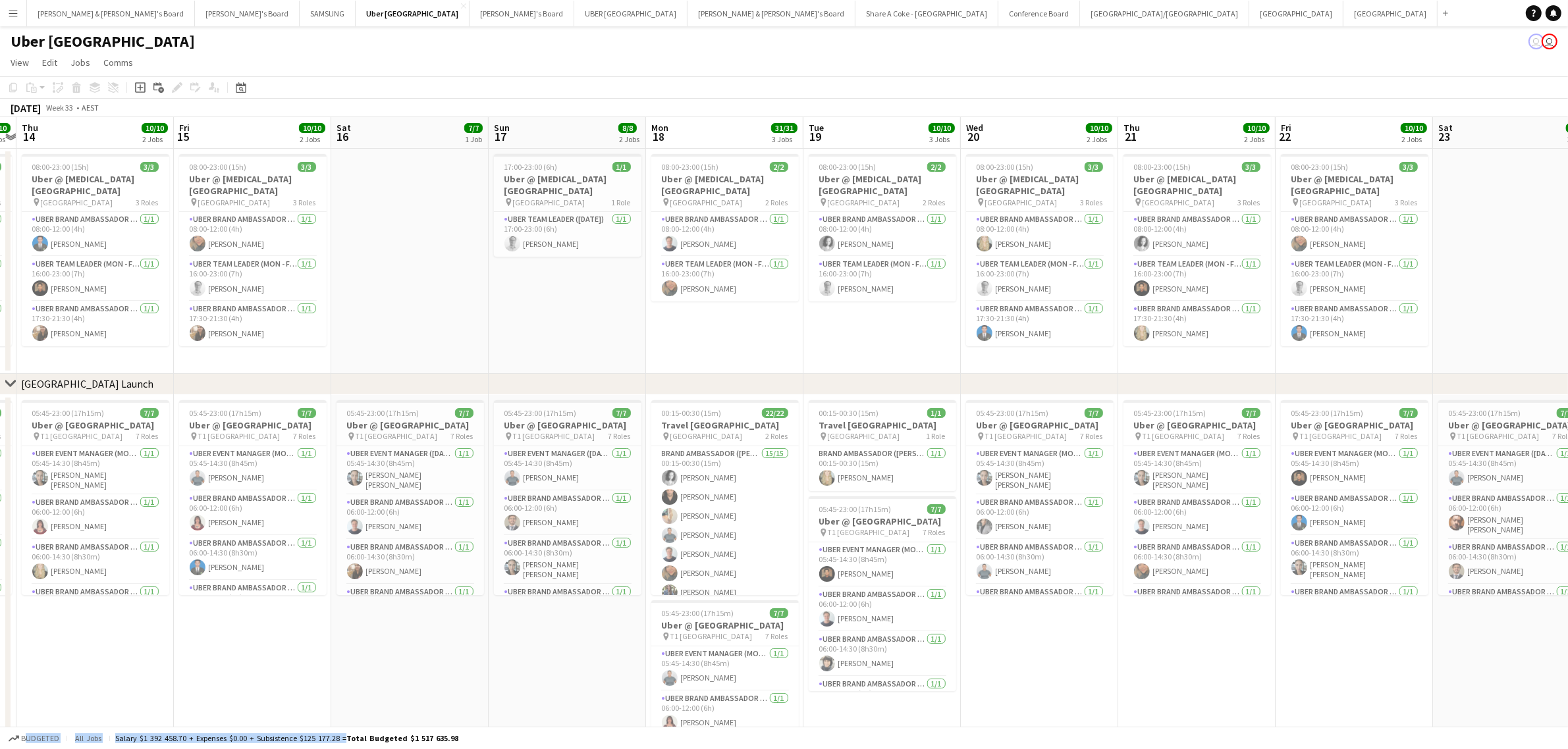
drag, startPoint x: 994, startPoint y: 649, endPoint x: 2019, endPoint y: 425, distance: 1049.2
click at [1568, 425] on html "Menu Boards Boards Boards All jobs Status Workforce Workforce My Workforce Recr…" at bounding box center [784, 422] width 1568 height 844
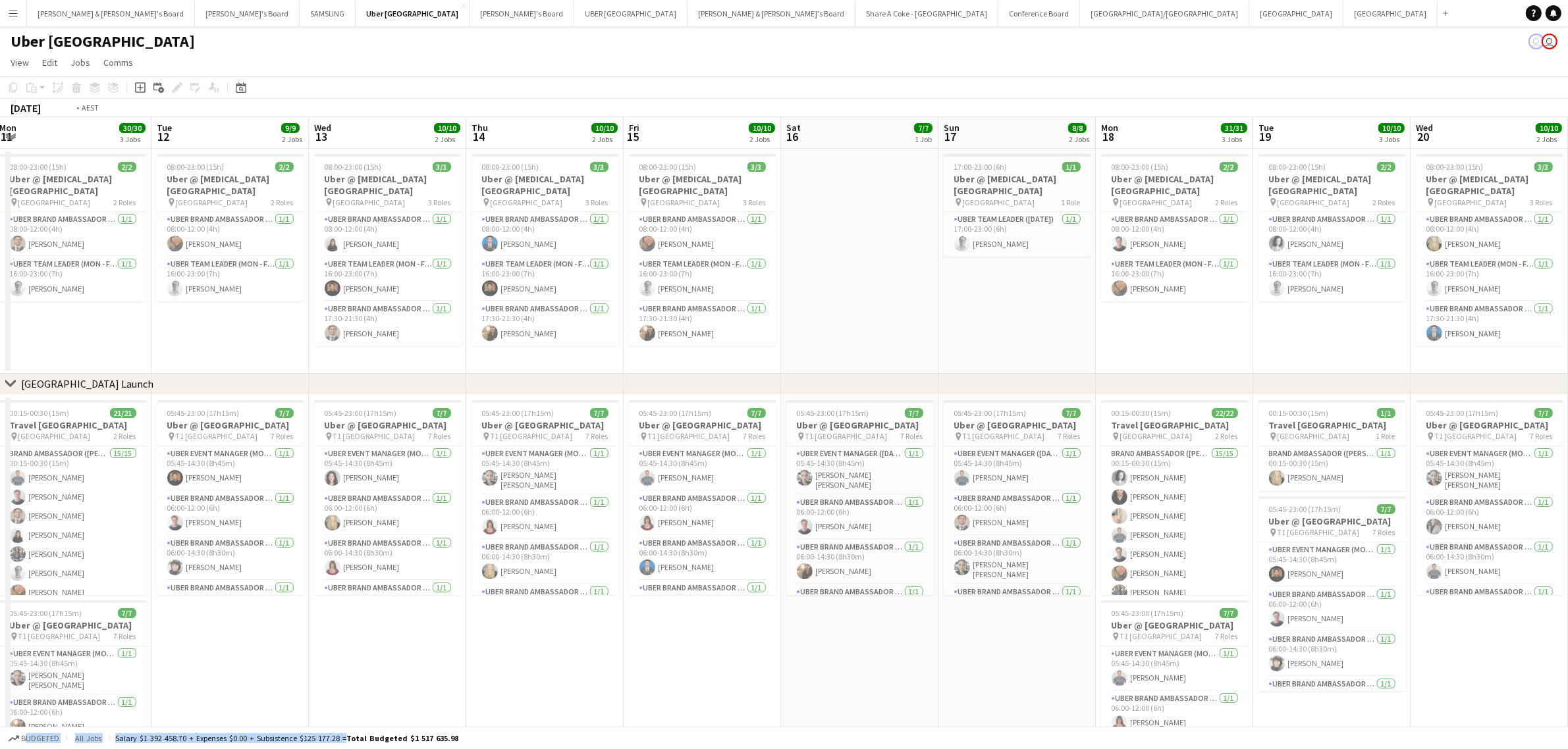
scroll to position [0, 270]
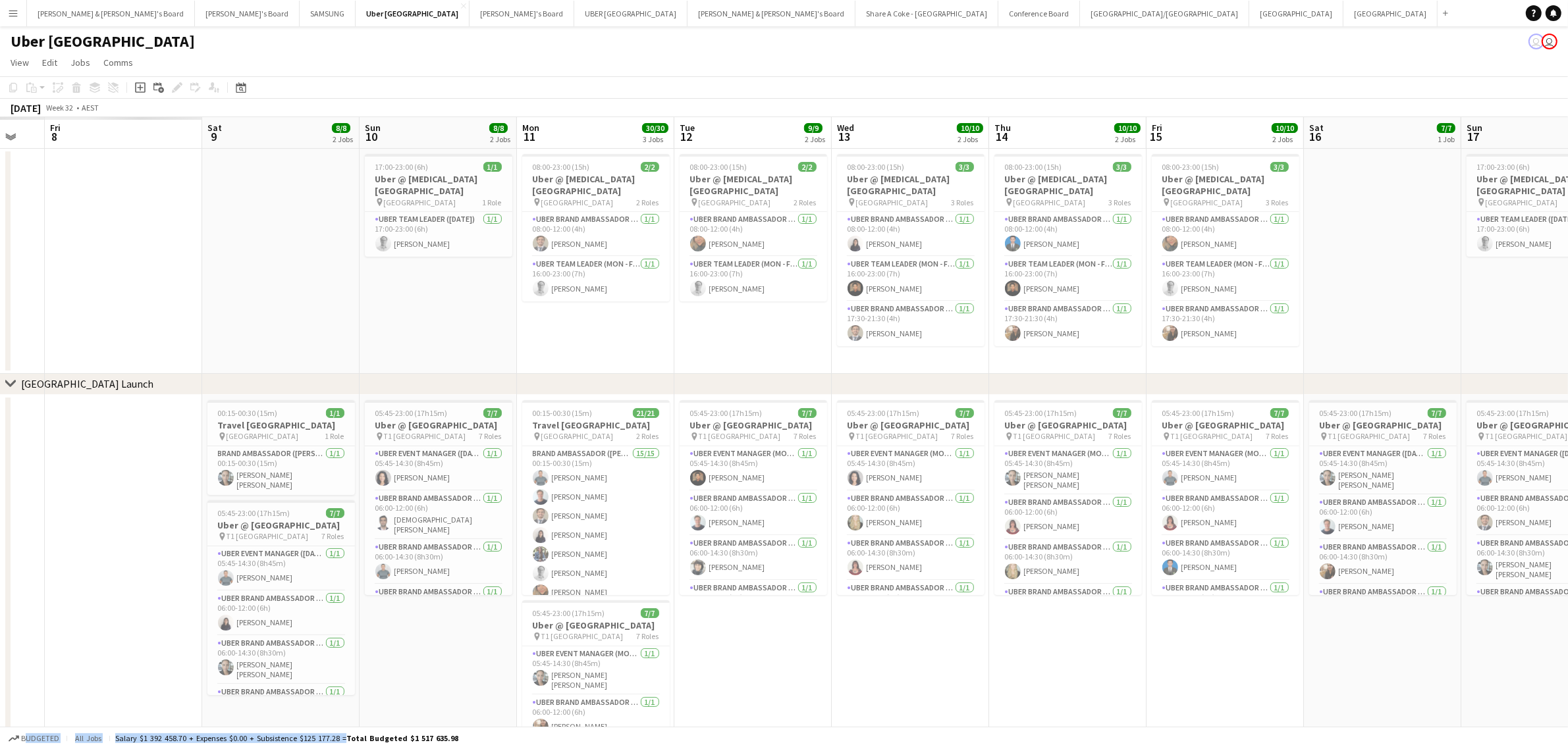
drag, startPoint x: 745, startPoint y: 630, endPoint x: 1402, endPoint y: 534, distance: 664.0
click at [1402, 534] on app-calendar-viewport "Wed 6 Thu 7 Fri 8 Sat 9 8/8 2 Jobs Sun 10 8/8 2 Jobs Mon 11 30/30 3 Jobs Tue 12…" at bounding box center [784, 469] width 1568 height 705
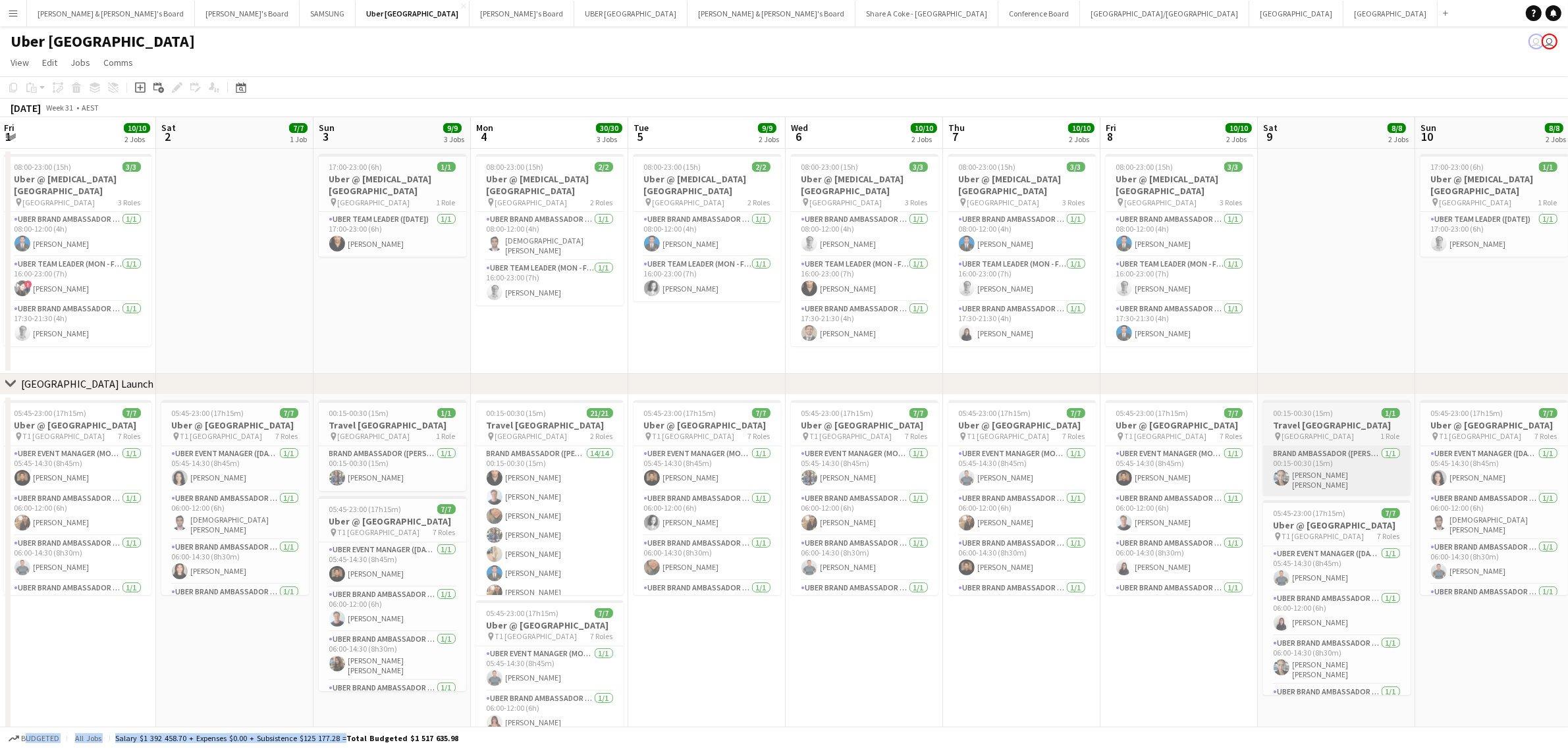
scroll to position [0, 294]
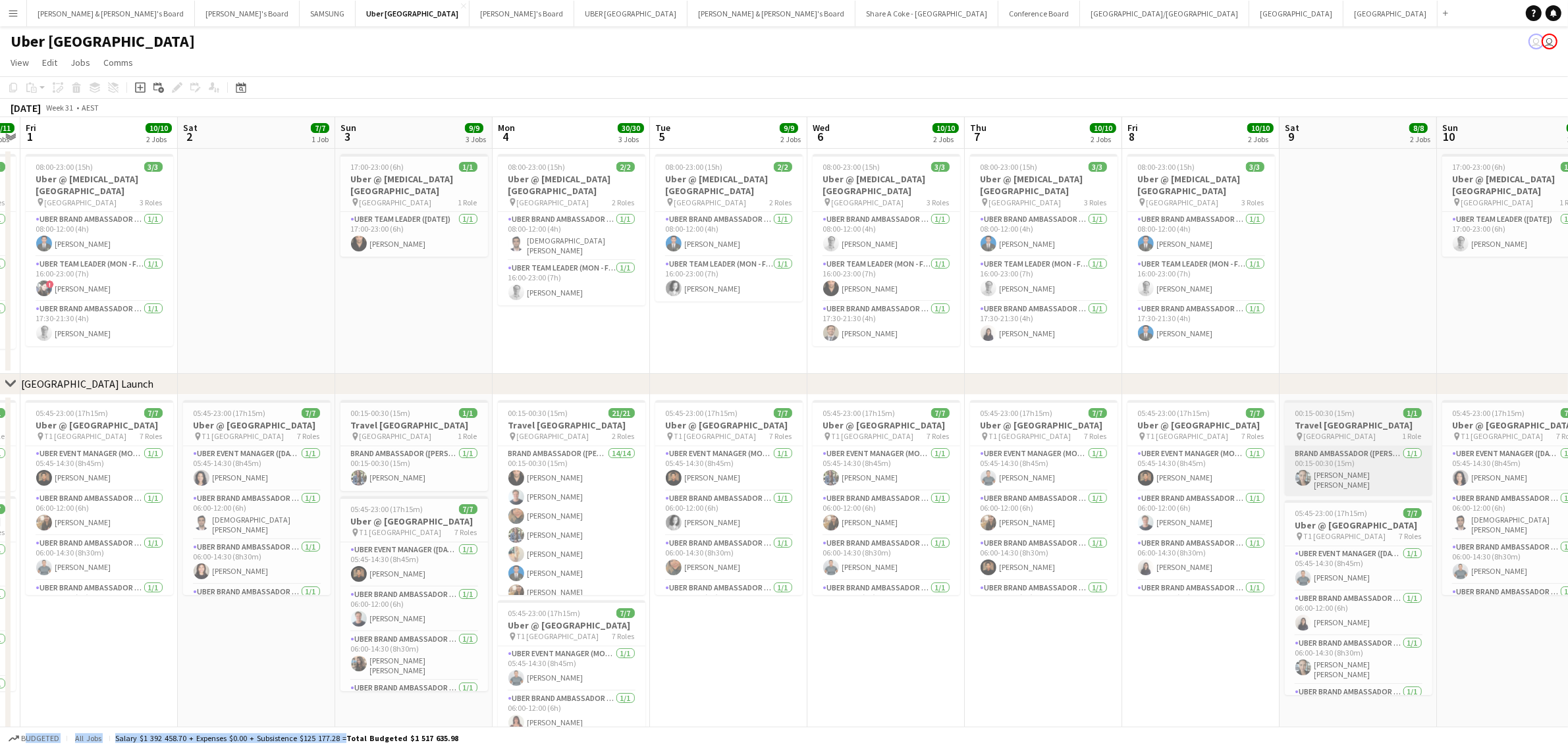
drag, startPoint x: 483, startPoint y: 660, endPoint x: 1419, endPoint y: 477, distance: 953.7
click at [1568, 475] on html "Menu Boards Boards Boards All jobs Status Workforce Workforce My Workforce Recr…" at bounding box center [784, 422] width 1568 height 844
click at [90, 431] on h3 "Uber @ T1 Sydney International Airport" at bounding box center [99, 426] width 148 height 12
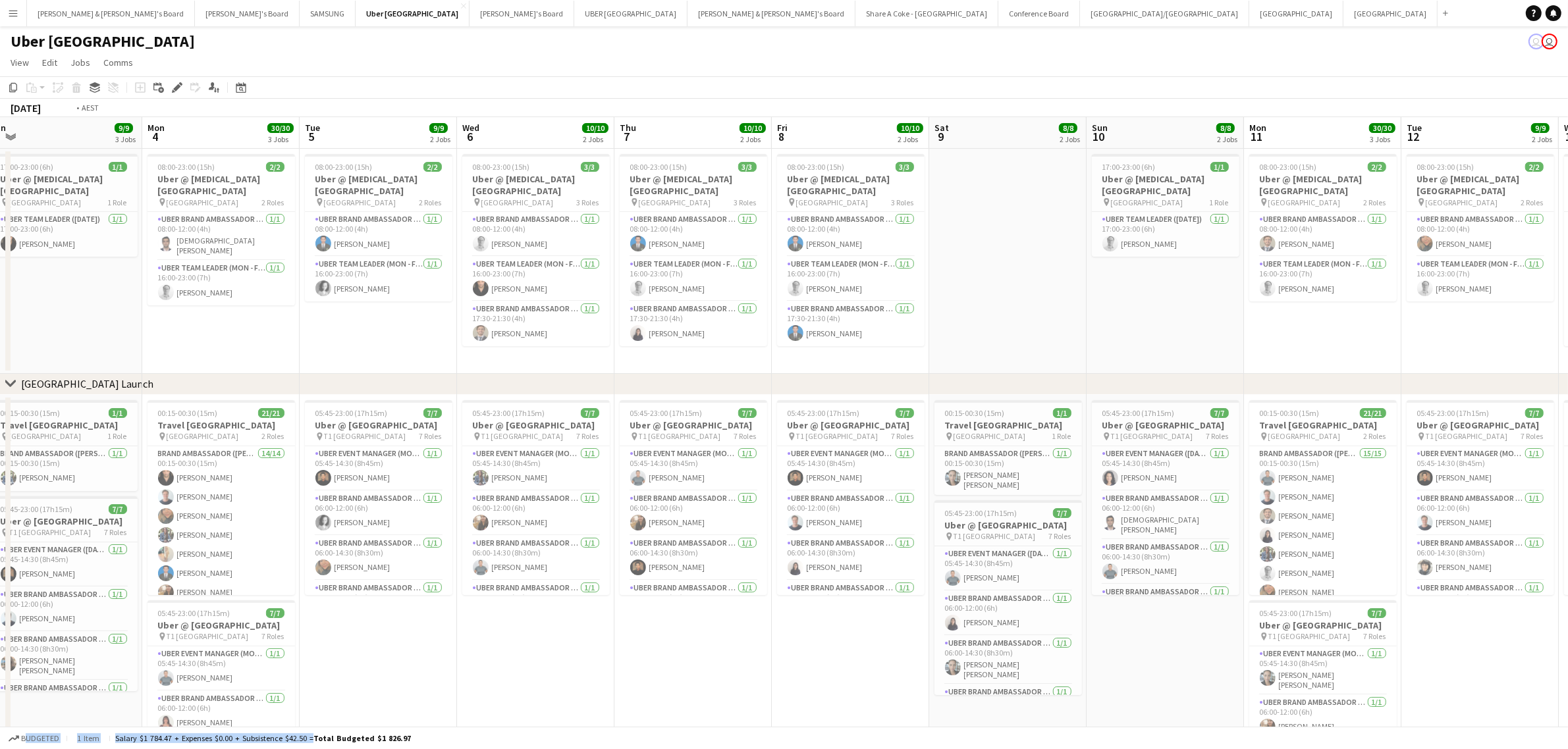
drag, startPoint x: 1528, startPoint y: 683, endPoint x: 779, endPoint y: 701, distance: 749.2
click at [779, 701] on app-calendar-viewport "Thu 31 11/11 3 Jobs Fri 1 10/10 2 Jobs Sat 2 7/7 1 Job Sun 3 9/9 3 Jobs Mon 4 3…" at bounding box center [784, 469] width 1568 height 705
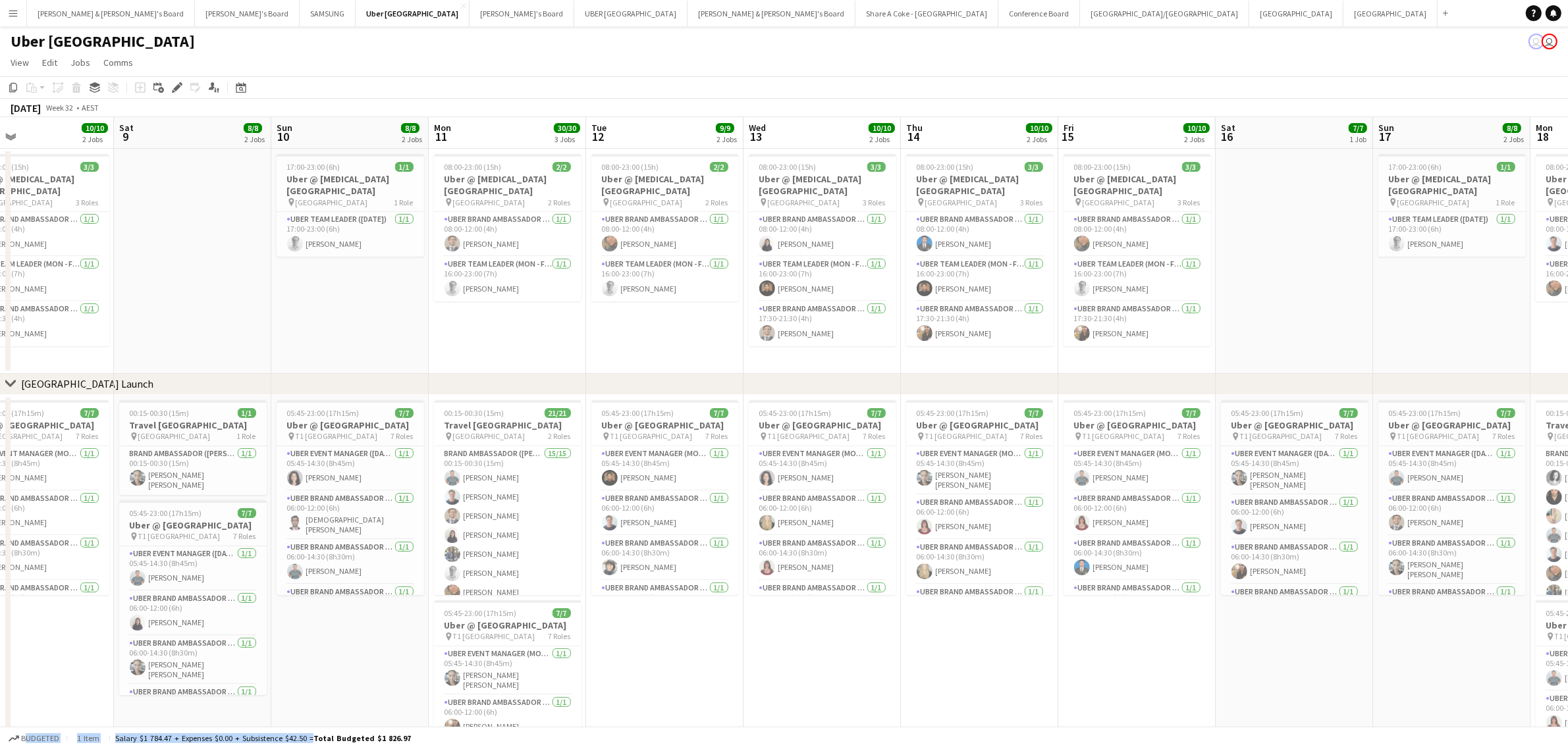
scroll to position [0, 376]
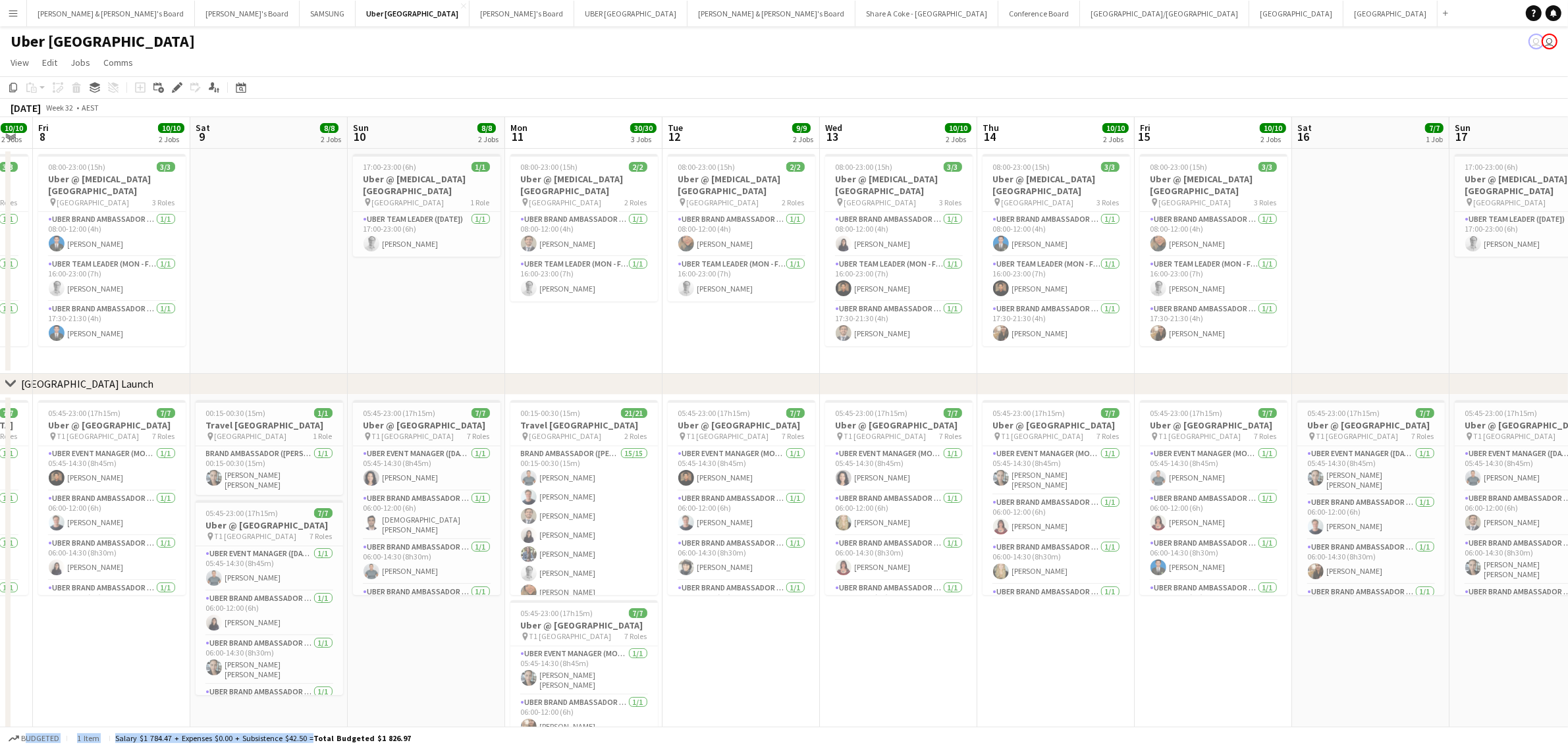
drag, startPoint x: 1427, startPoint y: 666, endPoint x: 678, endPoint y: 715, distance: 750.6
click at [678, 715] on app-calendar-viewport "Tue 5 9/9 2 Jobs Wed 6 10/10 2 Jobs Thu 7 10/10 2 Jobs Fri 8 10/10 2 Jobs Sat 9…" at bounding box center [784, 469] width 1568 height 705
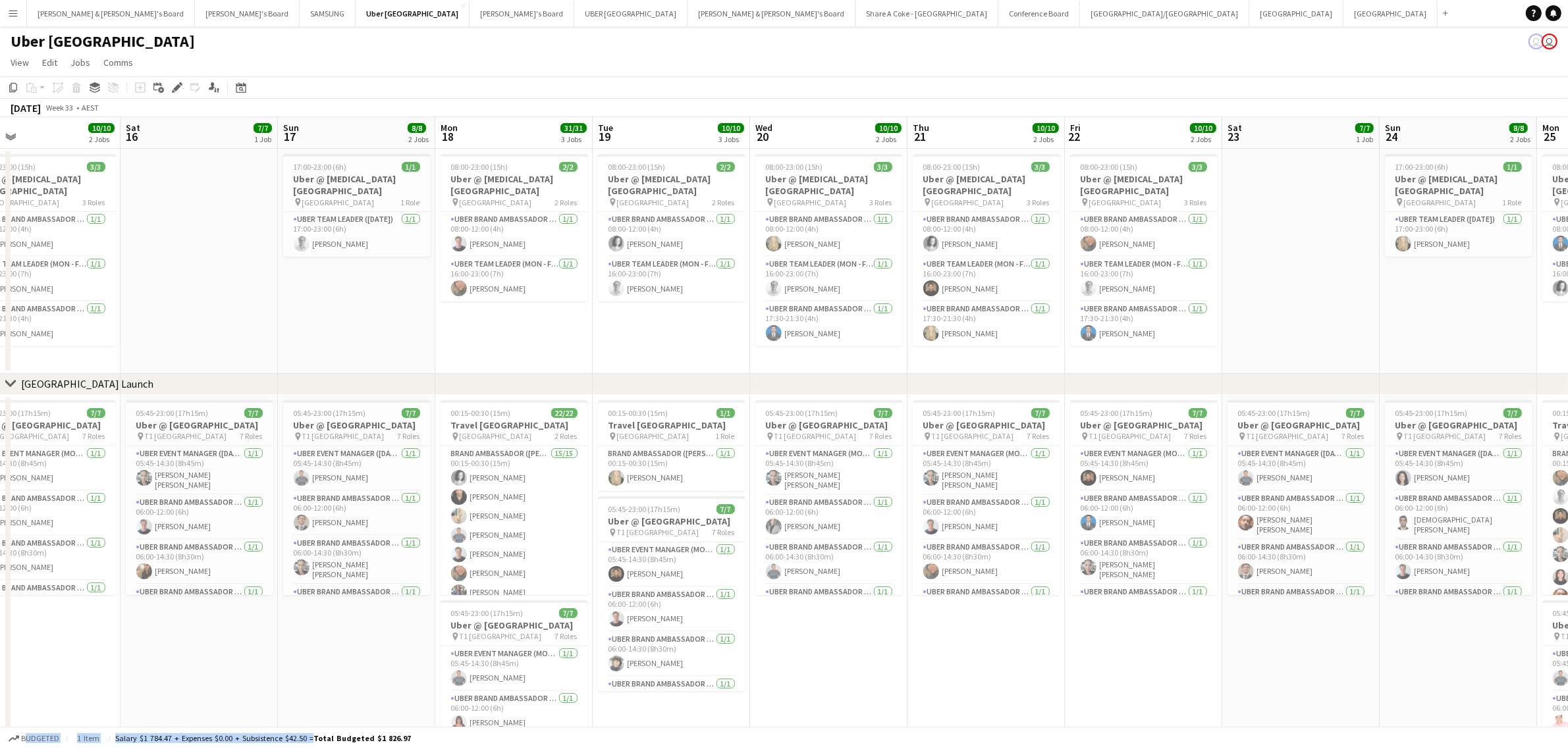
drag, startPoint x: 1523, startPoint y: 706, endPoint x: 740, endPoint y: 718, distance: 783.1
click at [740, 717] on app-calendar-viewport "Tue 12 9/9 2 Jobs Wed 13 10/10 2 Jobs Thu 14 10/10 2 Jobs Fri 15 10/10 2 Jobs S…" at bounding box center [784, 469] width 1568 height 705
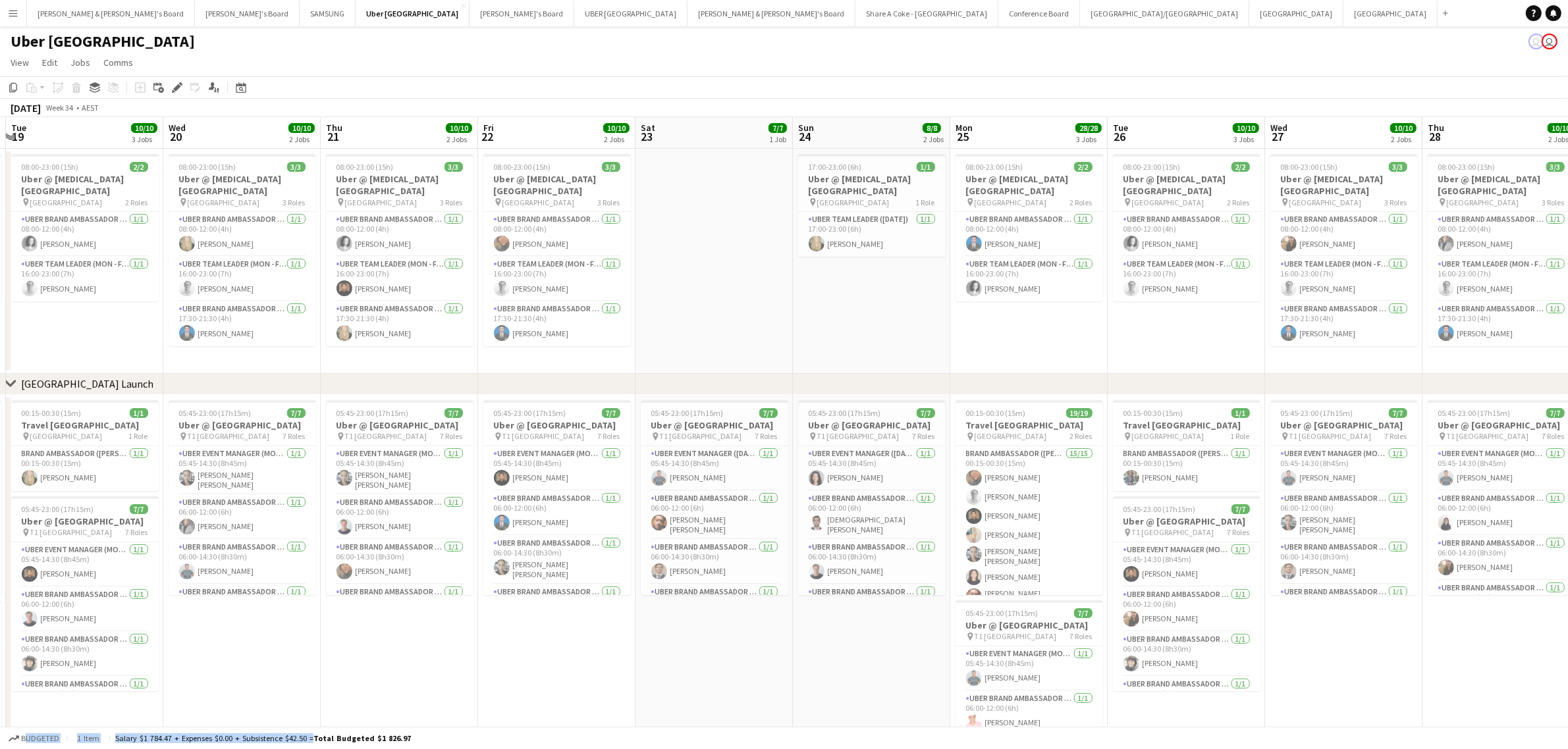
scroll to position [0, 510]
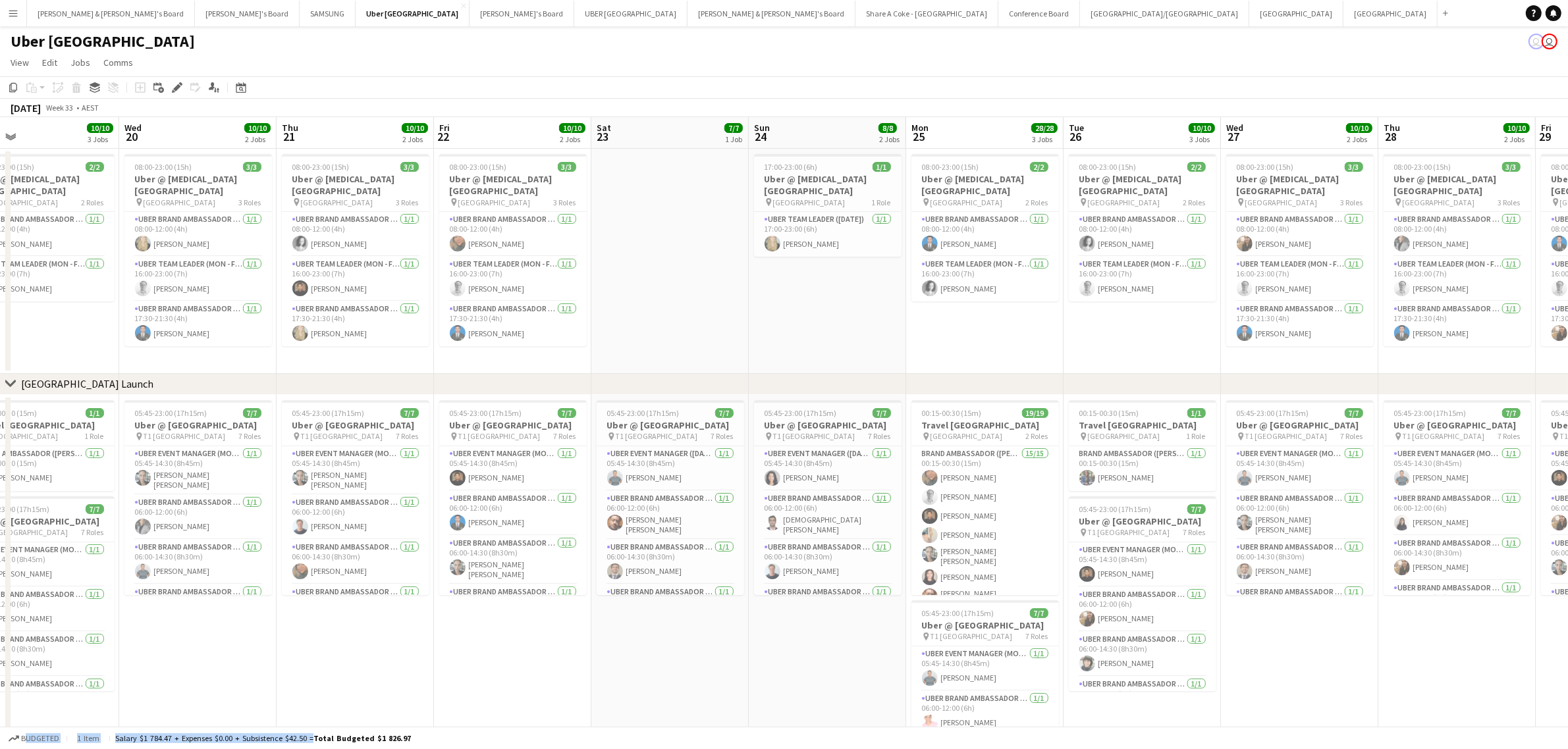
drag, startPoint x: 1311, startPoint y: 666, endPoint x: 701, endPoint y: 680, distance: 610.2
click at [701, 680] on app-calendar-viewport "Sat 16 7/7 1 Job Sun 17 8/8 2 Jobs Mon 18 31/31 3 Jobs Tue 19 10/10 3 Jobs Wed …" at bounding box center [784, 469] width 1568 height 705
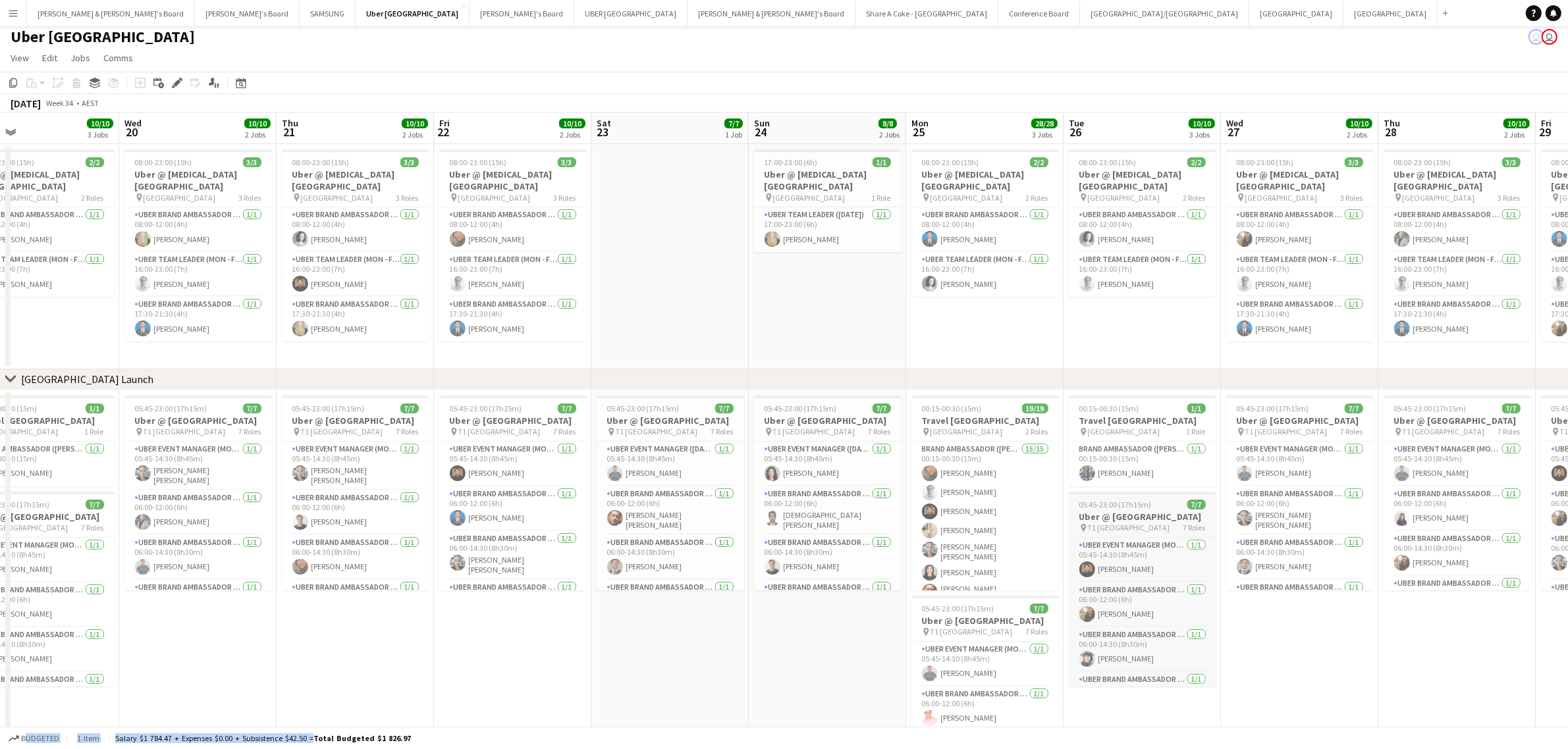
scroll to position [93, 0]
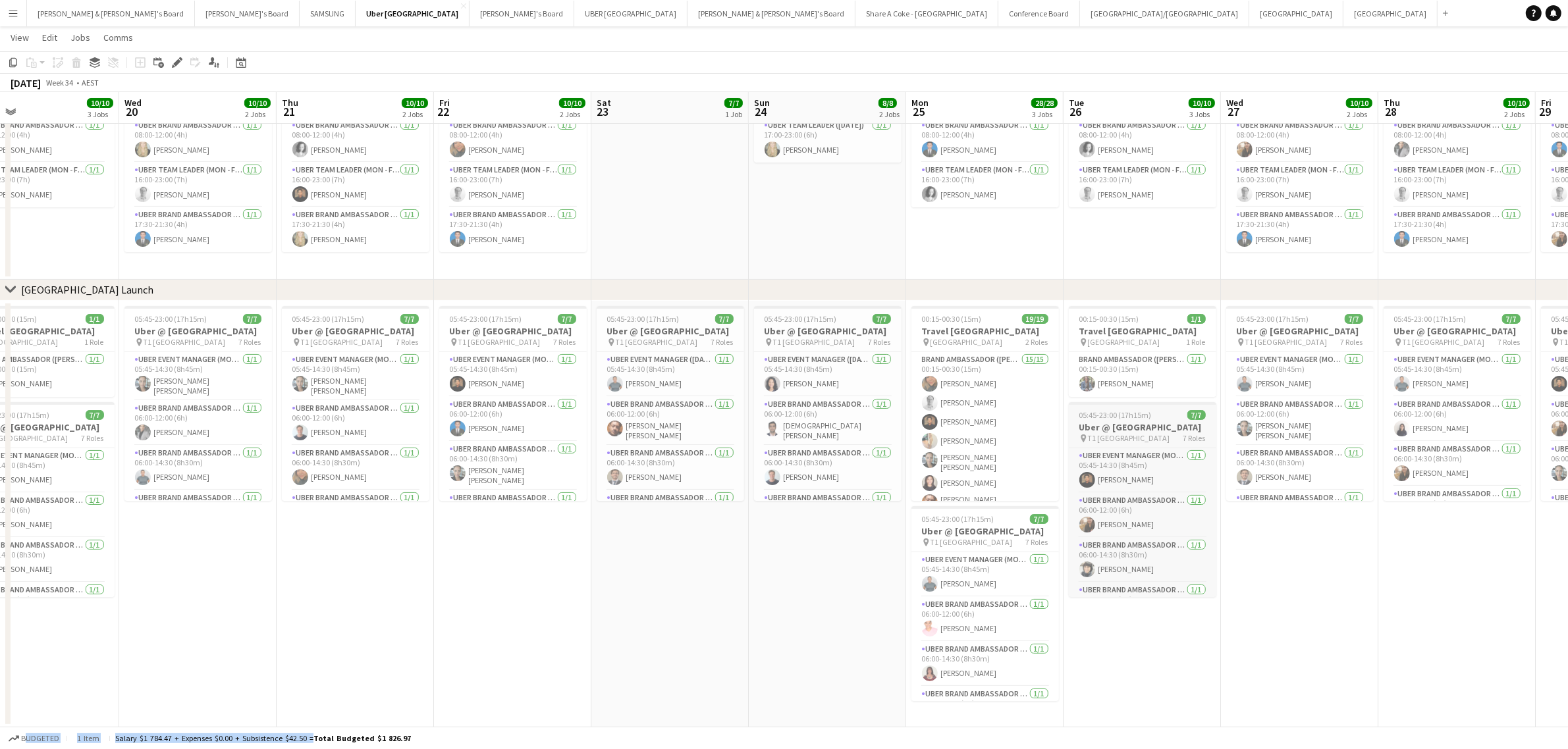
click at [1150, 433] on h3 "Uber @ T1 Sydney International Airport" at bounding box center [1142, 428] width 148 height 12
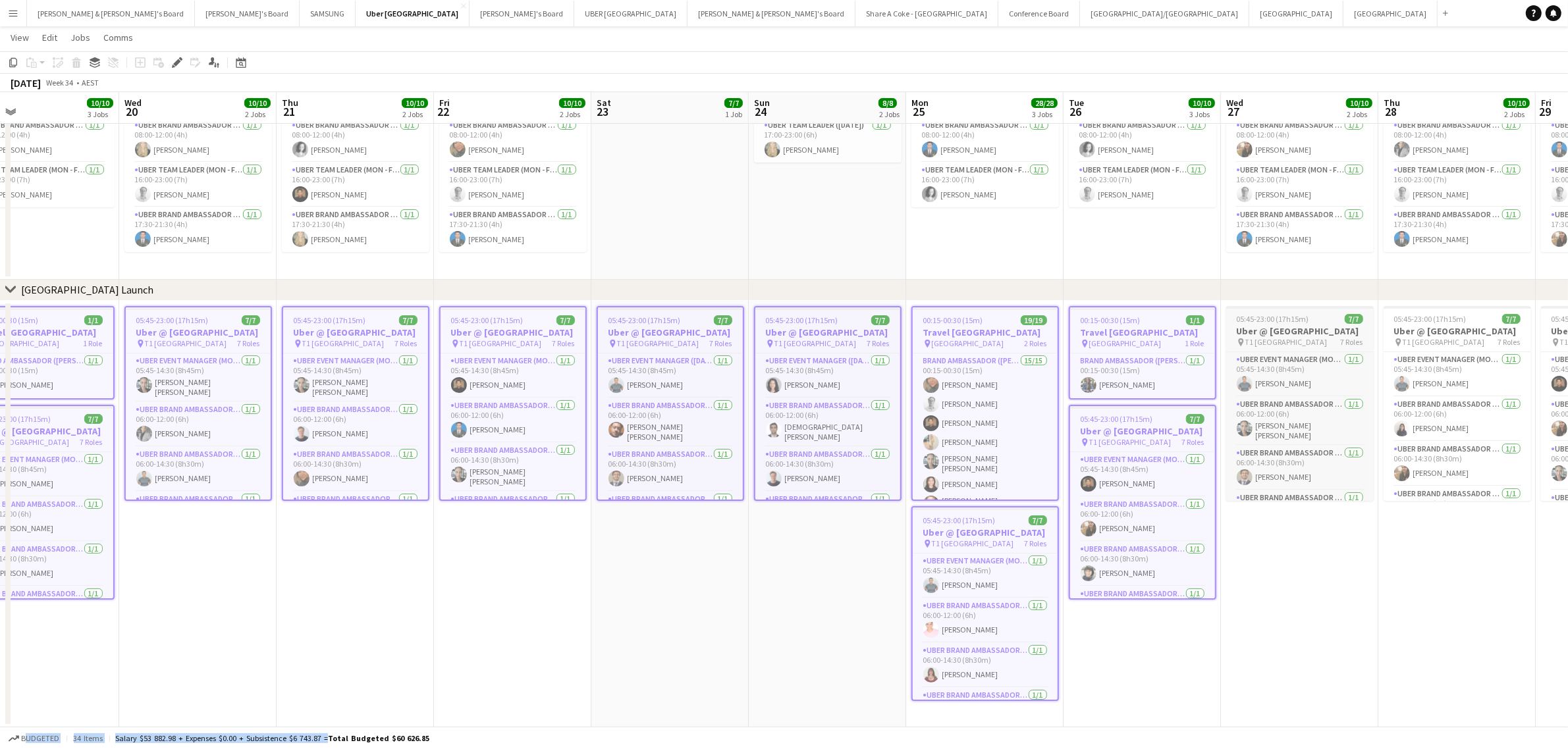
click at [1285, 323] on app-job-card "05:45-23:00 (17h15m) 7/7 Uber @ T1 Sydney International Airport pin T1 Sydney I…" at bounding box center [1300, 404] width 148 height 195
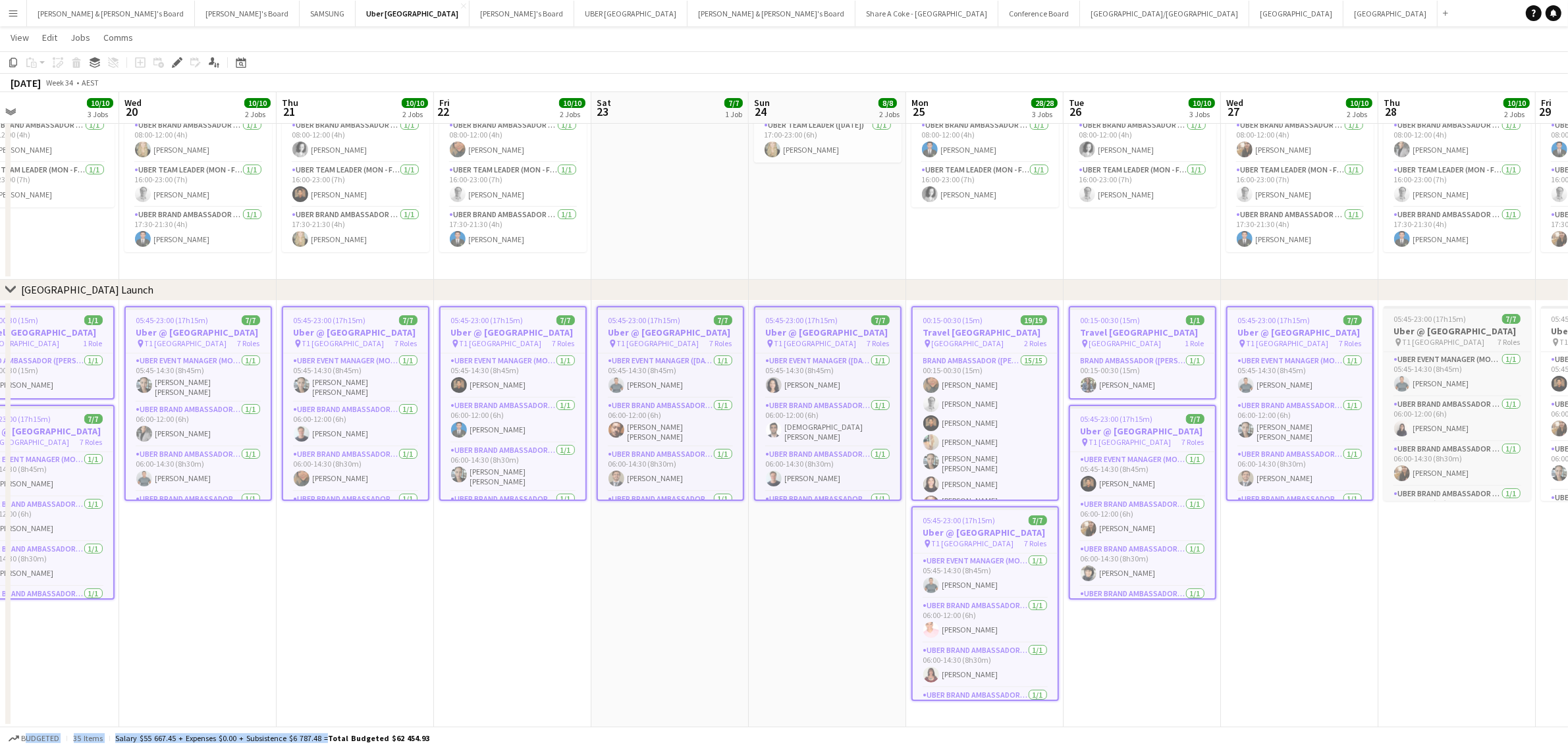
click at [1447, 320] on span "05:45-23:00 (17h15m)" at bounding box center [1429, 319] width 73 height 10
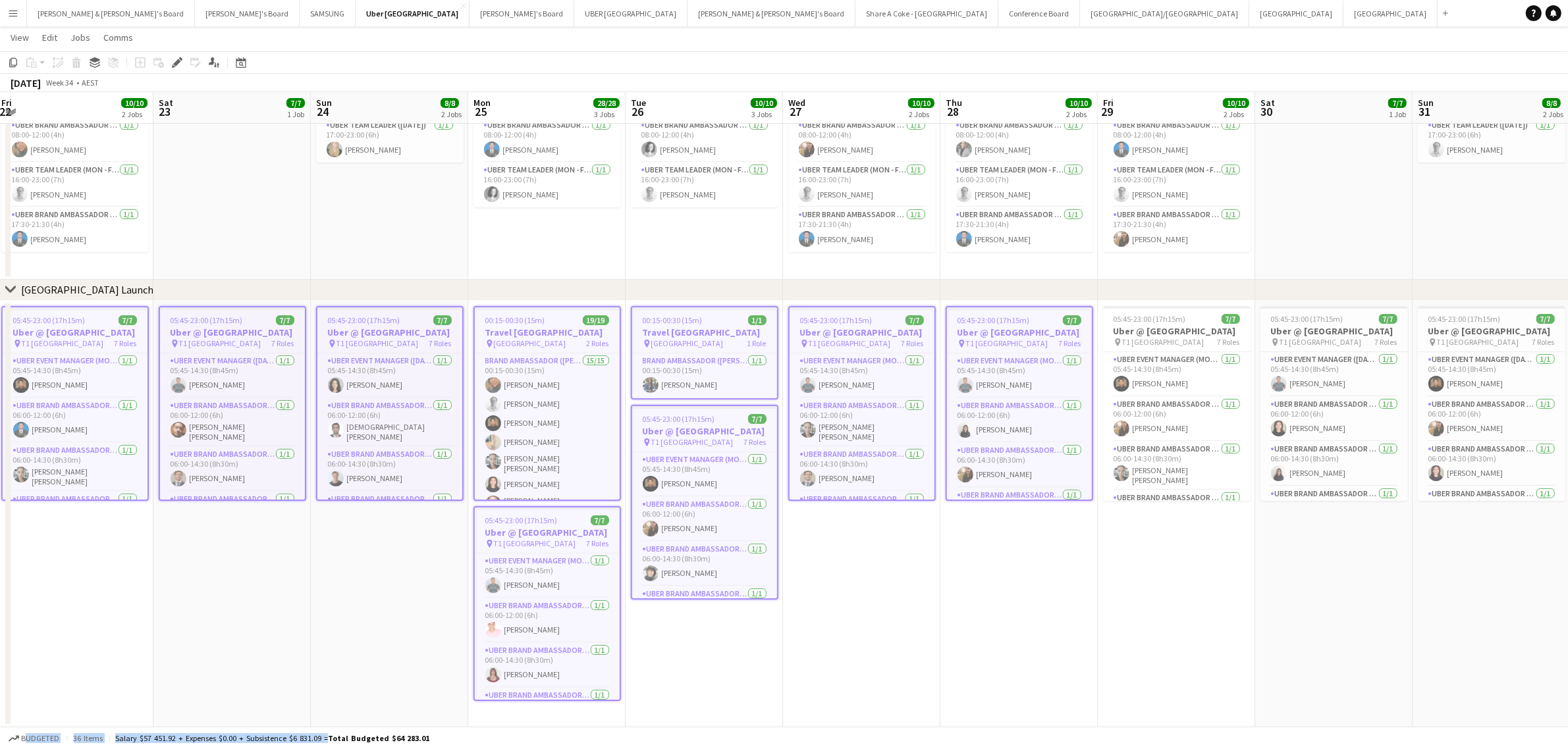
scroll to position [0, 517]
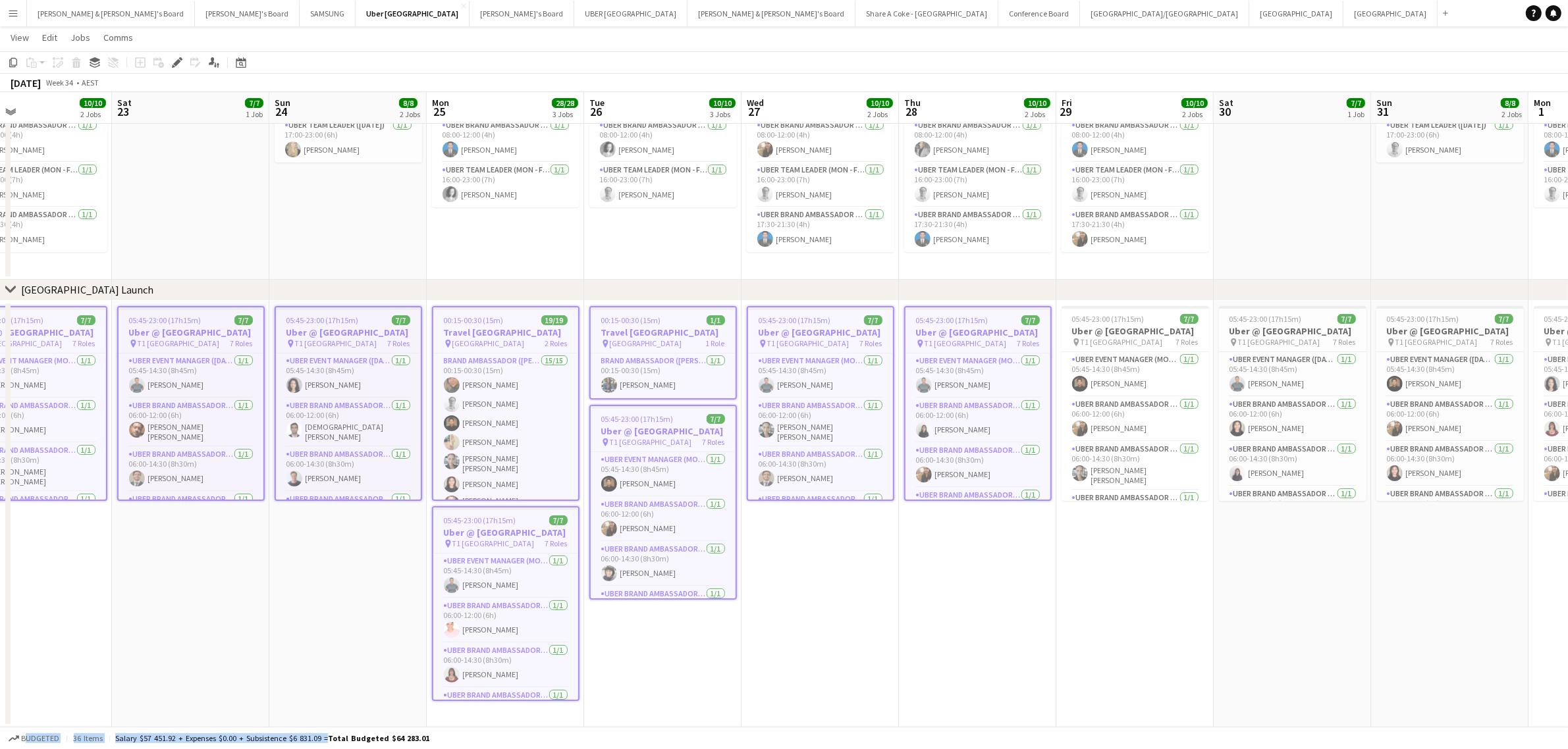
drag, startPoint x: 1467, startPoint y: 594, endPoint x: 987, endPoint y: 589, distance: 480.0
click at [987, 589] on app-calendar-viewport "Tue 19 10/10 3 Jobs Wed 20 10/10 2 Jobs Thu 21 10/10 2 Jobs Fri 22 10/10 2 Jobs…" at bounding box center [784, 343] width 1568 height 770
click at [1128, 337] on h3 "Uber @ T1 Sydney International Airport" at bounding box center [1135, 331] width 148 height 12
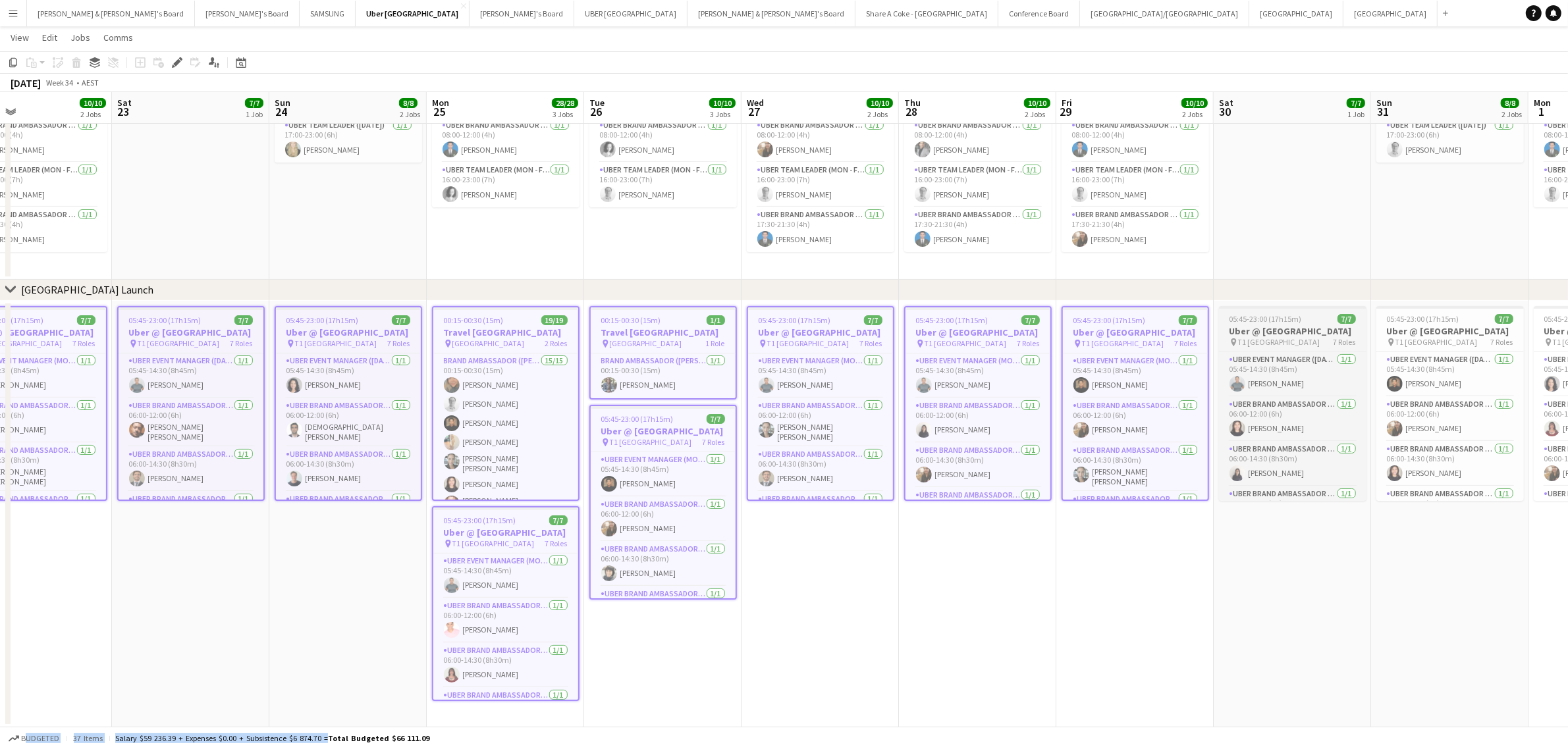
click at [1259, 337] on h3 "Uber @ T1 Sydney International Airport" at bounding box center [1293, 331] width 148 height 12
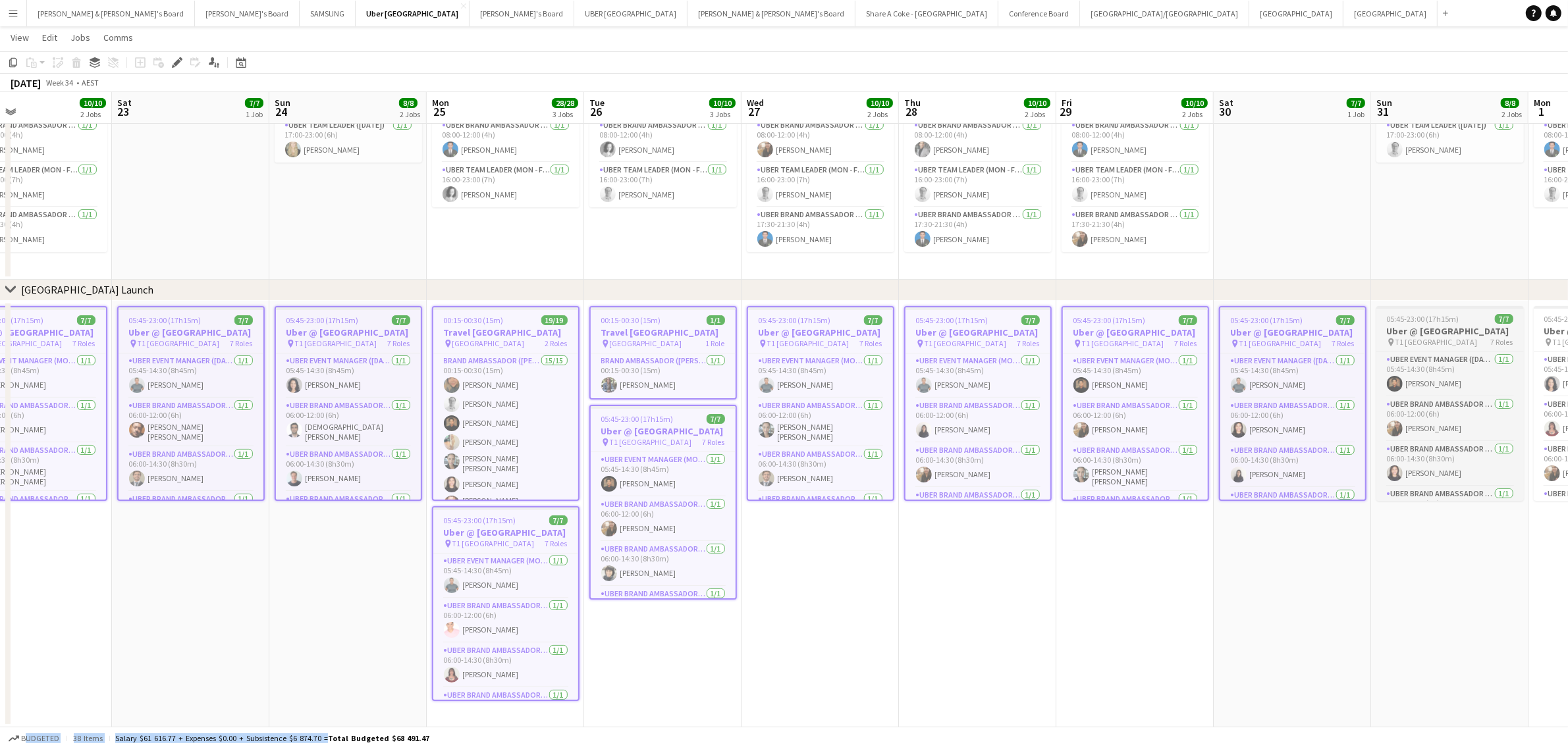
click at [1424, 337] on h3 "Uber @ T1 Sydney International Airport" at bounding box center [1450, 331] width 148 height 12
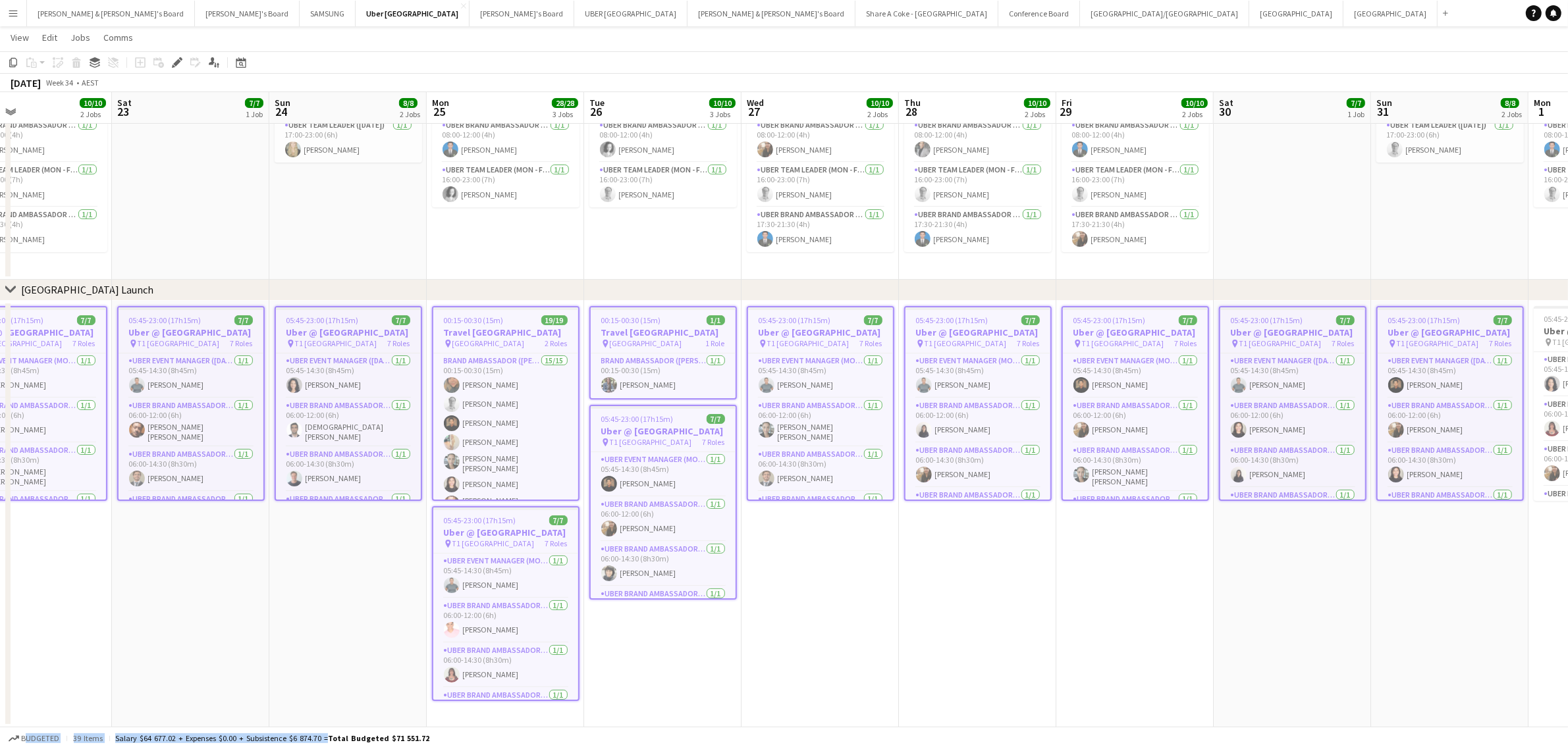
click at [500, 333] on h3 "Travel [GEOGRAPHIC_DATA]" at bounding box center [505, 333] width 144 height 12
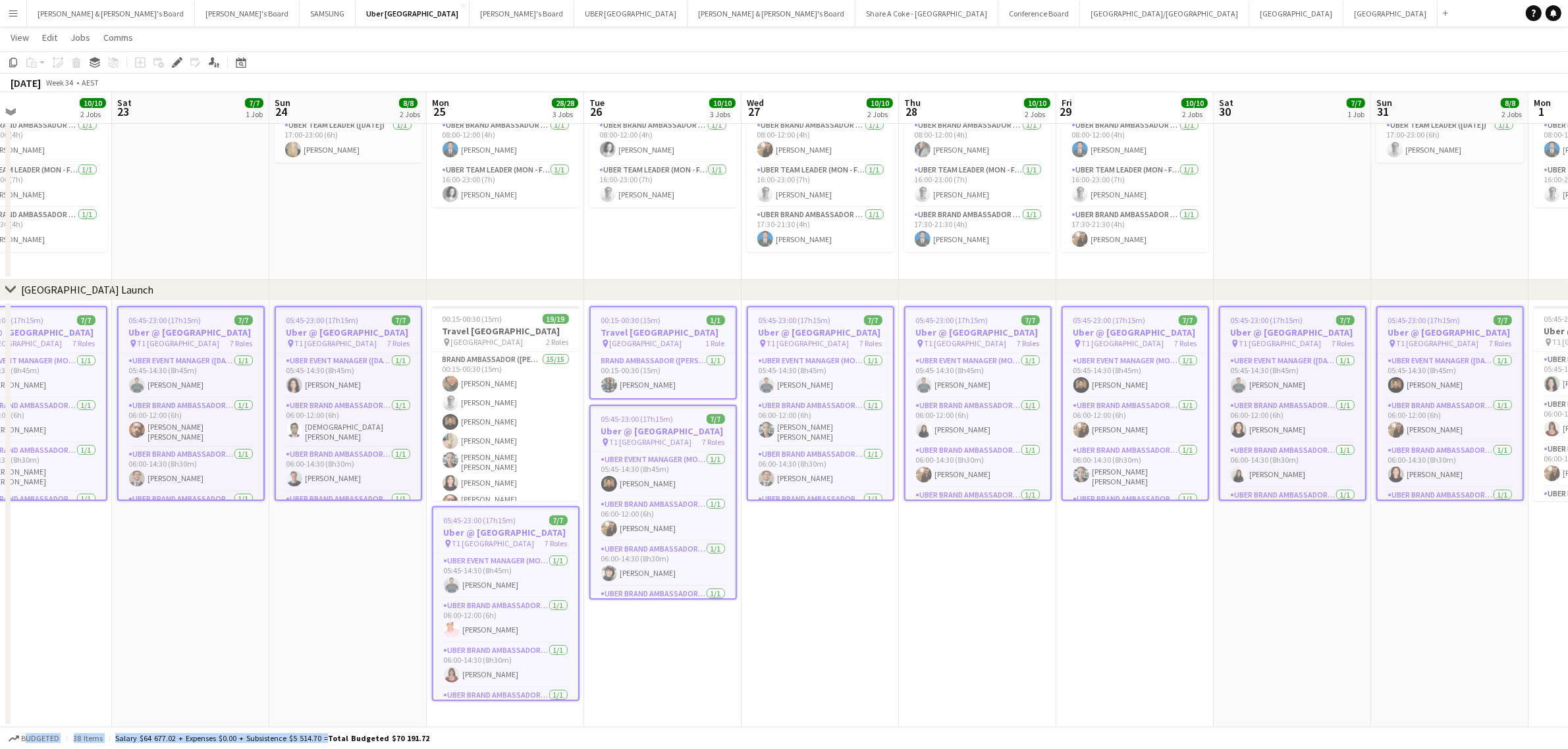
click at [660, 328] on h3 "Travel [GEOGRAPHIC_DATA]" at bounding box center [663, 333] width 144 height 12
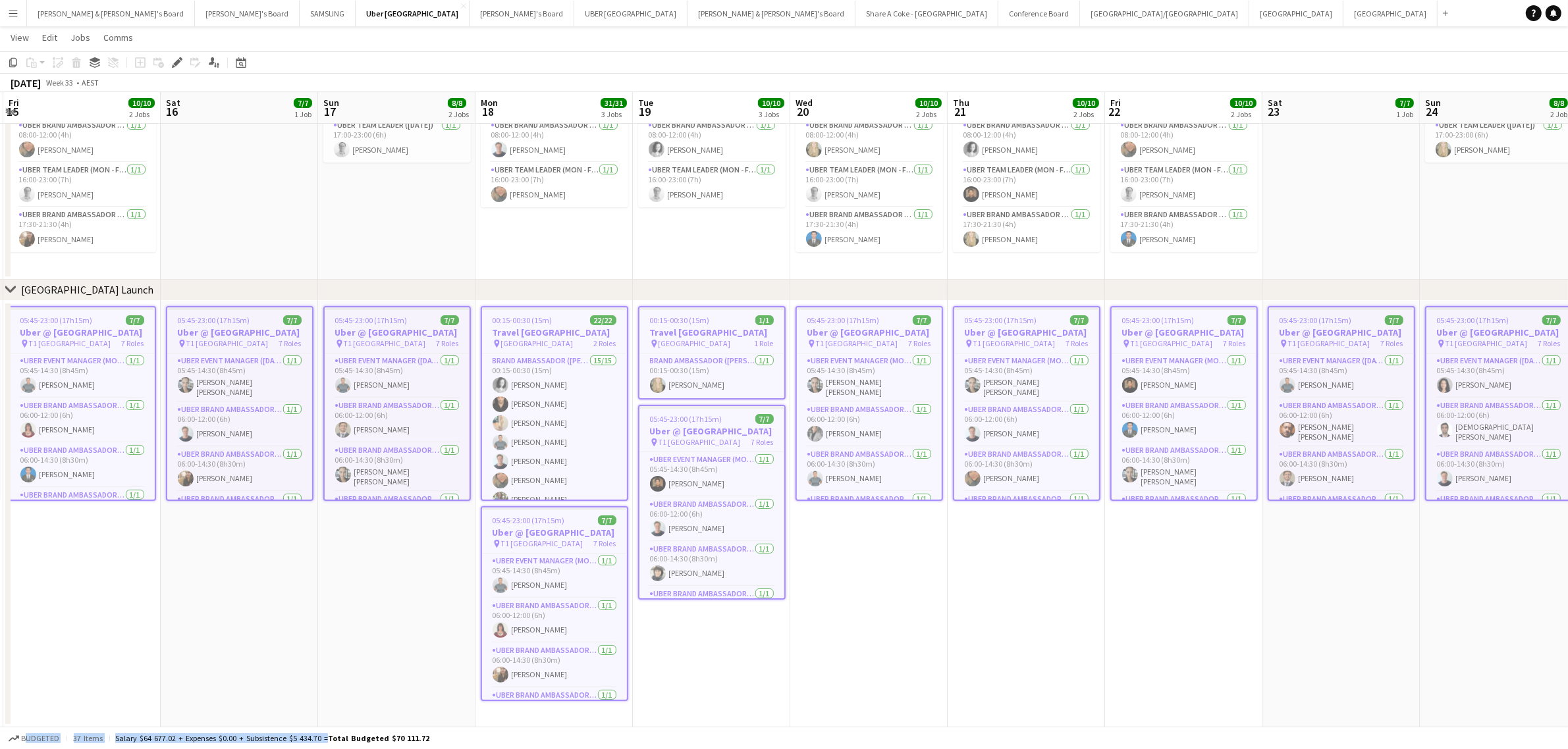
scroll to position [0, 280]
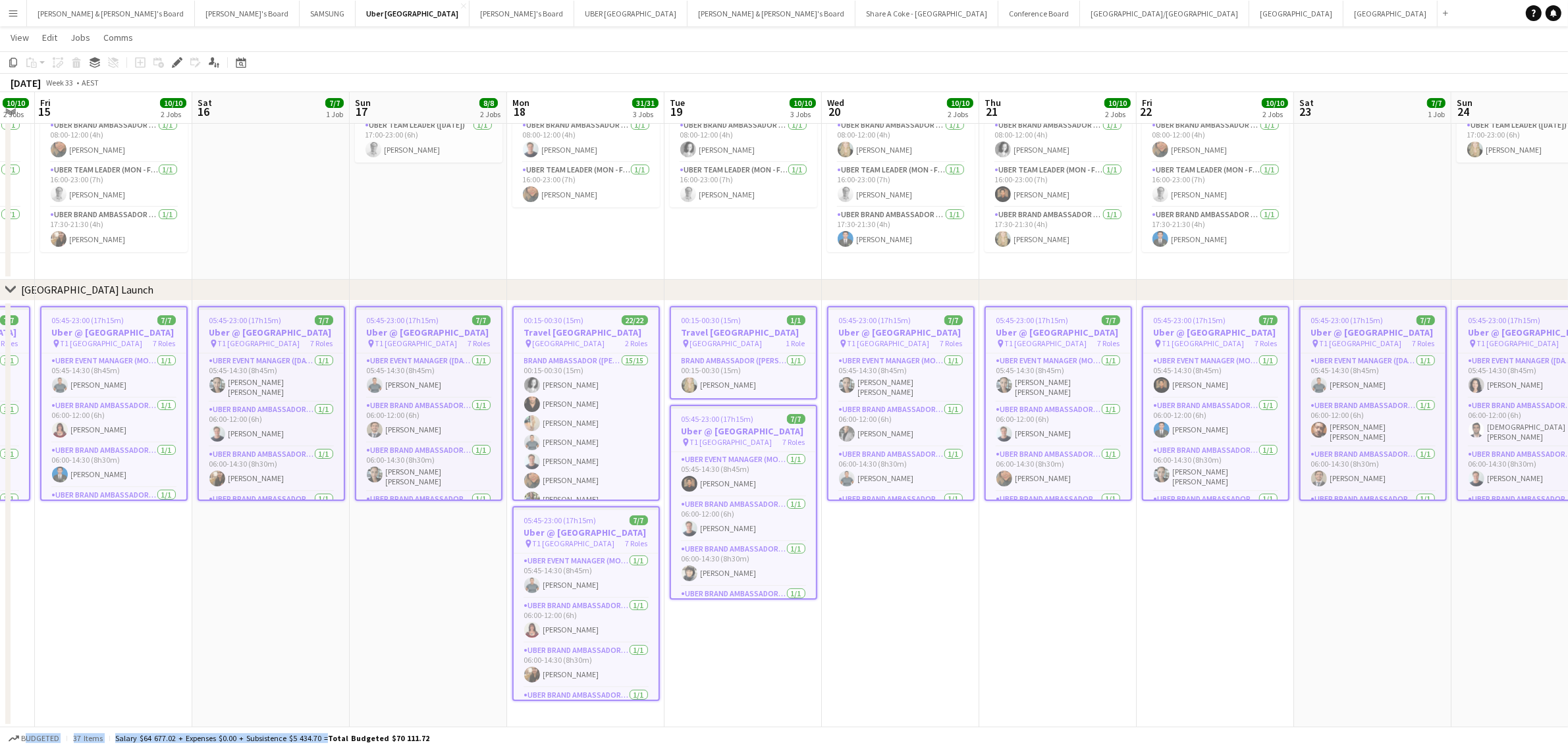
drag, startPoint x: 344, startPoint y: 617, endPoint x: 1525, endPoint y: 534, distance: 1183.9
click at [1525, 534] on app-calendar-viewport "Wed 13 10/10 2 Jobs Thu 14 10/10 2 Jobs Fri 15 10/10 2 Jobs Sat 16 7/7 1 Job Su…" at bounding box center [784, 343] width 1568 height 770
click at [568, 339] on span "[GEOGRAPHIC_DATA]" at bounding box center [569, 344] width 73 height 10
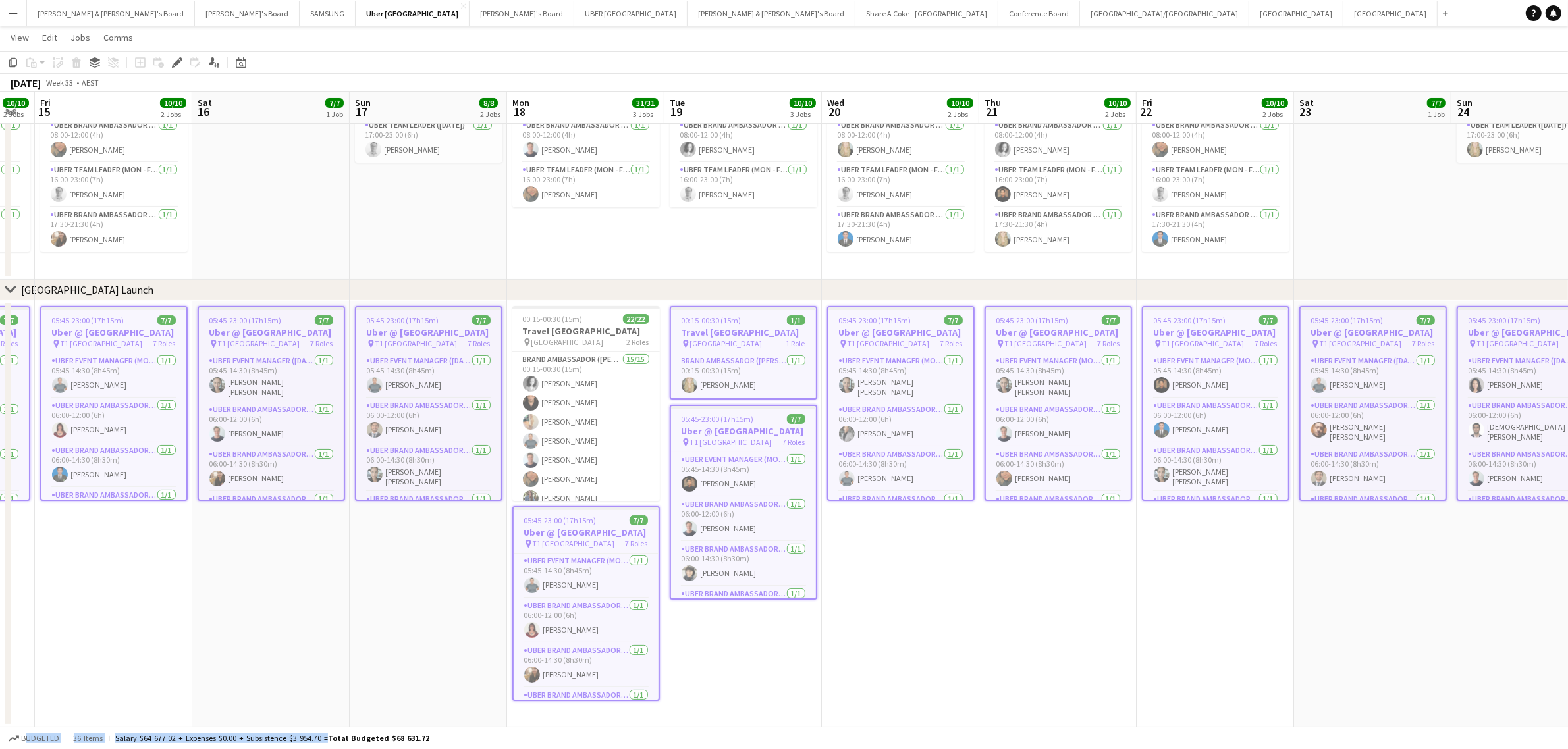
click at [732, 323] on span "00:15-00:30 (15m)" at bounding box center [711, 321] width 60 height 10
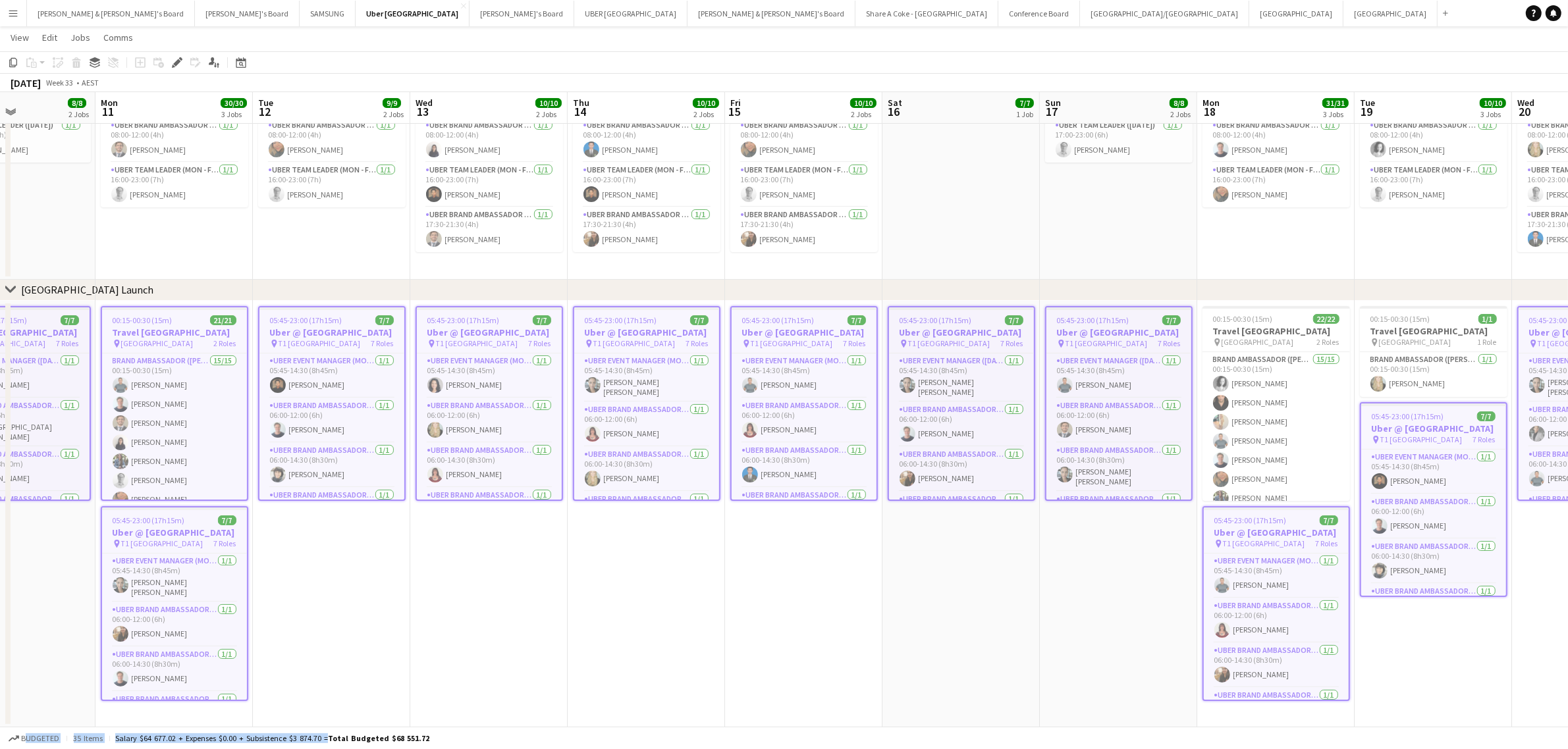
scroll to position [0, 375]
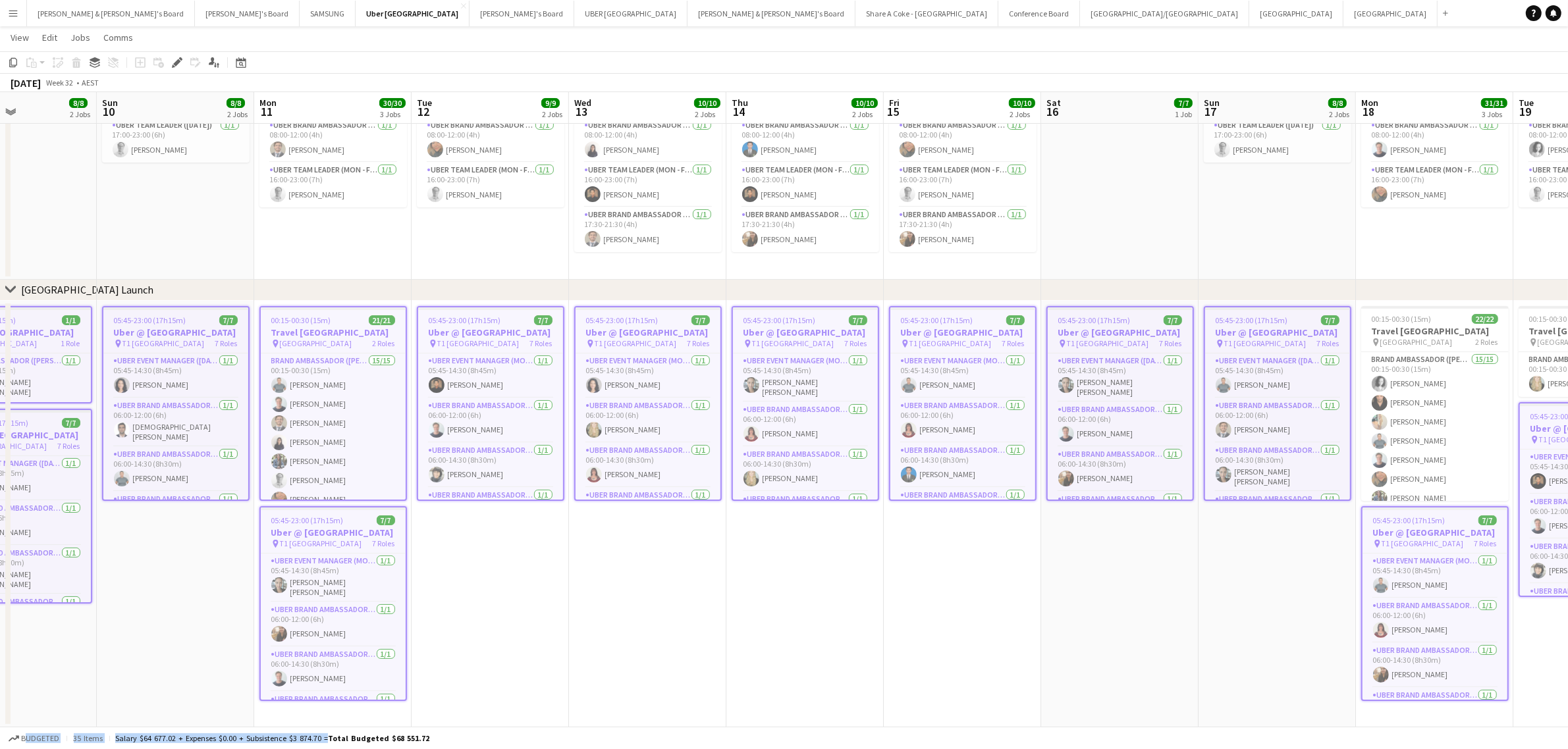
drag, startPoint x: 403, startPoint y: 588, endPoint x: 1251, endPoint y: 518, distance: 850.9
click at [1251, 518] on app-calendar-viewport "Thu 7 10/10 2 Jobs Fri 8 10/10 2 Jobs Sat 9 8/8 2 Jobs Sun 10 8/8 2 Jobs Mon 11…" at bounding box center [784, 343] width 1568 height 770
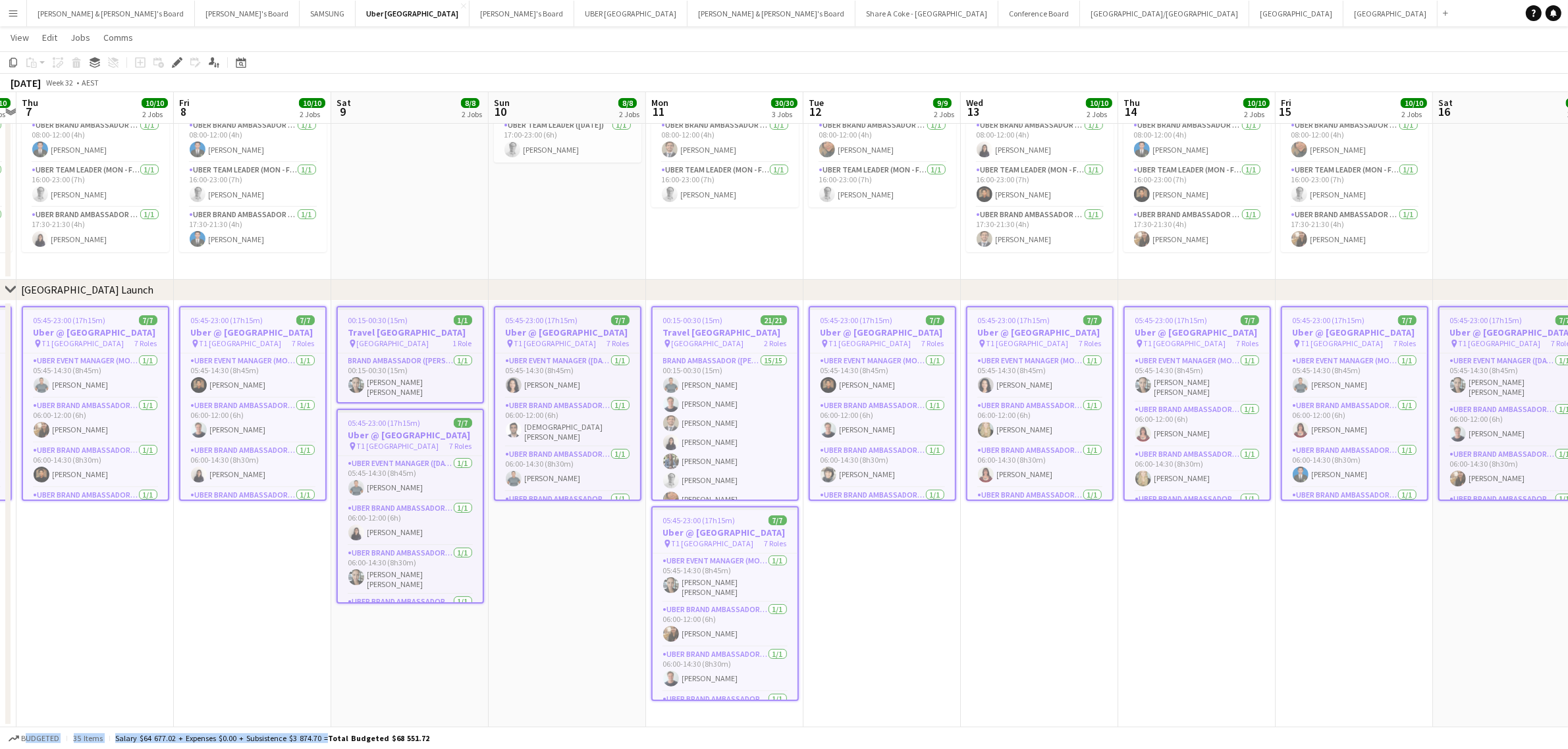
scroll to position [0, 294]
drag, startPoint x: 503, startPoint y: 649, endPoint x: 898, endPoint y: 617, distance: 396.3
click at [898, 617] on app-calendar-viewport "Tue 5 9/9 2 Jobs Wed 6 10/10 2 Jobs Thu 7 10/10 2 Jobs Fri 8 10/10 2 Jobs Sat 9…" at bounding box center [784, 343] width 1568 height 770
click at [732, 333] on h3 "Travel [GEOGRAPHIC_DATA]" at bounding box center [728, 333] width 144 height 12
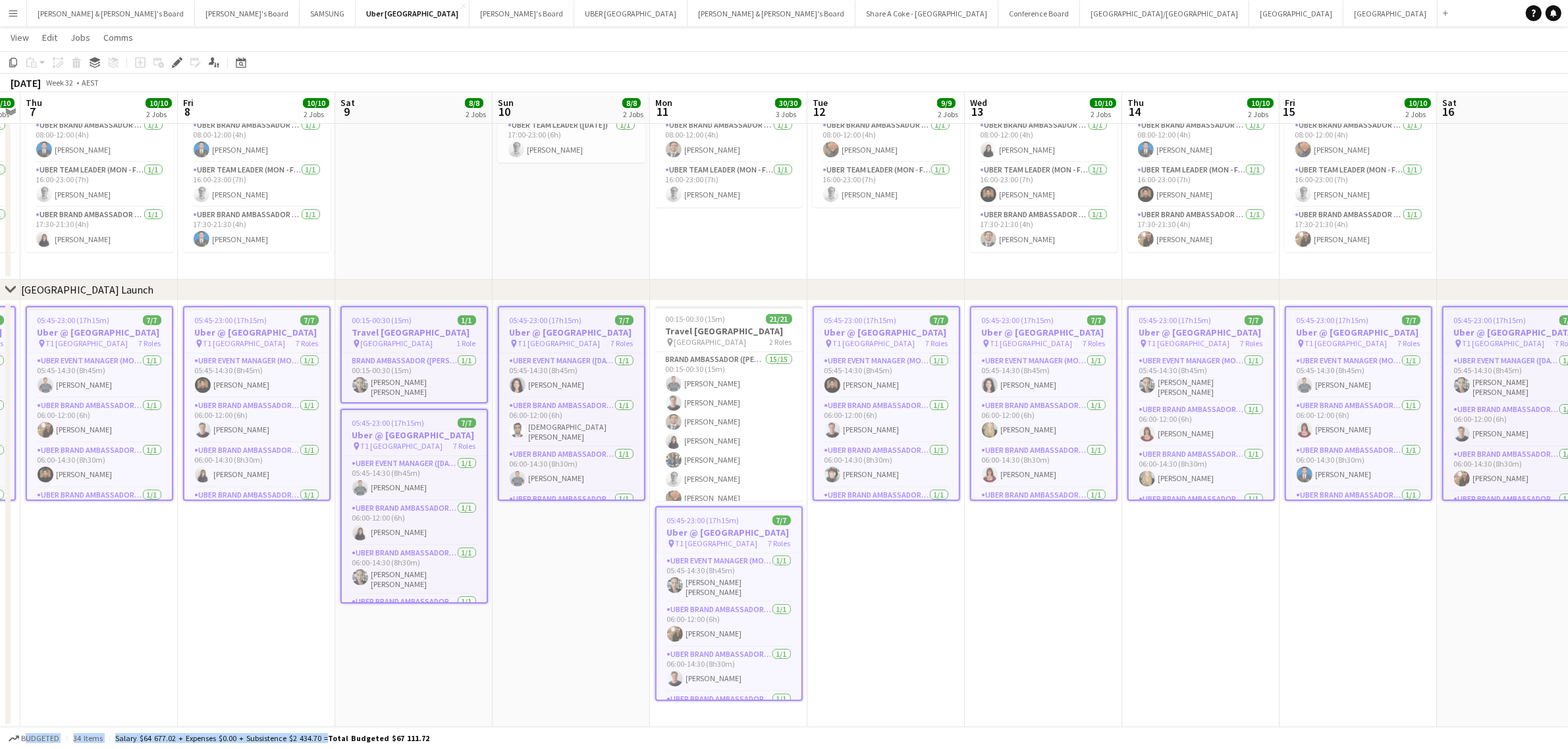
click at [410, 339] on div "pin Sydney Airport 1 Role" at bounding box center [414, 344] width 144 height 10
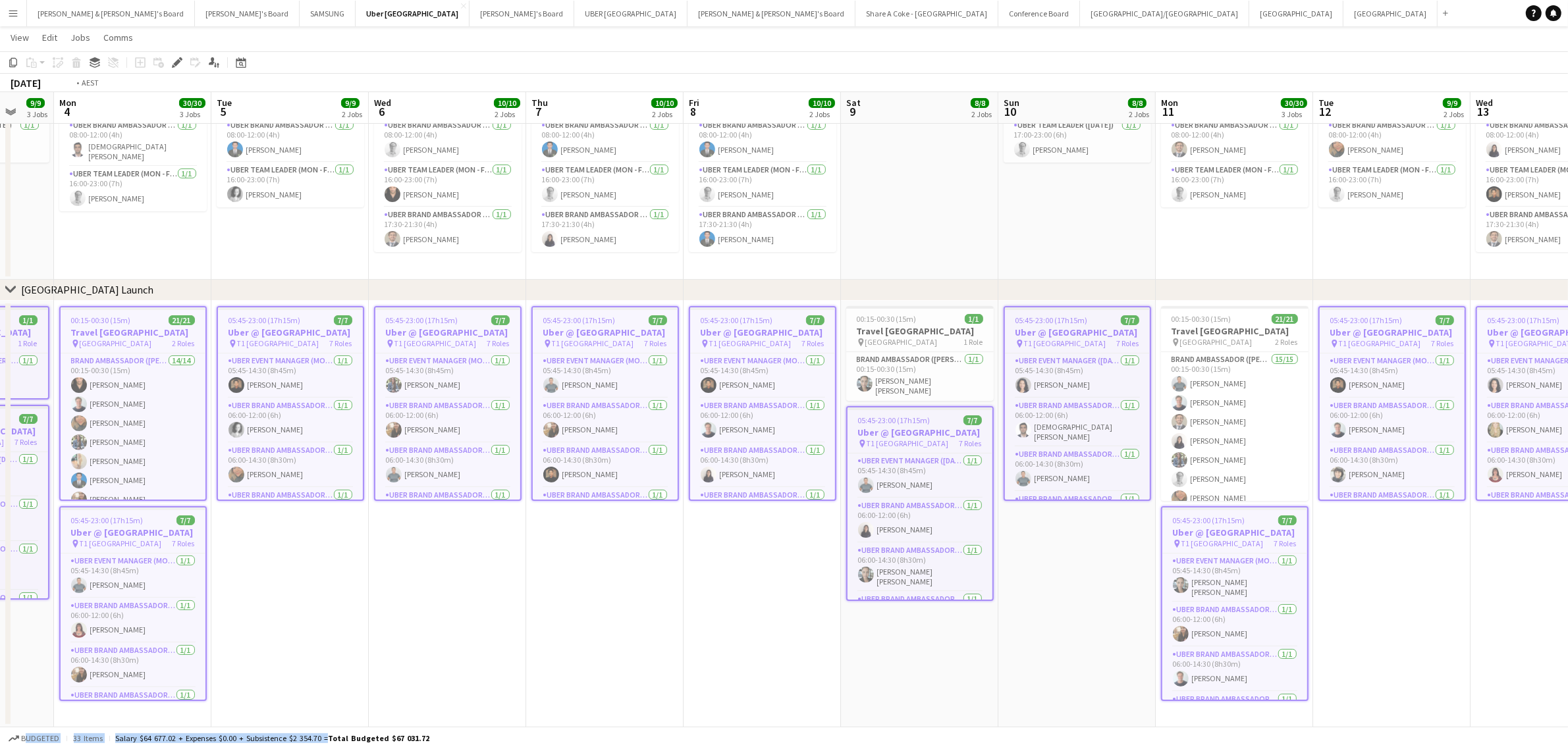
scroll to position [0, 394]
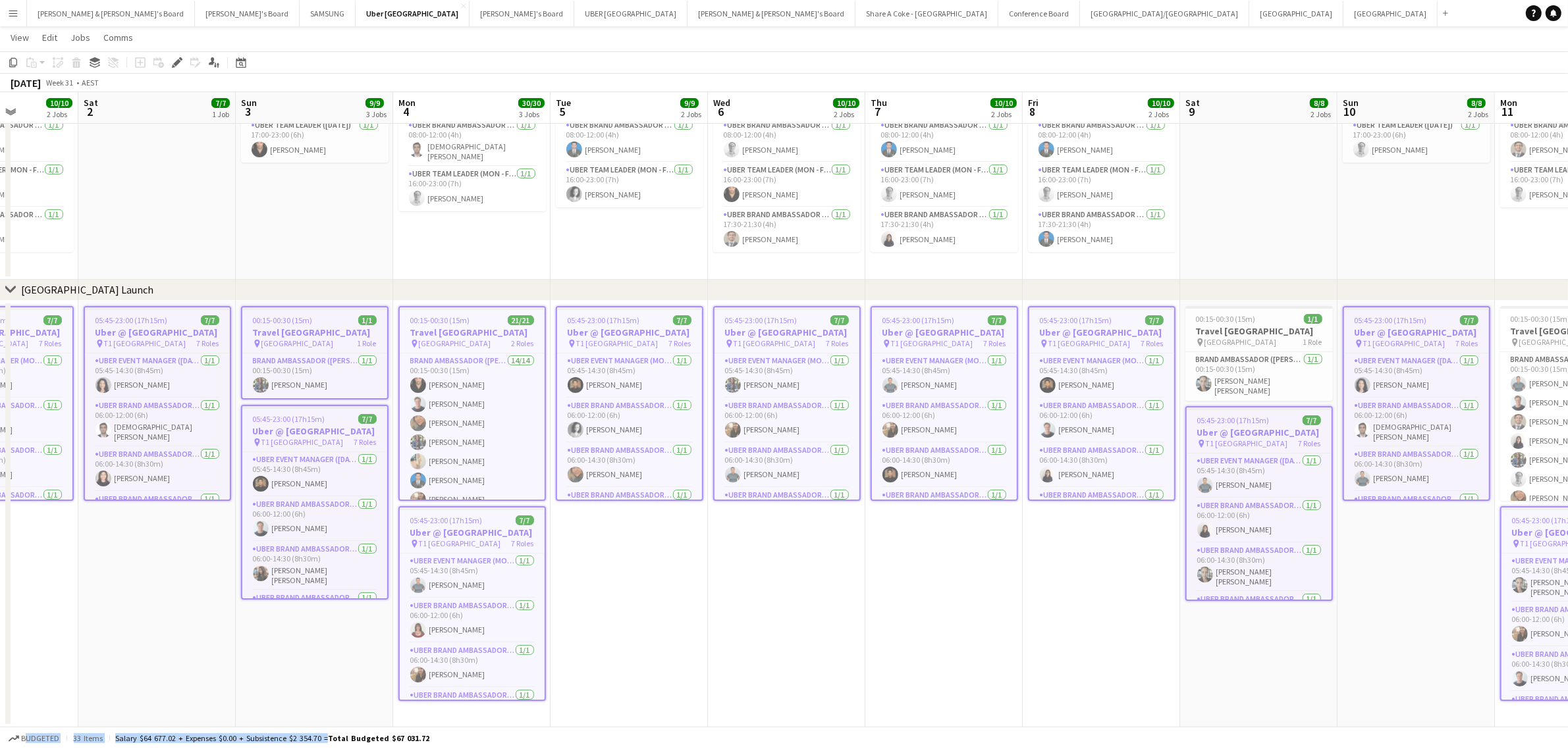
drag, startPoint x: 530, startPoint y: 663, endPoint x: 1375, endPoint y: 534, distance: 854.8
click at [1375, 534] on app-calendar-viewport "Wed 30 10/10 2 Jobs Thu 31 11/11 3 Jobs Fri 1 10/10 2 Jobs Sat 2 7/7 1 Job Sun …" at bounding box center [784, 343] width 1568 height 770
click at [468, 334] on h3 "Travel [GEOGRAPHIC_DATA]" at bounding box center [471, 333] width 144 height 12
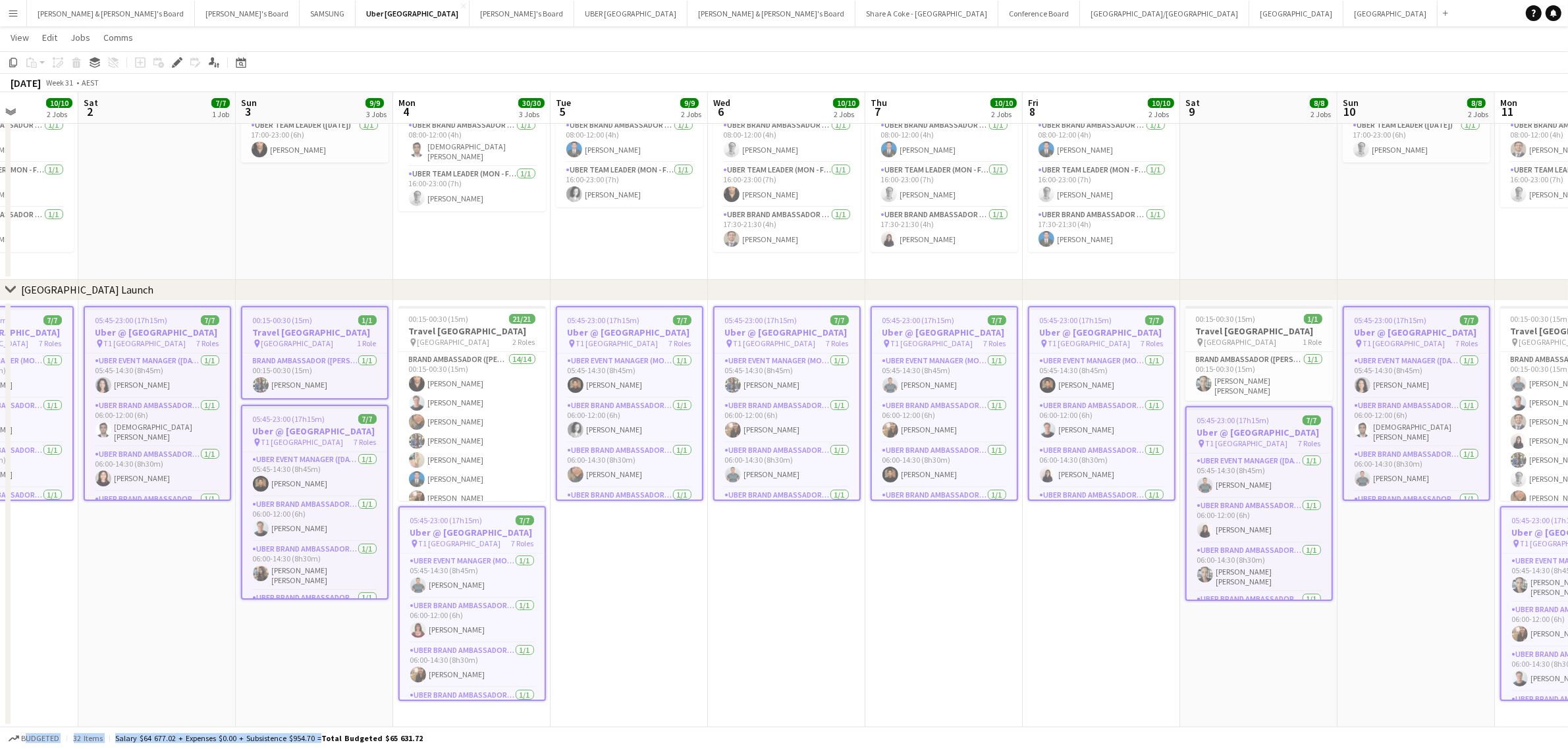
click at [298, 343] on span "[GEOGRAPHIC_DATA]" at bounding box center [298, 344] width 73 height 10
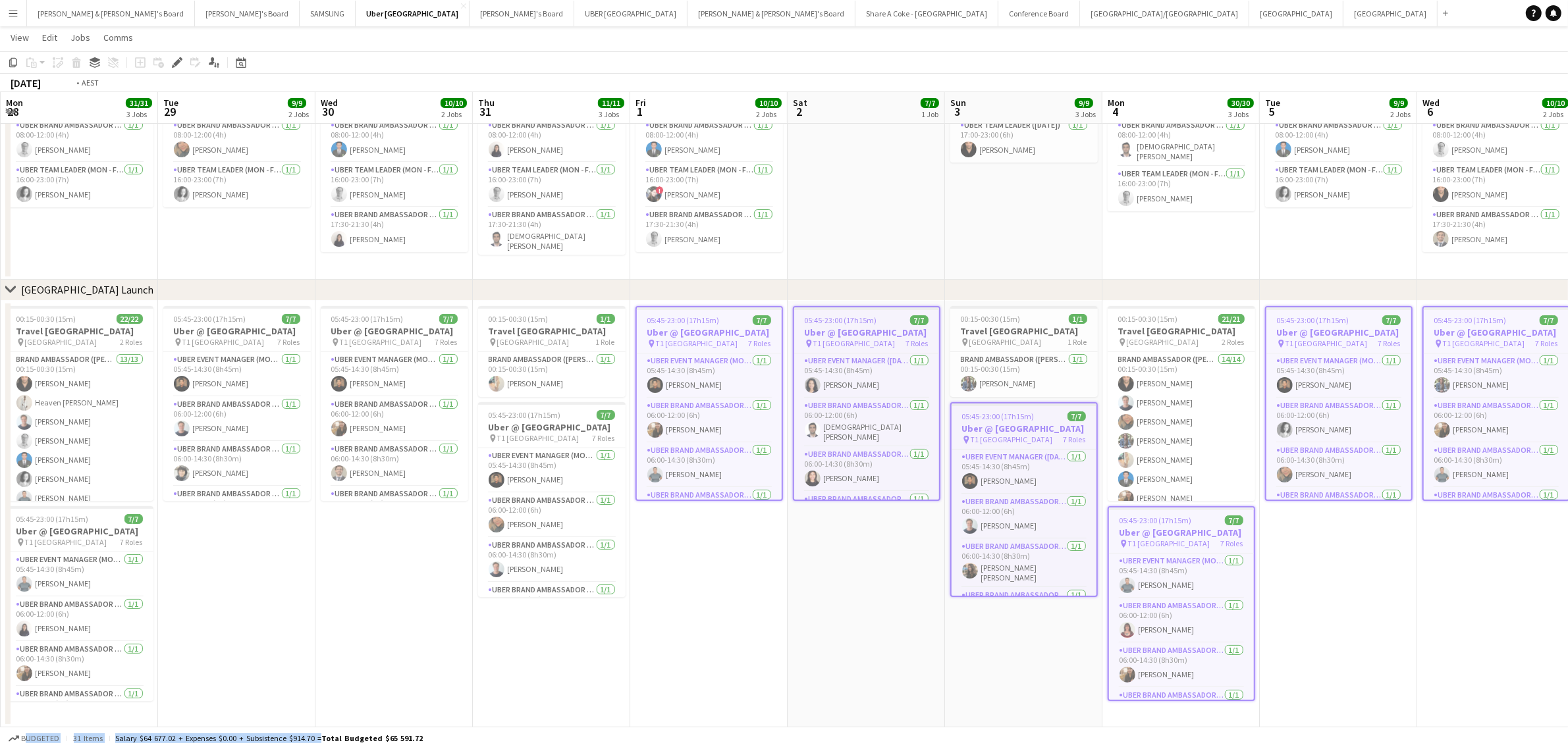
scroll to position [0, 464]
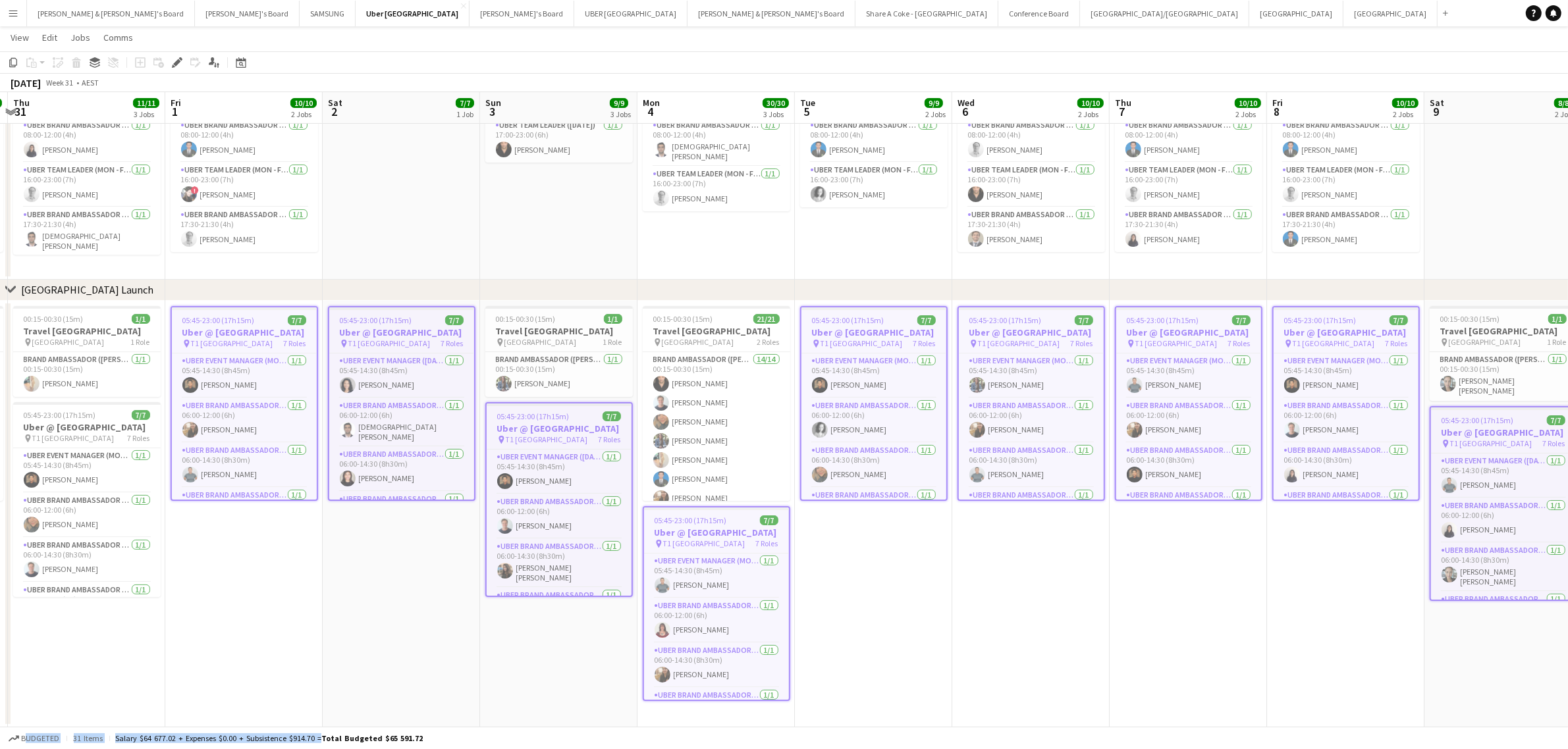
drag, startPoint x: 191, startPoint y: 680, endPoint x: 436, endPoint y: 640, distance: 248.2
click at [436, 640] on app-calendar-viewport "Mon 28 31/31 3 Jobs Tue 29 9/9 2 Jobs Wed 30 10/10 2 Jobs Thu 31 11/11 3 Jobs F…" at bounding box center [784, 343] width 1568 height 770
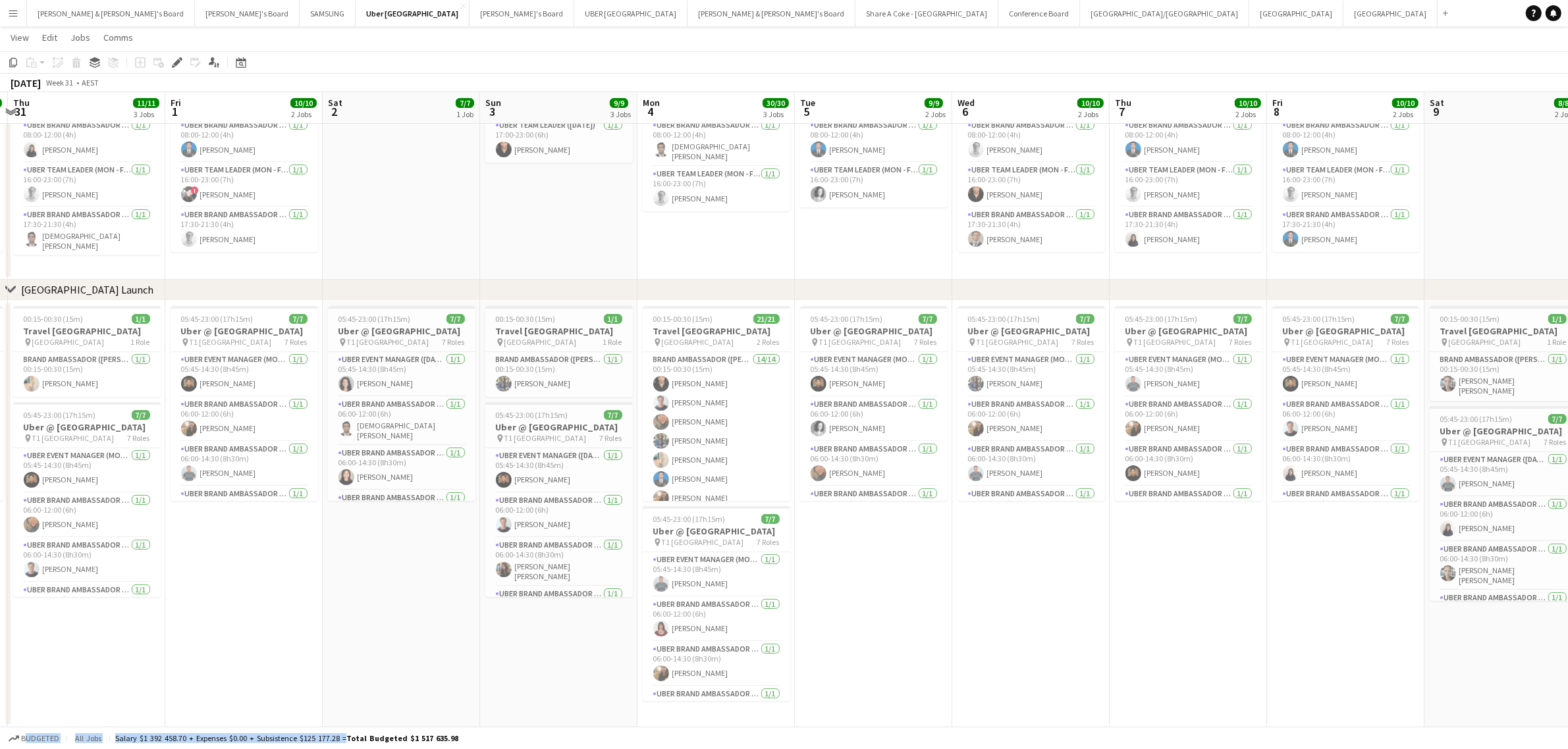
scroll to position [0, 0]
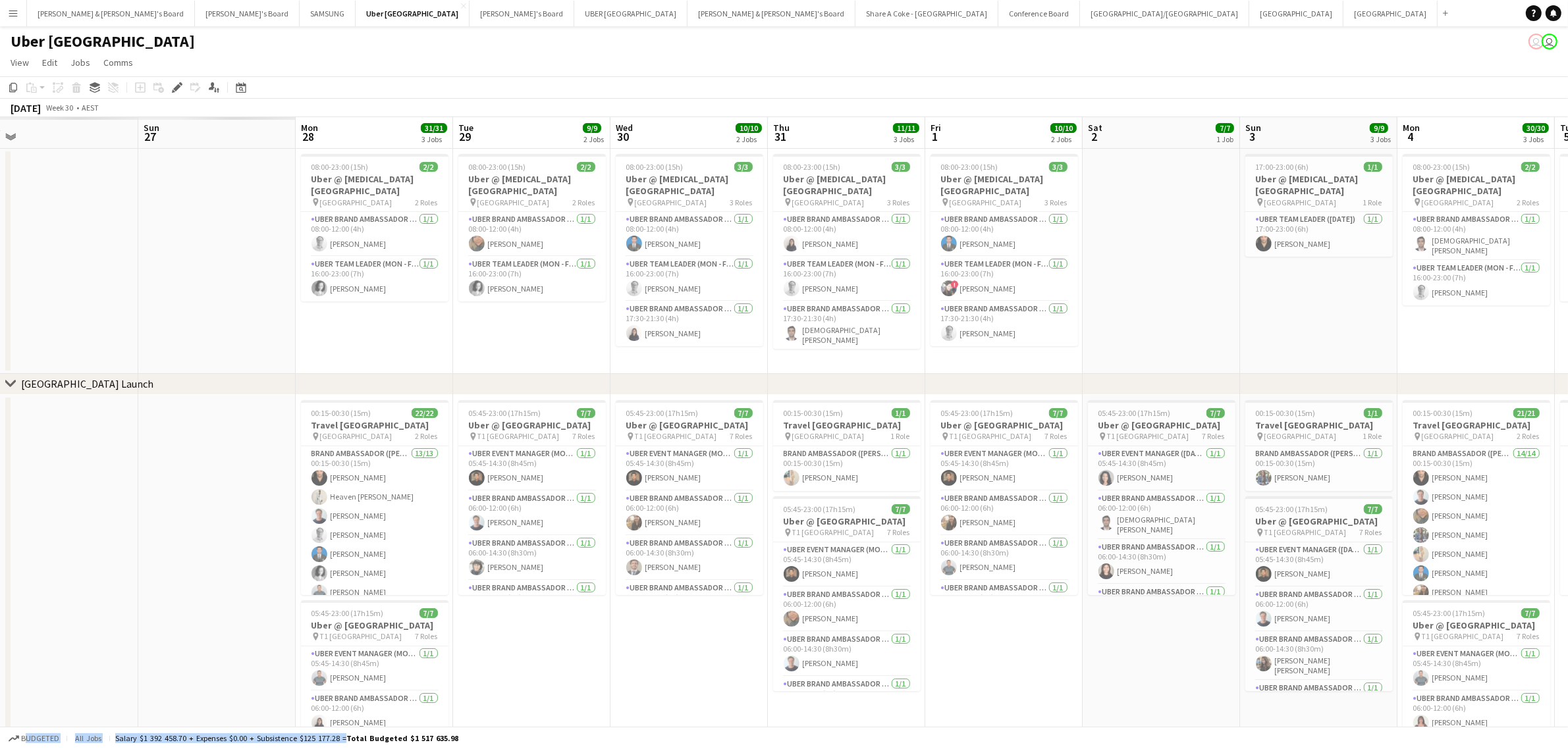
drag, startPoint x: 449, startPoint y: 254, endPoint x: 1143, endPoint y: 162, distance: 700.1
click at [1207, 175] on app-calendar-viewport "Thu 24 Fri 25 Sat 26 Sun 27 Mon 28 31/31 3 Jobs Tue 29 9/9 2 Jobs Wed 30 10/10 …" at bounding box center [784, 469] width 1568 height 705
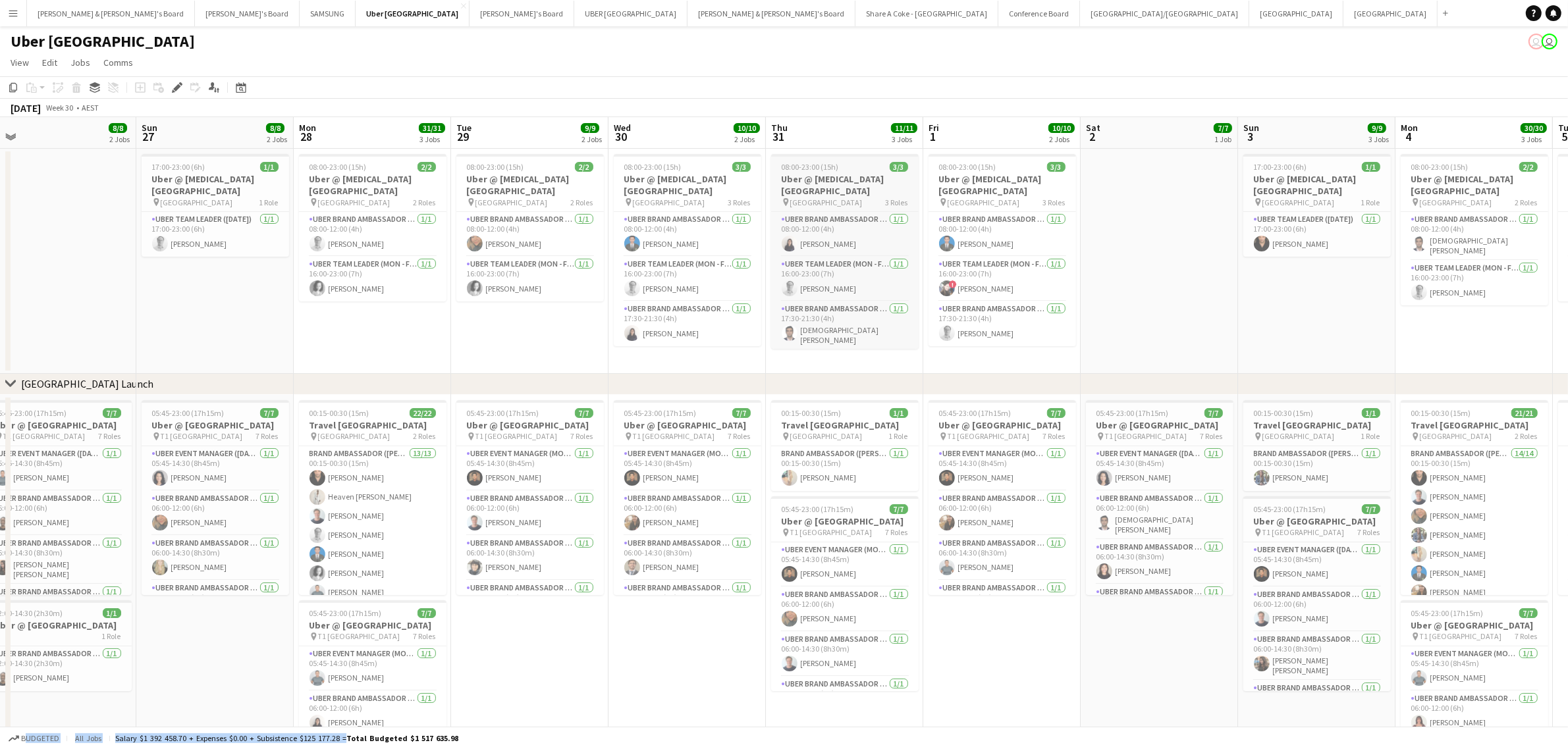
click at [833, 162] on span "08:00-23:00 (15h)" at bounding box center [810, 167] width 57 height 10
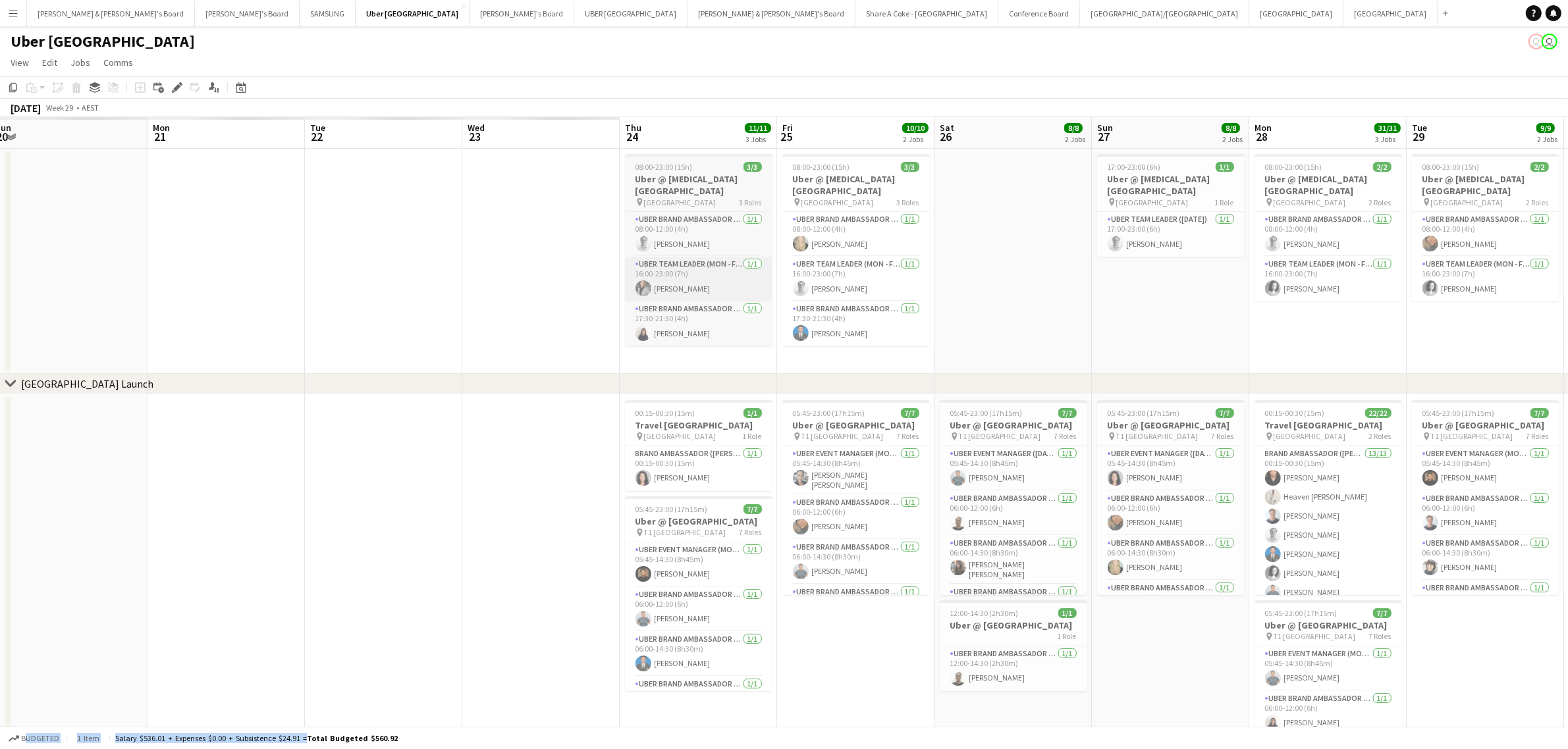
drag, startPoint x: 174, startPoint y: 336, endPoint x: 740, endPoint y: 268, distance: 570.1
click at [1084, 249] on app-calendar-viewport "Fri 18 Sat 19 Sun 20 Mon 21 Tue 22 Wed 23 Thu 24 11/11 3 Jobs Fri 25 10/10 2 Jo…" at bounding box center [784, 469] width 1568 height 705
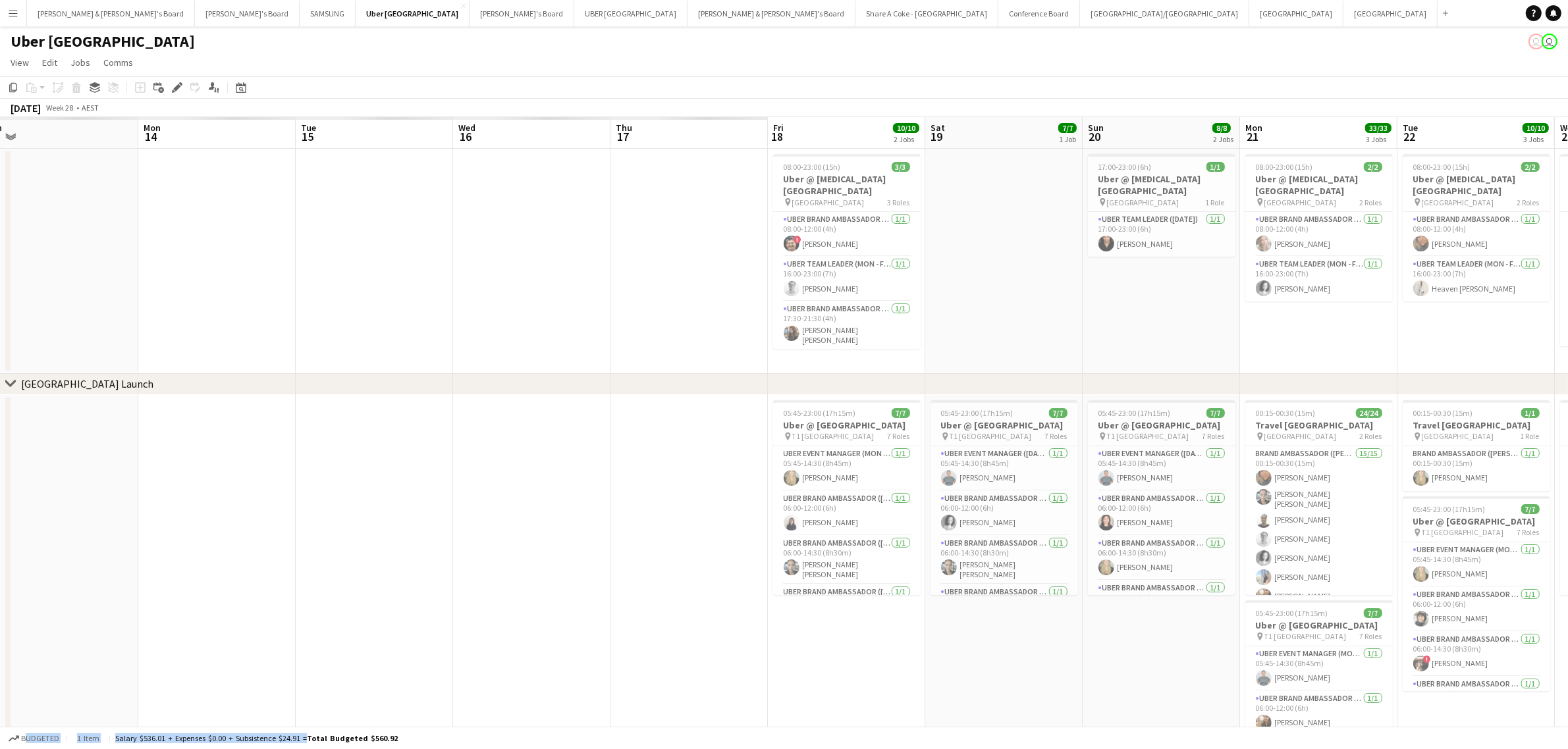
drag, startPoint x: 256, startPoint y: 278, endPoint x: 1483, endPoint y: 179, distance: 1231.0
click at [1508, 182] on app-calendar-viewport "Fri 11 Sat 12 Sun 13 Mon 14 Tue 15 Wed 16 Thu 17 Fri 18 10/10 2 Jobs Sat 19 7/7…" at bounding box center [784, 469] width 1568 height 705
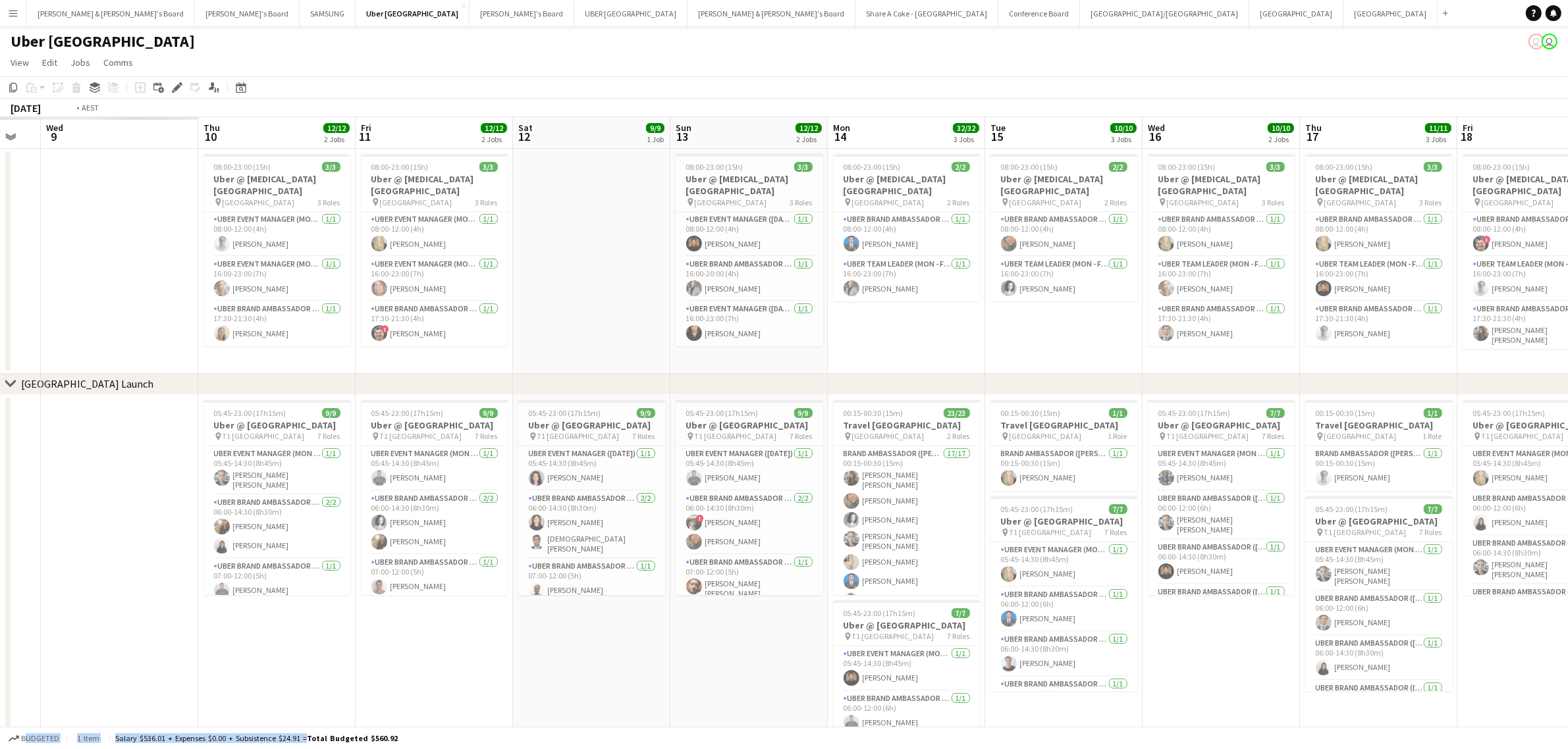
scroll to position [0, 356]
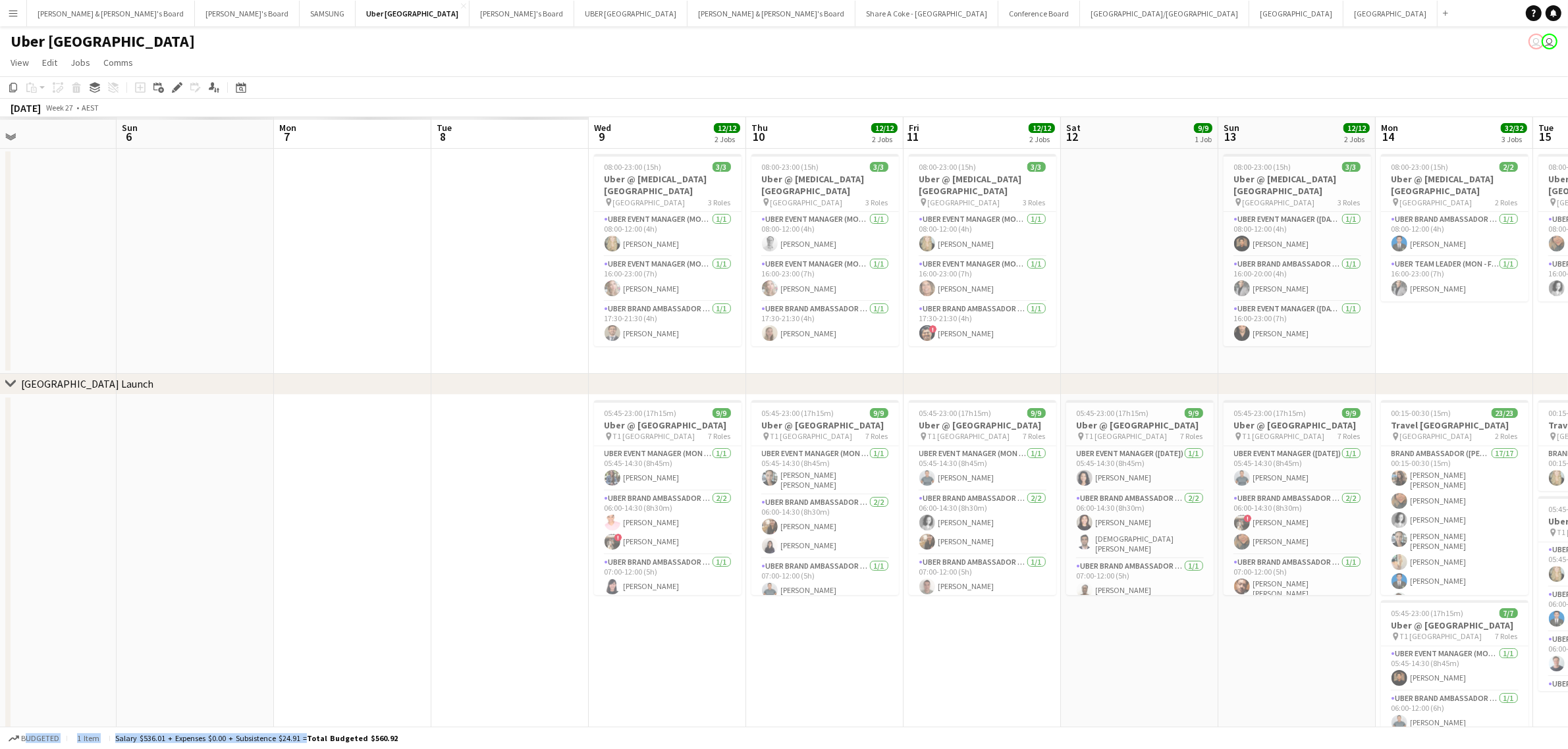
drag, startPoint x: 395, startPoint y: 327, endPoint x: 1475, endPoint y: 224, distance: 1084.9
click at [1477, 225] on app-calendar-viewport "Thu 3 Fri 4 Sat 5 Sun 6 Mon 7 Tue 8 Wed 9 12/12 2 Jobs Thu 10 12/12 2 Jobs Fri …" at bounding box center [784, 469] width 1568 height 705
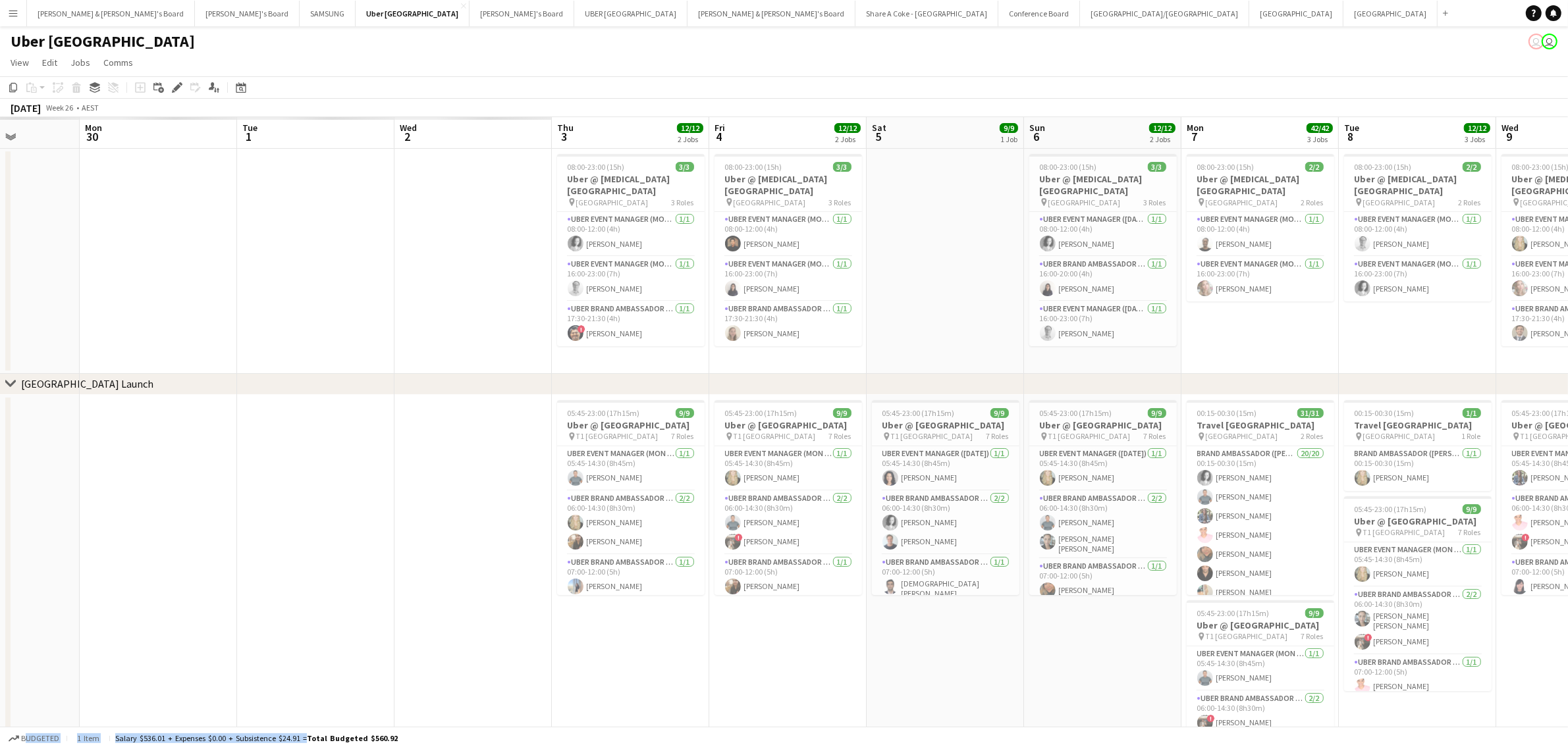
scroll to position [0, 306]
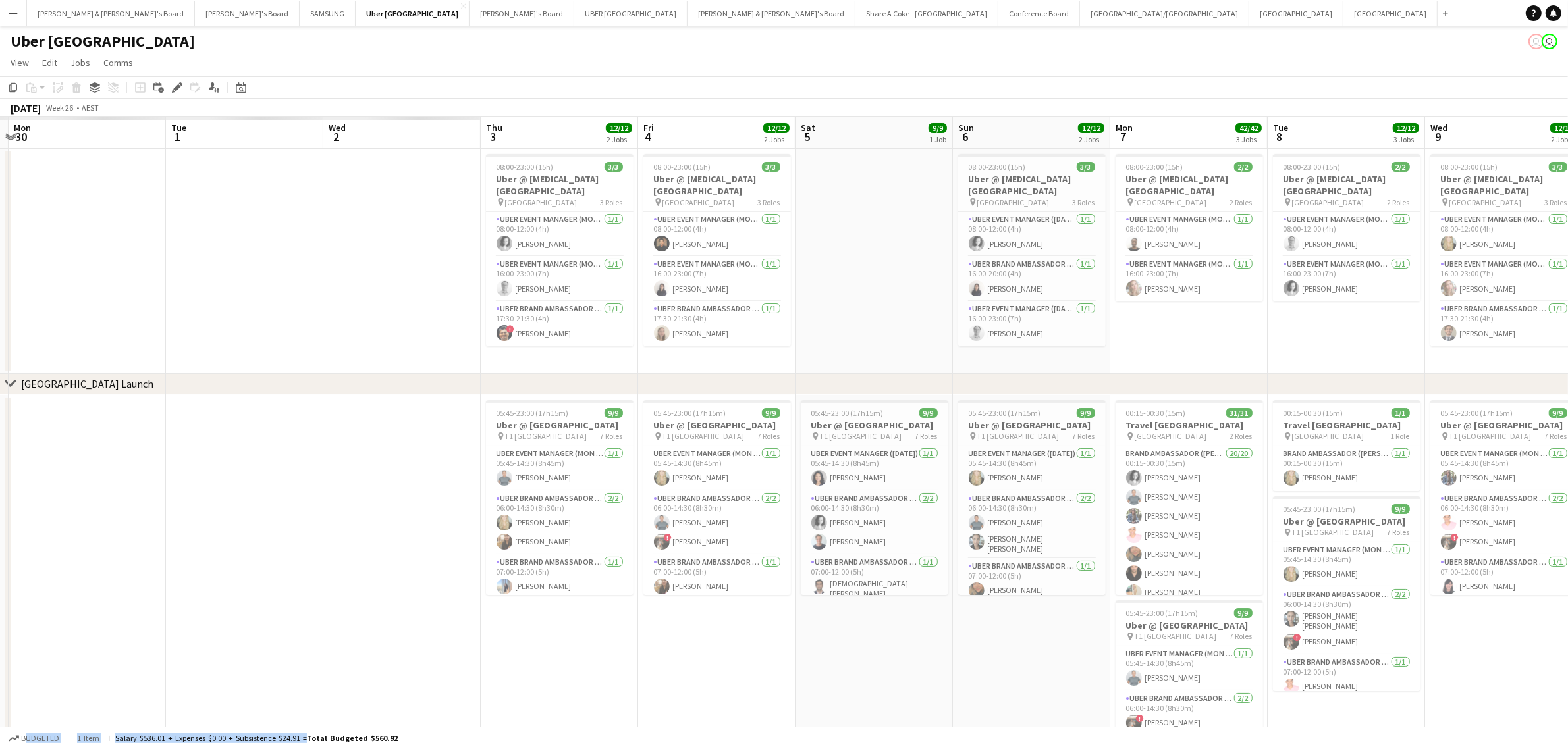
drag, startPoint x: 316, startPoint y: 306, endPoint x: 1152, endPoint y: 252, distance: 837.7
click at [1152, 252] on app-calendar-viewport "Sat 28 Sun 29 Mon 30 Tue 1 Wed 2 Thu 3 12/12 2 Jobs Fri 4 12/12 2 Jobs Sat 5 9/…" at bounding box center [784, 469] width 1568 height 705
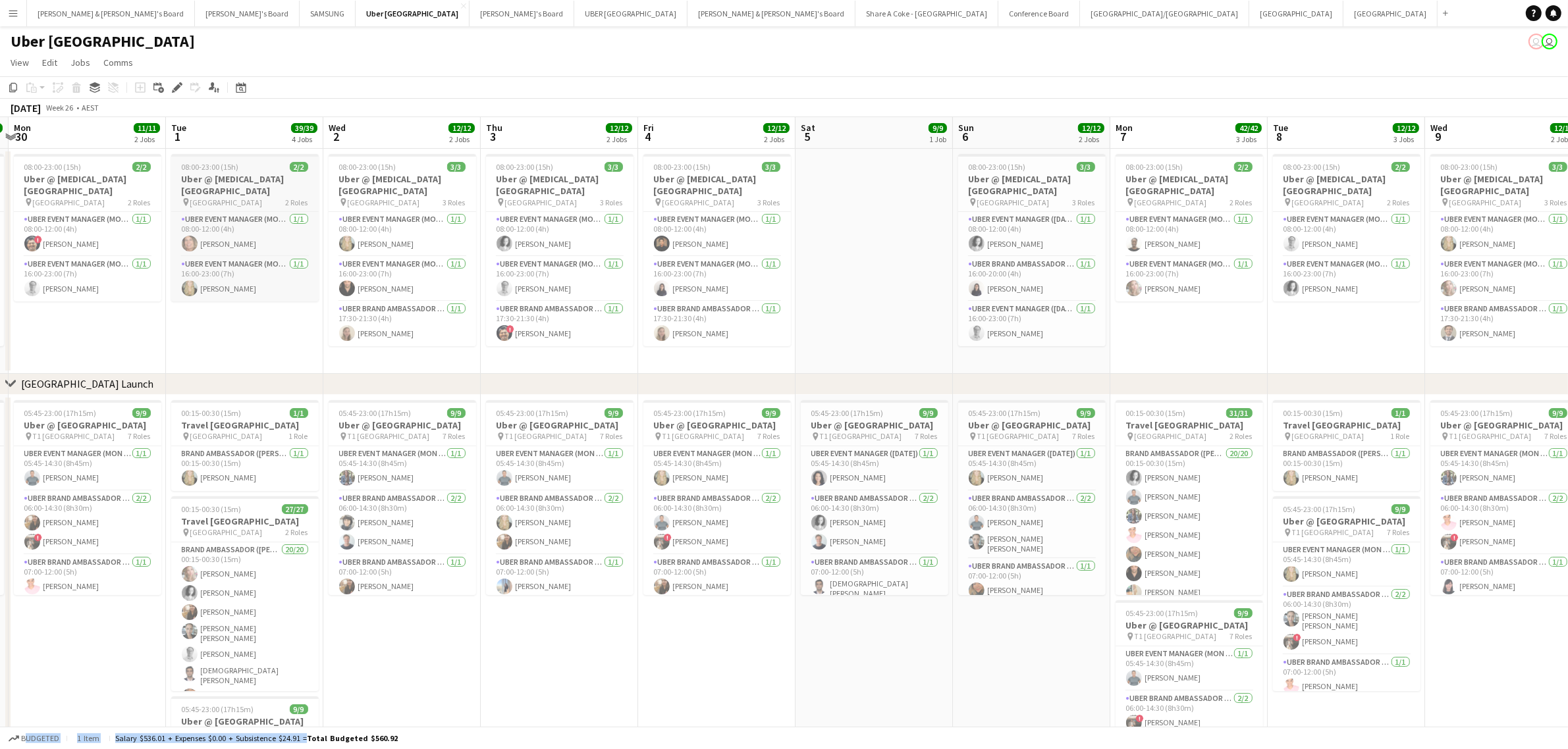
click at [274, 185] on h3 "Uber @ T3 Sydney Domestic Airport" at bounding box center [245, 186] width 148 height 24
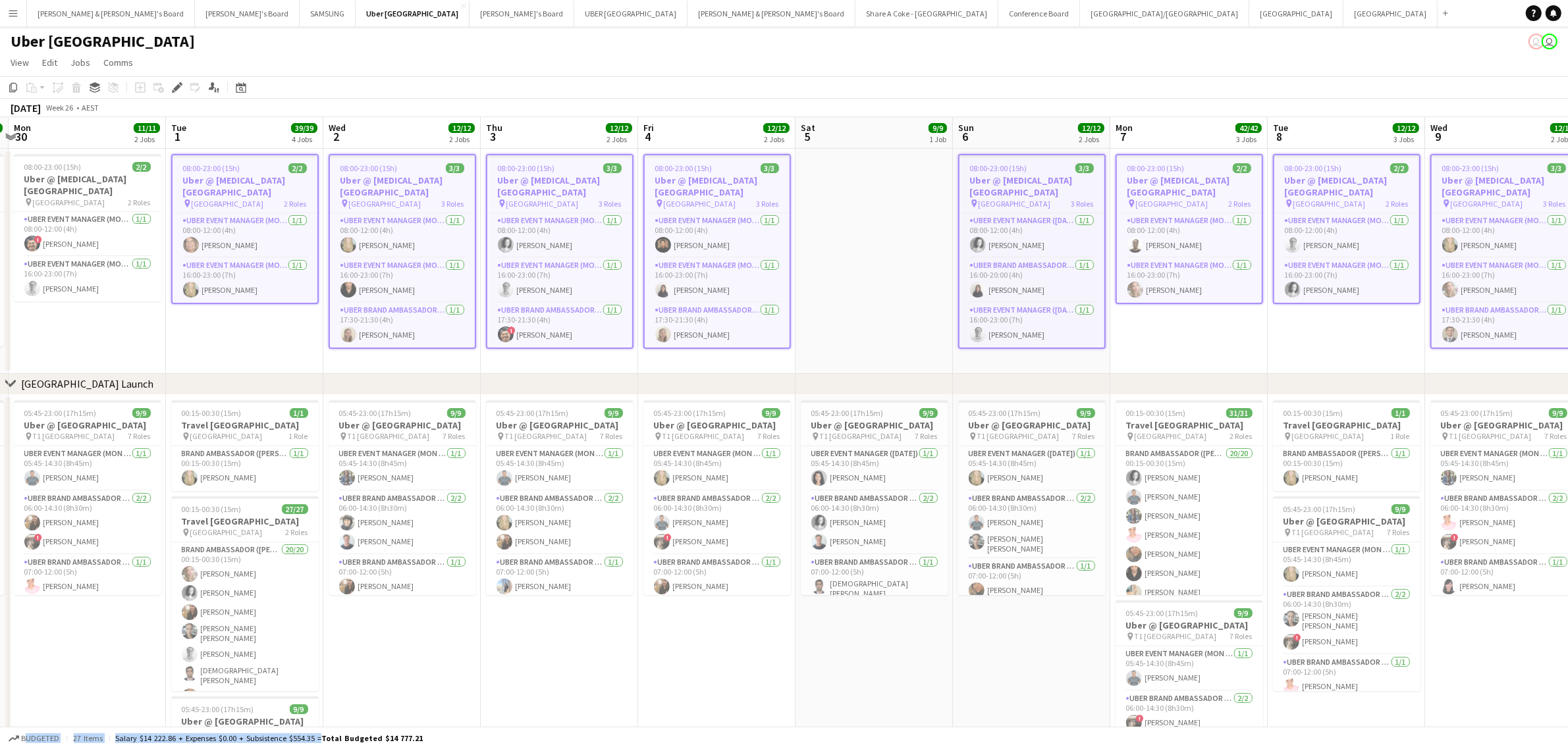
click at [881, 271] on app-date-cell at bounding box center [874, 261] width 157 height 225
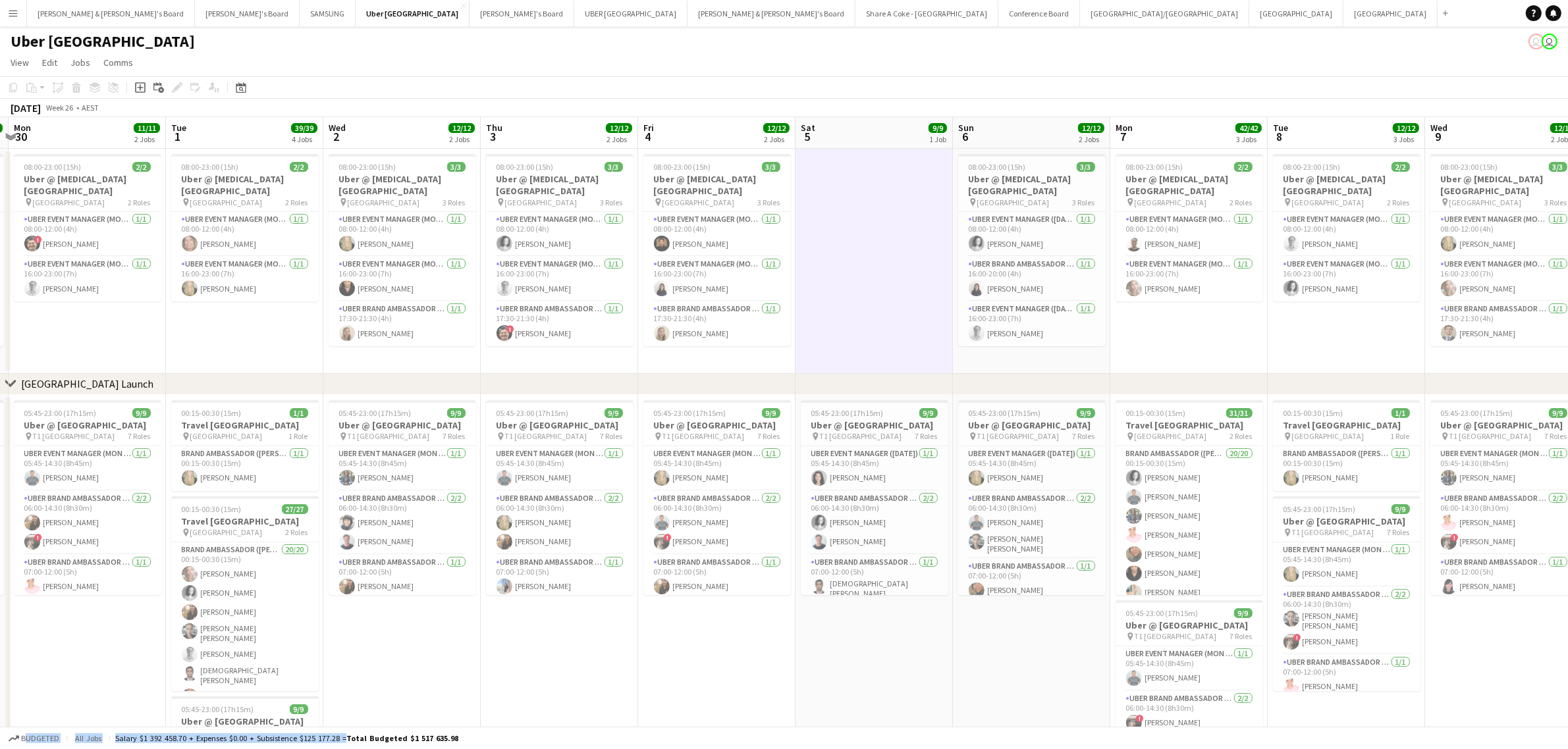
click at [640, 649] on app-date-cell "05:45-23:00 (17h15m) 9/9 Uber @ T1 Sydney International Airport pin T1 Sydney I…" at bounding box center [716, 663] width 157 height 536
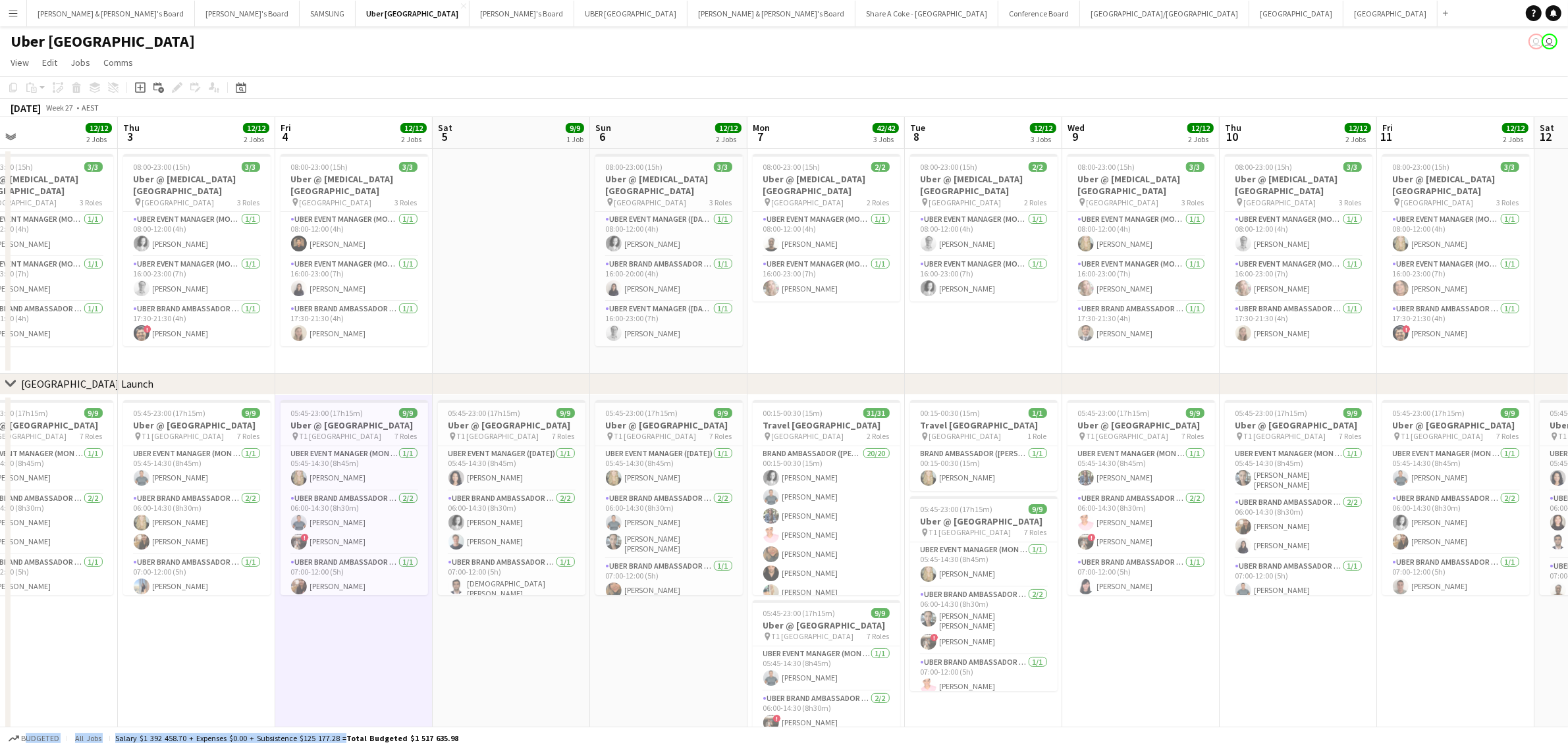
scroll to position [0, 333]
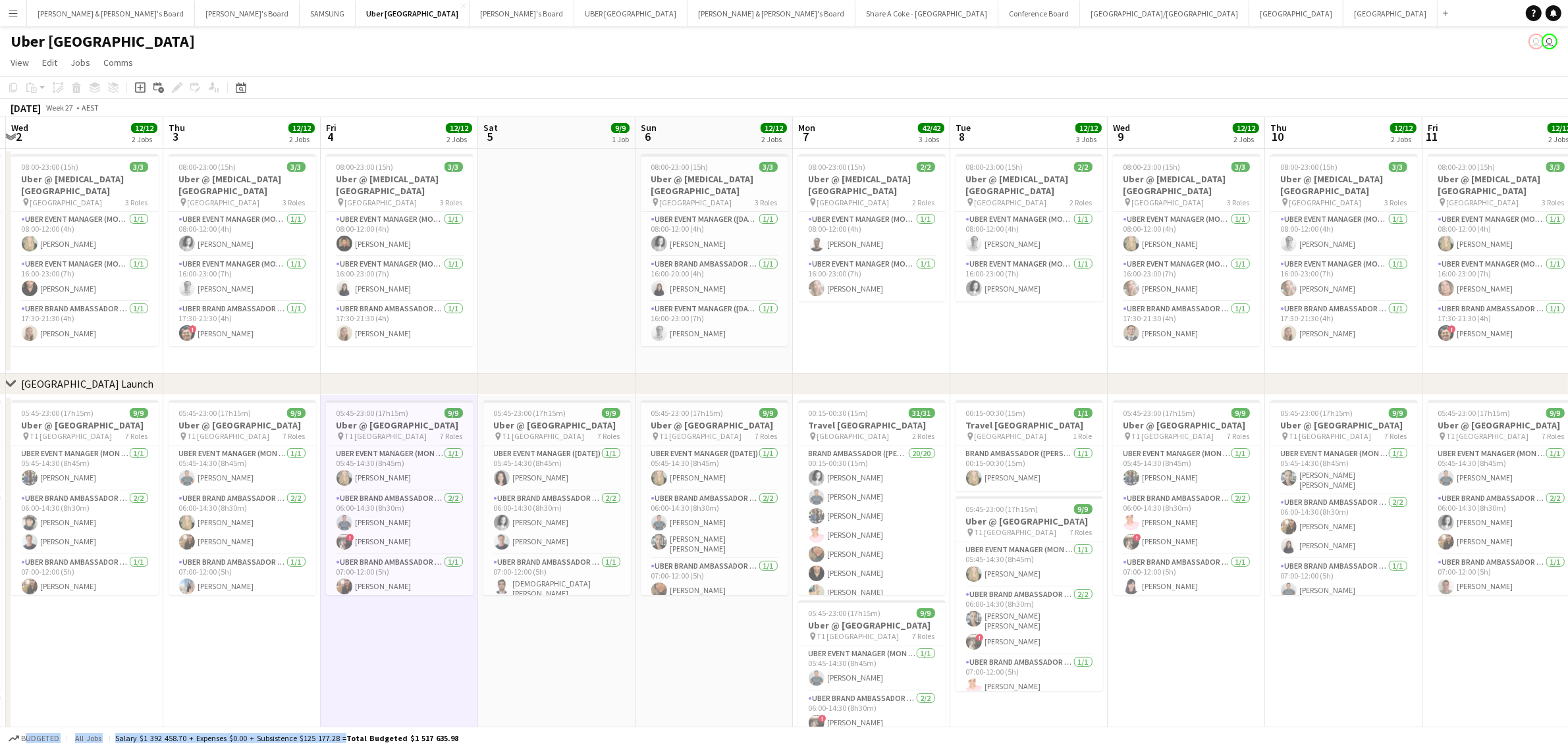
drag, startPoint x: 1193, startPoint y: 363, endPoint x: 292, endPoint y: 419, distance: 902.7
click at [221, 420] on app-calendar-viewport "Sun 29 12/12 2 Jobs Mon 30 11/11 2 Jobs Tue 1 39/39 4 Jobs Wed 2 12/12 2 Jobs T…" at bounding box center [784, 523] width 1568 height 813
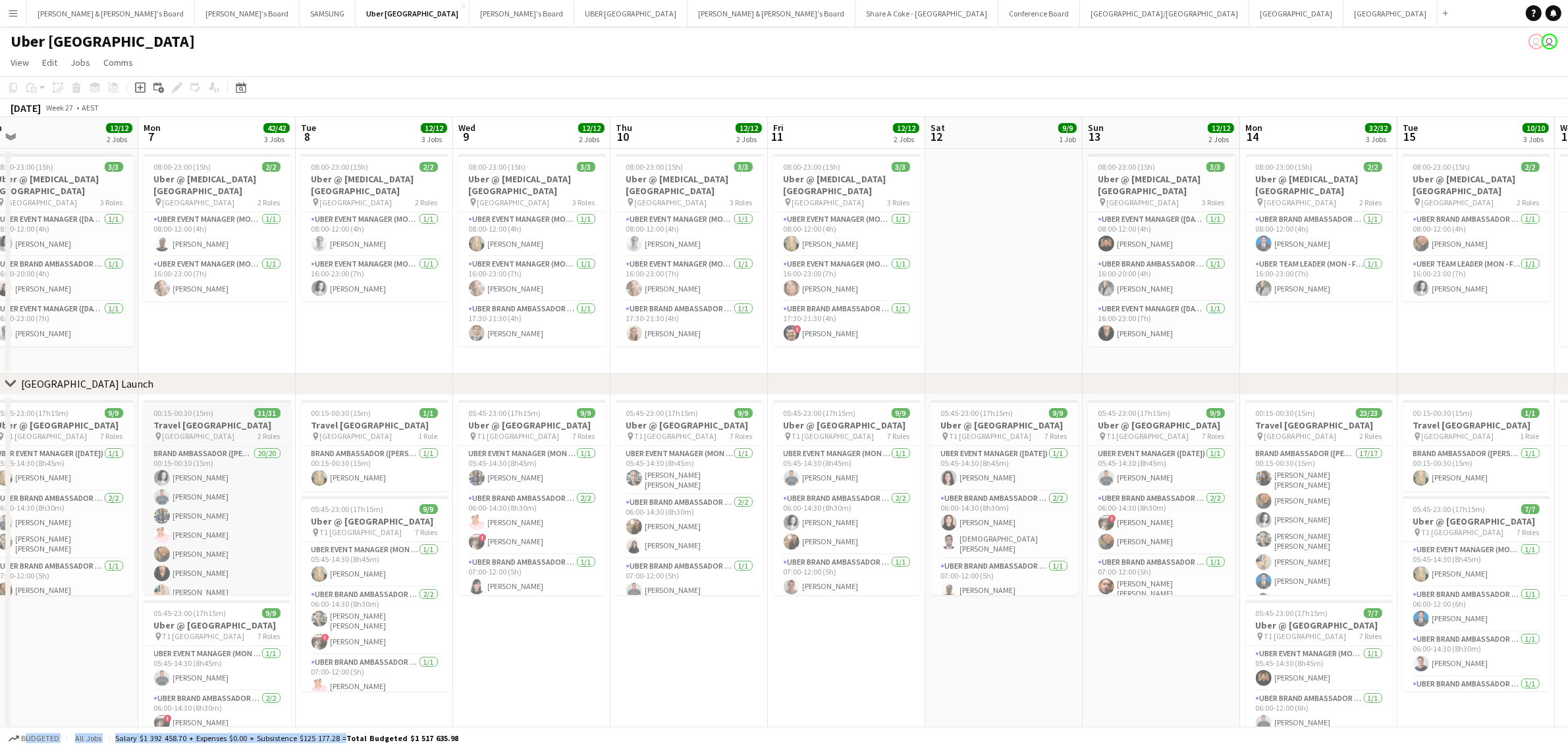
drag, startPoint x: 1146, startPoint y: 372, endPoint x: 212, endPoint y: 427, distance: 935.6
click at [213, 426] on div "chevron-right Sydney Airport Launch Fri 4 12/12 2 Jobs Sat 5 9/9 1 Job Sun 6 12…" at bounding box center [784, 523] width 1568 height 813
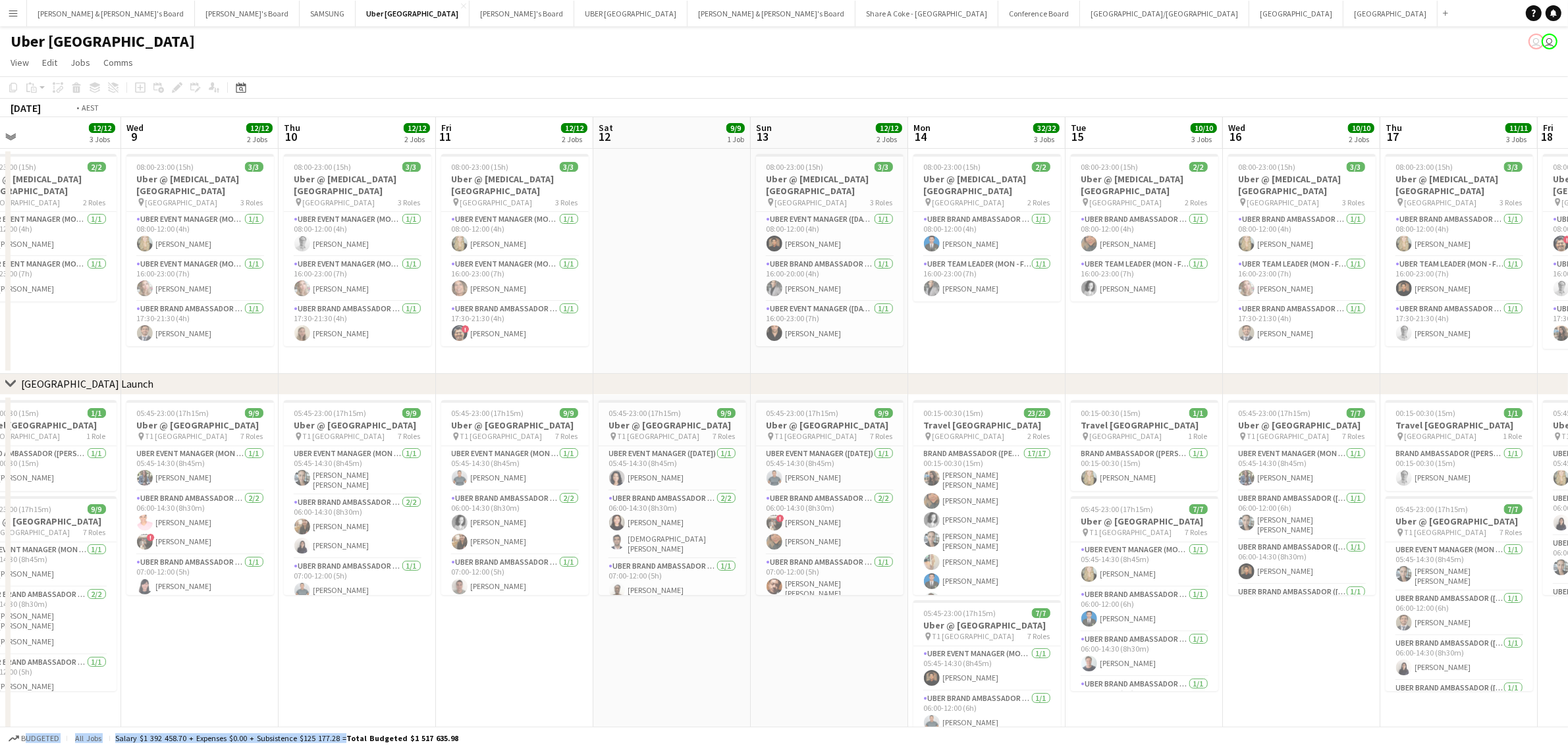
drag, startPoint x: 1093, startPoint y: 327, endPoint x: 130, endPoint y: 389, distance: 965.0
click at [130, 389] on div "chevron-right Sydney Airport Launch Fri 4 12/12 2 Jobs Sat 5 9/9 1 Job Sun 6 12…" at bounding box center [784, 523] width 1568 height 813
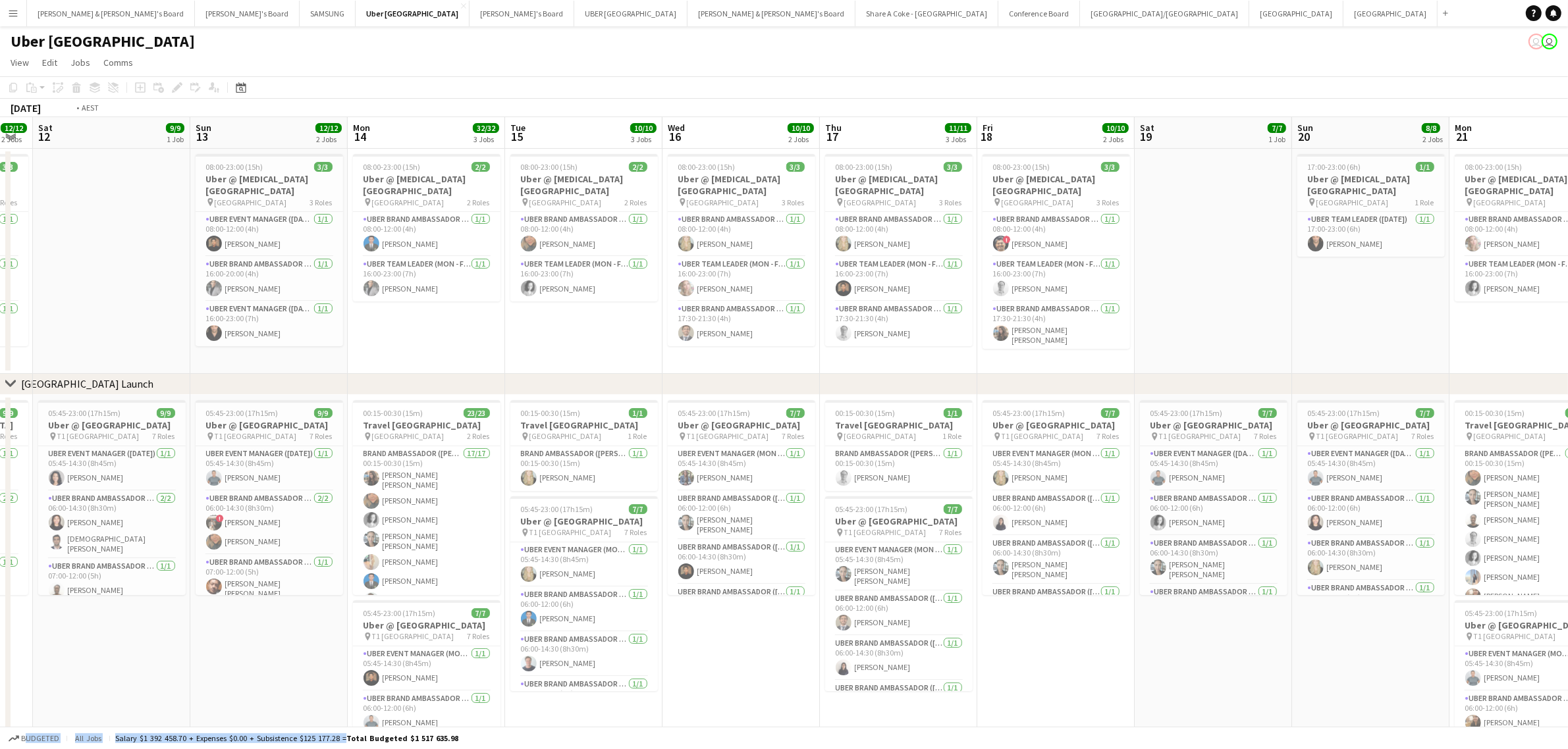
drag, startPoint x: 1082, startPoint y: 331, endPoint x: 30, endPoint y: 403, distance: 1054.5
click at [30, 403] on app-calendar-viewport "Tue 8 12/12 3 Jobs Wed 9 12/12 2 Jobs Thu 10 12/12 2 Jobs Fri 11 12/12 2 Jobs S…" at bounding box center [784, 523] width 1568 height 813
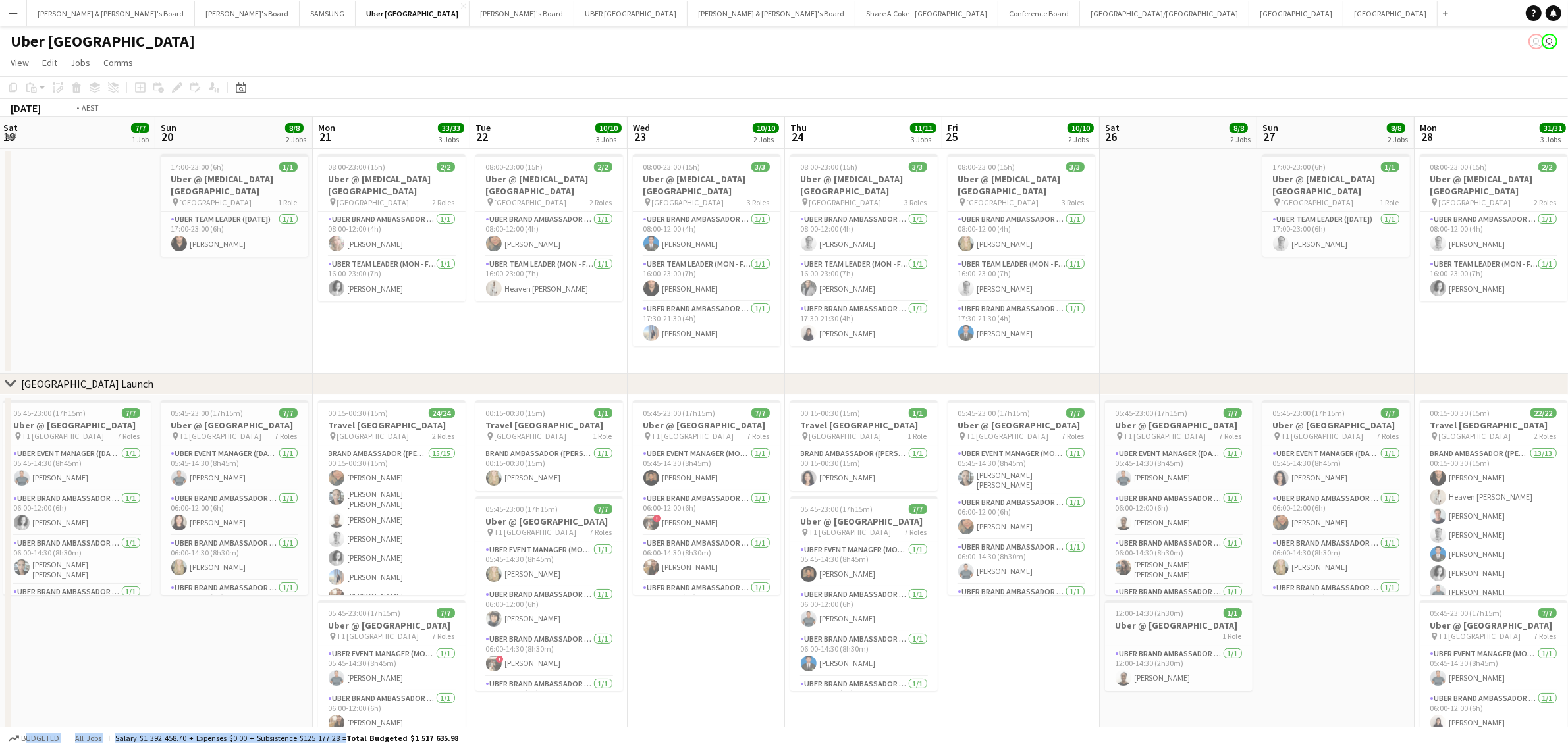
scroll to position [0, 478]
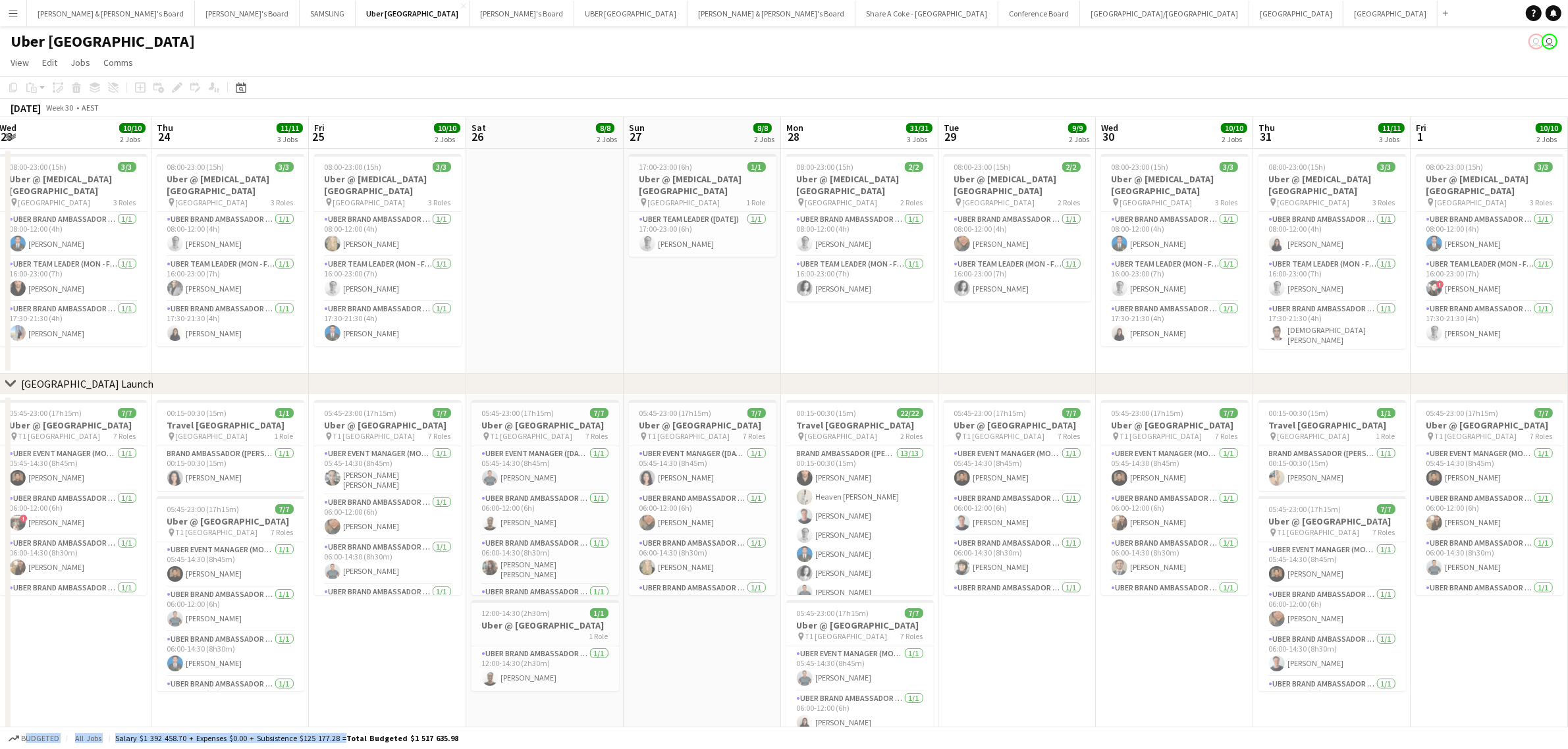
drag, startPoint x: 1025, startPoint y: 348, endPoint x: 62, endPoint y: 406, distance: 964.7
click at [62, 406] on app-calendar-viewport "Sun 20 8/8 2 Jobs Mon 21 33/33 3 Jobs Tue 22 10/10 3 Jobs Wed 23 10/10 2 Jobs T…" at bounding box center [784, 523] width 1568 height 813
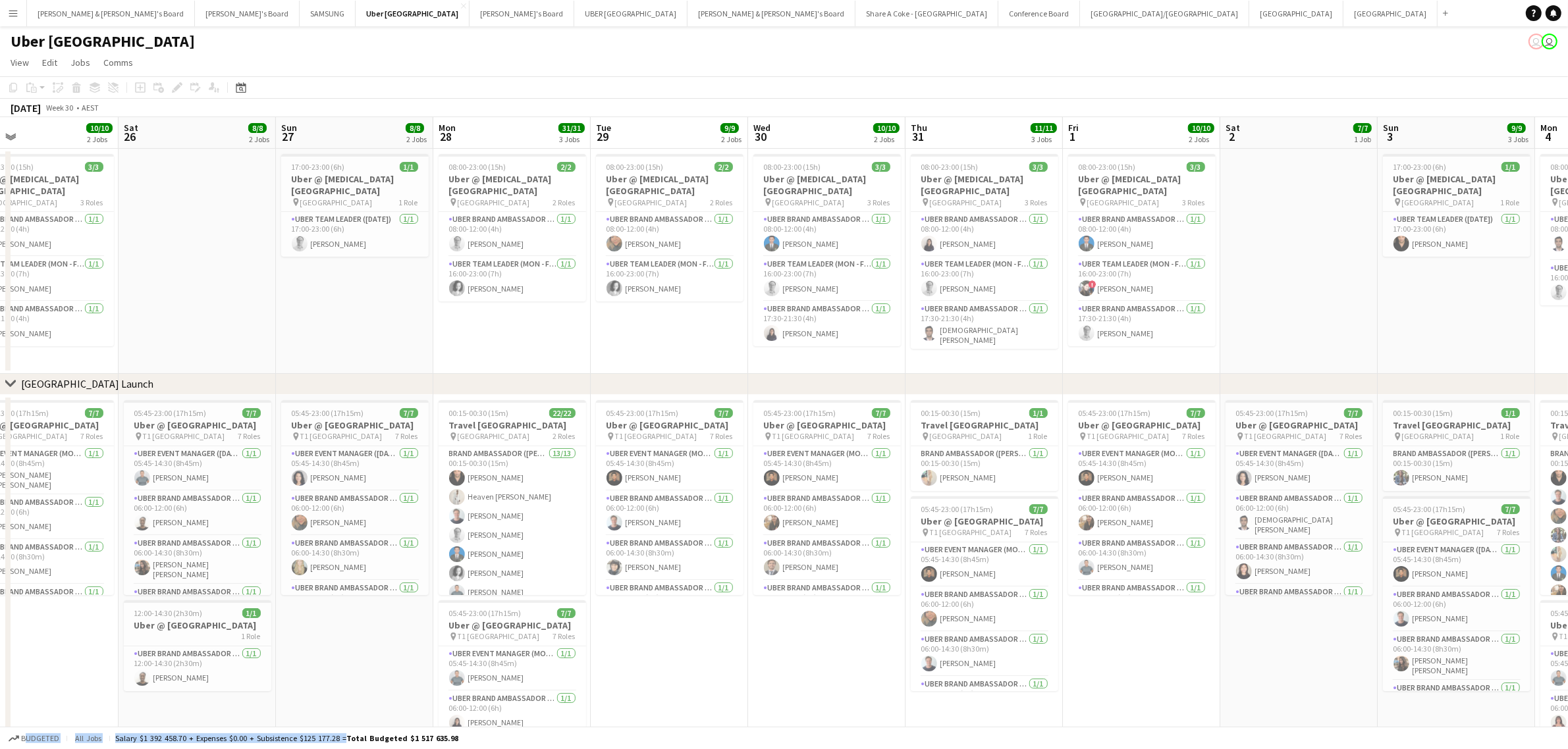
scroll to position [0, 516]
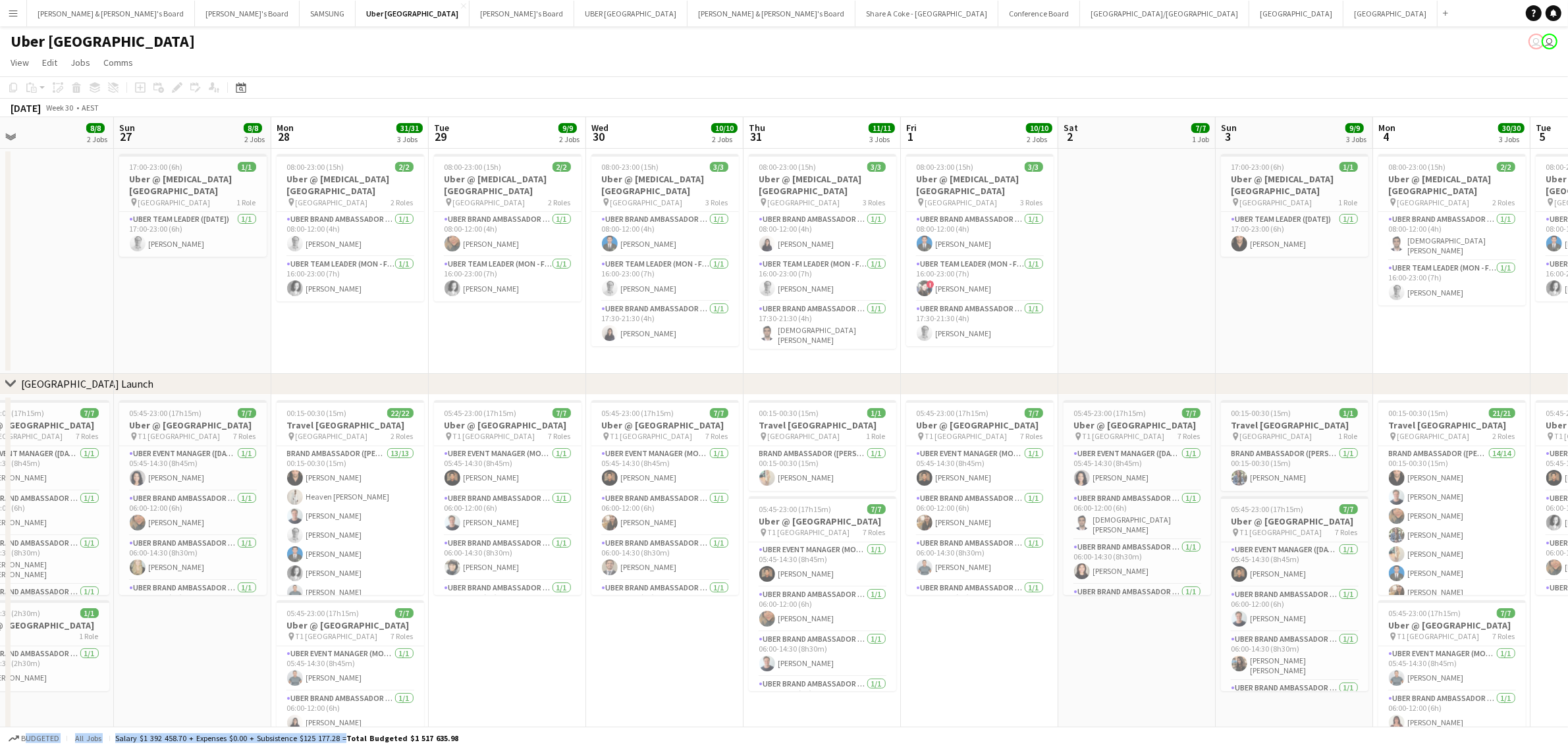
drag, startPoint x: 628, startPoint y: 300, endPoint x: 119, endPoint y: 340, distance: 510.6
click at [119, 340] on app-calendar-viewport "Wed 23 10/10 2 Jobs Thu 24 11/11 3 Jobs Fri 25 10/10 2 Jobs Sat 26 8/8 2 Jobs S…" at bounding box center [784, 523] width 1568 height 813
click at [960, 174] on h3 "Uber @ T3 Sydney Domestic Airport" at bounding box center [980, 186] width 148 height 24
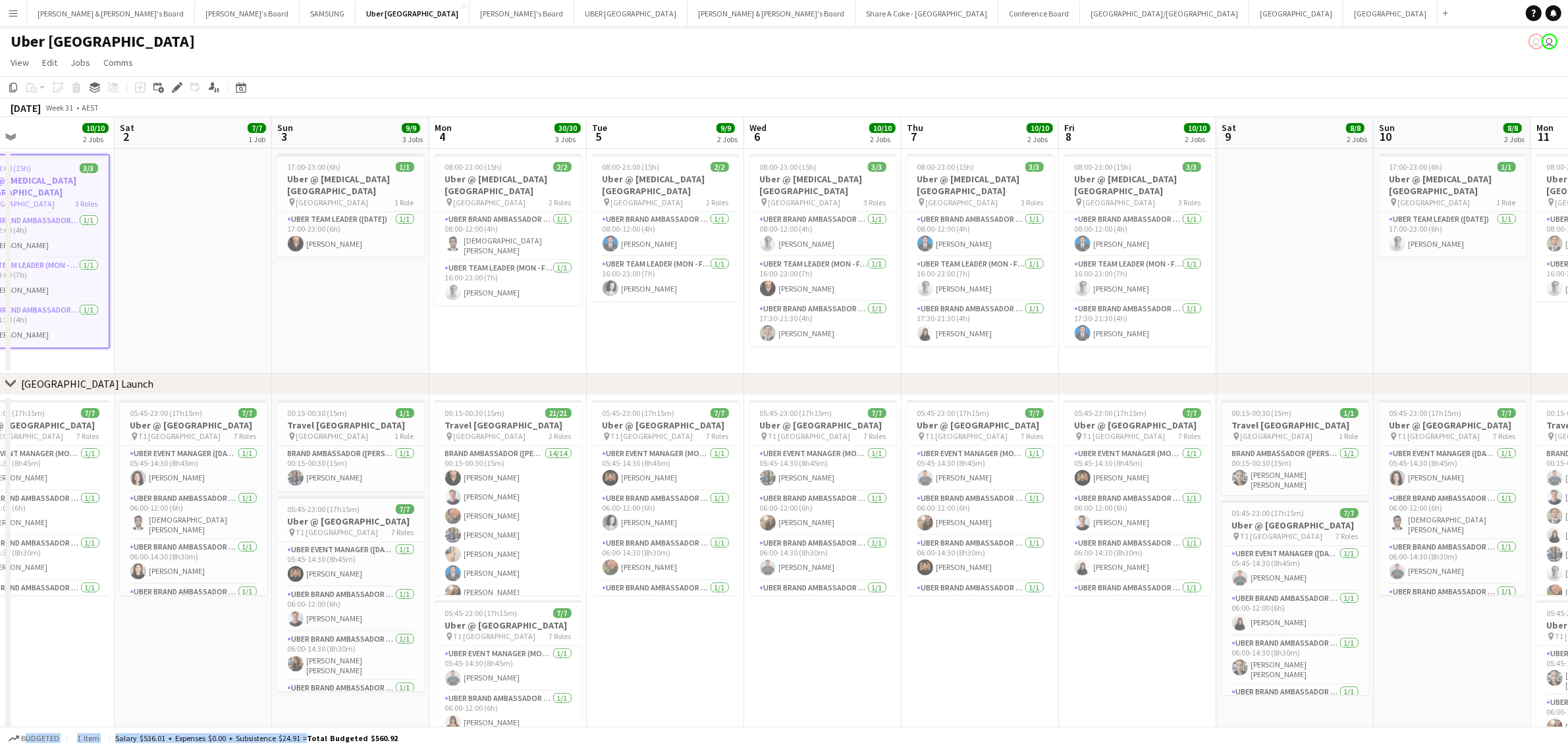
scroll to position [0, 445]
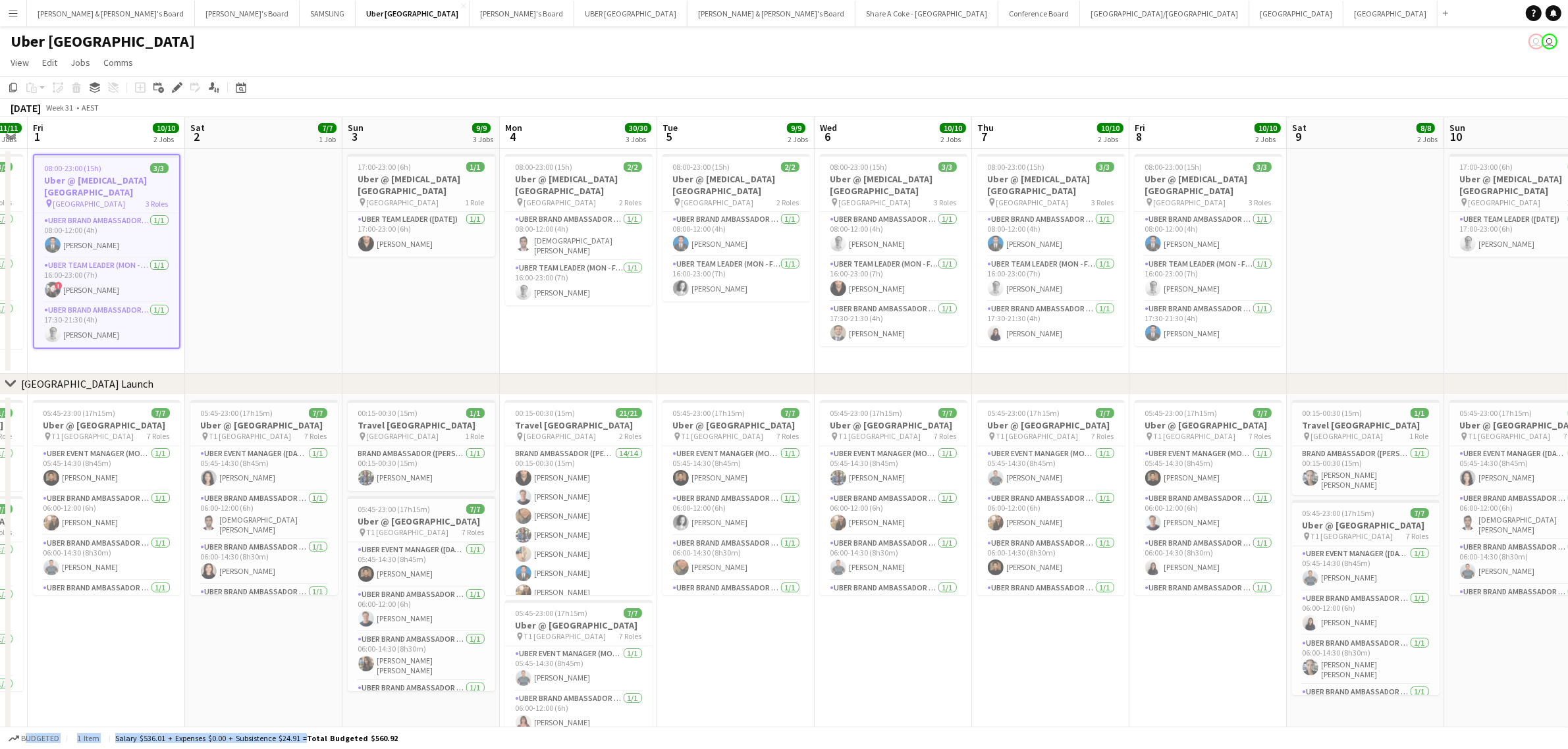
drag, startPoint x: 1274, startPoint y: 304, endPoint x: 402, endPoint y: 326, distance: 872.3
click at [402, 326] on app-calendar-viewport "Tue 29 9/9 2 Jobs Wed 30 10/10 2 Jobs Thu 31 11/11 3 Jobs Fri 1 10/10 2 Jobs Sa…" at bounding box center [784, 523] width 1568 height 813
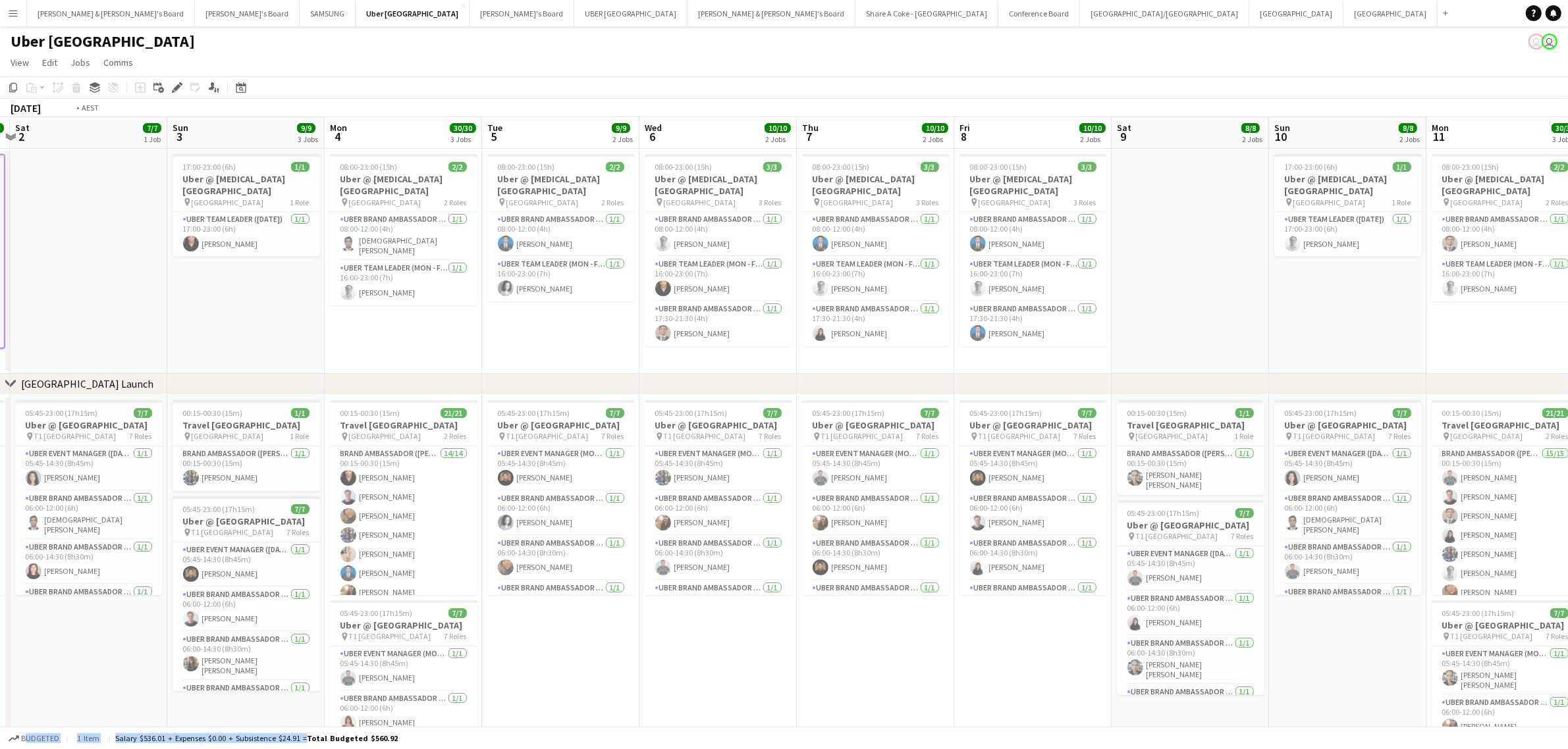
drag, startPoint x: 1478, startPoint y: 320, endPoint x: 675, endPoint y: 343, distance: 803.3
click at [674, 343] on app-calendar-viewport "Wed 30 10/10 2 Jobs Thu 31 11/11 3 Jobs Fri 1 10/10 2 Jobs Sat 2 7/7 1 Job Sun …" at bounding box center [784, 523] width 1568 height 813
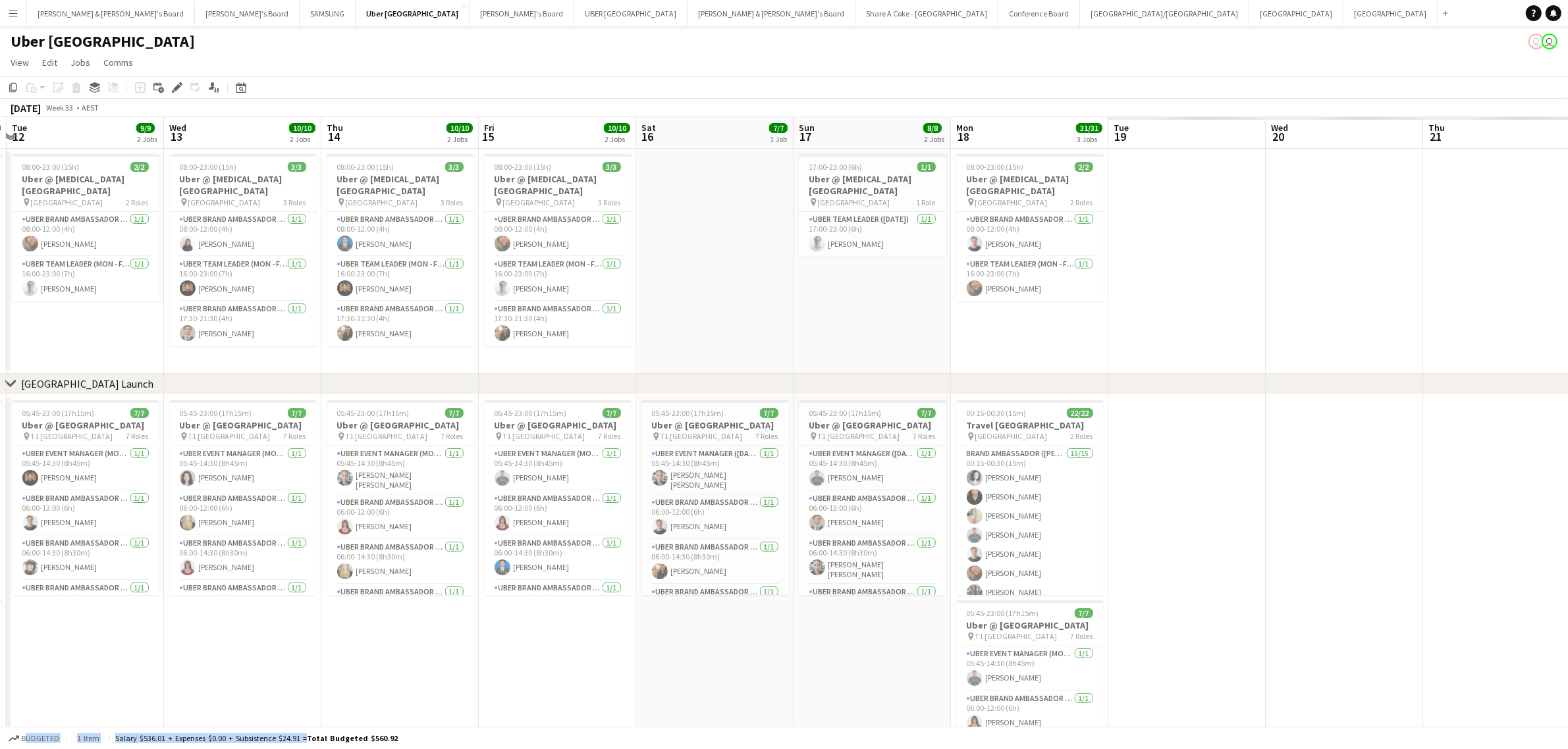
click at [568, 348] on app-calendar-viewport "Sat 9 8/8 2 Jobs Sun 10 8/8 2 Jobs Mon 11 30/30 3 Jobs Tue 12 9/9 2 Jobs Wed 13…" at bounding box center [784, 523] width 1568 height 813
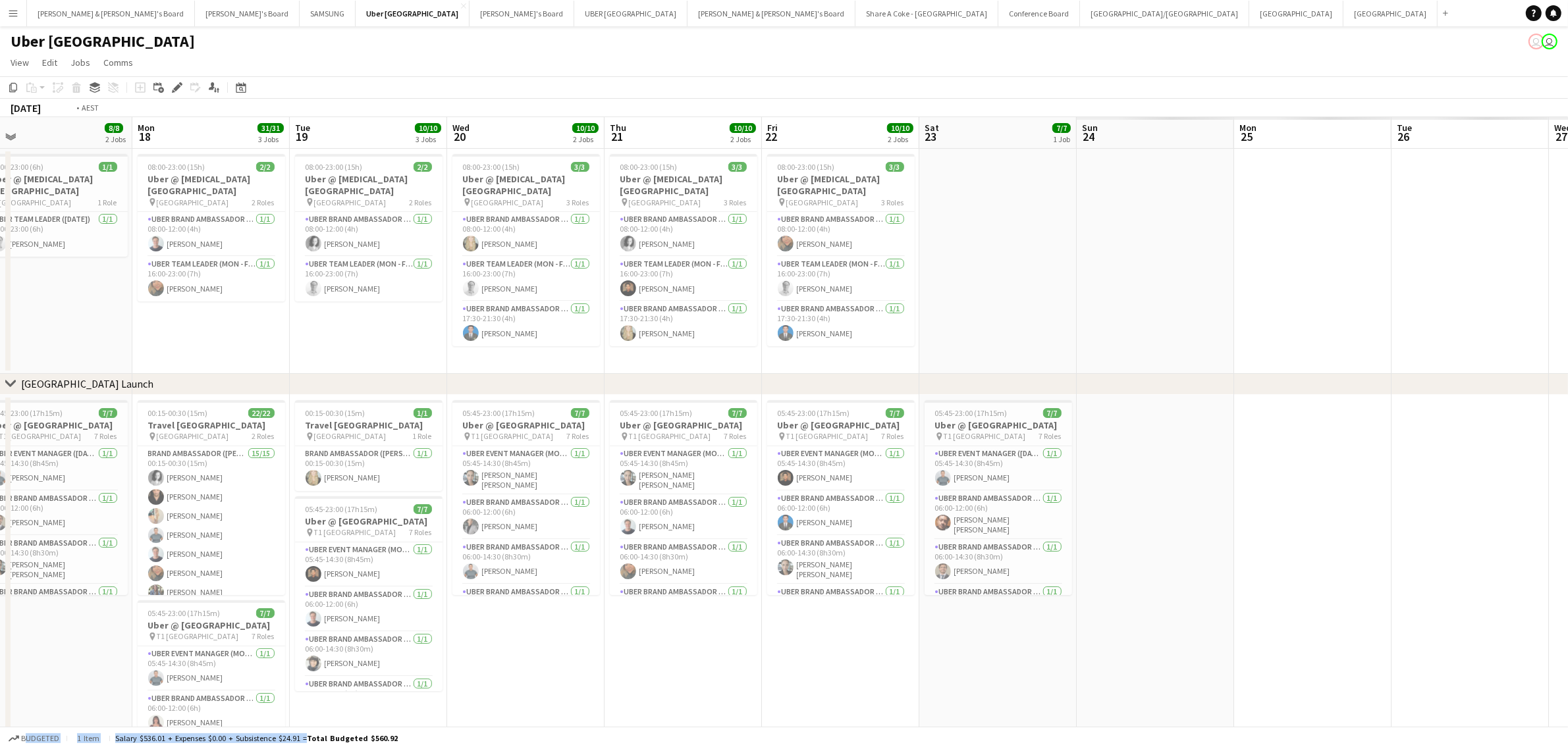
drag, startPoint x: 1549, startPoint y: 304, endPoint x: 569, endPoint y: 339, distance: 980.6
click at [569, 339] on app-calendar-viewport "Thu 14 10/10 2 Jobs Fri 15 10/10 2 Jobs Sat 16 7/7 1 Job Sun 17 8/8 2 Jobs Mon …" at bounding box center [784, 523] width 1568 height 813
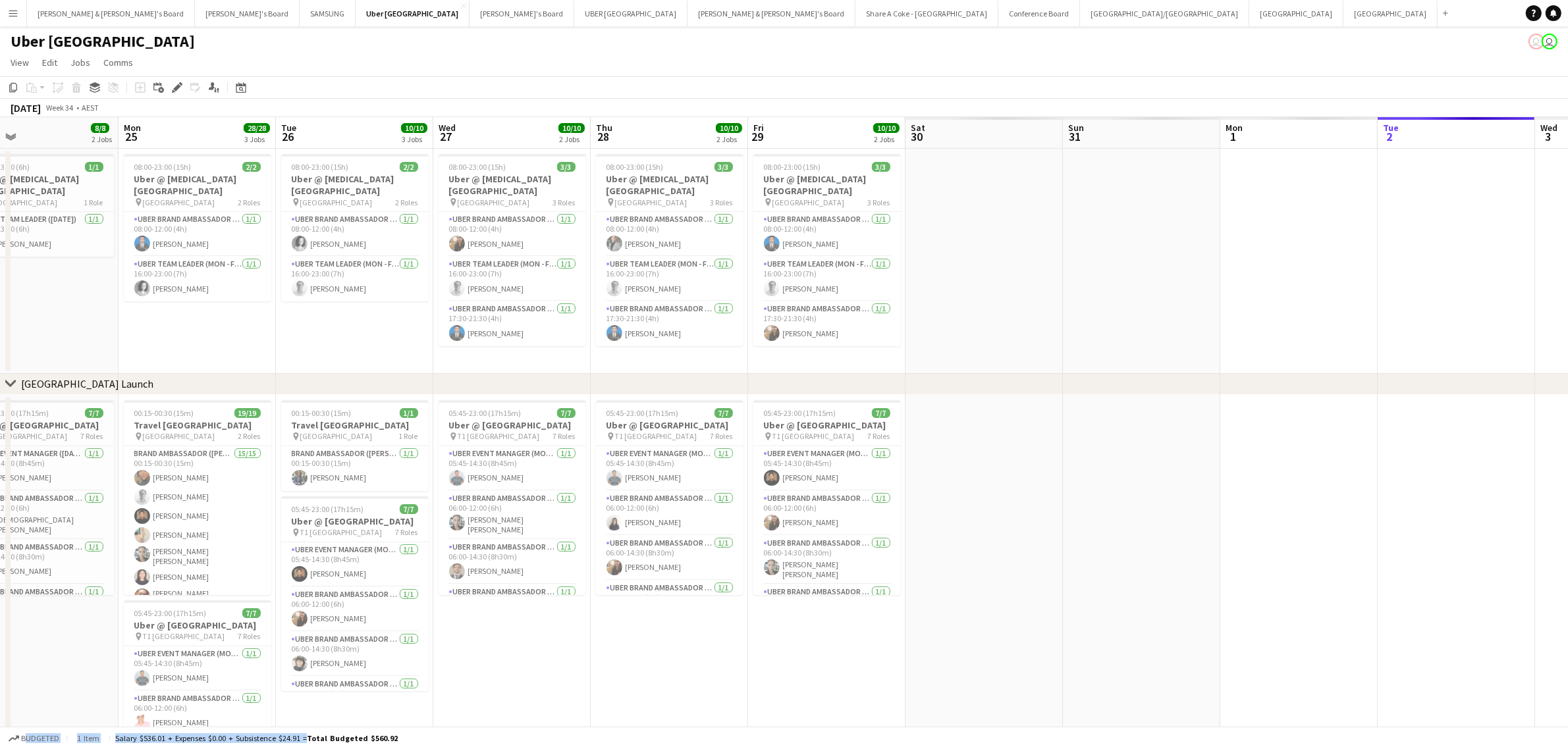
drag, startPoint x: 1518, startPoint y: 297, endPoint x: 565, endPoint y: 351, distance: 954.5
click at [565, 351] on app-calendar-viewport "Thu 21 10/10 2 Jobs Fri 22 10/10 2 Jobs Sat 23 7/7 1 Job Sun 24 8/8 2 Jobs Mon …" at bounding box center [784, 523] width 1568 height 813
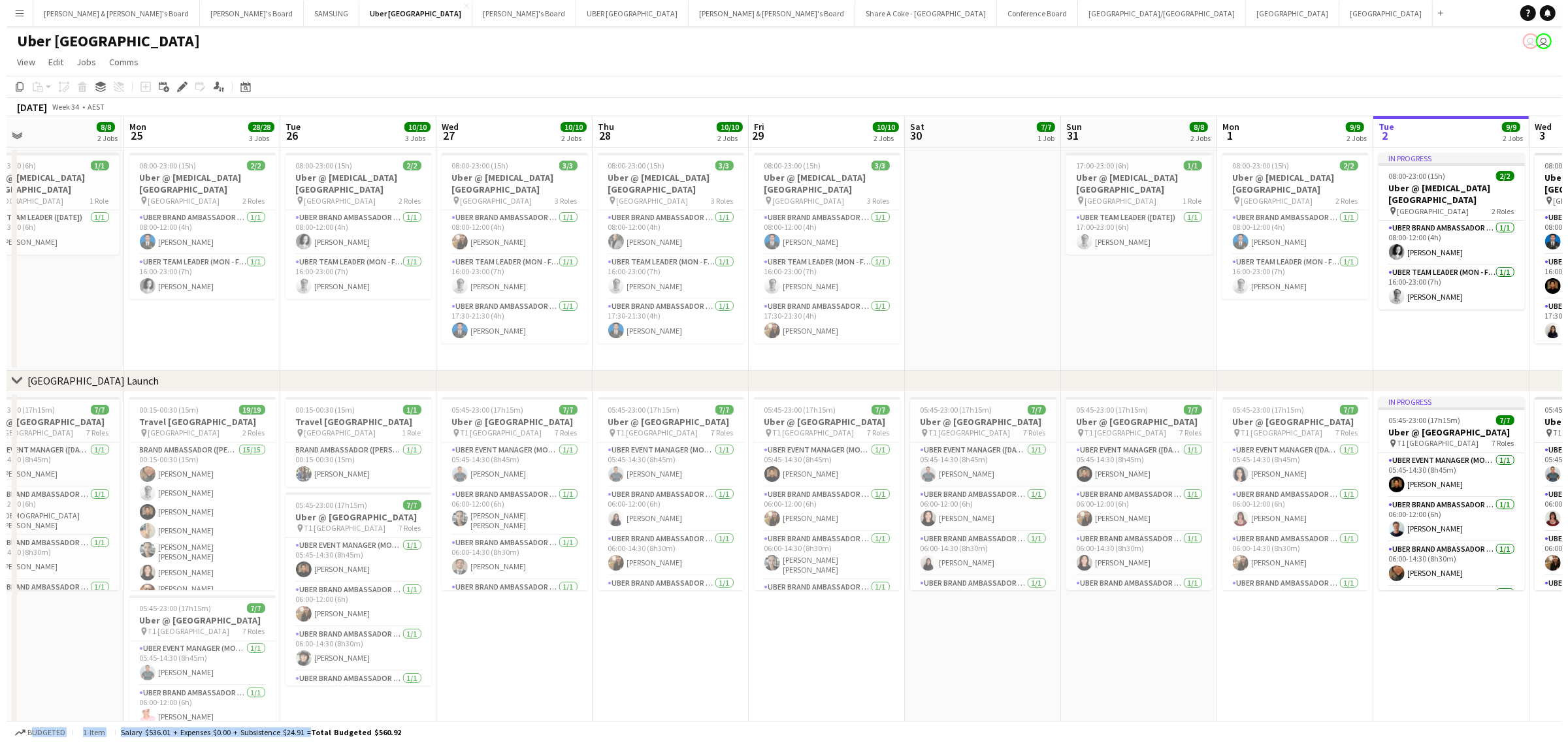
scroll to position [0, 507]
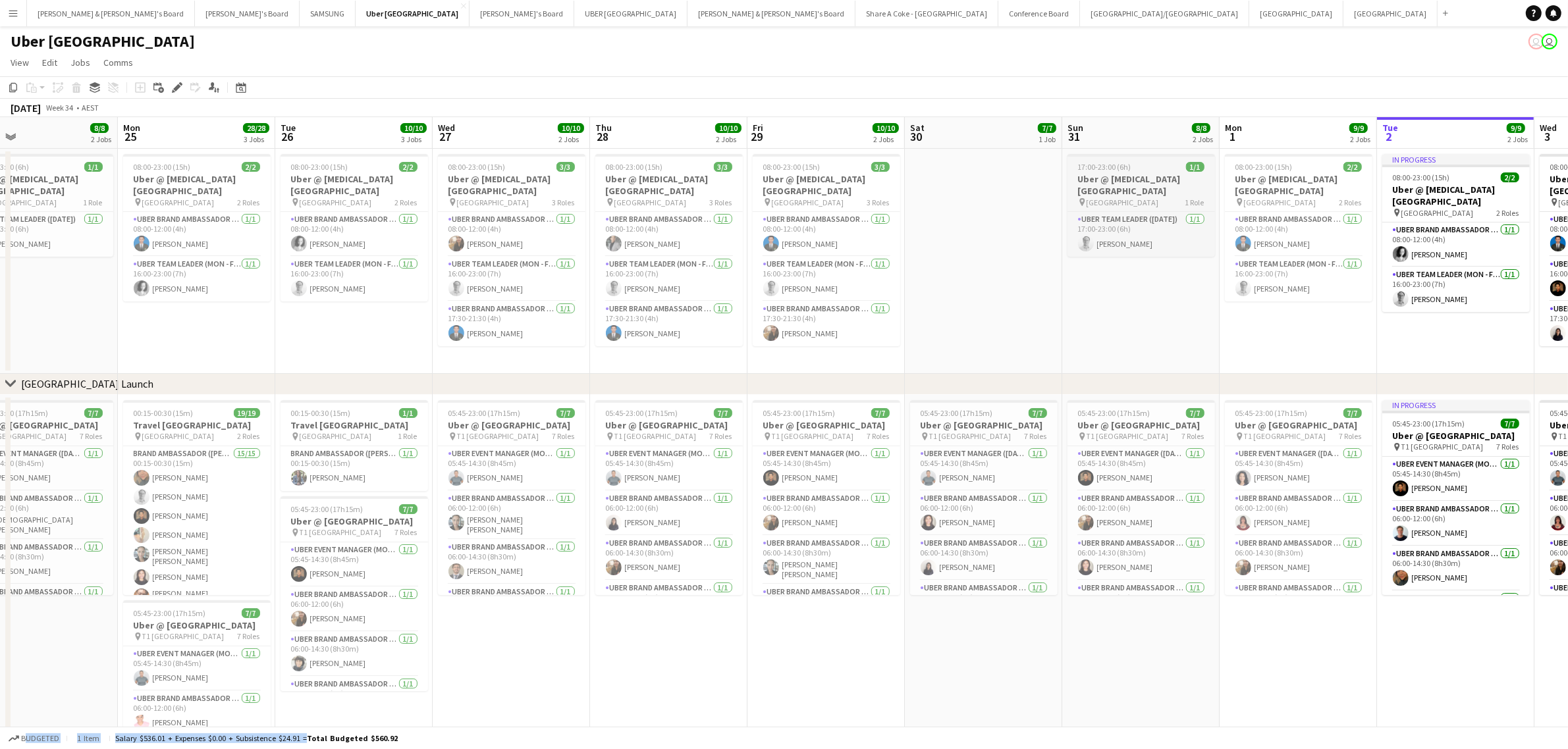
click at [1140, 170] on div "17:00-23:00 (6h) 1/1" at bounding box center [1141, 167] width 148 height 10
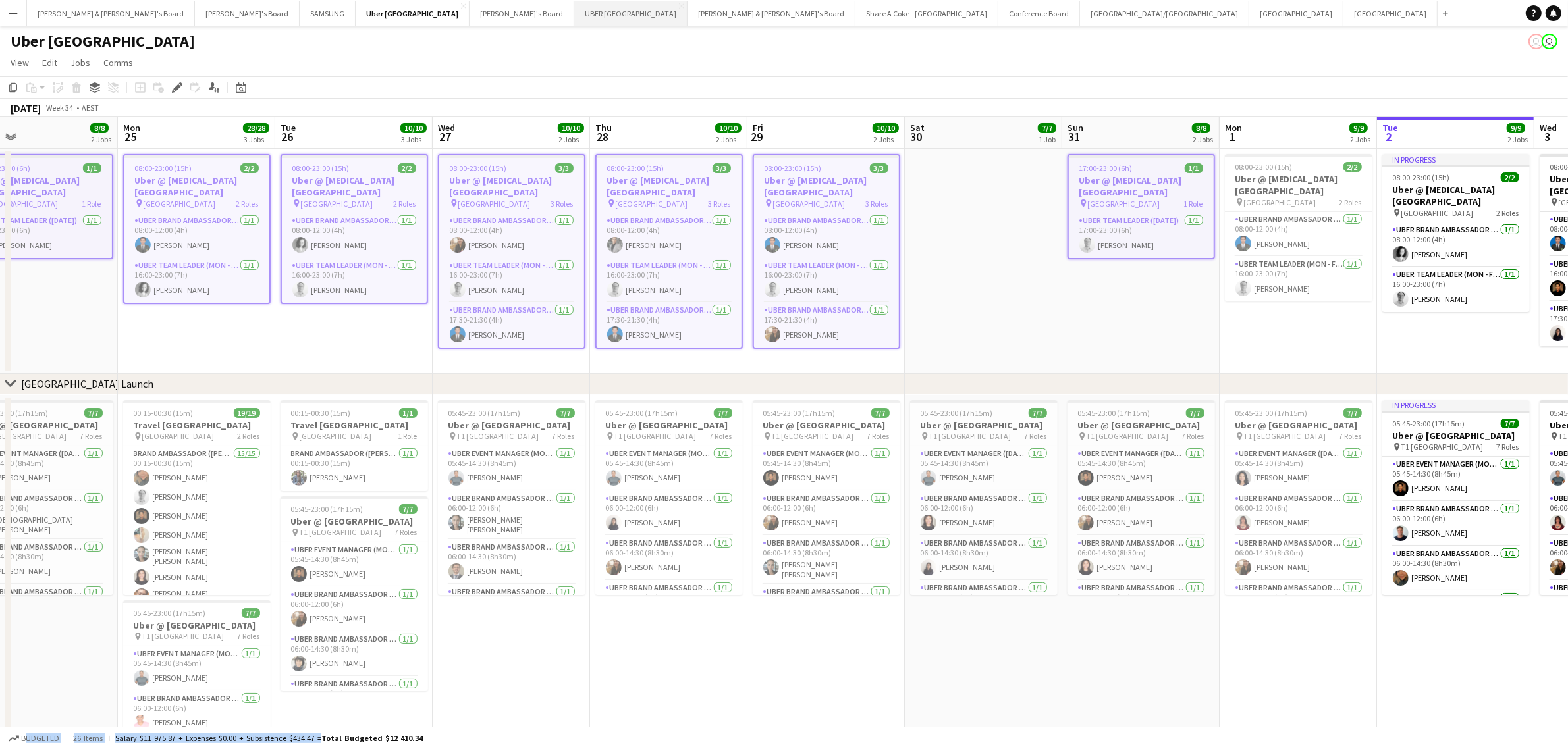
click at [575, 11] on button "UBER Melbourne Close" at bounding box center [631, 14] width 113 height 26
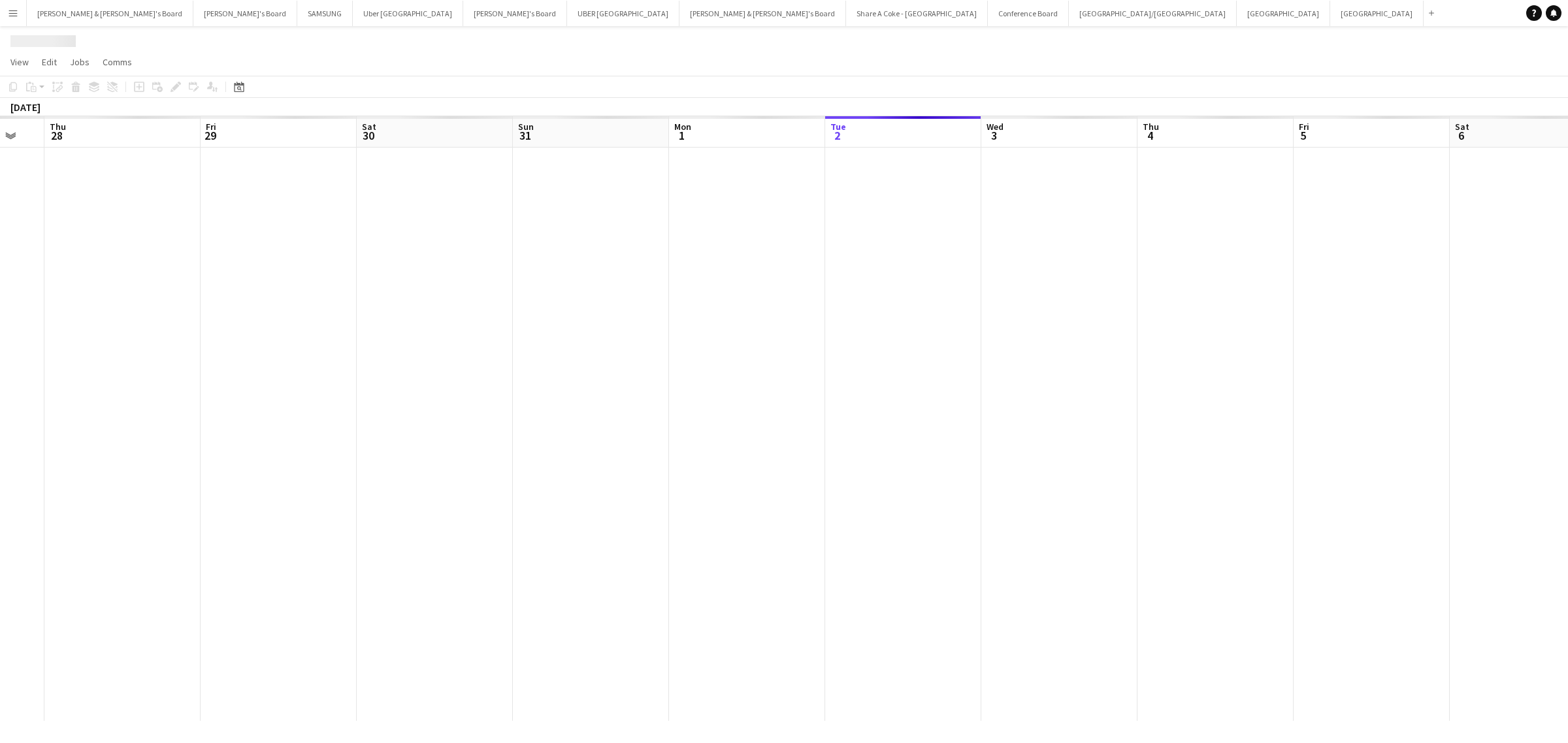
scroll to position [0, 338]
drag, startPoint x: 155, startPoint y: 497, endPoint x: 1379, endPoint y: 484, distance: 1224.1
click at [1379, 484] on app-calendar-viewport "Tue 26 Wed 27 Thu 28 Fri 29 Sat 30 Sun 31 Mon 1 Tue 2 Wed 3 Thu 4 Fri 5 Sat 6 S…" at bounding box center [784, 418] width 1568 height 605
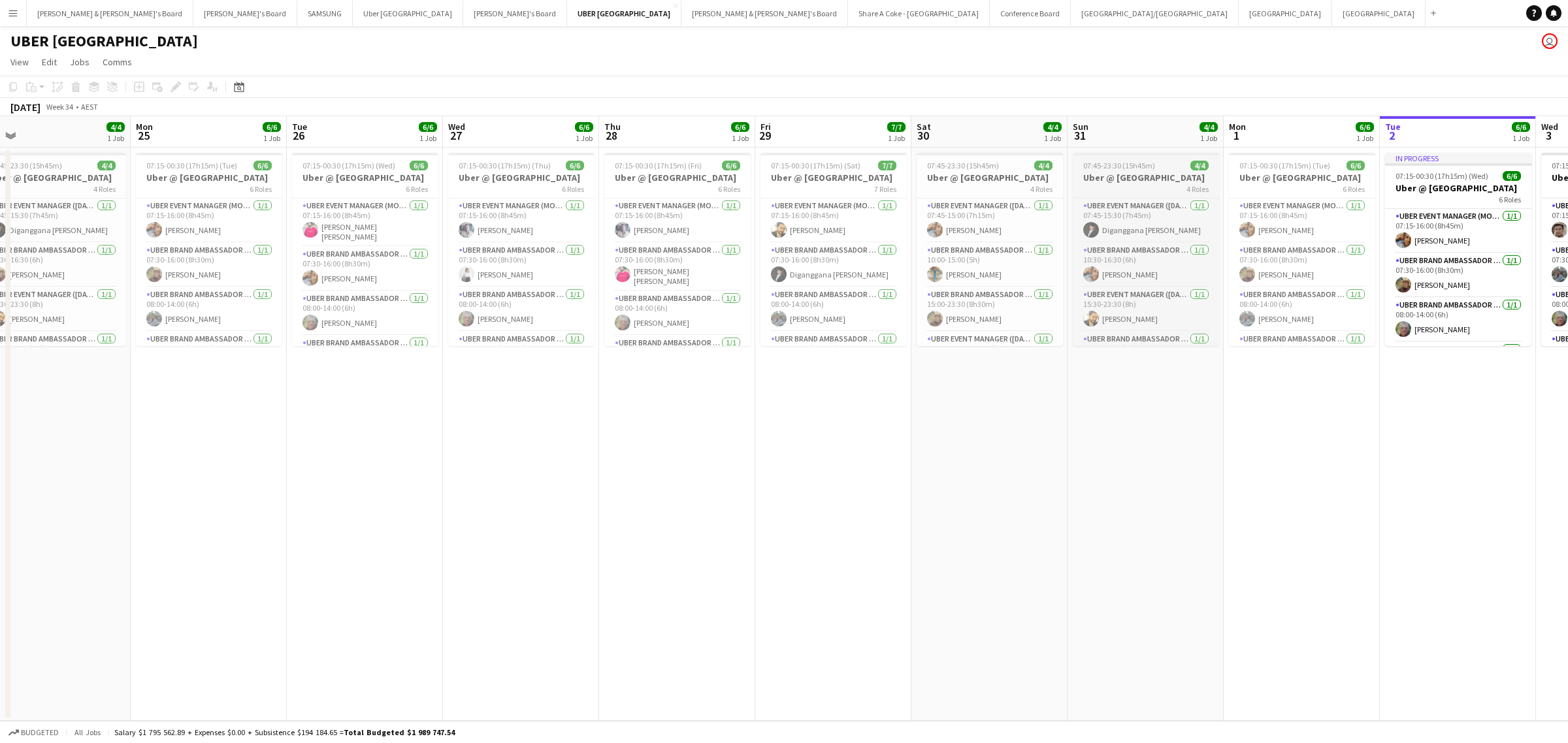
click at [1106, 172] on h3 "Uber @ Melbourne Airport" at bounding box center [1146, 178] width 147 height 12
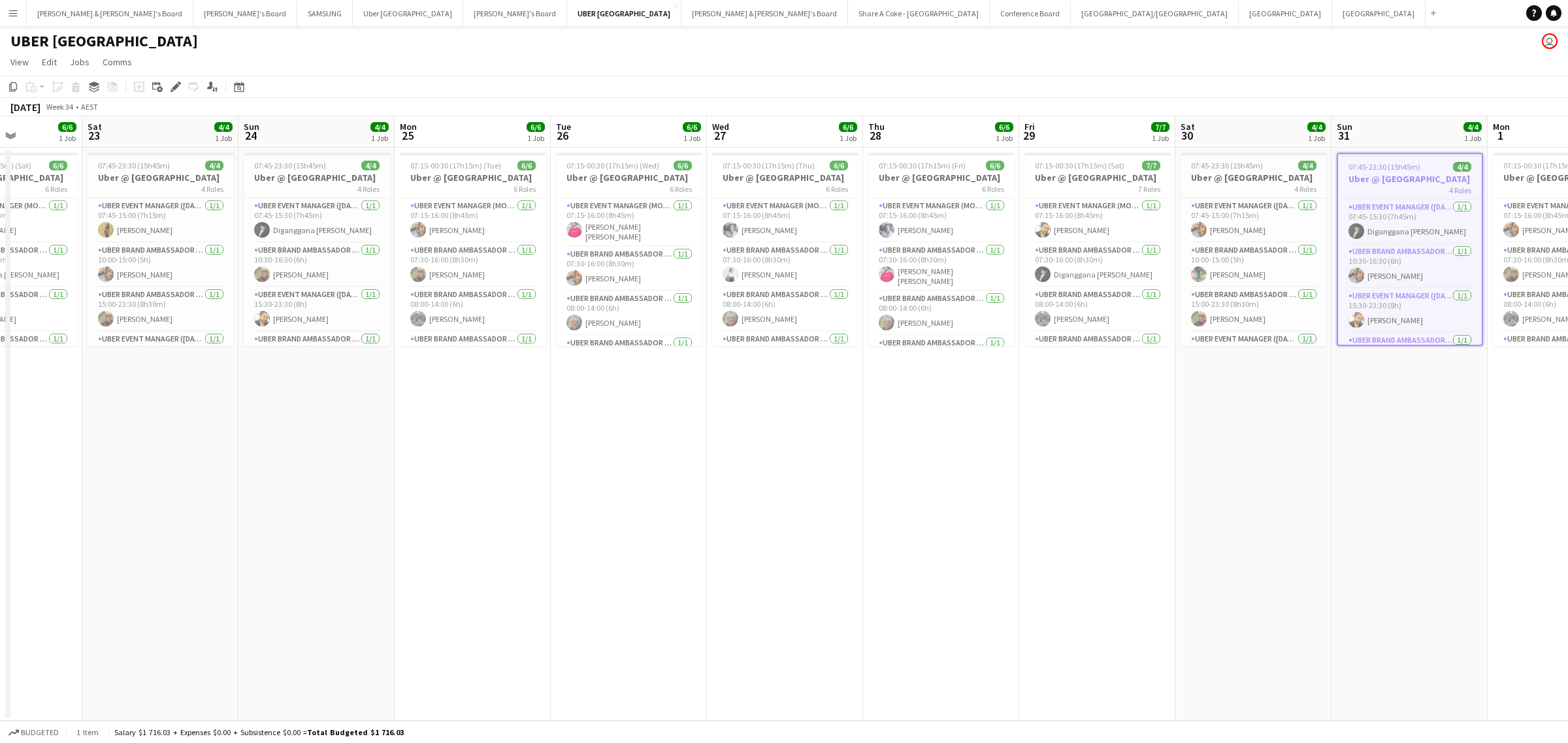
drag, startPoint x: 374, startPoint y: 615, endPoint x: 1060, endPoint y: 495, distance: 696.4
click at [1106, 492] on app-calendar-viewport "Wed 20 Thu 21 Fri 22 6/6 1 Job Sat 23 4/4 1 Job Sun 24 4/4 1 Job Mon 25 6/6 1 J…" at bounding box center [784, 418] width 1568 height 605
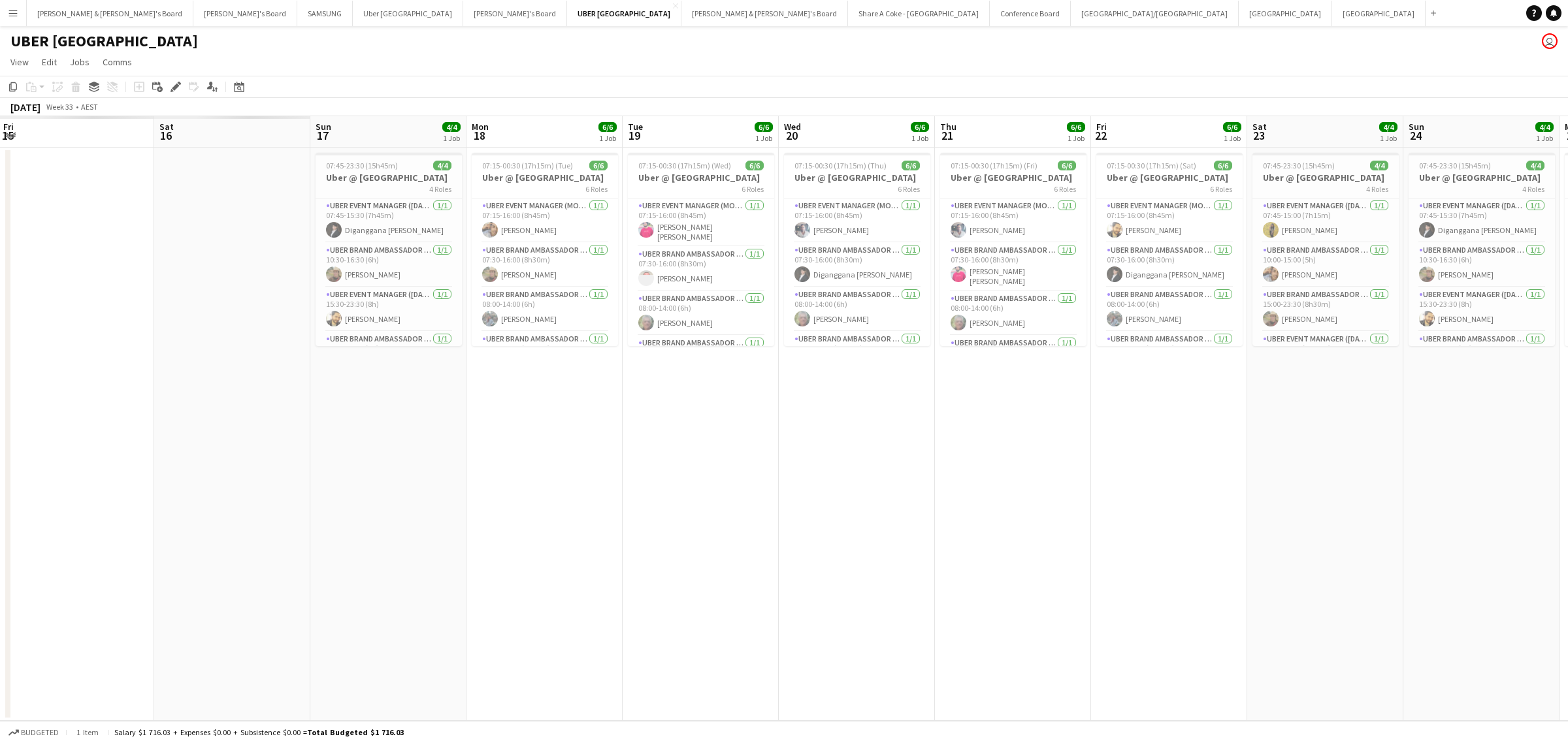
drag, startPoint x: 558, startPoint y: 595, endPoint x: 1296, endPoint y: 503, distance: 743.7
click at [1309, 507] on app-calendar-viewport "Wed 13 Thu 14 Fri 15 Sat 16 Sun 17 4/4 1 Job Mon 18 6/6 1 Job Tue 19 6/6 1 Job …" at bounding box center [784, 418] width 1568 height 605
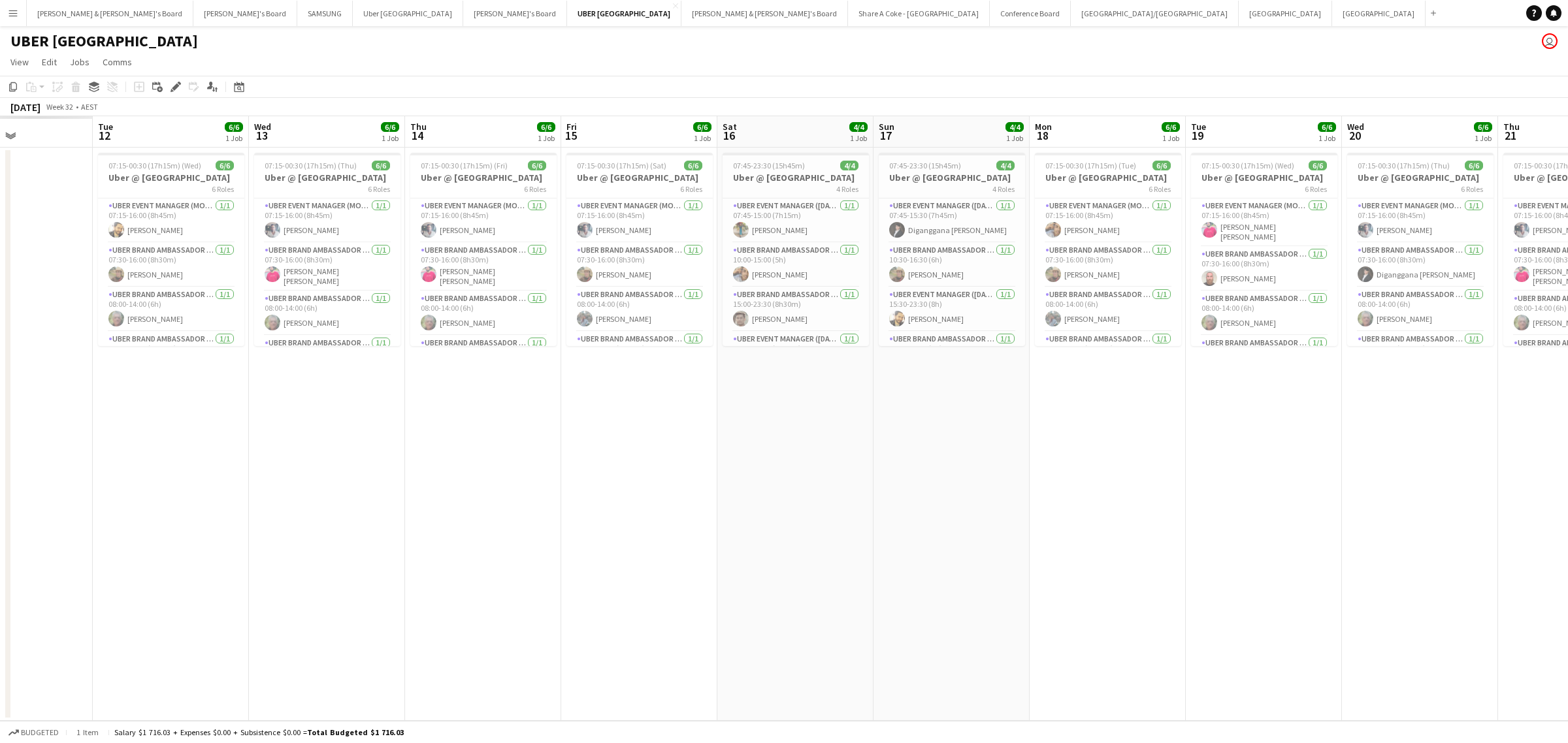
drag, startPoint x: 786, startPoint y: 511, endPoint x: 1426, endPoint y: 394, distance: 650.6
click at [1452, 395] on app-calendar-viewport "Sat 9 Sun 10 Mon 11 Tue 12 6/6 1 Job Wed 13 6/6 1 Job Thu 14 6/6 1 Job Fri 15 6…" at bounding box center [784, 418] width 1568 height 605
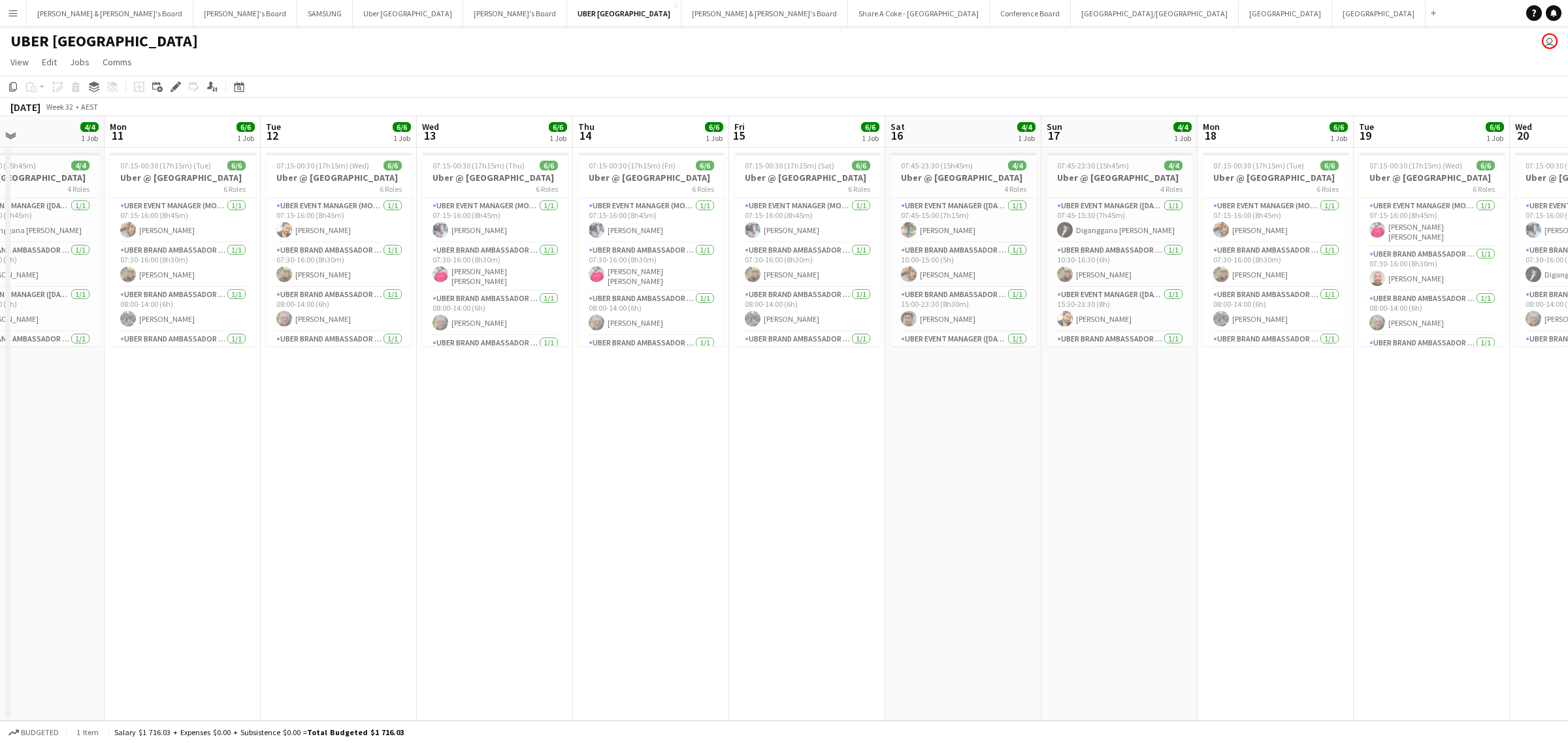
drag, startPoint x: 450, startPoint y: 522, endPoint x: 1283, endPoint y: 455, distance: 835.7
click at [1397, 455] on app-calendar-viewport "Fri 8 6/6 1 Job Sat 9 4/4 1 Job Sun 10 4/4 1 Job Mon 11 6/6 1 Job Tue 12 6/6 1 …" at bounding box center [784, 418] width 1568 height 605
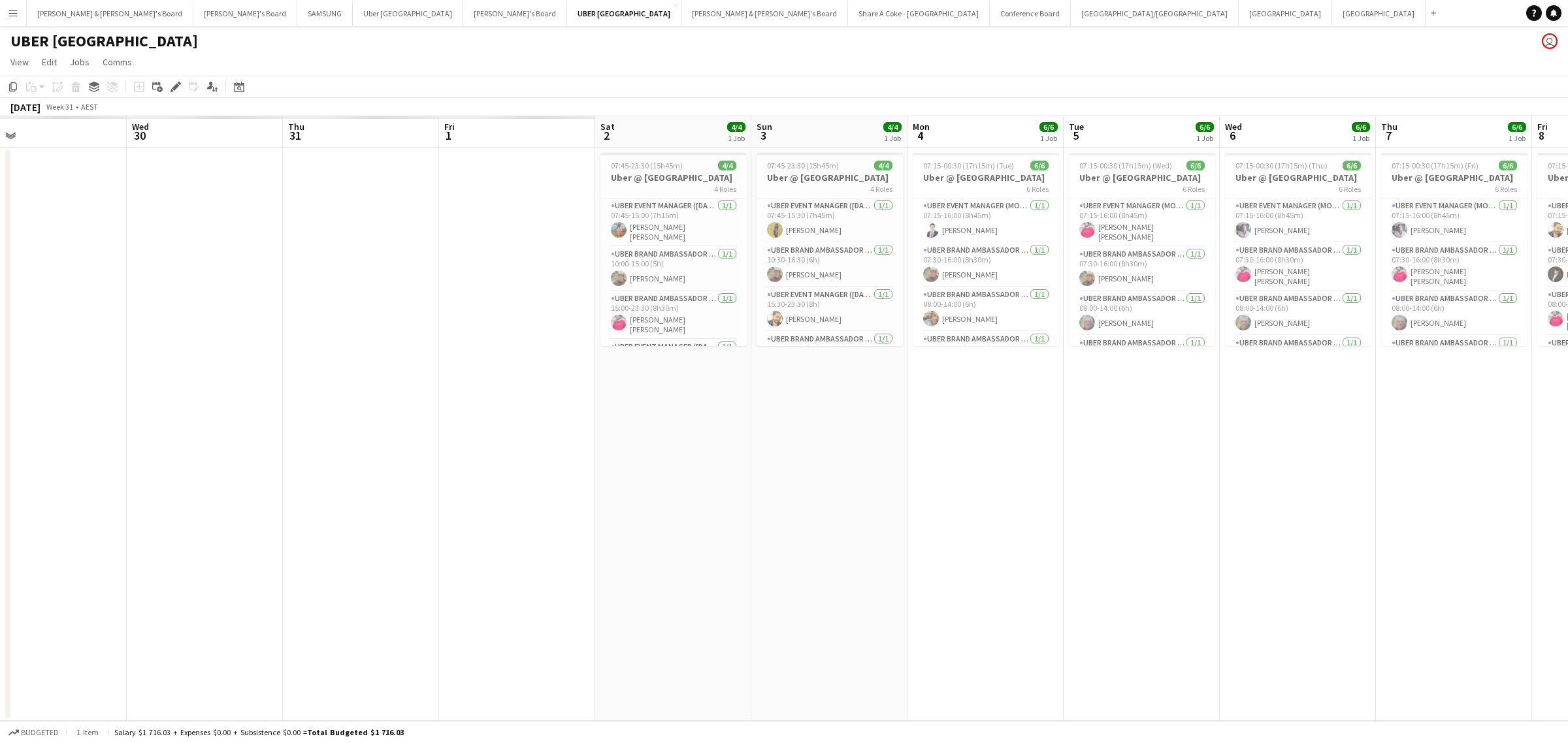
drag, startPoint x: 295, startPoint y: 587, endPoint x: 1360, endPoint y: 442, distance: 1074.8
click at [1360, 442] on app-calendar-viewport "Sun 27 Mon 28 Tue 29 Wed 30 Thu 31 Fri 1 Sat 2 4/4 1 Job Sun 3 4/4 1 Job Mon 4 …" at bounding box center [784, 418] width 1568 height 605
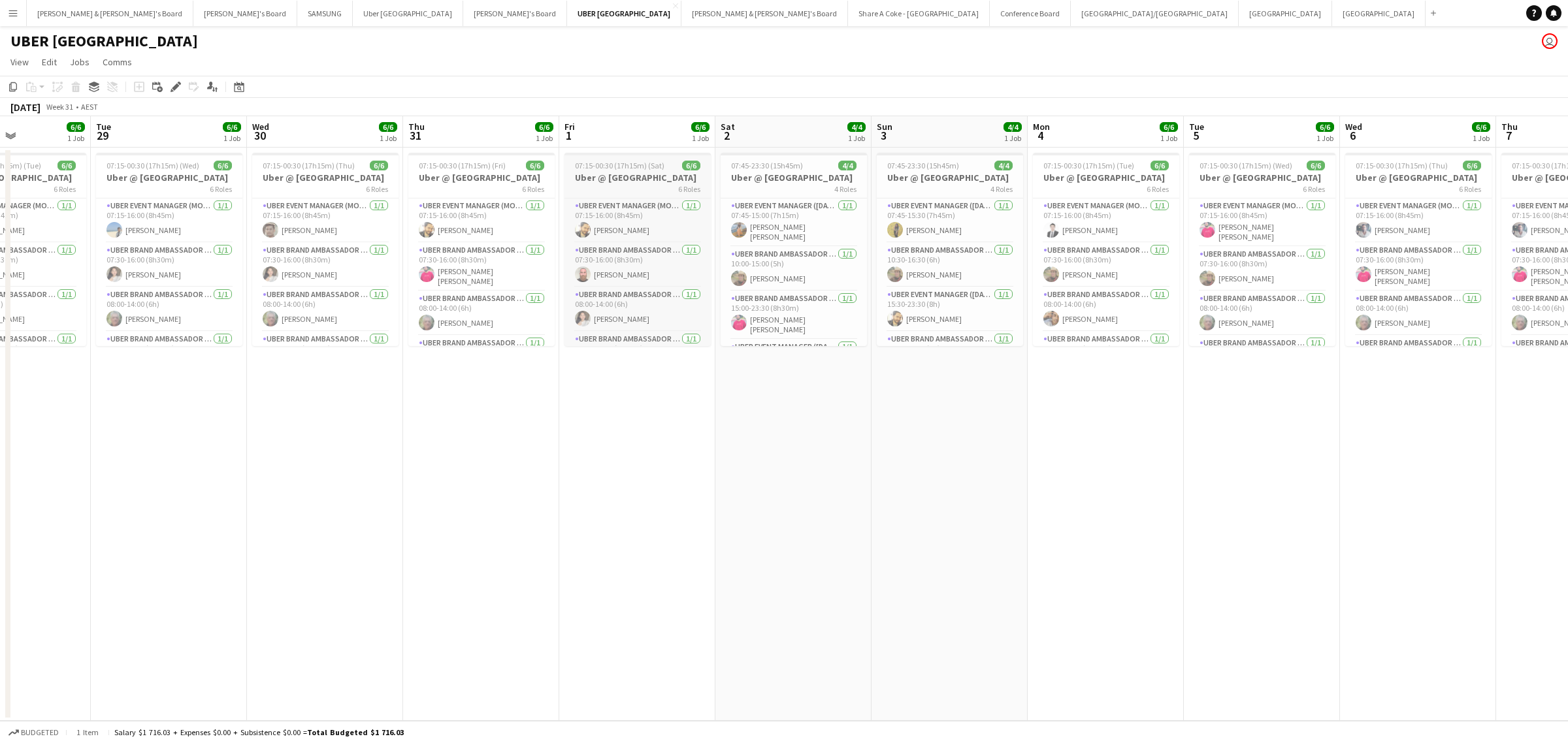
click at [615, 178] on h3 "Uber @ Melbourne Airport" at bounding box center [637, 178] width 147 height 12
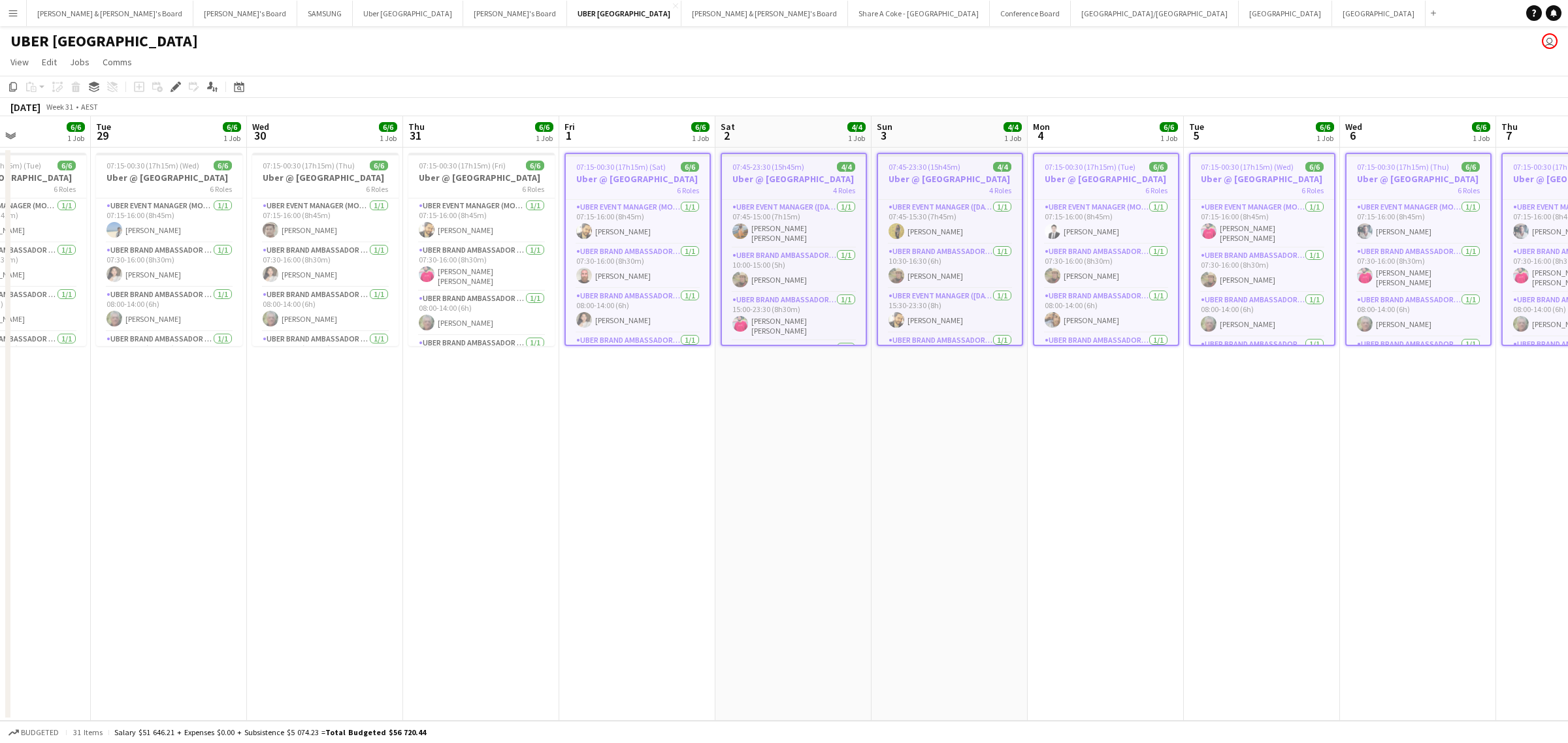
click at [775, 596] on app-date-cell "07:45-23:30 (15h45m) 4/4 Uber @ Melbourne Airport 4 Roles UBER Event Manager (S…" at bounding box center [793, 434] width 156 height 573
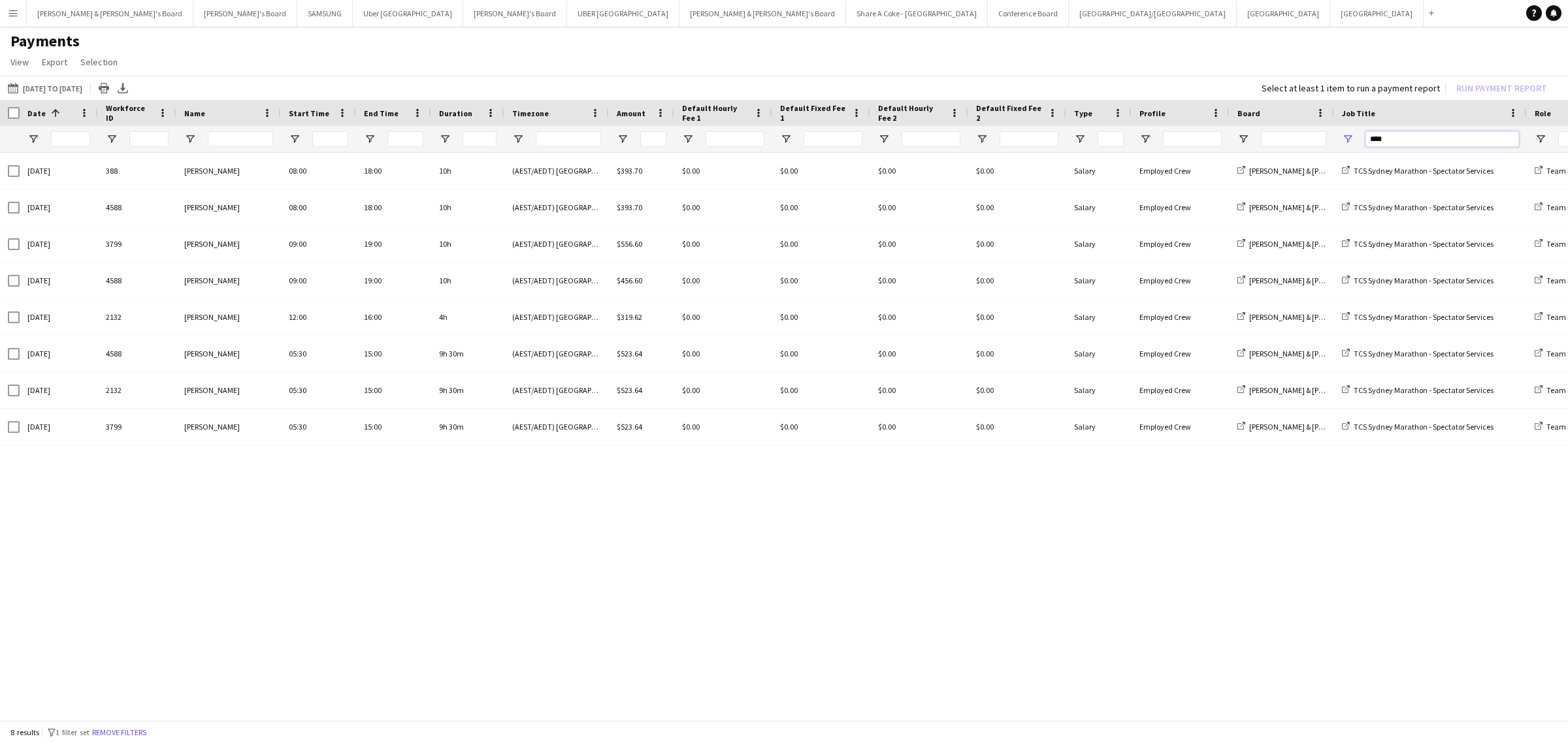
drag, startPoint x: 1408, startPoint y: 135, endPoint x: 1309, endPoint y: 139, distance: 99.1
click at [1309, 139] on div "****" at bounding box center [1123, 139] width 2246 height 26
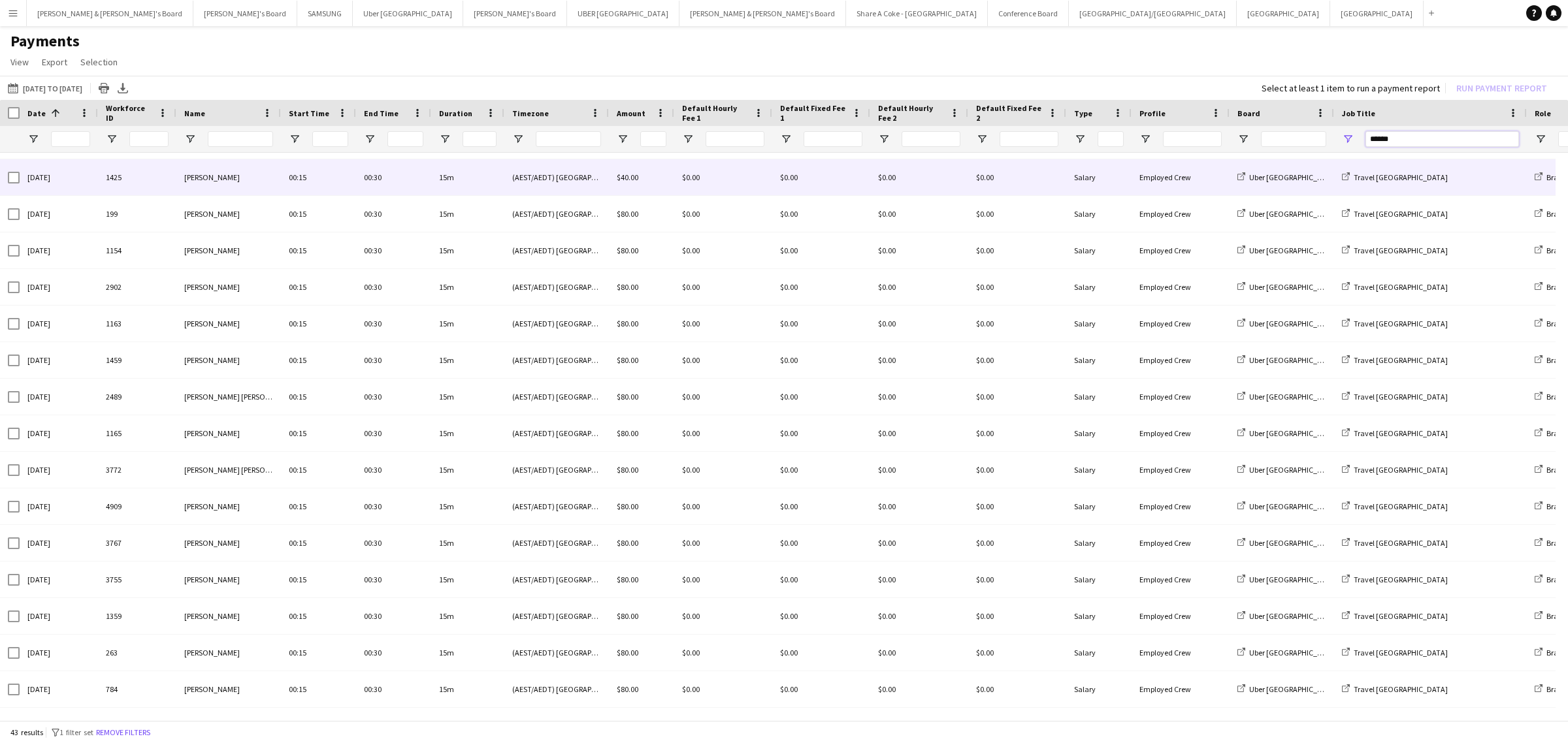
scroll to position [1014, 0]
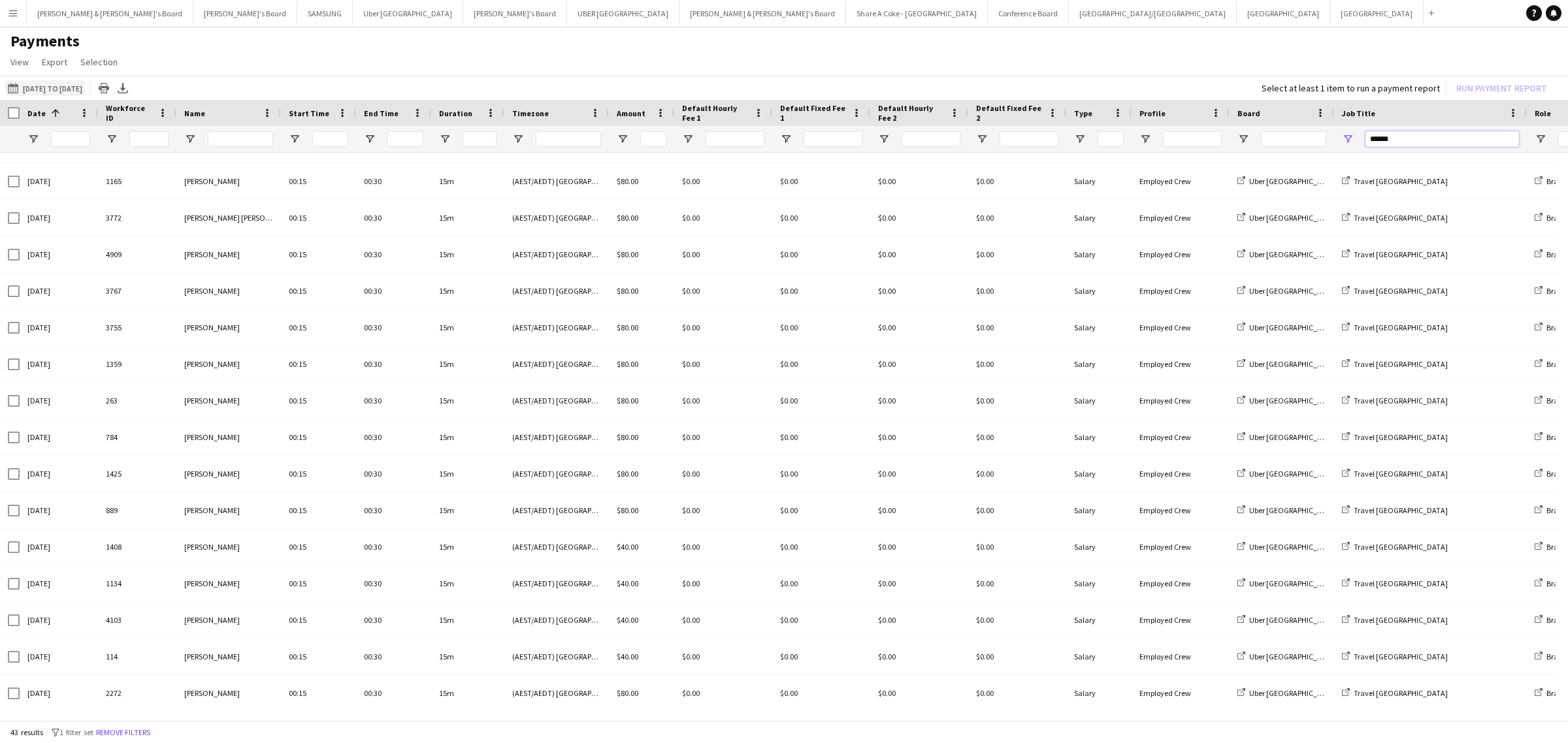
type input "******"
click at [72, 87] on button "[DATE] to [DATE] [DATE] to [DATE]" at bounding box center [45, 88] width 80 height 15
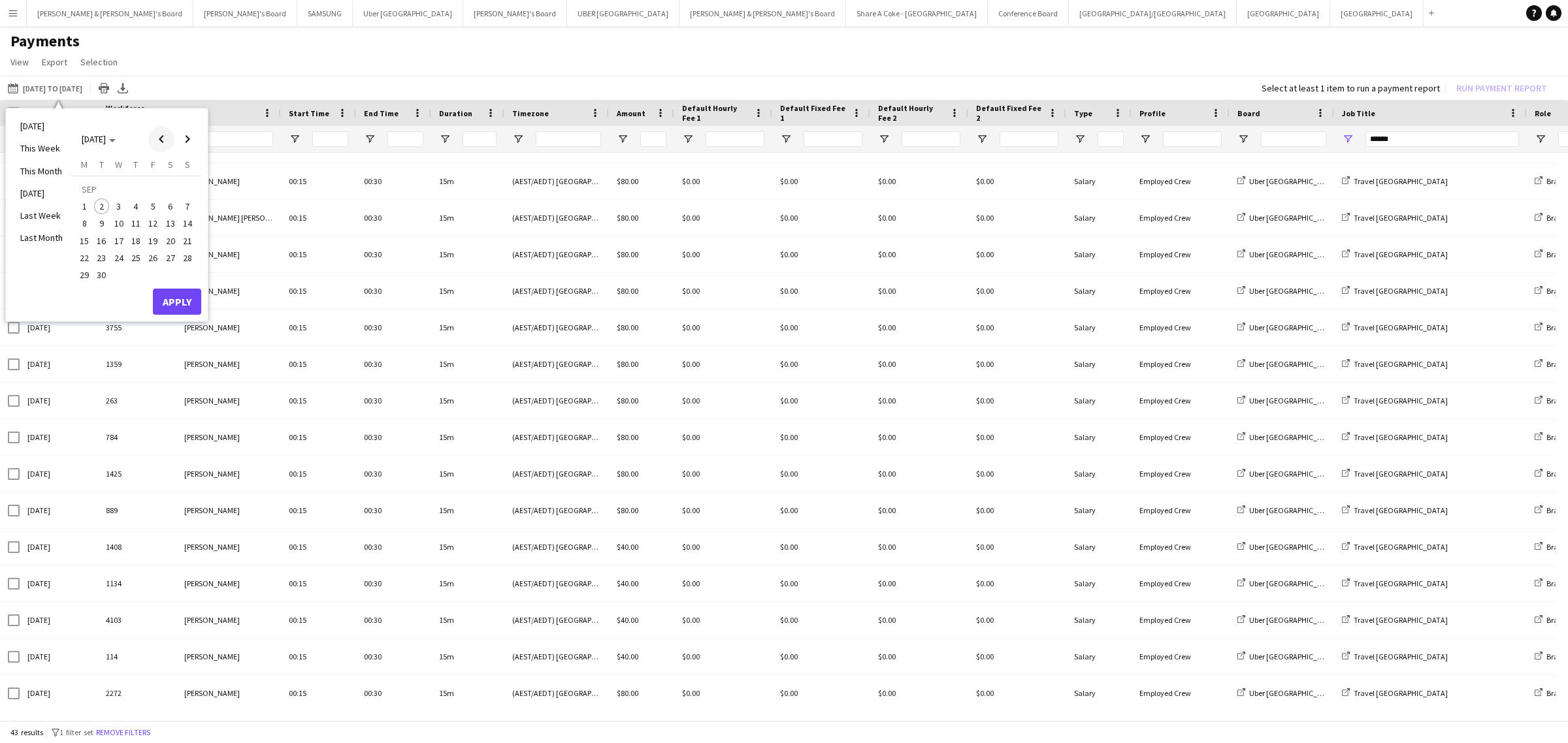
click at [166, 137] on span "Previous month" at bounding box center [161, 139] width 26 height 26
click at [86, 260] on span "25" at bounding box center [84, 261] width 15 height 15
click at [187, 262] on span "31" at bounding box center [188, 261] width 15 height 15
click at [190, 288] on button "Apply" at bounding box center [176, 288] width 48 height 26
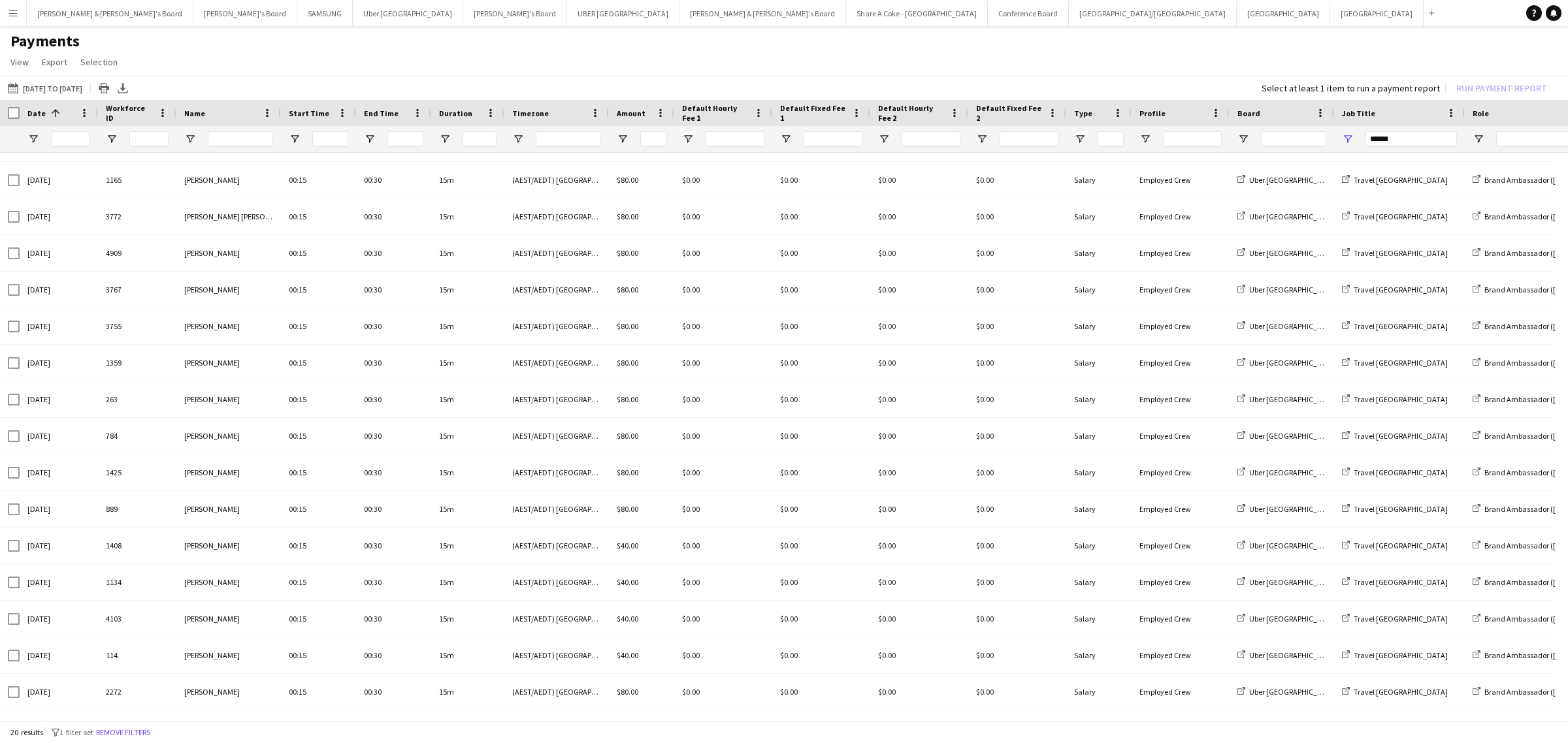
scroll to position [173, 0]
